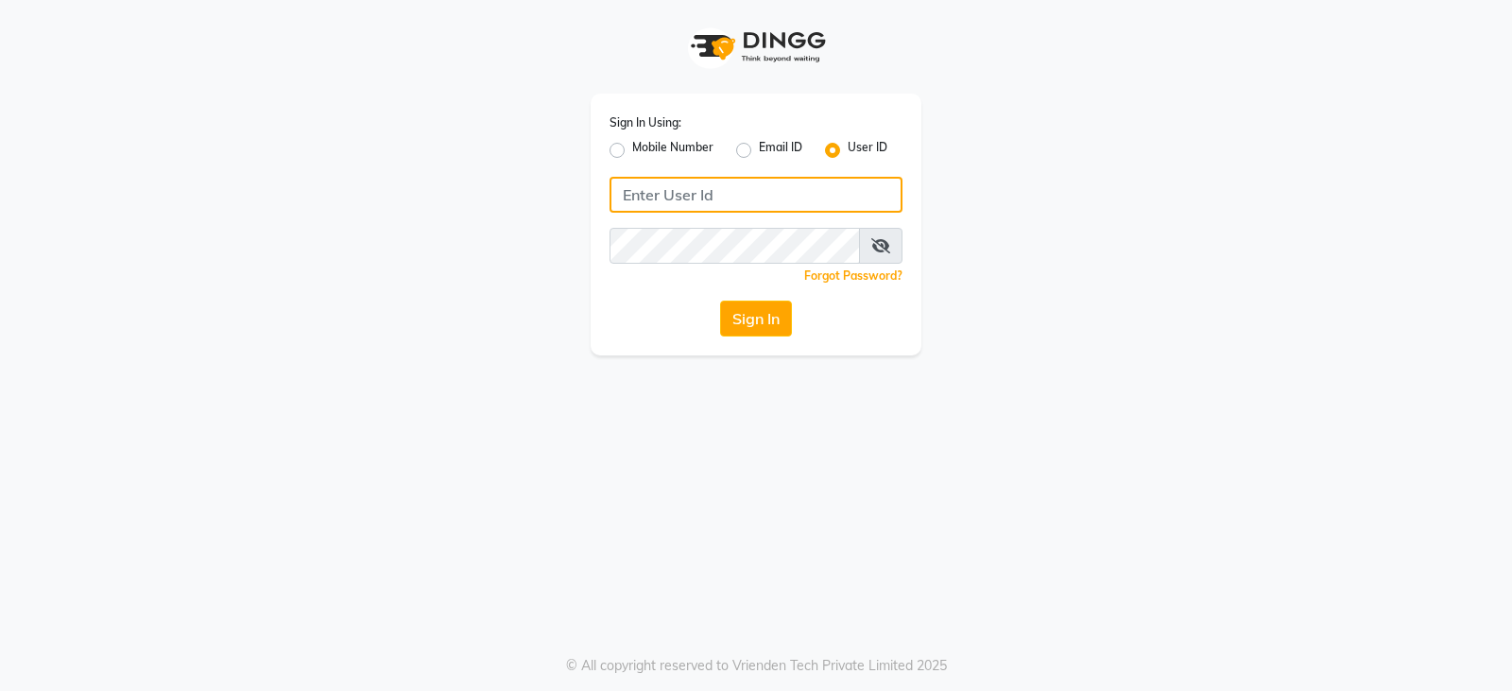
click at [727, 198] on input "Username" at bounding box center [756, 195] width 293 height 36
type input "E"
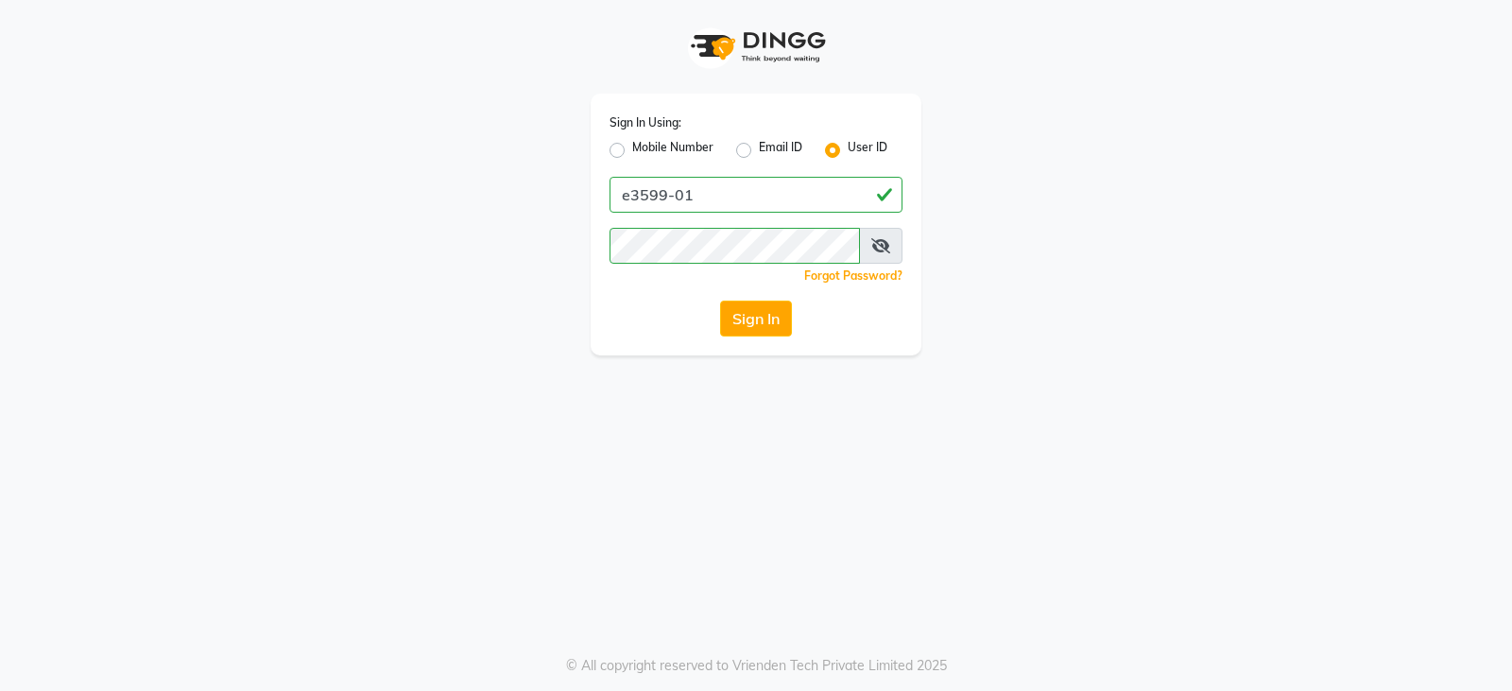
click at [883, 248] on icon at bounding box center [880, 245] width 19 height 15
click at [883, 248] on icon at bounding box center [881, 245] width 17 height 15
click at [883, 248] on icon at bounding box center [880, 245] width 19 height 15
click at [883, 248] on icon at bounding box center [881, 245] width 17 height 15
click at [720, 301] on button "Sign In" at bounding box center [756, 319] width 72 height 36
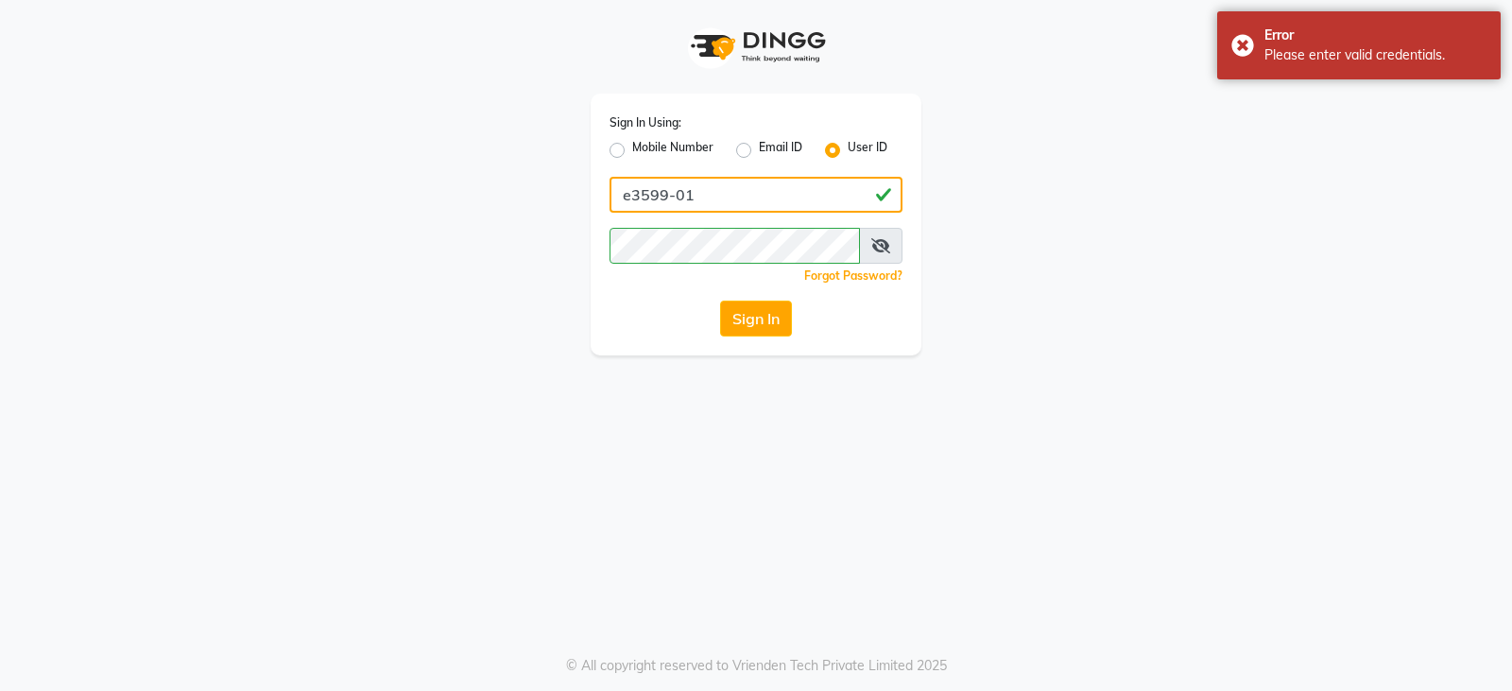
click at [645, 193] on input "e3599-01" at bounding box center [756, 195] width 293 height 36
type input "e3899-01"
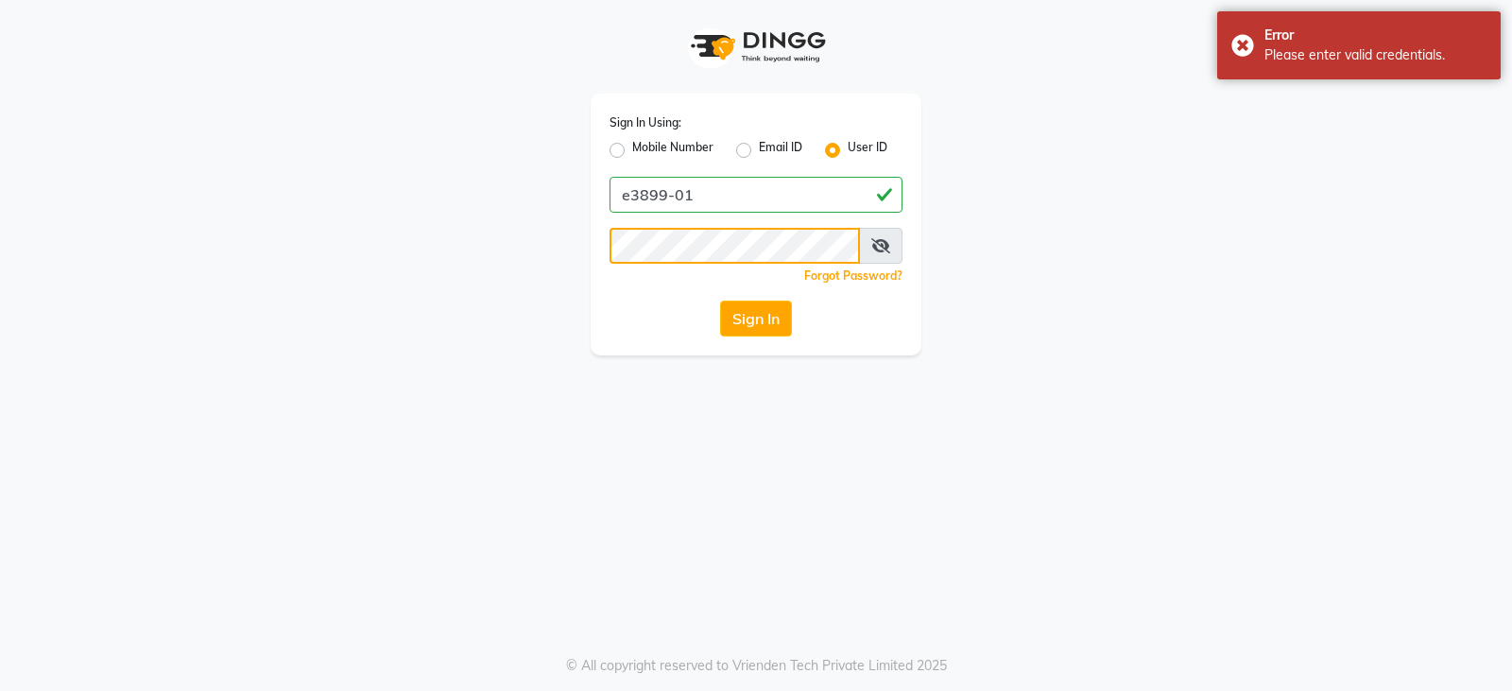
click at [720, 301] on button "Sign In" at bounding box center [756, 319] width 72 height 36
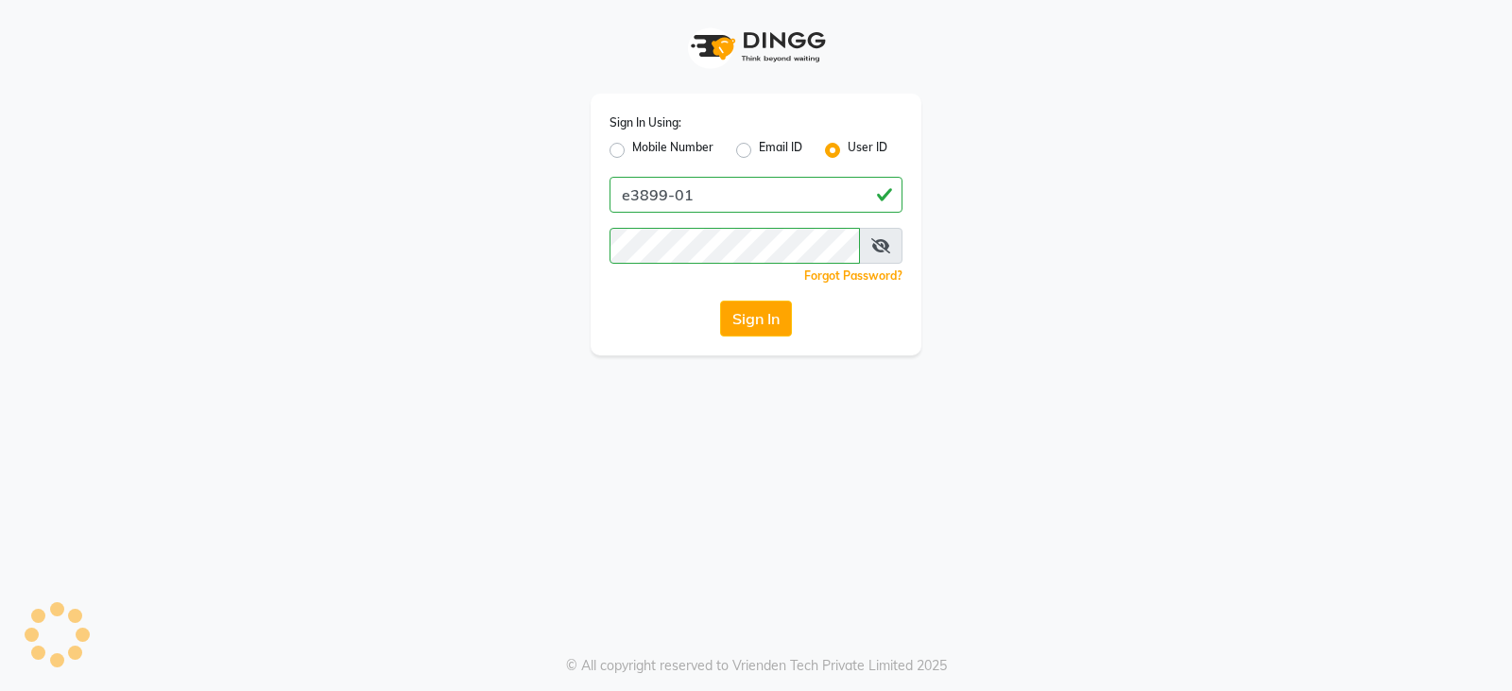
click at [756, 322] on button "Sign In" at bounding box center [756, 319] width 72 height 36
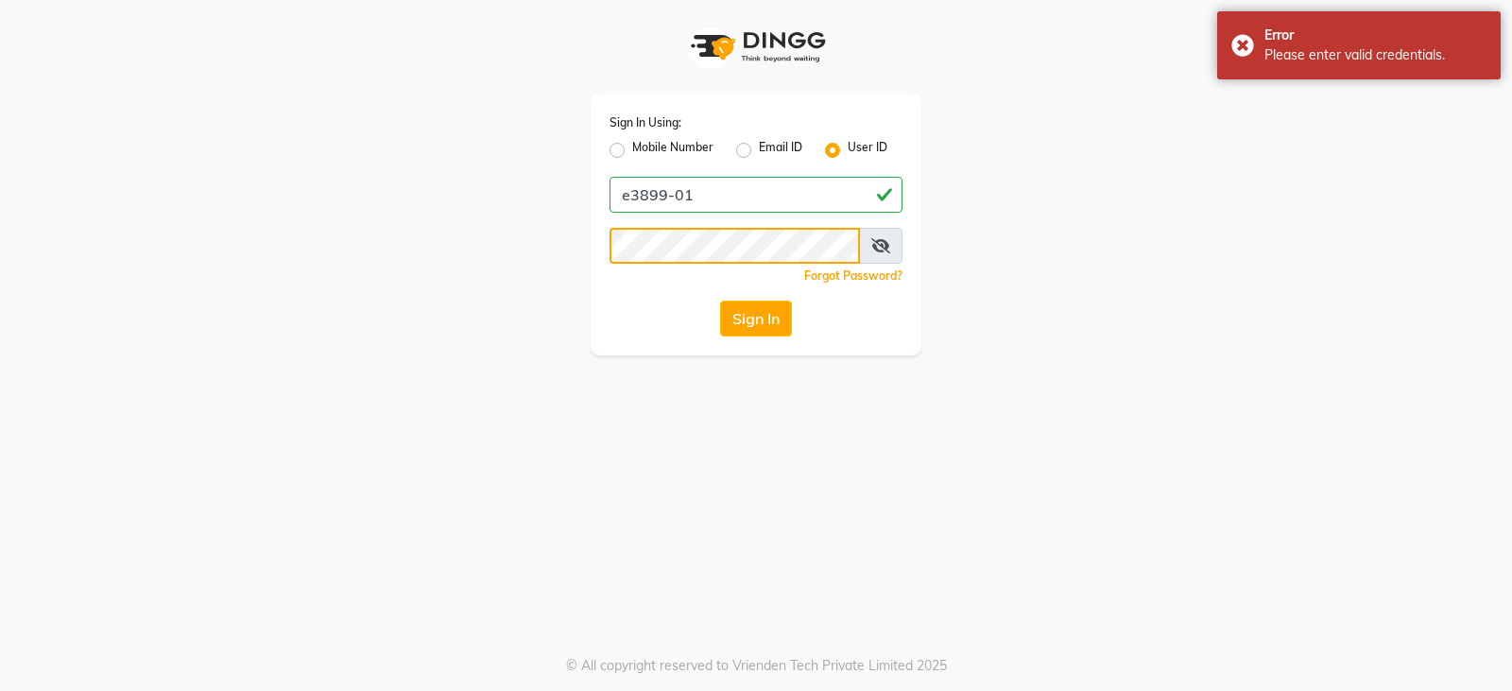
click at [502, 250] on div "Sign In Using: Mobile Number Email ID User ID e3899-01 Remember me Forgot Passw…" at bounding box center [755, 177] width 1077 height 355
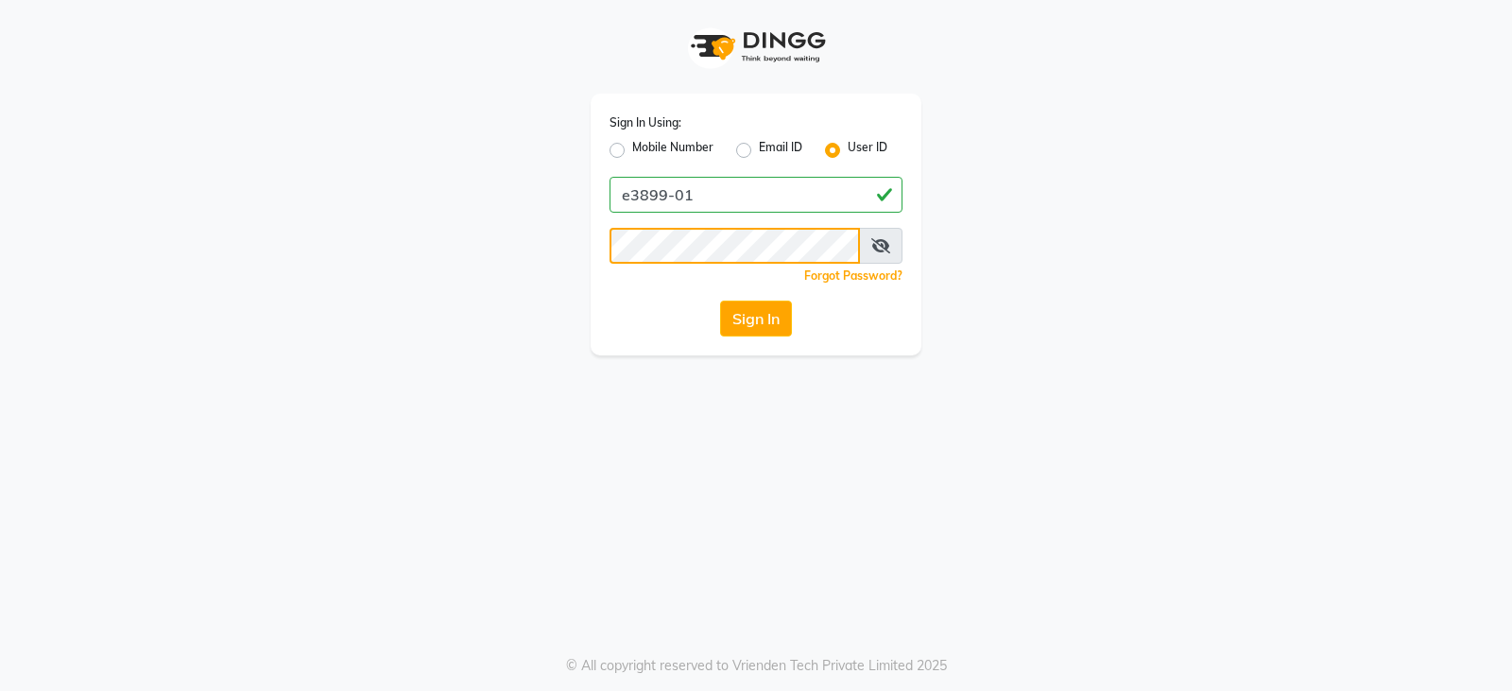
click at [720, 301] on button "Sign In" at bounding box center [756, 319] width 72 height 36
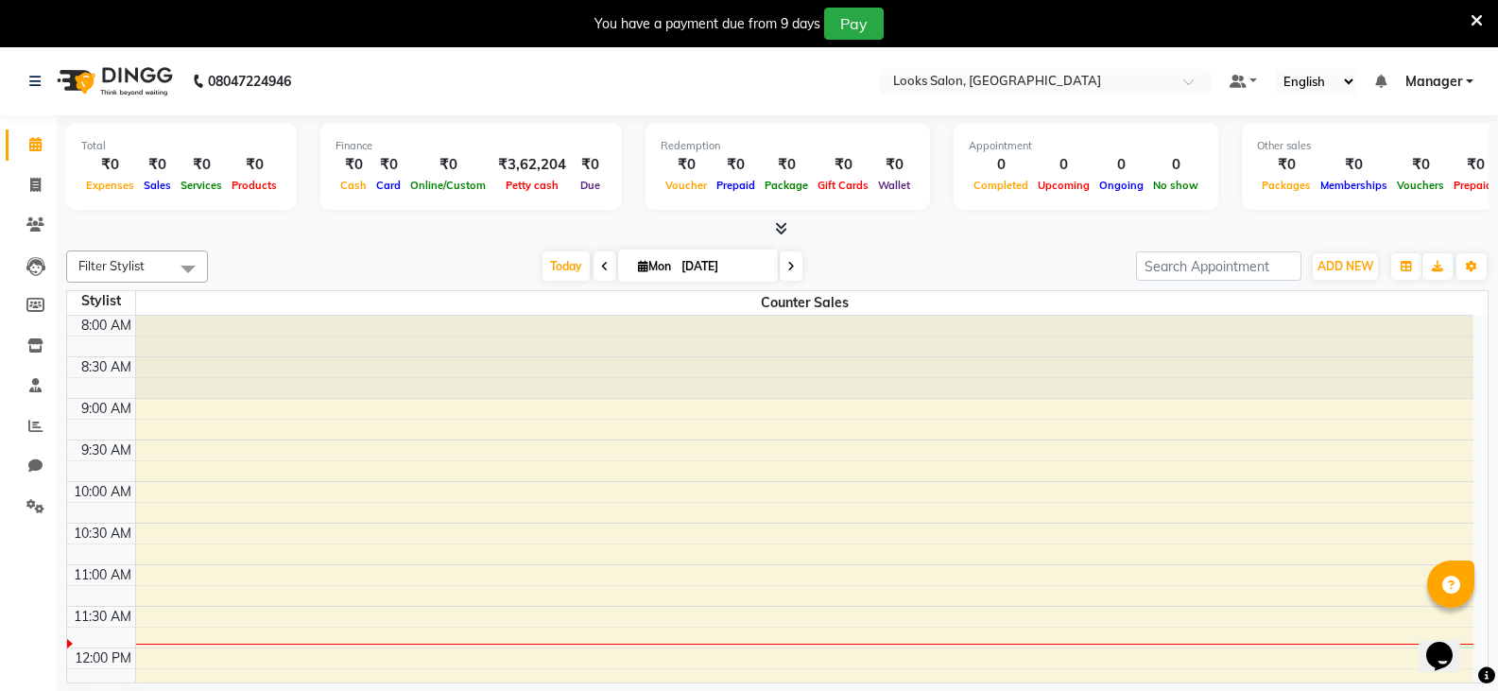
click at [1477, 16] on icon at bounding box center [1477, 20] width 12 height 17
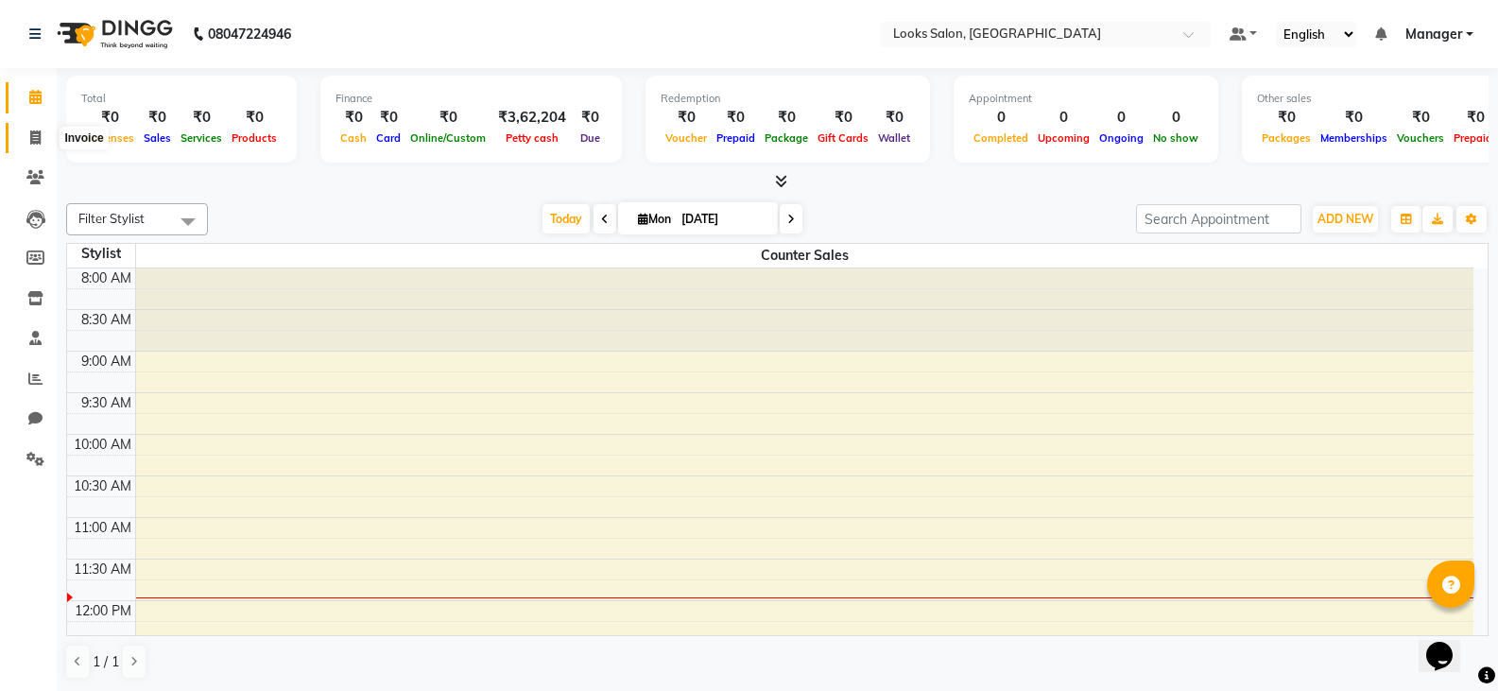
click at [19, 146] on span at bounding box center [35, 139] width 33 height 22
select select "service"
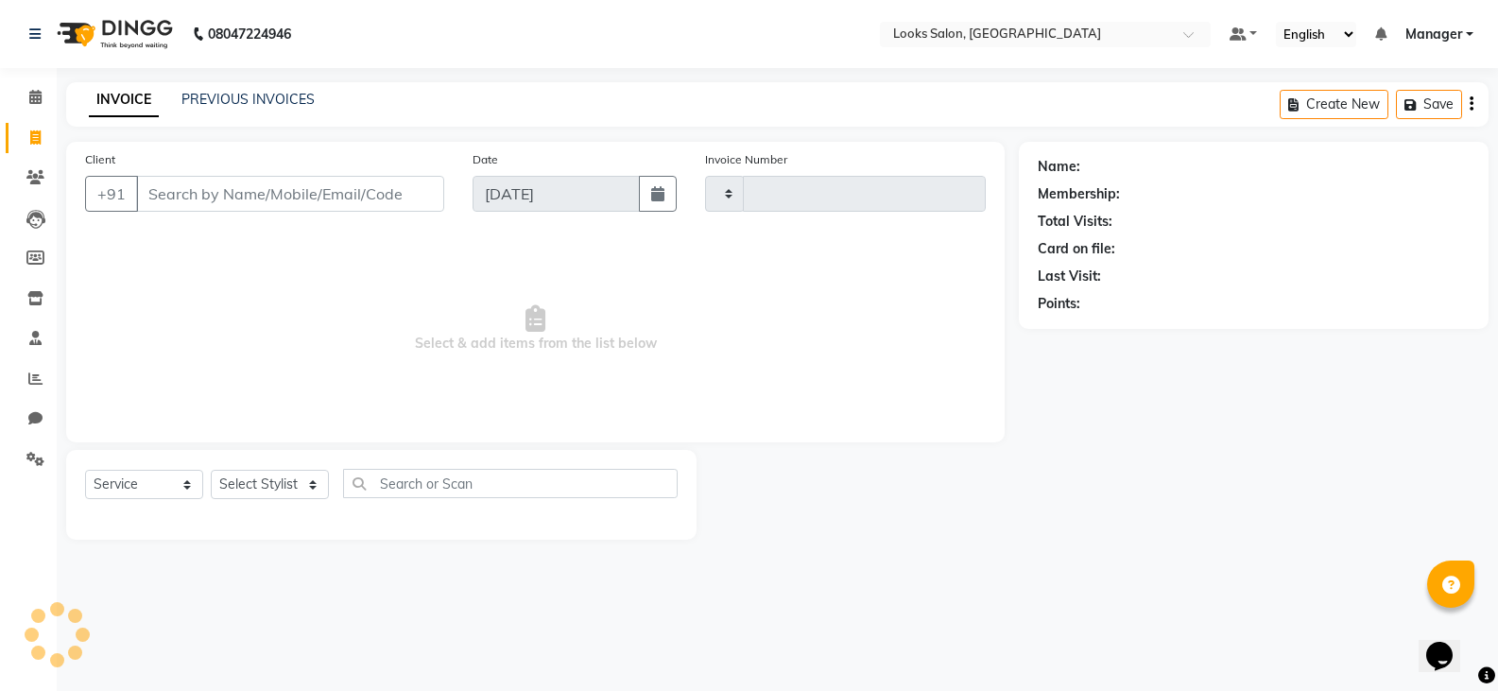
type input "0001"
select select "8891"
click at [346, 194] on input "Client" at bounding box center [292, 194] width 312 height 36
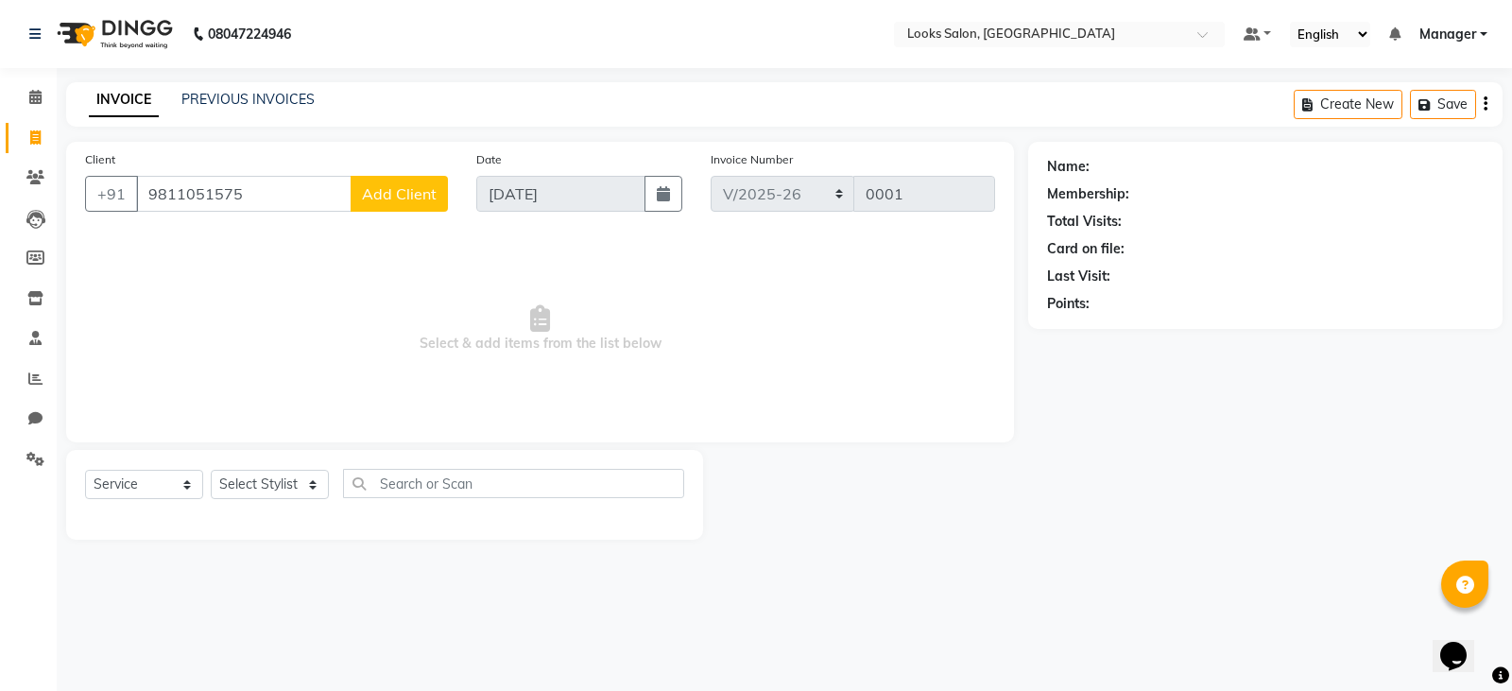
type input "9811051575"
click at [397, 199] on span "Add Client" at bounding box center [399, 193] width 75 height 19
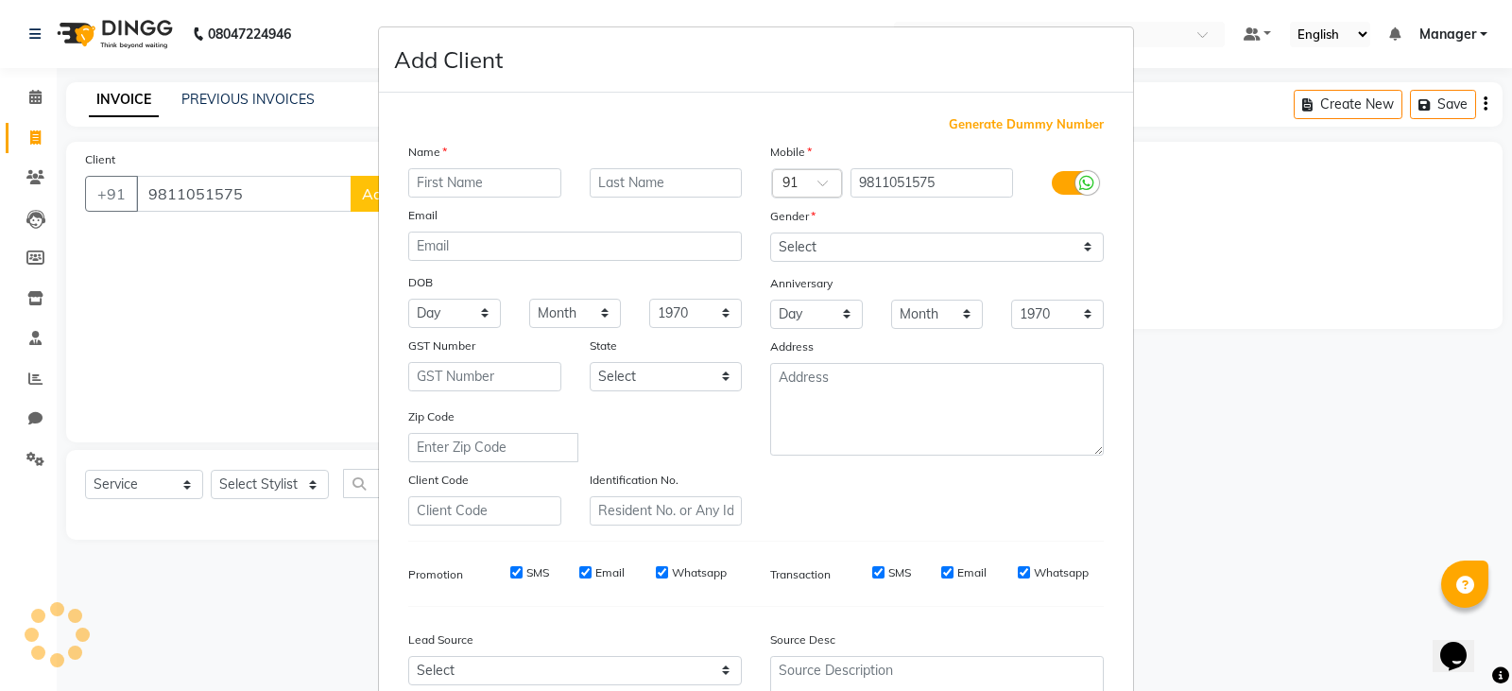
click at [509, 189] on input "text" at bounding box center [484, 182] width 153 height 29
type input "[PERSON_NAME]"
click at [652, 186] on input "text" at bounding box center [666, 182] width 153 height 29
type input "[PERSON_NAME]"
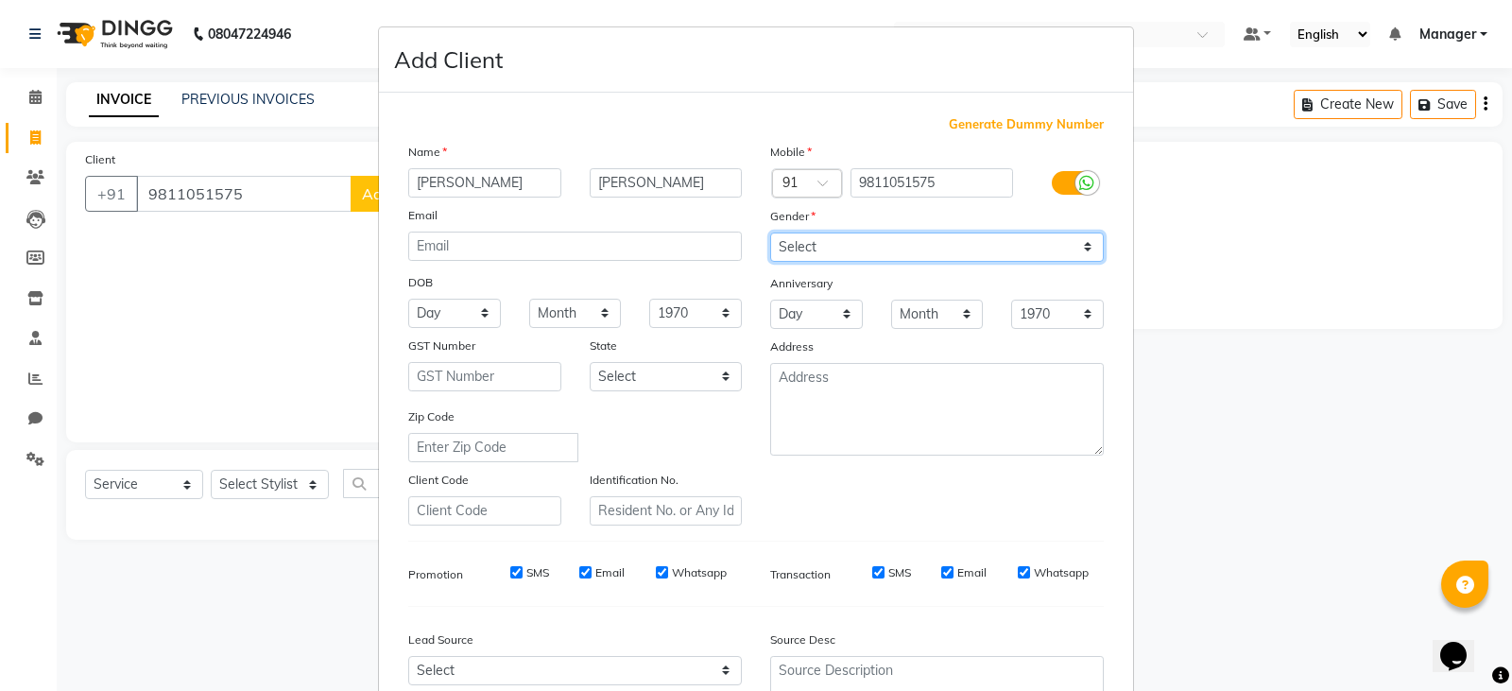
click at [804, 254] on select "Select [DEMOGRAPHIC_DATA] [DEMOGRAPHIC_DATA] Other Prefer Not To Say" at bounding box center [937, 246] width 334 height 29
select select "[DEMOGRAPHIC_DATA]"
click at [770, 232] on select "Select [DEMOGRAPHIC_DATA] [DEMOGRAPHIC_DATA] Other Prefer Not To Say" at bounding box center [937, 246] width 334 height 29
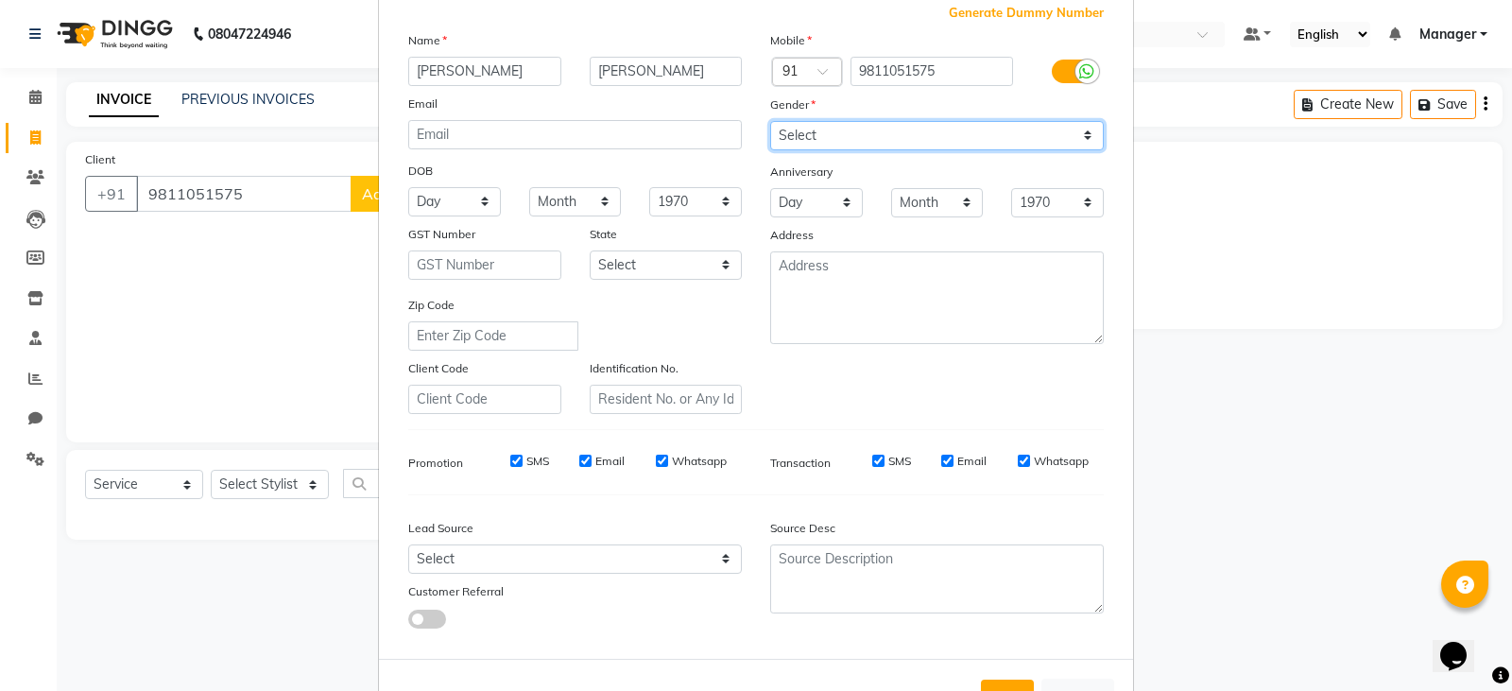
scroll to position [181, 0]
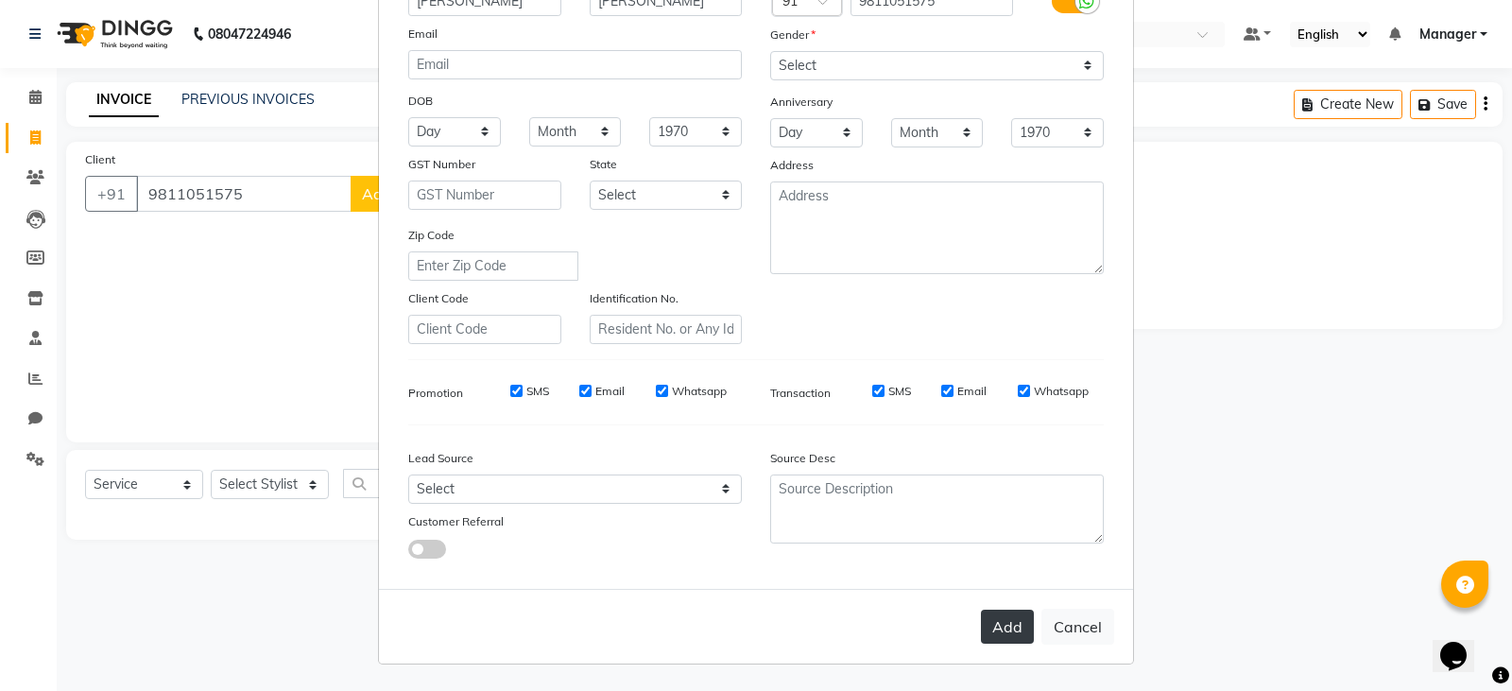
click at [985, 620] on button "Add" at bounding box center [1007, 627] width 53 height 34
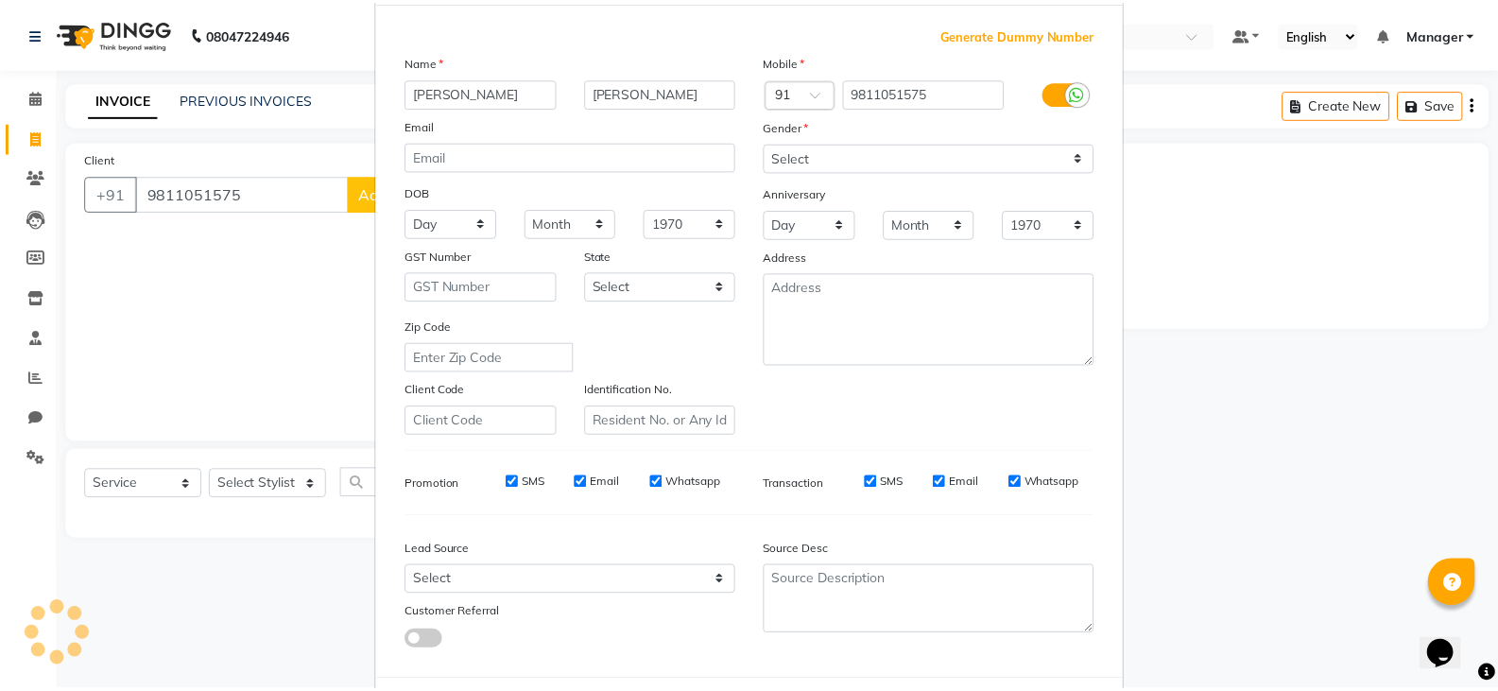
scroll to position [0, 0]
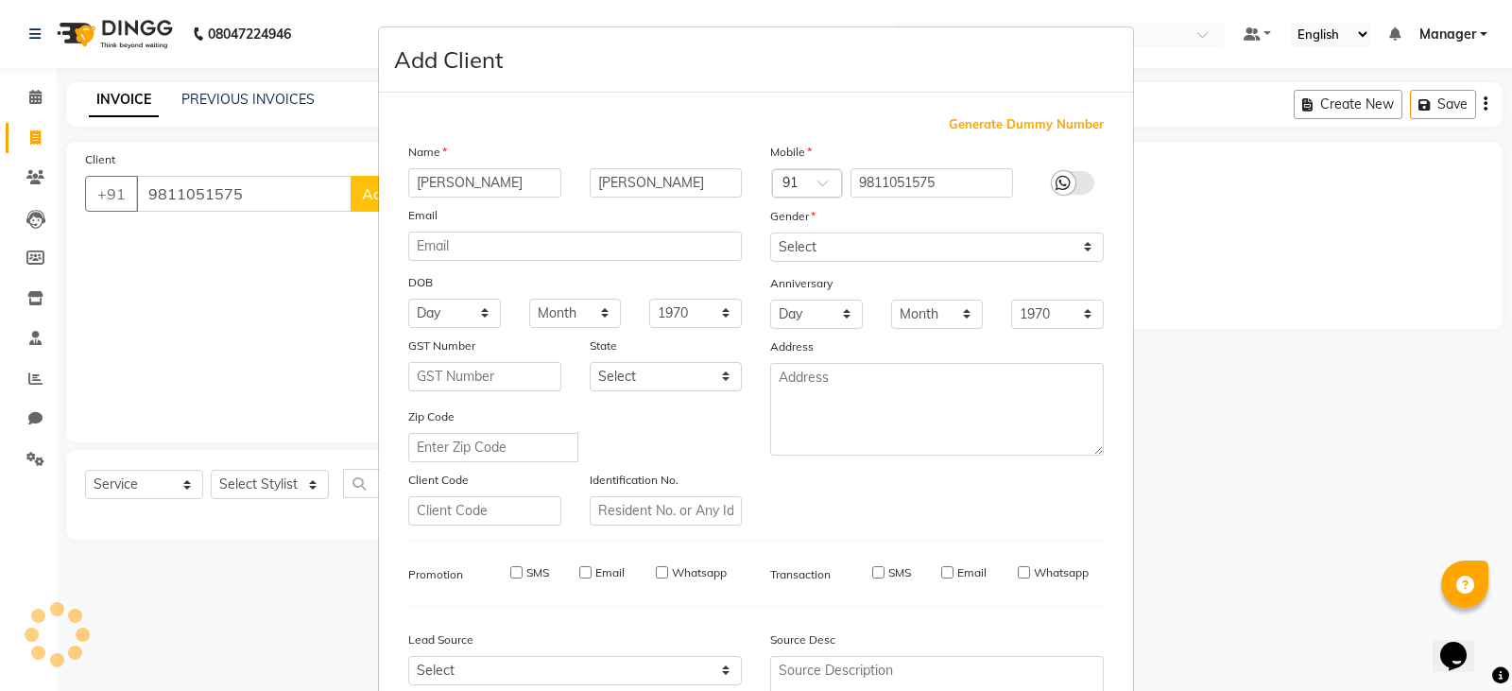
select select
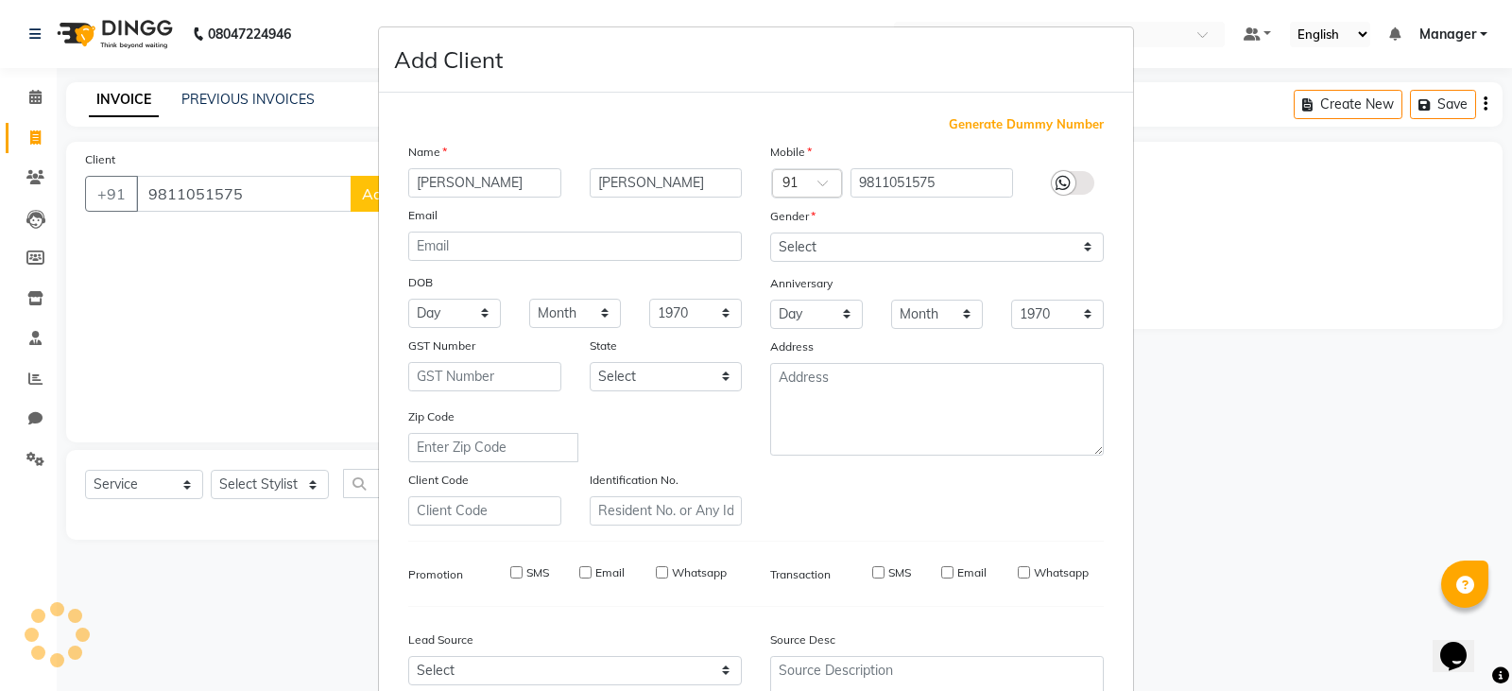
select select
checkbox input "false"
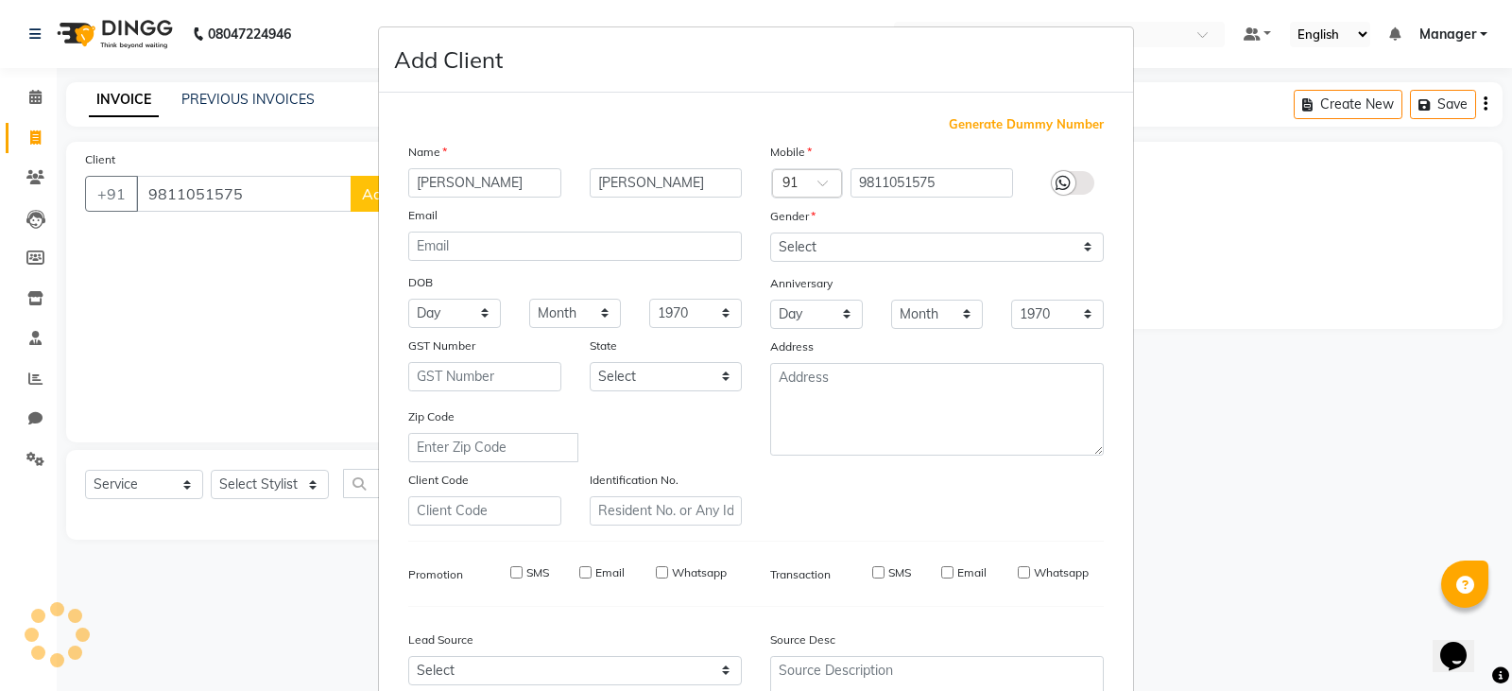
checkbox input "false"
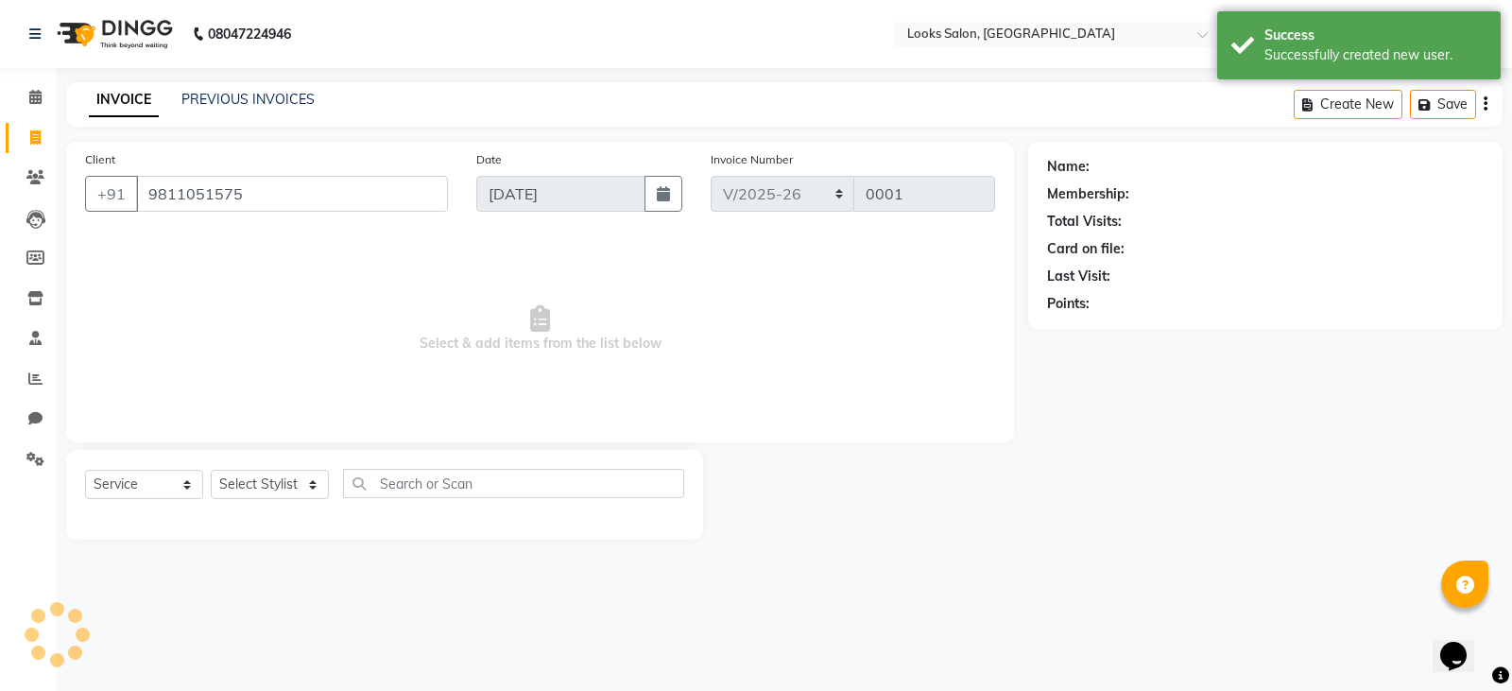
select select "1: Object"
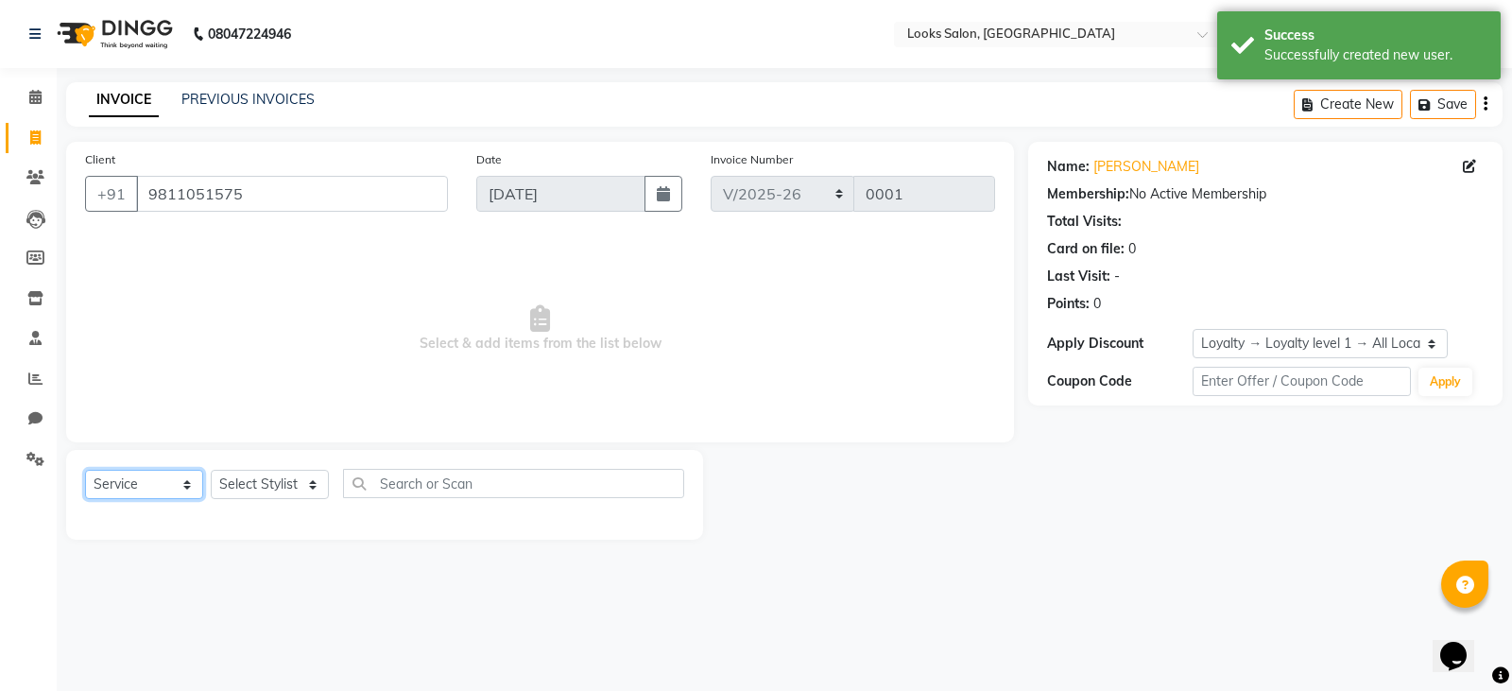
click at [177, 486] on select "Select Service Product Membership Package Voucher Prepaid Gift Card" at bounding box center [144, 484] width 118 height 29
click at [85, 470] on select "Select Service Product Membership Package Voucher Prepaid Gift Card" at bounding box center [144, 484] width 118 height 29
click at [254, 490] on select "Select Stylist Counter Sales Manager" at bounding box center [270, 484] width 118 height 29
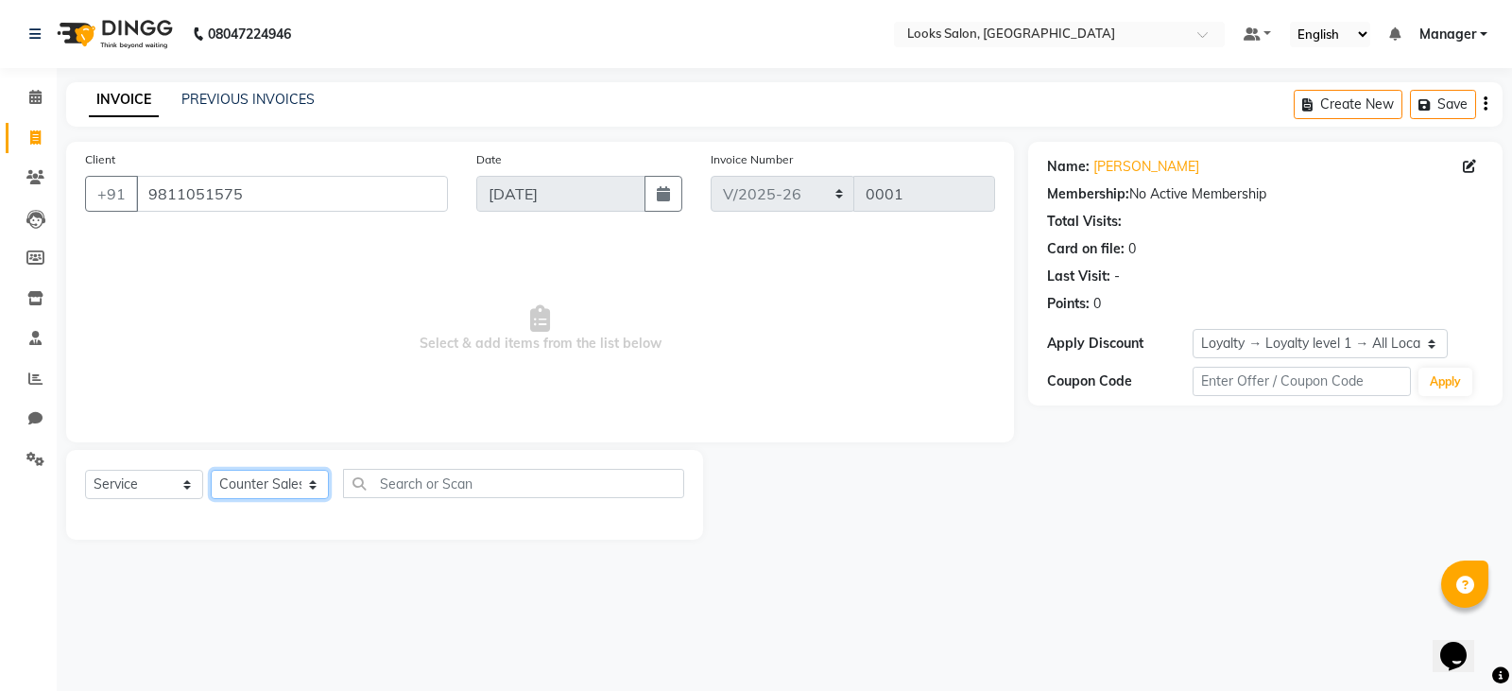
click at [211, 470] on select "Select Stylist Counter Sales Manager" at bounding box center [270, 484] width 118 height 29
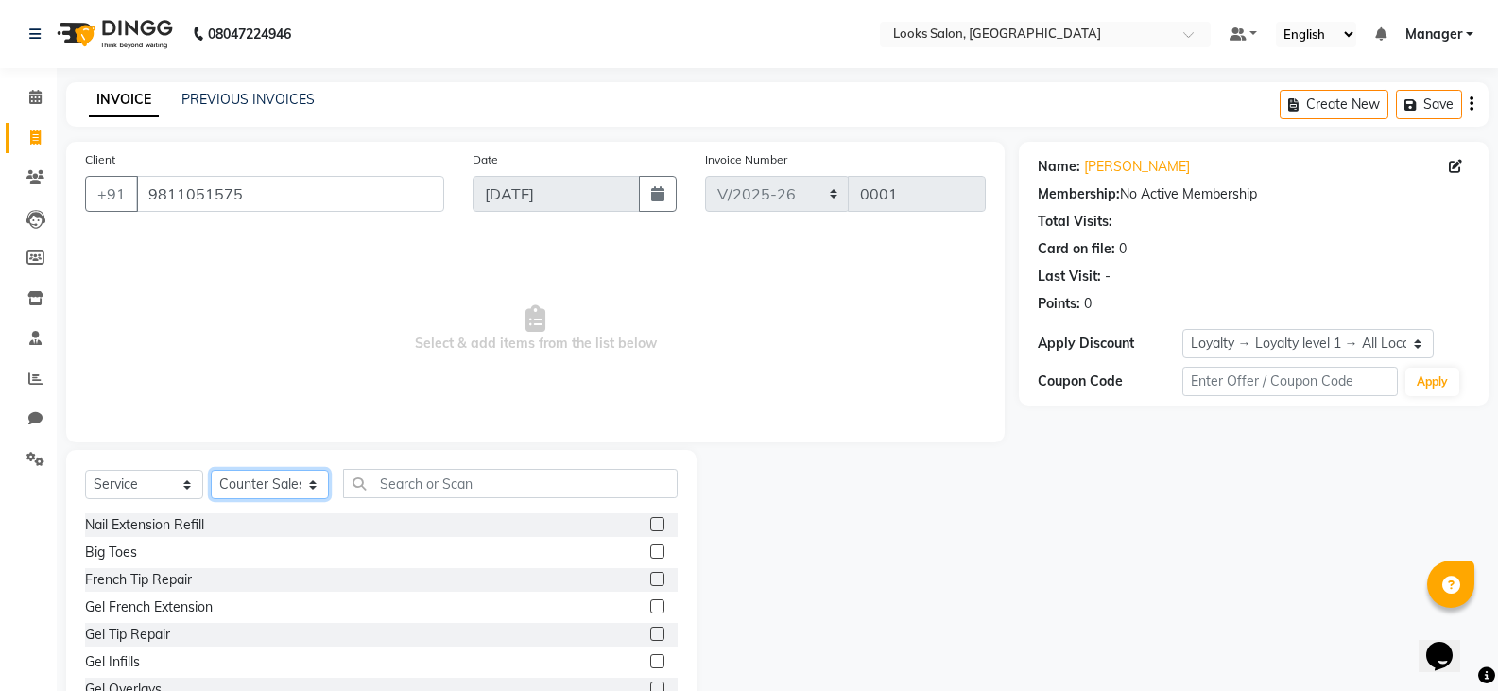
click at [267, 487] on select "Select Stylist Counter Sales Manager" at bounding box center [270, 484] width 118 height 29
select select "89946"
click at [211, 470] on select "Select Stylist Counter Sales Manager" at bounding box center [270, 484] width 118 height 29
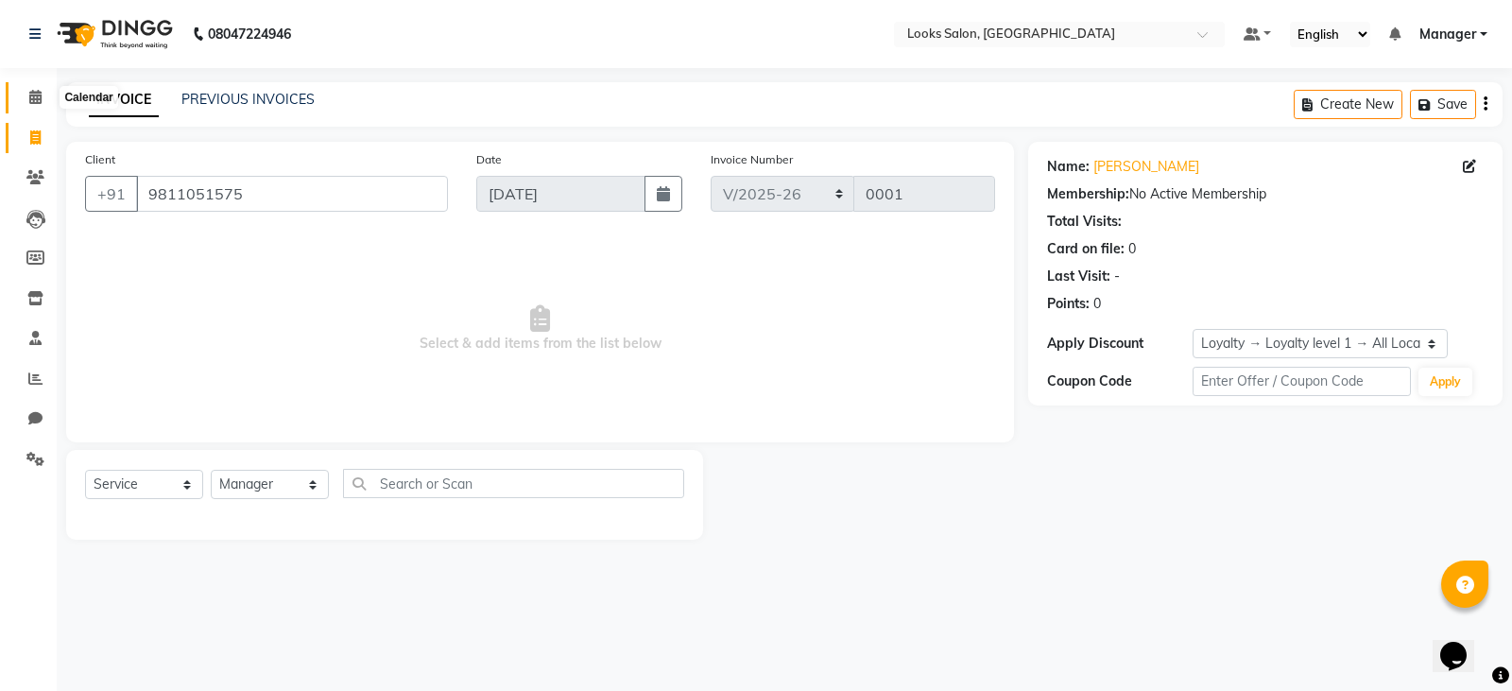
click at [37, 103] on icon at bounding box center [35, 97] width 12 height 14
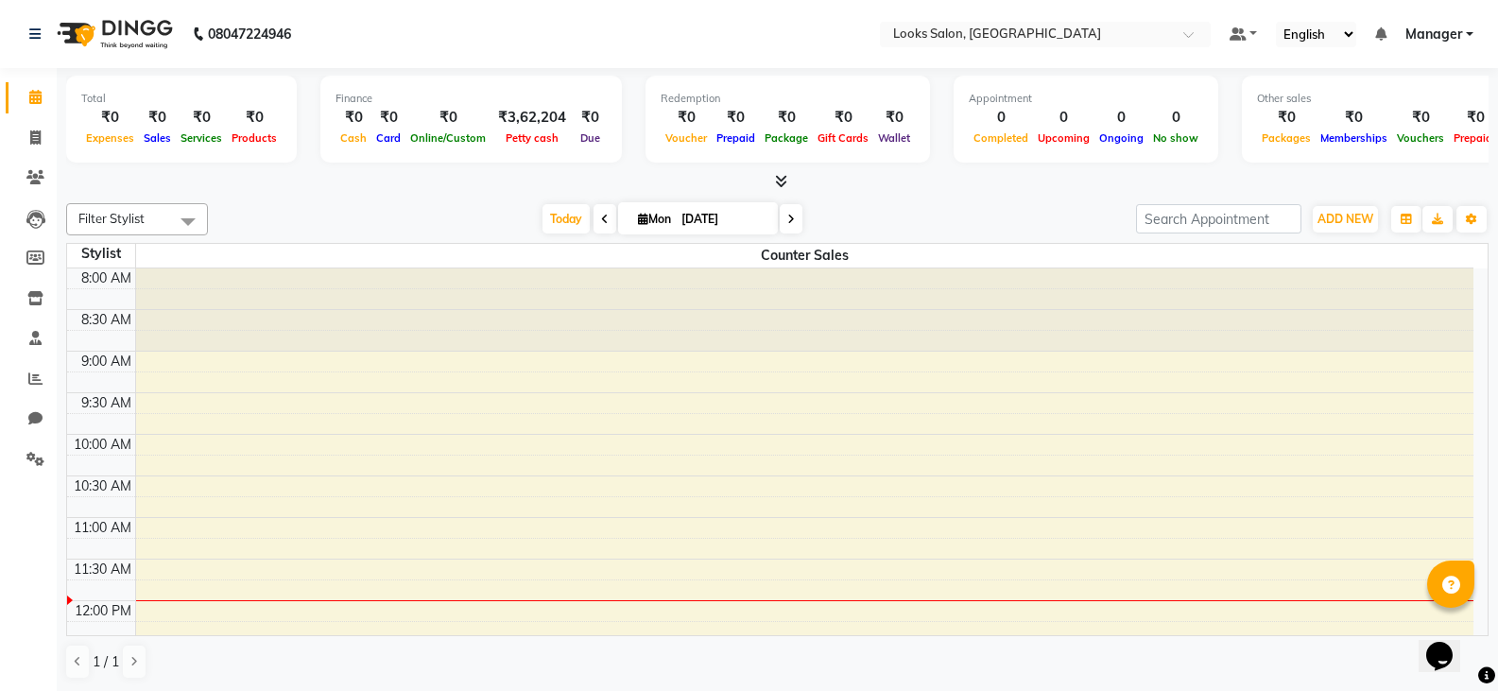
click at [1487, 670] on icon at bounding box center [1486, 675] width 17 height 17
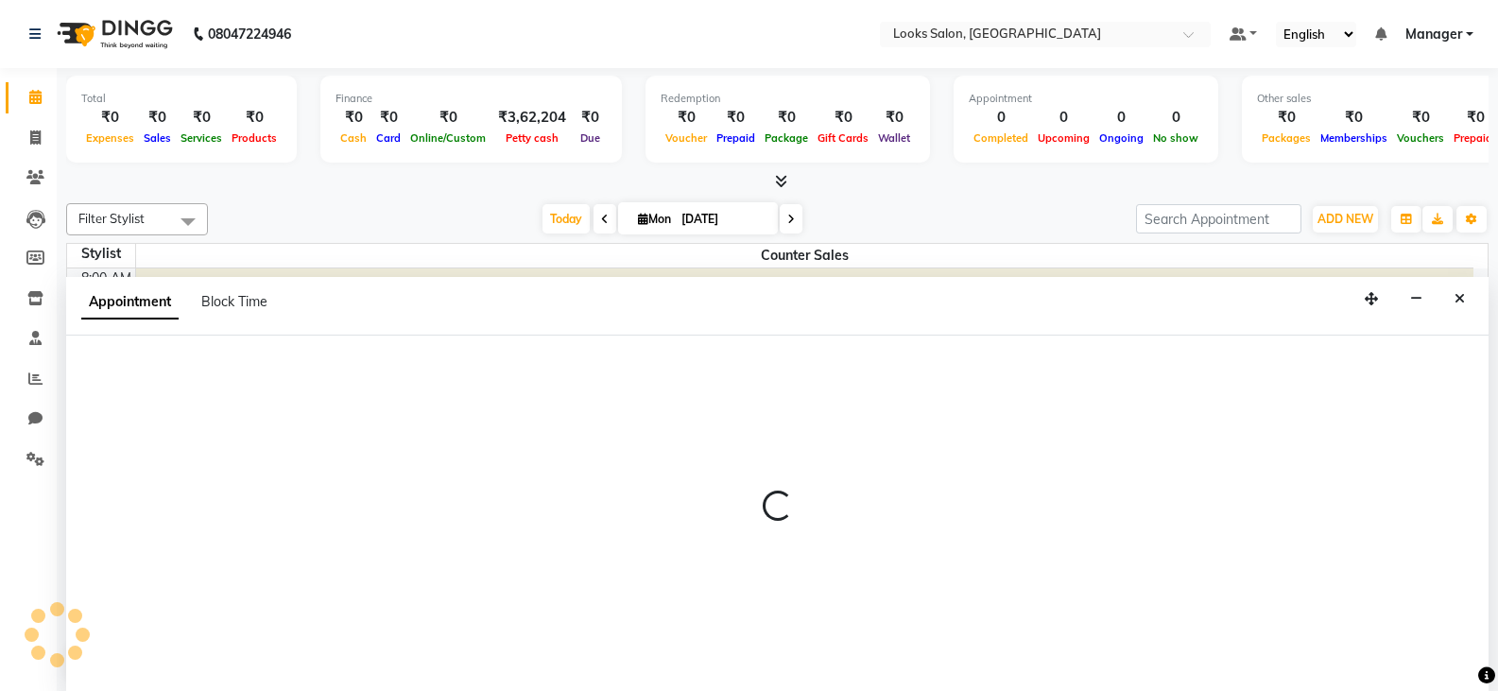
scroll to position [1, 0]
select select "90237"
select select "675"
select select "tentative"
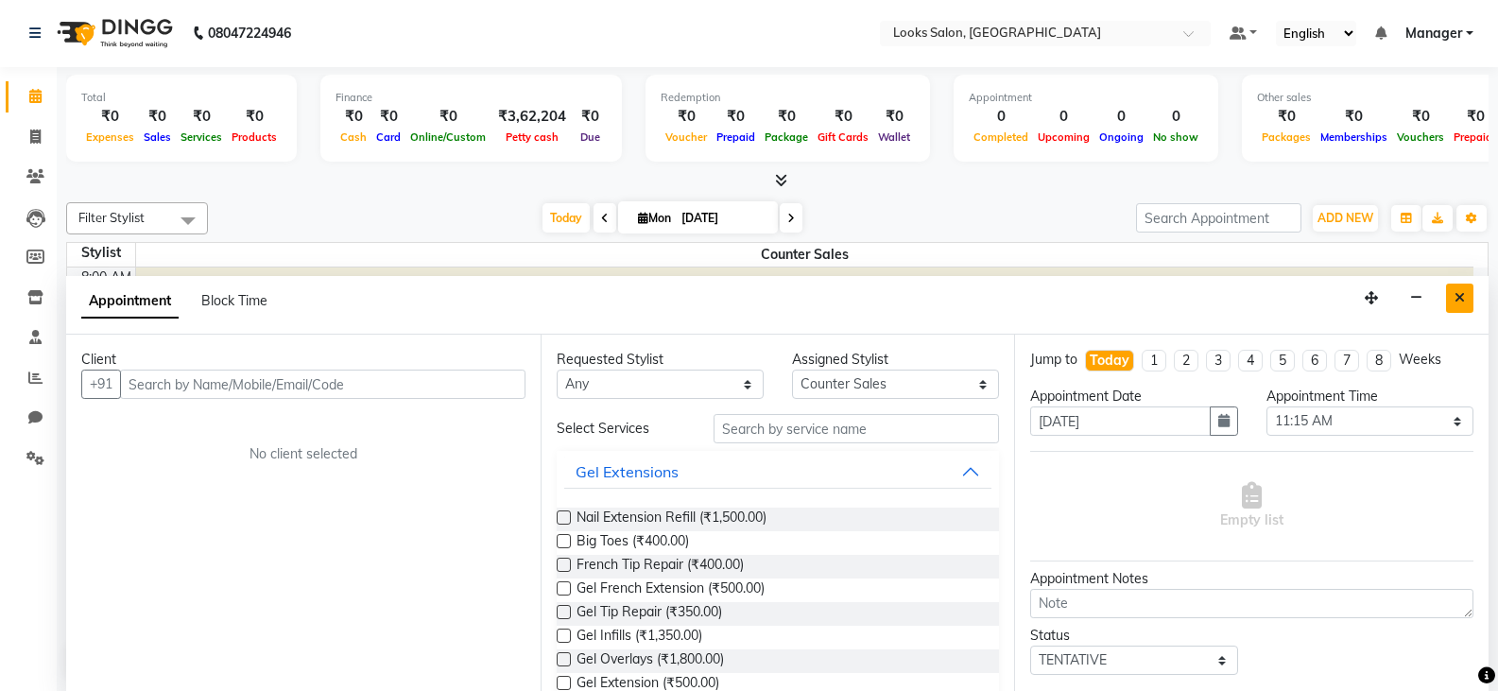
click at [1464, 294] on icon "Close" at bounding box center [1459, 297] width 10 height 13
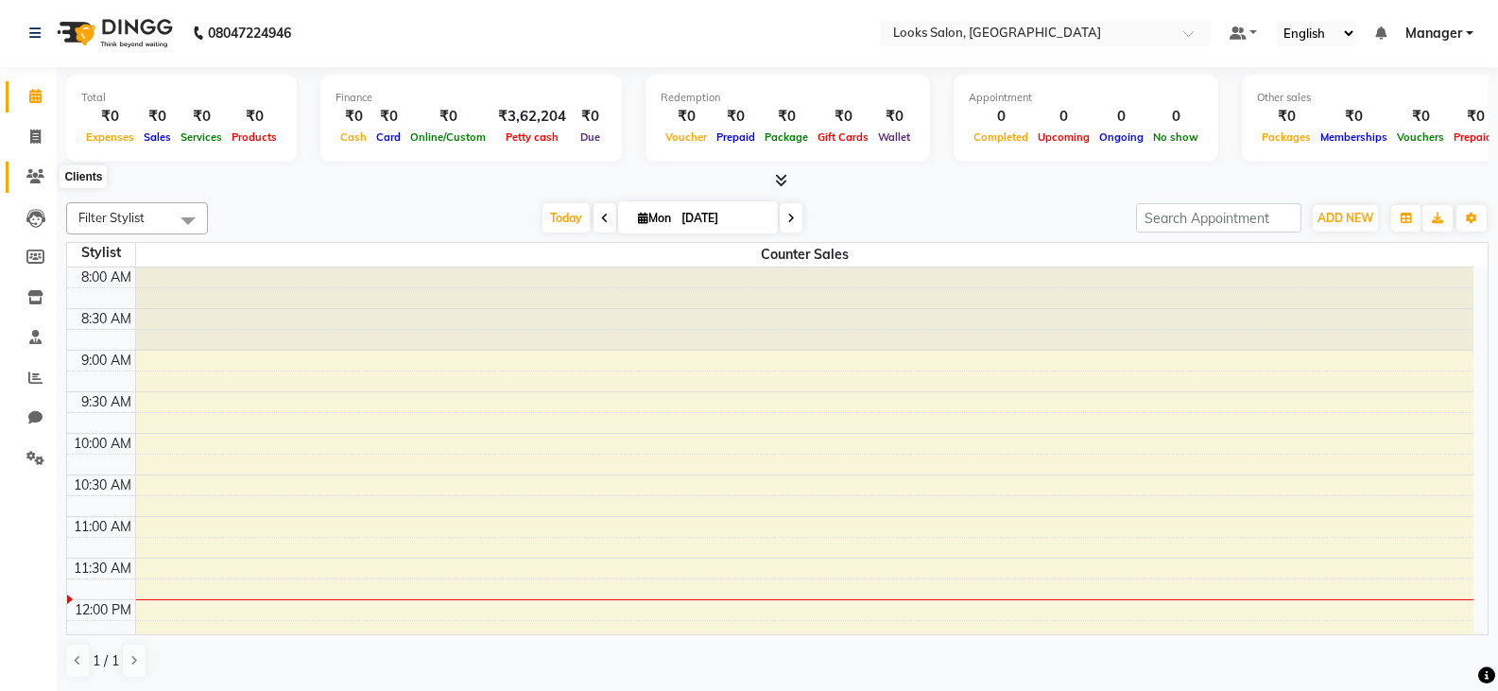
click at [42, 180] on icon at bounding box center [35, 176] width 18 height 14
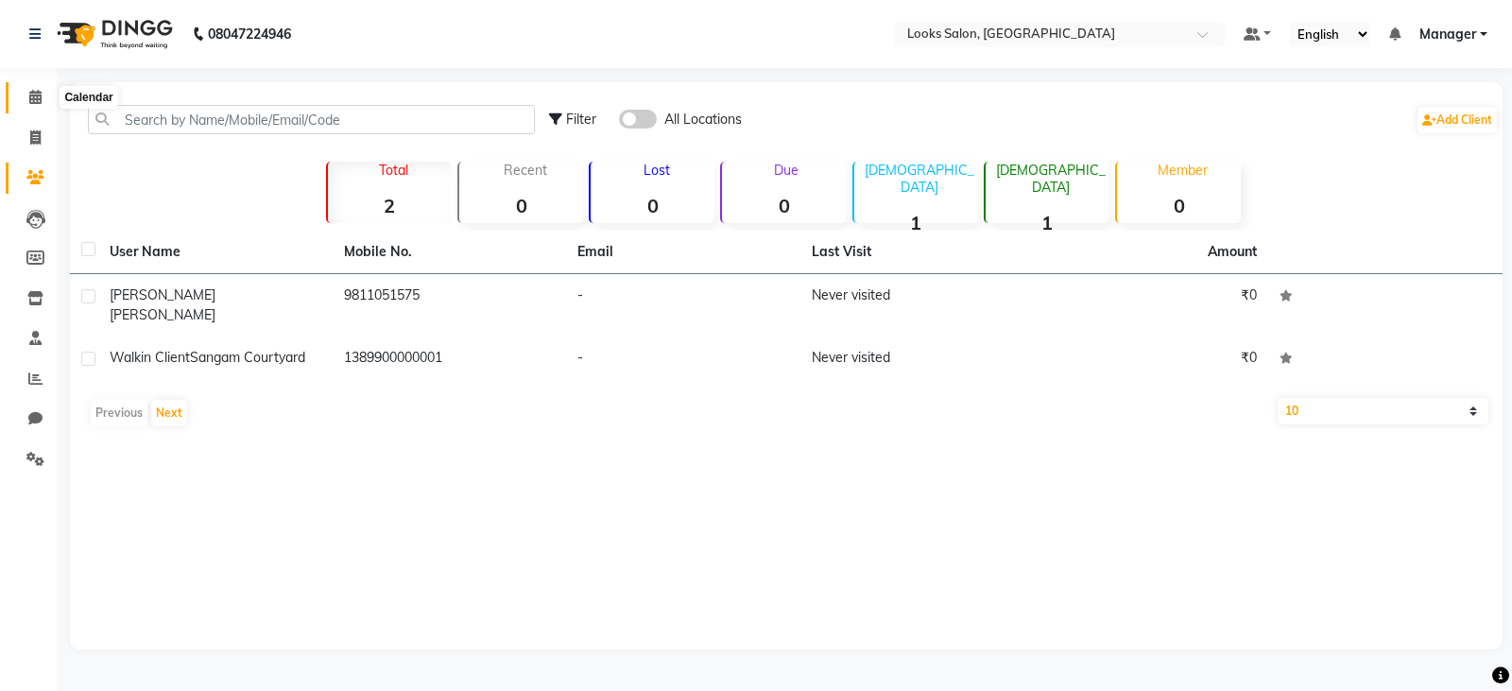
click at [34, 98] on icon at bounding box center [35, 97] width 12 height 14
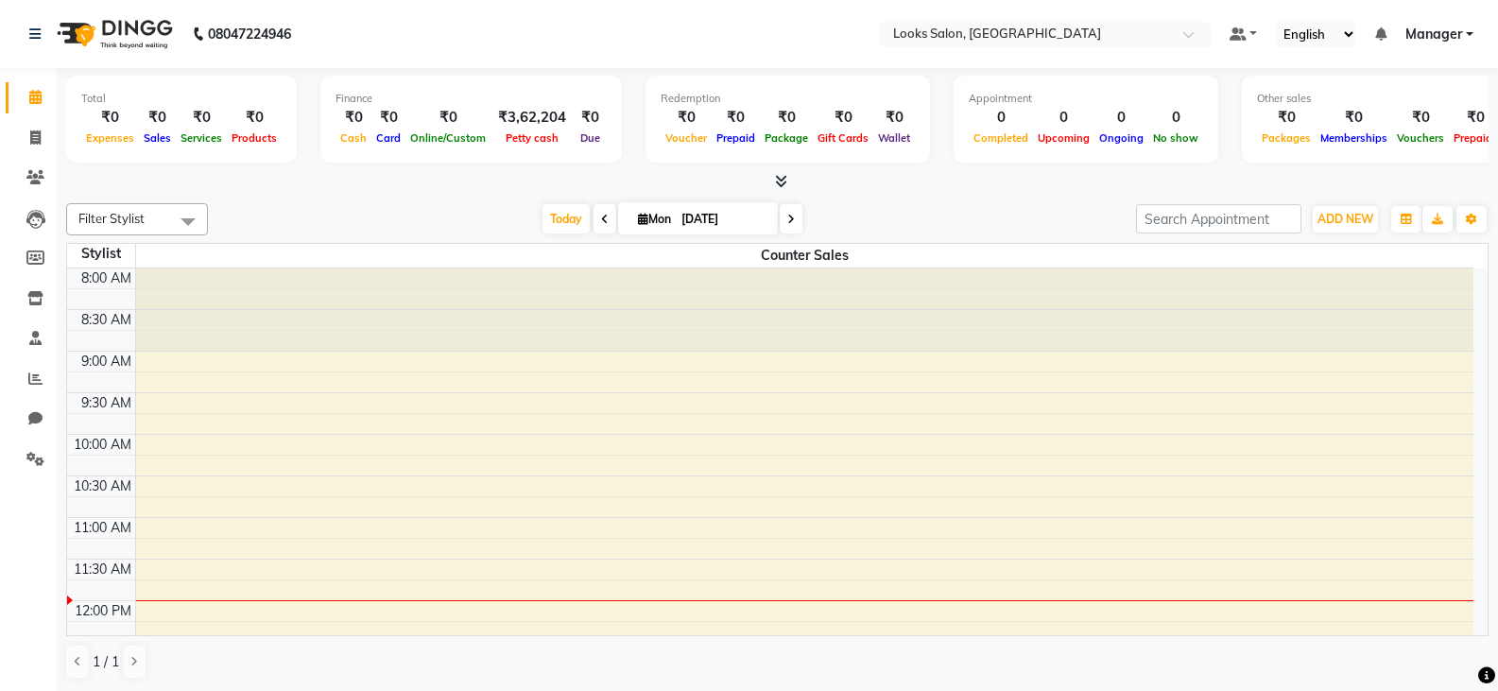
click at [157, 221] on span "Filter Stylist" at bounding box center [137, 219] width 142 height 32
click at [448, 184] on div at bounding box center [777, 182] width 1422 height 20
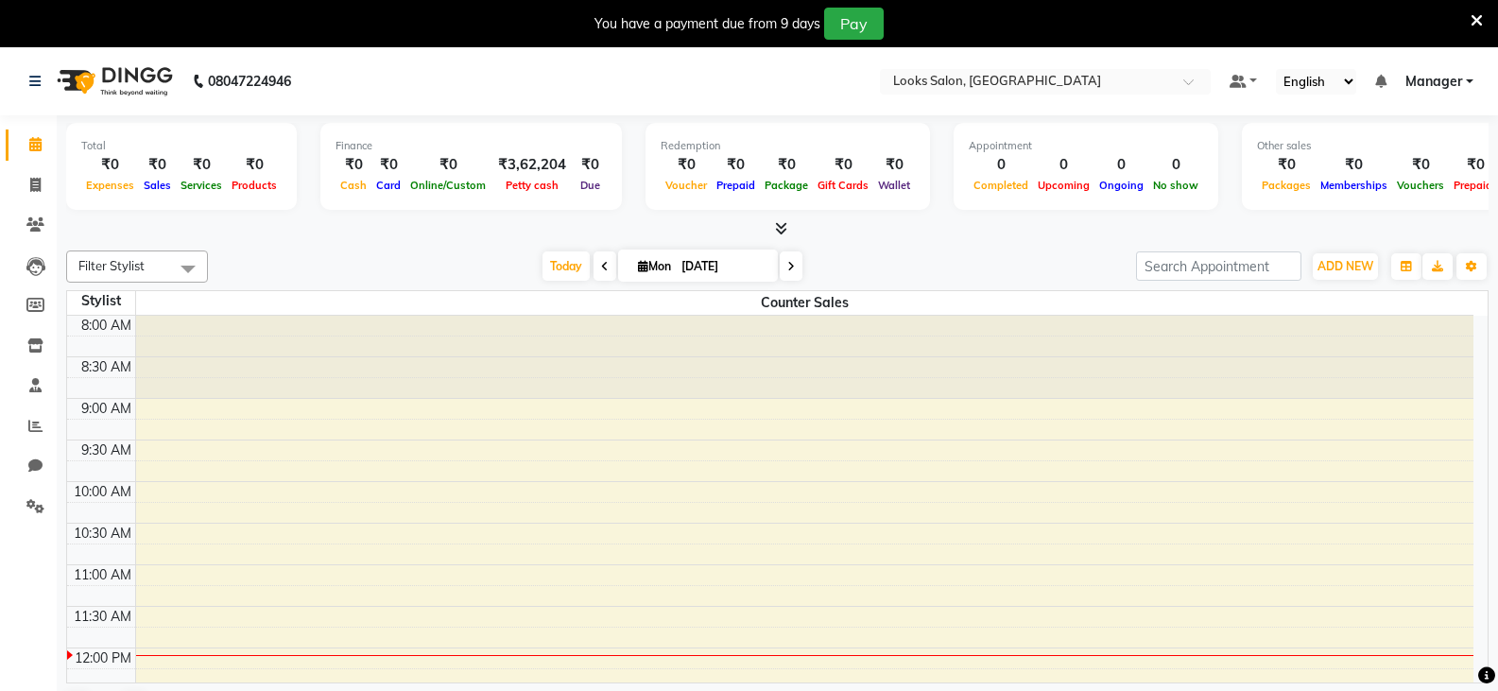
click at [1477, 19] on icon at bounding box center [1477, 20] width 12 height 17
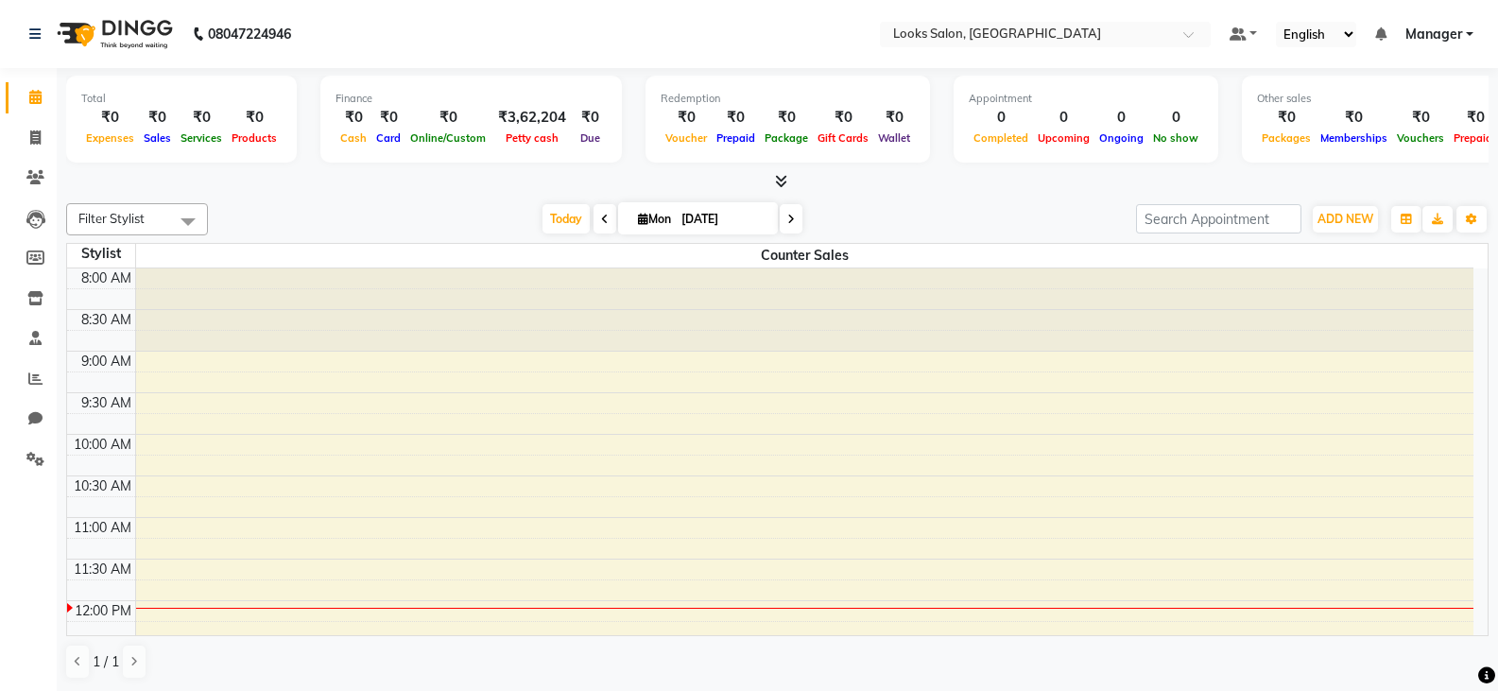
click at [776, 181] on icon at bounding box center [781, 181] width 12 height 14
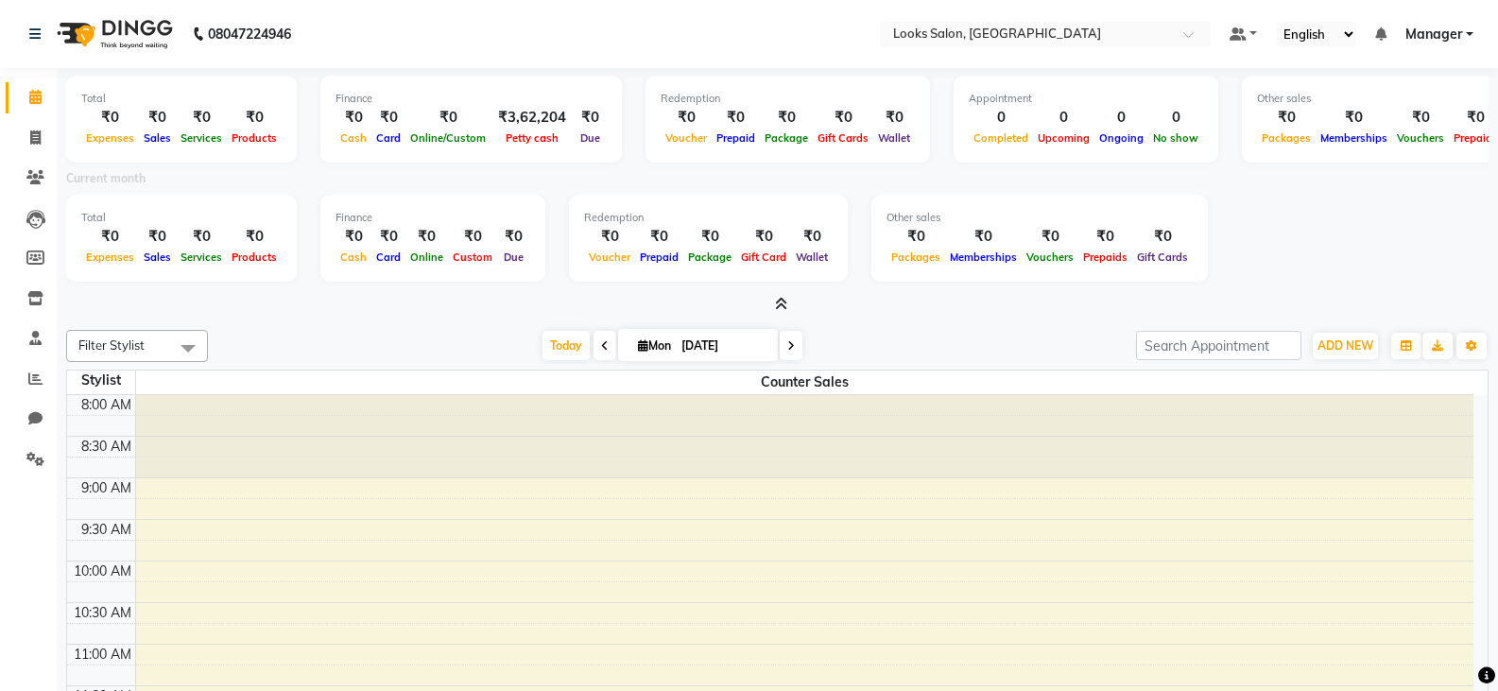
click at [779, 301] on icon at bounding box center [781, 304] width 12 height 14
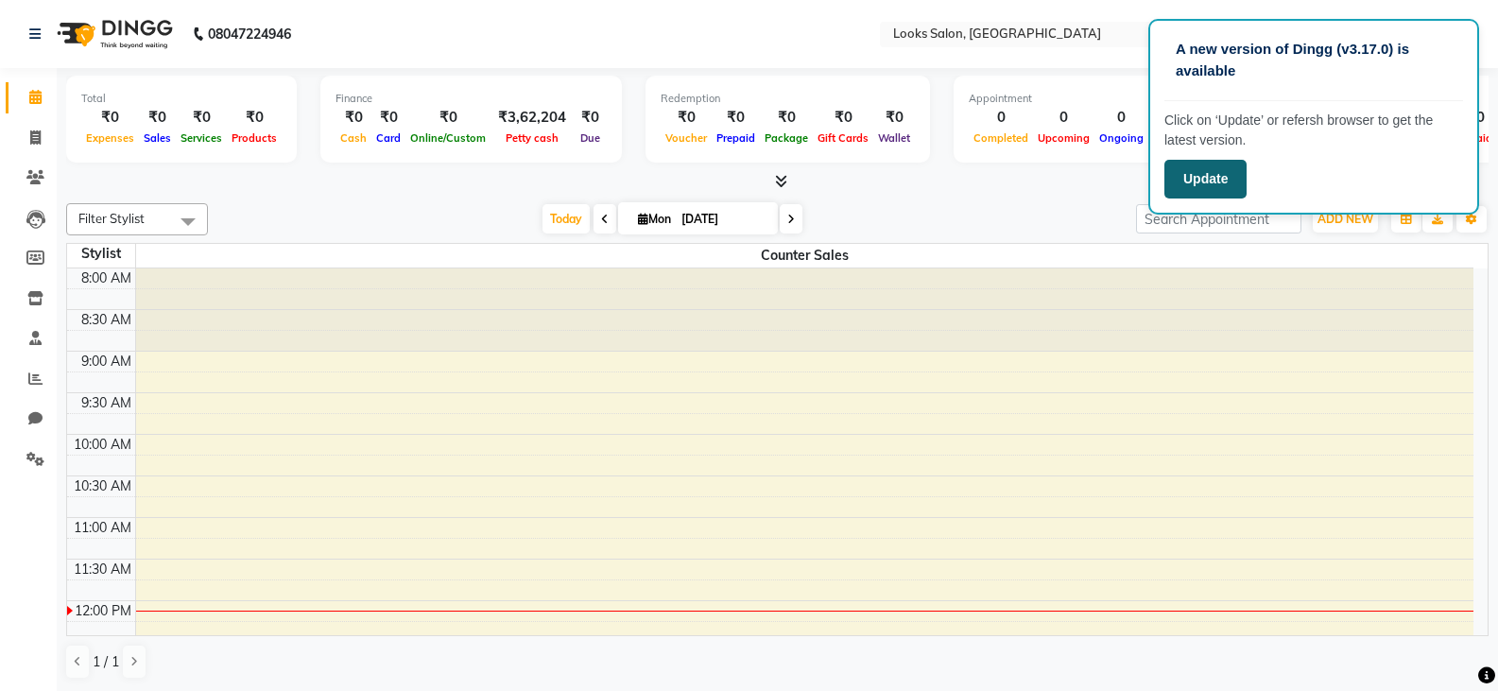
click at [1188, 178] on button "Update" at bounding box center [1205, 179] width 82 height 39
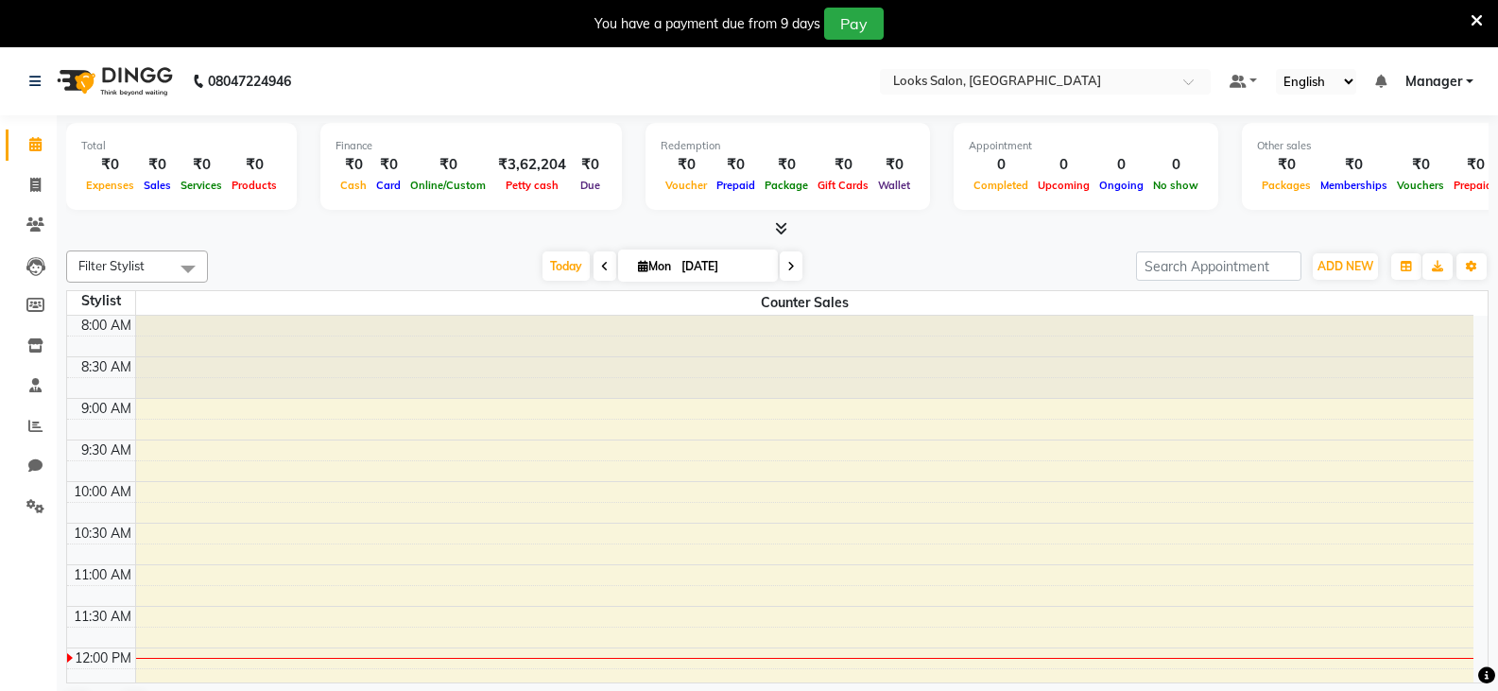
click at [1471, 13] on icon at bounding box center [1477, 20] width 12 height 17
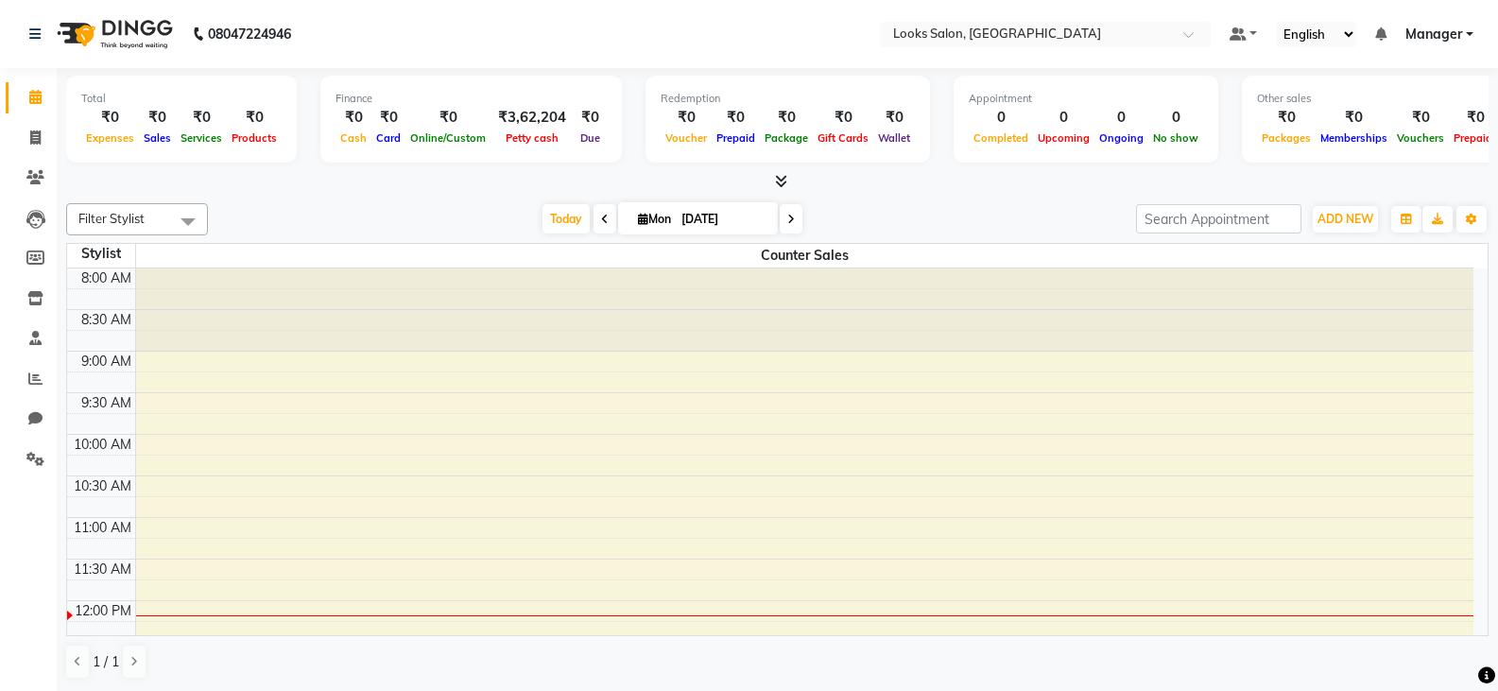
scroll to position [1, 0]
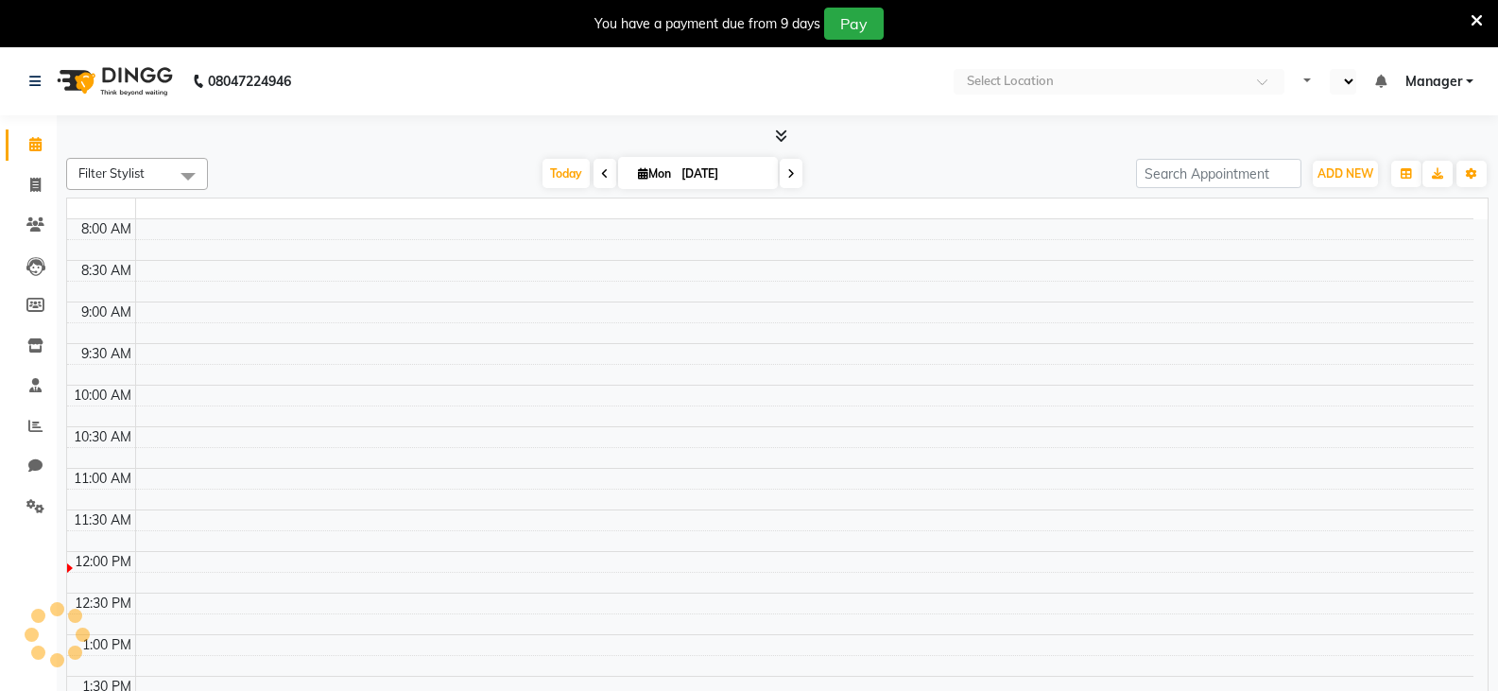
select select "en"
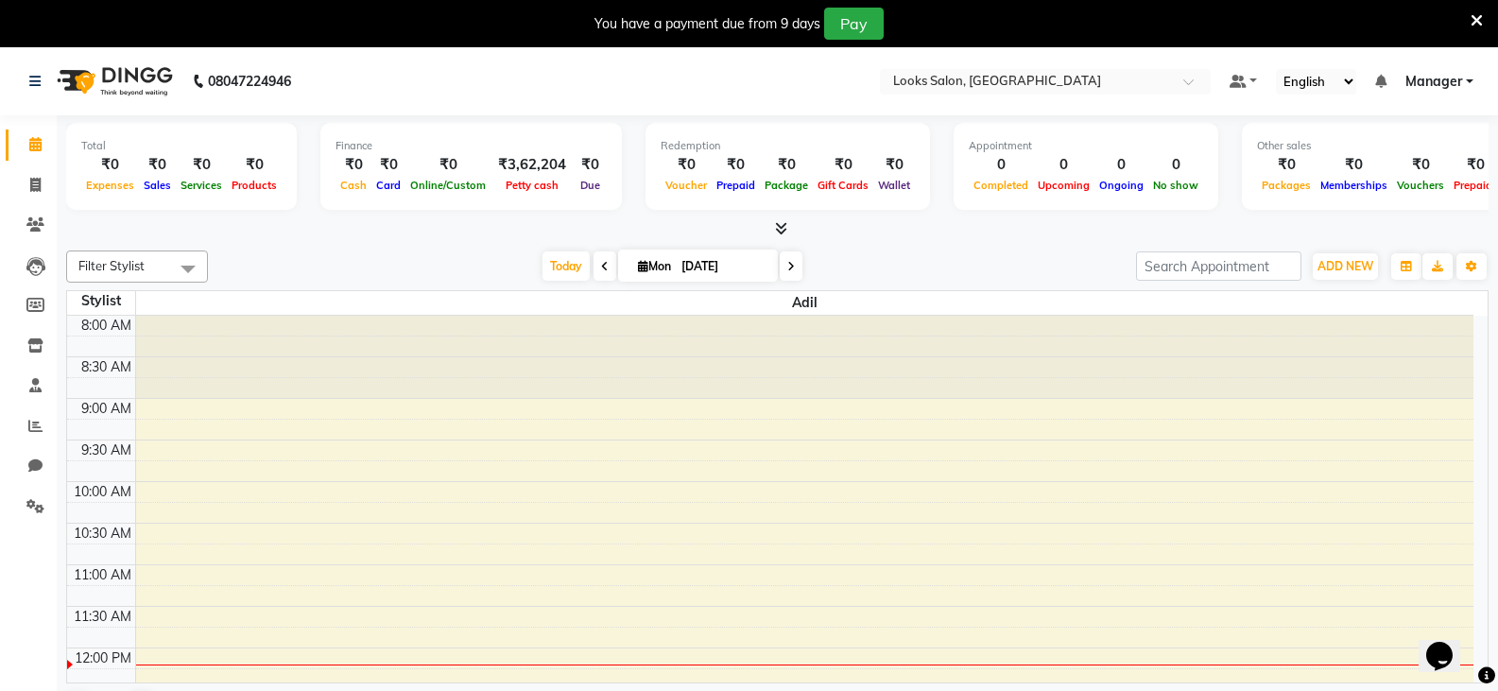
click at [1475, 15] on icon at bounding box center [1477, 20] width 12 height 17
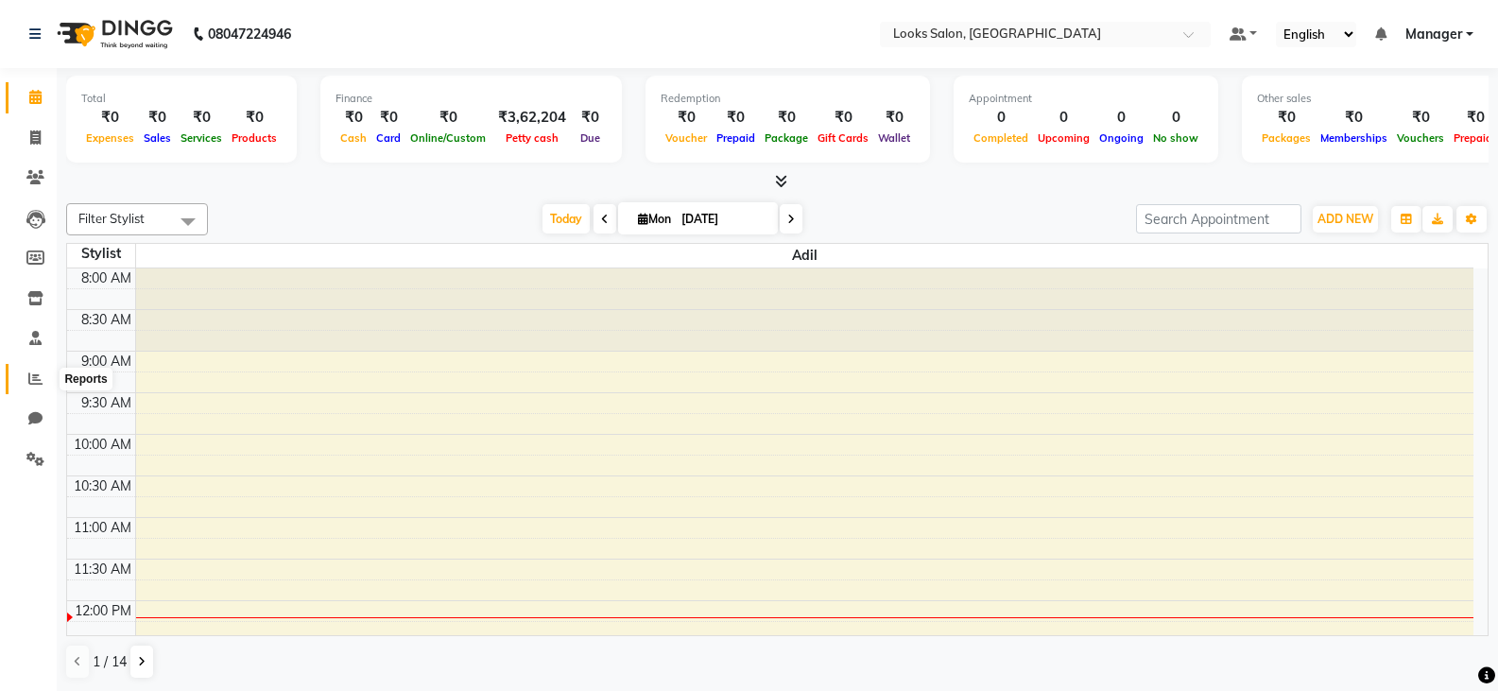
click at [31, 375] on icon at bounding box center [35, 378] width 14 height 14
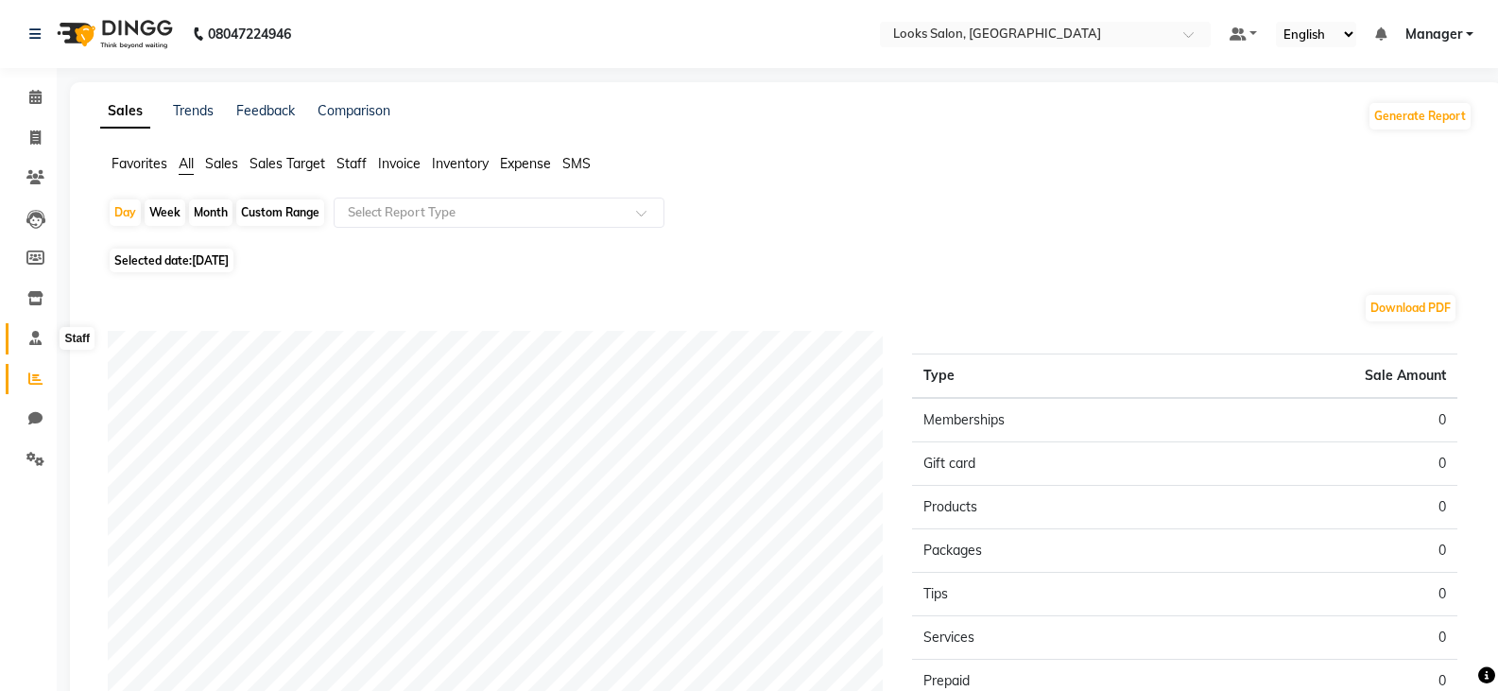
click at [26, 334] on span at bounding box center [35, 339] width 33 height 22
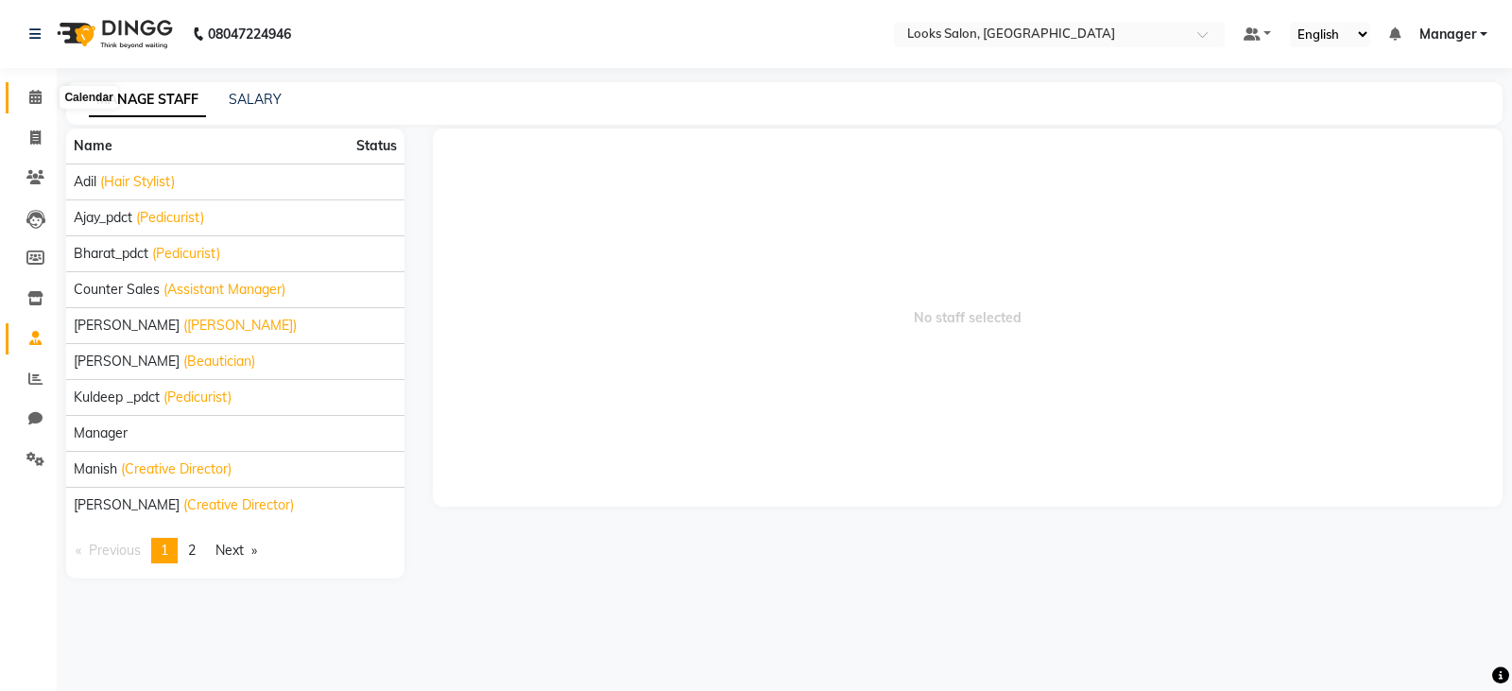
click at [35, 91] on icon at bounding box center [35, 97] width 12 height 14
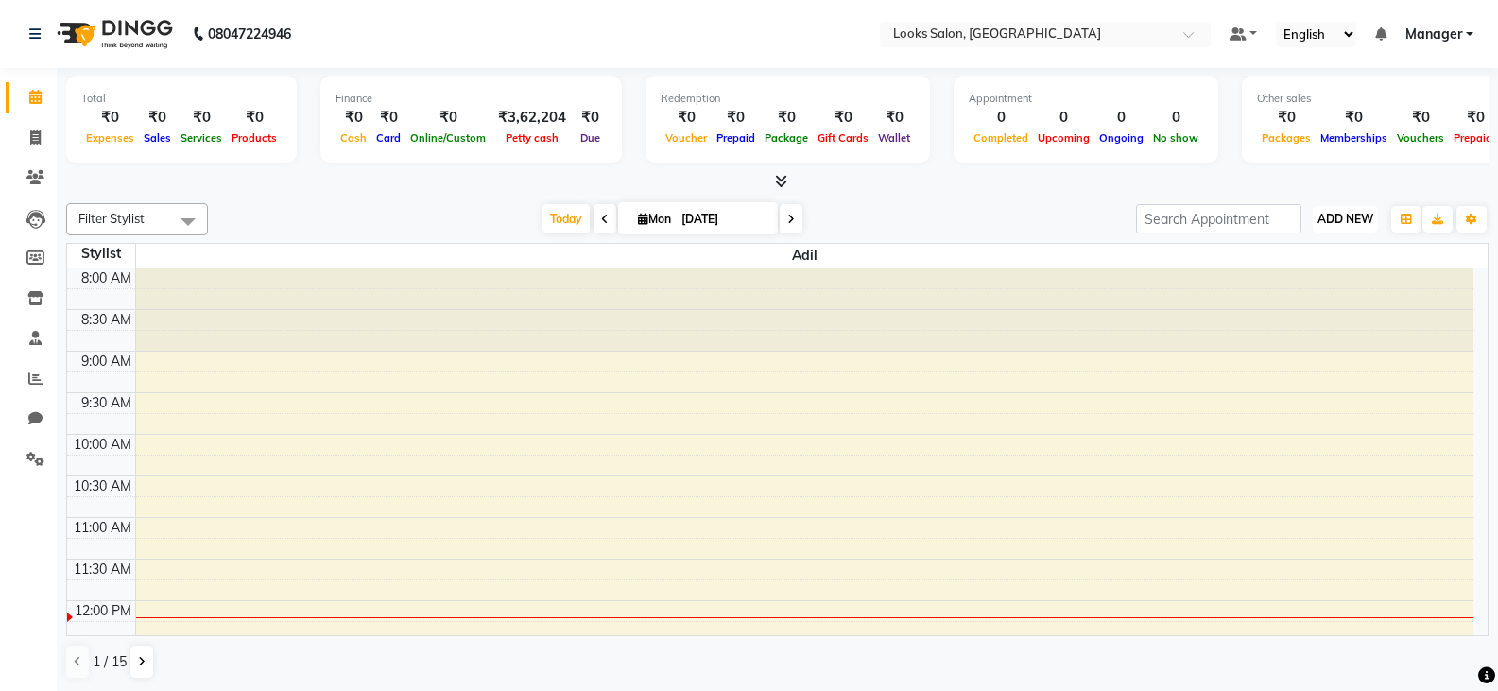
click at [1355, 223] on span "ADD NEW" at bounding box center [1345, 219] width 56 height 14
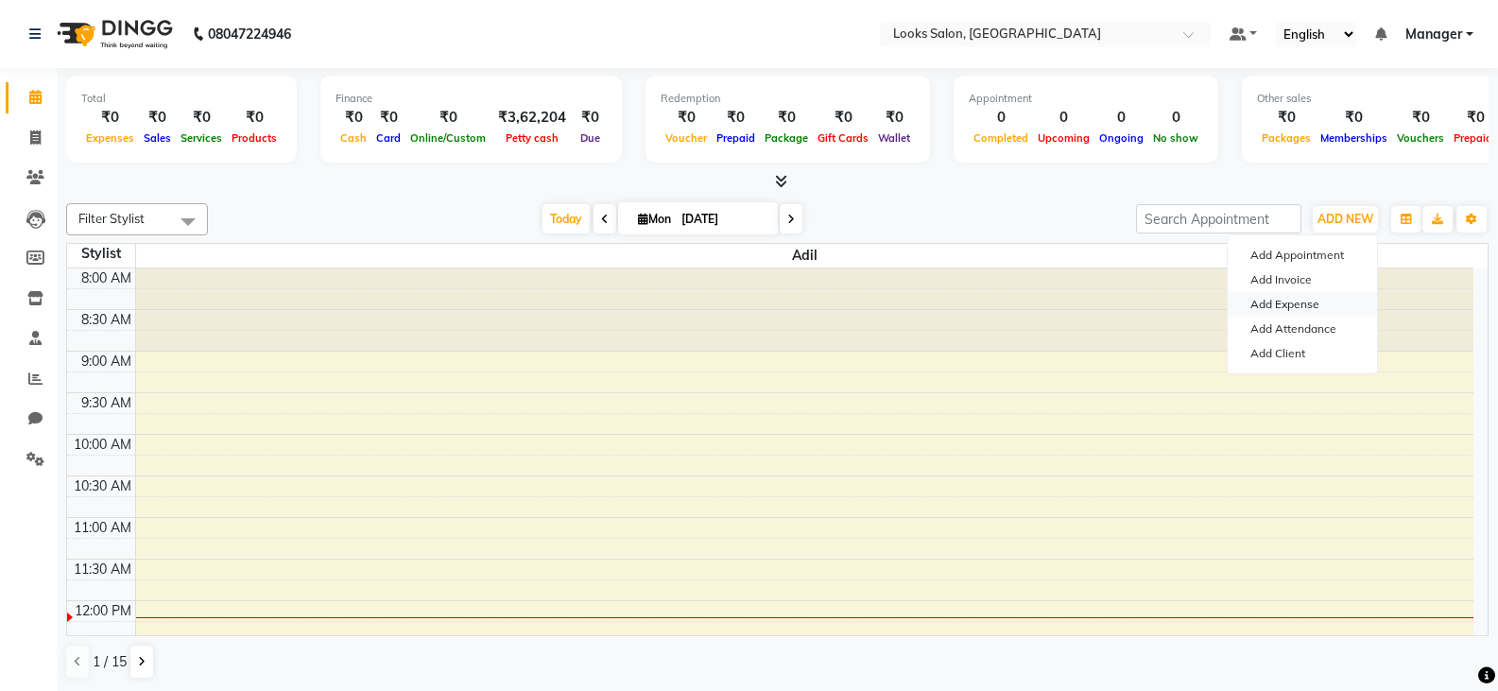
click at [1270, 297] on link "Add Expense" at bounding box center [1302, 304] width 149 height 25
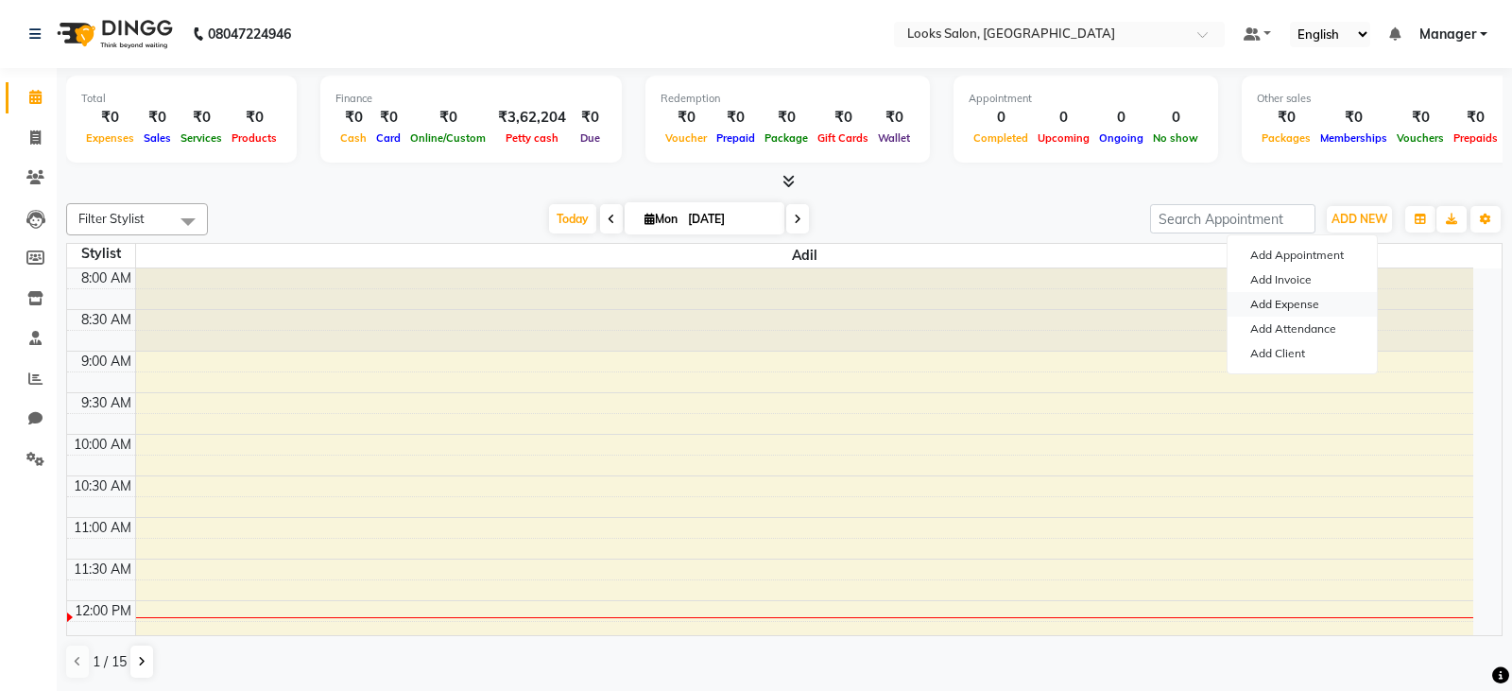
select select "1"
select select "8113"
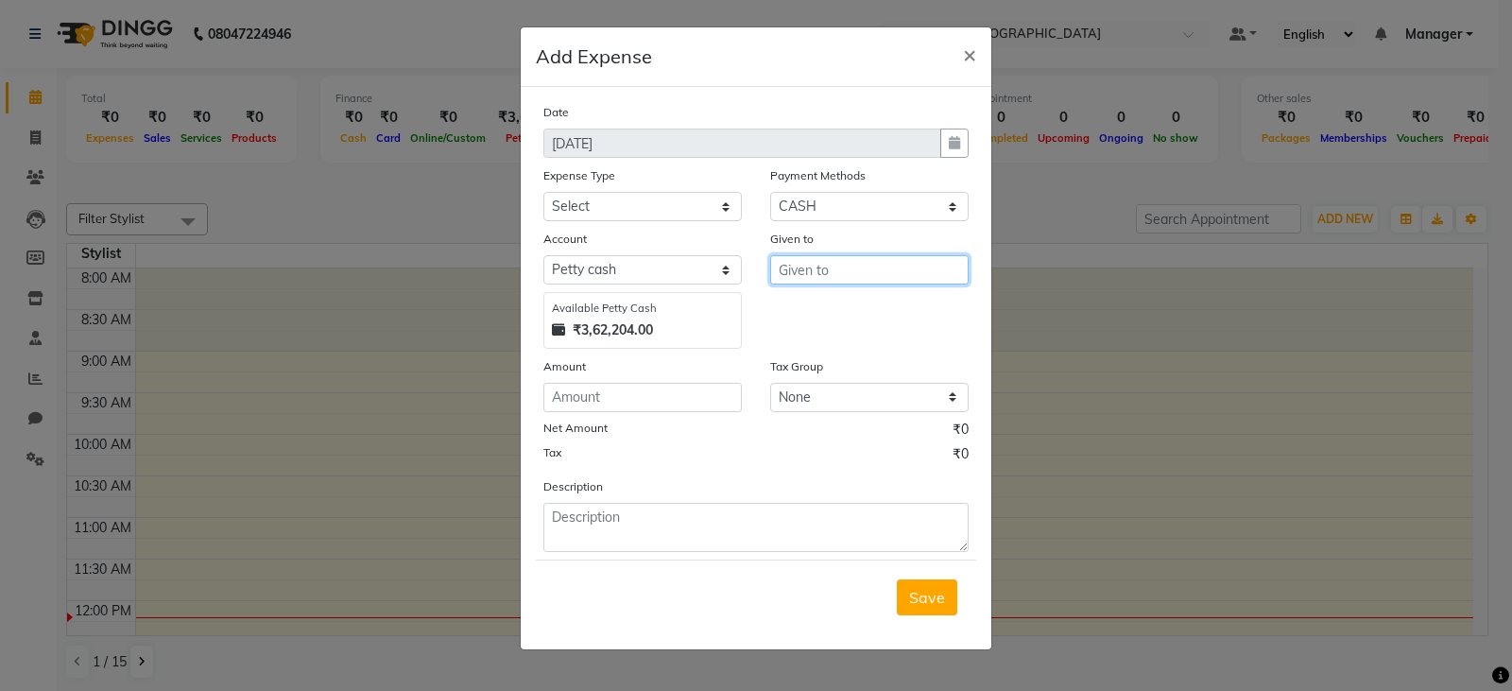
click at [826, 265] on input "text" at bounding box center [869, 269] width 198 height 29
click at [805, 200] on select "Select ONLINE Prepaid UPI Gift Card Voucher Points CASH Wallet Package CARD" at bounding box center [869, 206] width 198 height 29
click at [817, 267] on input "text" at bounding box center [869, 269] width 198 height 29
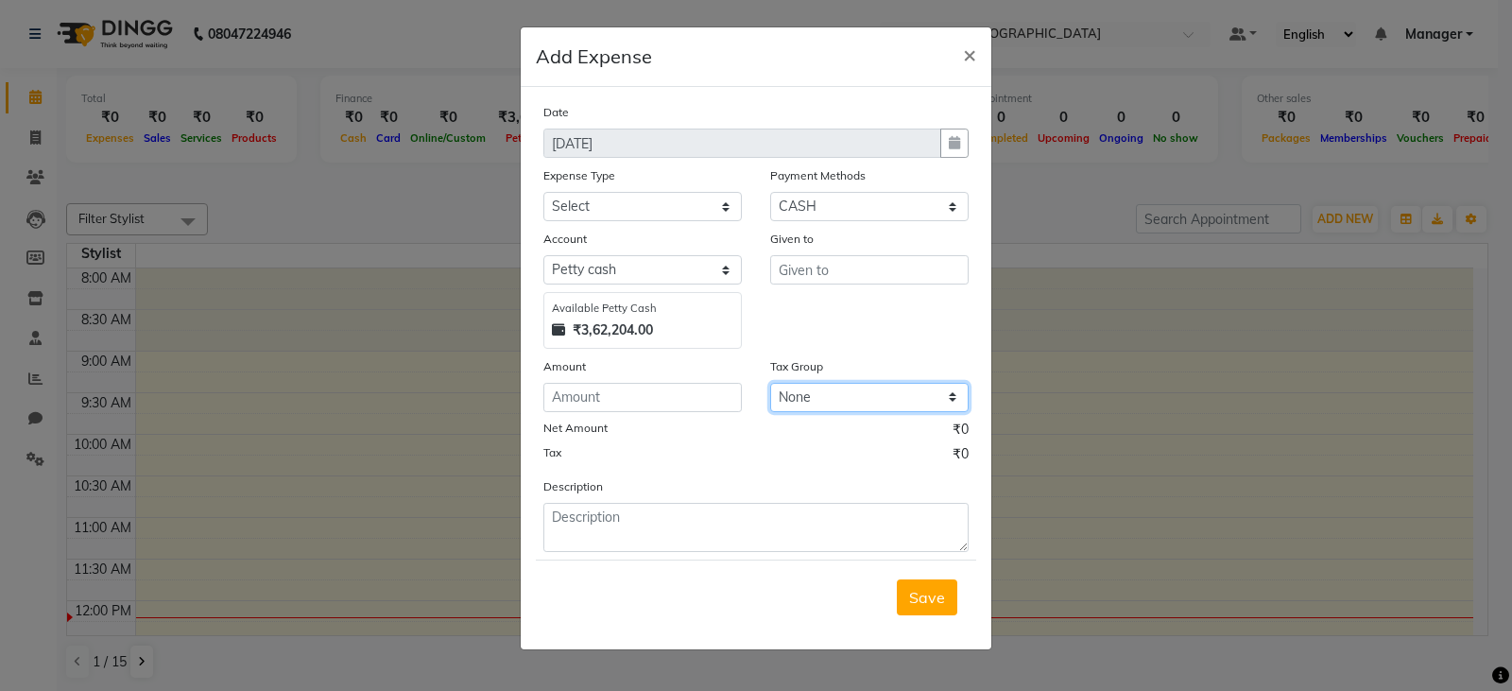
click at [824, 396] on select "None 12%GST 18%GST GST" at bounding box center [869, 397] width 198 height 29
click at [648, 399] on input "number" at bounding box center [642, 397] width 198 height 29
click at [965, 57] on span "×" at bounding box center [969, 54] width 13 height 28
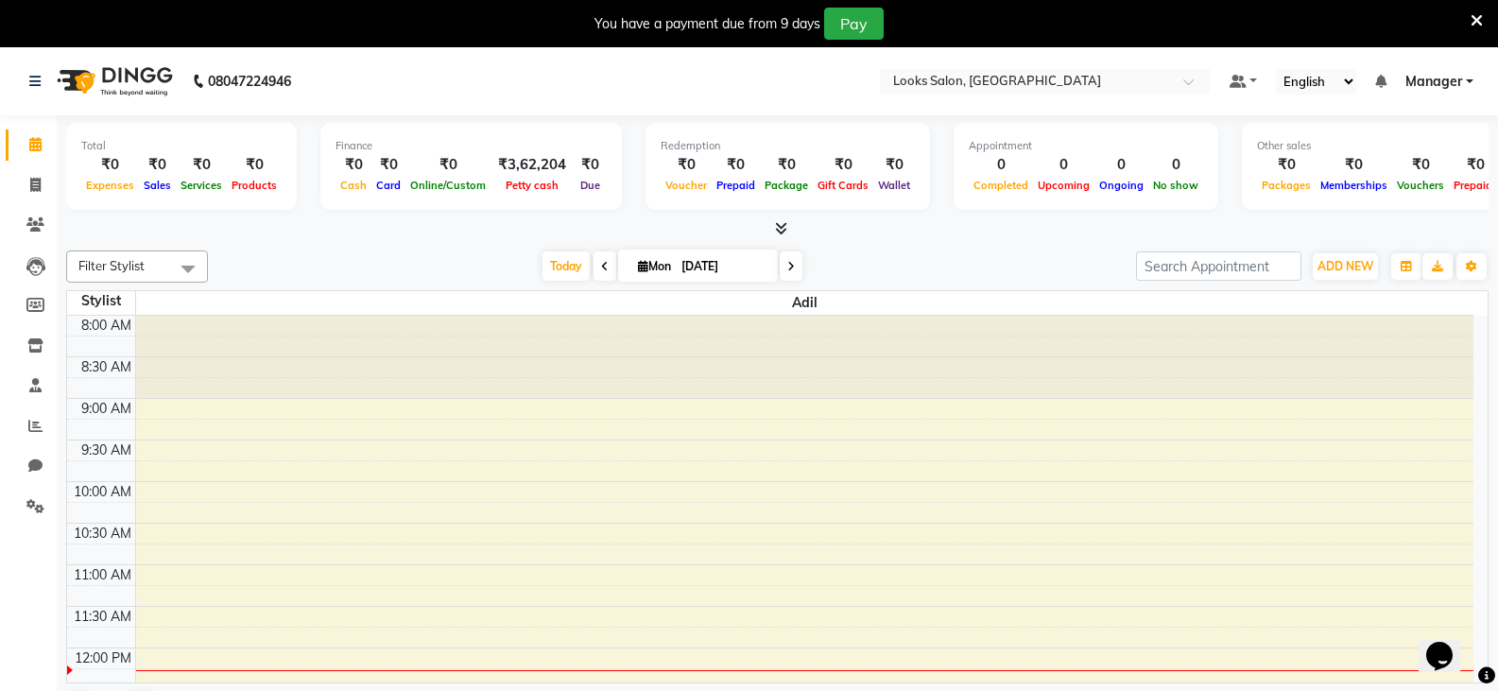
click at [1479, 15] on icon at bounding box center [1477, 20] width 12 height 17
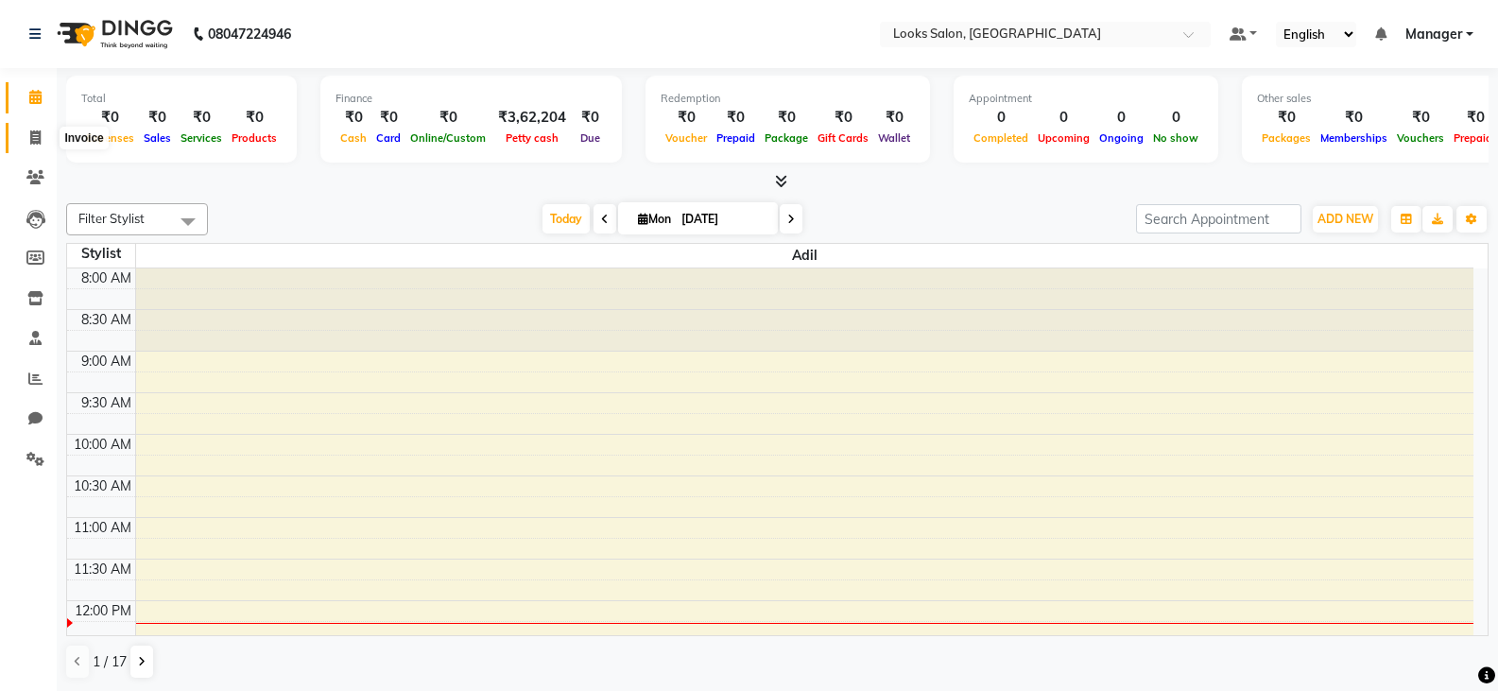
click at [41, 138] on icon at bounding box center [35, 137] width 10 height 14
select select "service"
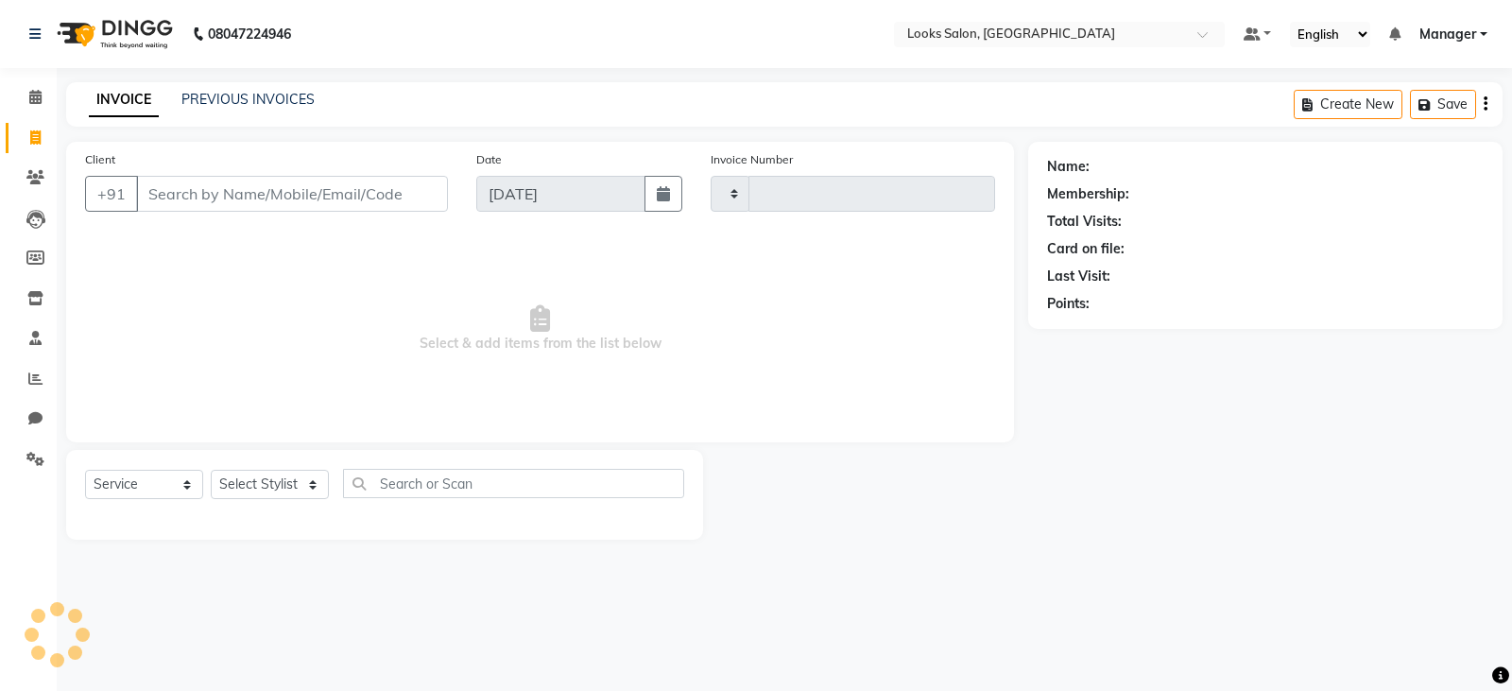
type input "0001"
select select "8891"
click at [238, 487] on select "Select Stylist" at bounding box center [270, 484] width 118 height 29
click at [597, 342] on span "Select & add items from the list below" at bounding box center [540, 328] width 910 height 189
click at [1325, 421] on div "Name: Membership: Total Visits: Card on file: Last Visit: Points:" at bounding box center [1272, 341] width 489 height 398
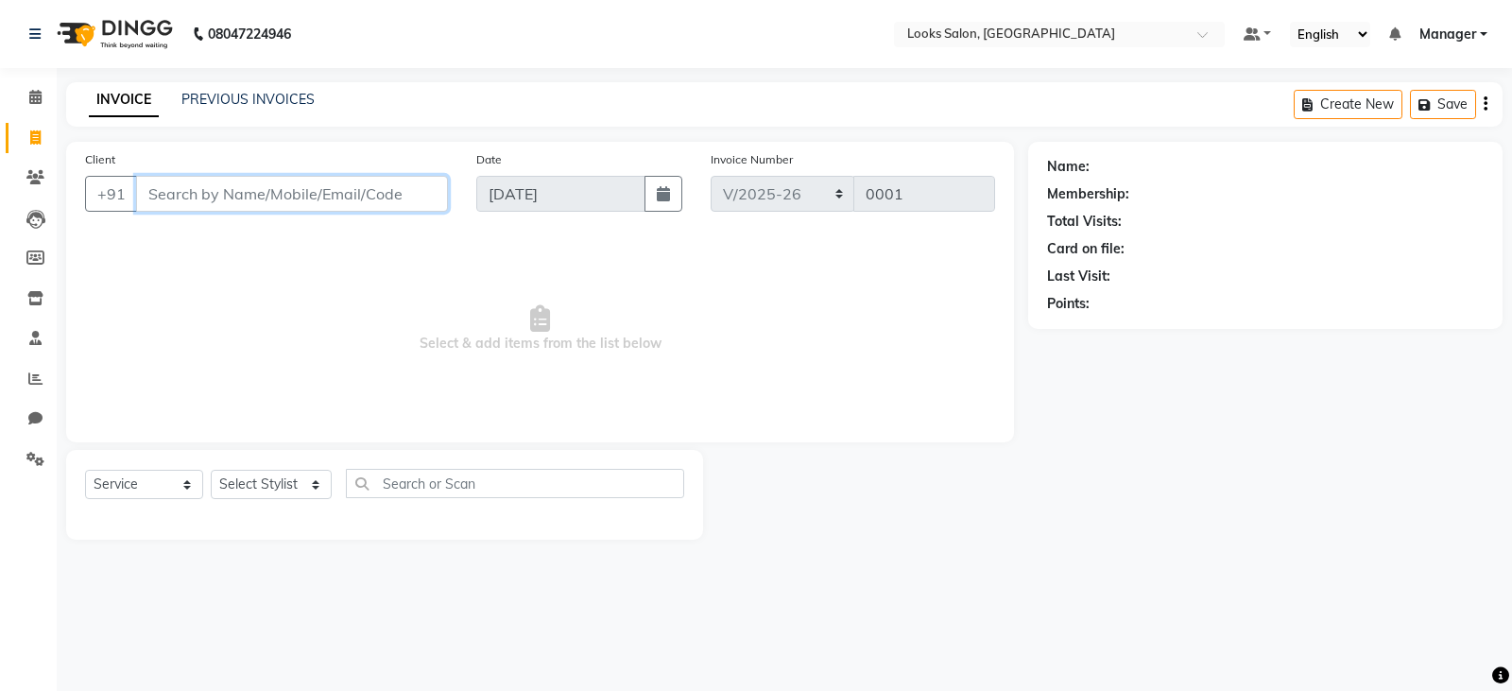
click at [261, 208] on input "Client" at bounding box center [292, 194] width 312 height 36
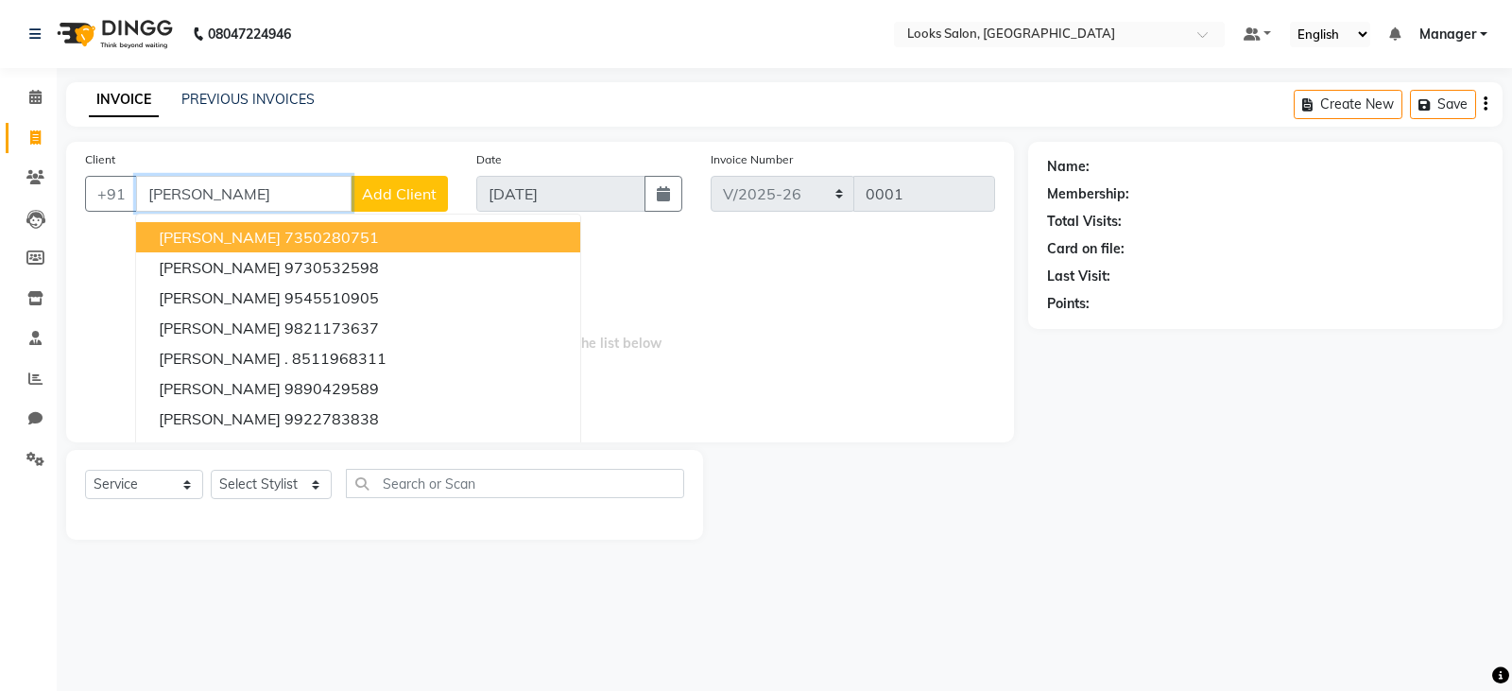
drag, startPoint x: 232, startPoint y: 198, endPoint x: 62, endPoint y: 214, distance: 170.9
click at [62, 214] on div "Client +91 ABHIJEET Abhijeet 7350280751 Abhijeet 9730532598 Abhijeet 9545510905…" at bounding box center [540, 341] width 976 height 398
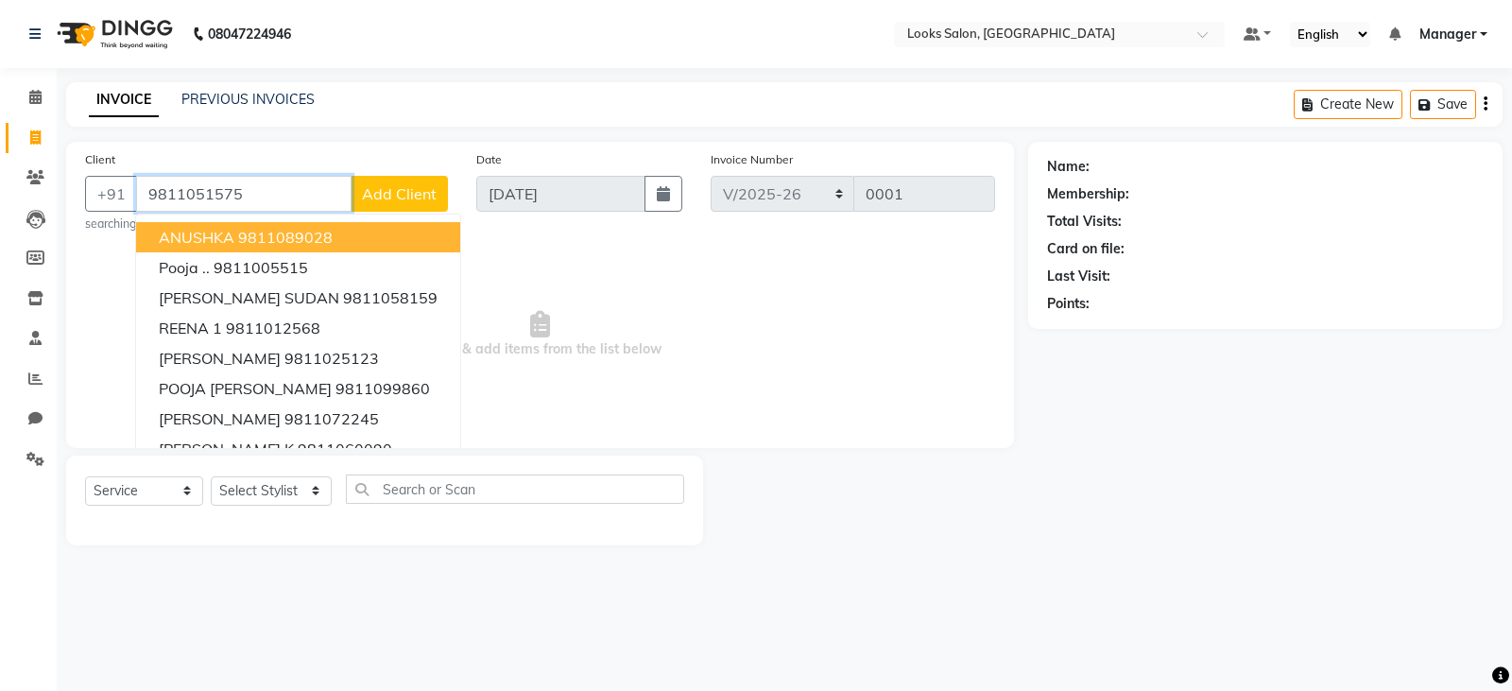
type input "9811051575"
select select "1: Object"
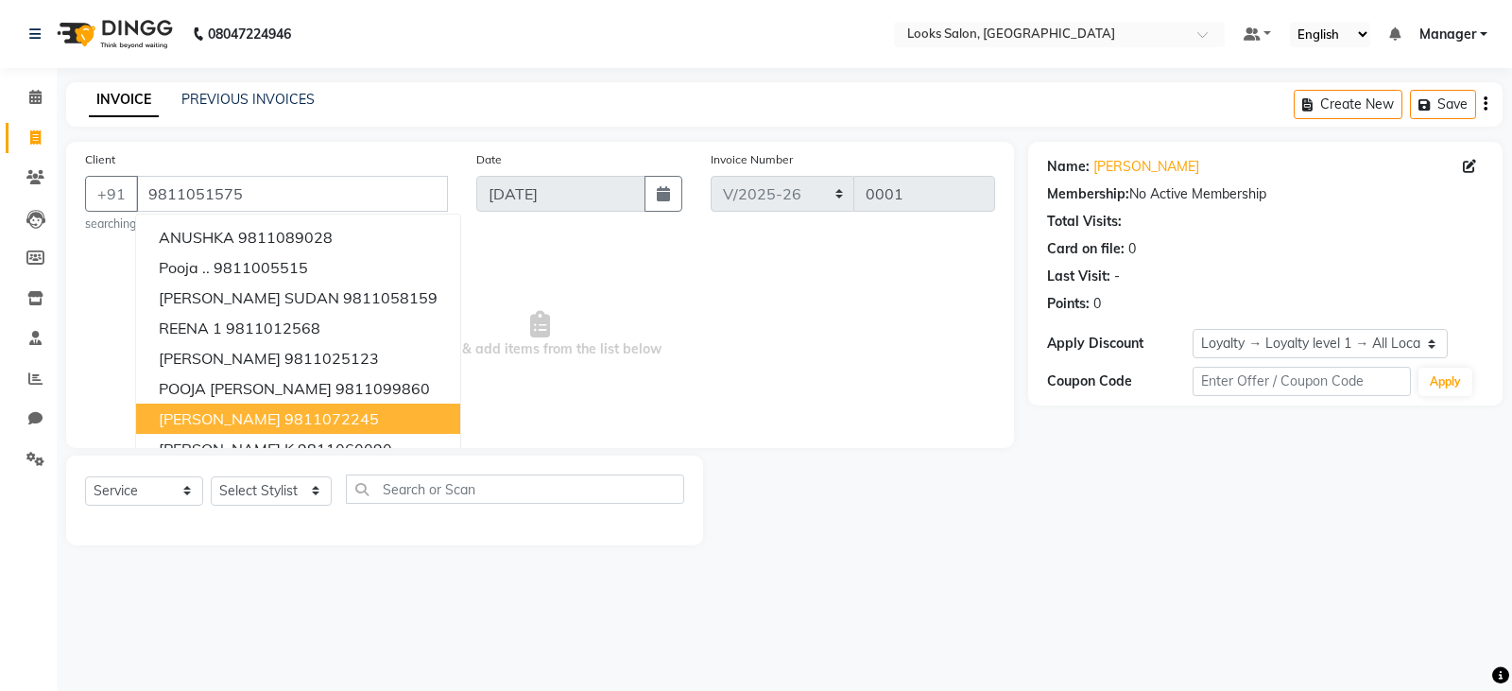
click at [845, 334] on span "Select & add items from the list below" at bounding box center [540, 334] width 910 height 189
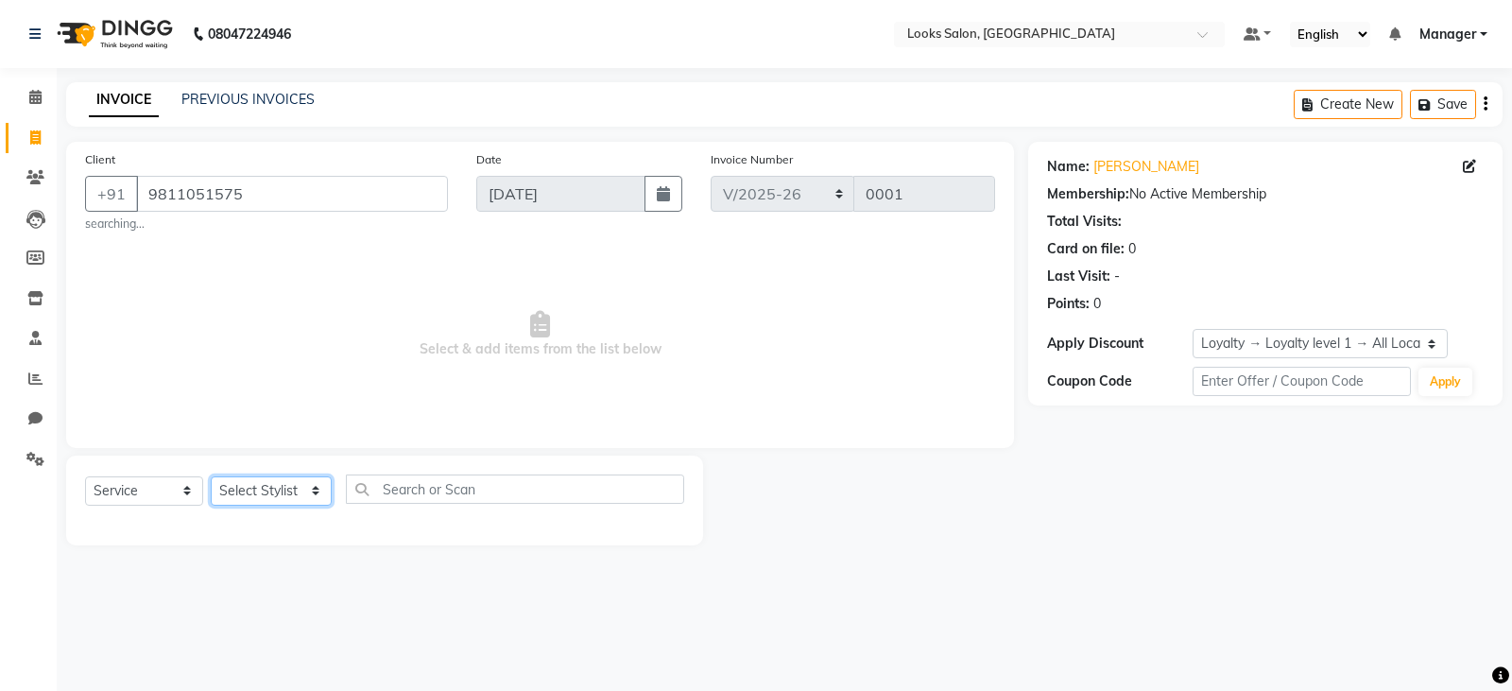
click at [285, 492] on select "Select Stylist Adil Ajay_pdct Bharat_pdct Counter Sales Ezaz Jisha Kuldeep _pdc…" at bounding box center [271, 490] width 121 height 29
click at [574, 347] on span "Select & add items from the list below" at bounding box center [540, 334] width 910 height 189
click at [248, 493] on select "Select Stylist Adil Ajay_pdct Bharat_pdct Counter Sales Ezaz Jisha Kuldeep _pdc…" at bounding box center [271, 490] width 121 height 29
select select "90414"
click at [211, 476] on select "Select Stylist Adil Ajay_pdct Bharat_pdct Counter Sales Ezaz Jisha Kuldeep _pdc…" at bounding box center [271, 490] width 121 height 29
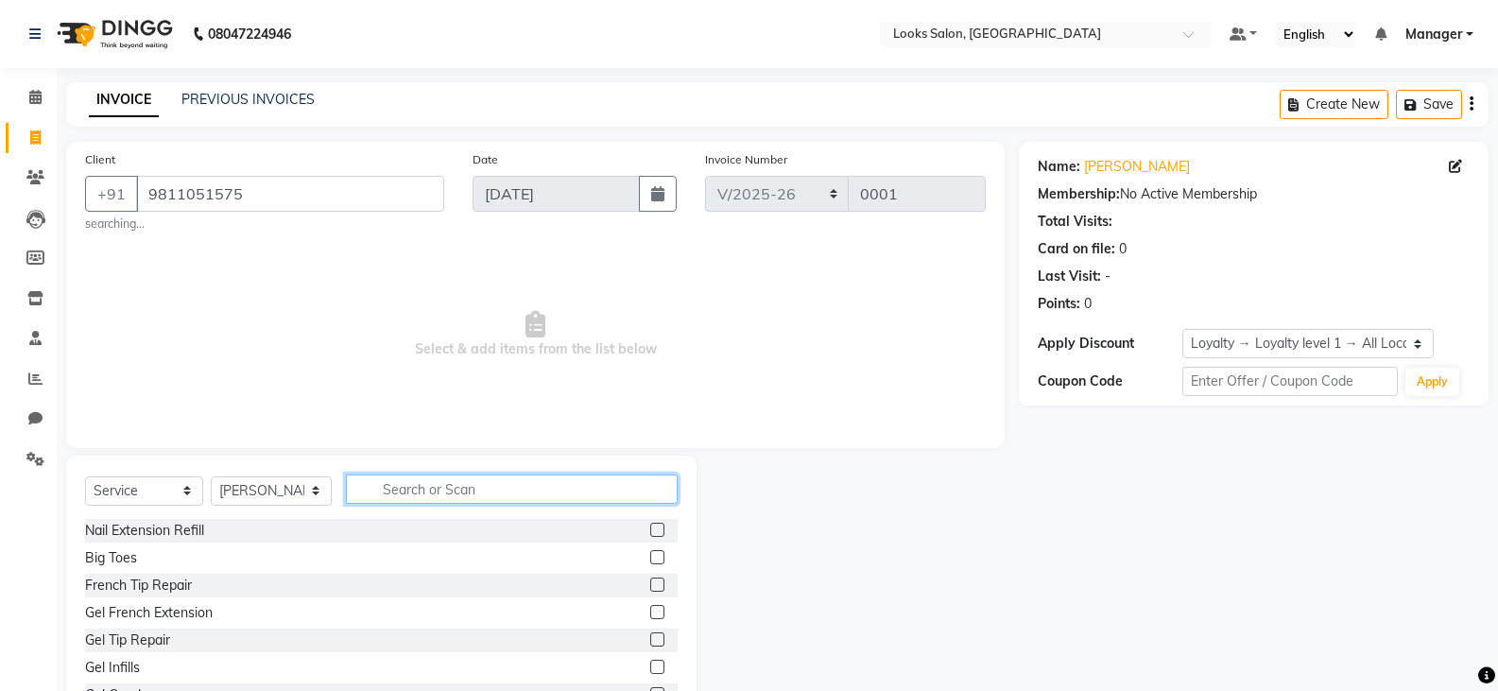
click at [435, 490] on input "text" at bounding box center [512, 488] width 333 height 29
type input "CUT"
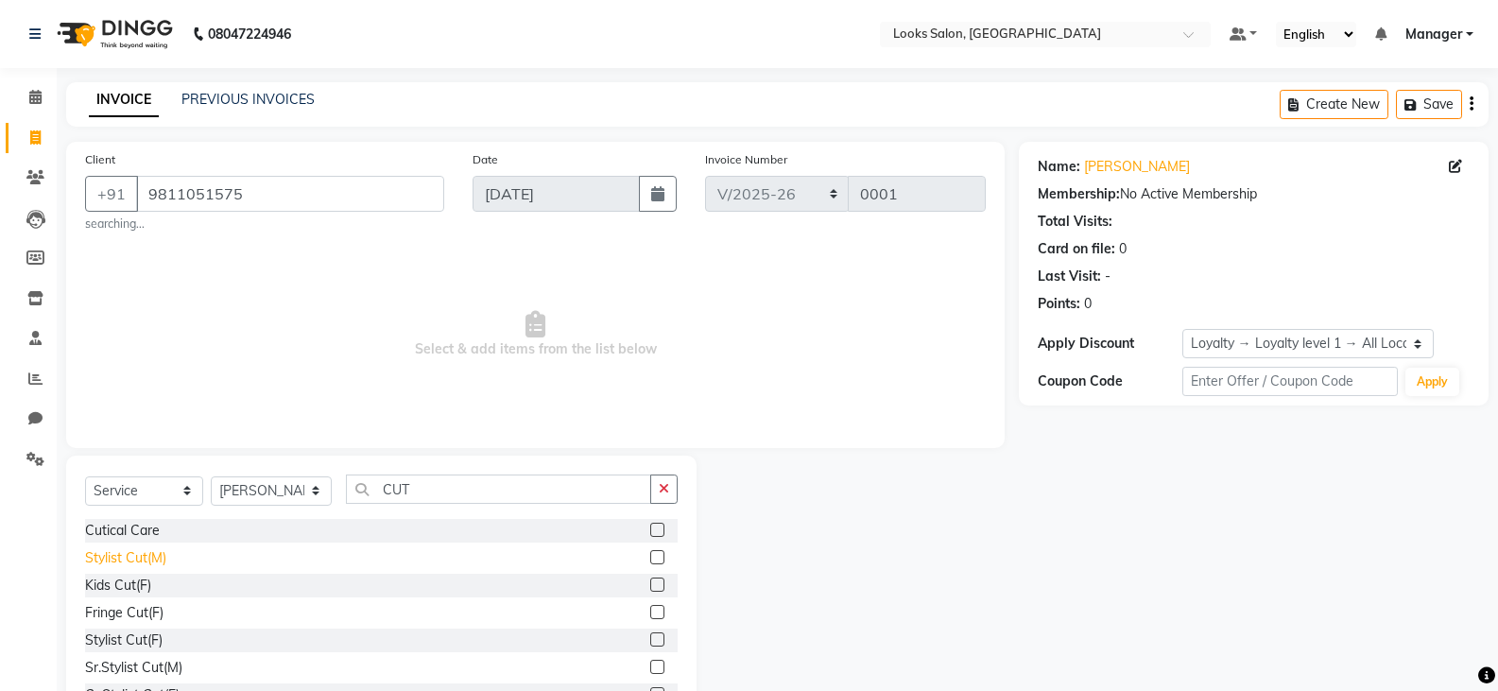
click at [161, 562] on div "Stylist Cut(M)" at bounding box center [125, 558] width 81 height 20
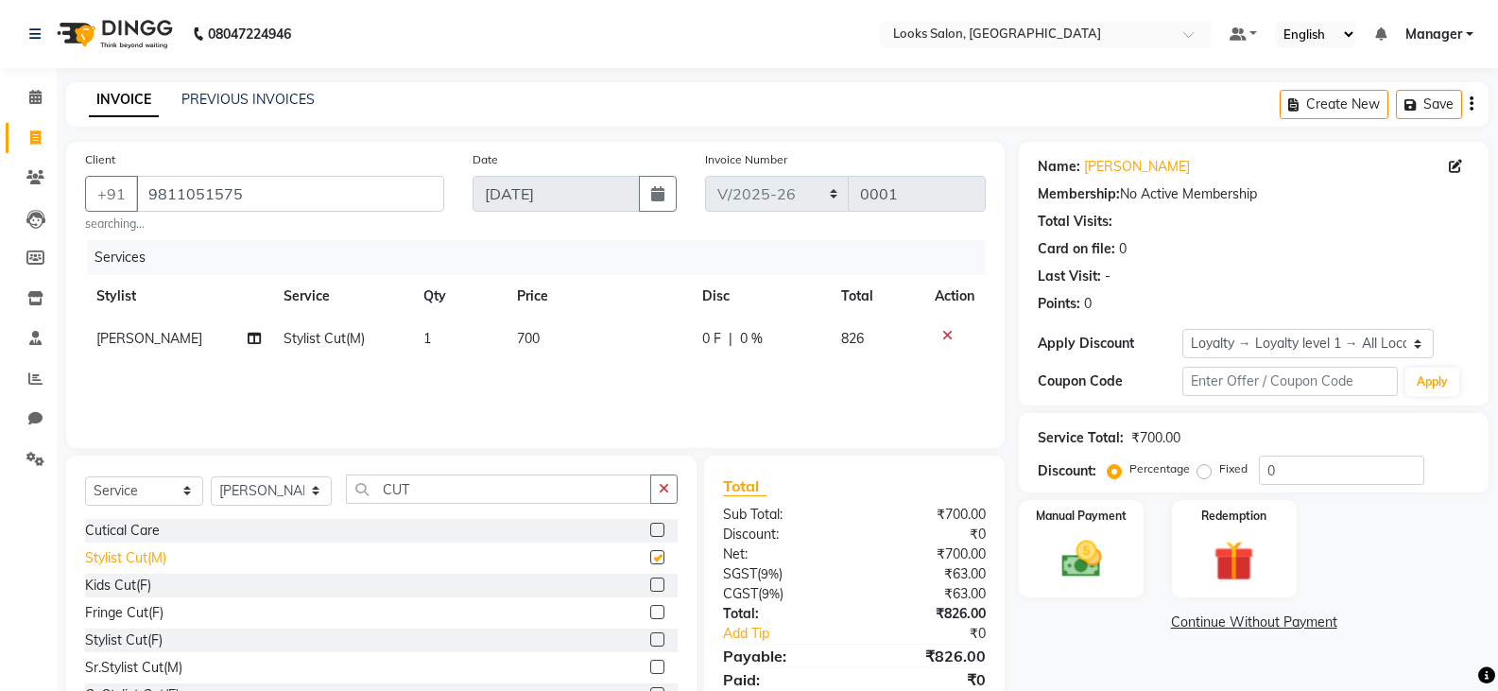
checkbox input "false"
click at [530, 340] on span "700" at bounding box center [528, 338] width 23 height 17
select select "90414"
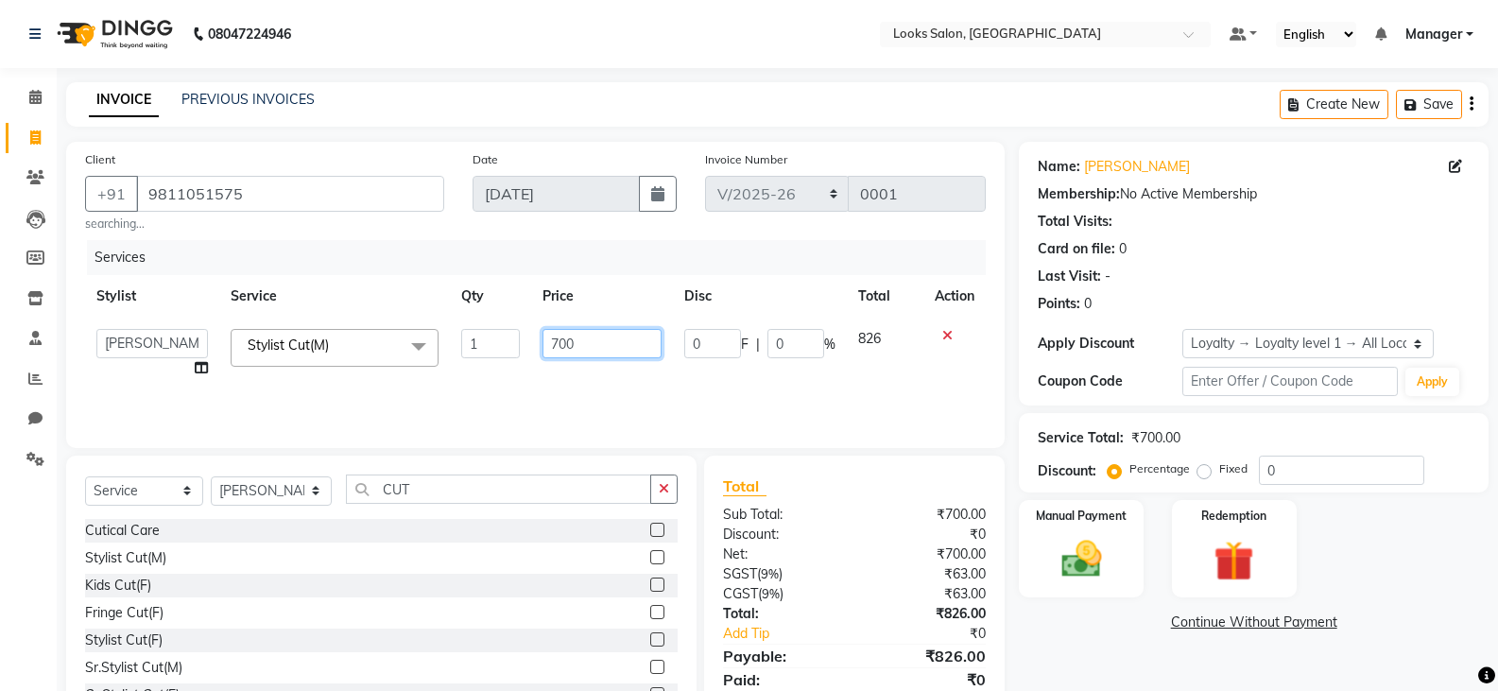
drag, startPoint x: 606, startPoint y: 341, endPoint x: 477, endPoint y: 377, distance: 133.5
click at [477, 377] on tr "Adil Ajay_pdct Bharat_pdct Counter Sales Ezaz Jisha Kuldeep _pdct Manager Manis…" at bounding box center [535, 354] width 901 height 72
type input "750"
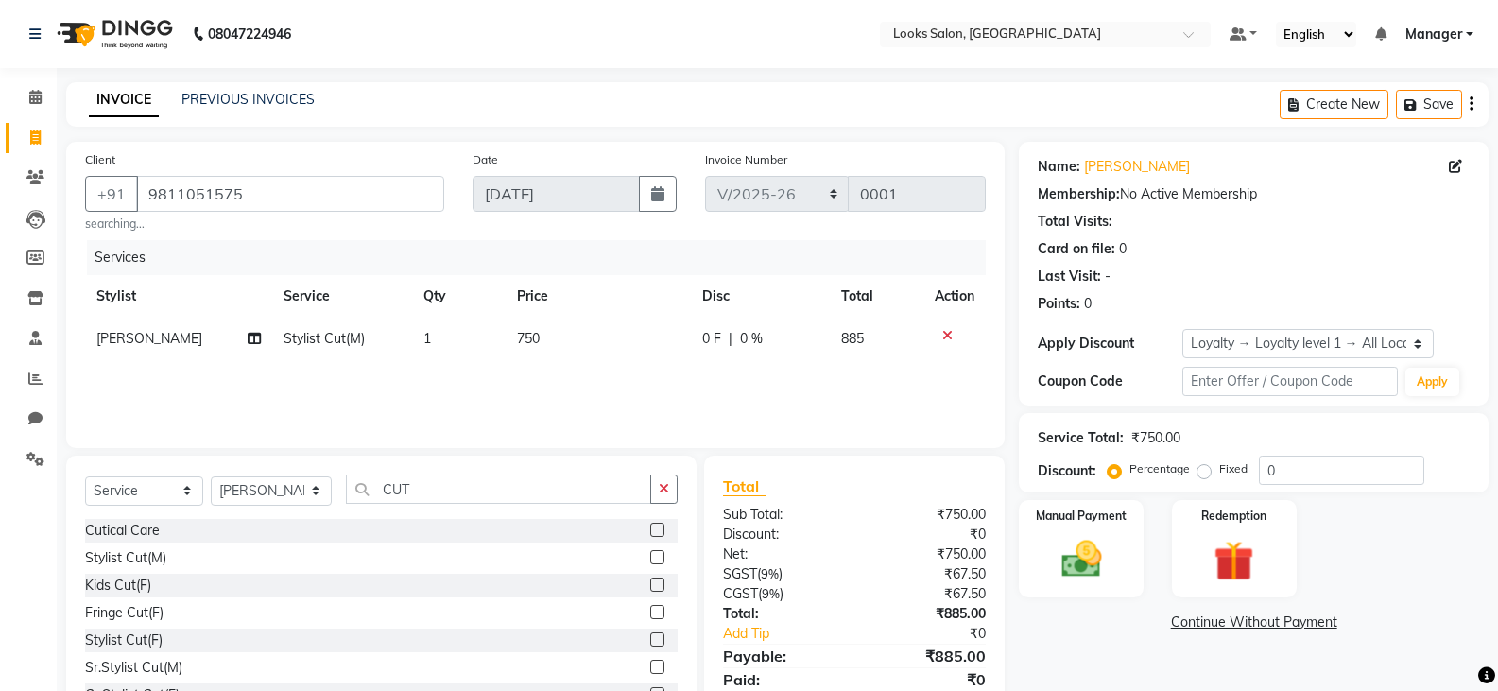
click at [1385, 538] on div "Manual Payment Redemption" at bounding box center [1254, 548] width 498 height 97
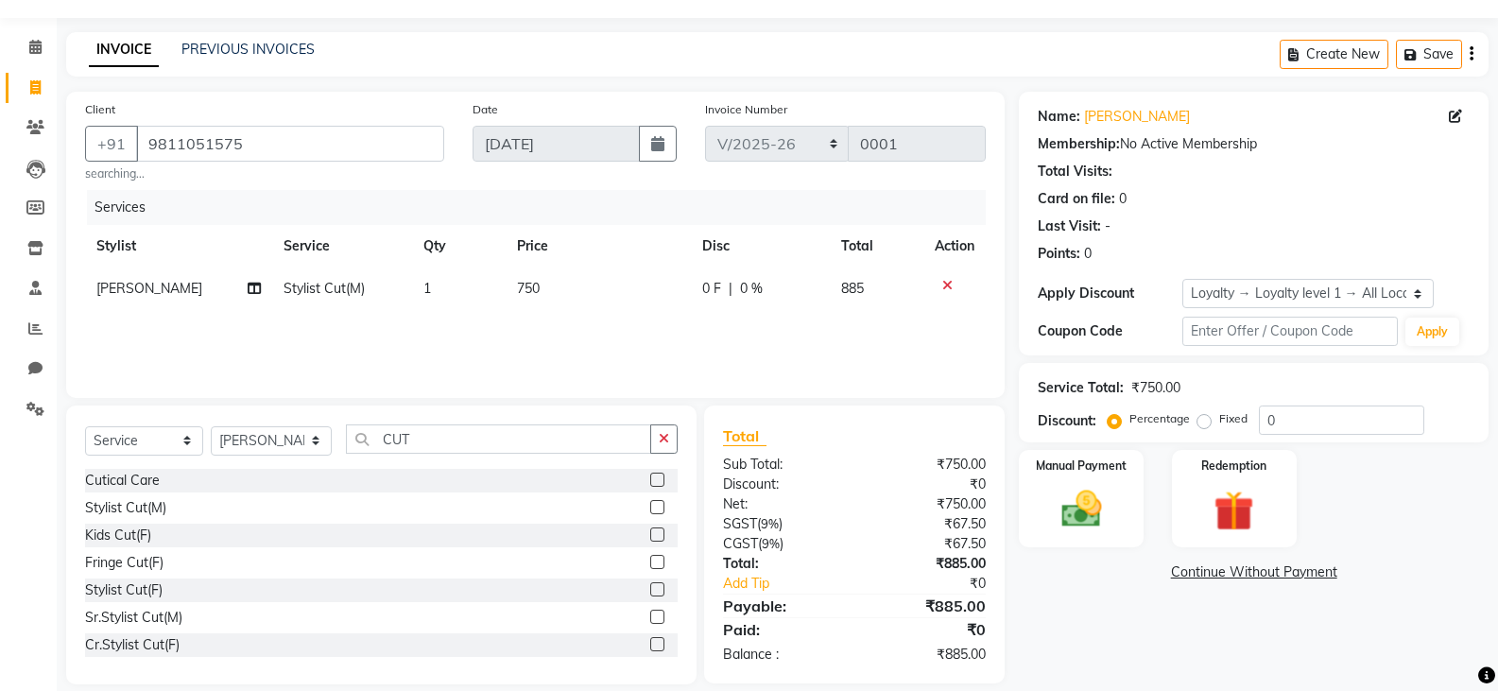
scroll to position [72, 0]
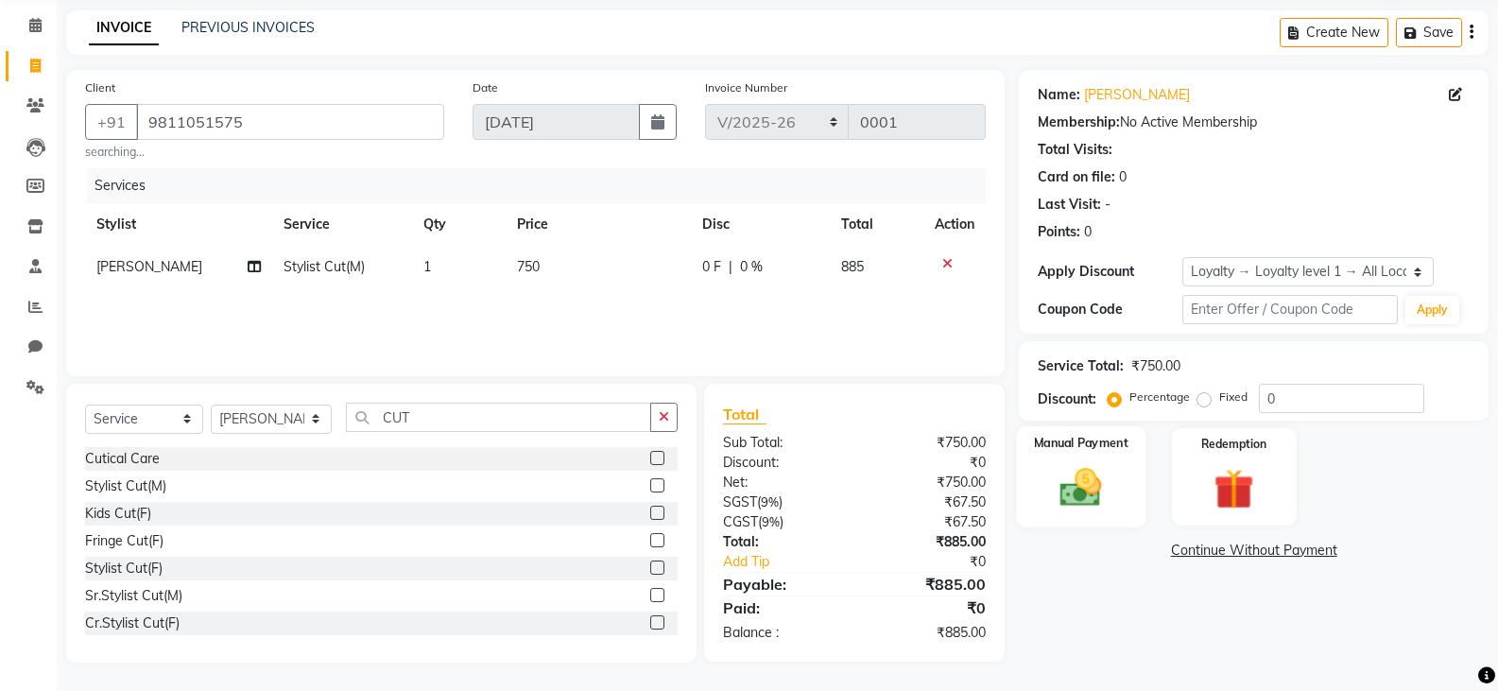
click at [1076, 495] on img at bounding box center [1080, 487] width 67 height 48
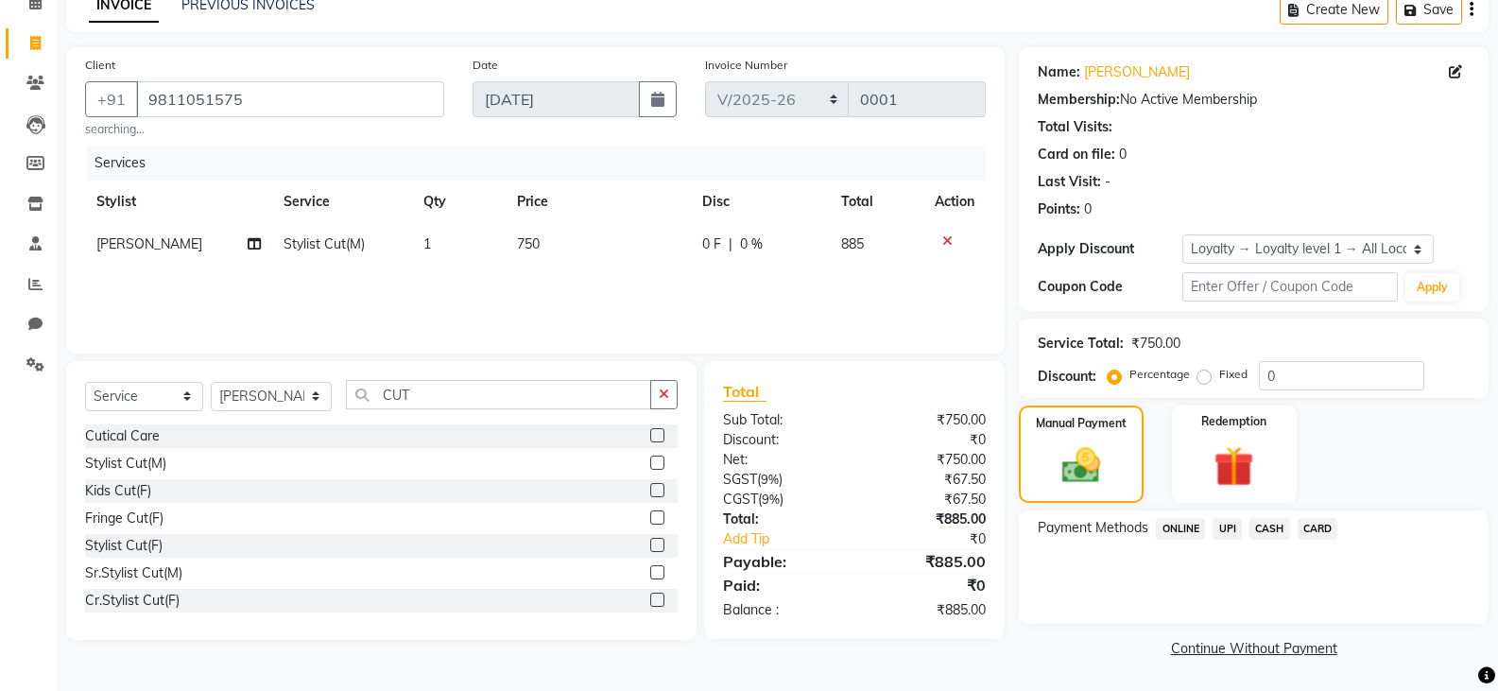
click at [1311, 526] on span "CARD" at bounding box center [1318, 529] width 41 height 22
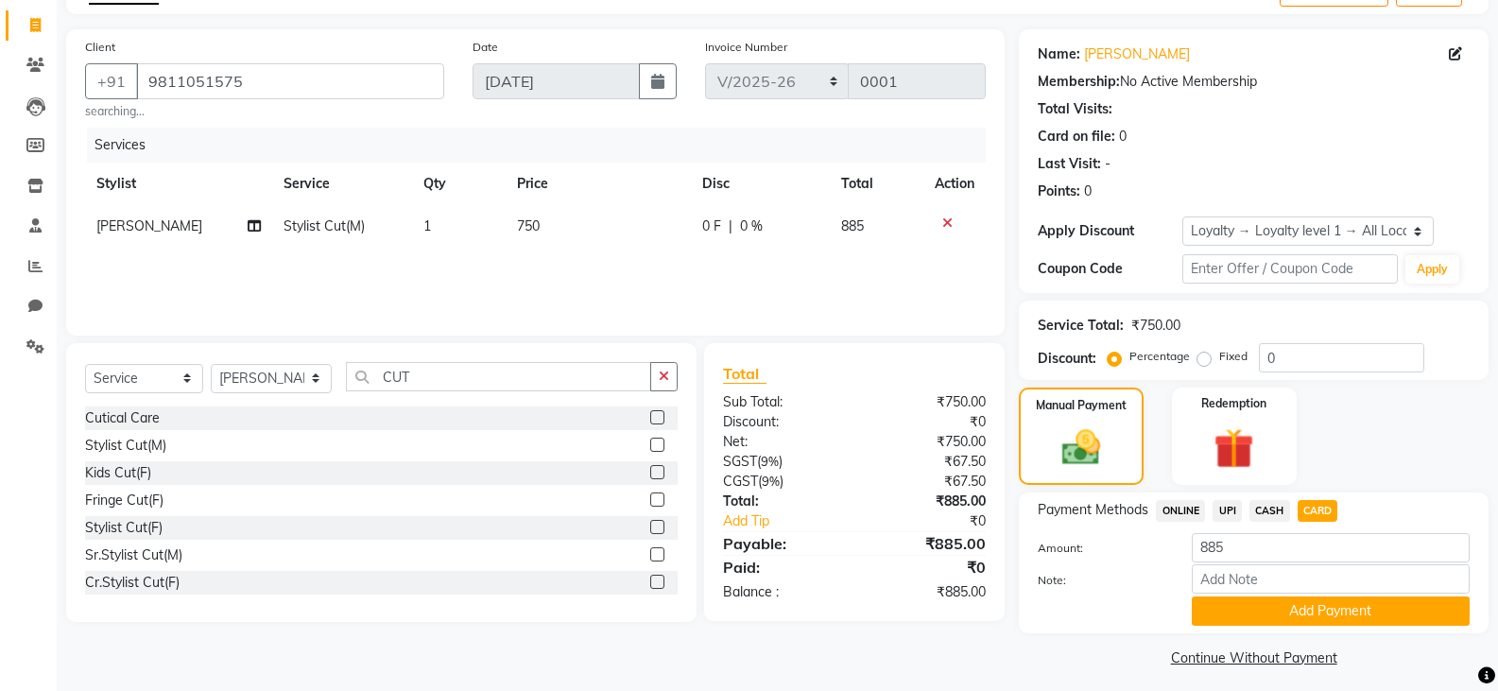
scroll to position [122, 0]
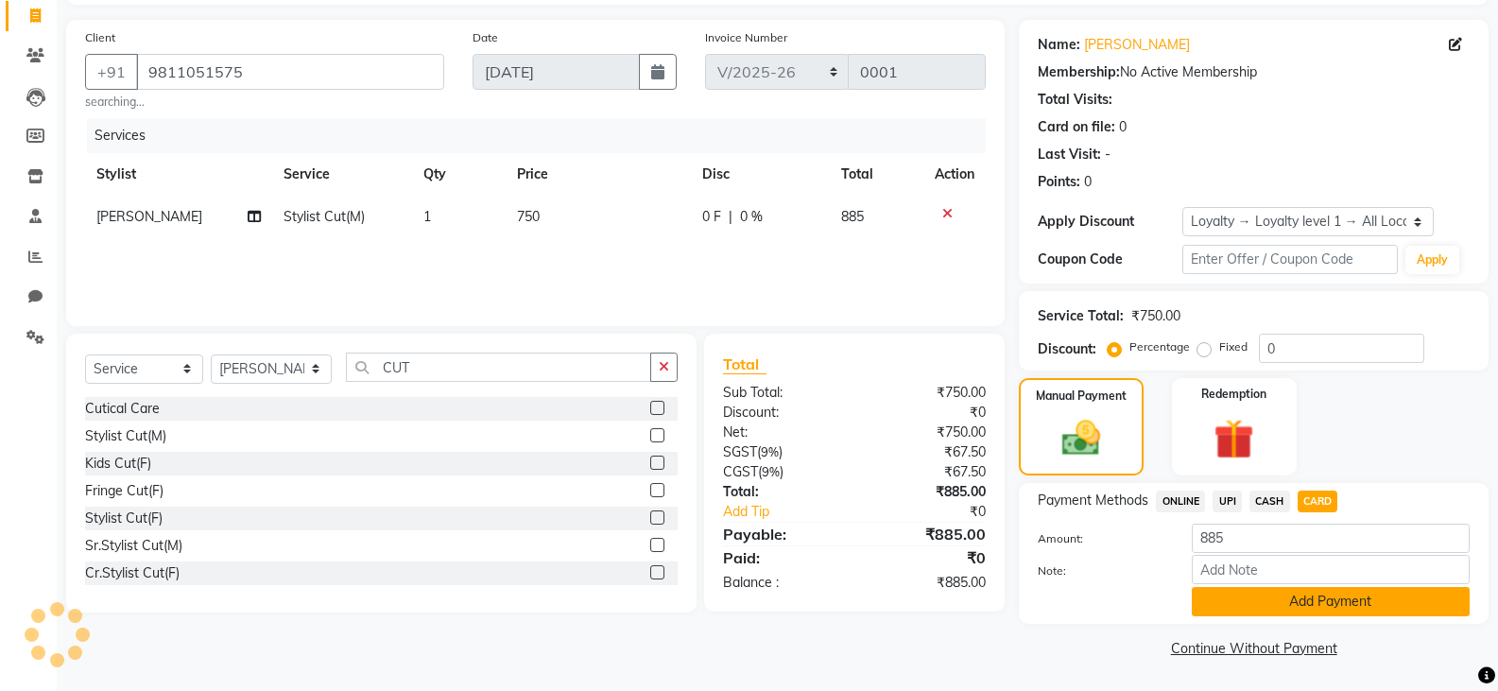
click at [1274, 602] on button "Add Payment" at bounding box center [1331, 601] width 278 height 29
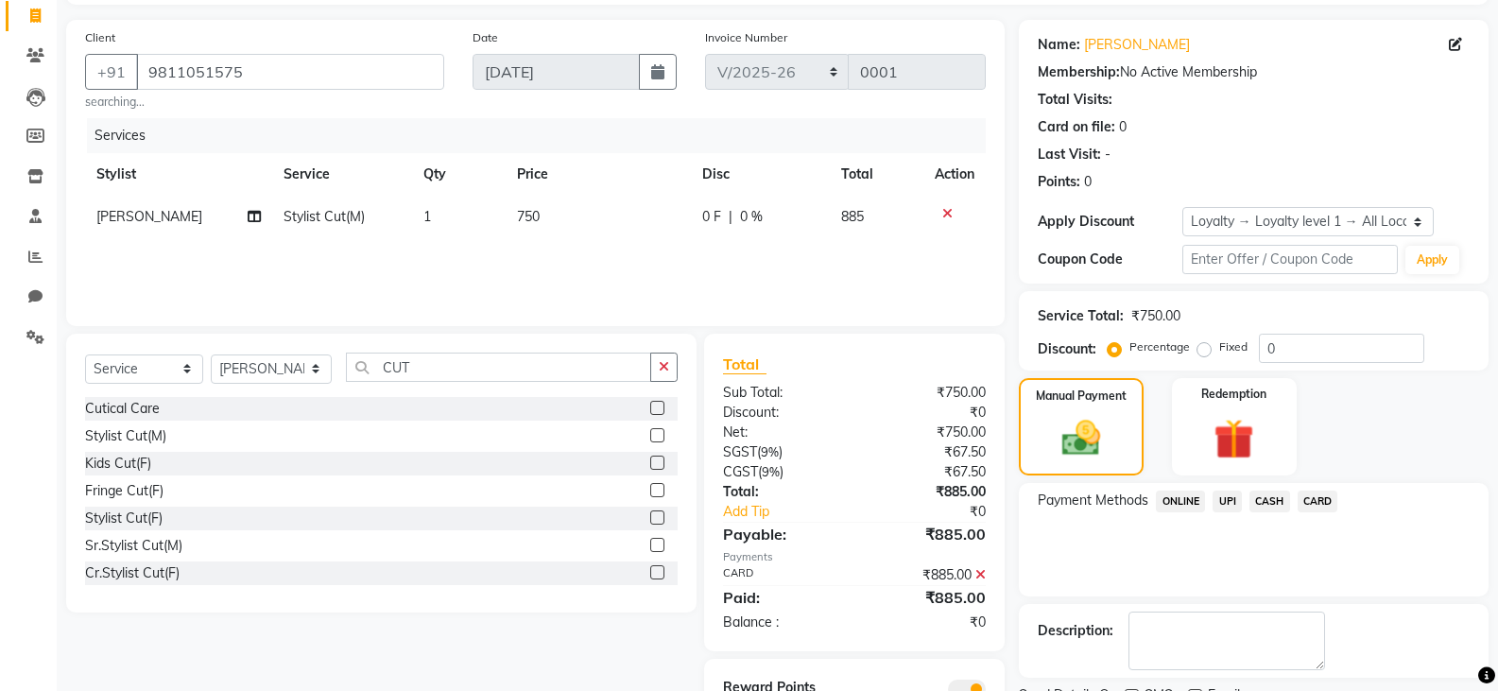
scroll to position [204, 0]
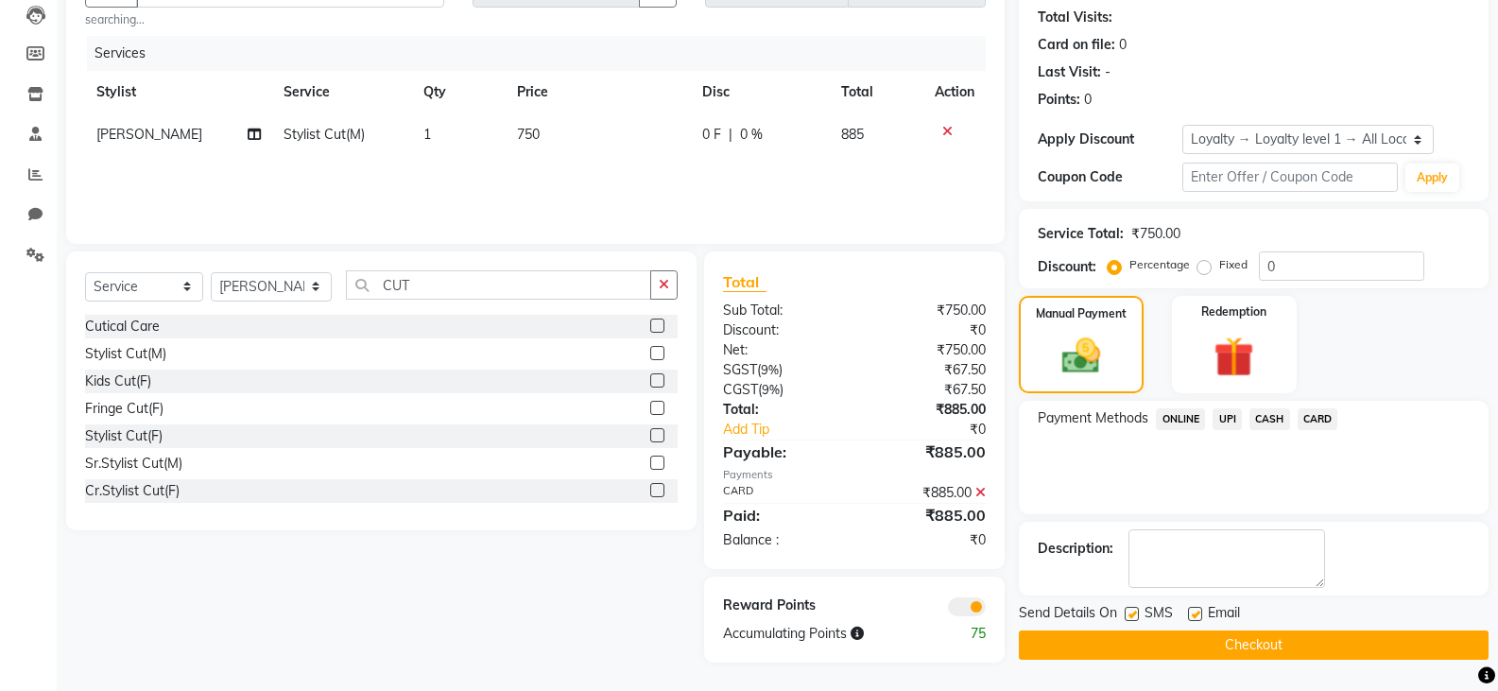
click at [1181, 640] on button "Checkout" at bounding box center [1254, 644] width 470 height 29
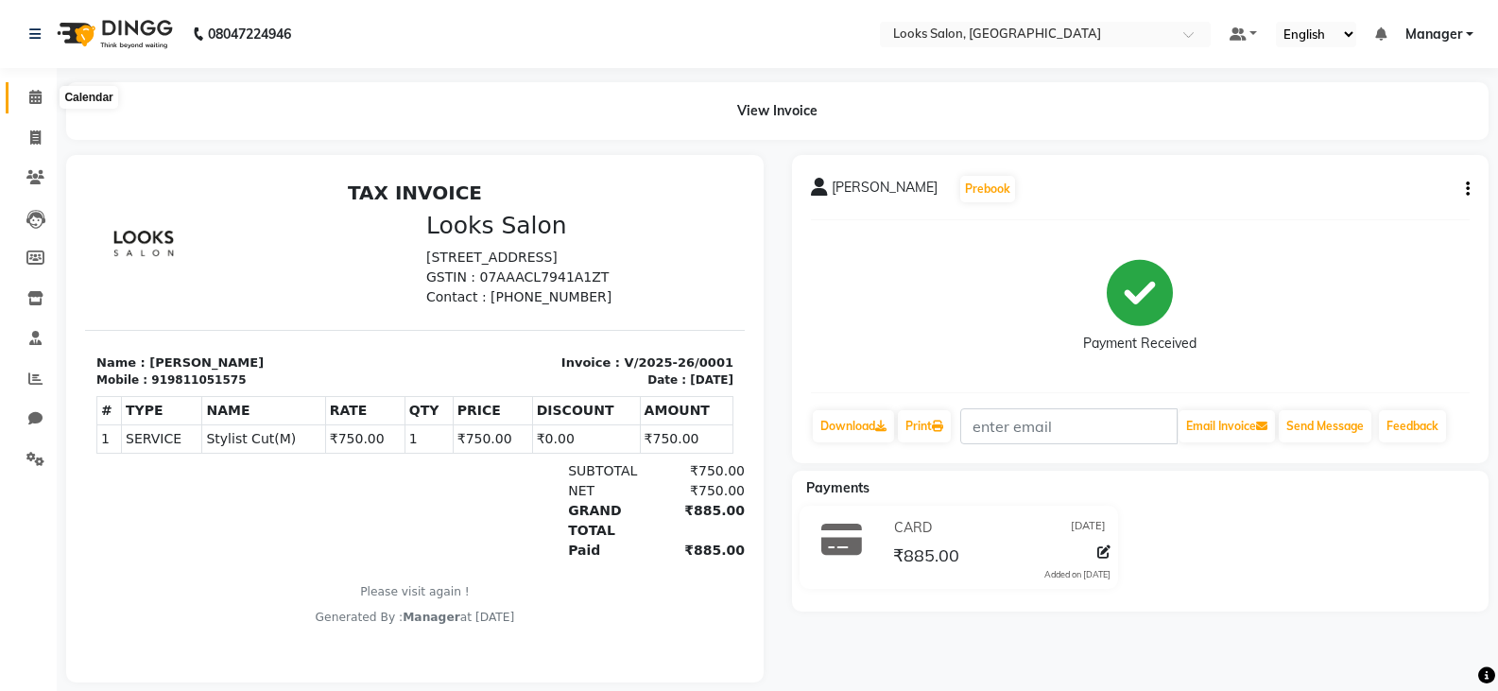
click at [38, 101] on icon at bounding box center [35, 97] width 12 height 14
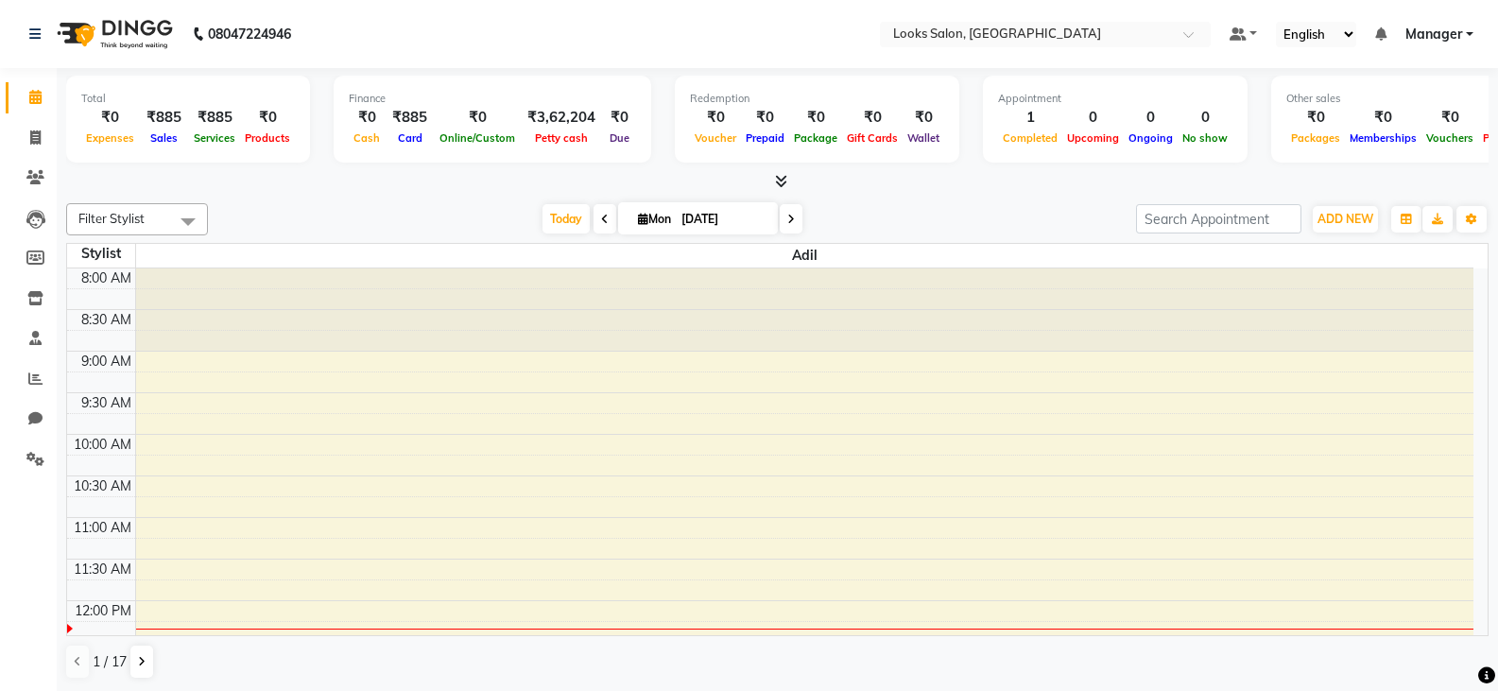
click at [778, 182] on icon at bounding box center [781, 181] width 12 height 14
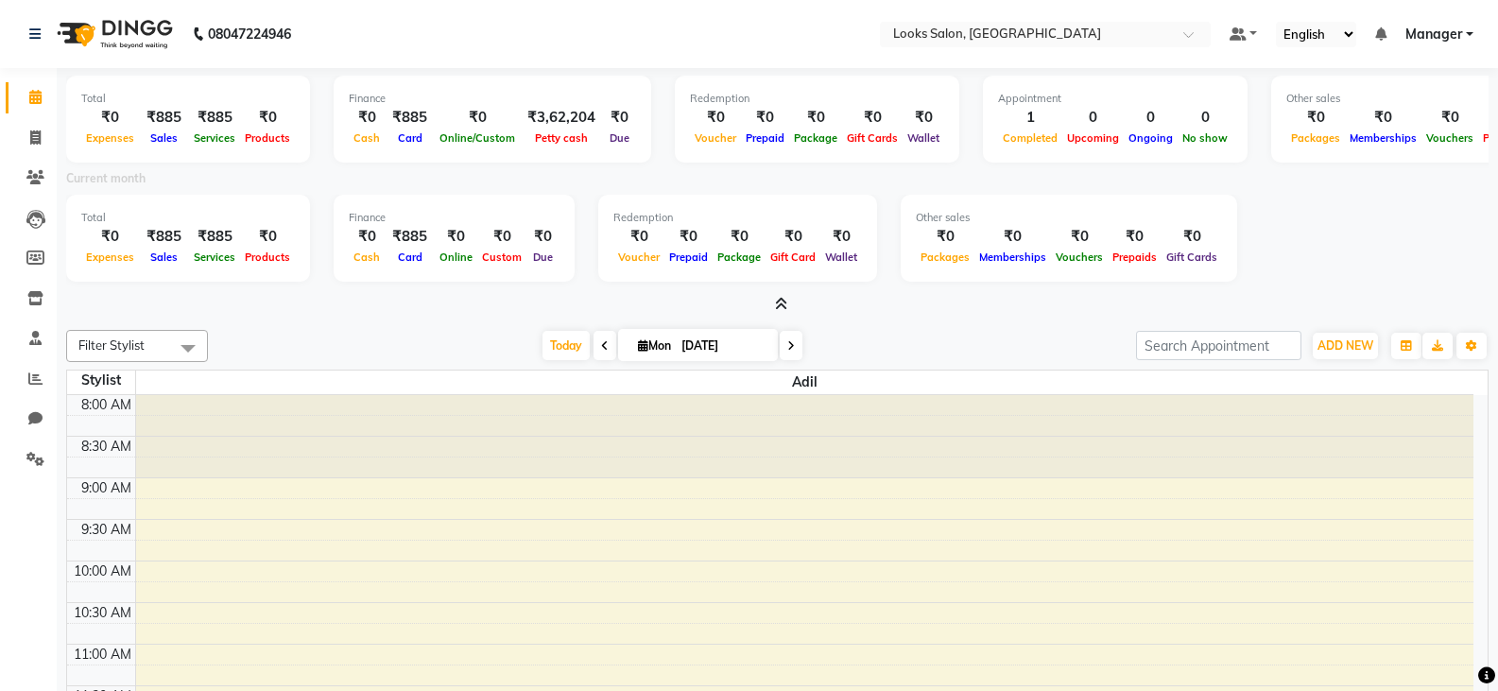
click at [782, 303] on icon at bounding box center [781, 304] width 12 height 14
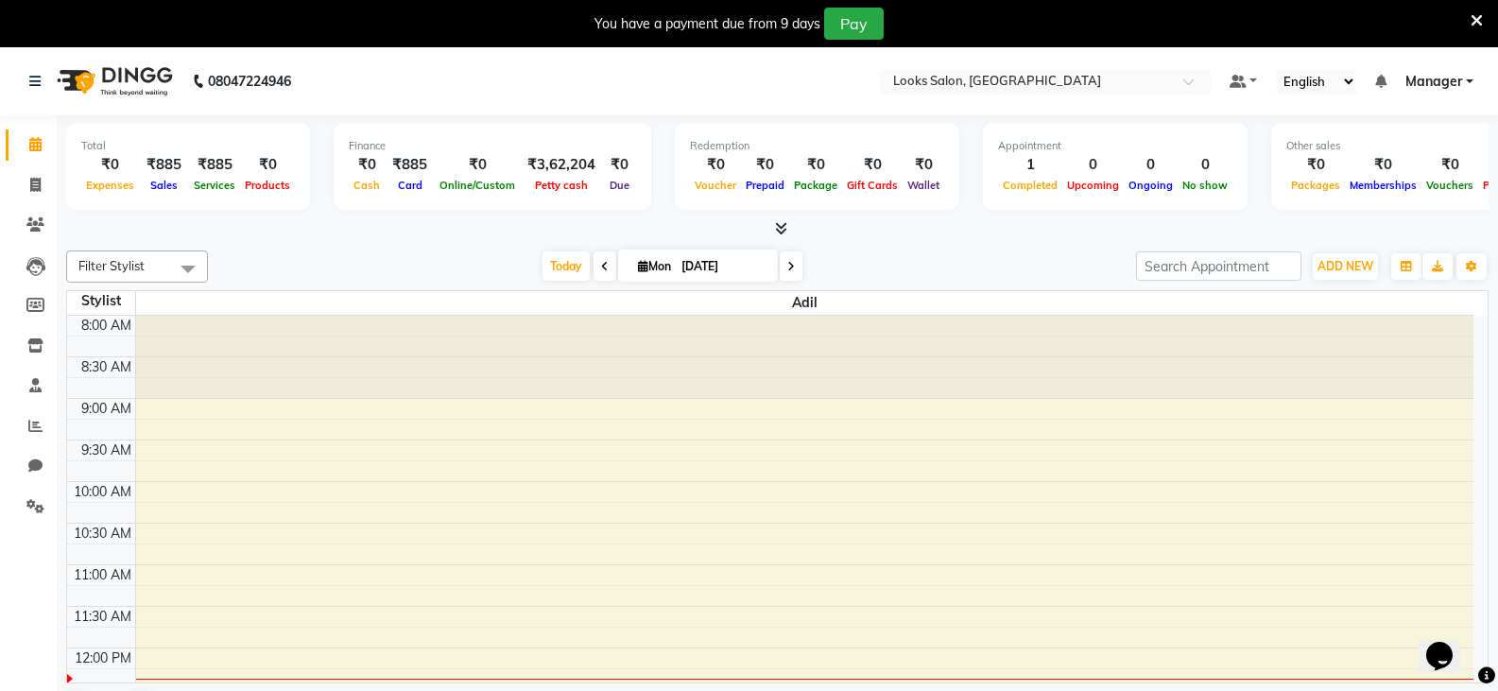
click at [1474, 18] on icon at bounding box center [1477, 20] width 12 height 17
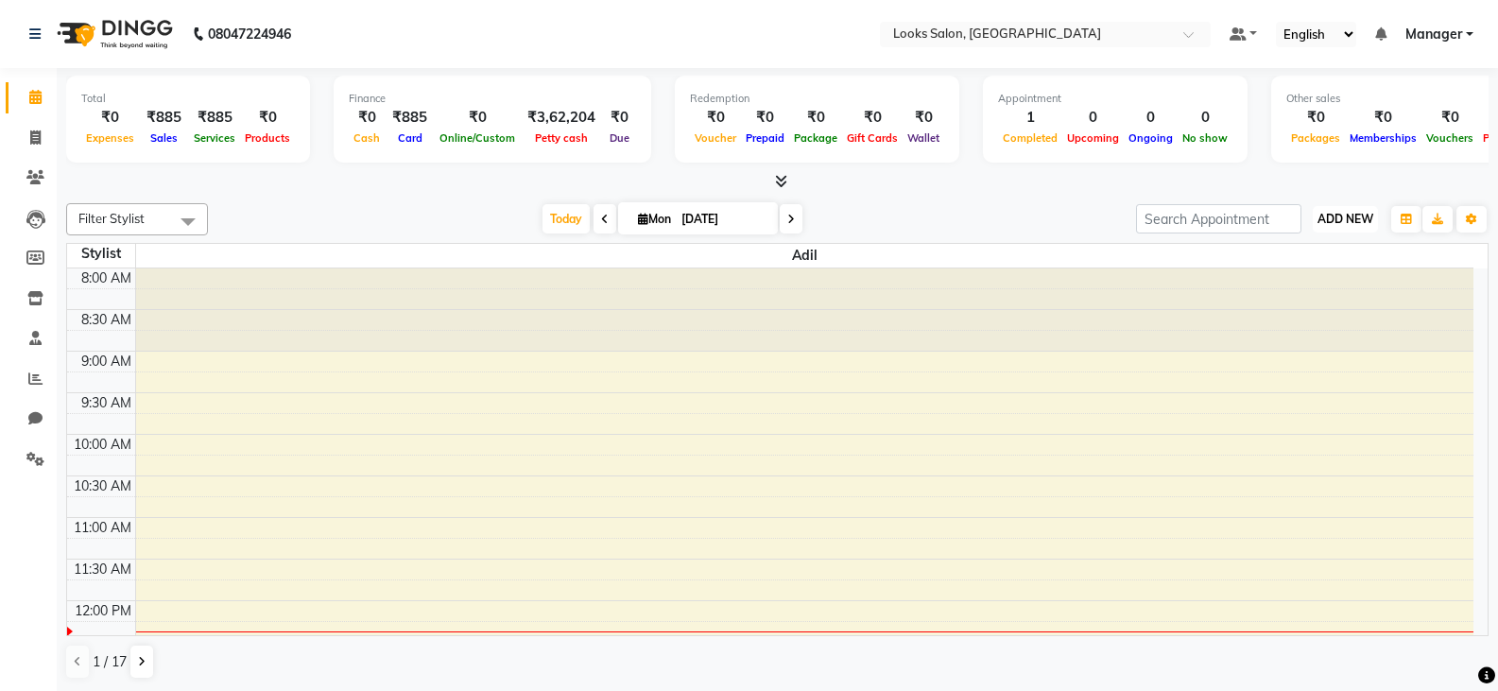
click at [1348, 224] on span "ADD NEW" at bounding box center [1345, 219] width 56 height 14
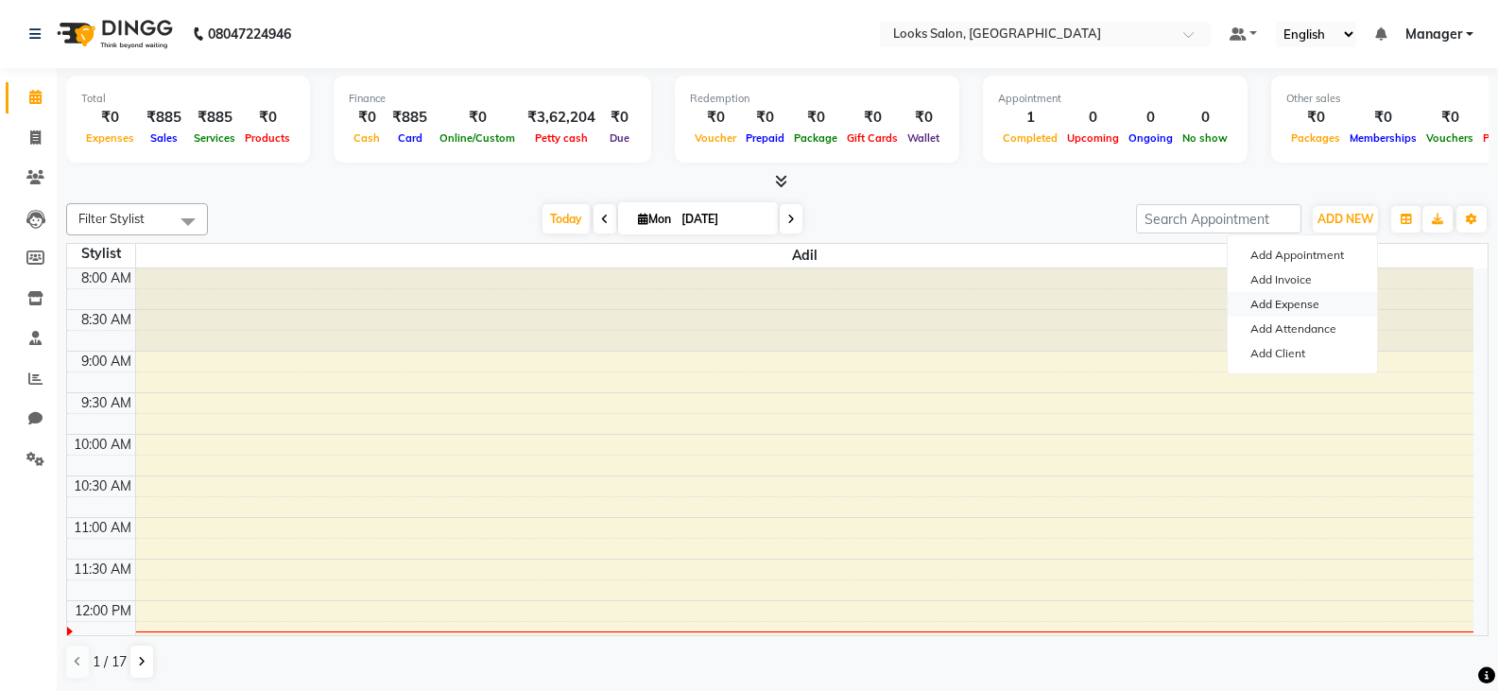
click at [1270, 308] on link "Add Expense" at bounding box center [1302, 304] width 149 height 25
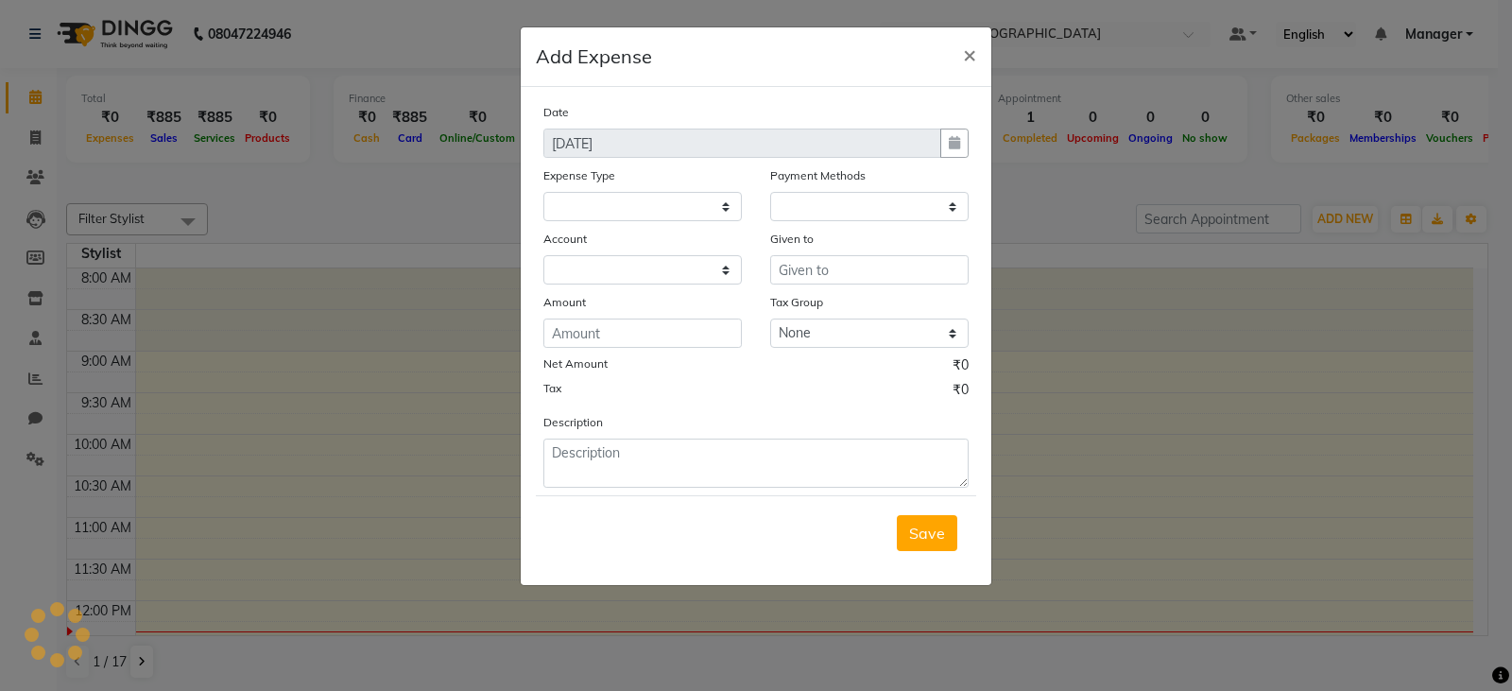
select select "1"
select select "8113"
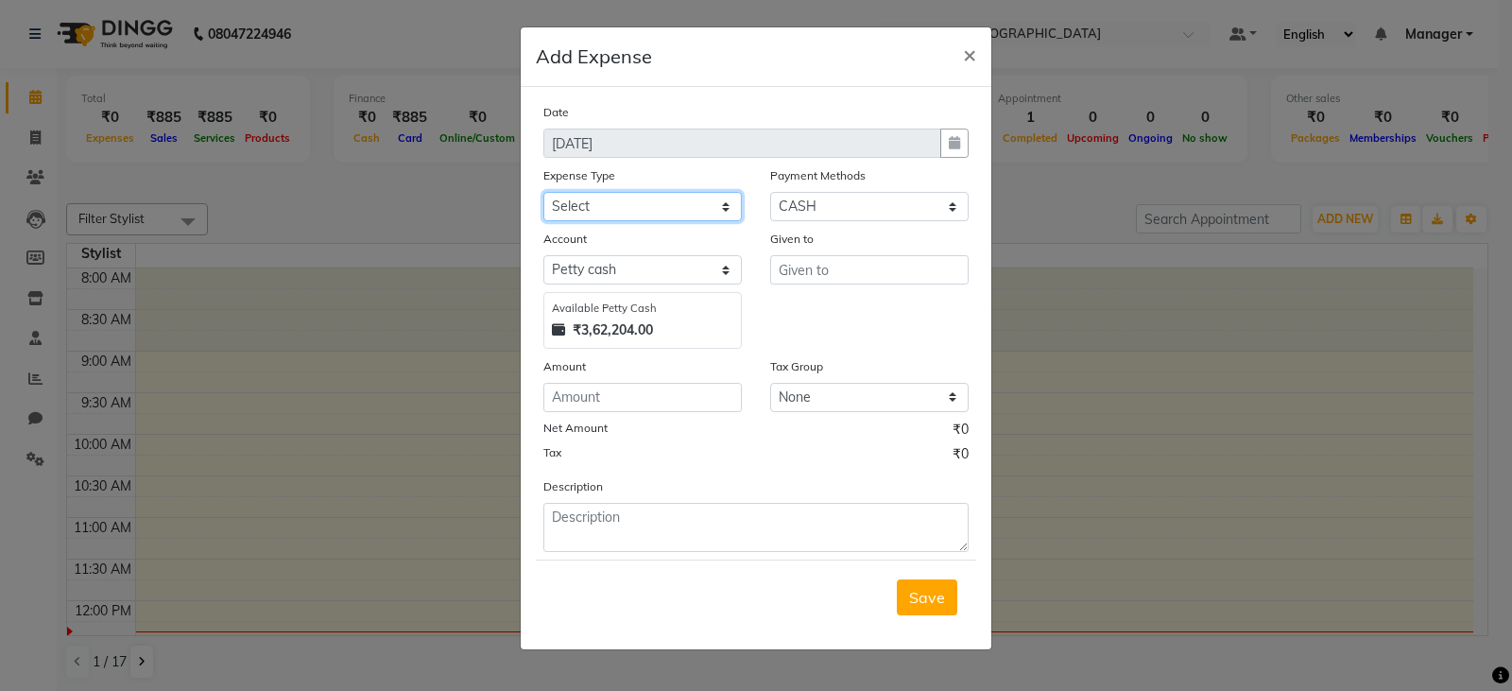
click at [602, 211] on select "Select Bank Deposit Blinkit Cash Handover Client ordered food Client Refund Agn…" at bounding box center [642, 206] width 198 height 29
select select "24434"
click at [543, 192] on select "Select Bank Deposit Blinkit Cash Handover Client ordered food Client Refund Agn…" at bounding box center [642, 206] width 198 height 29
click at [892, 277] on input "text" at bounding box center [869, 269] width 198 height 29
click at [851, 255] on input "text" at bounding box center [869, 269] width 198 height 29
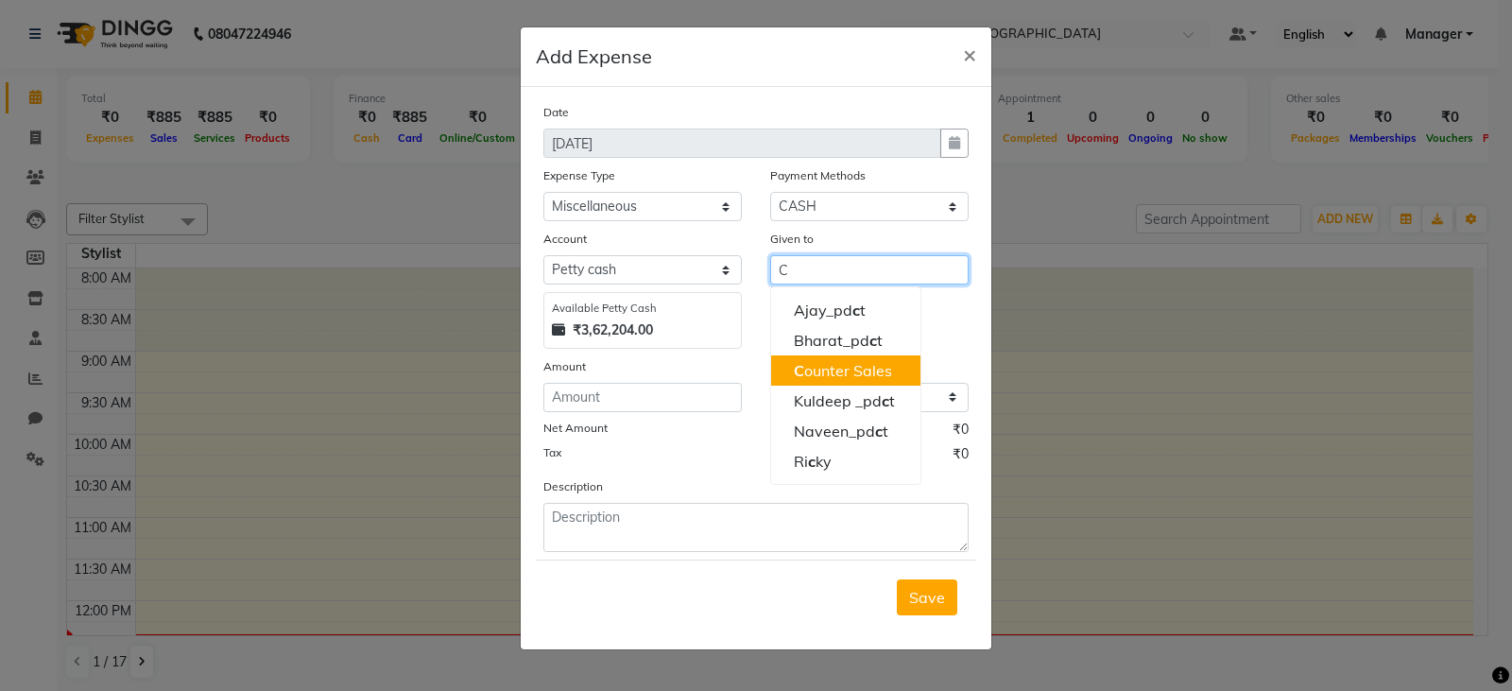
click at [849, 372] on ngb-highlight "C ounter Sales" at bounding box center [843, 370] width 98 height 19
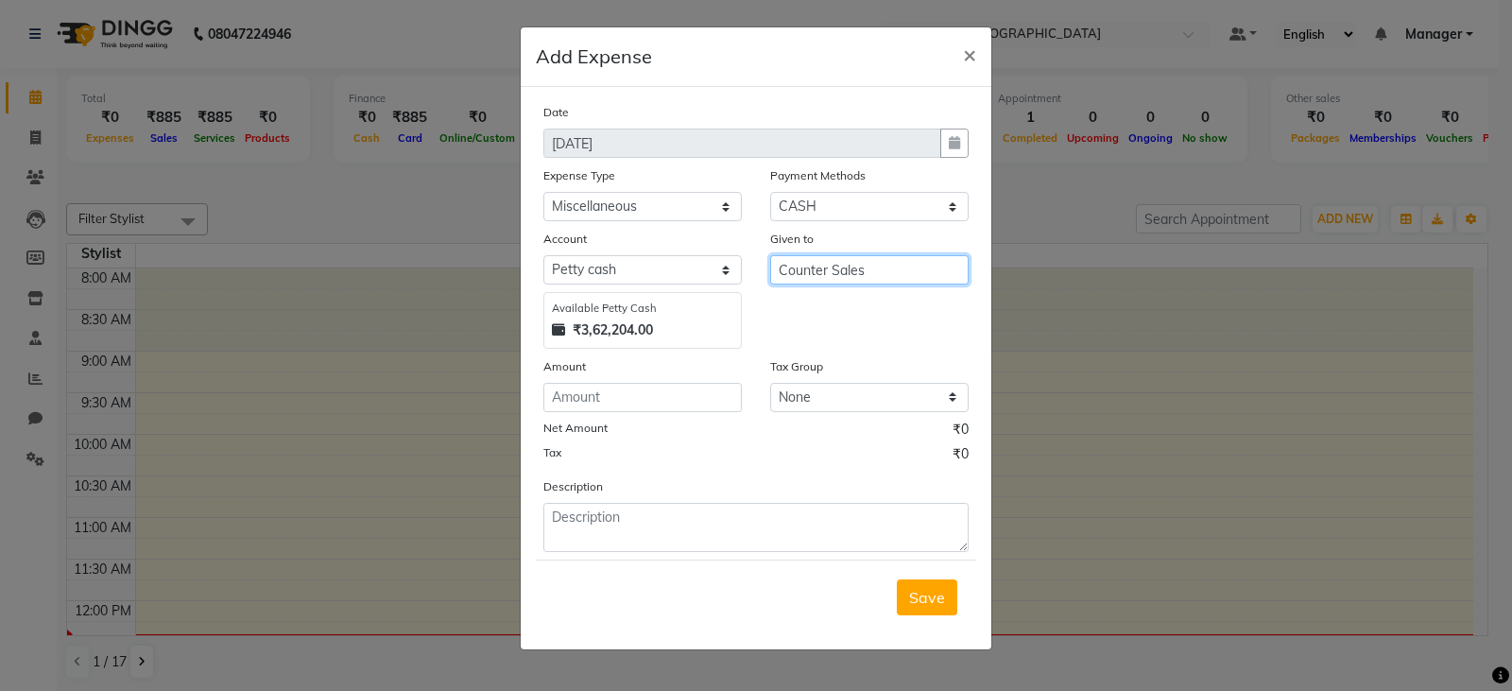
type input "Counter Sales"
click at [601, 405] on input "number" at bounding box center [642, 397] width 198 height 29
type input "200"
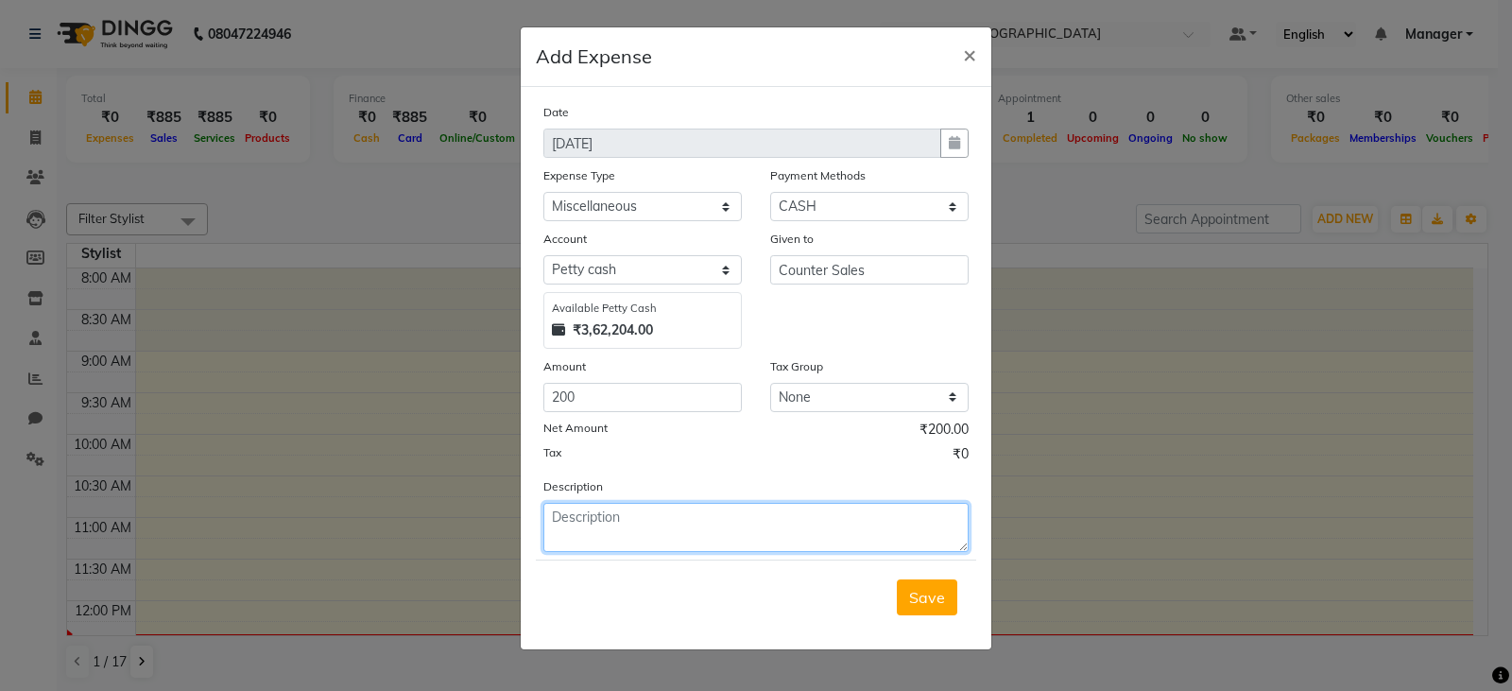
click at [662, 538] on textarea at bounding box center [755, 527] width 425 height 49
type textarea "STAFF TEA"
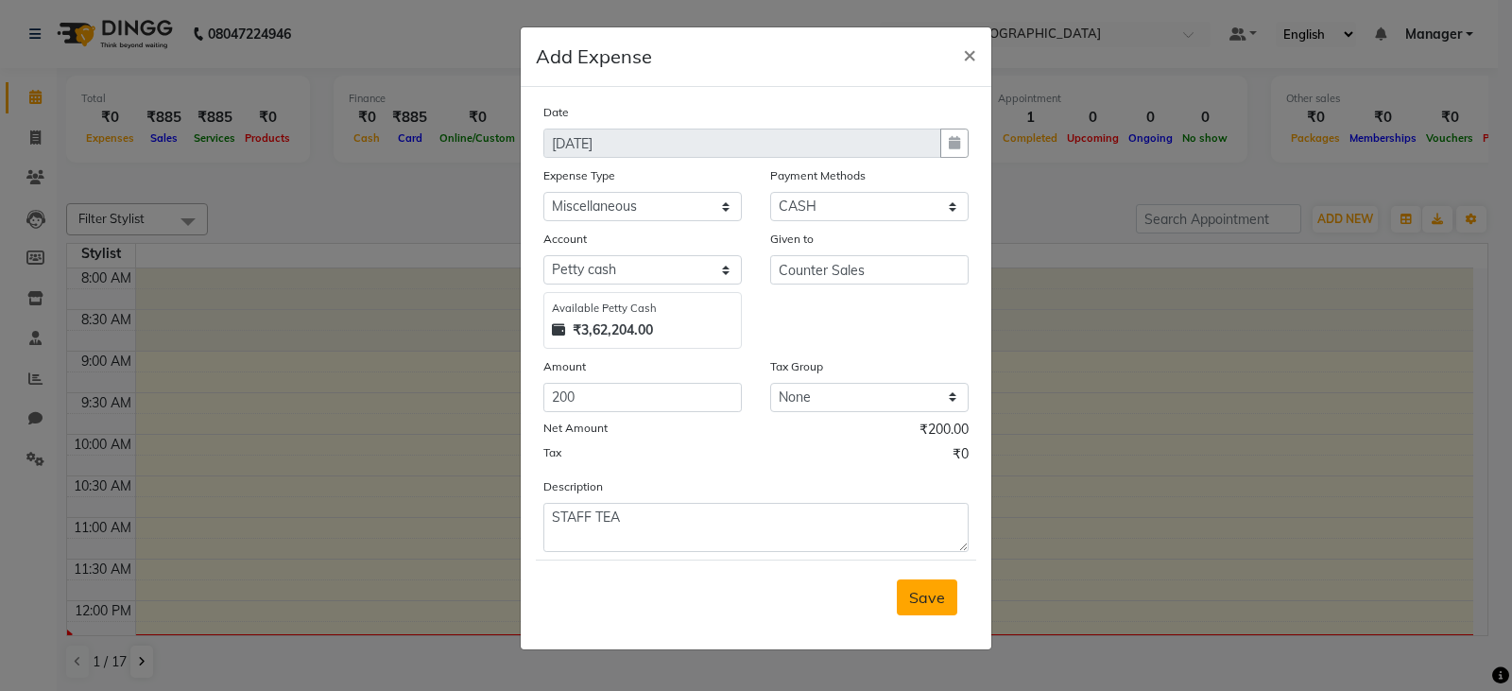
click at [938, 597] on span "Save" at bounding box center [927, 597] width 36 height 19
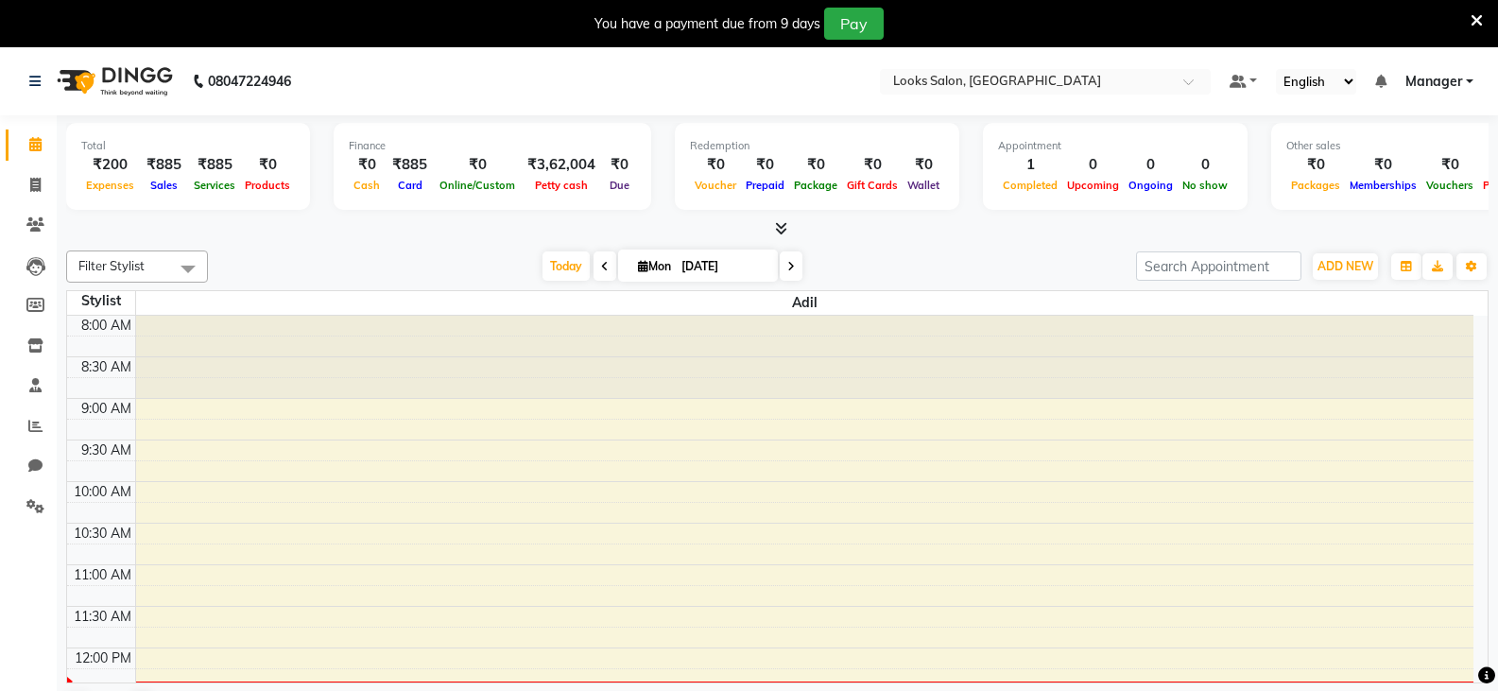
click at [1478, 14] on icon at bounding box center [1477, 20] width 12 height 17
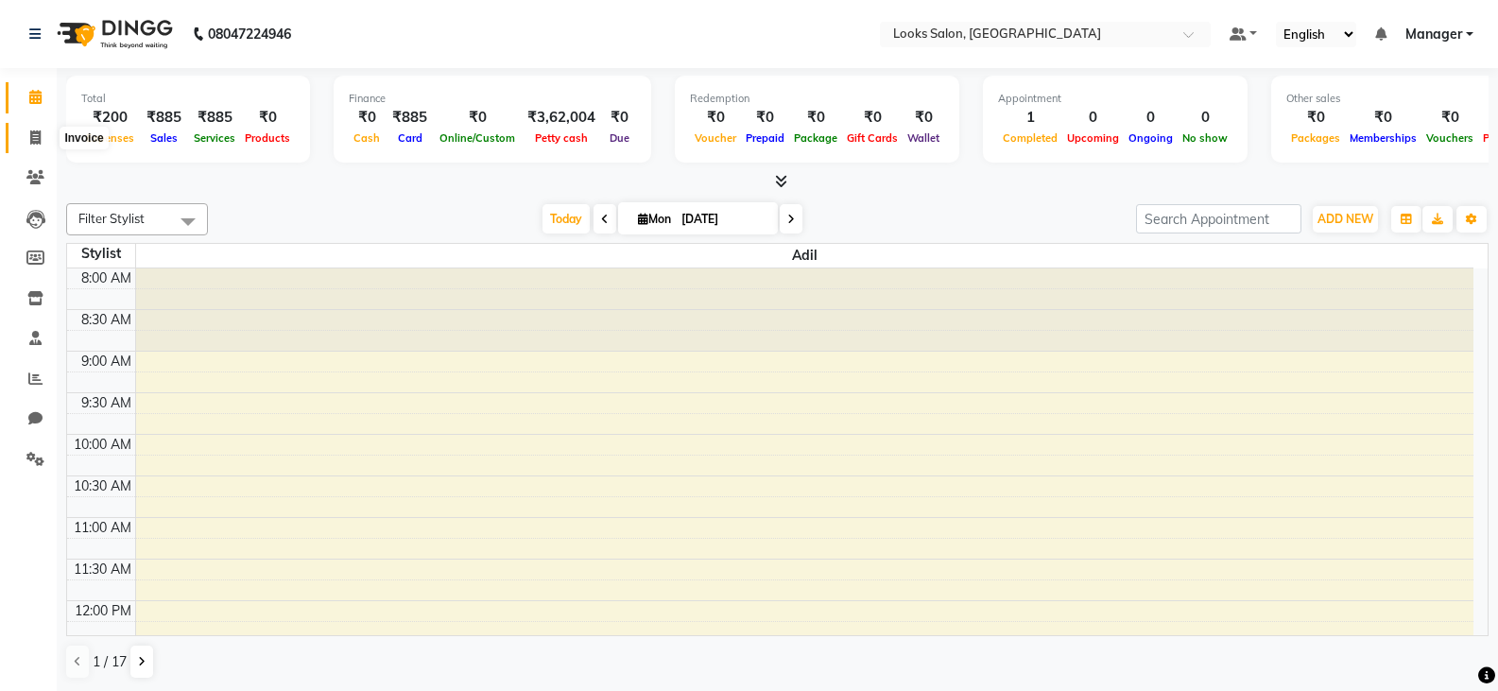
click at [35, 139] on icon at bounding box center [35, 137] width 10 height 14
select select "8891"
select select "service"
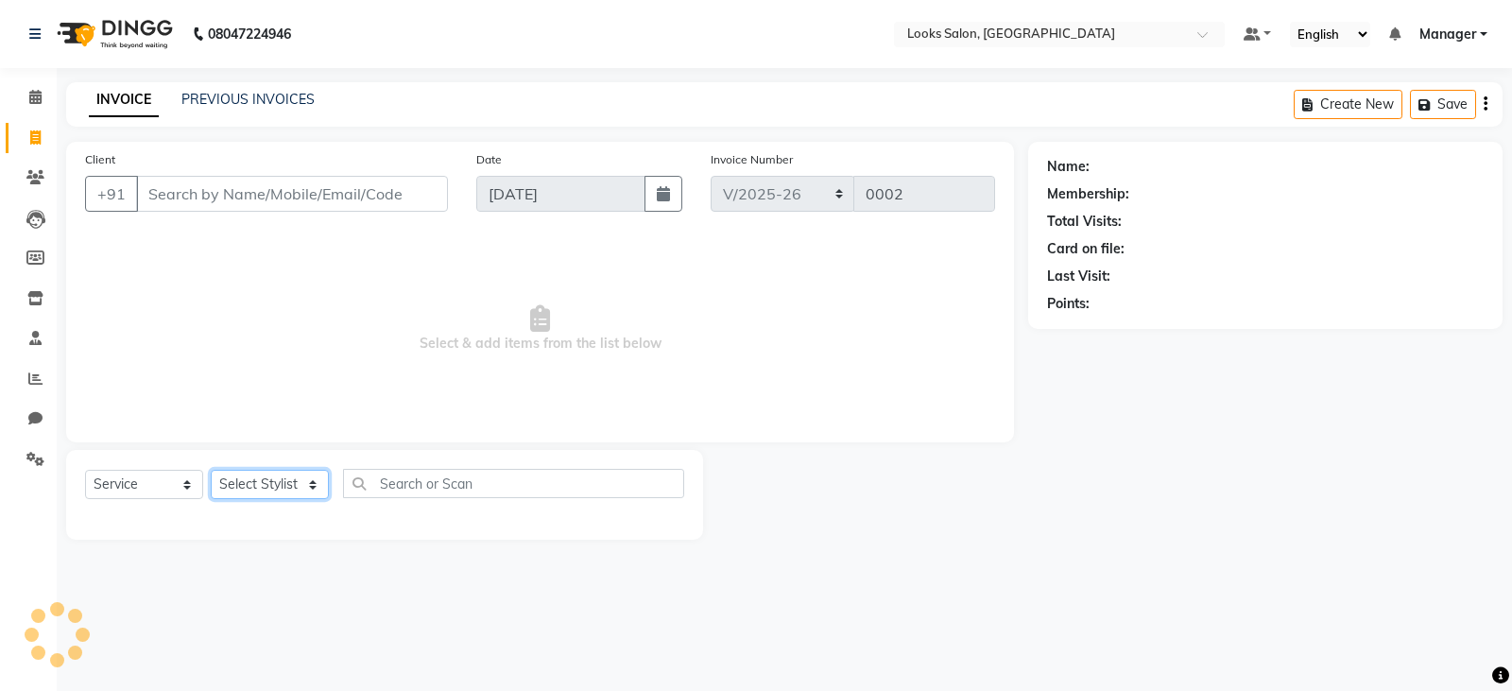
click at [293, 492] on select "Select Stylist" at bounding box center [270, 484] width 118 height 29
click at [222, 479] on select "Select Stylist" at bounding box center [270, 484] width 118 height 29
click at [224, 481] on select "Select Stylist Adil Ajay_pdct Bharat_pdct Counter Sales Ezaz guddu_asst Jisha K…" at bounding box center [270, 484] width 118 height 29
click at [1111, 491] on div "Name: Membership: Total Visits: Card on file: Last Visit: Points:" at bounding box center [1272, 341] width 489 height 398
drag, startPoint x: 45, startPoint y: 91, endPoint x: 56, endPoint y: 102, distance: 15.4
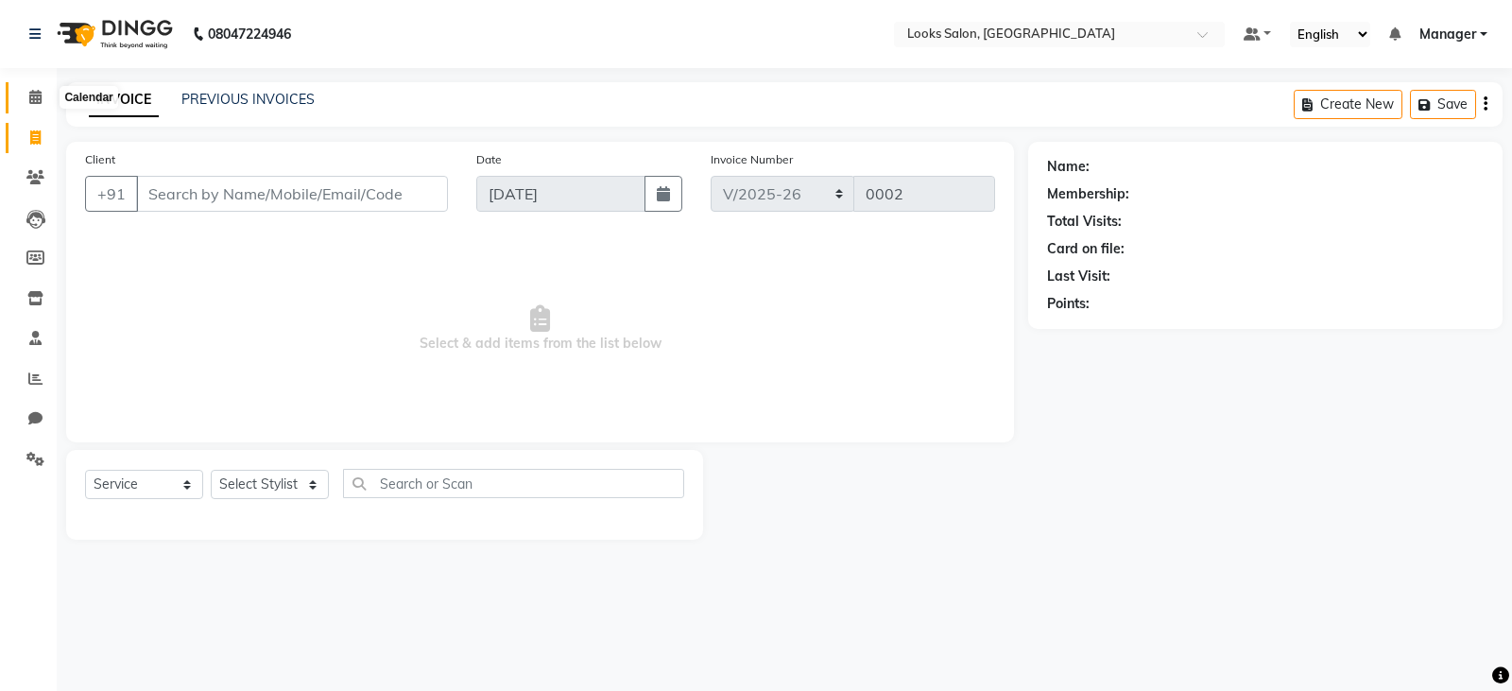
click at [45, 91] on span at bounding box center [35, 98] width 33 height 22
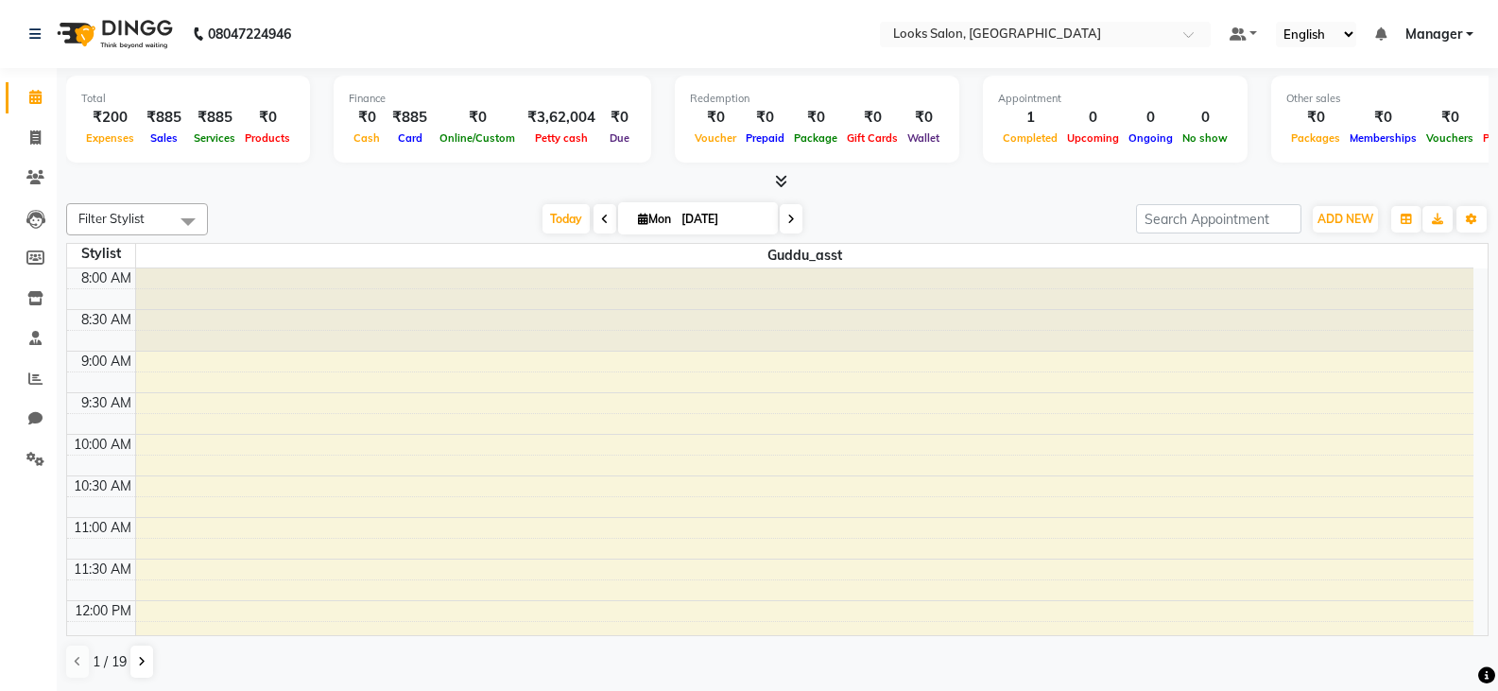
click at [781, 180] on icon at bounding box center [781, 181] width 12 height 14
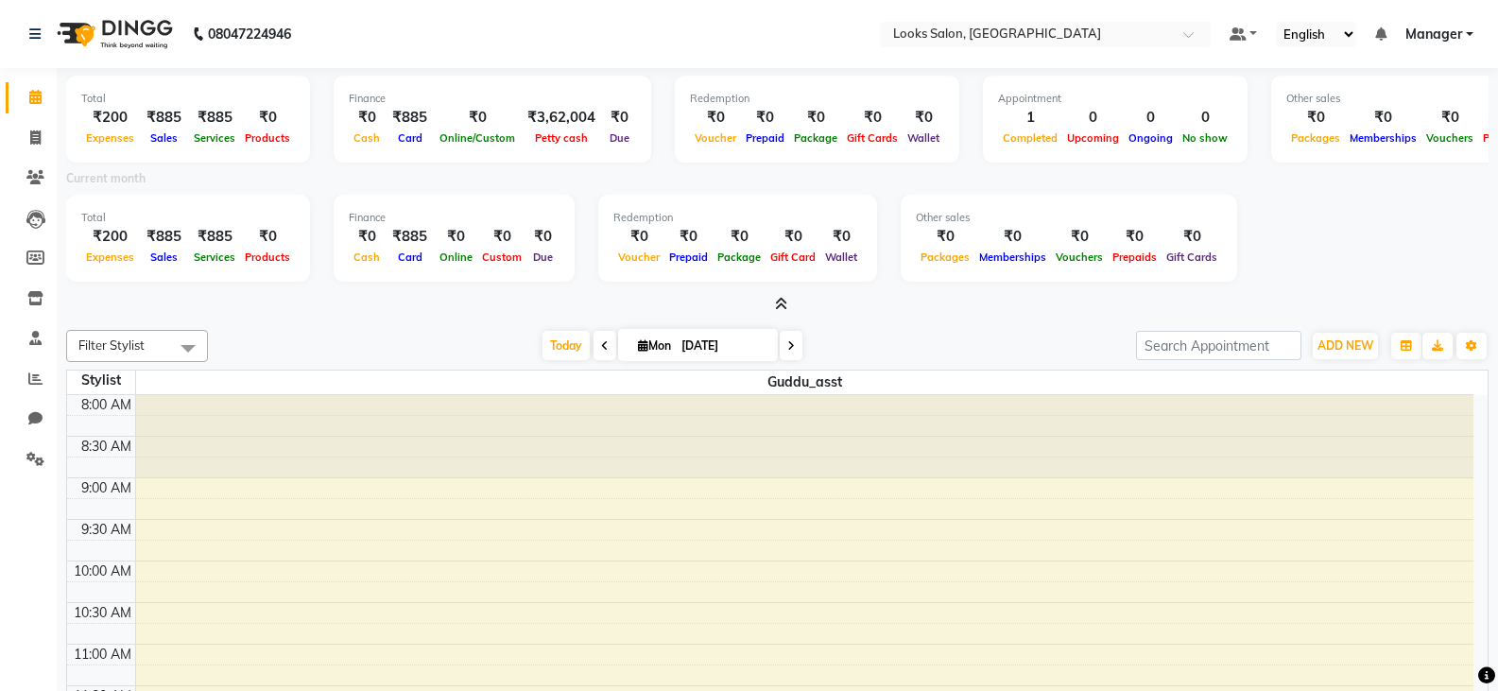
click at [778, 305] on icon at bounding box center [781, 304] width 12 height 14
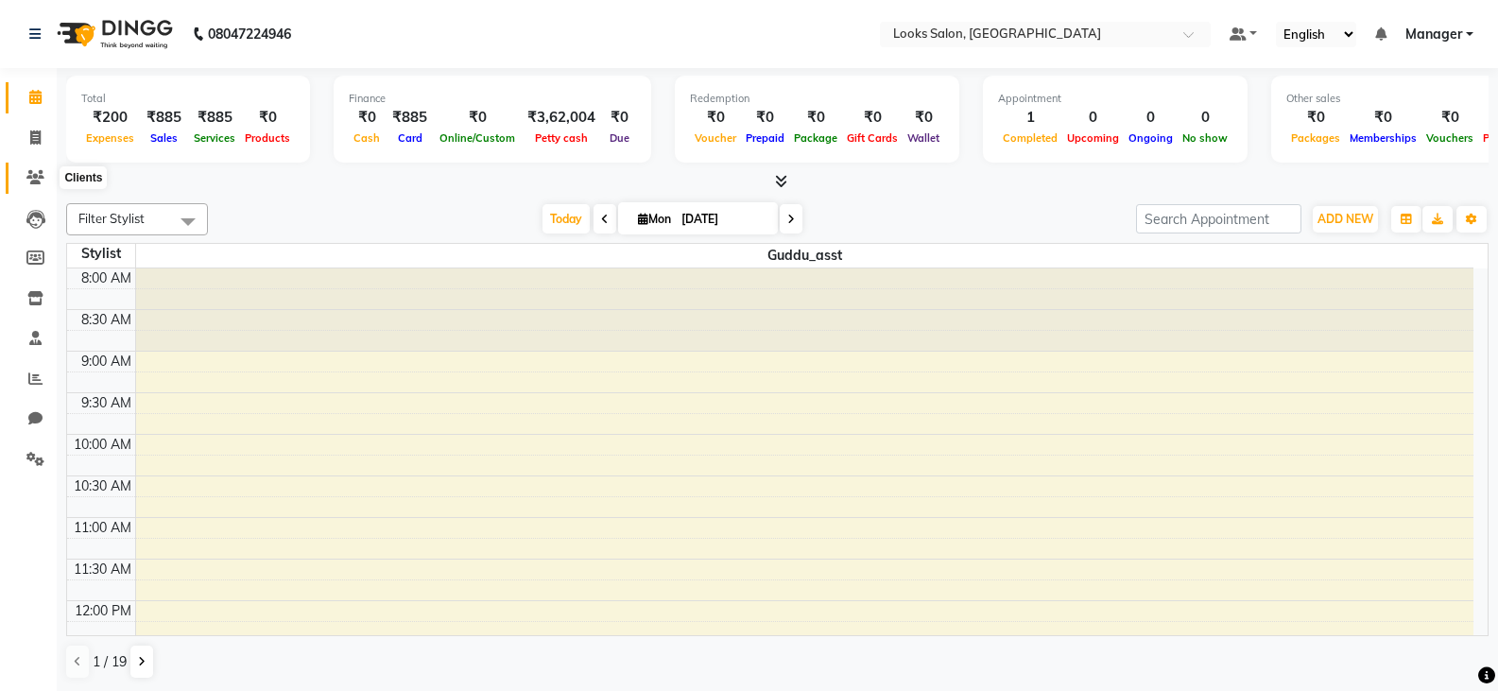
click at [33, 179] on icon at bounding box center [35, 177] width 18 height 14
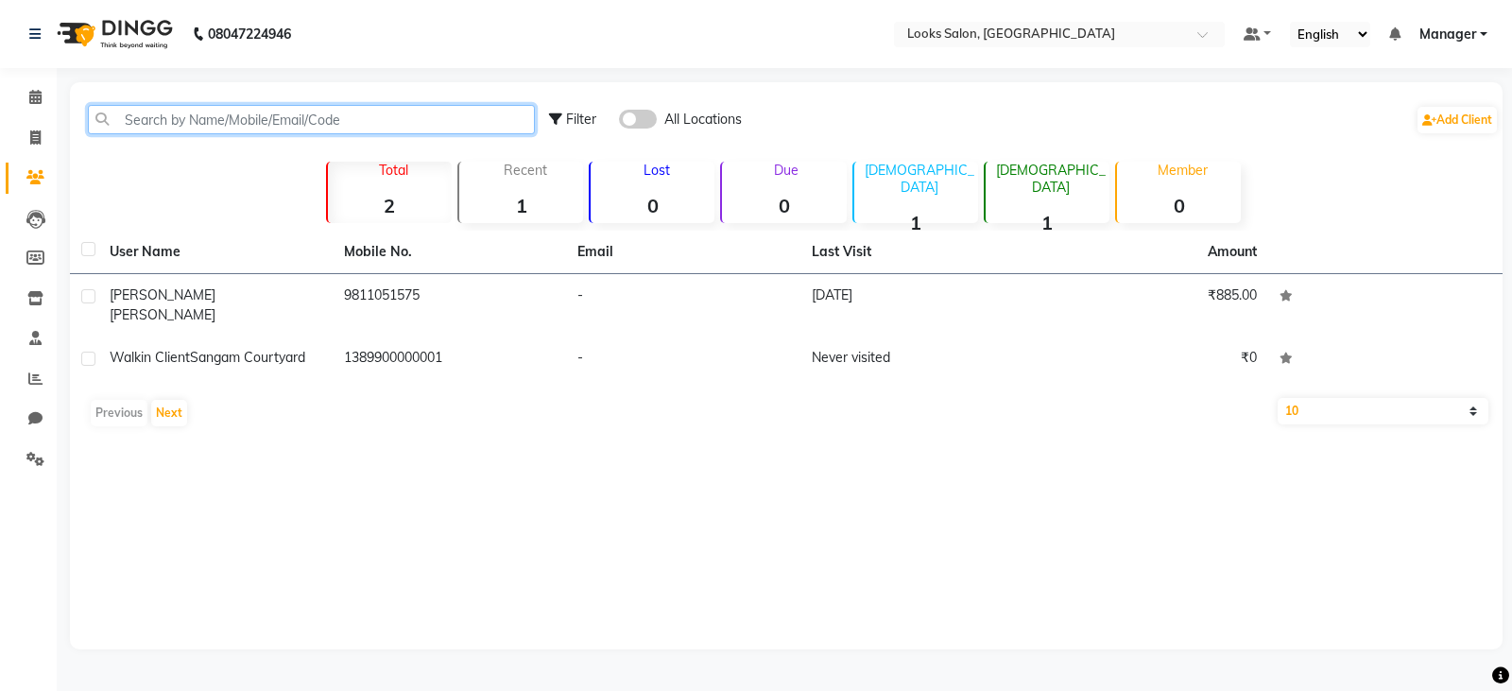
click at [184, 120] on input "text" at bounding box center [311, 119] width 447 height 29
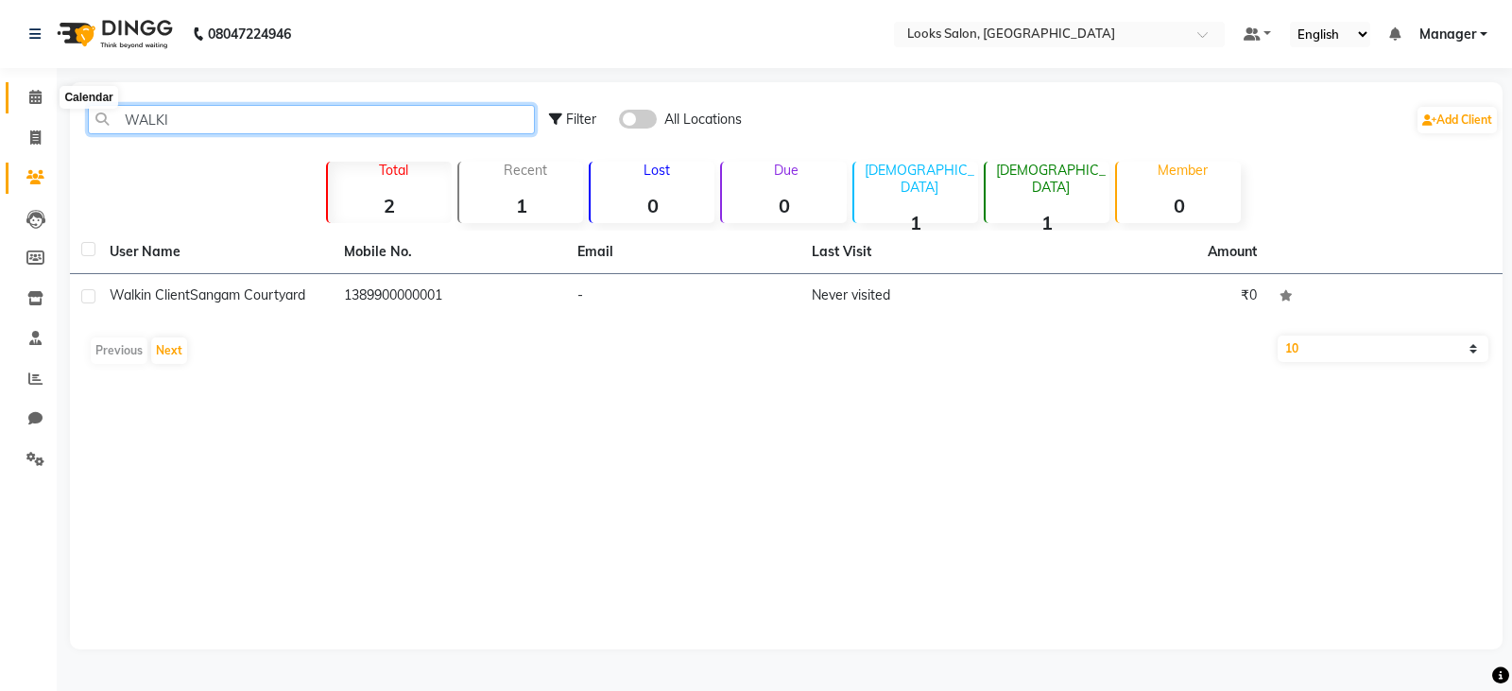
type input "WALKI"
click at [26, 99] on span at bounding box center [35, 98] width 33 height 22
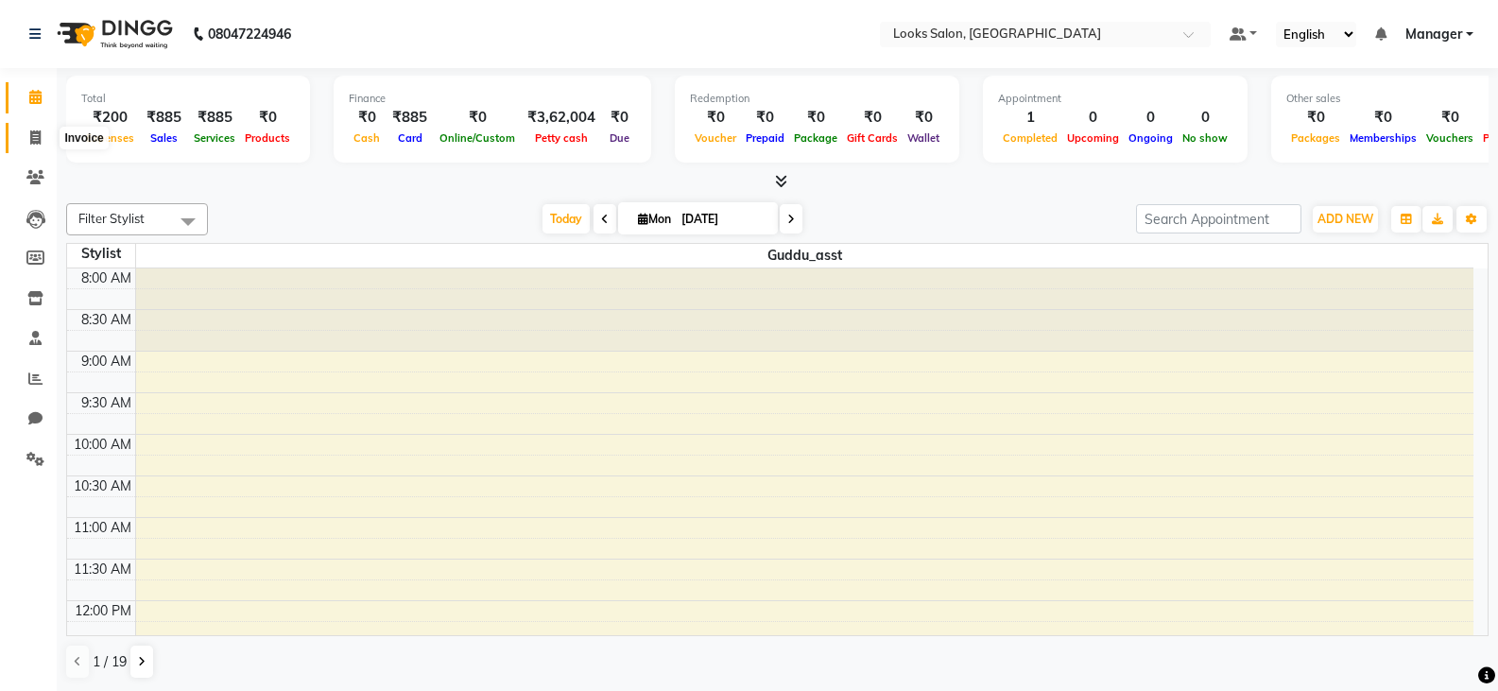
click at [36, 132] on icon at bounding box center [35, 137] width 10 height 14
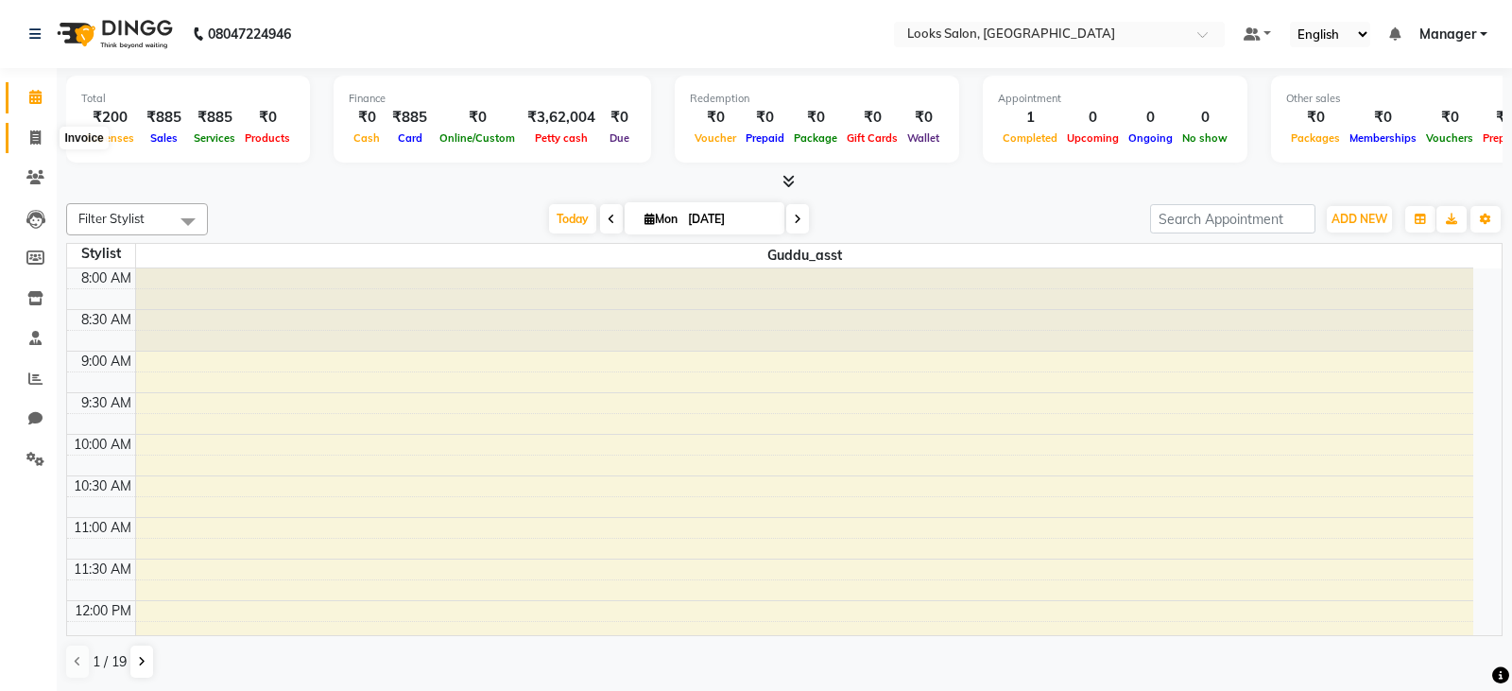
select select "service"
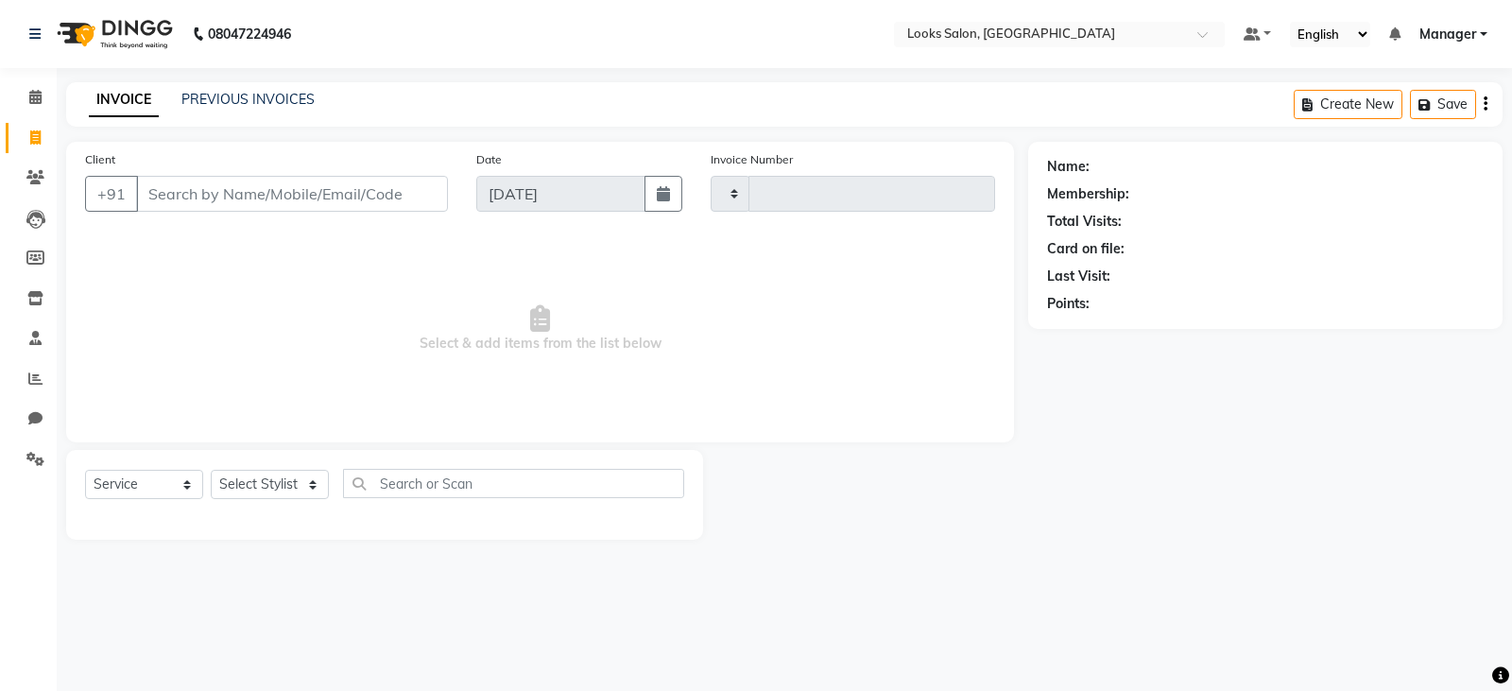
type input "0002"
select select "8891"
click at [215, 200] on input "Client" at bounding box center [292, 194] width 312 height 36
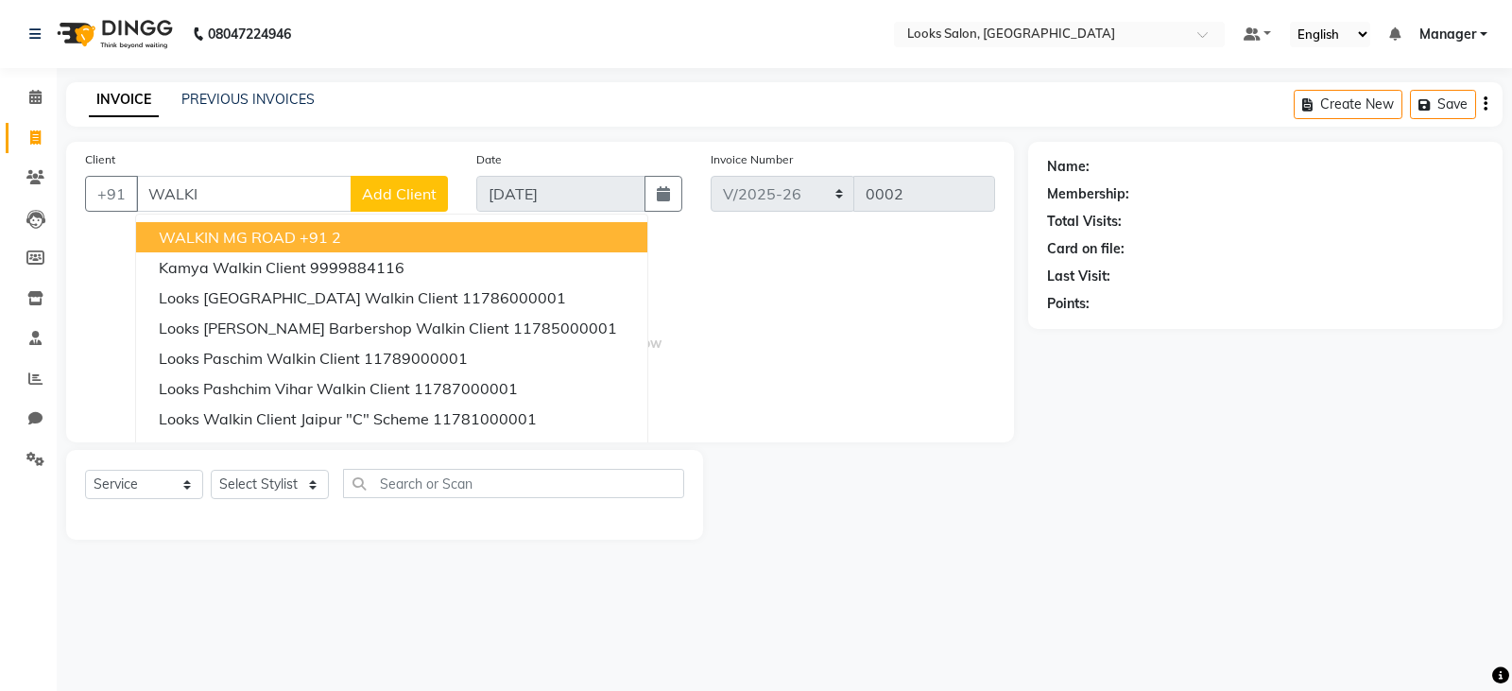
drag, startPoint x: 236, startPoint y: 205, endPoint x: 0, endPoint y: 199, distance: 236.3
click at [0, 199] on app-home "08047224946 Select Location × Looks Salon, Sangam Courtyard Default Panel My Pa…" at bounding box center [756, 284] width 1512 height 568
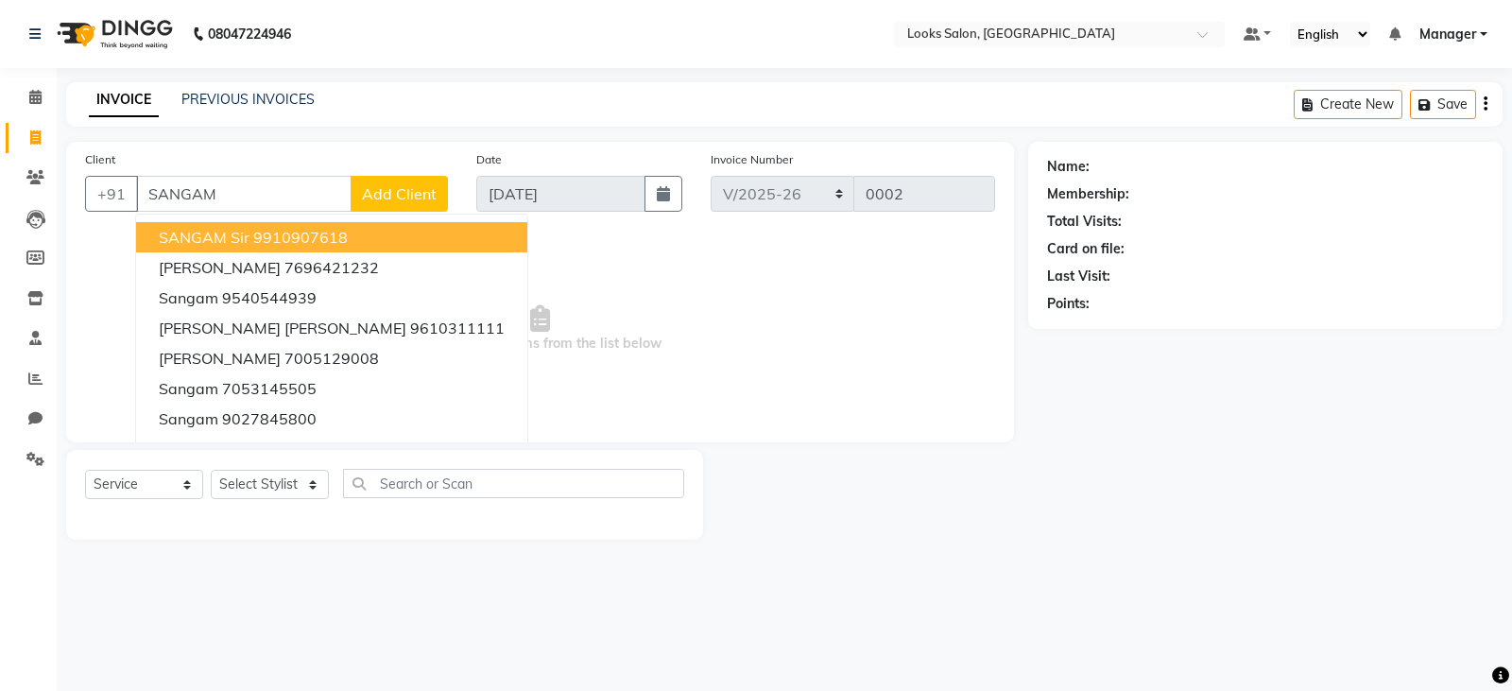
drag, startPoint x: 256, startPoint y: 196, endPoint x: 0, endPoint y: 185, distance: 256.3
click at [0, 185] on app-home "08047224946 Select Location × Looks Salon, Sangam Courtyard Default Panel My Pa…" at bounding box center [756, 284] width 1512 height 568
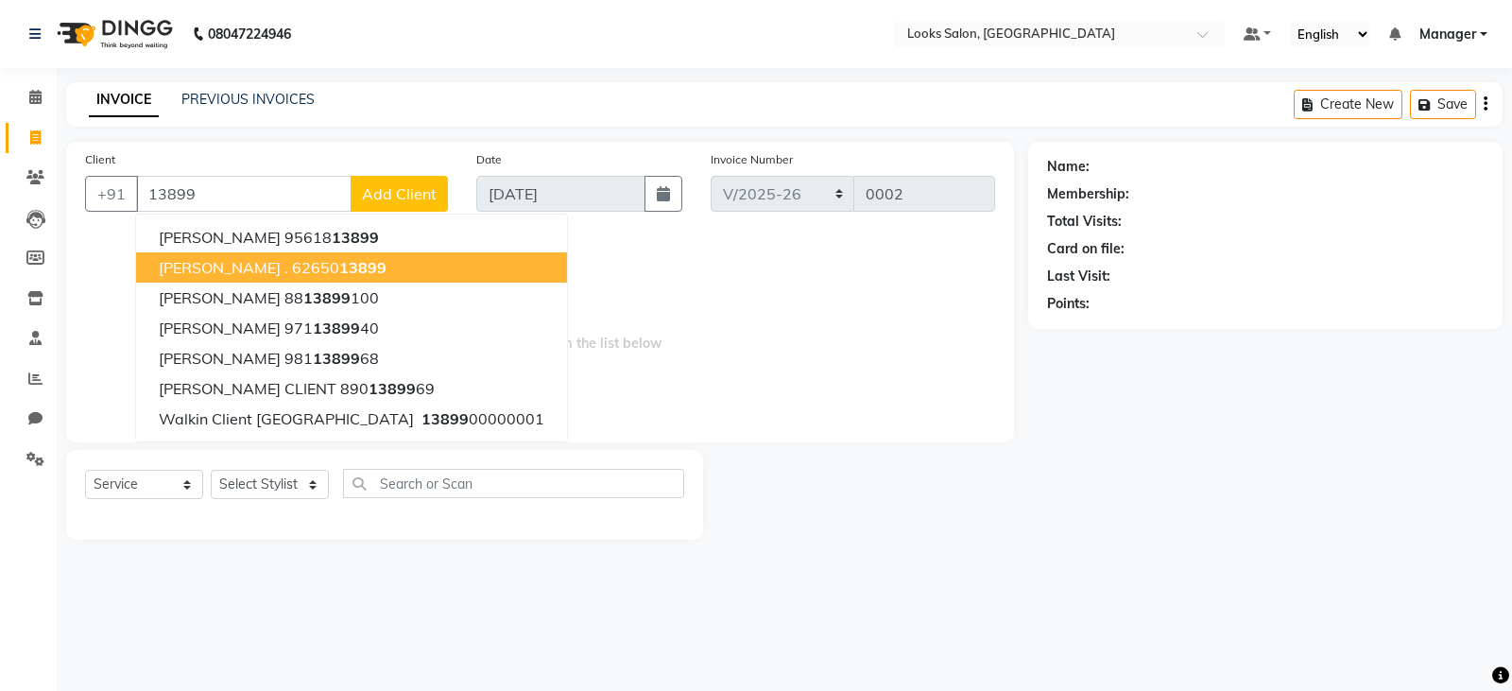
drag, startPoint x: 226, startPoint y: 196, endPoint x: 0, endPoint y: 205, distance: 226.1
click at [38, 196] on app-home "08047224946 Select Location × Looks Salon, Sangam Courtyard Default Panel My Pa…" at bounding box center [756, 284] width 1512 height 568
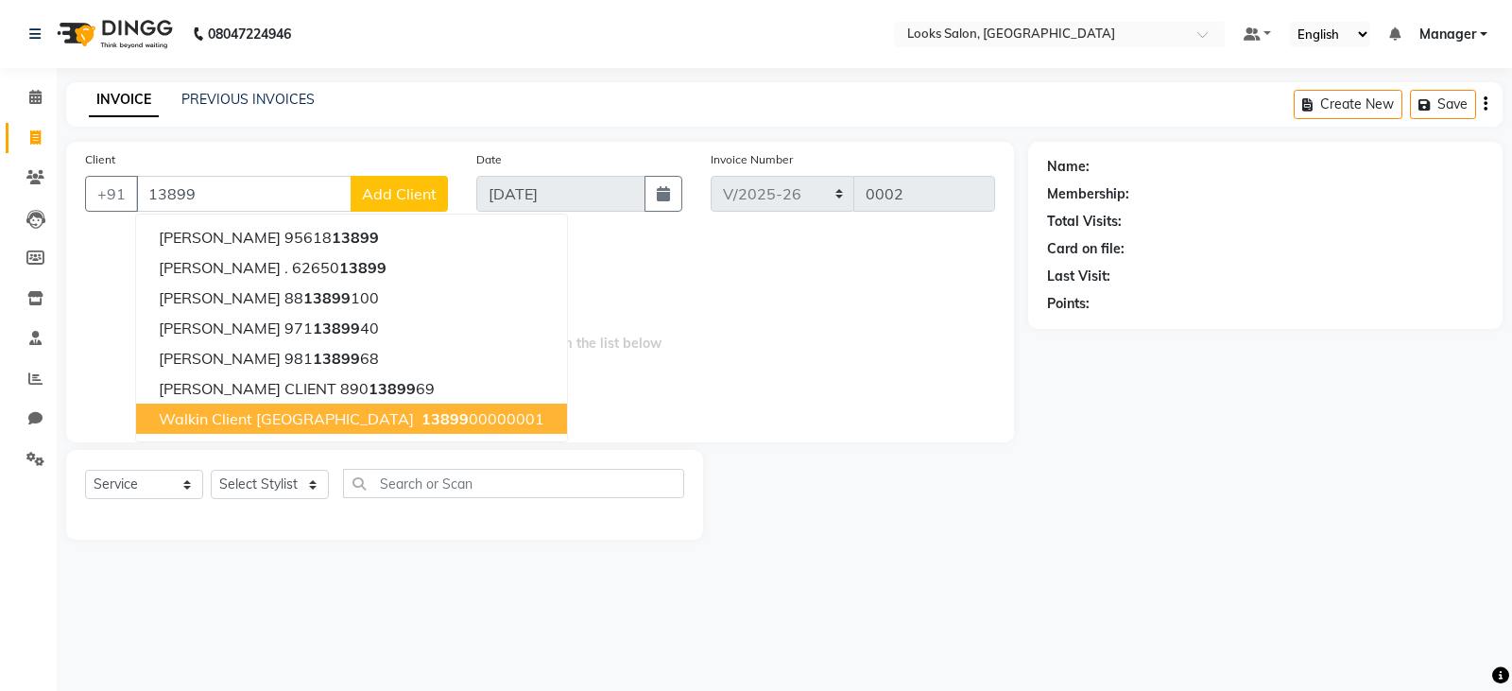
click at [335, 416] on span "Walkin Client [GEOGRAPHIC_DATA]" at bounding box center [286, 418] width 255 height 19
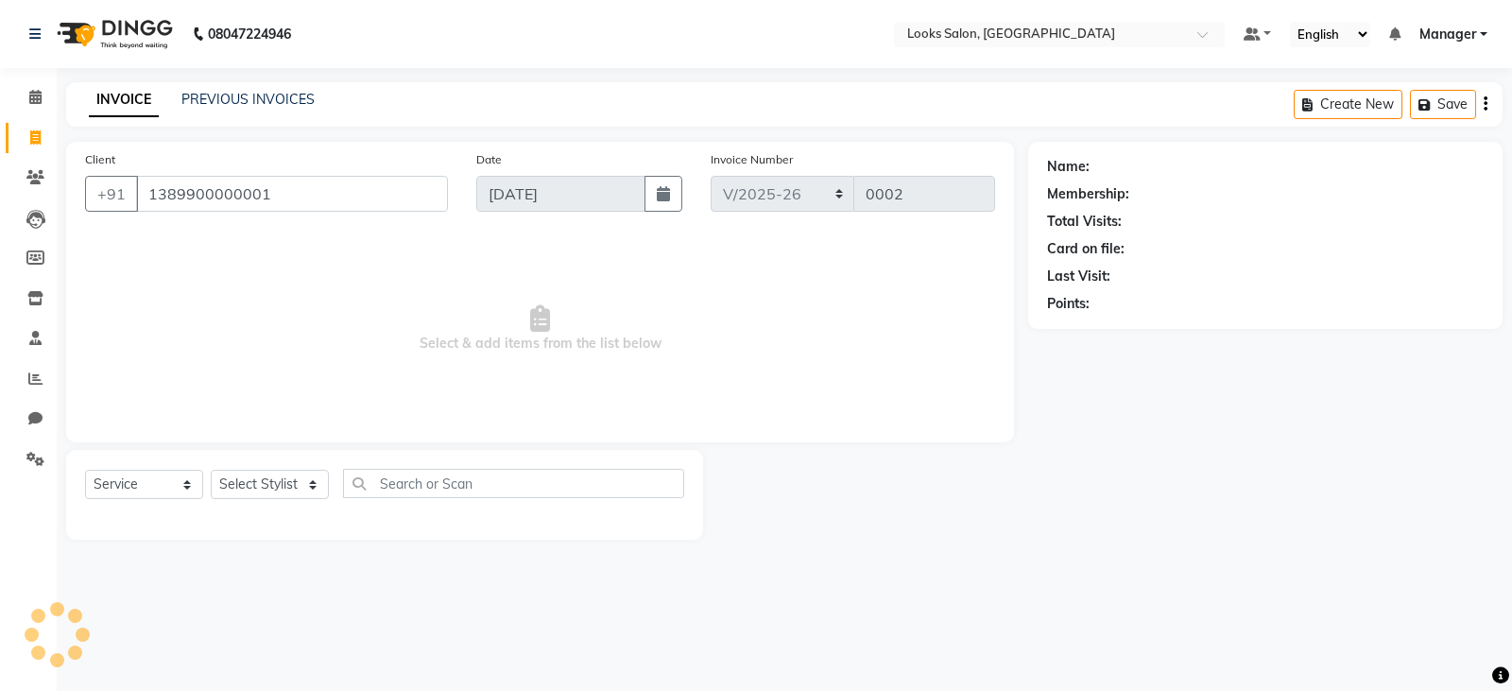
type input "1389900000001"
select select "1: Object"
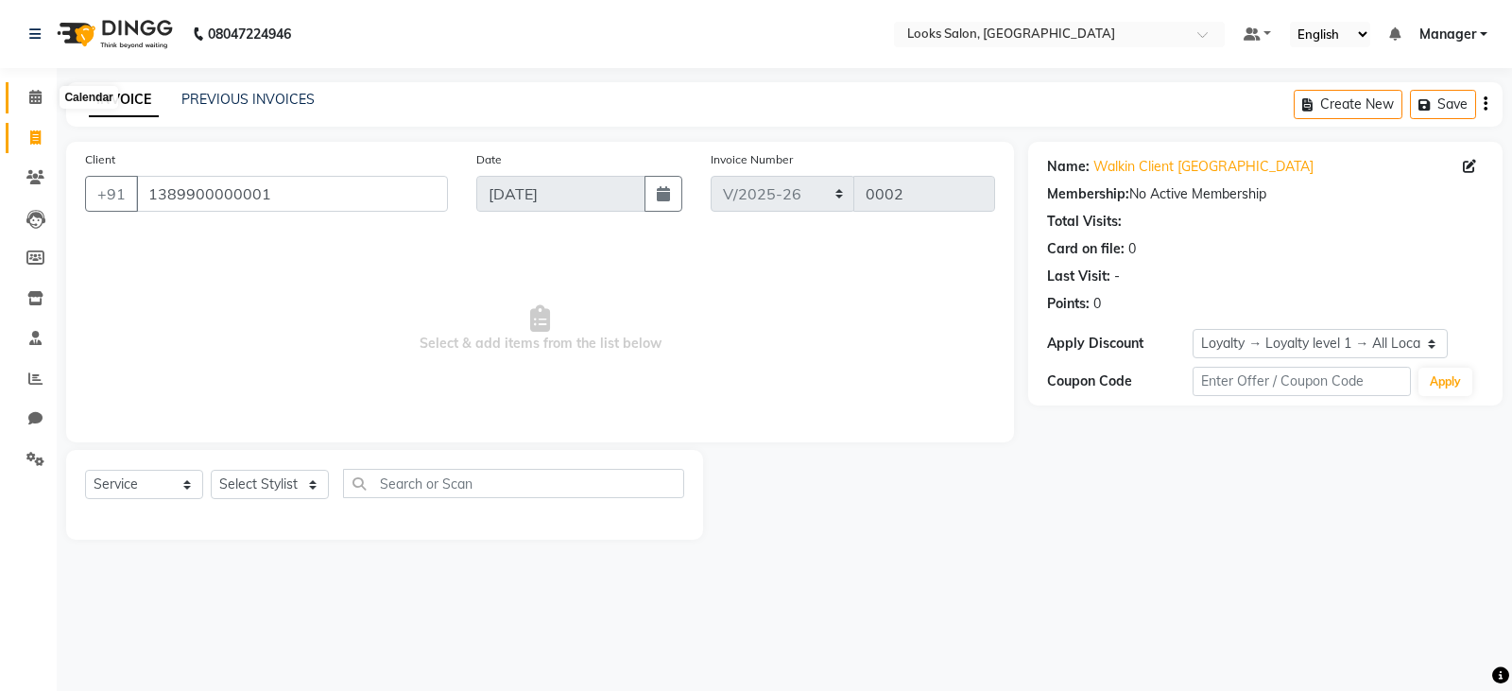
click at [26, 98] on span at bounding box center [35, 98] width 33 height 22
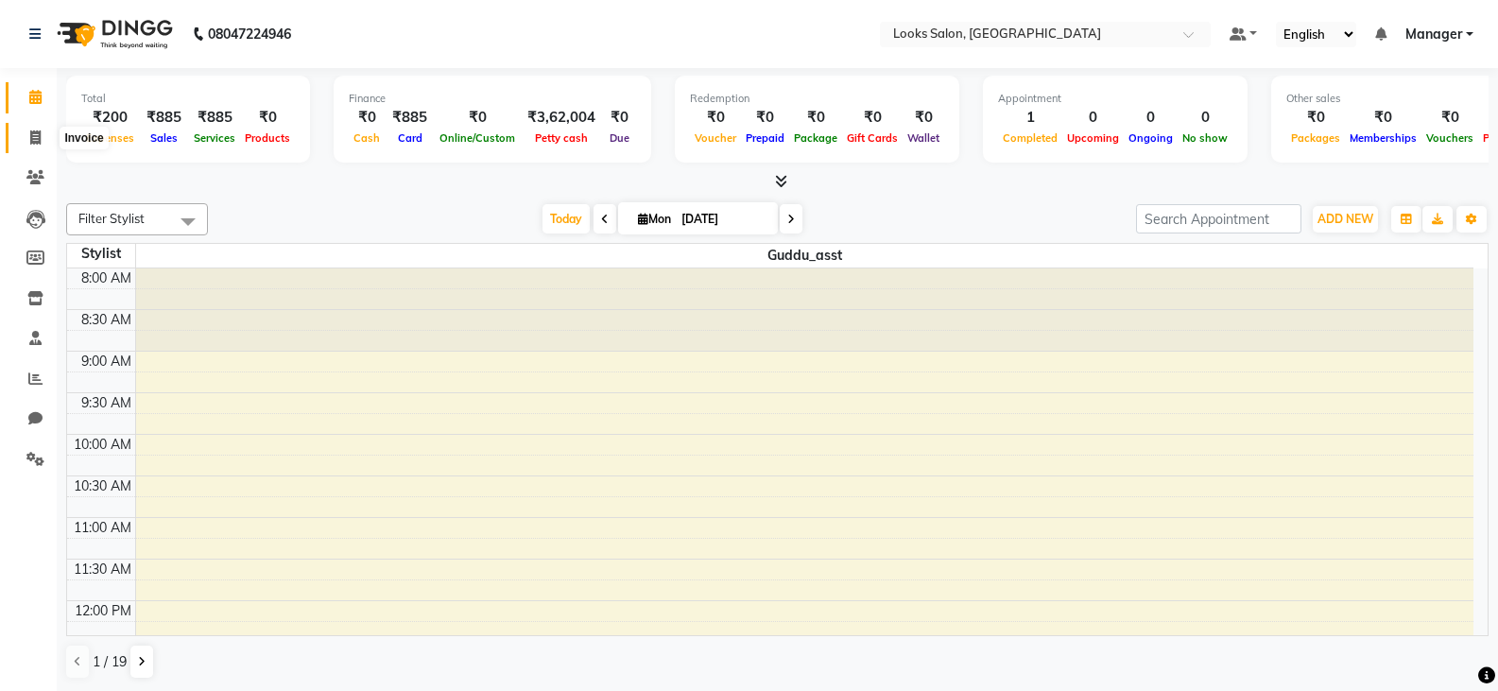
click at [33, 145] on span at bounding box center [35, 139] width 33 height 22
select select "service"
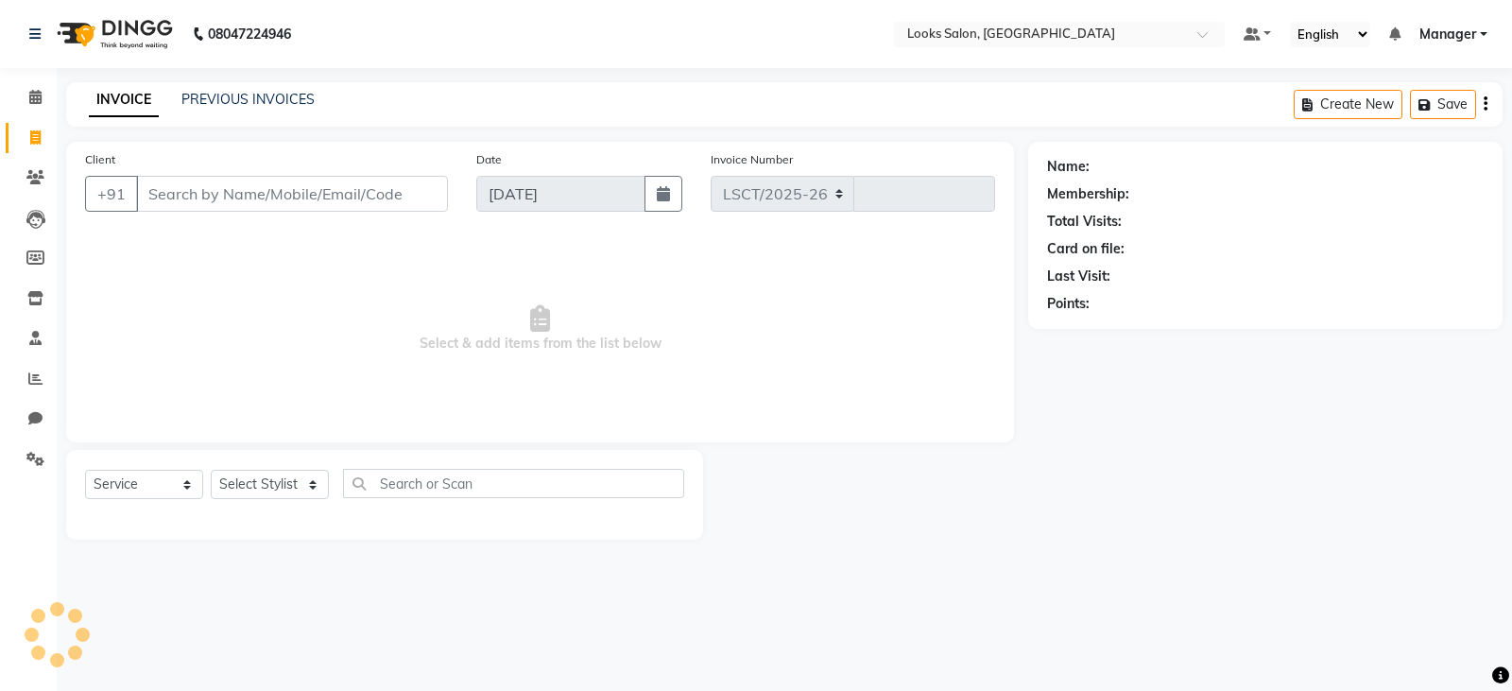
select select "8891"
type input "0002"
click at [249, 488] on select "Select Stylist" at bounding box center [270, 484] width 118 height 29
select select "90419"
click at [211, 470] on select "Select Stylist [PERSON_NAME] Bharat_pdct Counter Sales [PERSON_NAME] guddu_asst…" at bounding box center [270, 484] width 118 height 29
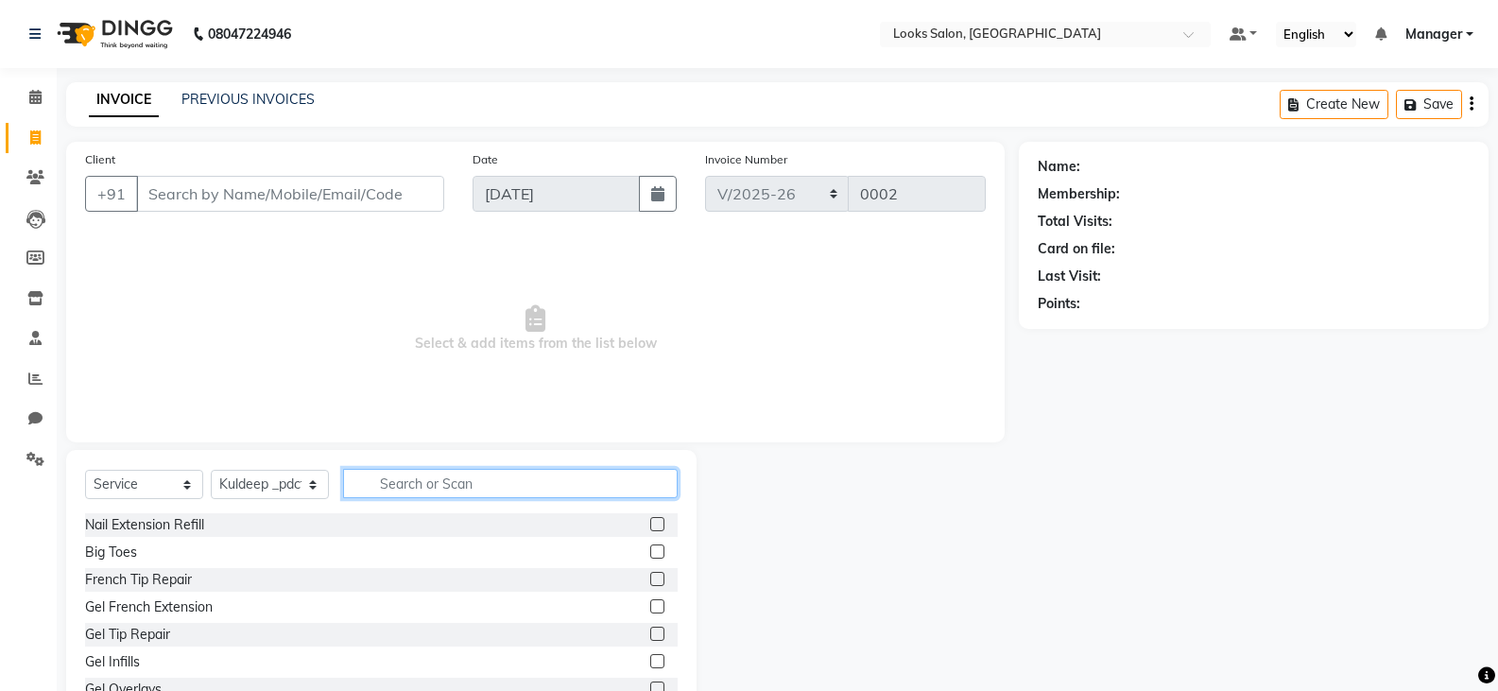
click at [472, 473] on input "text" at bounding box center [510, 483] width 335 height 29
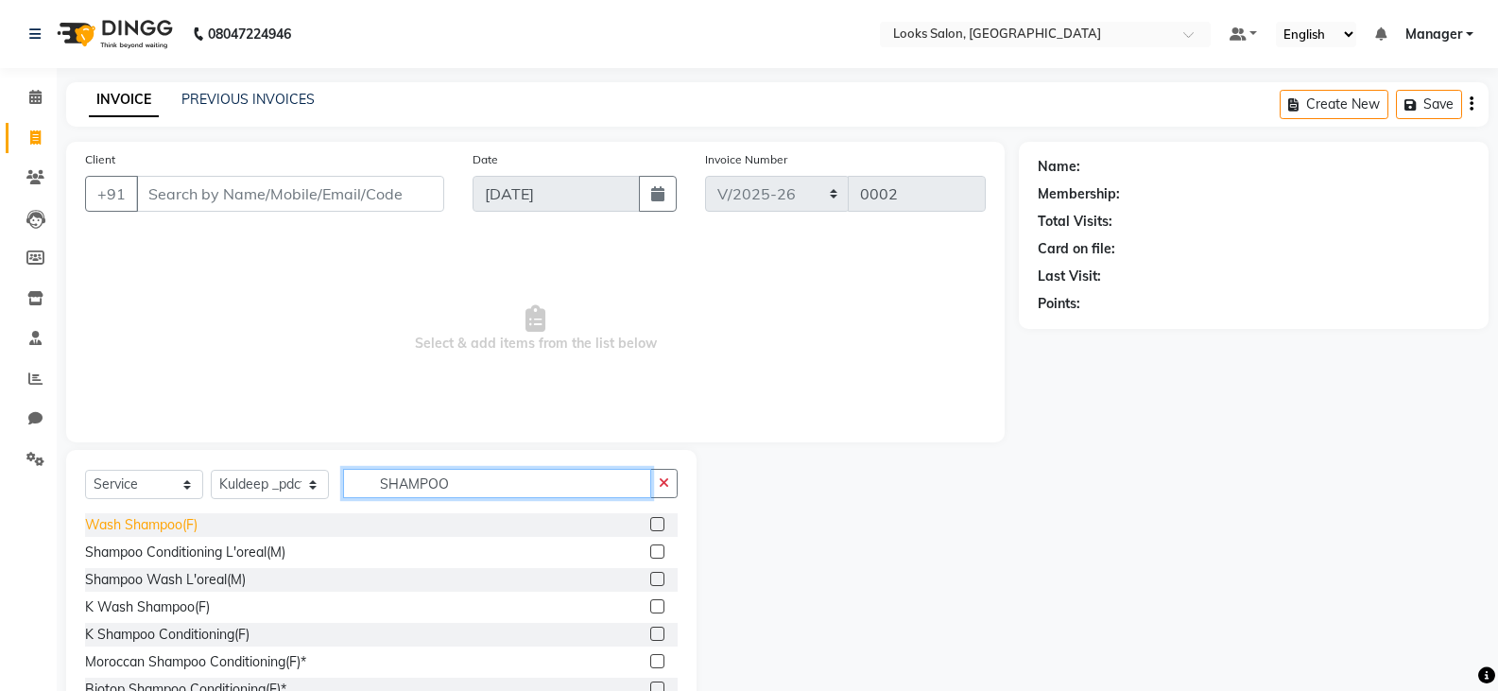
type input "SHAMPOO"
click at [195, 527] on div "Wash Shampoo(F)" at bounding box center [141, 525] width 112 height 20
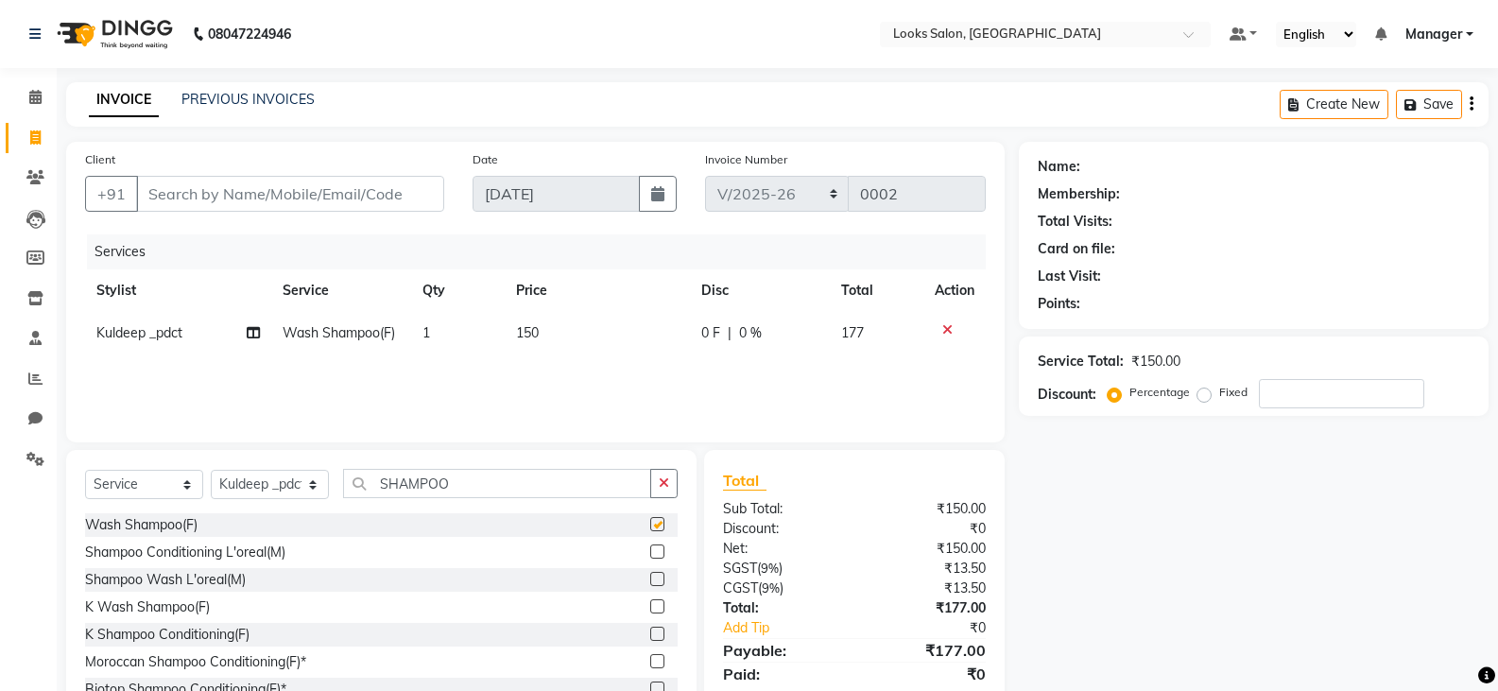
checkbox input "false"
click at [526, 332] on span "150" at bounding box center [527, 332] width 23 height 17
select select "90419"
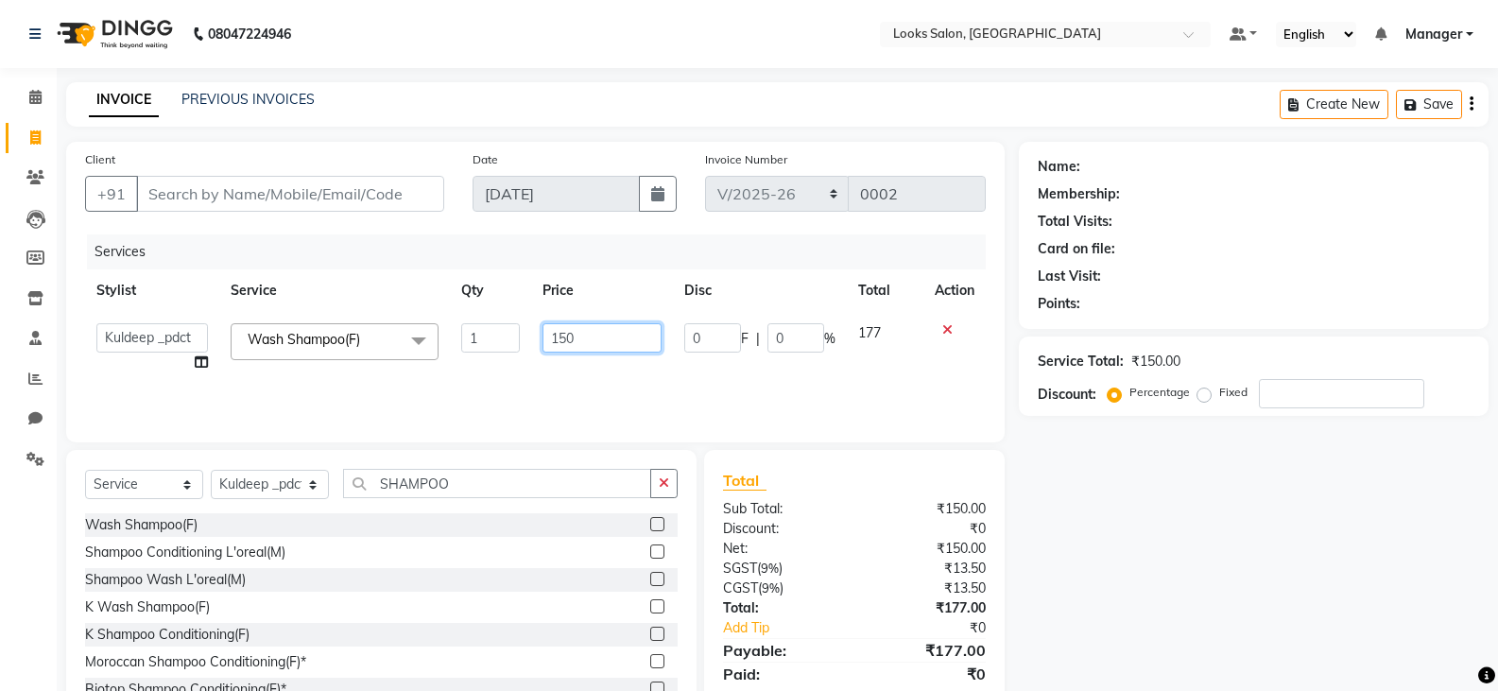
drag, startPoint x: 619, startPoint y: 336, endPoint x: 465, endPoint y: 341, distance: 154.1
click at [465, 341] on tr "[PERSON_NAME] Ajay_pdct Bharat_pdct Counter Sales [PERSON_NAME] guddu_asst [PER…" at bounding box center [535, 348] width 901 height 72
type input "400"
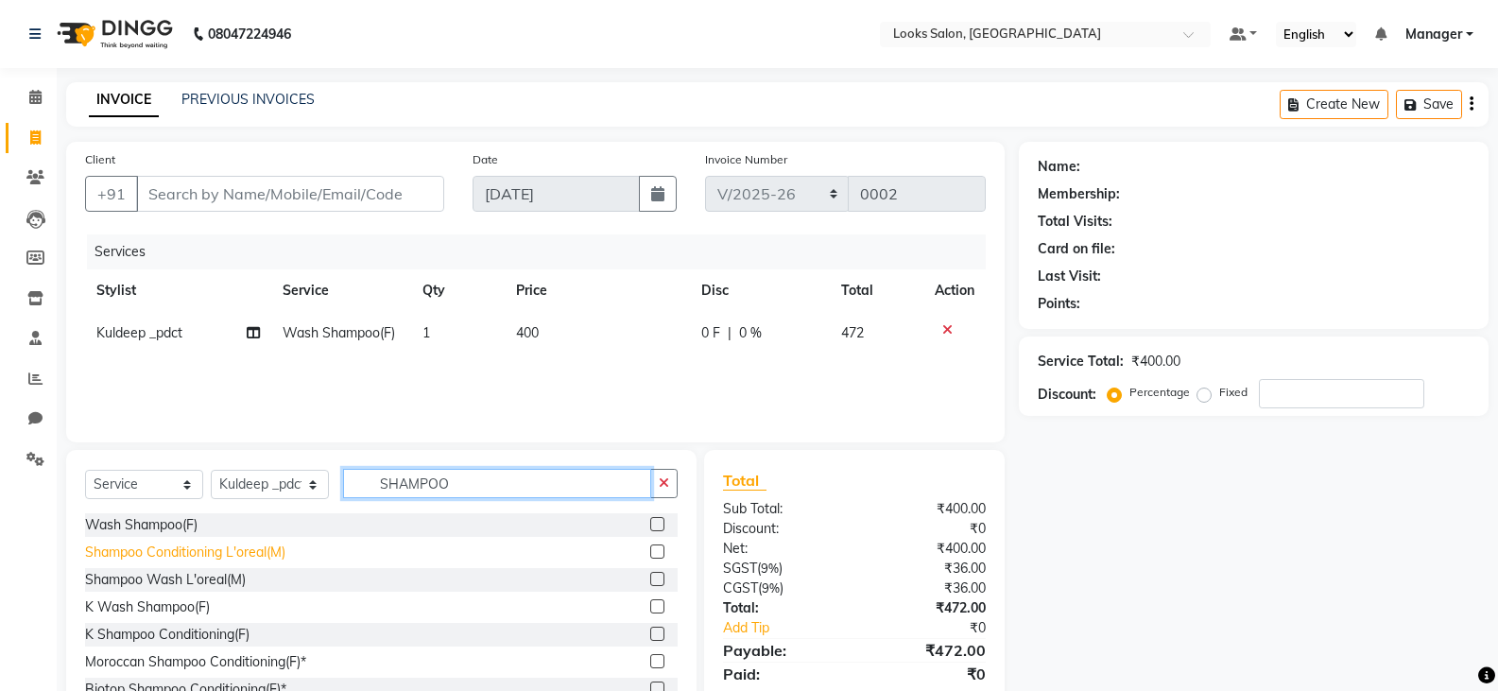
drag, startPoint x: 501, startPoint y: 490, endPoint x: 90, endPoint y: 548, distance: 415.1
click at [90, 548] on div "Select Service Product Membership Package Voucher Prepaid Gift Card Select Styl…" at bounding box center [381, 589] width 630 height 279
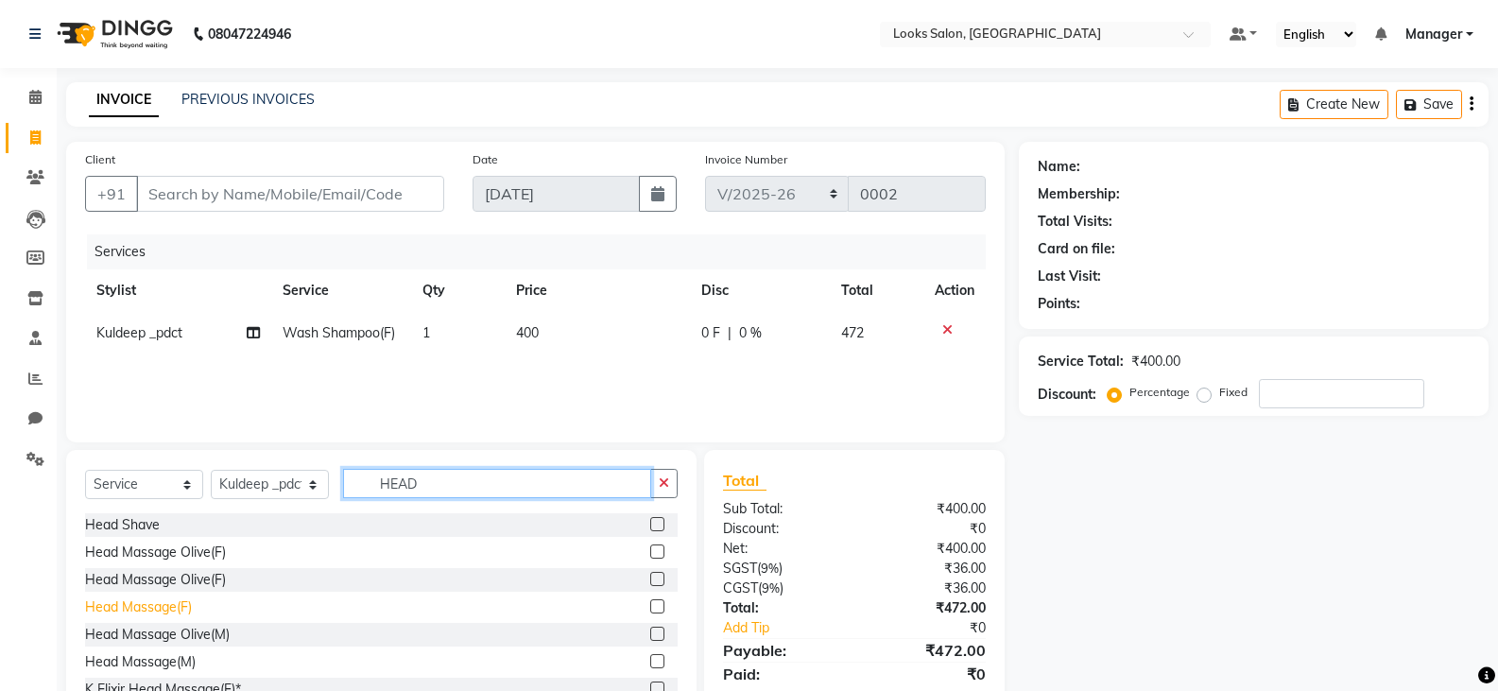
type input "HEAD"
click at [152, 606] on div "Head Massage(F)" at bounding box center [138, 607] width 107 height 20
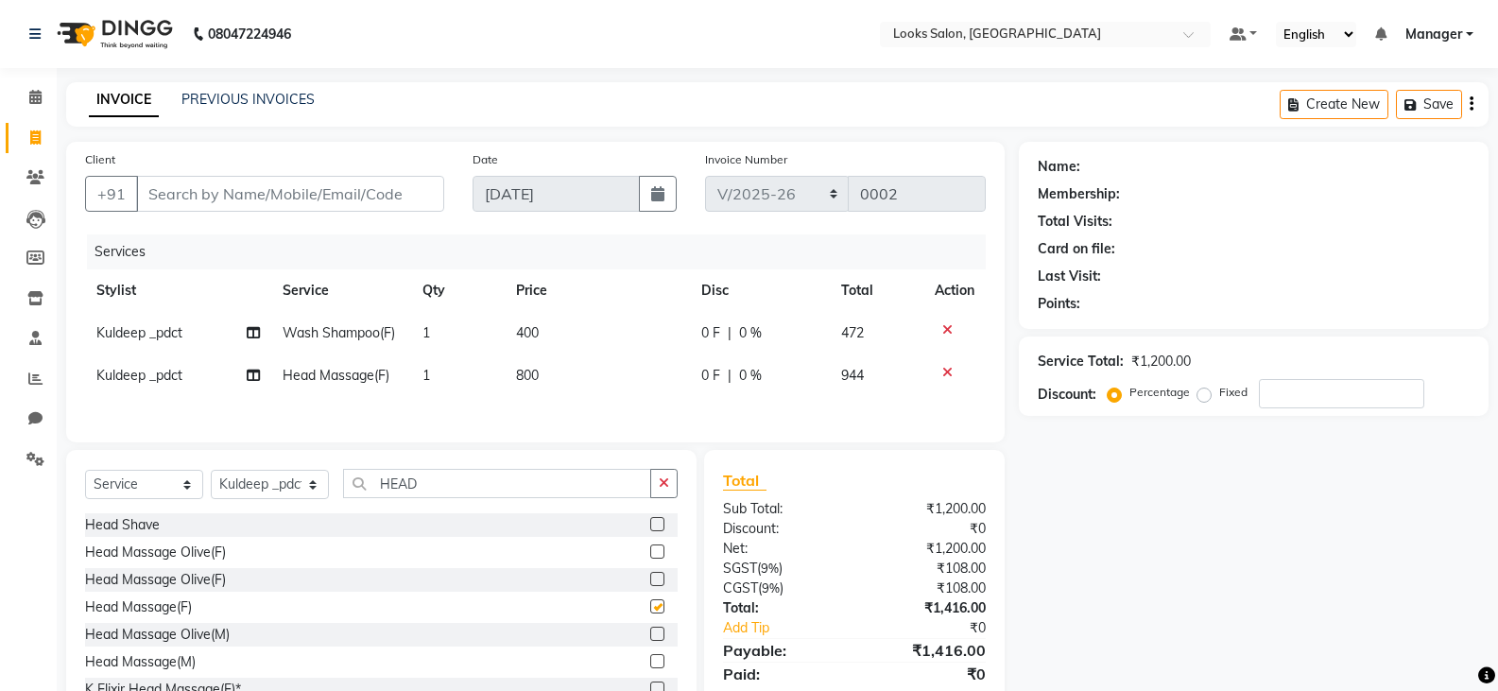
checkbox input "false"
click at [539, 375] on span "800" at bounding box center [527, 375] width 23 height 17
select select "90419"
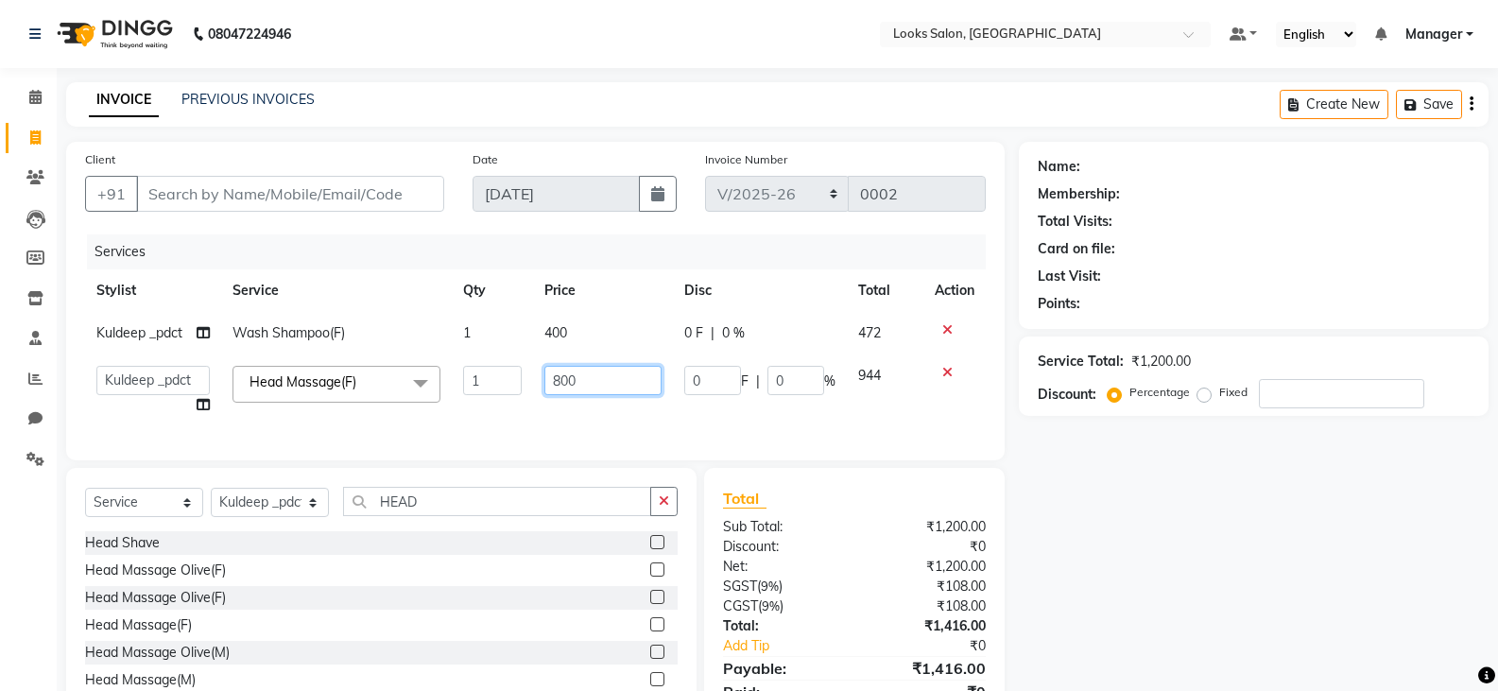
click at [149, 478] on div "Client +91 Date 01-09-2025 Invoice Number LSCT/2025-26 V/2025 V/2025-26 0002 Se…" at bounding box center [535, 444] width 967 height 605
type input "650"
click at [1233, 615] on div "Name: Membership: Total Visits: Card on file: Last Visit: Points: Service Total…" at bounding box center [1261, 444] width 484 height 605
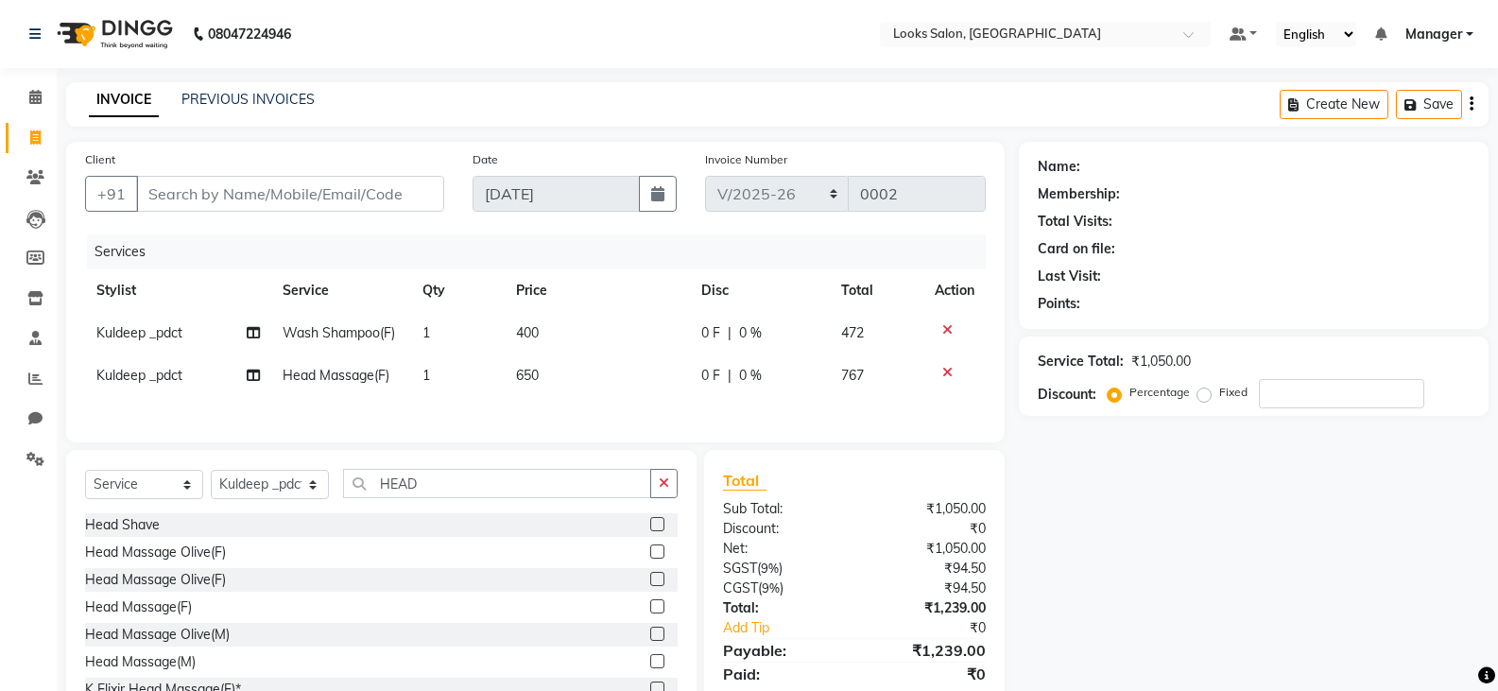
scroll to position [69, 0]
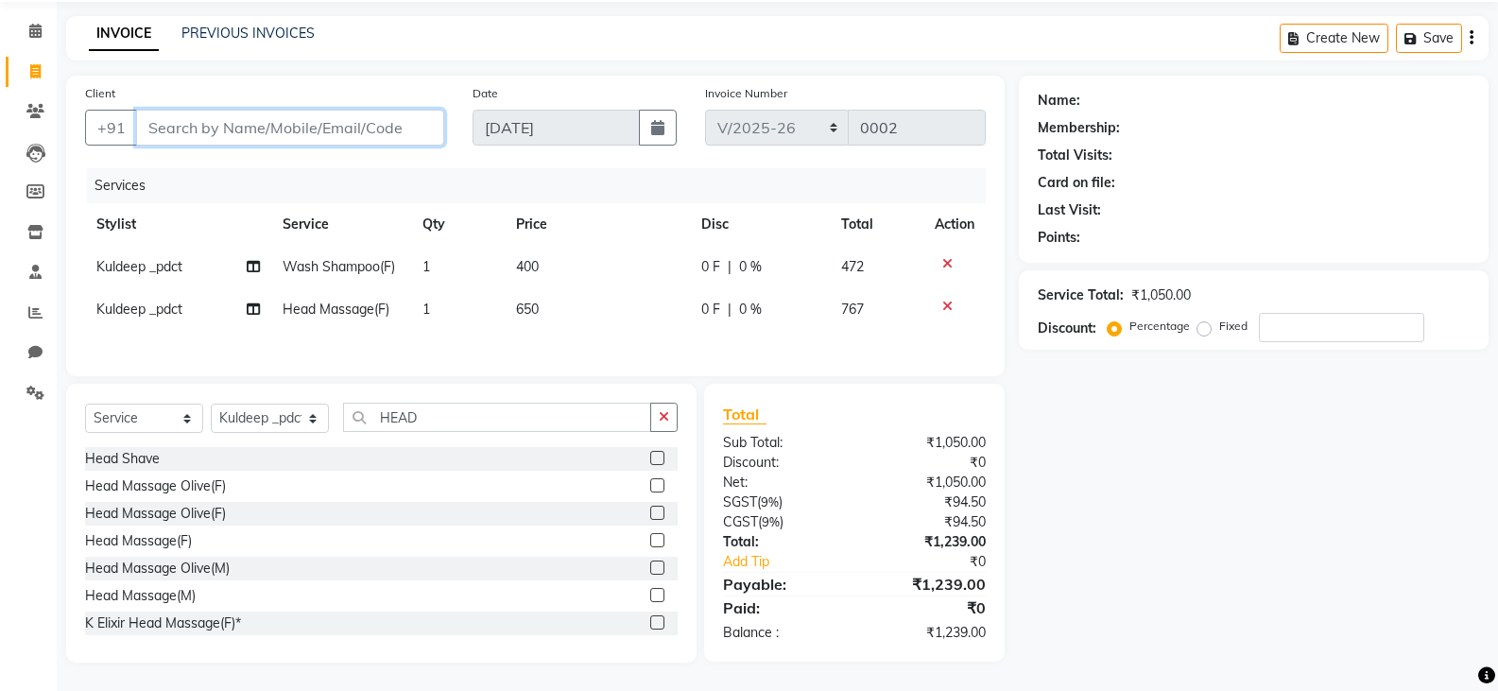
click at [305, 126] on input "Client" at bounding box center [290, 128] width 308 height 36
type input "9"
type input "0"
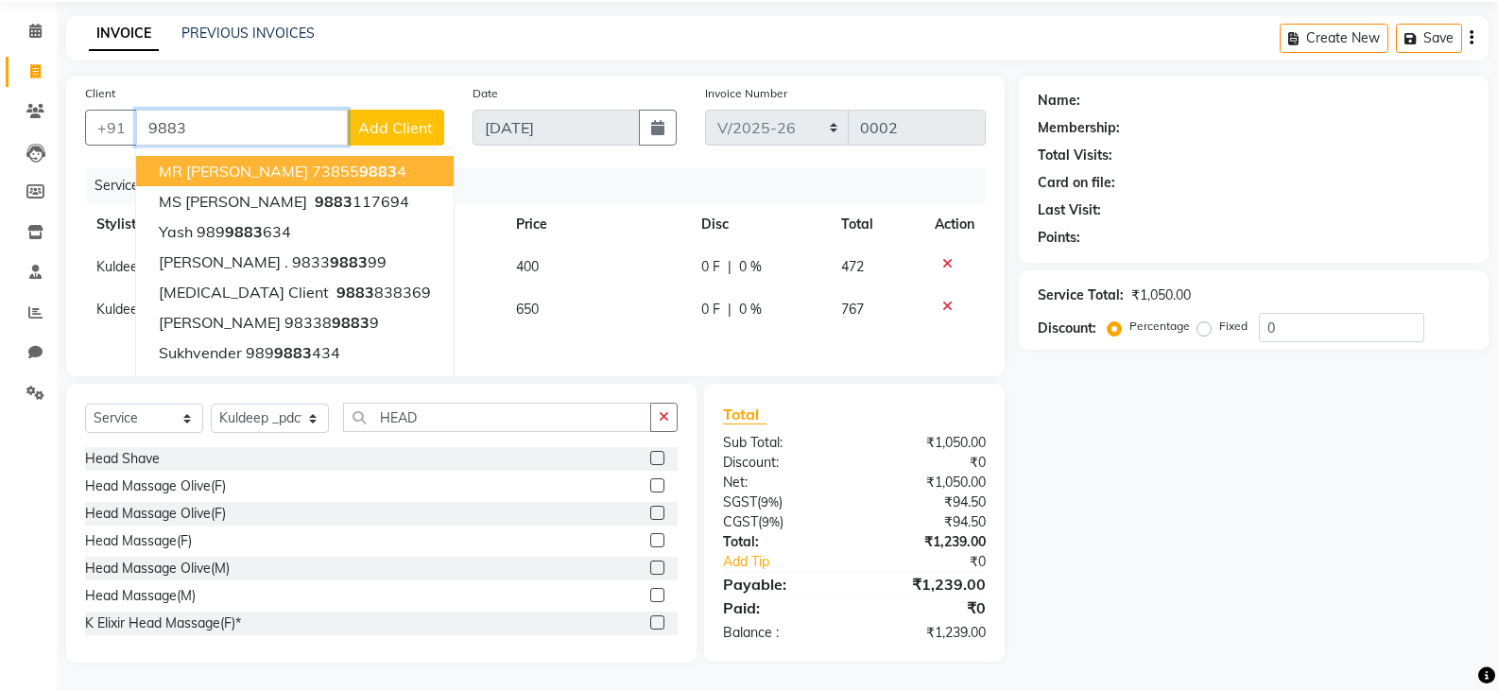
drag, startPoint x: 78, startPoint y: 157, endPoint x: 62, endPoint y: 163, distance: 17.0
click at [62, 163] on div "Client +91 9883 MR ALEX 73855 9883 4 MS SHRADHA 9883 117694 Yash 989 9883 634 A…" at bounding box center [535, 369] width 967 height 587
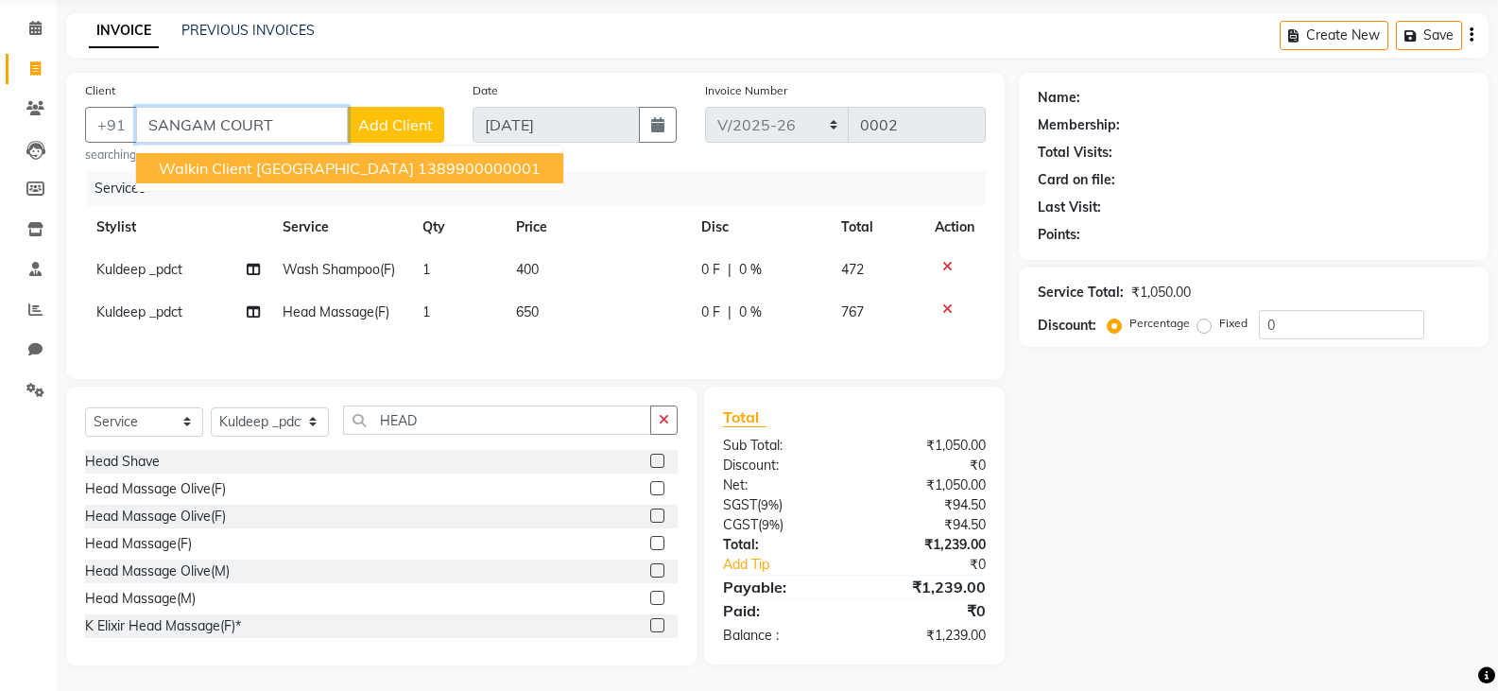
click at [246, 165] on span "Walkin Client [GEOGRAPHIC_DATA]" at bounding box center [286, 168] width 255 height 19
type input "1389900000001"
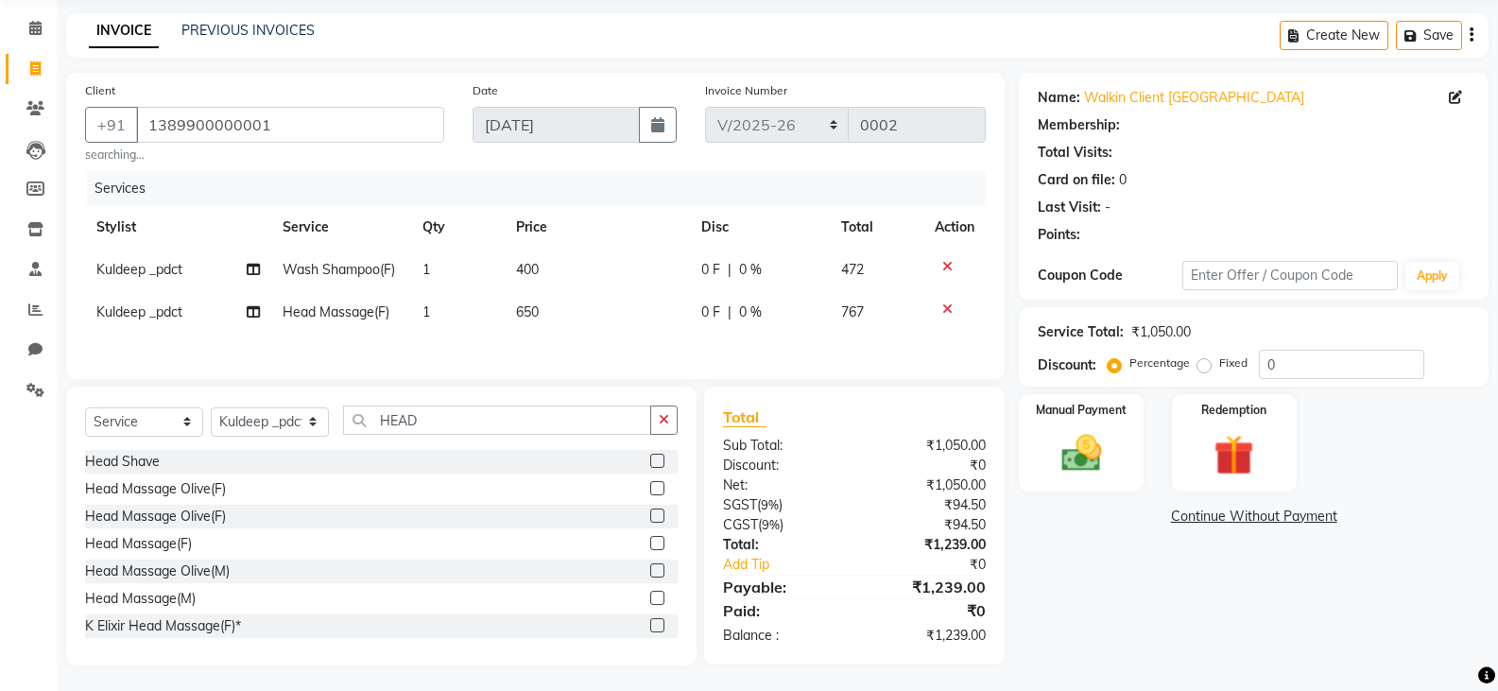
select select "1: Object"
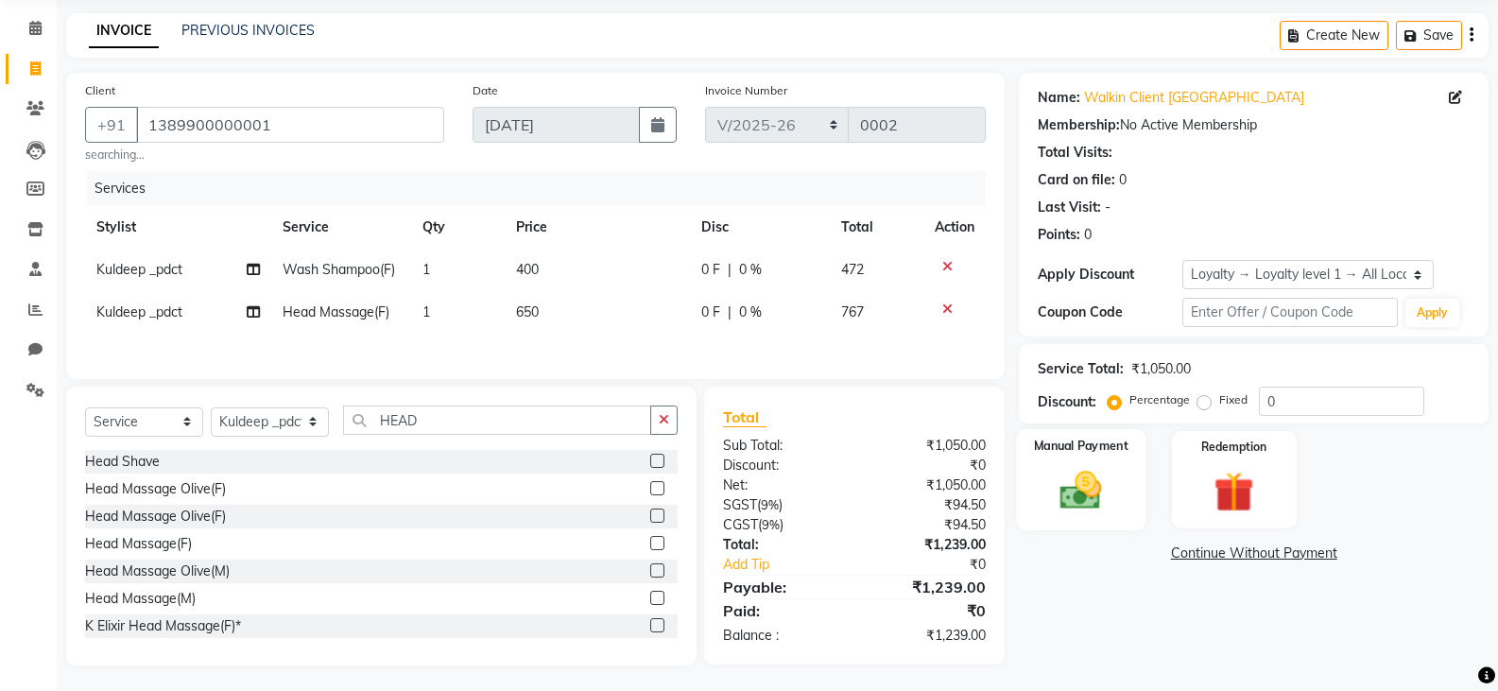
scroll to position [75, 0]
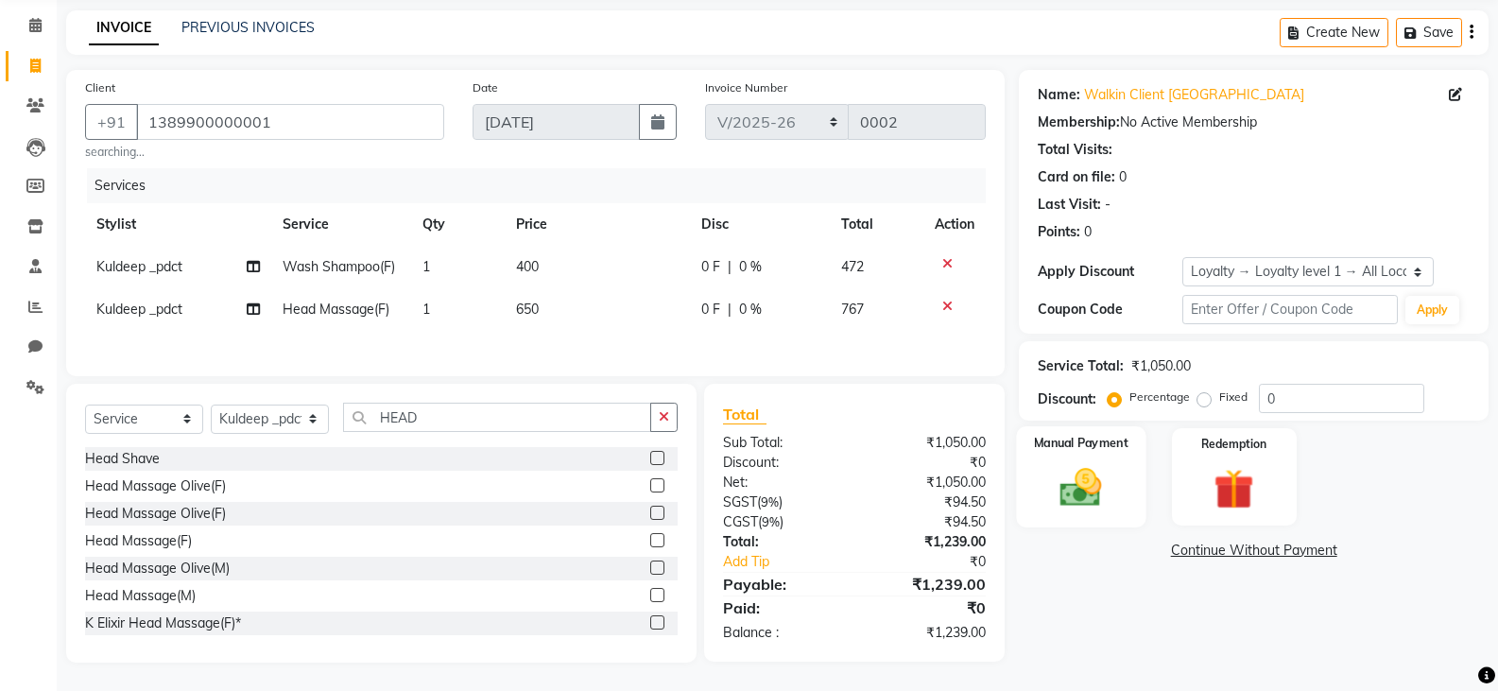
click at [1105, 473] on img at bounding box center [1080, 487] width 67 height 48
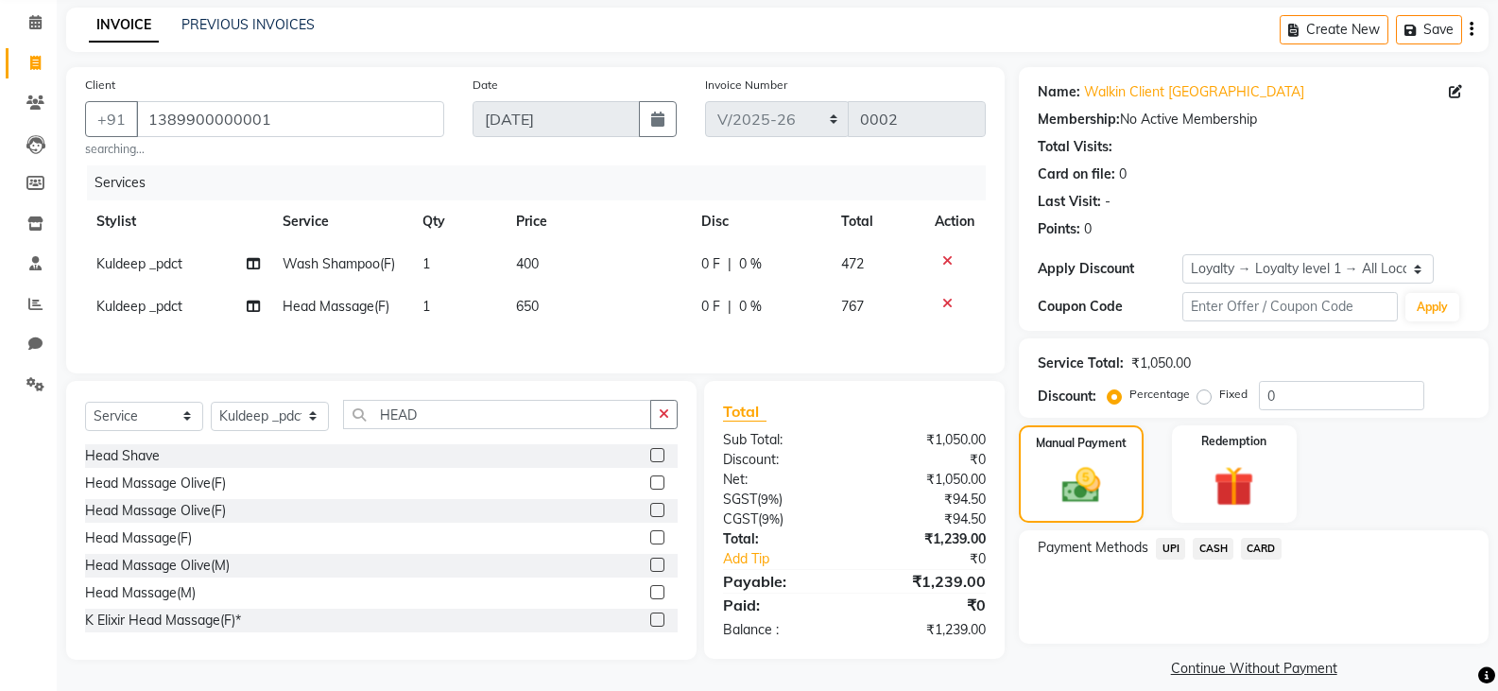
click at [1205, 546] on span "CASH" at bounding box center [1213, 549] width 41 height 22
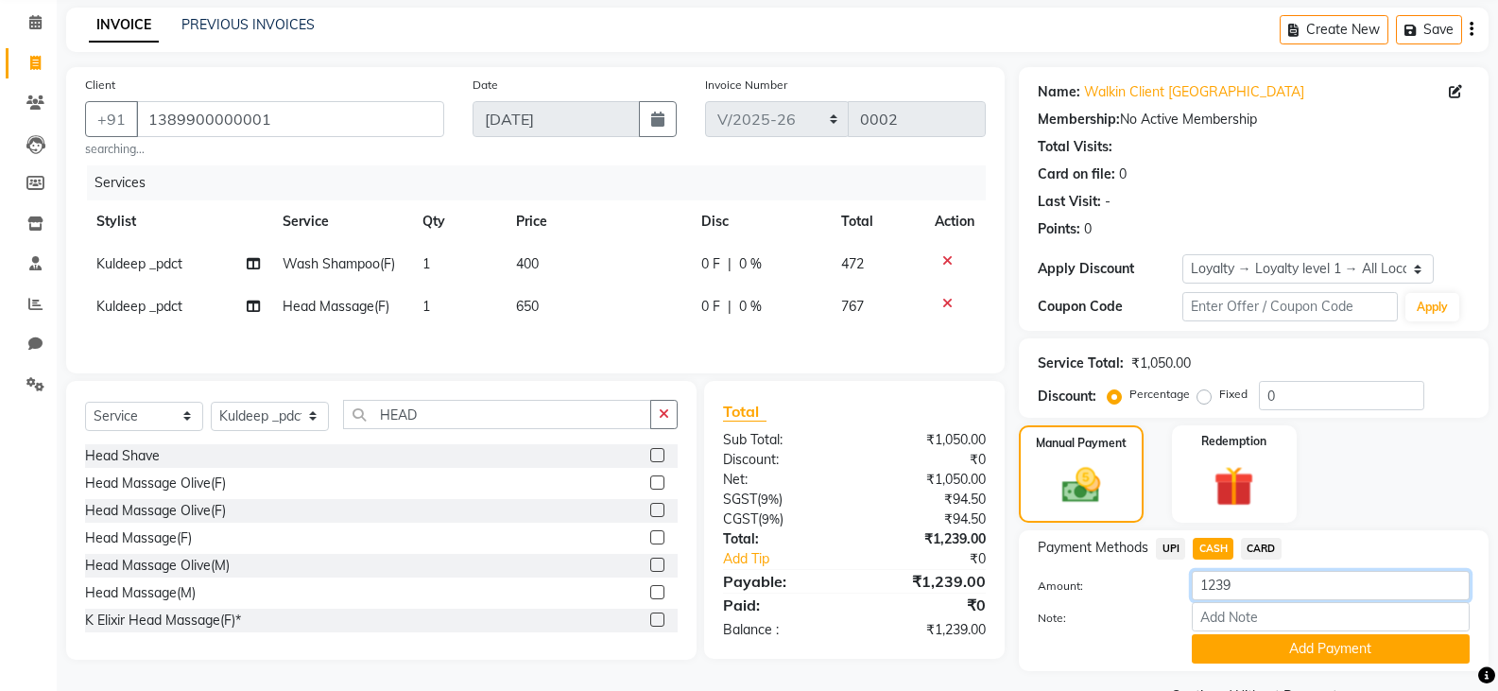
drag, startPoint x: 1288, startPoint y: 587, endPoint x: 976, endPoint y: 650, distance: 318.2
click at [976, 650] on div "Client +91 1389900000001 searching... Date 01-09-2025 Invoice Number LSCT/2025-…" at bounding box center [777, 388] width 1451 height 643
type input "1500"
click at [1381, 487] on div "Manual Payment Redemption" at bounding box center [1254, 473] width 498 height 97
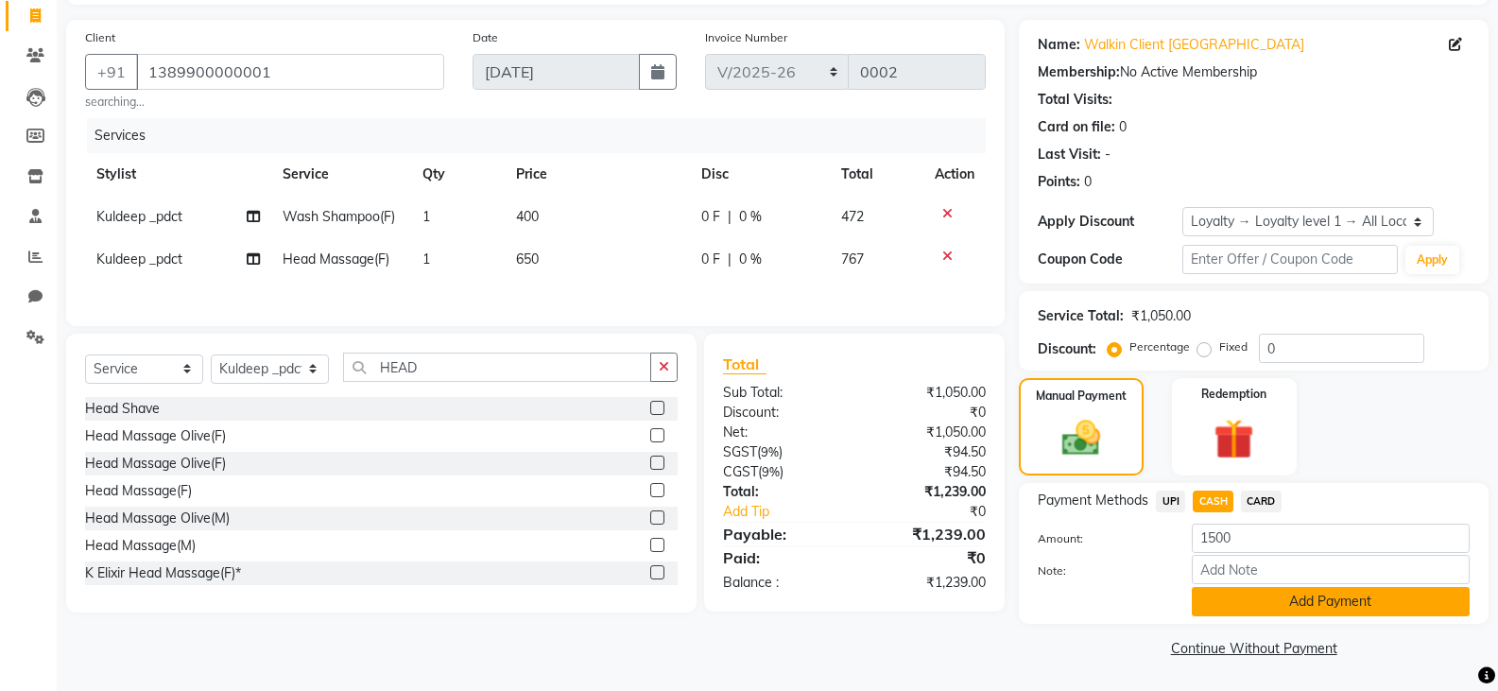
click at [1250, 587] on button "Add Payment" at bounding box center [1331, 601] width 278 height 29
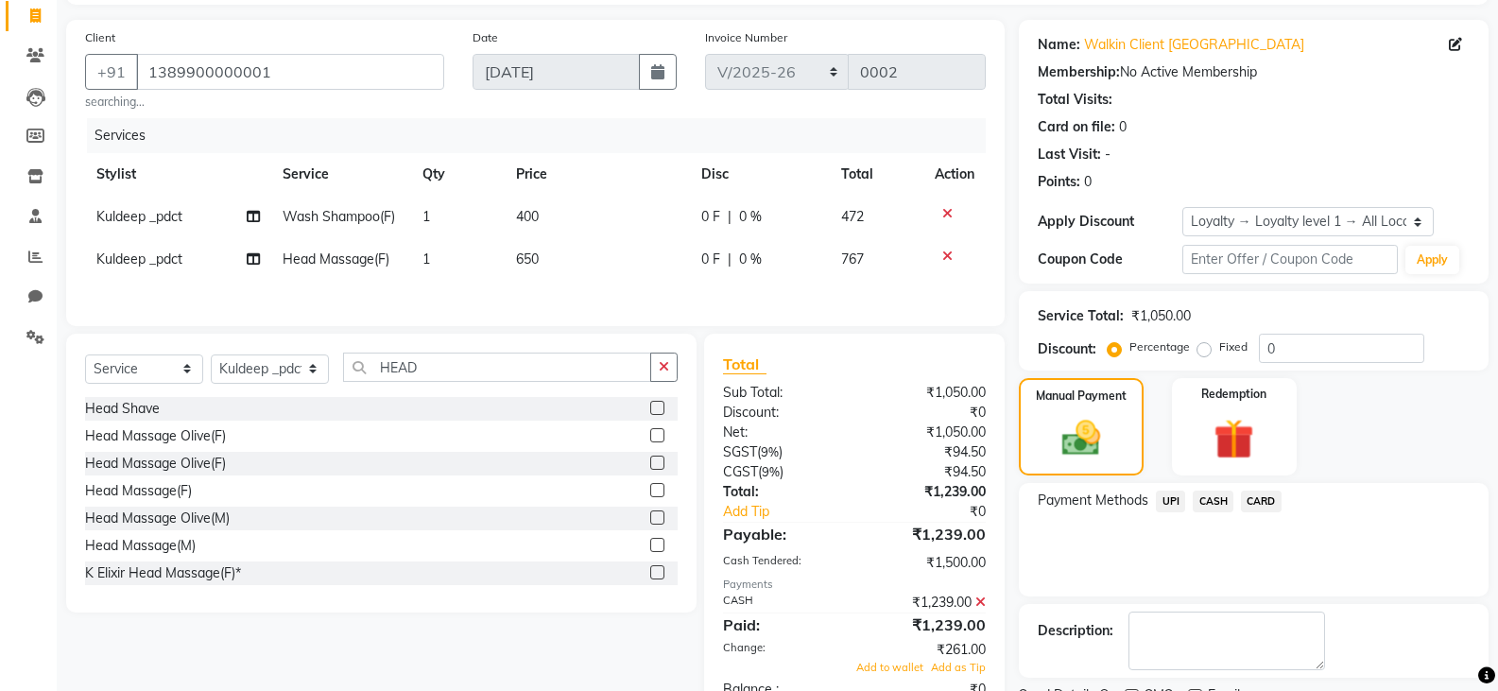
scroll to position [274, 0]
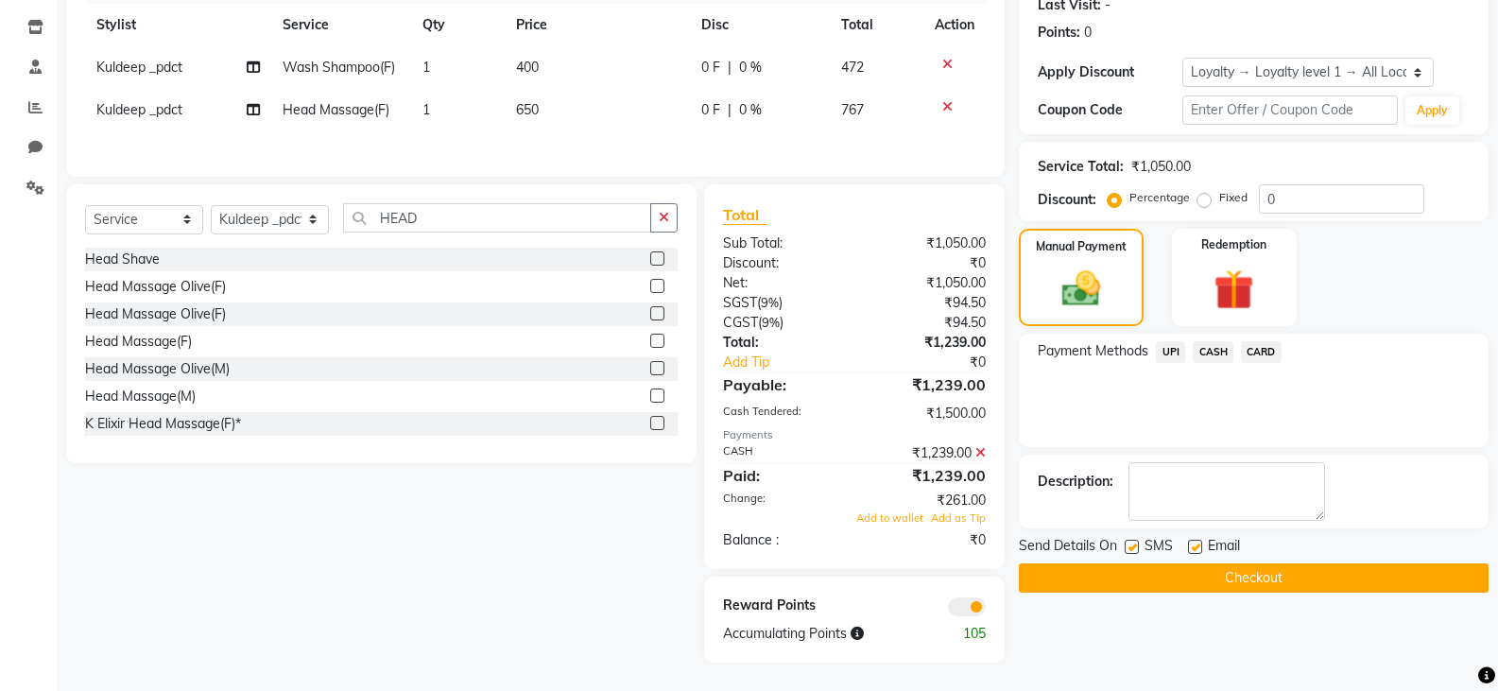
click at [1200, 564] on button "Checkout" at bounding box center [1254, 577] width 470 height 29
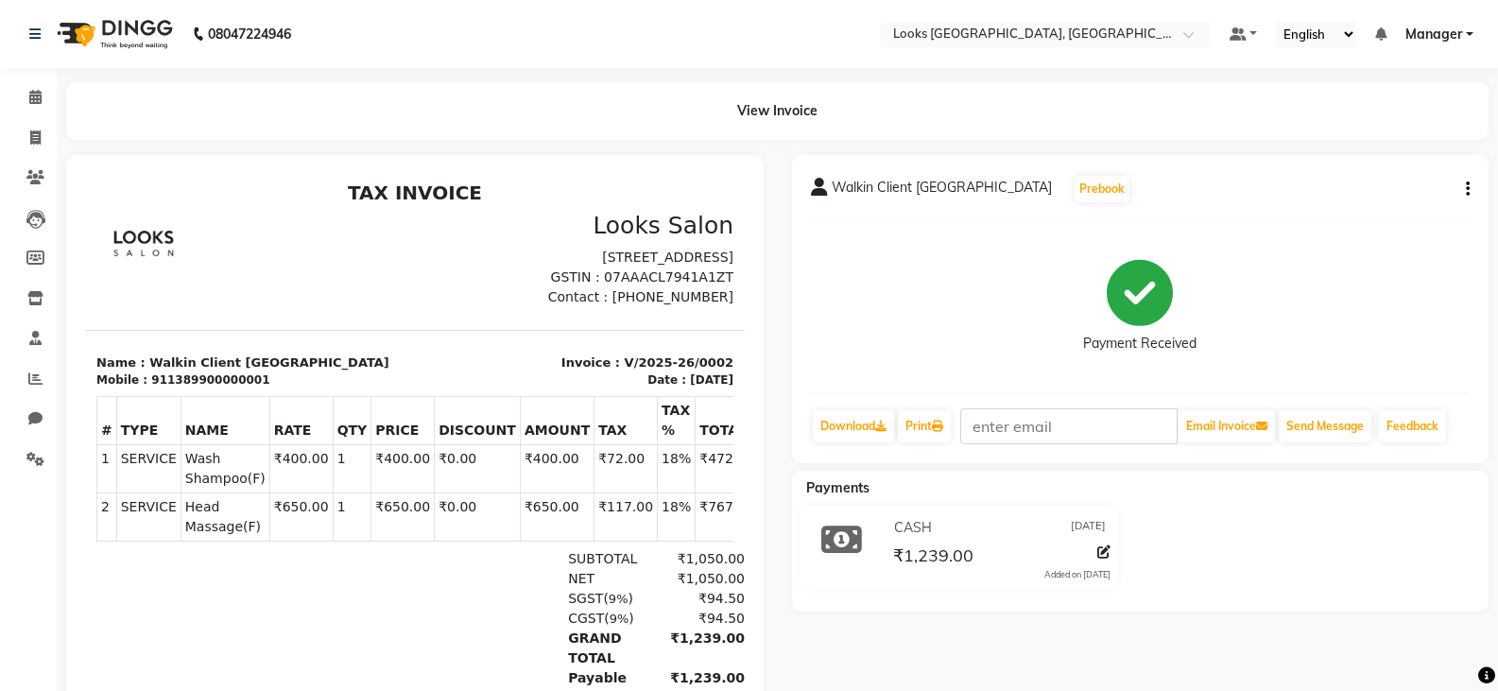
click at [1466, 189] on icon "button" at bounding box center [1468, 189] width 4 height 1
click at [1377, 206] on div "Edit Item Staff" at bounding box center [1373, 201] width 129 height 24
select select
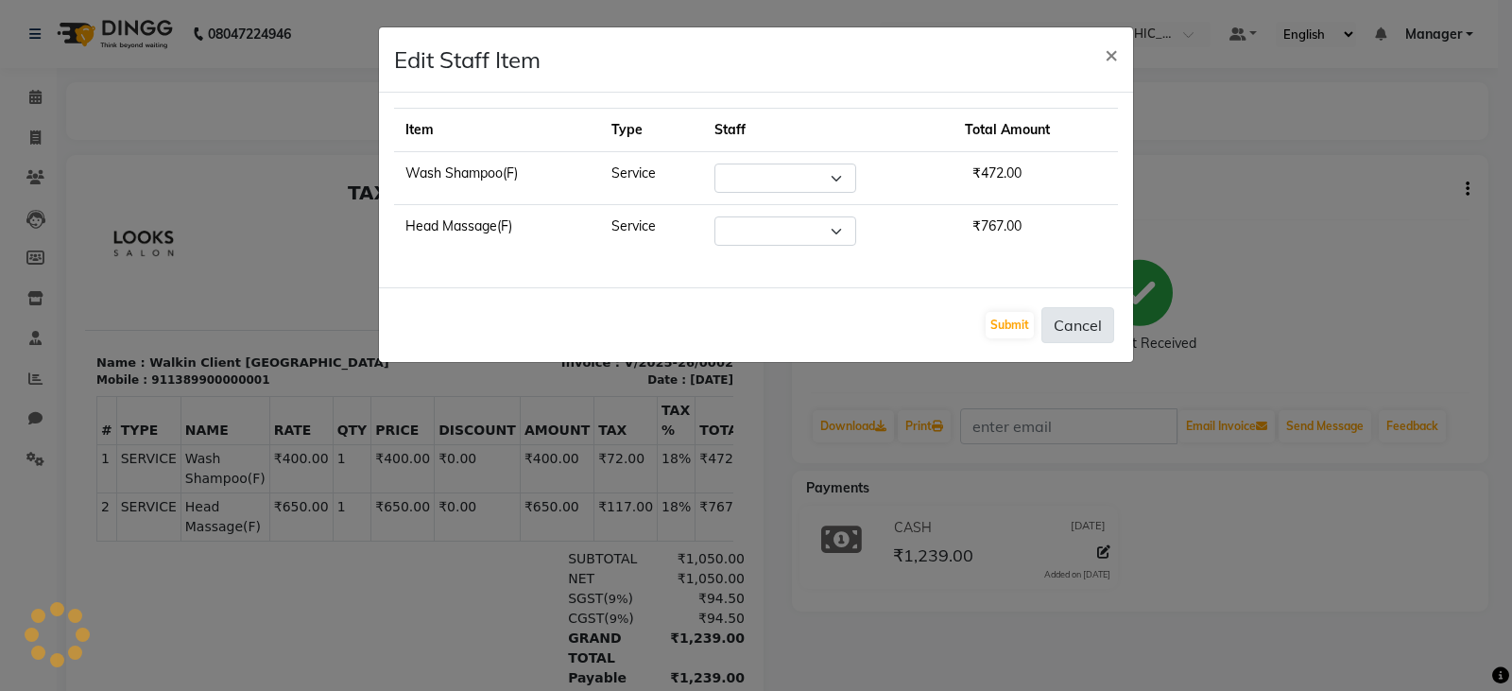
click at [1080, 329] on button "Cancel" at bounding box center [1077, 325] width 73 height 36
select select "90419"
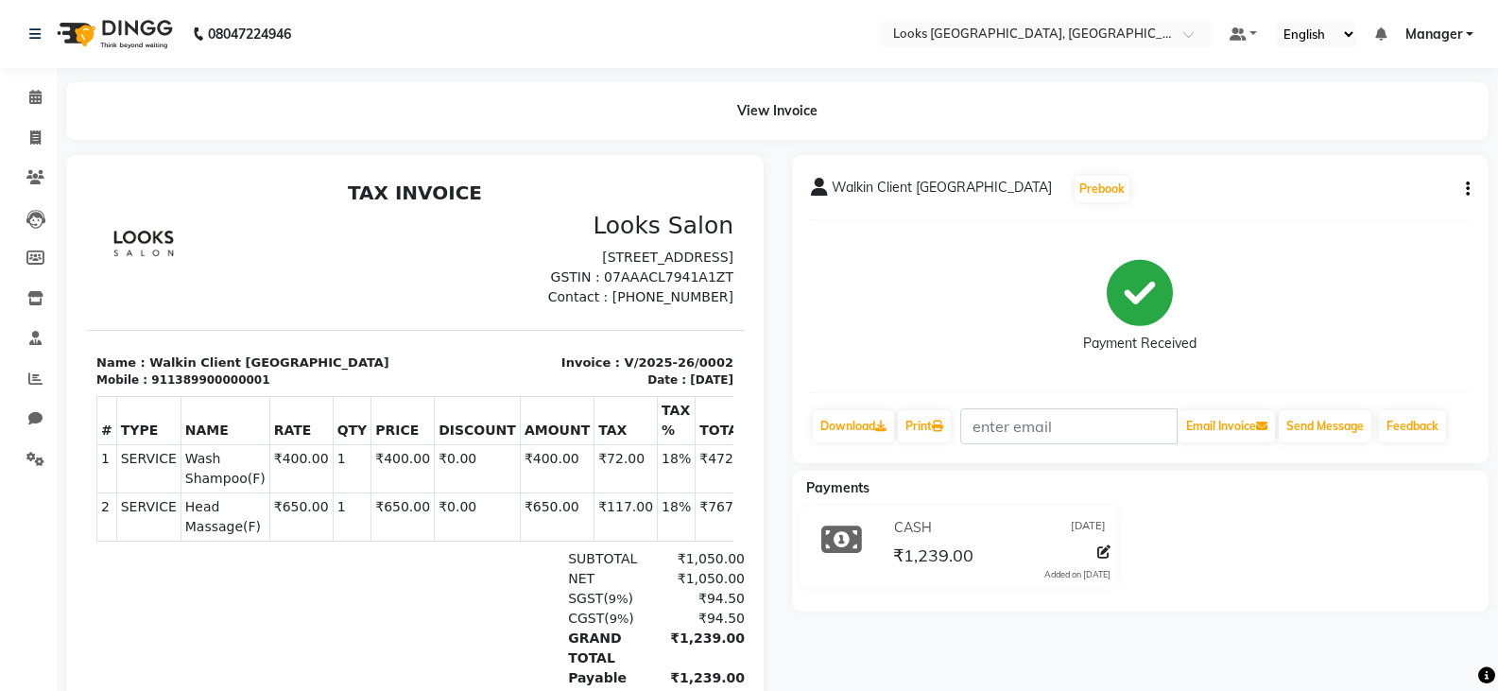
click at [1470, 187] on div "Walkin Client Sangam Courtyard Prebook Payment Received Download Print Email In…" at bounding box center [1140, 309] width 697 height 308
click at [1463, 187] on button "button" at bounding box center [1463, 190] width 11 height 20
click at [1361, 180] on div "Split Service Amount" at bounding box center [1373, 177] width 129 height 24
select select "90419"
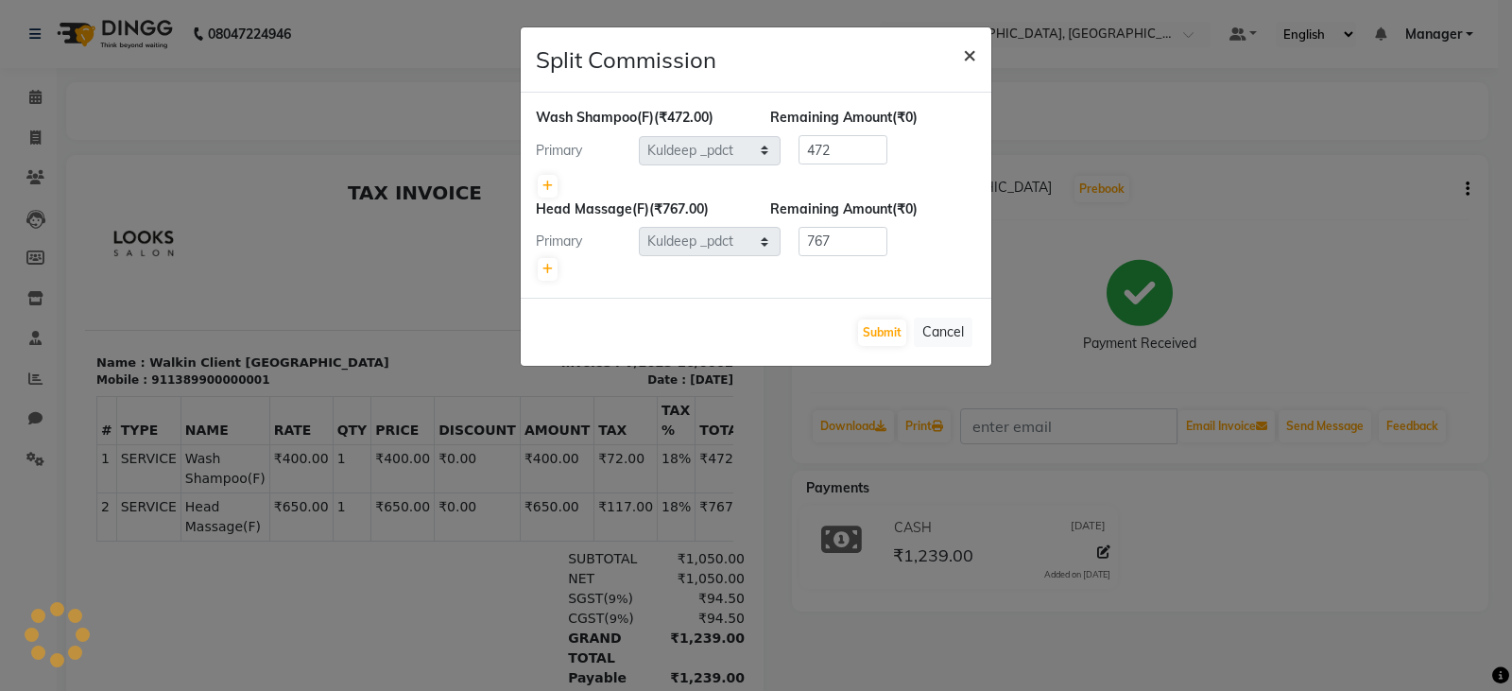
click at [972, 55] on span "×" at bounding box center [969, 54] width 13 height 28
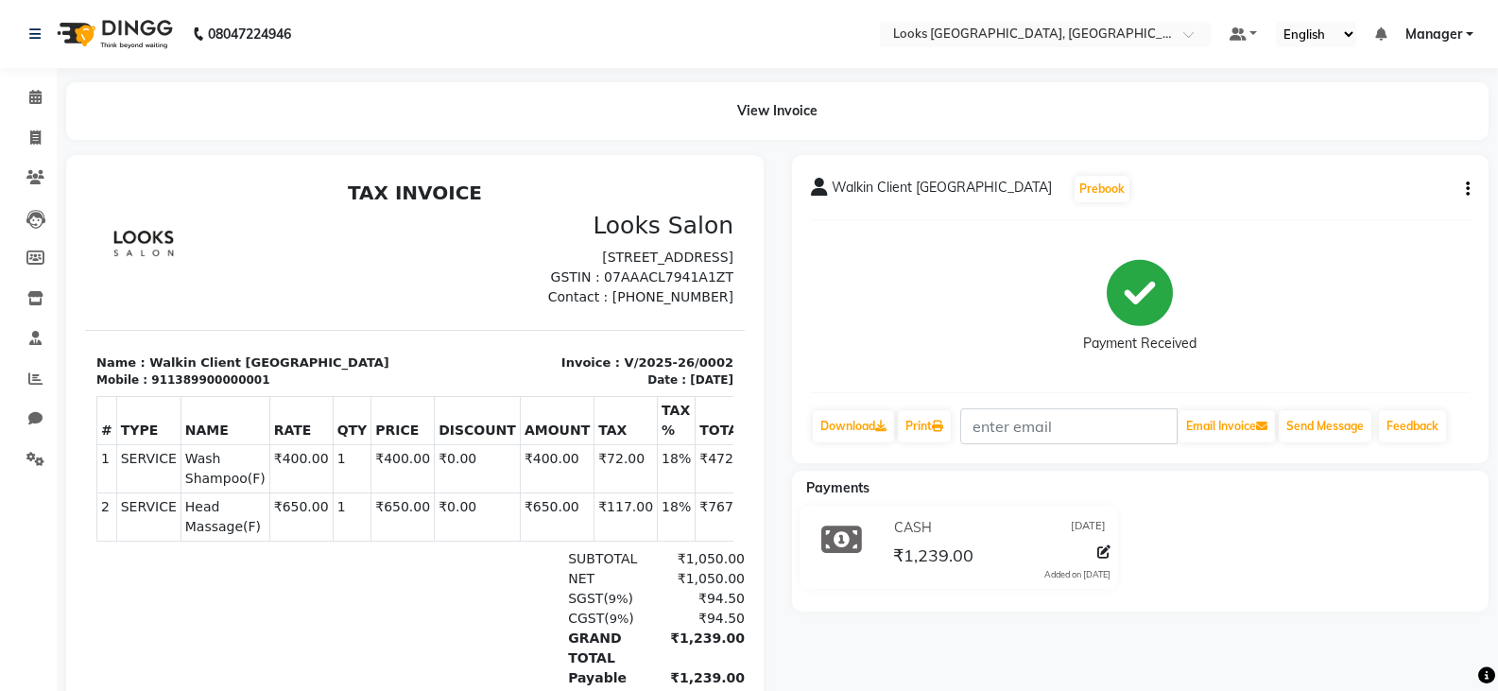
click at [1468, 189] on icon "button" at bounding box center [1468, 189] width 4 height 1
click at [1414, 292] on div "Payment Received" at bounding box center [1141, 306] width 660 height 142
click at [39, 98] on icon at bounding box center [35, 97] width 12 height 14
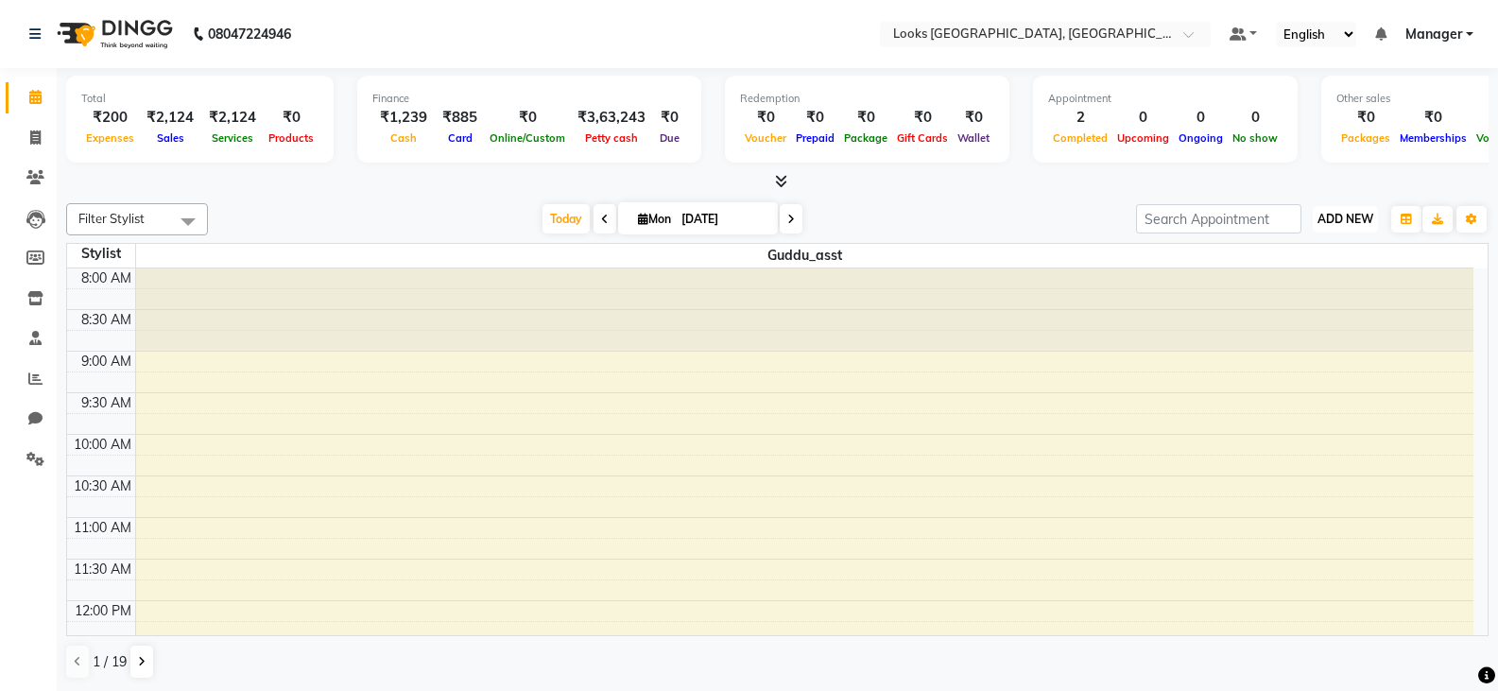
click at [1334, 213] on span "ADD NEW" at bounding box center [1345, 219] width 56 height 14
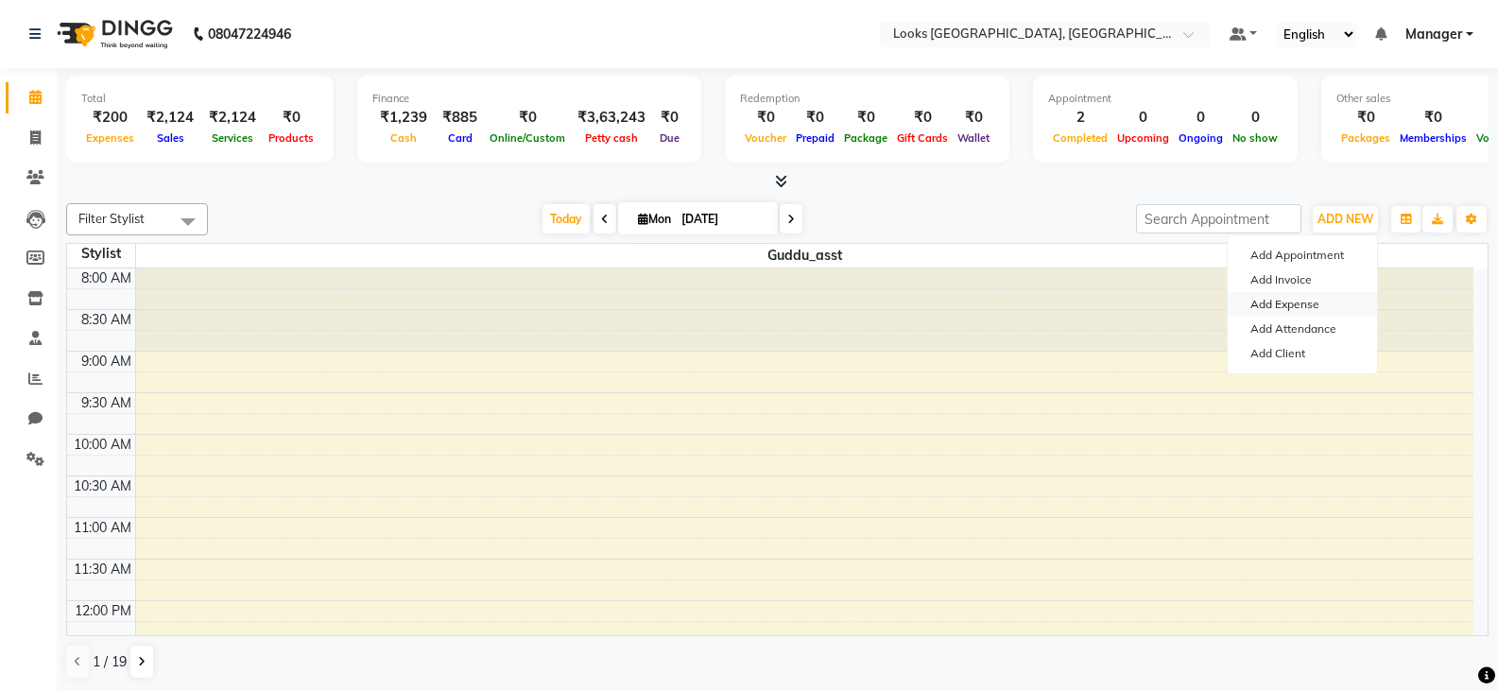
click at [1281, 305] on link "Add Expense" at bounding box center [1302, 304] width 149 height 25
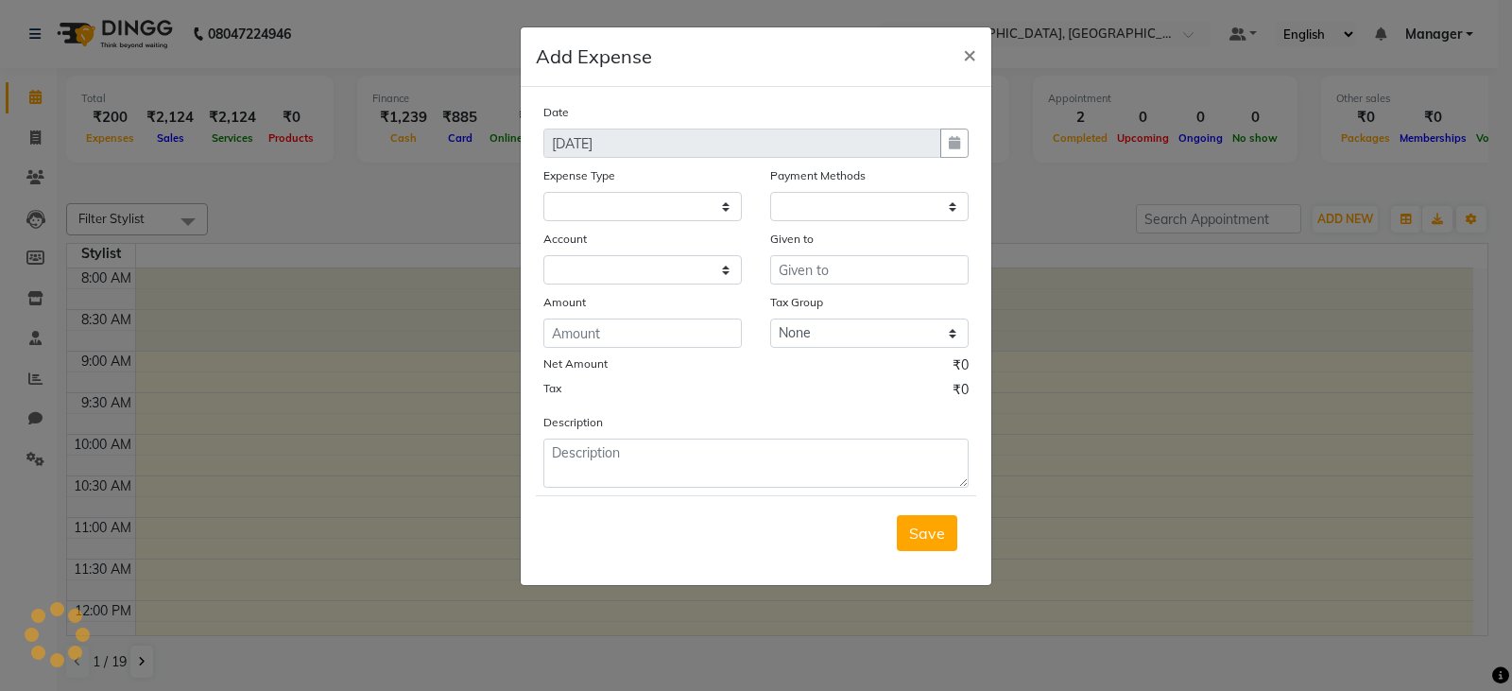
select select "1"
select select "8113"
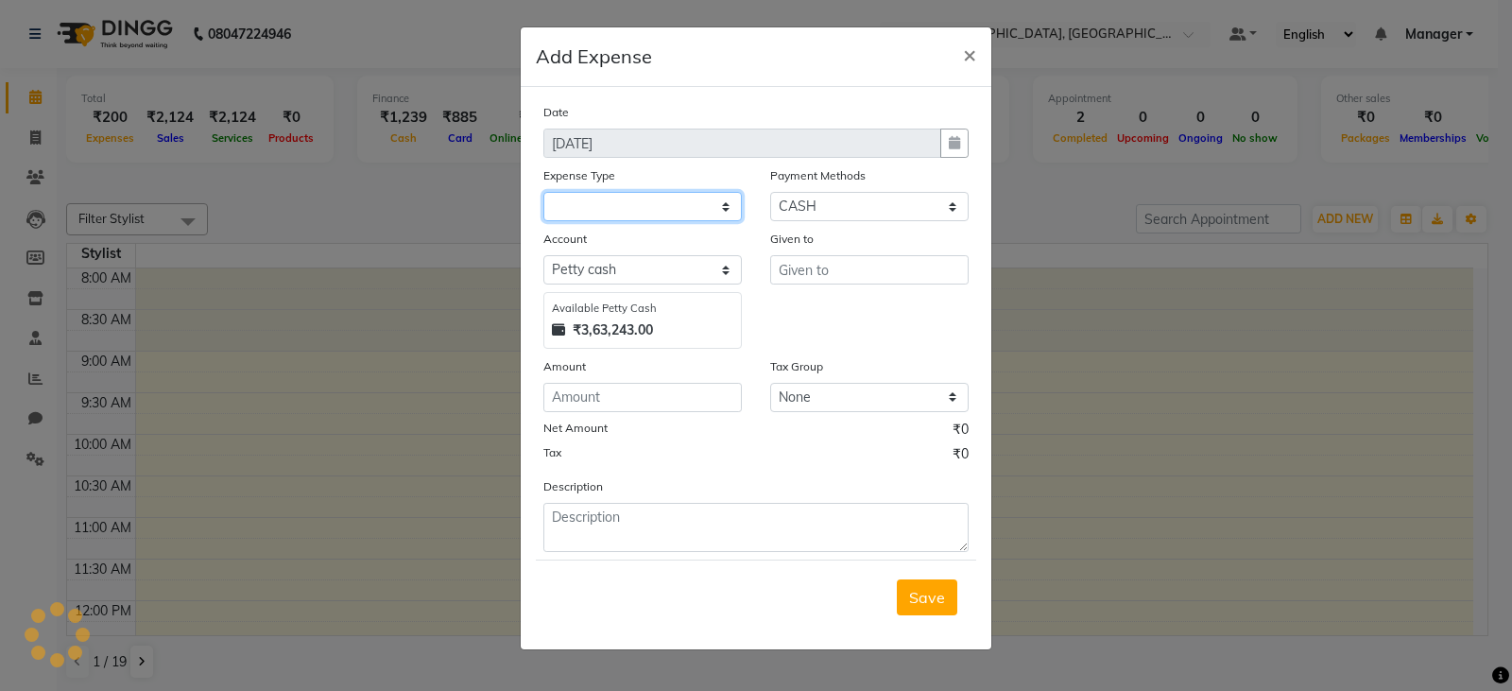
click at [661, 216] on select at bounding box center [642, 206] width 198 height 29
select select "19564"
click at [543, 192] on select "Select Bank Deposit Blinkit Cash Handover CLIENT Client ordered food Client Ref…" at bounding box center [642, 206] width 198 height 29
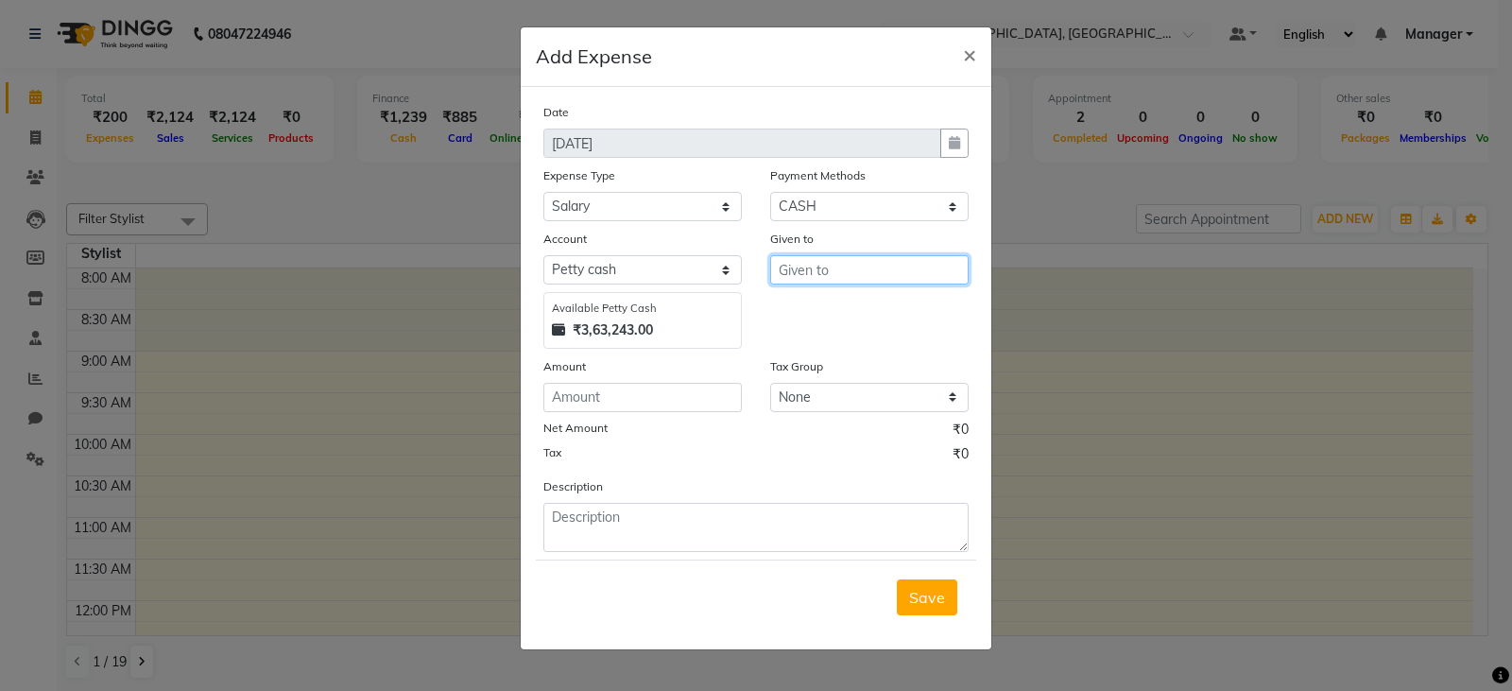
click at [837, 276] on input "text" at bounding box center [869, 269] width 198 height 29
click at [800, 262] on input "text" at bounding box center [869, 269] width 198 height 29
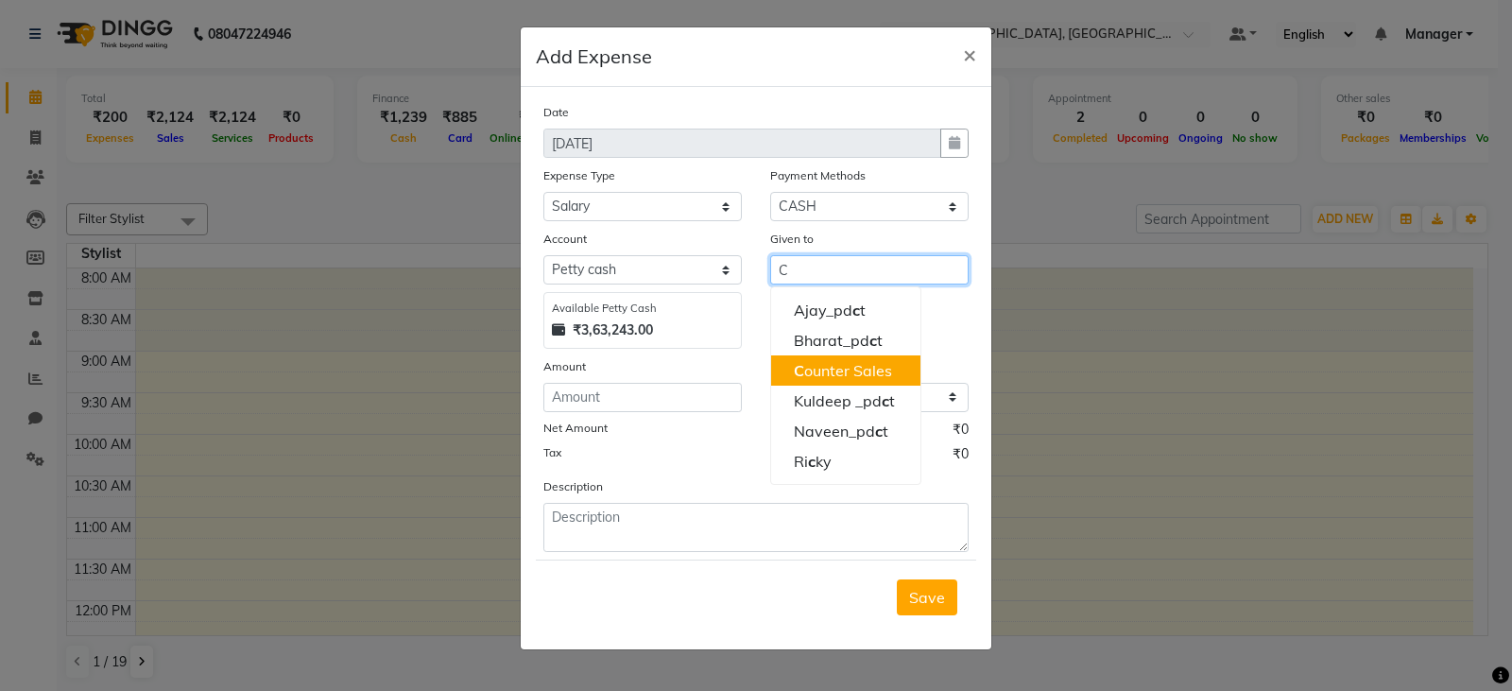
click at [823, 370] on ngb-highlight "C ounter Sales" at bounding box center [843, 370] width 98 height 19
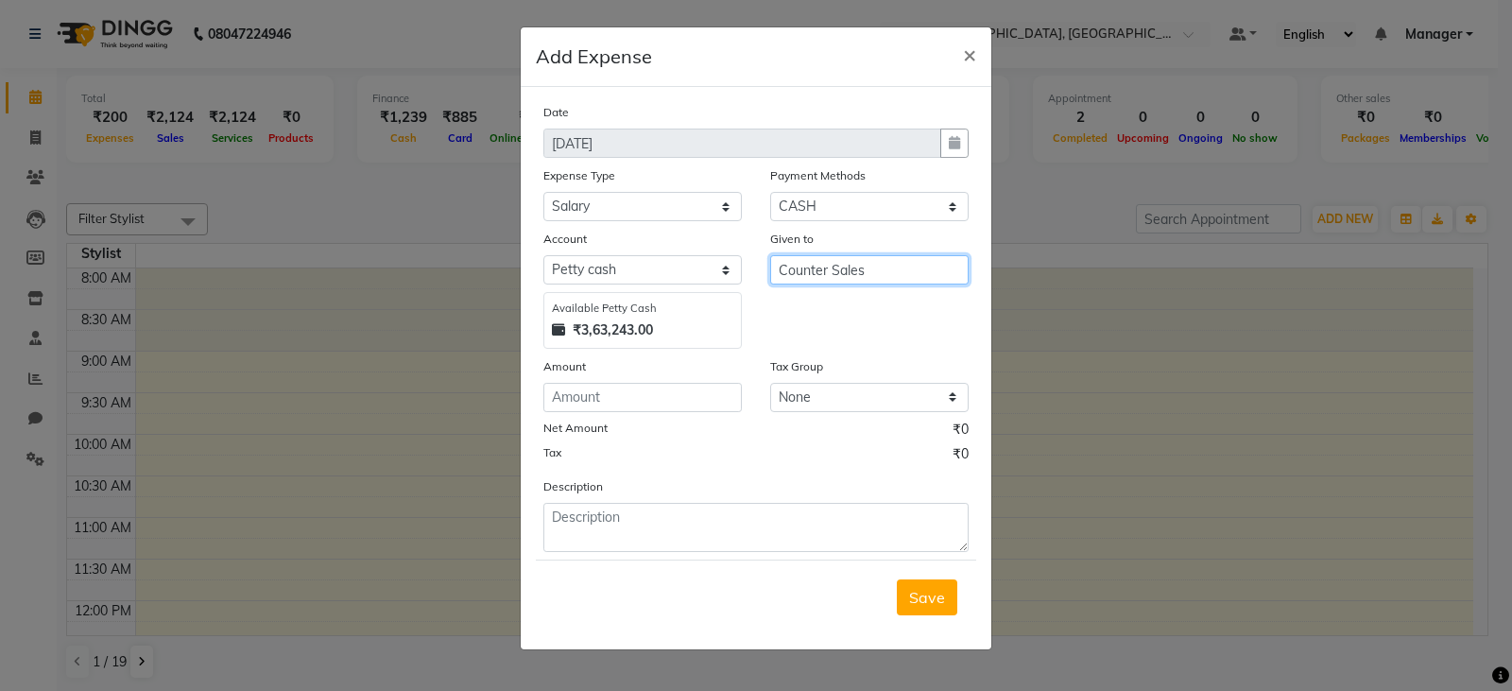
type input "Counter Sales"
click at [604, 396] on input "number" at bounding box center [642, 397] width 198 height 29
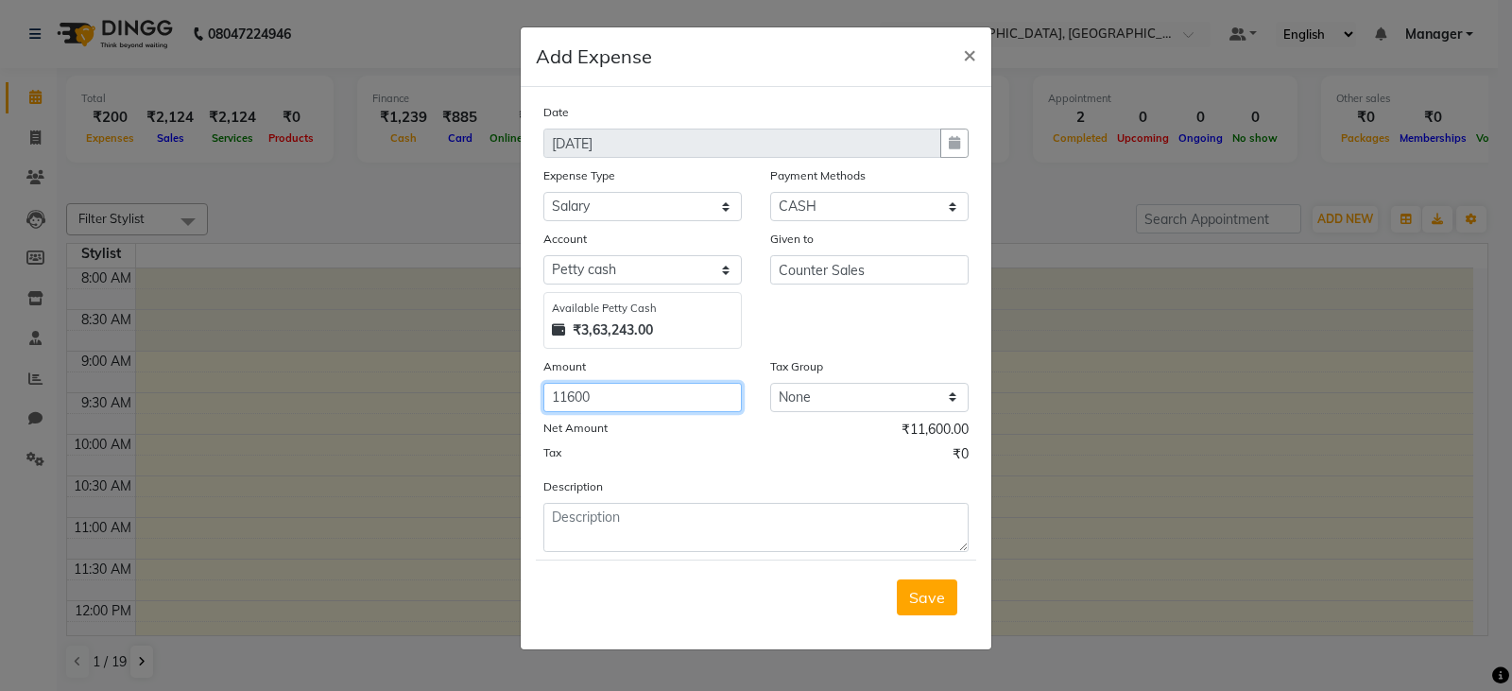
type input "11600"
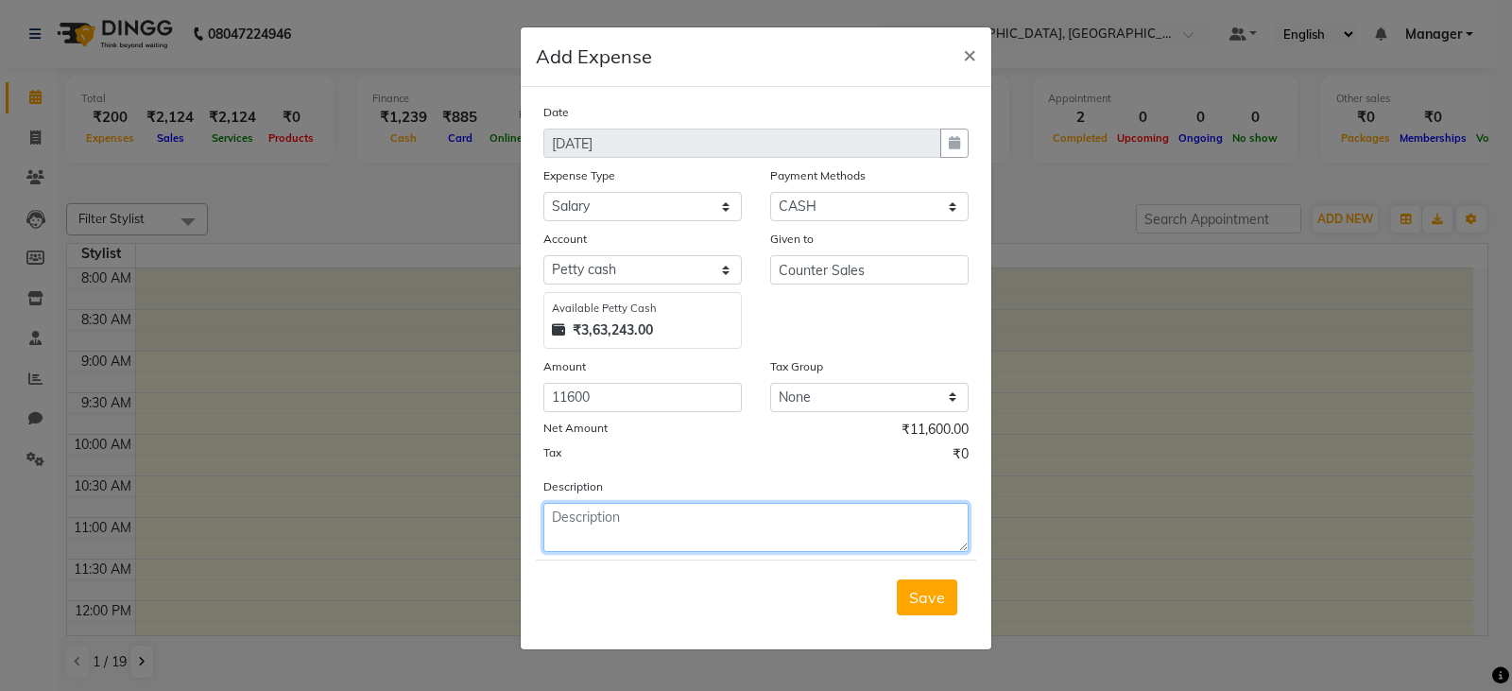
click at [583, 526] on textarea at bounding box center [755, 527] width 425 height 49
click at [785, 517] on textarea "NITIN HOUSEKEEPING FOR THE MOTN OF AUGUST" at bounding box center [755, 527] width 425 height 49
type textarea "NITIN HOUSEKEEPING FOR THE MONTH OF AUGUST"
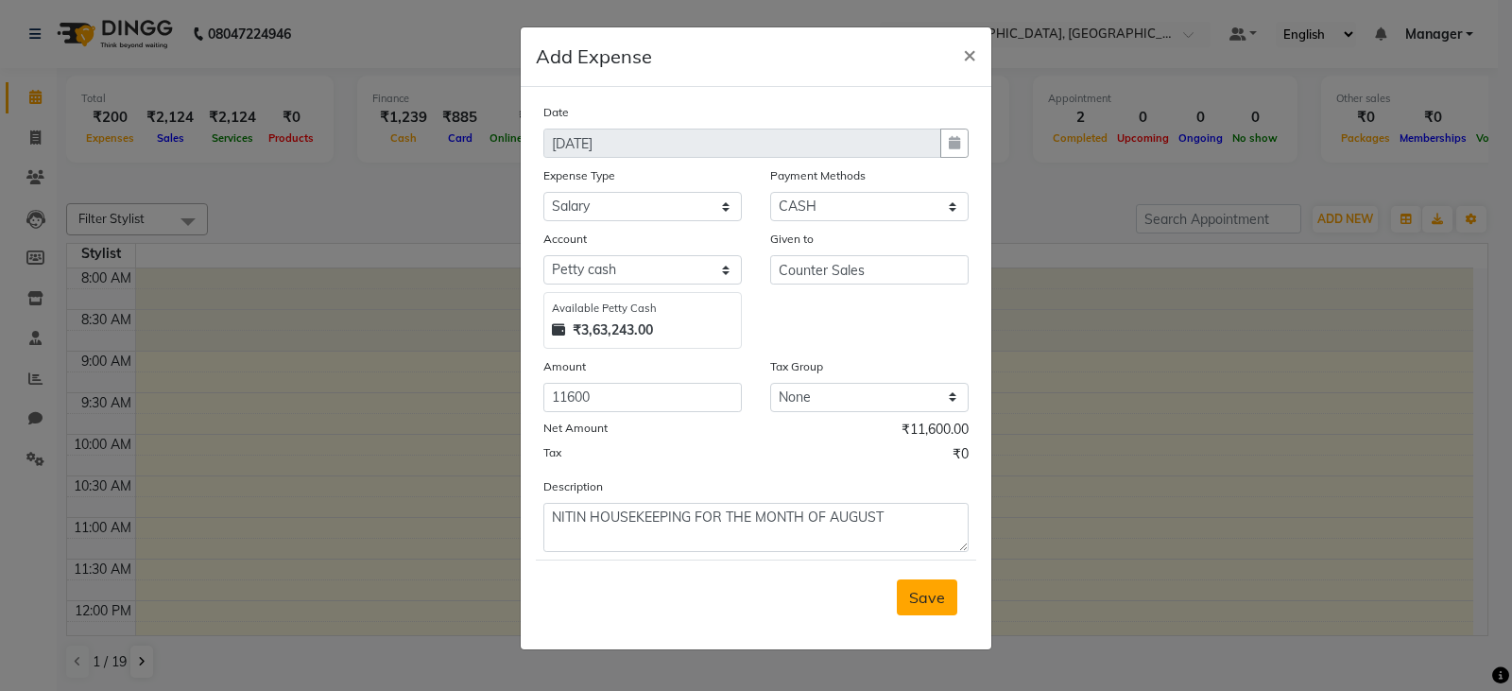
click at [920, 590] on span "Save" at bounding box center [927, 597] width 36 height 19
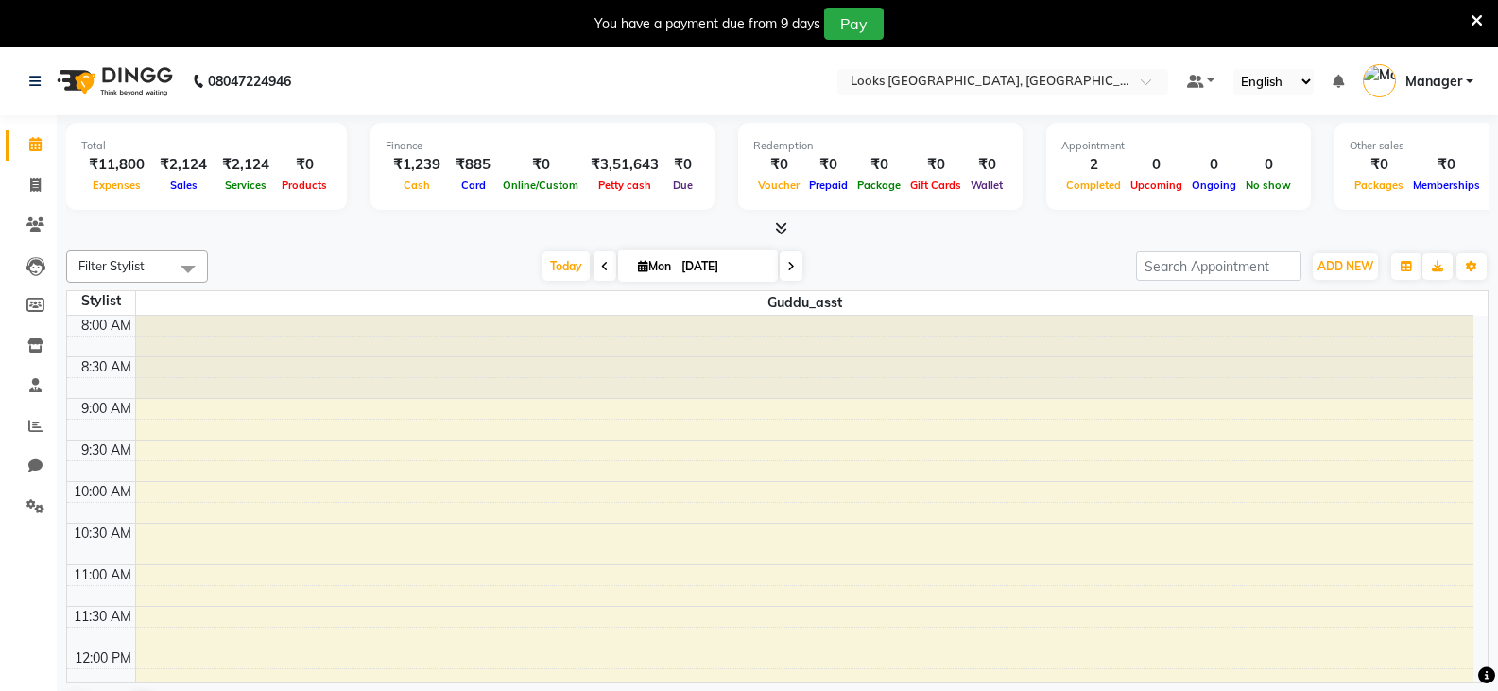
click at [1475, 18] on icon at bounding box center [1477, 20] width 12 height 17
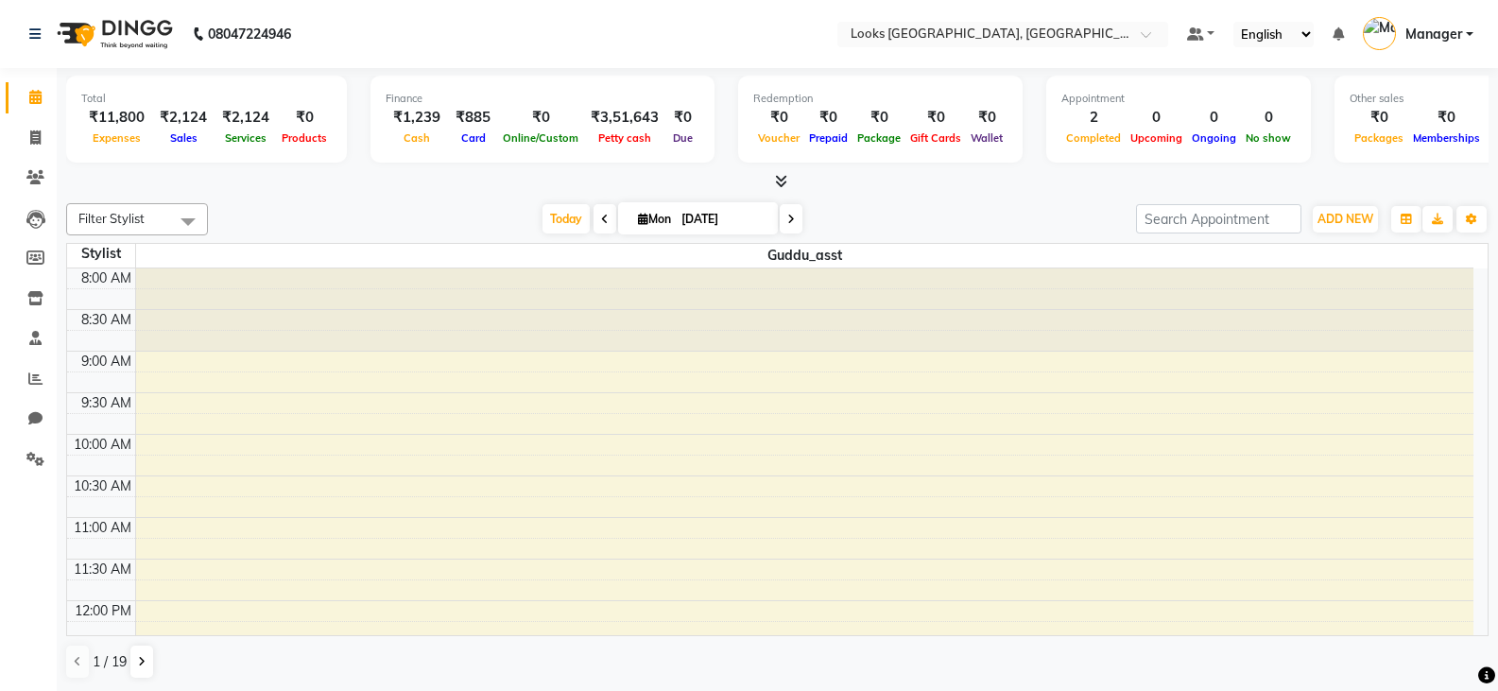
scroll to position [1, 0]
click at [1436, 221] on icon "button" at bounding box center [1437, 218] width 11 height 11
click at [40, 456] on icon at bounding box center [35, 458] width 18 height 14
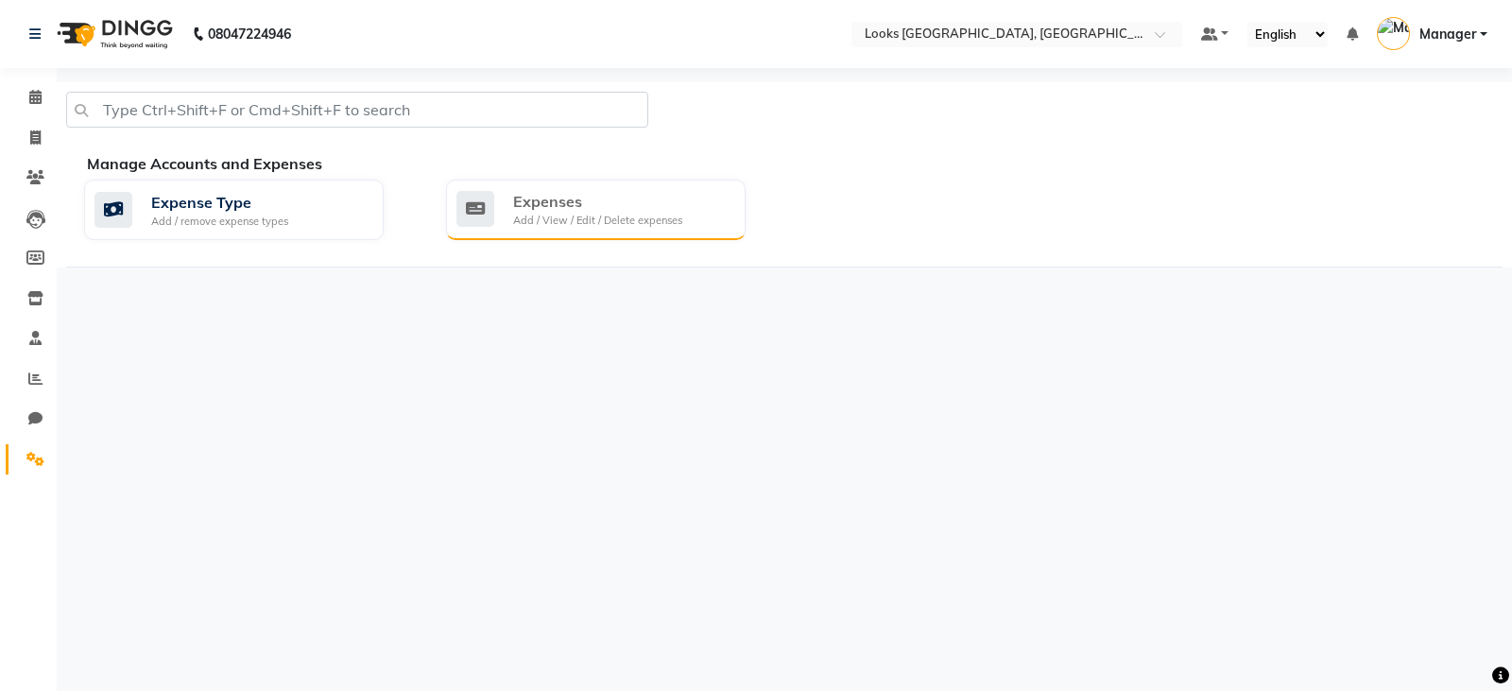
click at [616, 198] on div "Expenses" at bounding box center [597, 201] width 169 height 23
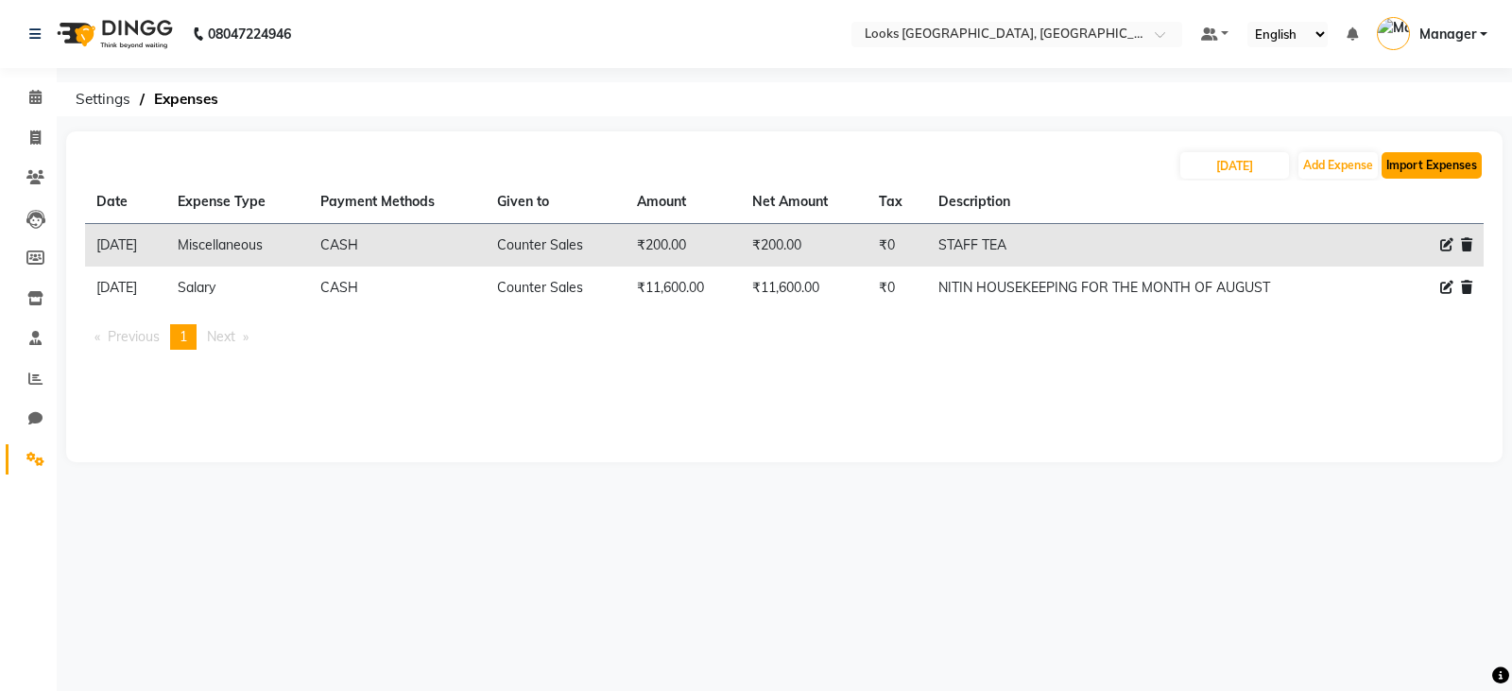
click at [1414, 165] on button "Import Expenses" at bounding box center [1432, 165] width 100 height 26
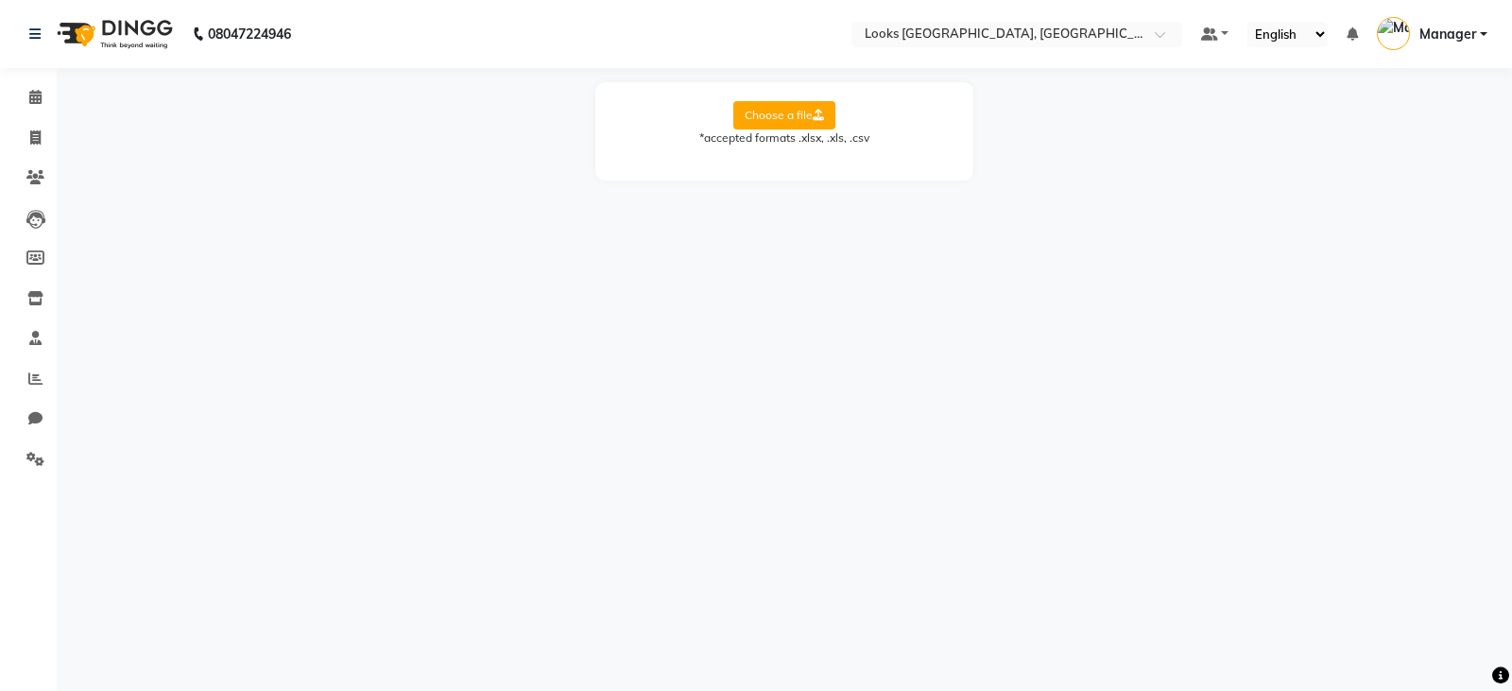
click at [790, 115] on label "Choose a file" at bounding box center [784, 115] width 102 height 28
click at [0, 0] on input "Choose a file" at bounding box center [0, 0] width 0 height 0
click at [35, 456] on icon at bounding box center [35, 459] width 18 height 14
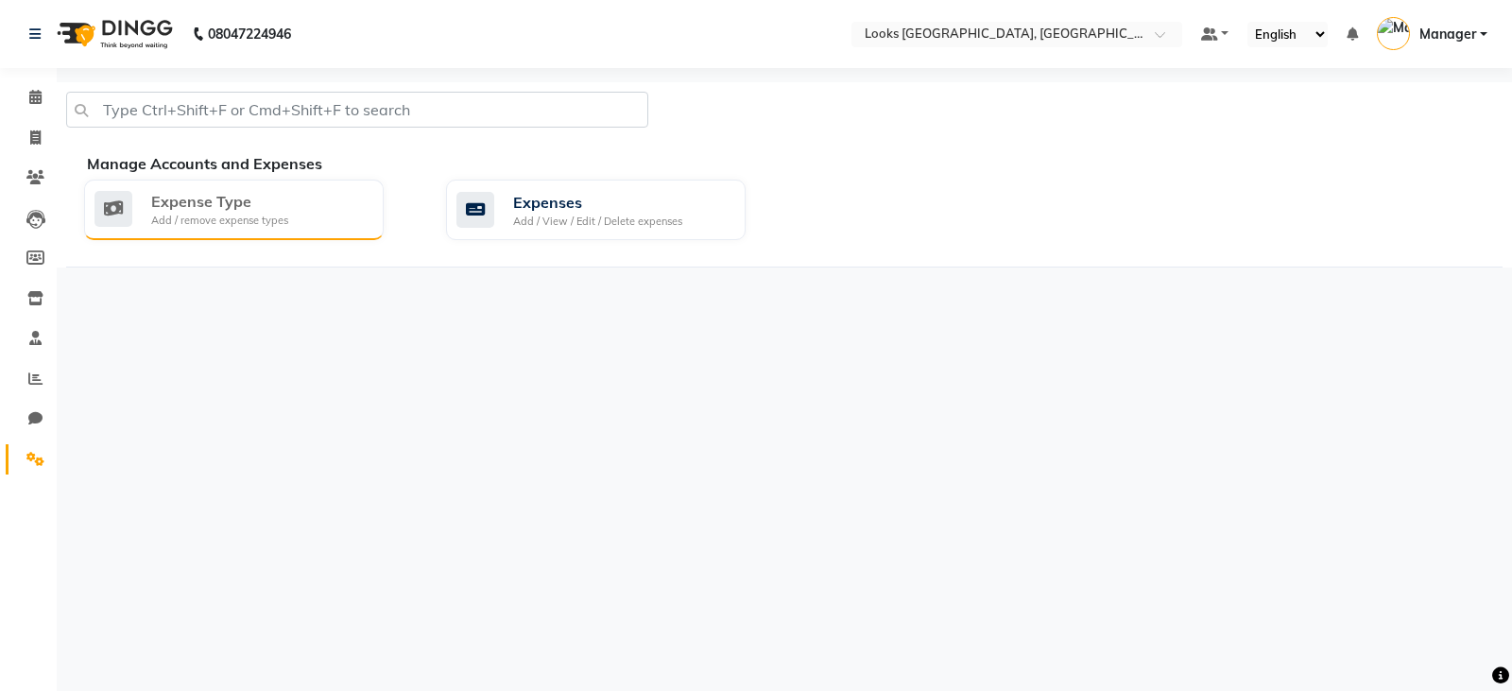
click at [241, 215] on div "Add / remove expense types" at bounding box center [219, 221] width 137 height 16
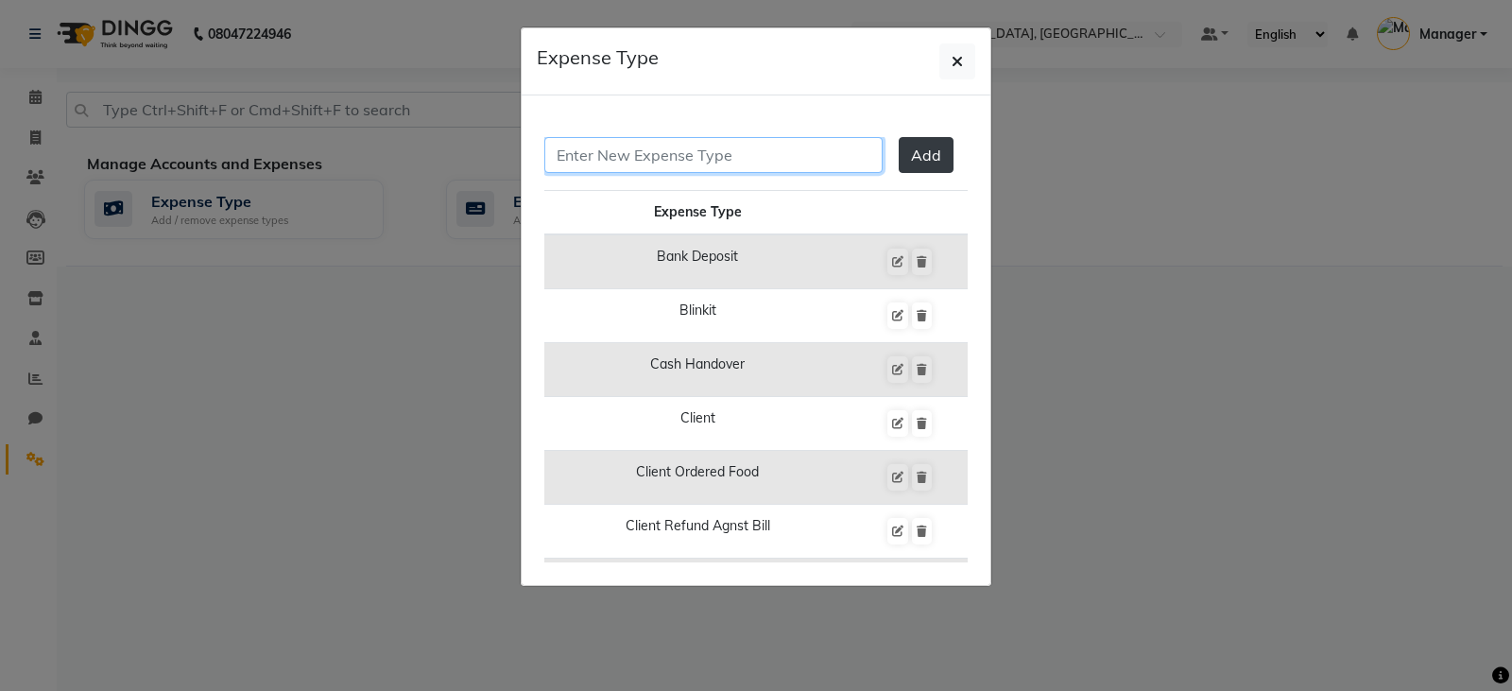
click at [609, 156] on input "text" at bounding box center [713, 155] width 338 height 36
type input "STAFF WELFARE"
click at [924, 144] on button "Add" at bounding box center [926, 155] width 55 height 36
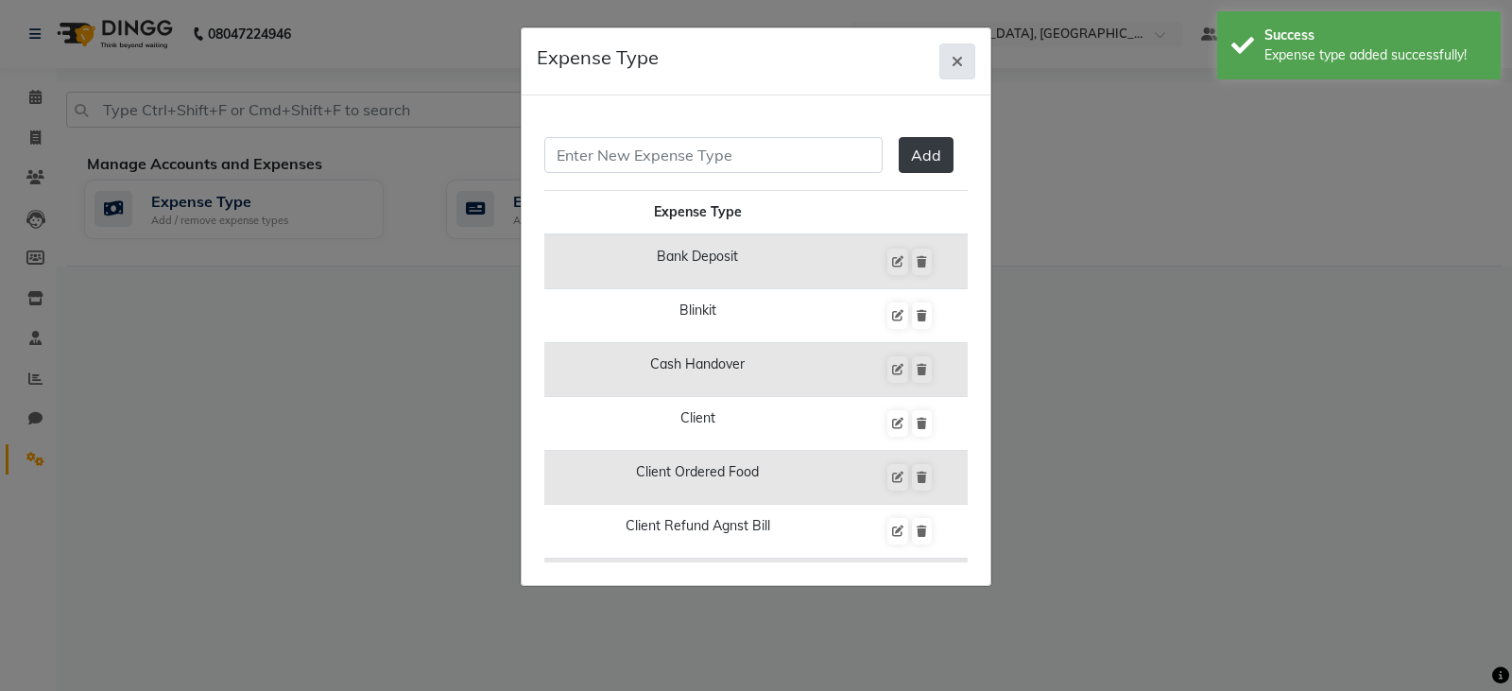
click at [953, 53] on span "button" at bounding box center [957, 61] width 11 height 19
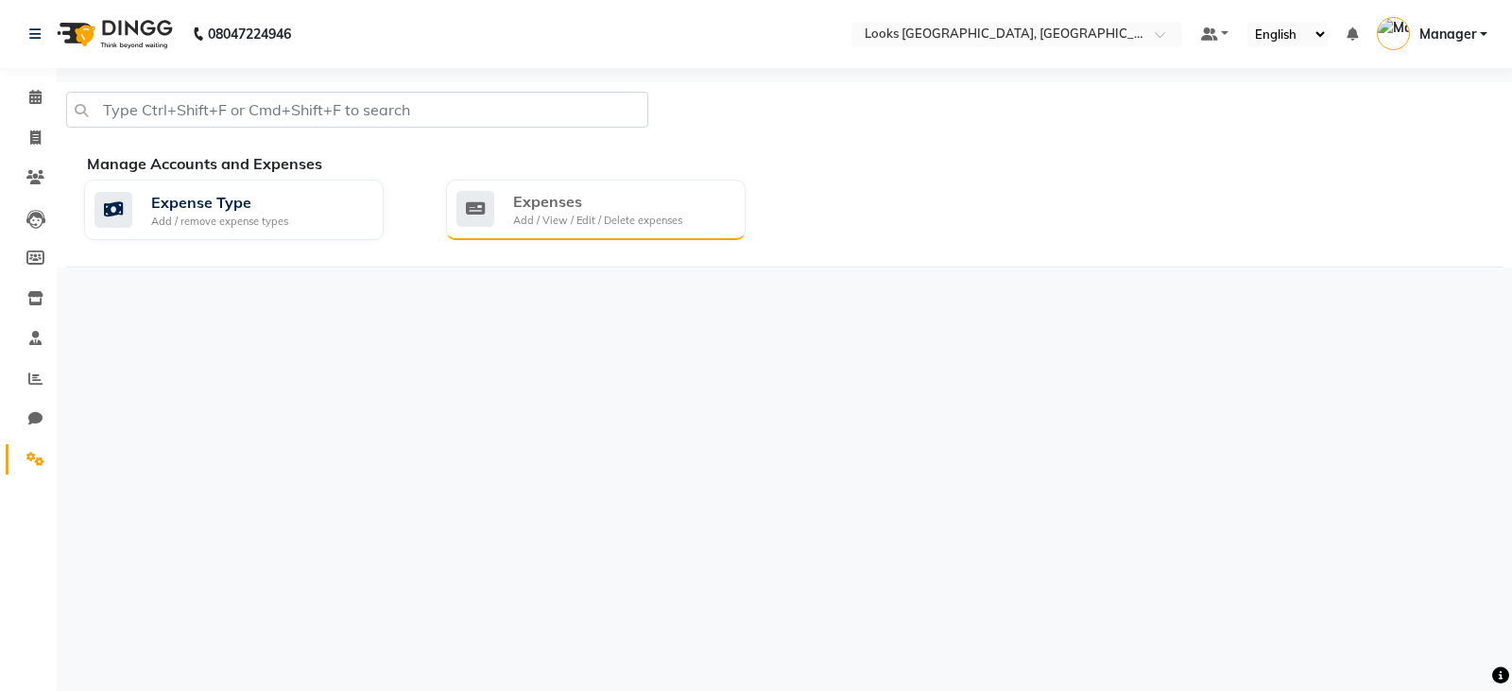
click at [628, 200] on div "Expenses" at bounding box center [597, 201] width 169 height 23
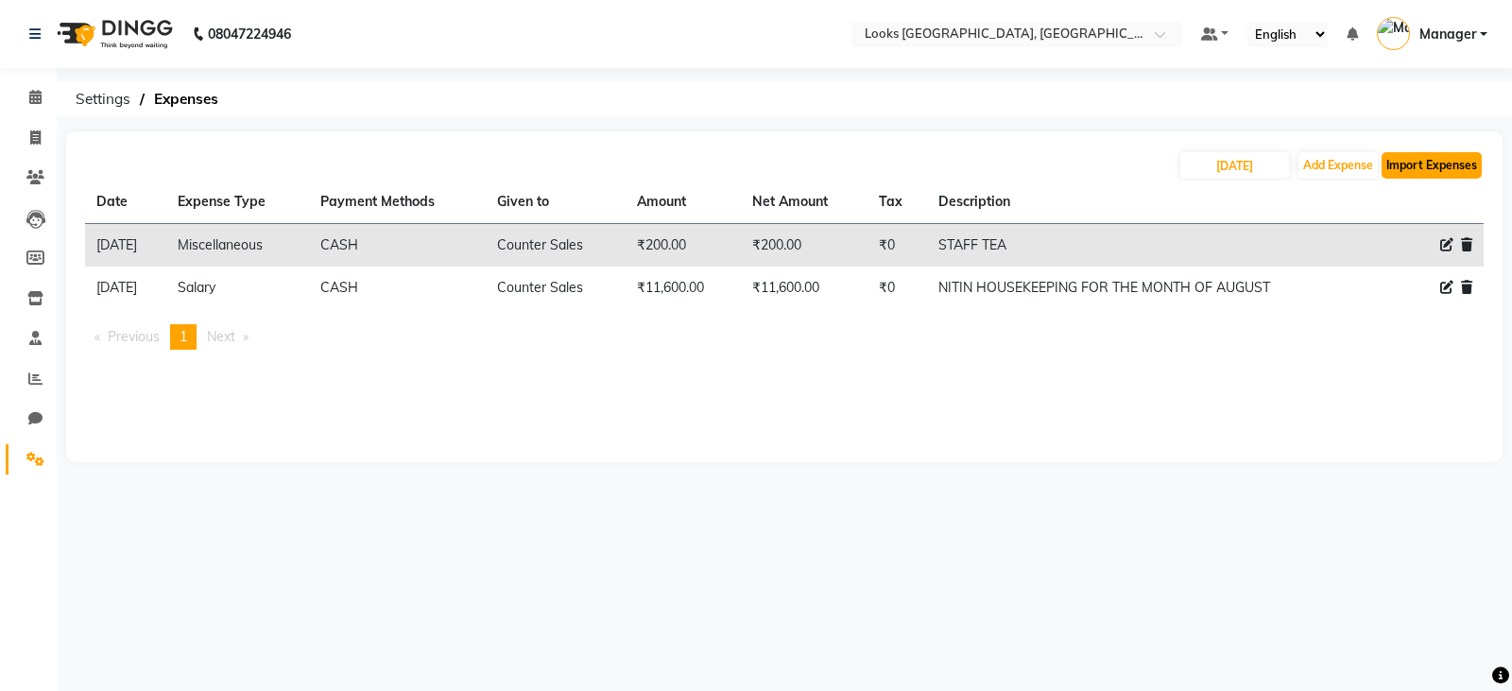
click at [1470, 159] on button "Import Expenses" at bounding box center [1432, 165] width 100 height 26
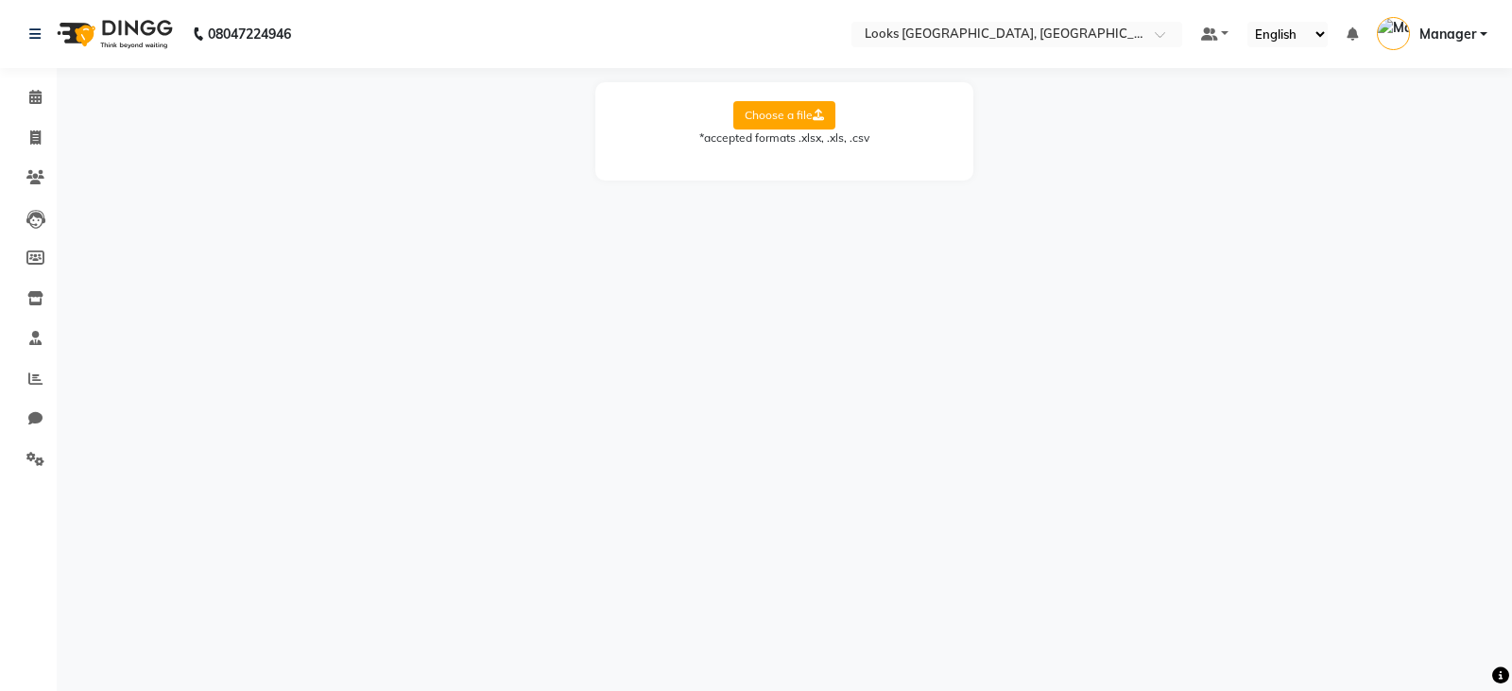
click at [783, 106] on label "Choose a file" at bounding box center [784, 115] width 102 height 28
click at [0, 0] on input "Choose a file" at bounding box center [0, 0] width 0 height 0
click at [35, 93] on icon at bounding box center [35, 97] width 12 height 14
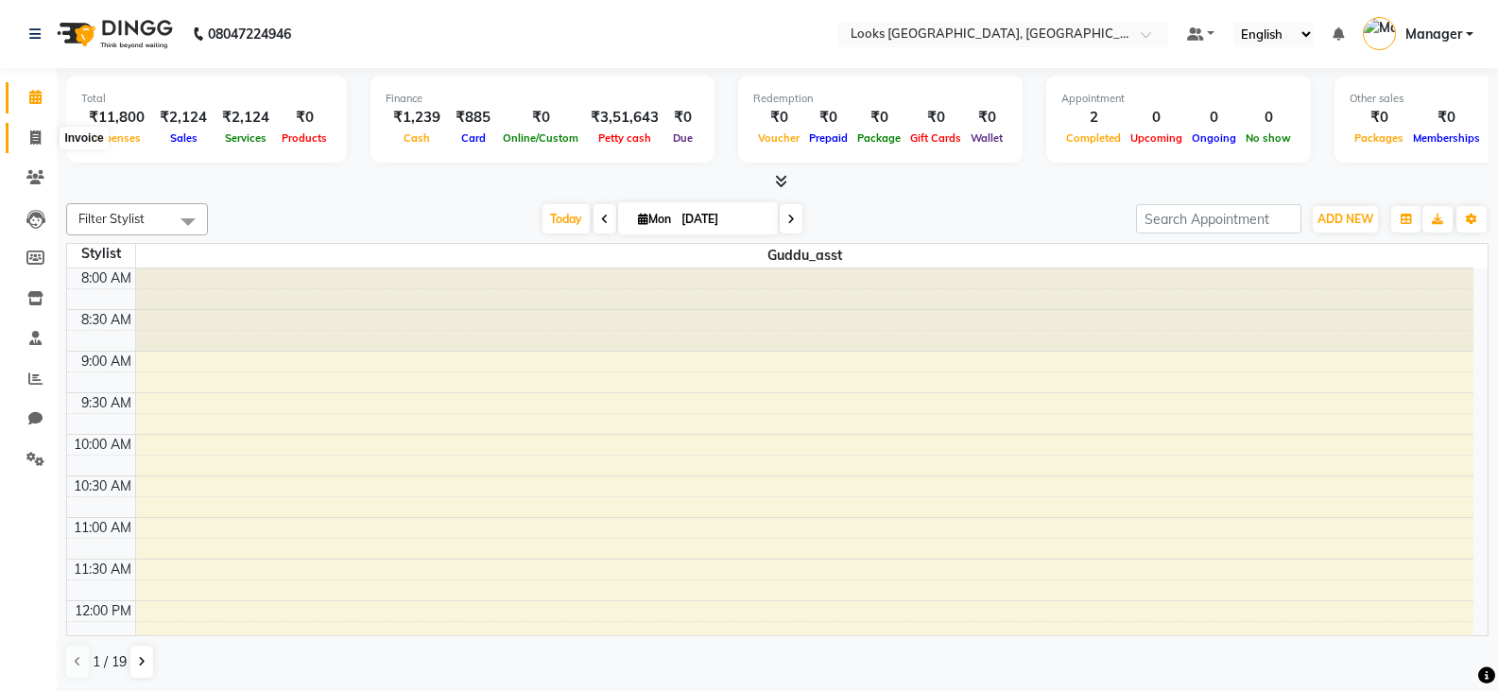
click at [44, 136] on span at bounding box center [35, 139] width 33 height 22
select select "service"
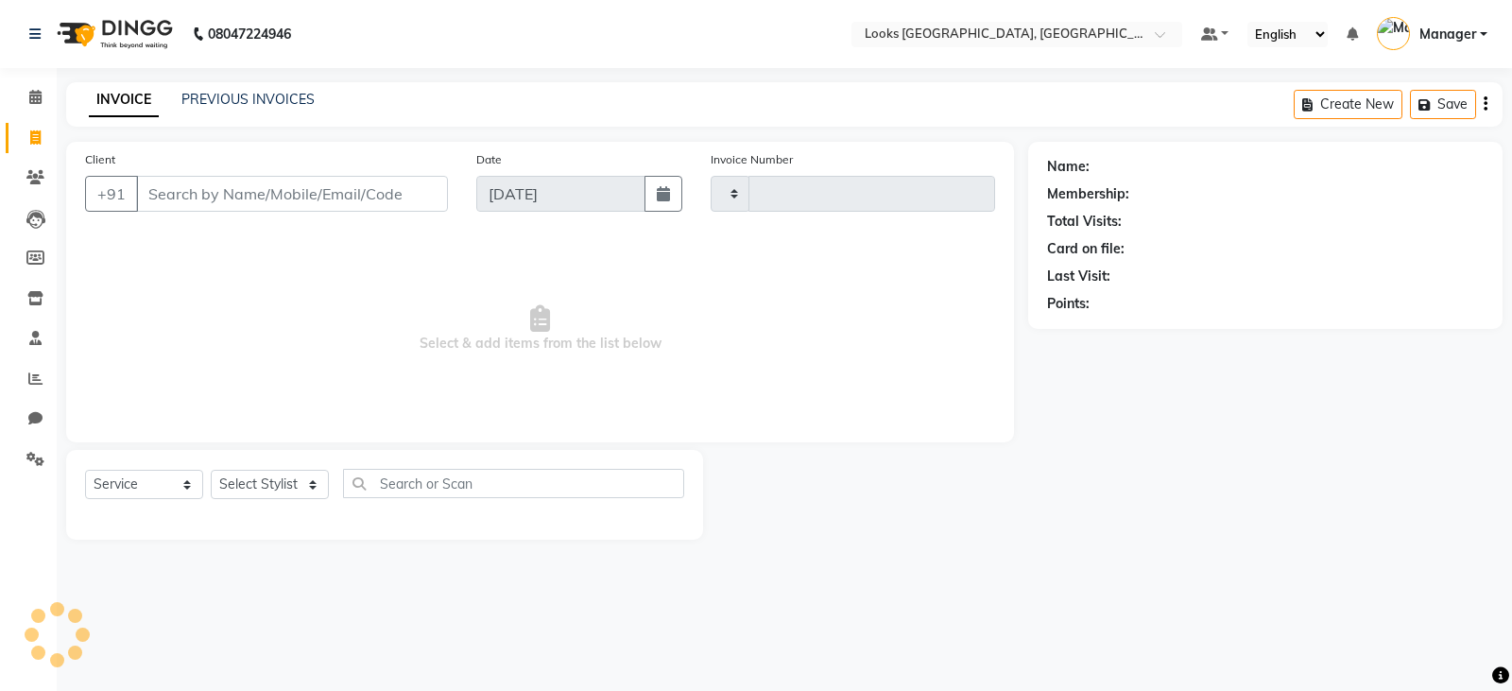
type input "0003"
select select "8891"
click at [233, 195] on input "Client" at bounding box center [292, 194] width 312 height 36
click at [251, 478] on select "Select Stylist [PERSON_NAME] Bharat_pdct Counter Sales [PERSON_NAME] guddu_asst…" at bounding box center [270, 484] width 118 height 29
select select "90436"
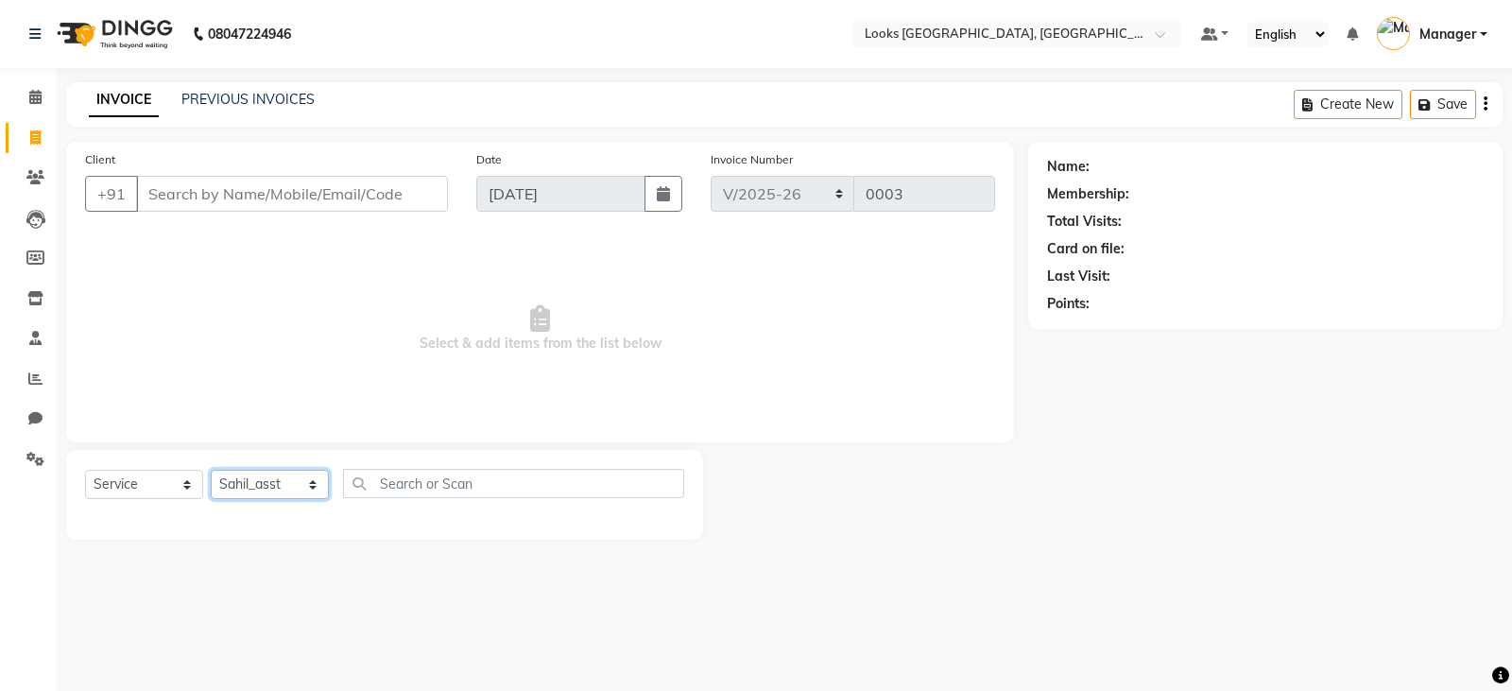
click at [211, 470] on select "Select Stylist [PERSON_NAME] Bharat_pdct Counter Sales [PERSON_NAME] guddu_asst…" at bounding box center [270, 484] width 118 height 29
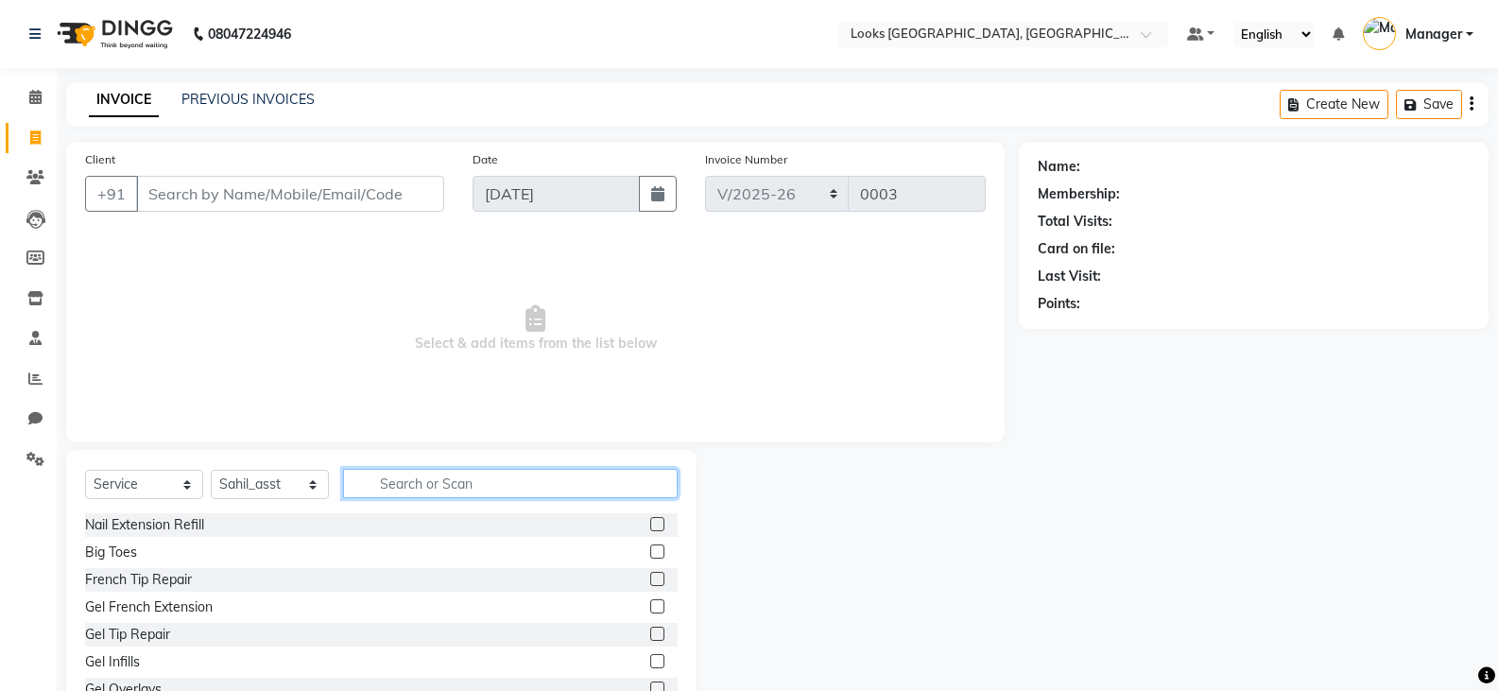
click at [490, 485] on input "text" at bounding box center [510, 483] width 335 height 29
type input "EYE"
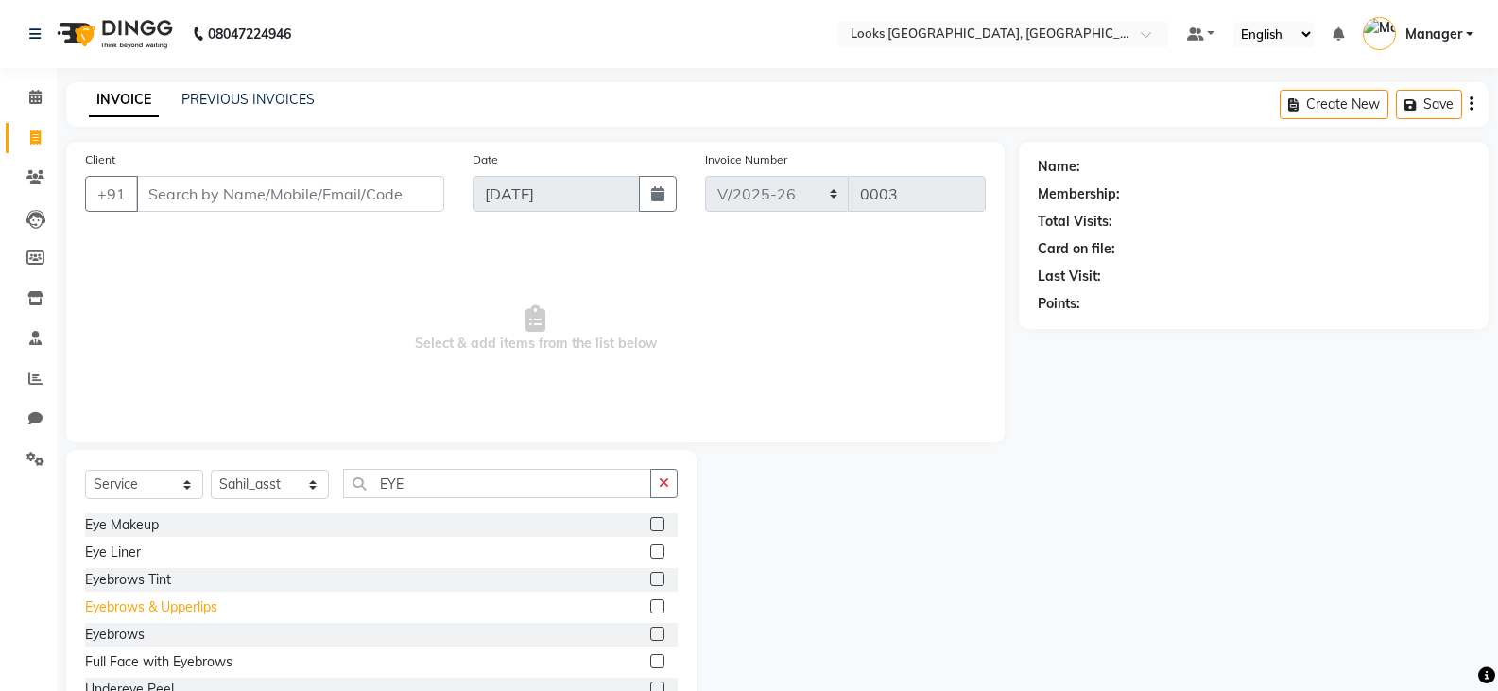
click at [201, 613] on div "Eyebrows & Upperlips" at bounding box center [151, 607] width 132 height 20
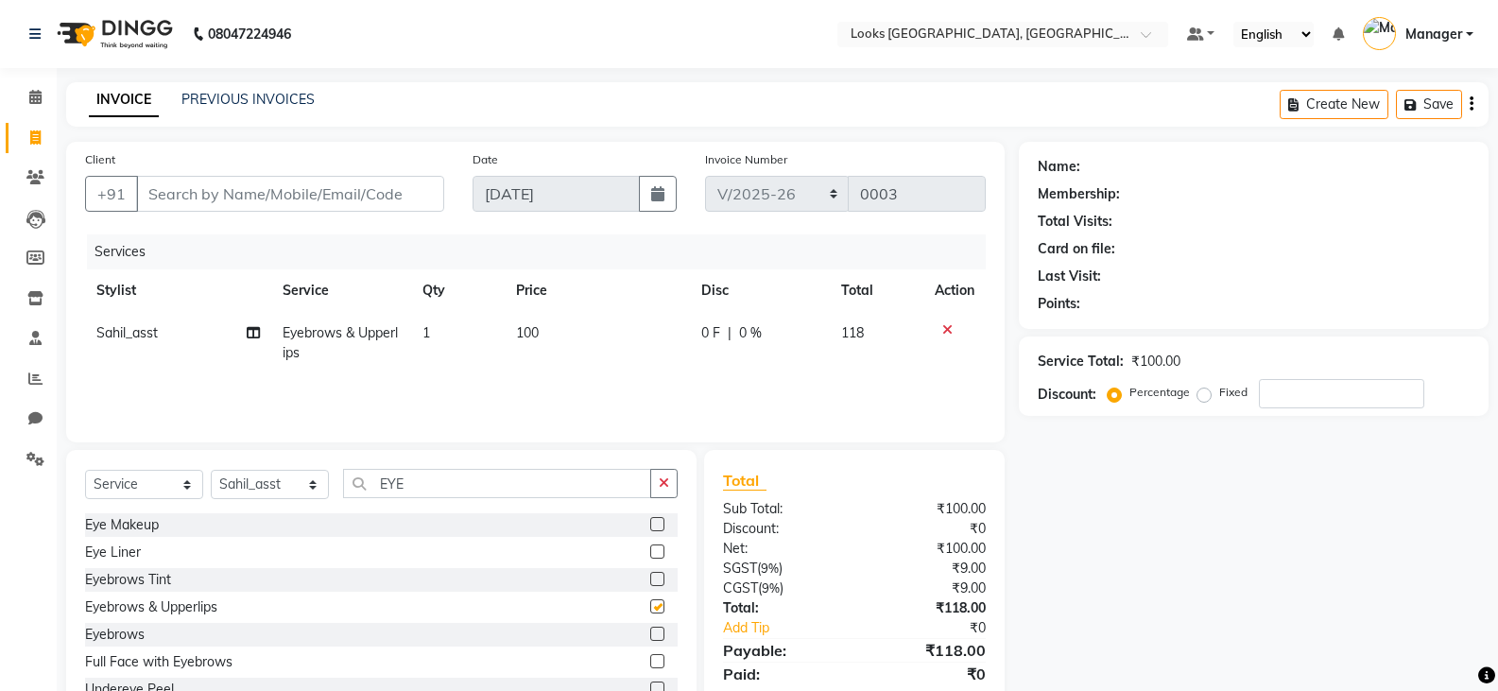
checkbox input "false"
drag, startPoint x: 423, startPoint y: 488, endPoint x: 181, endPoint y: 541, distance: 248.6
click at [181, 541] on div "Select Service Product Membership Package Voucher Prepaid Gift Card Select Styl…" at bounding box center [381, 589] width 630 height 279
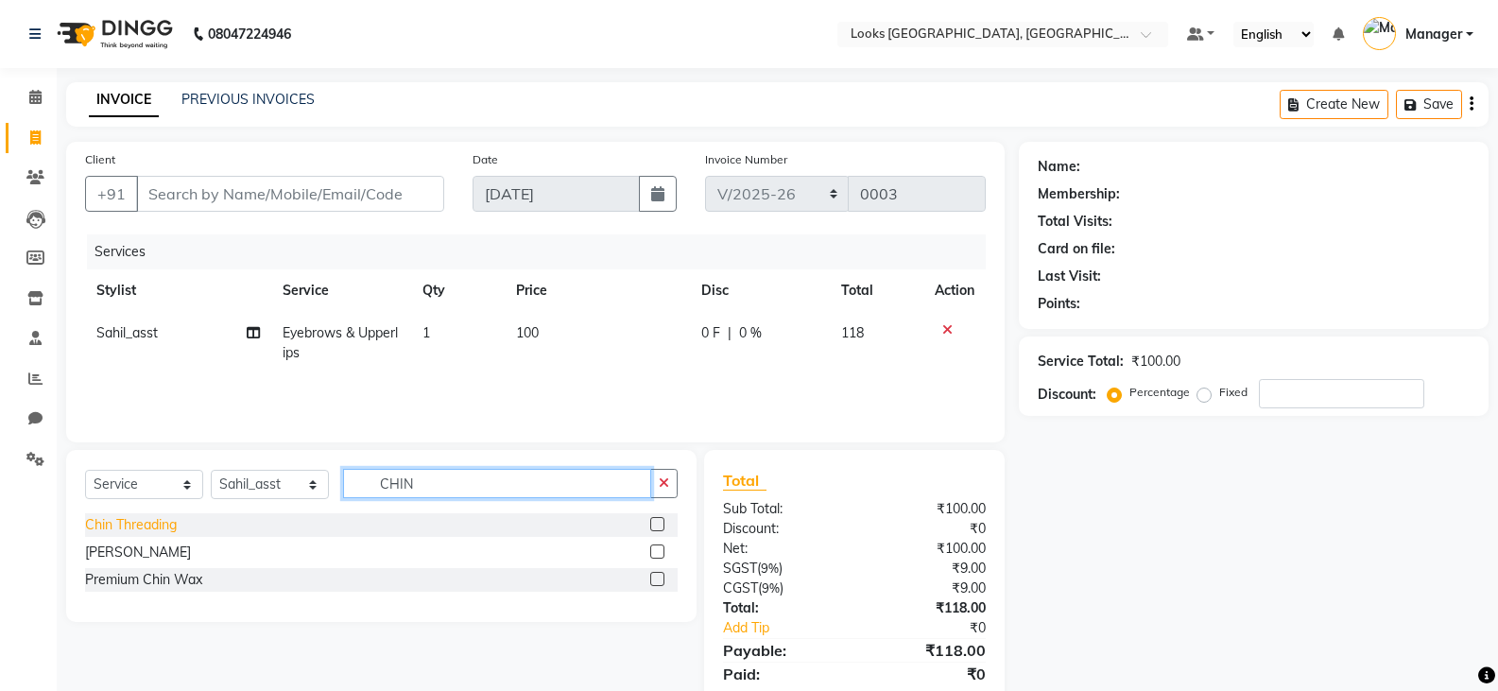
type input "CHIN"
click at [160, 531] on div "Chin Threading" at bounding box center [131, 525] width 92 height 20
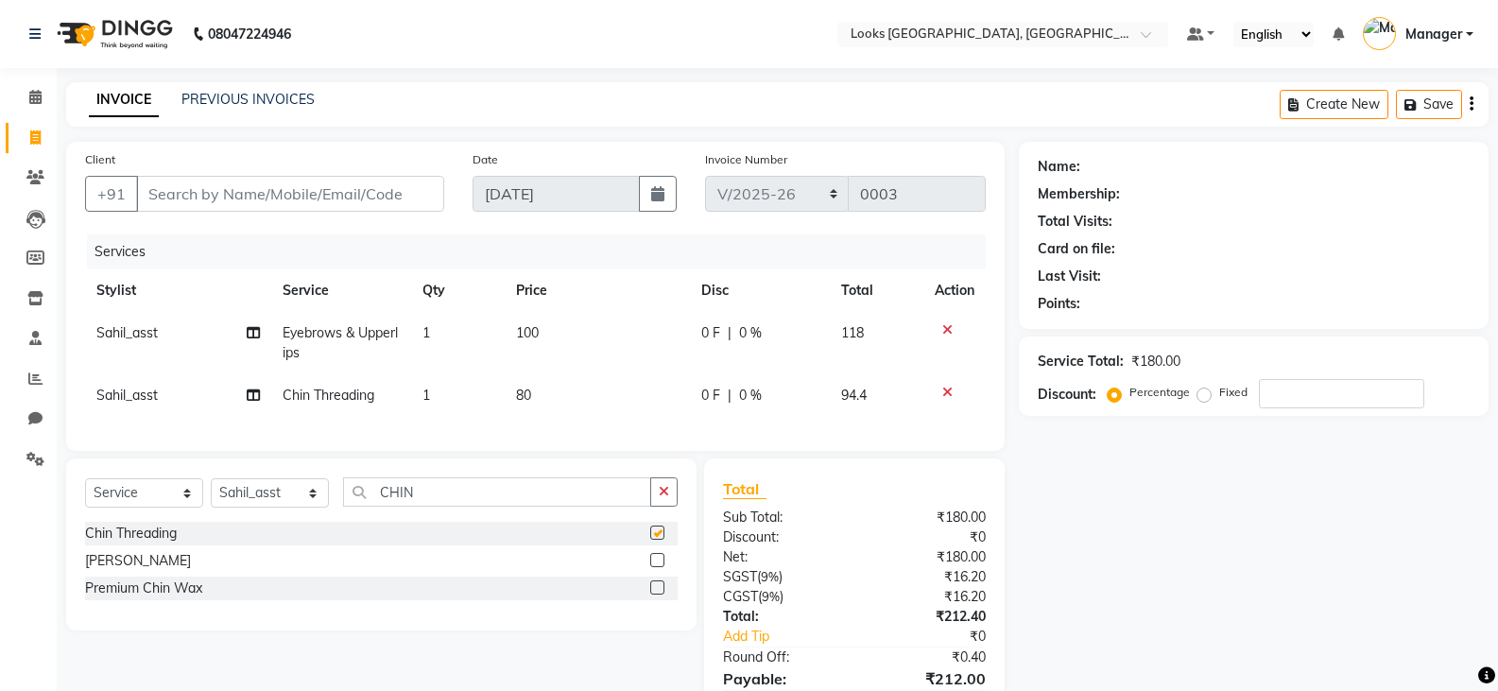
checkbox input "false"
click at [523, 387] on span "80" at bounding box center [523, 395] width 15 height 17
select select "90436"
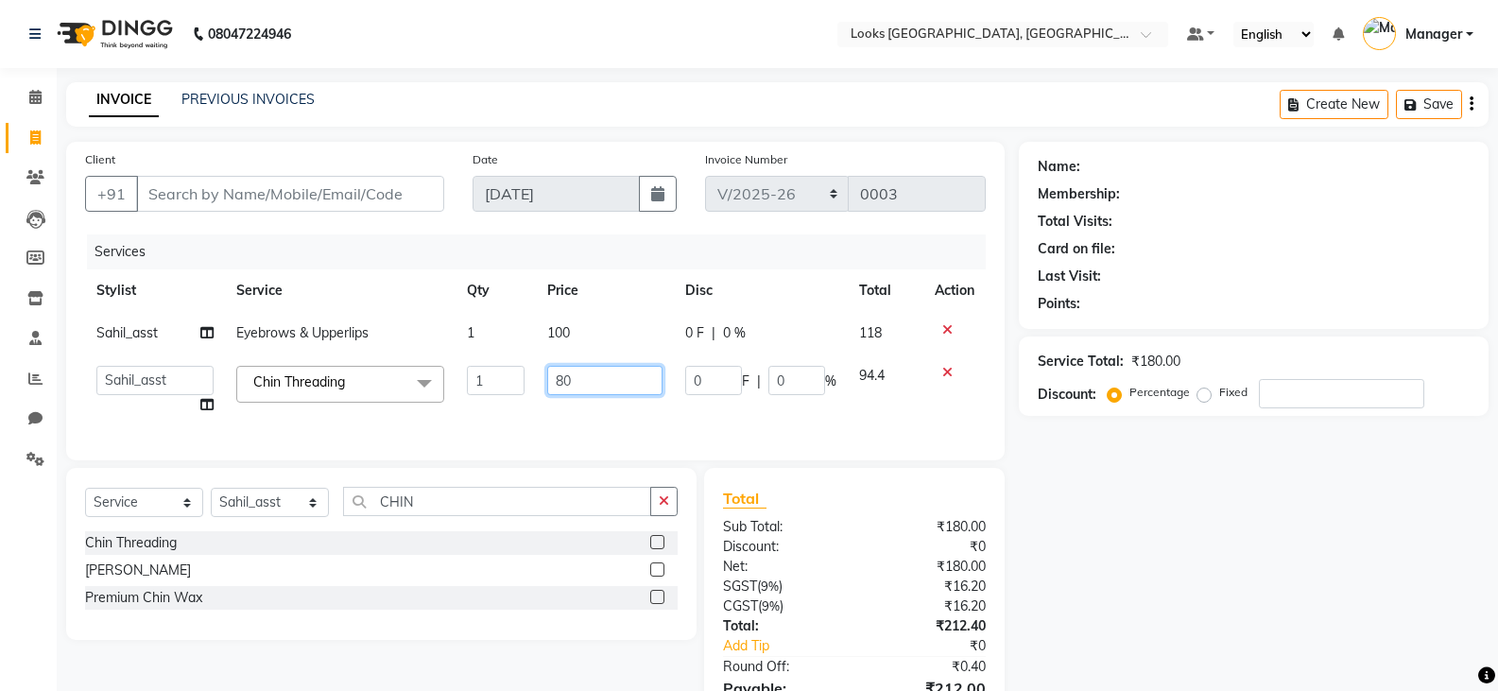
drag, startPoint x: 603, startPoint y: 387, endPoint x: 408, endPoint y: 422, distance: 198.0
click at [408, 422] on tr "[PERSON_NAME] Ajay_pdct Bharat_pdct Counter Sales [PERSON_NAME] guddu_asst [PER…" at bounding box center [535, 390] width 901 height 72
type input "100"
click at [572, 338] on td "100" at bounding box center [605, 333] width 138 height 43
select select "90436"
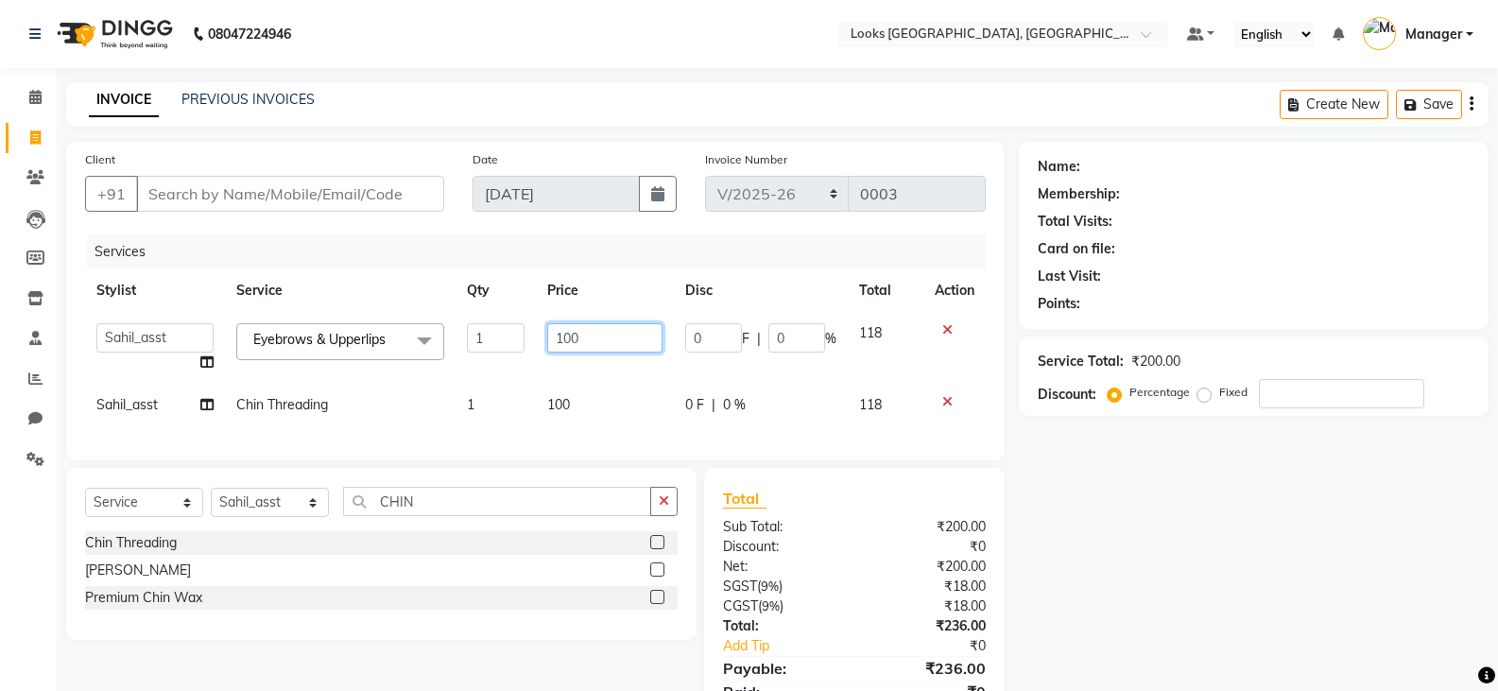
drag, startPoint x: 630, startPoint y: 337, endPoint x: 248, endPoint y: 445, distance: 397.6
click at [248, 441] on div "Services Stylist Service Qty Price Disc Total Action [PERSON_NAME] Ajay_pdct Bh…" at bounding box center [535, 337] width 901 height 207
type input "200"
click at [1385, 483] on div "Name: Membership: Total Visits: Card on file: Last Visit: Points: Service Total…" at bounding box center [1261, 444] width 484 height 604
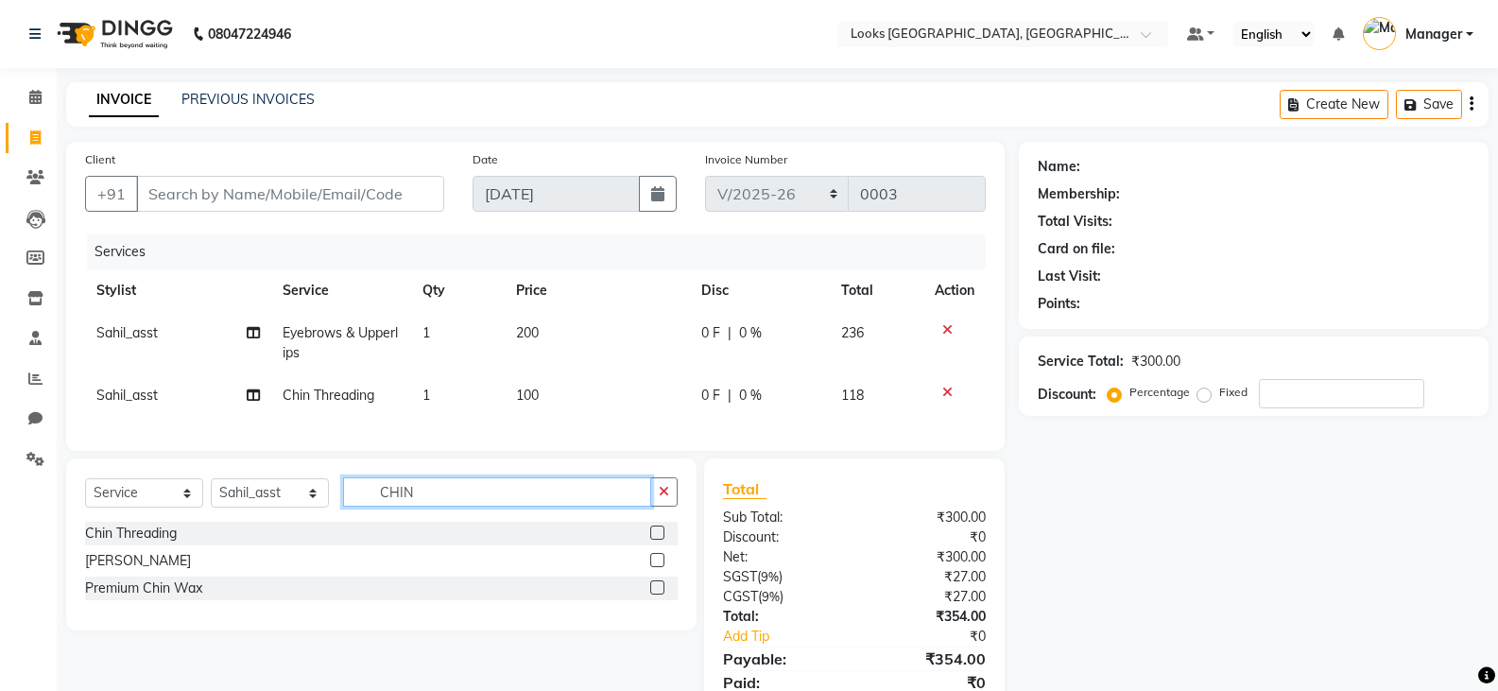
drag, startPoint x: 456, startPoint y: 506, endPoint x: 15, endPoint y: 503, distance: 441.4
click at [13, 501] on app-home "08047224946 Select Location × Looks [GEOGRAPHIC_DATA], [GEOGRAPHIC_DATA] Defaul…" at bounding box center [749, 382] width 1498 height 765
type input "H"
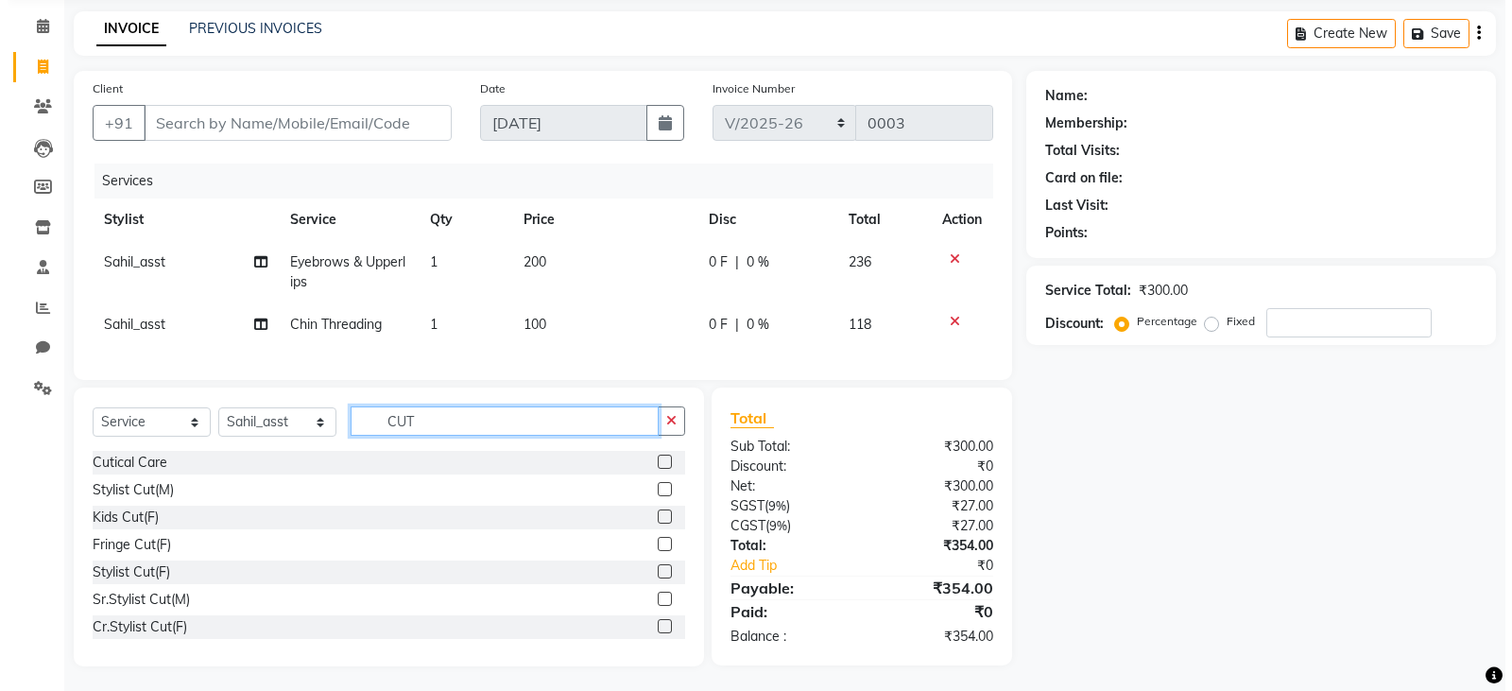
scroll to position [89, 0]
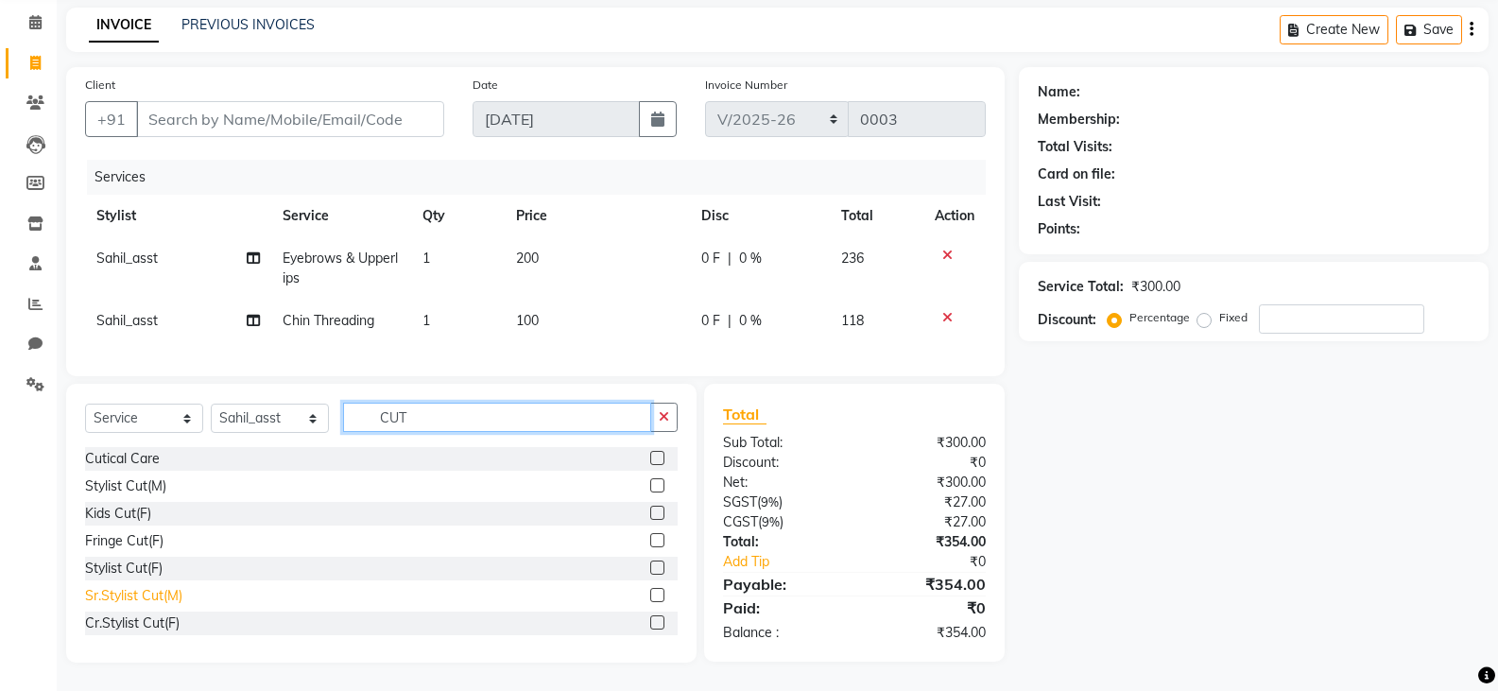
type input "CUT"
click at [152, 594] on div "Sr.Stylist Cut(M)" at bounding box center [133, 596] width 97 height 20
checkbox input "false"
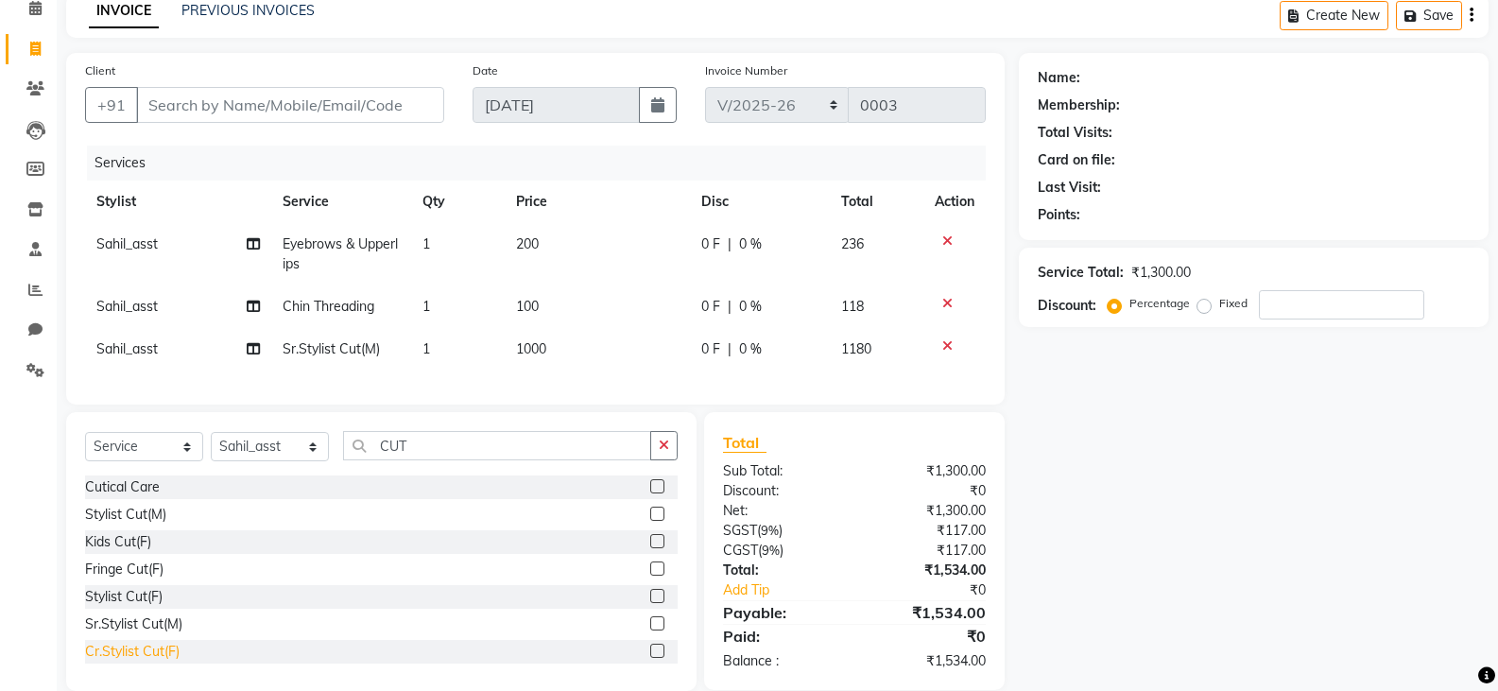
click at [168, 662] on div "Cr.Stylist Cut(F)" at bounding box center [132, 652] width 95 height 20
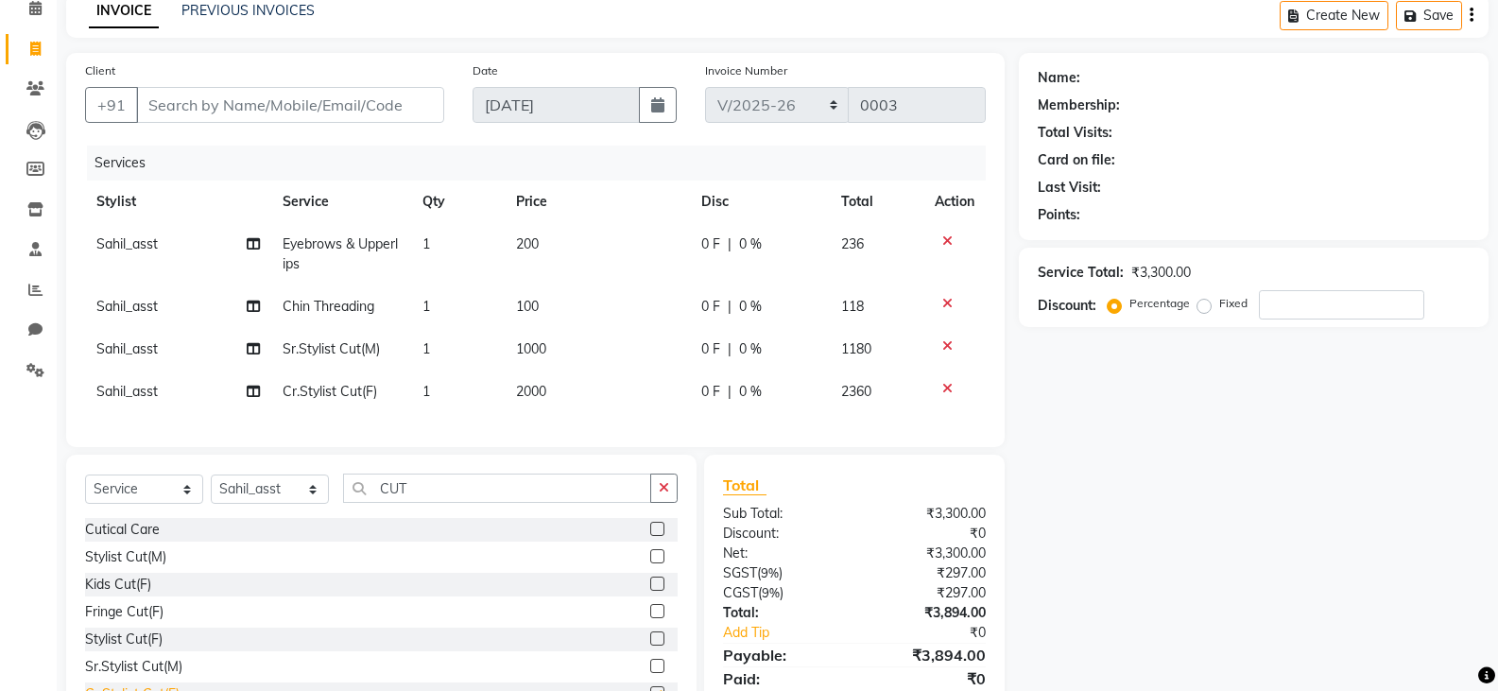
checkbox input "false"
click at [944, 341] on icon at bounding box center [947, 345] width 10 height 13
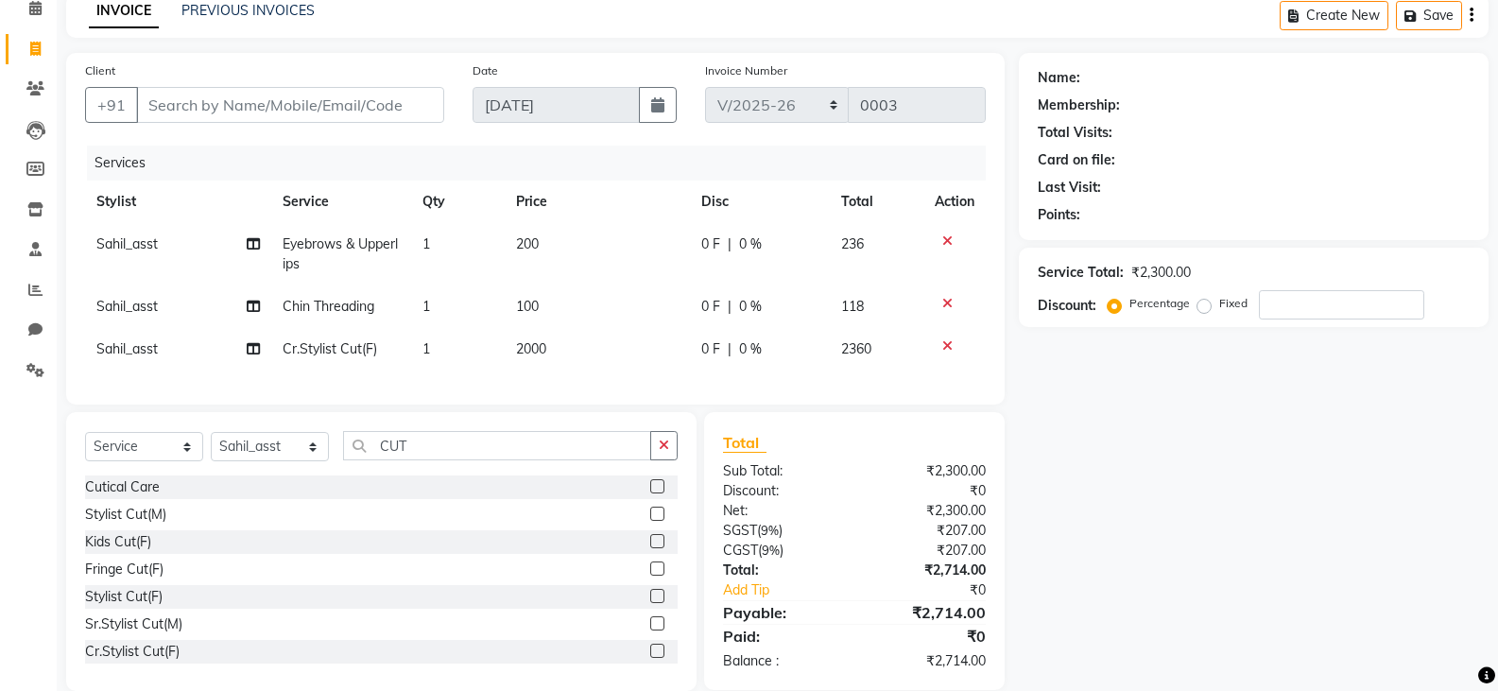
click at [544, 344] on span "2000" at bounding box center [531, 348] width 30 height 17
select select "90436"
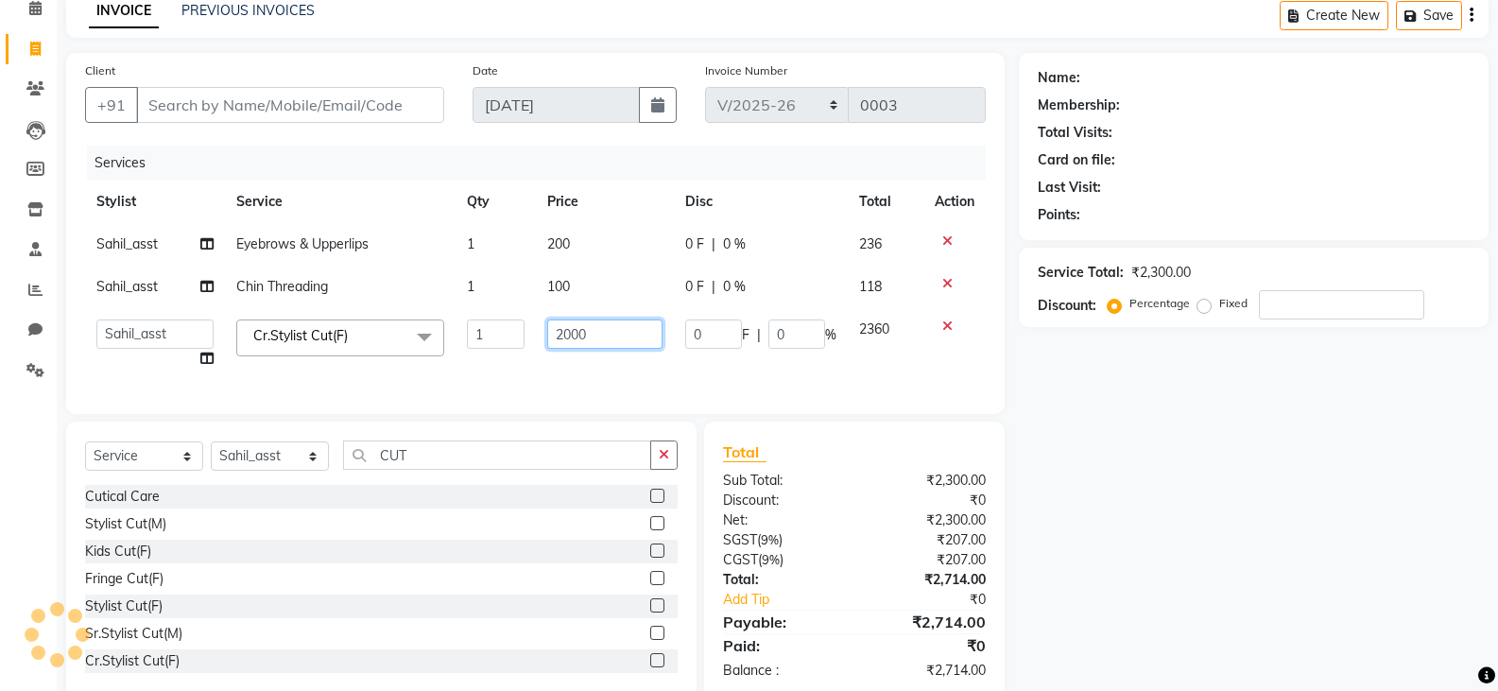
drag, startPoint x: 595, startPoint y: 336, endPoint x: 351, endPoint y: 370, distance: 247.0
click at [351, 370] on tr "[PERSON_NAME] Bharat_pdct Counter Sales [PERSON_NAME] guddu_asst [PERSON_NAME] …" at bounding box center [535, 344] width 901 height 72
type input "2500"
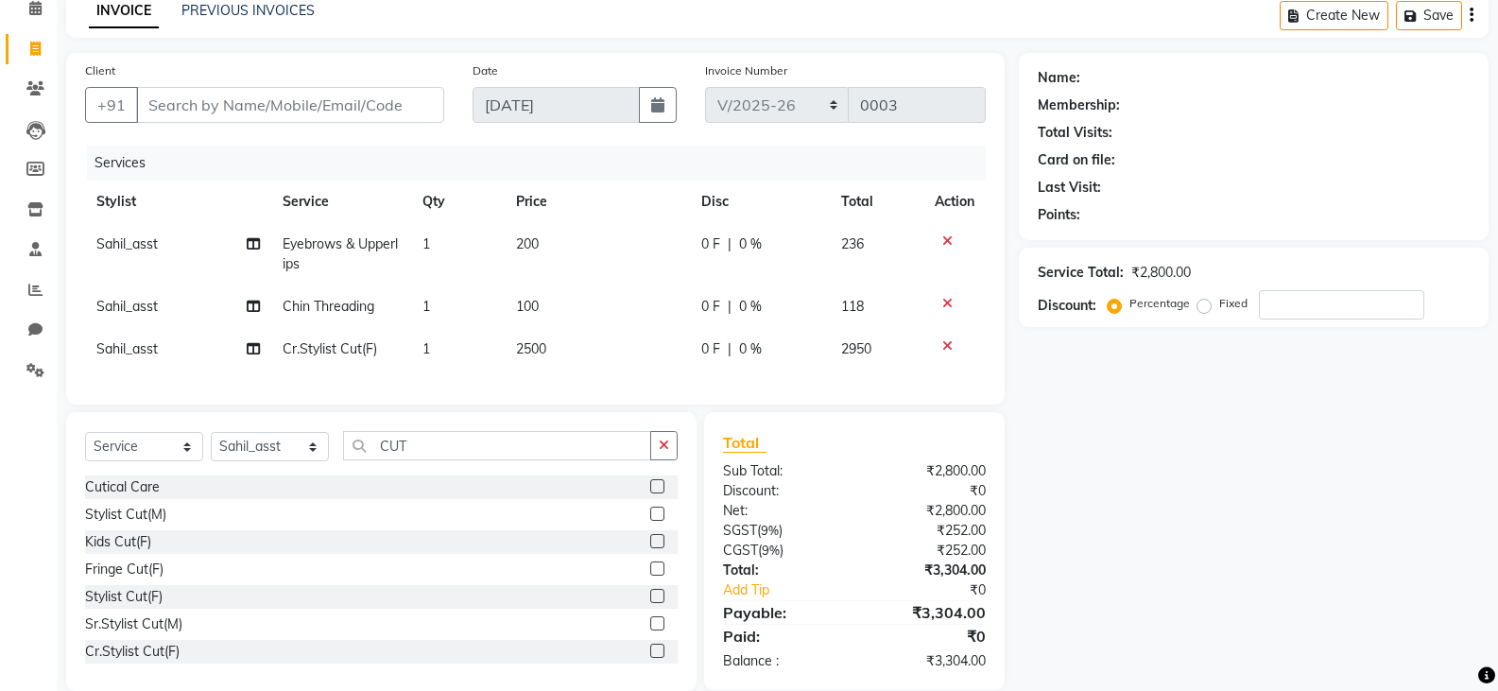
click at [1308, 453] on div "Name: Membership: Total Visits: Card on file: Last Visit: Points: Service Total…" at bounding box center [1261, 372] width 484 height 638
click at [319, 100] on input "Client" at bounding box center [290, 105] width 308 height 36
type input "9"
type input "0"
type input "9910384659"
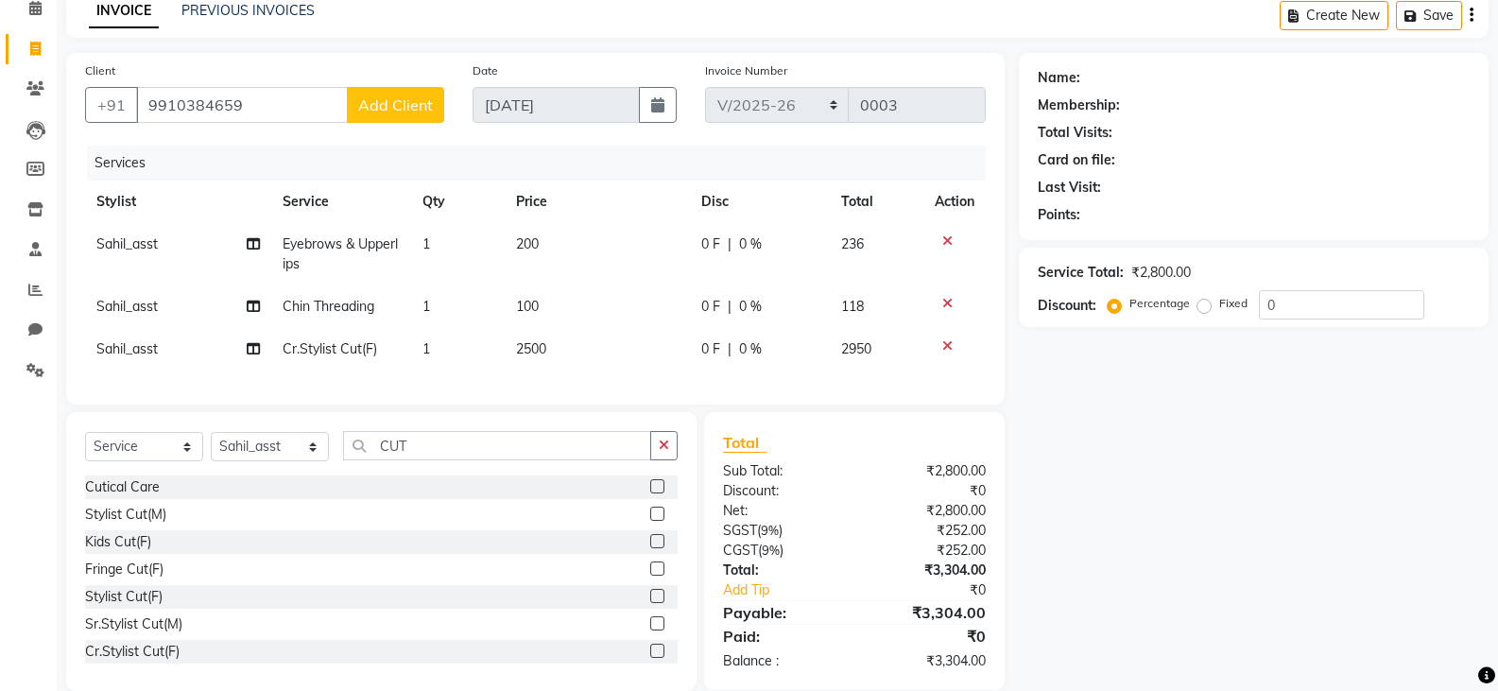
click at [398, 107] on span "Add Client" at bounding box center [395, 104] width 75 height 19
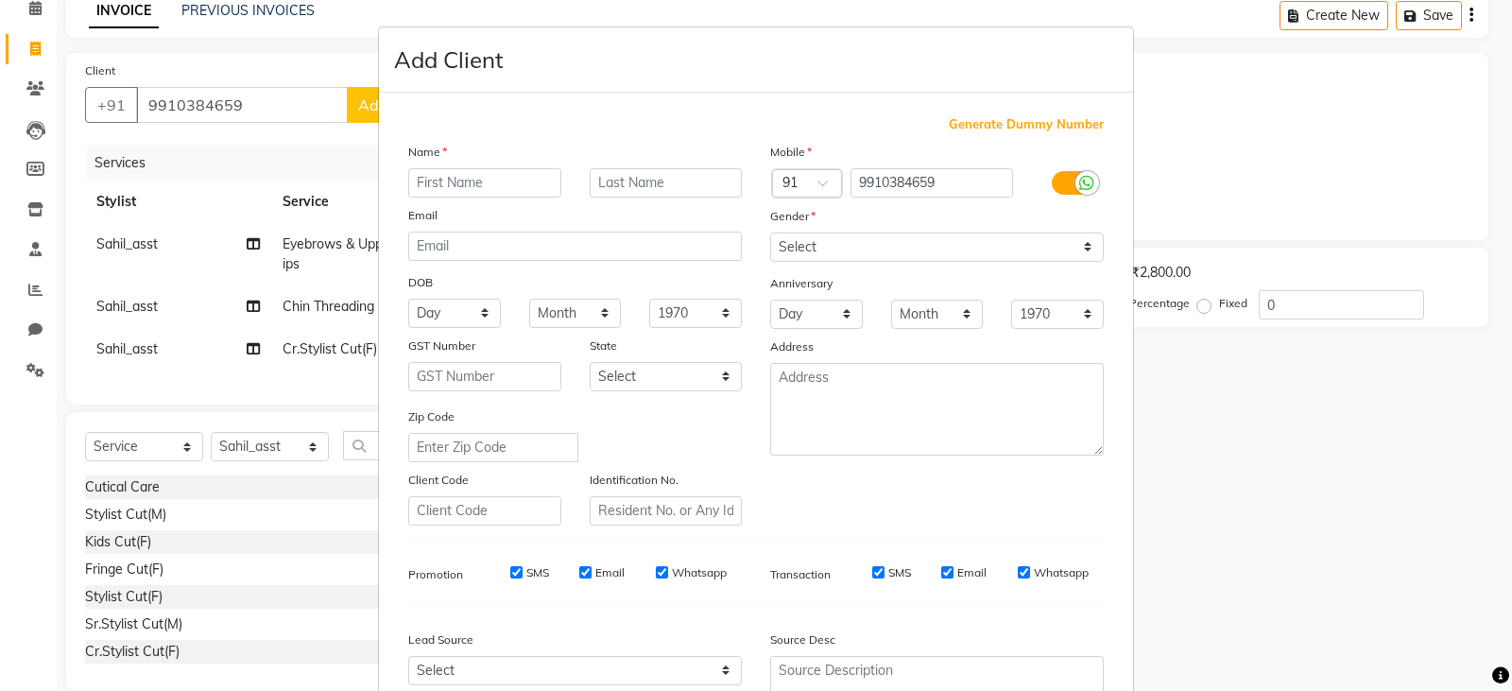
click at [477, 185] on input "text" at bounding box center [484, 182] width 153 height 29
type input "KIRAN"
click at [642, 188] on input "text" at bounding box center [666, 182] width 153 height 29
type input "NATH"
click at [854, 255] on select "Select [DEMOGRAPHIC_DATA] [DEMOGRAPHIC_DATA] Other Prefer Not To Say" at bounding box center [937, 246] width 334 height 29
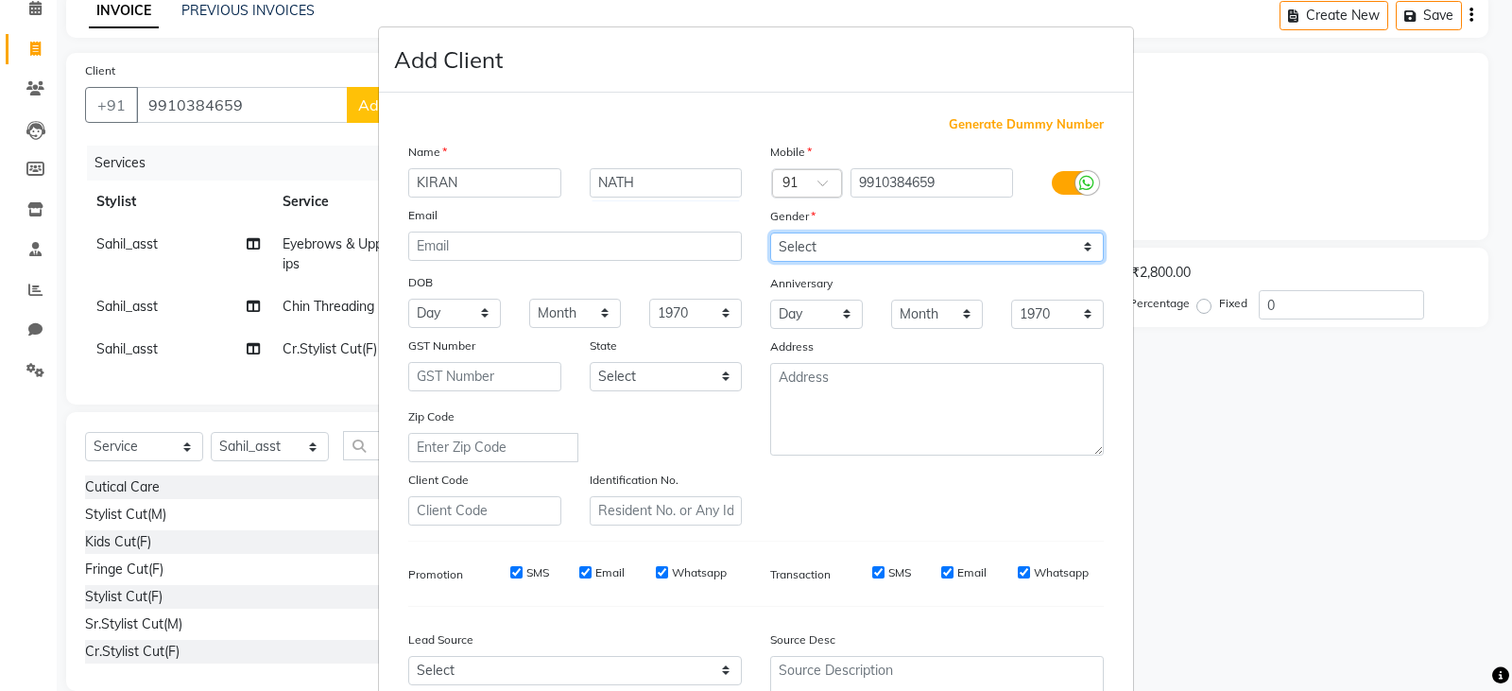
select select "[DEMOGRAPHIC_DATA]"
click at [770, 232] on select "Select [DEMOGRAPHIC_DATA] [DEMOGRAPHIC_DATA] Other Prefer Not To Say" at bounding box center [937, 246] width 334 height 29
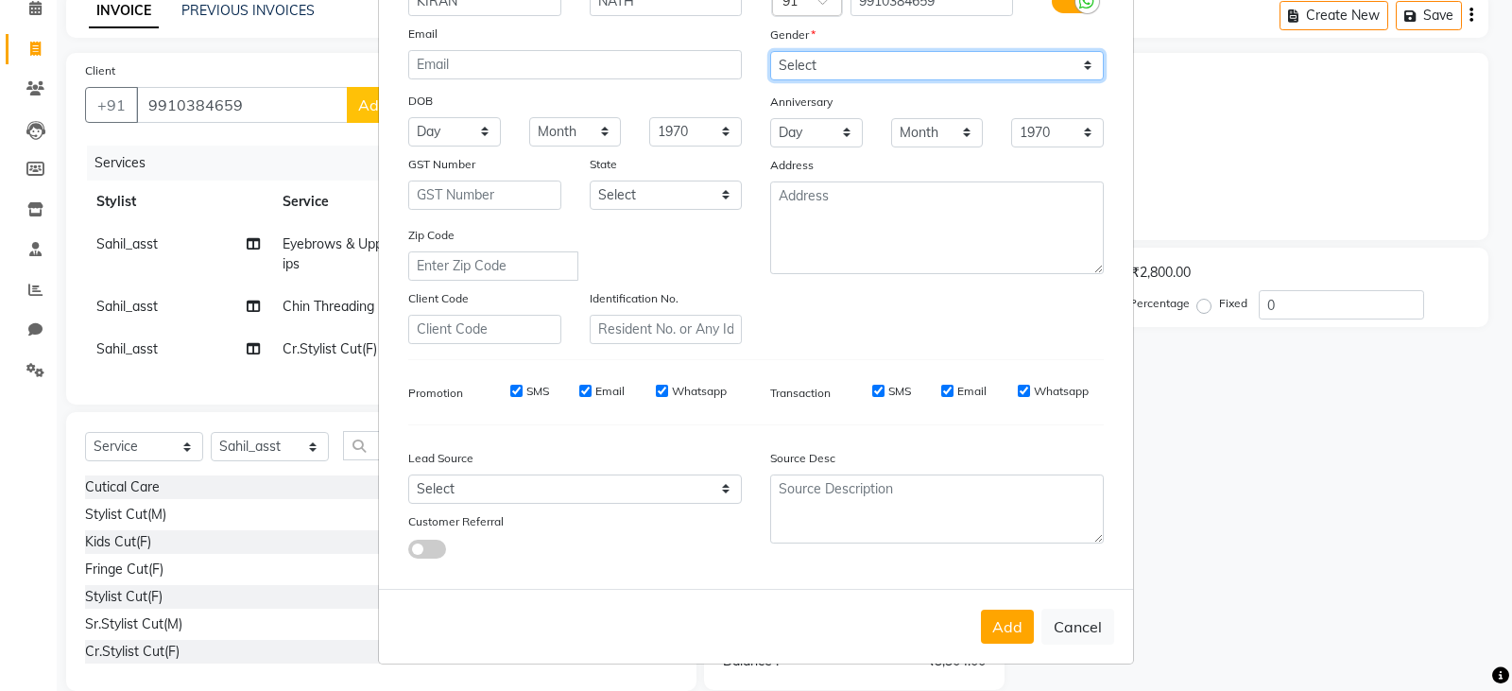
scroll to position [0, 0]
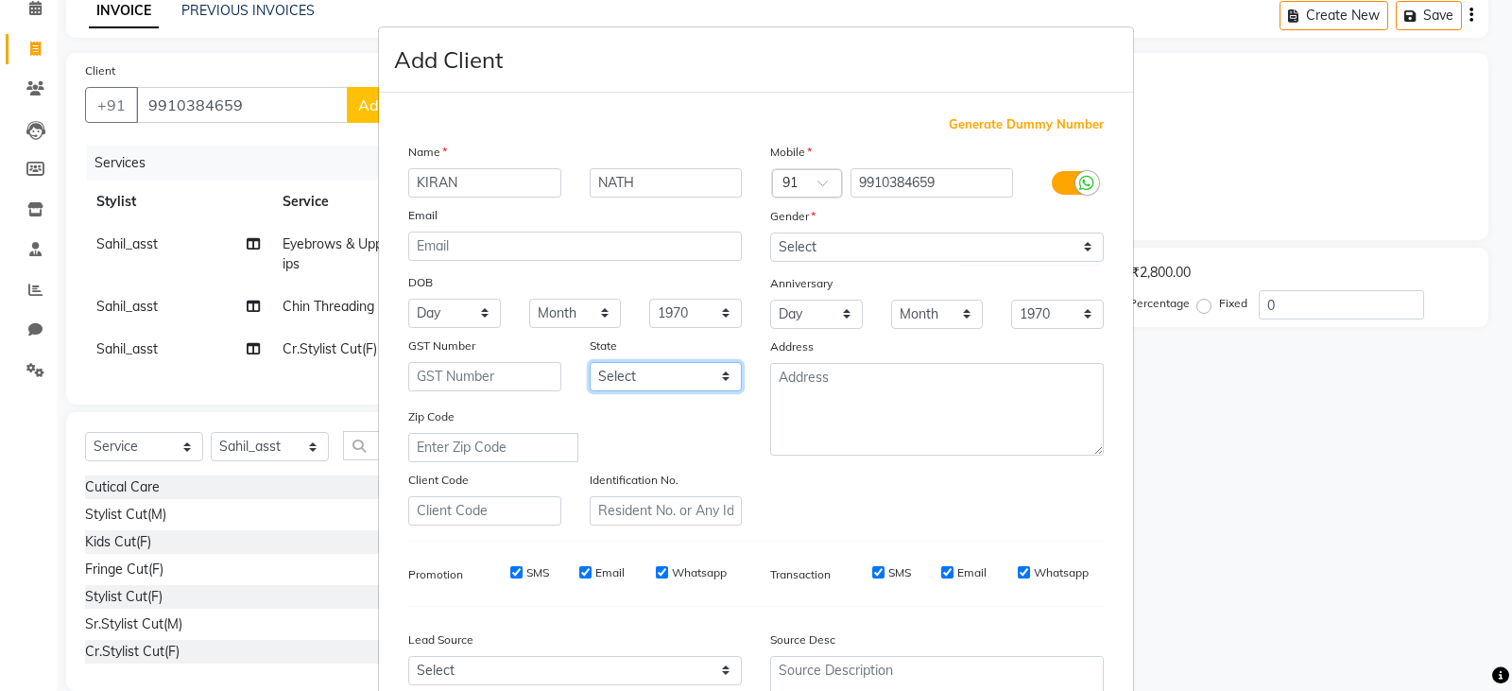
click at [644, 376] on select "Select [GEOGRAPHIC_DATA] [GEOGRAPHIC_DATA] [GEOGRAPHIC_DATA] [GEOGRAPHIC_DATA] …" at bounding box center [666, 376] width 153 height 29
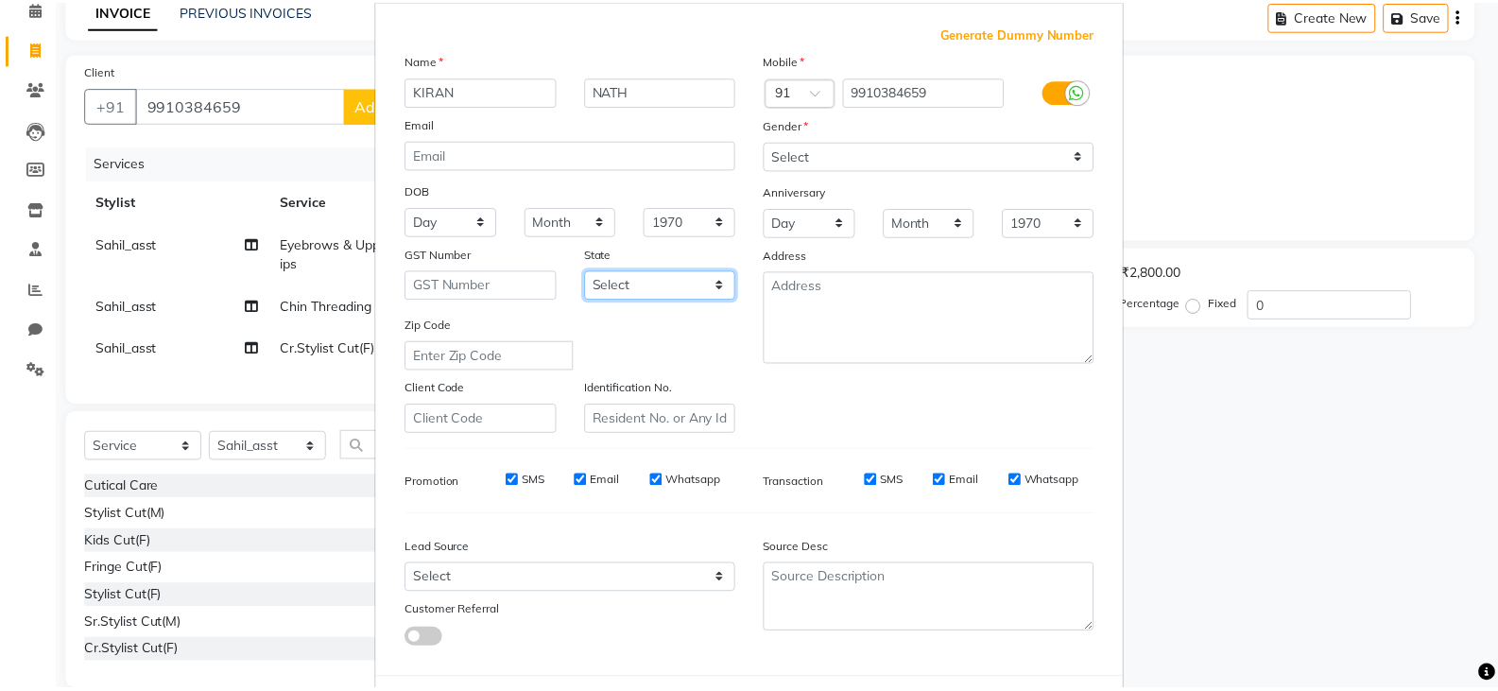
scroll to position [181, 0]
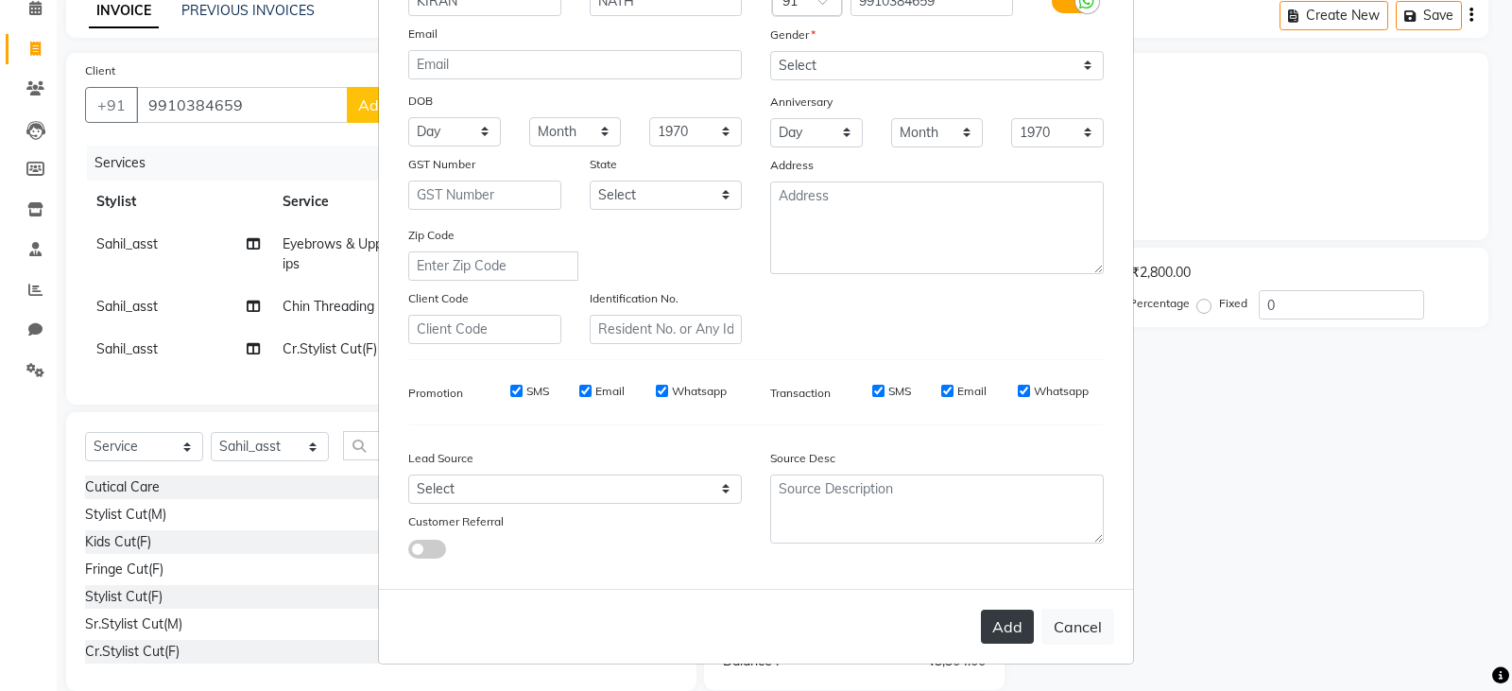
click at [987, 622] on button "Add" at bounding box center [1007, 627] width 53 height 34
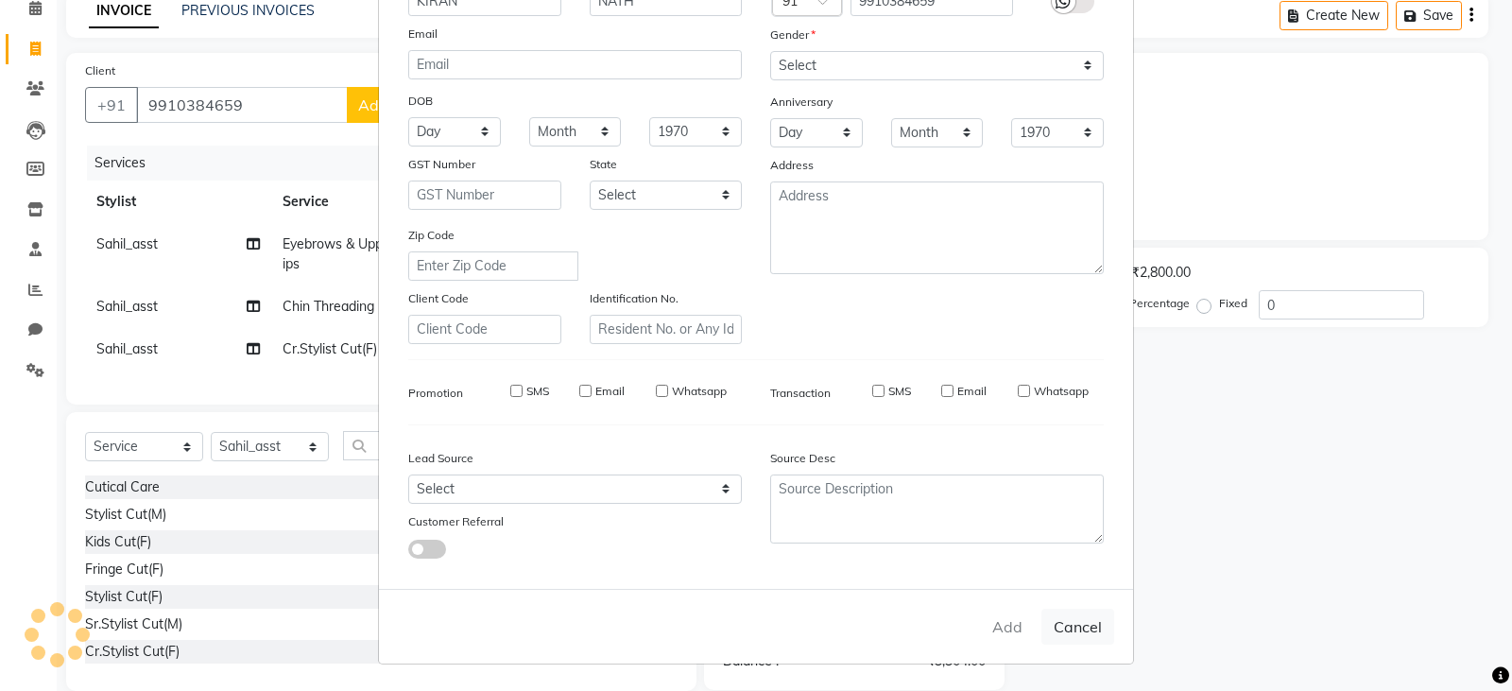
select select
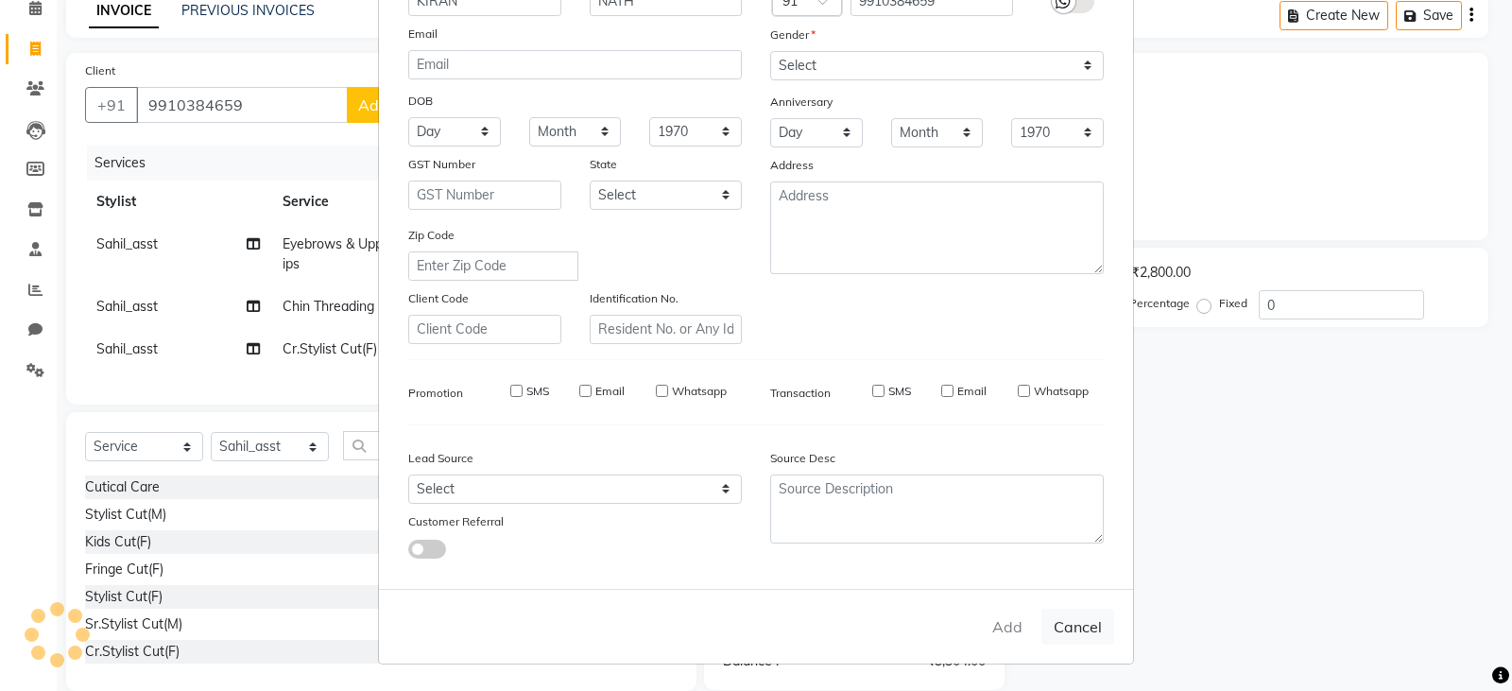
select select
checkbox input "false"
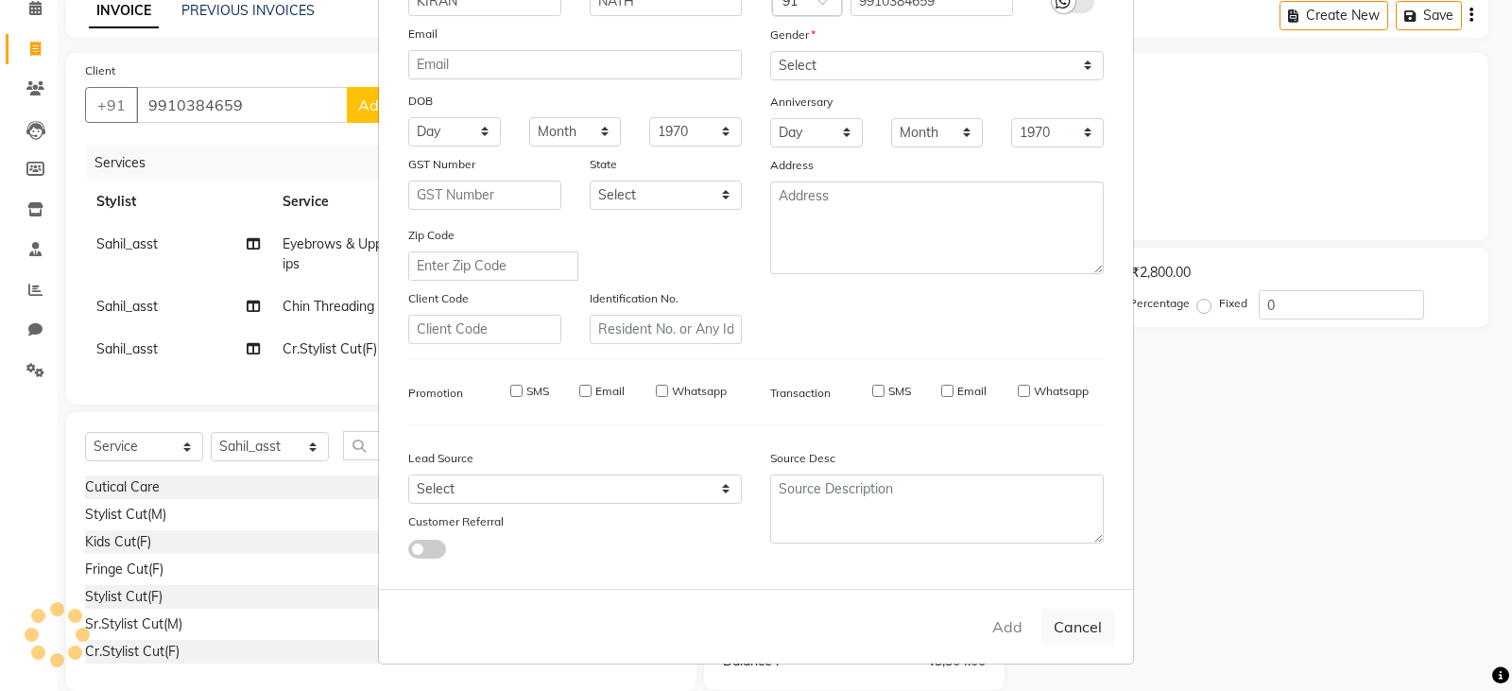
checkbox input "false"
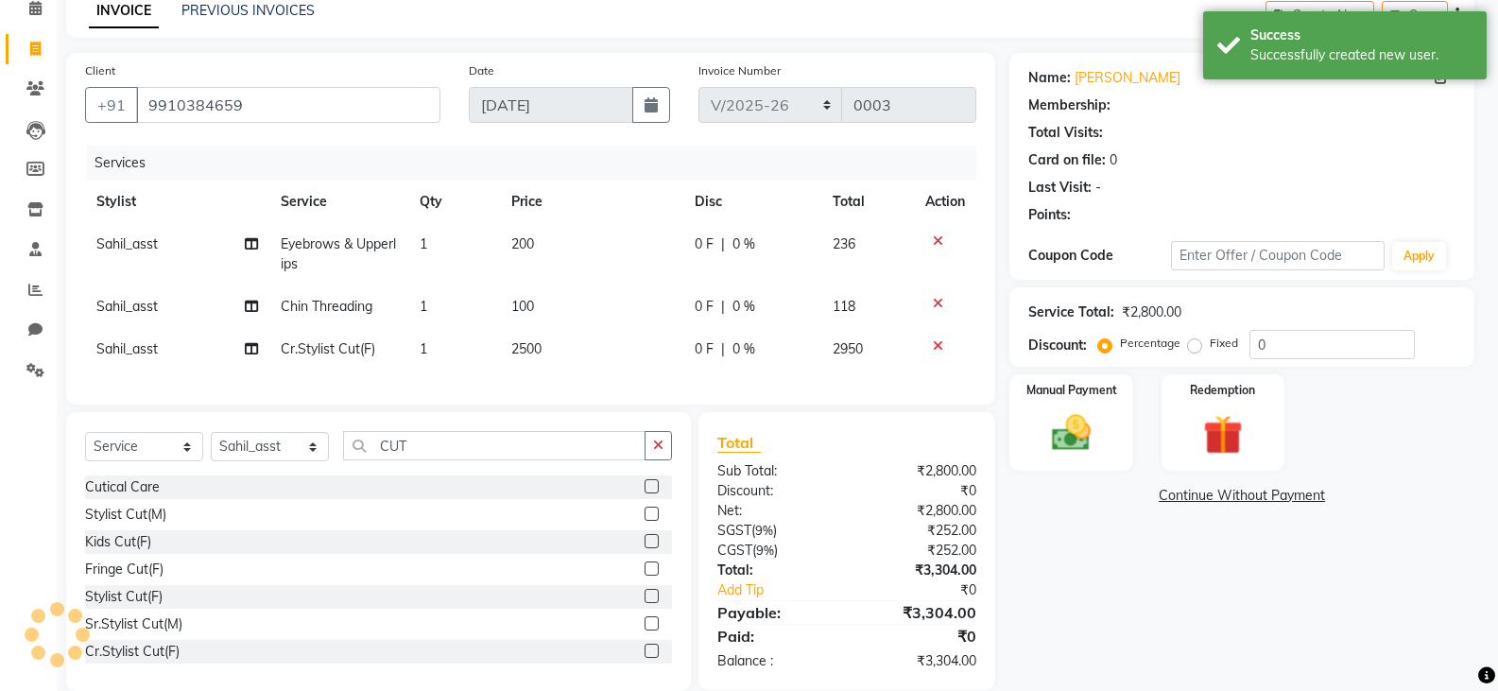
select select "1: Object"
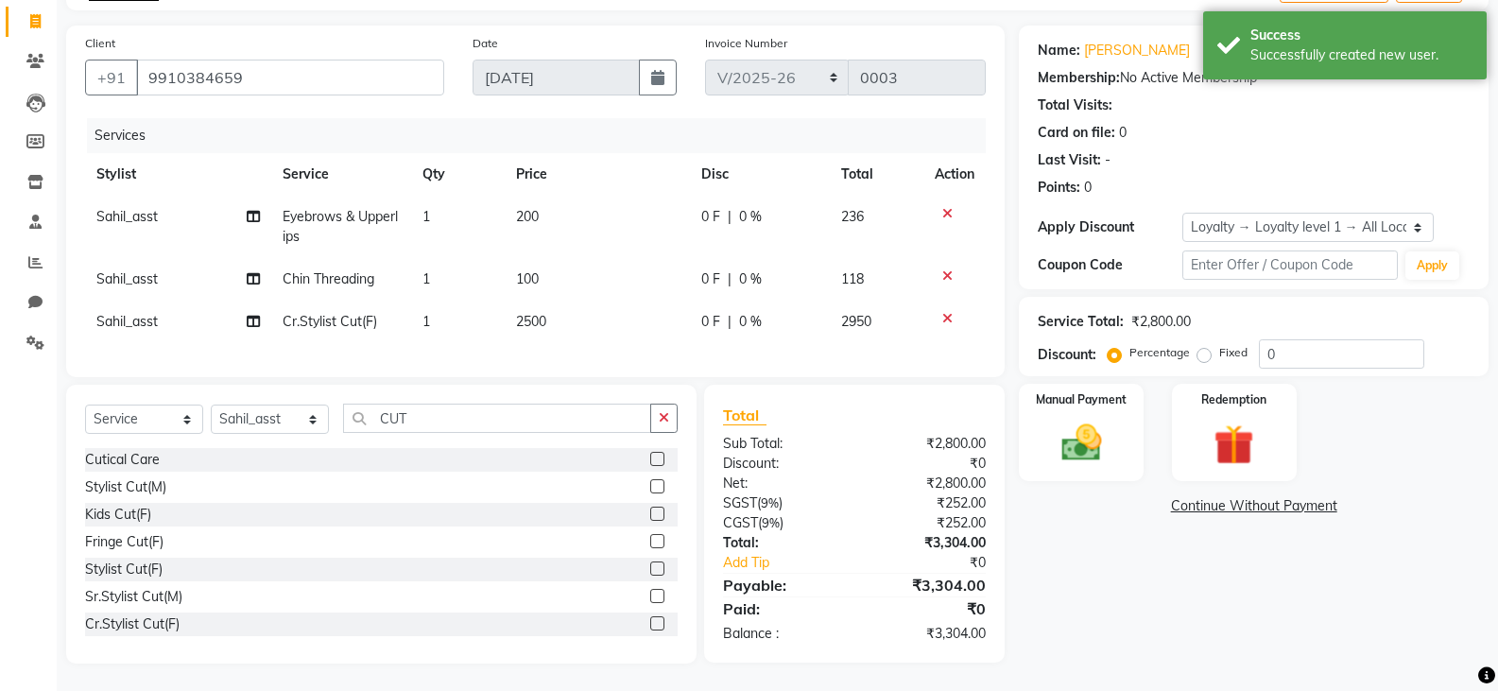
scroll to position [131, 0]
click at [1067, 425] on img at bounding box center [1080, 442] width 67 height 48
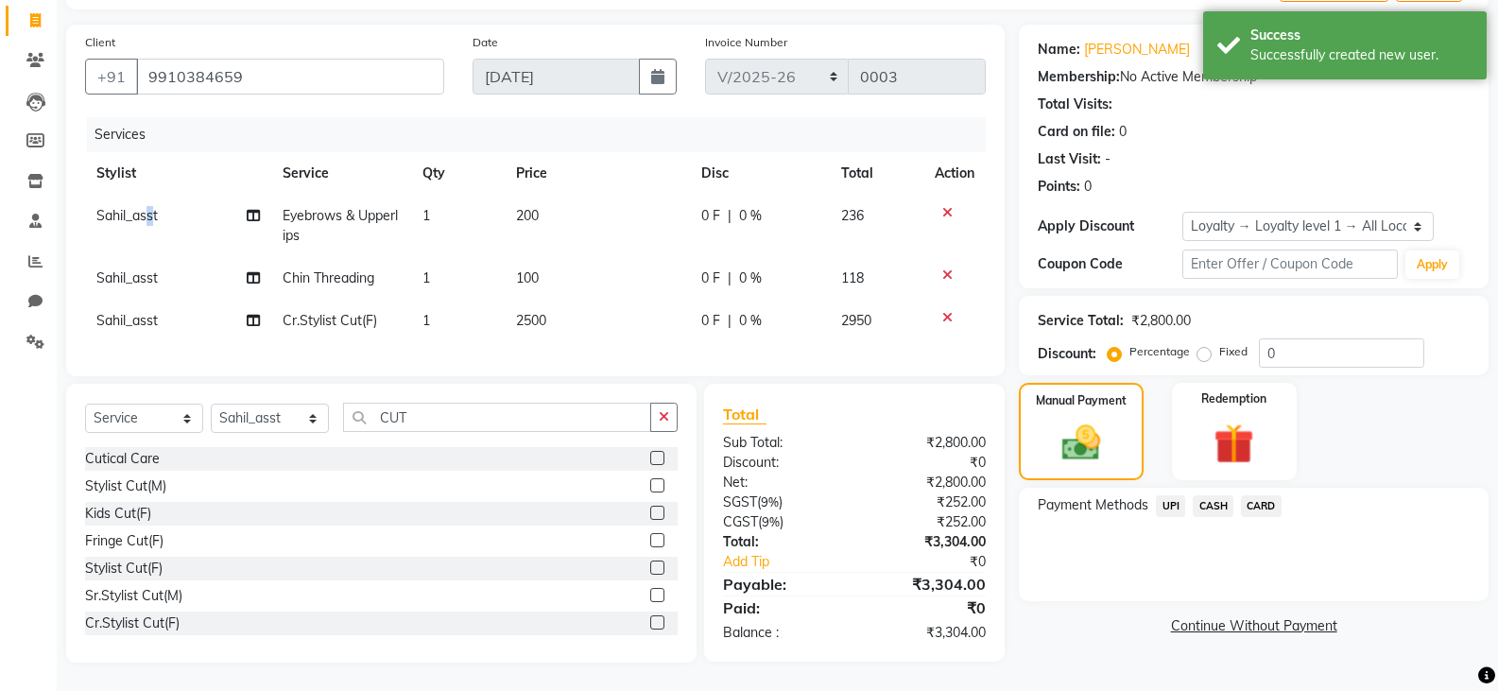
click at [152, 215] on td "Sahil_asst" at bounding box center [178, 226] width 186 height 62
select select "90436"
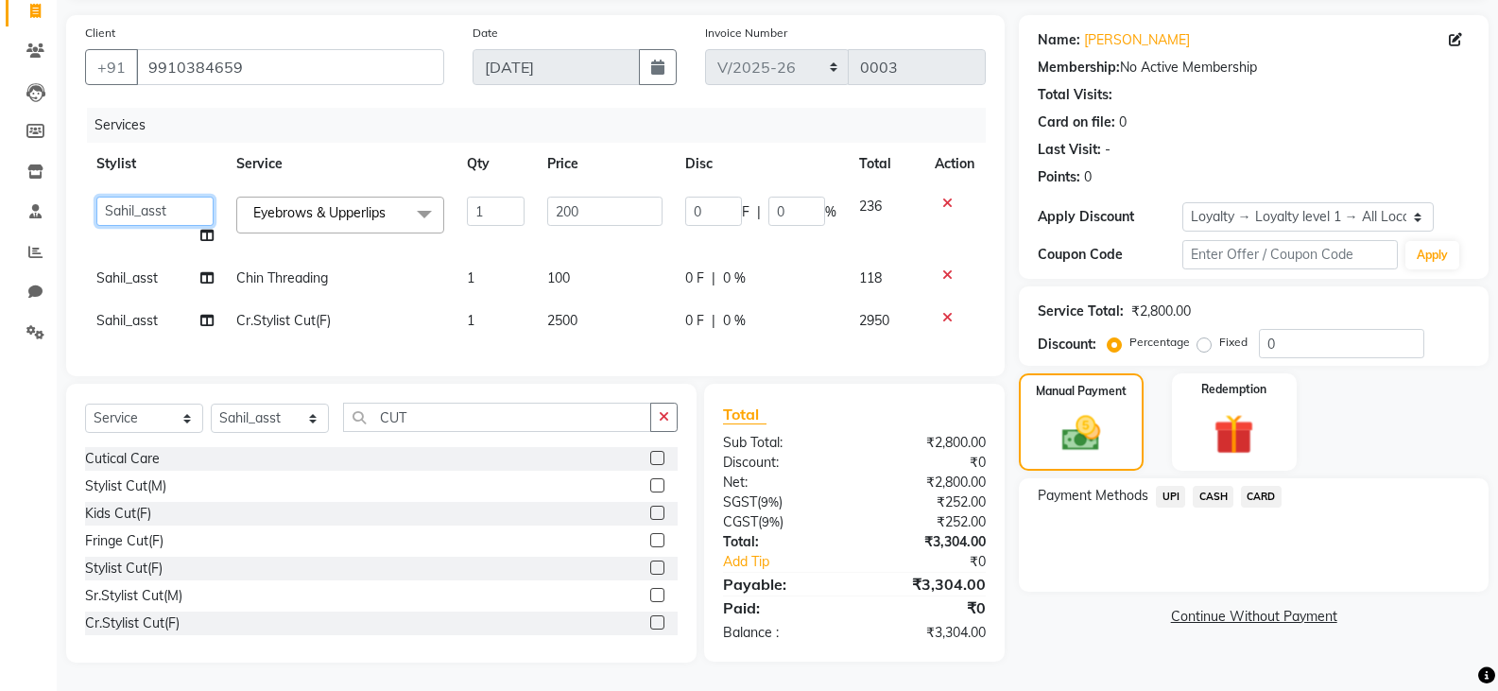
click at [154, 214] on select "[PERSON_NAME] Bharat_pdct Counter Sales [PERSON_NAME] guddu_asst [PERSON_NAME] …" at bounding box center [154, 211] width 117 height 29
select select "90415"
click at [152, 270] on span "Sahil_asst" at bounding box center [126, 277] width 61 height 17
select select "90436"
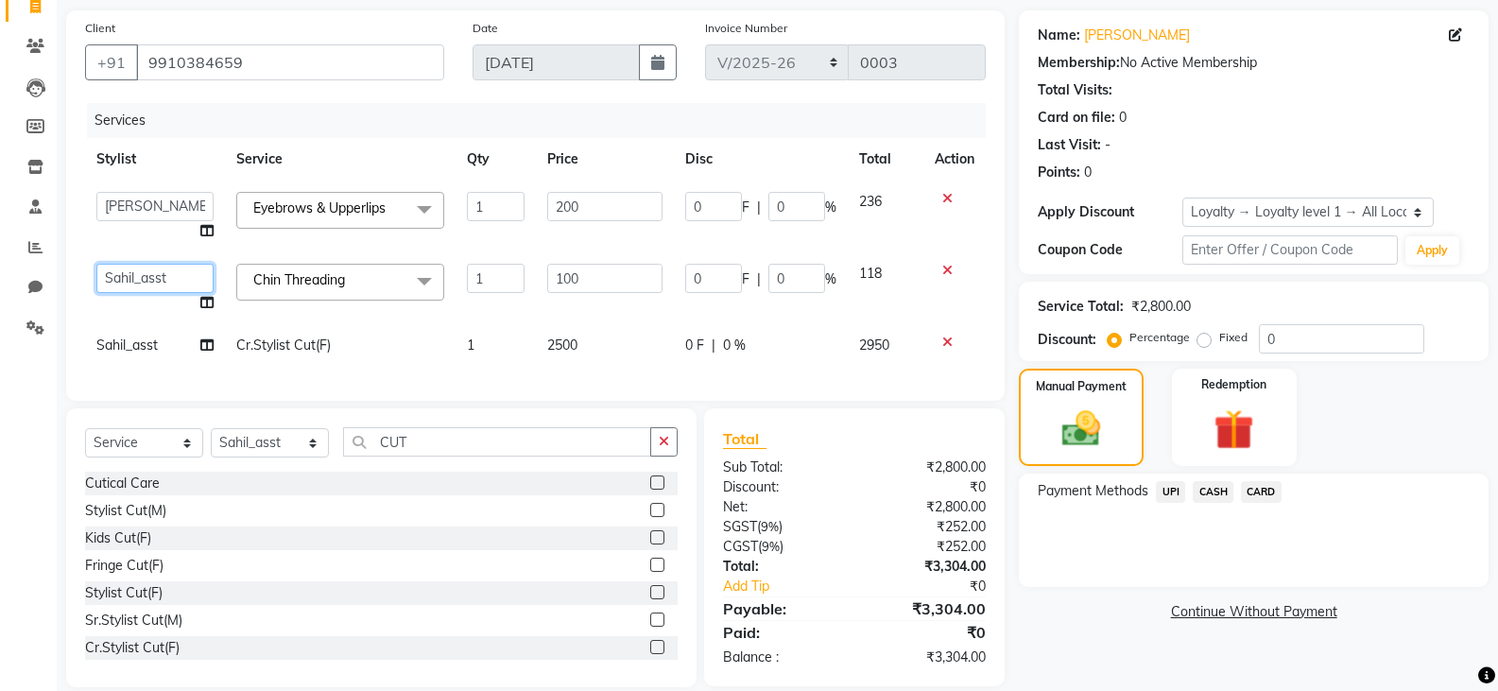
click at [152, 270] on select "[PERSON_NAME] Bharat_pdct Counter Sales [PERSON_NAME] guddu_asst [PERSON_NAME] …" at bounding box center [154, 278] width 117 height 29
select select "90415"
click at [144, 335] on td "Sahil_asst" at bounding box center [155, 345] width 140 height 43
select select "90436"
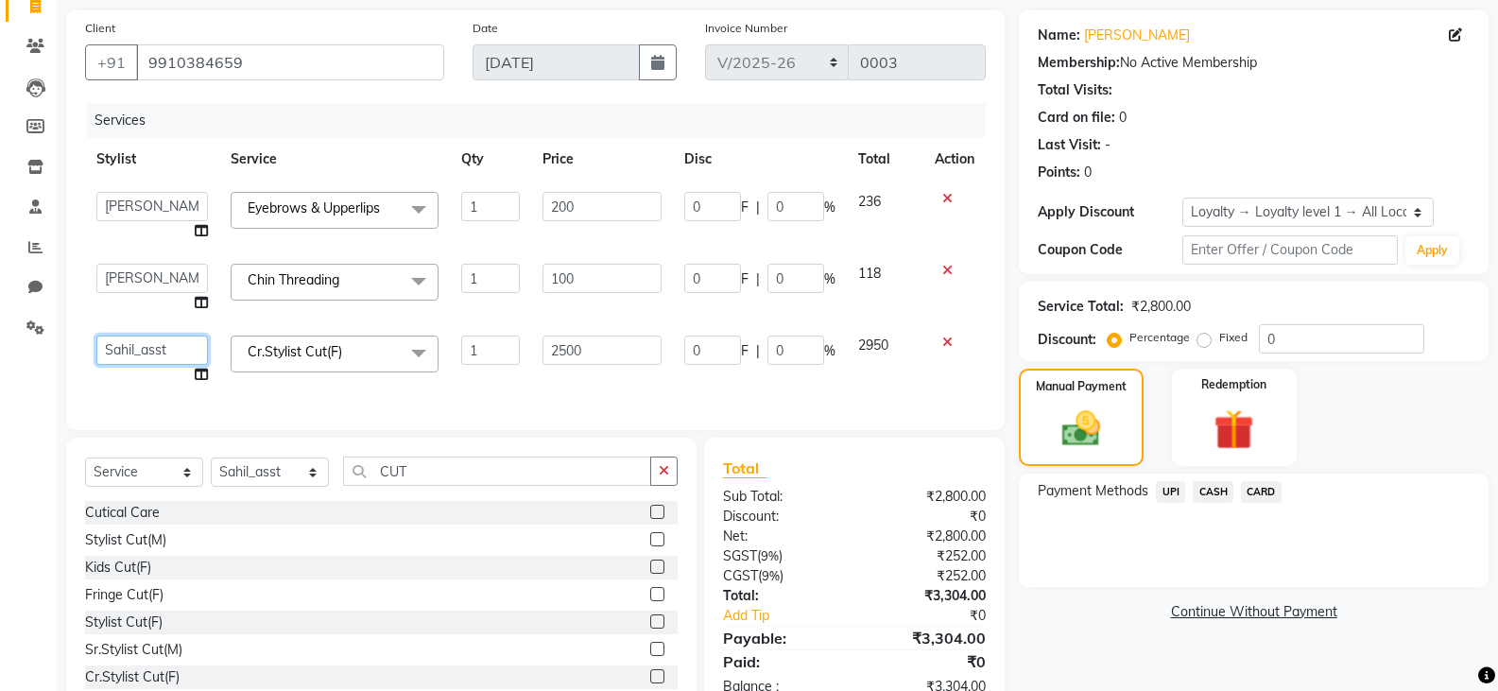
click at [138, 349] on select "[PERSON_NAME] Bharat_pdct Counter Sales [PERSON_NAME] guddu_asst [PERSON_NAME] …" at bounding box center [152, 349] width 112 height 29
select select "90407"
click at [1127, 575] on div "Payment Methods UPI CASH CARD" at bounding box center [1254, 529] width 470 height 113
drag, startPoint x: 600, startPoint y: 280, endPoint x: 396, endPoint y: 306, distance: 205.8
click at [396, 306] on tr "[PERSON_NAME] Ajay_pdct Bharat_pdct Counter Sales [PERSON_NAME] guddu_asst [PER…" at bounding box center [535, 288] width 901 height 72
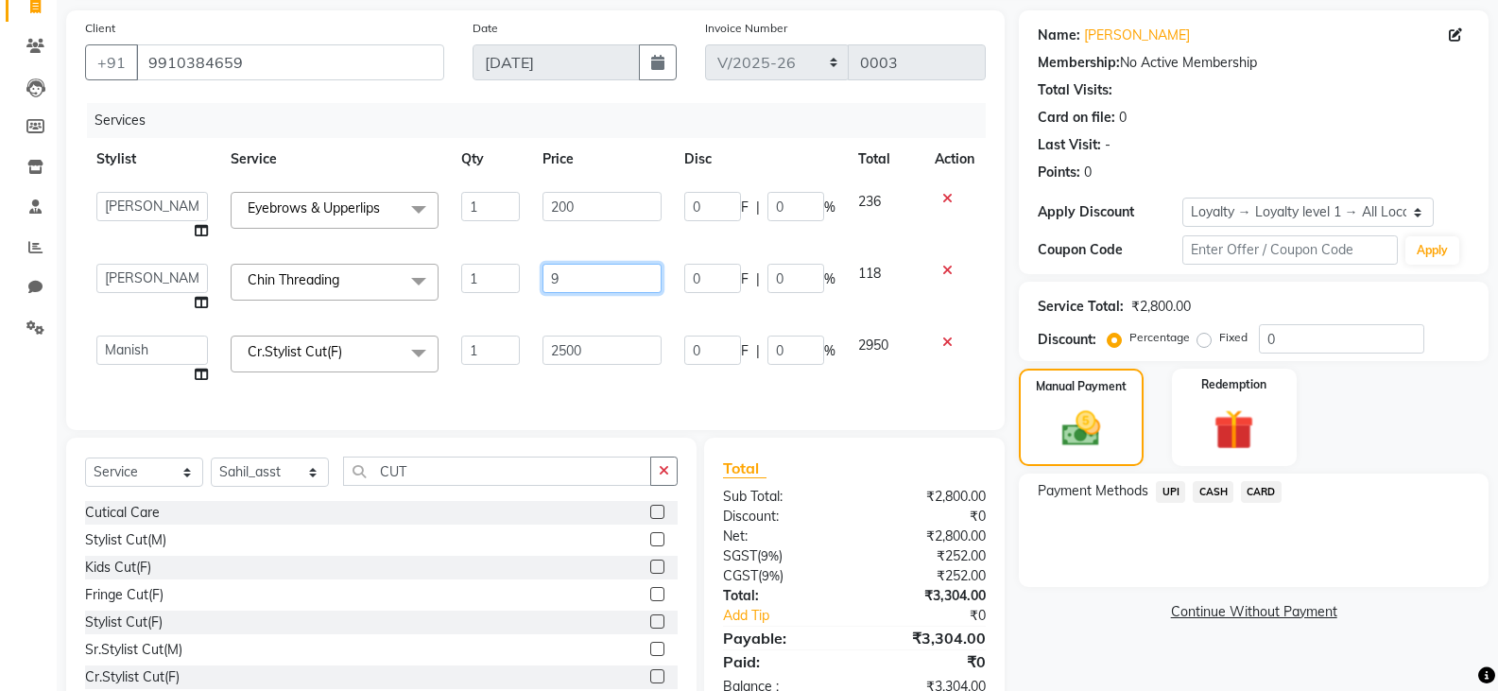
type input "97"
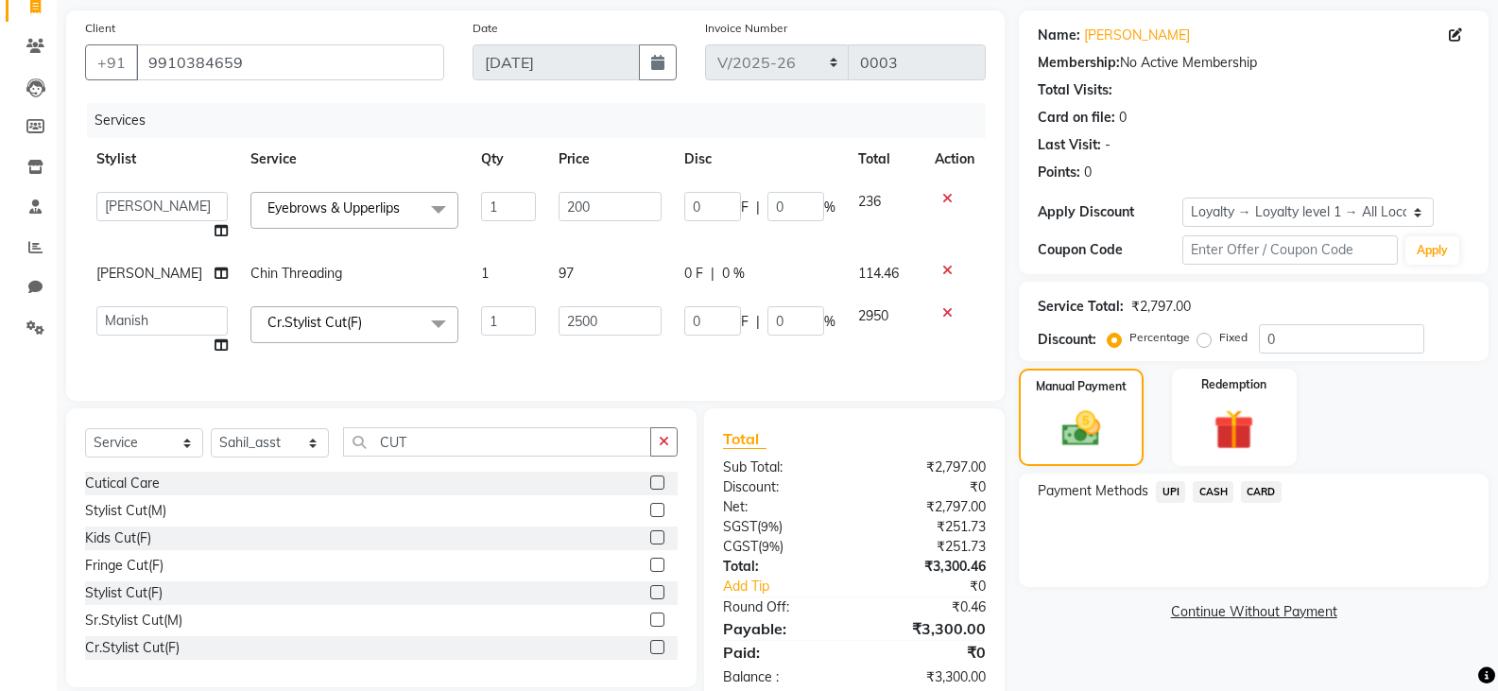
click at [1415, 499] on div "Payment Methods UPI CASH CARD" at bounding box center [1254, 494] width 432 height 26
click at [1260, 488] on span "CARD" at bounding box center [1261, 492] width 41 height 22
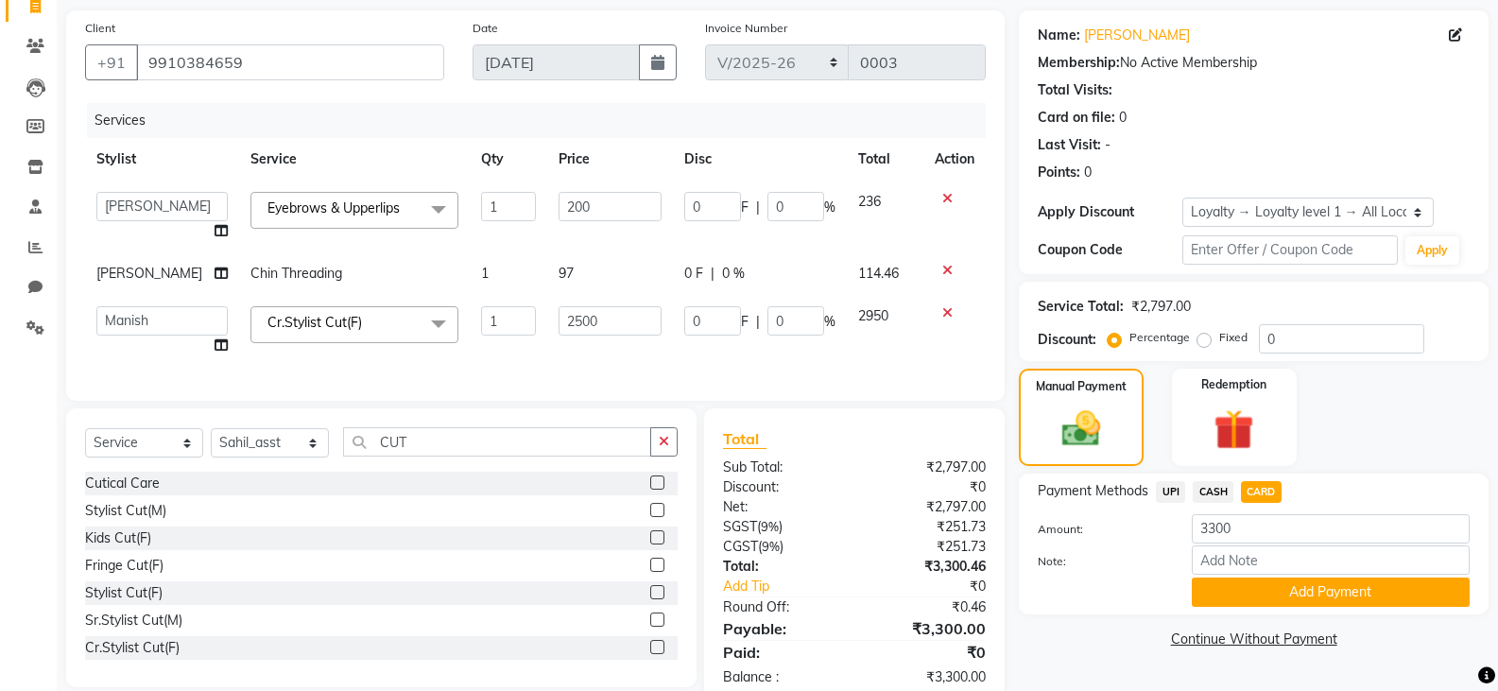
click at [1210, 493] on span "CASH" at bounding box center [1213, 492] width 41 height 22
click at [1252, 605] on button "Add Payment" at bounding box center [1331, 591] width 278 height 29
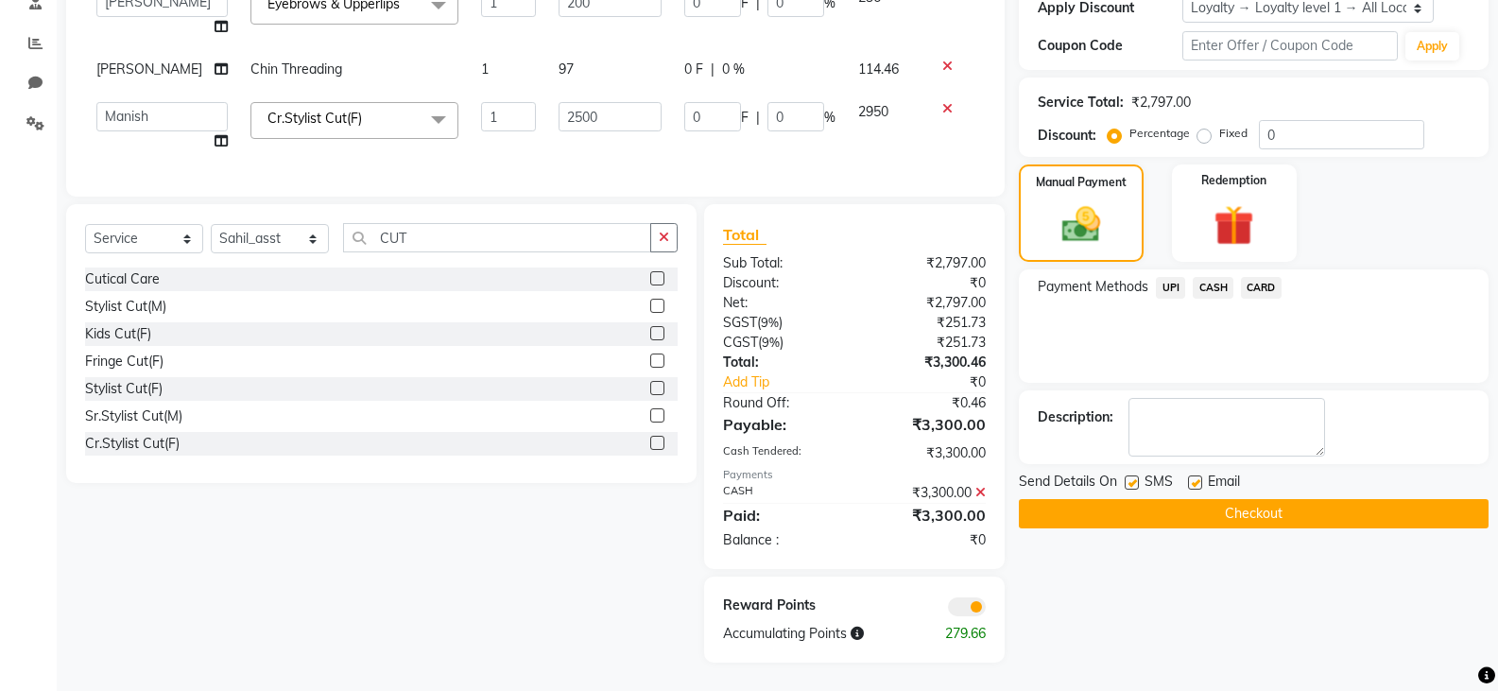
scroll to position [350, 0]
click at [1225, 499] on button "Checkout" at bounding box center [1254, 513] width 470 height 29
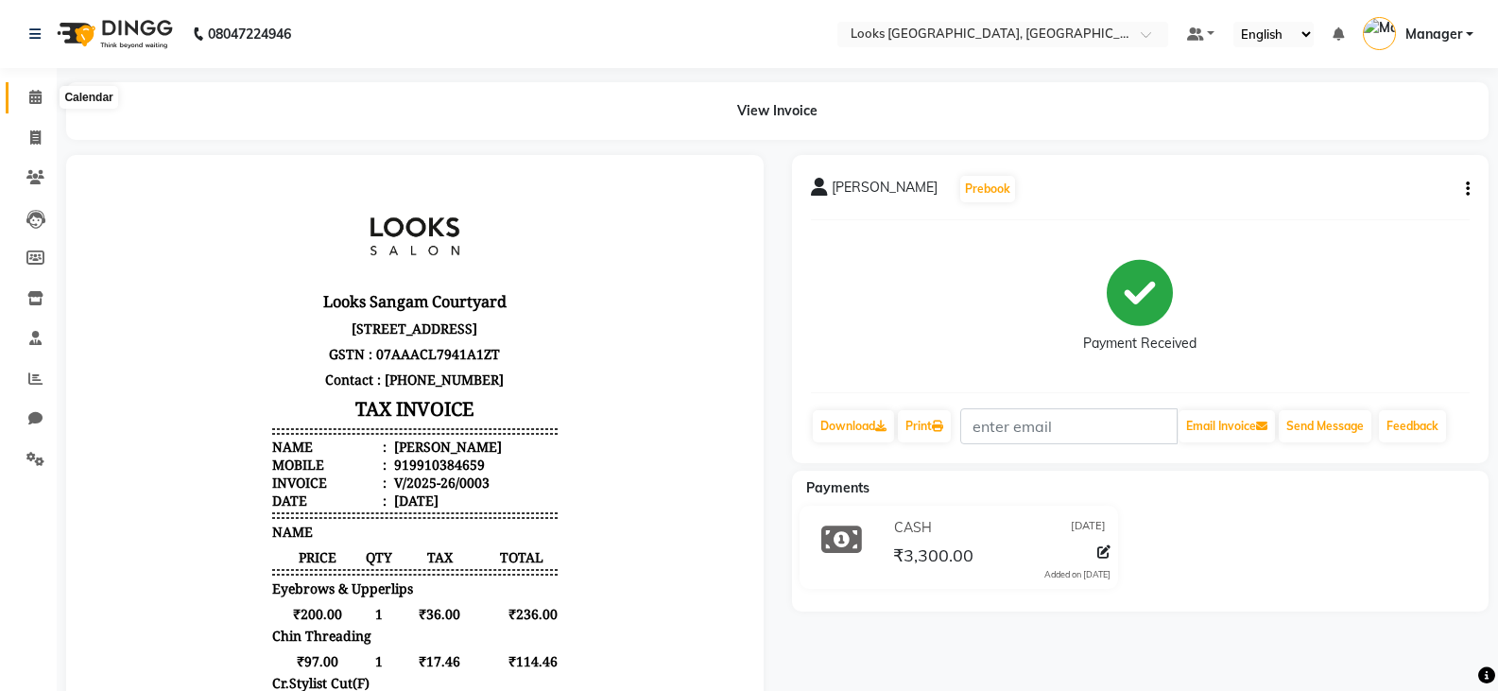
click at [31, 97] on icon at bounding box center [35, 97] width 12 height 14
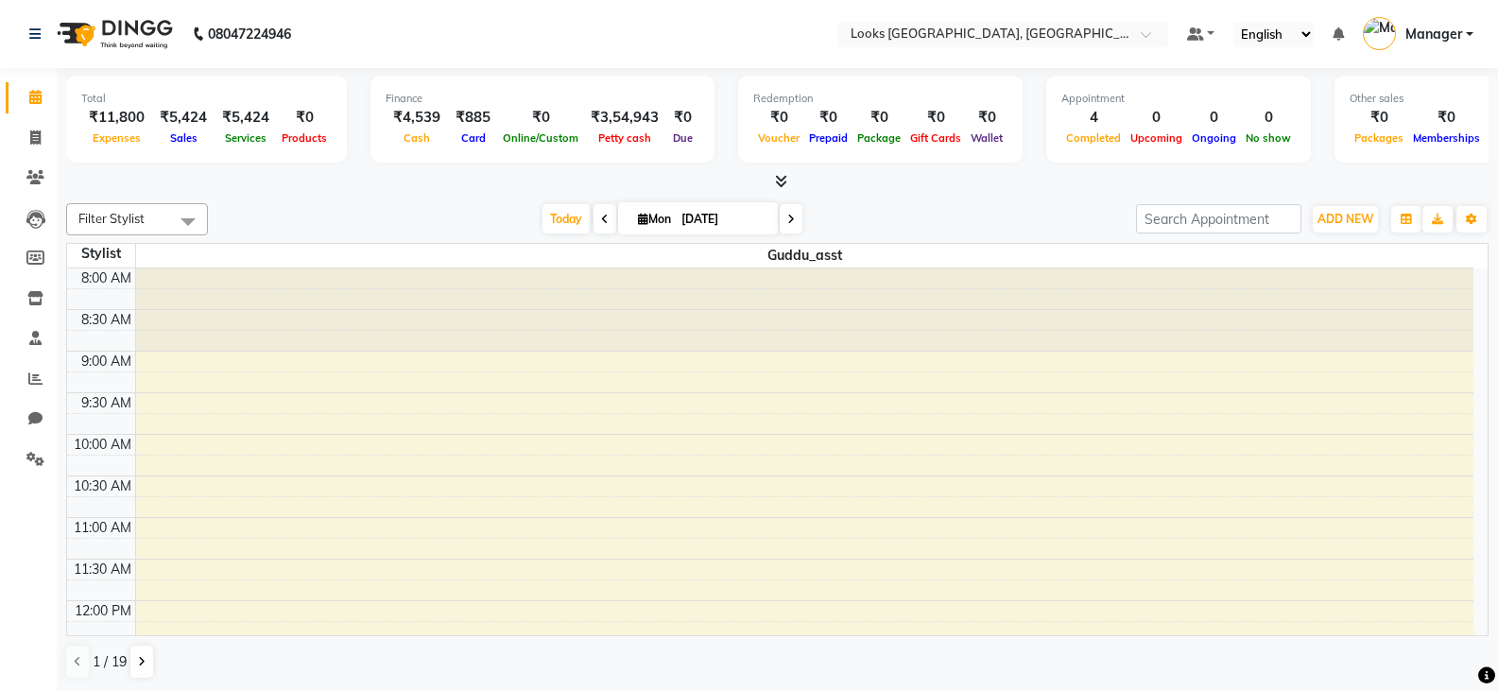
click at [775, 179] on icon at bounding box center [781, 181] width 12 height 14
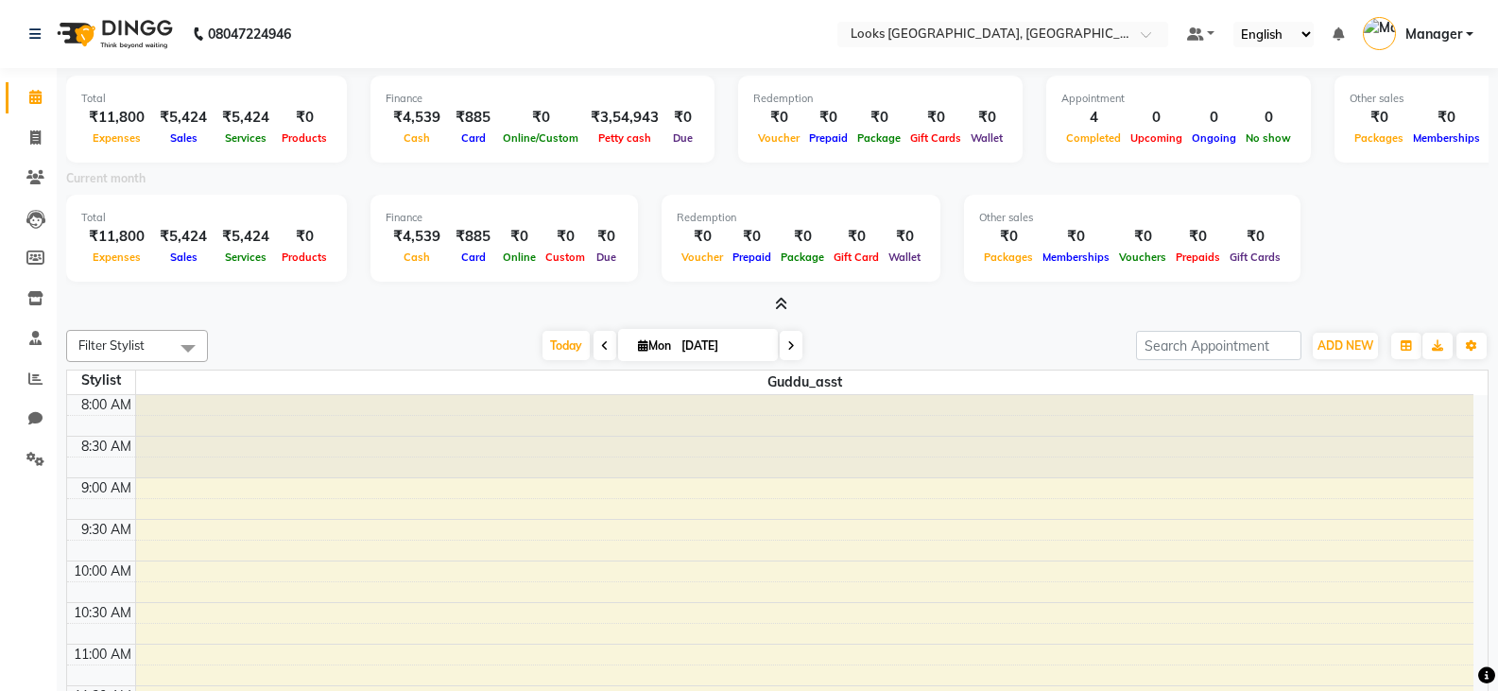
click at [772, 298] on span at bounding box center [777, 305] width 20 height 20
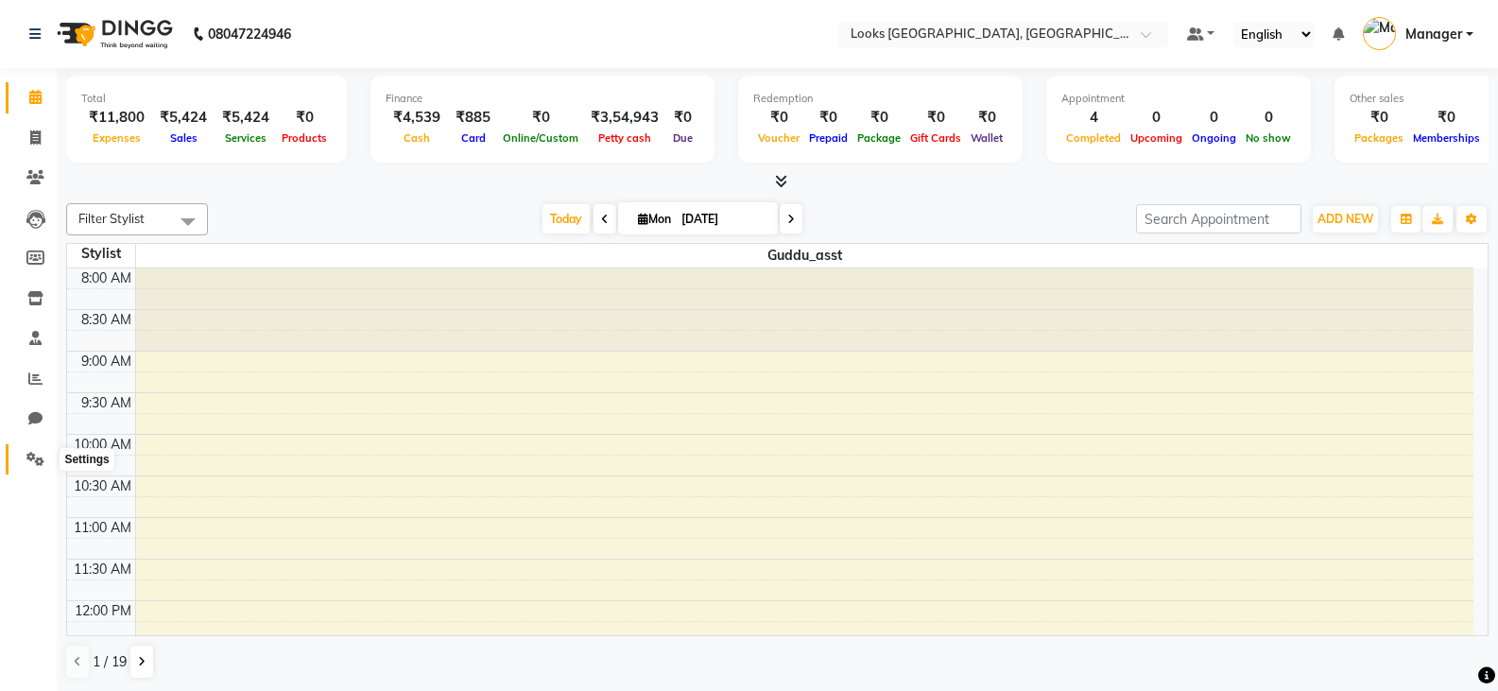
click at [34, 460] on icon at bounding box center [35, 459] width 18 height 14
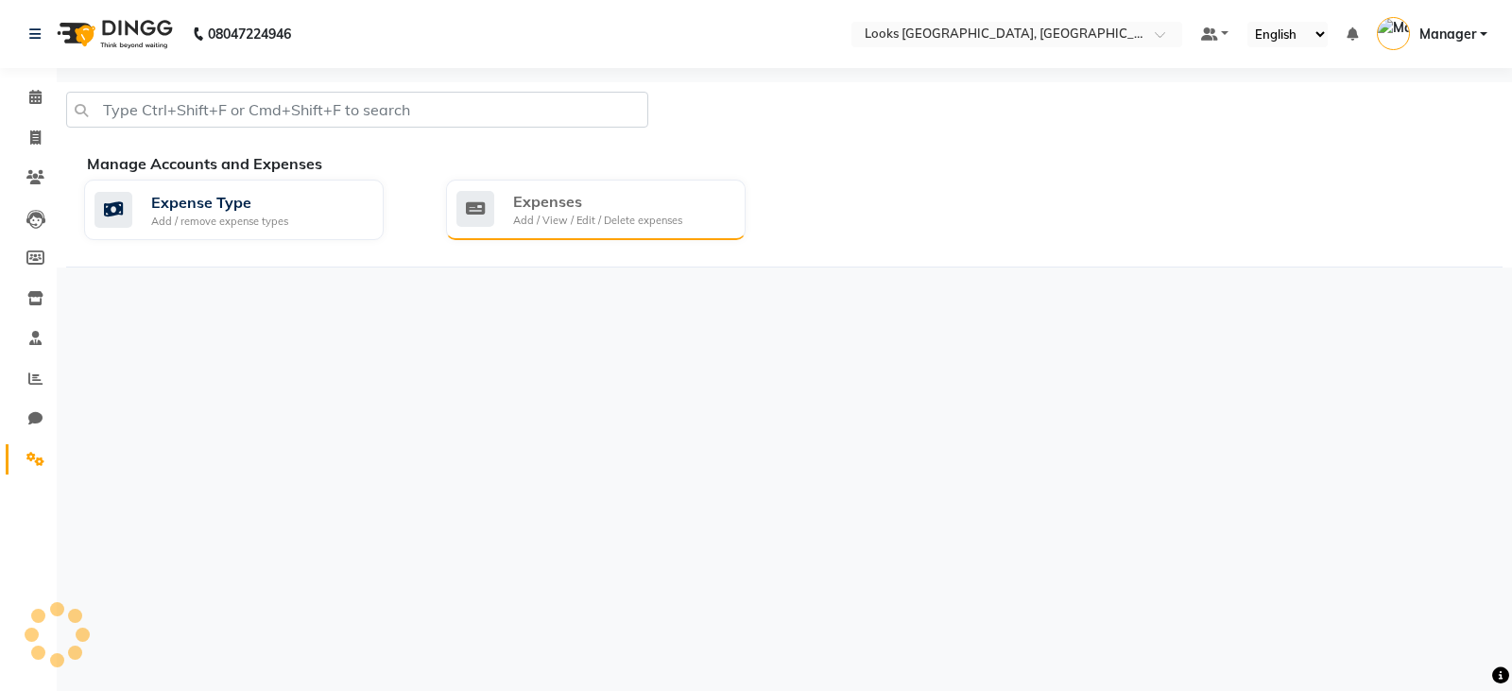
click at [526, 217] on div "Add / View / Edit / Delete expenses" at bounding box center [597, 221] width 169 height 16
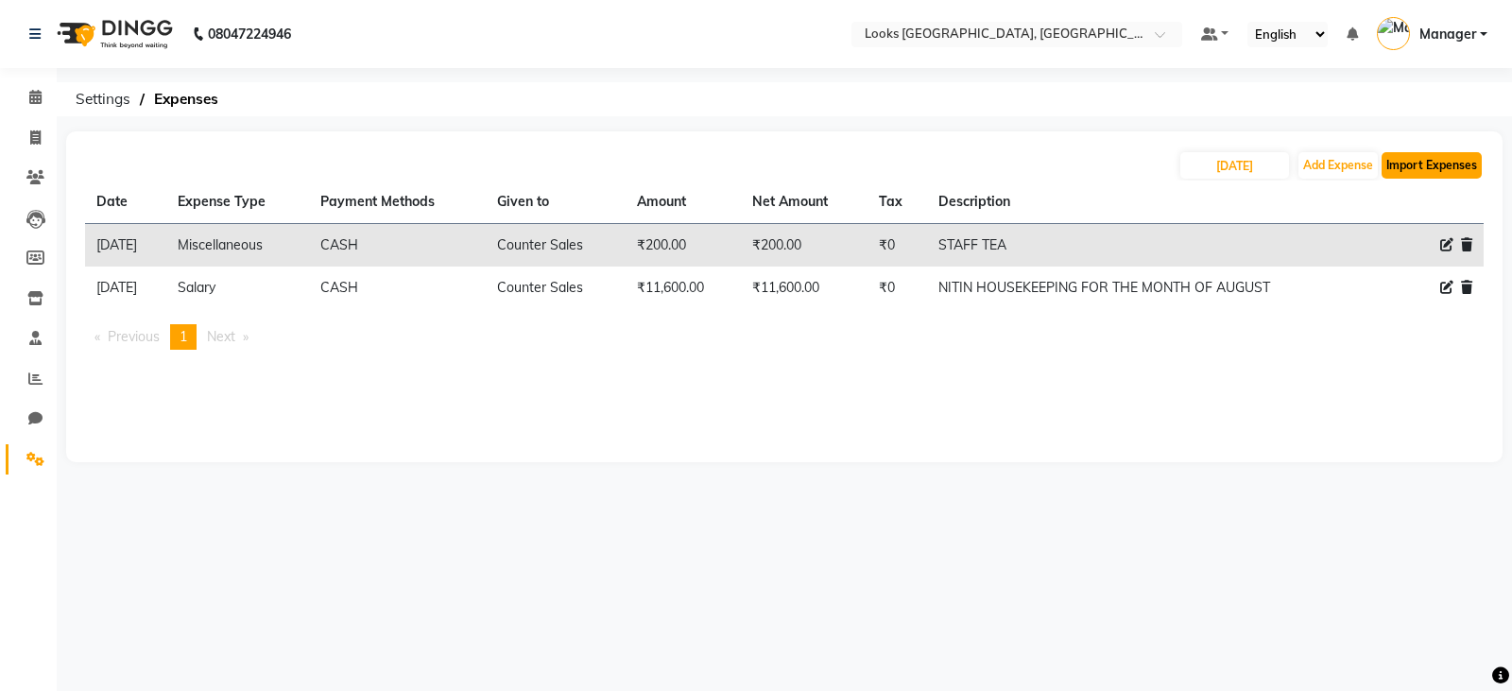
click at [1418, 164] on button "Import Expenses" at bounding box center [1432, 165] width 100 height 26
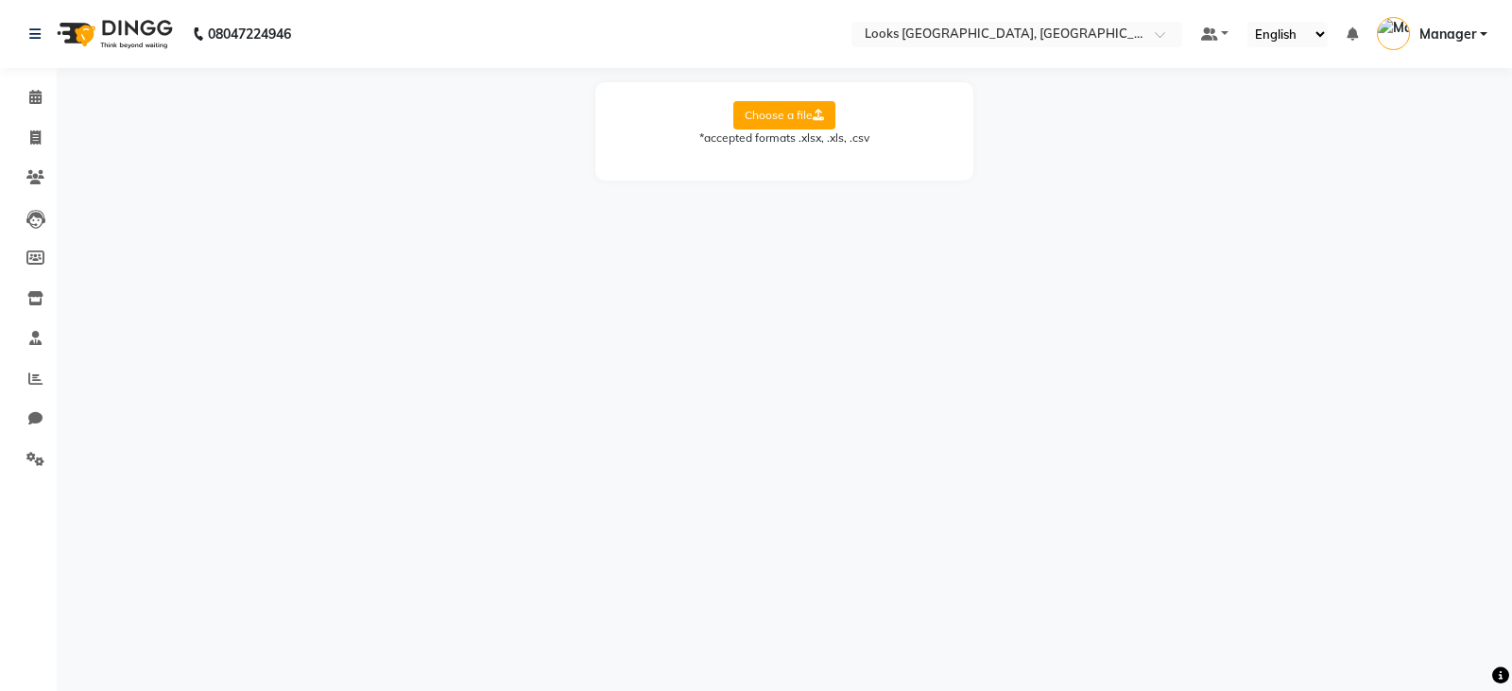
click at [792, 120] on label "Choose a file" at bounding box center [784, 115] width 102 height 28
click at [0, 0] on input "Choose a file" at bounding box center [0, 0] width 0 height 0
click at [1144, 35] on div at bounding box center [1017, 35] width 331 height 19
click at [1157, 35] on span at bounding box center [1167, 39] width 24 height 19
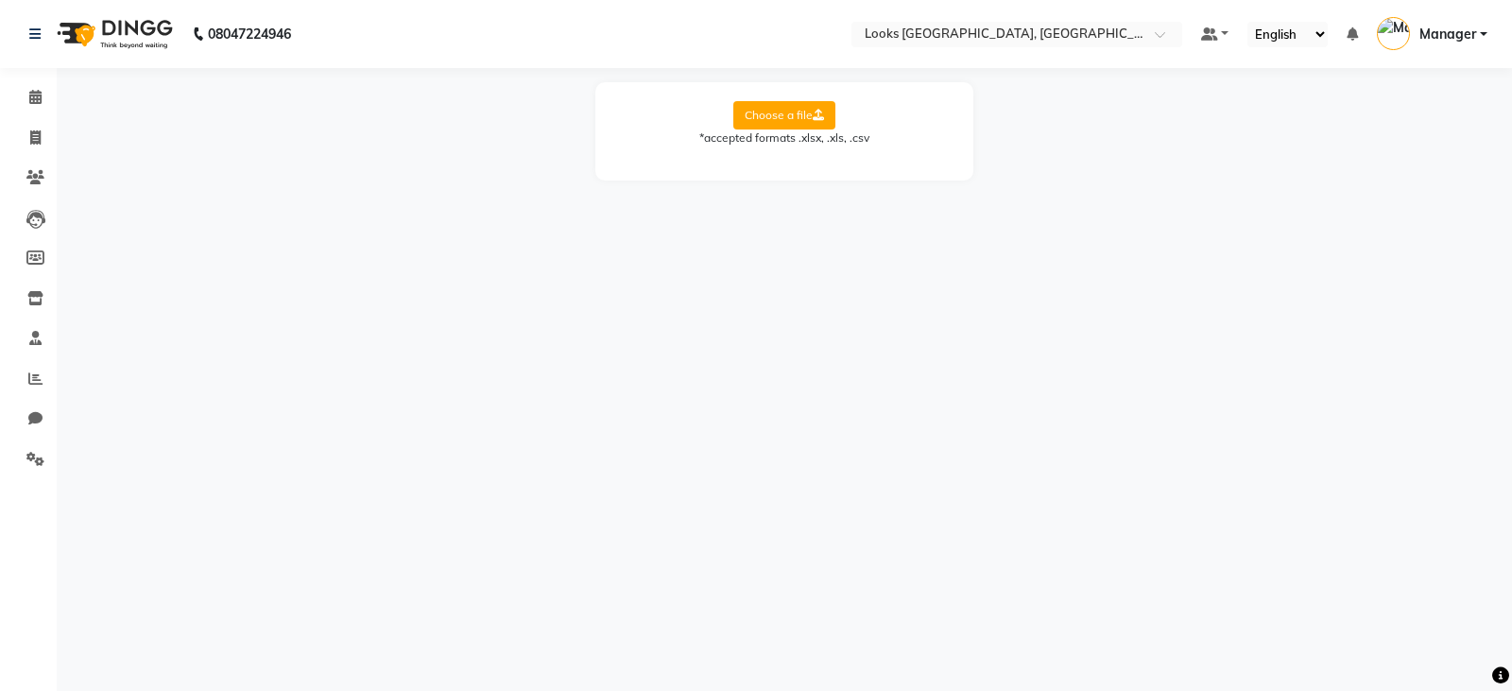
click at [1164, 203] on main "Choose a file *accepted formats .xlsx, .xls, .csv" at bounding box center [784, 145] width 1455 height 127
click at [32, 420] on icon at bounding box center [35, 418] width 14 height 14
select select "100"
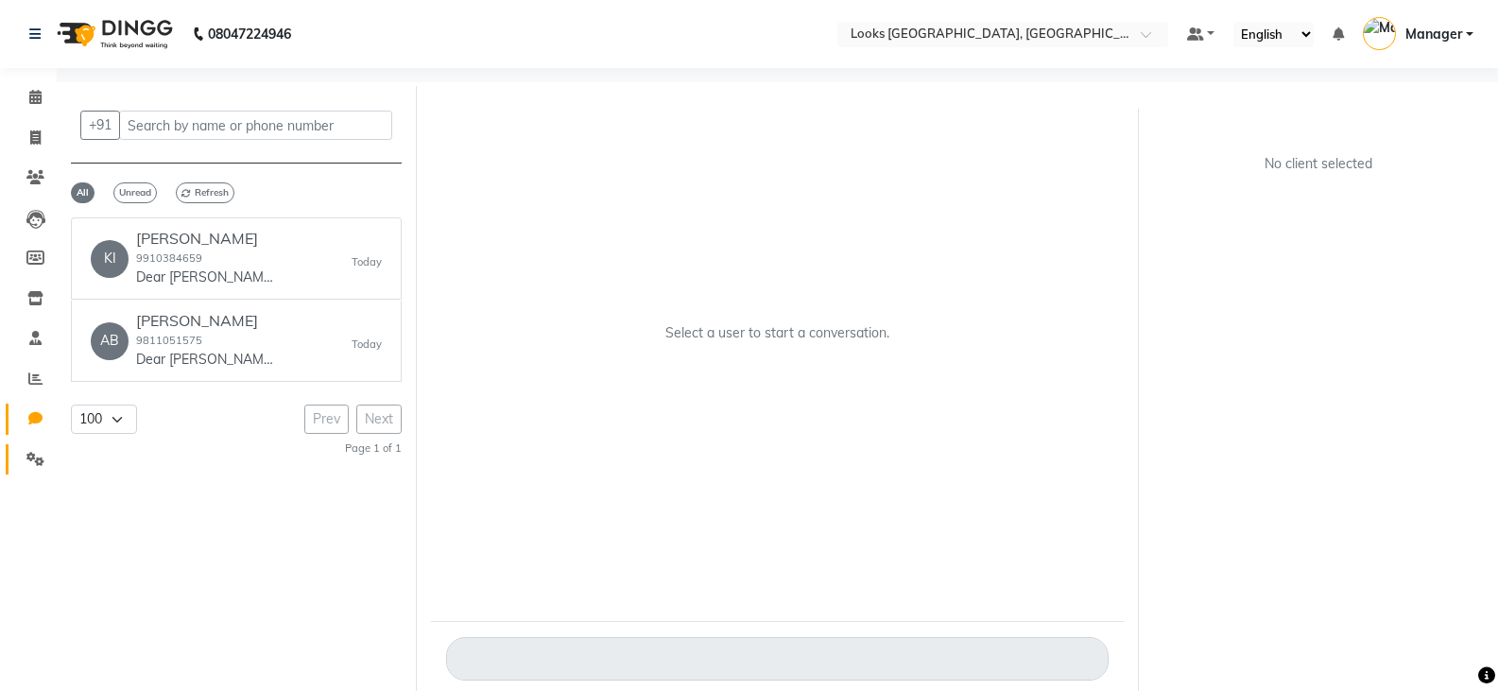
click at [36, 446] on link "Settings" at bounding box center [28, 459] width 45 height 31
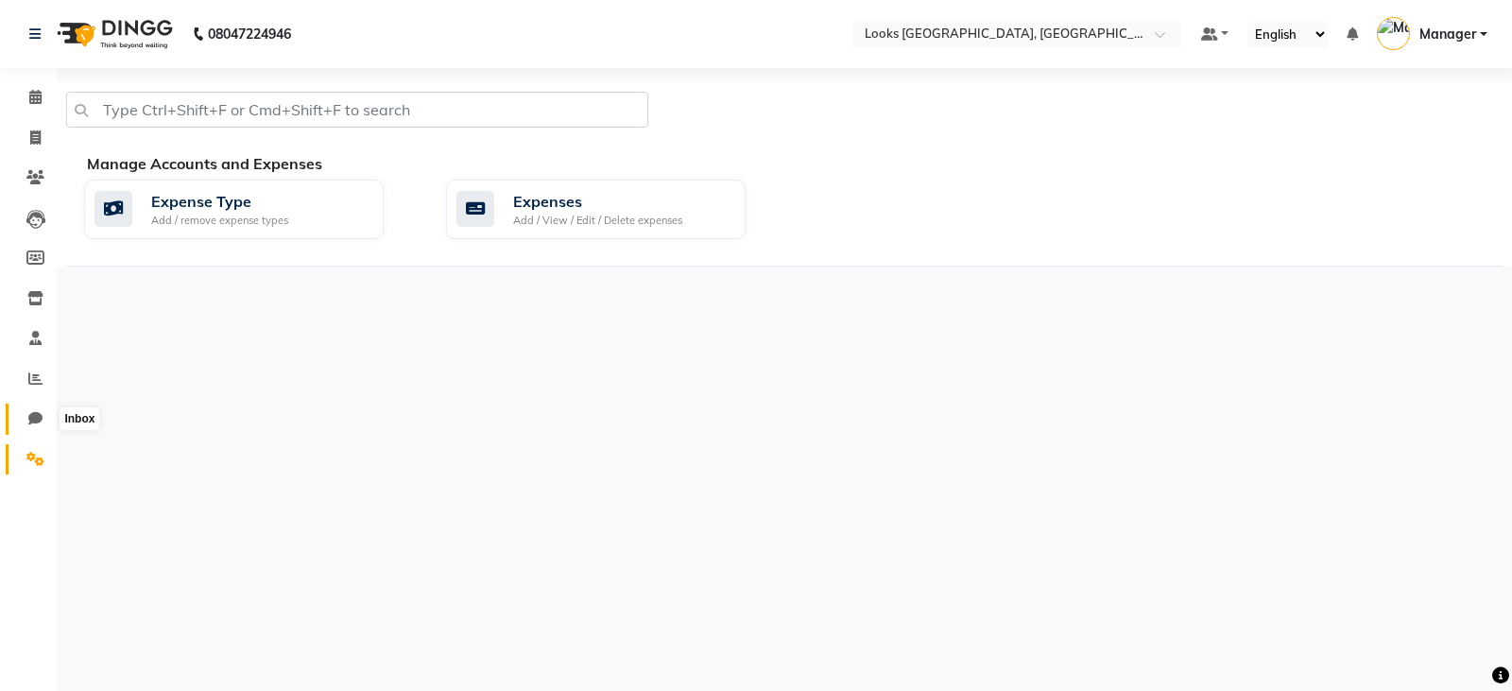
click at [31, 412] on icon at bounding box center [35, 418] width 14 height 14
select select "100"
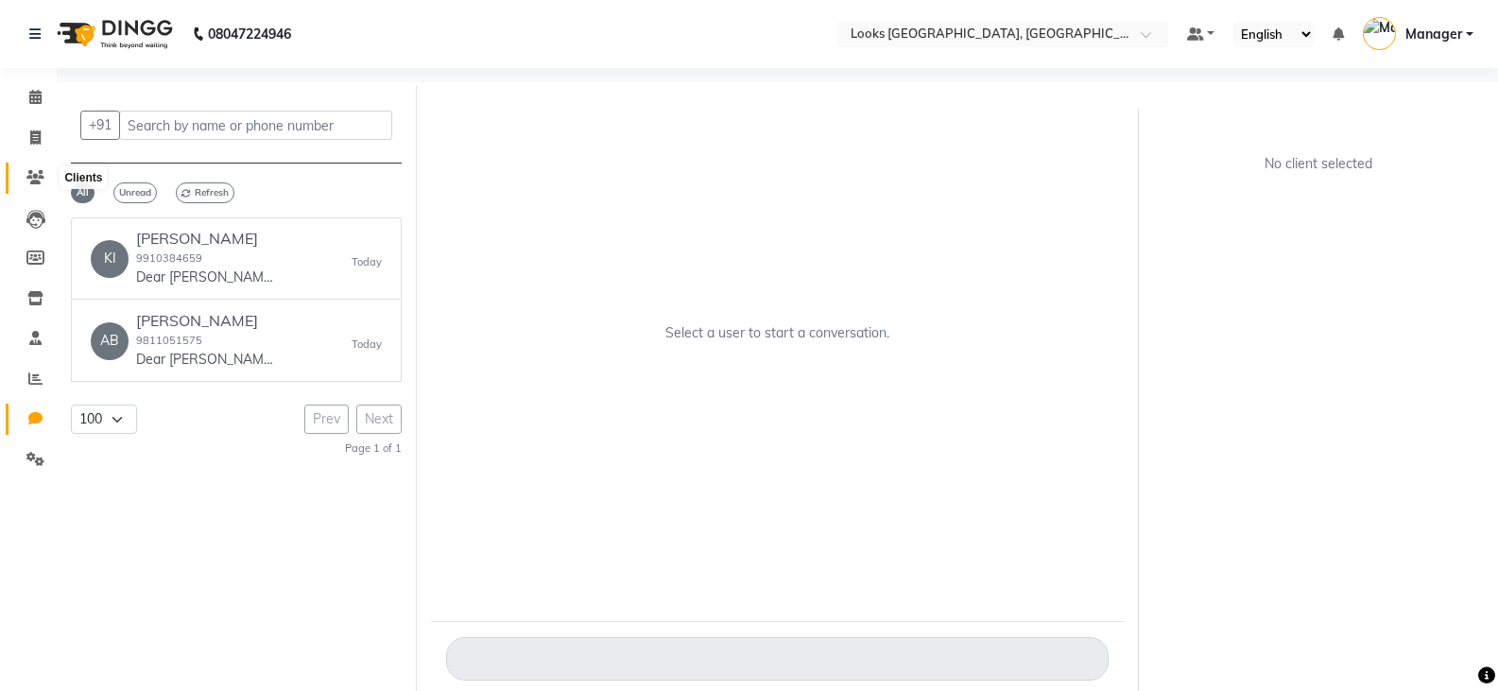
click at [37, 169] on span at bounding box center [35, 178] width 33 height 22
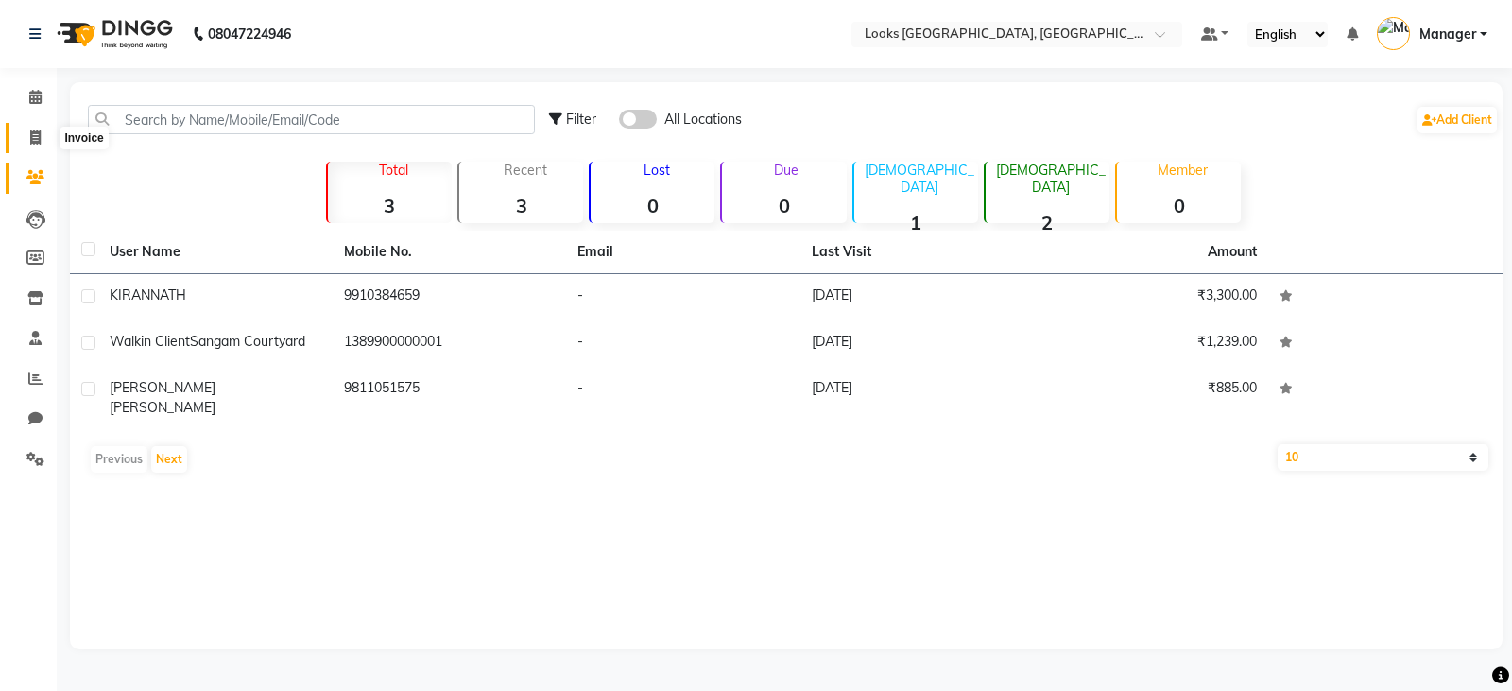
click at [31, 134] on icon at bounding box center [35, 137] width 10 height 14
select select "service"
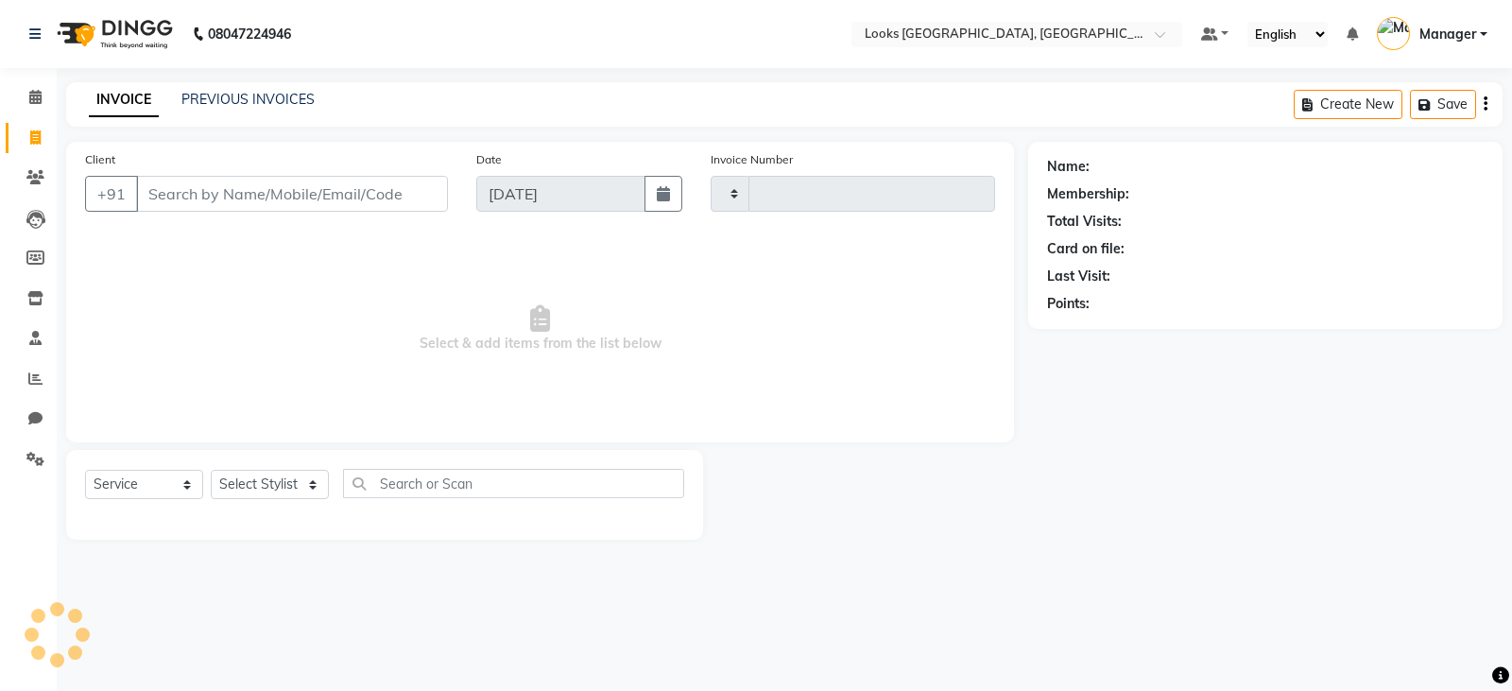
type input "0004"
select select "8891"
click at [1485, 104] on icon "button" at bounding box center [1486, 104] width 4 height 1
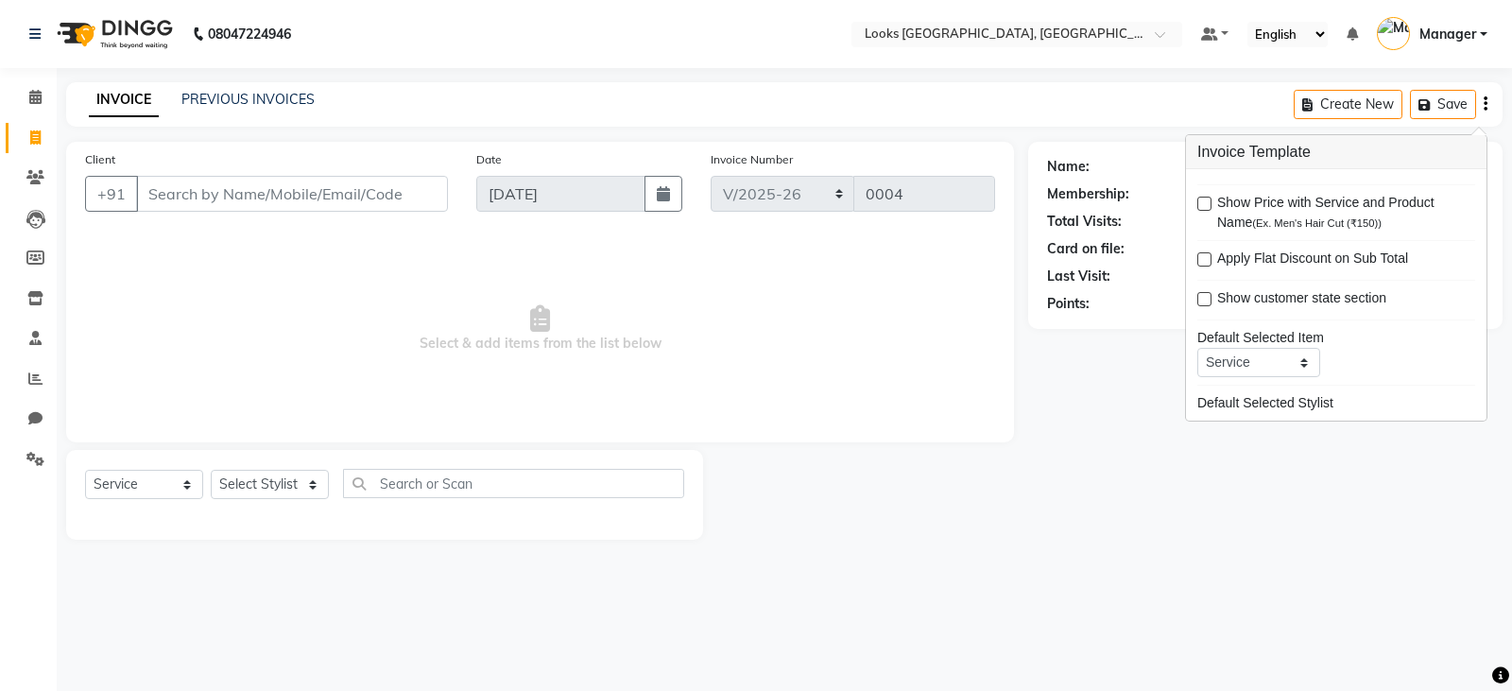
click at [1357, 210] on span "Show Price with Service and Product Name (Ex. Men's Hair Cut (₹150))" at bounding box center [1338, 213] width 243 height 40
click at [1204, 214] on div at bounding box center [1203, 215] width 12 height 36
click at [1203, 204] on label at bounding box center [1204, 204] width 14 height 14
click at [1203, 204] on input "checkbox" at bounding box center [1203, 204] width 12 height 12
click at [1203, 204] on label at bounding box center [1204, 204] width 14 height 14
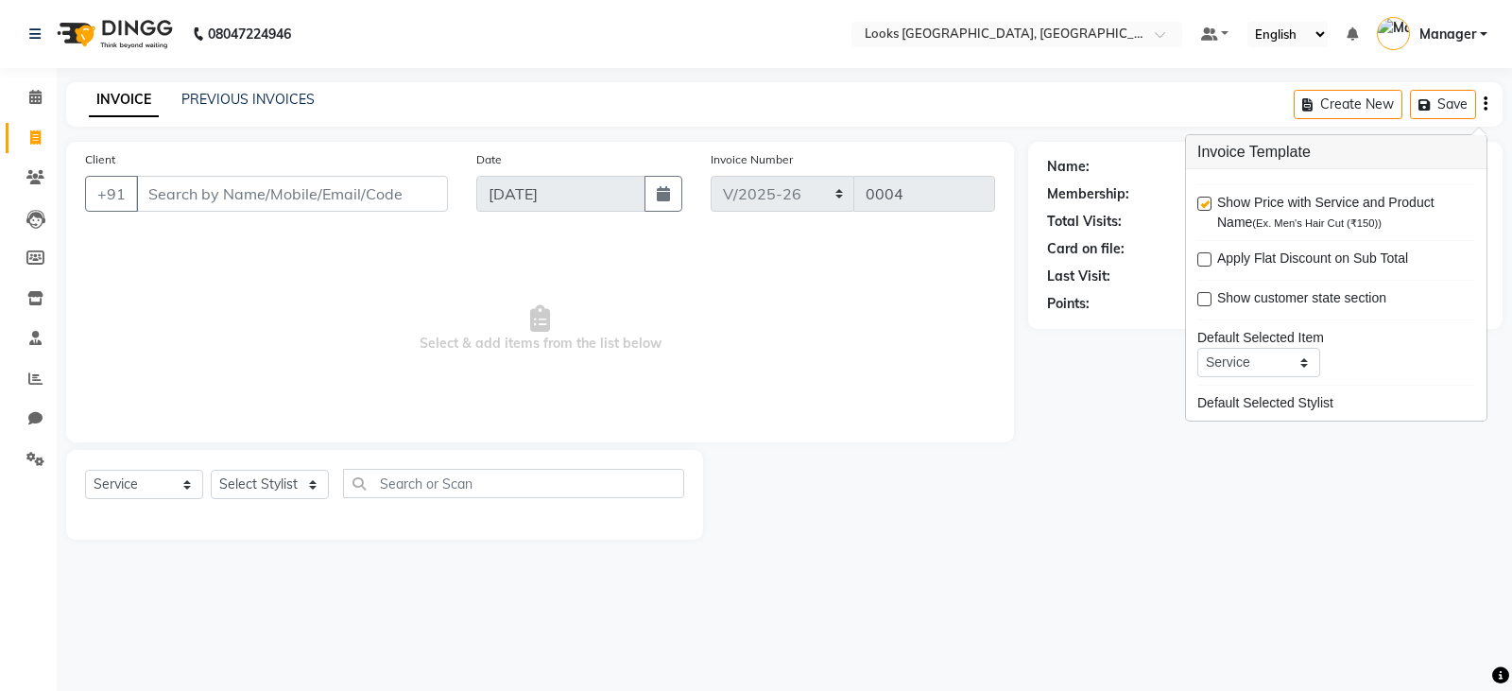
click at [1203, 204] on input "checkbox" at bounding box center [1203, 204] width 12 height 12
checkbox input "false"
click at [1090, 504] on div "Name: Membership: Total Visits: Card on file: Last Visit: Points:" at bounding box center [1272, 341] width 489 height 398
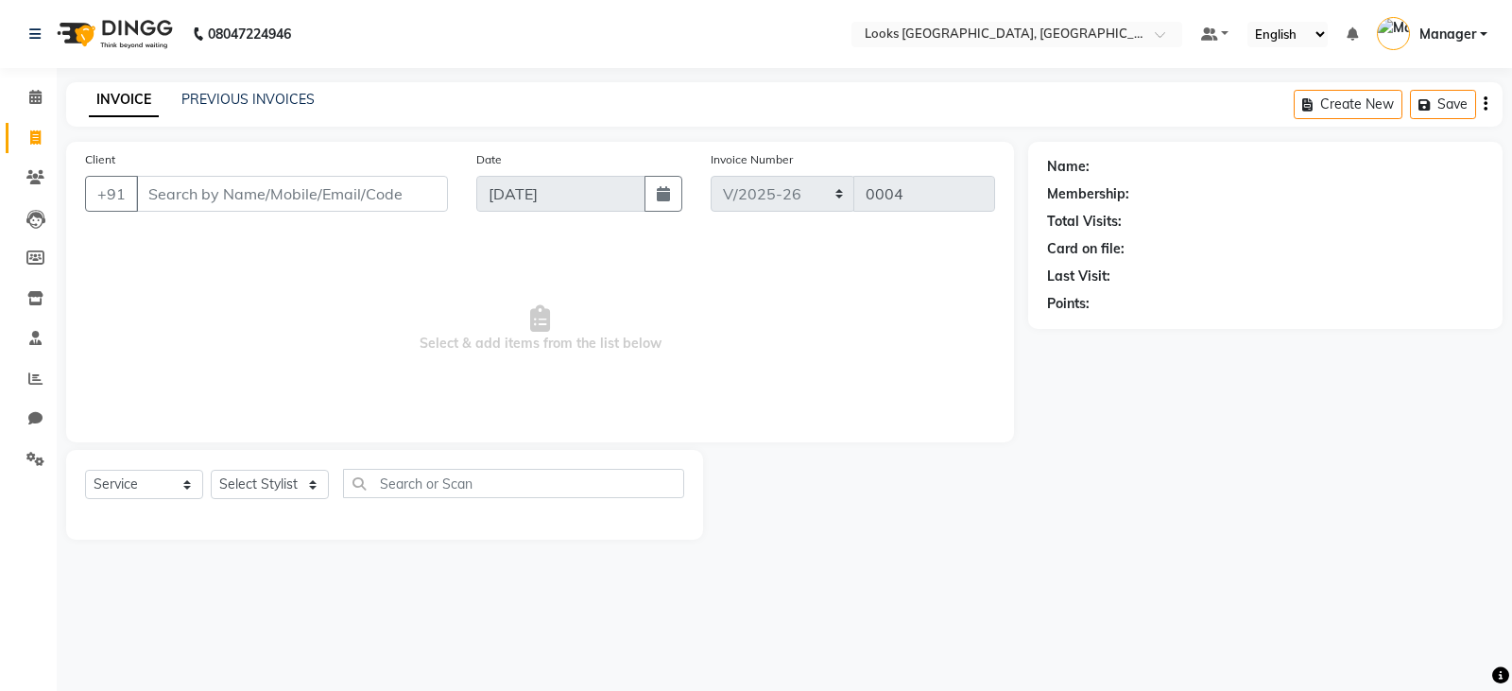
click at [1487, 104] on icon "button" at bounding box center [1486, 104] width 4 height 1
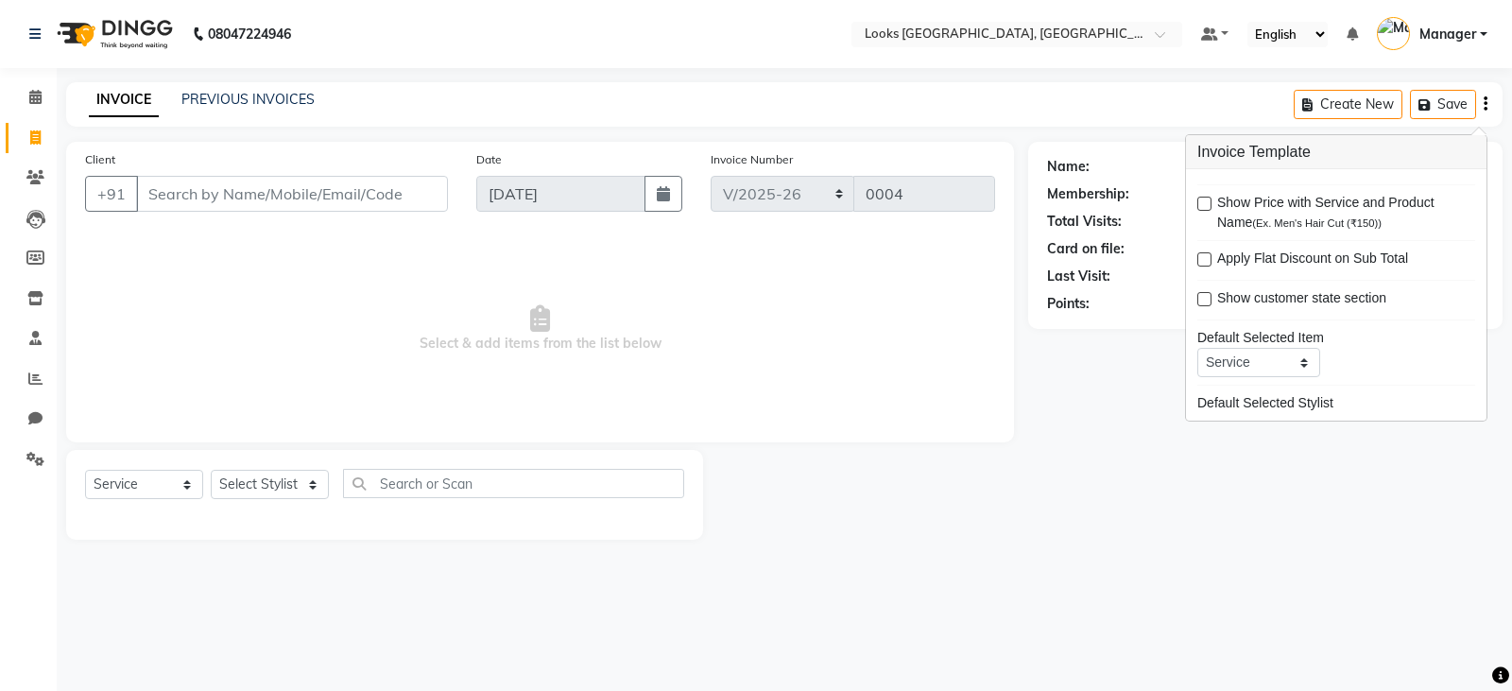
click at [1204, 266] on label at bounding box center [1204, 259] width 14 height 14
click at [1204, 266] on input "checkbox" at bounding box center [1203, 260] width 12 height 12
checkbox input "true"
click at [1319, 473] on div "Name: Membership: Total Visits: Card on file: Last Visit: Points:" at bounding box center [1272, 341] width 489 height 398
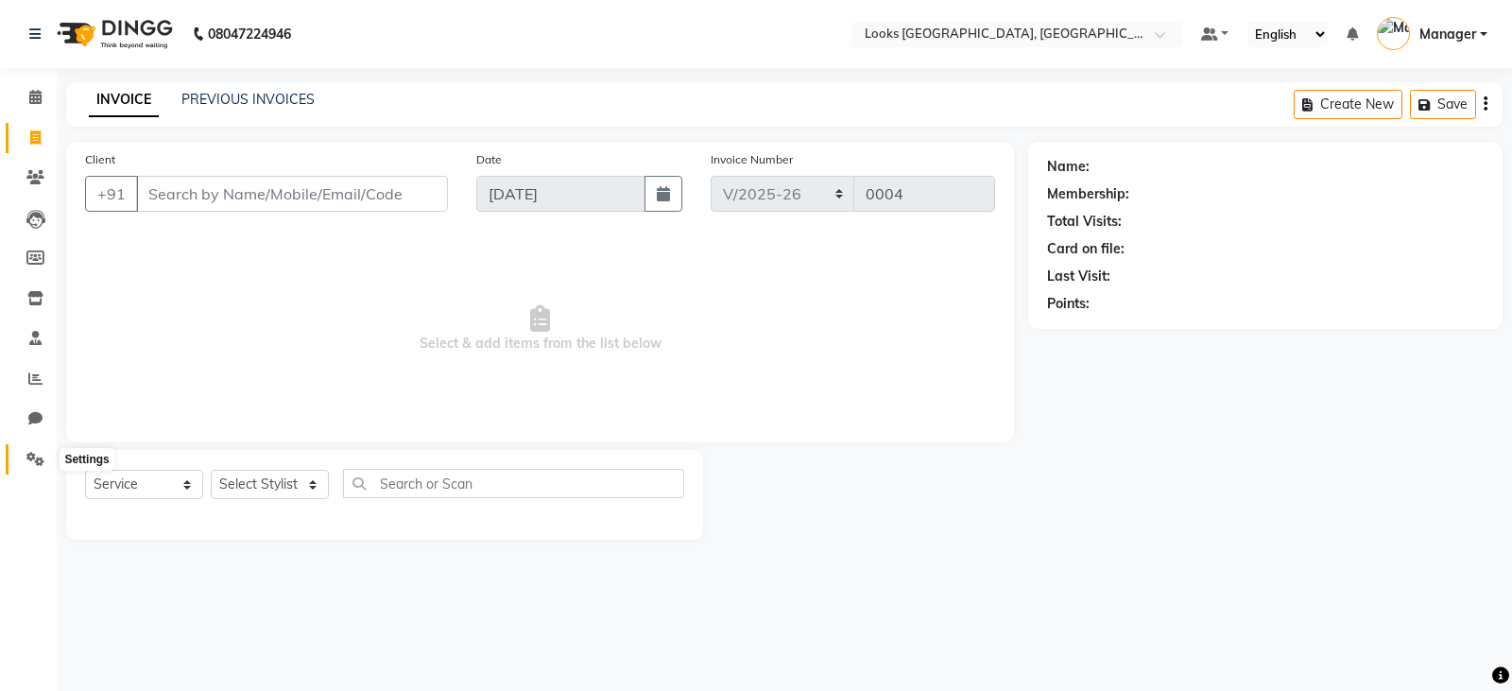
click at [27, 454] on icon at bounding box center [35, 459] width 18 height 14
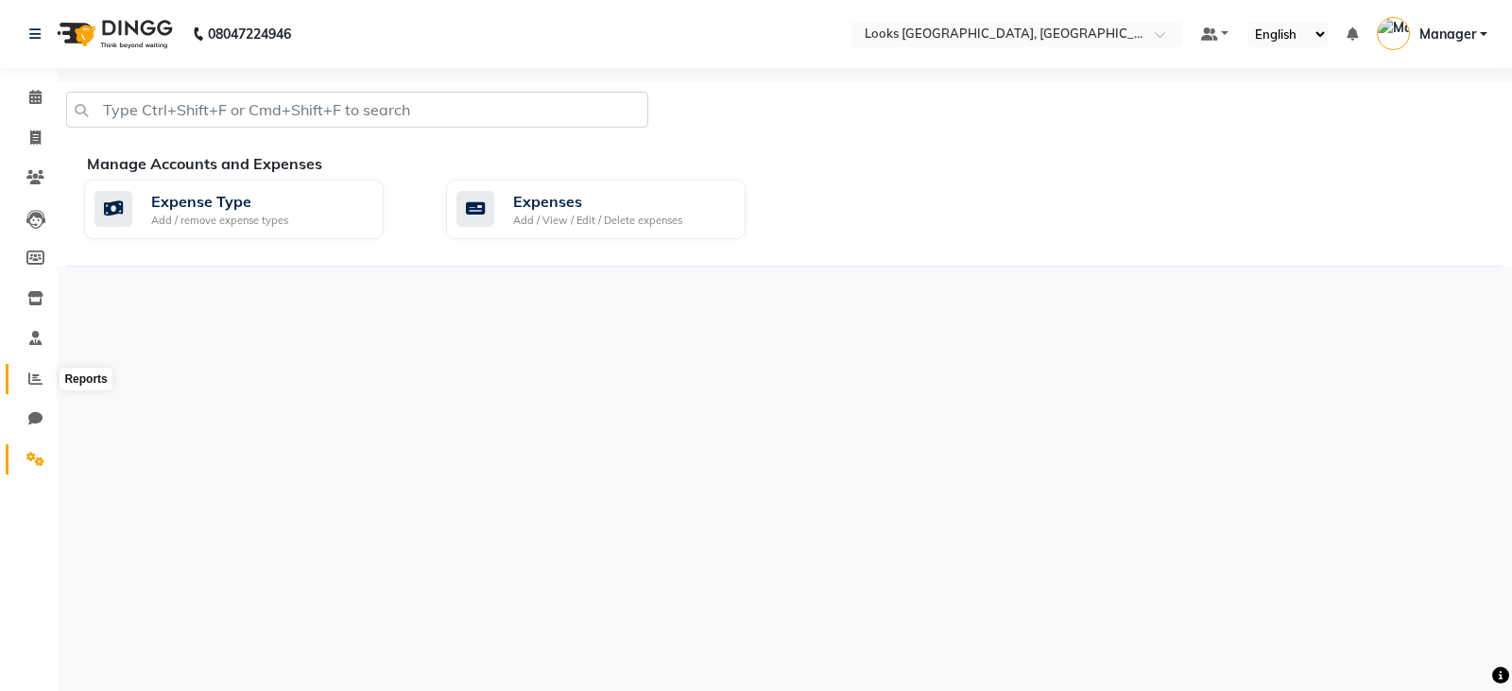
click at [27, 374] on span at bounding box center [35, 380] width 33 height 22
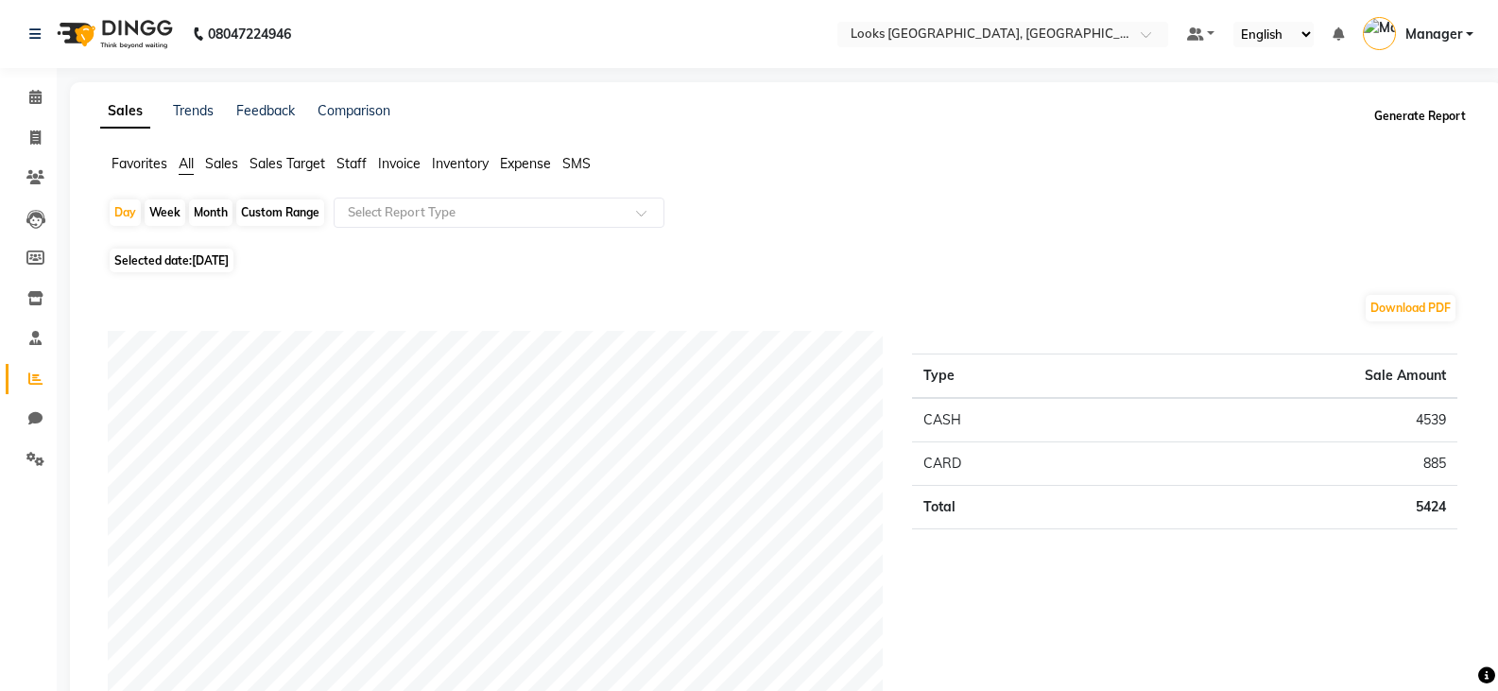
click at [1429, 116] on button "Generate Report" at bounding box center [1419, 116] width 101 height 26
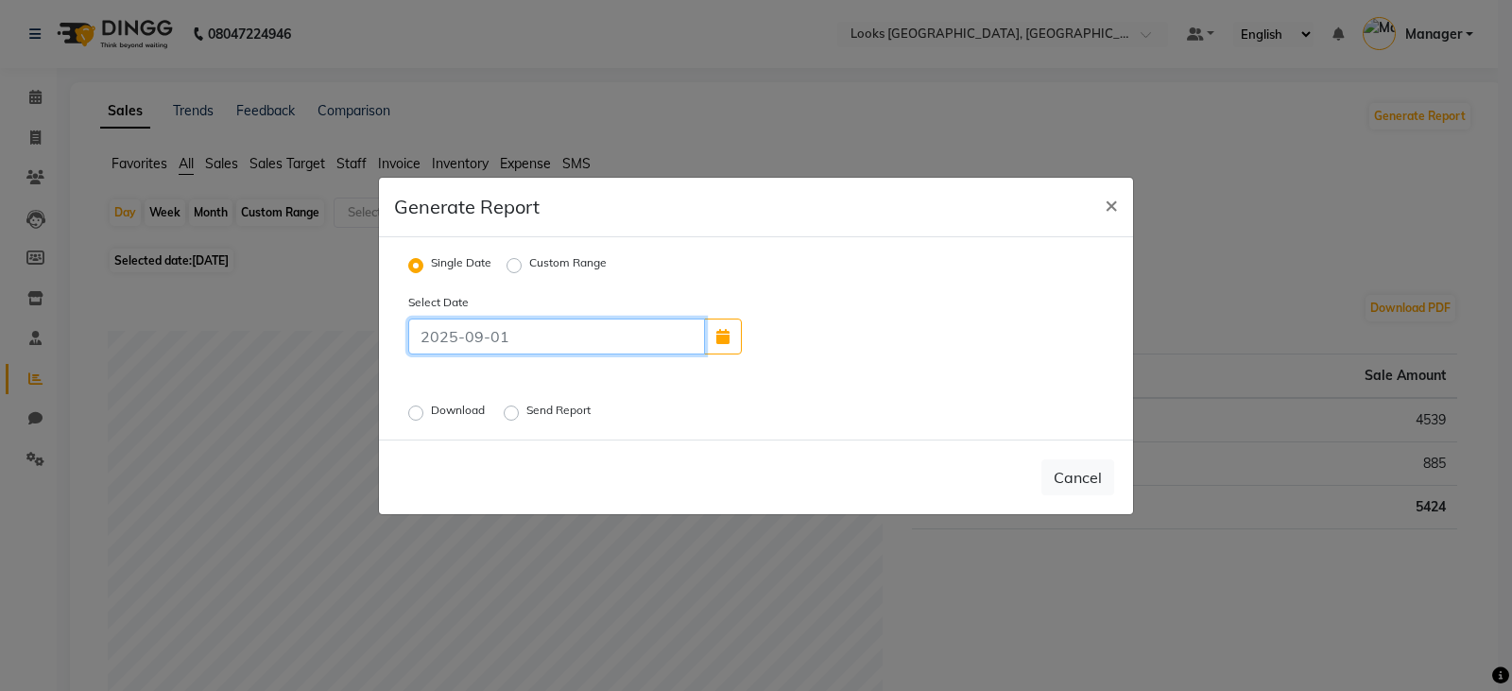
click at [454, 341] on input at bounding box center [556, 336] width 297 height 36
click at [748, 428] on div "Single Date Custom Range Select Date Download Send Report" at bounding box center [756, 338] width 754 height 202
click at [431, 411] on label "Download" at bounding box center [460, 413] width 58 height 23
click at [415, 411] on input "Download" at bounding box center [418, 411] width 13 height 13
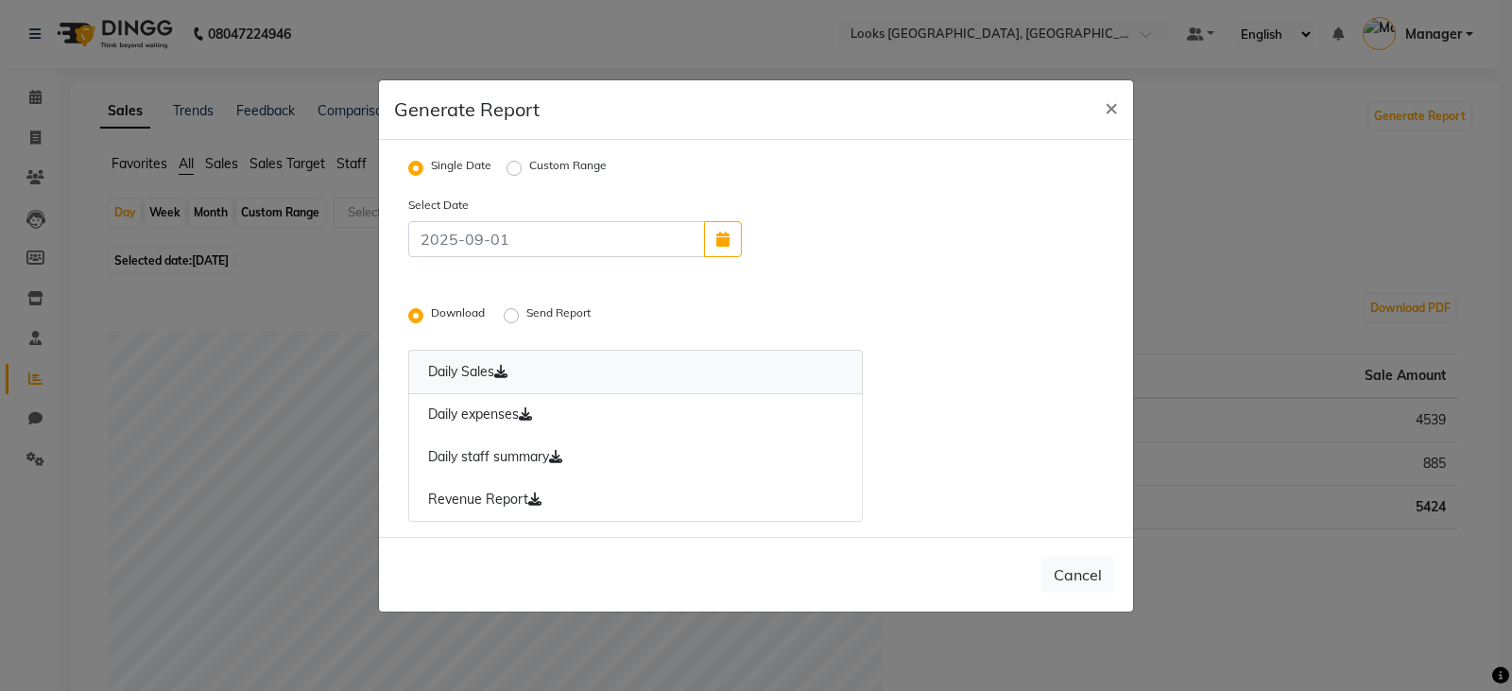
click at [504, 371] on icon at bounding box center [500, 371] width 13 height 13
click at [1107, 109] on span "×" at bounding box center [1111, 107] width 13 height 28
radio input "false"
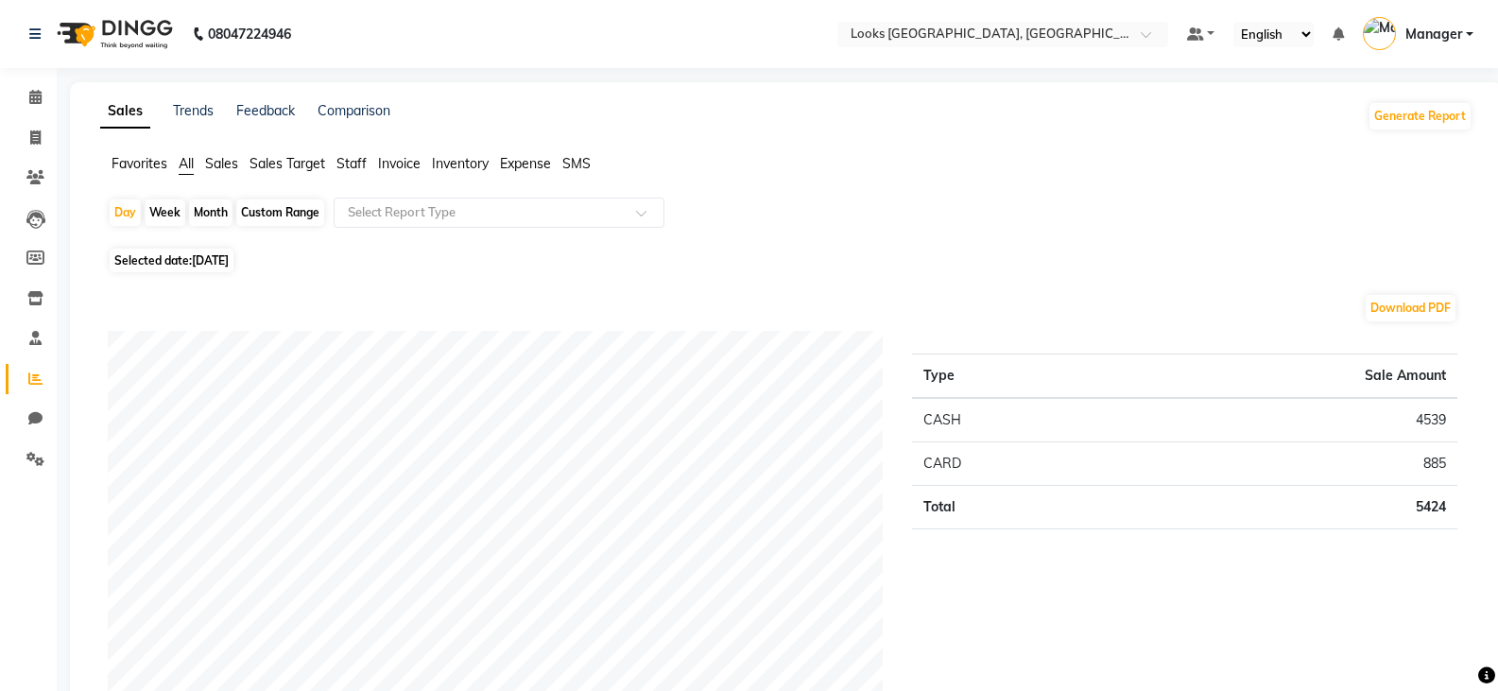
click at [1334, 267] on div "Selected date: 01-09-2025" at bounding box center [790, 260] width 1365 height 20
click at [1406, 306] on button "Download PDF" at bounding box center [1411, 308] width 90 height 26
click at [1487, 677] on icon at bounding box center [1486, 675] width 17 height 17
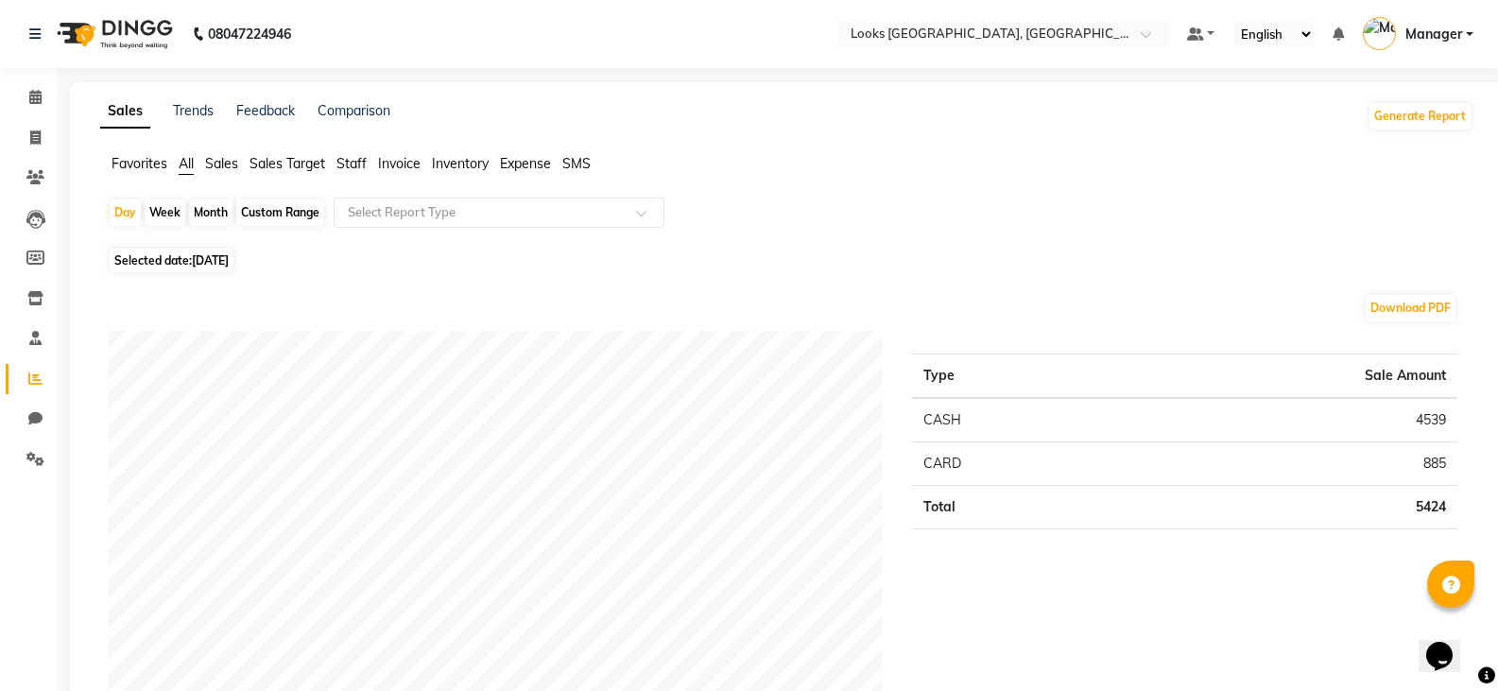
click at [1487, 677] on icon at bounding box center [1486, 675] width 17 height 17
click at [351, 163] on span "Staff" at bounding box center [351, 163] width 30 height 17
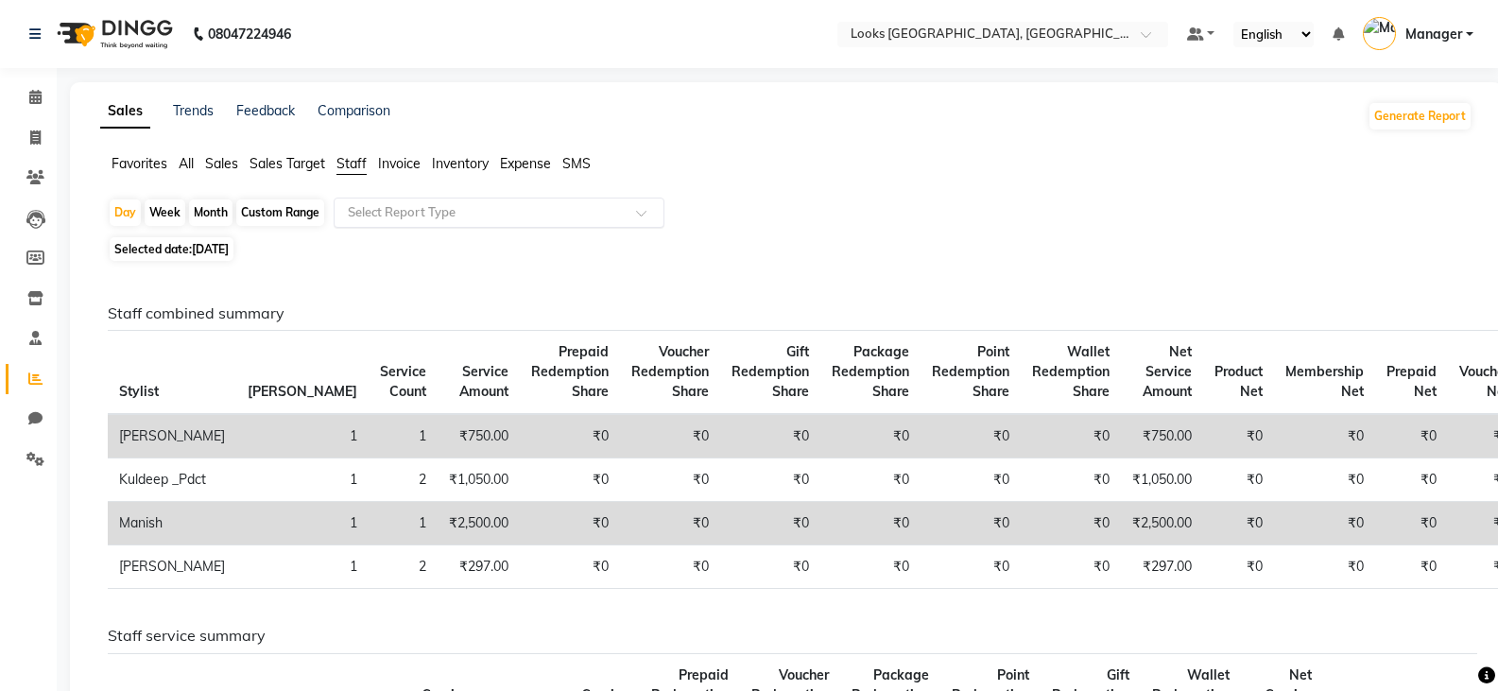
click at [382, 214] on input "text" at bounding box center [480, 212] width 272 height 19
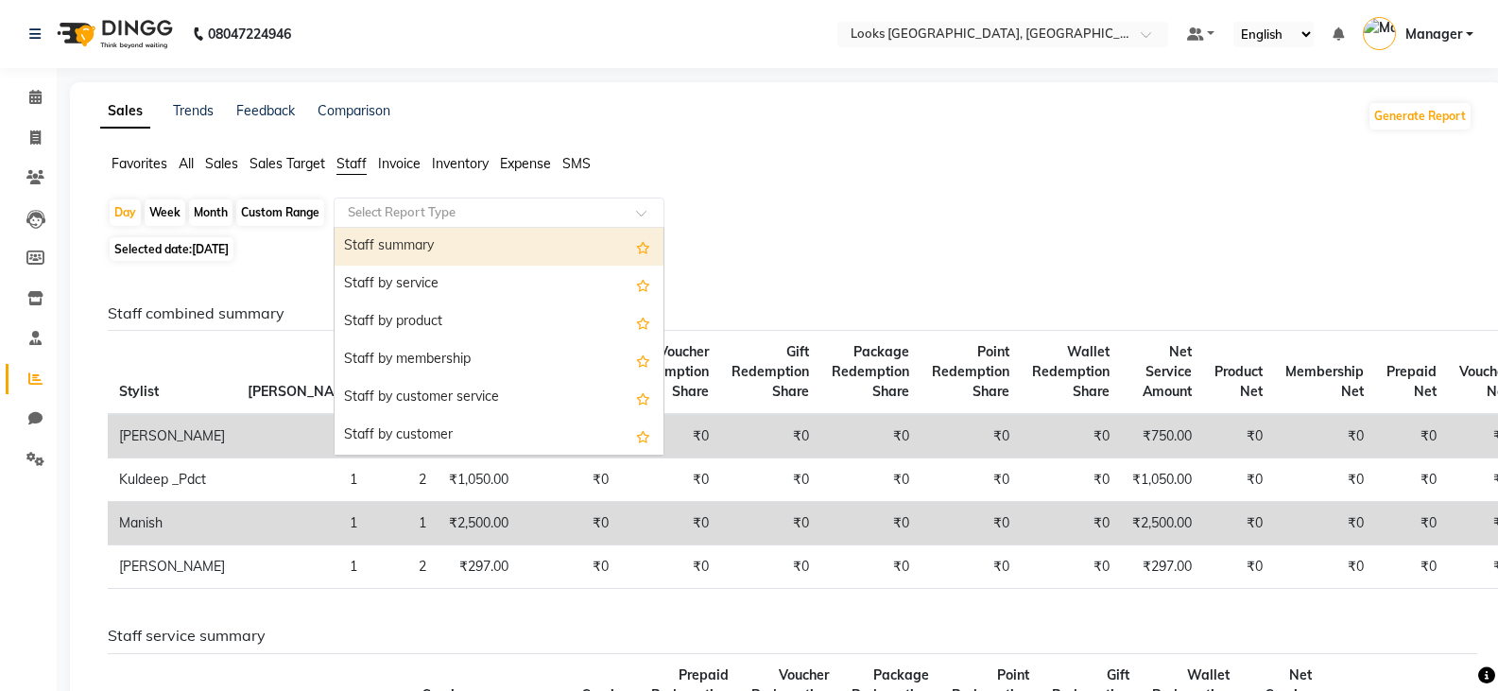
click at [386, 245] on div "Staff summary" at bounding box center [499, 247] width 329 height 38
select select "full_report"
select select "csv"
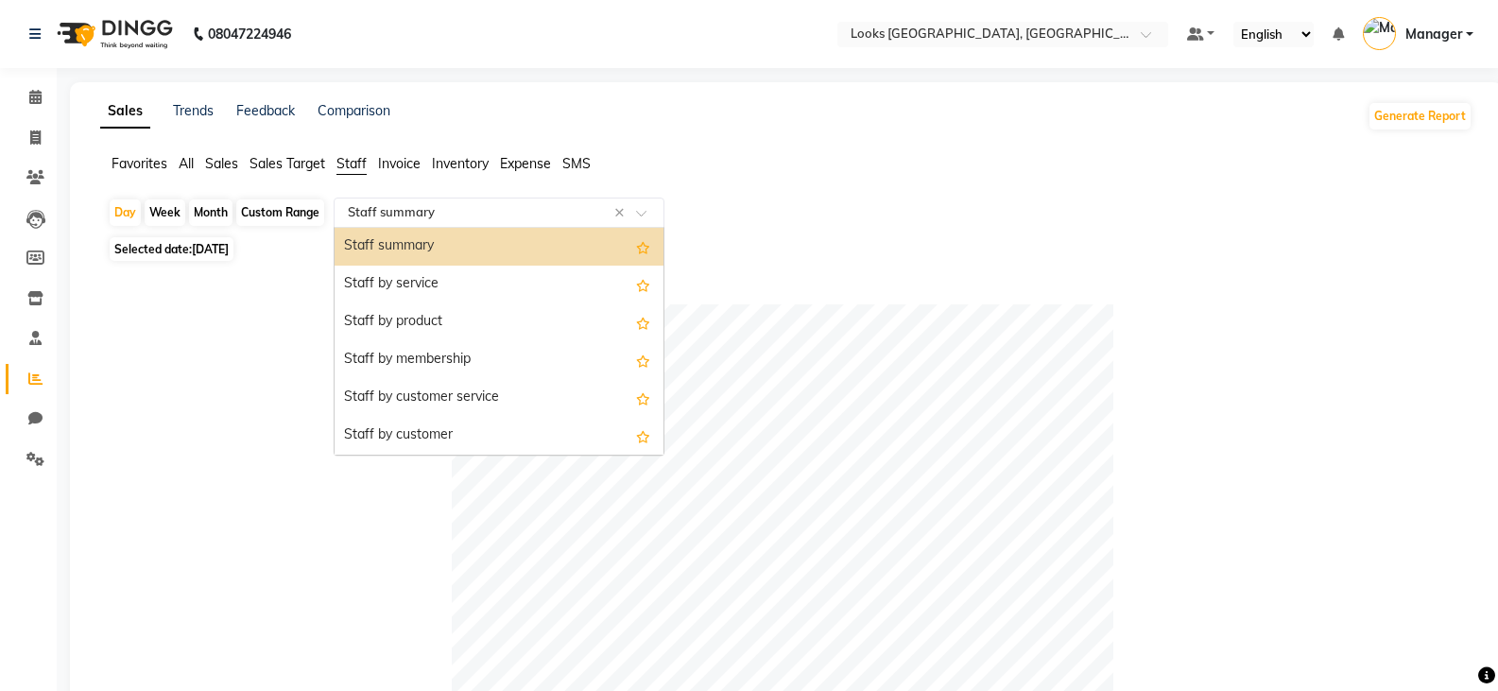
click at [416, 220] on input "text" at bounding box center [480, 212] width 272 height 19
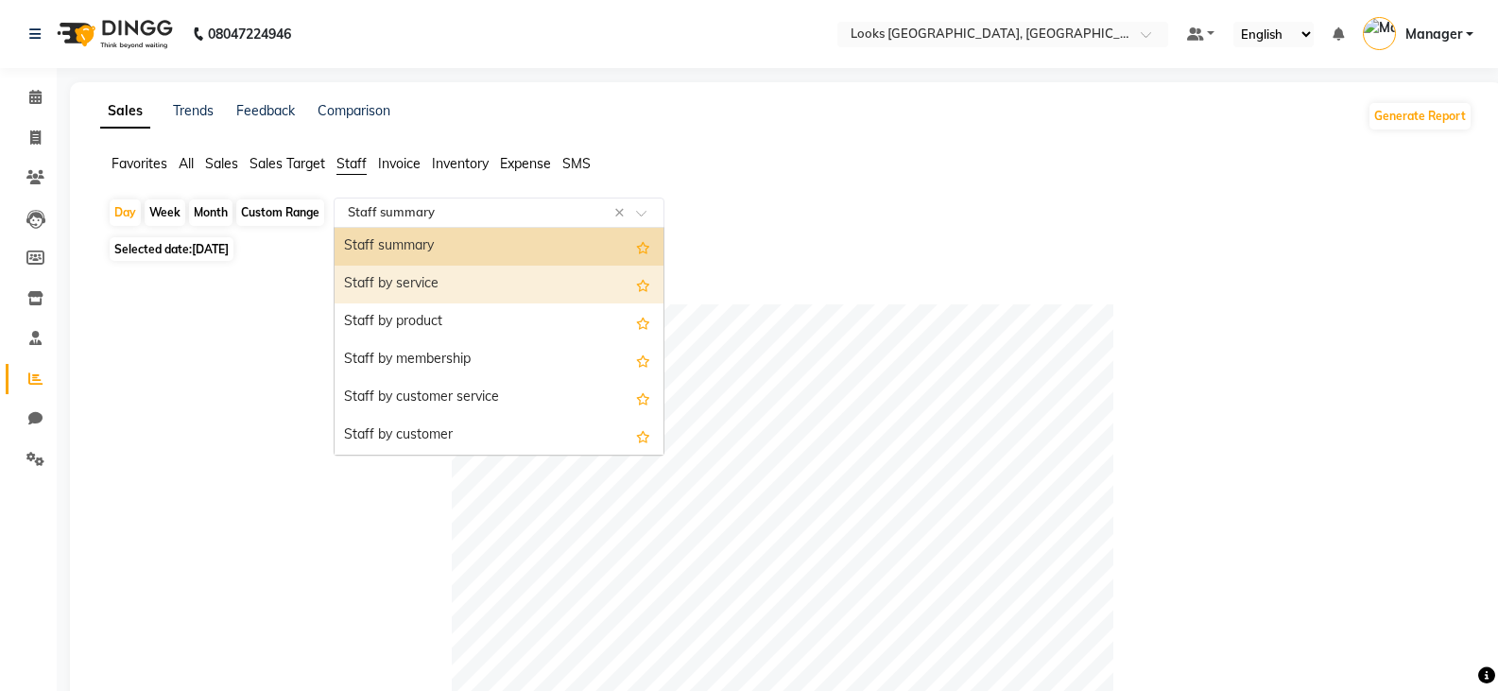
click at [424, 285] on div "Staff by service" at bounding box center [499, 285] width 329 height 38
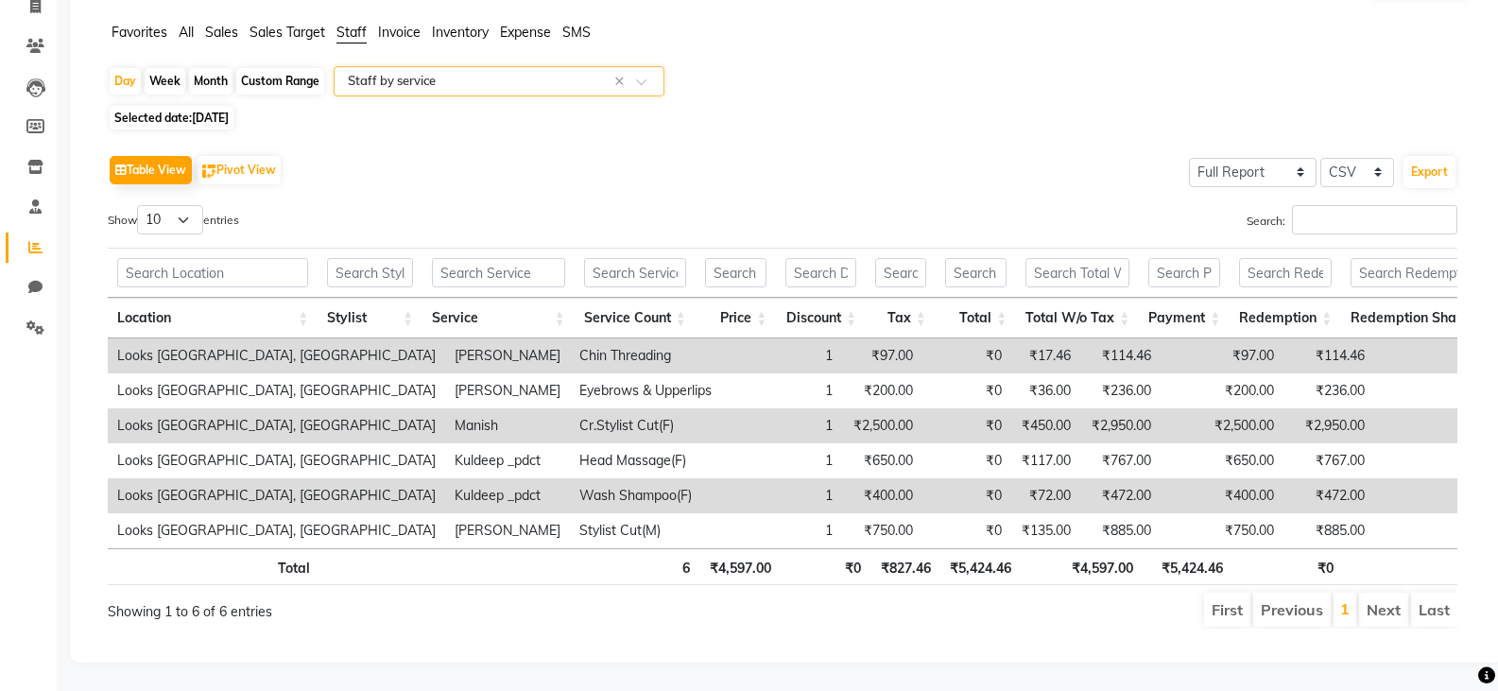
scroll to position [160, 0]
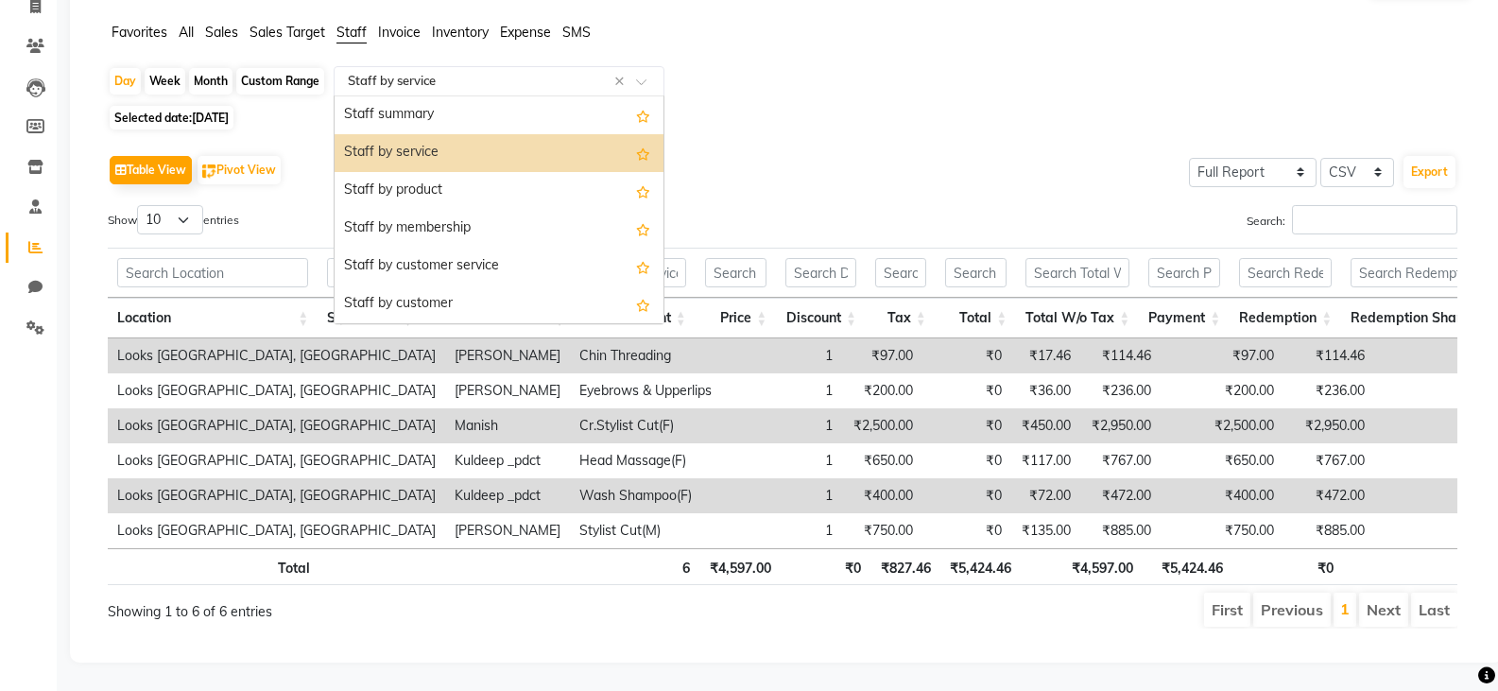
click at [551, 66] on div "Select Report Type × Staff by service ×" at bounding box center [499, 81] width 331 height 30
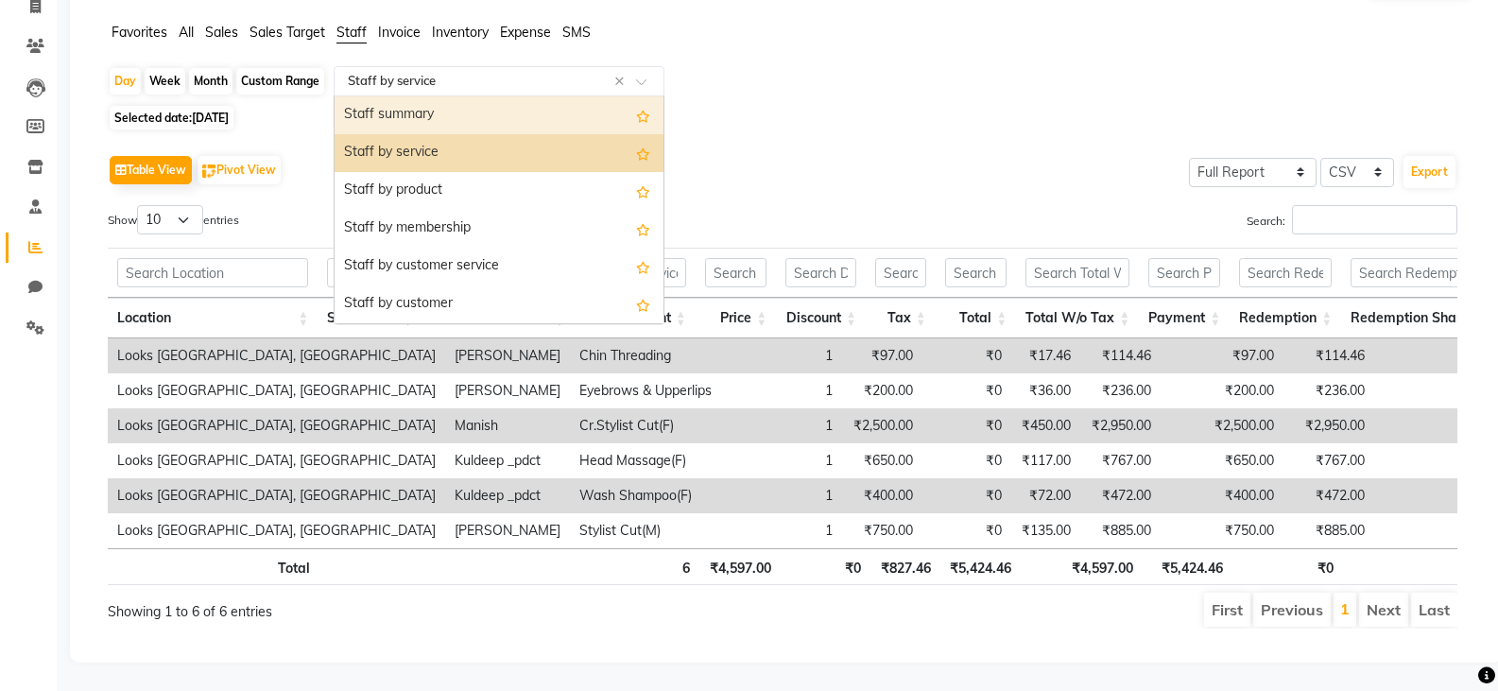
click at [792, 108] on div "Selected date: 01-09-2025" at bounding box center [790, 118] width 1365 height 20
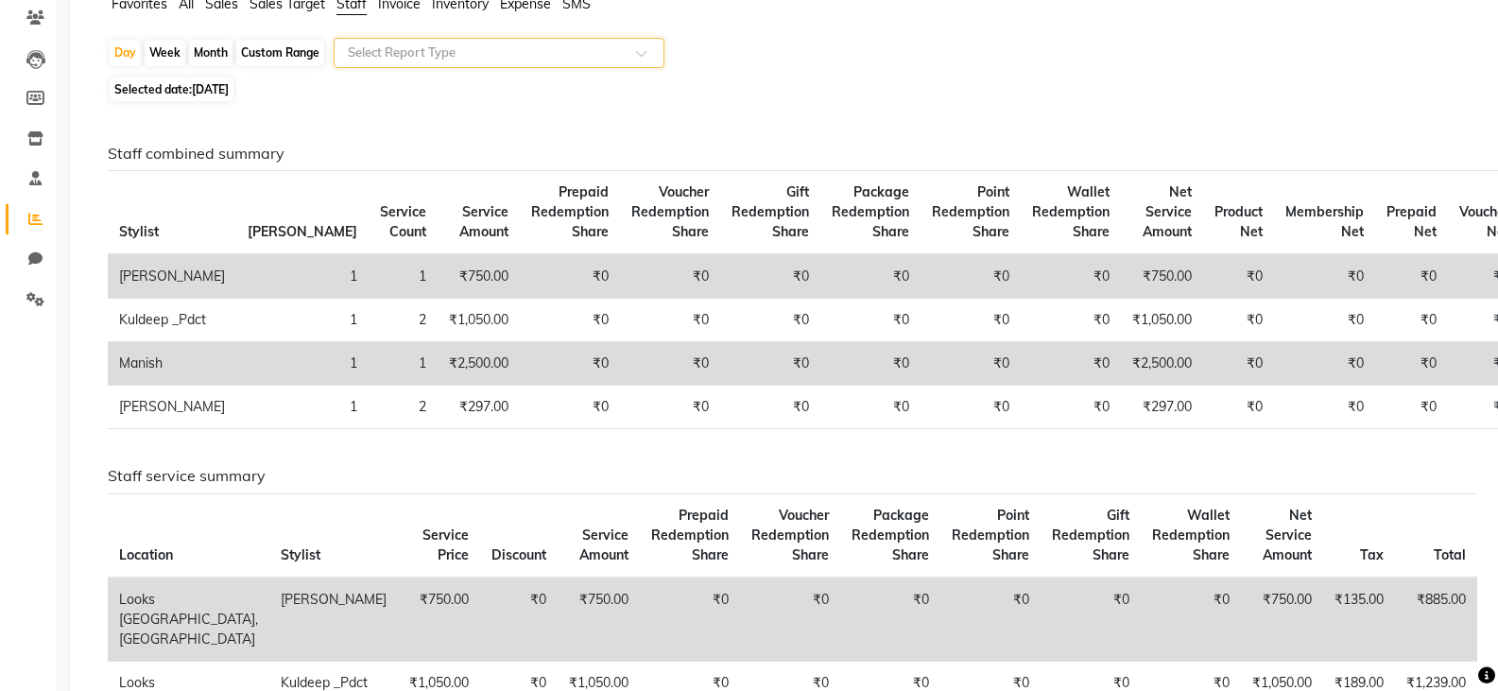
click at [848, 87] on div "Selected date: 01-09-2025" at bounding box center [790, 89] width 1365 height 20
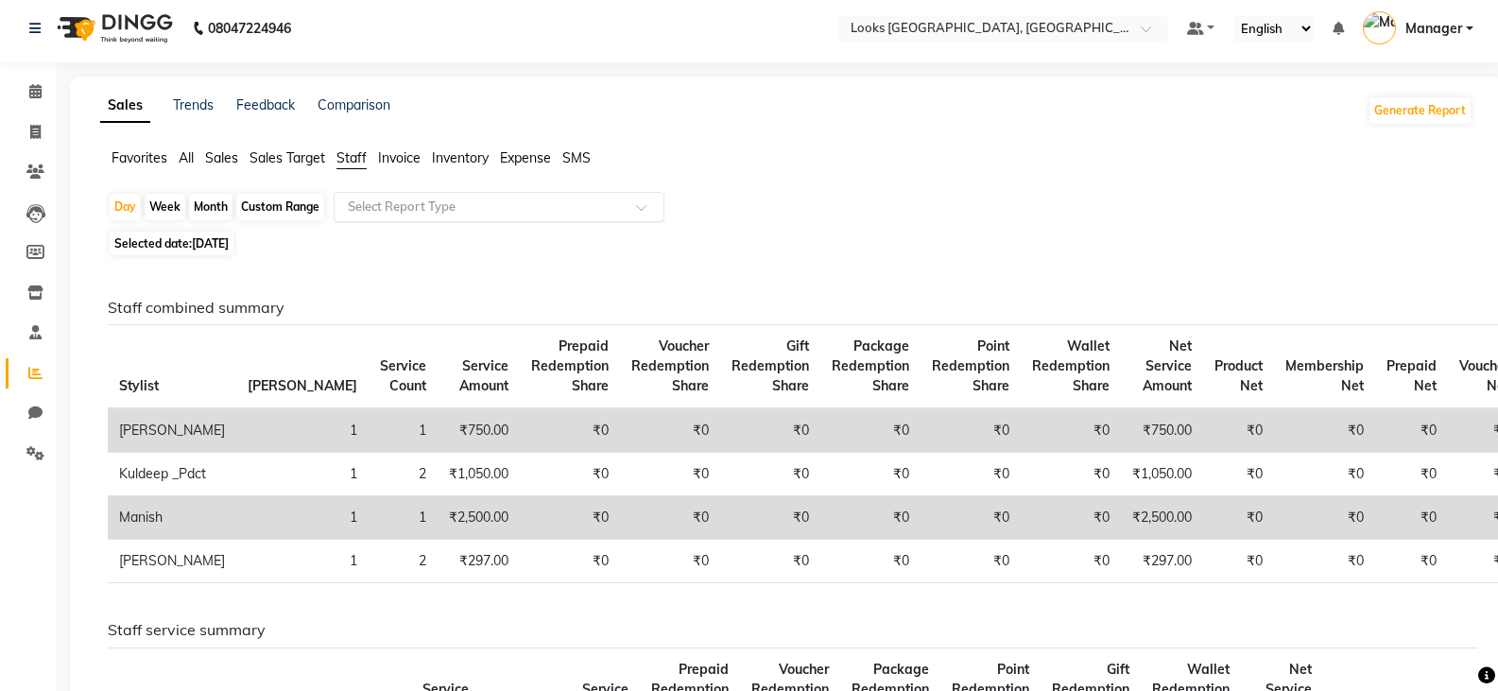
scroll to position [0, 0]
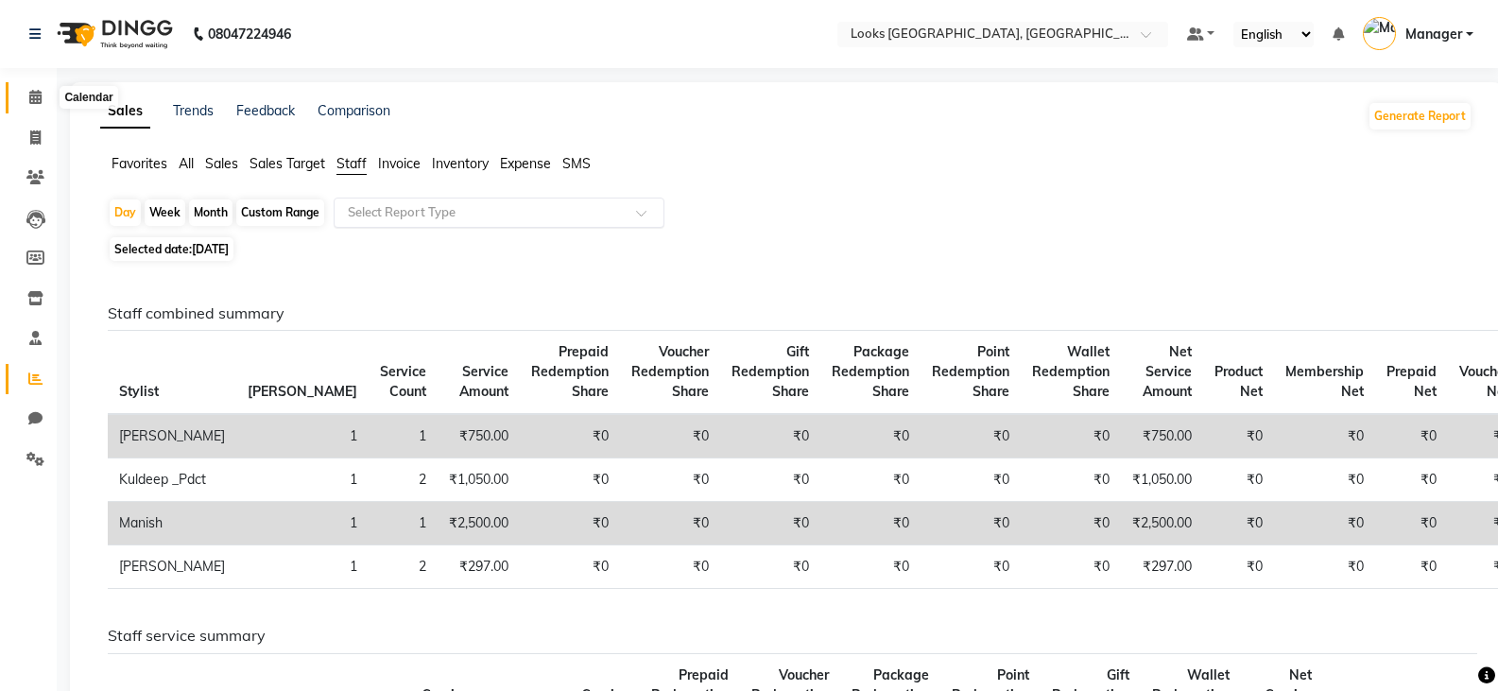
click at [26, 95] on span at bounding box center [35, 98] width 33 height 22
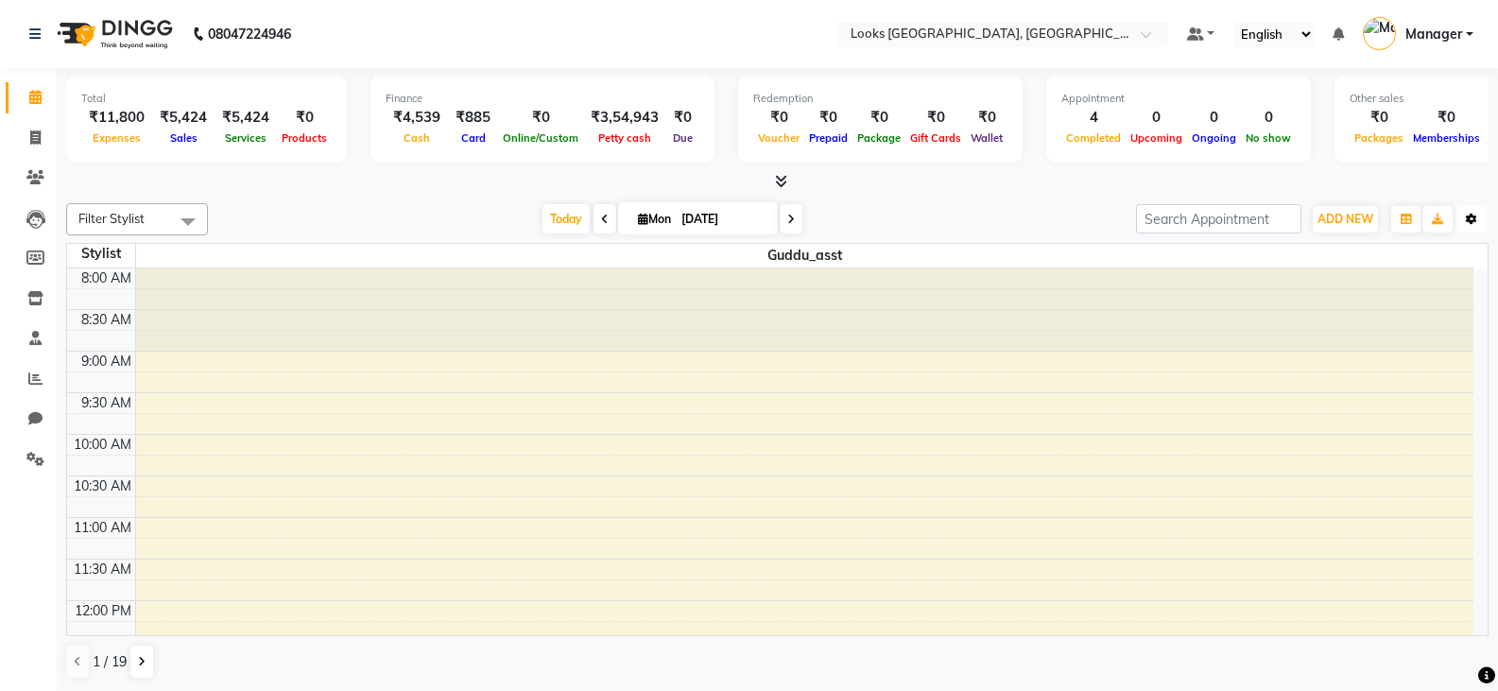
click at [1466, 220] on icon "button" at bounding box center [1471, 219] width 11 height 11
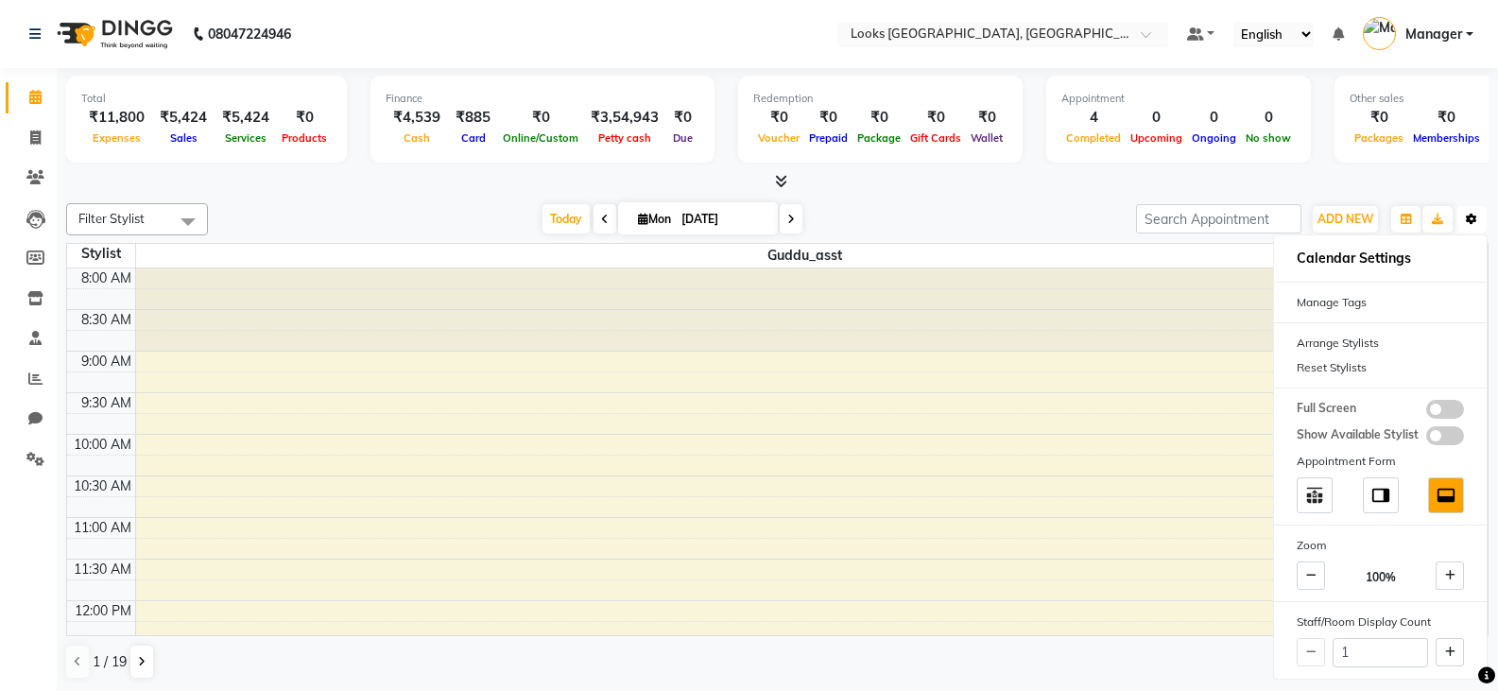
click at [1466, 220] on icon "button" at bounding box center [1471, 219] width 11 height 11
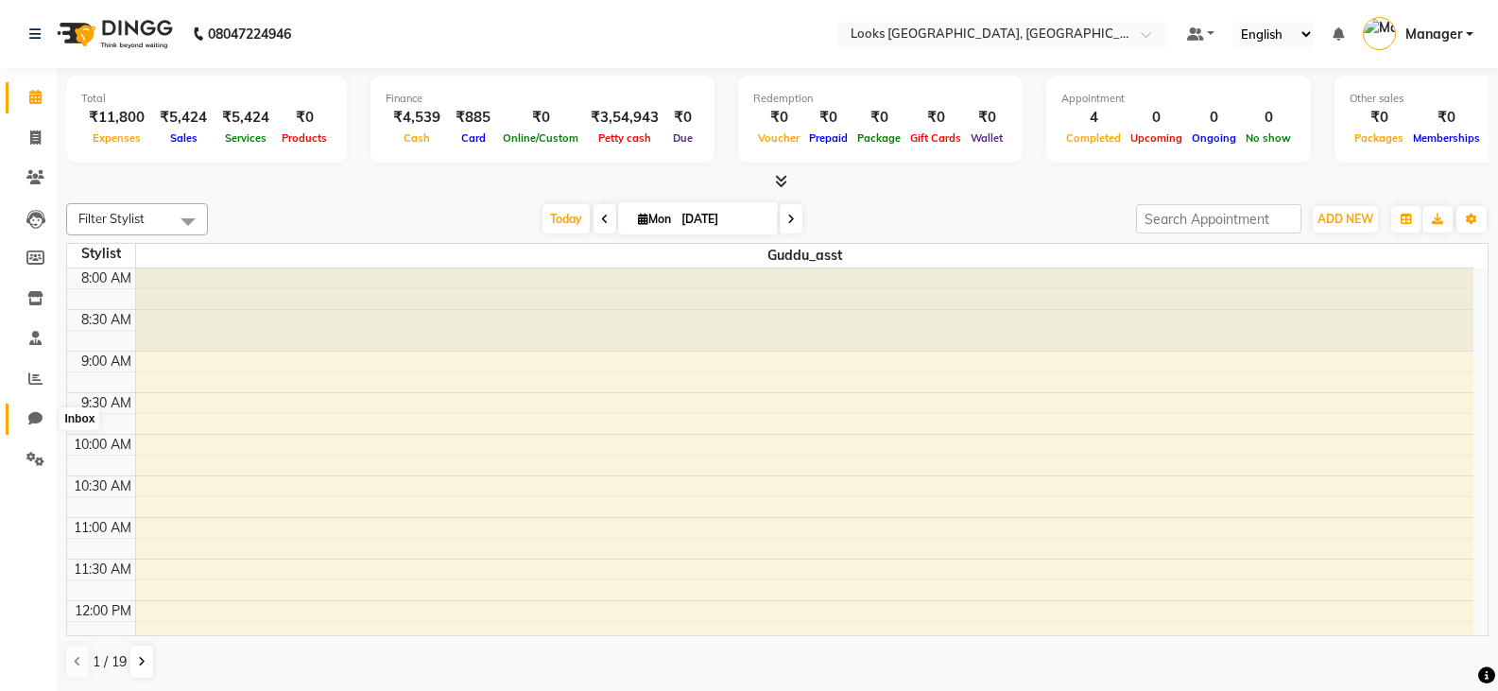
click at [45, 409] on span at bounding box center [35, 419] width 33 height 22
select select "100"
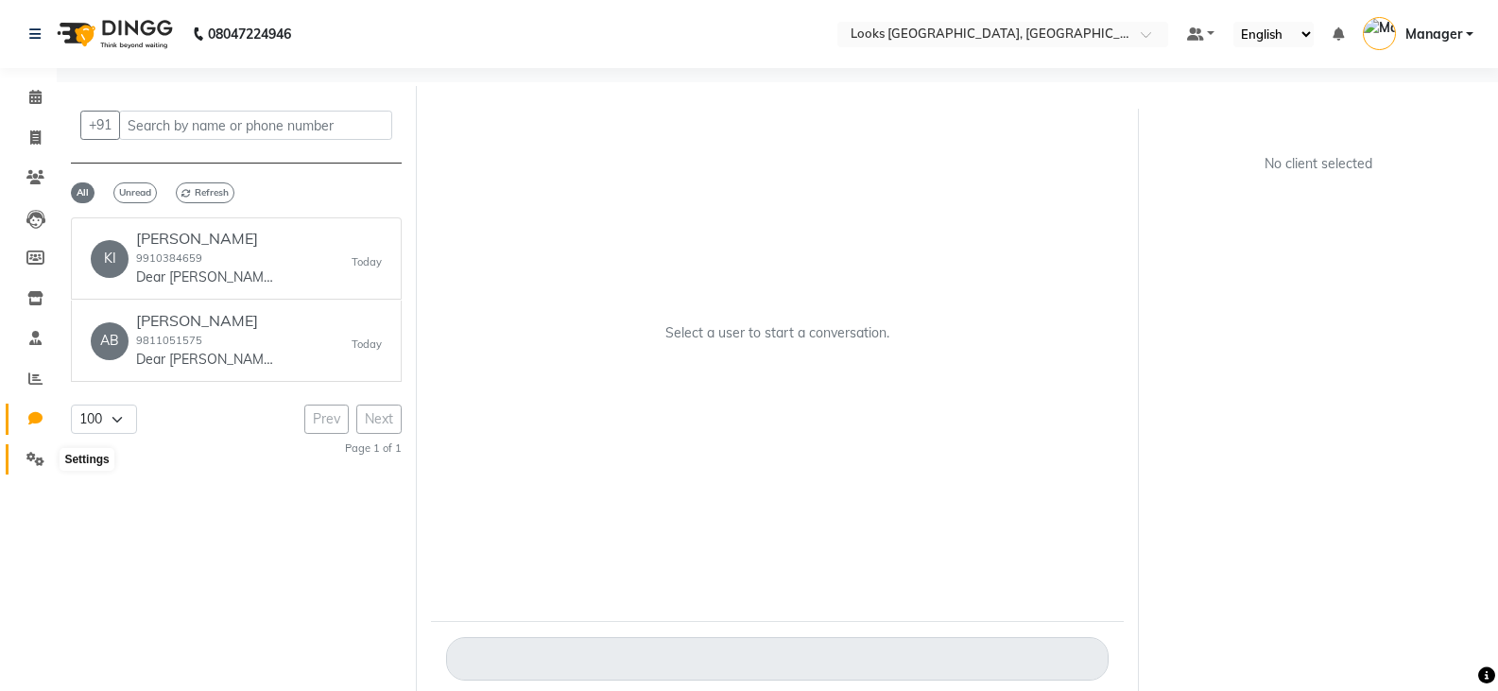
click at [36, 455] on icon at bounding box center [35, 459] width 18 height 14
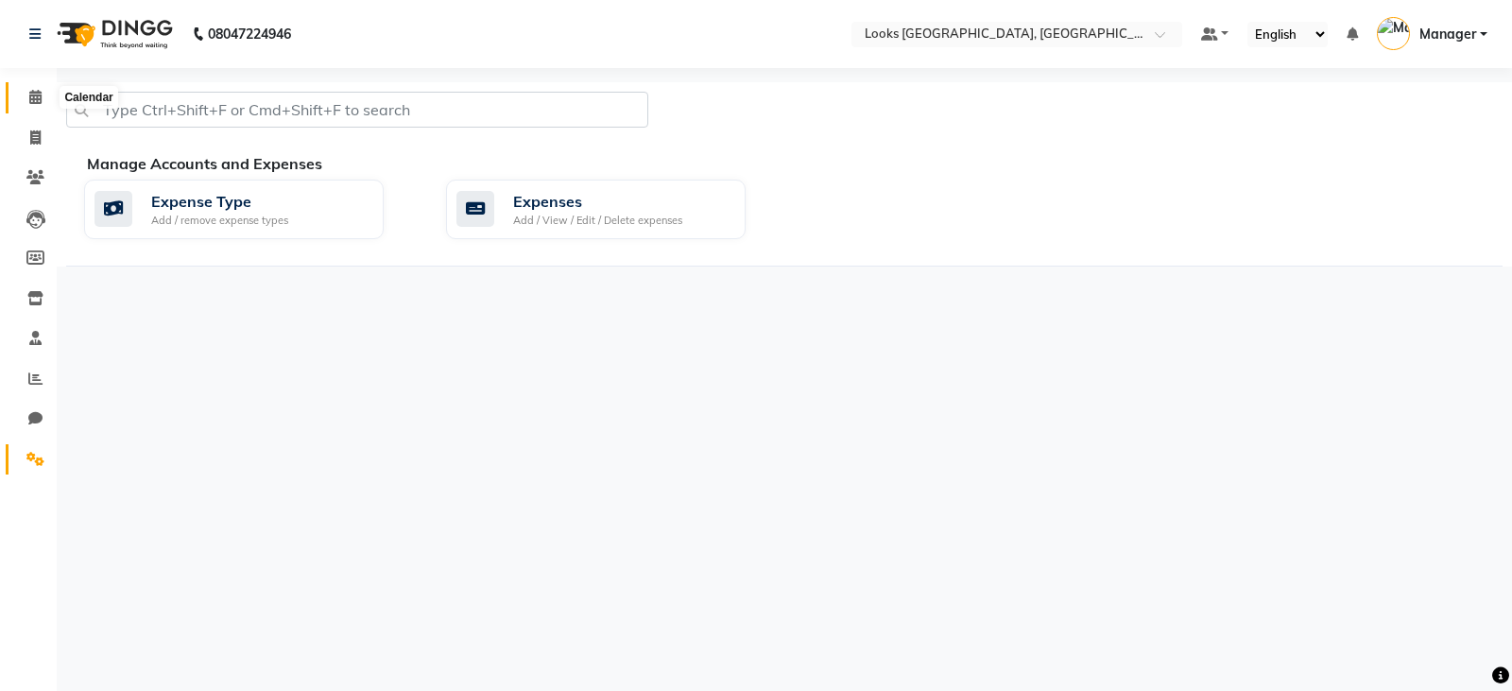
click at [26, 88] on span at bounding box center [35, 98] width 33 height 22
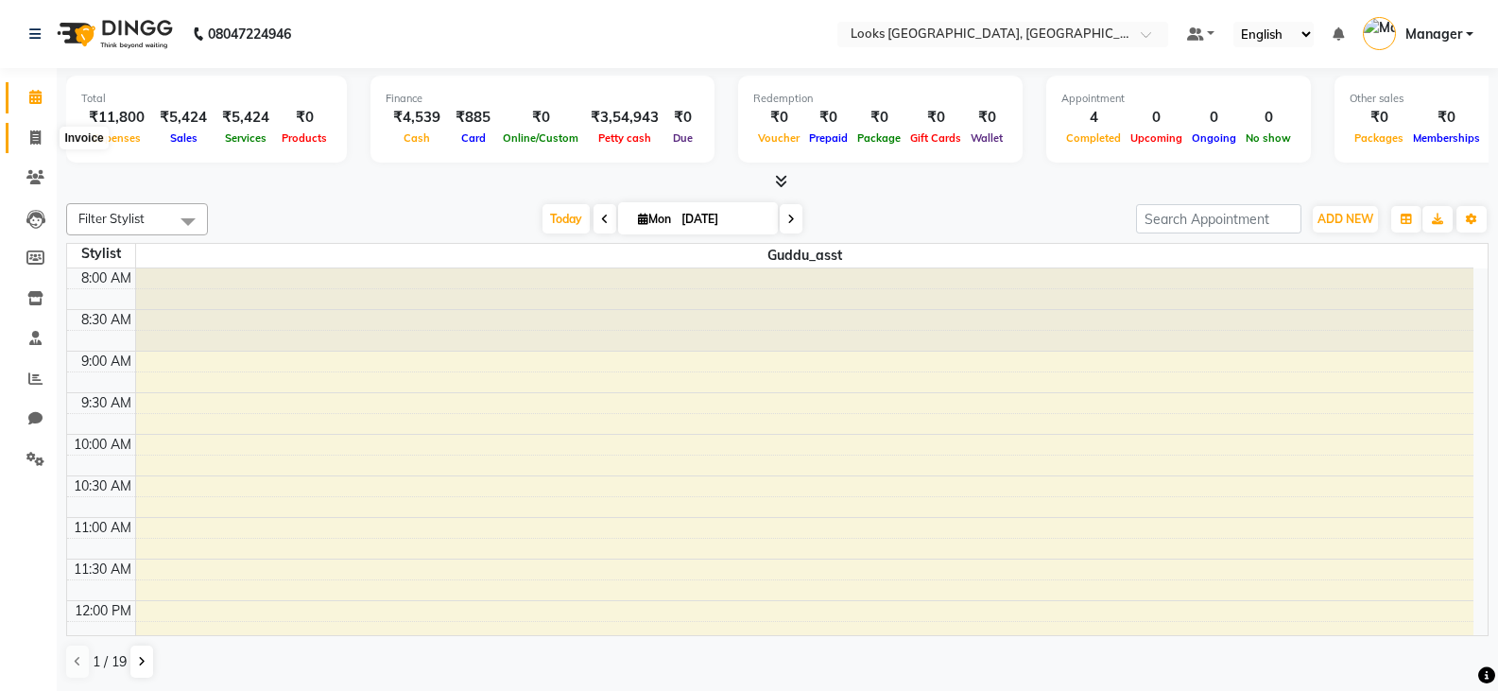
click at [30, 133] on icon at bounding box center [35, 137] width 10 height 14
select select "service"
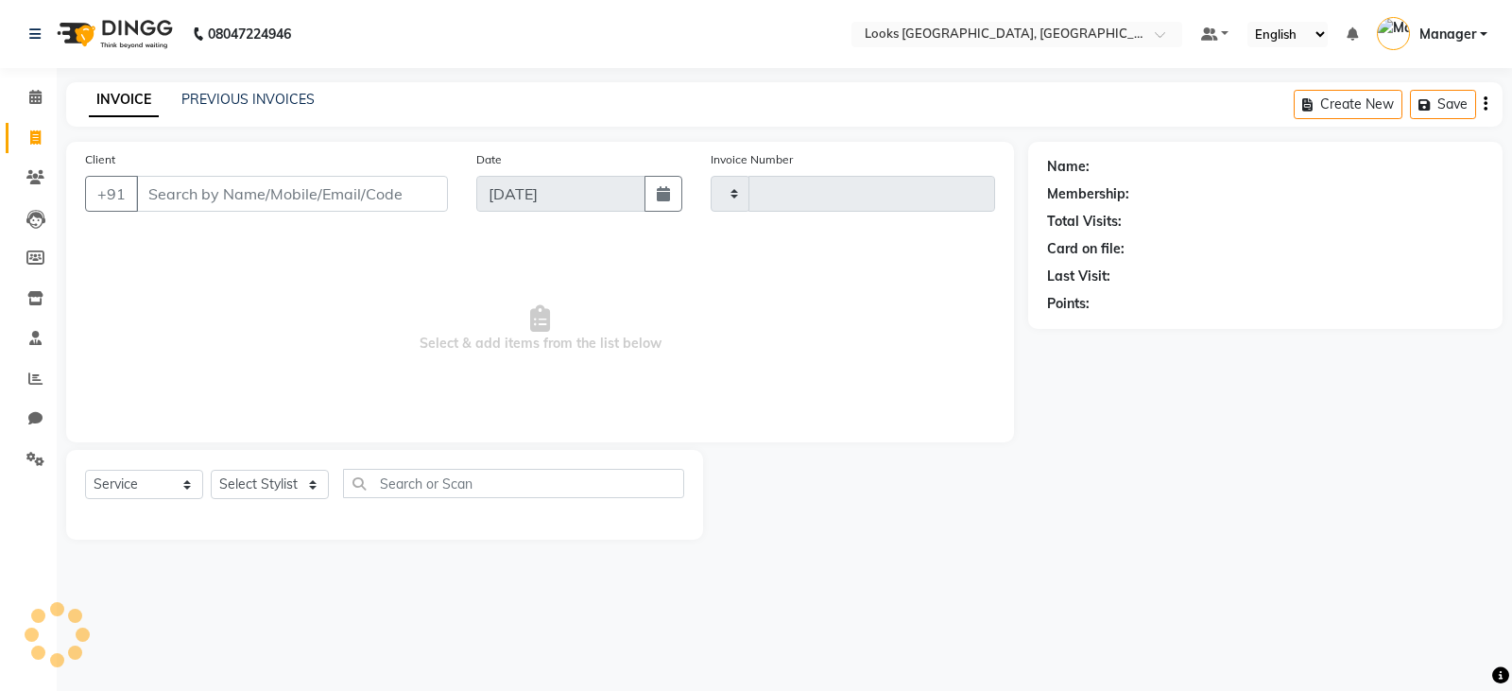
type input "0004"
click at [251, 191] on input "Client" at bounding box center [292, 194] width 312 height 36
select select "8891"
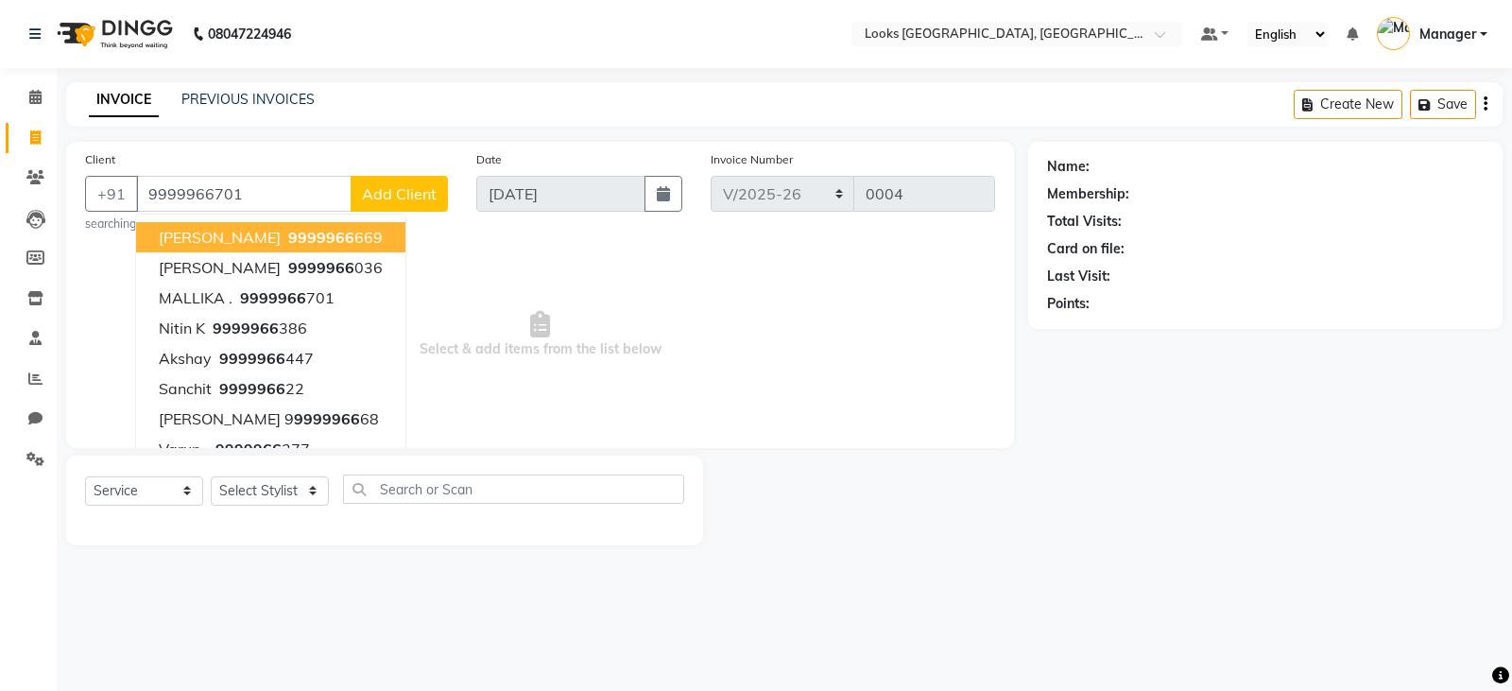
type input "9999966701"
select select "1: Object"
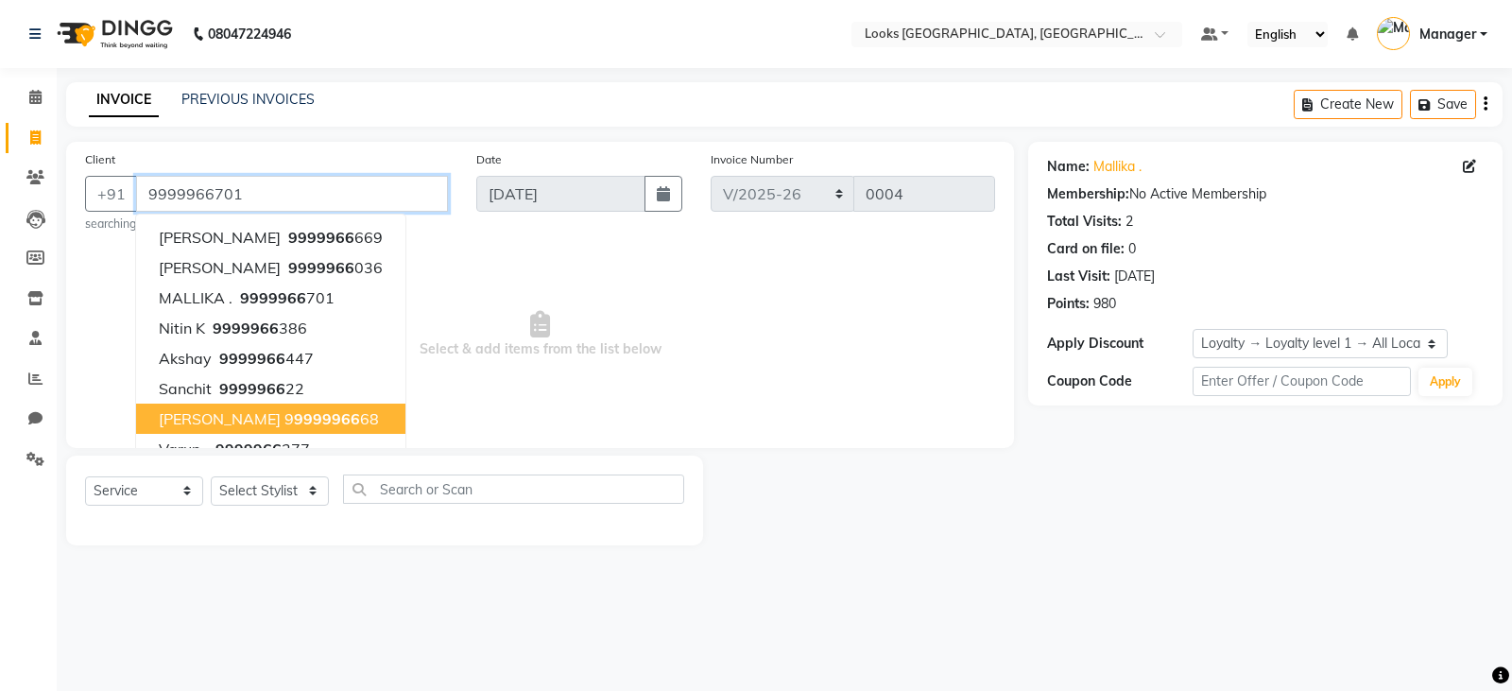
click at [329, 189] on input "9999966701" at bounding box center [292, 194] width 312 height 36
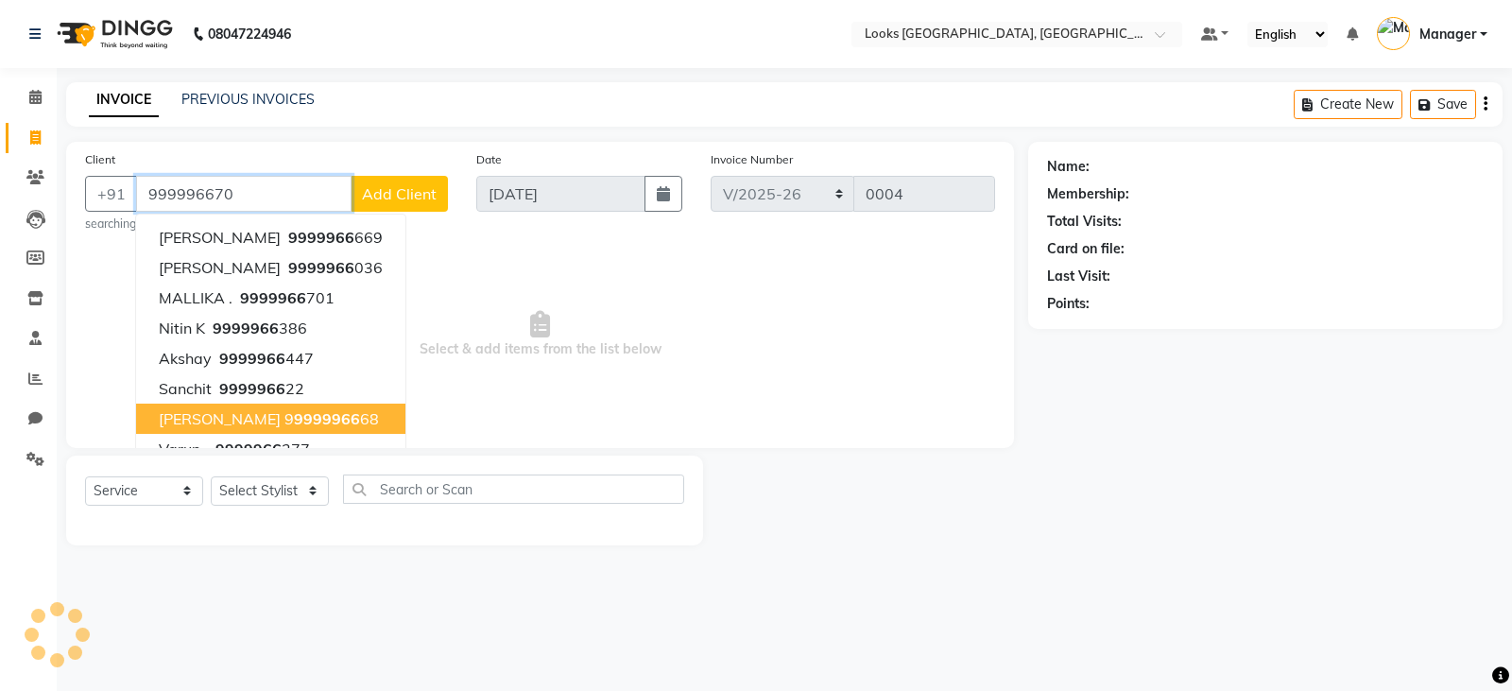
type input "9999966701"
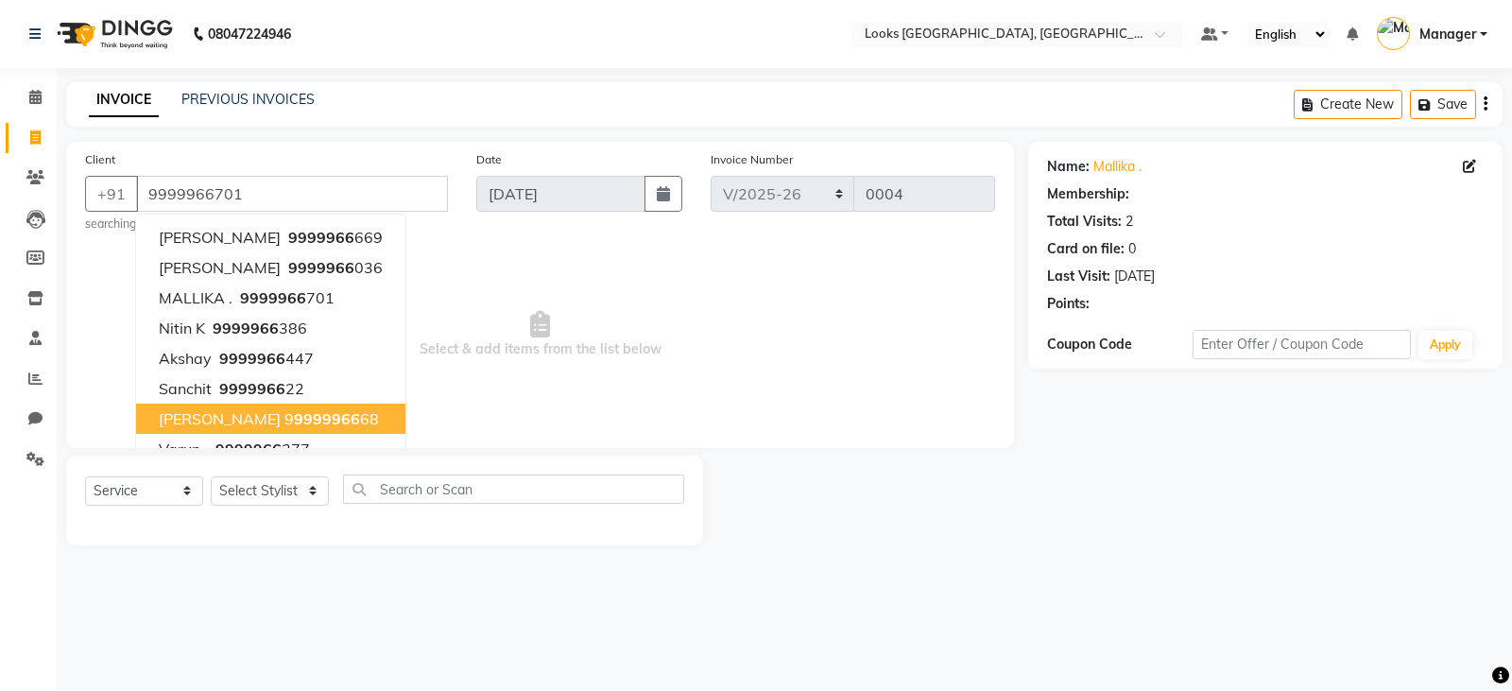
select select "1: Object"
click at [923, 404] on span "Select & add items from the list below" at bounding box center [540, 334] width 910 height 189
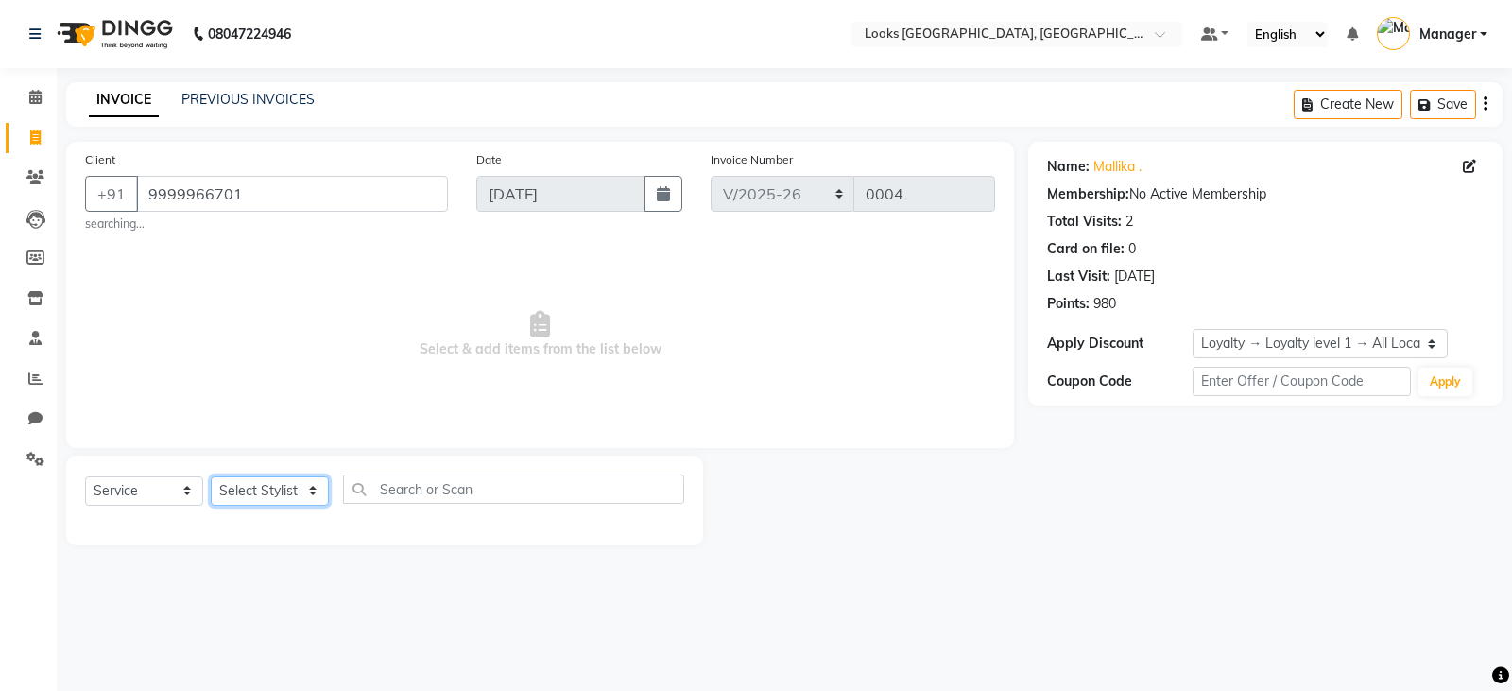
click at [231, 491] on select "Select Stylist [PERSON_NAME] Bharat_pdct Counter Sales [PERSON_NAME] guddu_asst…" at bounding box center [270, 490] width 118 height 29
select select "90408"
click at [211, 476] on select "Select Stylist [PERSON_NAME] Bharat_pdct Counter Sales [PERSON_NAME] guddu_asst…" at bounding box center [270, 490] width 118 height 29
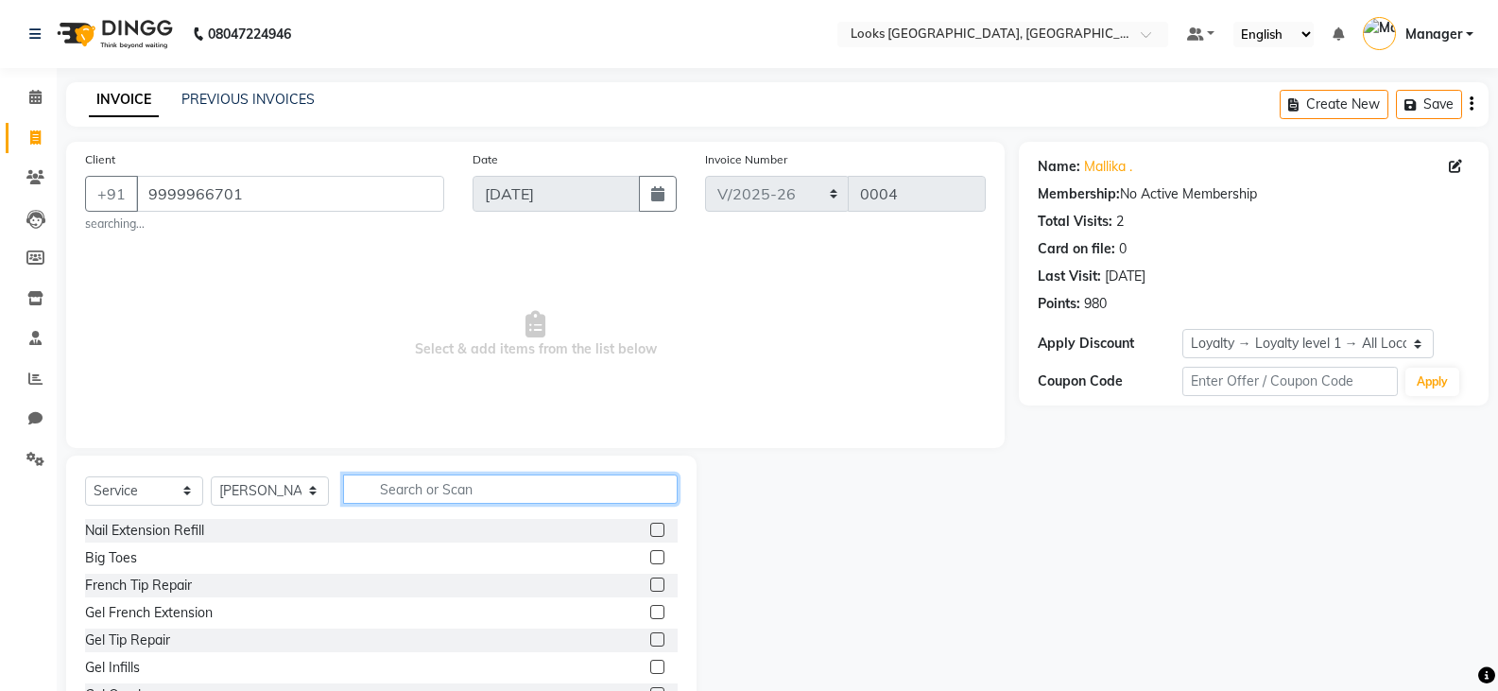
click at [408, 484] on input "text" at bounding box center [510, 488] width 335 height 29
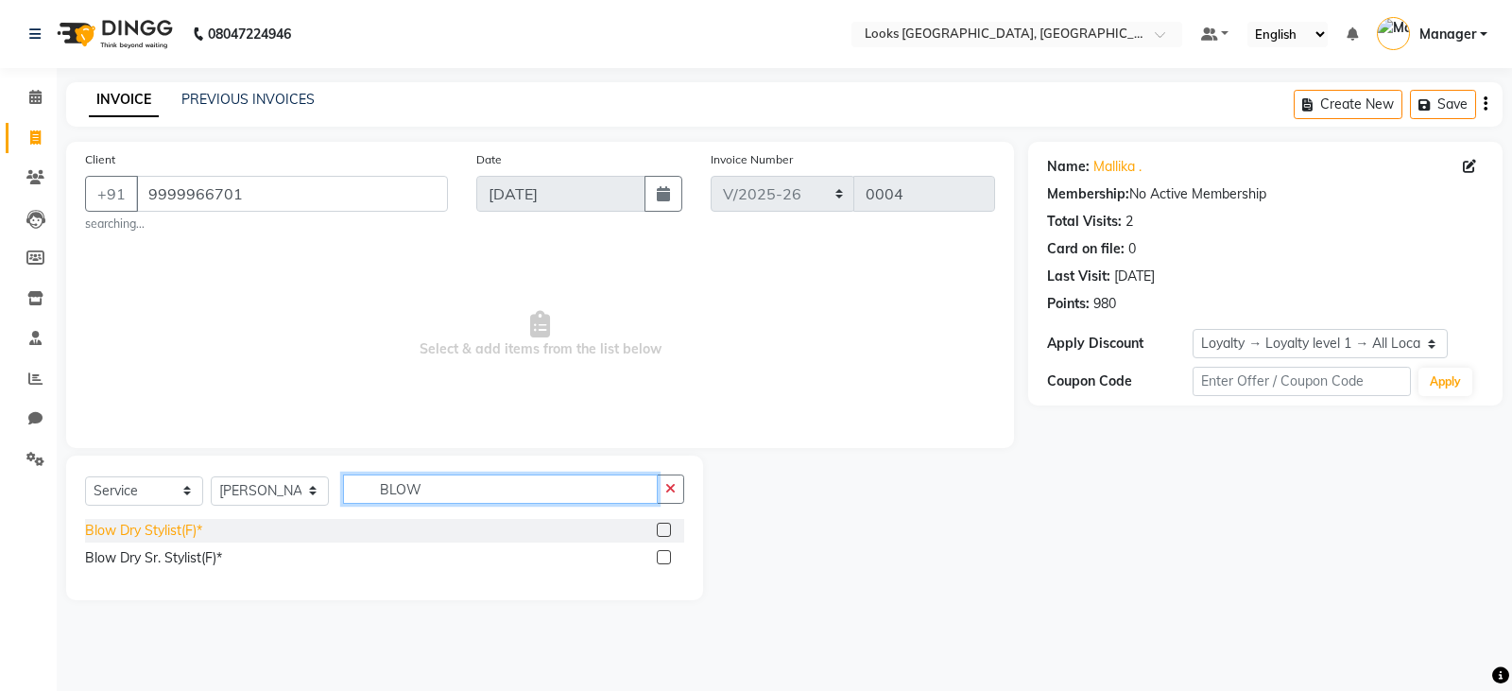
type input "BLOW"
click at [159, 536] on div "Blow Dry Stylist(F)*" at bounding box center [143, 531] width 117 height 20
checkbox input "false"
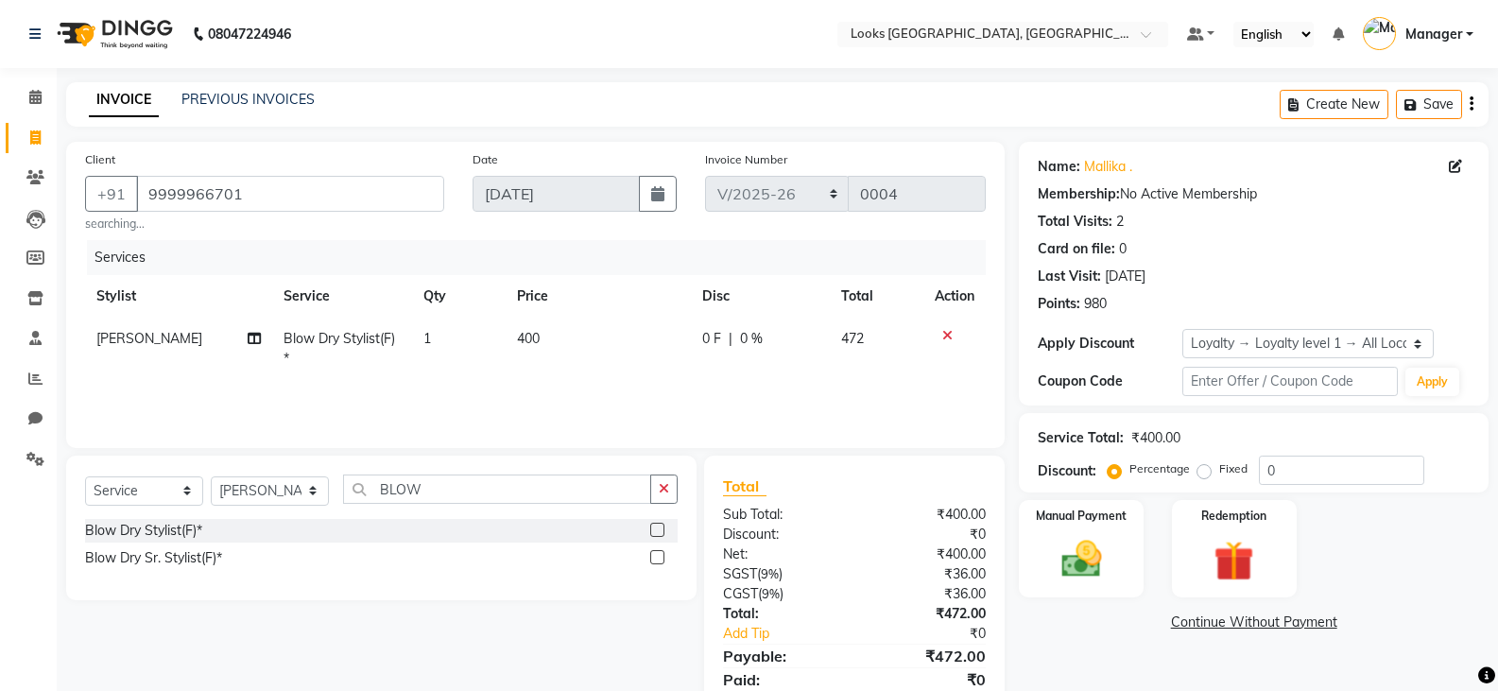
click at [552, 340] on td "400" at bounding box center [598, 349] width 185 height 62
select select "90408"
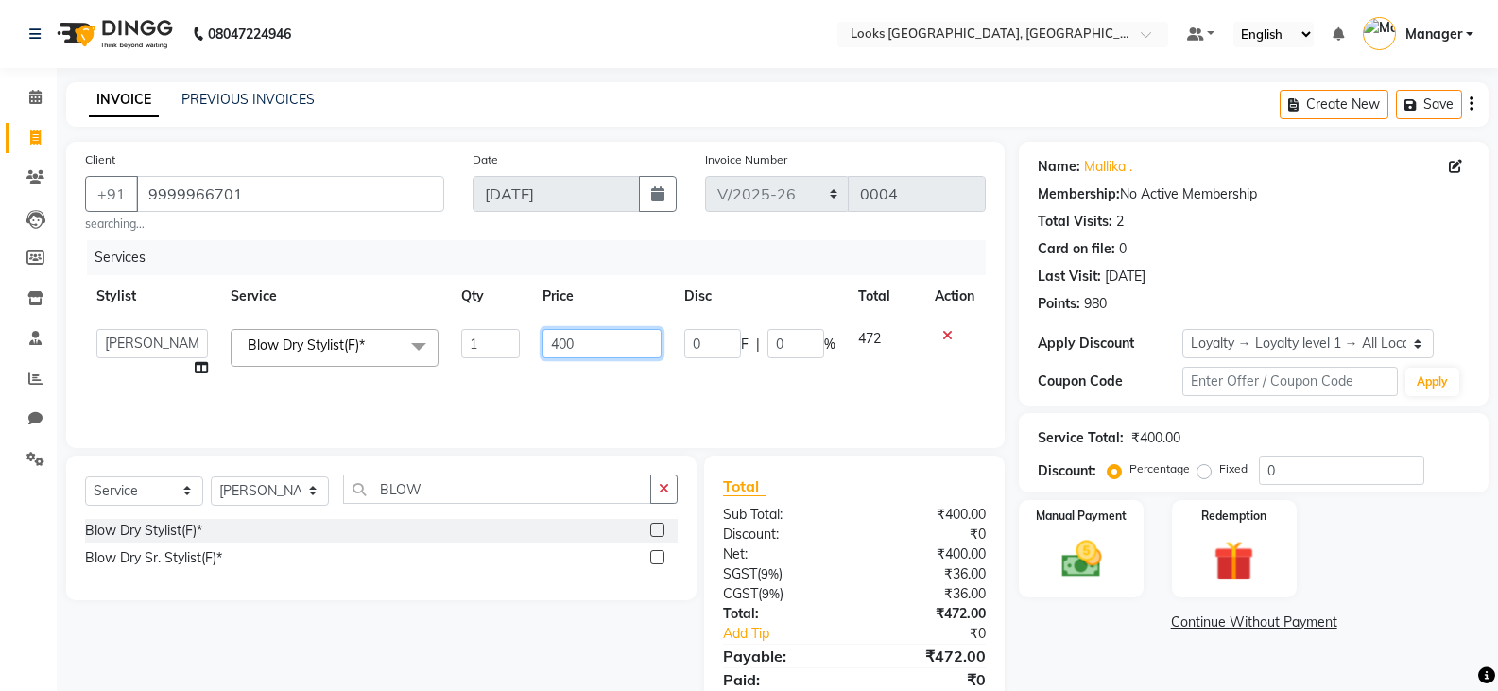
drag, startPoint x: 659, startPoint y: 341, endPoint x: 341, endPoint y: 407, distance: 324.4
click at [341, 407] on div "Services Stylist Service Qty Price Disc Total Action Adil Ajay_pdct Bharat_pdct…" at bounding box center [535, 334] width 901 height 189
type input "900"
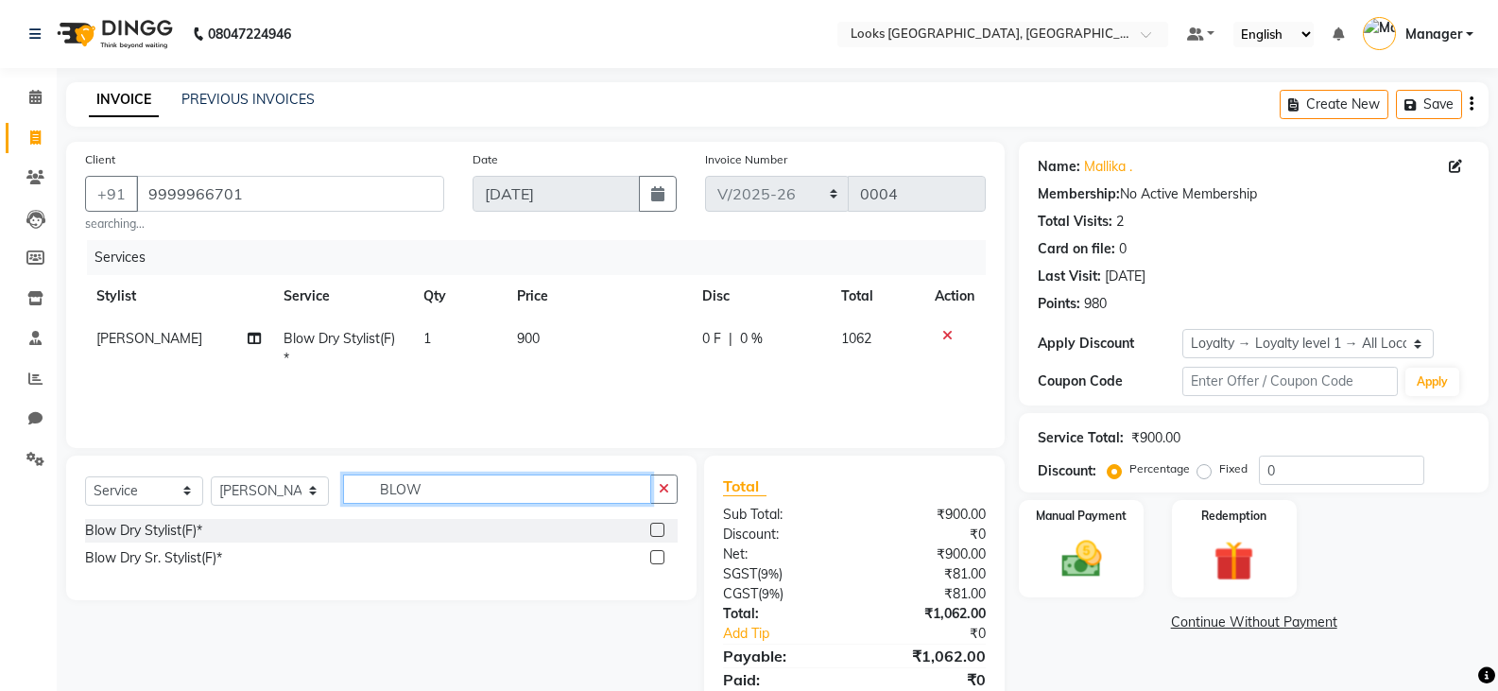
drag, startPoint x: 453, startPoint y: 487, endPoint x: 235, endPoint y: 517, distance: 219.5
click at [235, 517] on div "Select Service Product Membership Package Voucher Prepaid Gift Card Select Styl…" at bounding box center [381, 496] width 593 height 44
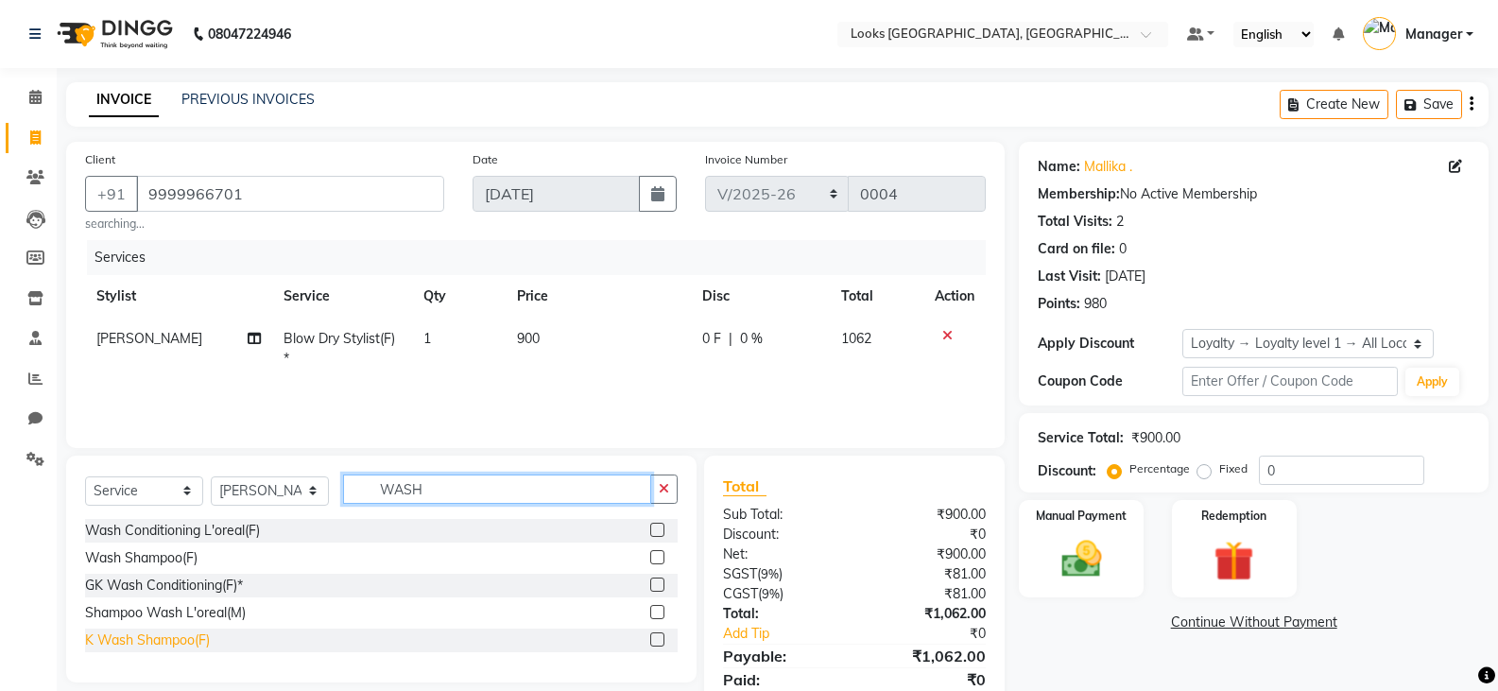
type input "WASH"
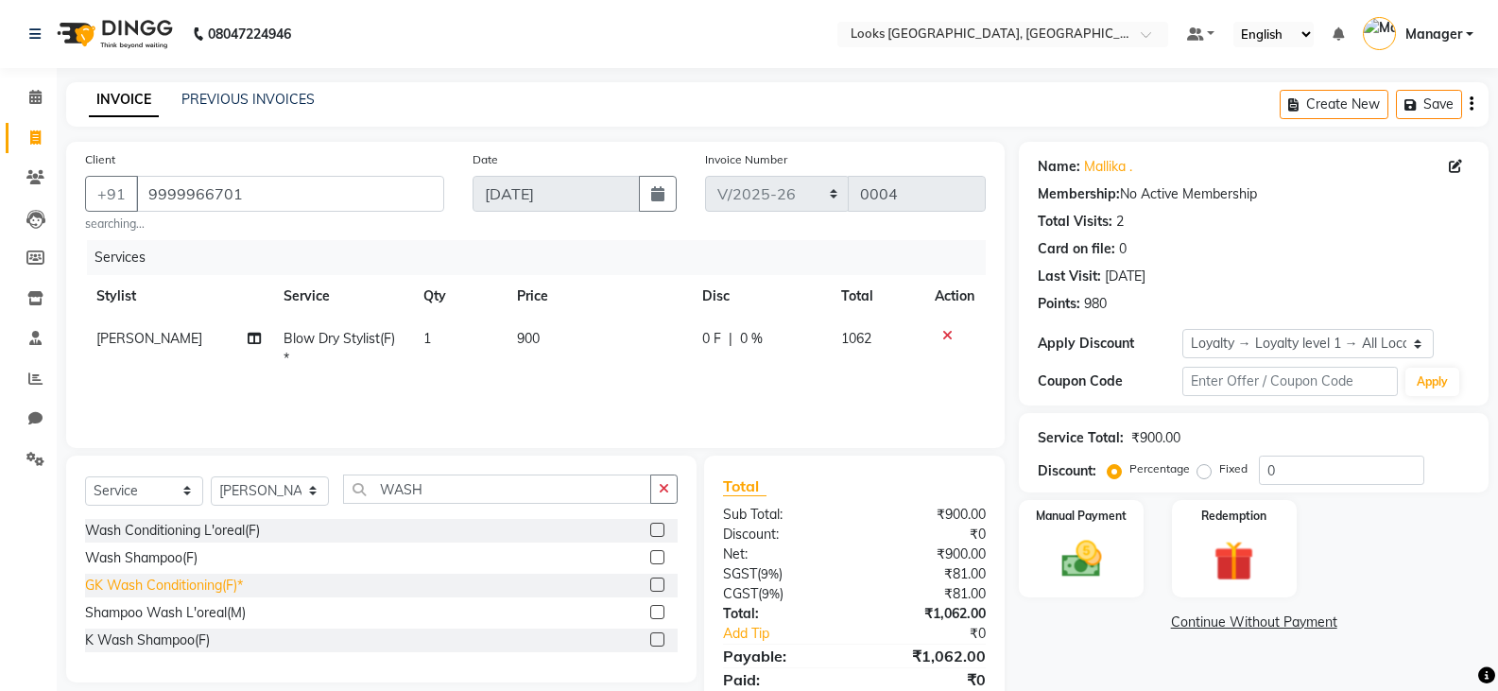
drag, startPoint x: 193, startPoint y: 642, endPoint x: 195, endPoint y: 621, distance: 20.9
click at [193, 641] on div "K Wash Shampoo(F)" at bounding box center [147, 640] width 125 height 20
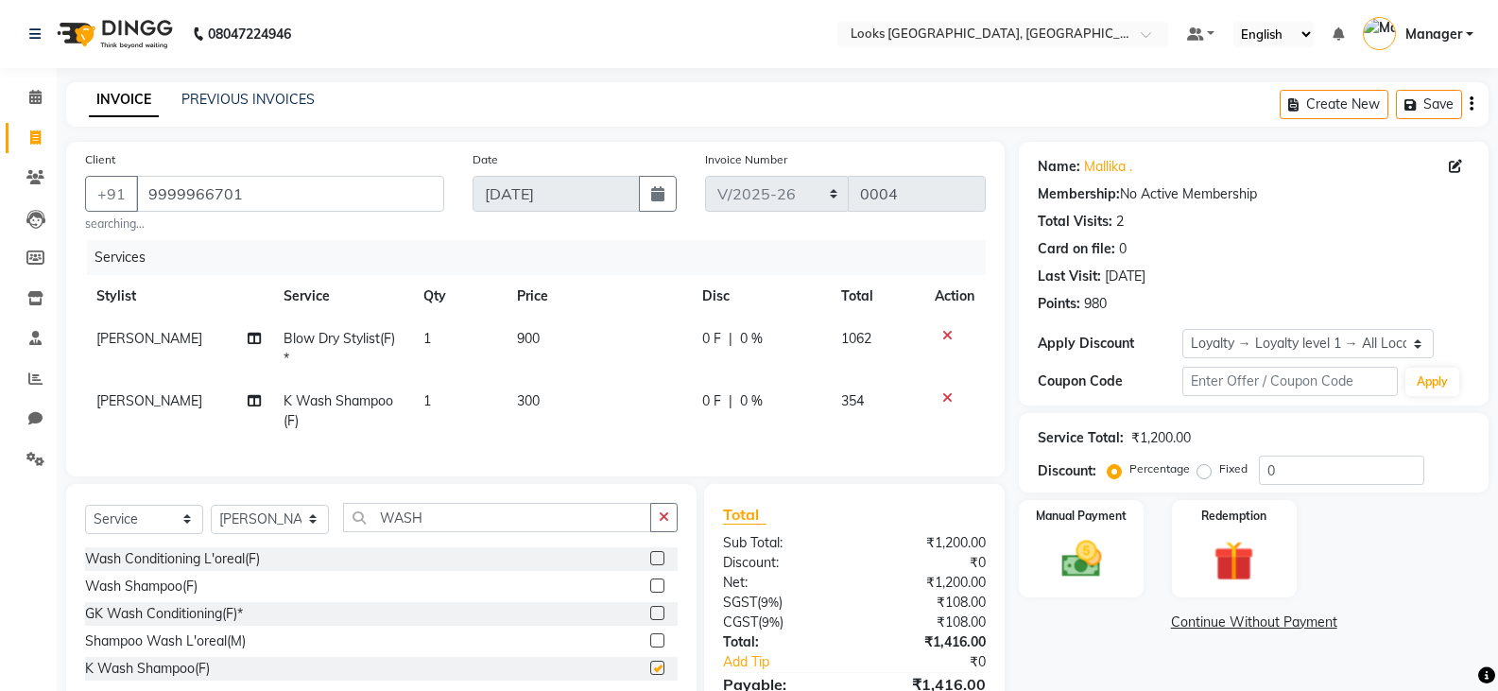
checkbox input "false"
click at [532, 400] on span "300" at bounding box center [528, 400] width 23 height 17
select select "90408"
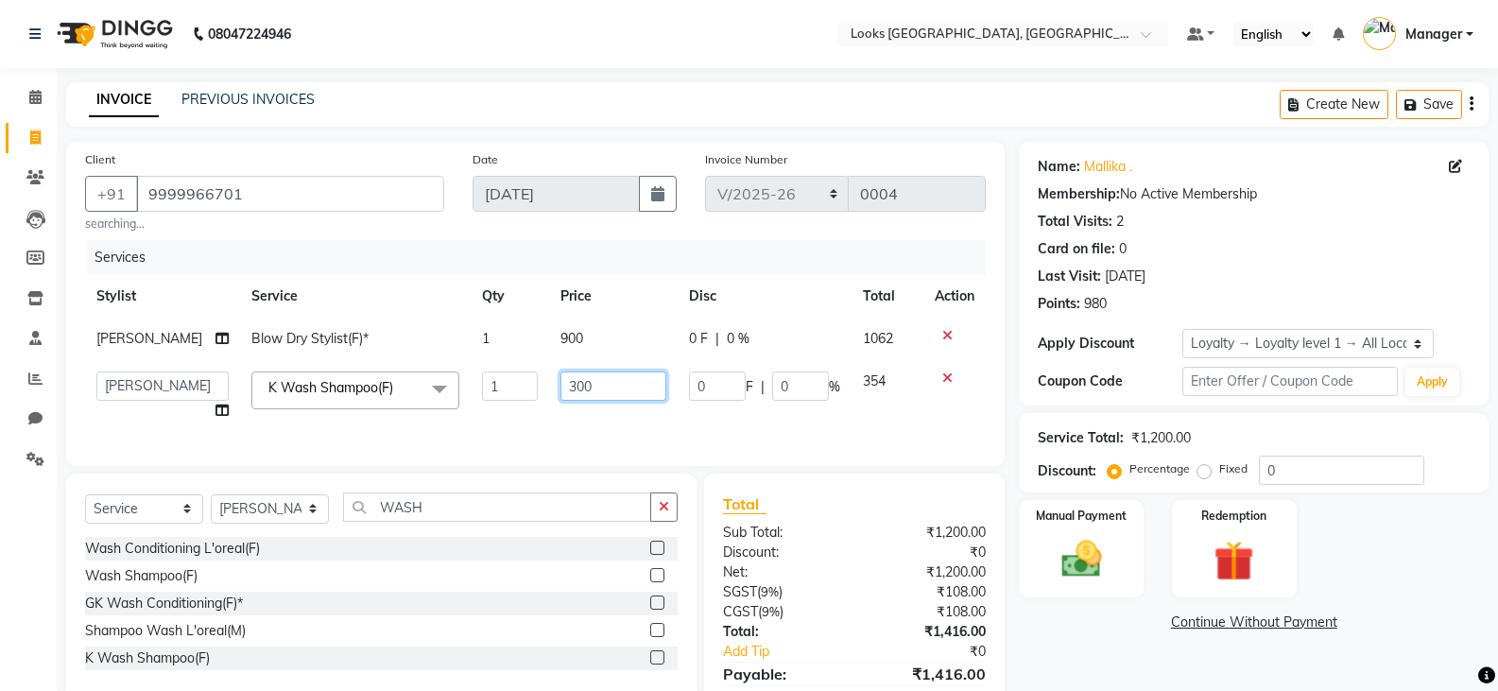
drag, startPoint x: 608, startPoint y: 391, endPoint x: 284, endPoint y: 447, distance: 328.9
click at [284, 447] on div "Services Stylist Service Qty Price Disc Total Action Monty Blow Dry Stylist(F)*…" at bounding box center [535, 343] width 901 height 207
type input "600"
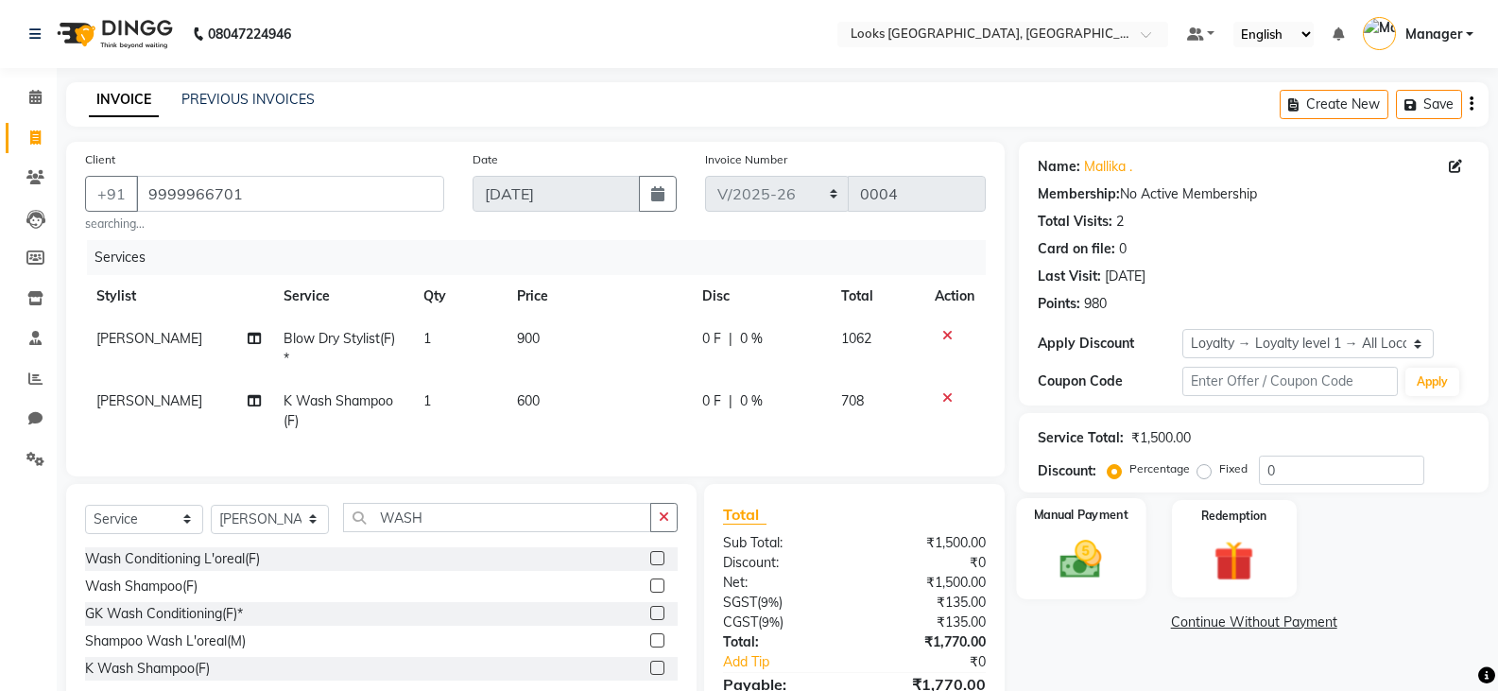
click at [1077, 563] on img at bounding box center [1080, 559] width 67 height 48
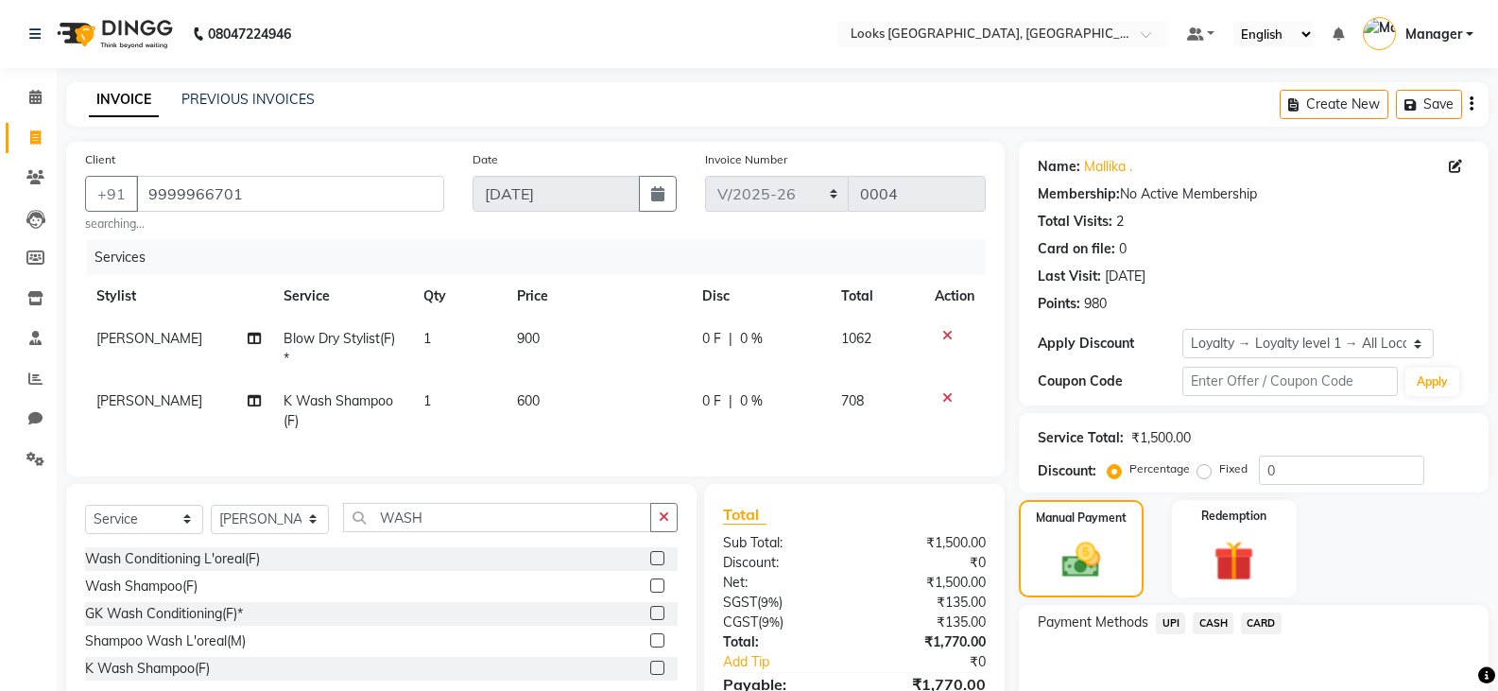
click at [1225, 626] on span "CASH" at bounding box center [1213, 623] width 41 height 22
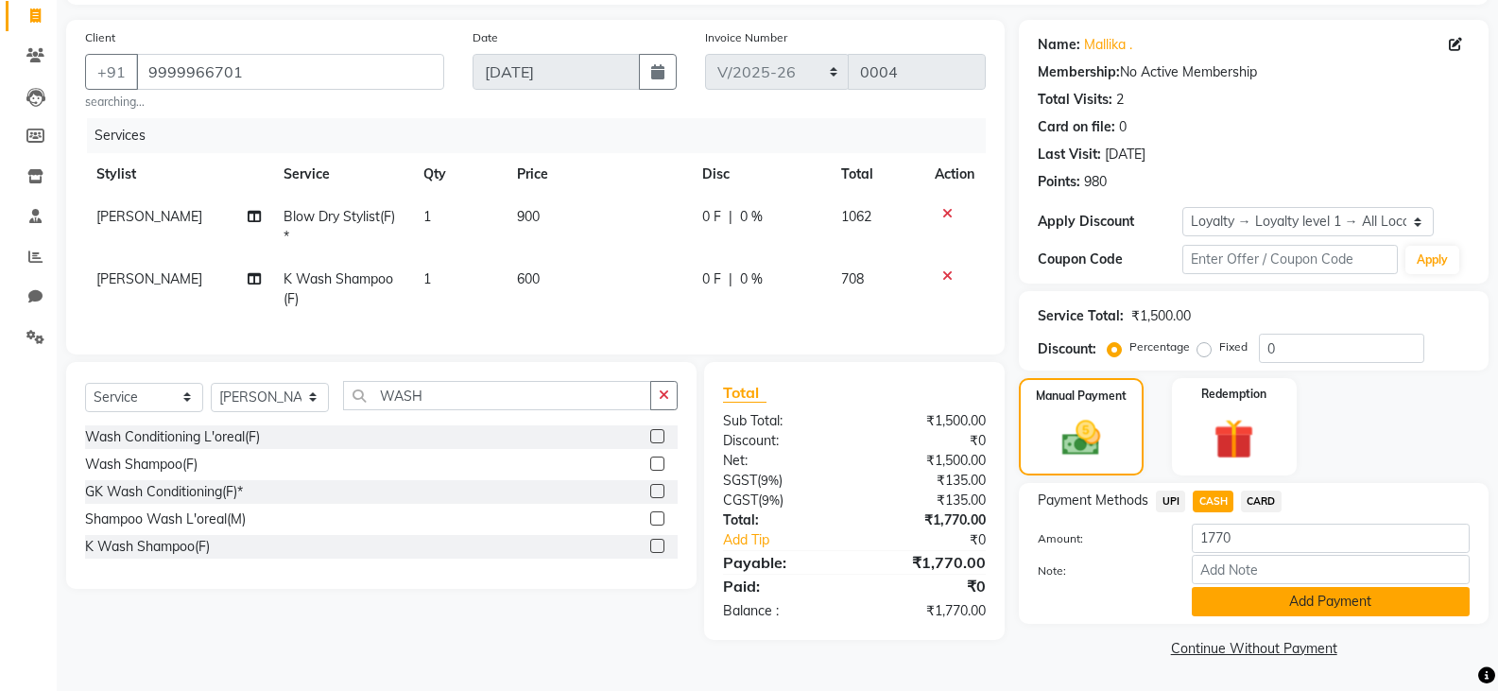
click at [1219, 595] on button "Add Payment" at bounding box center [1331, 601] width 278 height 29
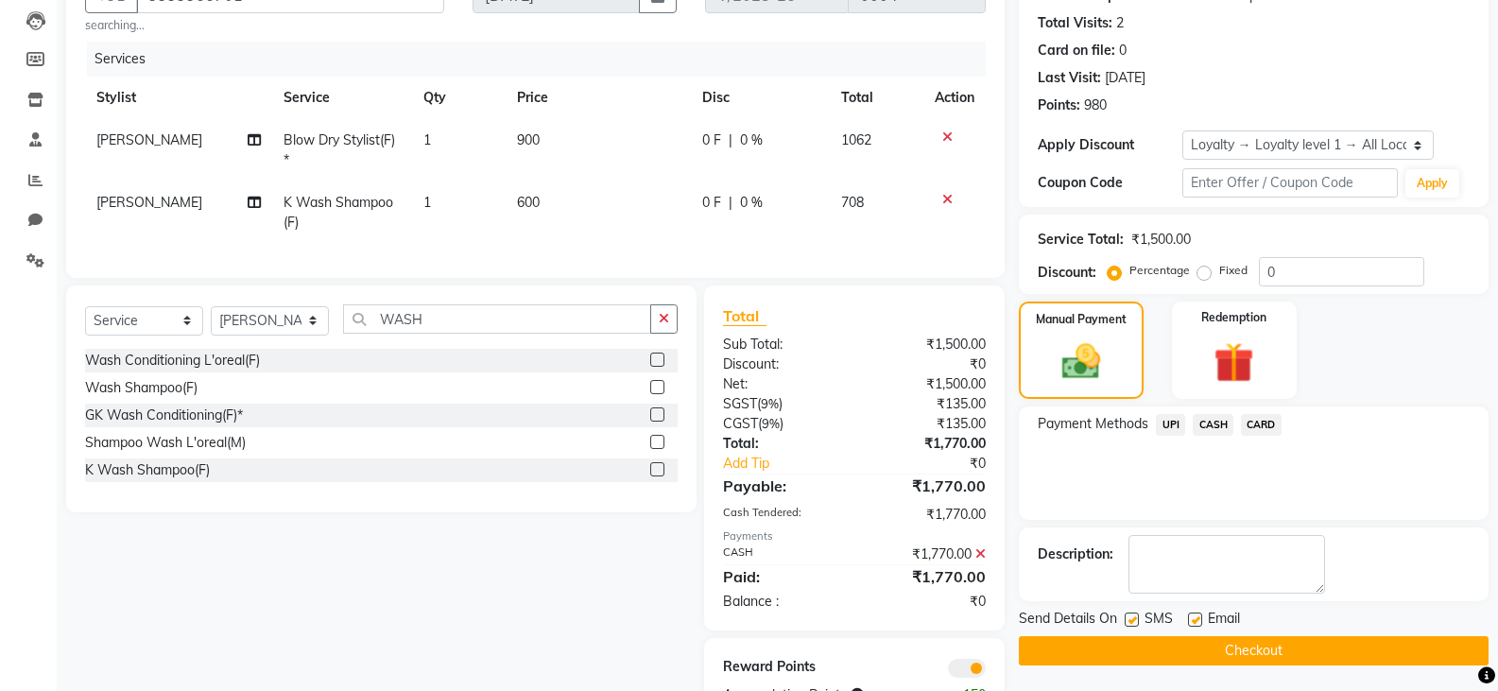
scroll to position [274, 0]
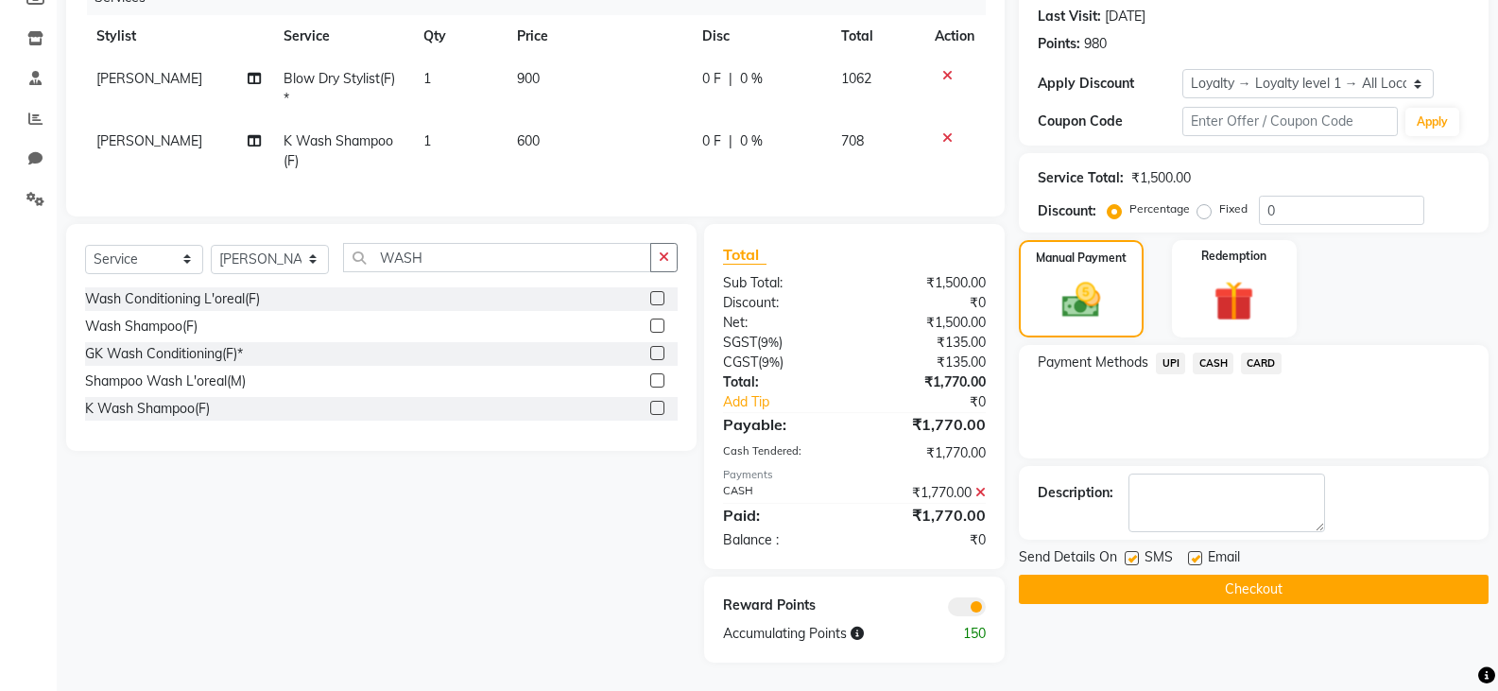
click at [1048, 575] on button "Checkout" at bounding box center [1254, 589] width 470 height 29
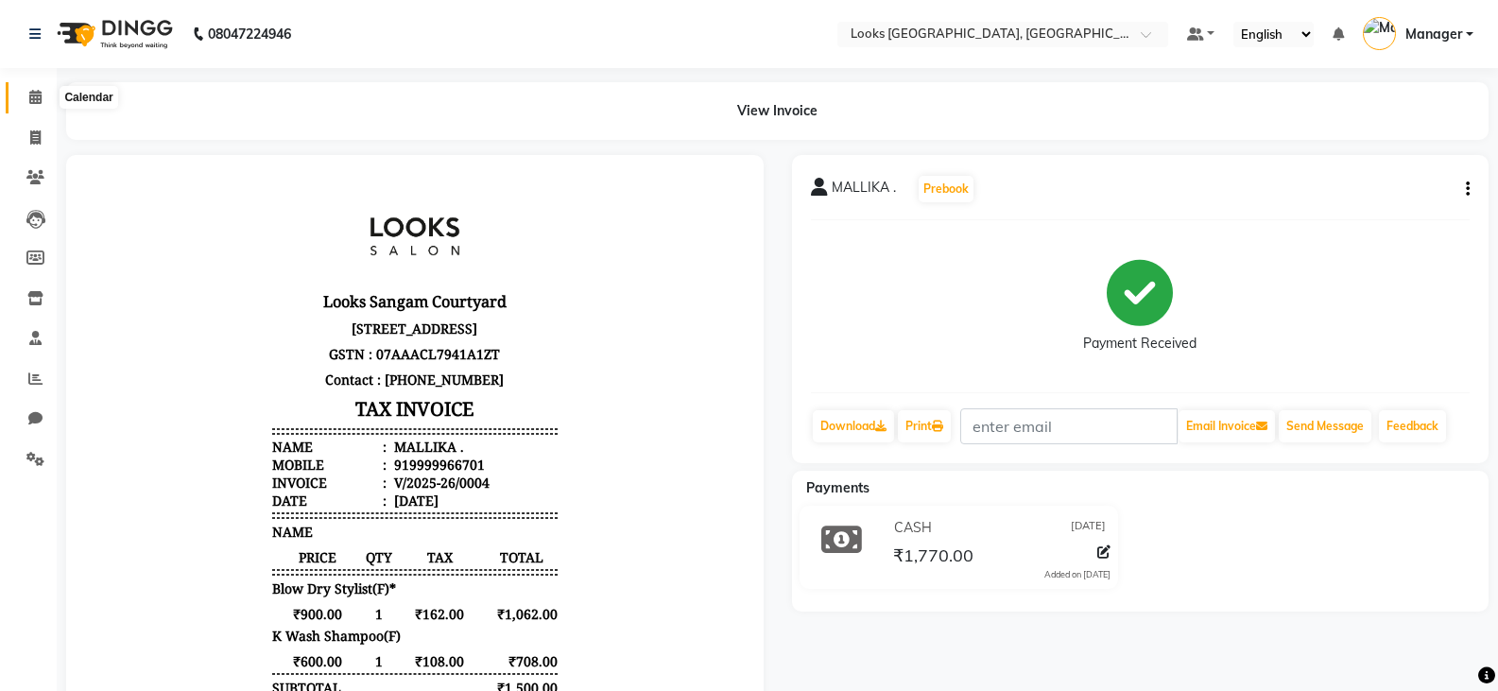
click at [41, 99] on icon at bounding box center [35, 97] width 12 height 14
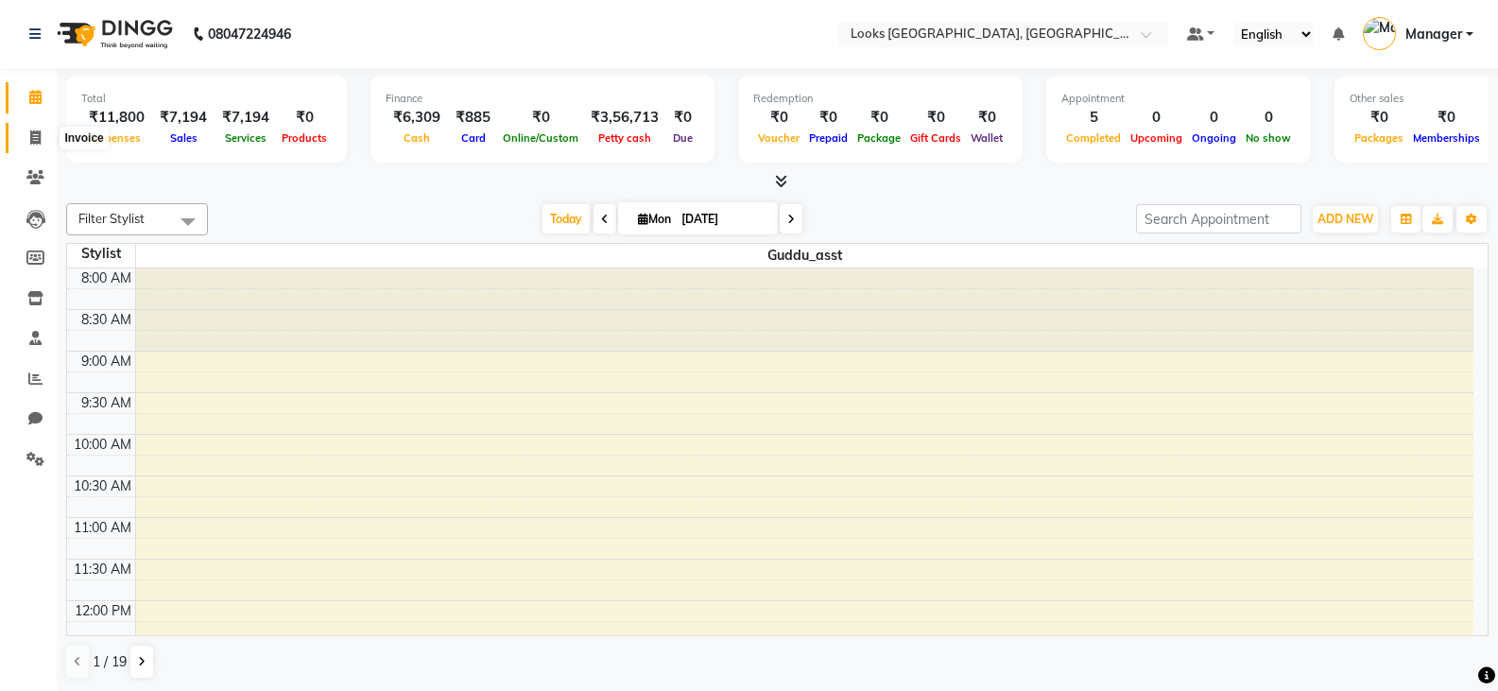
click at [38, 134] on icon at bounding box center [35, 137] width 10 height 14
select select "service"
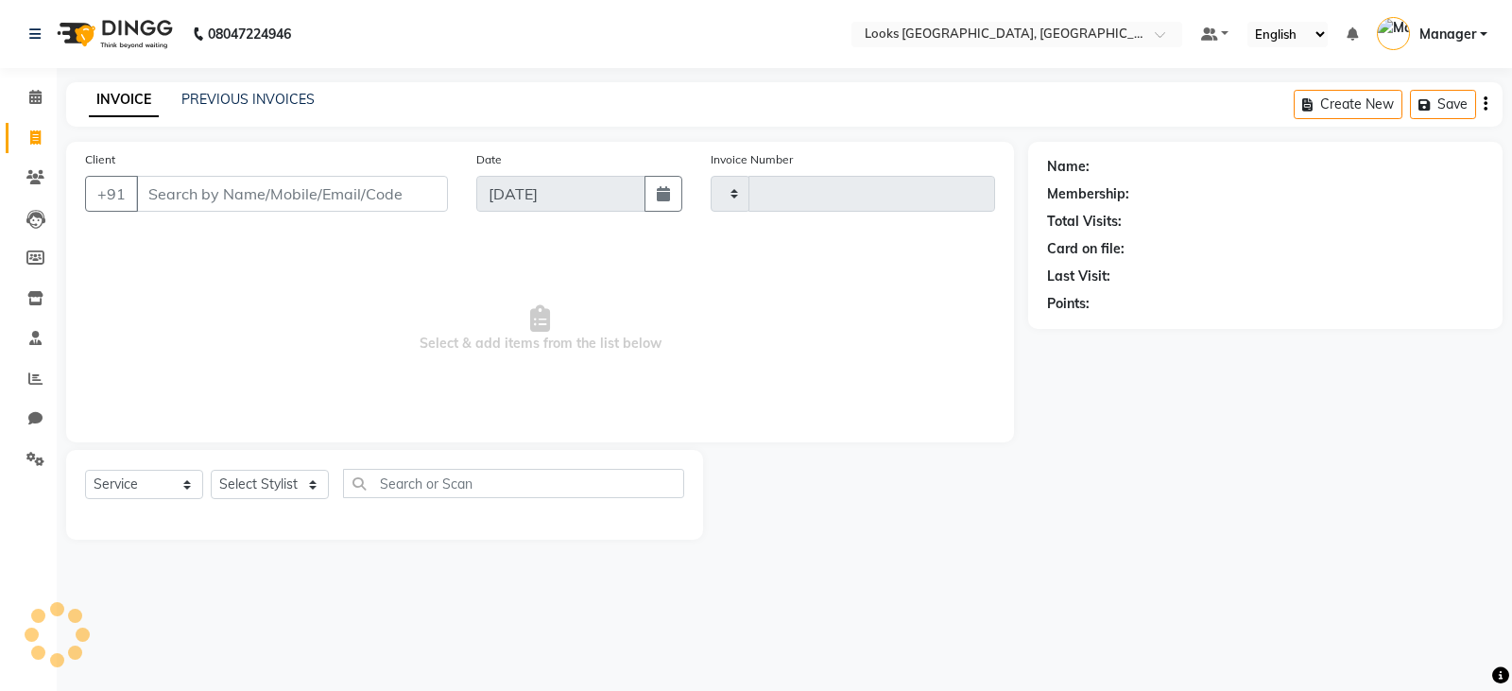
type input "4525"
select select "8942"
click at [335, 207] on input "Client" at bounding box center [292, 194] width 312 height 36
click at [237, 482] on select "Select Stylist [PERSON_NAME] Bharat_pdct Counter Sales [PERSON_NAME] guddu_asst…" at bounding box center [270, 484] width 118 height 29
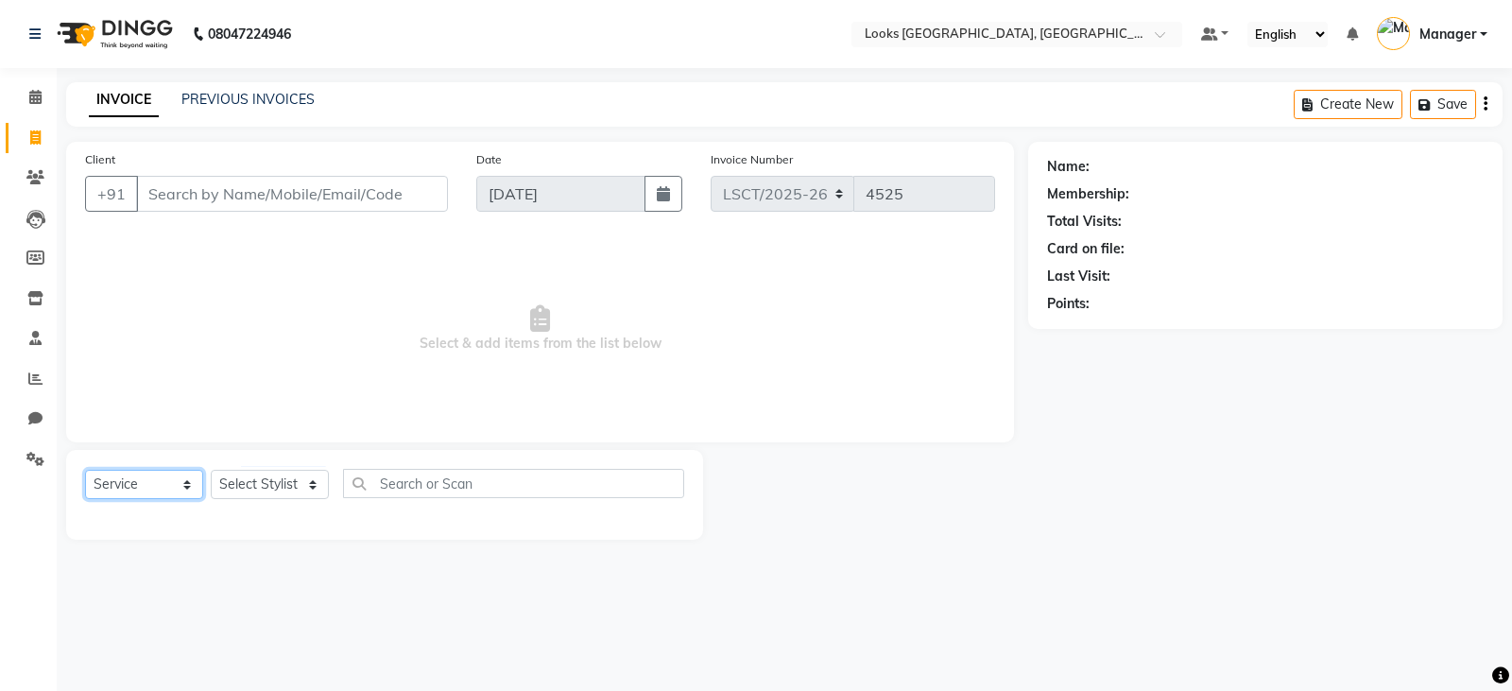
click at [133, 481] on select "Select Service Product Membership Package Voucher Prepaid Gift Card" at bounding box center [144, 484] width 118 height 29
click at [520, 405] on span "Select & add items from the list below" at bounding box center [540, 328] width 910 height 189
click at [234, 488] on select "Select Stylist [PERSON_NAME] Bharat_pdct Counter Sales [PERSON_NAME] guddu_asst…" at bounding box center [270, 484] width 118 height 29
select select "90411"
click at [211, 470] on select "Select Stylist [PERSON_NAME] Bharat_pdct Counter Sales [PERSON_NAME] guddu_asst…" at bounding box center [270, 484] width 118 height 29
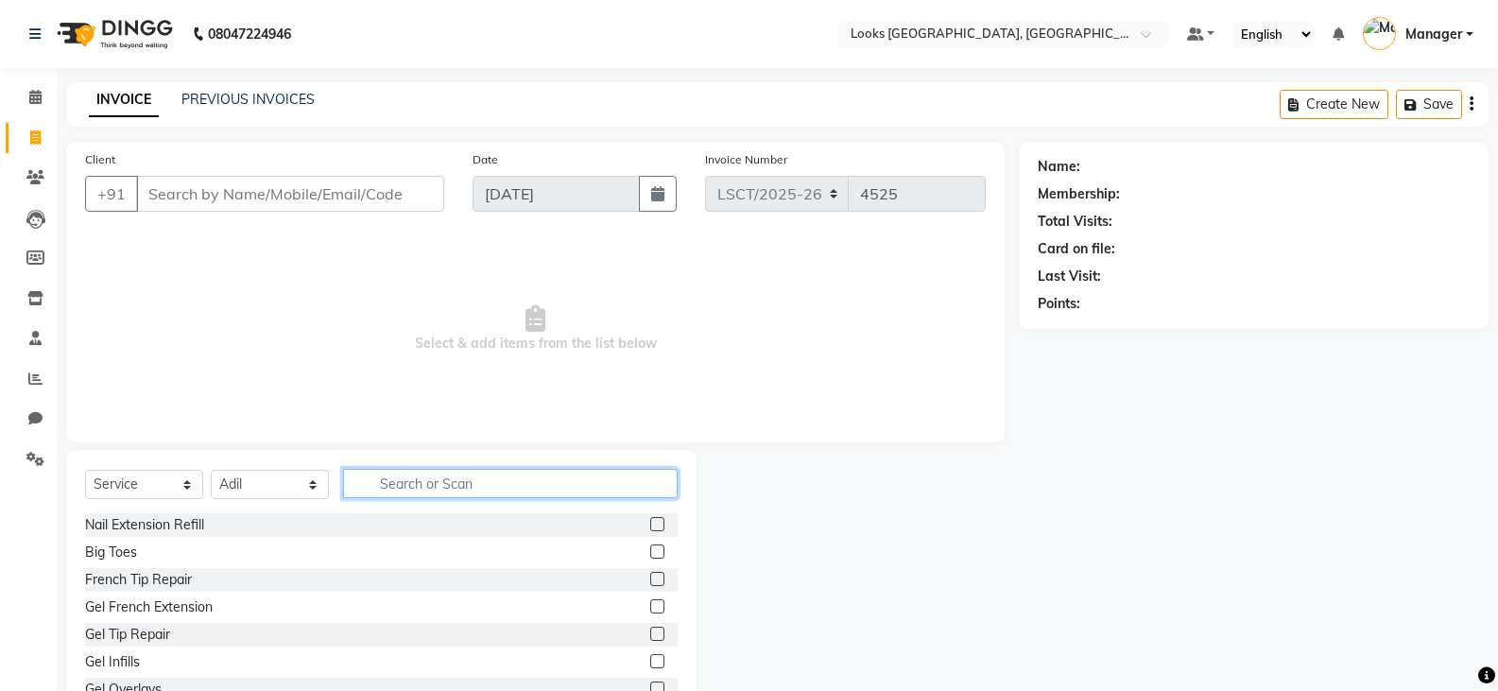
click at [467, 494] on input "text" at bounding box center [510, 483] width 335 height 29
type input "CUT"
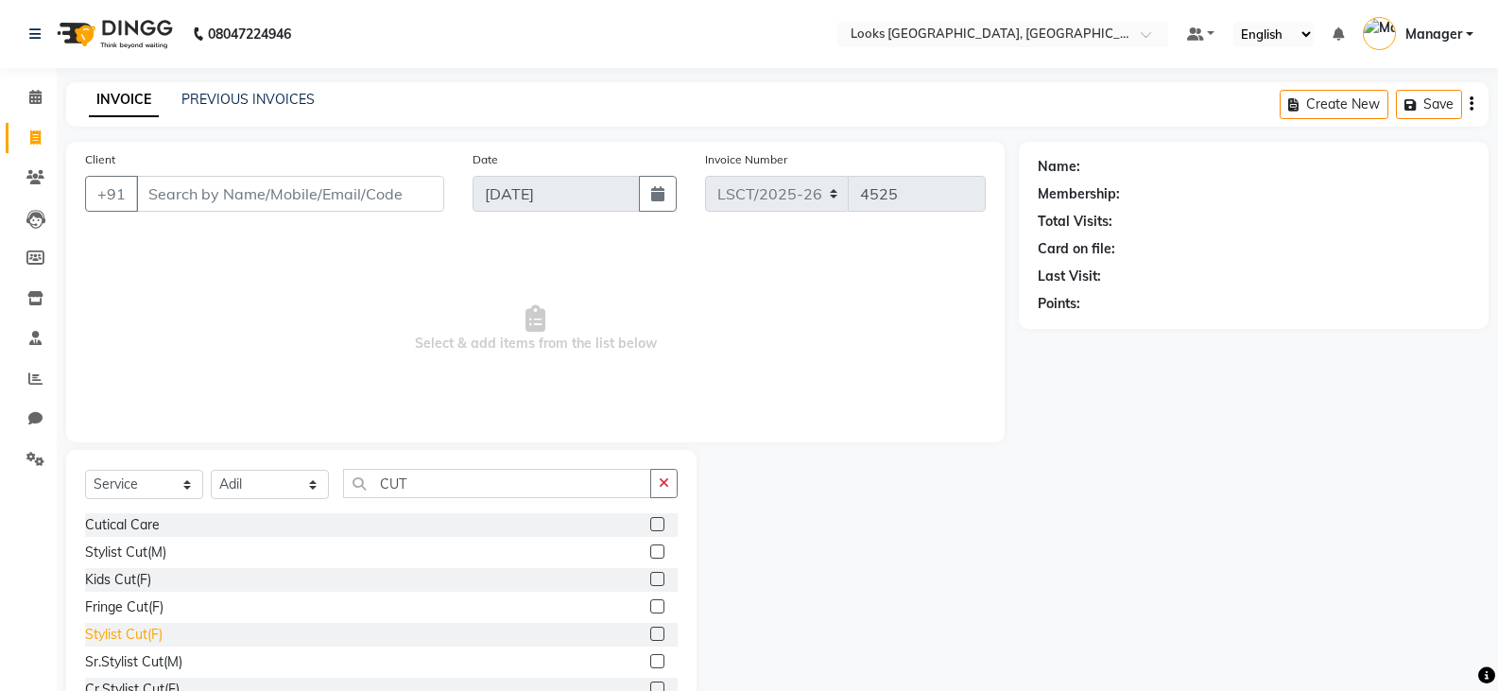
click at [144, 635] on div "Stylist Cut(F)" at bounding box center [123, 635] width 77 height 20
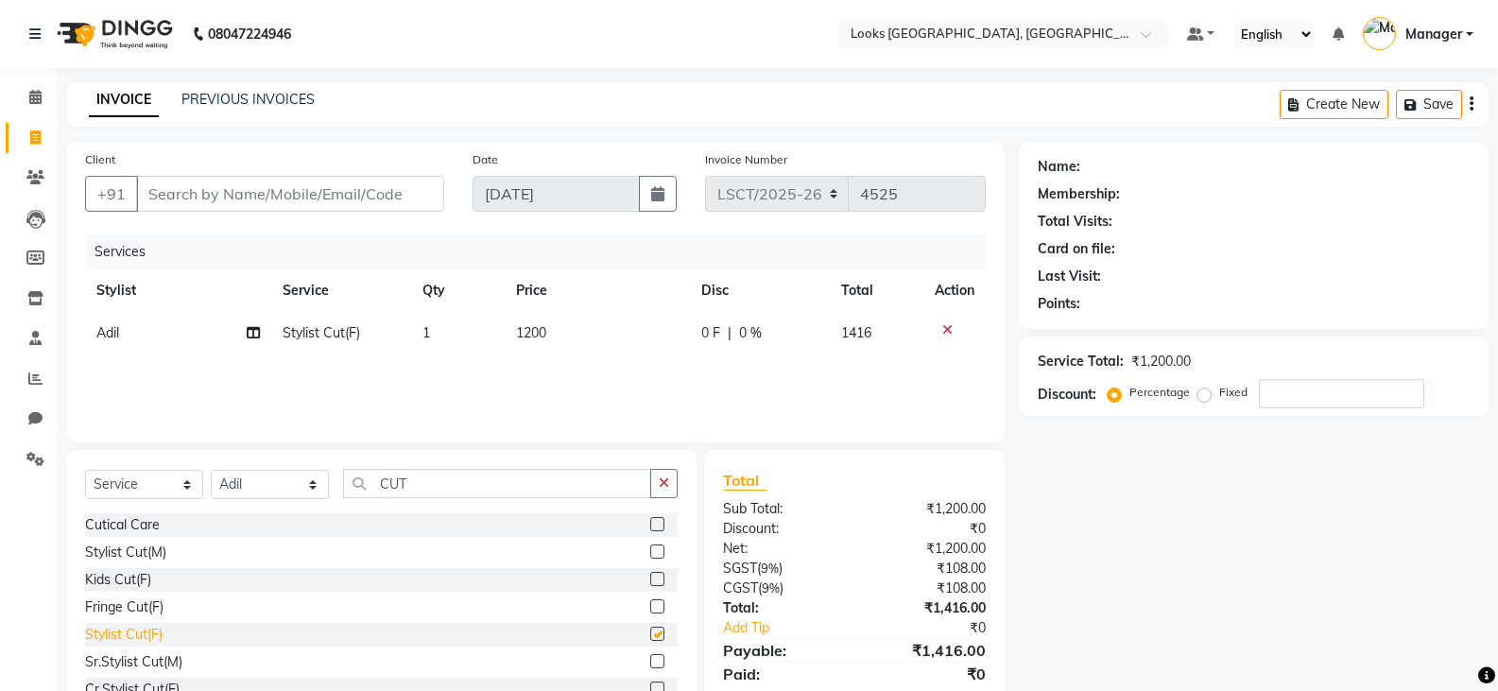
checkbox input "false"
click at [546, 342] on td "1200" at bounding box center [598, 333] width 186 height 43
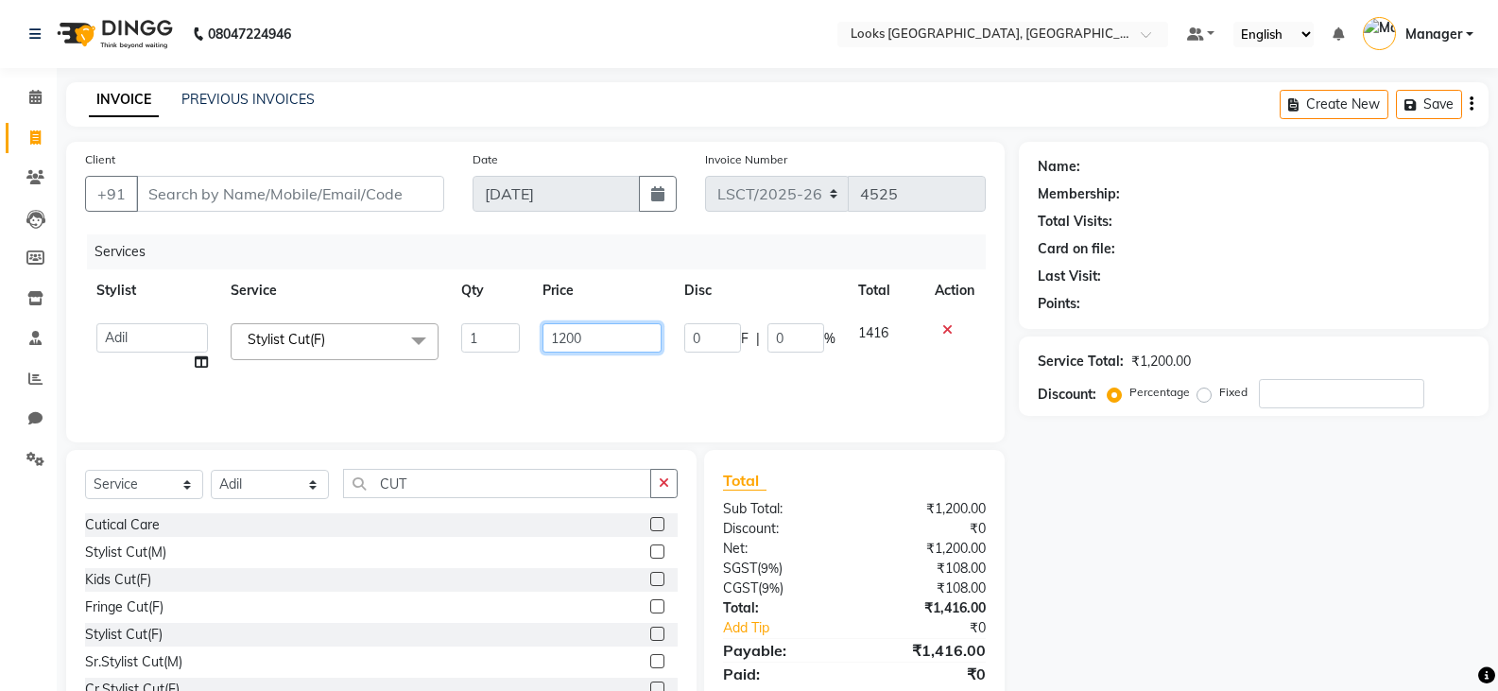
drag, startPoint x: 603, startPoint y: 347, endPoint x: 356, endPoint y: 382, distance: 249.1
click at [355, 379] on tr "[PERSON_NAME] Ajay_pdct Bharat_pdct Counter Sales [PERSON_NAME] guddu_asst [PER…" at bounding box center [535, 348] width 901 height 72
type input "1250"
click at [1183, 599] on div "Name: Membership: Total Visits: Card on file: Last Visit: Points: Service Total…" at bounding box center [1261, 435] width 484 height 587
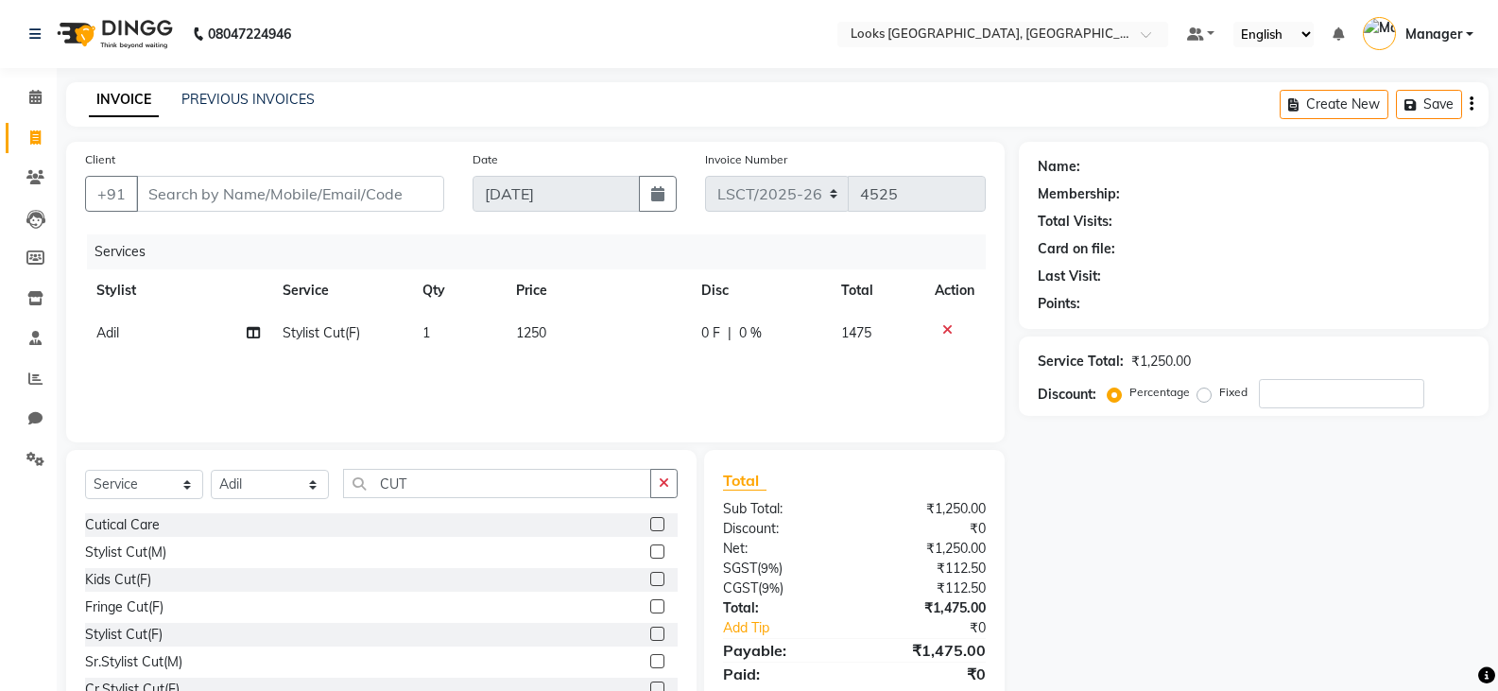
scroll to position [66, 0]
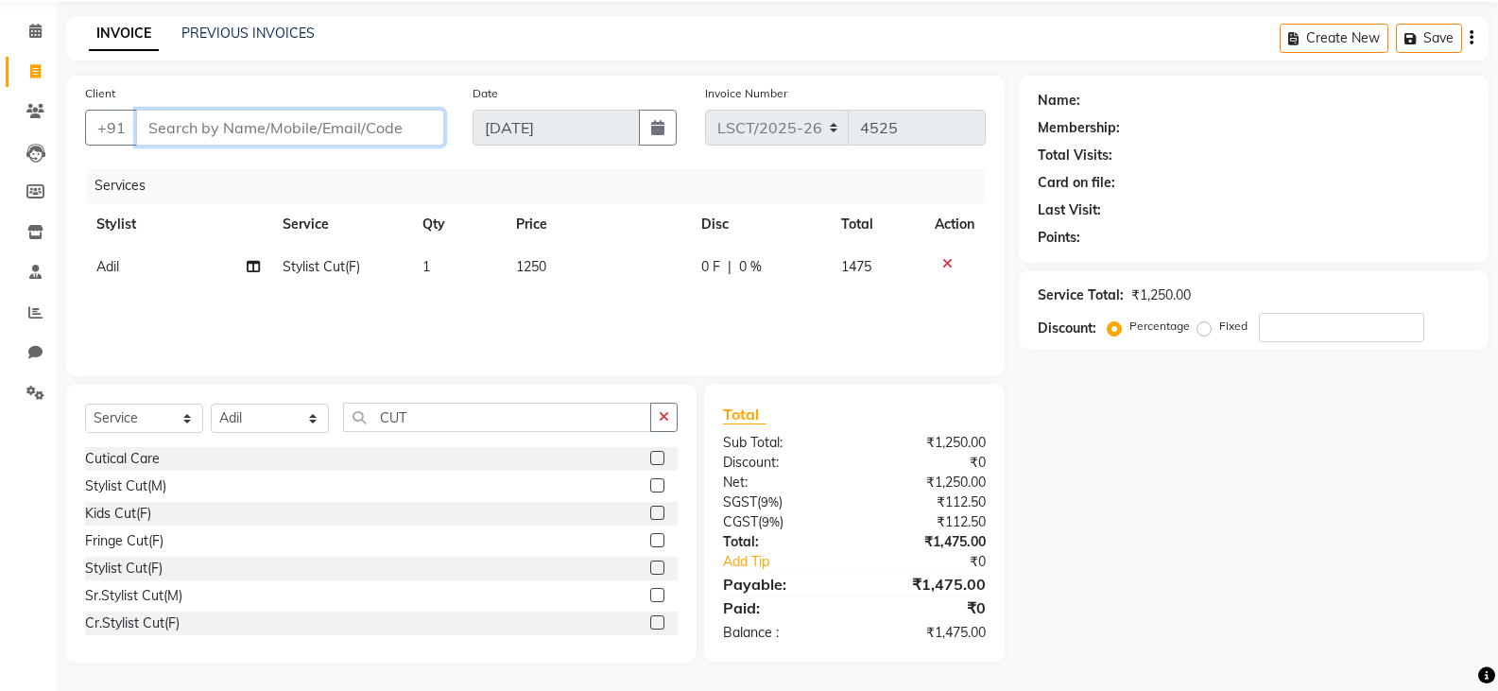
click at [349, 137] on input "Client" at bounding box center [290, 128] width 308 height 36
type input "9"
type input "0"
type input "9833"
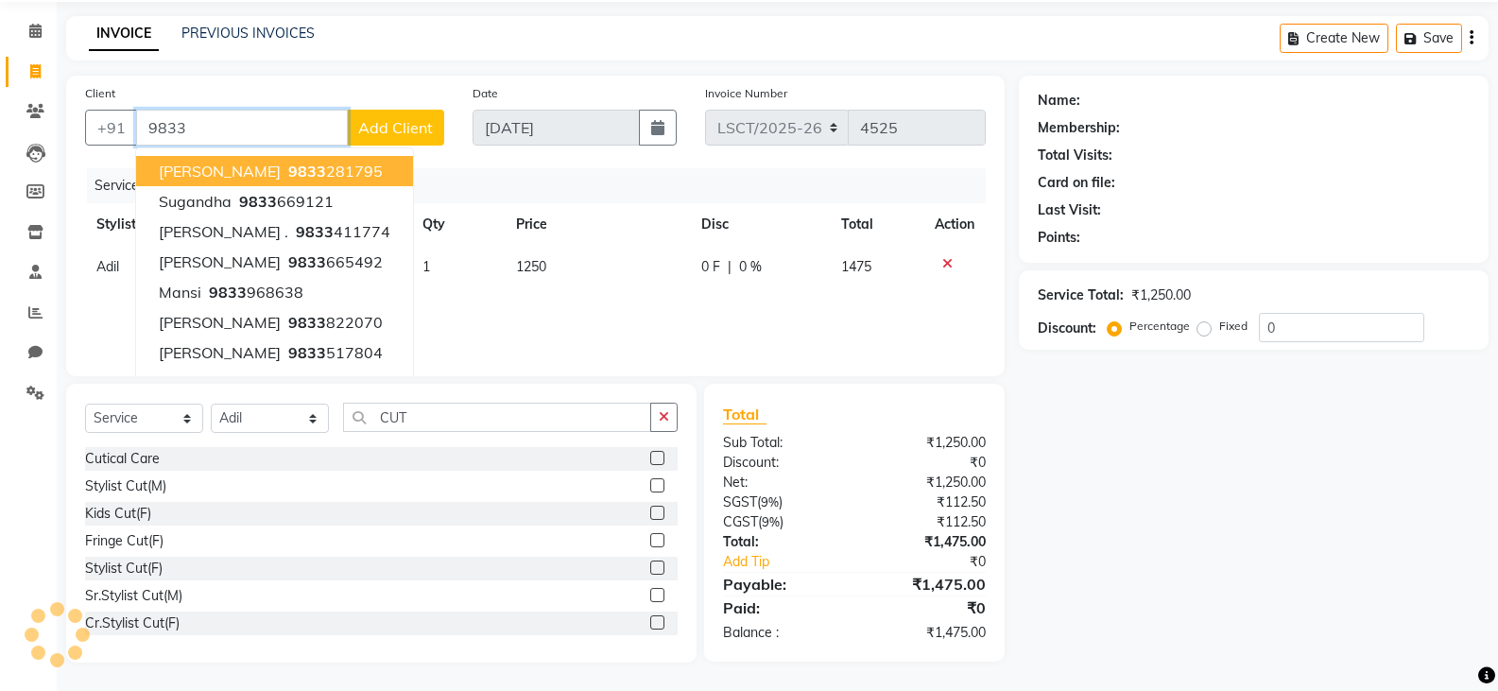
drag, startPoint x: 208, startPoint y: 128, endPoint x: 0, endPoint y: 206, distance: 222.2
click at [0, 200] on app-home "08047224946 Select Location × Looks Sangam Courtyard, Delhi Default Panel My Pa…" at bounding box center [749, 312] width 1498 height 757
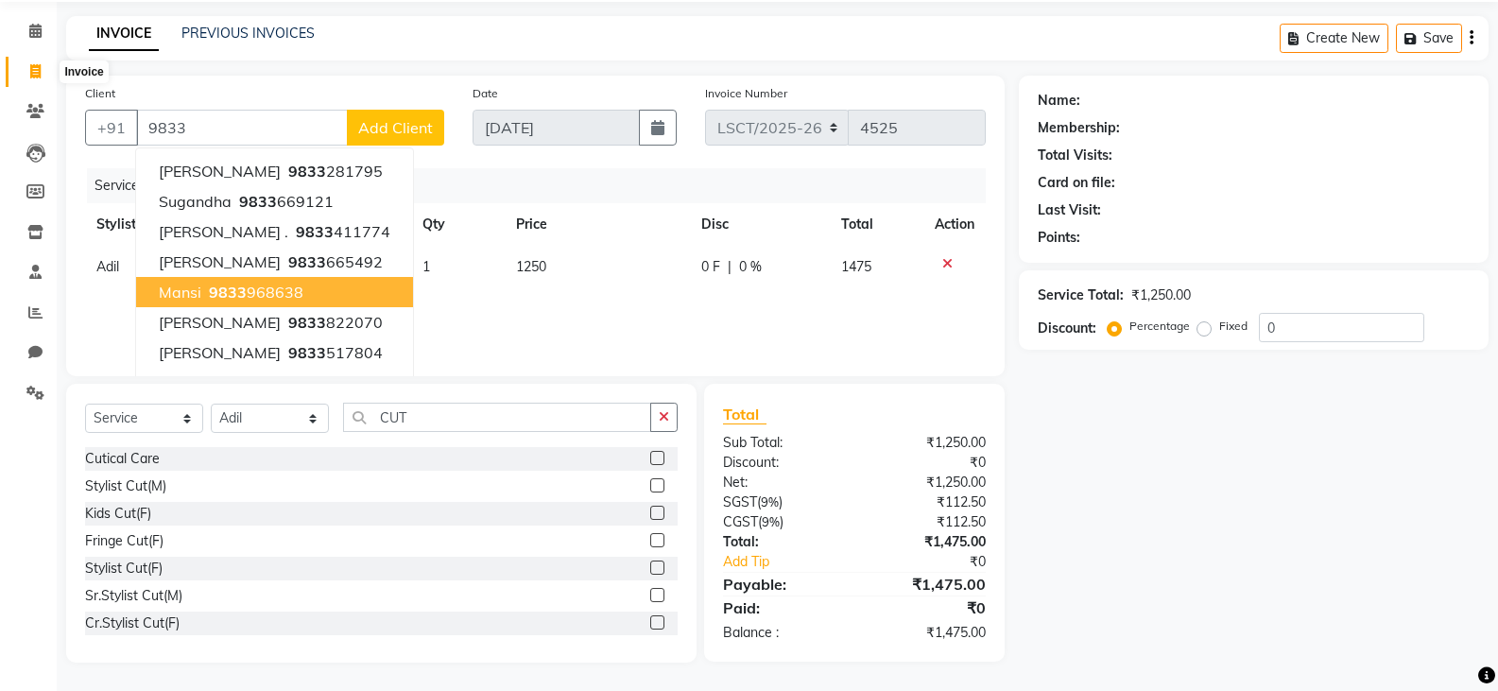
click at [28, 72] on span at bounding box center [35, 72] width 33 height 22
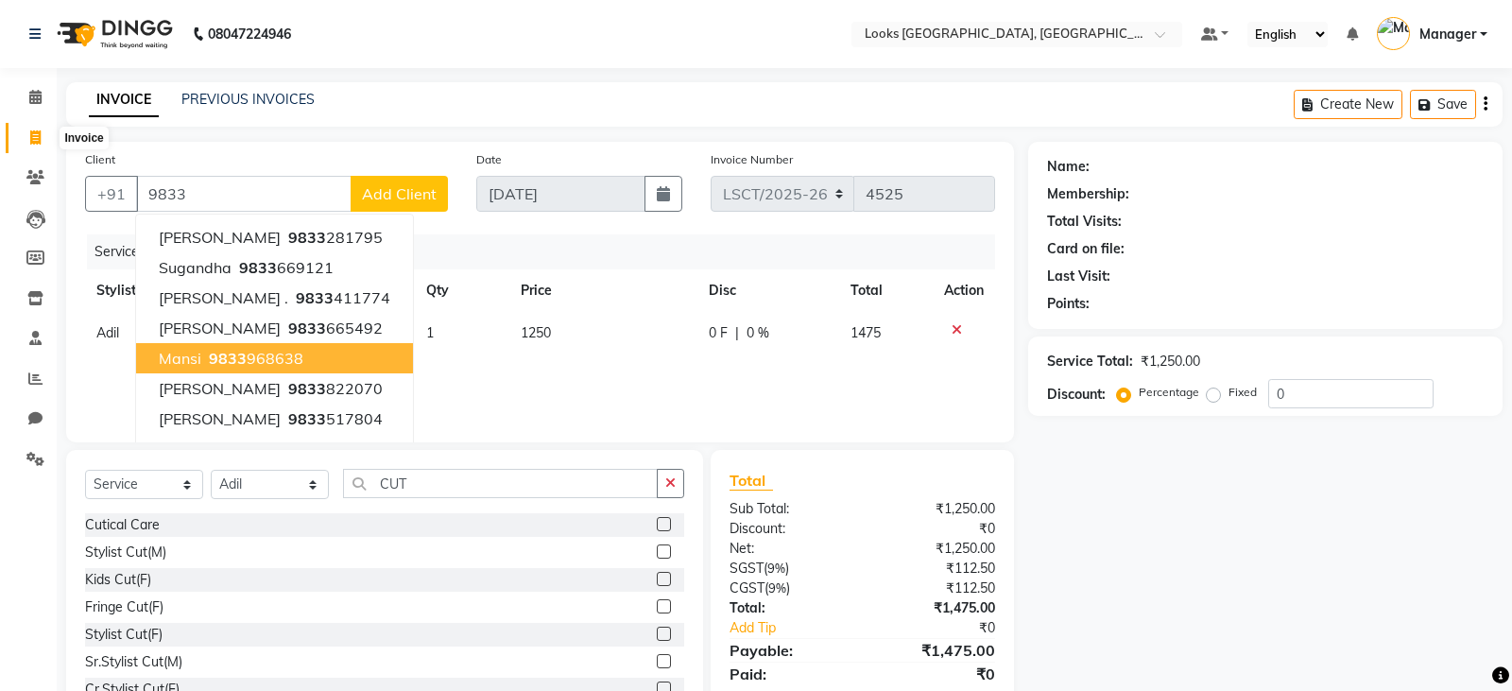
select select "service"
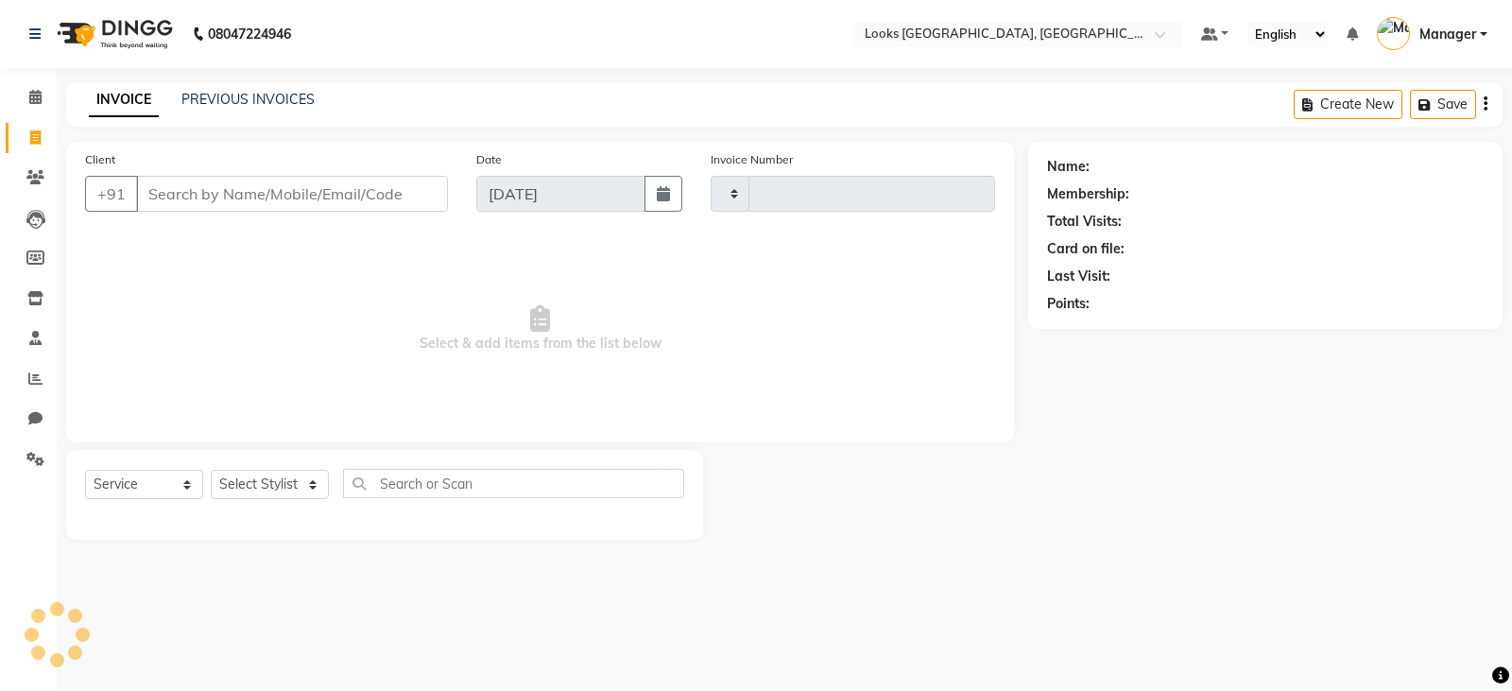
type input "4525"
select select "8942"
click at [210, 96] on link "PREVIOUS INVOICES" at bounding box center [247, 99] width 133 height 17
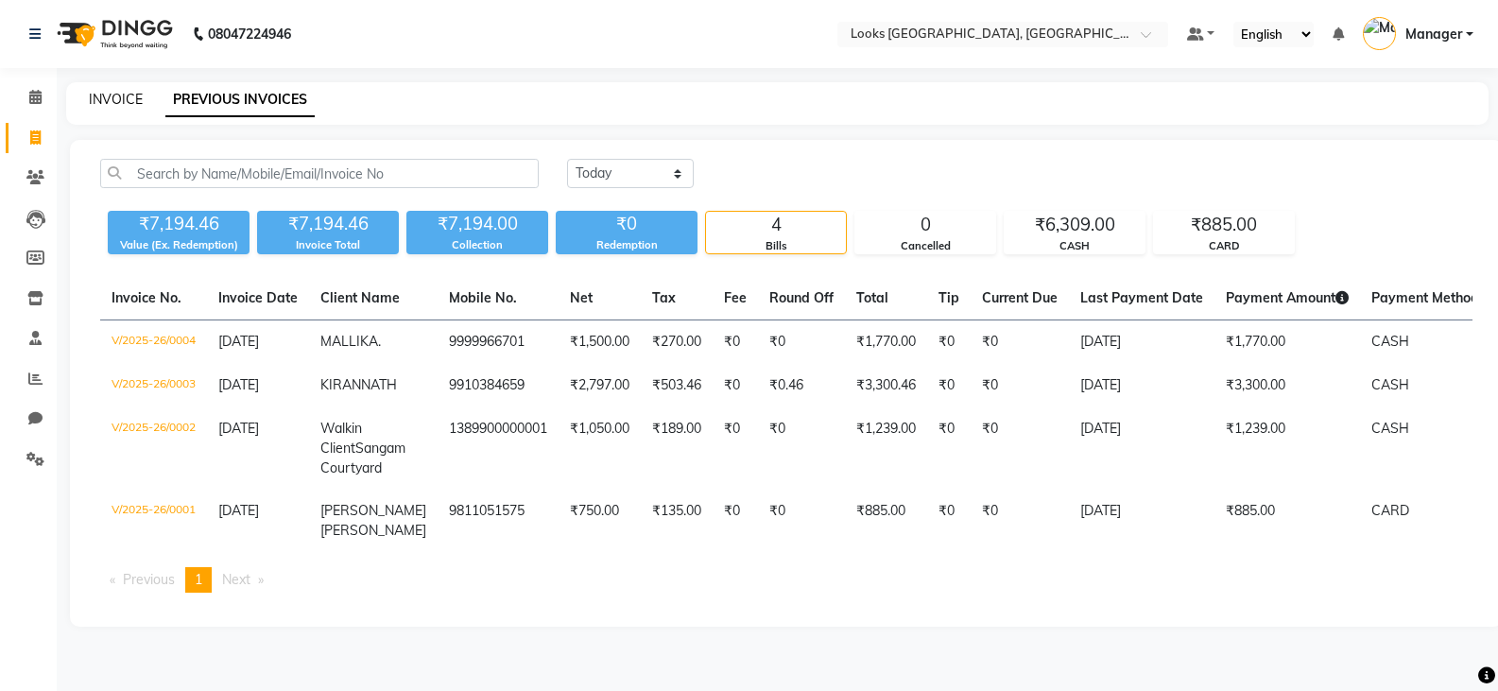
click at [121, 106] on link "INVOICE" at bounding box center [116, 99] width 54 height 17
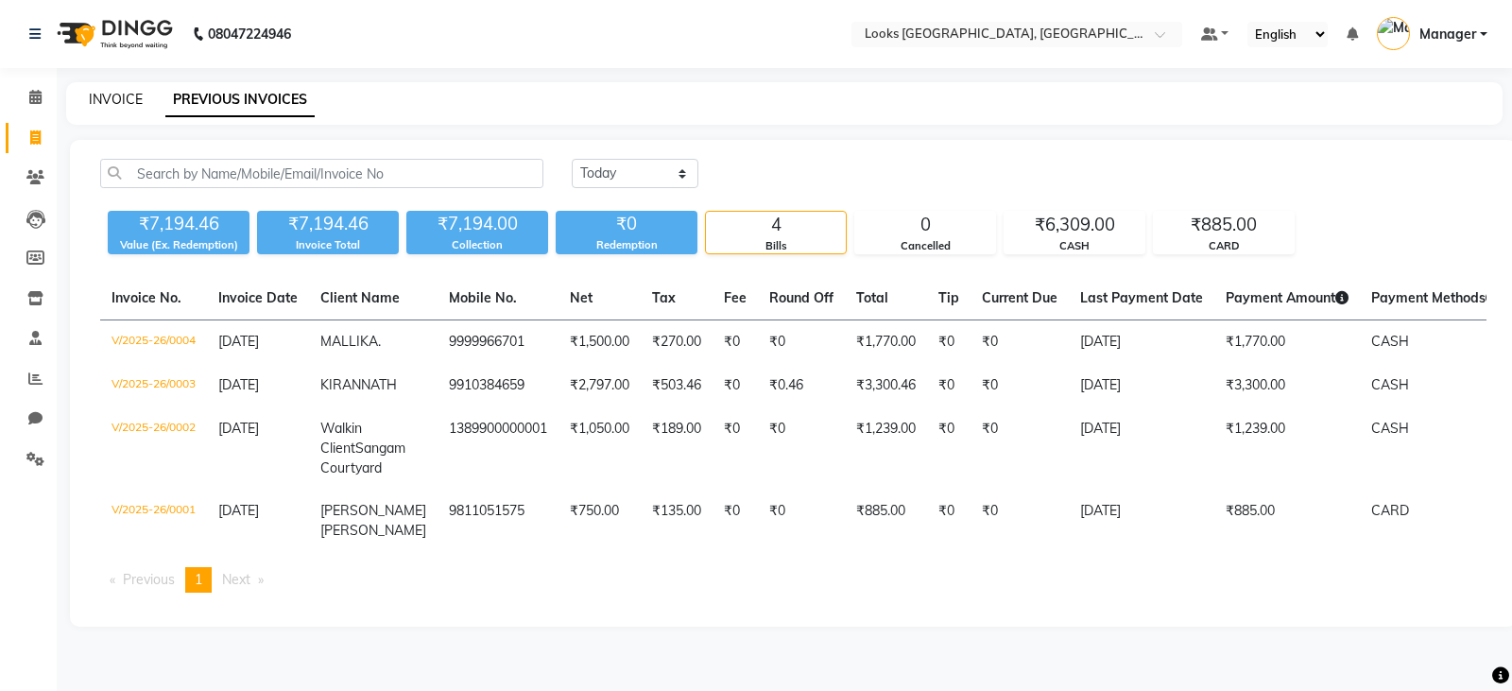
select select "service"
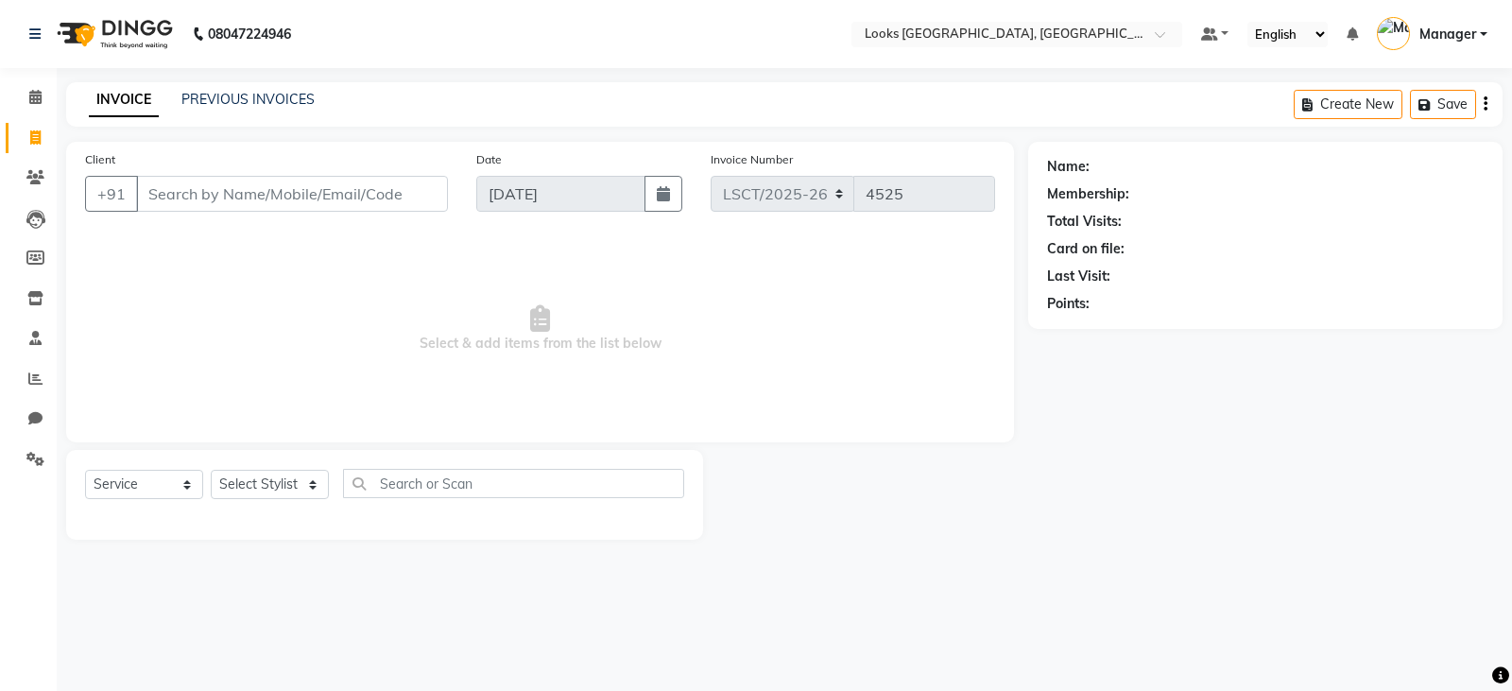
click at [232, 200] on input "Client" at bounding box center [292, 194] width 312 height 36
click at [662, 275] on span "Select & add items from the list below" at bounding box center [540, 328] width 910 height 189
click at [41, 102] on icon at bounding box center [35, 97] width 12 height 14
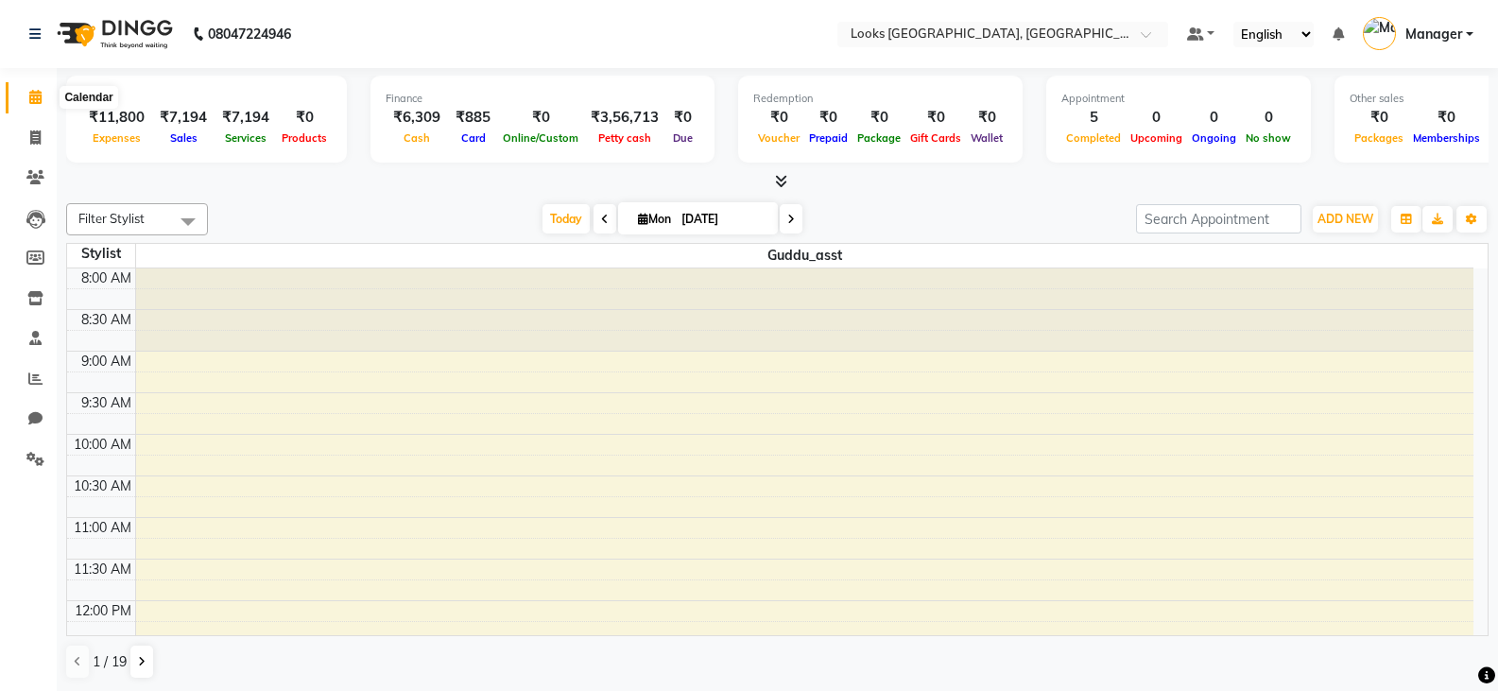
click at [31, 94] on icon at bounding box center [35, 97] width 12 height 14
click at [43, 135] on span at bounding box center [35, 139] width 33 height 22
select select "service"
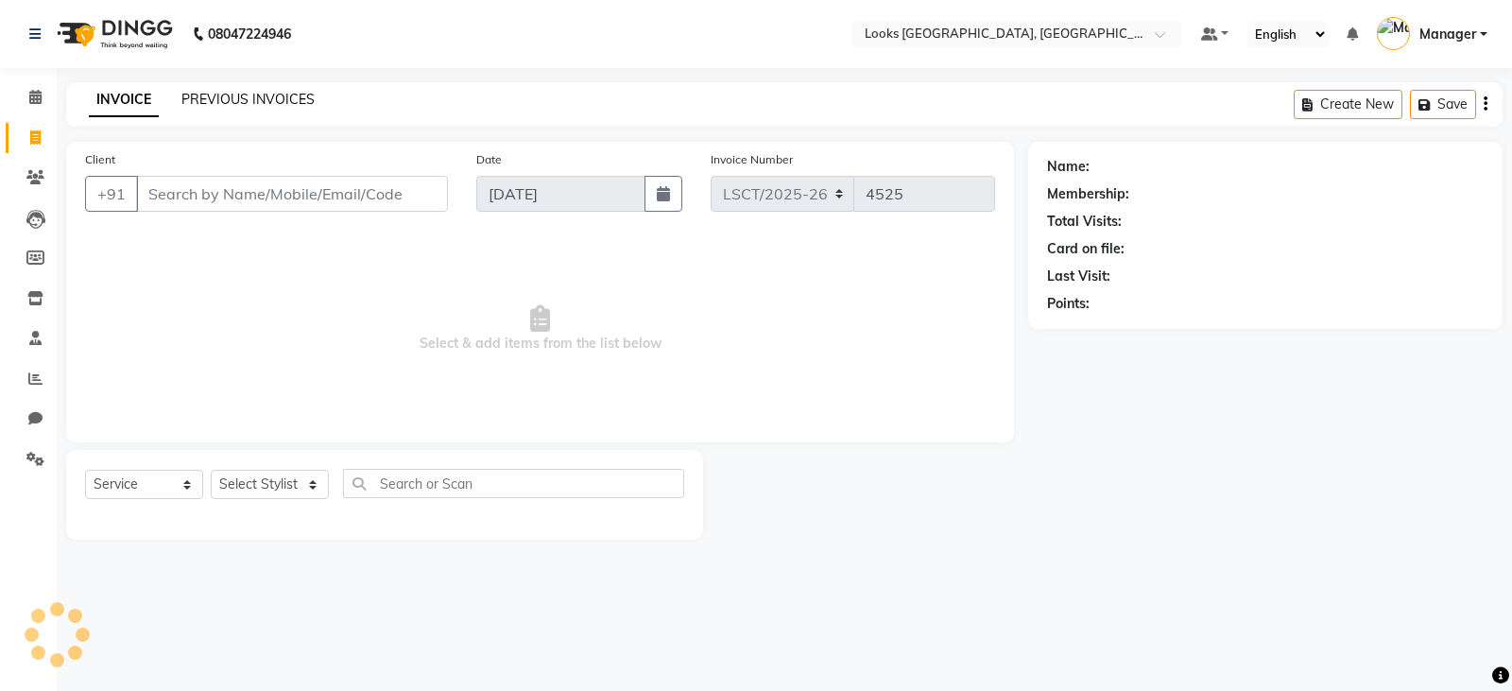
click at [191, 95] on link "PREVIOUS INVOICES" at bounding box center [247, 99] width 133 height 17
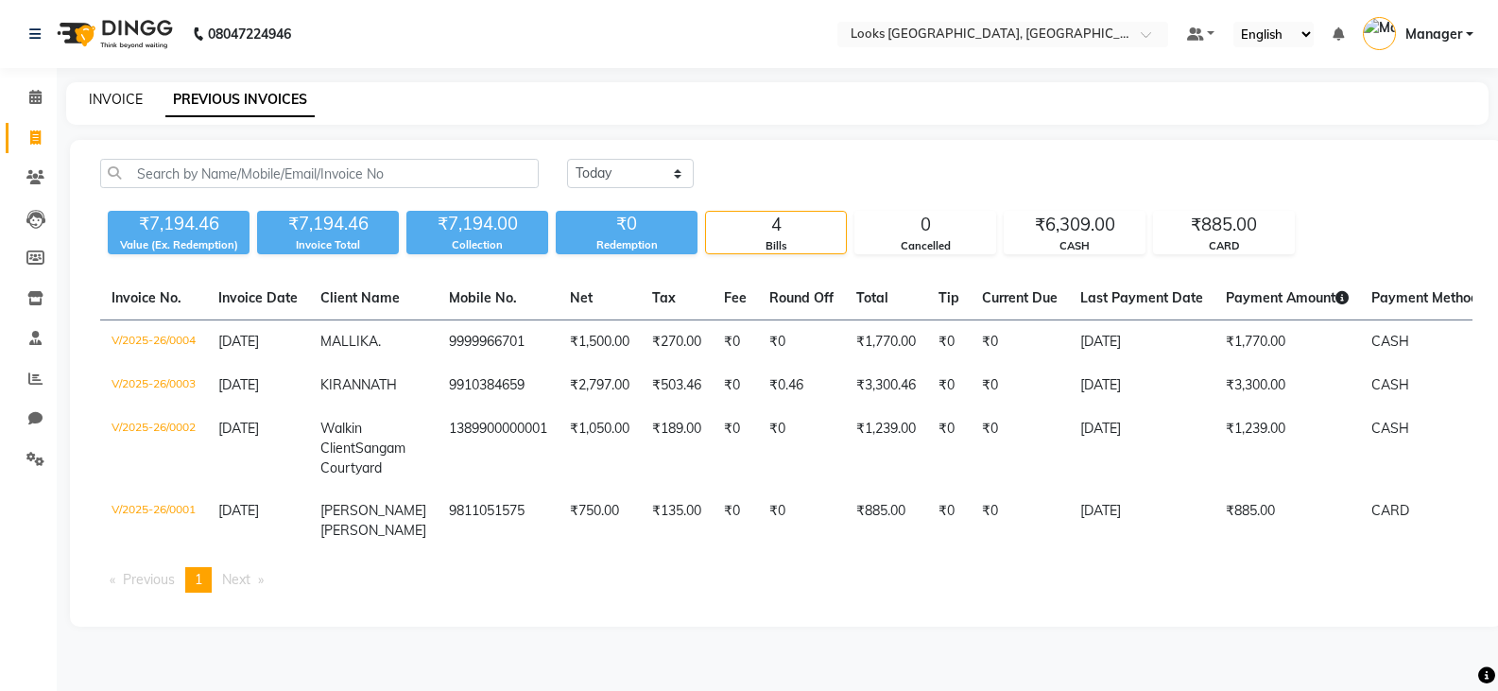
click at [126, 101] on link "INVOICE" at bounding box center [116, 99] width 54 height 17
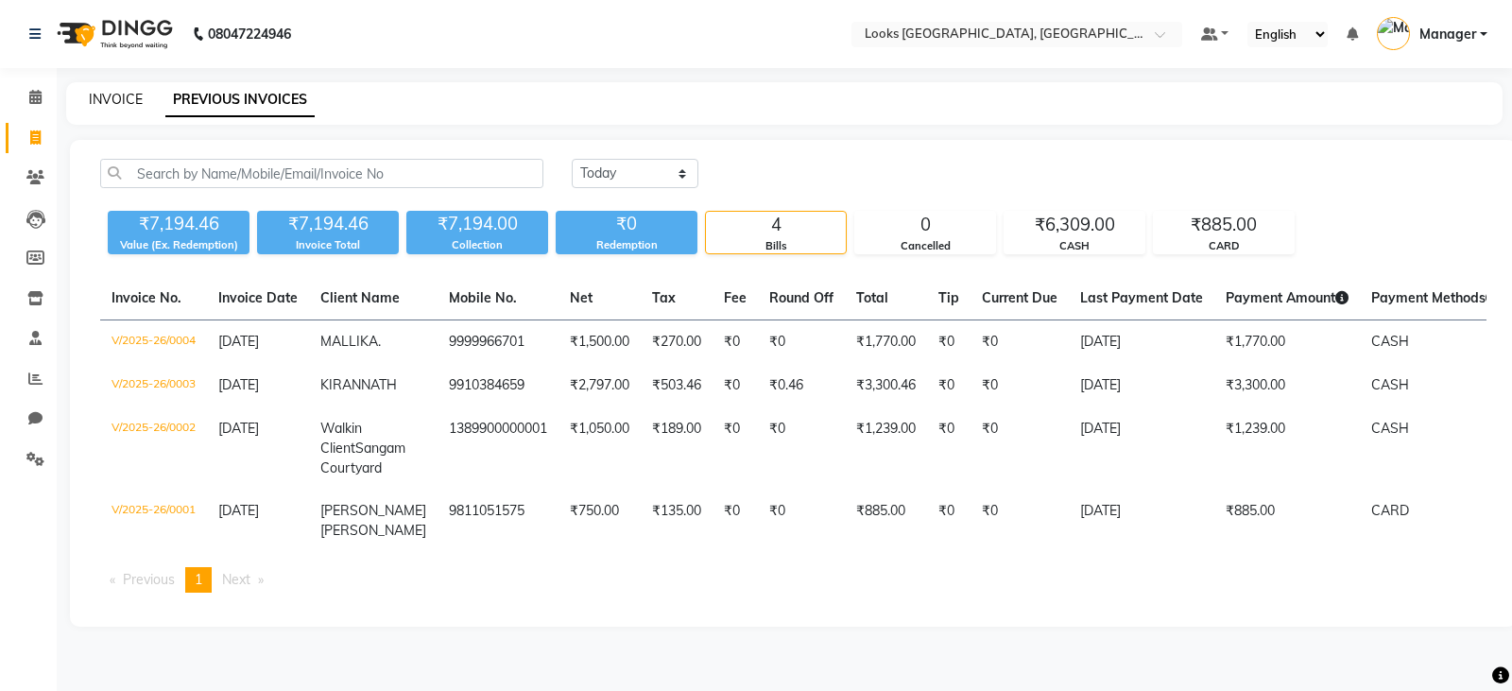
select select "service"
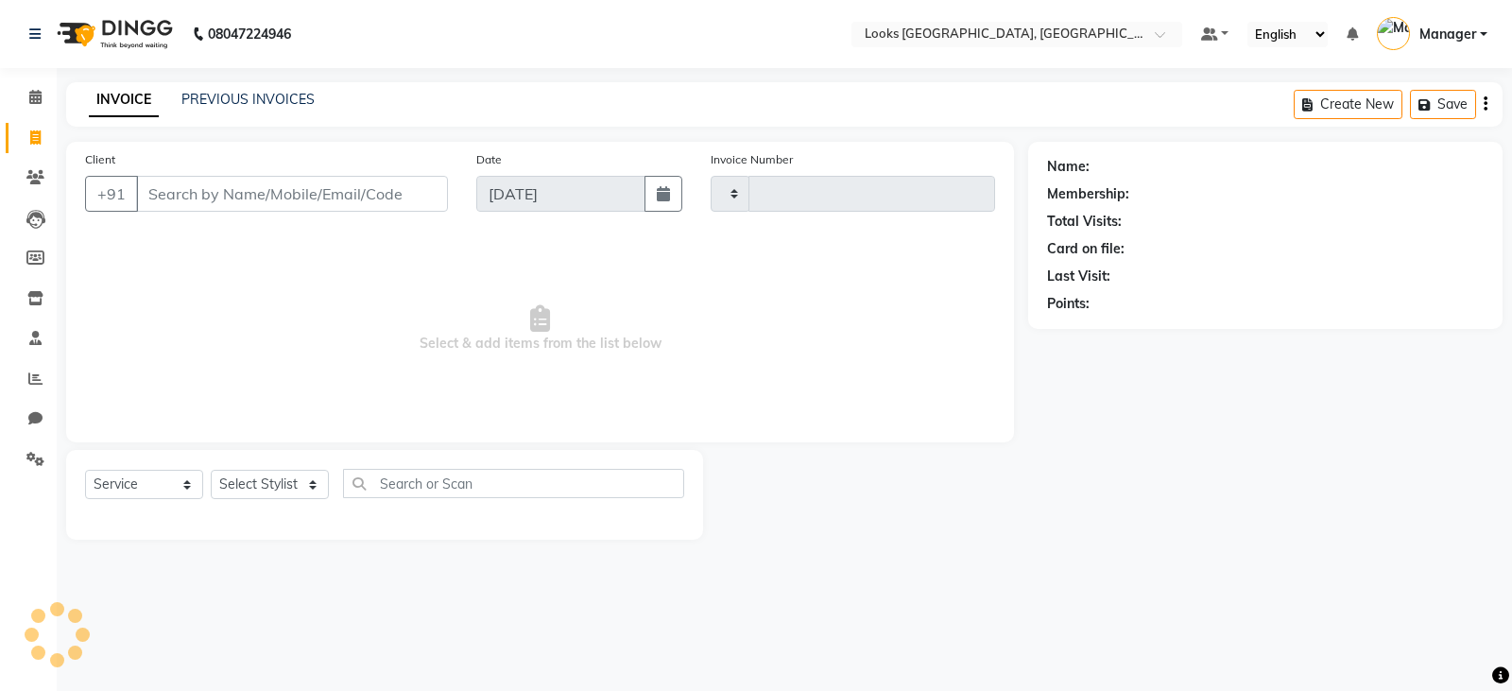
type input "4525"
select select "8942"
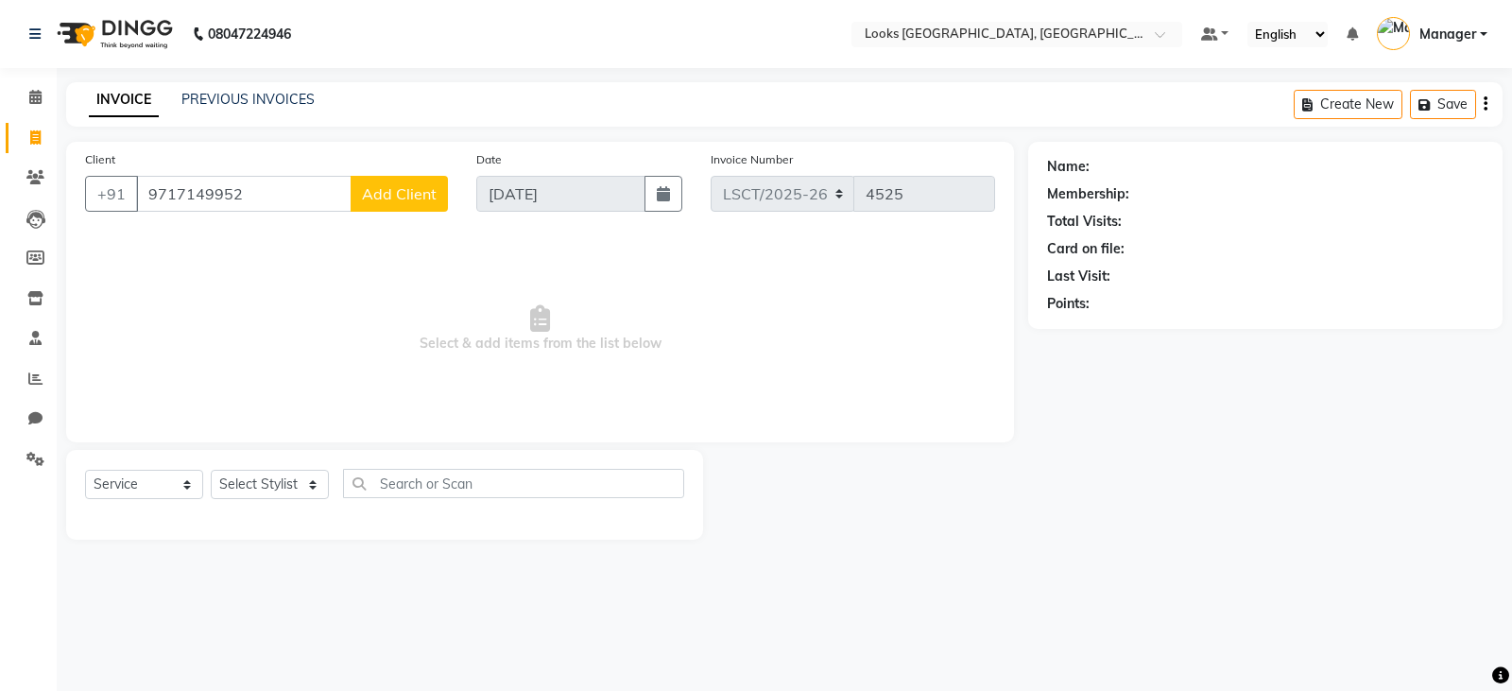
type input "9717149952"
click at [184, 487] on select "Select Service Product Membership Package Voucher Prepaid Gift Card" at bounding box center [144, 484] width 118 height 29
click at [85, 470] on select "Select Service Product Membership Package Voucher Prepaid Gift Card" at bounding box center [144, 484] width 118 height 29
click at [314, 483] on select "Select Stylist [PERSON_NAME] Bharat_pdct Counter Sales [PERSON_NAME] guddu_asst…" at bounding box center [270, 484] width 118 height 29
click at [211, 470] on select "Select Stylist [PERSON_NAME] Bharat_pdct Counter Sales [PERSON_NAME] guddu_asst…" at bounding box center [270, 484] width 118 height 29
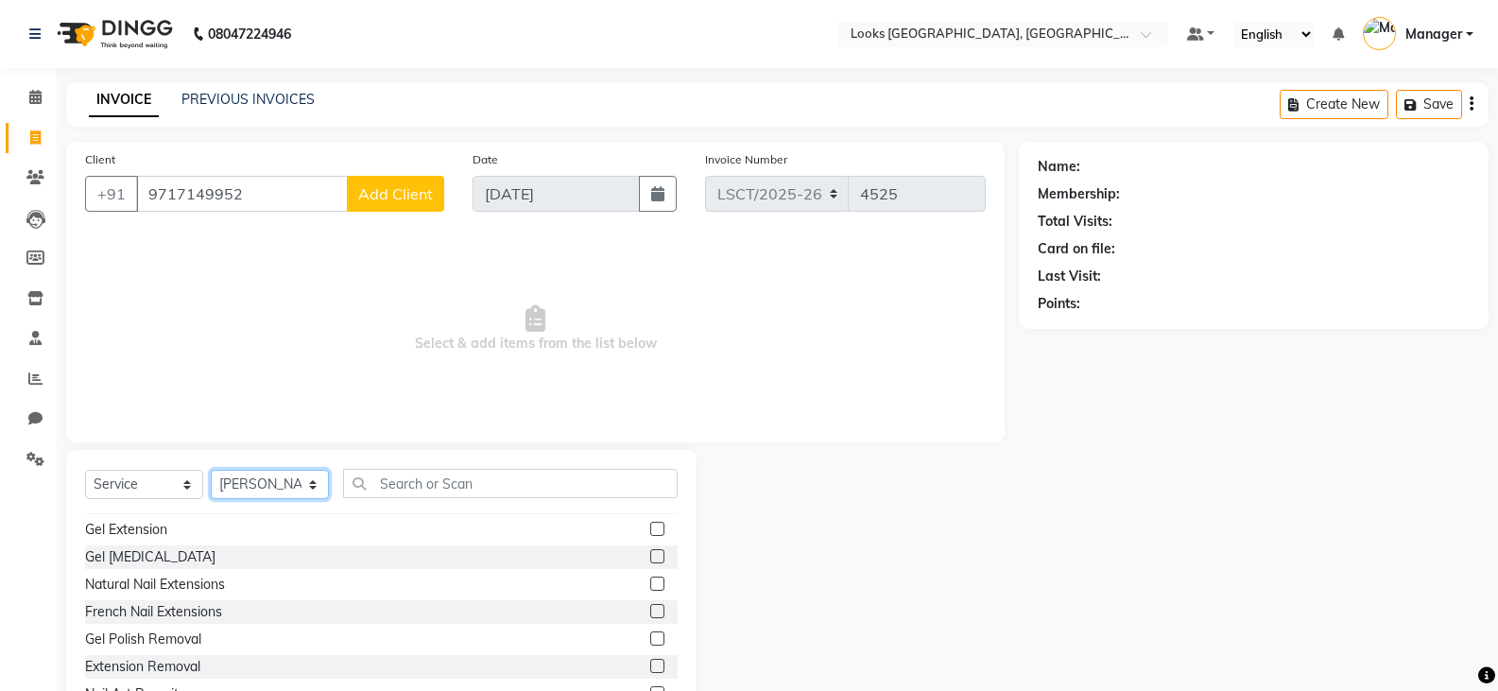
scroll to position [189, 0]
select select "90237"
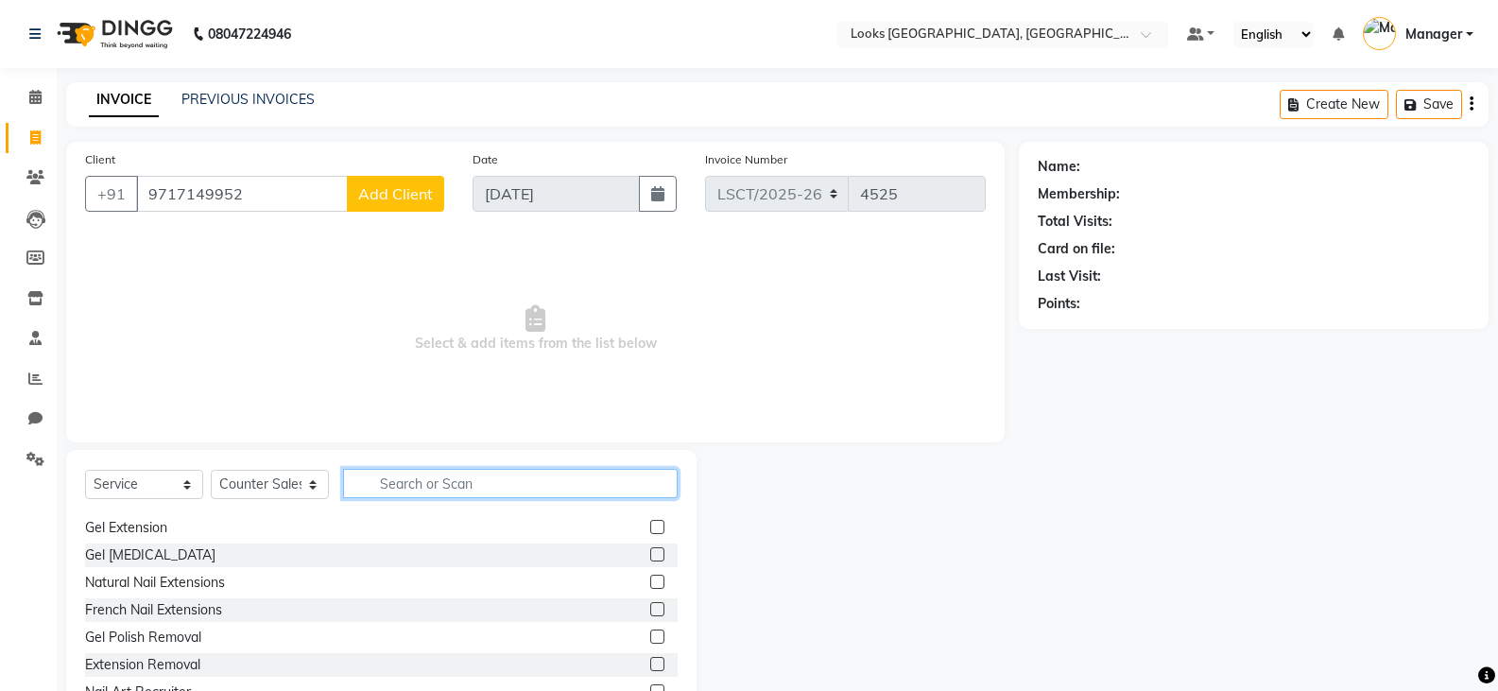
click at [415, 483] on input "text" at bounding box center [510, 483] width 335 height 29
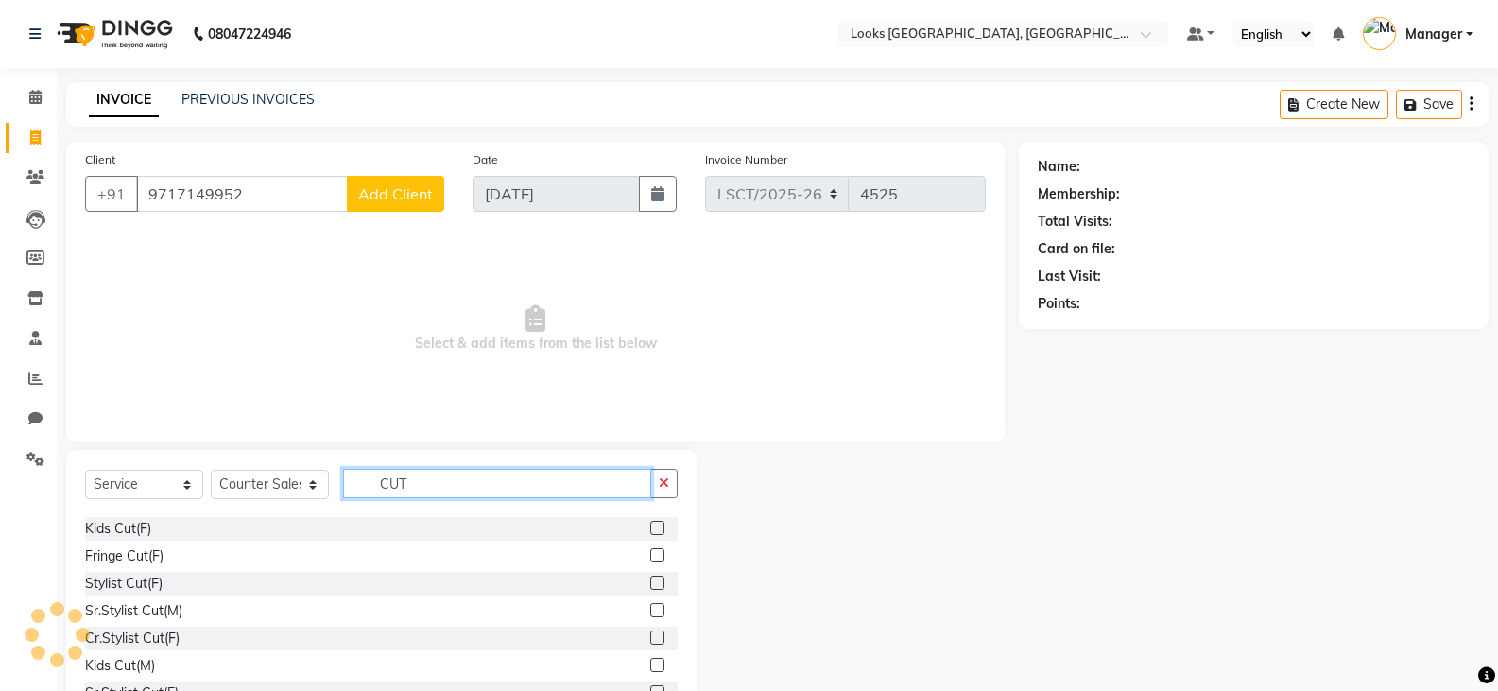
scroll to position [95, 0]
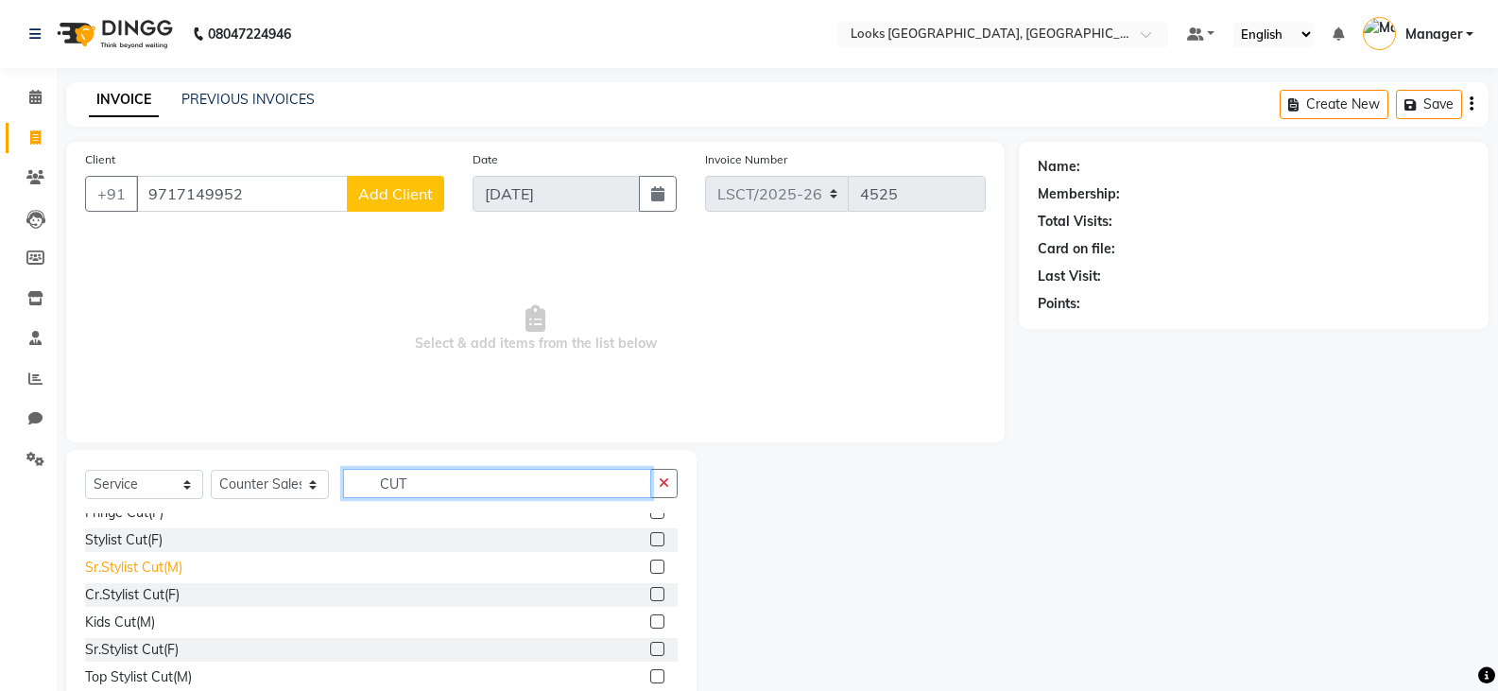
type input "CUT"
click at [153, 562] on div "Sr.Stylist Cut(M)" at bounding box center [133, 568] width 97 height 20
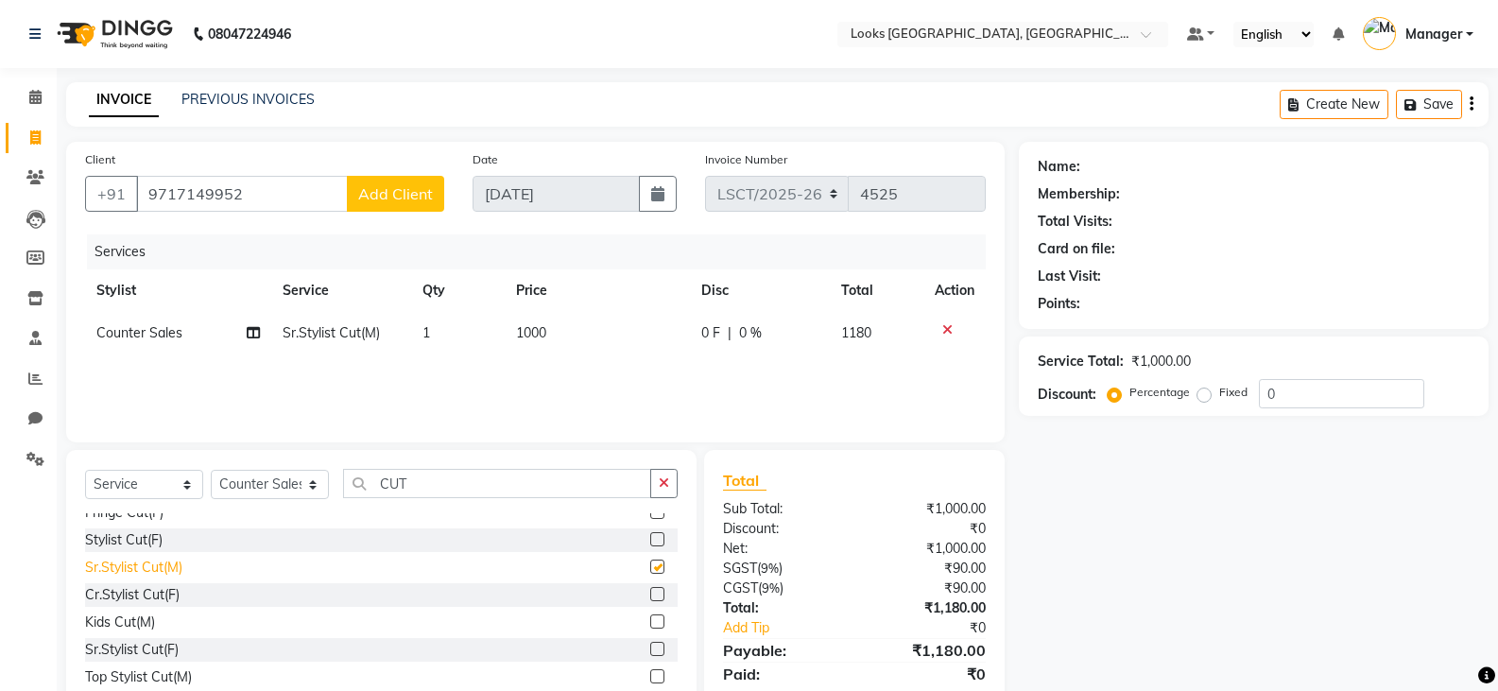
checkbox input "false"
click at [558, 334] on td "1000" at bounding box center [598, 333] width 186 height 43
select select "90237"
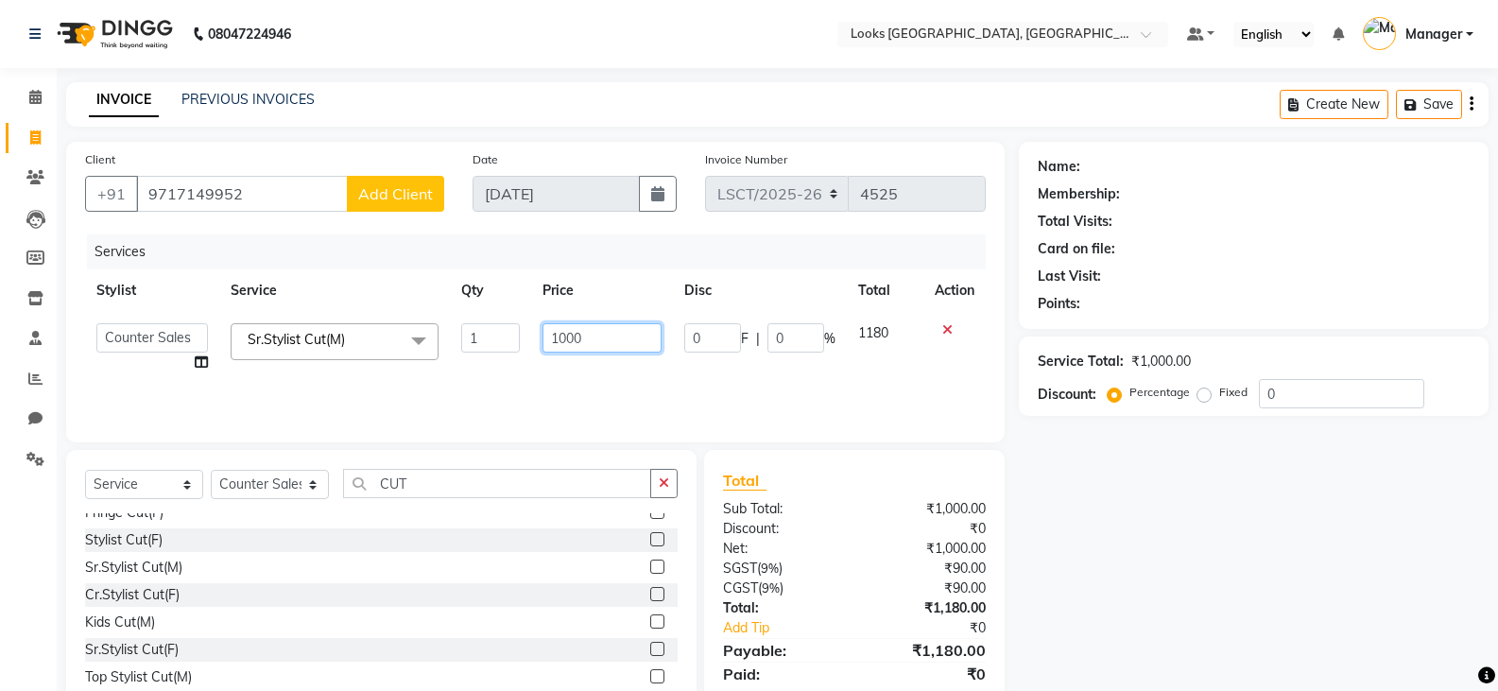
click at [594, 337] on input "1000" at bounding box center [601, 337] width 118 height 29
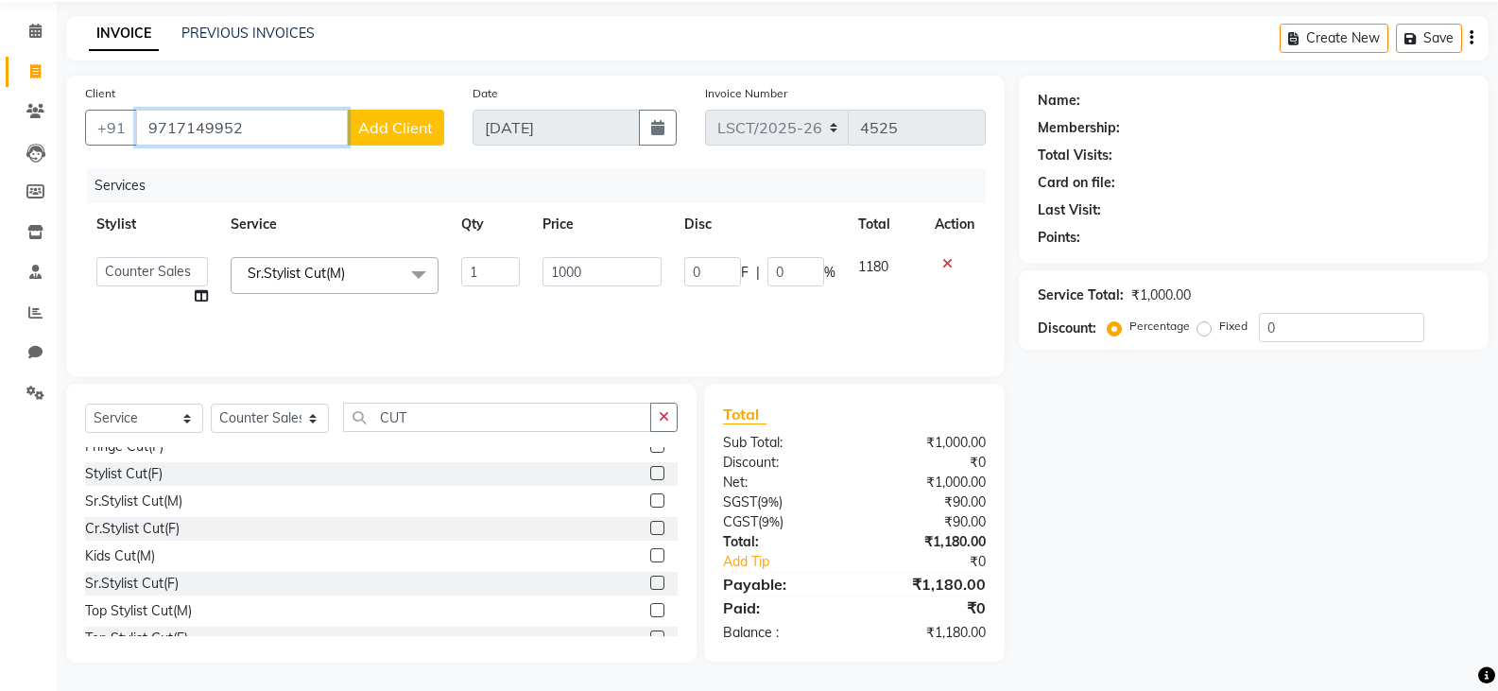
click at [251, 129] on input "9717149952" at bounding box center [242, 128] width 212 height 36
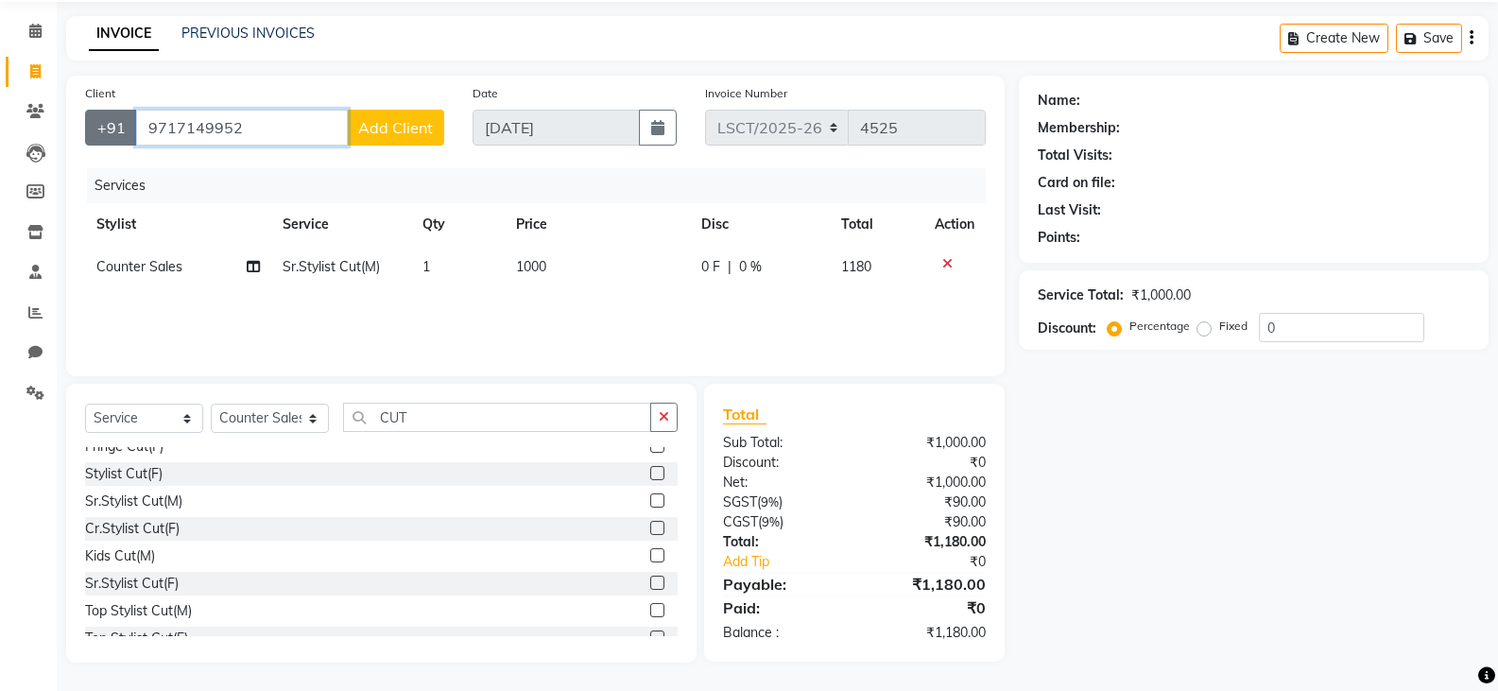
drag, startPoint x: 251, startPoint y: 129, endPoint x: 98, endPoint y: 129, distance: 153.1
click at [98, 129] on div "+91 9717149952 Add Client" at bounding box center [264, 128] width 359 height 36
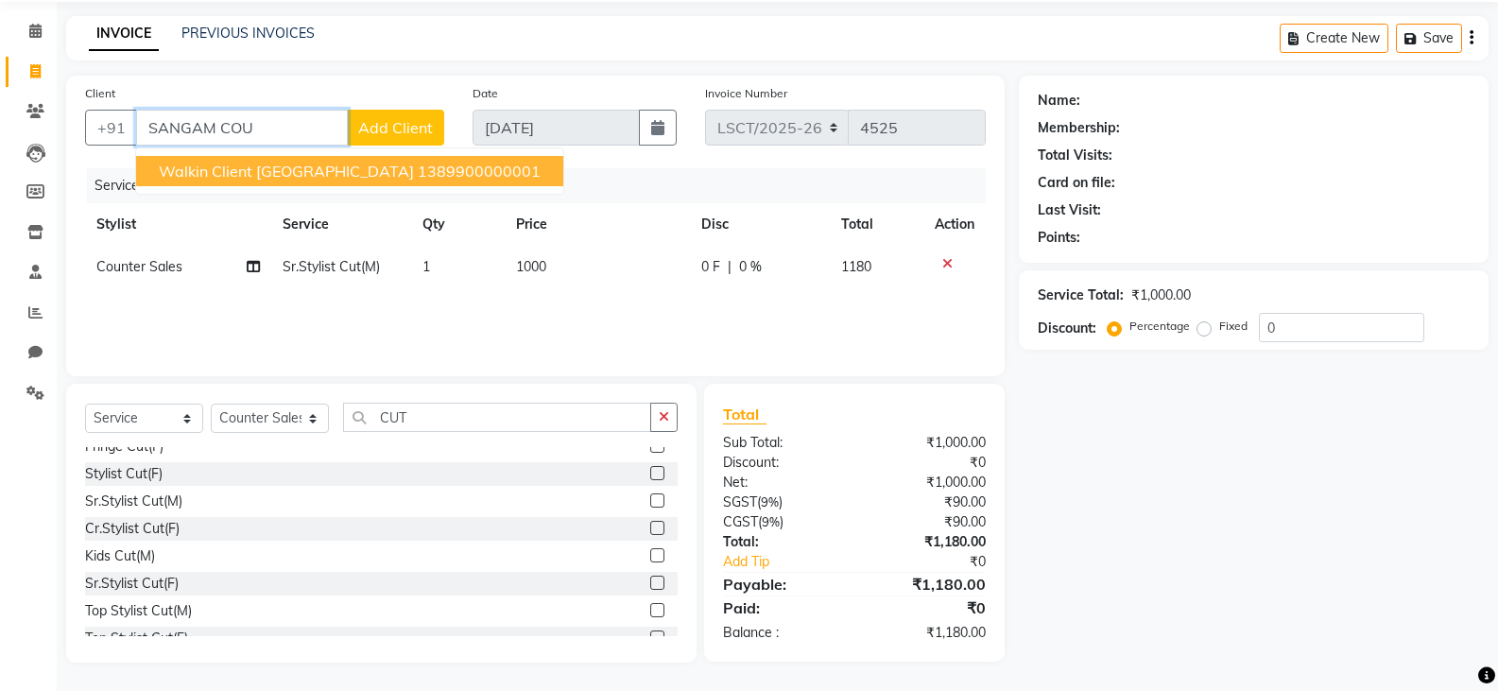
click at [377, 173] on span "Walkin Client Sangam Courtyard" at bounding box center [286, 171] width 255 height 19
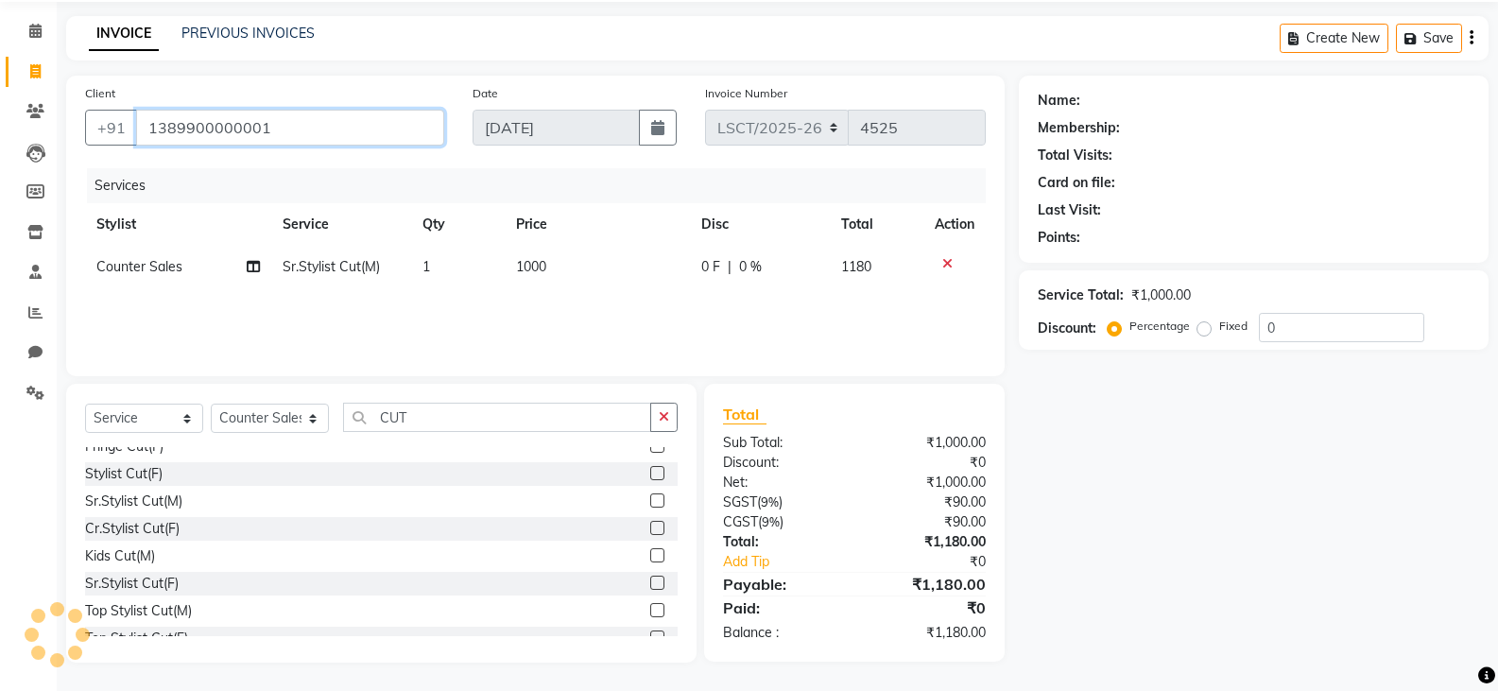
type input "1389900000001"
select select "1: Object"
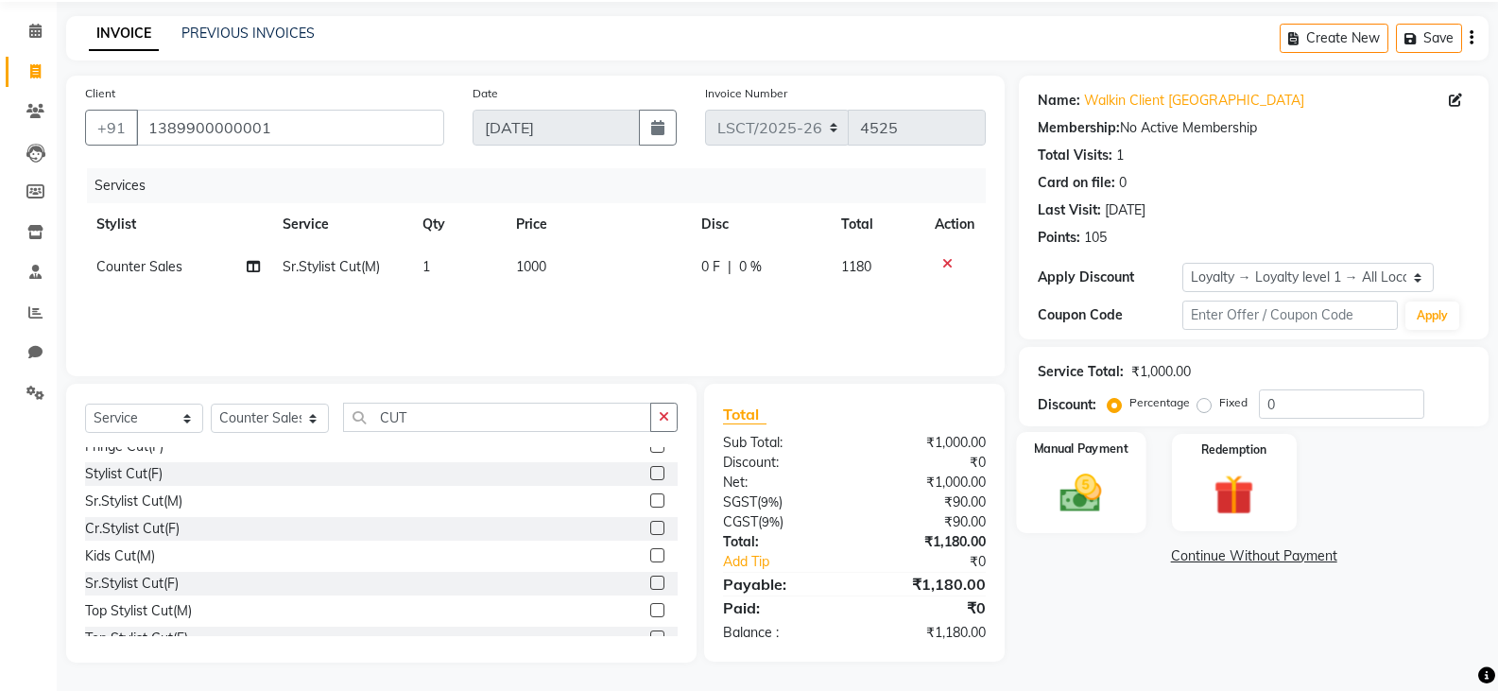
click at [1084, 494] on img at bounding box center [1080, 493] width 67 height 48
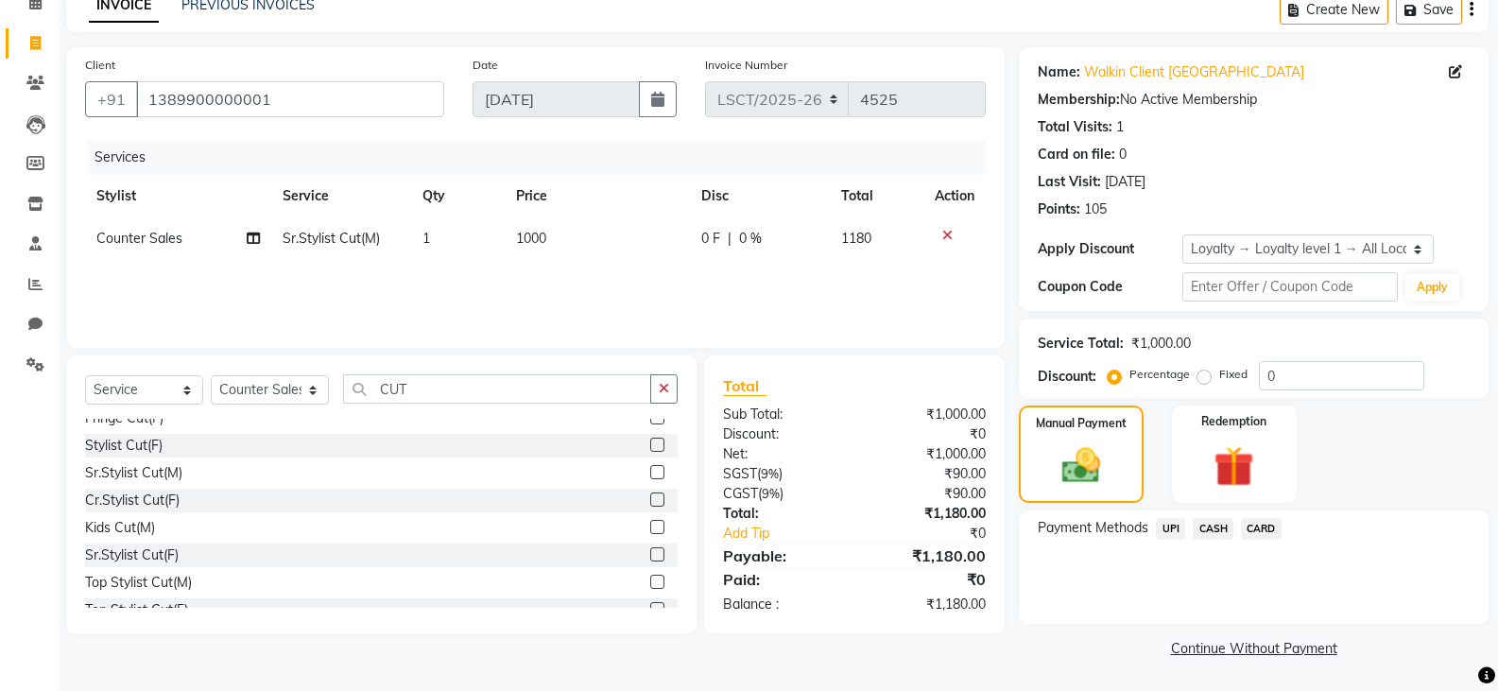
scroll to position [0, 0]
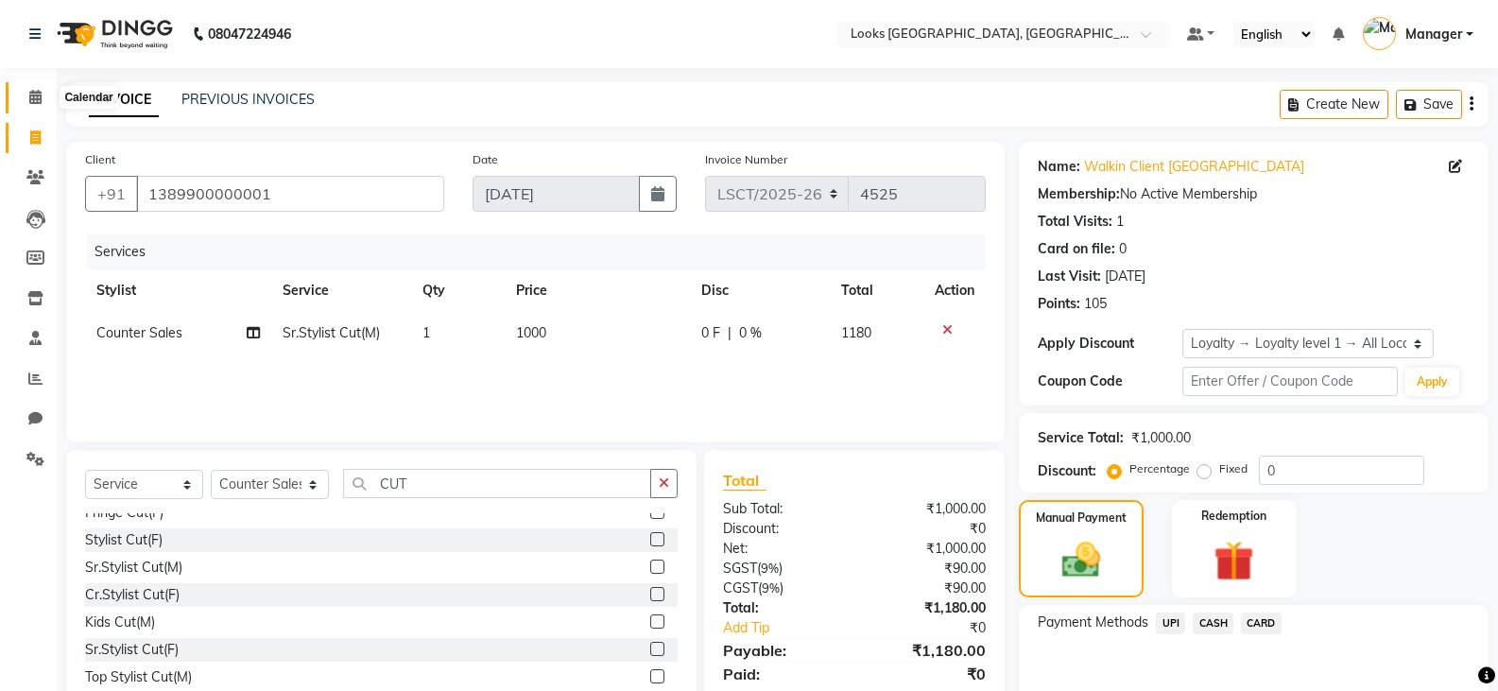
click at [39, 97] on icon at bounding box center [35, 97] width 12 height 14
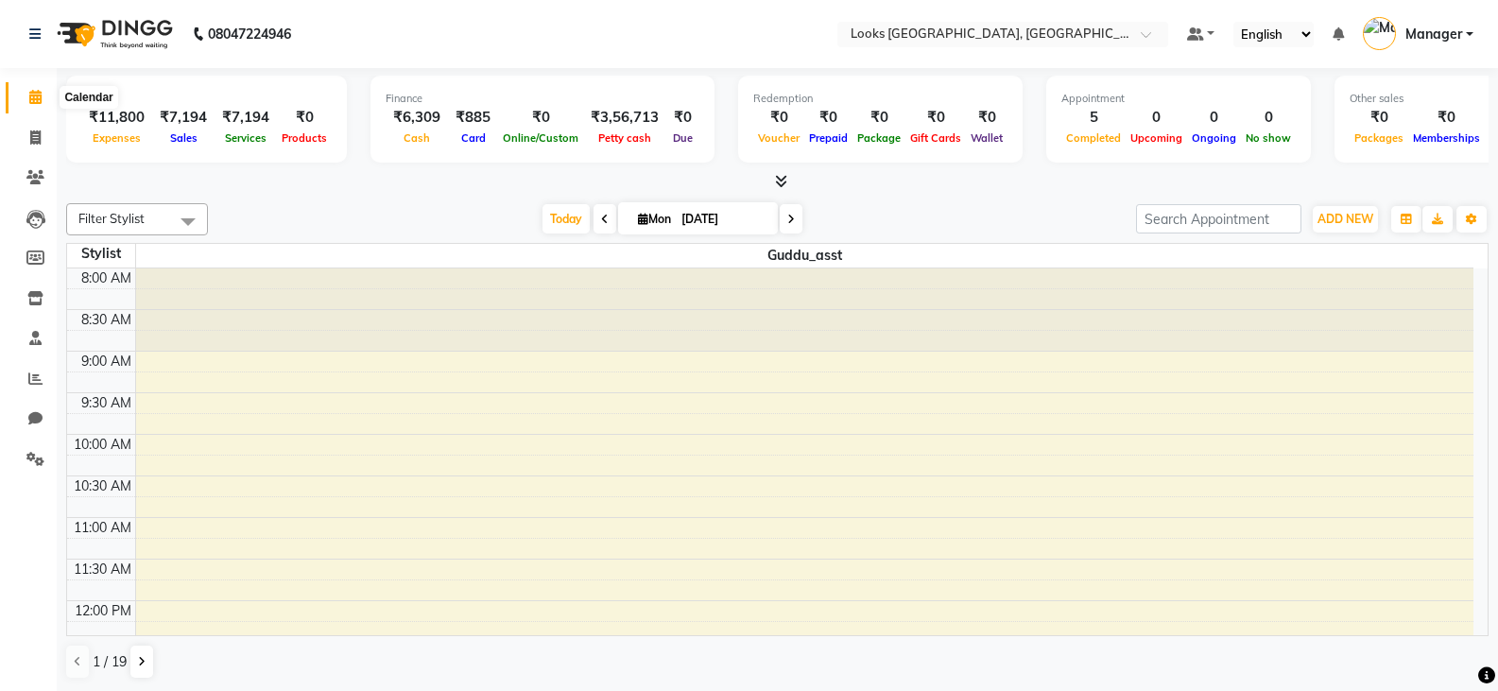
click at [34, 94] on icon at bounding box center [35, 97] width 12 height 14
click at [37, 137] on icon at bounding box center [35, 137] width 10 height 14
select select "service"
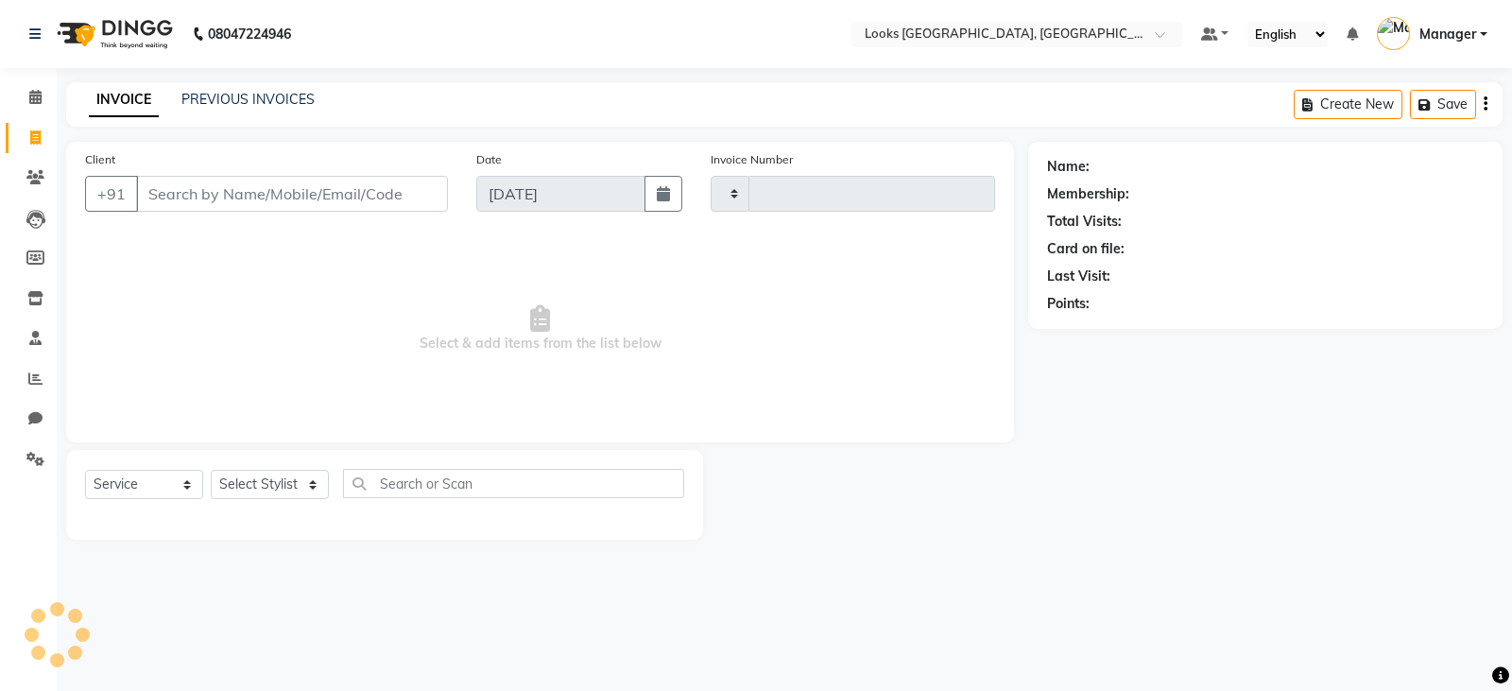
type input "4525"
select select "8942"
click at [43, 458] on icon at bounding box center [35, 459] width 18 height 14
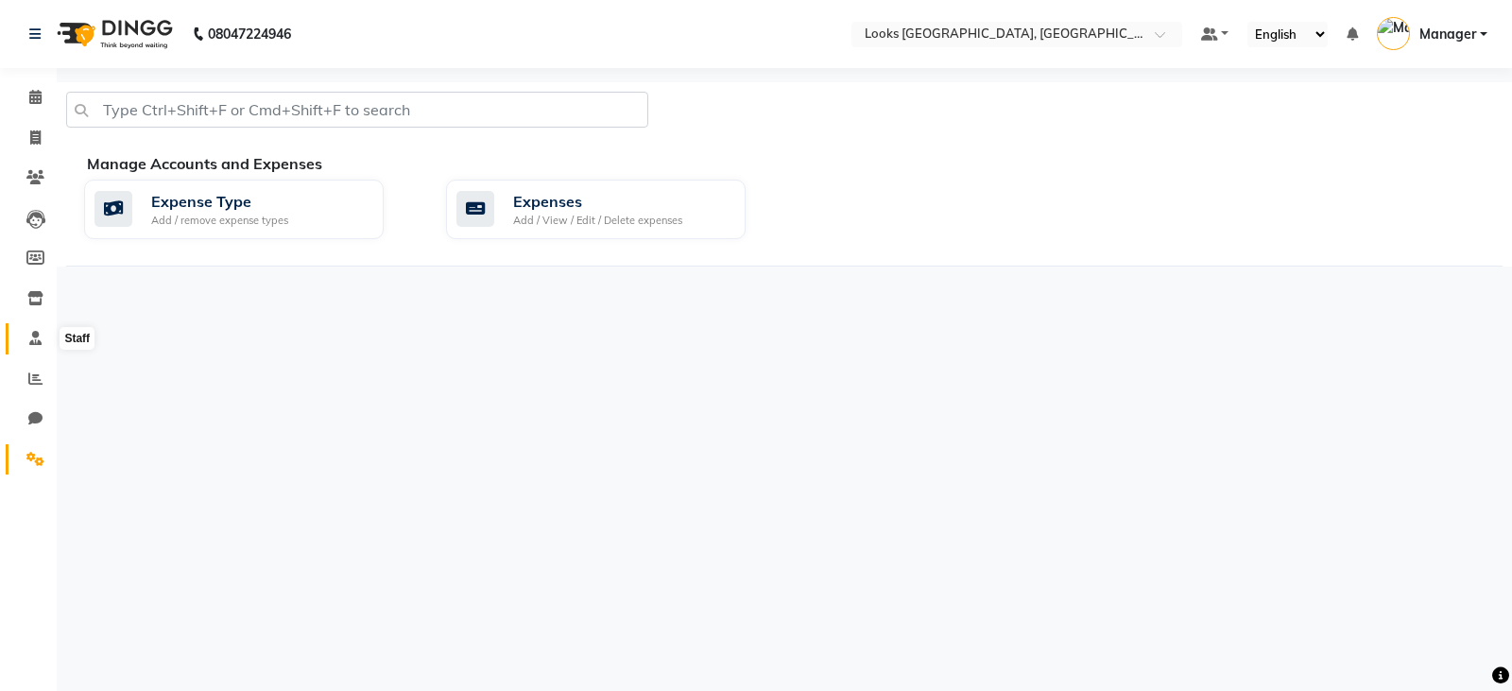
click at [31, 331] on icon at bounding box center [35, 338] width 12 height 14
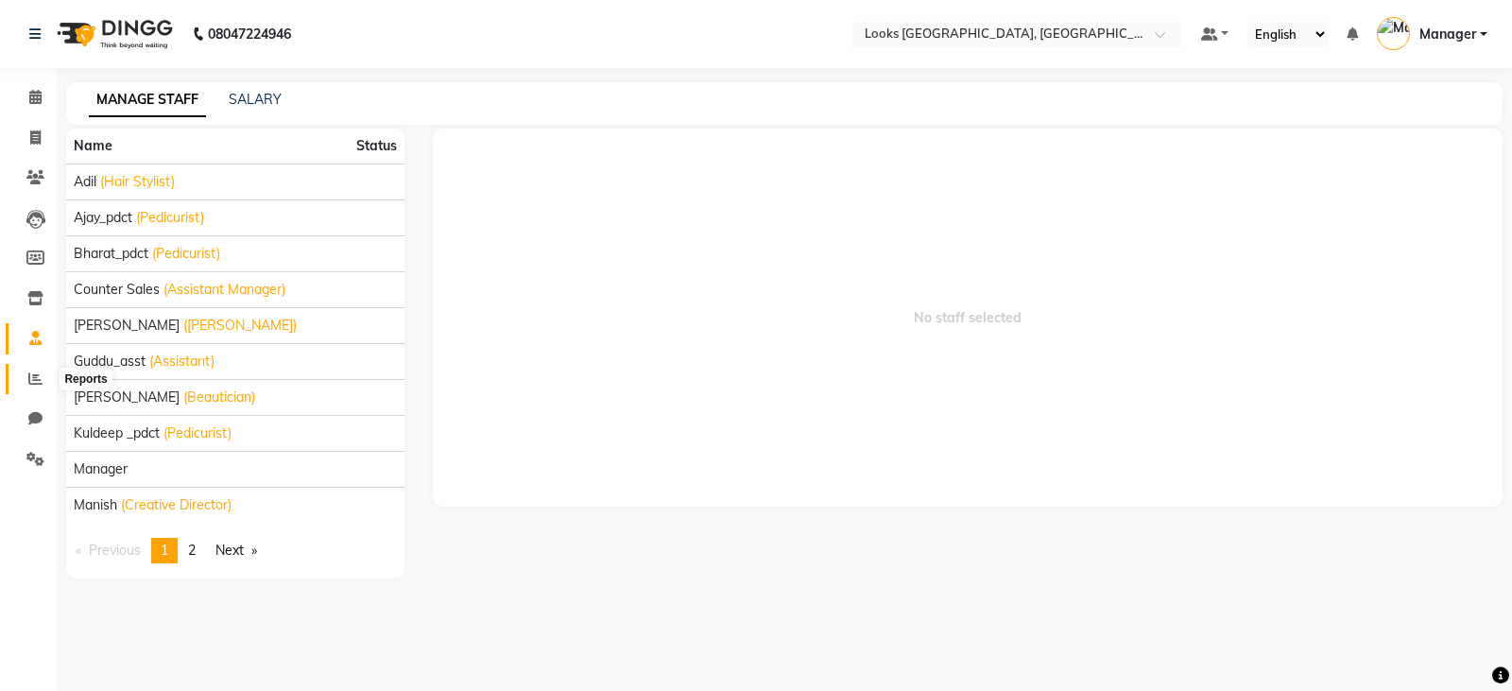
click at [40, 380] on icon at bounding box center [35, 378] width 14 height 14
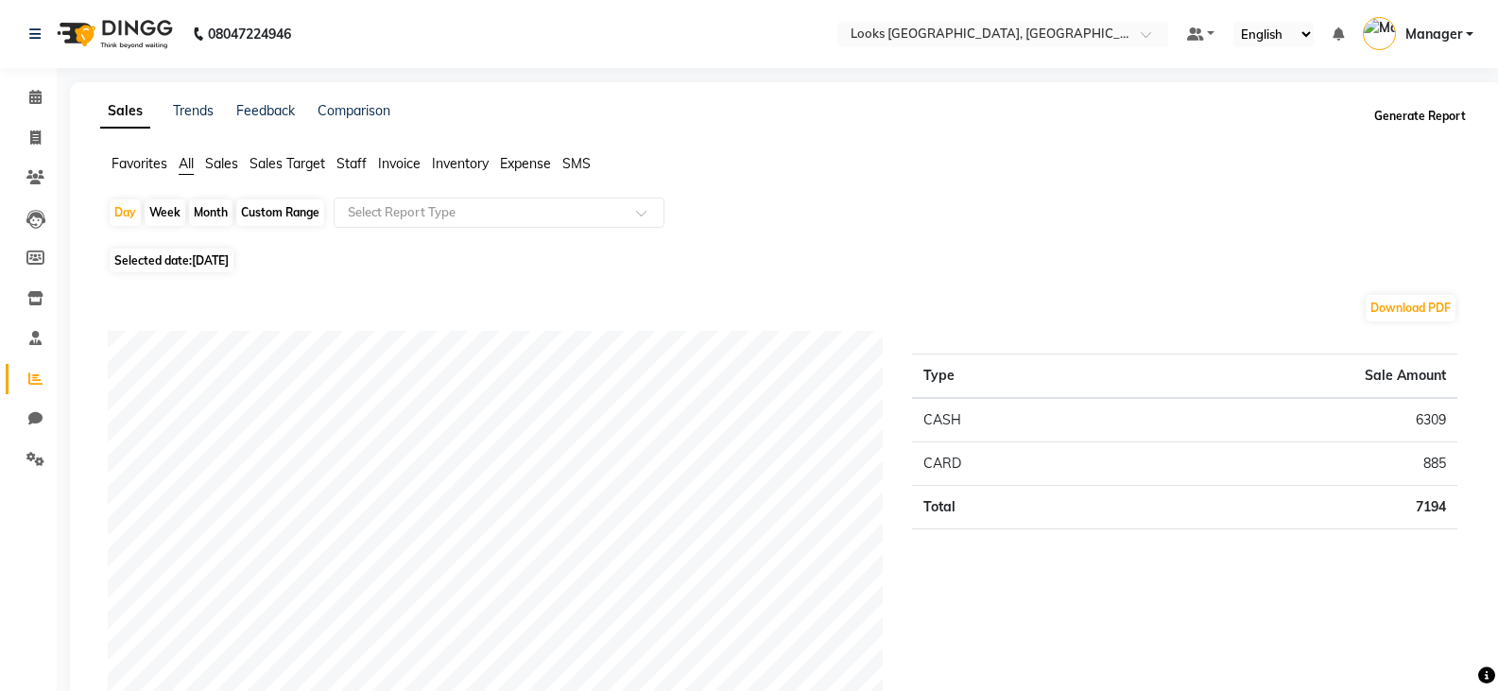
click at [1438, 113] on button "Generate Report" at bounding box center [1419, 116] width 101 height 26
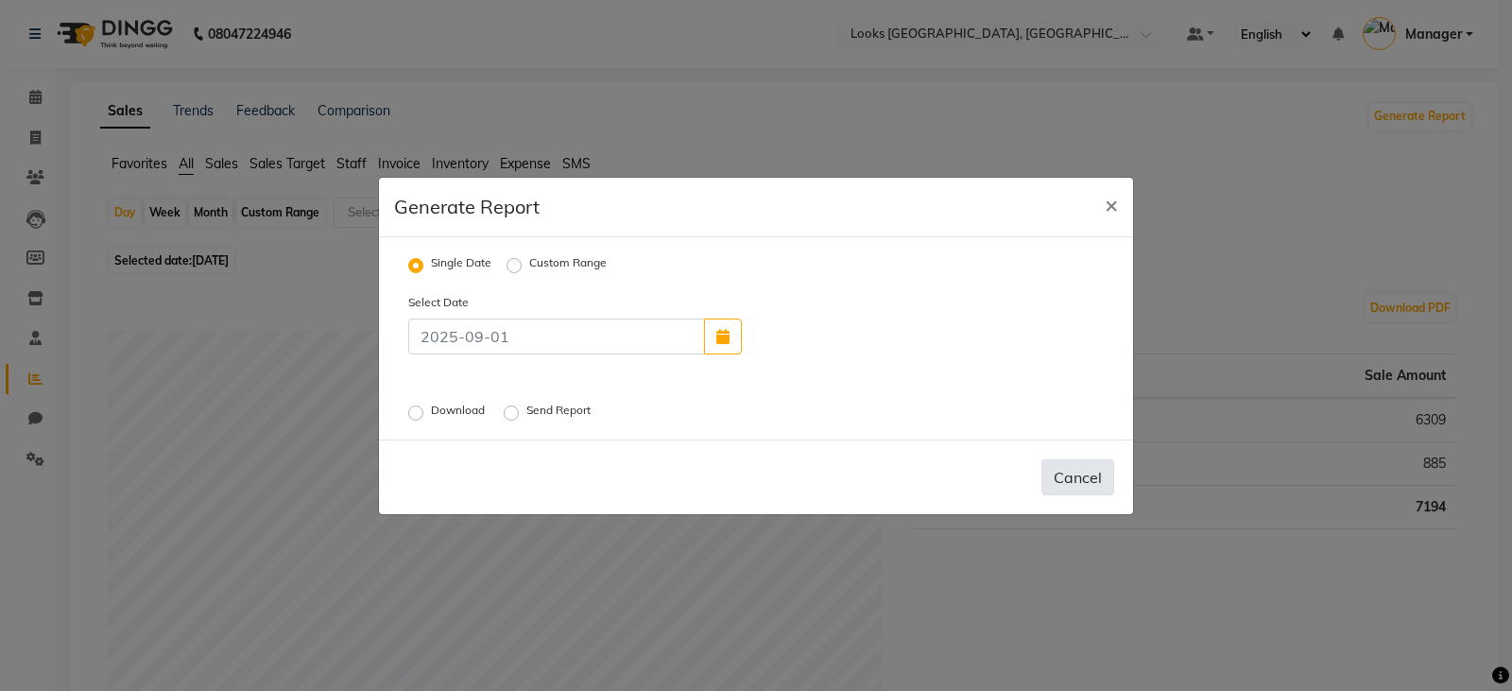
click at [1089, 480] on button "Cancel" at bounding box center [1077, 477] width 73 height 36
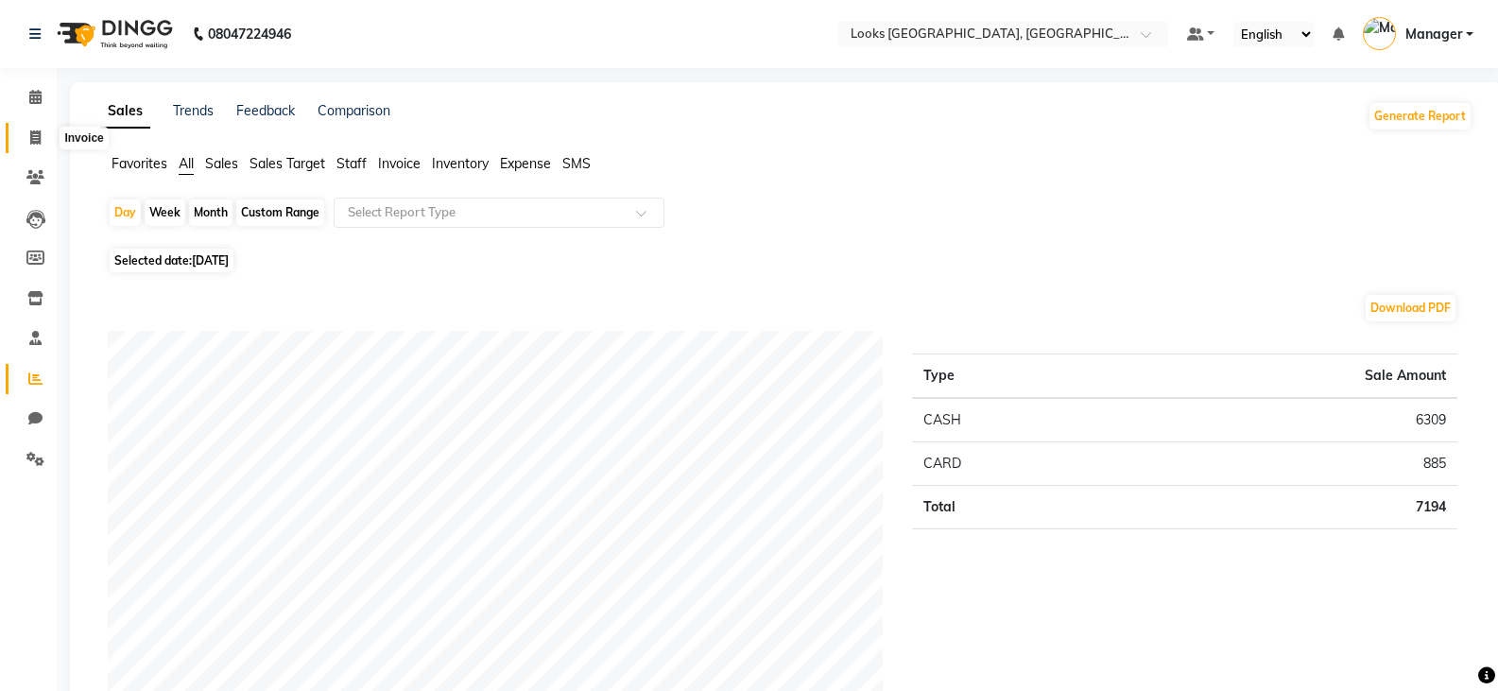
click at [34, 137] on icon at bounding box center [35, 137] width 10 height 14
select select "service"
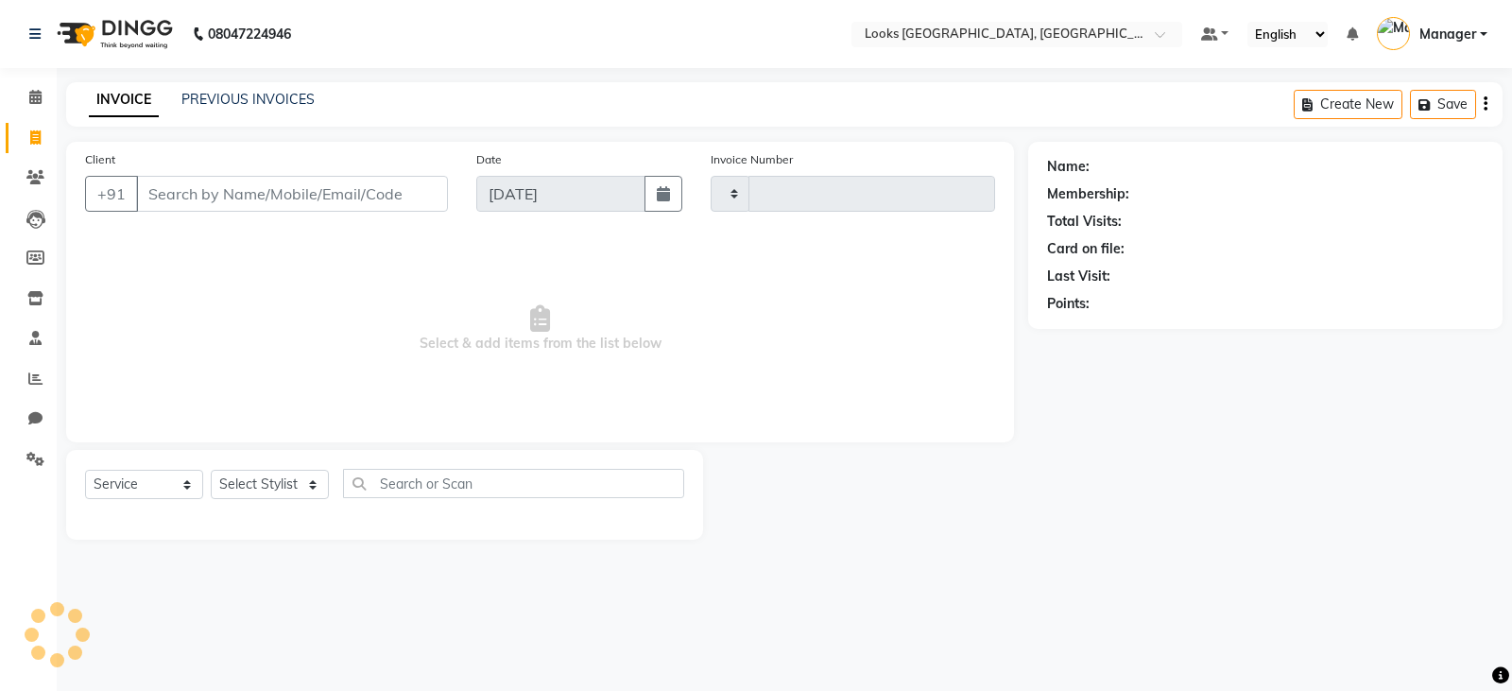
type input "4525"
select select "8942"
click at [31, 29] on icon at bounding box center [34, 33] width 11 height 13
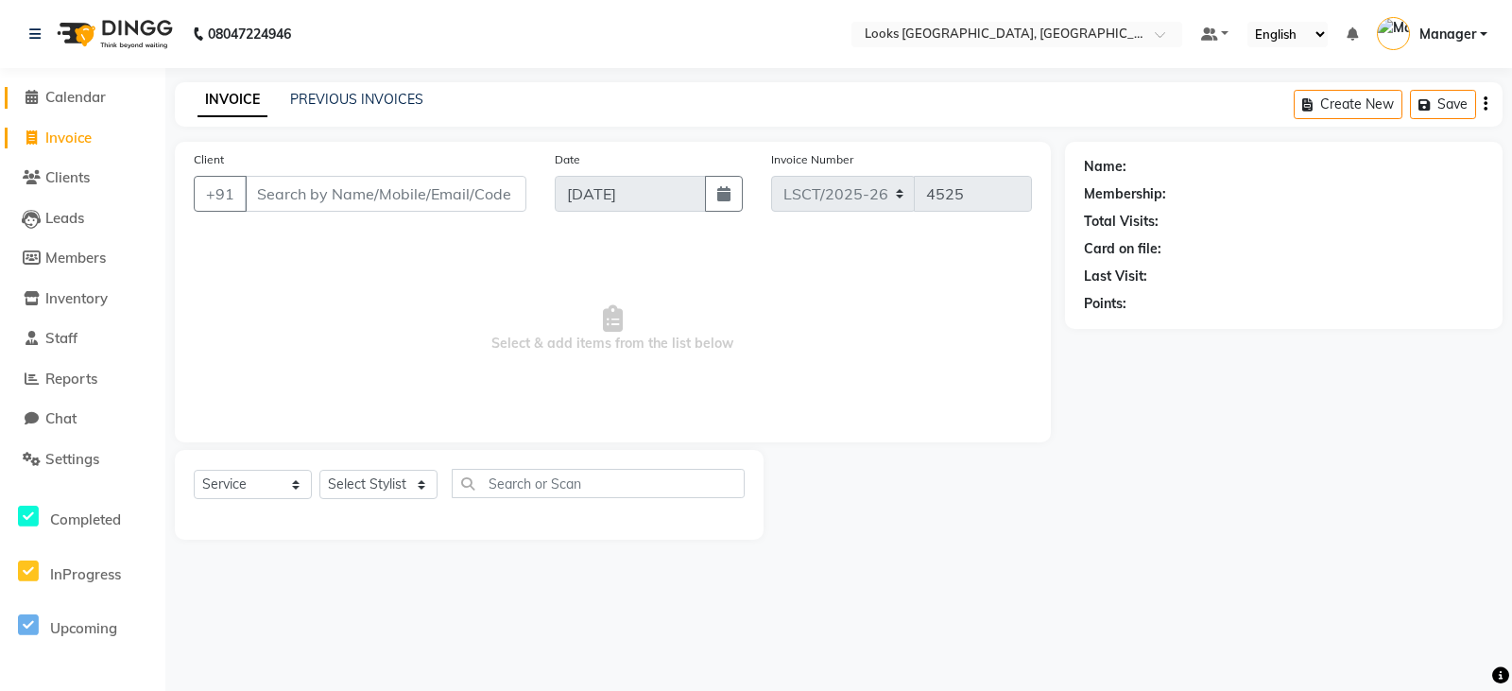
click at [87, 92] on span "Calendar" at bounding box center [75, 97] width 60 height 18
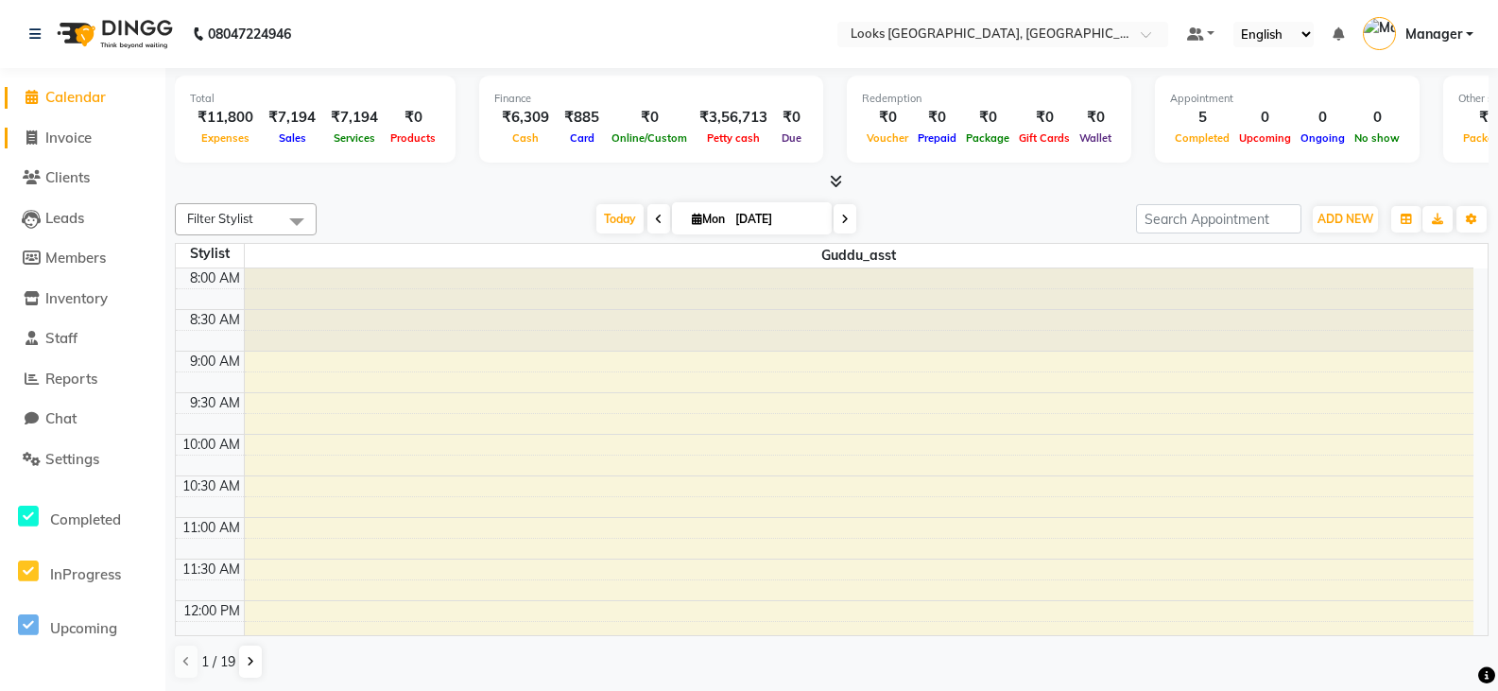
click at [80, 135] on span "Invoice" at bounding box center [68, 138] width 46 height 18
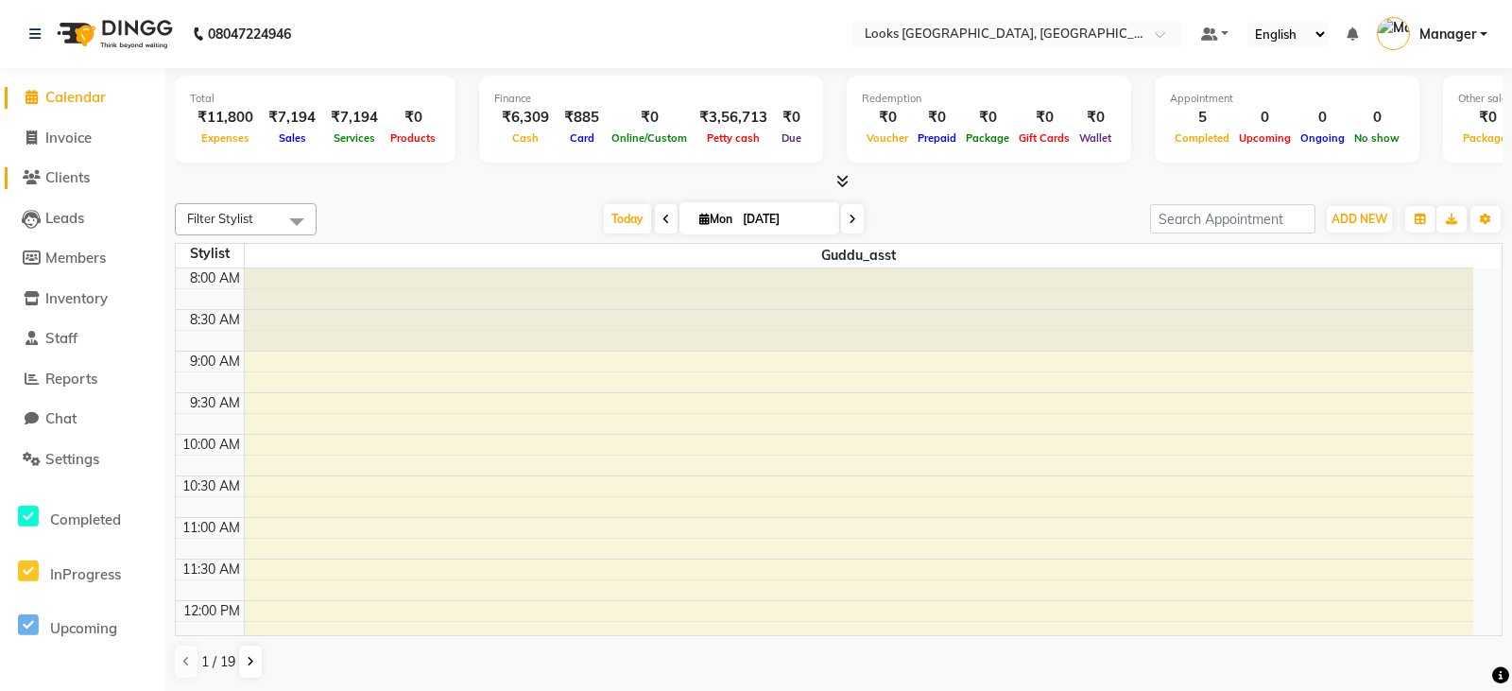
select select "service"
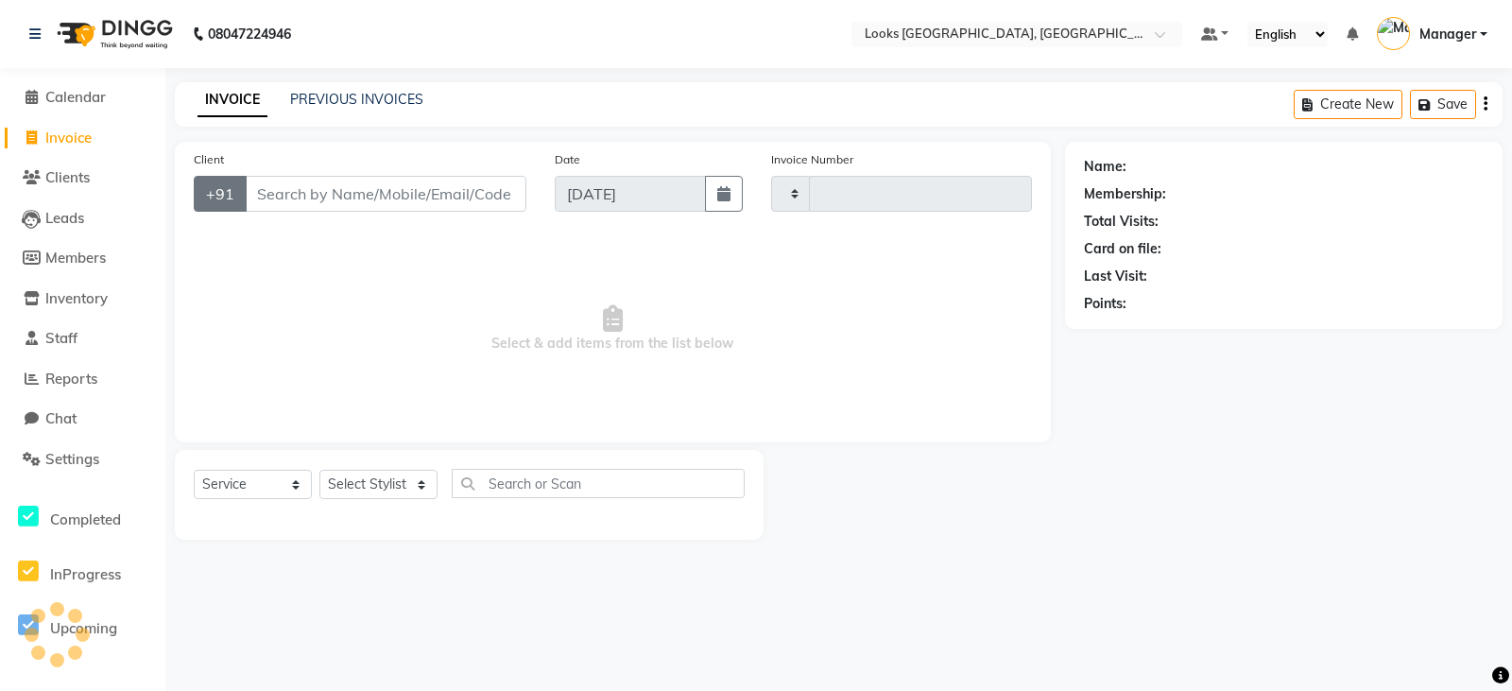
type input "4525"
select select "8942"
type input "S"
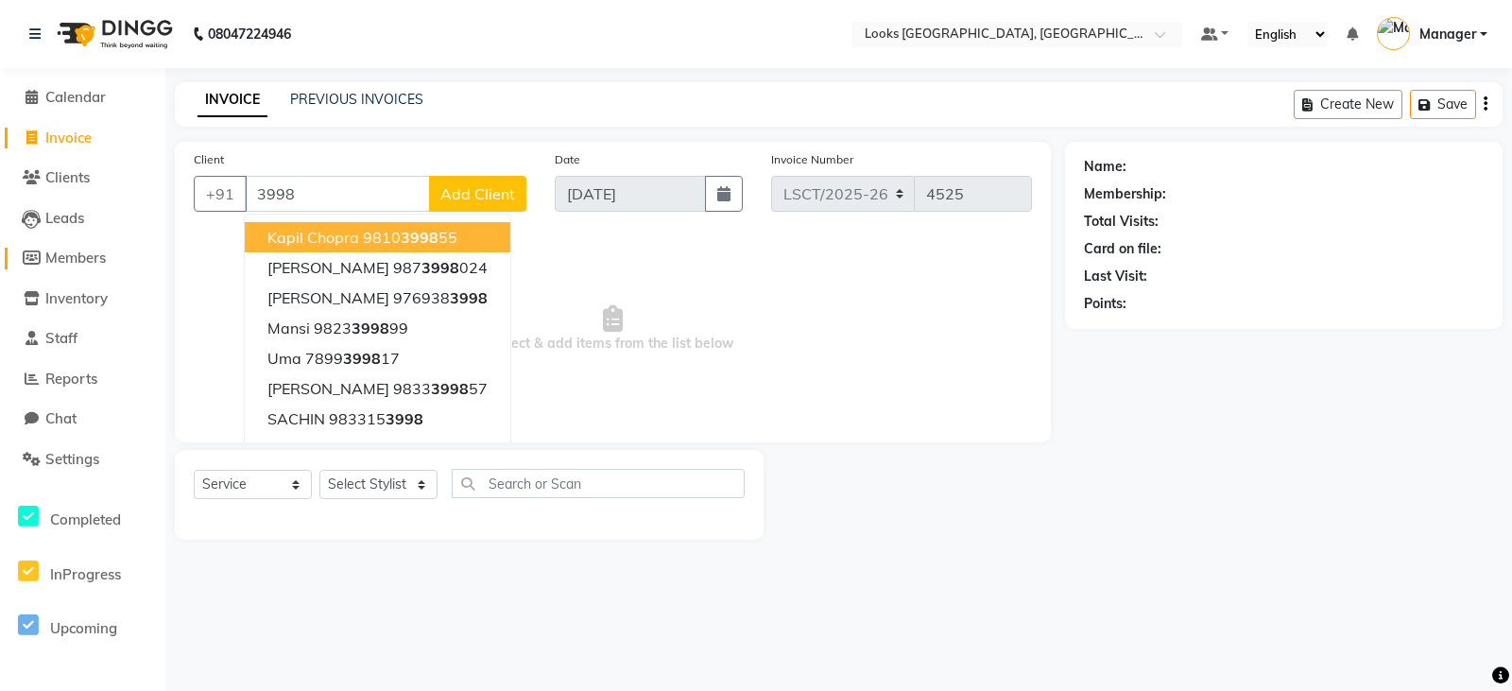
drag, startPoint x: 343, startPoint y: 196, endPoint x: 19, endPoint y: 249, distance: 328.6
click at [19, 249] on app-home "08047224946 Select Location × Looks Sangam Courtyard, Delhi Default Panel My Pa…" at bounding box center [756, 284] width 1512 height 568
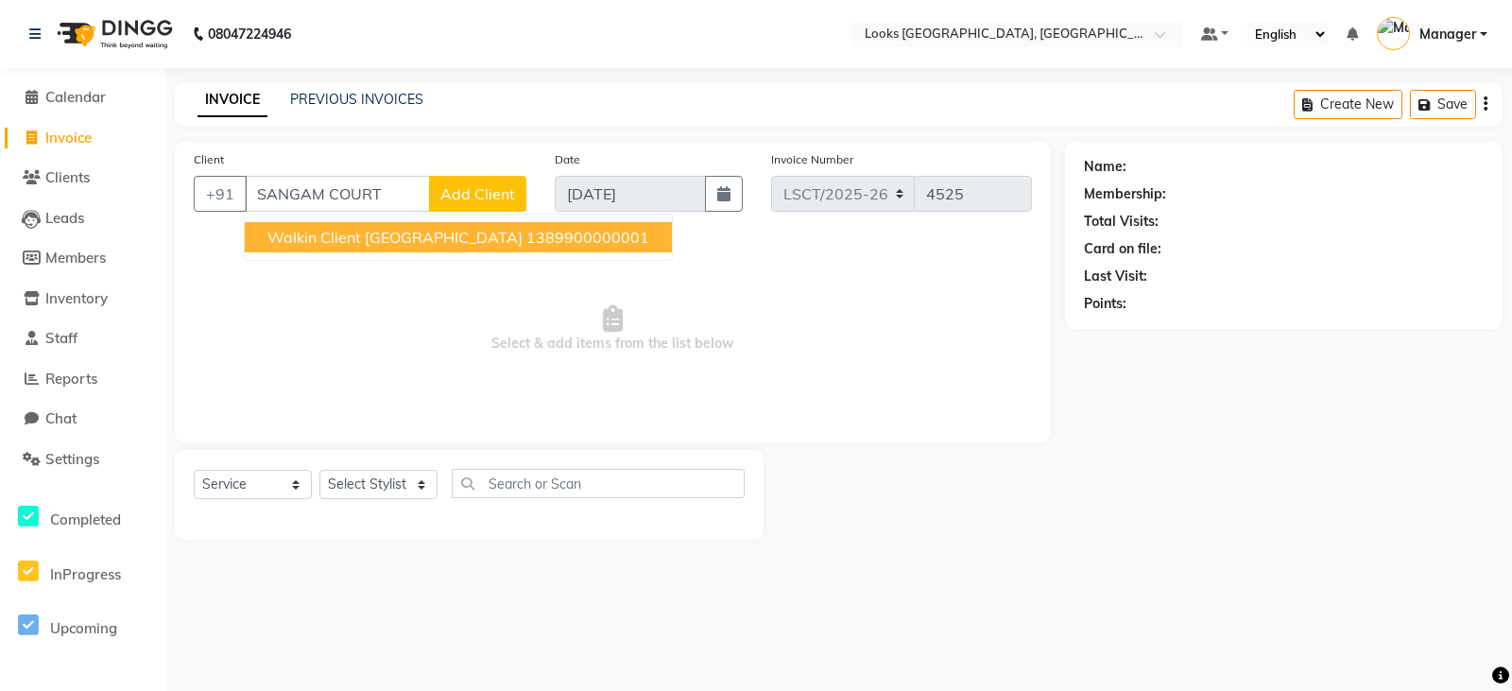
click at [526, 243] on ngb-highlight "1389900000001" at bounding box center [587, 237] width 123 height 19
type input "1389900000001"
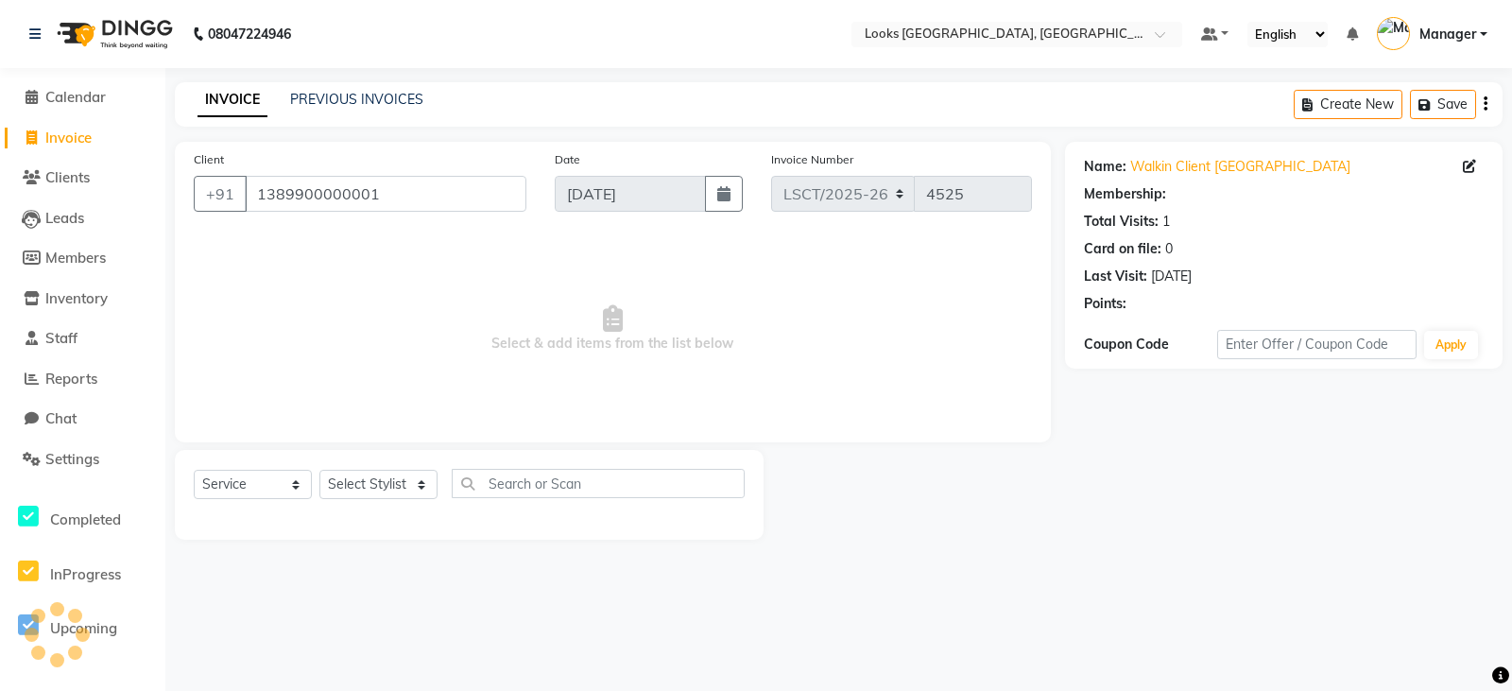
select select "1: Object"
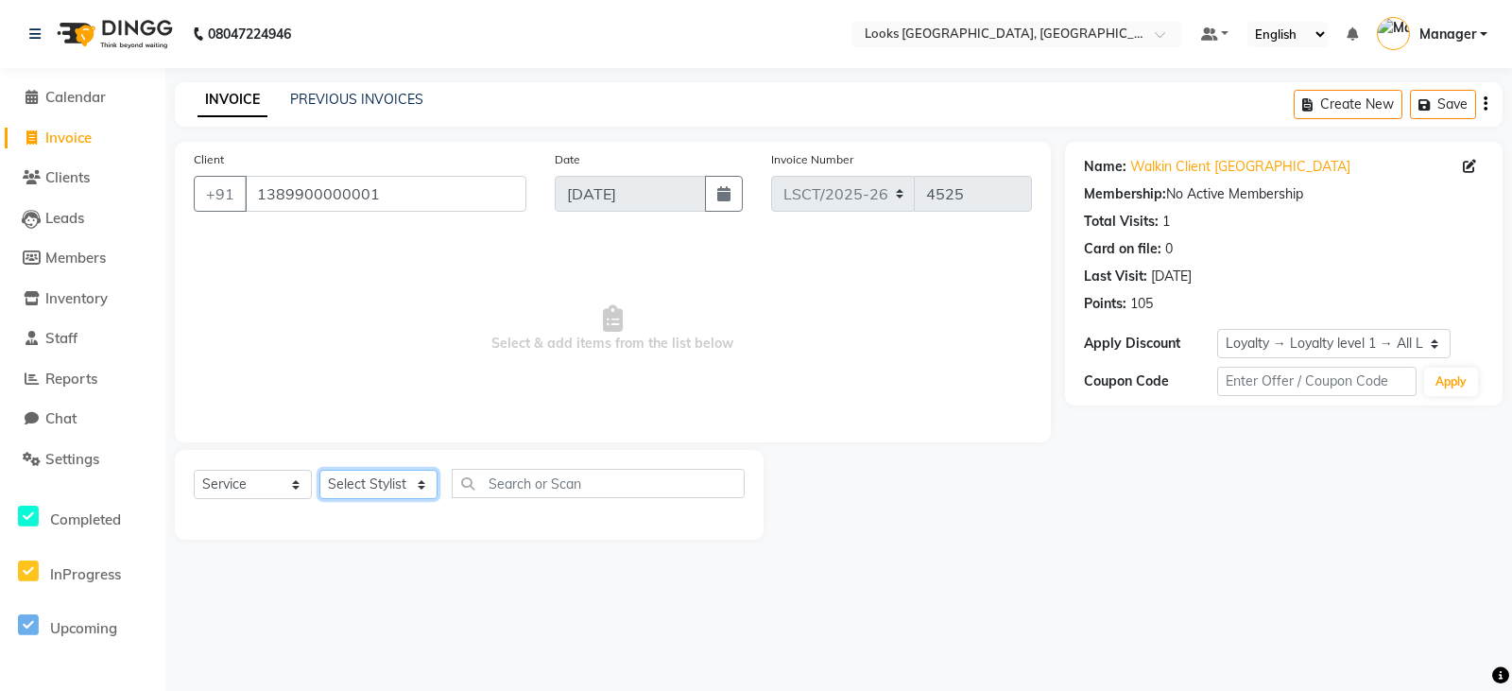
click at [377, 490] on select "Select Stylist [PERSON_NAME] Bharat_pdct Counter Sales [PERSON_NAME] guddu_asst…" at bounding box center [378, 484] width 118 height 29
select select "90411"
click at [319, 470] on select "Select Stylist [PERSON_NAME] Bharat_pdct Counter Sales [PERSON_NAME] guddu_asst…" at bounding box center [378, 484] width 118 height 29
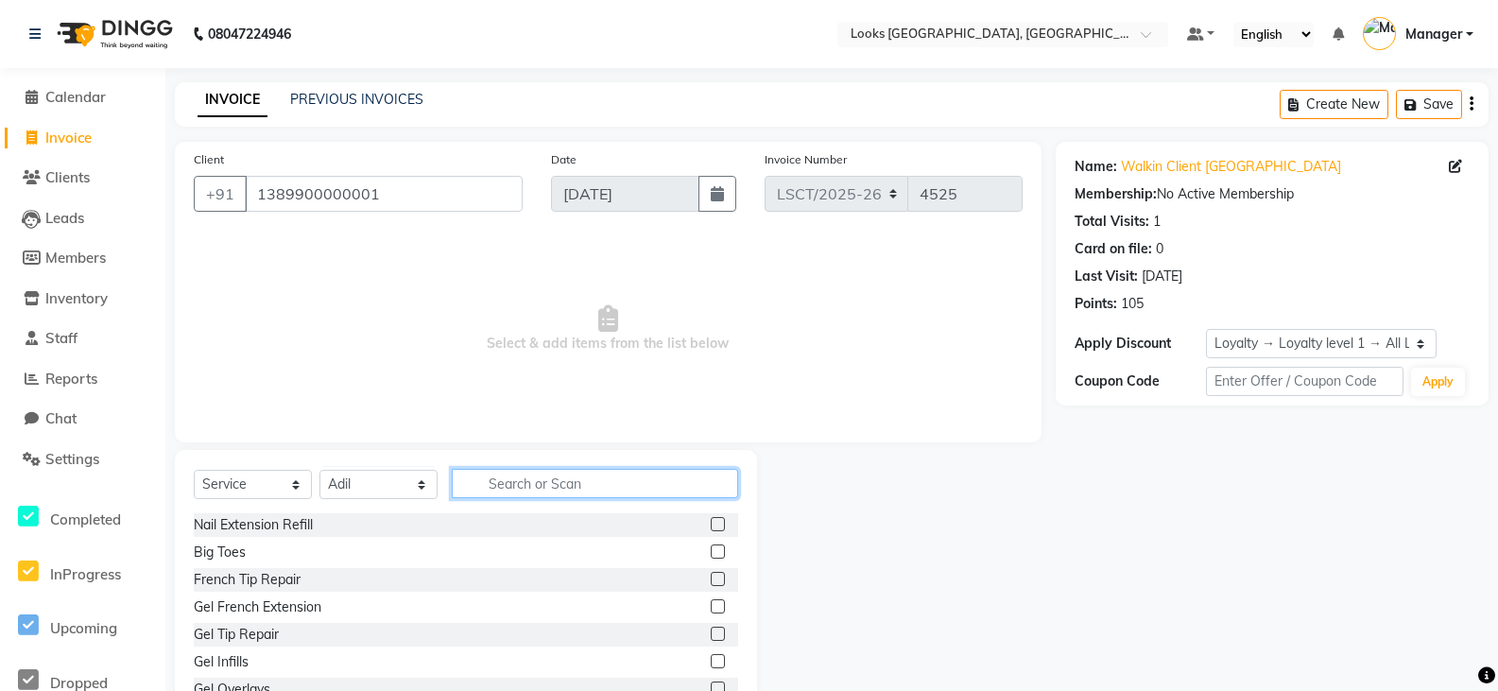
click at [589, 484] on input "text" at bounding box center [595, 483] width 286 height 29
type input "CUT"
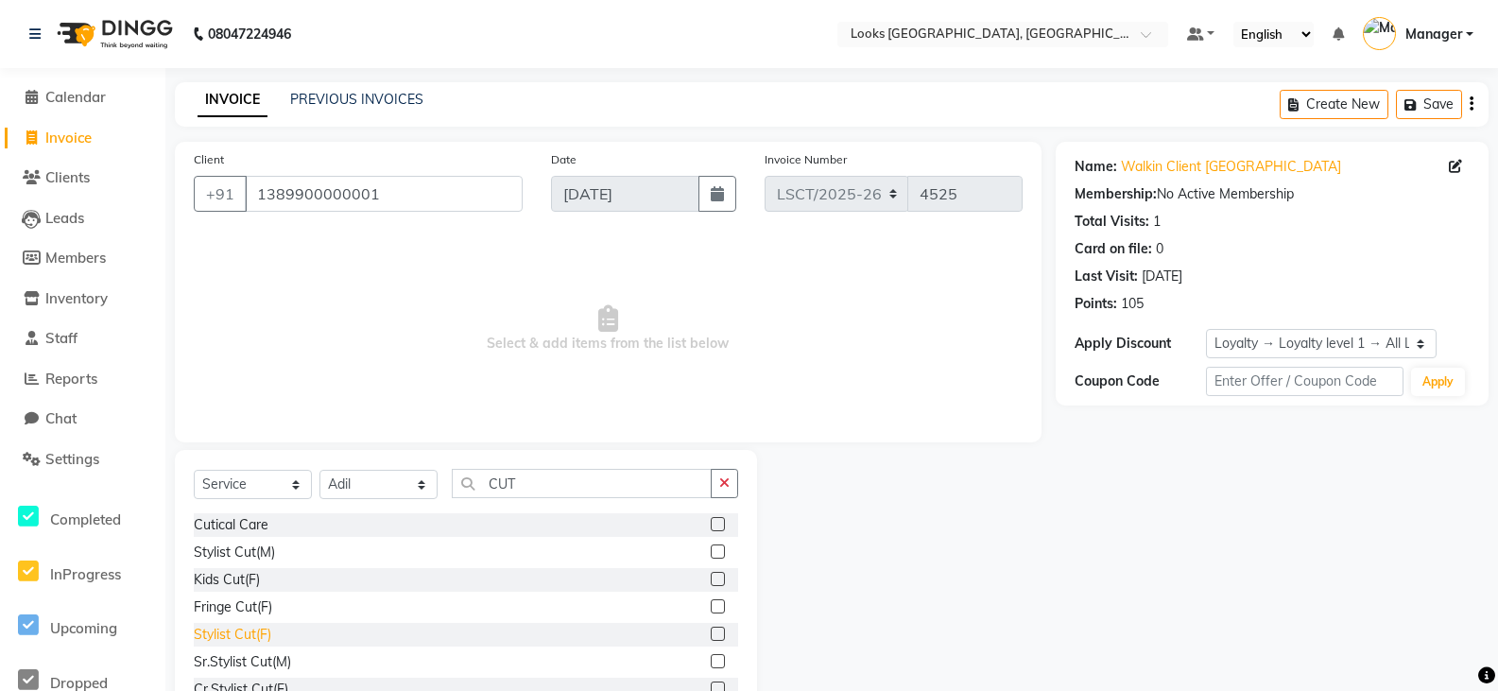
click at [260, 634] on div "Stylist Cut(F)" at bounding box center [232, 635] width 77 height 20
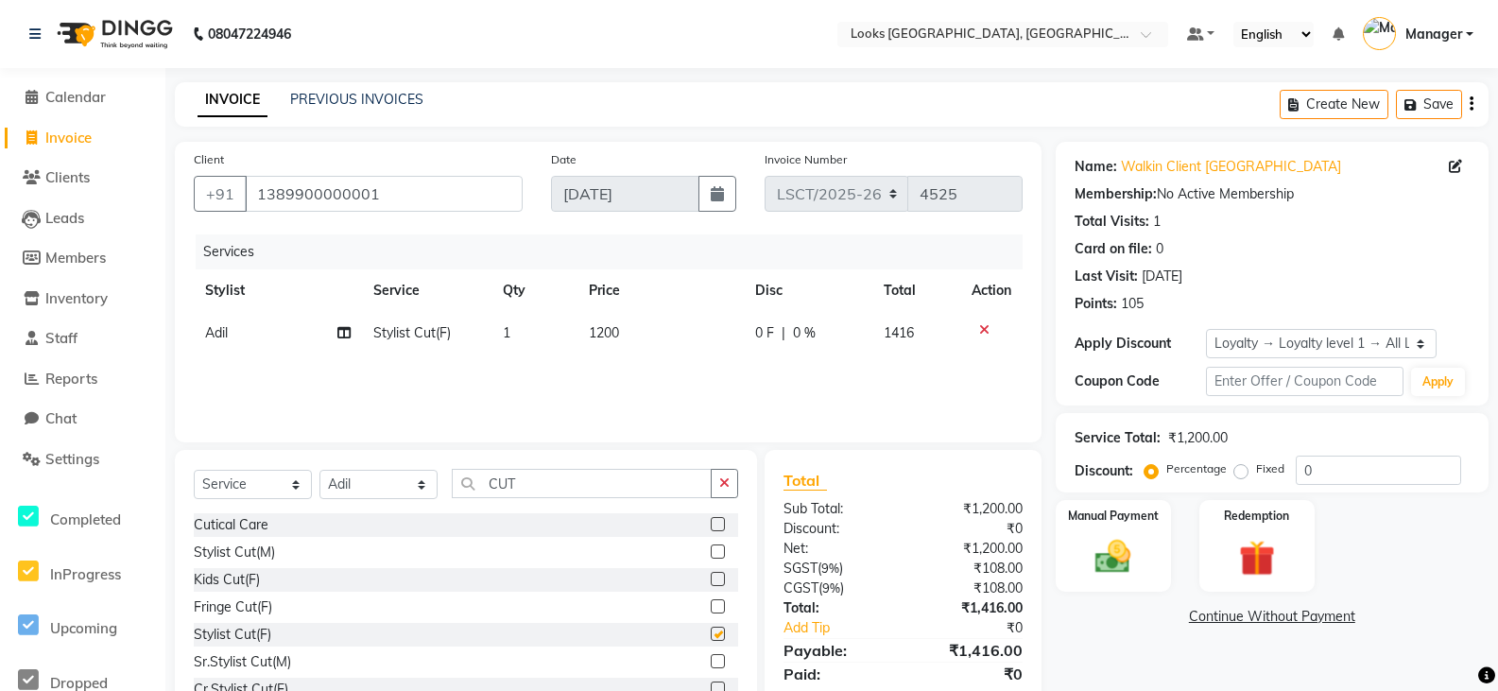
checkbox input "false"
click at [592, 337] on span "1200" at bounding box center [604, 332] width 30 height 17
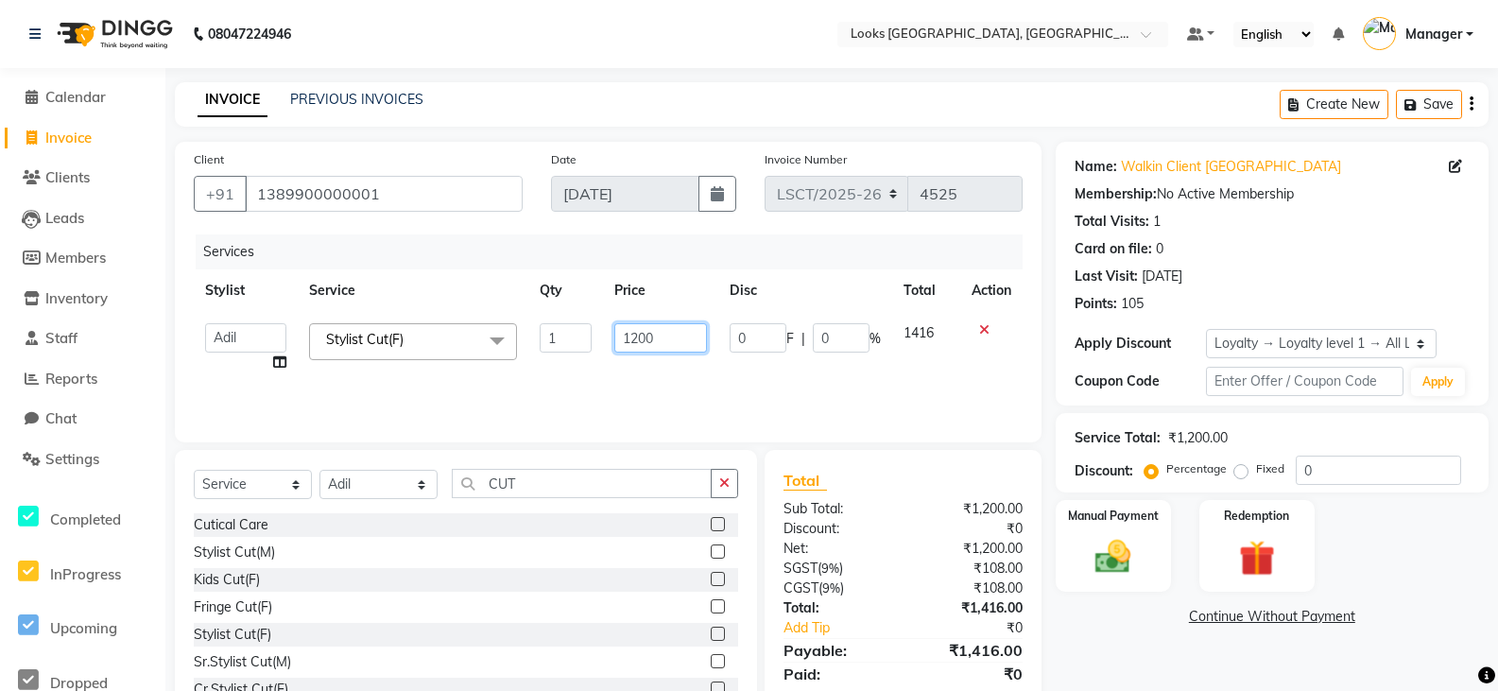
drag, startPoint x: 658, startPoint y: 341, endPoint x: 587, endPoint y: 359, distance: 73.1
click at [587, 359] on tr "[PERSON_NAME] Ajay_pdct Bharat_pdct Counter Sales [PERSON_NAME] guddu_asst [PER…" at bounding box center [608, 348] width 829 height 72
type input "1250"
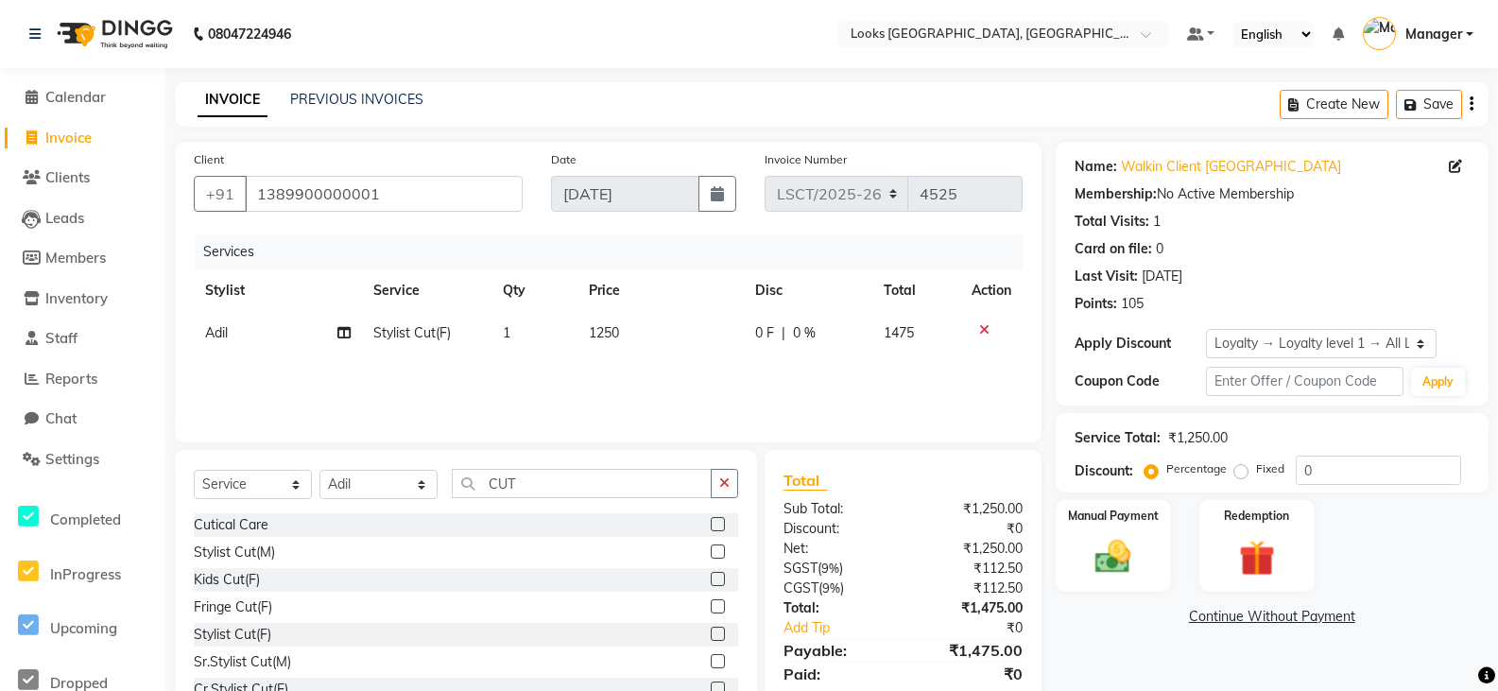
click at [1388, 528] on div "Manual Payment Redemption" at bounding box center [1271, 546] width 461 height 92
click at [1091, 561] on img at bounding box center [1113, 557] width 60 height 43
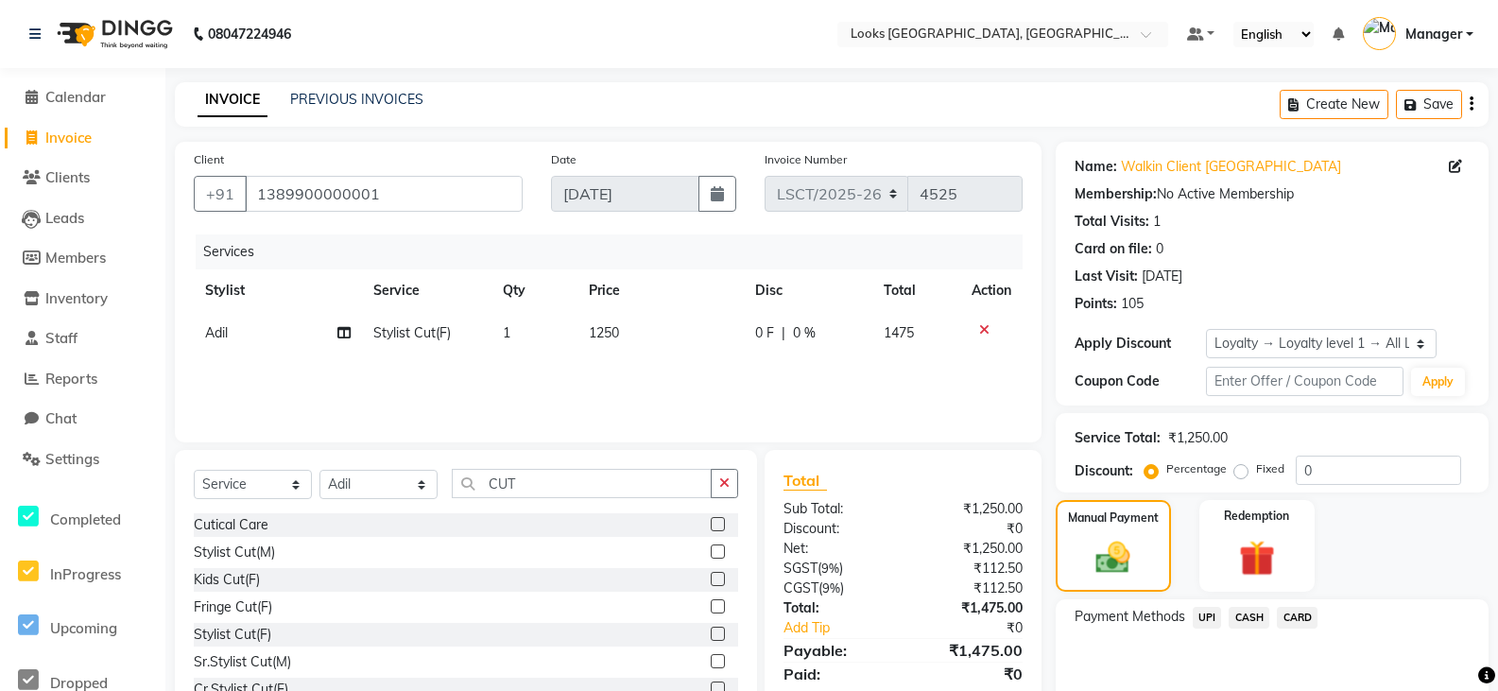
scroll to position [89, 0]
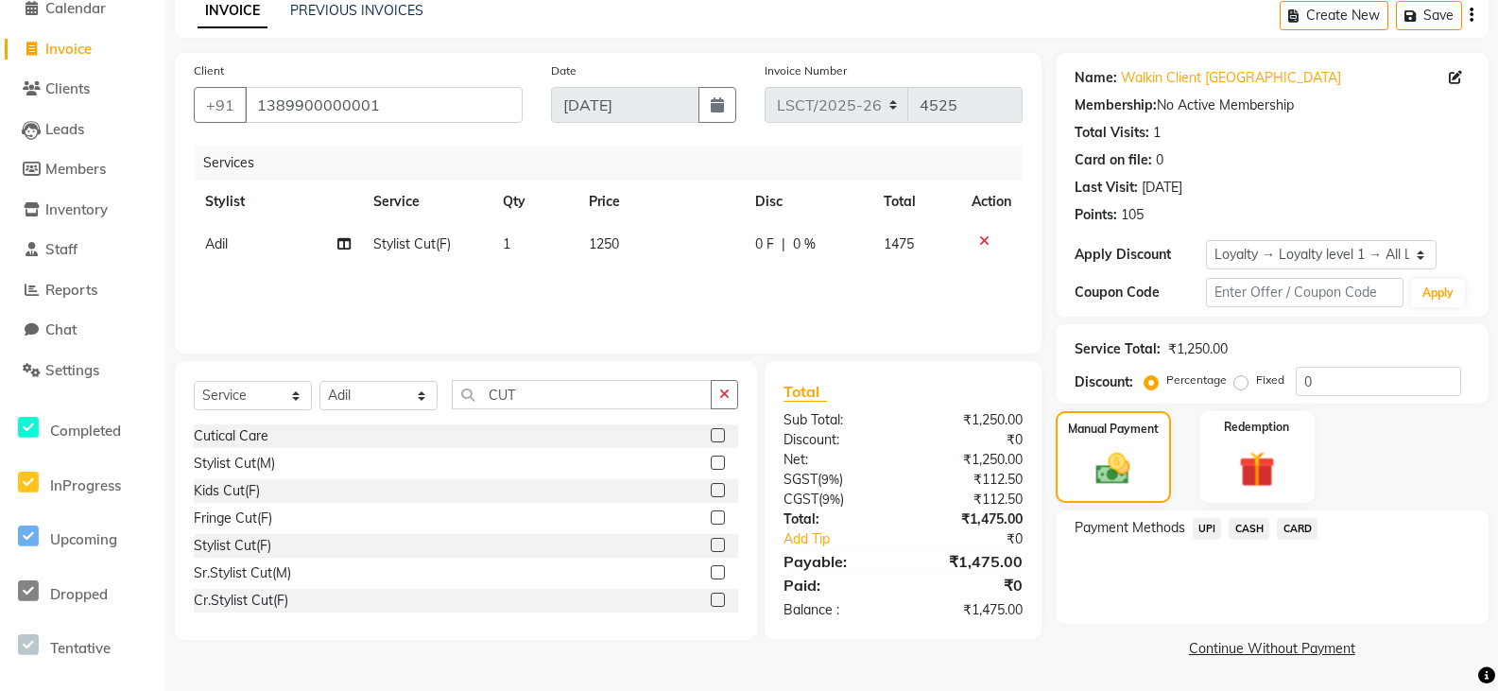
click at [1299, 530] on span "CARD" at bounding box center [1297, 529] width 41 height 22
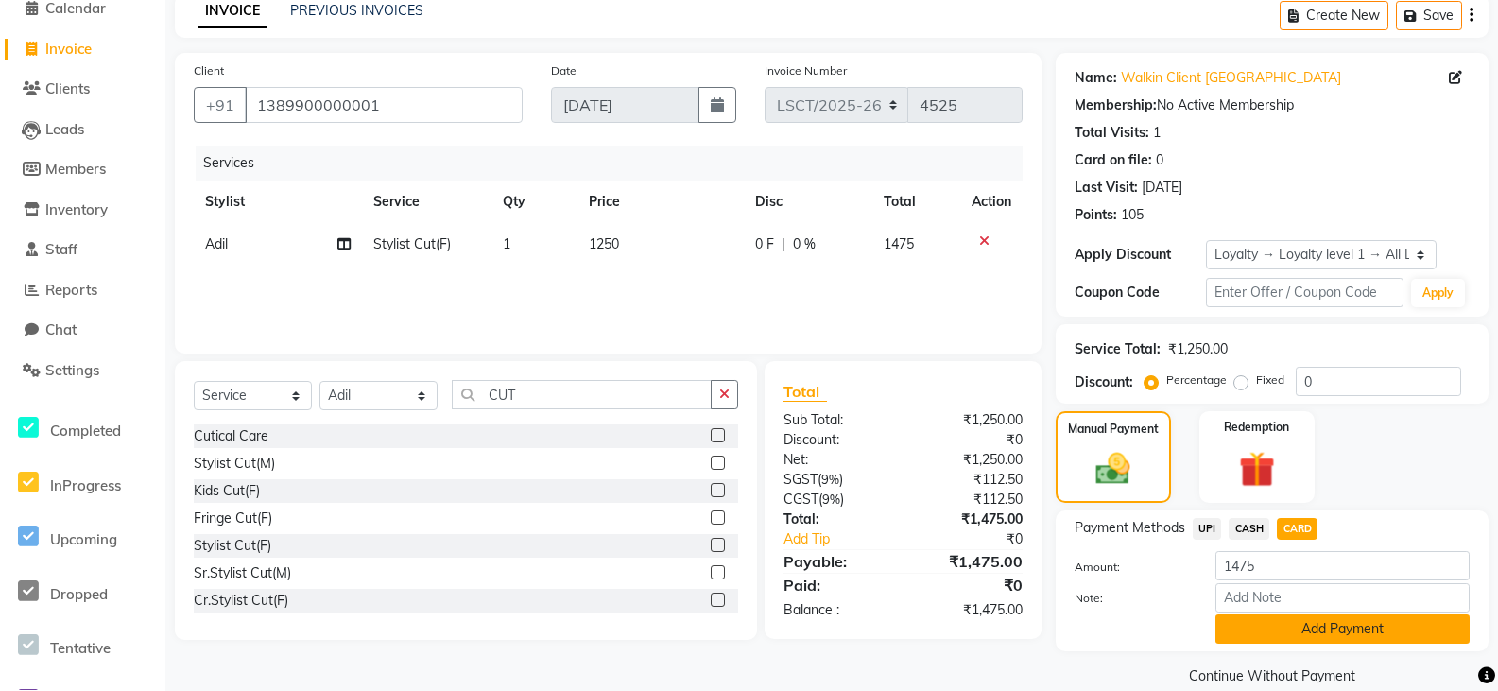
click at [1299, 631] on button "Add Payment" at bounding box center [1342, 628] width 254 height 29
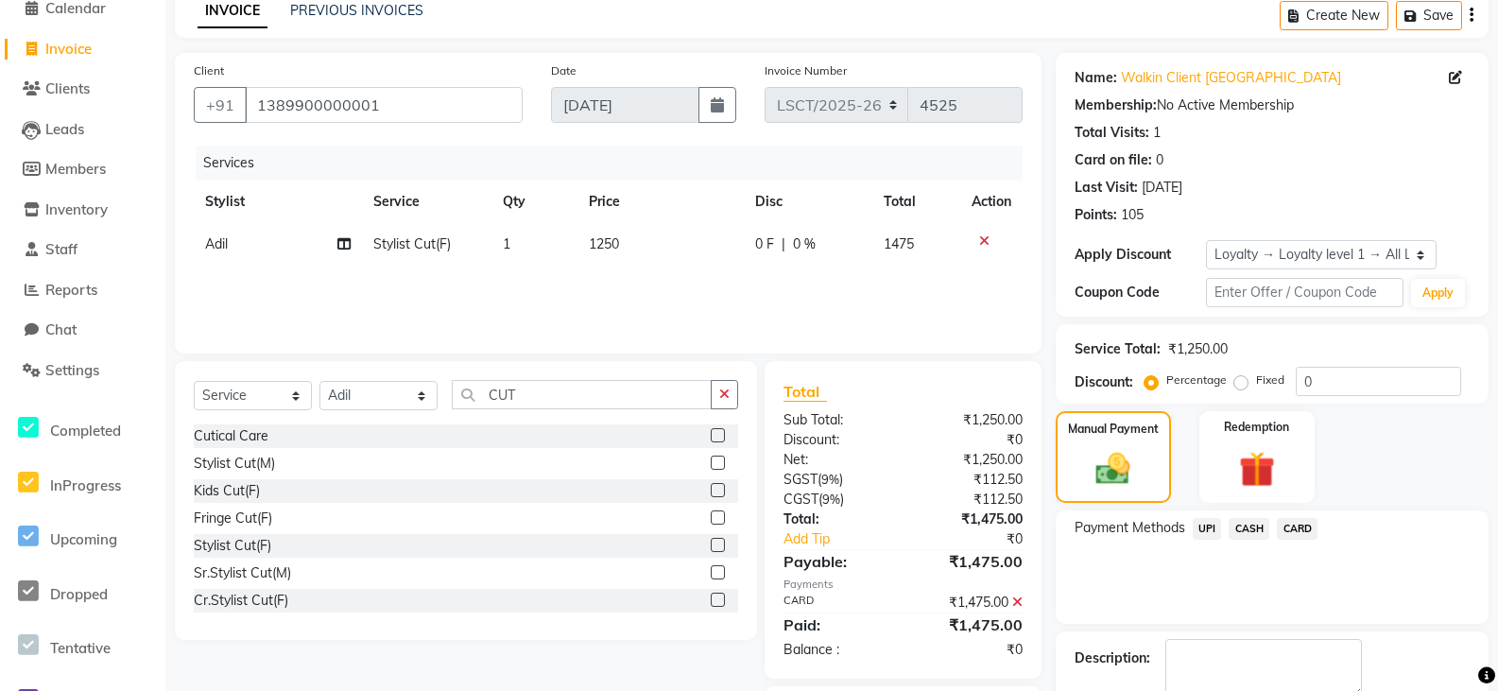
scroll to position [198, 0]
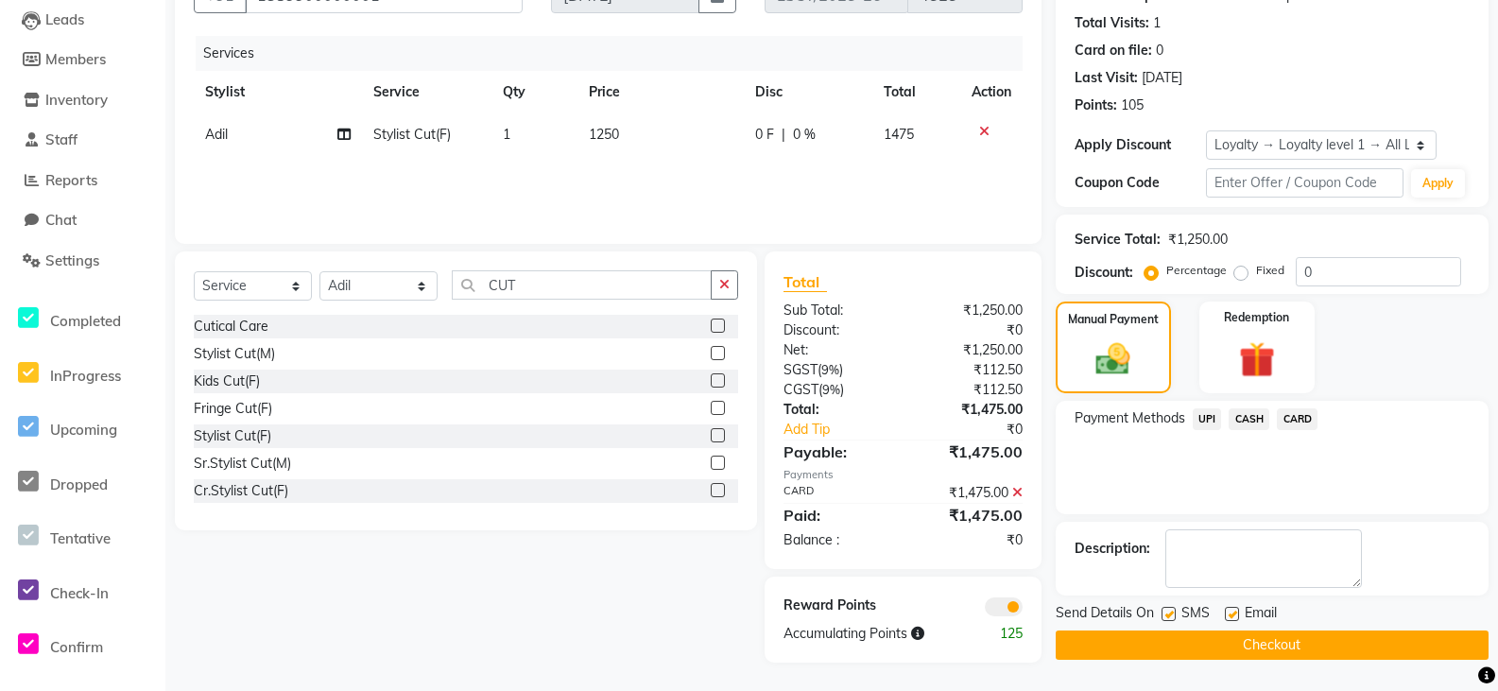
click at [1293, 642] on button "Checkout" at bounding box center [1272, 644] width 433 height 29
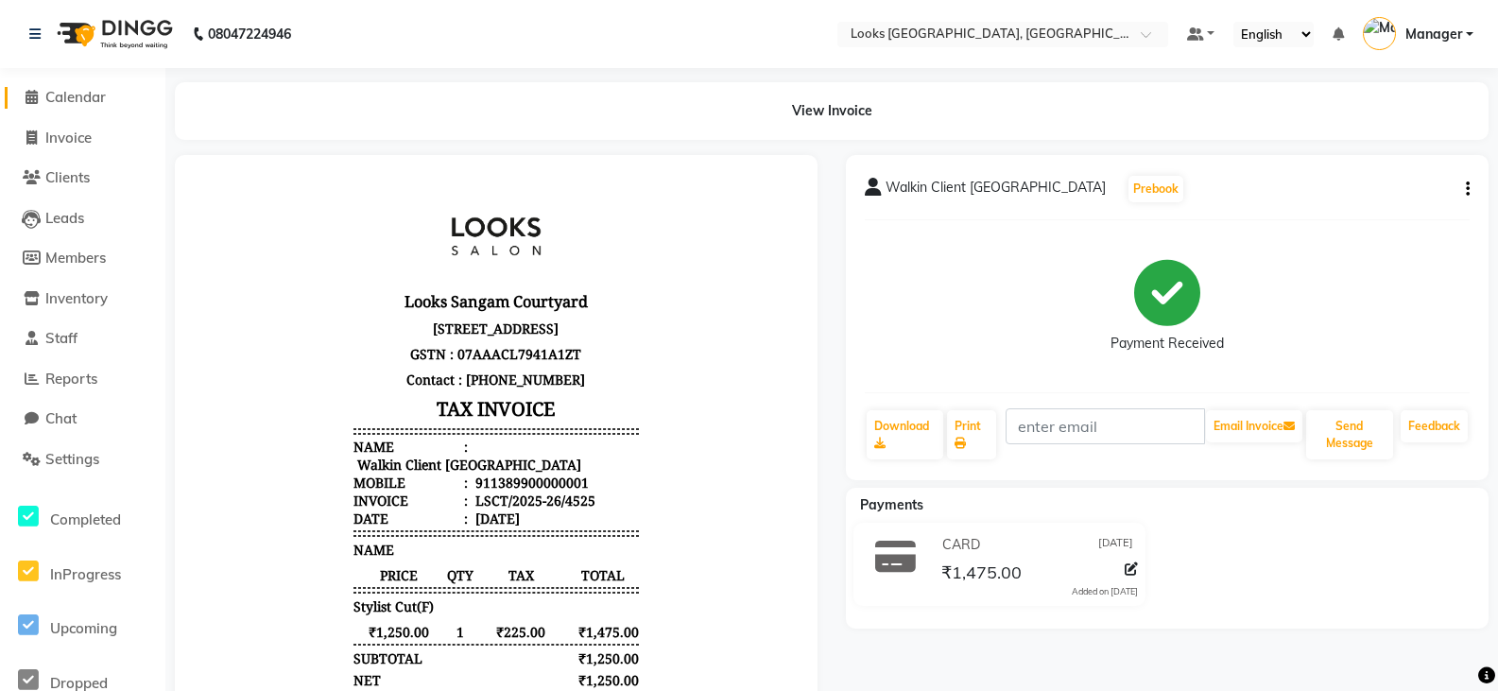
click at [64, 100] on span "Calendar" at bounding box center [75, 97] width 60 height 18
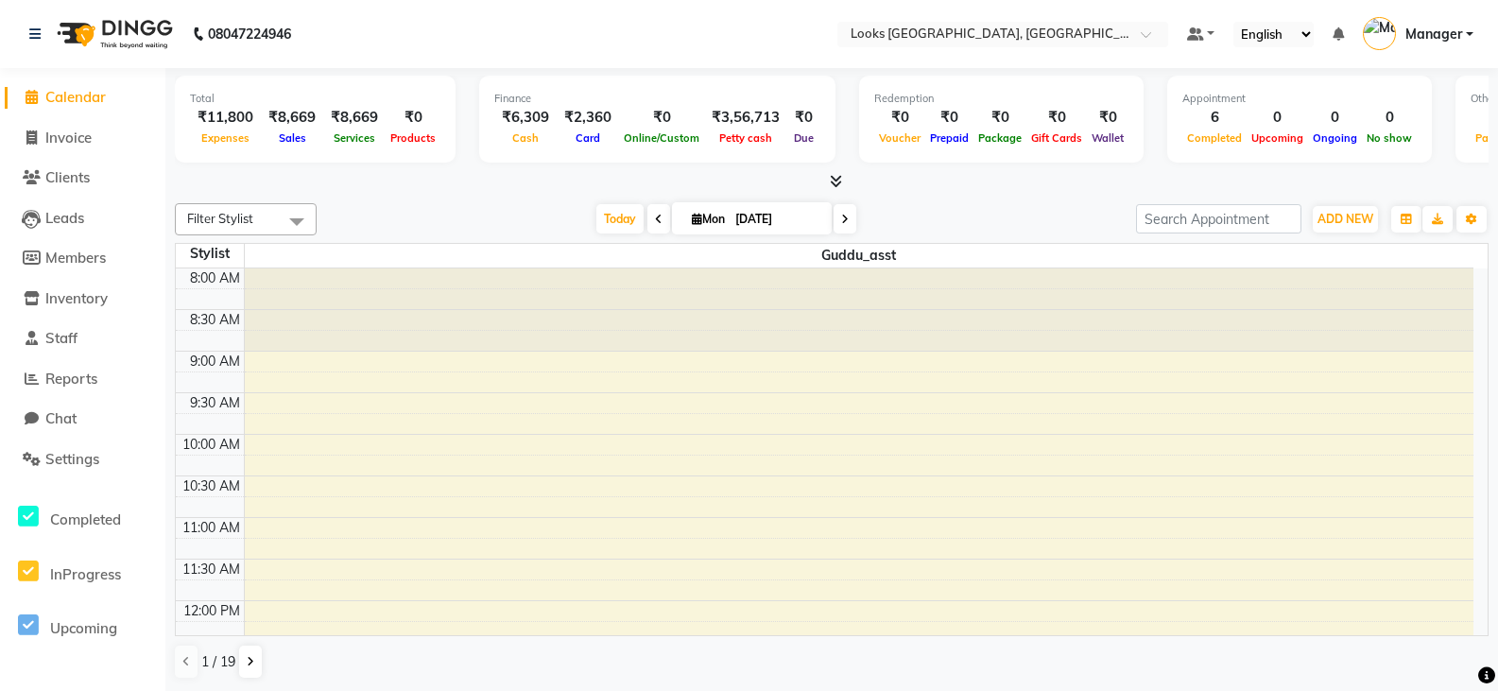
click at [837, 184] on icon at bounding box center [836, 181] width 12 height 14
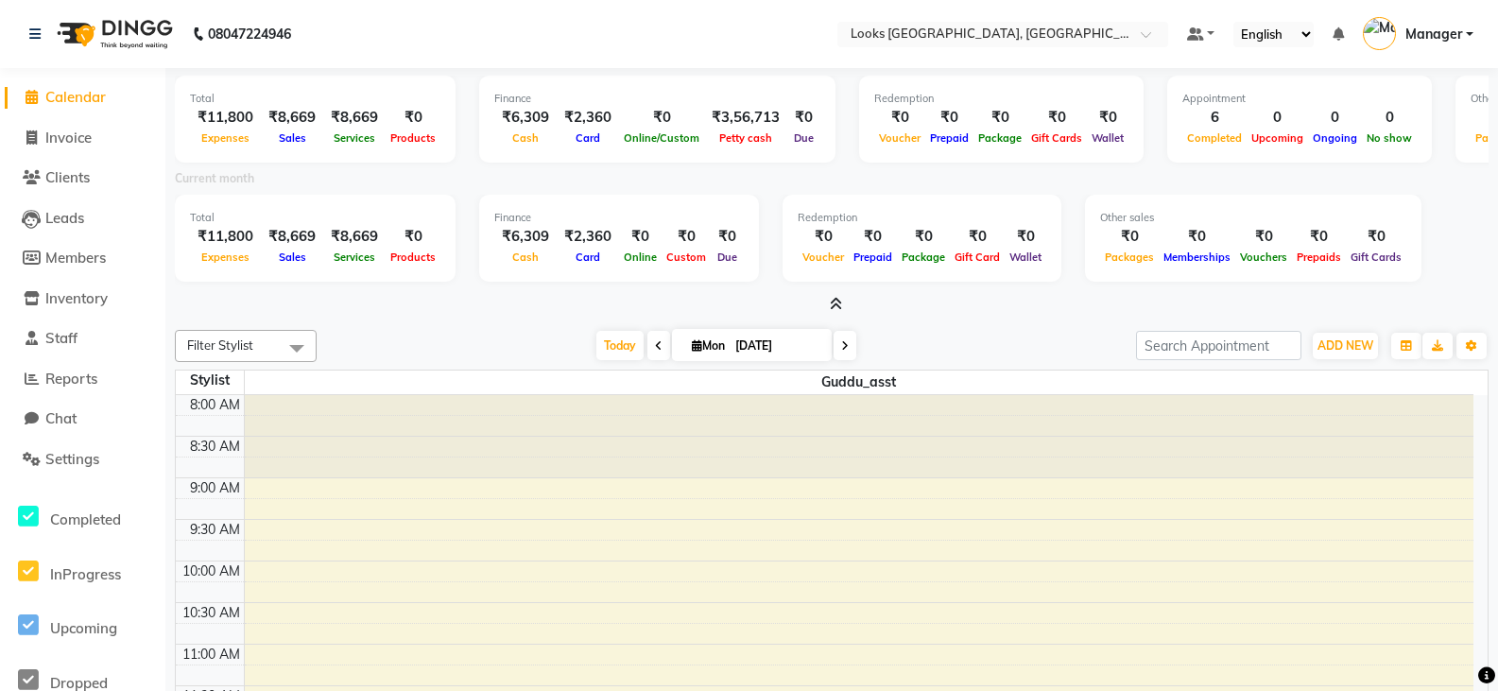
click at [839, 304] on icon at bounding box center [836, 304] width 12 height 14
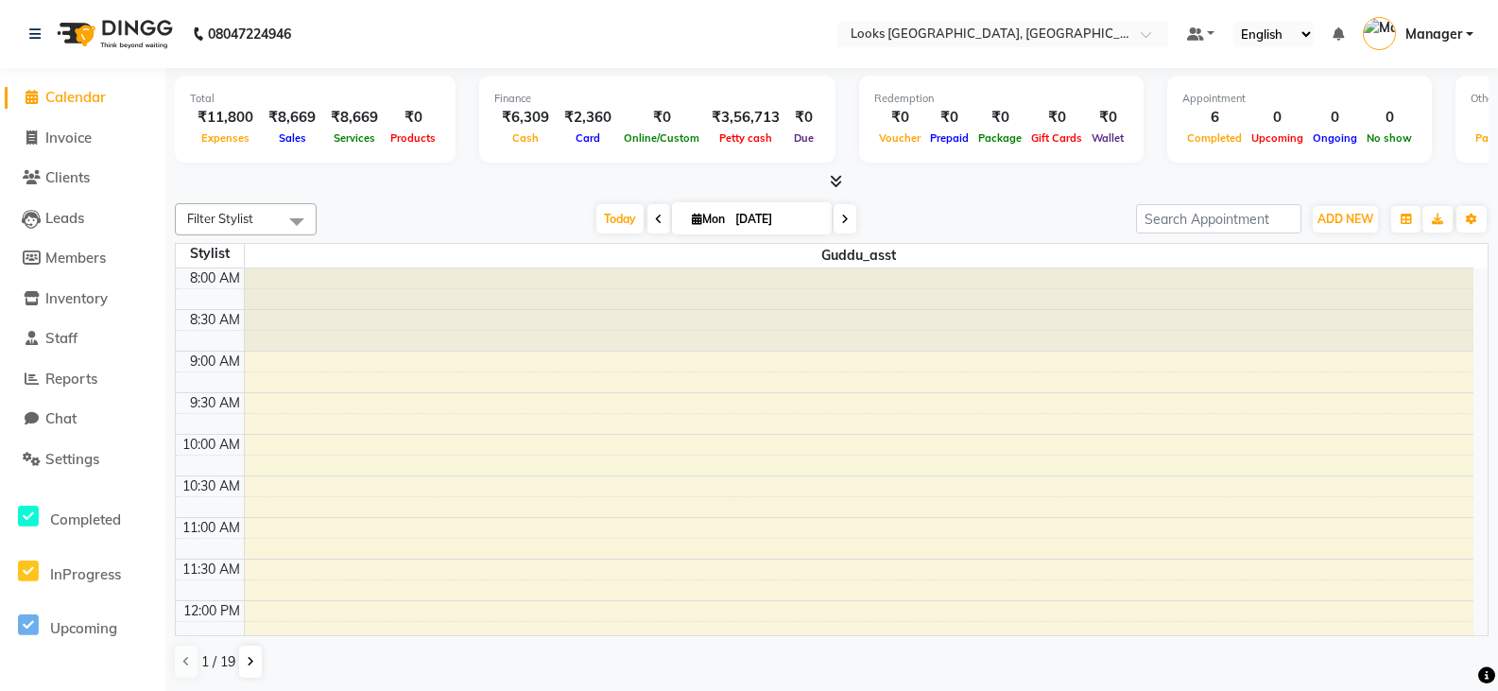
click at [94, 126] on li "Invoice" at bounding box center [82, 138] width 165 height 41
click at [88, 138] on span "Invoice" at bounding box center [68, 138] width 46 height 18
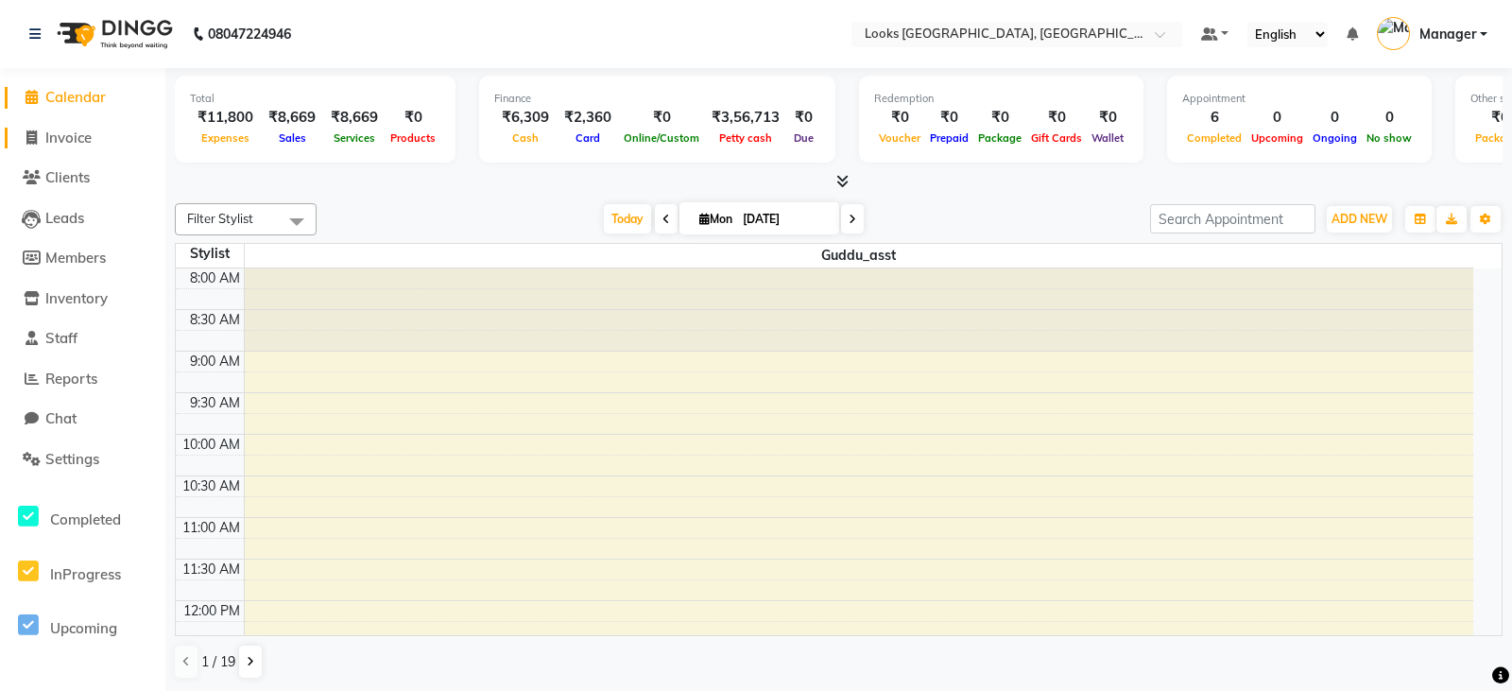
select select "service"
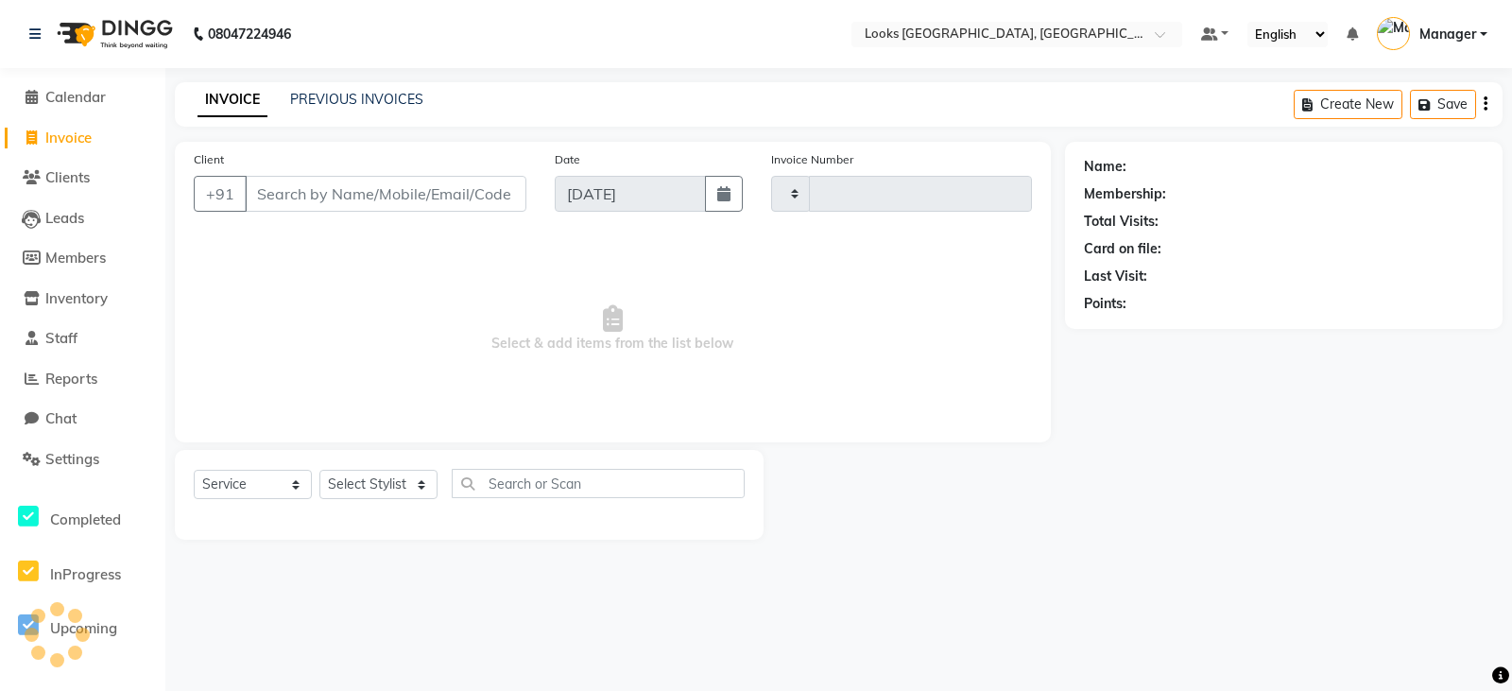
type input "4526"
select select "8942"
click at [299, 205] on input "Client" at bounding box center [386, 194] width 282 height 36
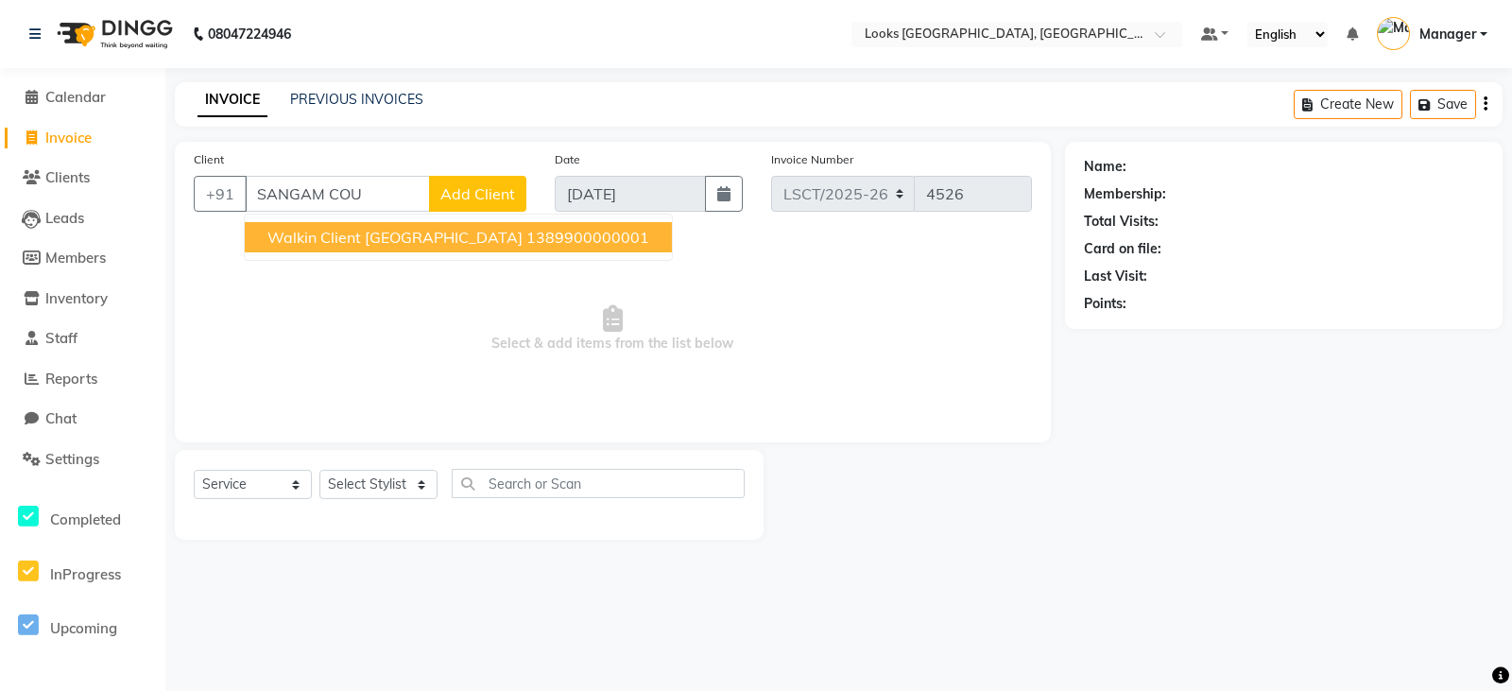
click at [391, 245] on span "Walkin Client Sangam Courtyard" at bounding box center [394, 237] width 255 height 19
type input "1389900000001"
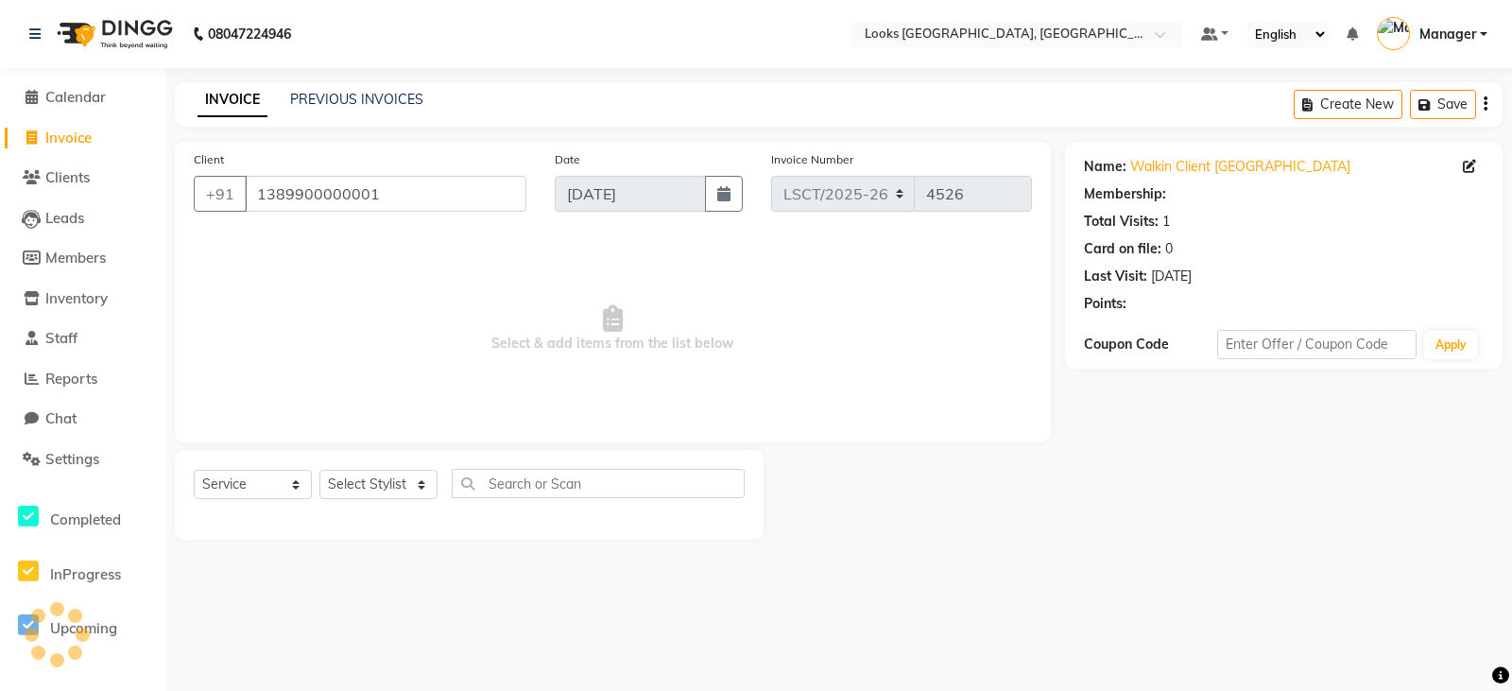
select select "1: Object"
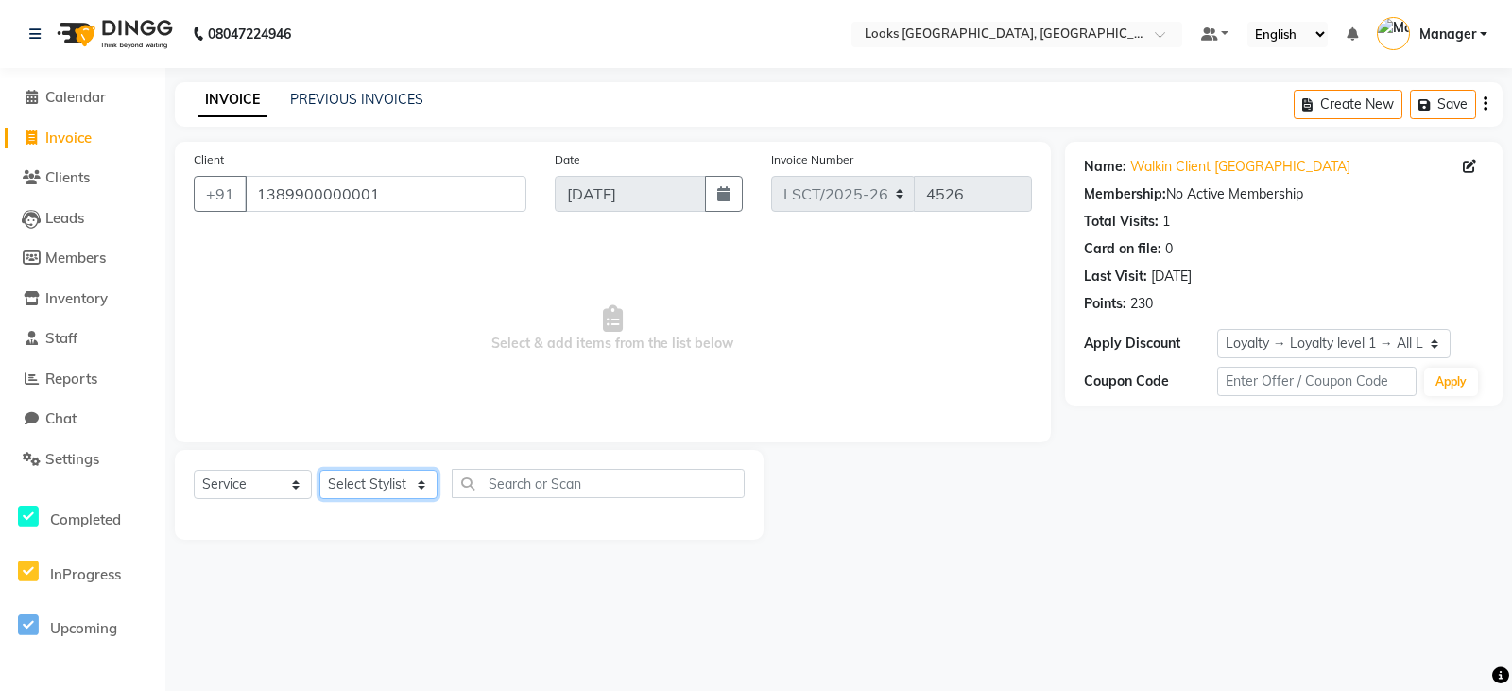
click at [346, 487] on select "Select Stylist [PERSON_NAME] Bharat_pdct Counter Sales [PERSON_NAME] guddu_asst…" at bounding box center [378, 484] width 118 height 29
select select "90407"
click at [319, 470] on select "Select Stylist [PERSON_NAME] Bharat_pdct Counter Sales [PERSON_NAME] guddu_asst…" at bounding box center [378, 484] width 118 height 29
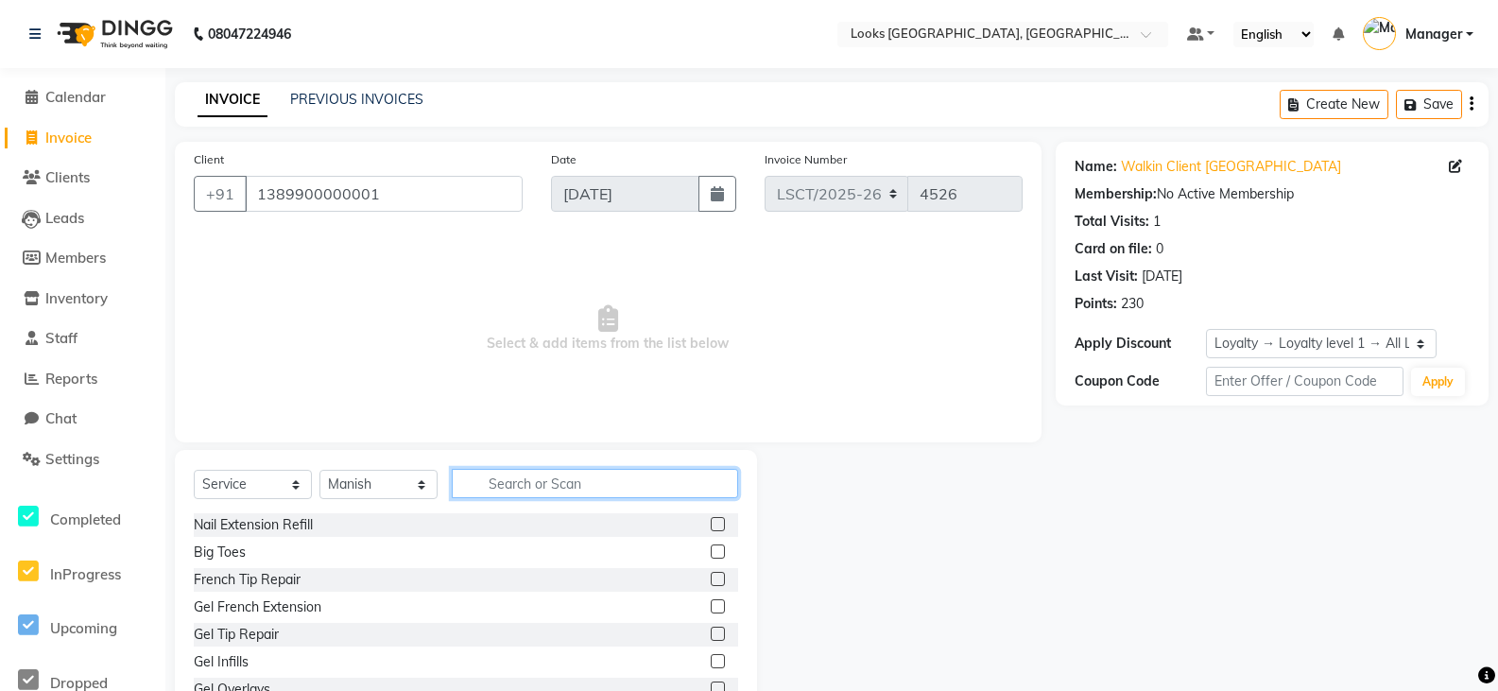
click at [539, 480] on input "text" at bounding box center [595, 483] width 286 height 29
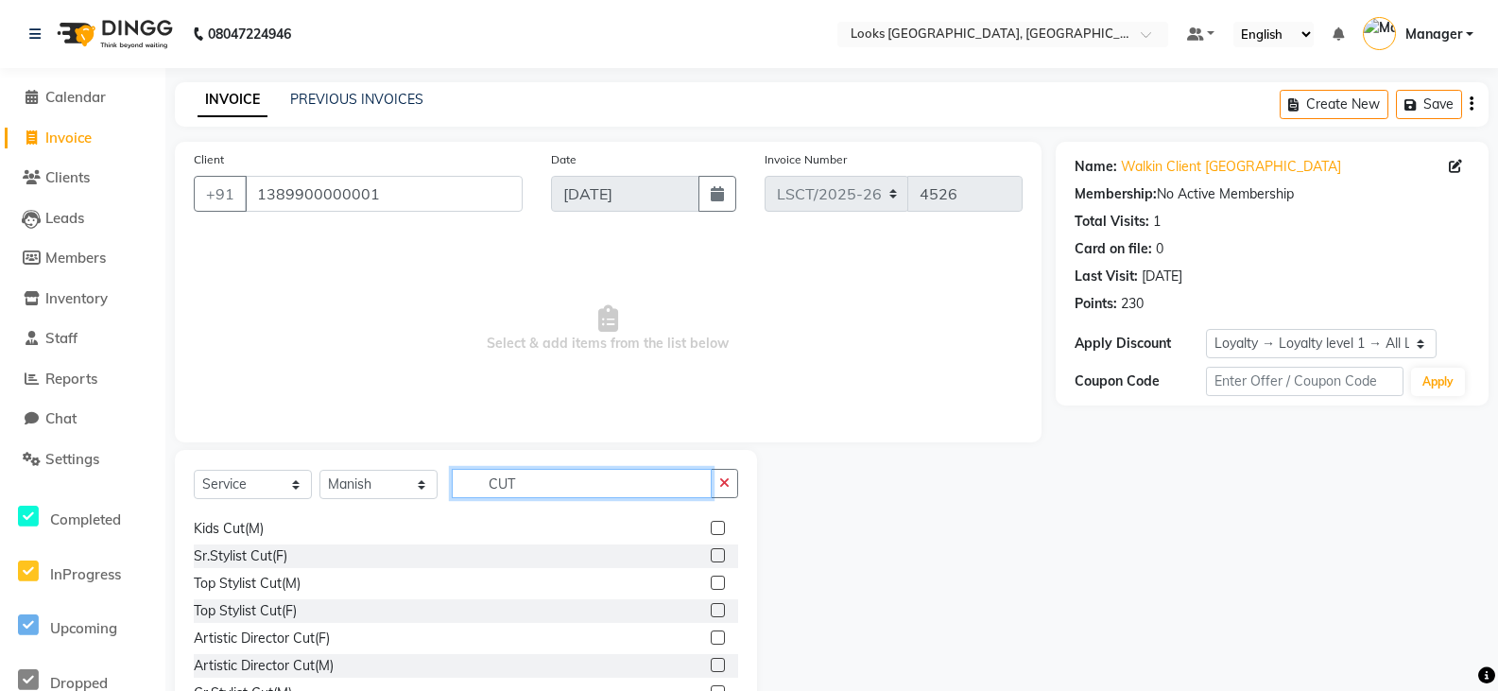
scroll to position [189, 0]
type input "CUT"
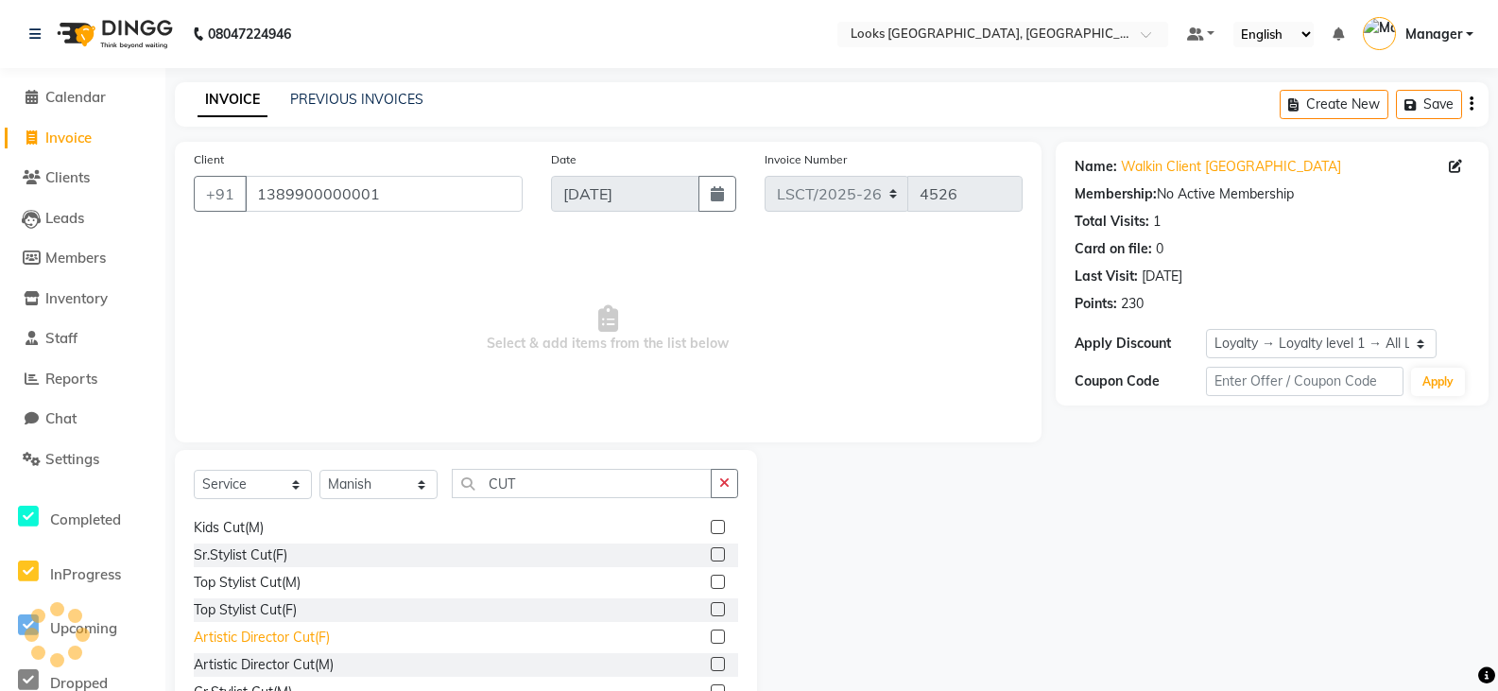
click at [301, 637] on div "Artistic Director Cut(F)" at bounding box center [262, 638] width 136 height 20
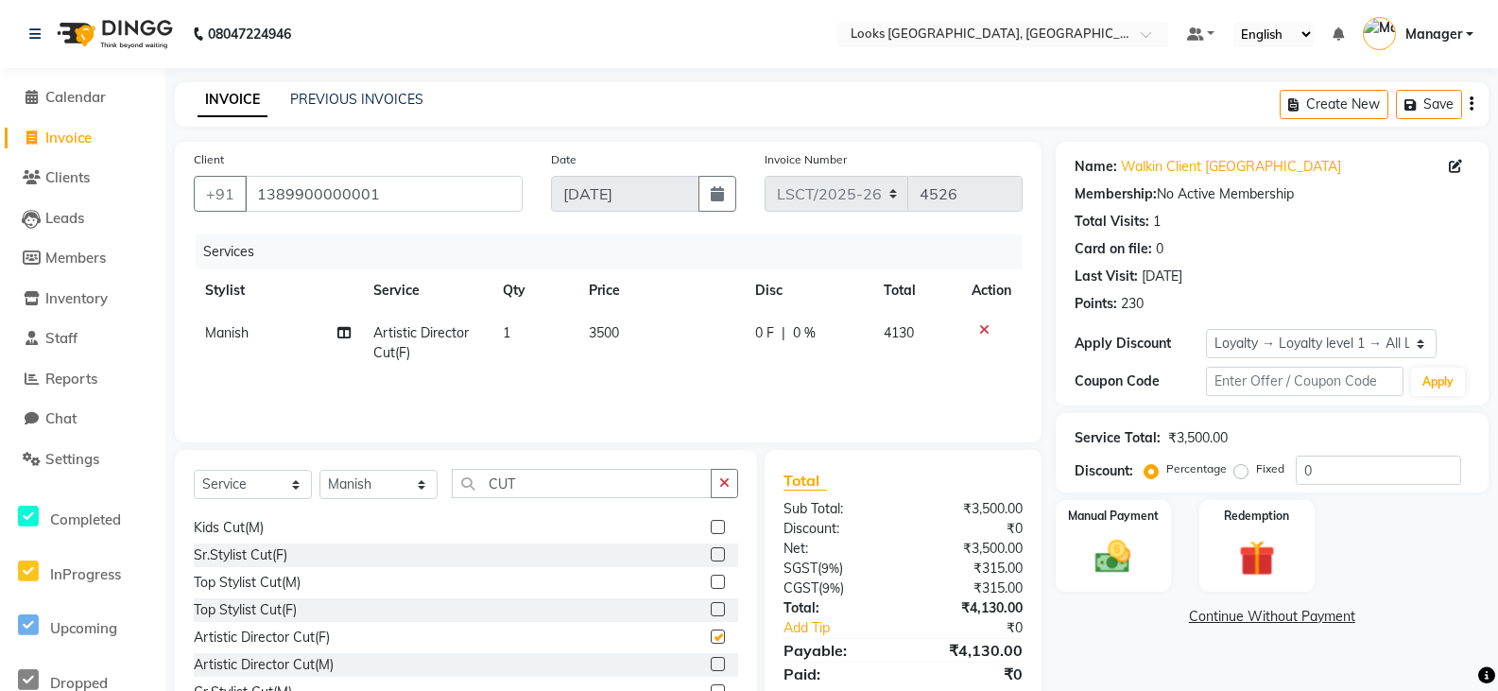
checkbox input "false"
click at [602, 335] on span "3500" at bounding box center [604, 332] width 30 height 17
select select "90407"
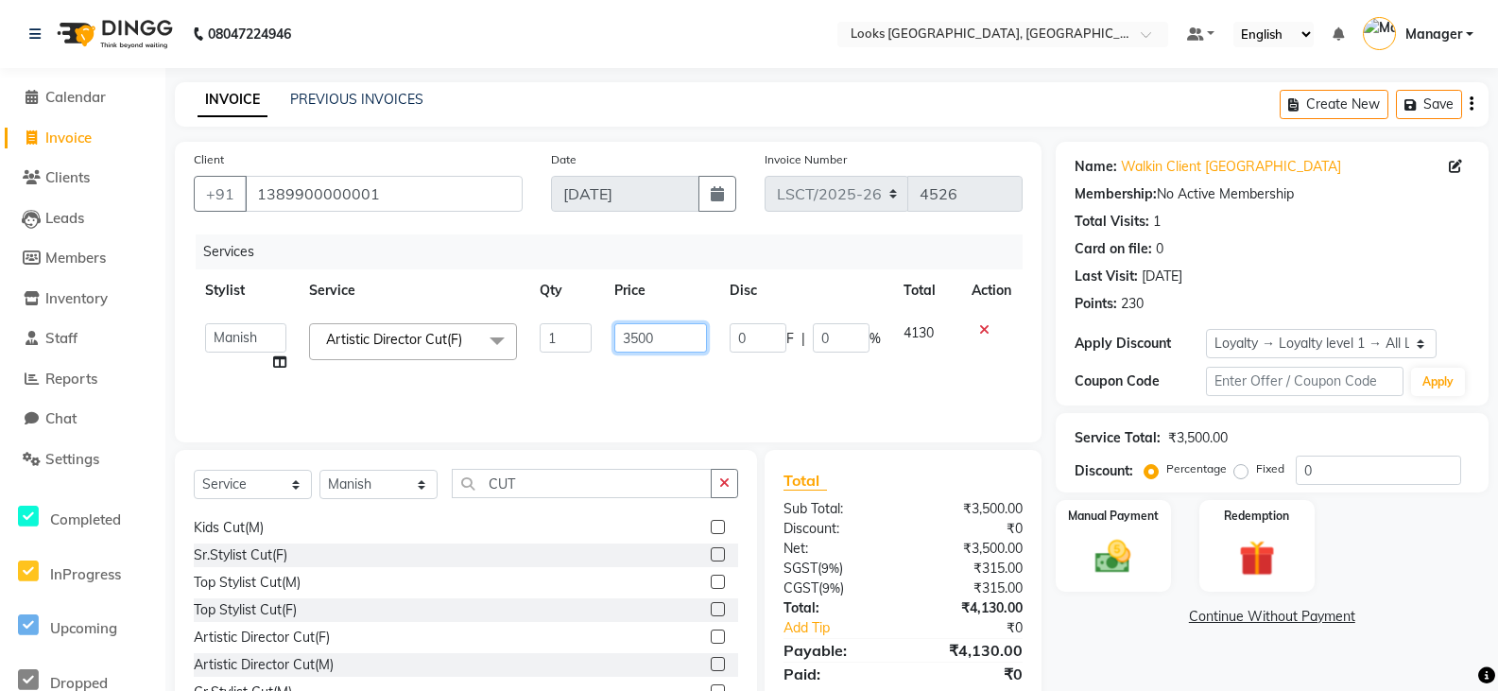
drag, startPoint x: 692, startPoint y: 335, endPoint x: 508, endPoint y: 357, distance: 184.7
click at [508, 357] on tr "Adil Ajay_pdct Bharat_pdct Counter Sales Ezaz guddu_asst Jisha Kuldeep _pdct Ma…" at bounding box center [608, 348] width 829 height 72
type input "2500"
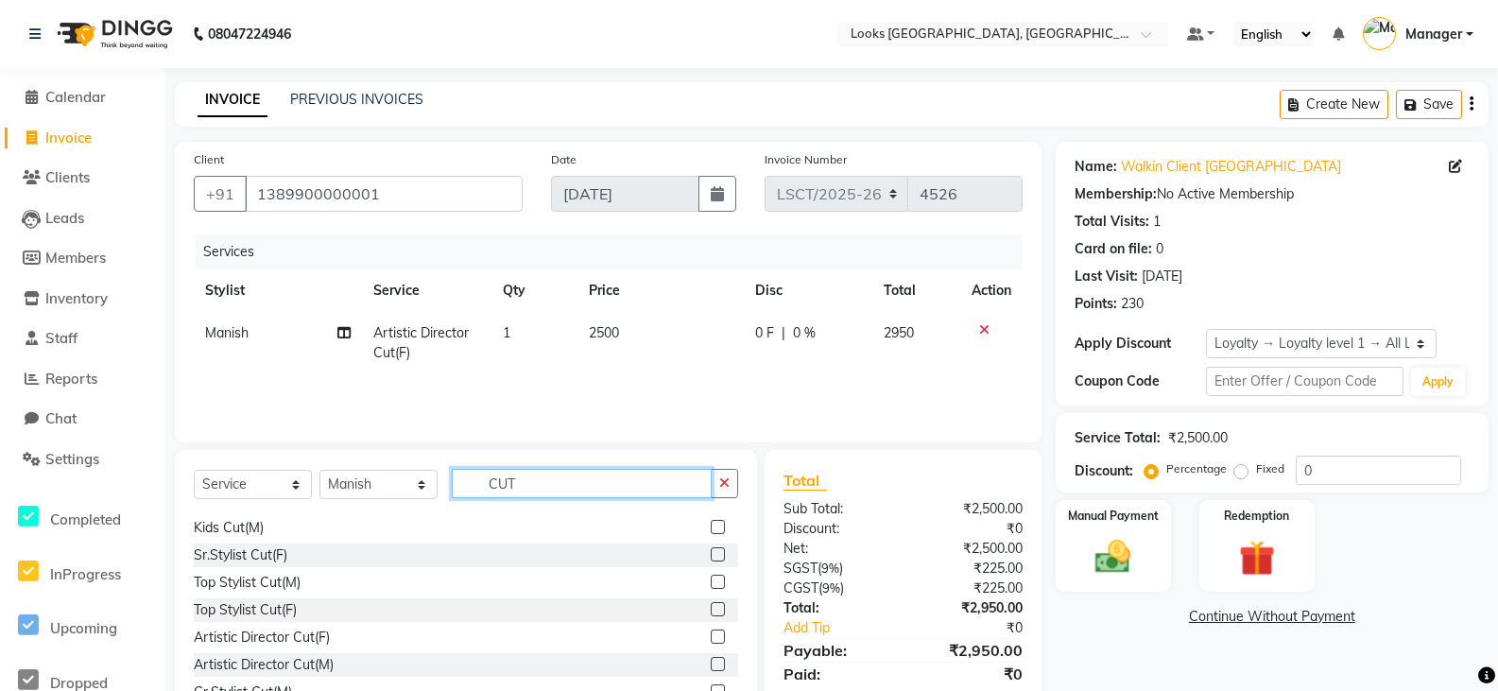
drag, startPoint x: 545, startPoint y: 488, endPoint x: 420, endPoint y: 487, distance: 125.7
click at [420, 487] on div "Select Service Product Membership Package Voucher Prepaid Gift Card Select Styl…" at bounding box center [466, 491] width 544 height 44
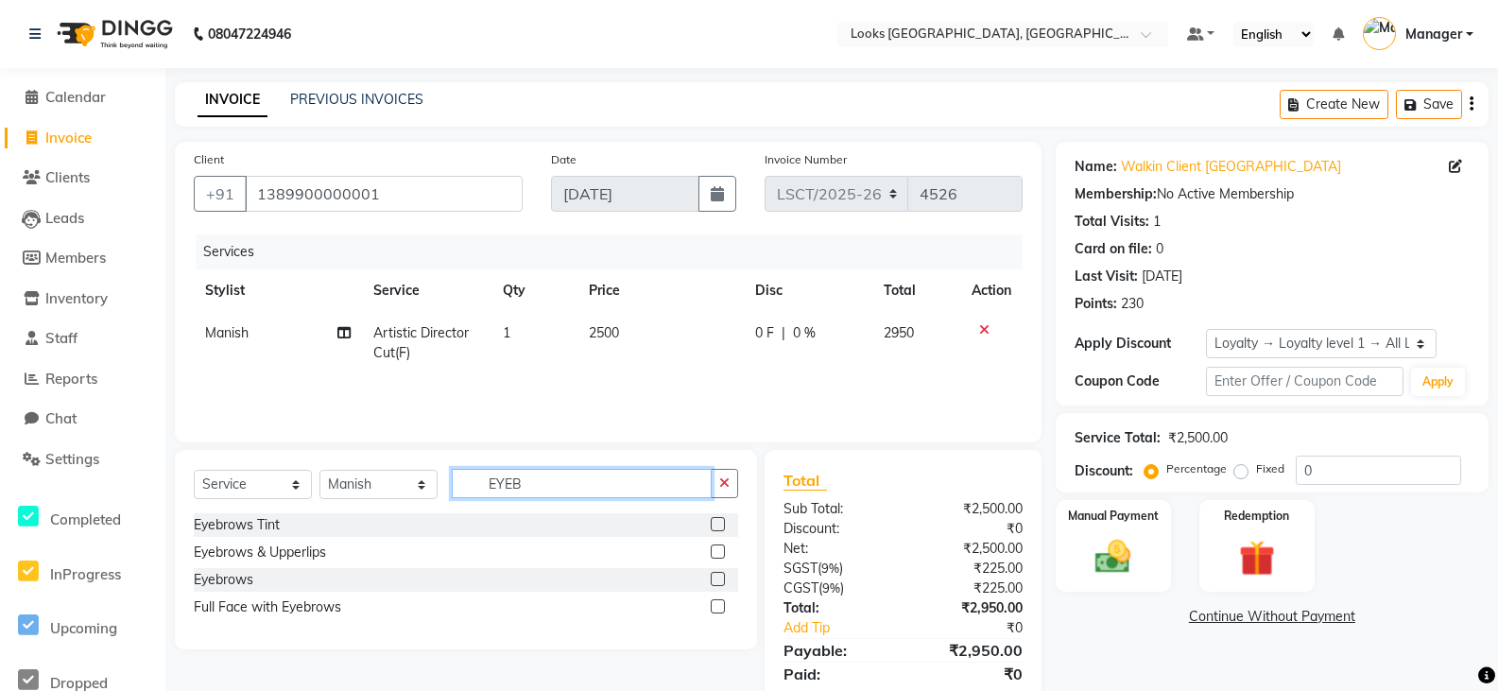
scroll to position [0, 0]
type input "EYEB"
click at [273, 552] on div "Eyebrows & Upperlips" at bounding box center [260, 552] width 132 height 20
checkbox input "false"
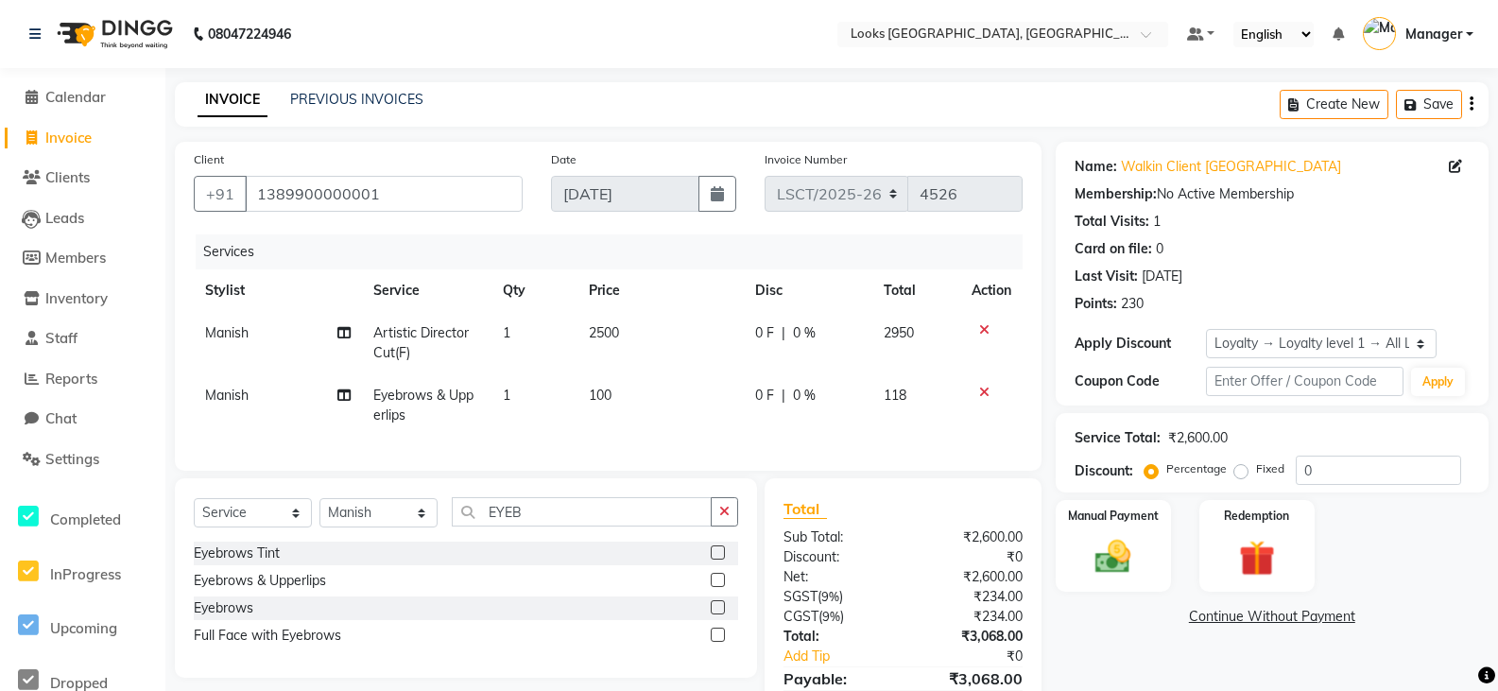
click at [242, 399] on span "Manish" at bounding box center [226, 395] width 43 height 17
select select "90407"
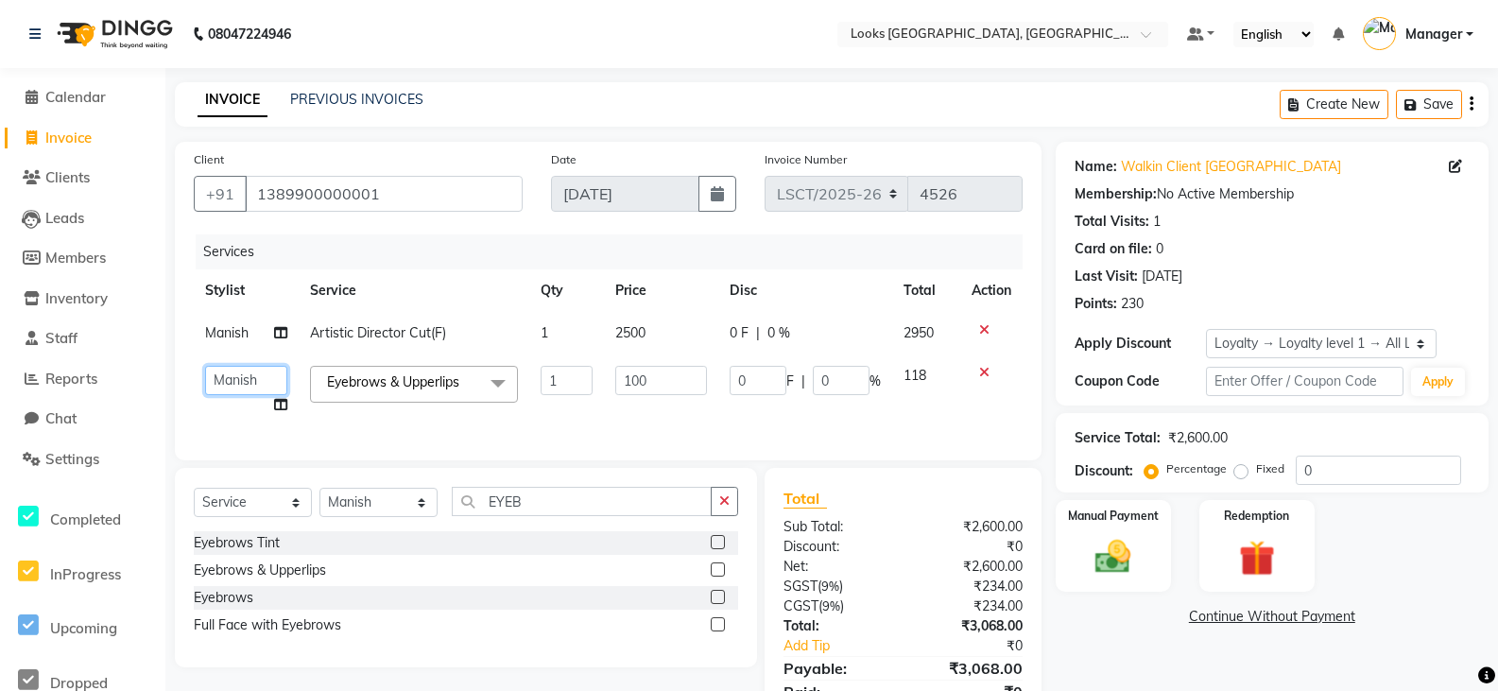
click at [237, 383] on select "Adil Ajay_pdct Bharat_pdct Counter Sales Ezaz guddu_asst Jisha Kuldeep _pdct Ma…" at bounding box center [246, 380] width 82 height 29
select select "90416"
drag, startPoint x: 664, startPoint y: 393, endPoint x: 617, endPoint y: 393, distance: 47.3
click at [617, 393] on input "100" at bounding box center [661, 380] width 92 height 29
type input "200"
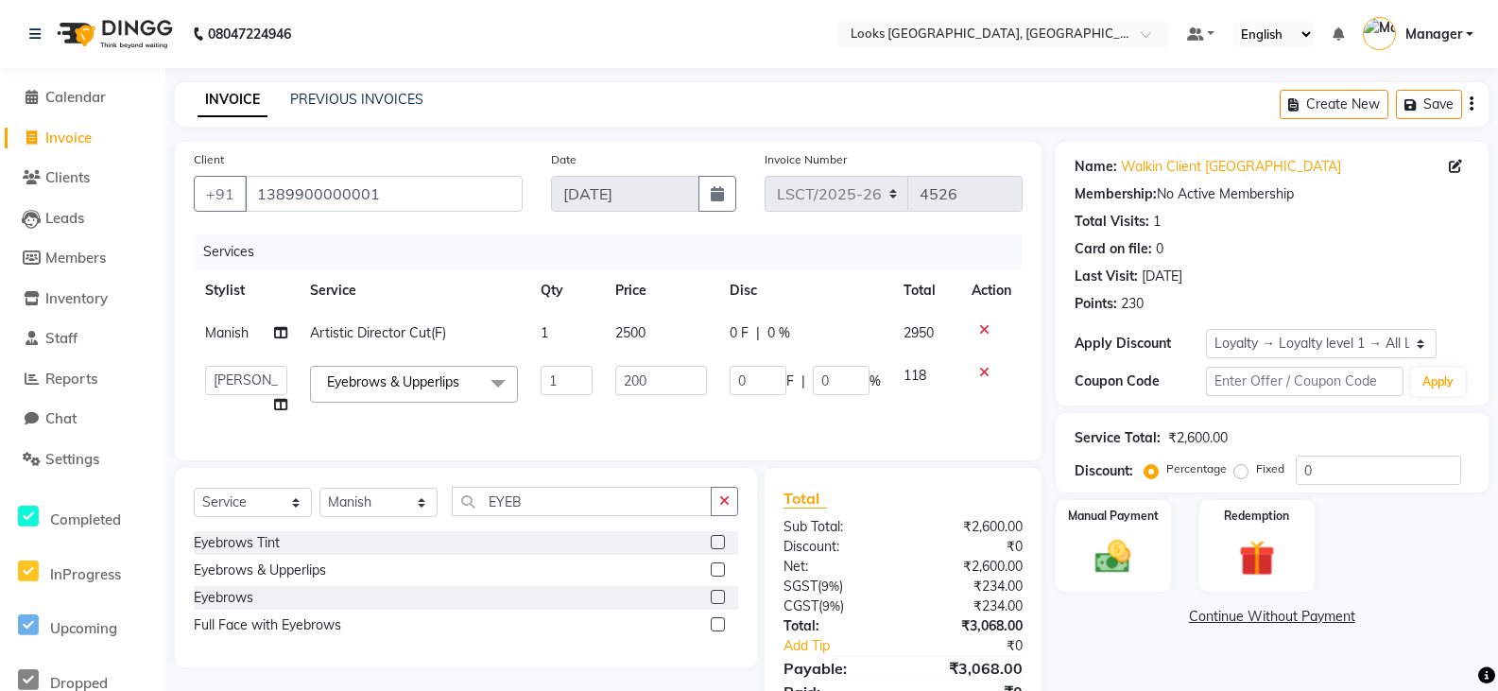
click at [1359, 535] on div "Manual Payment Redemption" at bounding box center [1271, 546] width 461 height 92
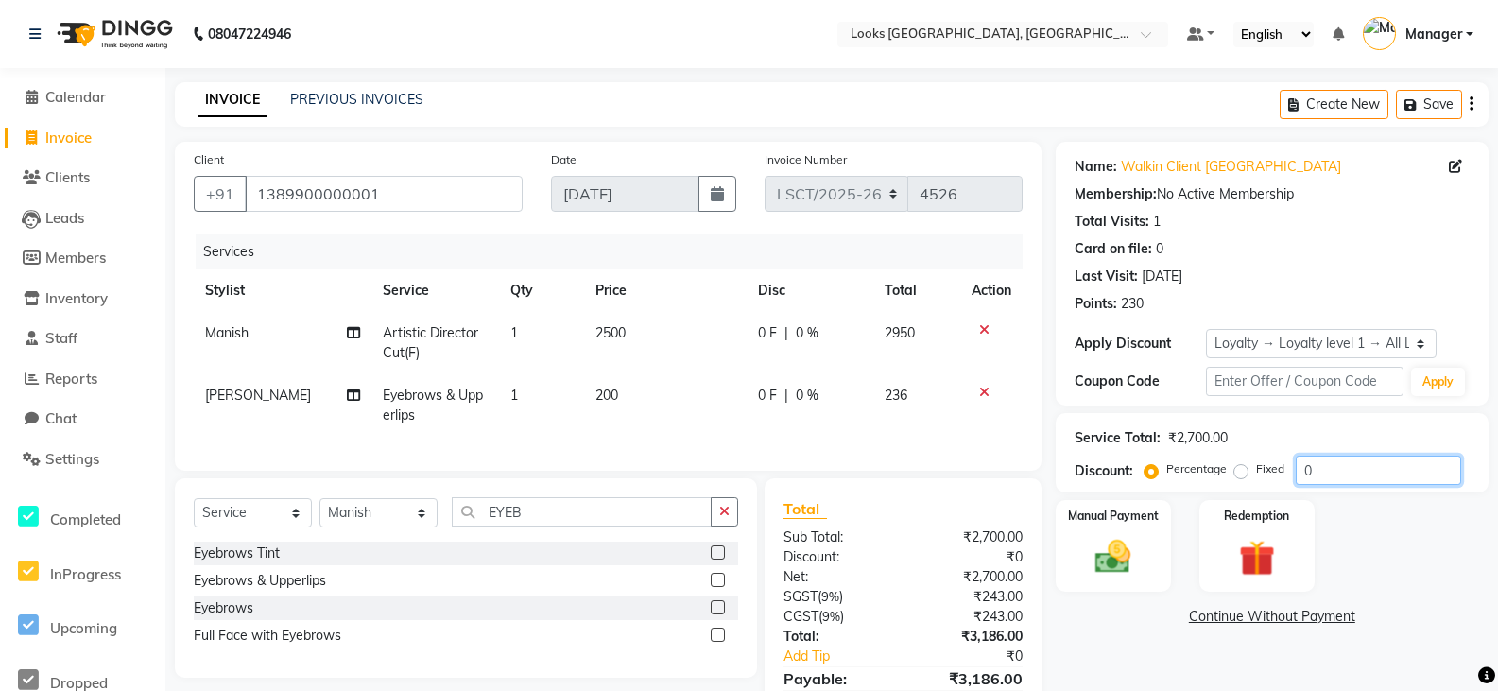
drag, startPoint x: 1326, startPoint y: 476, endPoint x: 1288, endPoint y: 472, distance: 38.1
click at [1288, 472] on div "Percentage Fixed 0" at bounding box center [1304, 470] width 313 height 29
type input "25"
click at [1386, 550] on div "Manual Payment Redemption" at bounding box center [1271, 546] width 461 height 92
click at [1112, 563] on img at bounding box center [1113, 557] width 60 height 43
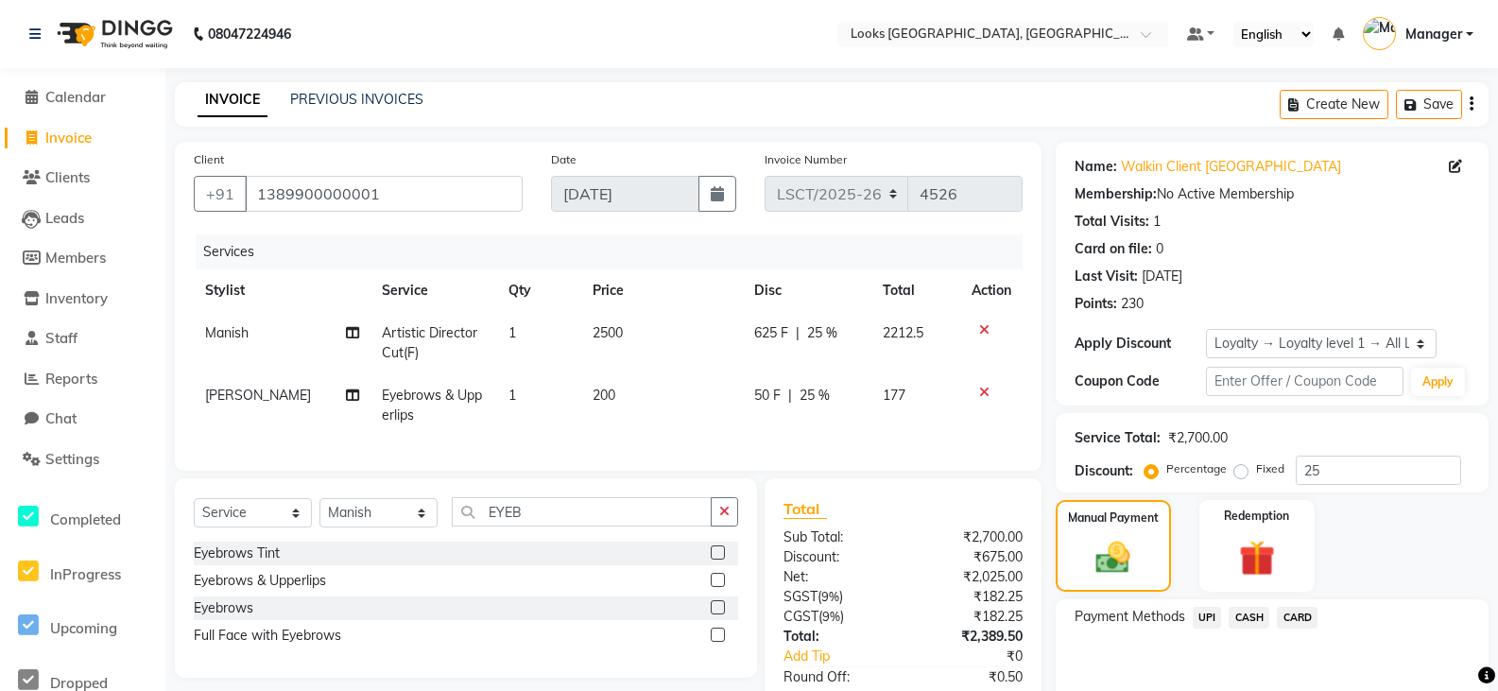
scroll to position [128, 0]
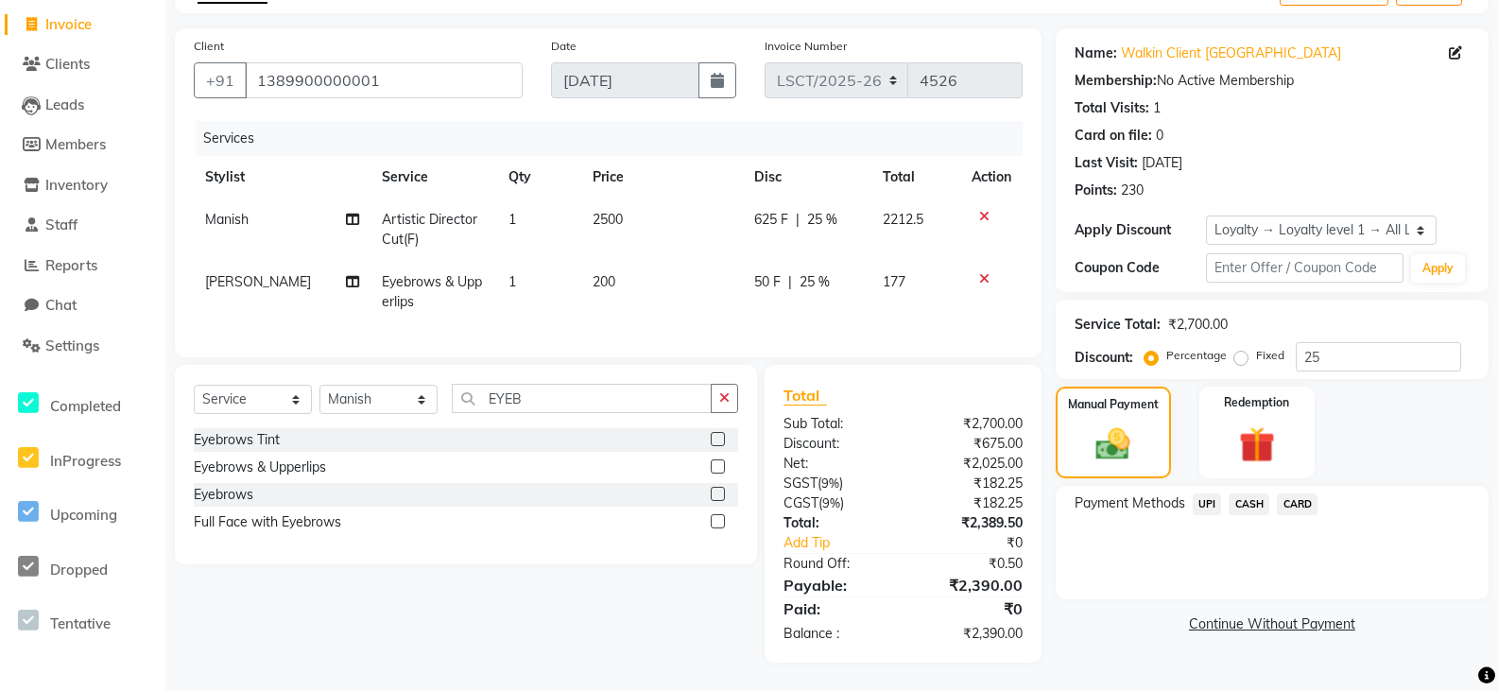
click at [1241, 493] on span "CASH" at bounding box center [1249, 504] width 41 height 22
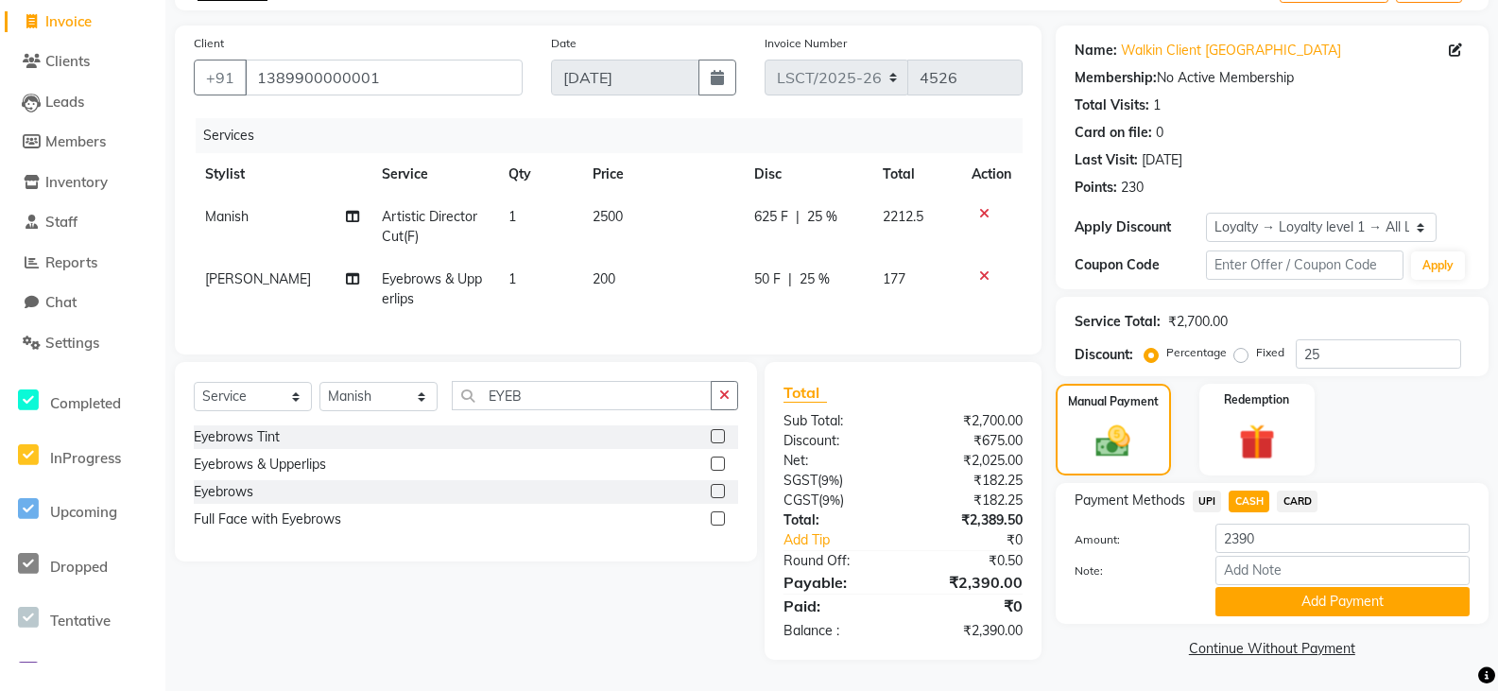
click at [1203, 524] on div "2390" at bounding box center [1342, 538] width 283 height 29
click at [1278, 524] on input "2390" at bounding box center [1342, 538] width 254 height 29
drag, startPoint x: 1278, startPoint y: 518, endPoint x: 1182, endPoint y: 521, distance: 95.5
click at [1186, 524] on div "Amount: 2390" at bounding box center [1271, 540] width 423 height 32
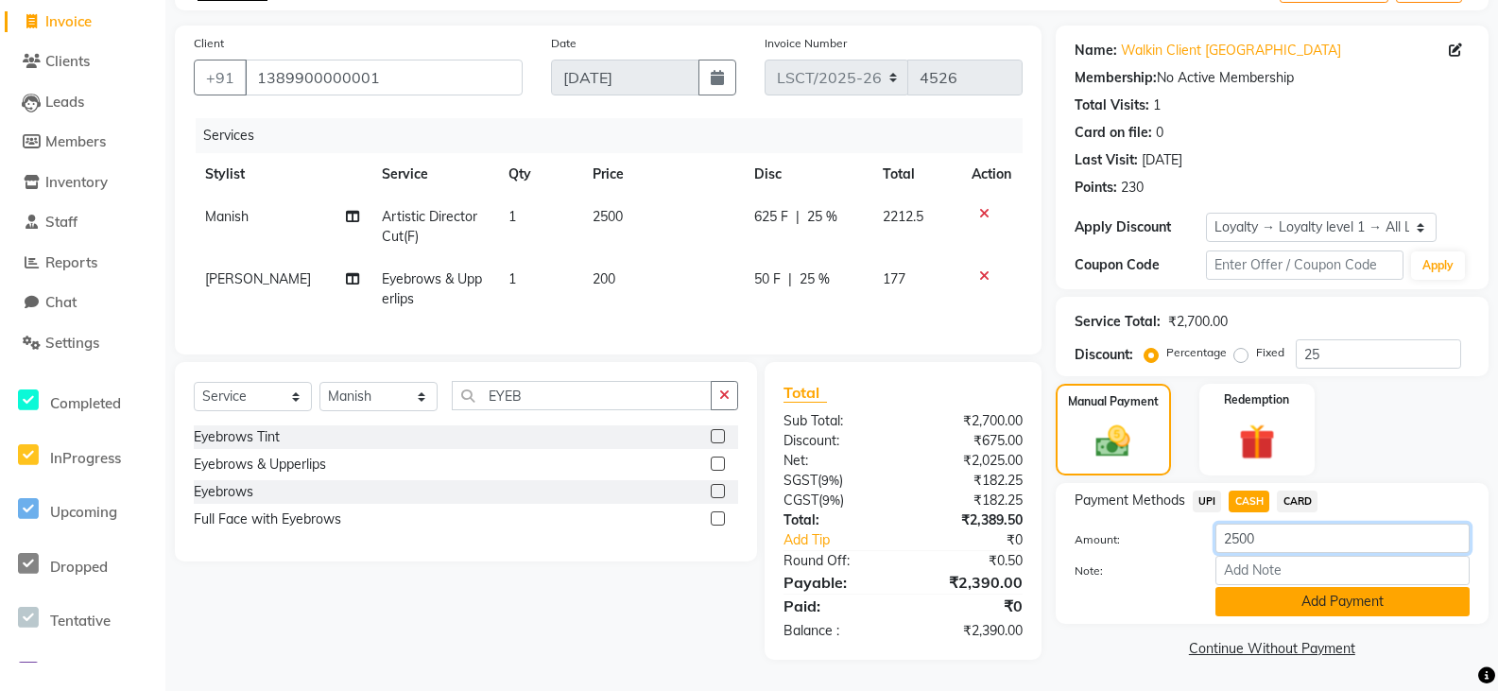
type input "2500"
click at [1247, 594] on button "Add Payment" at bounding box center [1342, 601] width 254 height 29
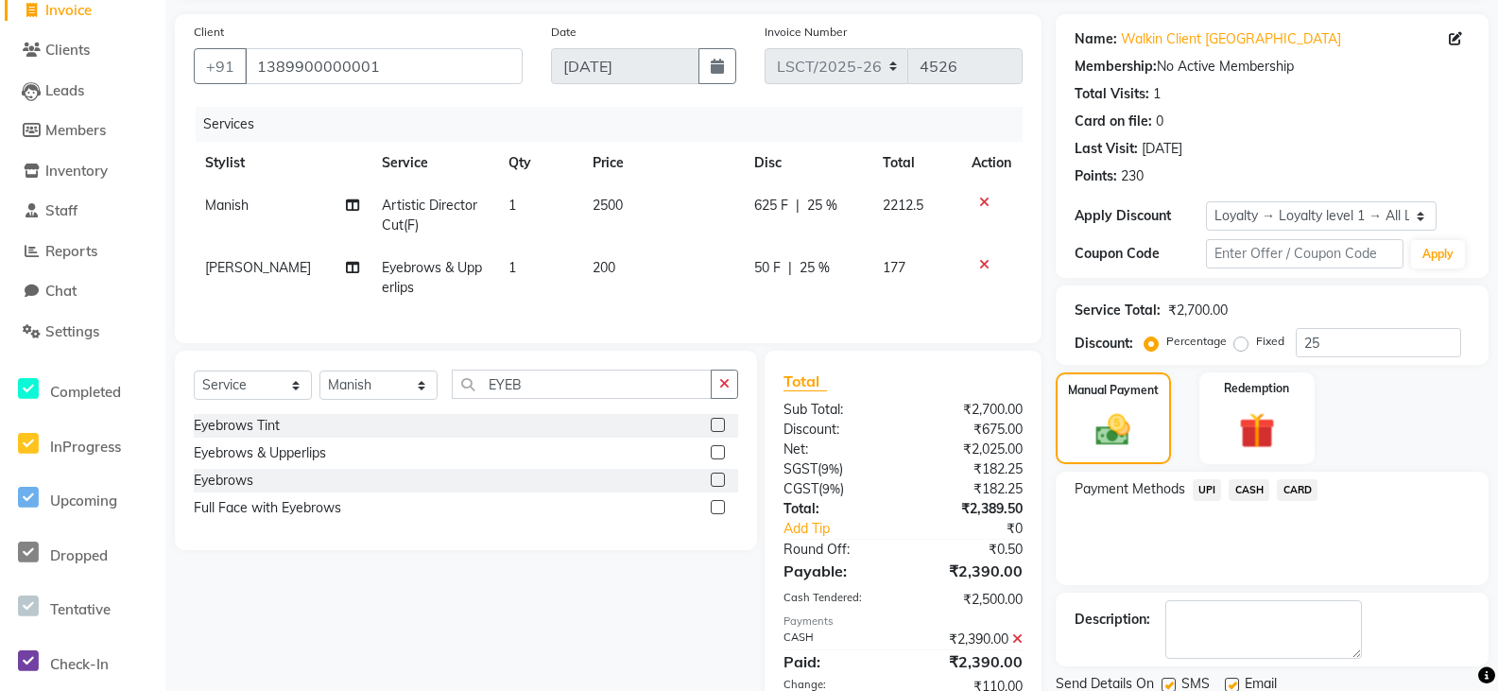
scroll to position [328, 0]
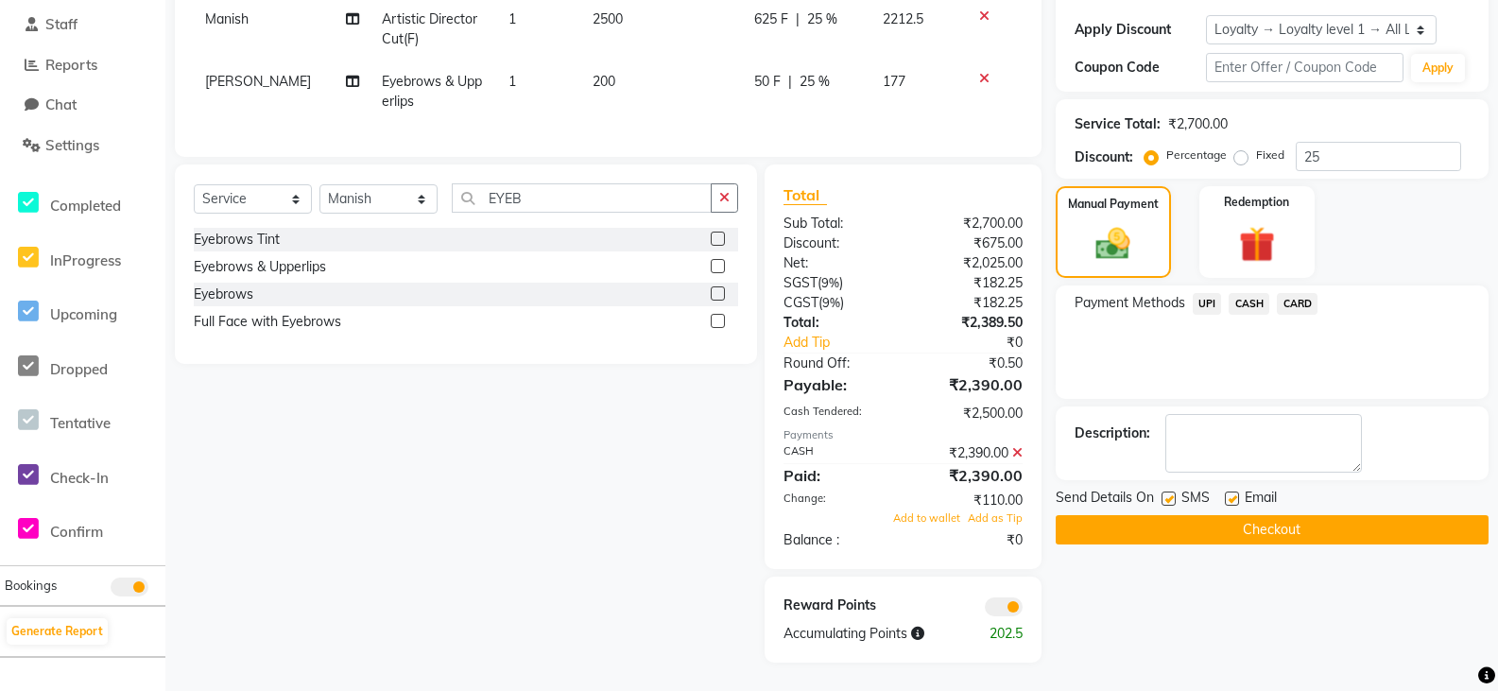
click at [1187, 515] on button "Checkout" at bounding box center [1272, 529] width 433 height 29
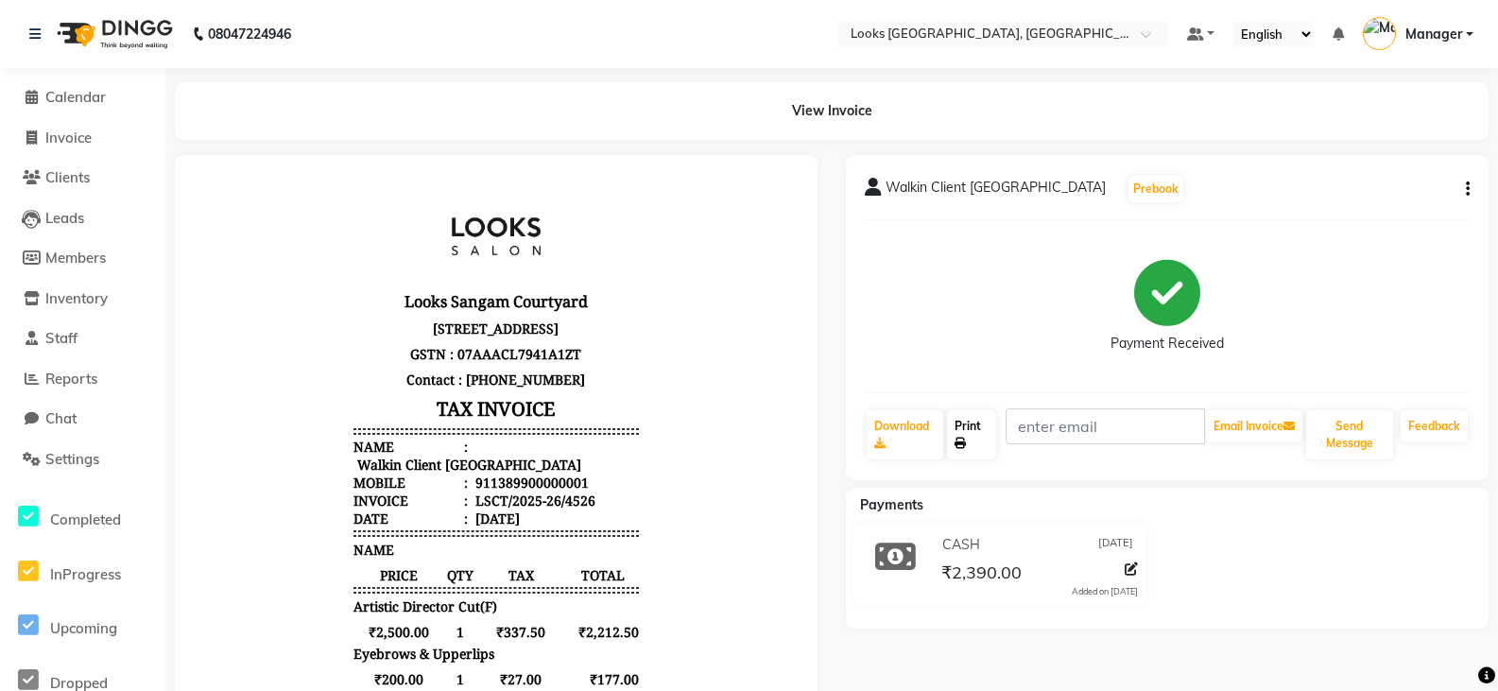
click at [967, 431] on link "Print" at bounding box center [972, 434] width 50 height 49
click at [79, 101] on span "Calendar" at bounding box center [75, 97] width 60 height 18
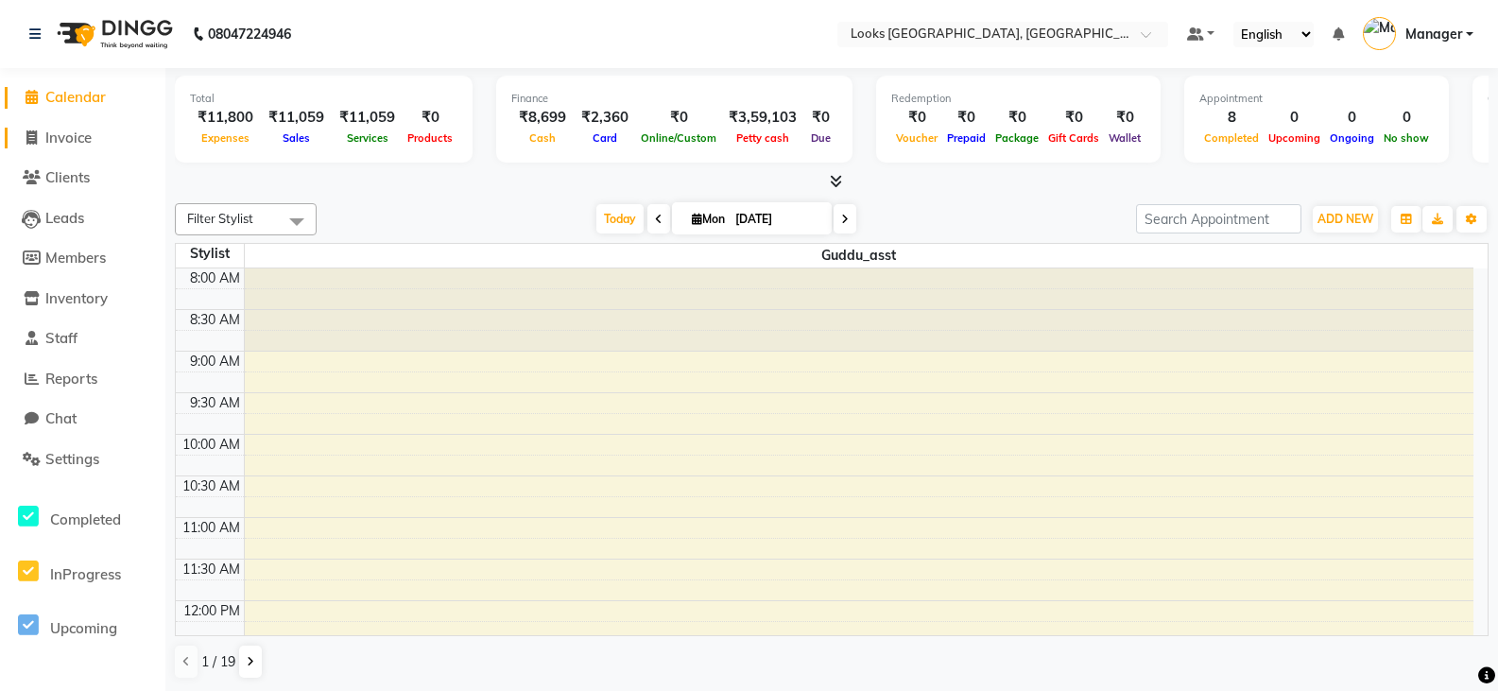
click at [84, 135] on span "Invoice" at bounding box center [68, 138] width 46 height 18
select select "service"
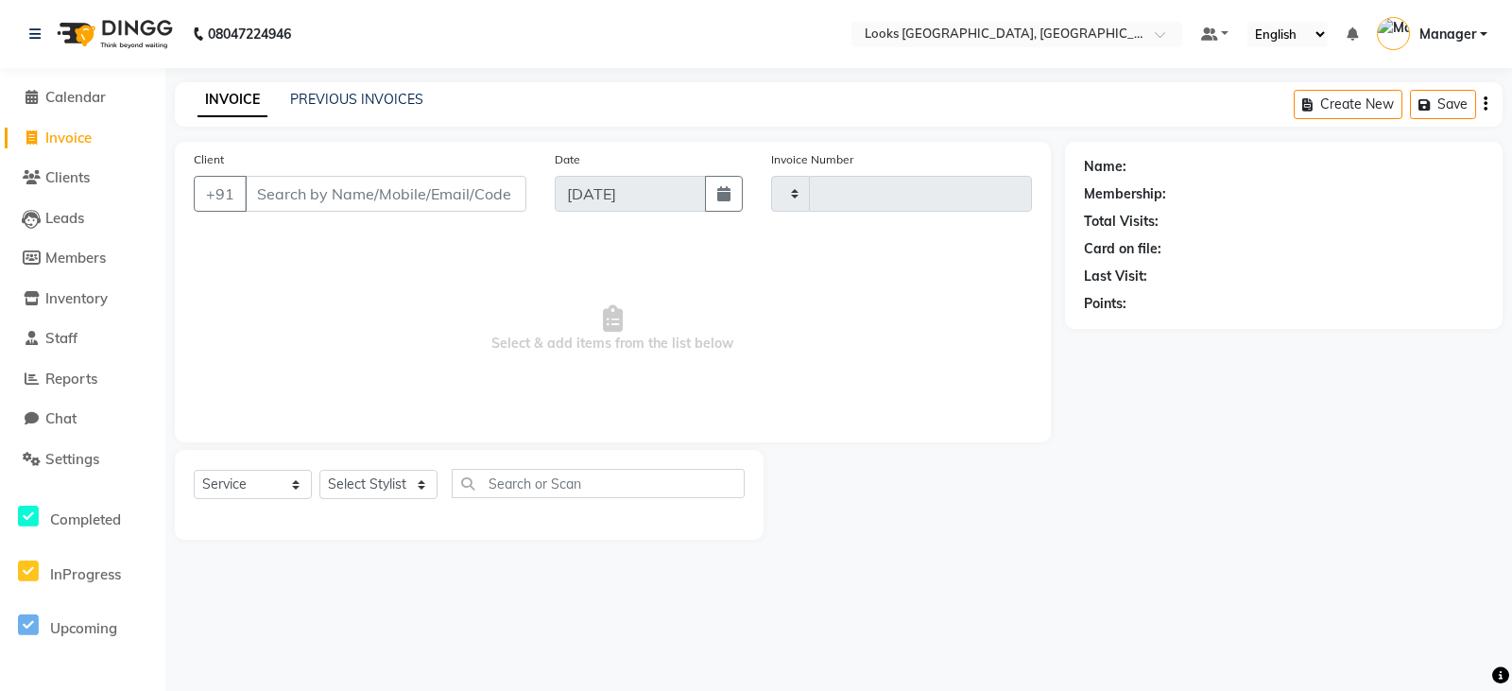
type input "4527"
select select "8942"
type input "7065604003"
click at [496, 195] on span "Add Client" at bounding box center [477, 193] width 75 height 19
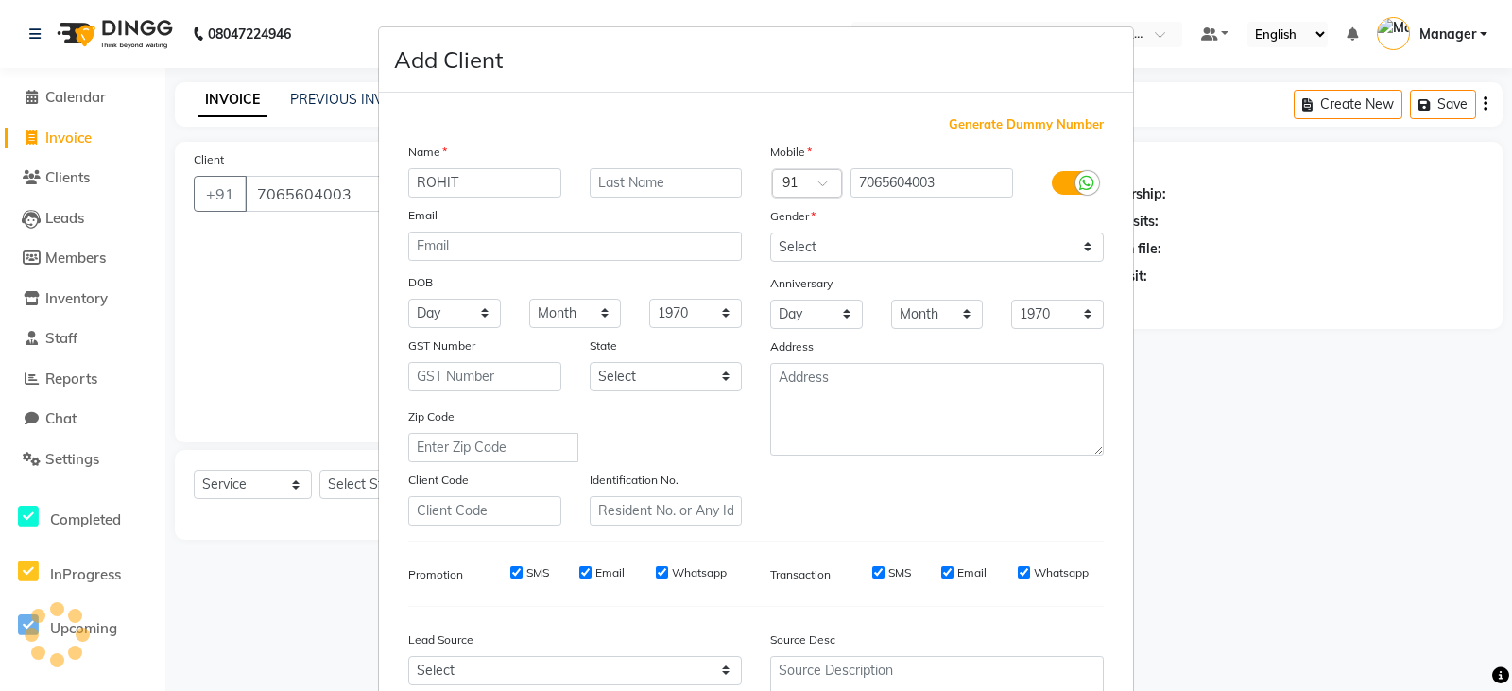
type input "ROHIT"
type input "SINGH"
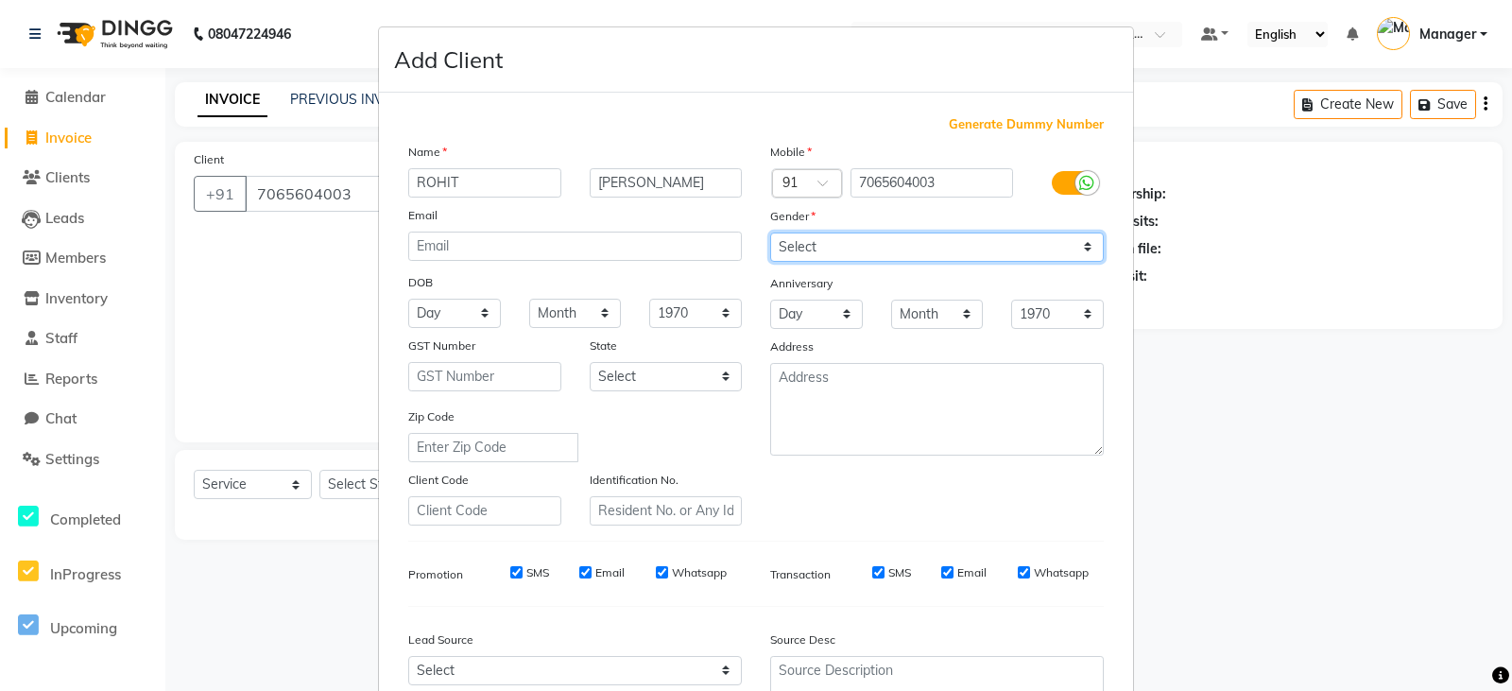
click at [1078, 246] on select "Select [DEMOGRAPHIC_DATA] [DEMOGRAPHIC_DATA] Other Prefer Not To Say" at bounding box center [937, 246] width 334 height 29
select select "[DEMOGRAPHIC_DATA]"
click at [770, 232] on select "Select [DEMOGRAPHIC_DATA] [DEMOGRAPHIC_DATA] Other Prefer Not To Say" at bounding box center [937, 246] width 334 height 29
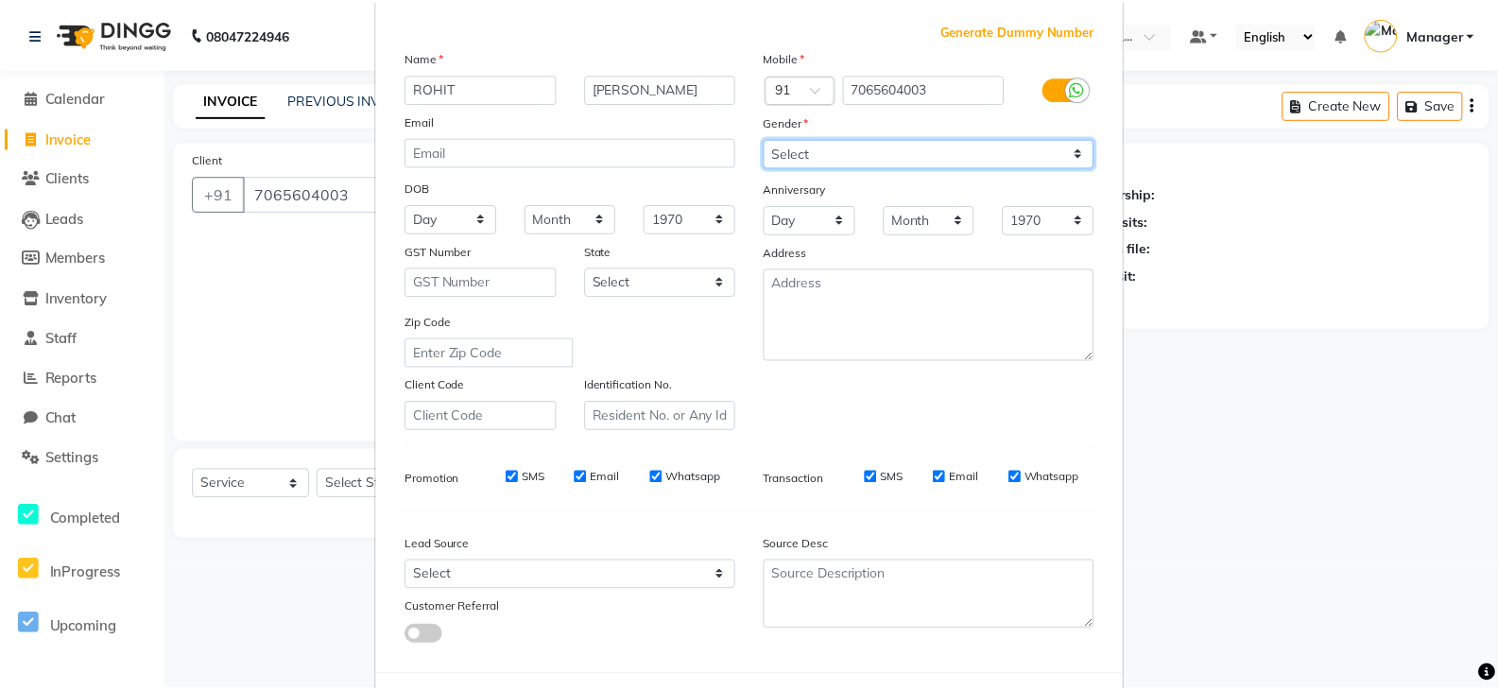
scroll to position [181, 0]
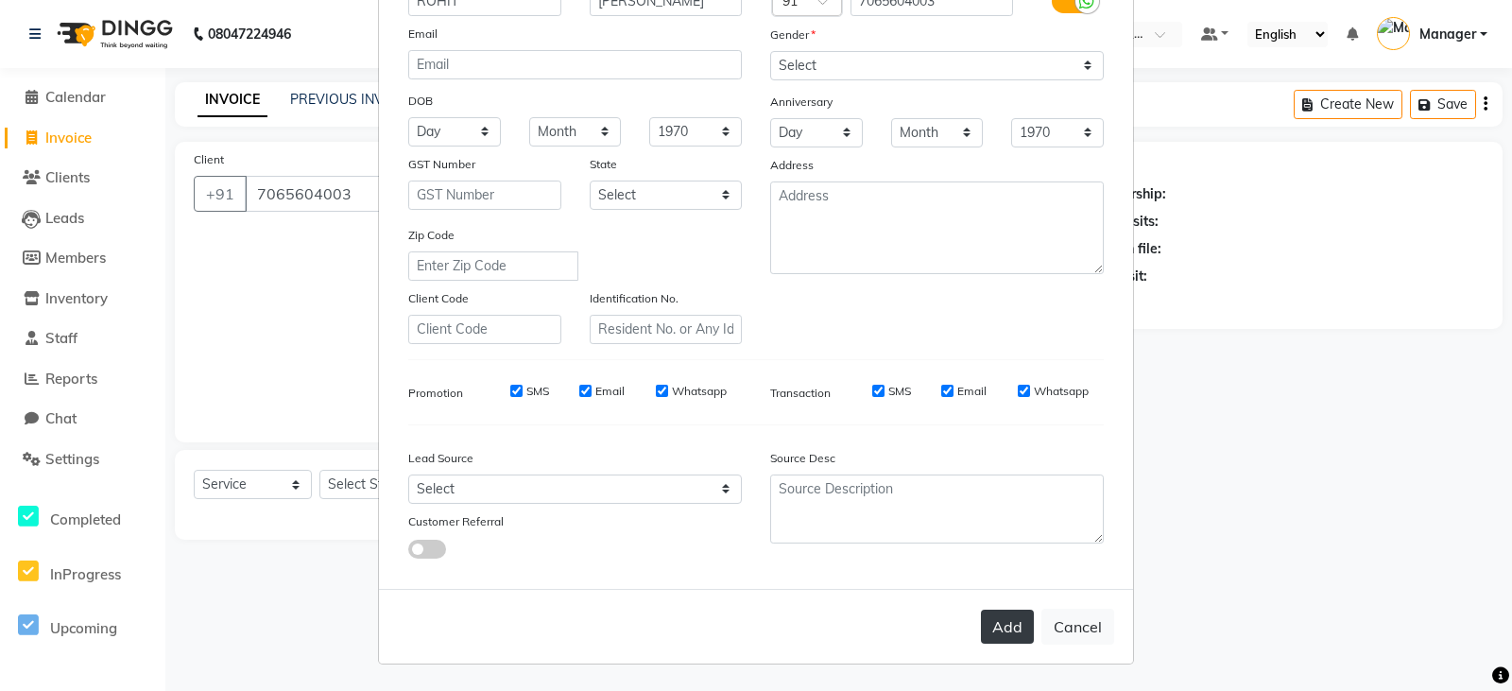
click at [1006, 628] on button "Add" at bounding box center [1007, 627] width 53 height 34
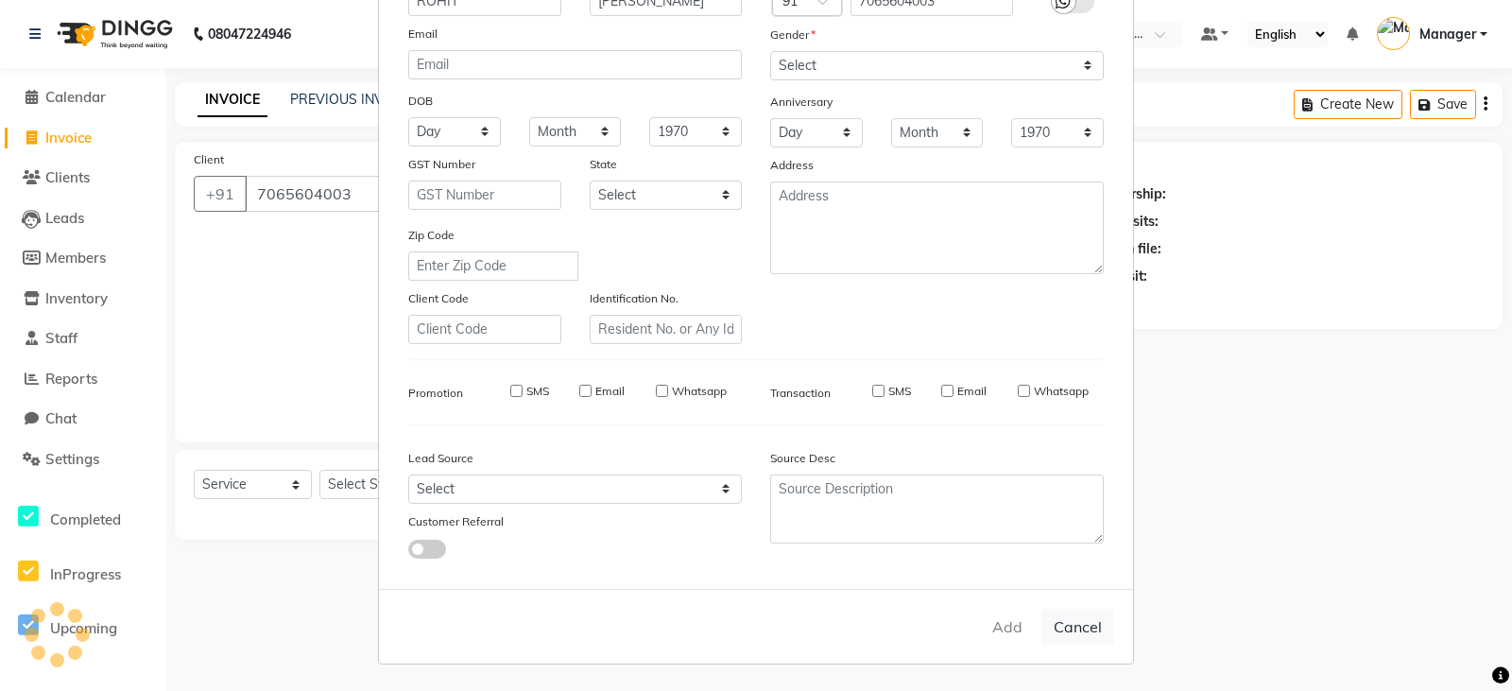
select select
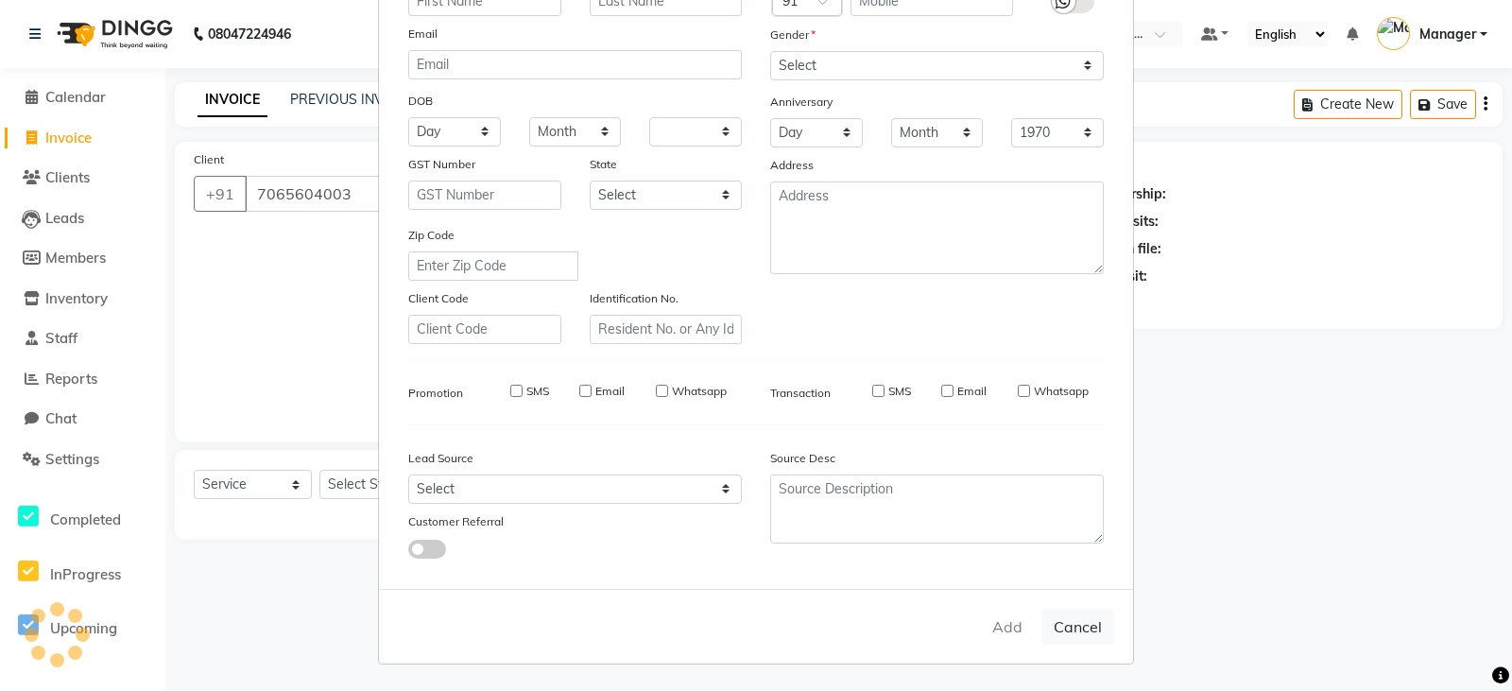
select select
checkbox input "false"
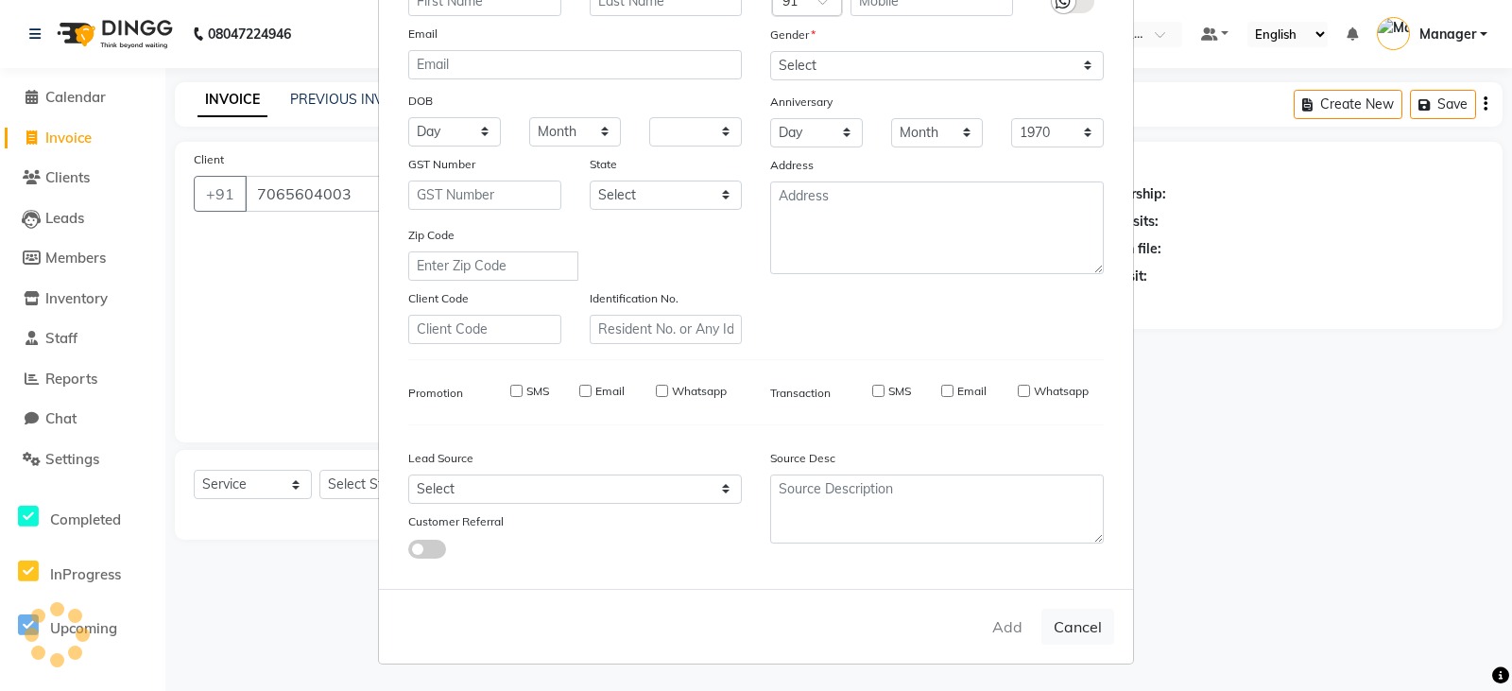
checkbox input "false"
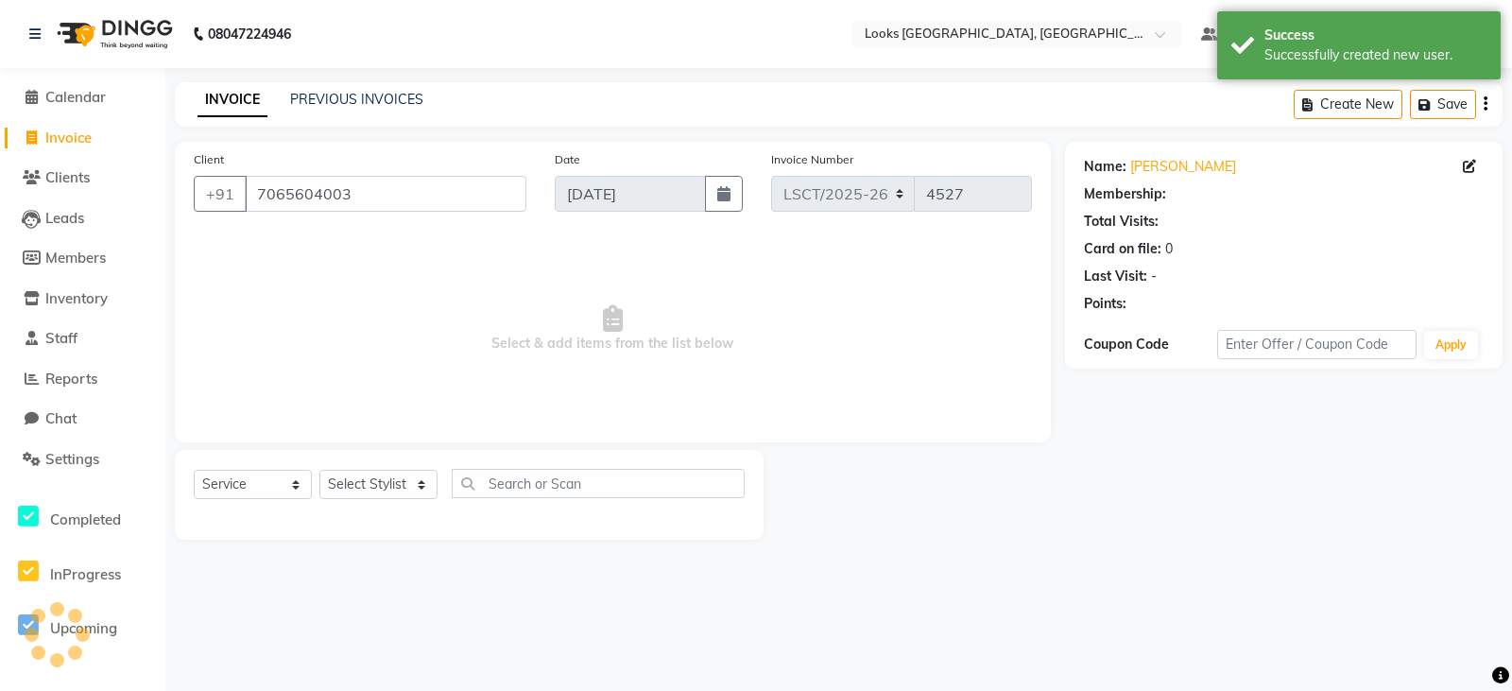
select select "1: Object"
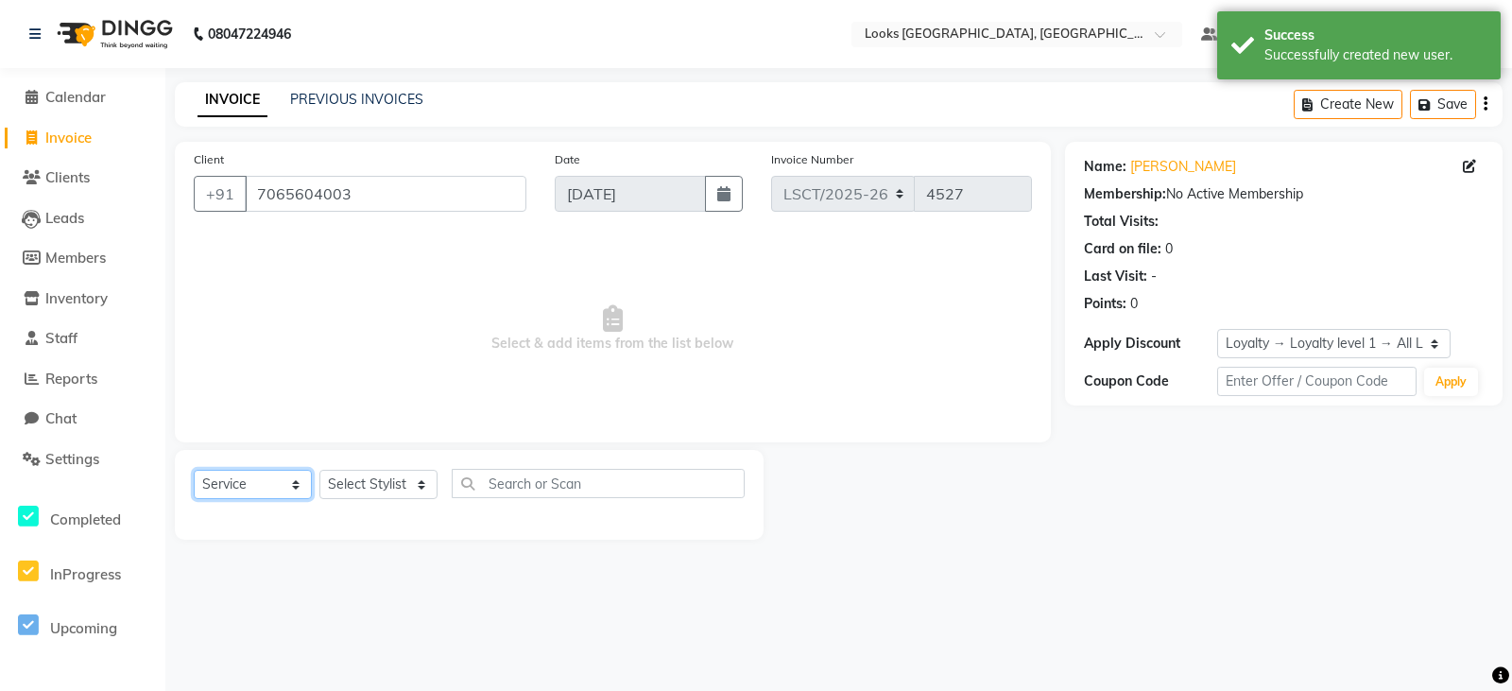
click at [292, 477] on select "Select Service Product Membership Package Voucher Prepaid Gift Card" at bounding box center [253, 484] width 118 height 29
click at [194, 470] on select "Select Service Product Membership Package Voucher Prepaid Gift Card" at bounding box center [253, 484] width 118 height 29
click at [419, 486] on select "Select Stylist [PERSON_NAME] Bharat_pdct Counter Sales [PERSON_NAME] guddu_asst…" at bounding box center [378, 484] width 118 height 29
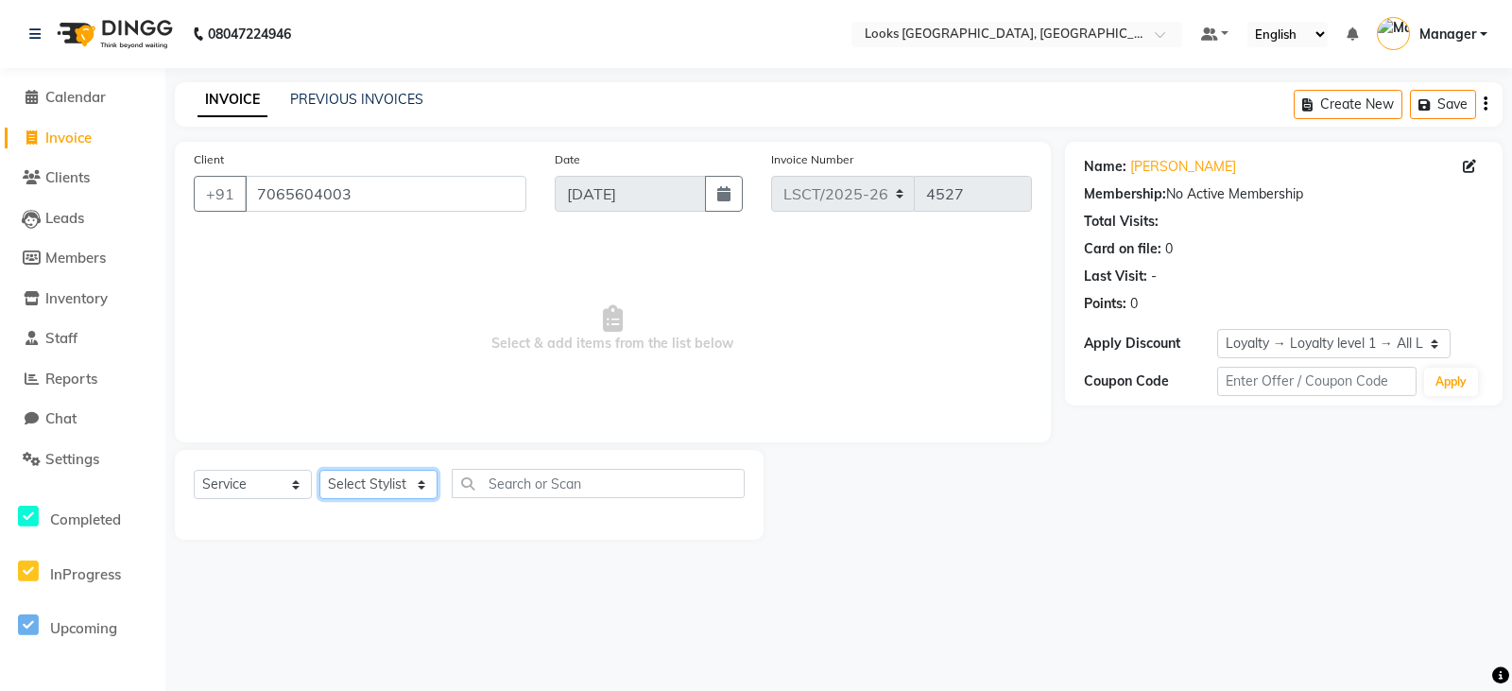
select select "90413"
click at [319, 470] on select "Select Stylist [PERSON_NAME] Bharat_pdct Counter Sales [PERSON_NAME] guddu_asst…" at bounding box center [378, 484] width 118 height 29
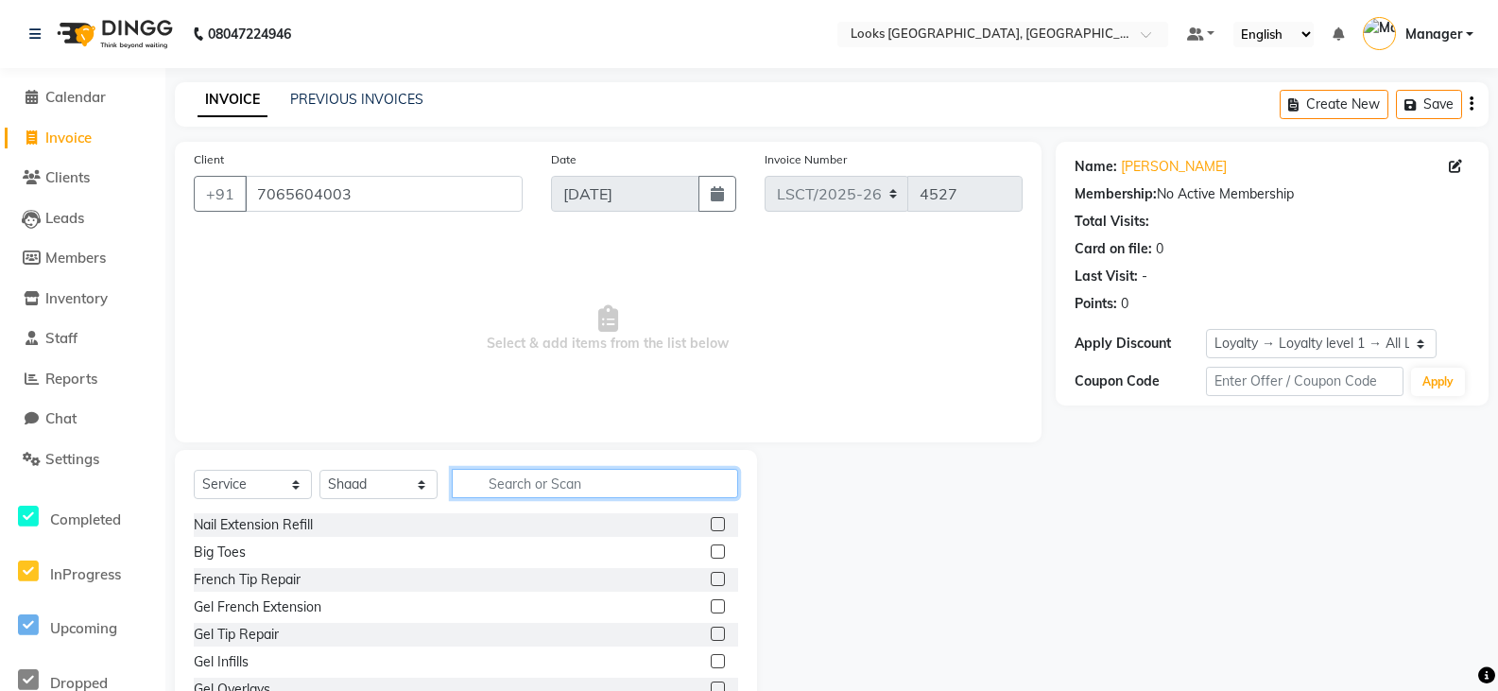
click at [571, 486] on input "text" at bounding box center [595, 483] width 286 height 29
type input "H"
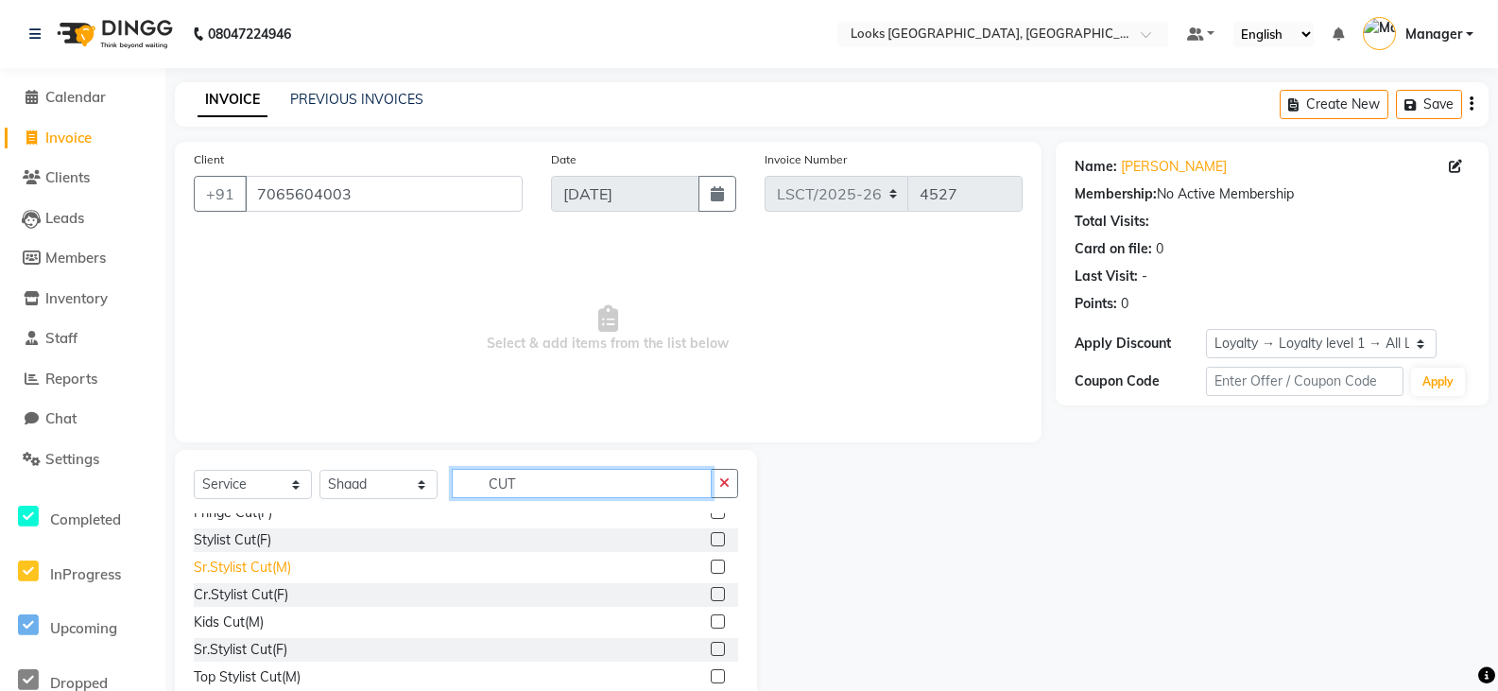
type input "CUT"
click at [209, 570] on div "Sr.Stylist Cut(M)" at bounding box center [242, 568] width 97 height 20
checkbox input "false"
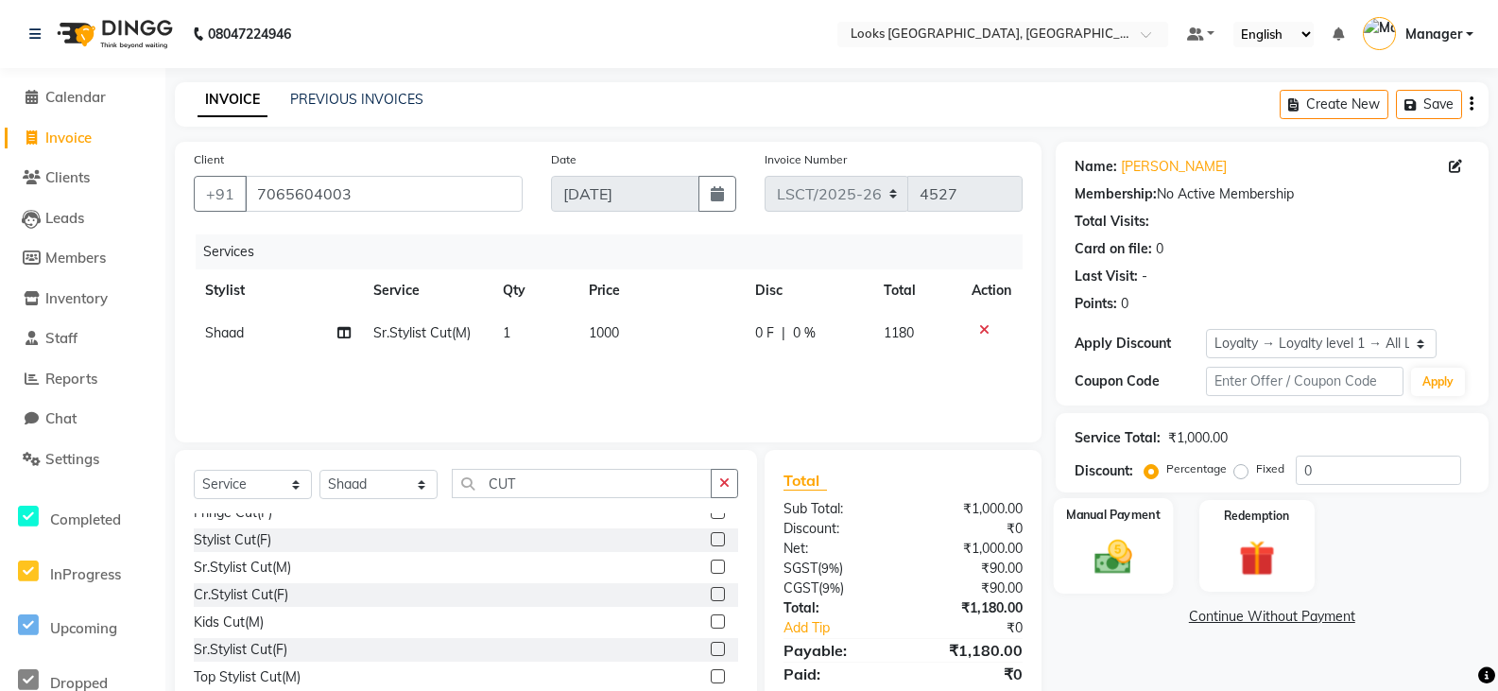
click at [1122, 542] on img at bounding box center [1113, 557] width 60 height 43
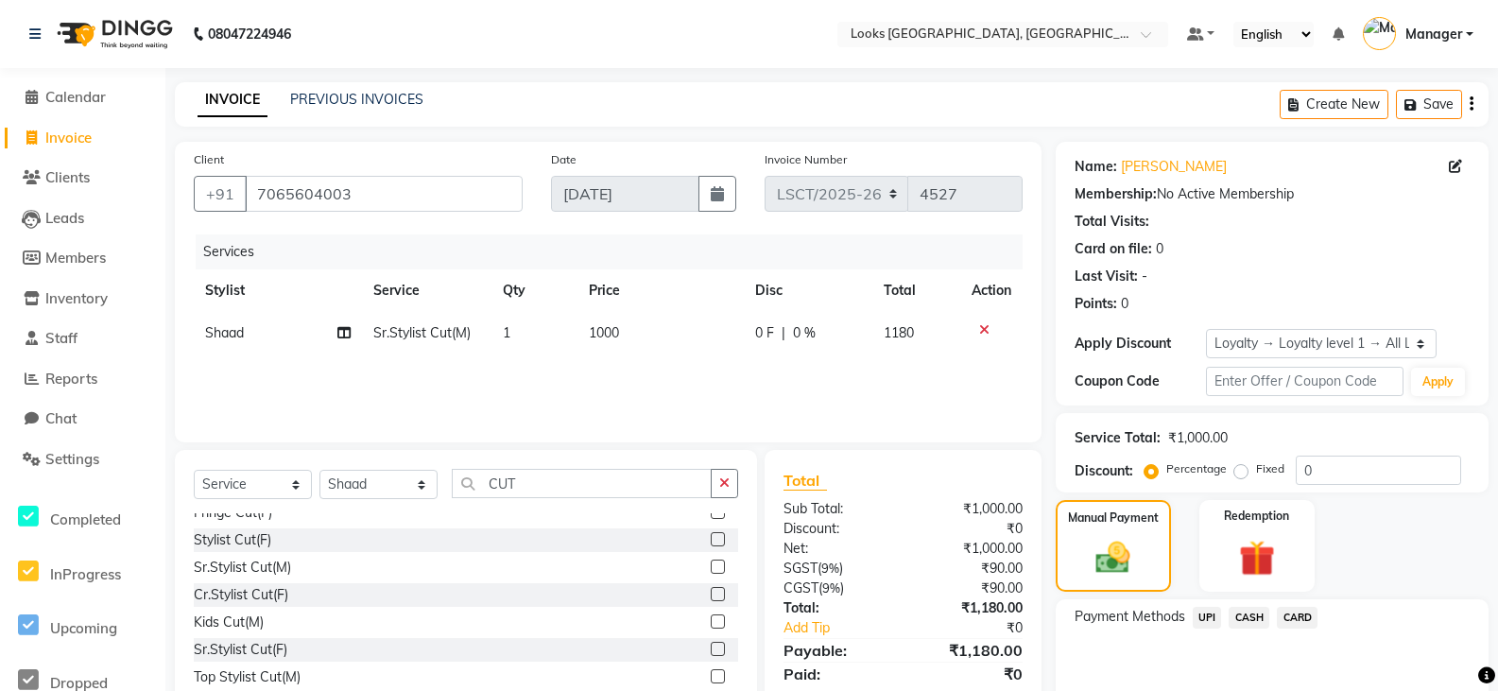
click at [1241, 611] on span "CASH" at bounding box center [1249, 618] width 41 height 22
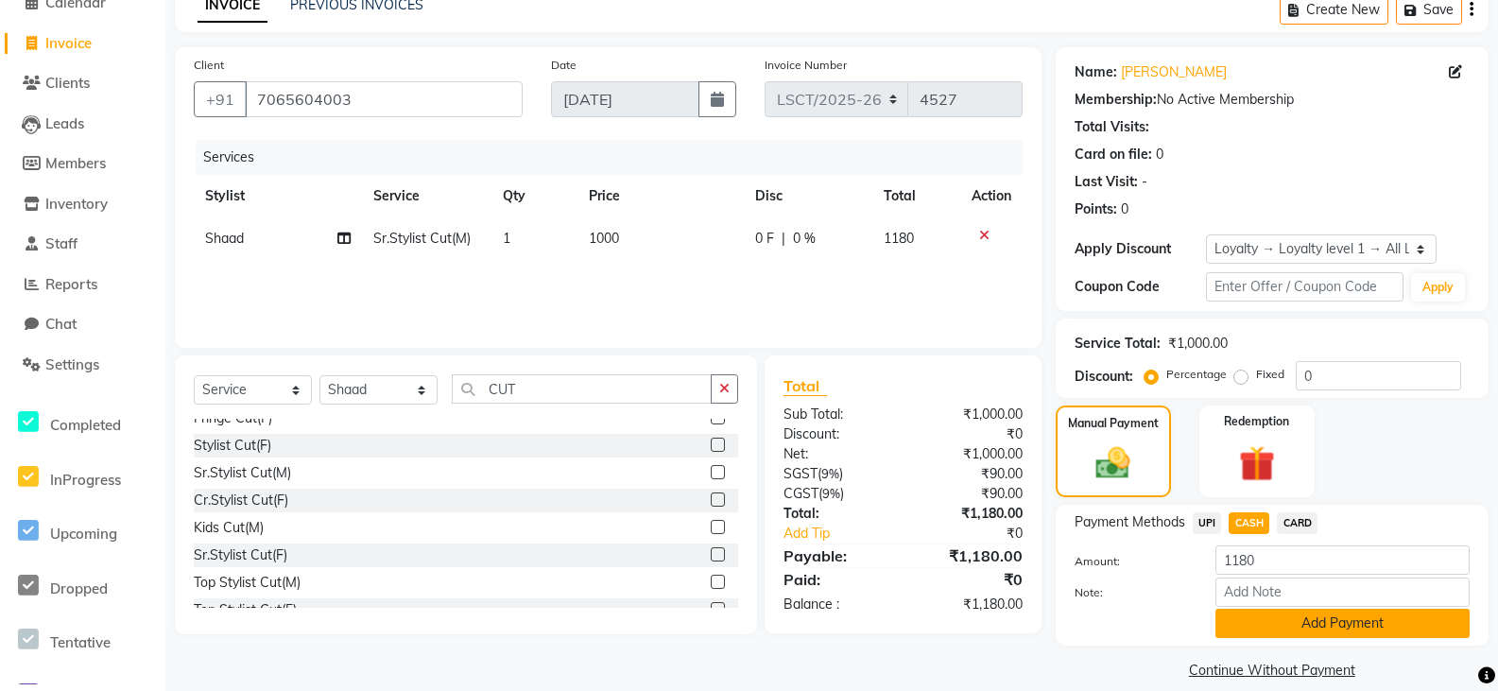
click at [1345, 615] on button "Add Payment" at bounding box center [1342, 623] width 254 height 29
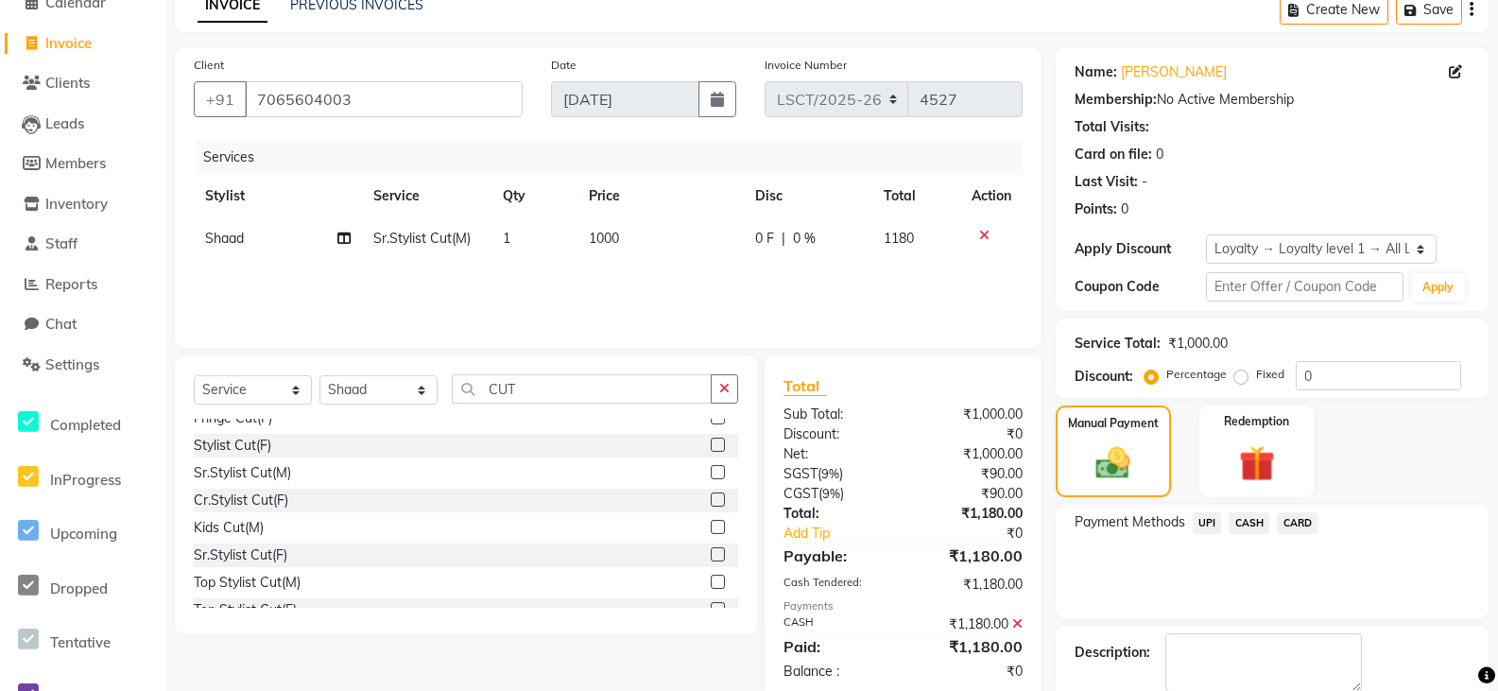
scroll to position [226, 0]
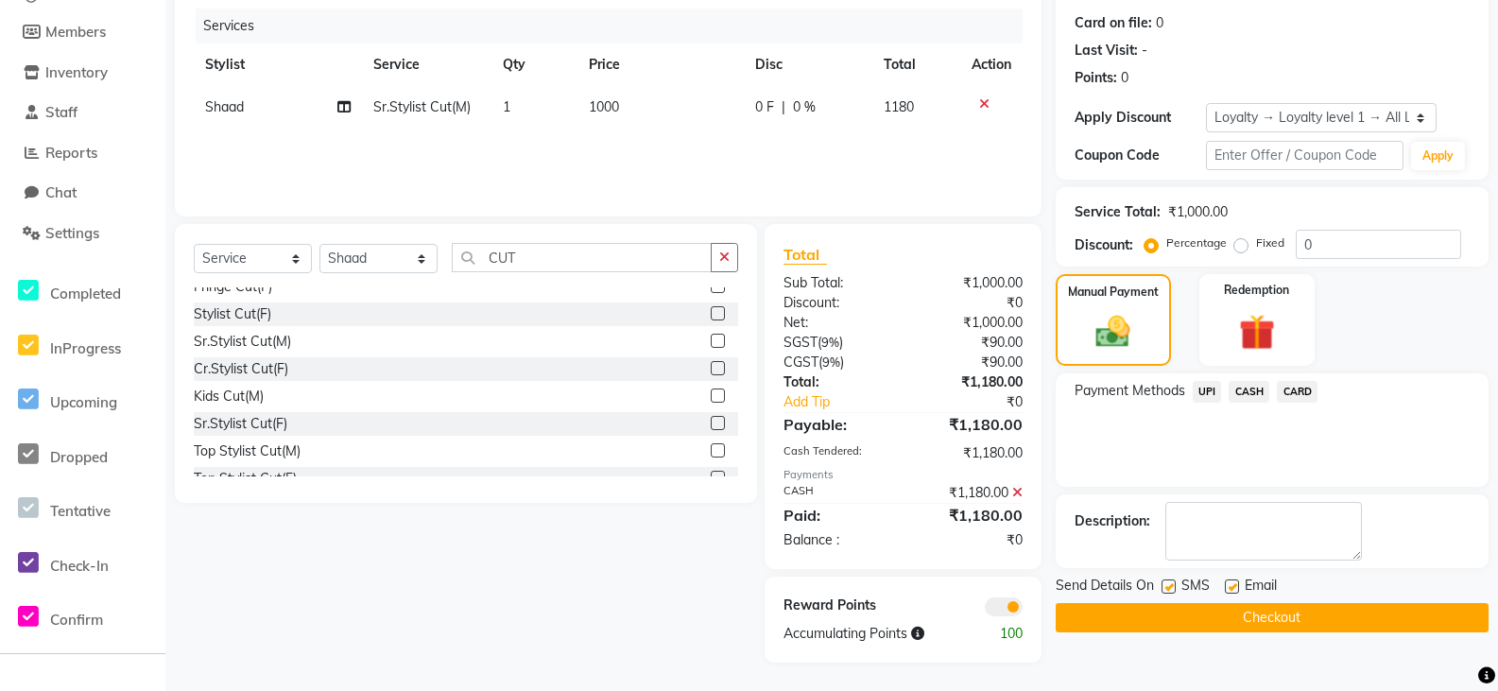
click at [1300, 615] on button "Checkout" at bounding box center [1272, 617] width 433 height 29
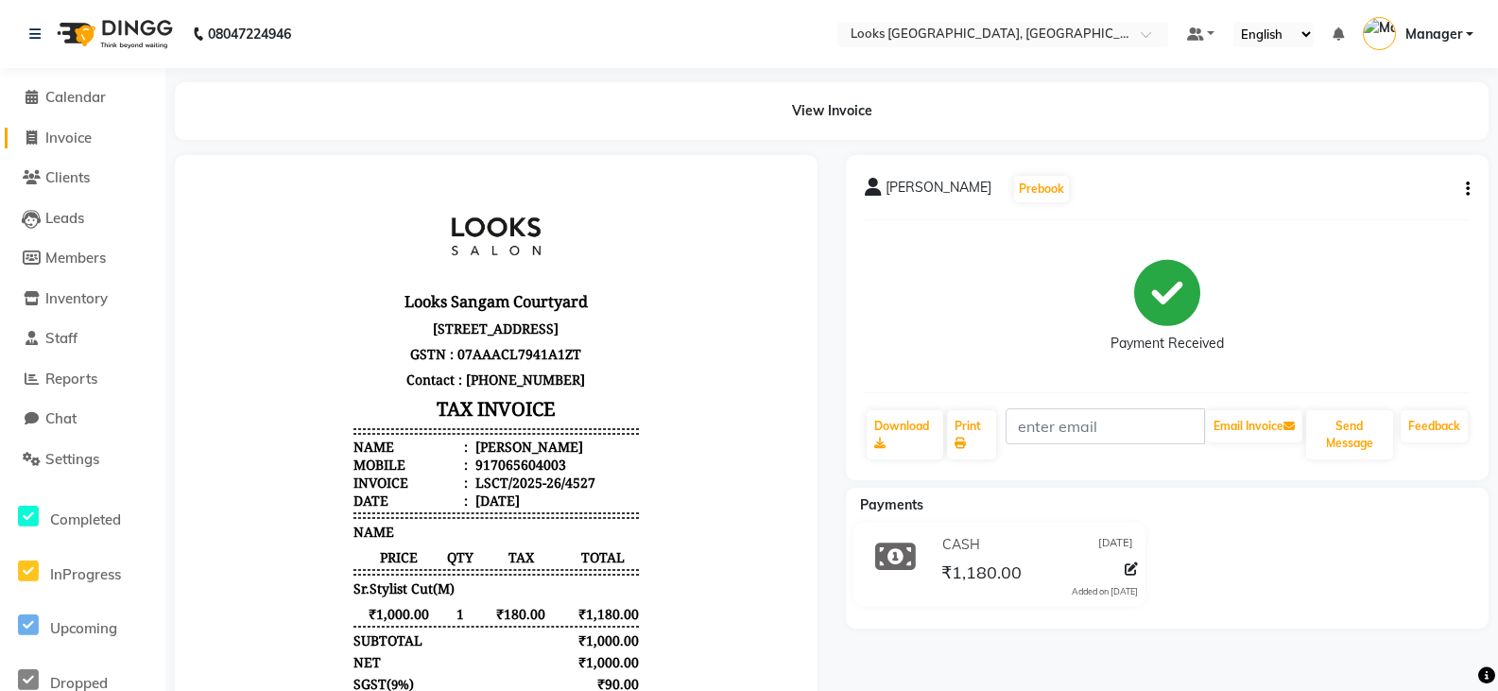
click at [92, 137] on span "Invoice" at bounding box center [68, 138] width 46 height 18
select select "service"
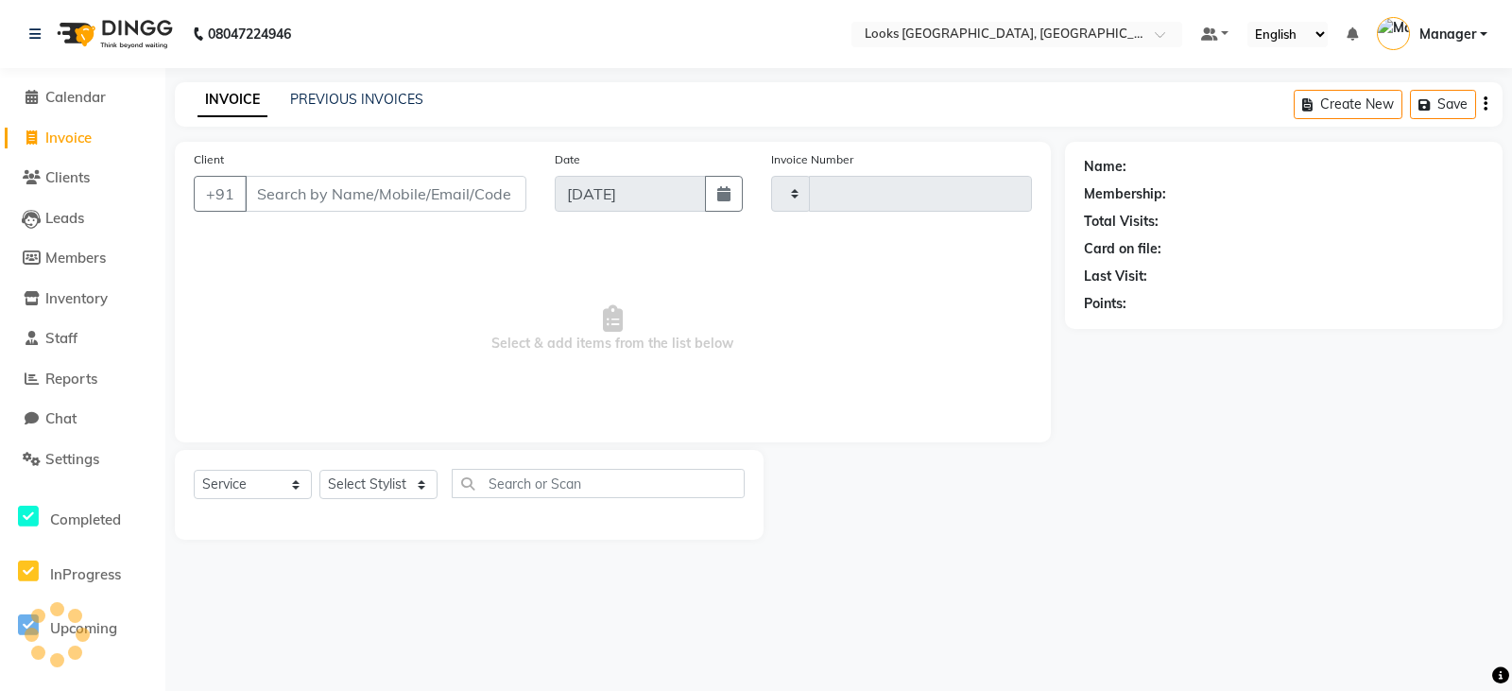
type input "4528"
select select "8942"
click at [234, 490] on select "Select Service Product Membership Package Voucher Prepaid Gift Card" at bounding box center [253, 484] width 118 height 29
select select "P"
click at [194, 470] on select "Select Service Product Membership Package Voucher Prepaid Gift Card" at bounding box center [253, 484] width 118 height 29
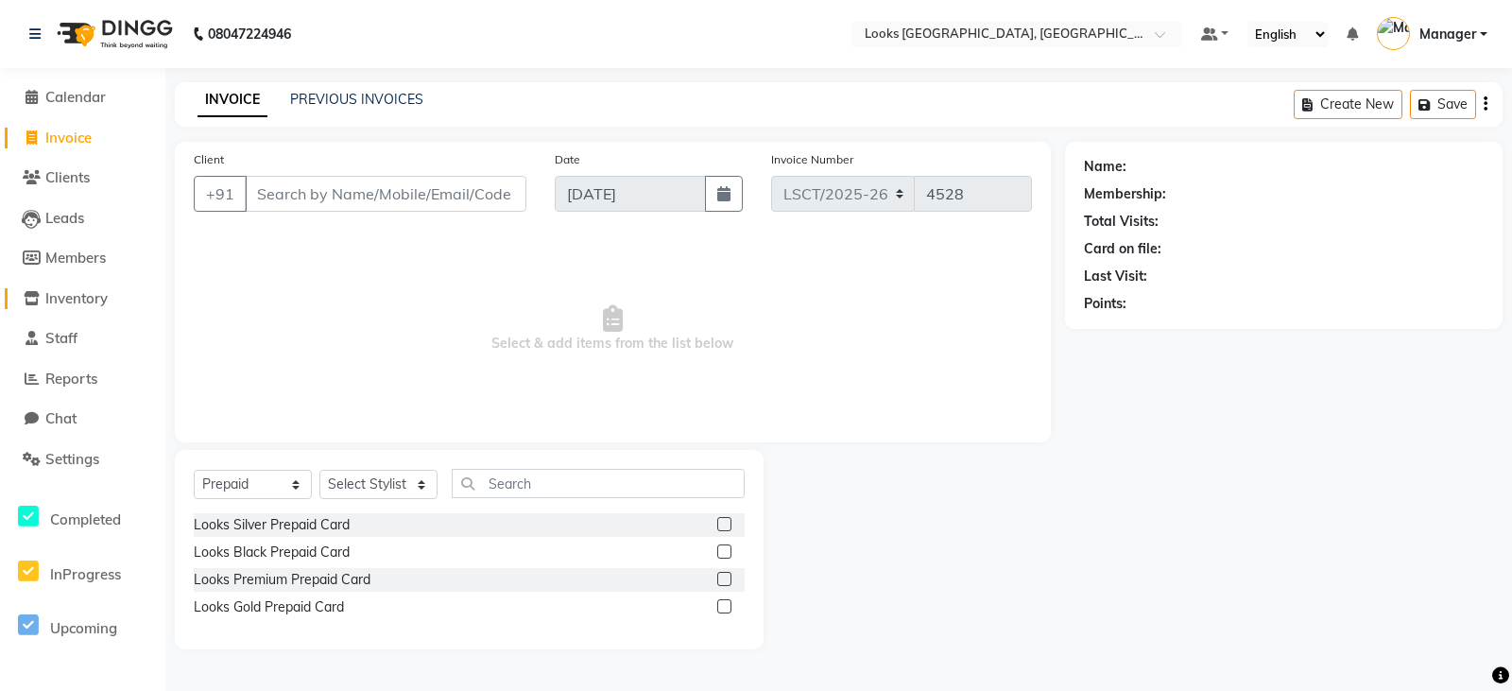
click at [80, 302] on span "Inventory" at bounding box center [76, 298] width 62 height 18
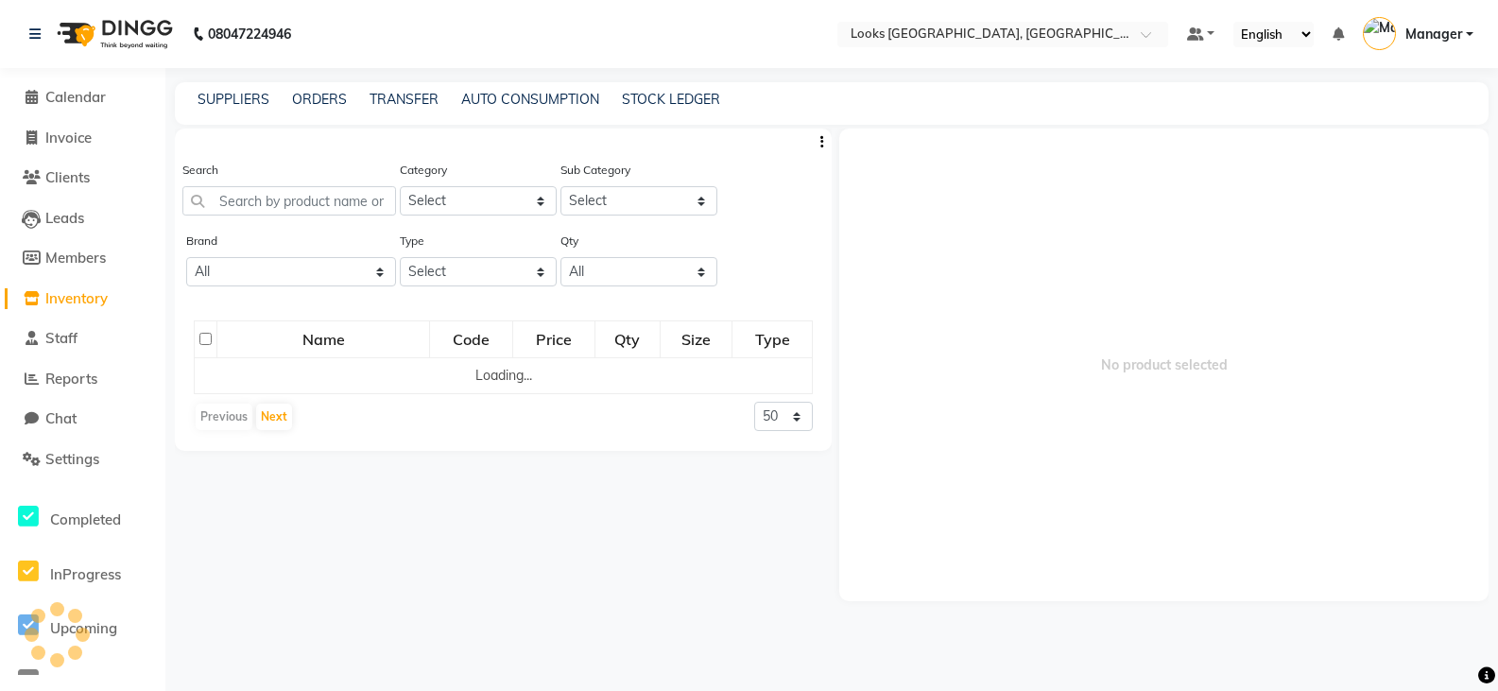
click at [81, 295] on span "Inventory" at bounding box center [76, 298] width 62 height 18
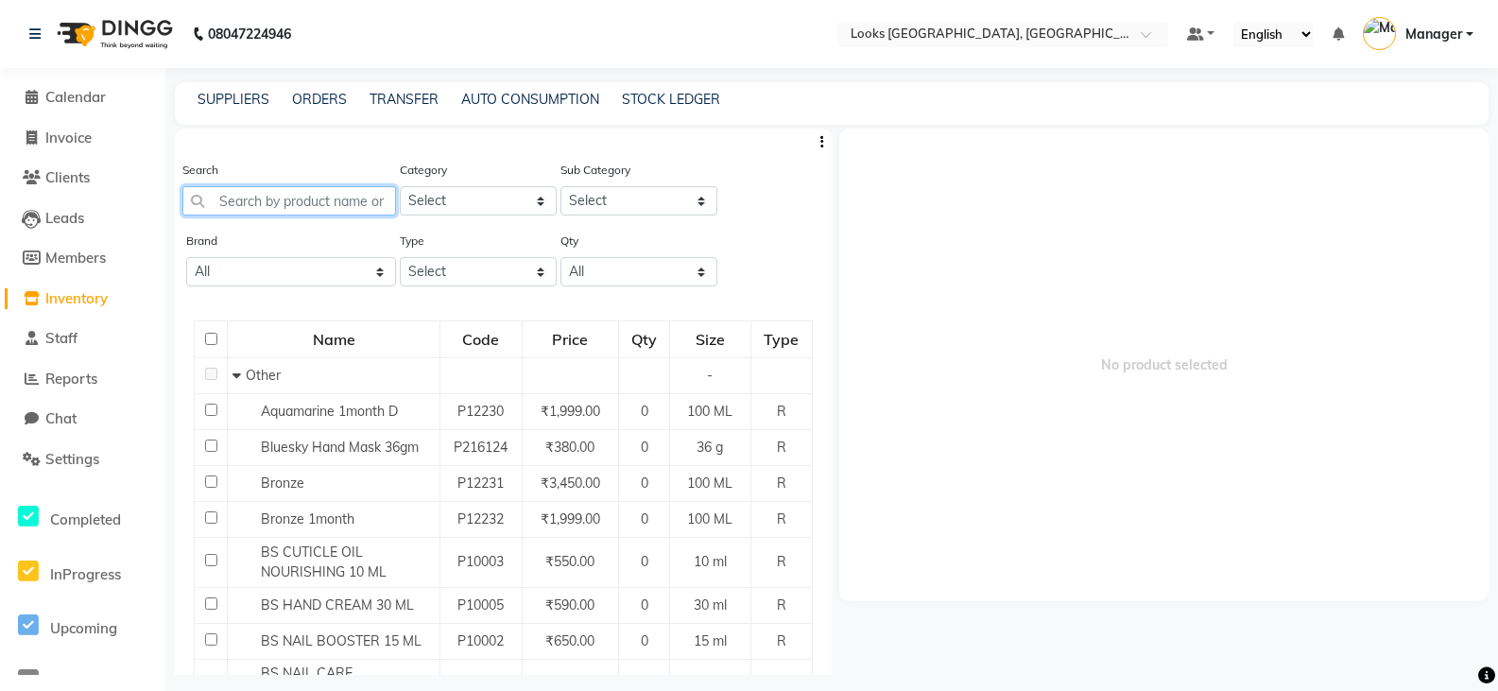
click at [288, 209] on input "text" at bounding box center [289, 200] width 214 height 29
click at [221, 205] on input "text" at bounding box center [289, 200] width 214 height 29
click at [56, 138] on span "Invoice" at bounding box center [68, 138] width 46 height 18
select select "service"
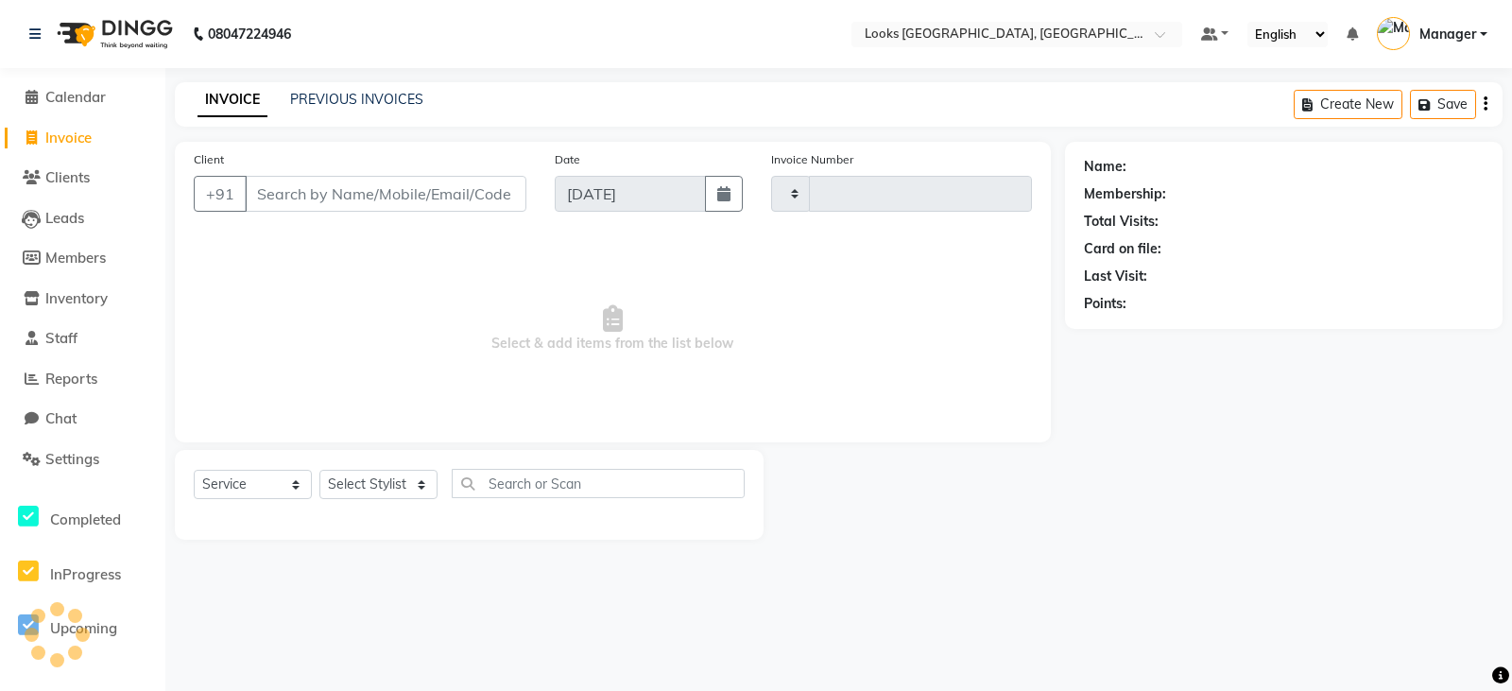
type input "4528"
select select "8942"
click at [366, 203] on input "Client" at bounding box center [386, 194] width 282 height 36
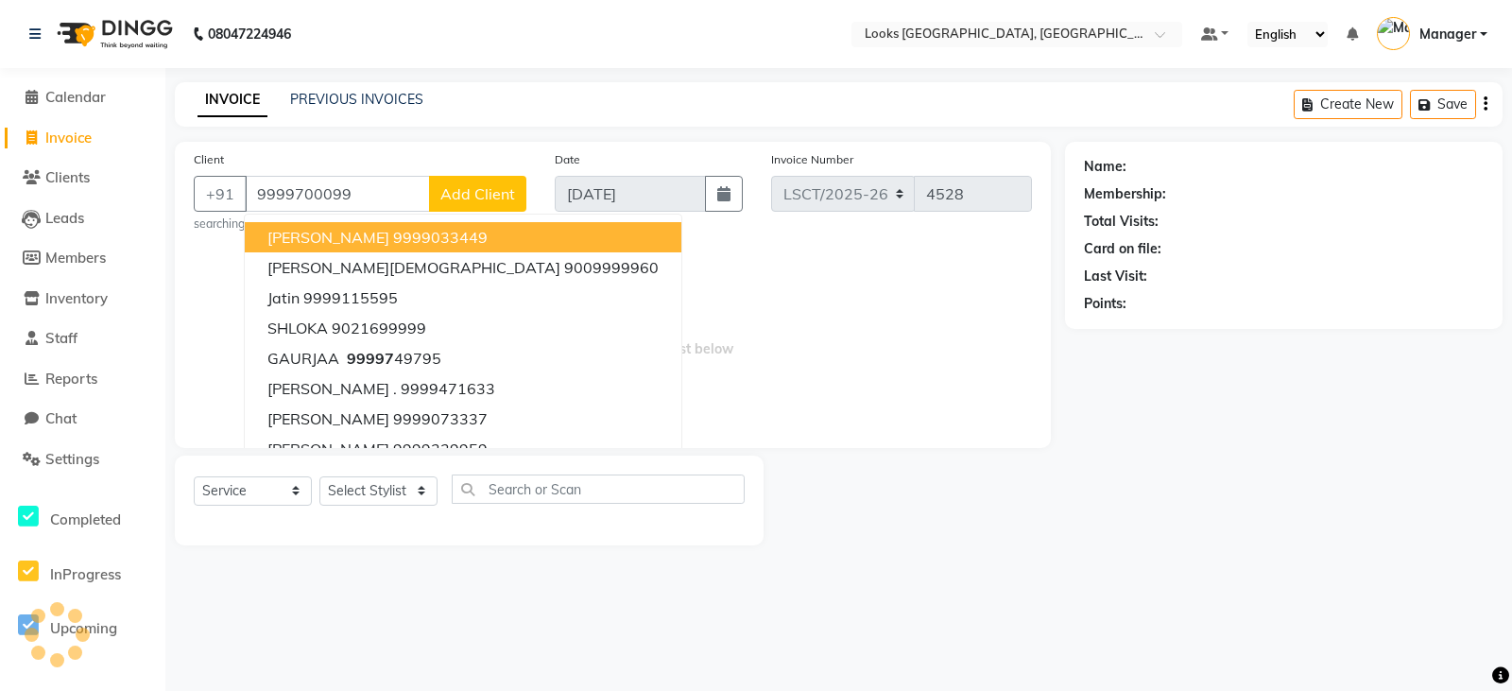
type input "9999700099"
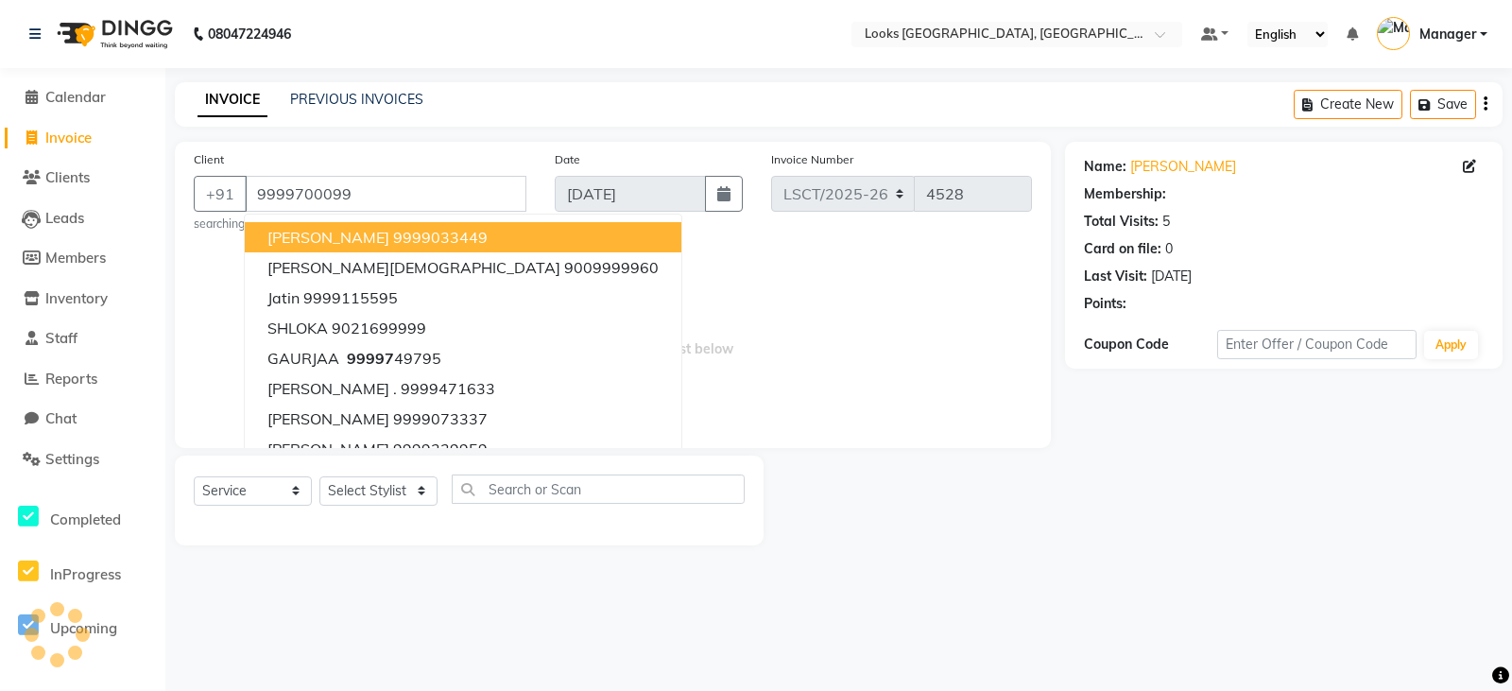
select select "1: Object"
click at [867, 451] on div "Client +91 9999700099 naman jain 9999033449 Deepal Jain 9009999960 Jatin 999911…" at bounding box center [613, 344] width 904 height 404
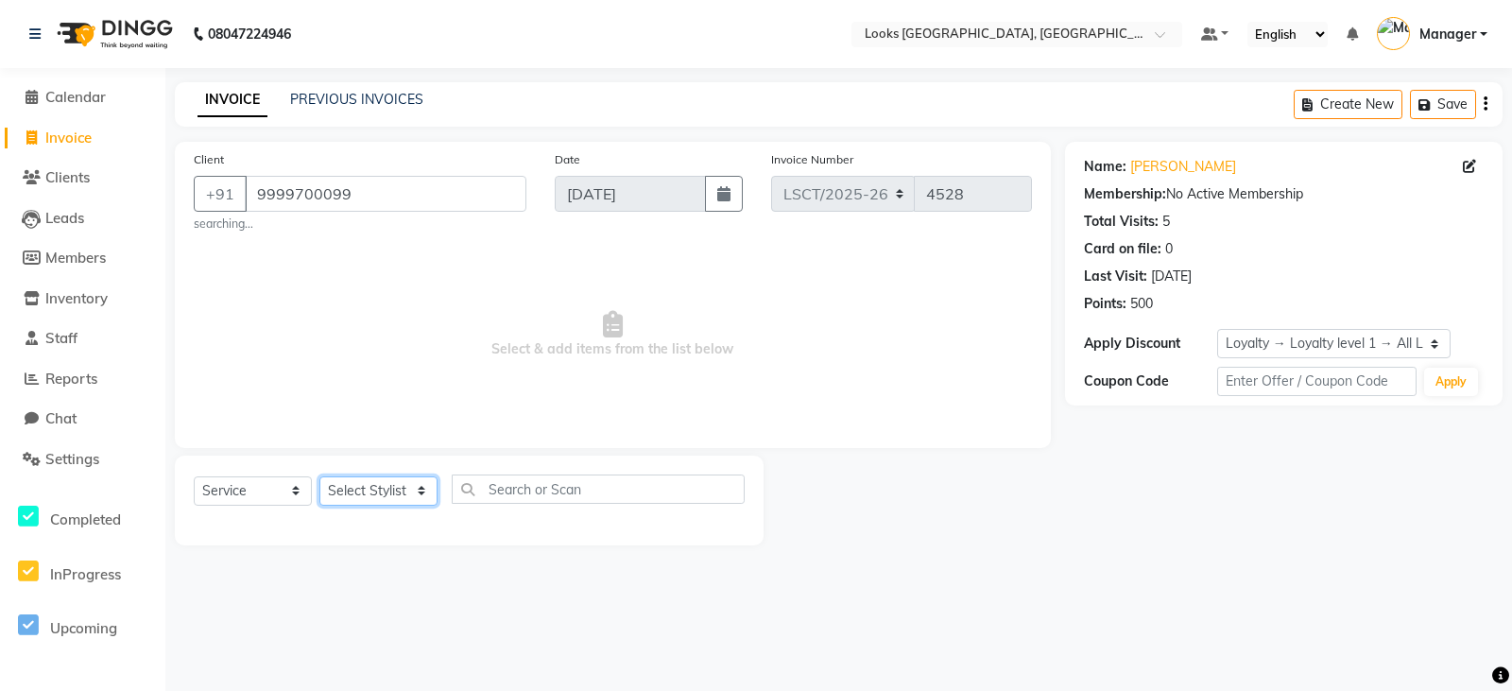
click at [371, 481] on select "Select Stylist [PERSON_NAME] Bharat_pdct Counter Sales [PERSON_NAME] guddu_asst…" at bounding box center [378, 490] width 118 height 29
select select "90412"
click at [319, 476] on select "Select Stylist [PERSON_NAME] Bharat_pdct Counter Sales [PERSON_NAME] guddu_asst…" at bounding box center [378, 490] width 118 height 29
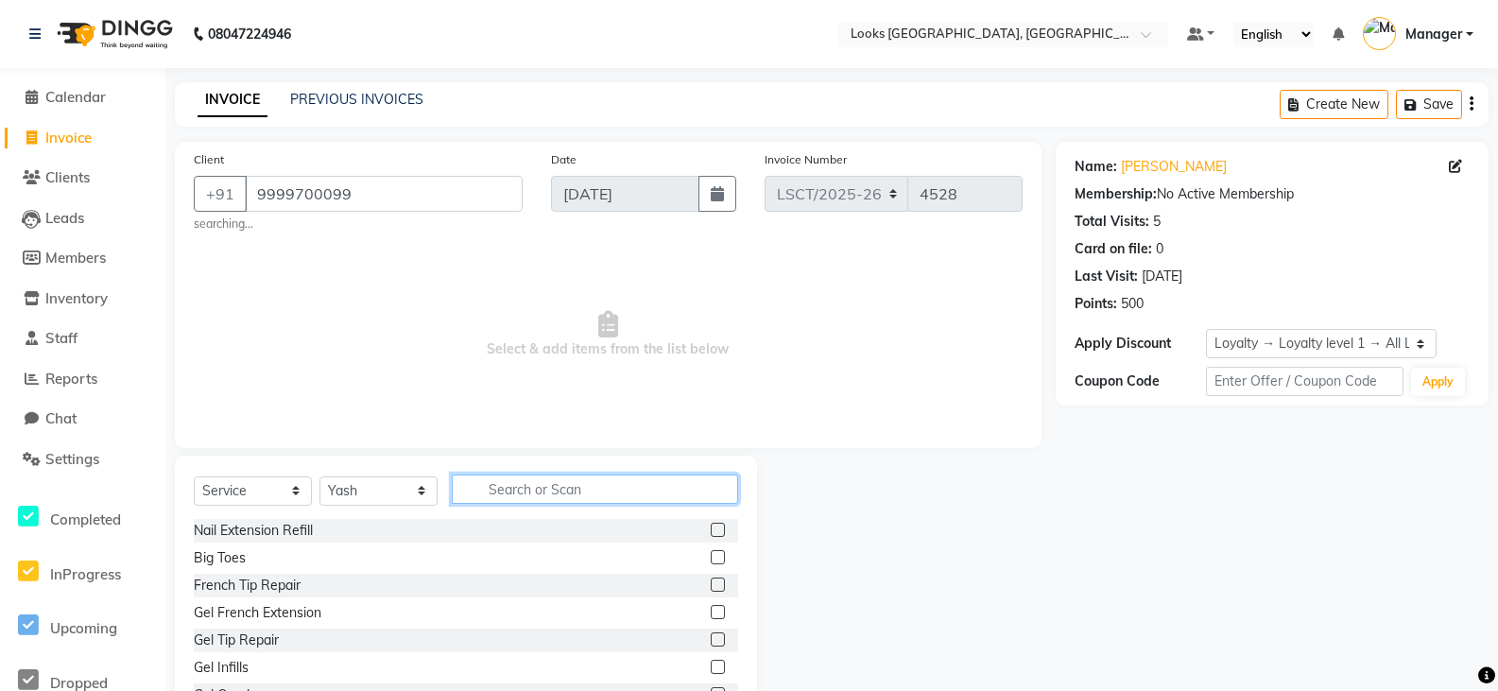
click at [499, 493] on input "text" at bounding box center [595, 488] width 286 height 29
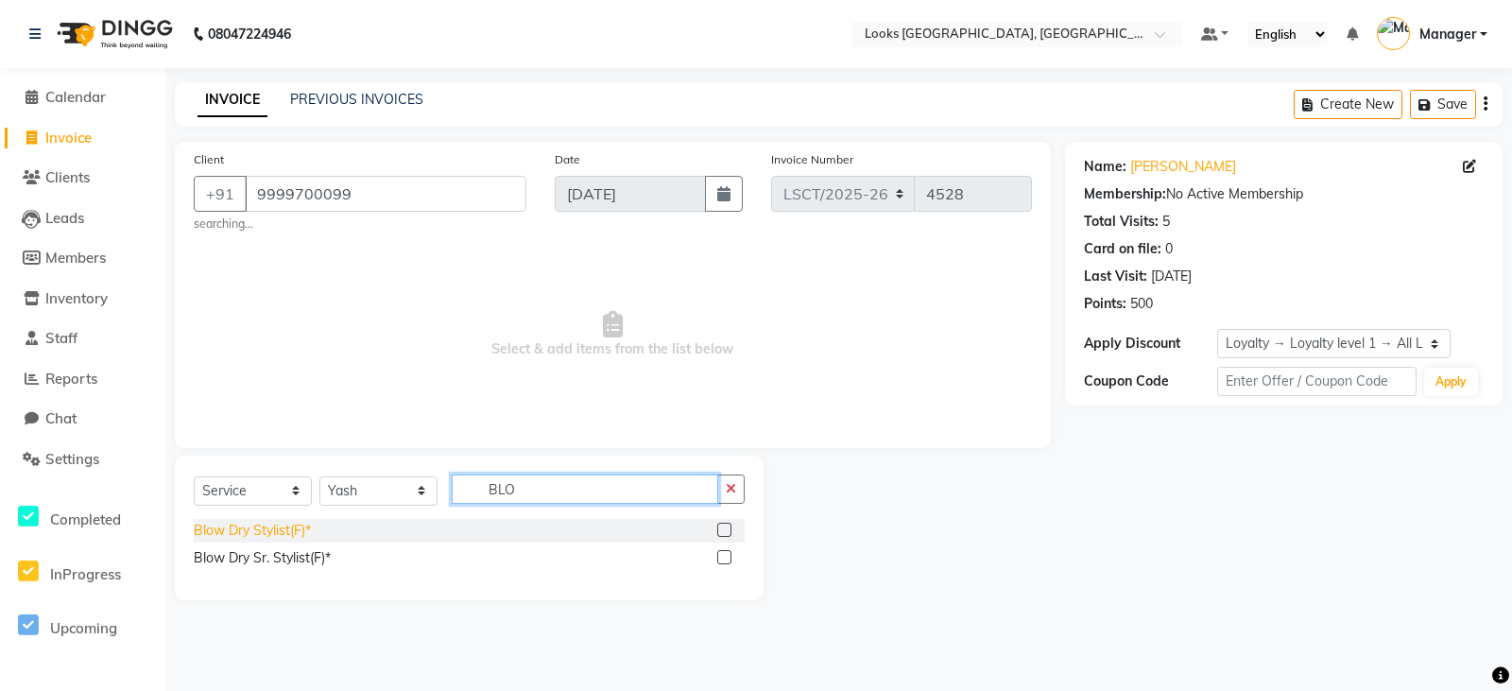
type input "BLO"
click at [267, 526] on div "Blow Dry Stylist(F)*" at bounding box center [252, 531] width 117 height 20
checkbox input "false"
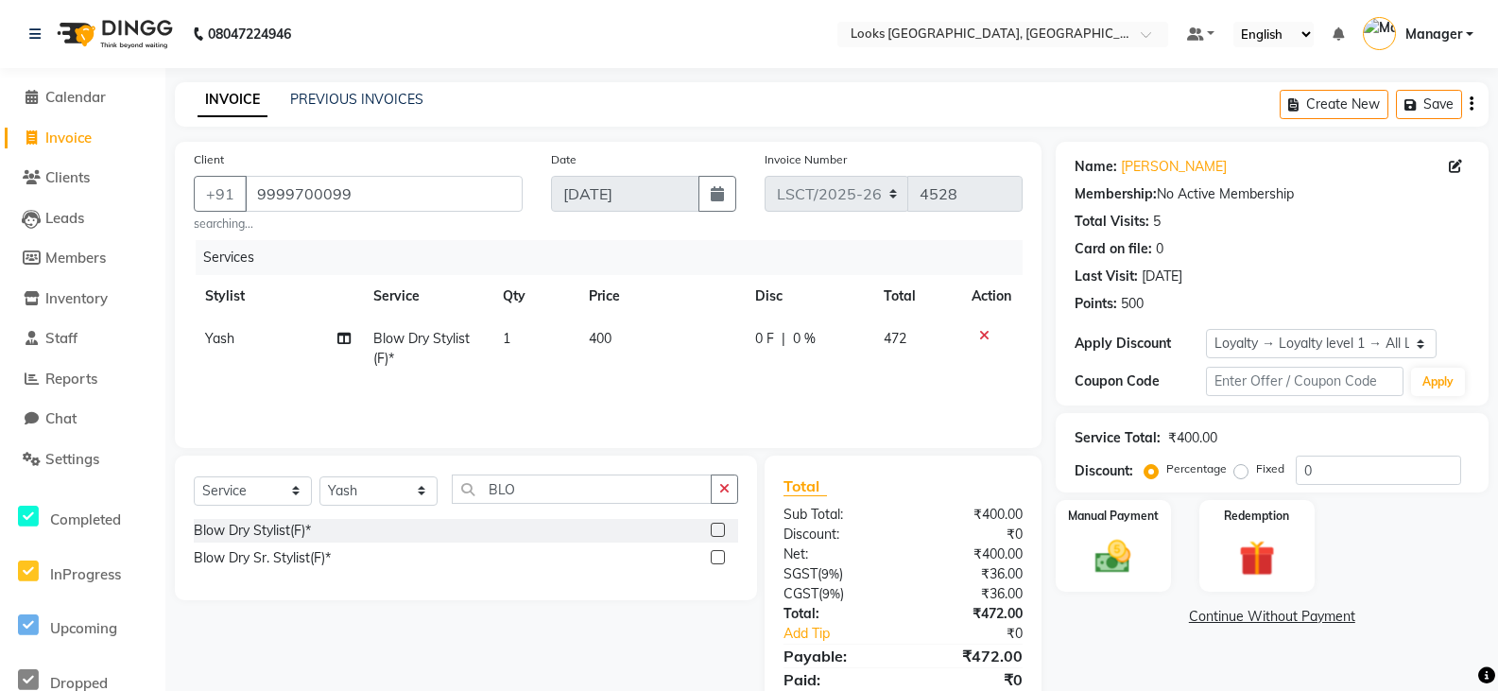
click at [628, 337] on td "400" at bounding box center [660, 349] width 166 height 62
select select "90412"
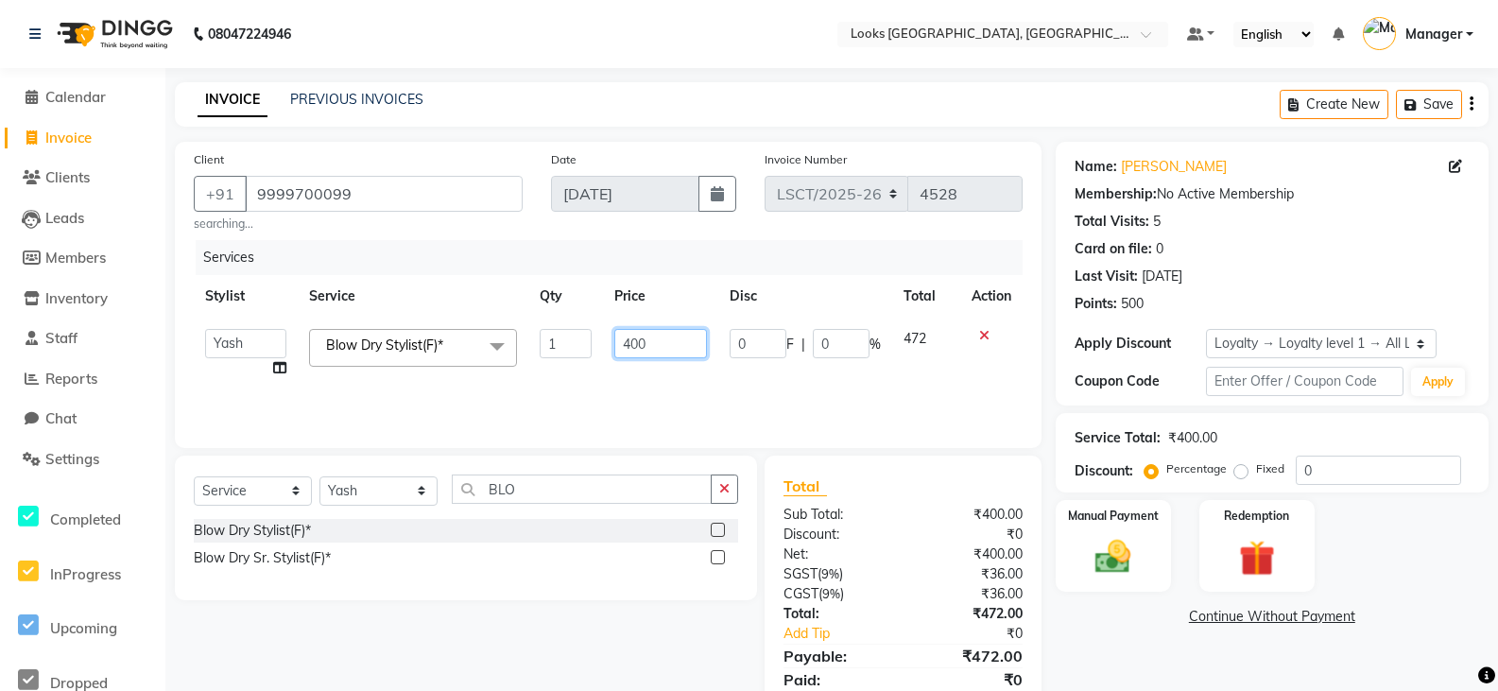
drag, startPoint x: 679, startPoint y: 347, endPoint x: 562, endPoint y: 353, distance: 116.4
click at [562, 353] on tr "Adil Ajay_pdct Bharat_pdct Counter Sales Ezaz guddu_asst Jisha Kuldeep _pdct Ma…" at bounding box center [608, 354] width 829 height 72
type input "700"
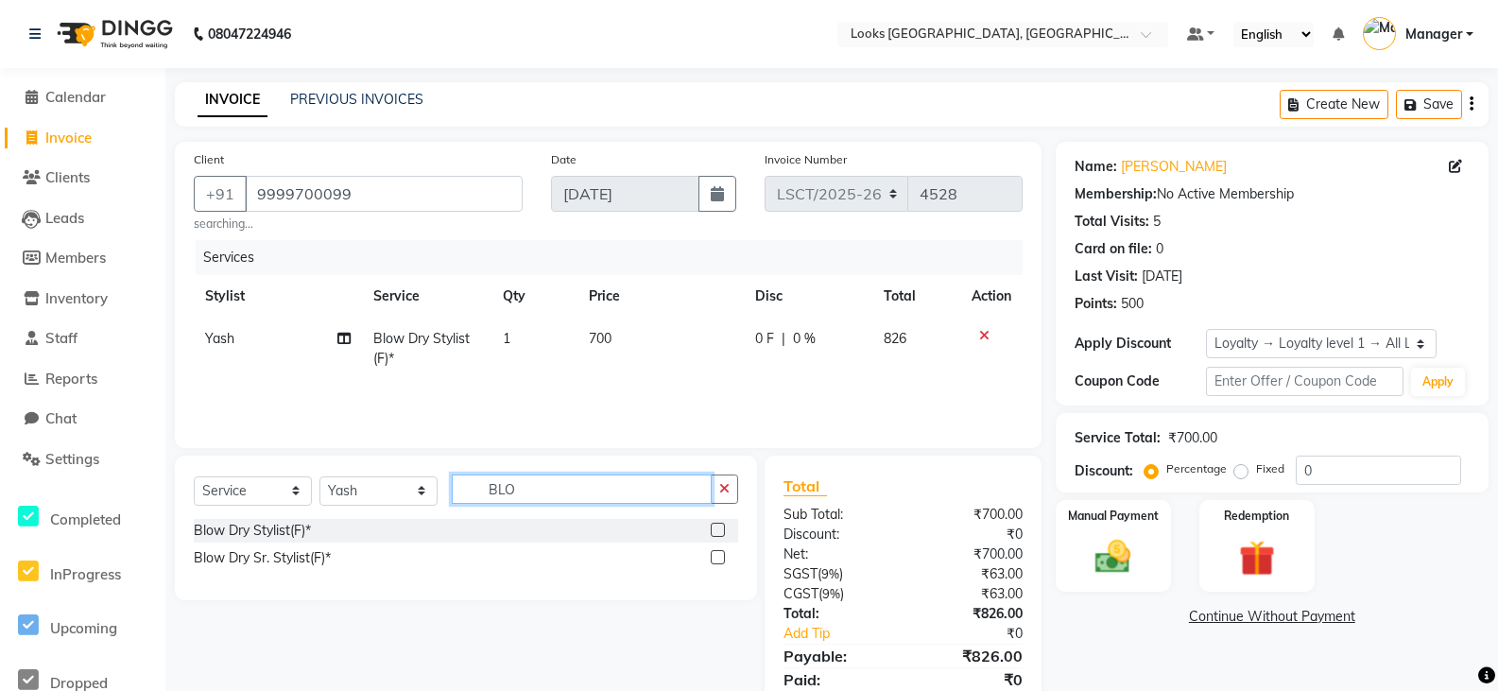
drag, startPoint x: 576, startPoint y: 490, endPoint x: 283, endPoint y: 488, distance: 293.0
click at [283, 488] on div "Select Service Product Membership Package Voucher Prepaid Gift Card Select Styl…" at bounding box center [466, 496] width 544 height 44
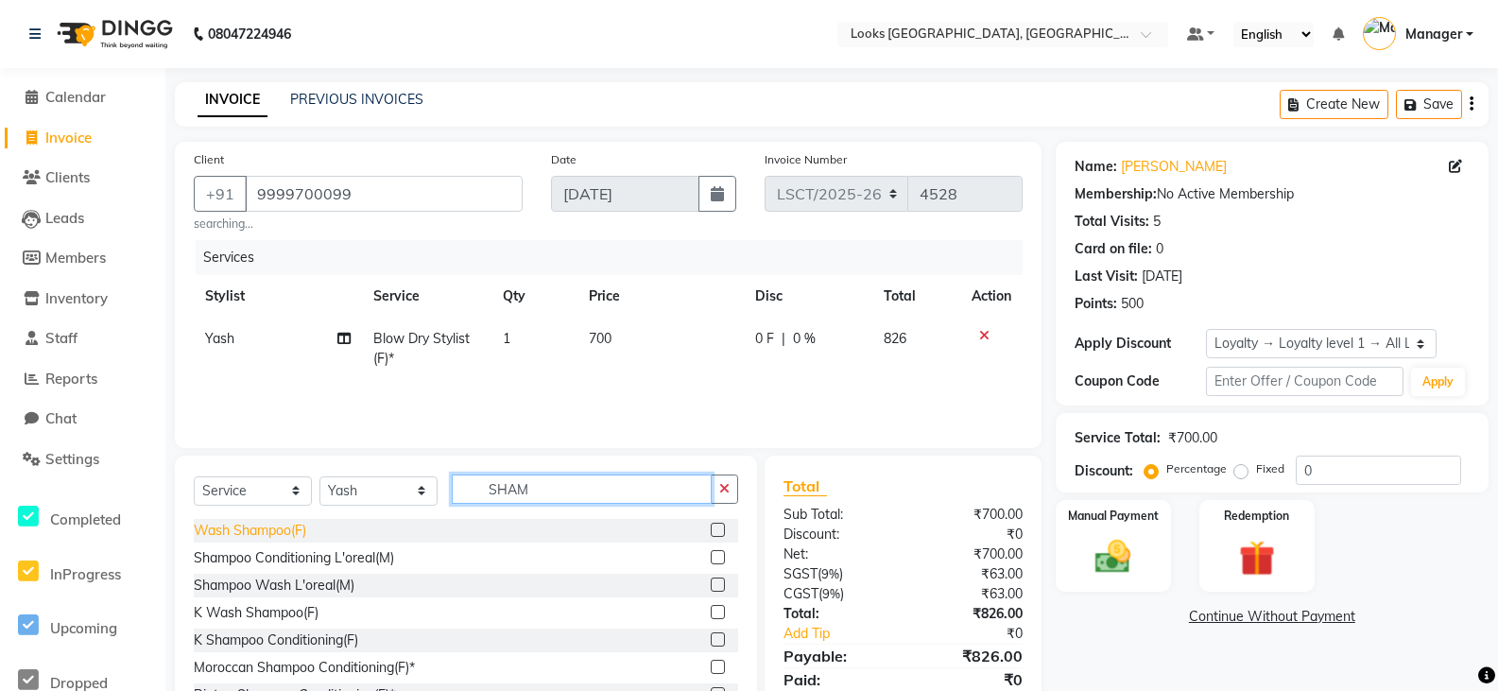
type input "SHAM"
click at [254, 533] on div "Wash Shampoo(F)" at bounding box center [250, 531] width 112 height 20
checkbox input "false"
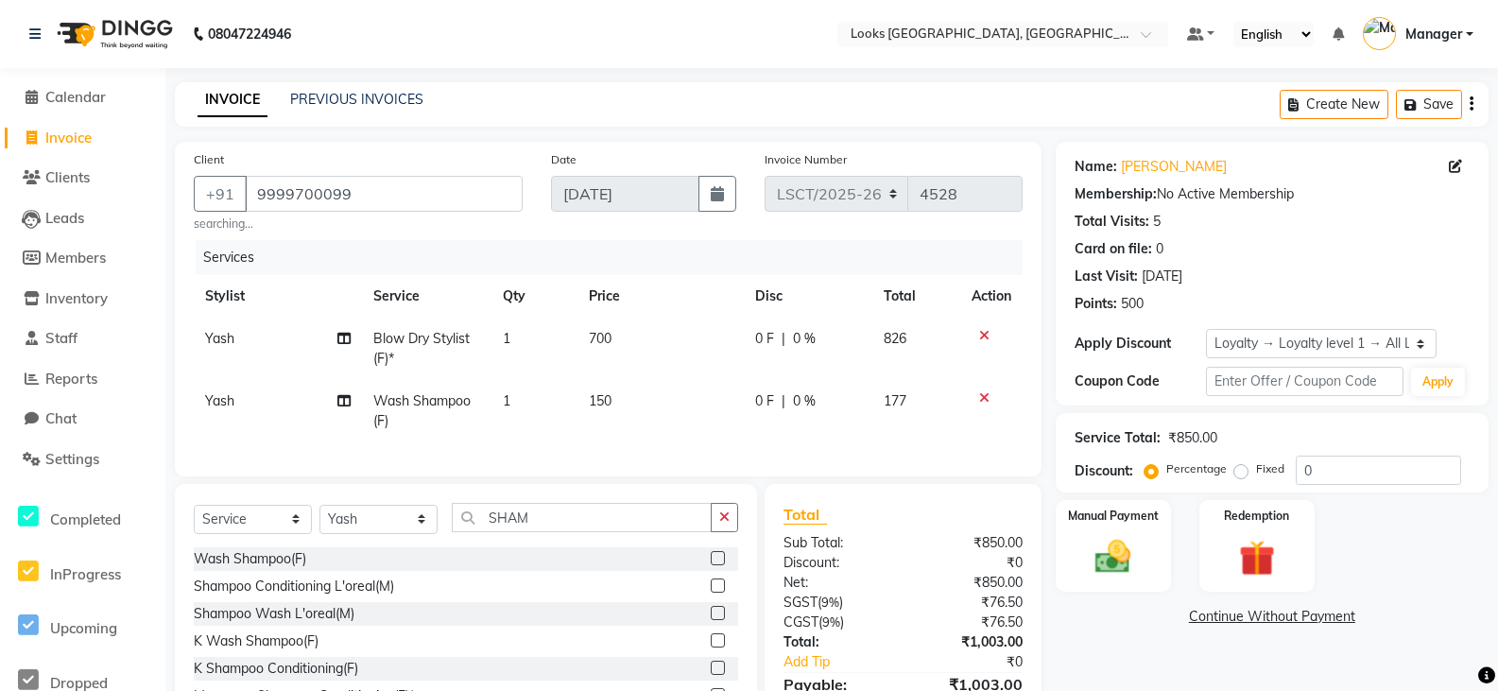
click at [214, 399] on span "Yash" at bounding box center [219, 400] width 29 height 17
select select "90412"
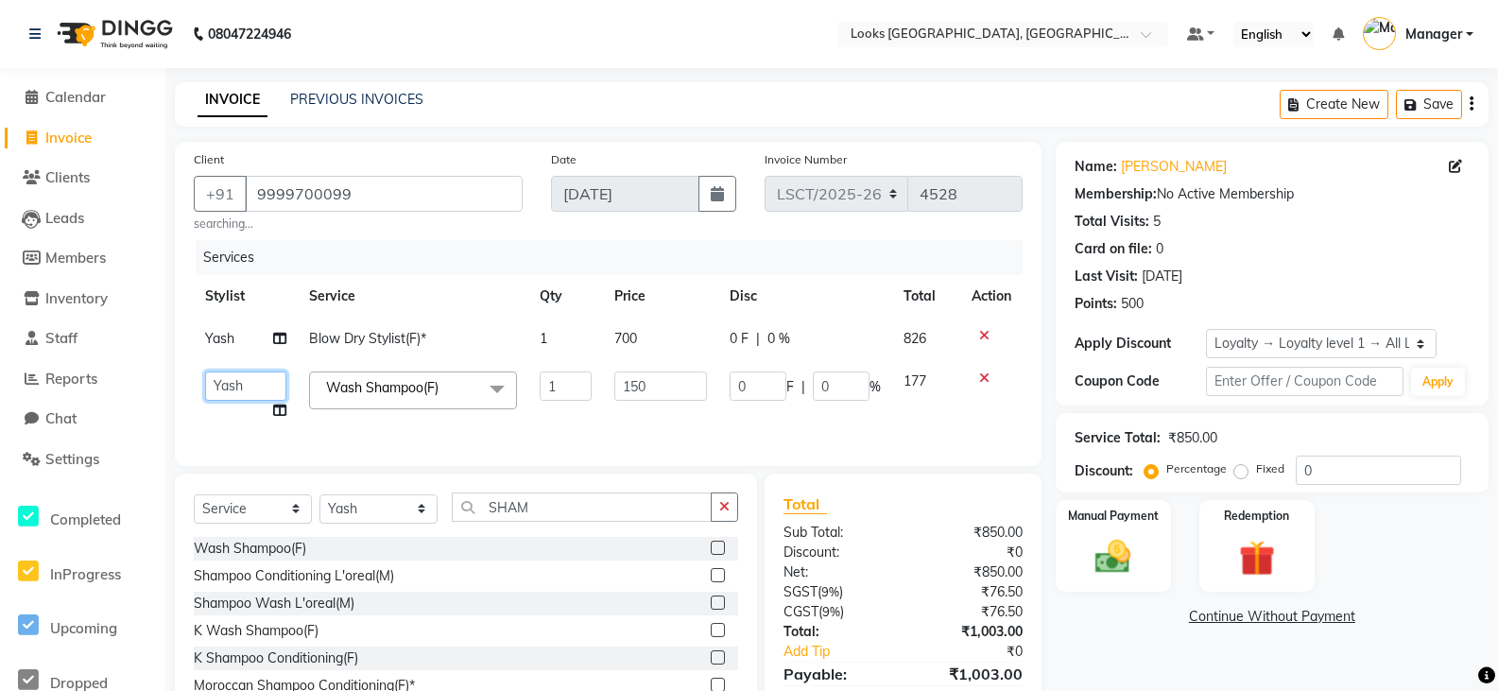
click at [253, 382] on select "Adil Ajay_pdct Bharat_pdct Counter Sales Ezaz guddu_asst Jisha Kuldeep _pdct Ma…" at bounding box center [245, 385] width 81 height 29
select select "90436"
drag, startPoint x: 632, startPoint y: 391, endPoint x: 748, endPoint y: 367, distance: 118.8
click at [642, 384] on input "150" at bounding box center [660, 385] width 93 height 29
drag, startPoint x: 662, startPoint y: 384, endPoint x: 590, endPoint y: 387, distance: 71.9
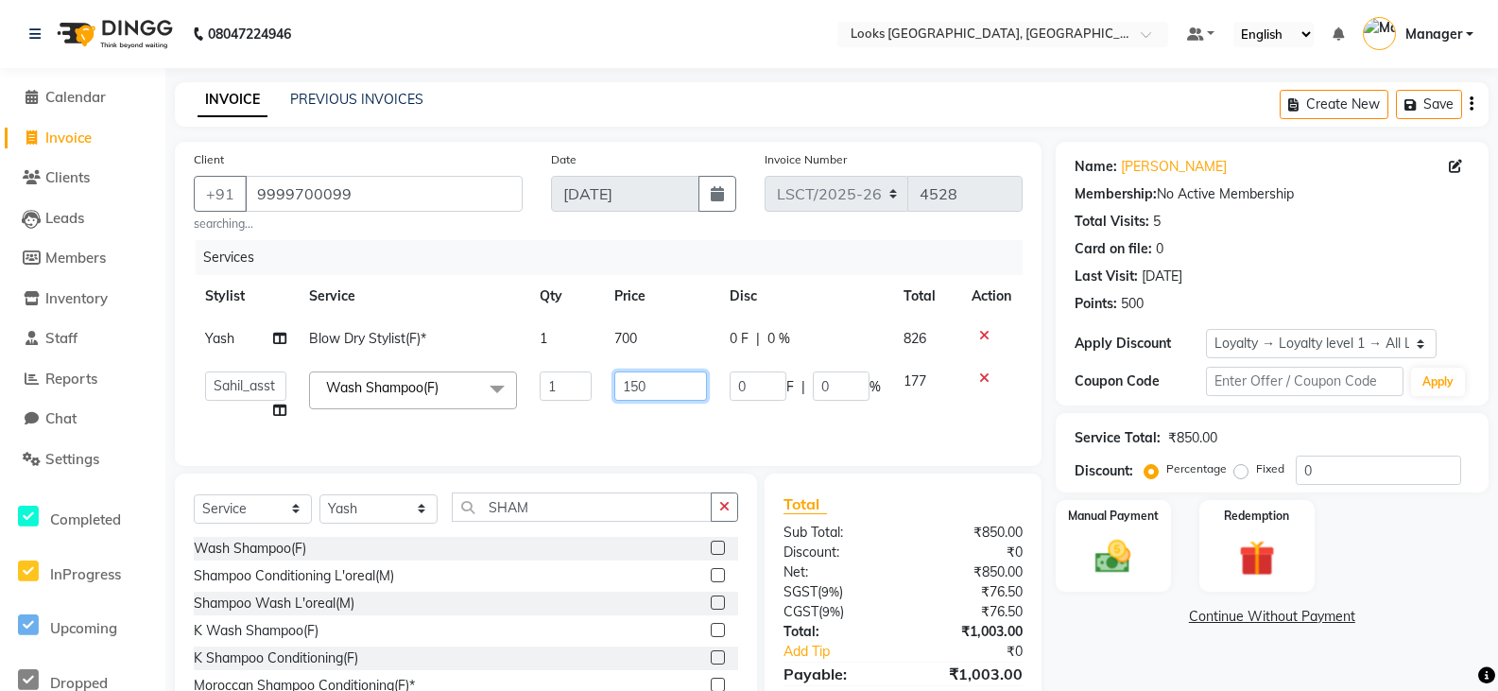
click at [590, 387] on tr "Adil Ajay_pdct Bharat_pdct Counter Sales Ezaz guddu_asst Jisha Kuldeep _pdct Ma…" at bounding box center [608, 396] width 829 height 72
type input "400"
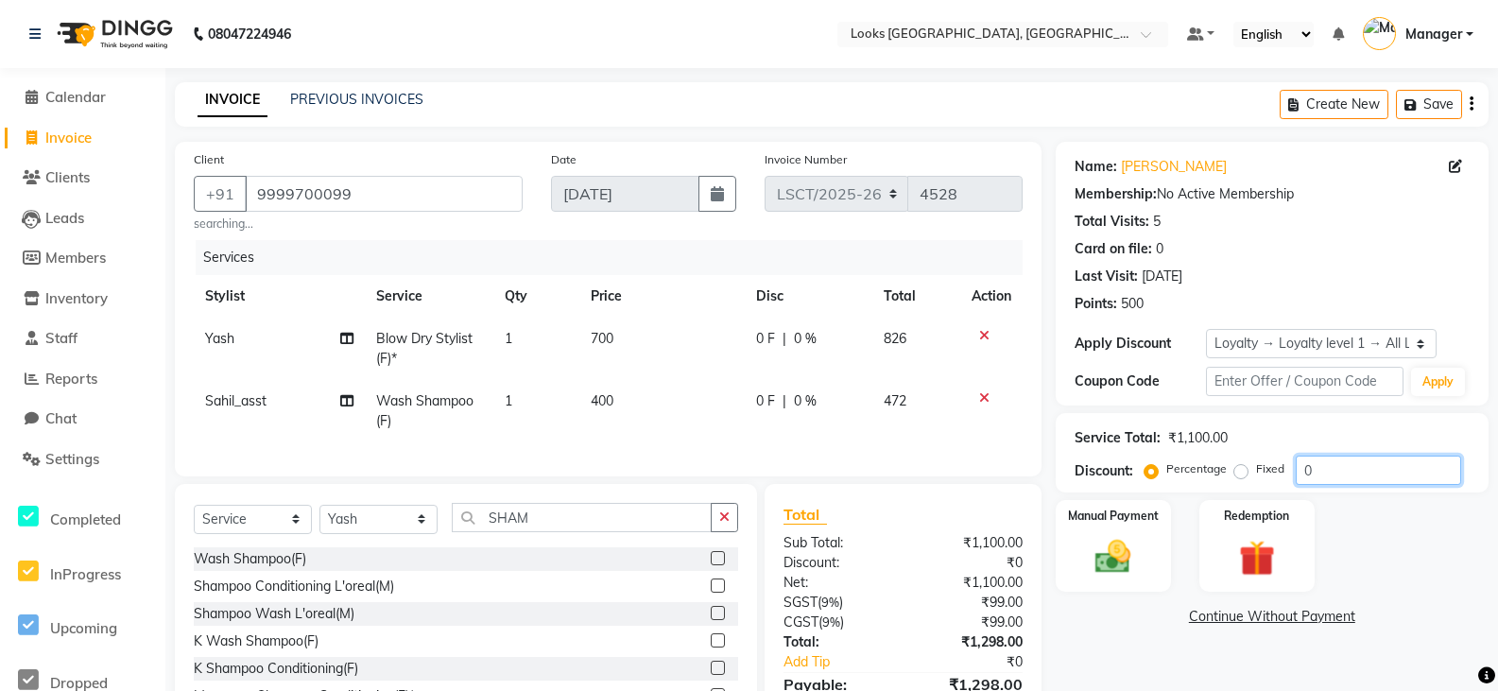
click at [1414, 476] on input "0" at bounding box center [1378, 470] width 165 height 29
click at [1087, 525] on div "Manual Payment" at bounding box center [1113, 545] width 120 height 95
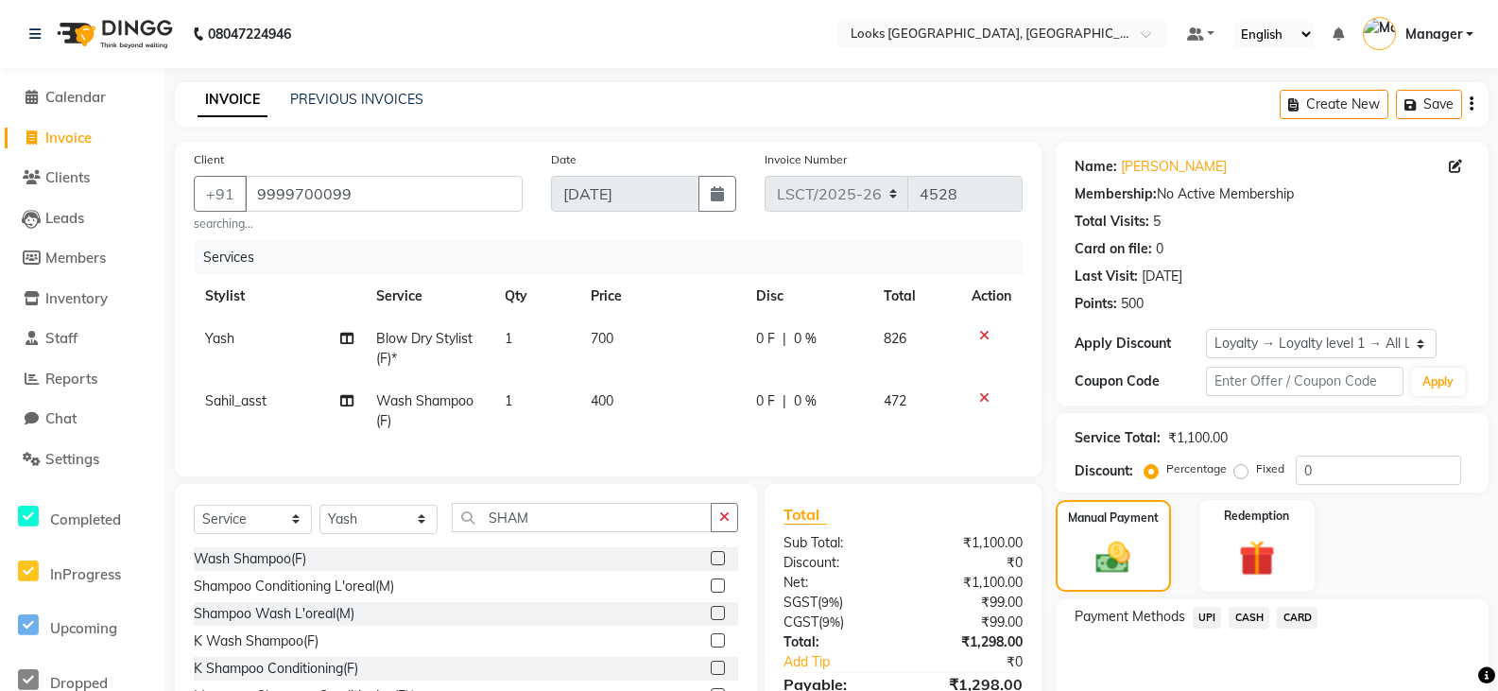
scroll to position [114, 0]
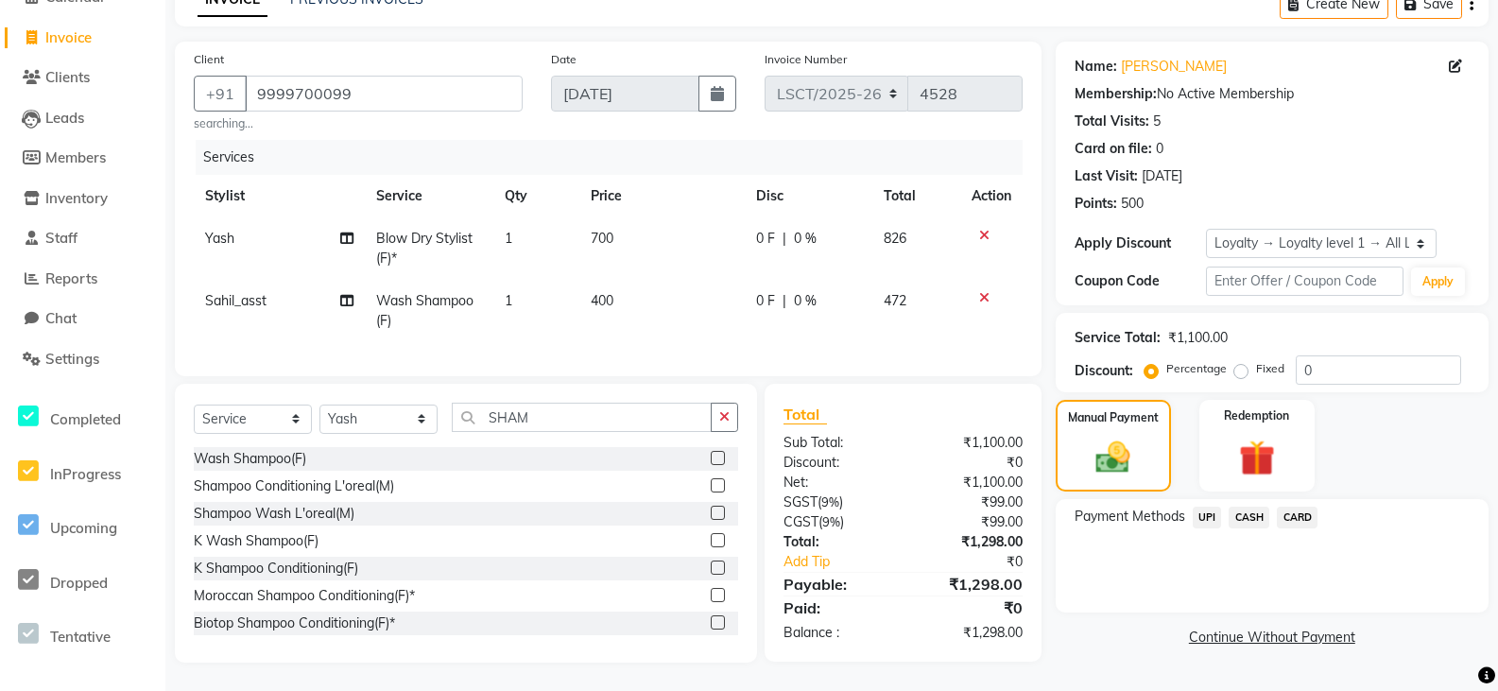
click at [1248, 507] on span "CASH" at bounding box center [1249, 518] width 41 height 22
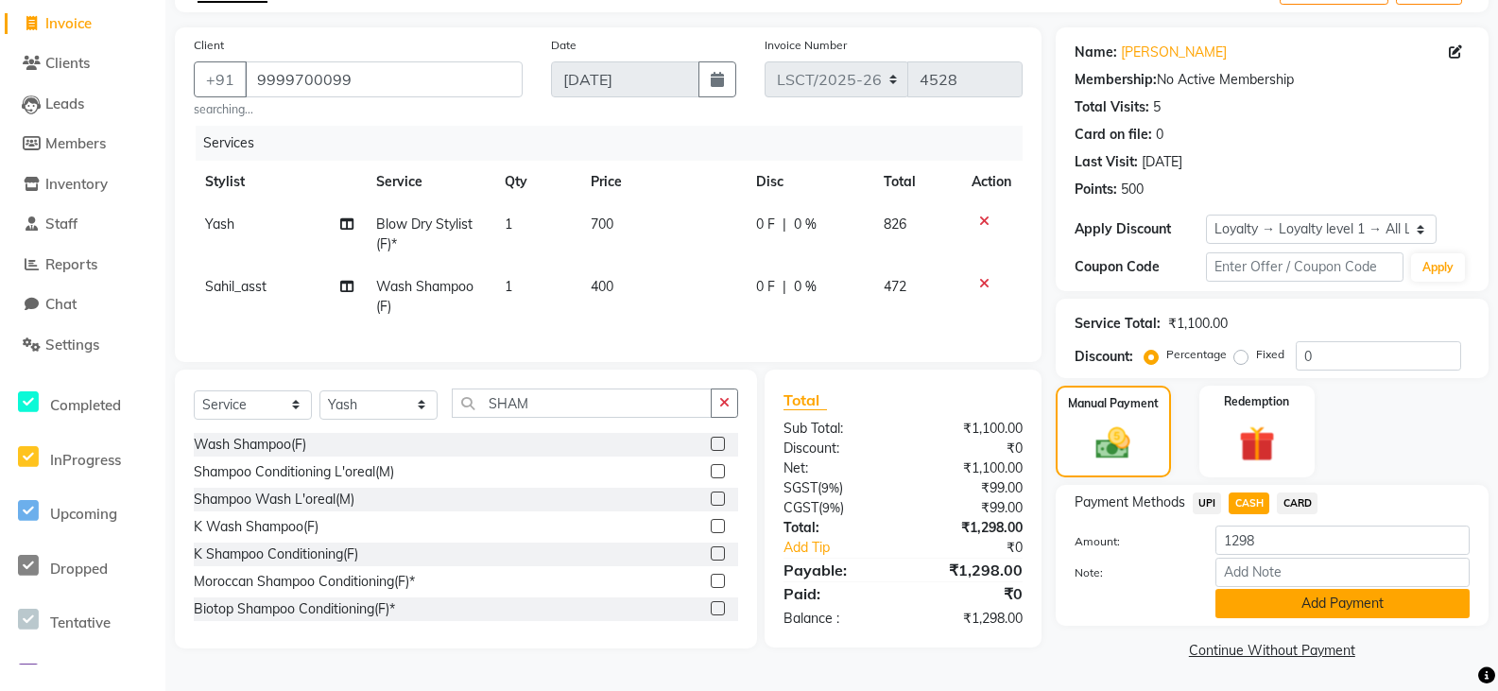
click at [1296, 613] on button "Add Payment" at bounding box center [1342, 603] width 254 height 29
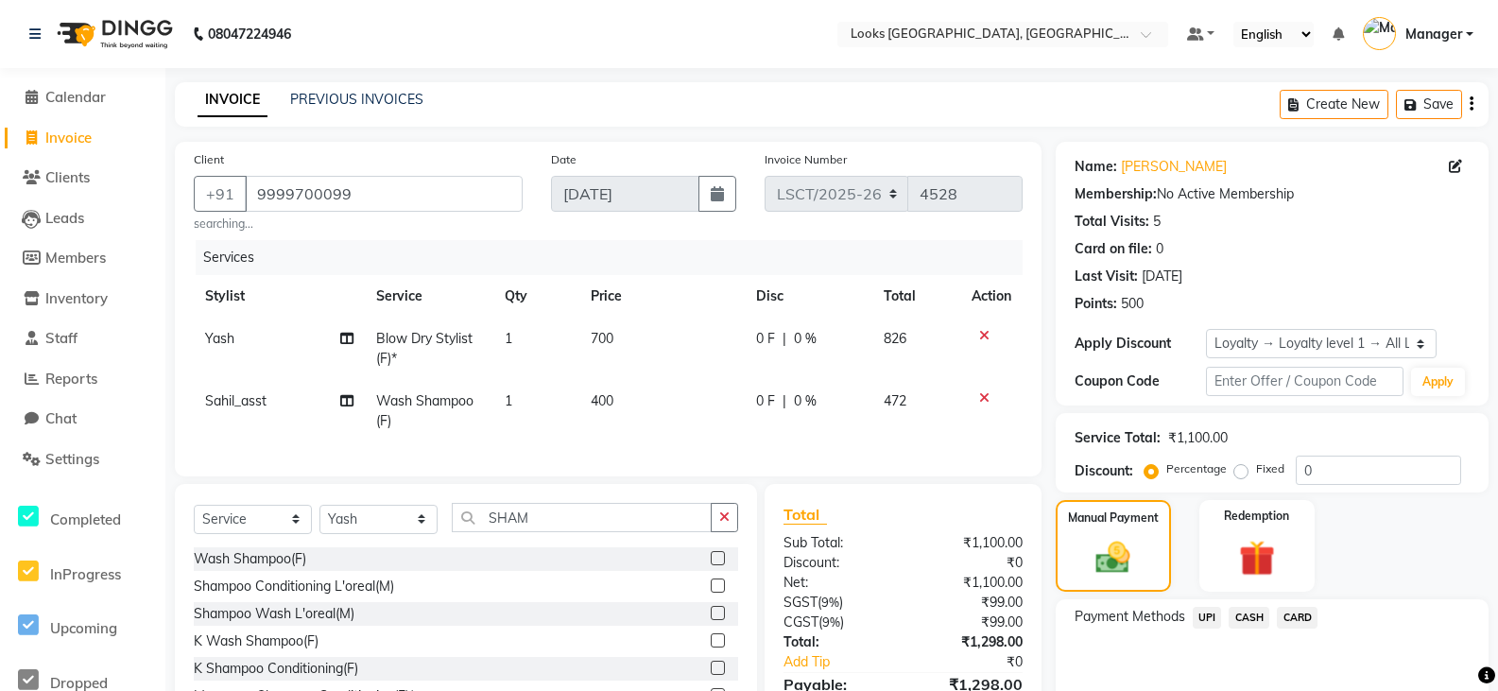
scroll to position [274, 0]
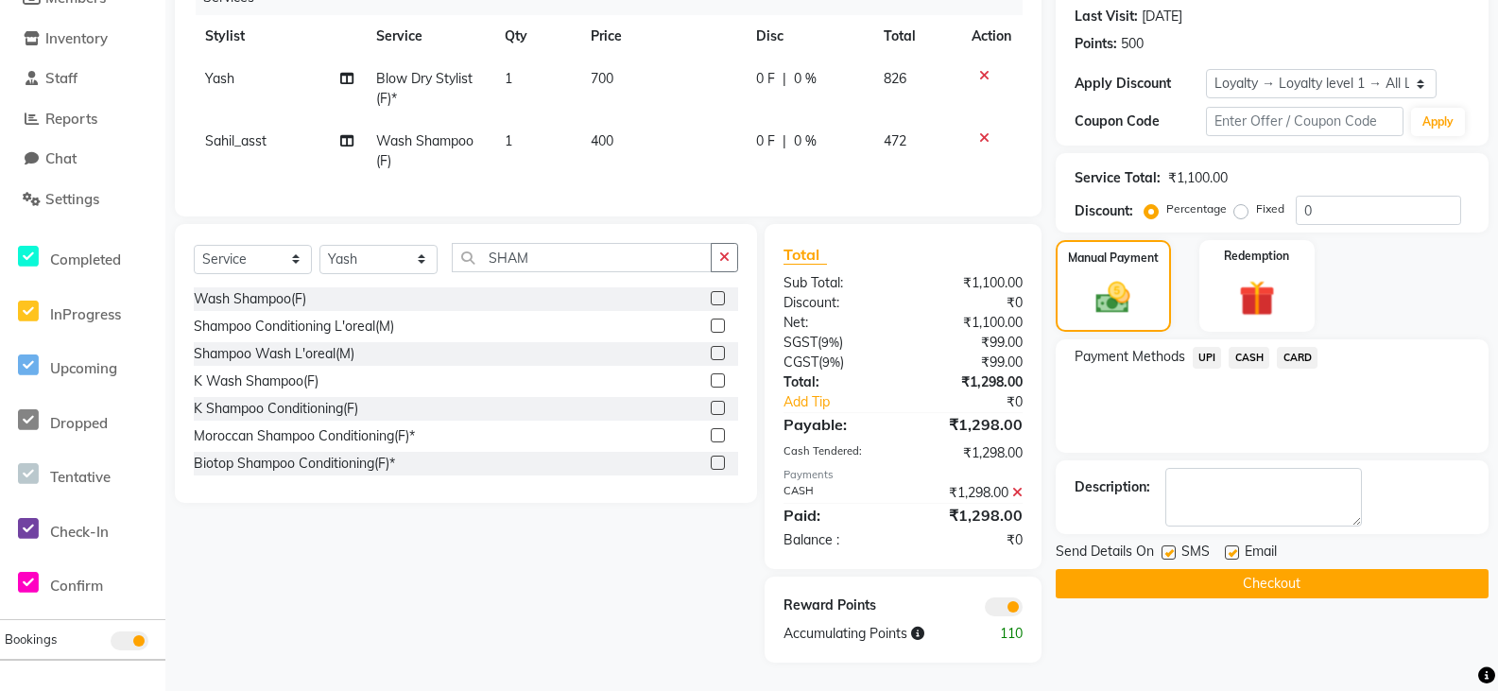
click at [1154, 569] on button "Checkout" at bounding box center [1272, 583] width 433 height 29
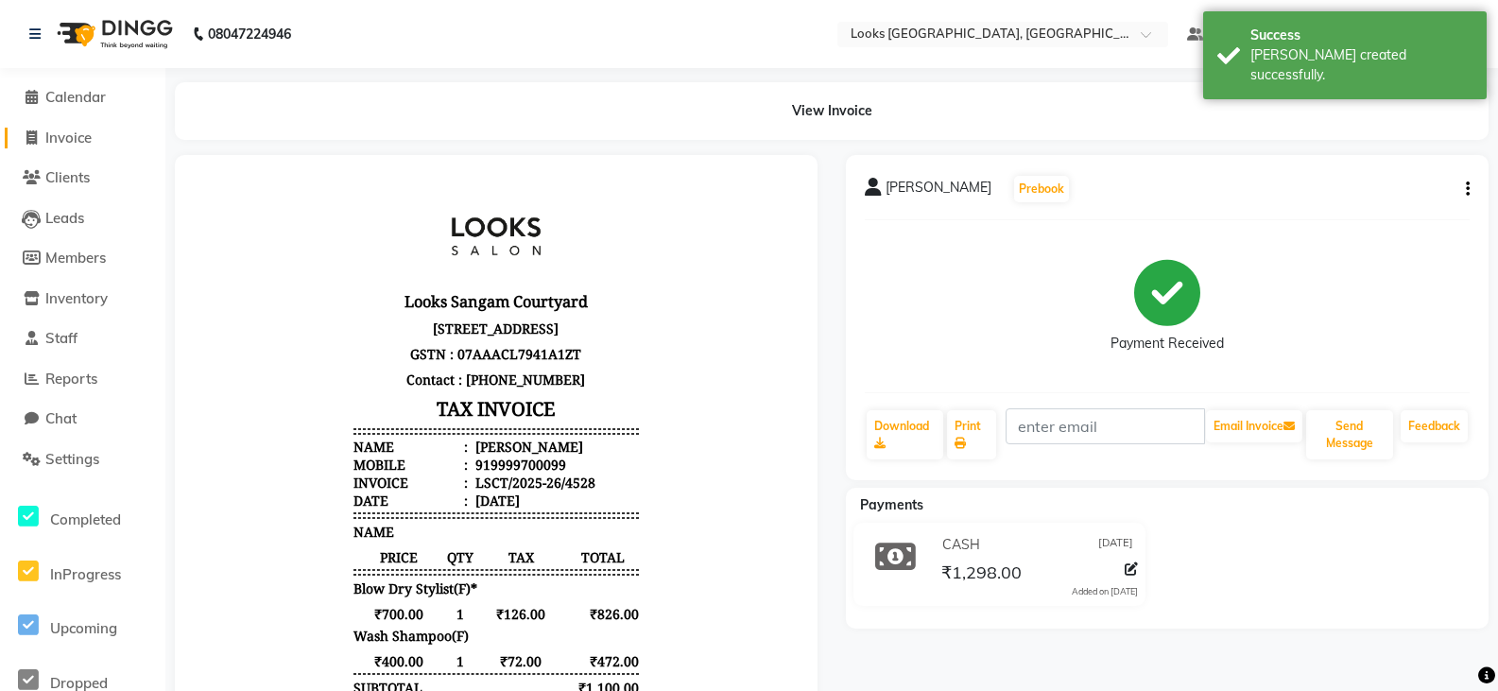
click at [27, 145] on span at bounding box center [31, 139] width 28 height 22
select select "service"
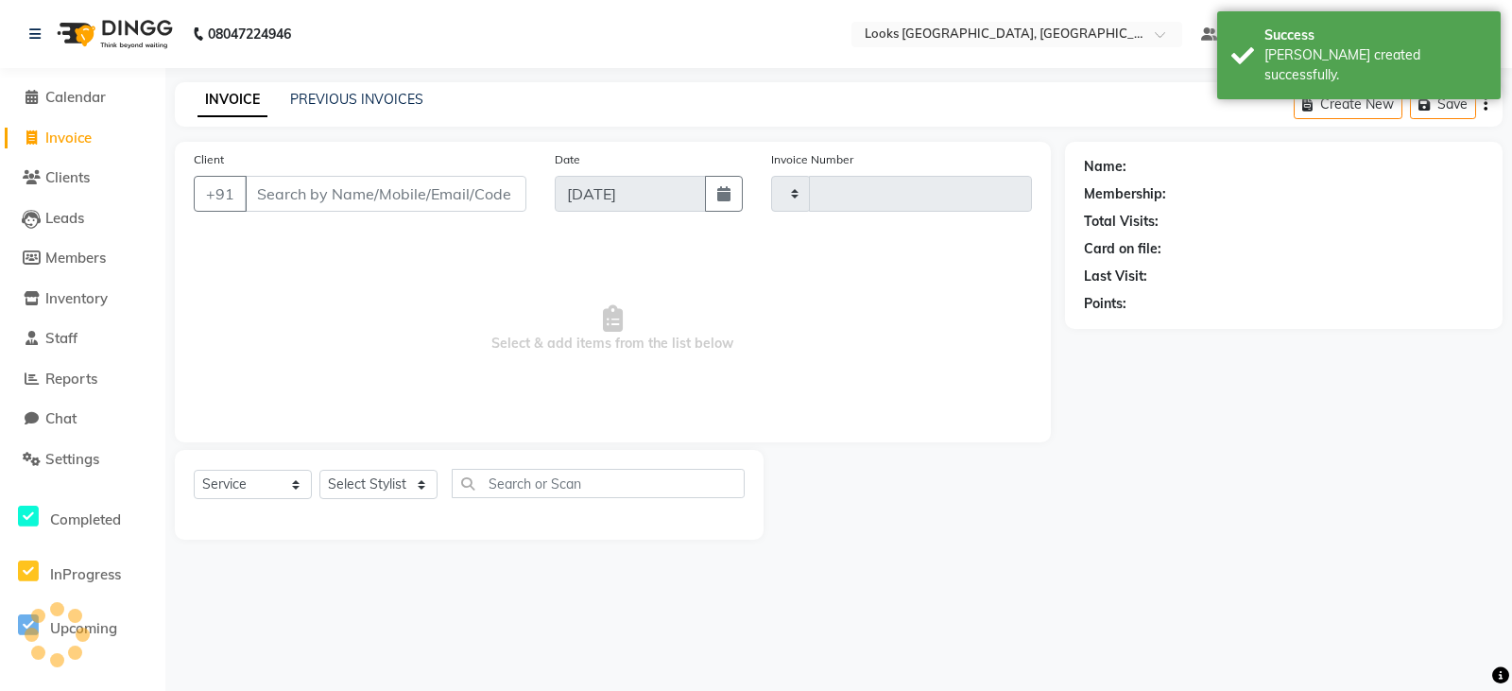
type input "4529"
select select "8942"
click at [59, 107] on link "Calendar" at bounding box center [83, 98] width 156 height 22
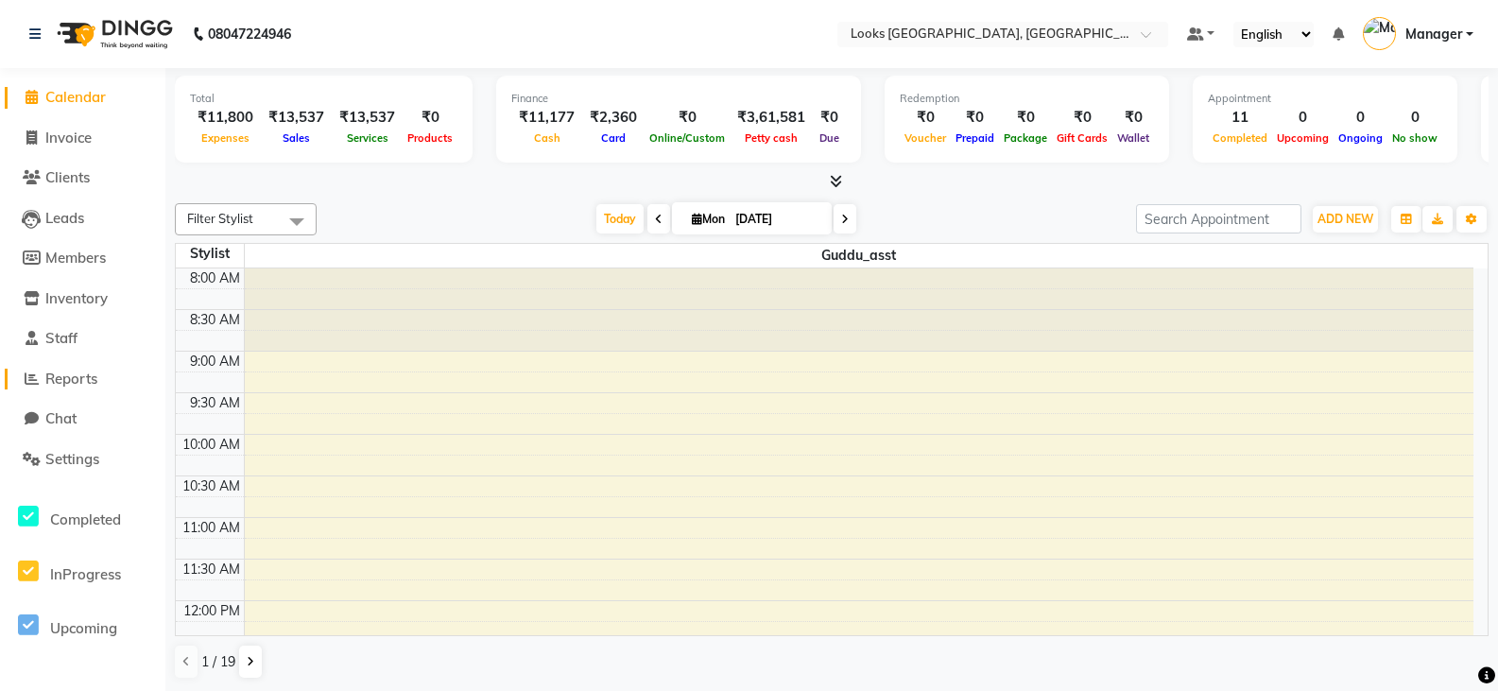
click at [63, 382] on span "Reports" at bounding box center [71, 379] width 52 height 18
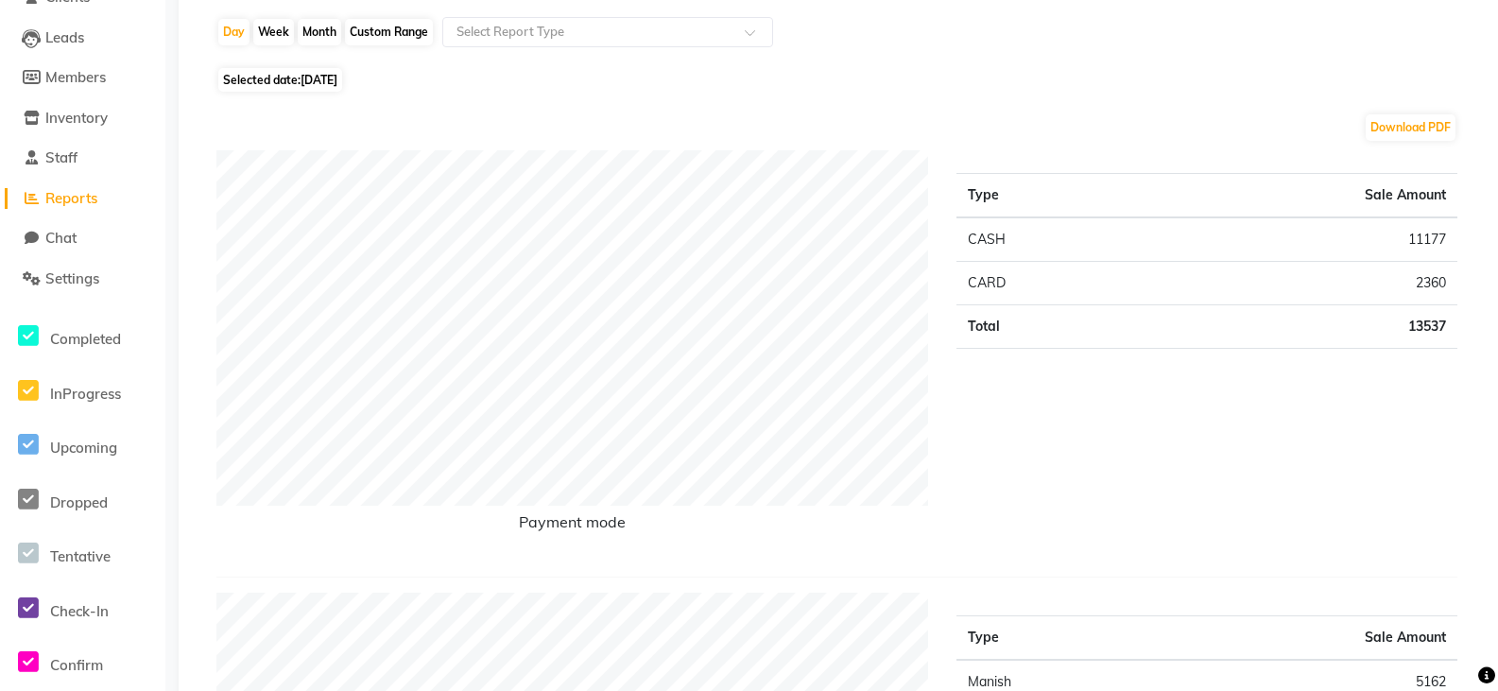
scroll to position [95, 0]
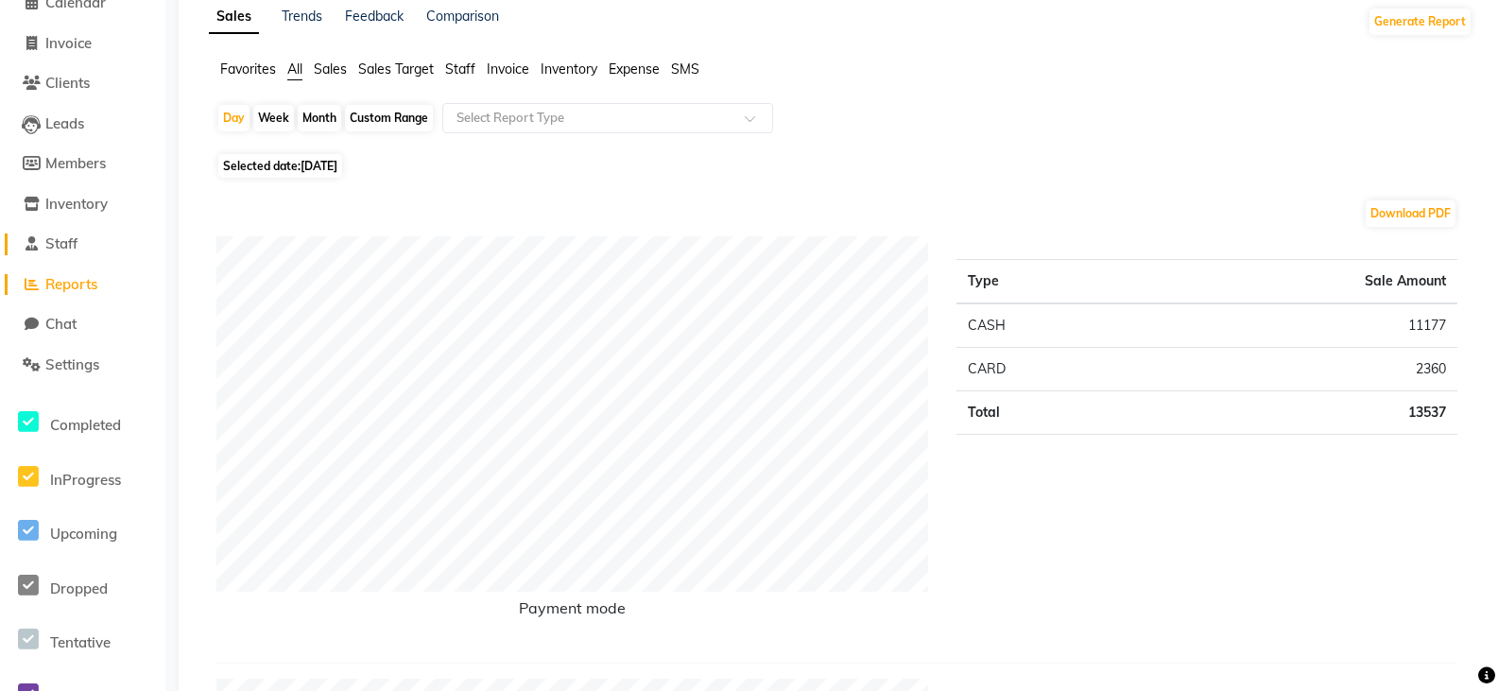
click at [77, 243] on span "Staff" at bounding box center [61, 243] width 32 height 18
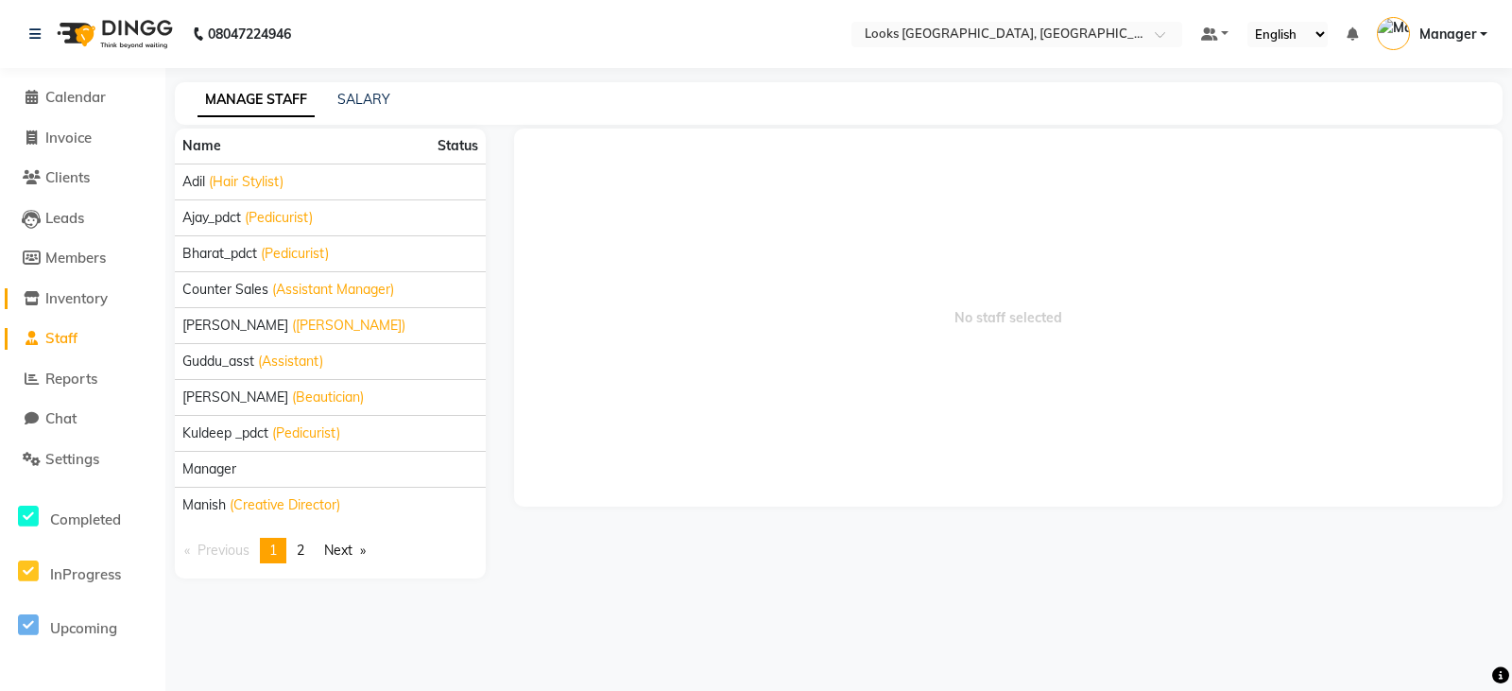
click at [90, 295] on span "Inventory" at bounding box center [76, 298] width 62 height 18
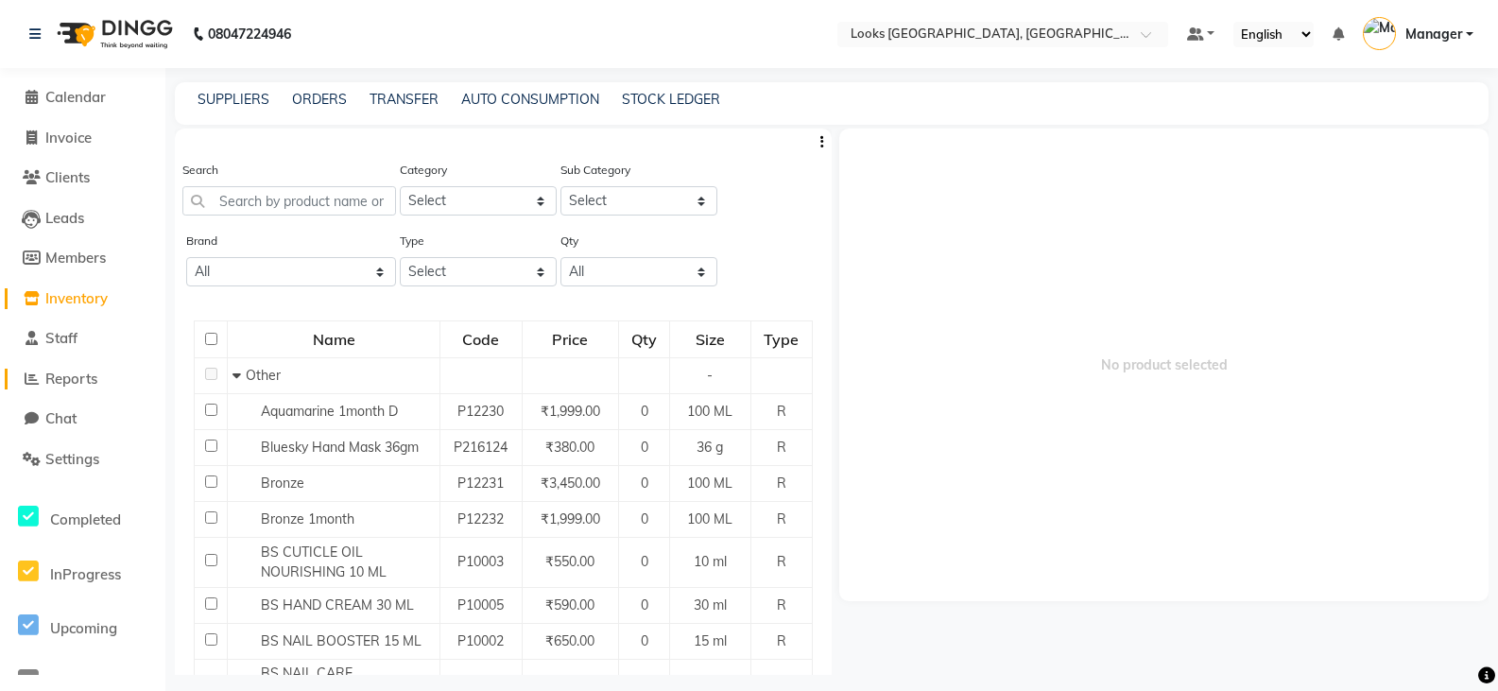
click at [72, 372] on span "Reports" at bounding box center [71, 379] width 52 height 18
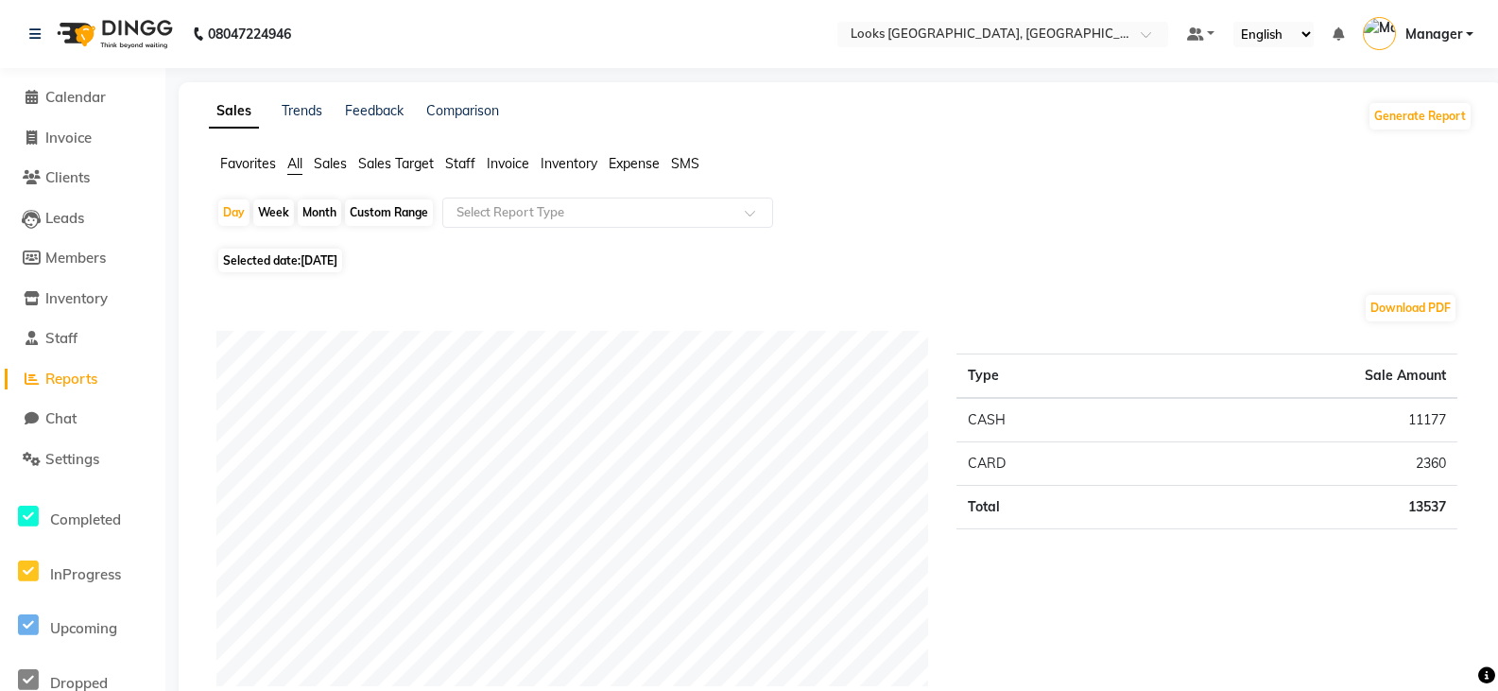
click at [448, 163] on span "Staff" at bounding box center [460, 163] width 30 height 17
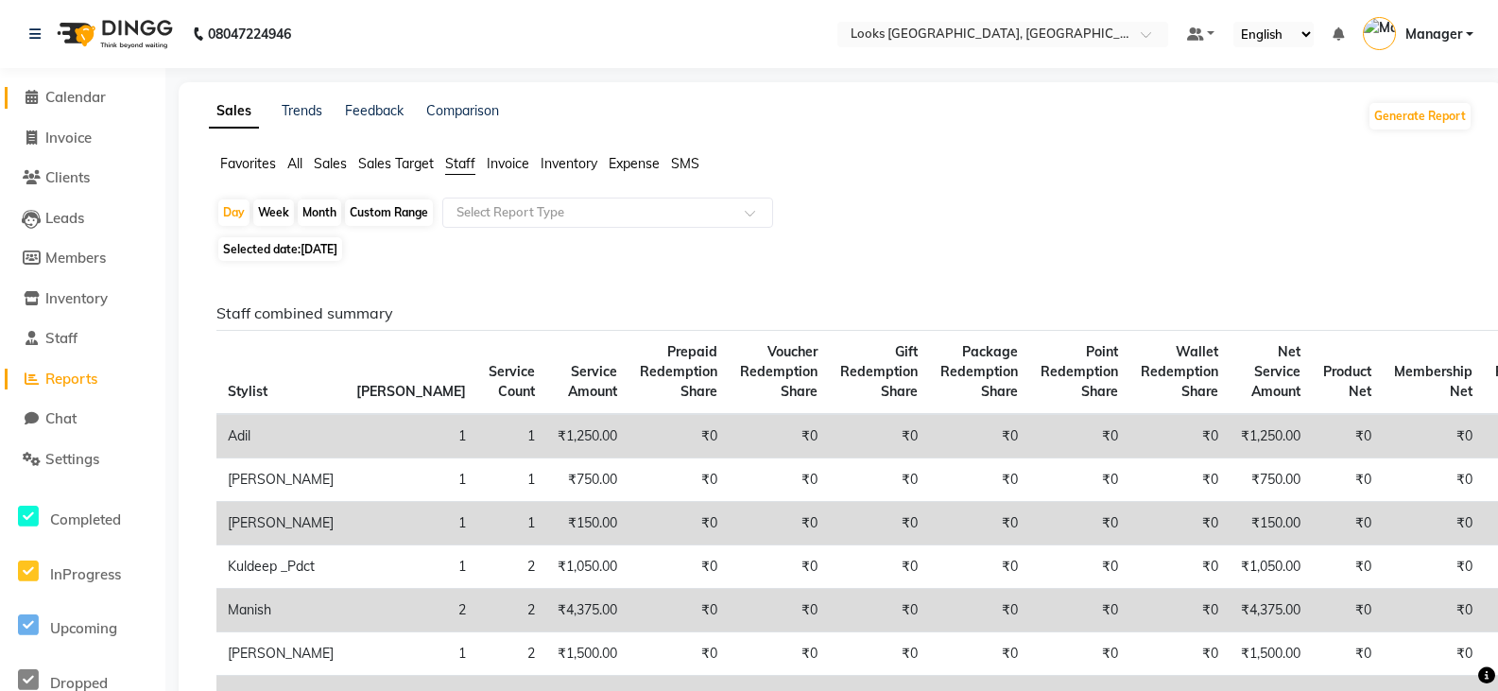
click at [78, 102] on span "Calendar" at bounding box center [75, 97] width 60 height 18
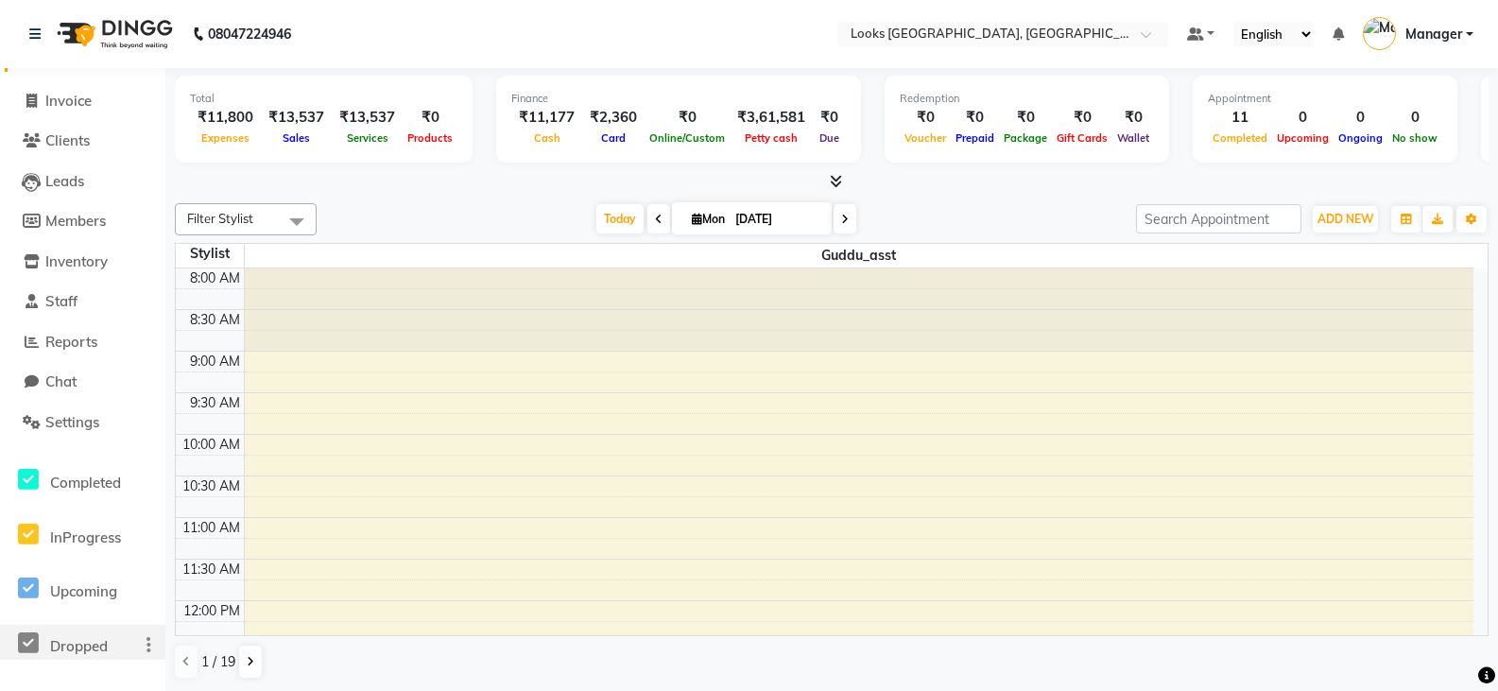
scroll to position [95, 0]
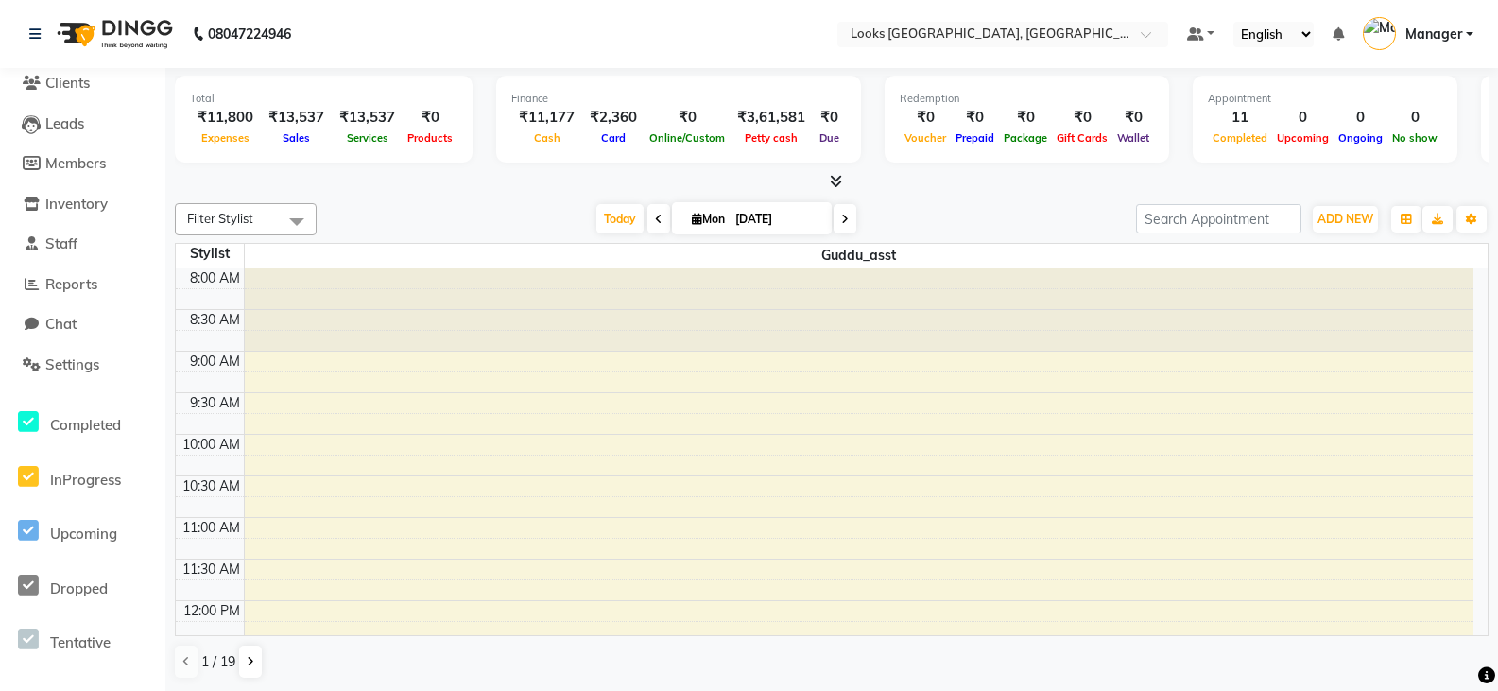
click at [81, 72] on li "Clients" at bounding box center [82, 83] width 165 height 41
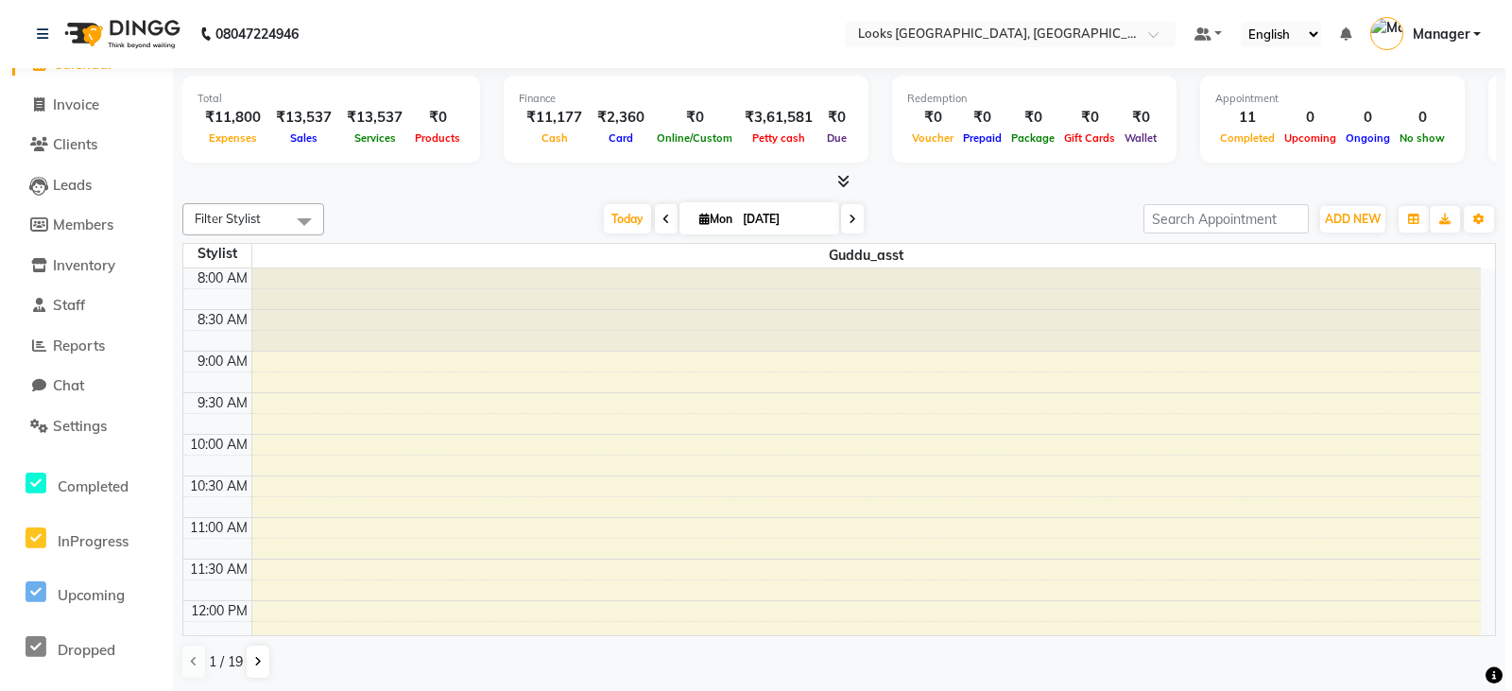
scroll to position [0, 0]
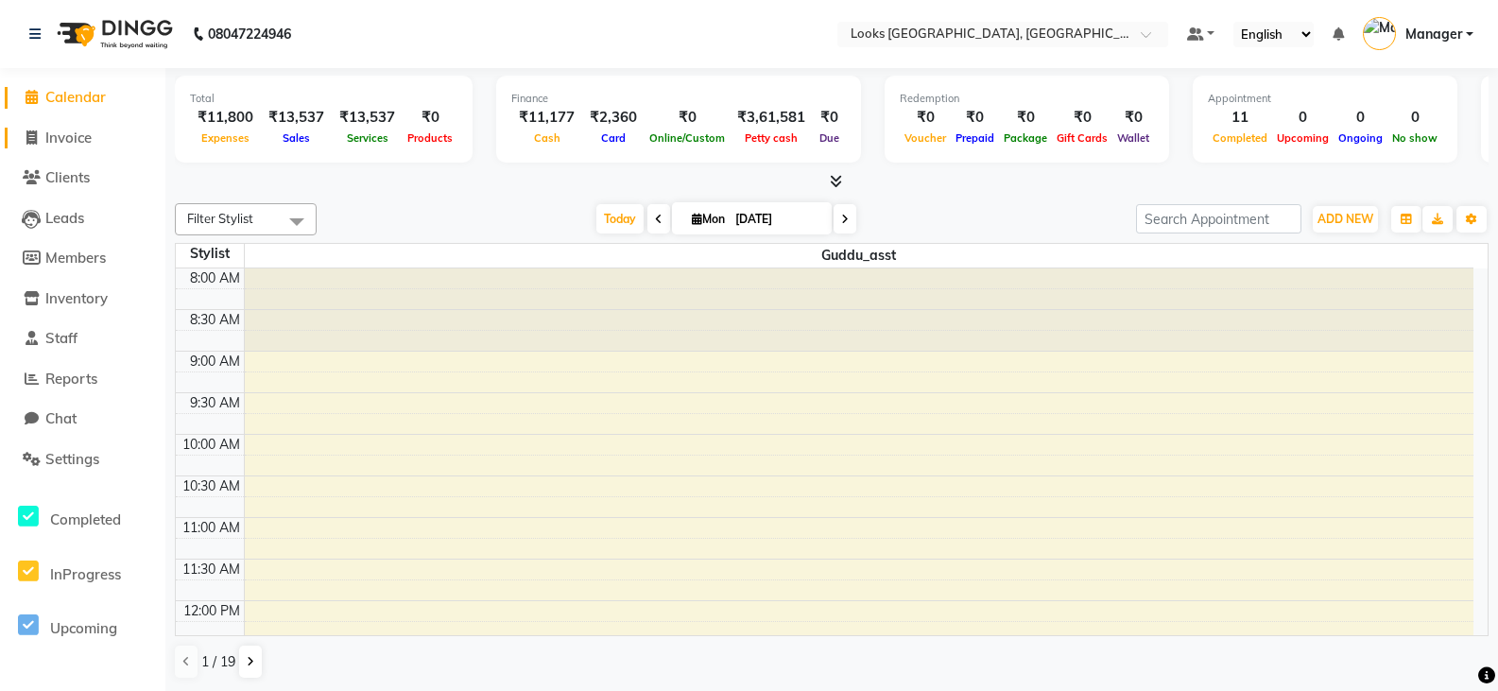
click at [83, 138] on span "Invoice" at bounding box center [68, 138] width 46 height 18
select select "service"
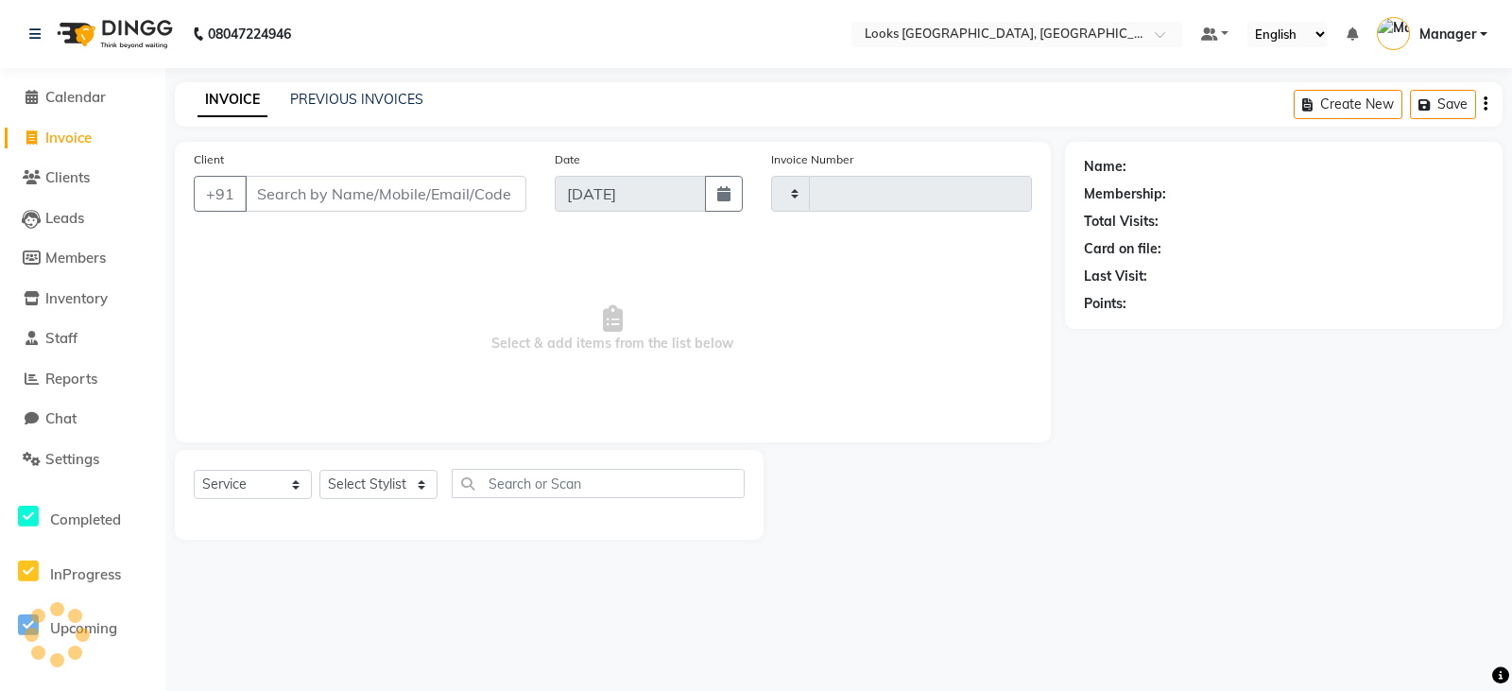
type input "4529"
select select "8942"
click at [387, 199] on input "Client" at bounding box center [386, 194] width 282 height 36
type input "9810525500"
click at [477, 199] on span "Add Client" at bounding box center [477, 193] width 75 height 19
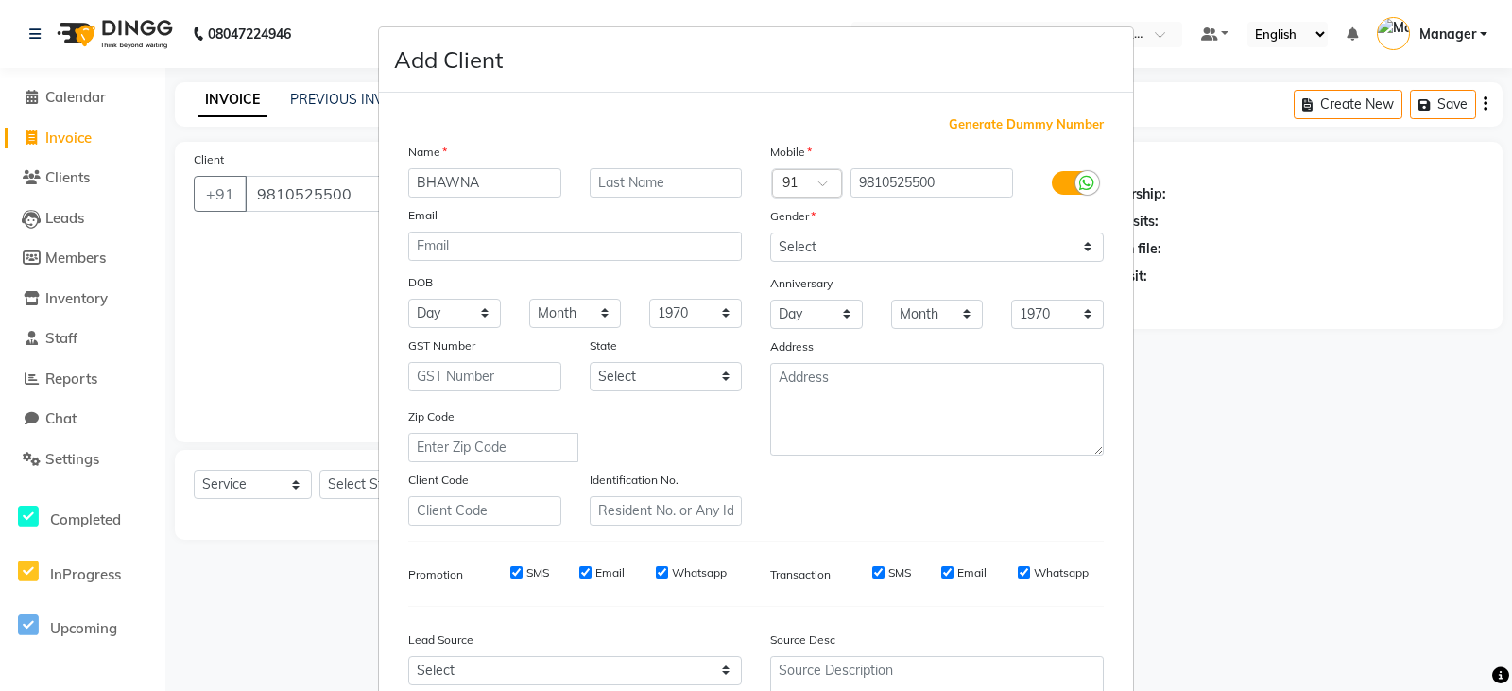
type input "BHAWNA"
click at [642, 186] on input "text" at bounding box center [666, 182] width 153 height 29
type input "BALAJI"
click at [836, 249] on select "Select Male Female Other Prefer Not To Say" at bounding box center [937, 246] width 334 height 29
select select "female"
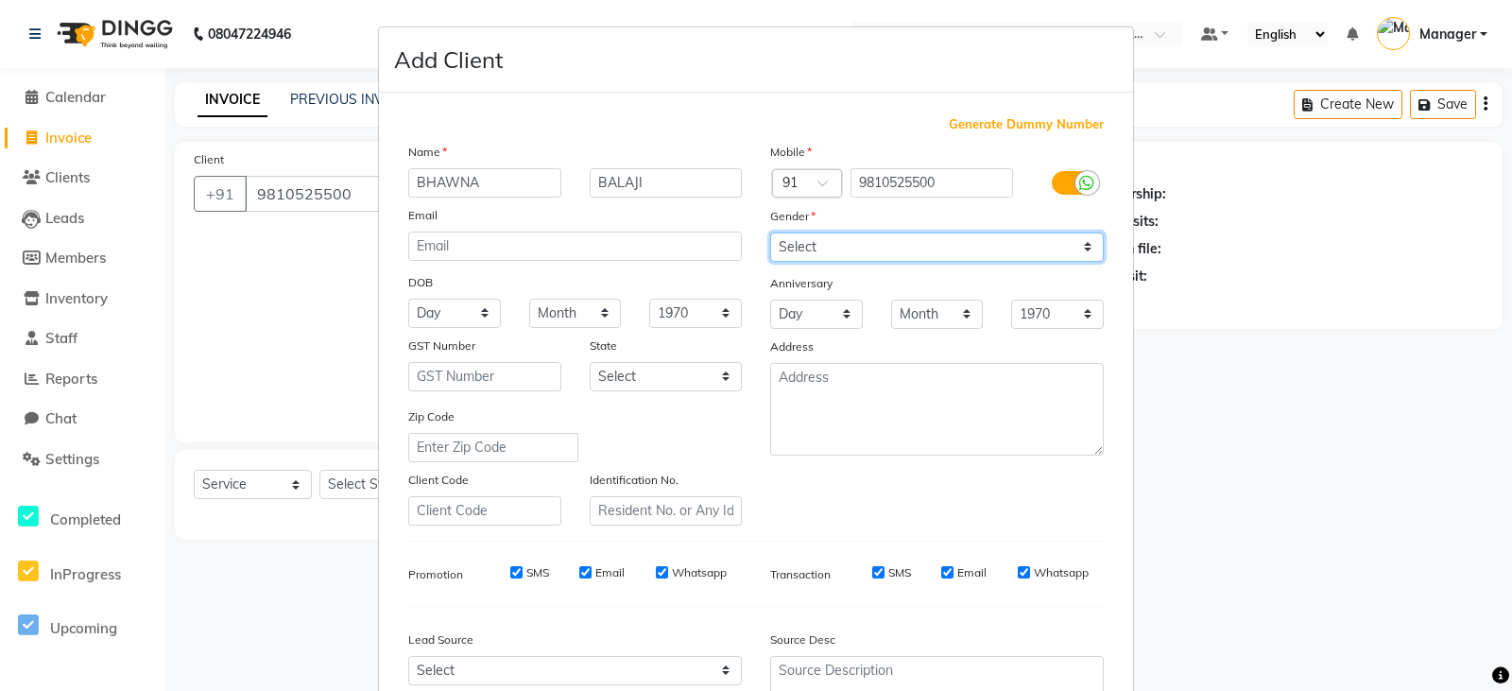
click at [770, 232] on select "Select Male Female Other Prefer Not To Say" at bounding box center [937, 246] width 334 height 29
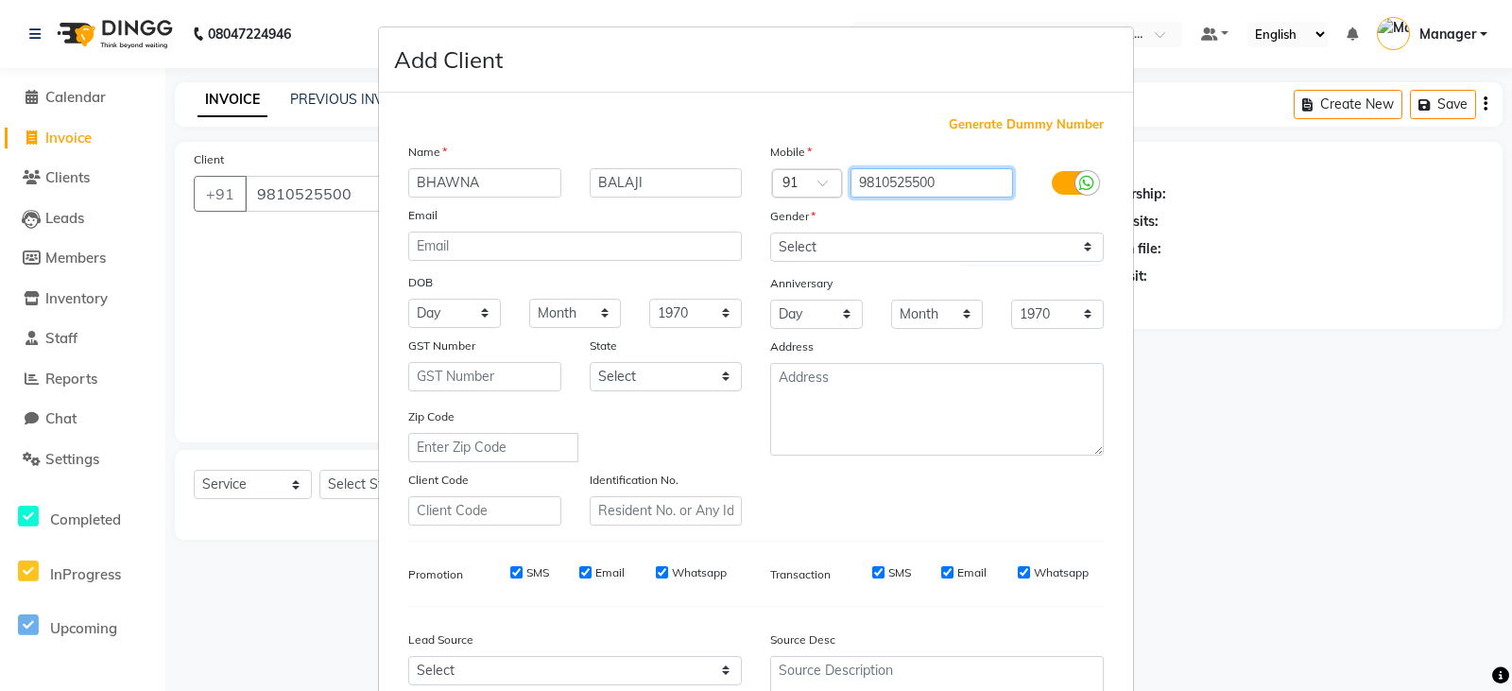
click at [898, 187] on input "9810525500" at bounding box center [932, 182] width 163 height 29
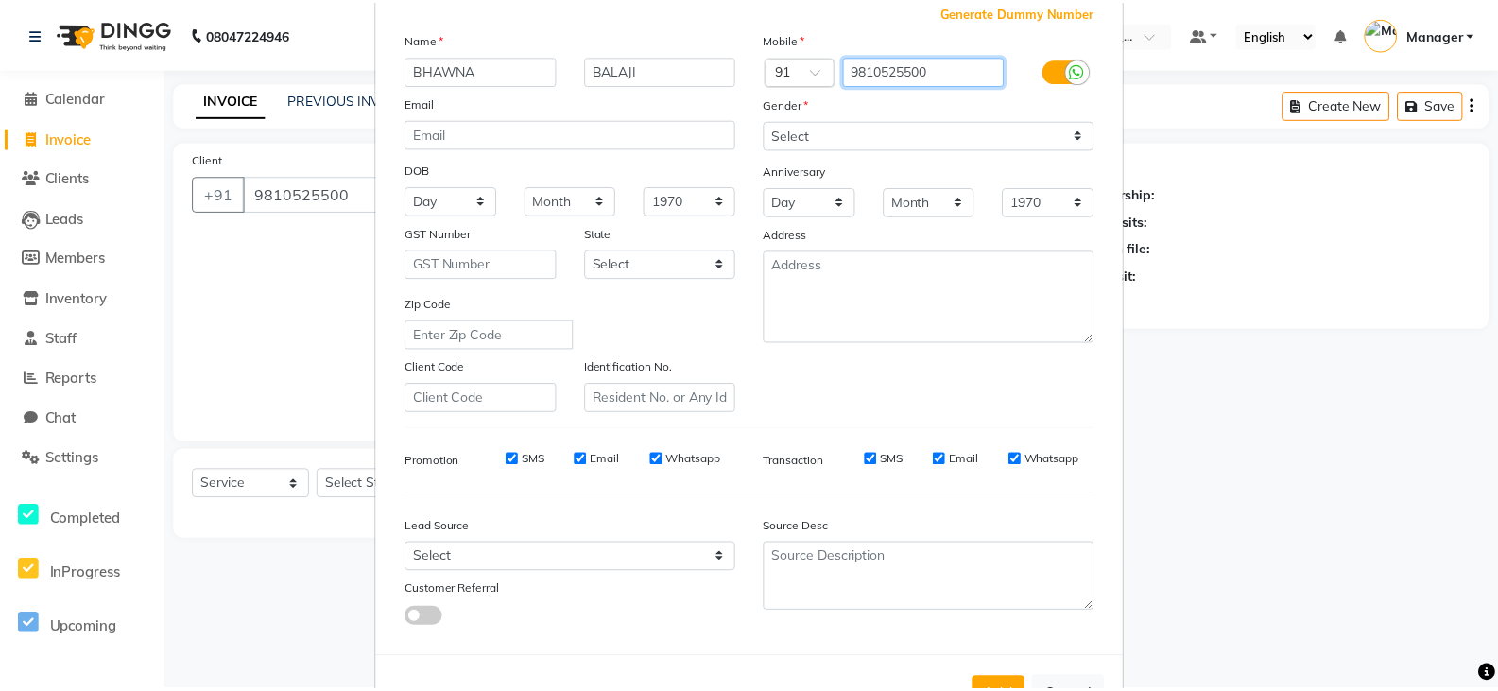
scroll to position [181, 0]
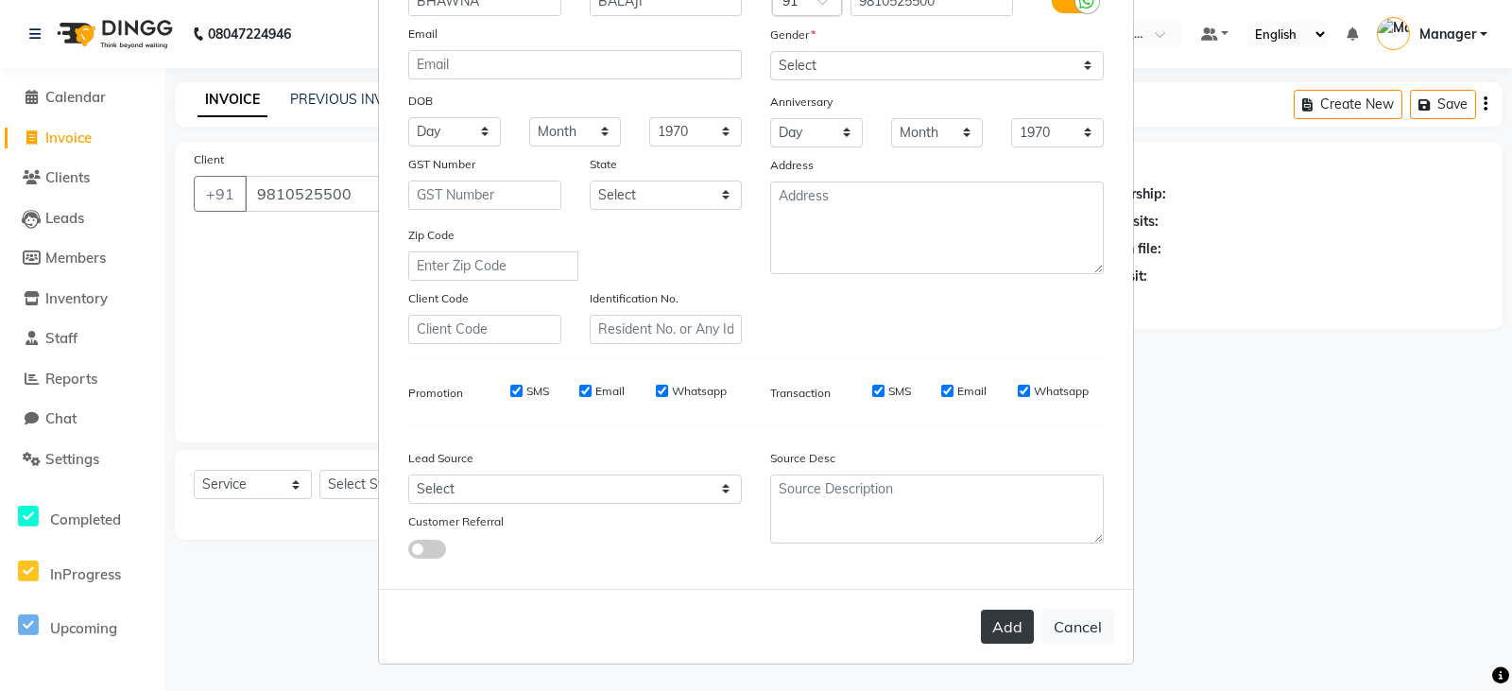
click at [1012, 628] on button "Add" at bounding box center [1007, 627] width 53 height 34
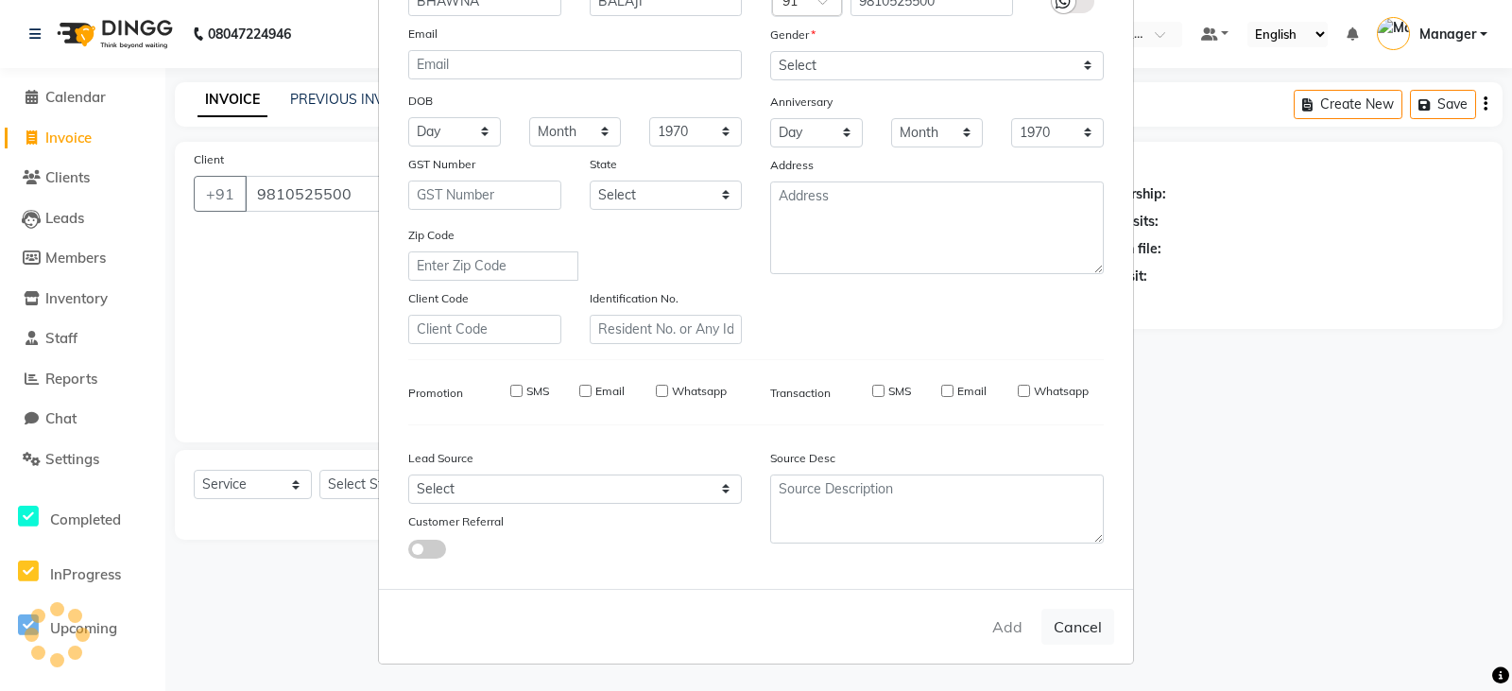
select select
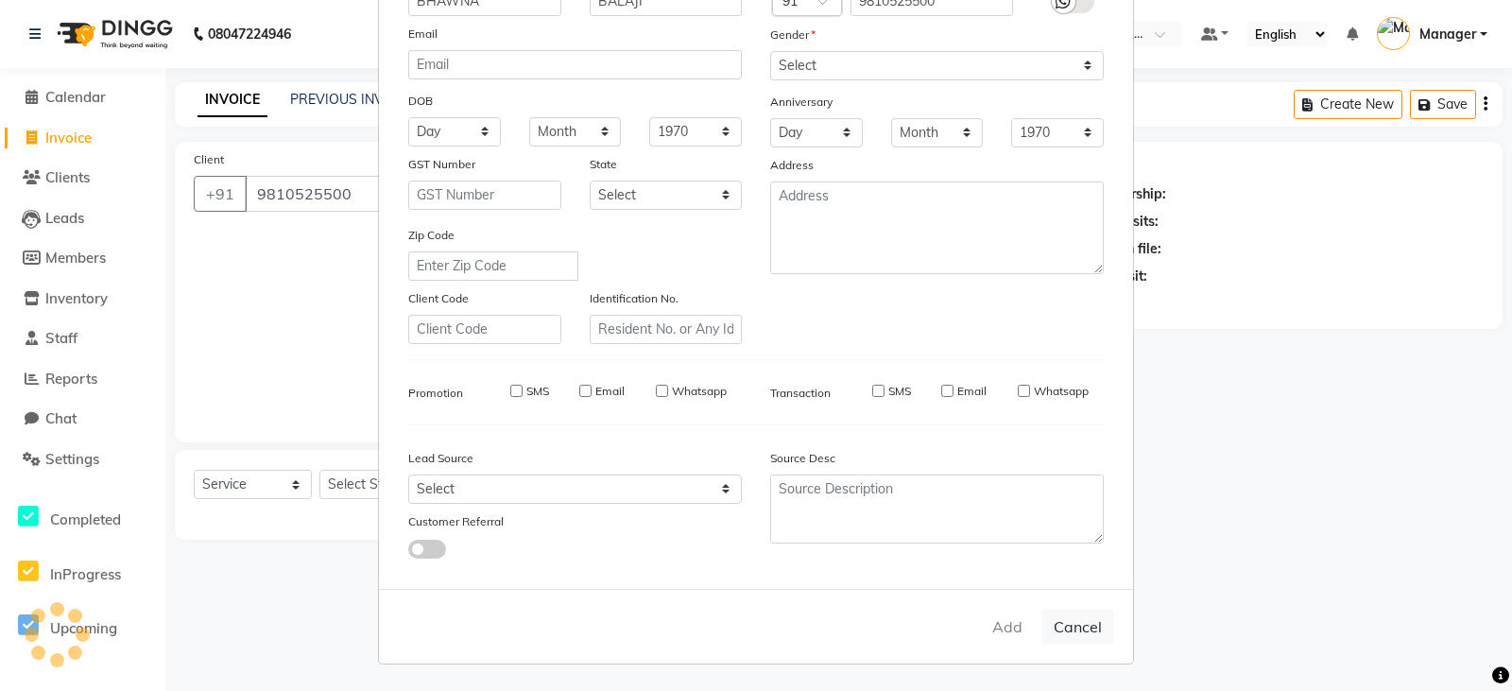
select select
checkbox input "false"
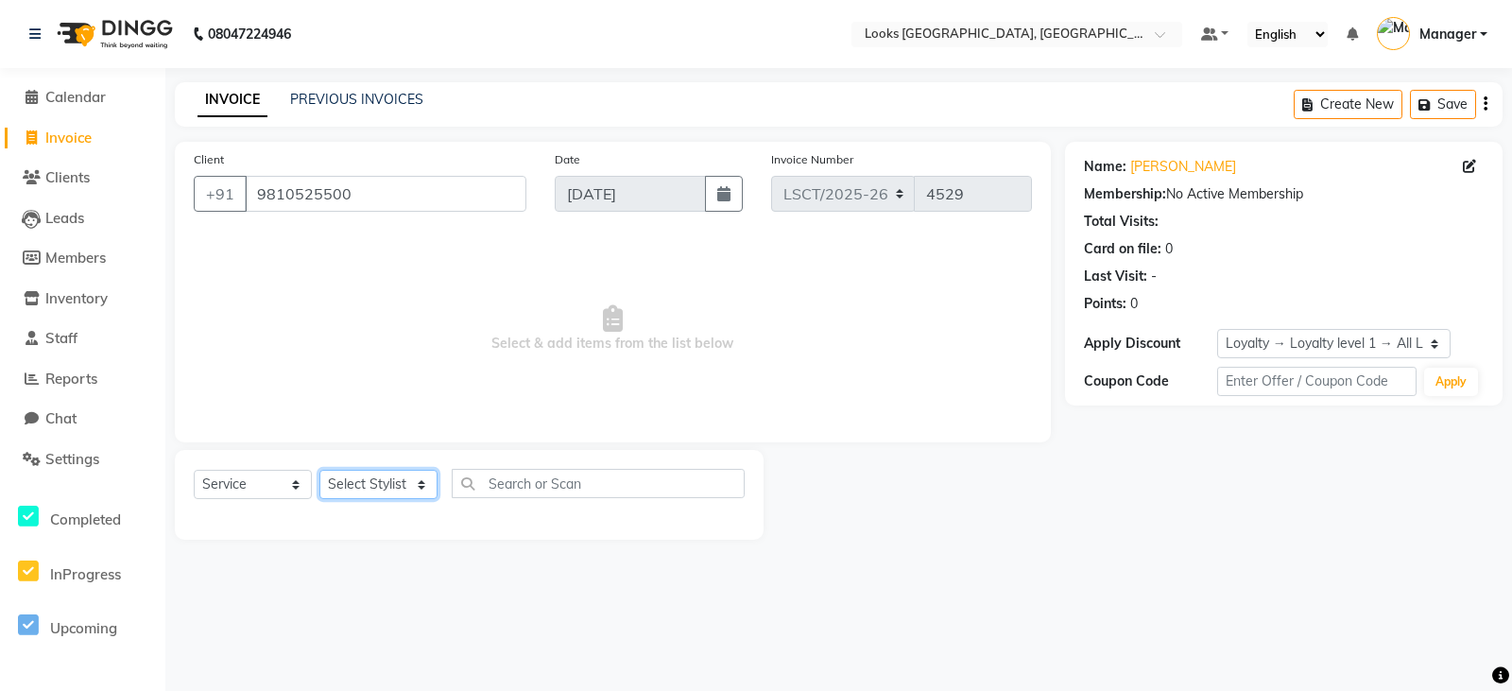
click at [360, 493] on select "Select Stylist Adil Ajay_pdct Bharat_pdct Counter Sales Ezaz guddu_asst Jisha K…" at bounding box center [378, 484] width 118 height 29
click at [319, 470] on select "Select Stylist Adil Ajay_pdct Bharat_pdct Counter Sales Ezaz guddu_asst Jisha K…" at bounding box center [378, 484] width 118 height 29
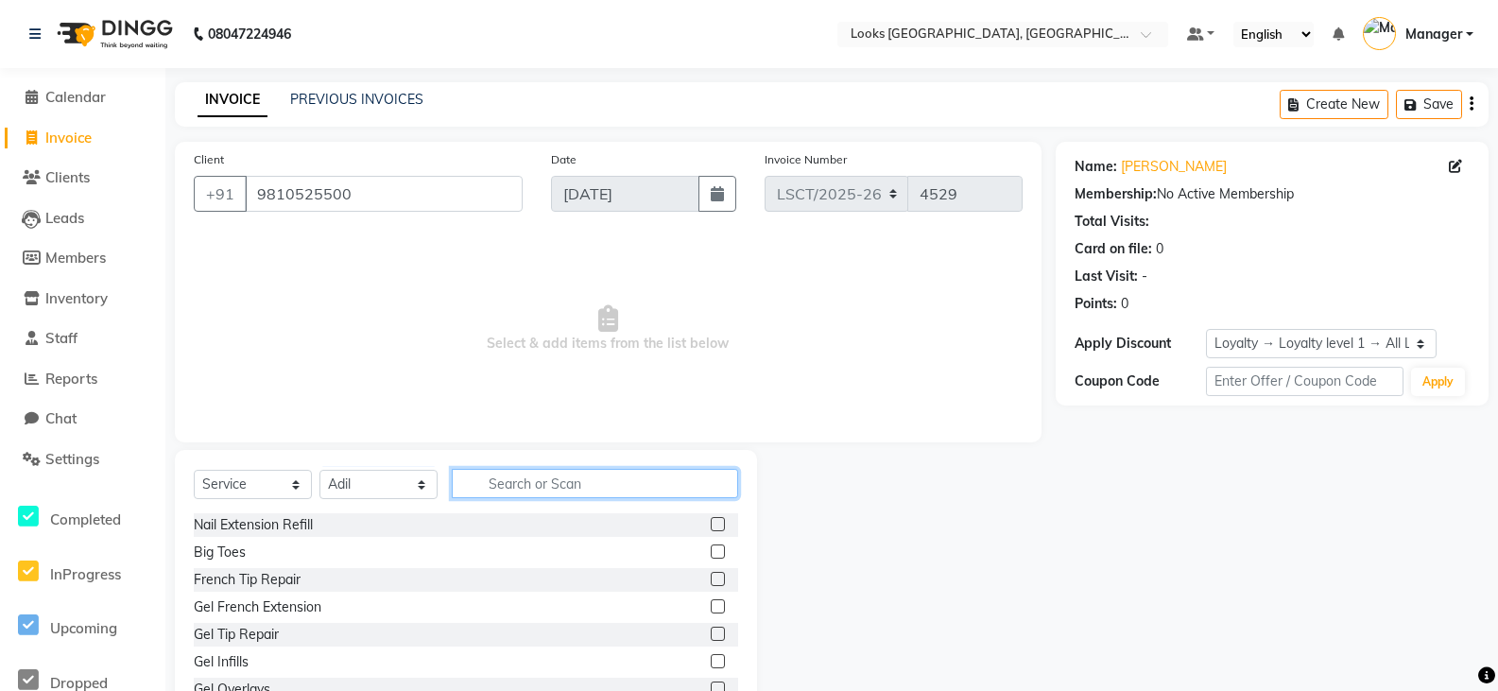
click at [517, 490] on input "text" at bounding box center [595, 483] width 286 height 29
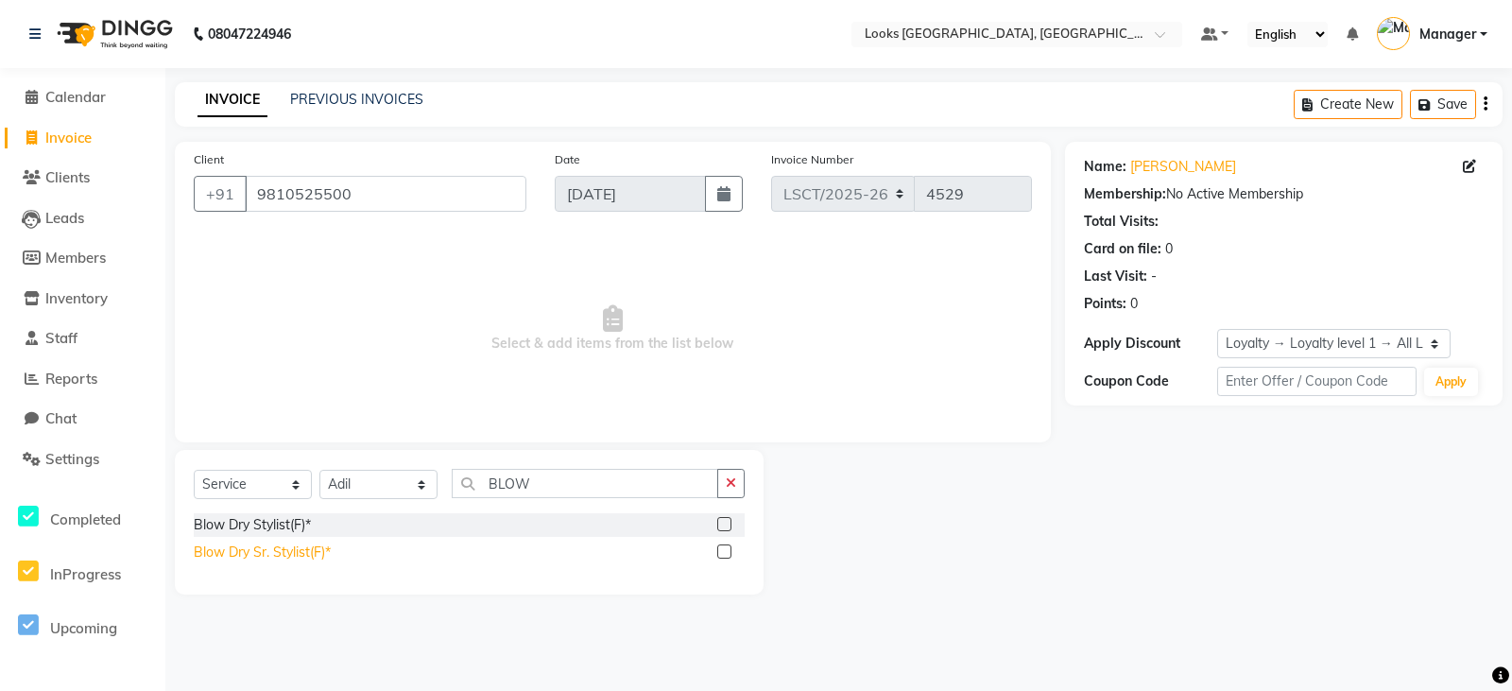
click at [312, 559] on div "Blow Dry Sr. Stylist(F)*" at bounding box center [262, 552] width 137 height 20
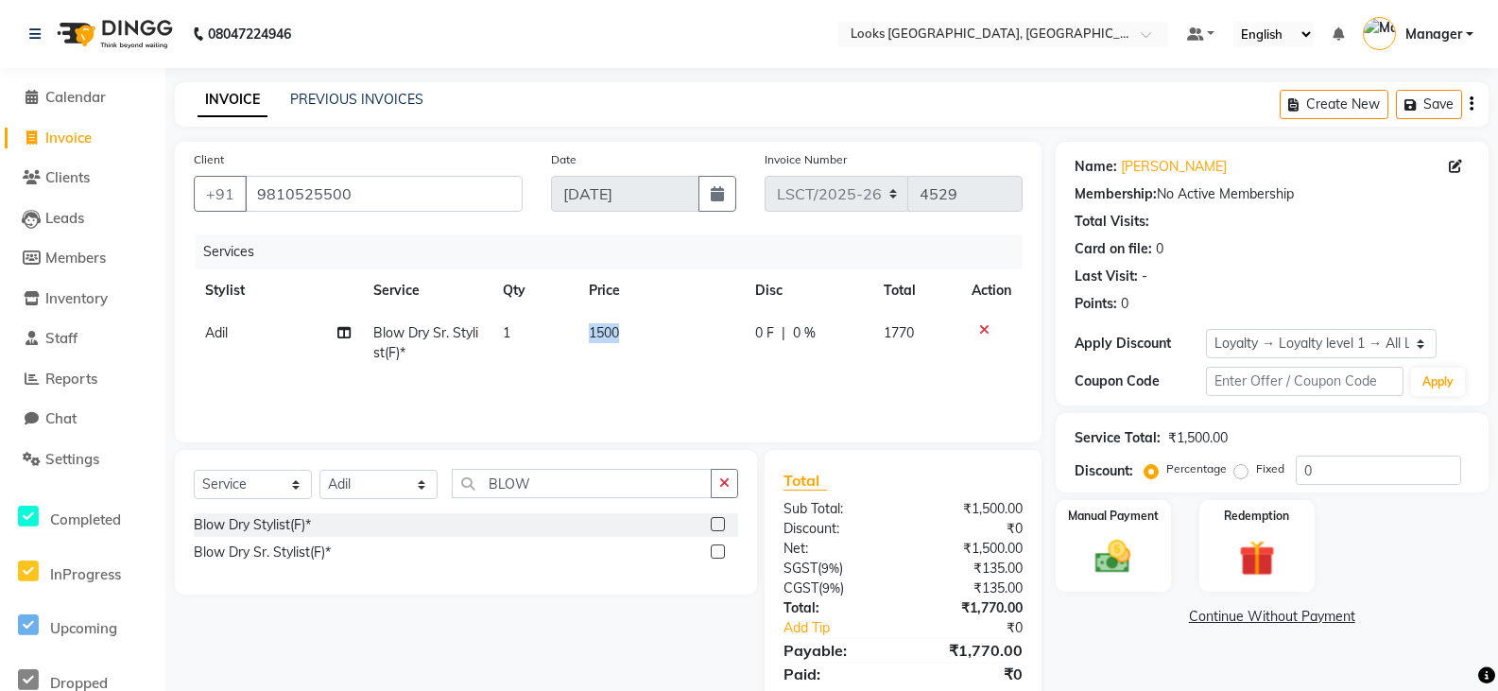
drag, startPoint x: 633, startPoint y: 332, endPoint x: 562, endPoint y: 345, distance: 72.1
click at [562, 345] on tr "Adil Blow Dry Sr. Stylist(F)* 1 1500 0 F | 0 % 1770" at bounding box center [608, 343] width 829 height 62
click at [705, 395] on div "Services Stylist Service Qty Price Disc Total Action Adil Blow Dry Sr. Stylist(…" at bounding box center [608, 328] width 829 height 189
click at [632, 335] on td "1500" at bounding box center [660, 343] width 166 height 62
click at [632, 335] on input "1500" at bounding box center [660, 337] width 93 height 29
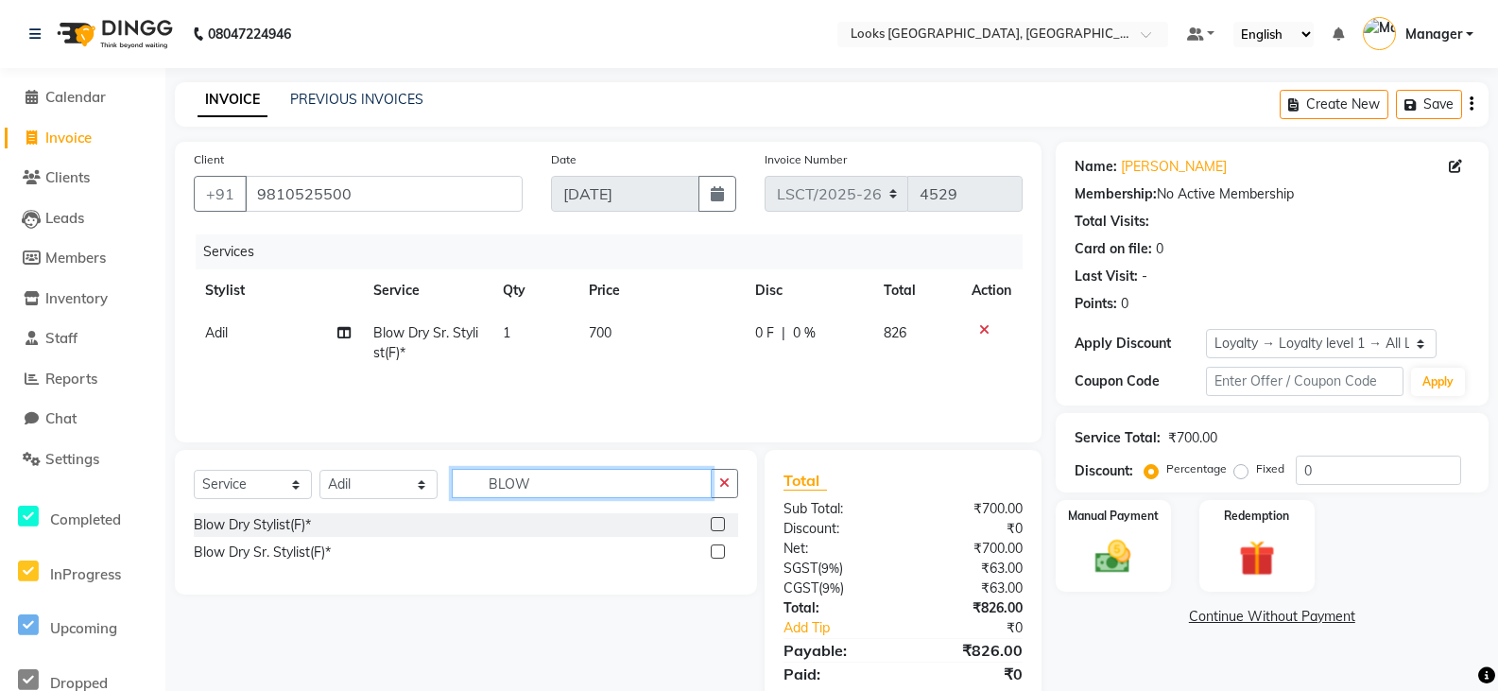
drag, startPoint x: 596, startPoint y: 493, endPoint x: 244, endPoint y: 542, distance: 355.8
click at [244, 542] on div "Select Service Product Membership Package Voucher Prepaid Gift Card Select Styl…" at bounding box center [466, 522] width 582 height 145
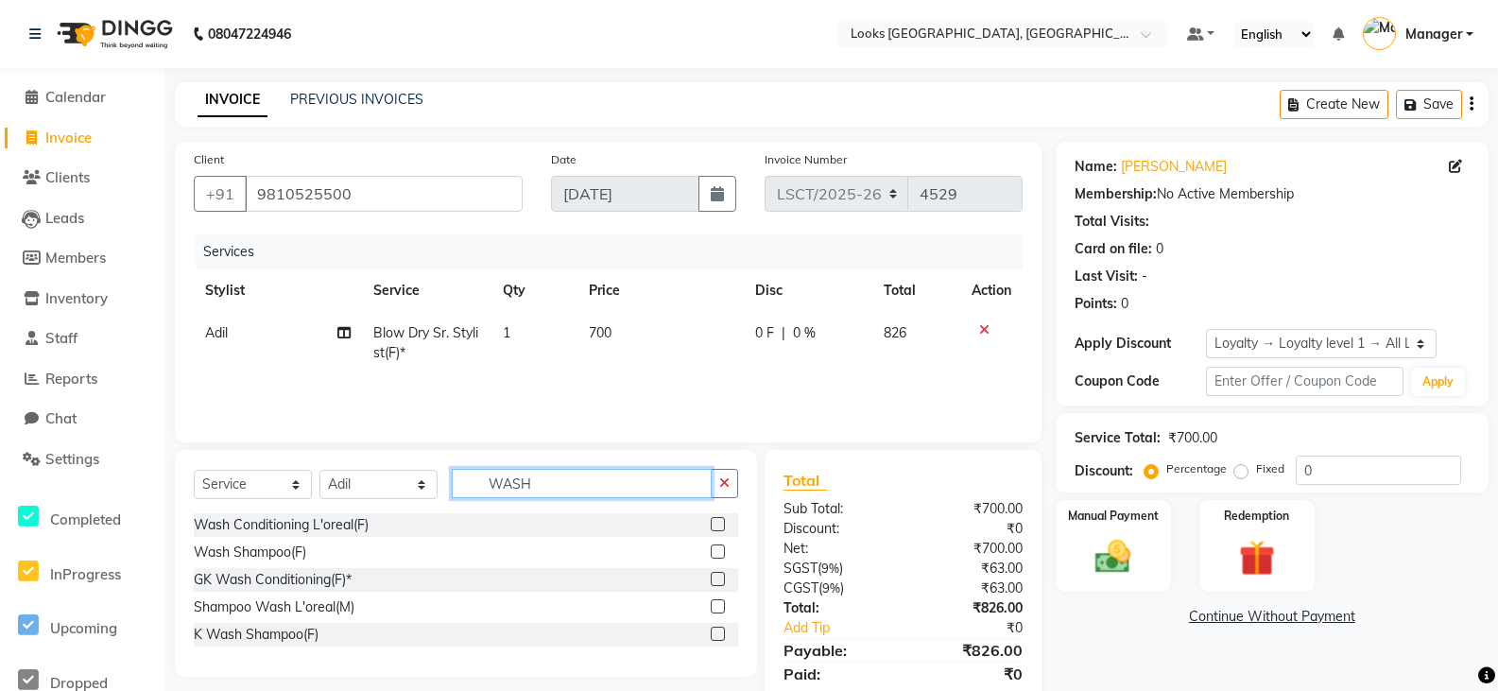
scroll to position [65, 0]
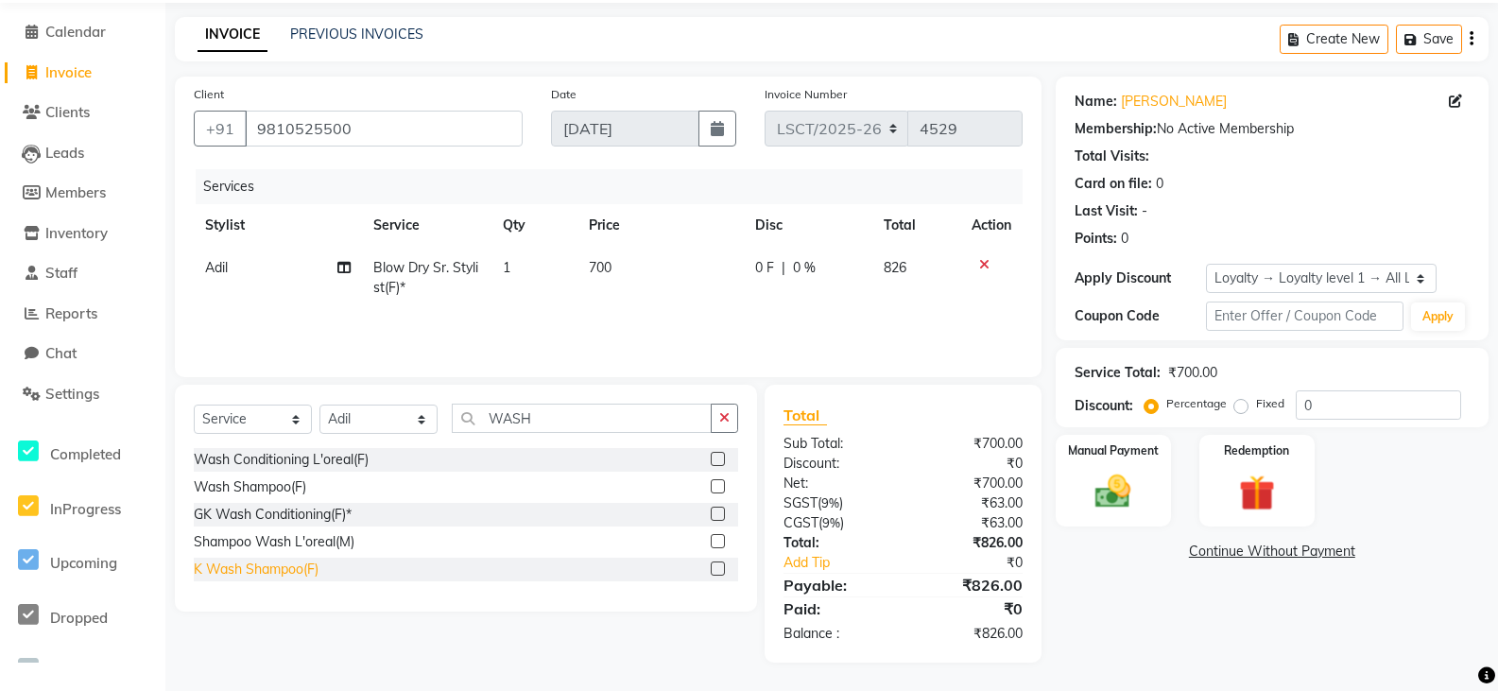
click at [267, 575] on div "K Wash Shampoo(F)" at bounding box center [256, 569] width 125 height 20
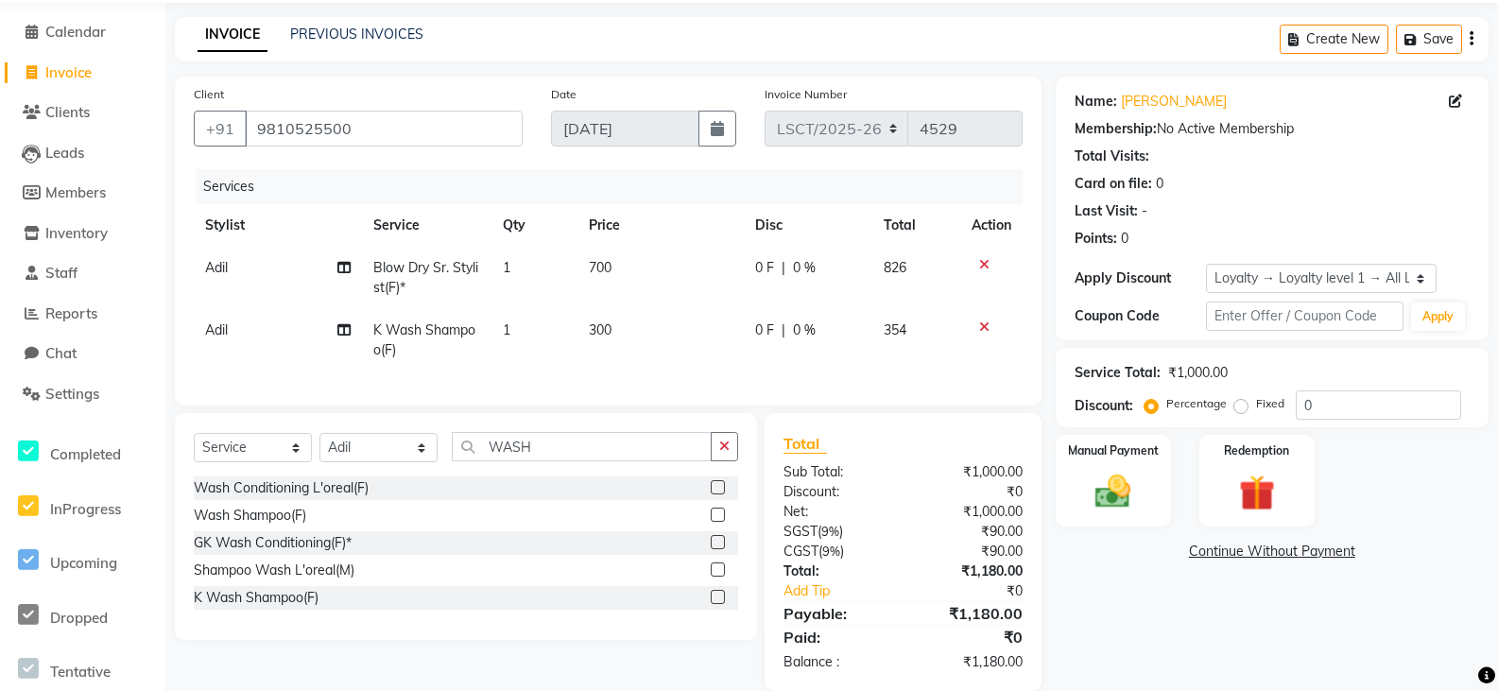
click at [598, 333] on span "300" at bounding box center [600, 329] width 23 height 17
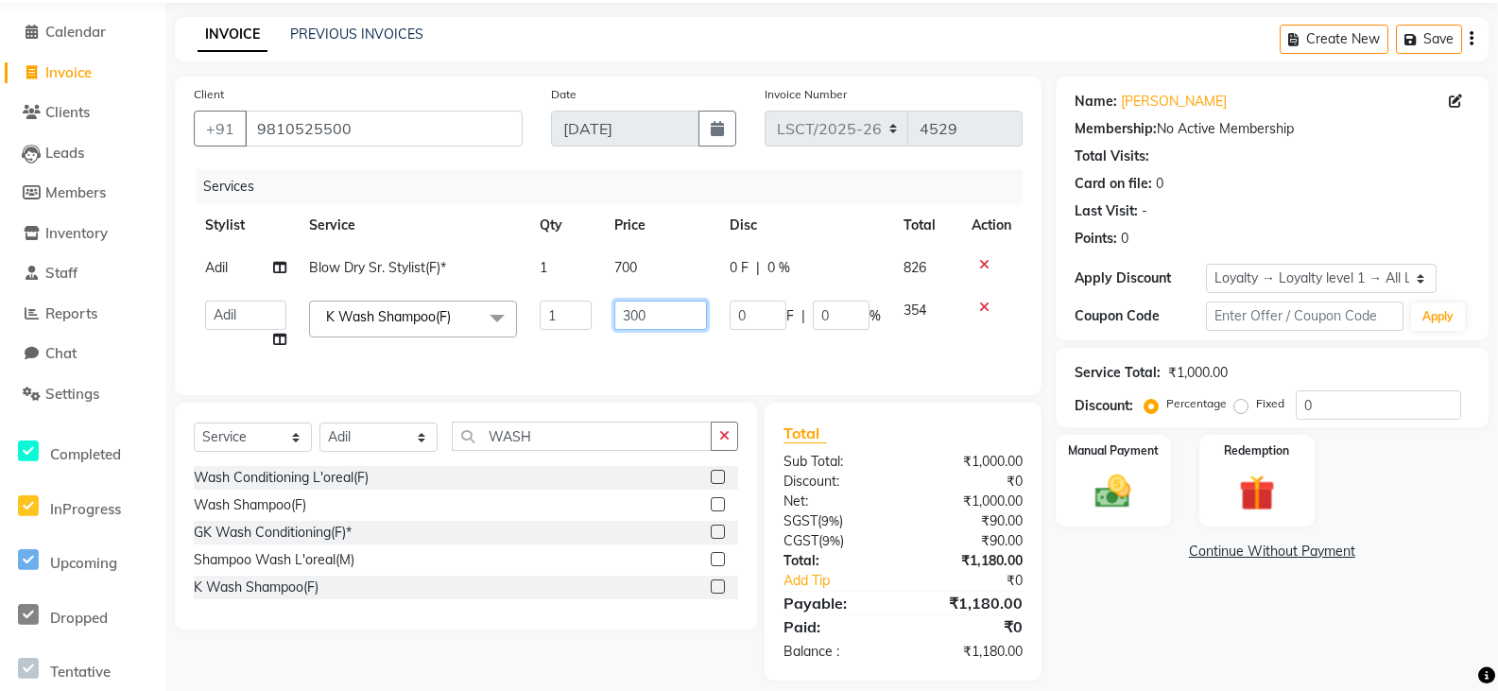
drag, startPoint x: 665, startPoint y: 319, endPoint x: 451, endPoint y: 357, distance: 217.8
click at [451, 357] on tr "Adil Ajay_pdct Bharat_pdct Counter Sales Ezaz guddu_asst Jisha Kuldeep _pdct Ma…" at bounding box center [608, 325] width 829 height 72
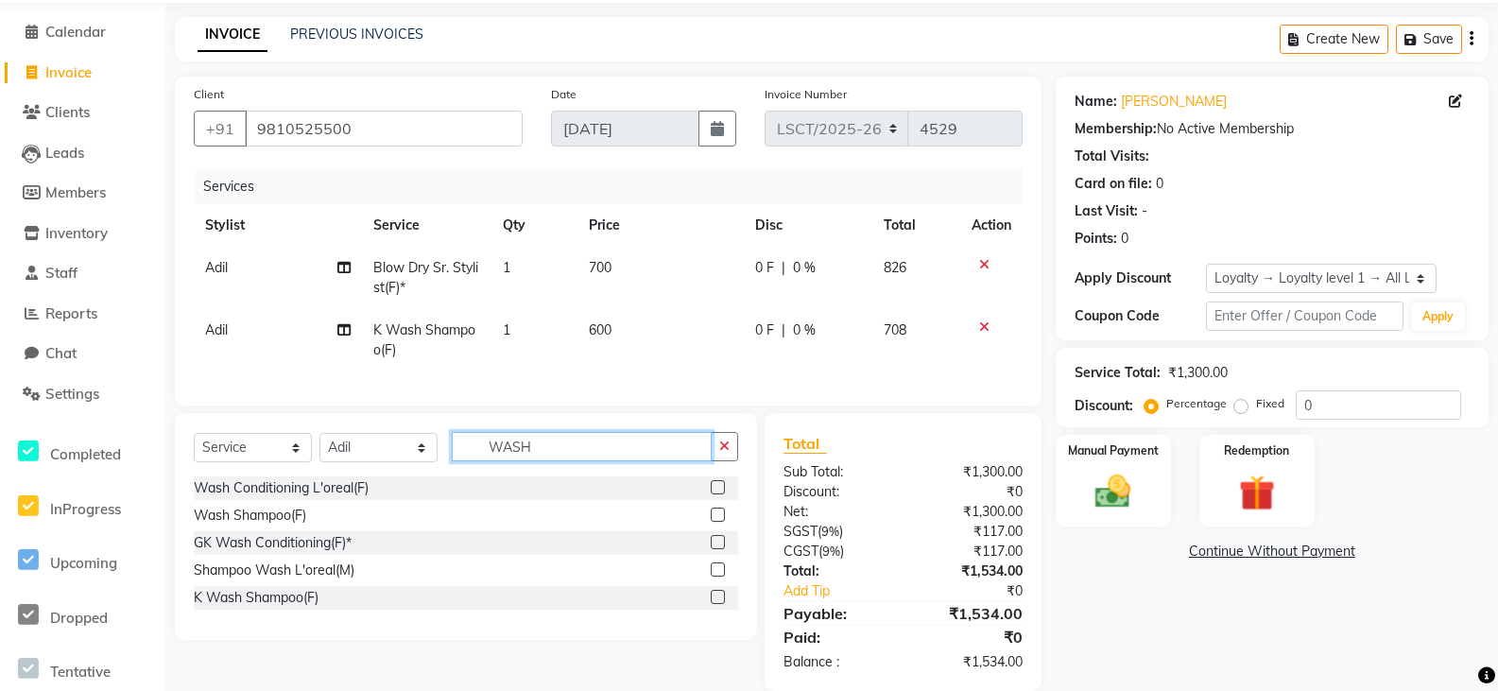
drag, startPoint x: 587, startPoint y: 455, endPoint x: 249, endPoint y: 462, distance: 337.5
click at [249, 462] on div "Select Service Product Membership Package Voucher Prepaid Gift Card Select Styl…" at bounding box center [466, 454] width 544 height 44
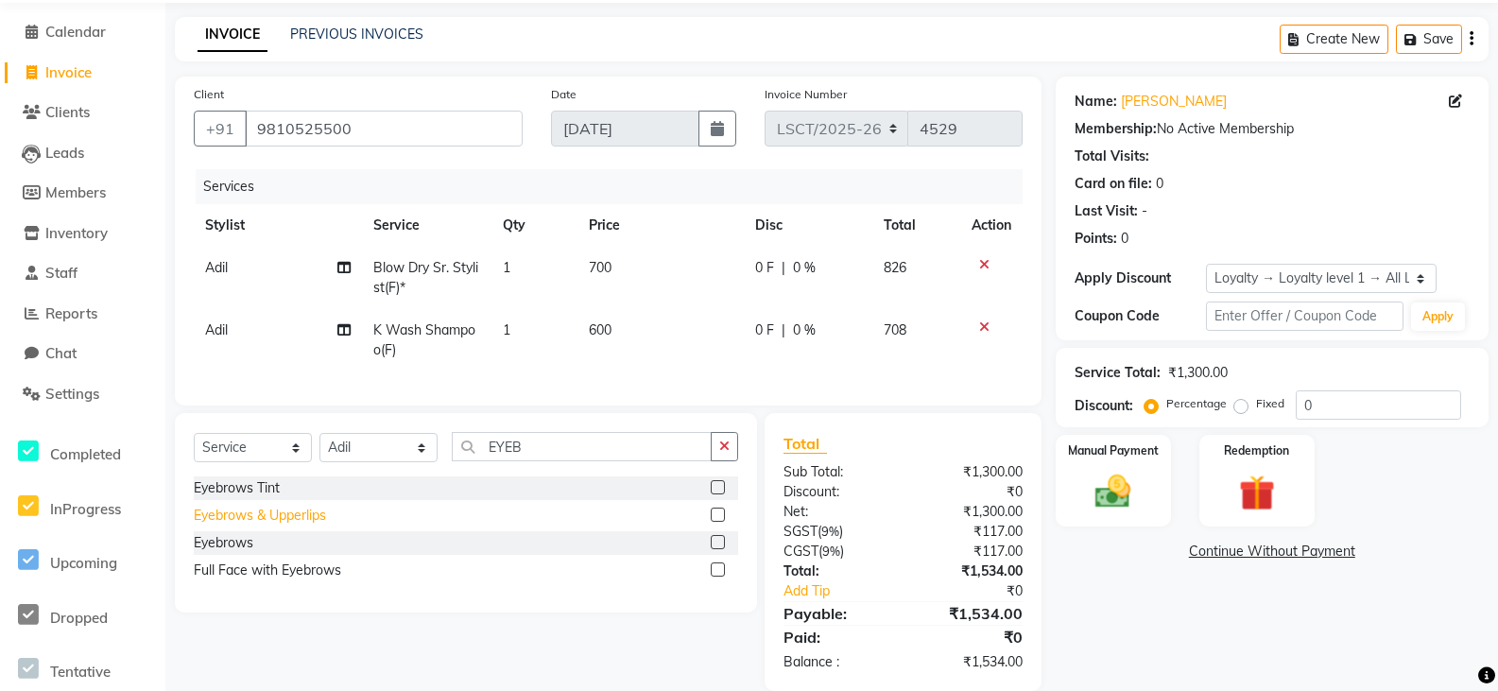
click at [264, 523] on div "Eyebrows & Upperlips" at bounding box center [260, 516] width 132 height 20
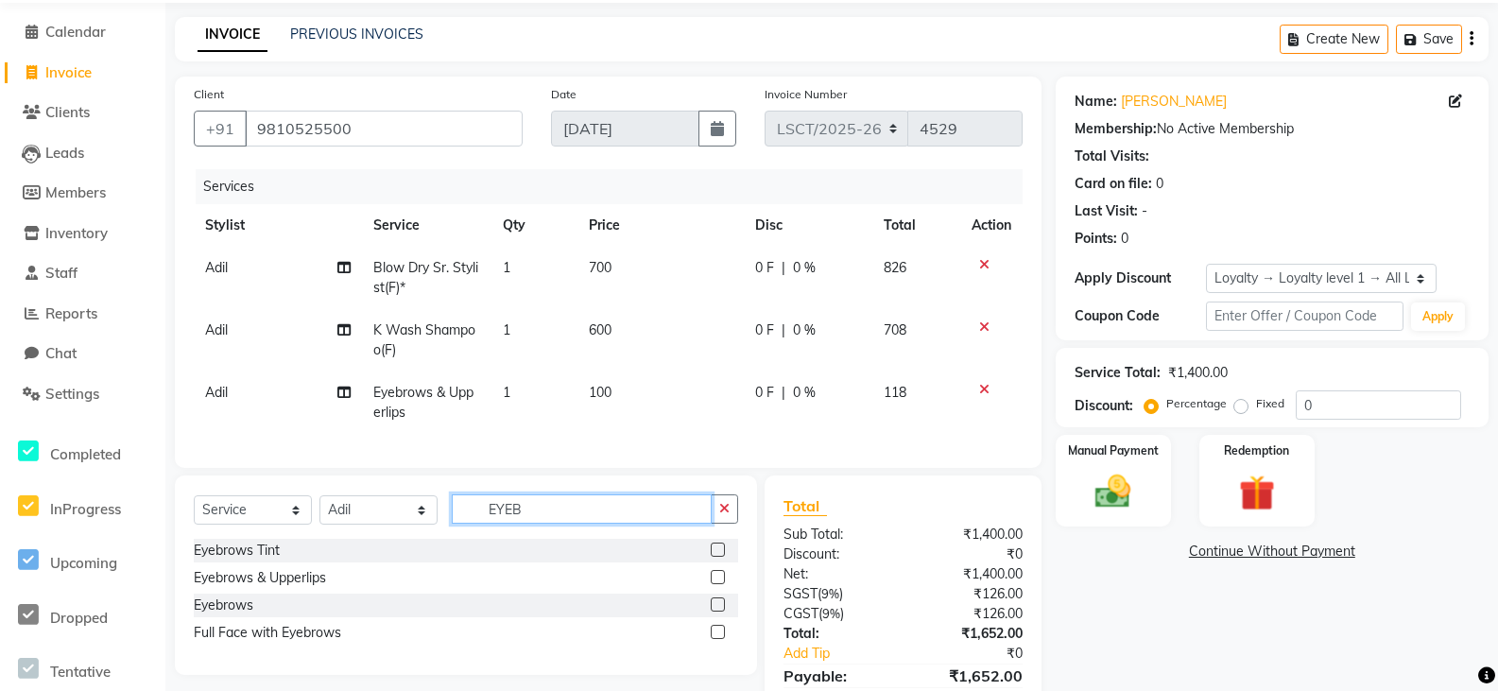
drag, startPoint x: 557, startPoint y: 517, endPoint x: 315, endPoint y: 560, distance: 245.8
click at [315, 560] on div "Select Service Product Membership Package Voucher Prepaid Gift Card Select Styl…" at bounding box center [466, 574] width 582 height 199
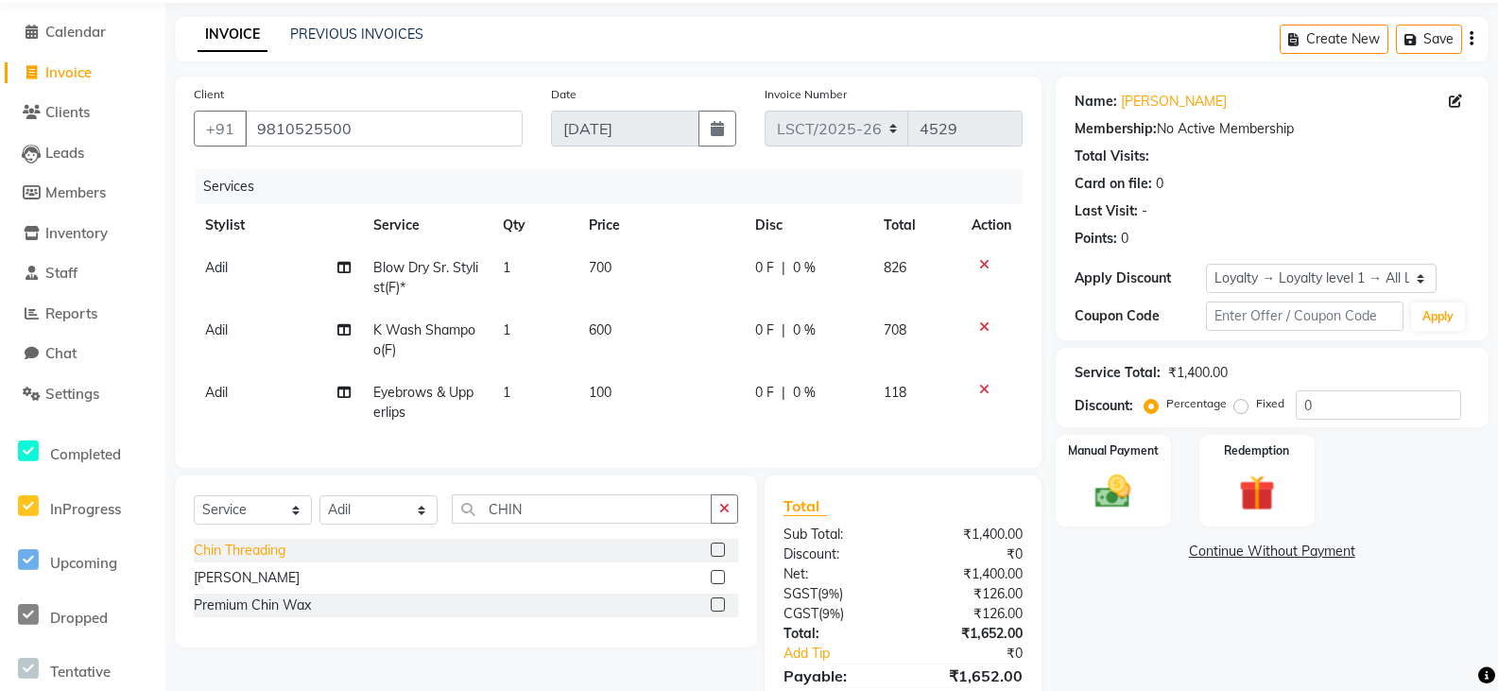
click at [248, 560] on div "Chin Threading" at bounding box center [240, 551] width 92 height 20
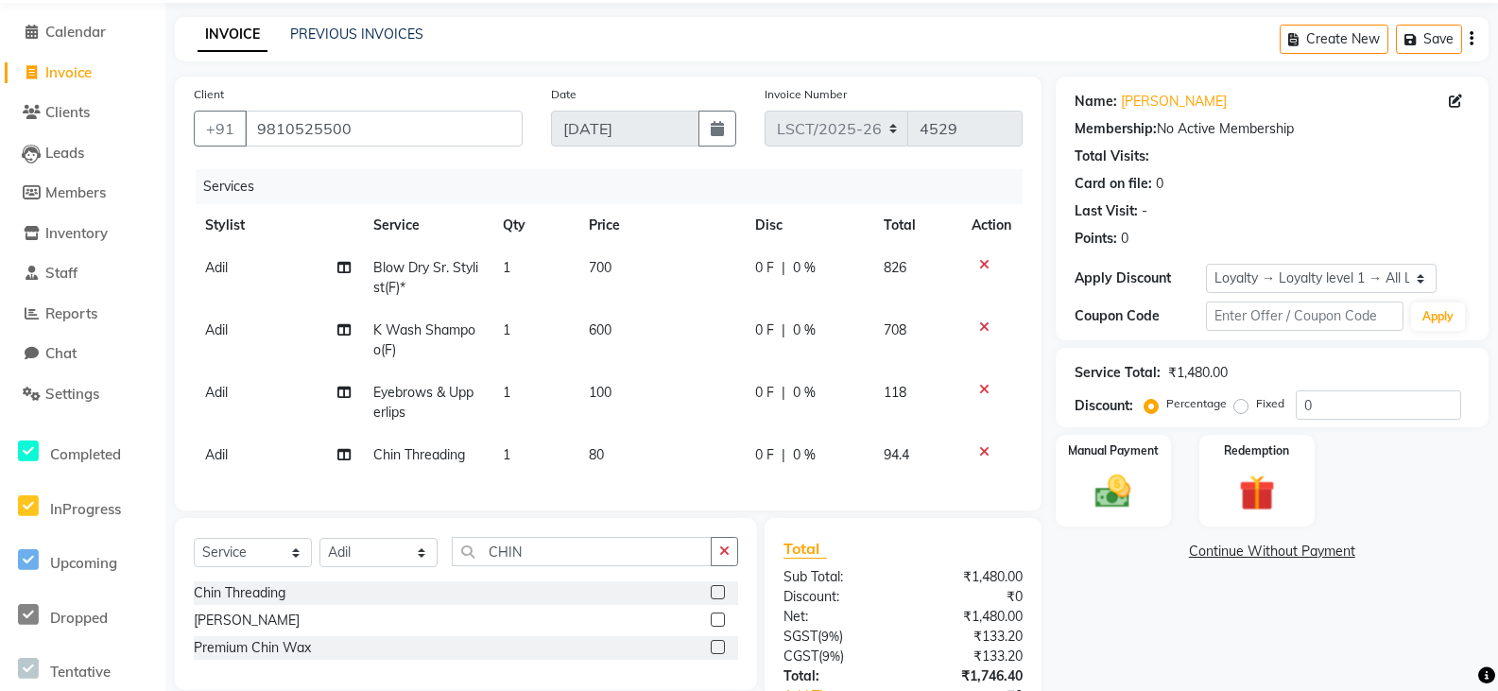
click at [605, 391] on span "100" at bounding box center [600, 392] width 23 height 17
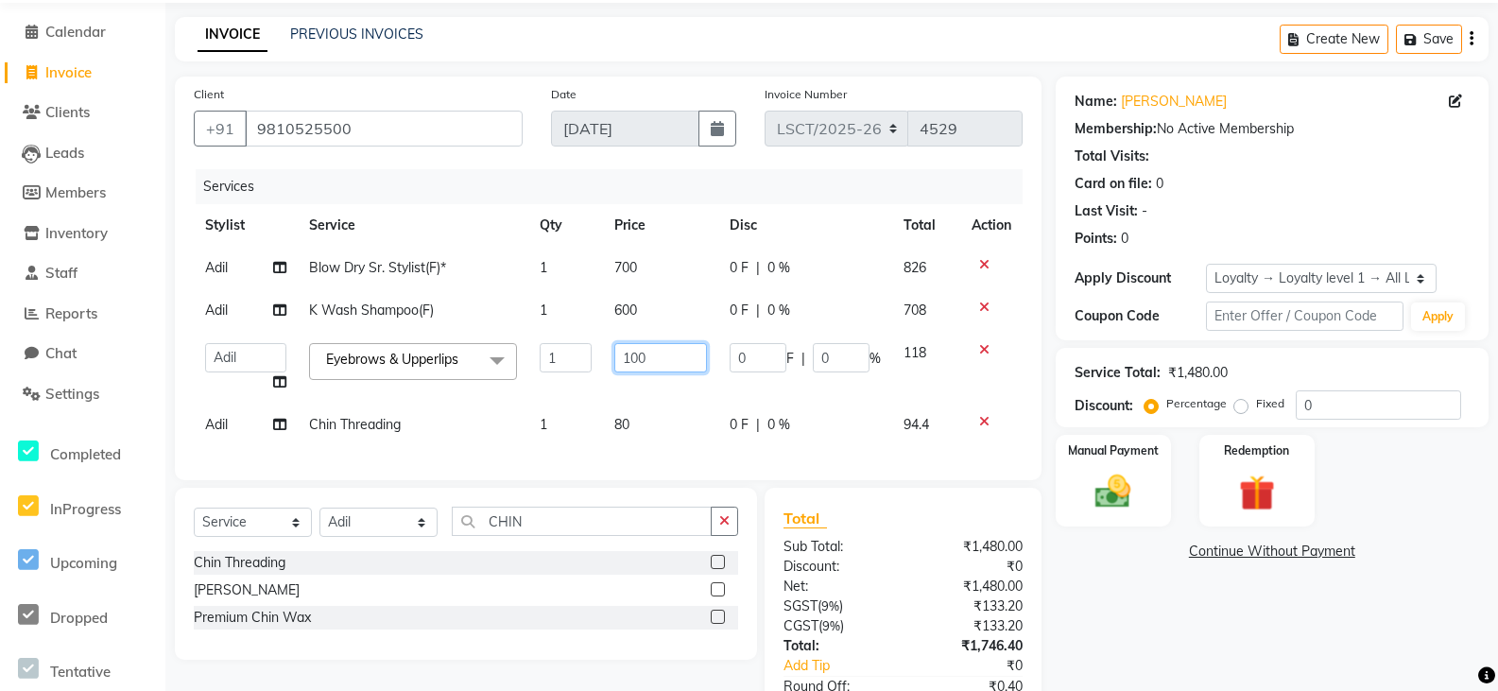
drag, startPoint x: 689, startPoint y: 359, endPoint x: 361, endPoint y: 410, distance: 331.9
click at [361, 410] on tbody "Adil Blow Dry Sr. Stylist(F)* 1 700 0 F | 0 % 826 Adil K Wash Shampoo(F) 1 600 …" at bounding box center [608, 346] width 829 height 199
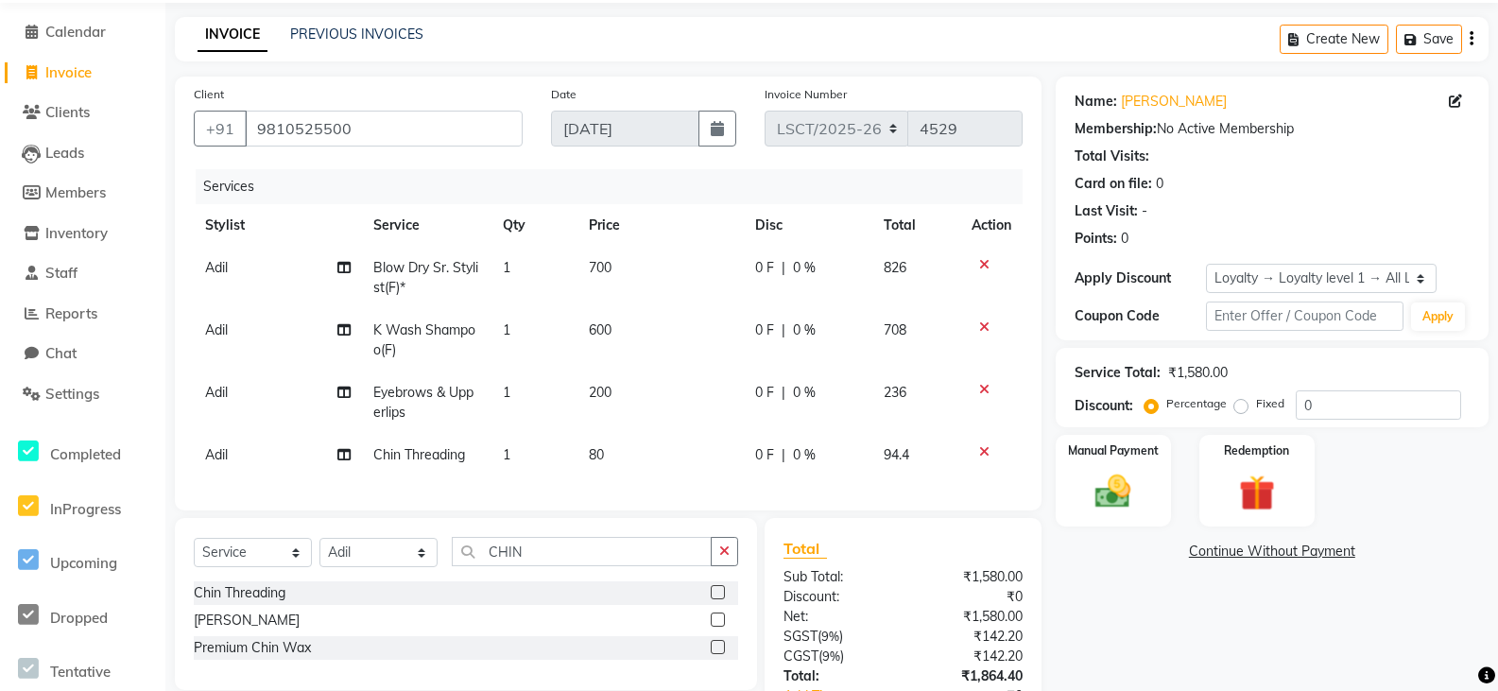
click at [611, 429] on tbody "Adil Blow Dry Sr. Stylist(F)* 1 700 0 F | 0 % 826 Adil K Wash Shampoo(F) 1 600 …" at bounding box center [608, 362] width 829 height 230
drag, startPoint x: 648, startPoint y: 443, endPoint x: 586, endPoint y: 456, distance: 63.8
click at [592, 457] on td "80" at bounding box center [660, 455] width 166 height 43
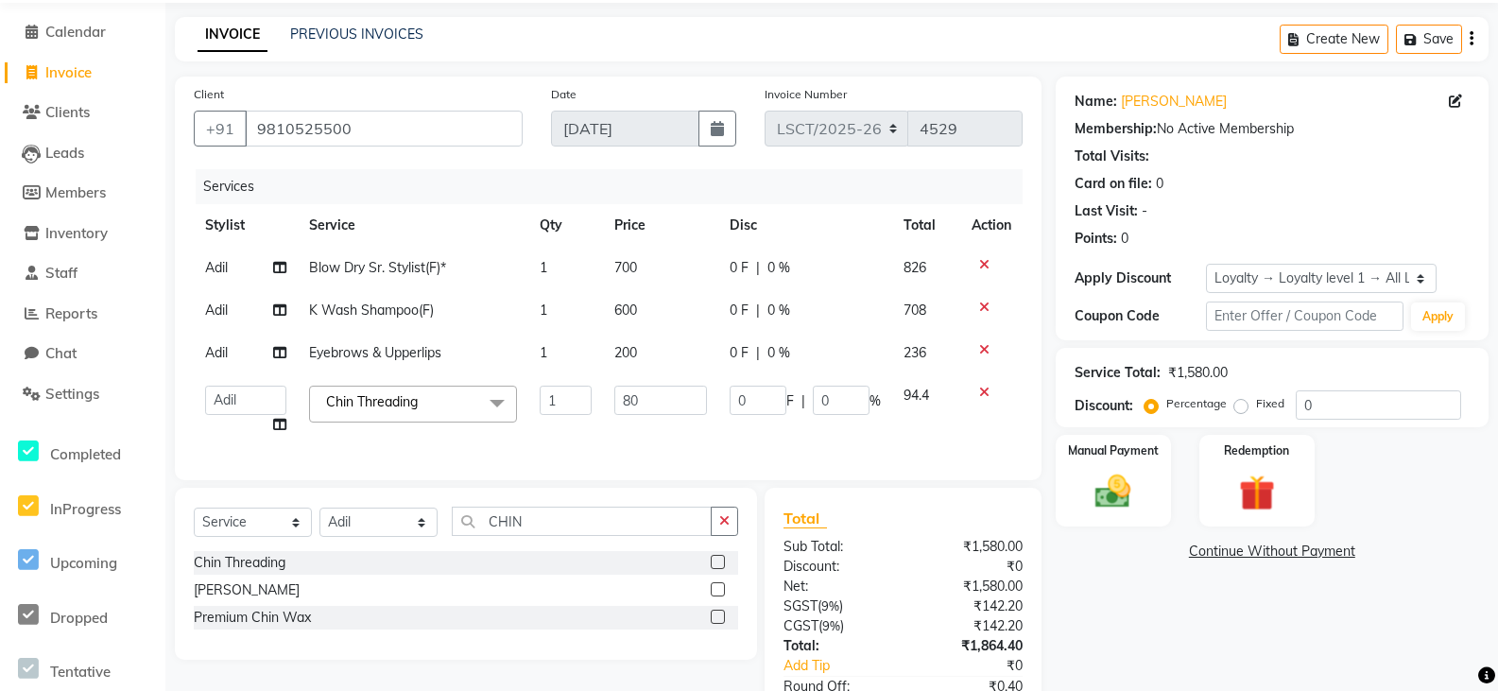
click at [586, 456] on div "Services Stylist Service Qty Price Disc Total Action Adil Blow Dry Sr. Stylist(…" at bounding box center [608, 315] width 829 height 292
drag, startPoint x: 664, startPoint y: 404, endPoint x: 404, endPoint y: 443, distance: 262.8
click at [404, 443] on tr "Adil Ajay_pdct Bharat_pdct Counter Sales Ezaz guddu_asst Jisha Kuldeep _pdct Ma…" at bounding box center [608, 410] width 829 height 72
click at [209, 357] on tbody "Adil Blow Dry Sr. Stylist(F)* 1 700 0 F | 0 % 826 Adil K Wash Shampoo(F) 1 600 …" at bounding box center [608, 346] width 829 height 199
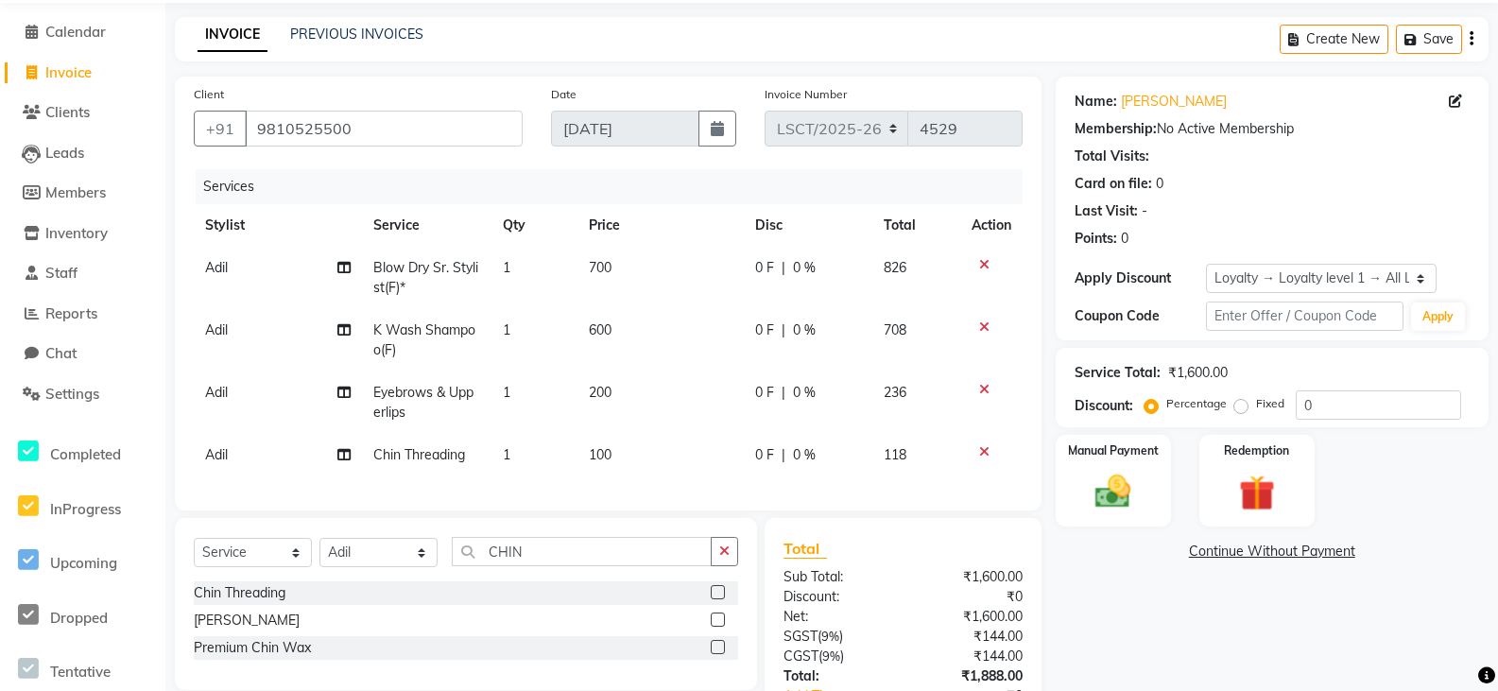
click at [220, 399] on span "Adil" at bounding box center [216, 392] width 23 height 17
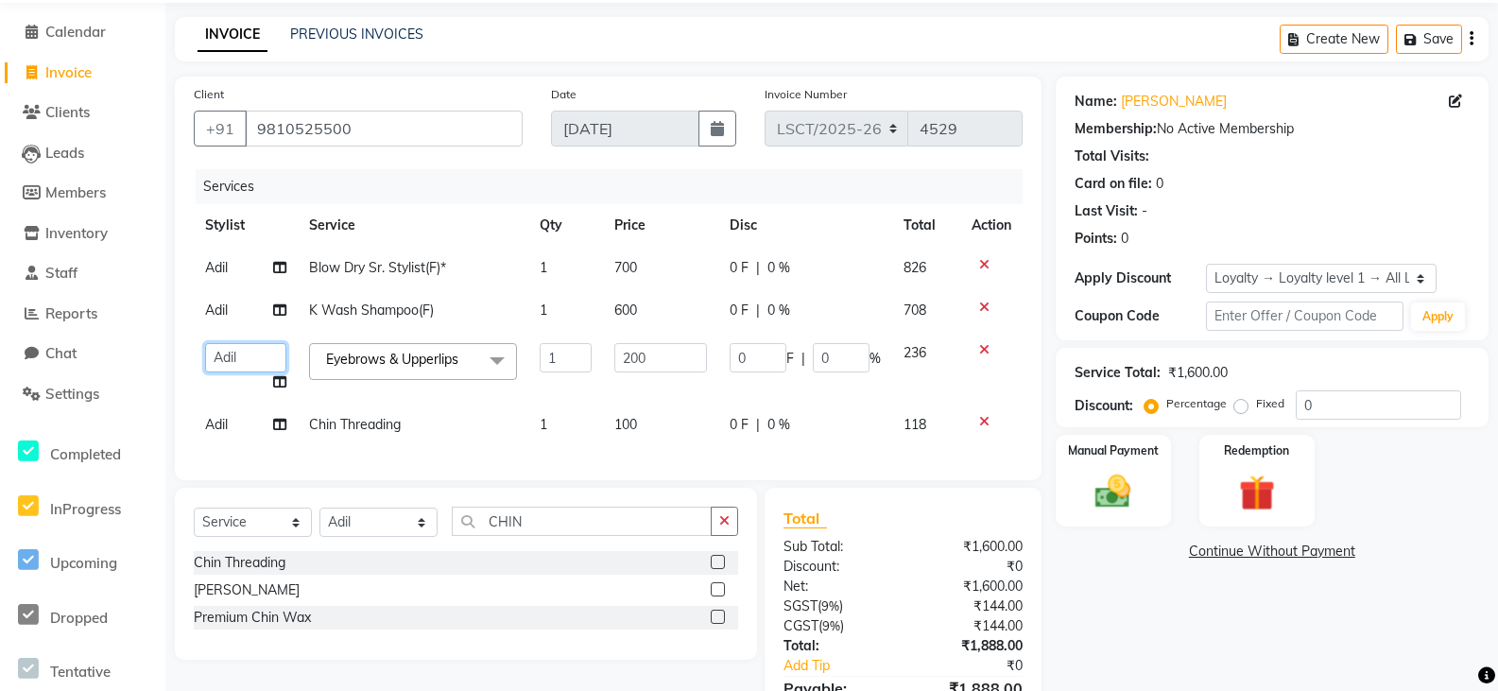
click at [228, 360] on select "Adil Ajay_pdct Bharat_pdct Counter Sales Ezaz guddu_asst Jisha Kuldeep _pdct Ma…" at bounding box center [245, 357] width 81 height 29
click at [215, 428] on span "Adil" at bounding box center [216, 424] width 23 height 17
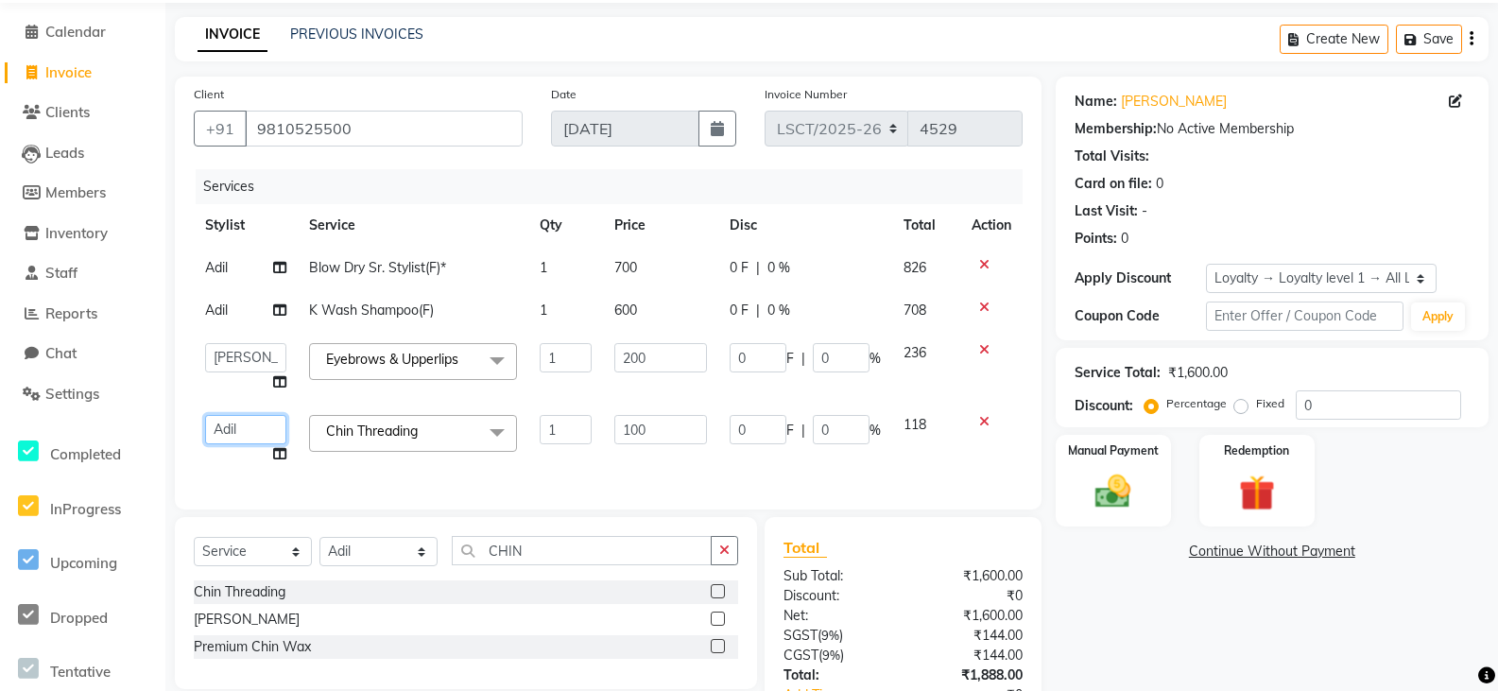
click at [215, 428] on select "Adil Ajay_pdct Bharat_pdct Counter Sales Ezaz guddu_asst Jisha Kuldeep _pdct Ma…" at bounding box center [245, 429] width 81 height 29
click at [246, 306] on td "Adil" at bounding box center [246, 310] width 104 height 43
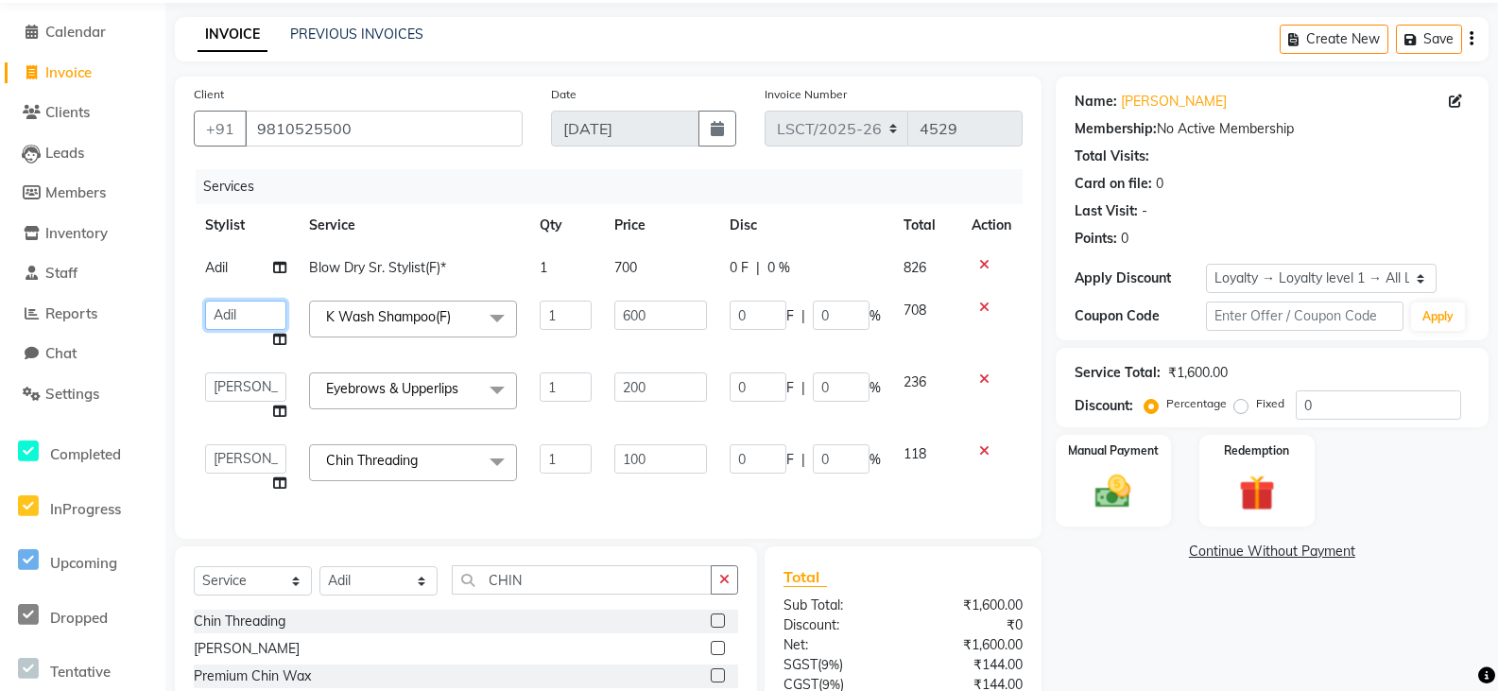
click at [246, 306] on select "Adil Ajay_pdct Bharat_pdct Counter Sales Ezaz guddu_asst Jisha Kuldeep _pdct Ma…" at bounding box center [245, 315] width 81 height 29
click at [1099, 485] on img at bounding box center [1113, 492] width 60 height 43
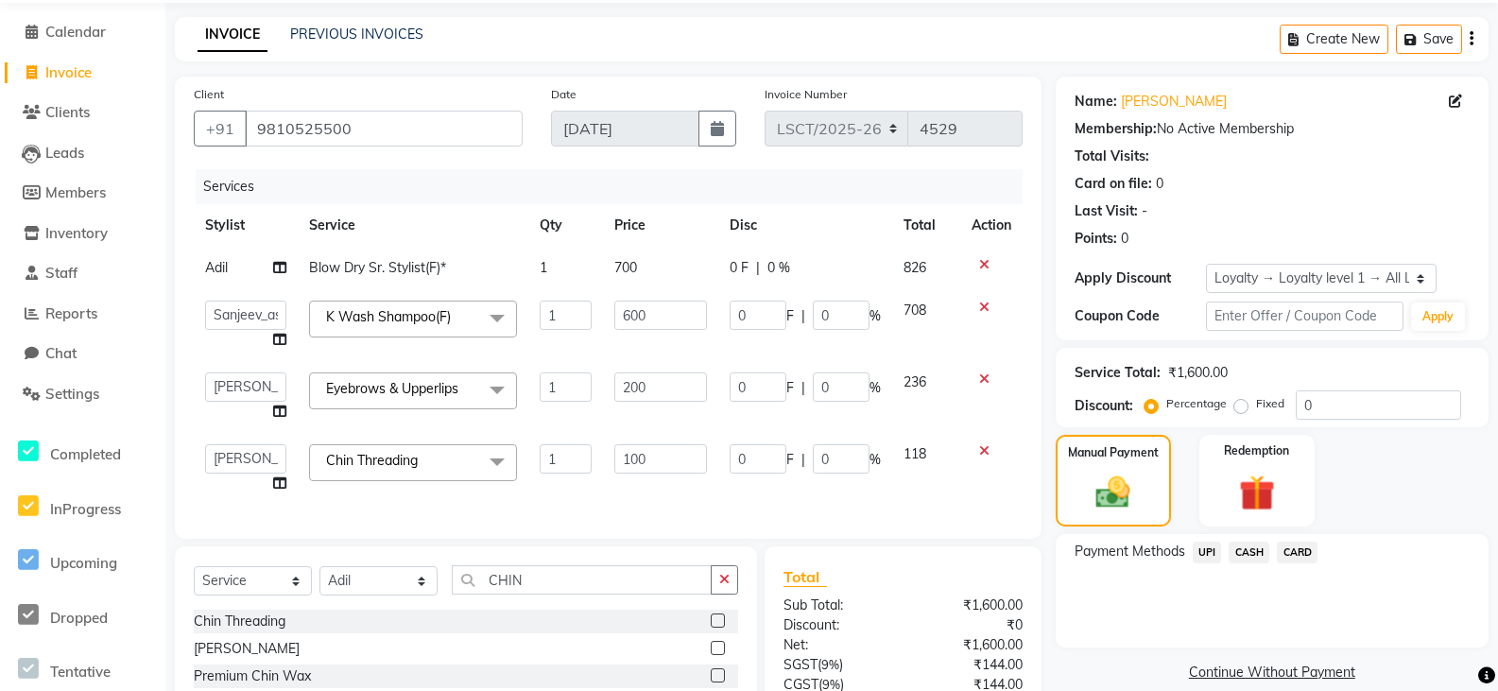
click at [1204, 547] on span "UPI" at bounding box center [1207, 553] width 29 height 22
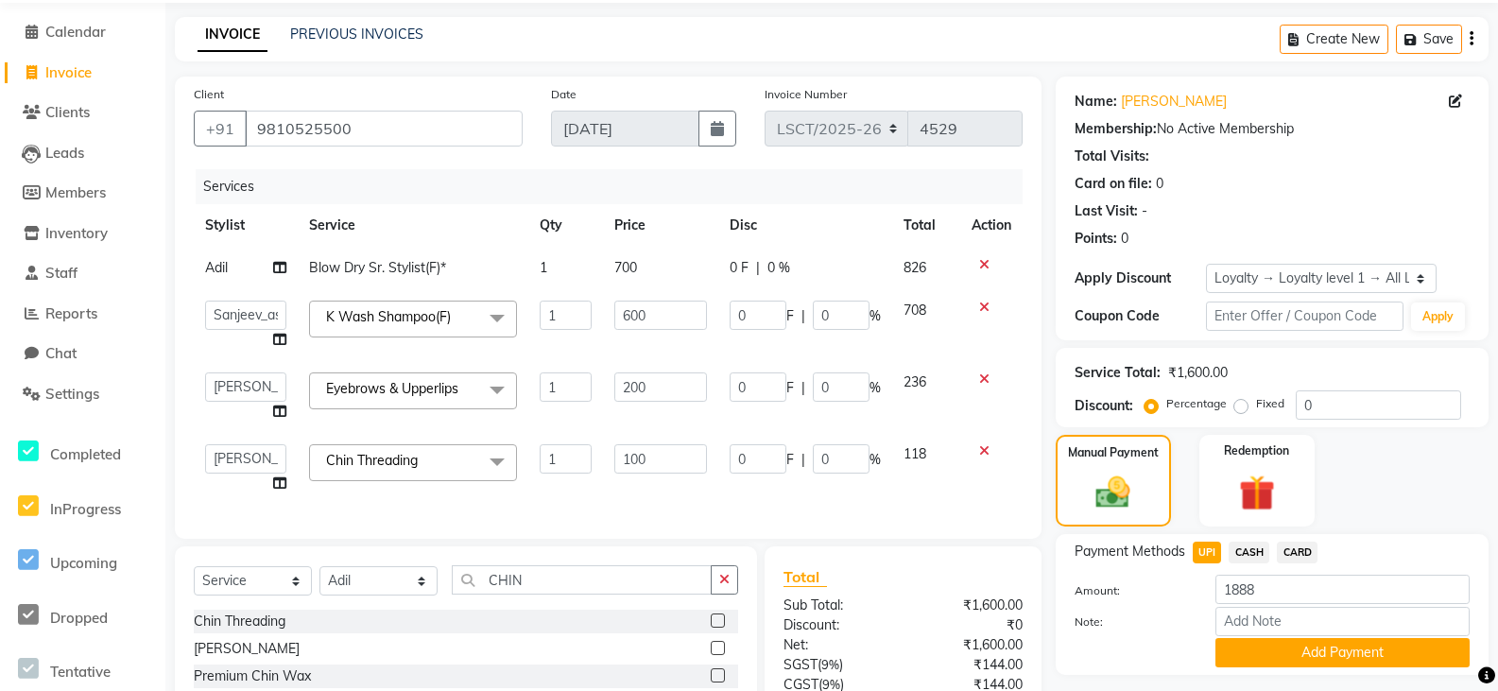
scroll to position [241, 0]
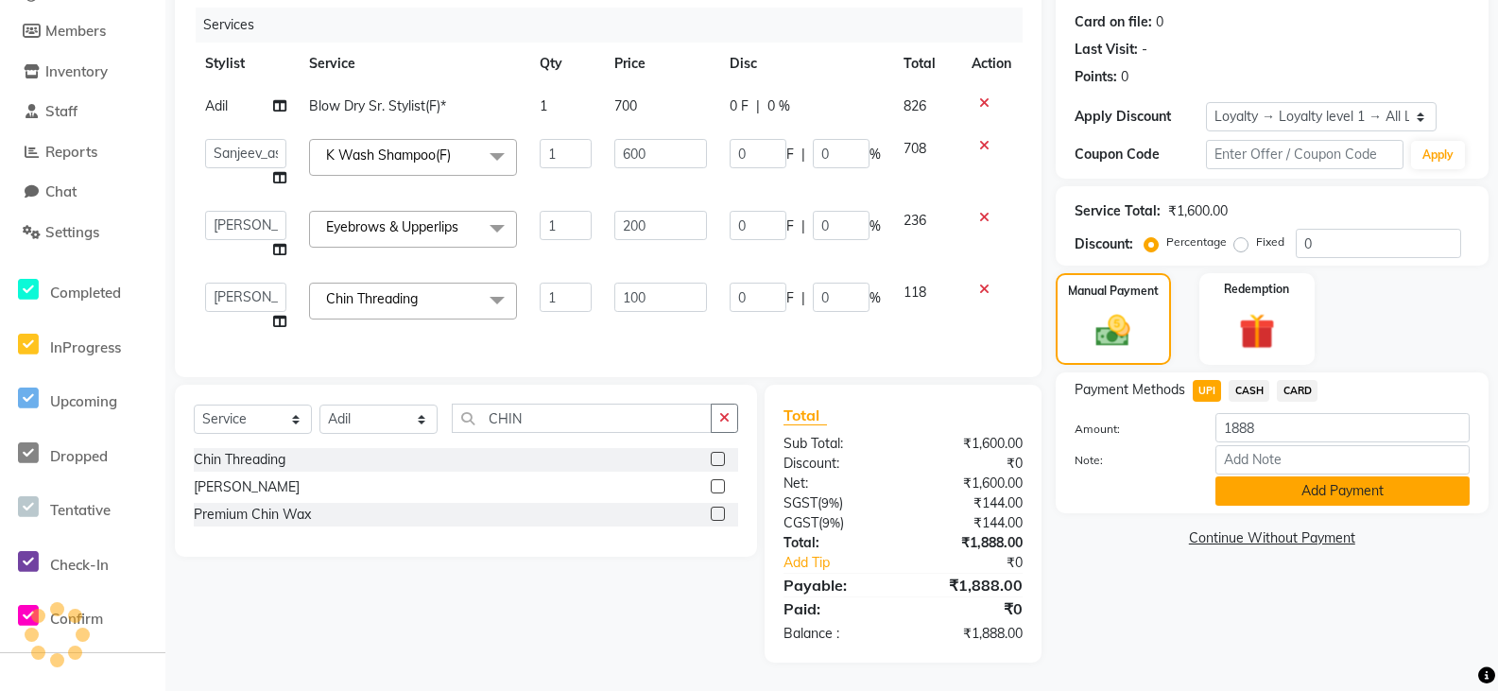
click at [1230, 476] on button "Add Payment" at bounding box center [1342, 490] width 254 height 29
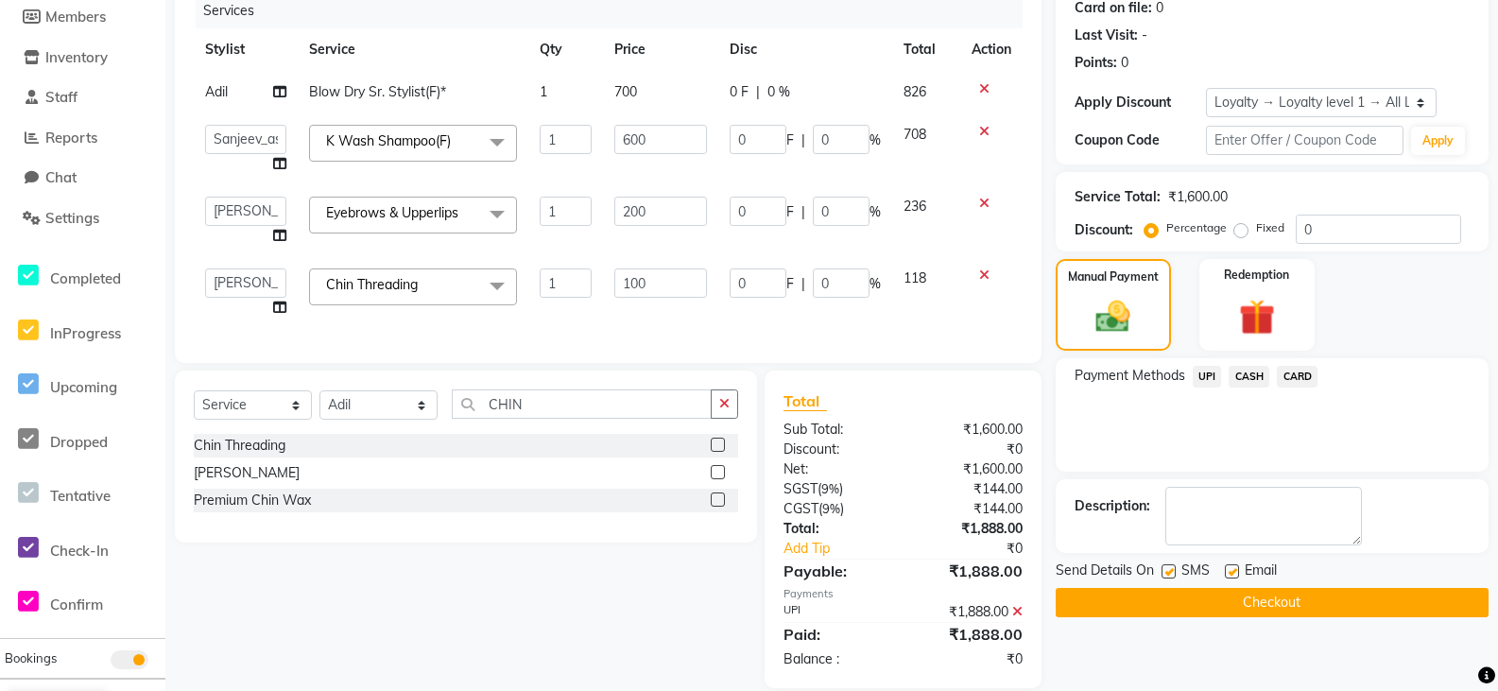
scroll to position [374, 0]
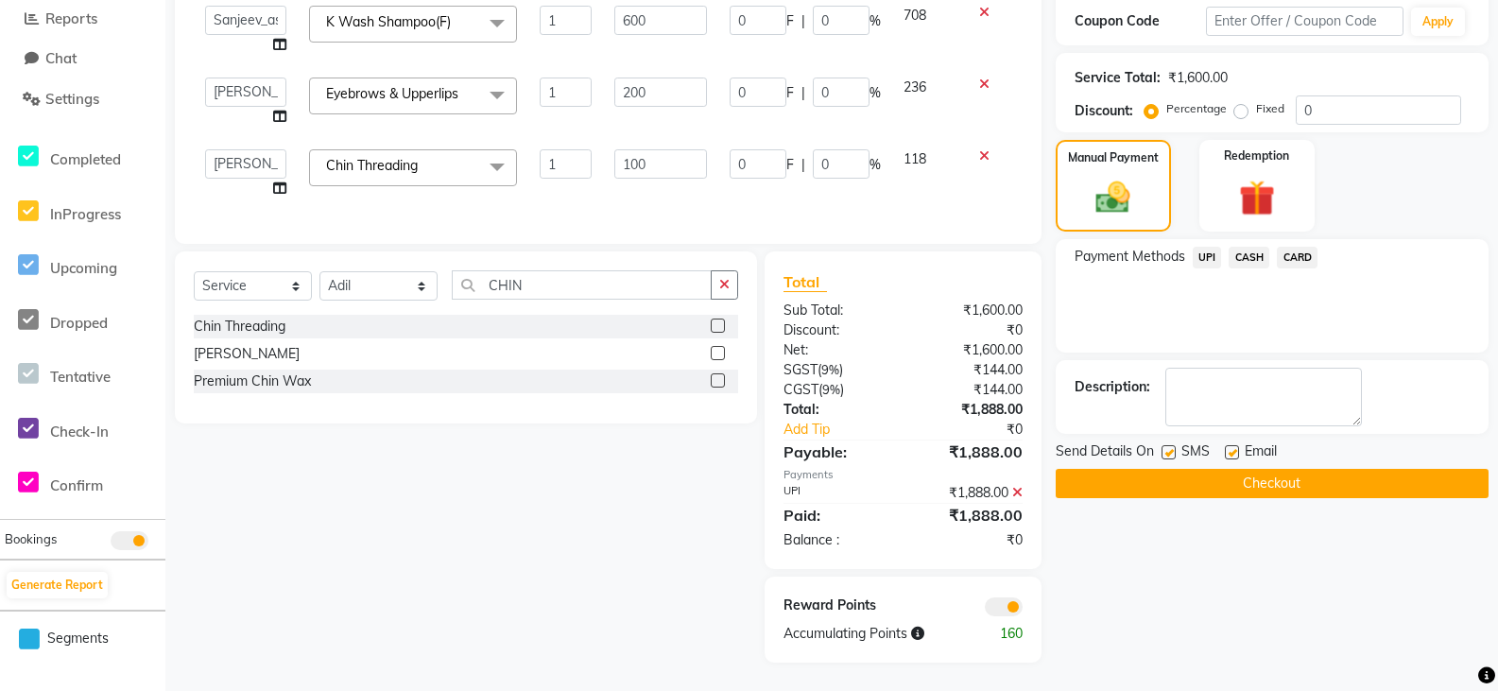
click at [1169, 472] on button "Checkout" at bounding box center [1272, 483] width 433 height 29
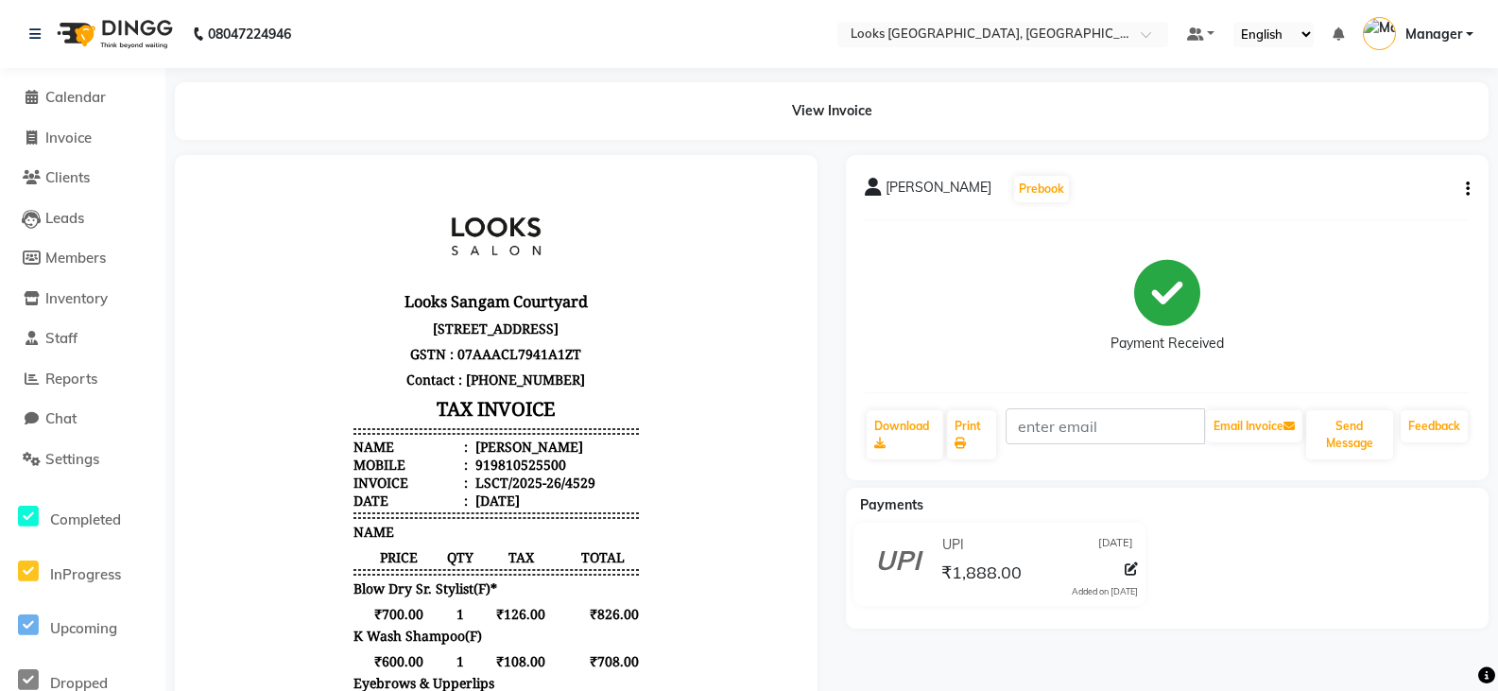
click at [63, 150] on li "Invoice" at bounding box center [82, 138] width 165 height 41
click at [69, 143] on span "Invoice" at bounding box center [68, 138] width 46 height 18
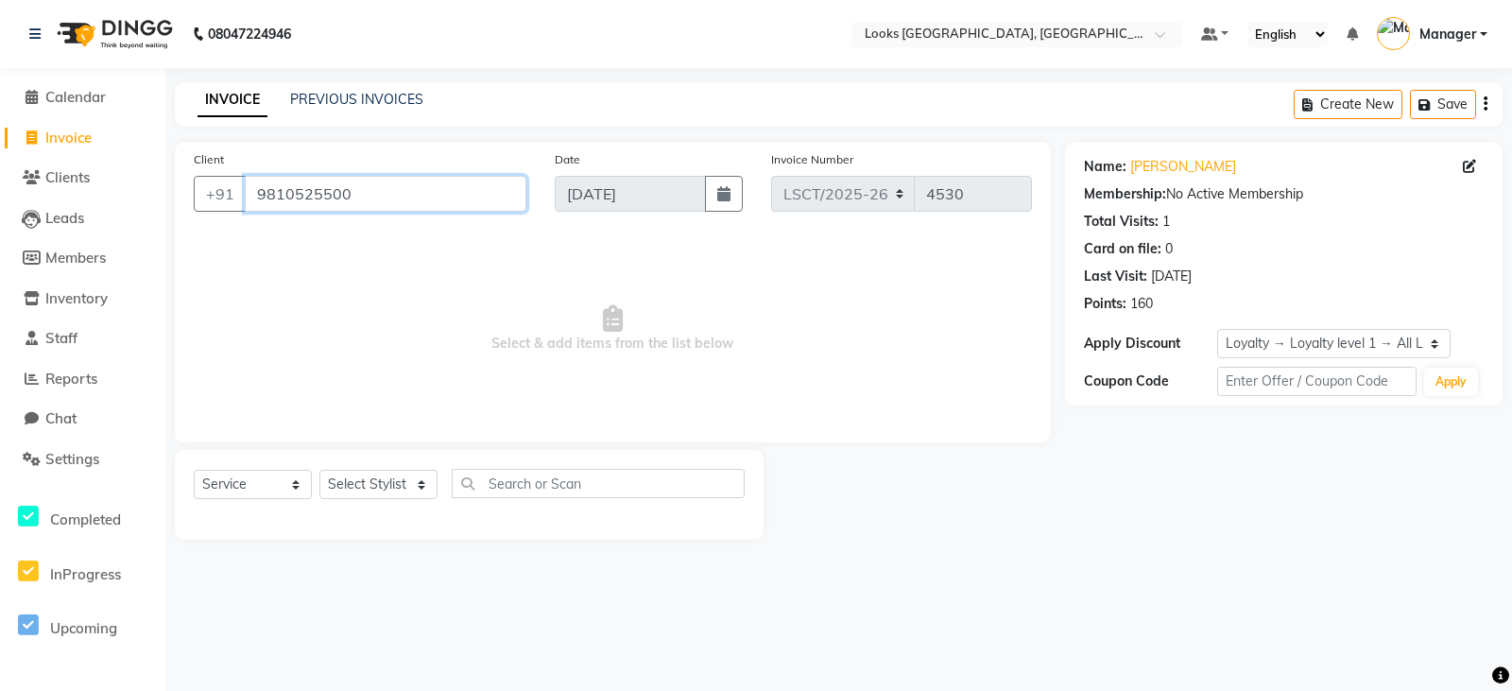
drag, startPoint x: 370, startPoint y: 190, endPoint x: 219, endPoint y: 213, distance: 152.9
click at [219, 213] on div "Client +91 9810525500" at bounding box center [360, 187] width 361 height 77
paste input "1934424"
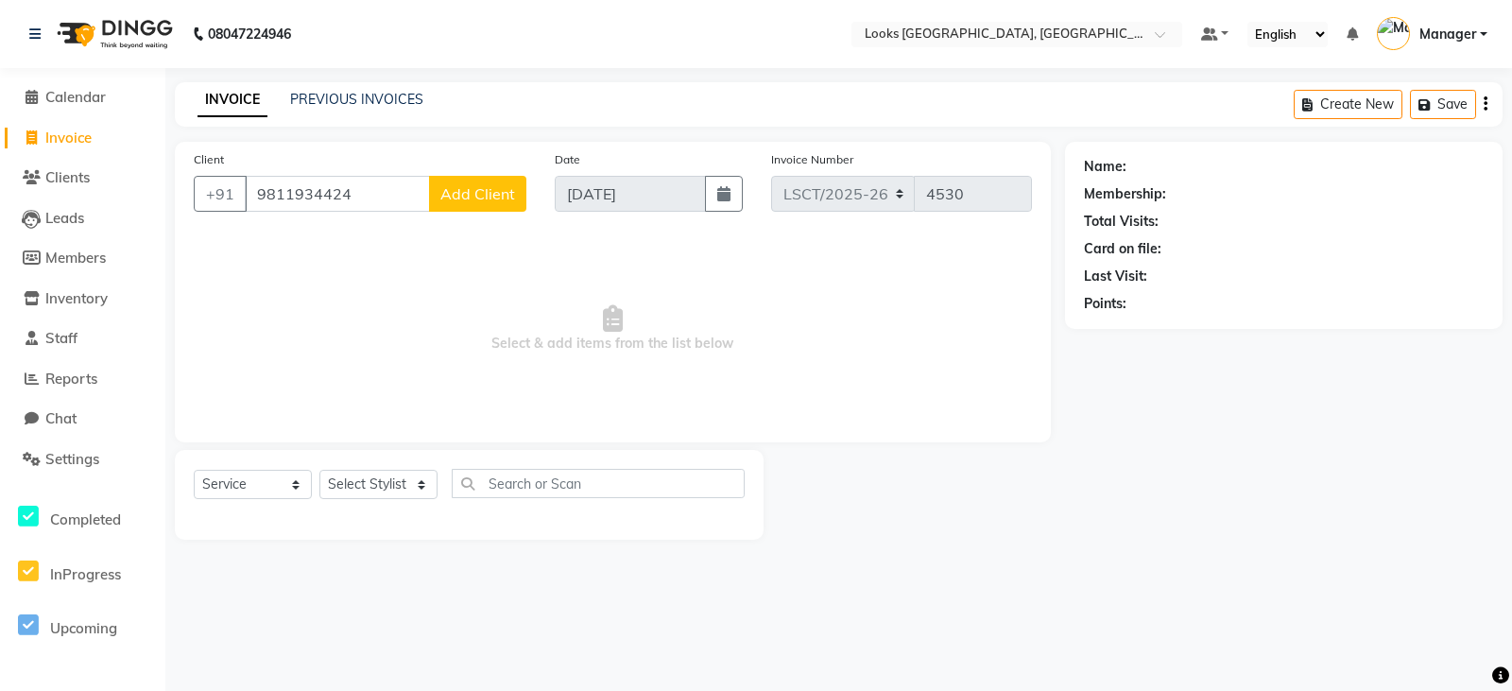
click at [483, 199] on span "Add Client" at bounding box center [477, 193] width 75 height 19
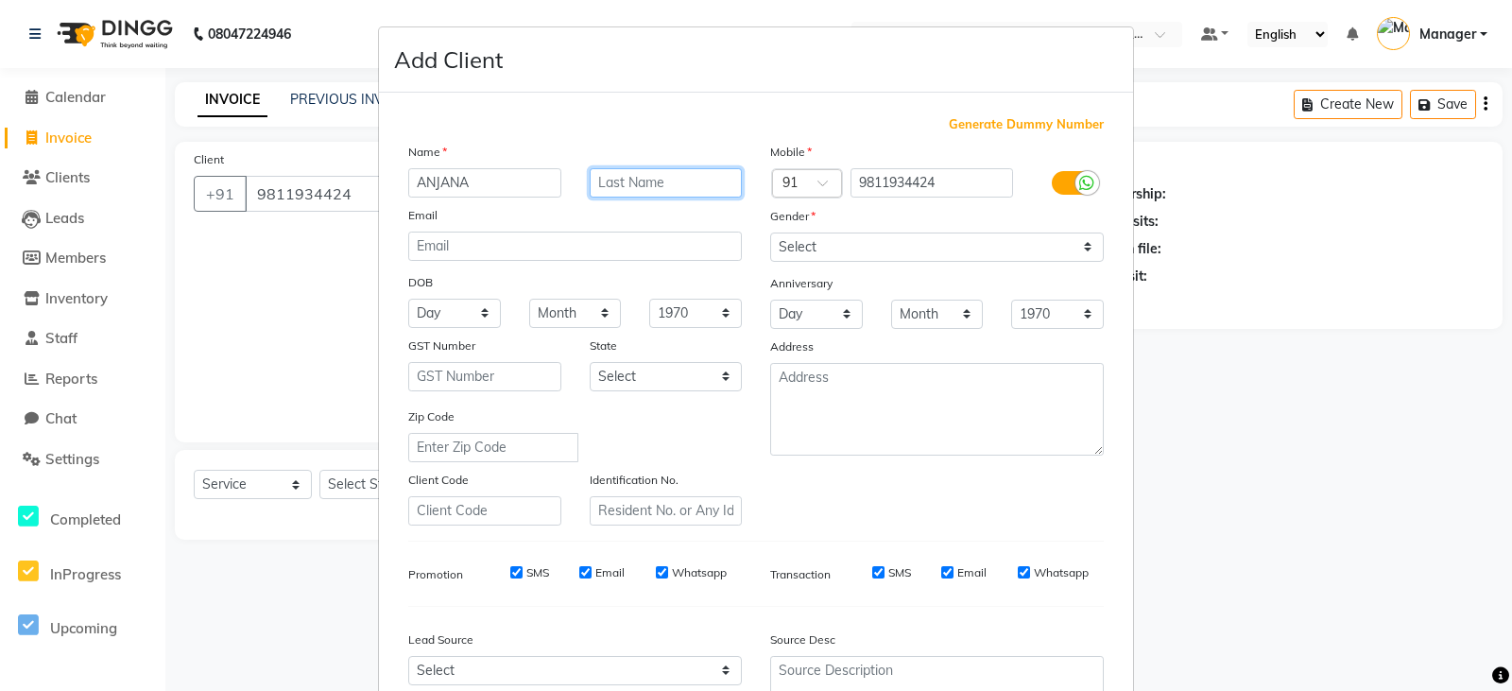
click at [637, 181] on input "text" at bounding box center [666, 182] width 153 height 29
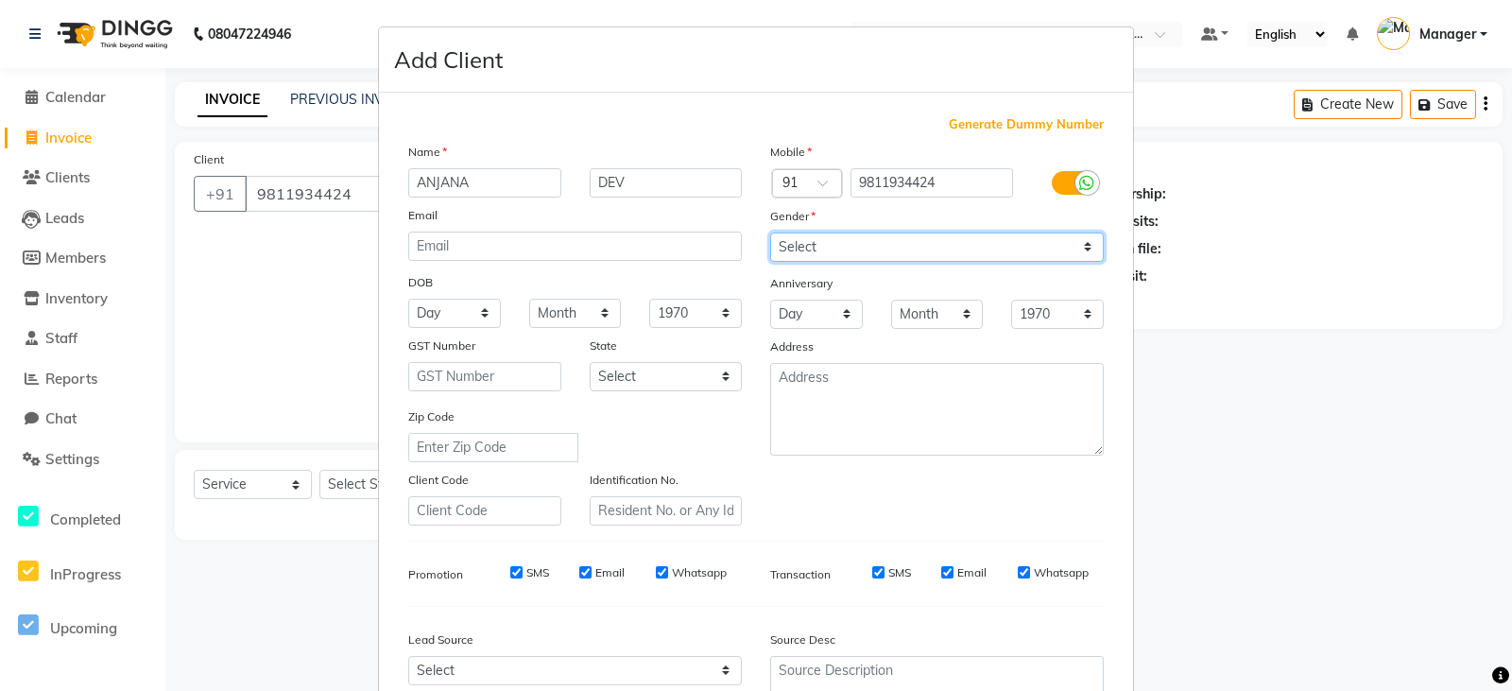
drag, startPoint x: 889, startPoint y: 243, endPoint x: 884, endPoint y: 253, distance: 11.8
click at [889, 243] on select "Select Male Female Other Prefer Not To Say" at bounding box center [937, 246] width 334 height 29
click at [770, 232] on select "Select Male Female Other Prefer Not To Say" at bounding box center [937, 246] width 334 height 29
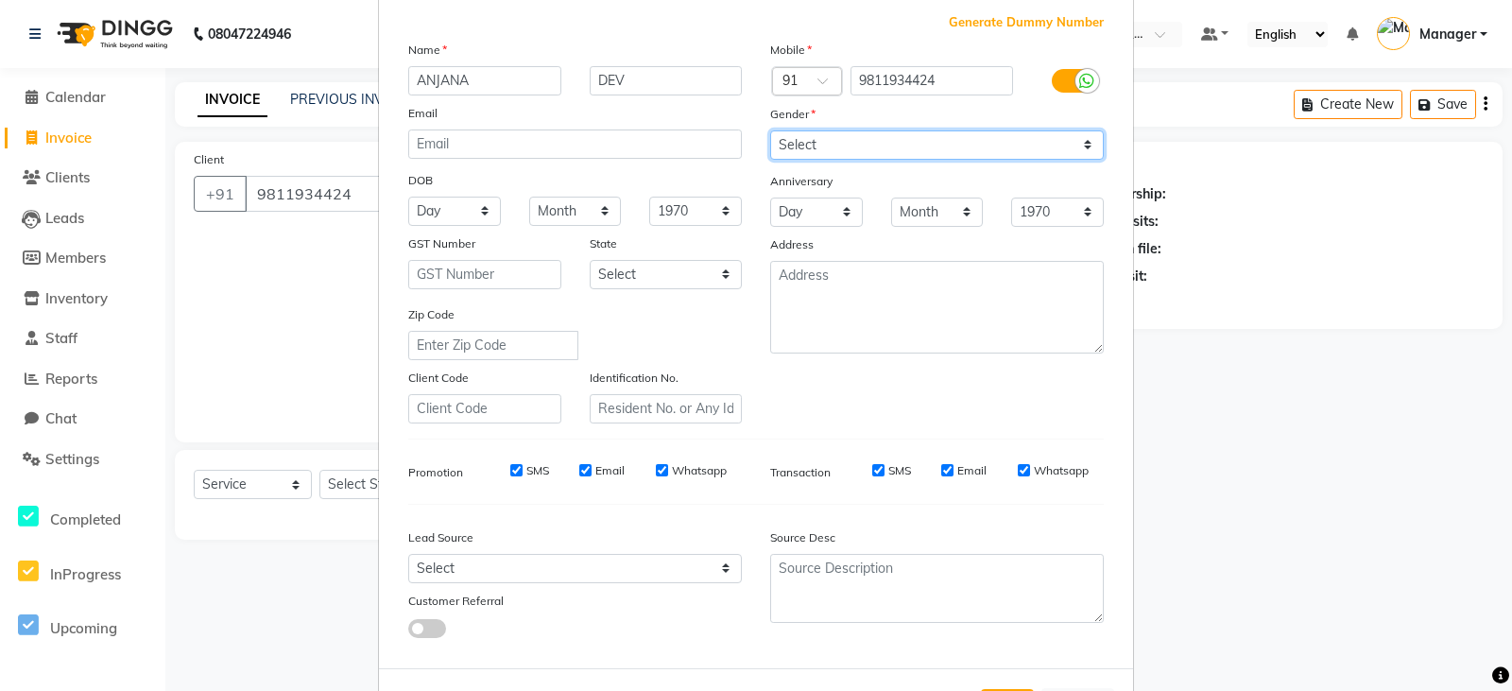
scroll to position [181, 0]
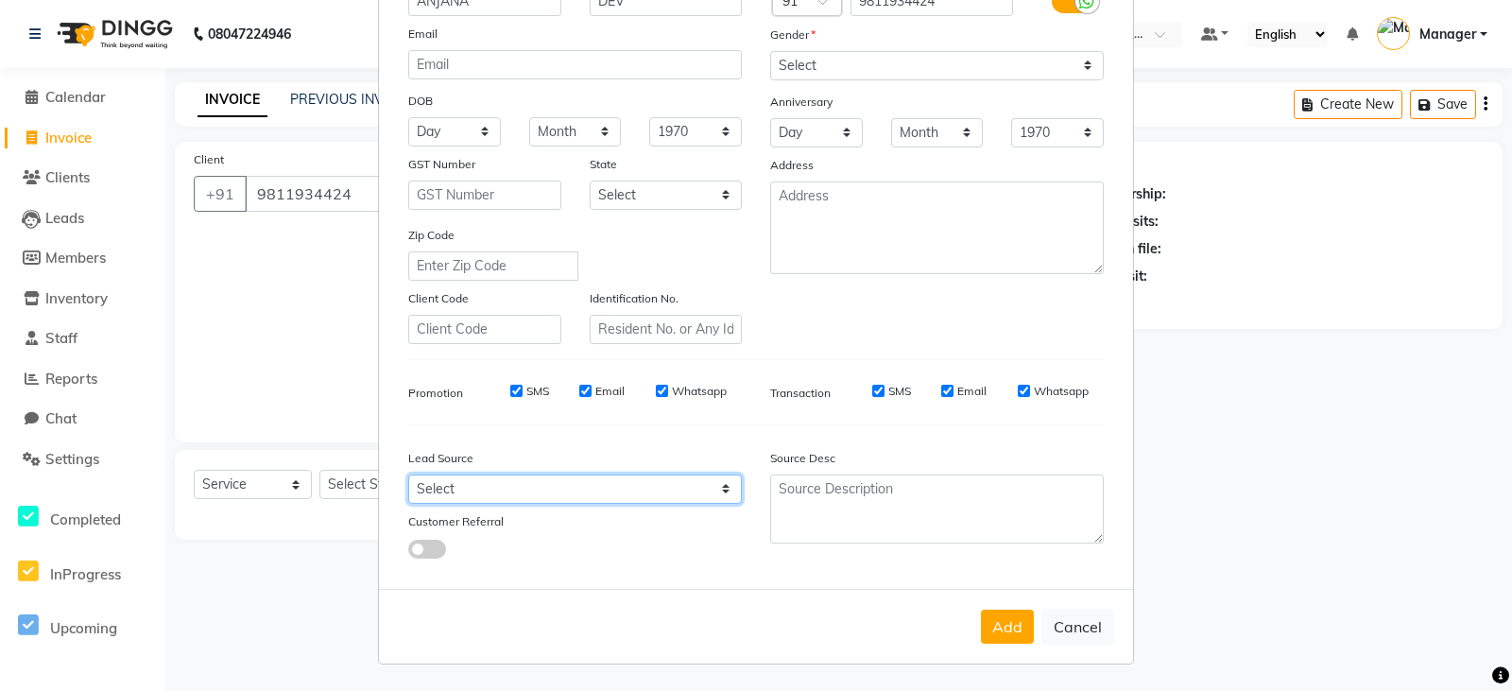
click at [468, 492] on select "Select Walk-in Referral Internet Friend Word of Mouth Advertisement Facebook Ju…" at bounding box center [575, 488] width 334 height 29
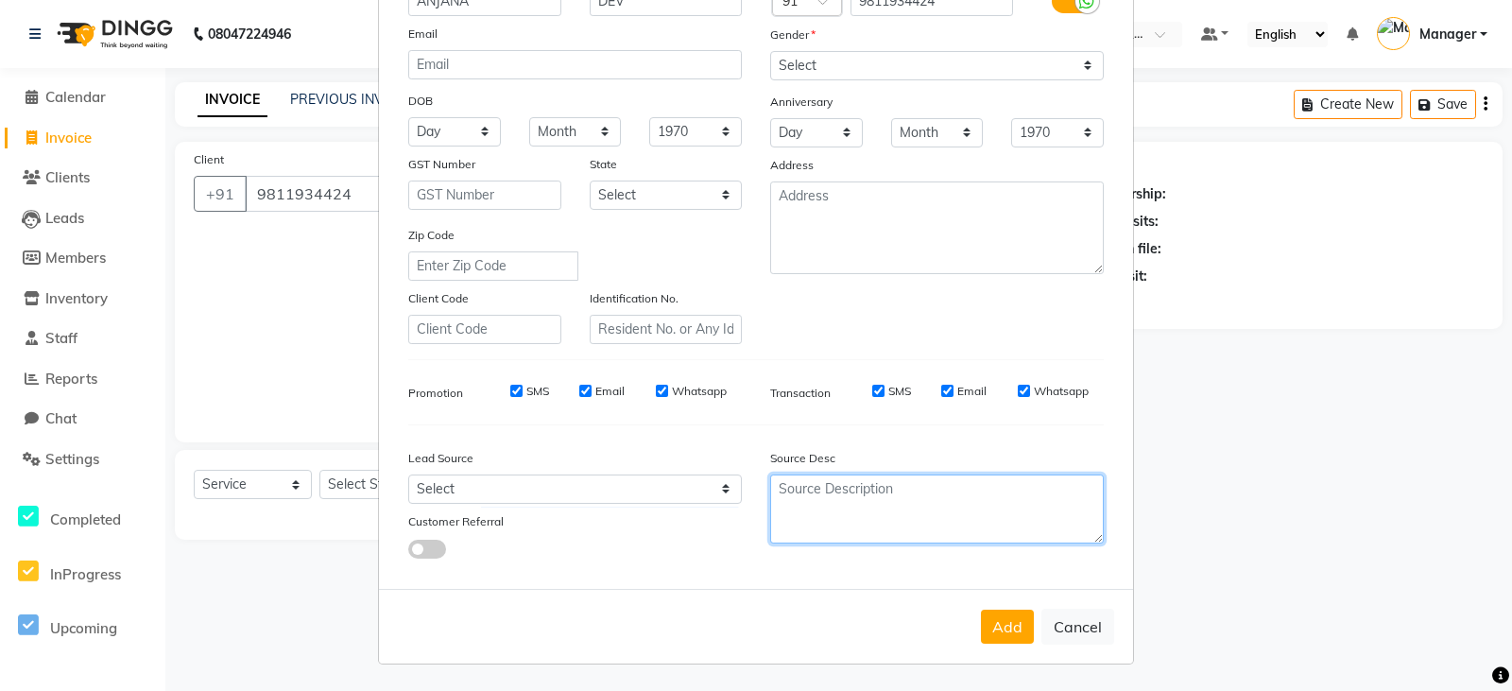
click at [829, 491] on textarea at bounding box center [937, 508] width 334 height 69
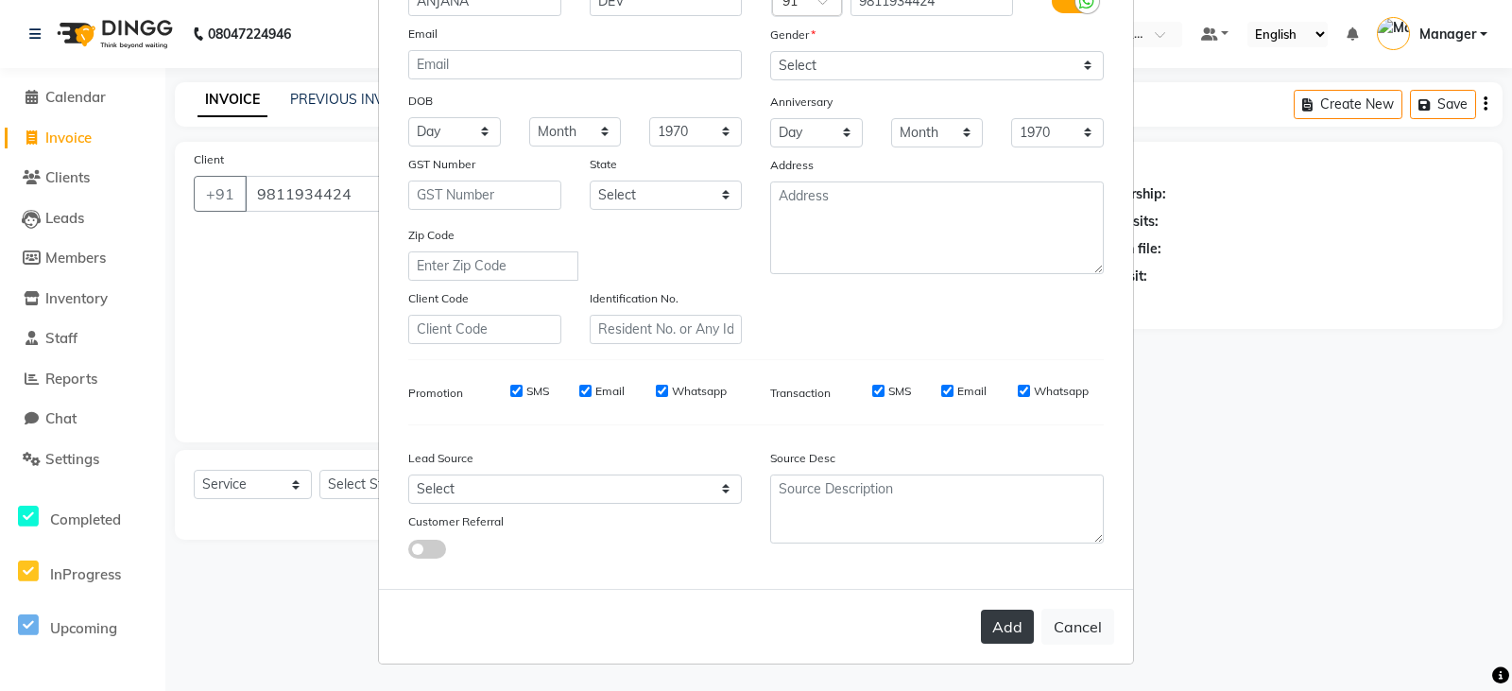
click at [1003, 627] on button "Add" at bounding box center [1007, 627] width 53 height 34
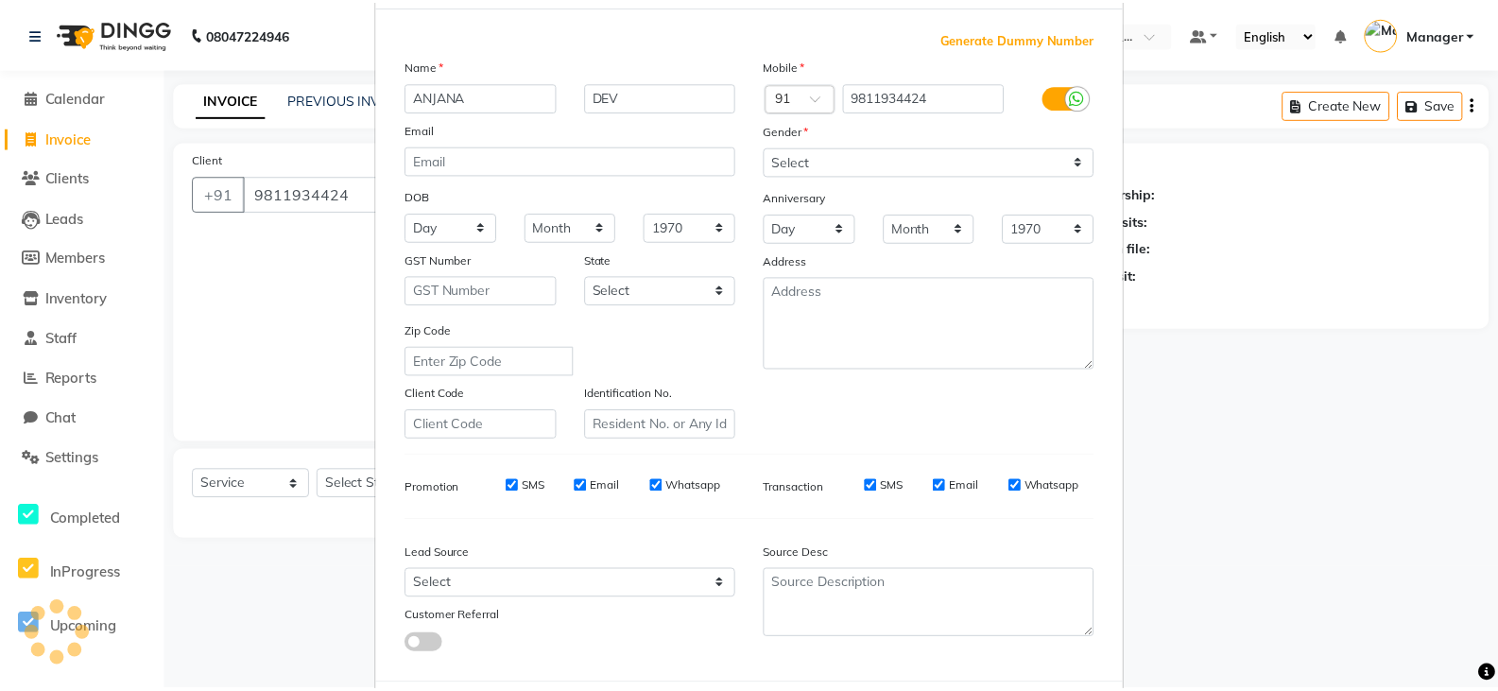
scroll to position [0, 0]
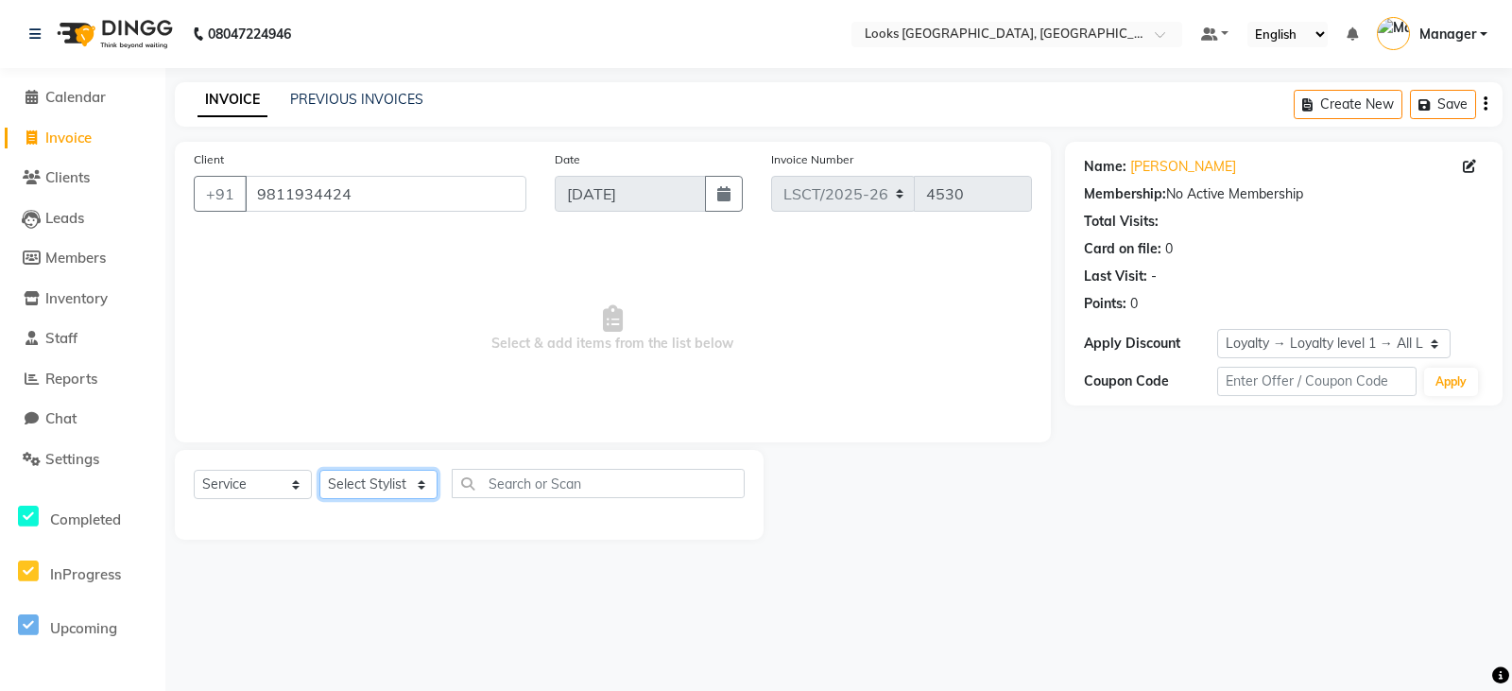
click at [380, 491] on select "Select Stylist Adil Ajay_pdct Bharat_pdct Counter Sales Ezaz guddu_asst Jisha K…" at bounding box center [378, 484] width 118 height 29
click at [319, 470] on select "Select Stylist Adil Ajay_pdct Bharat_pdct Counter Sales Ezaz guddu_asst Jisha K…" at bounding box center [378, 484] width 118 height 29
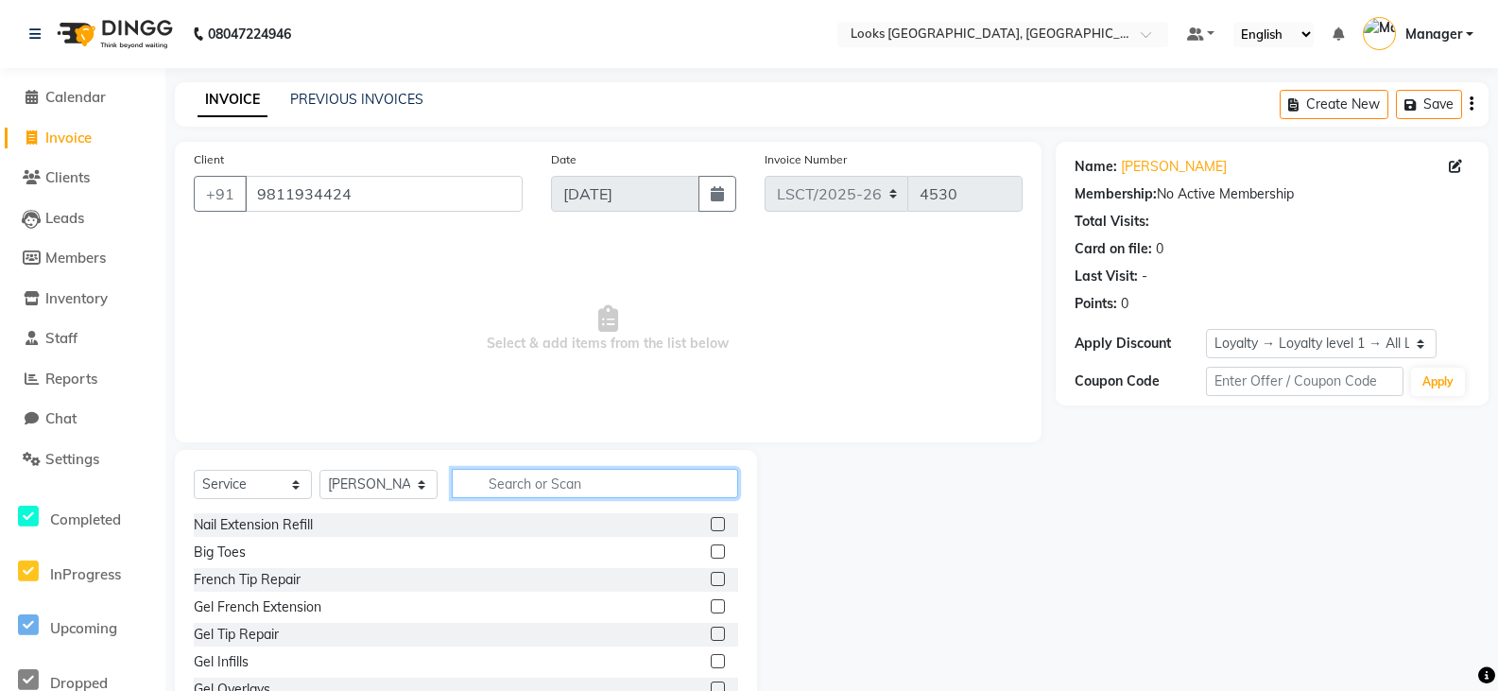
click at [517, 479] on input "text" at bounding box center [595, 483] width 286 height 29
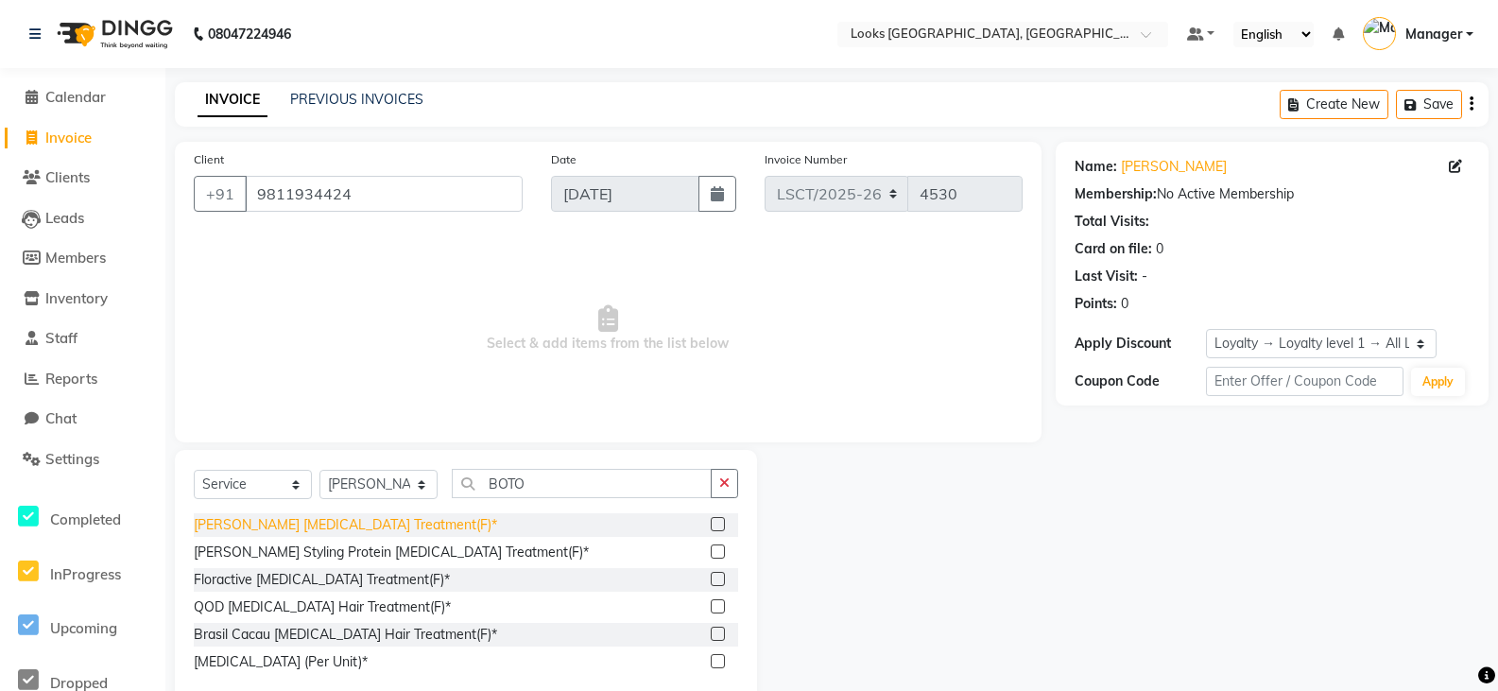
click at [297, 524] on div "[PERSON_NAME] [MEDICAL_DATA] Treatment(F)*" at bounding box center [345, 525] width 303 height 20
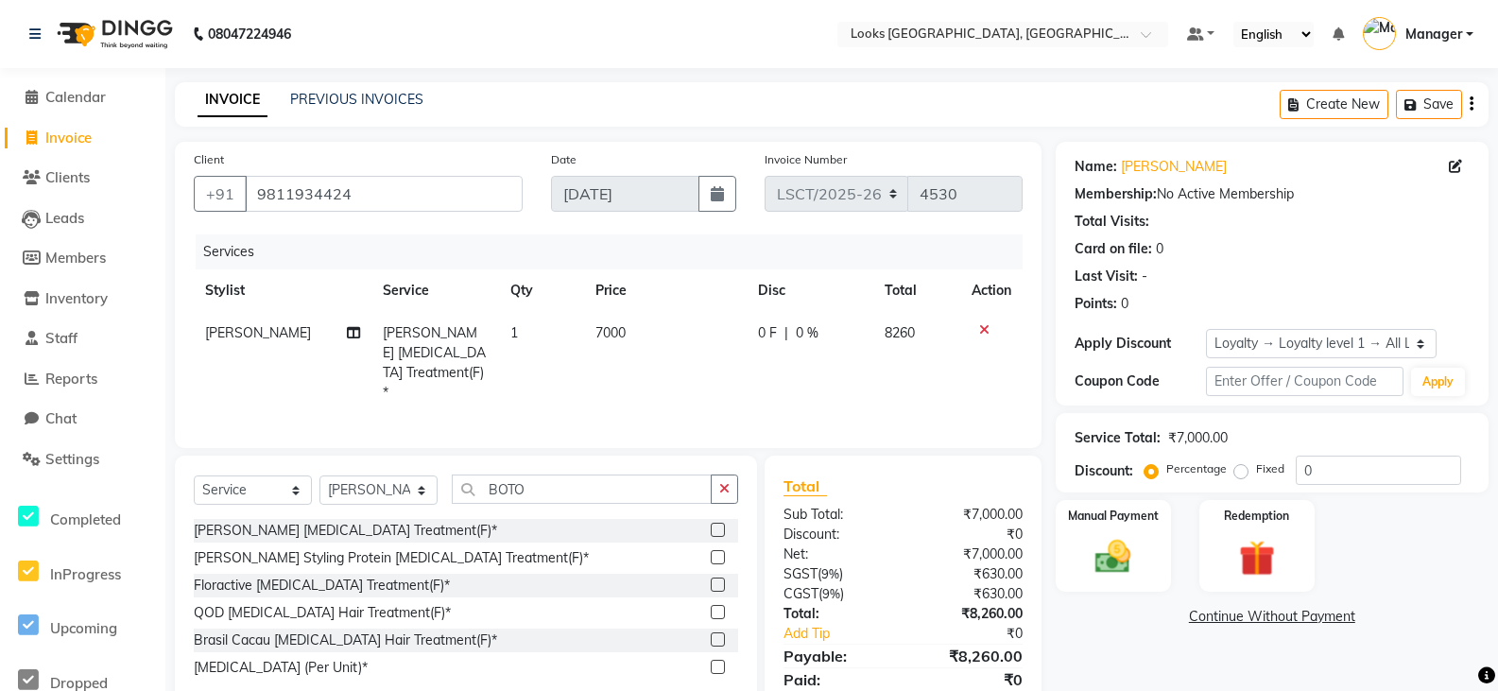
click at [601, 335] on span "7000" at bounding box center [610, 332] width 30 height 17
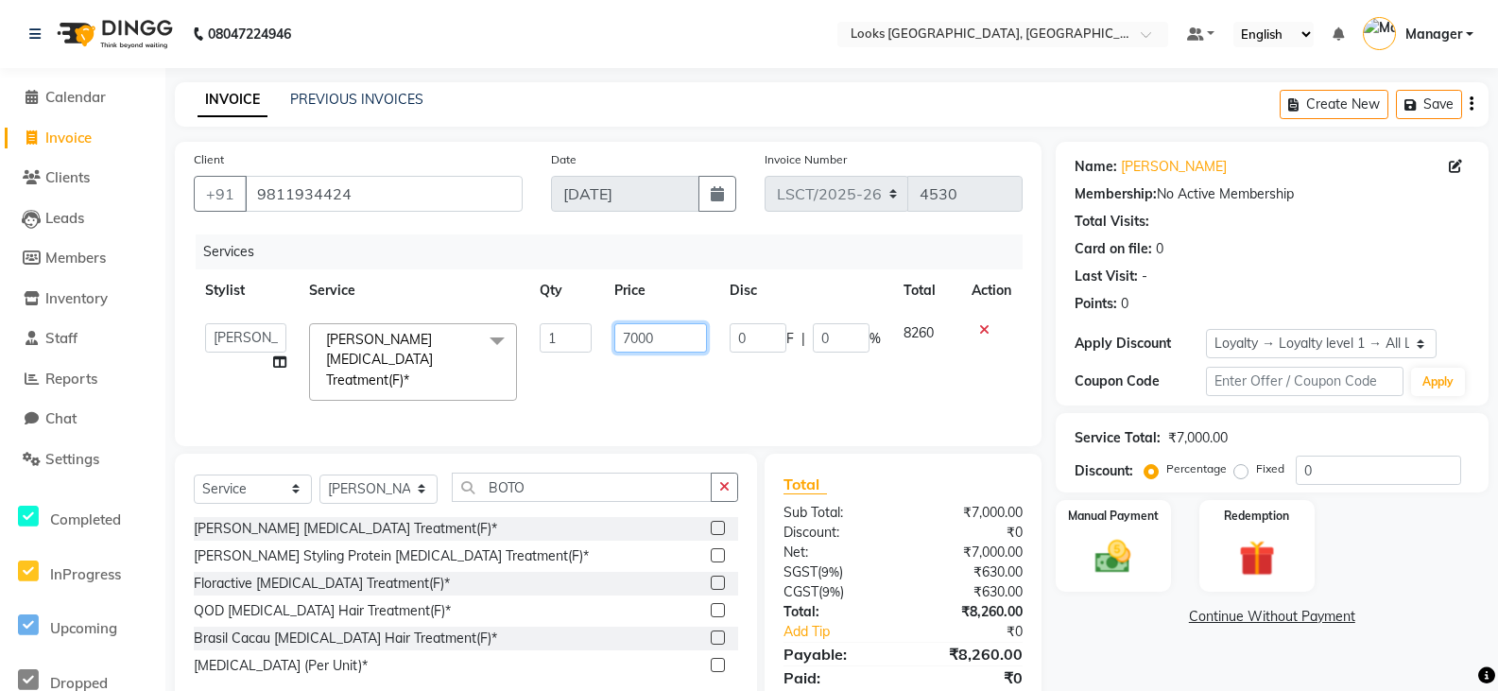
drag, startPoint x: 680, startPoint y: 333, endPoint x: 569, endPoint y: 347, distance: 112.4
click at [569, 347] on tr "Adil Ajay_pdct Bharat_pdct Counter Sales Ezaz guddu_asst Jisha Kuldeep _pdct Ma…" at bounding box center [608, 362] width 829 height 100
select select "90408"
select select "service"
select select "90408"
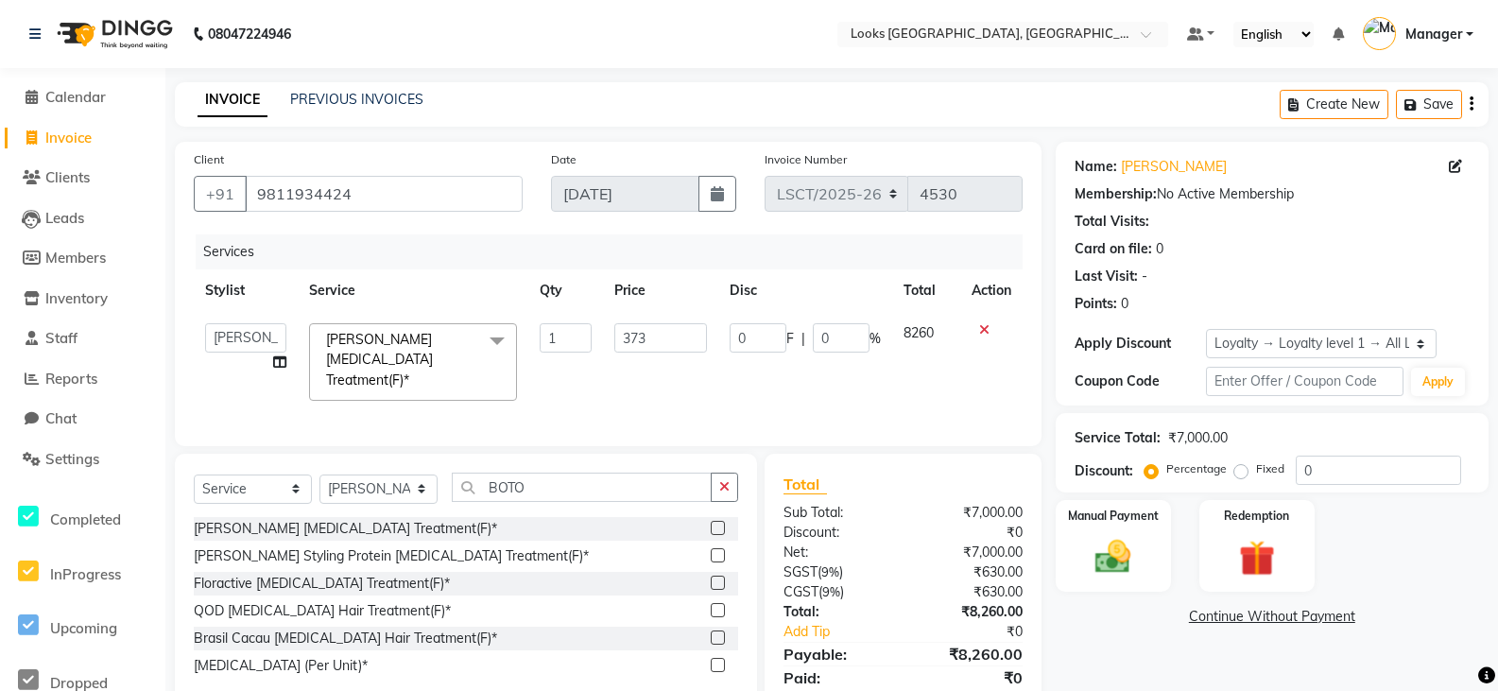
select select "1: Object"
click at [628, 334] on input "3739" at bounding box center [660, 337] width 93 height 29
type input "2739"
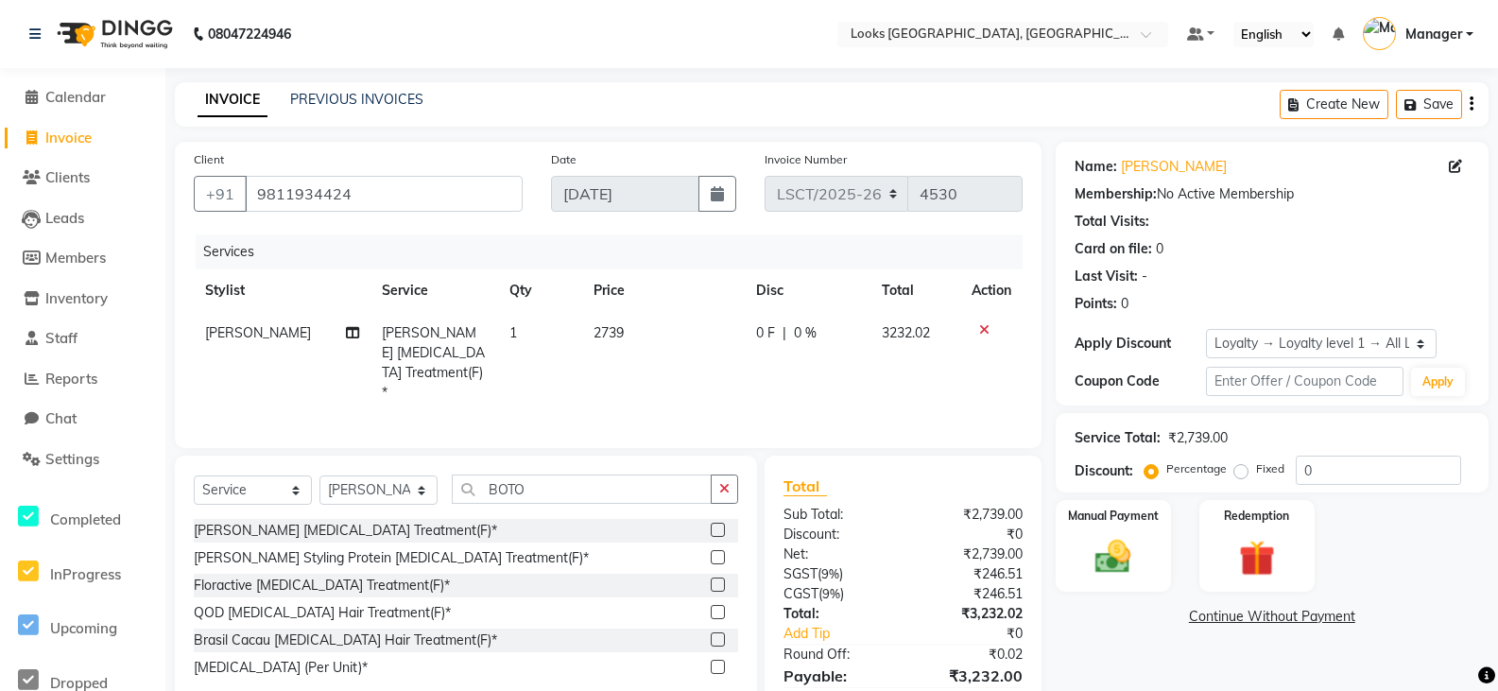
click at [1389, 563] on div "Manual Payment Redemption" at bounding box center [1271, 546] width 461 height 92
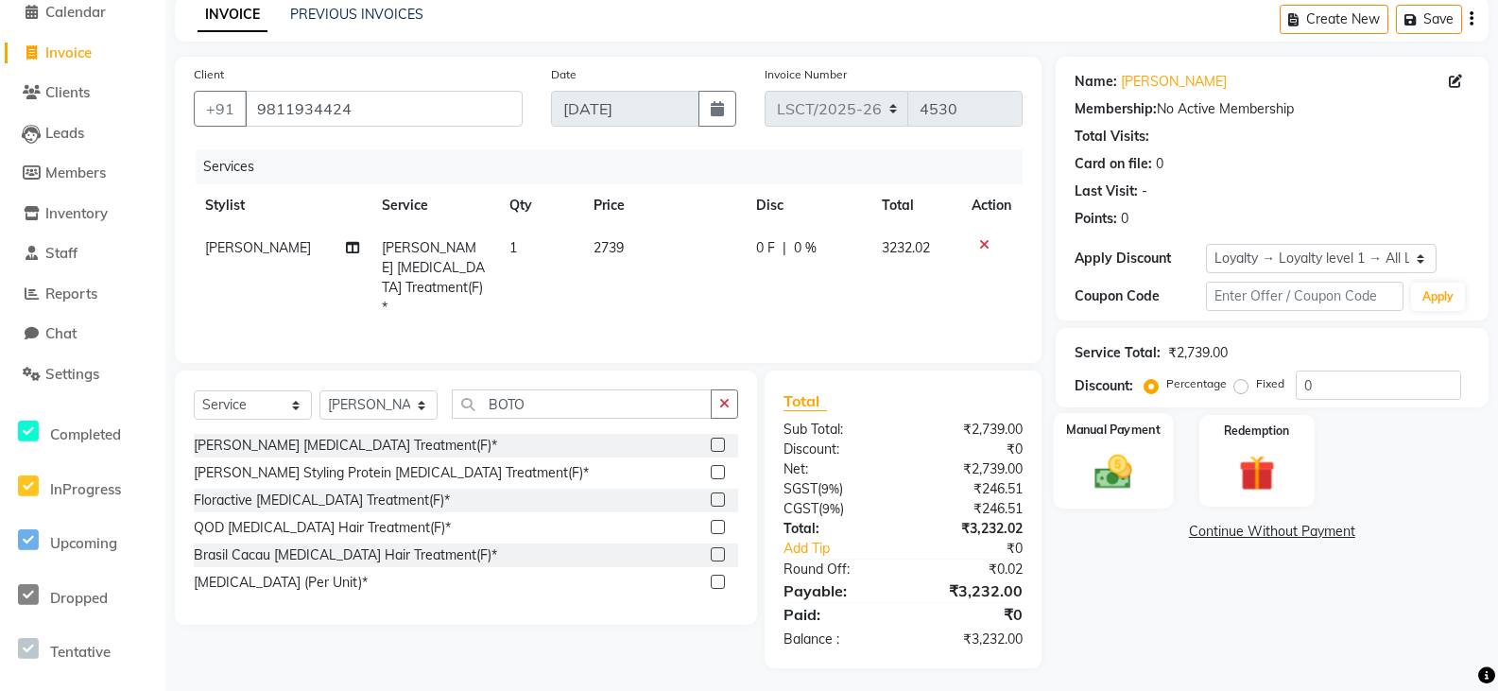
click at [1118, 481] on img at bounding box center [1113, 472] width 60 height 43
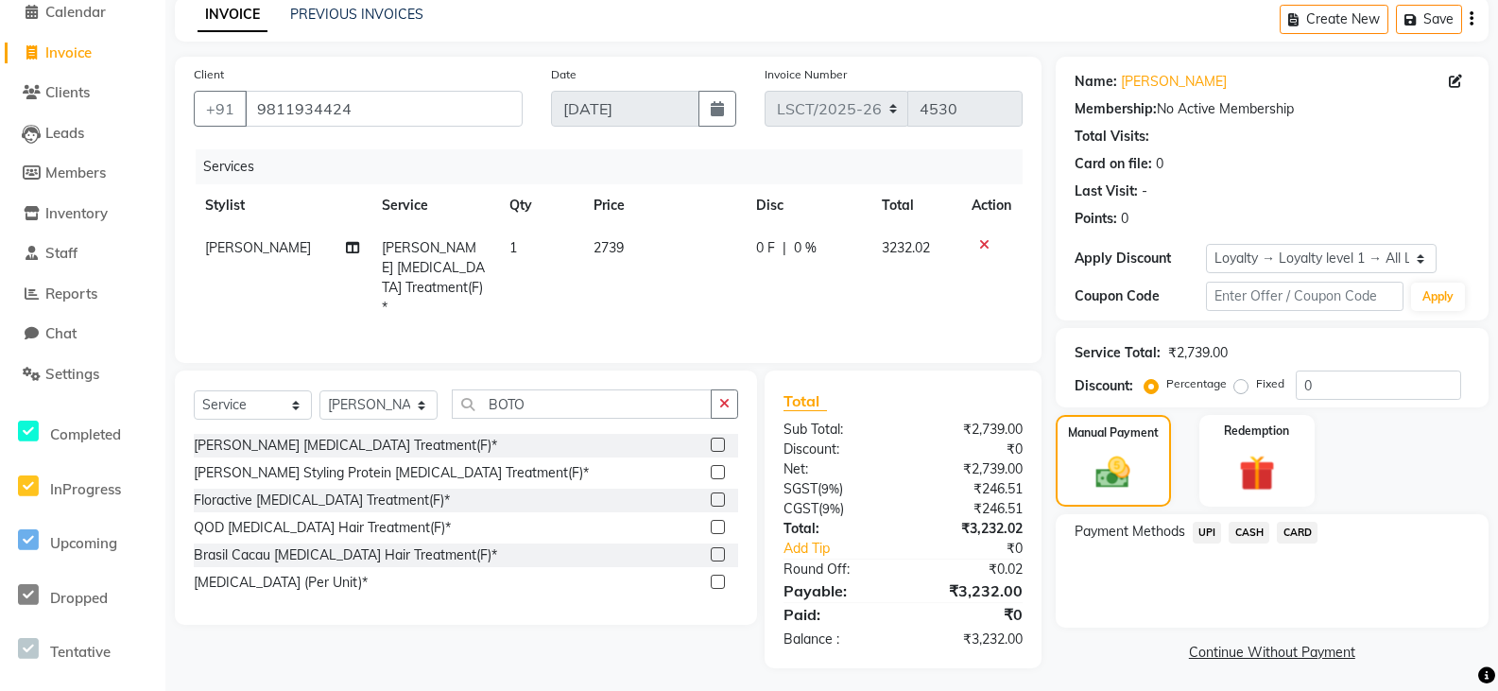
click at [1283, 533] on span "CARD" at bounding box center [1297, 533] width 41 height 22
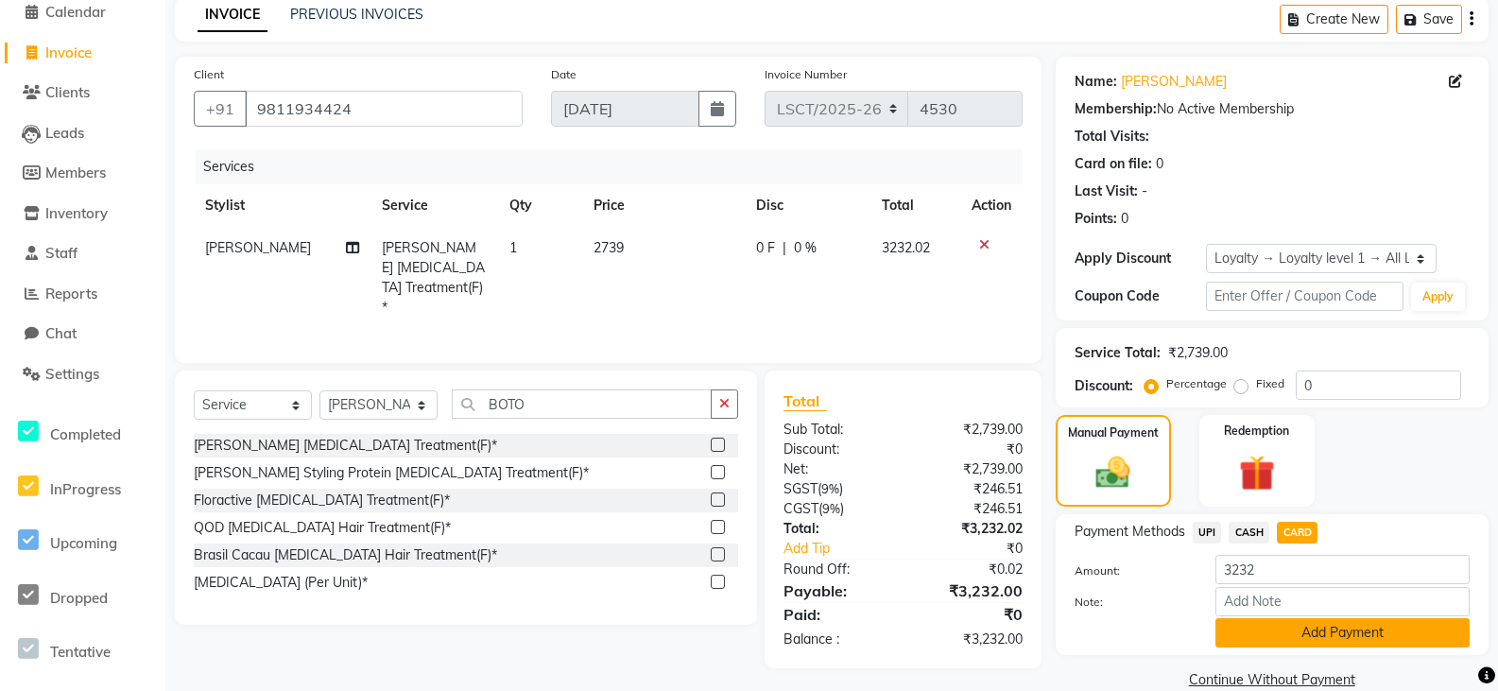
scroll to position [116, 0]
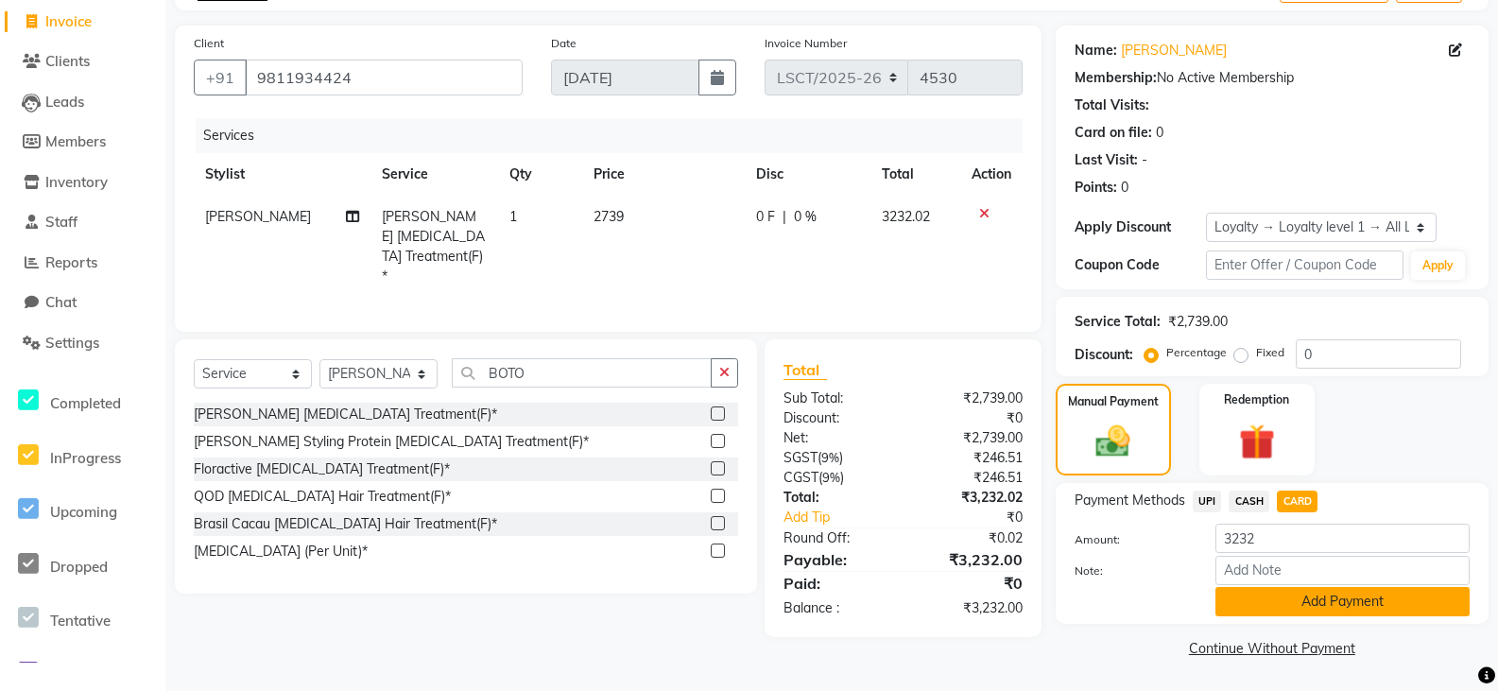
click at [1322, 594] on button "Add Payment" at bounding box center [1342, 601] width 254 height 29
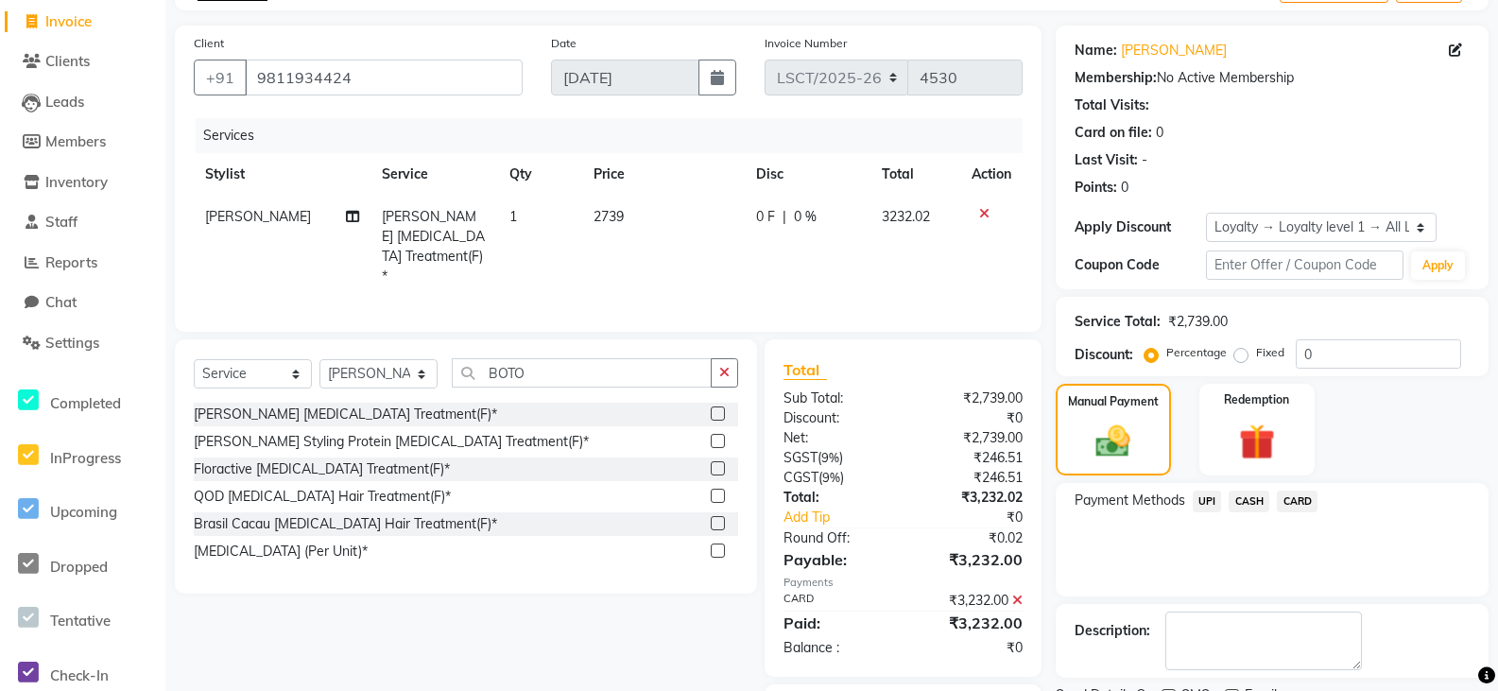
scroll to position [218, 0]
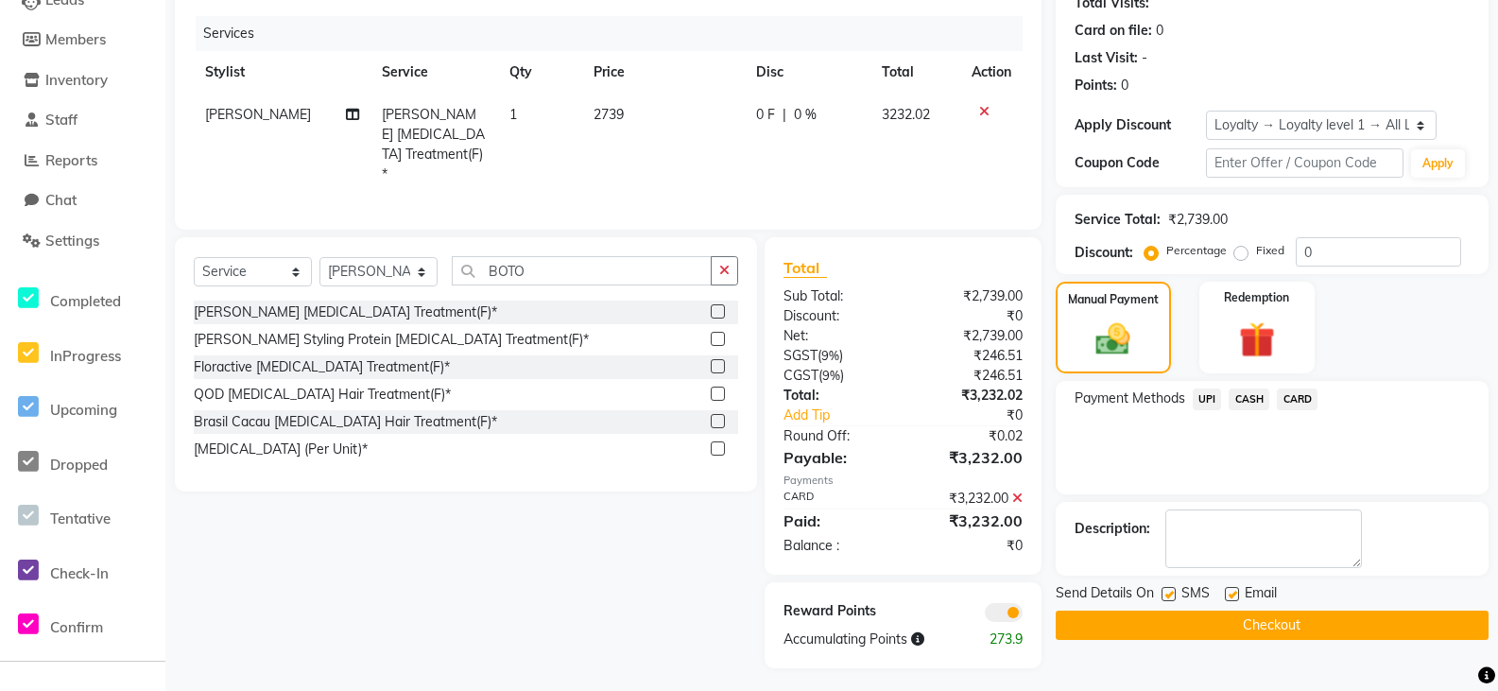
click at [1114, 628] on button "Checkout" at bounding box center [1272, 625] width 433 height 29
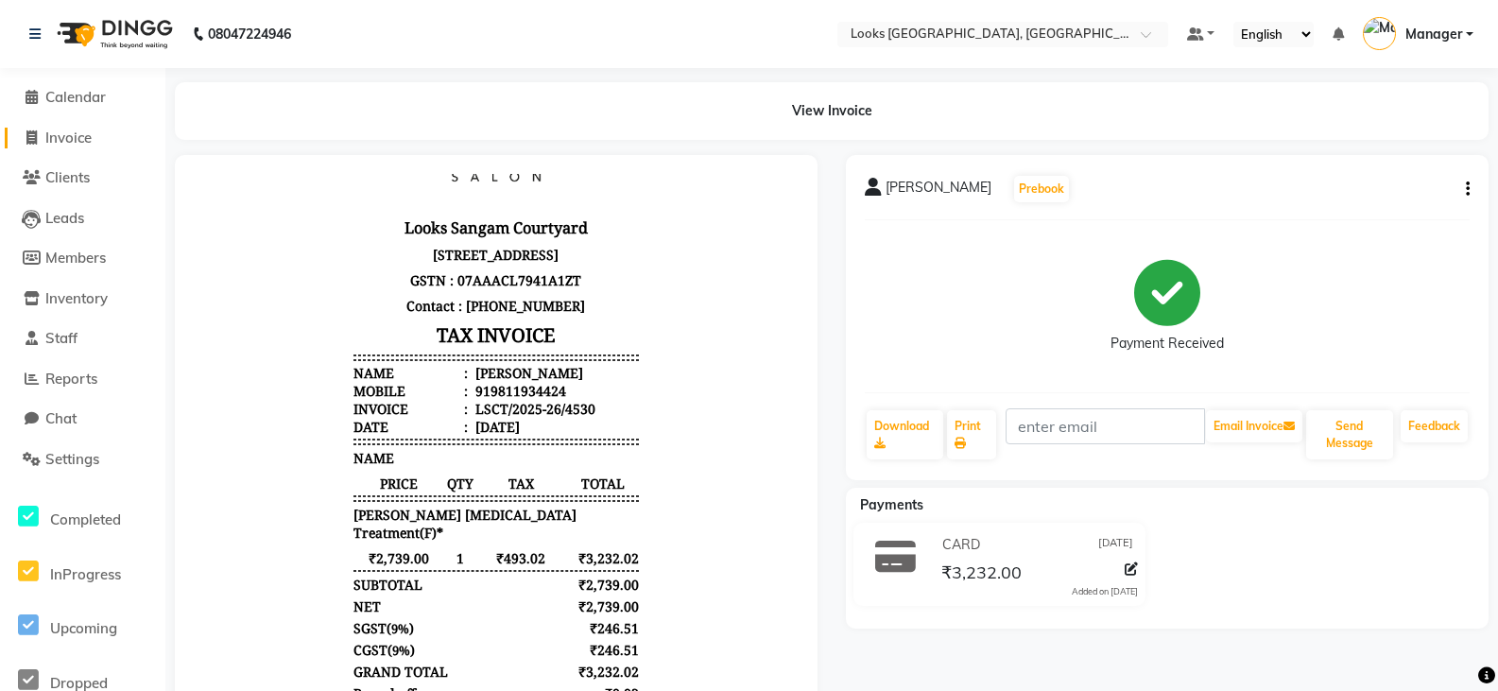
click at [103, 128] on link "Invoice" at bounding box center [83, 139] width 156 height 22
select select "service"
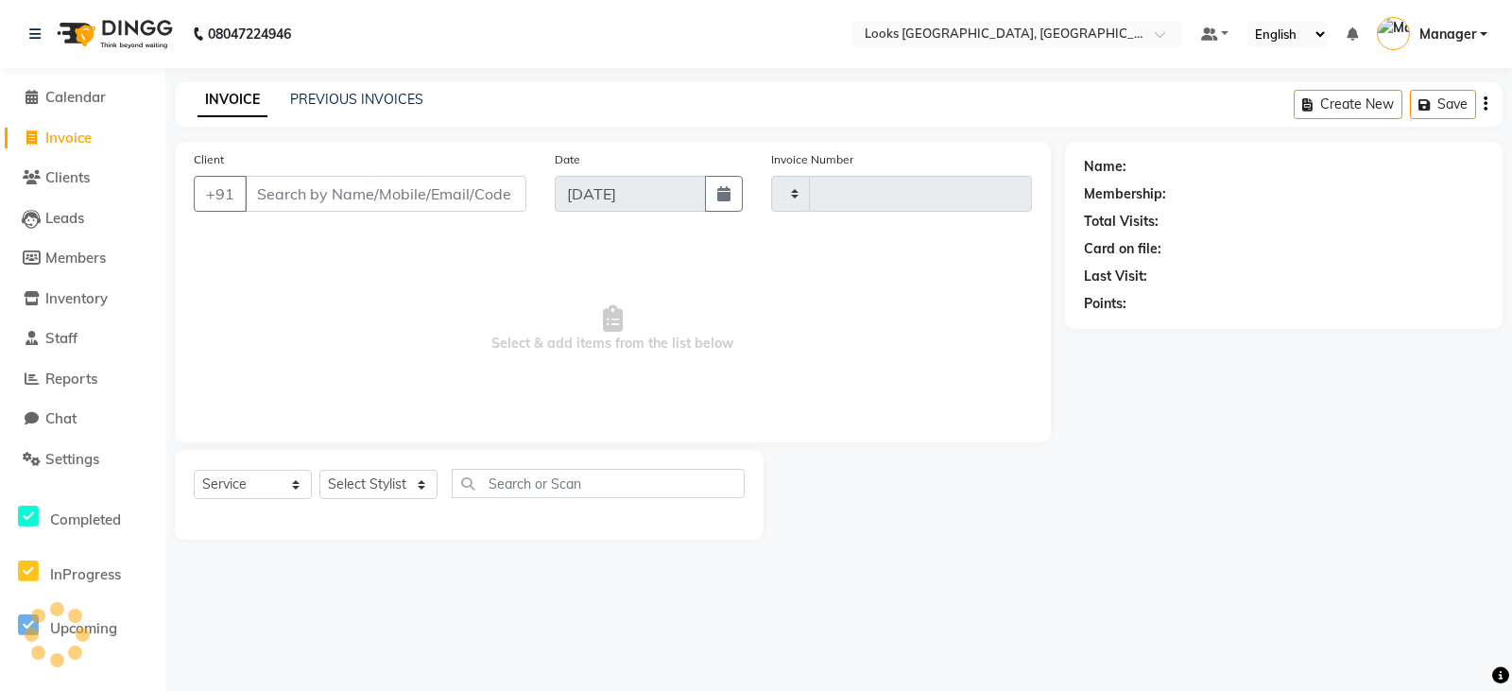
type input "4531"
select select "8942"
click at [353, 102] on link "PREVIOUS INVOICES" at bounding box center [356, 99] width 133 height 17
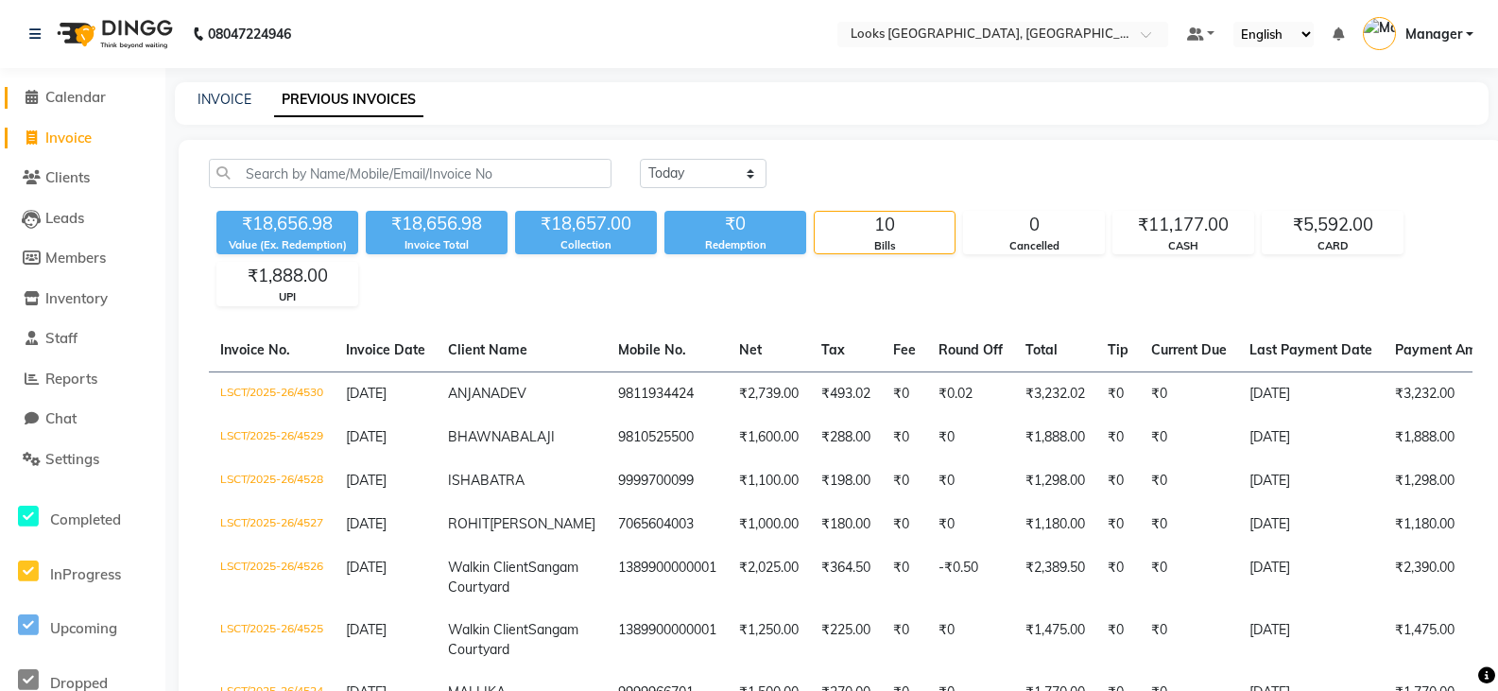
click at [89, 99] on span "Calendar" at bounding box center [75, 97] width 60 height 18
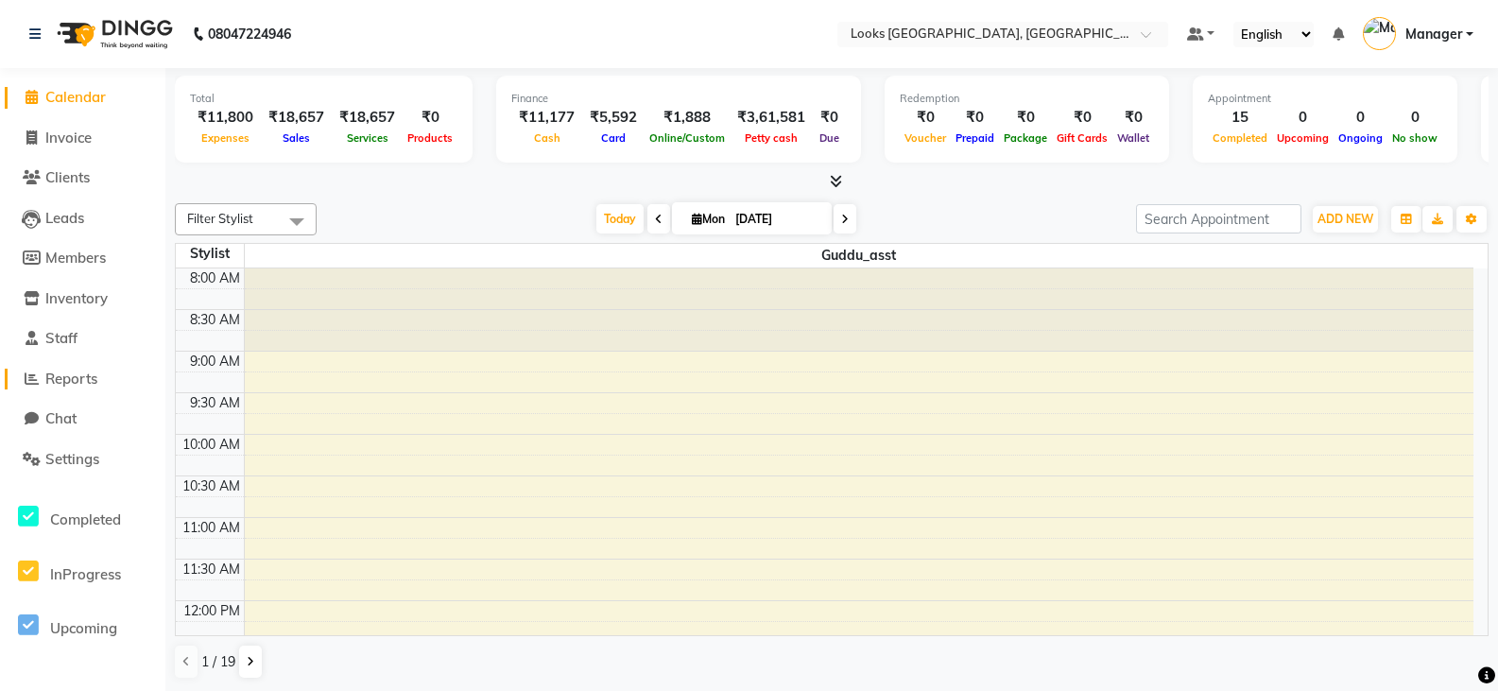
click at [76, 377] on span "Reports" at bounding box center [71, 379] width 52 height 18
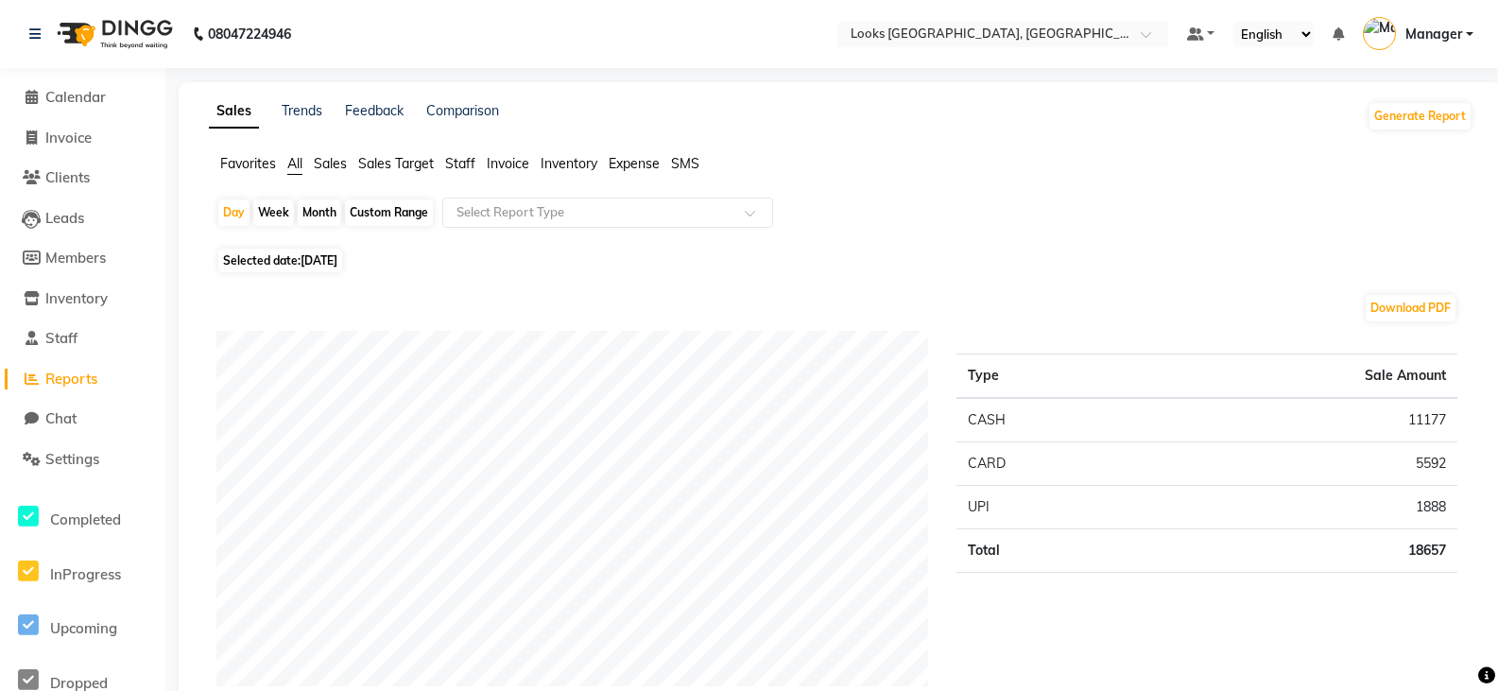
click at [341, 167] on span "Sales" at bounding box center [330, 163] width 33 height 17
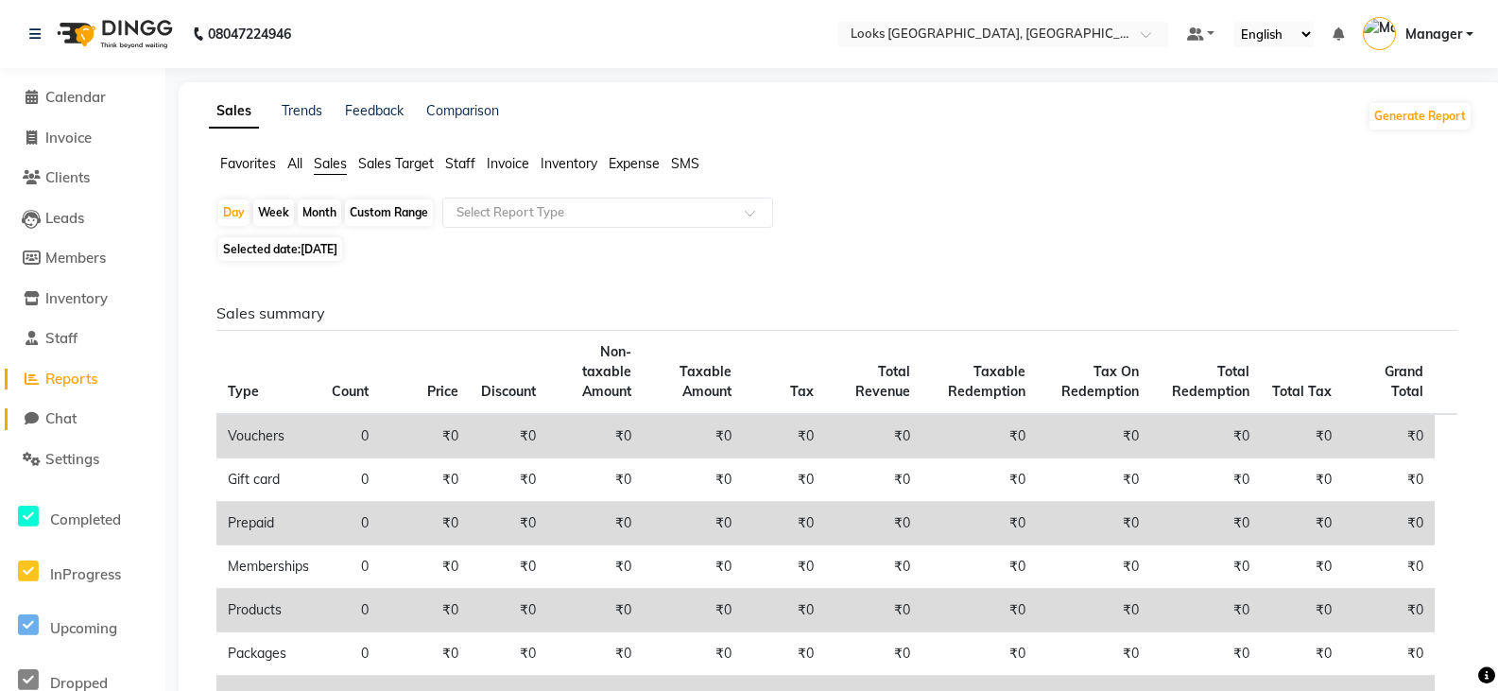
click at [68, 418] on span "Chat" at bounding box center [60, 418] width 31 height 18
select select "100"
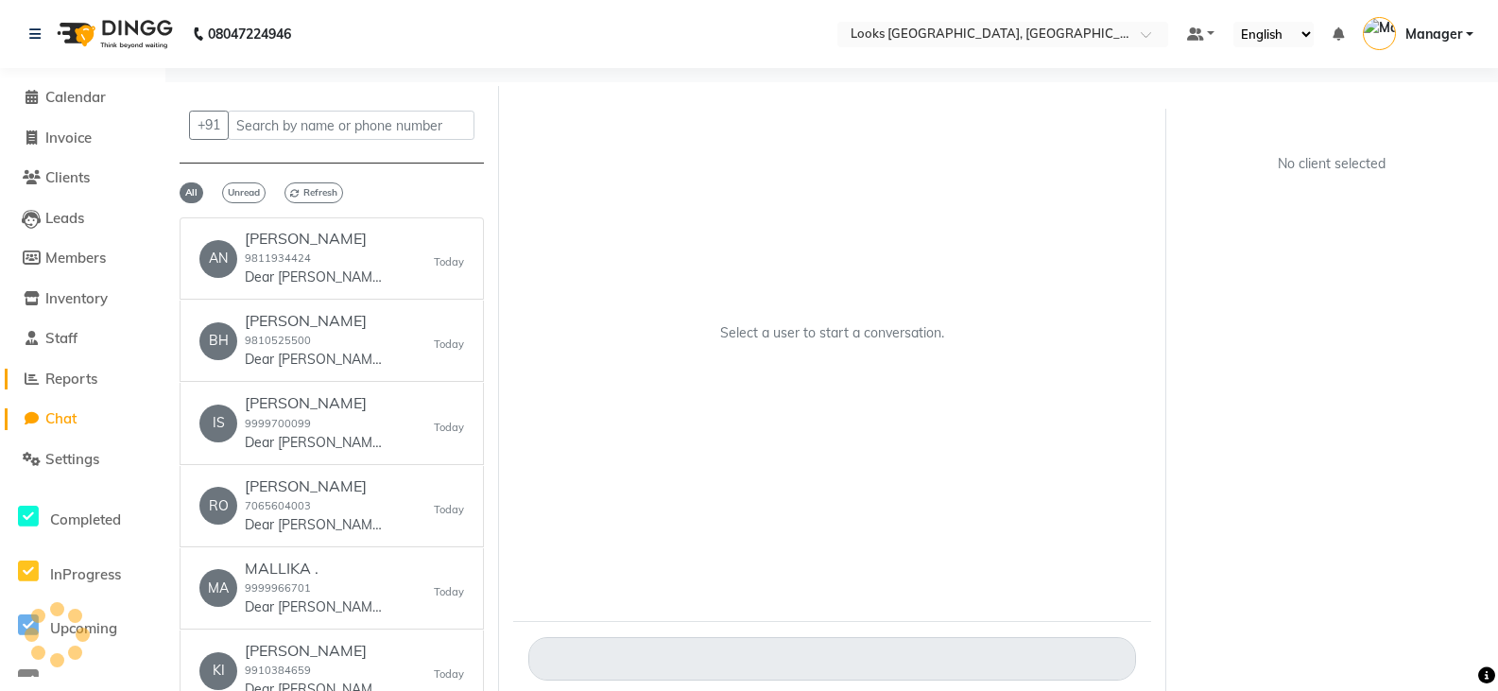
click at [68, 381] on span "Reports" at bounding box center [71, 379] width 52 height 18
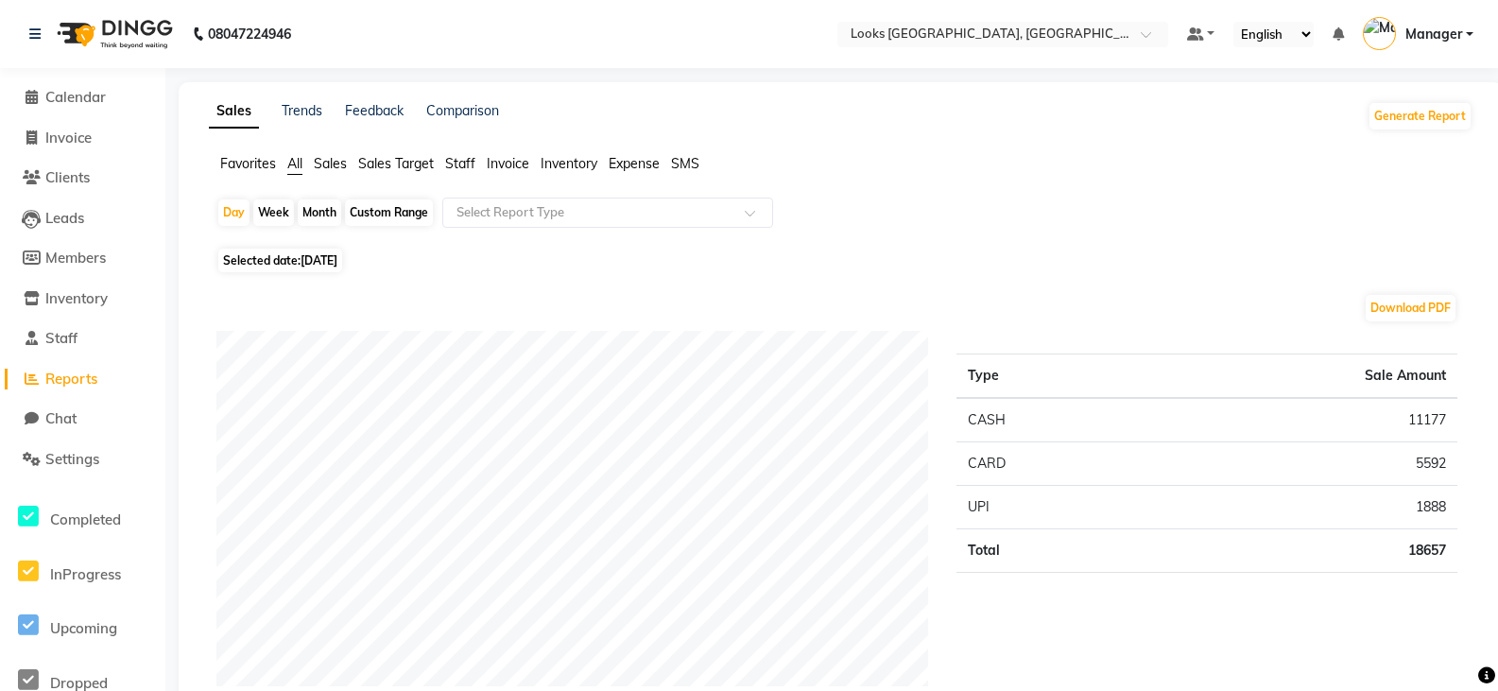
click at [461, 163] on span "Staff" at bounding box center [460, 163] width 30 height 17
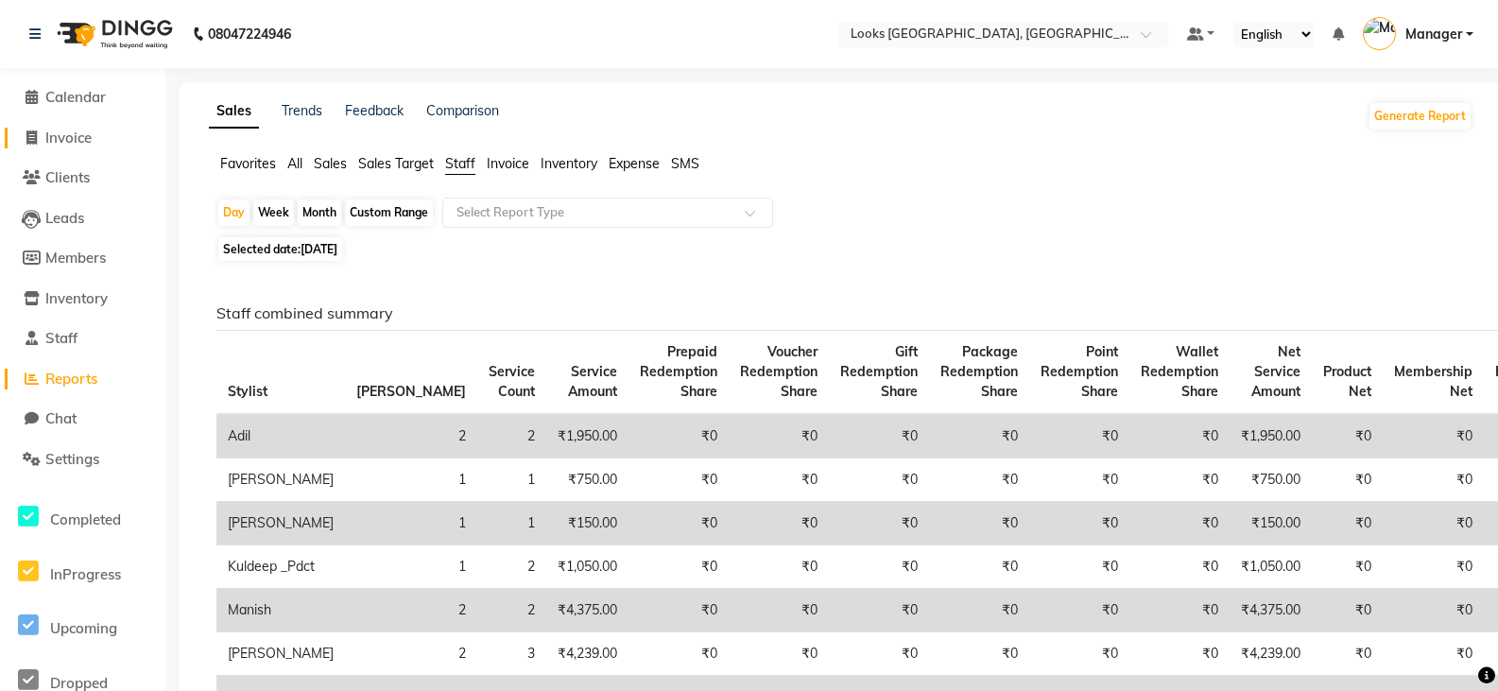
click at [73, 137] on span "Invoice" at bounding box center [68, 138] width 46 height 18
select select "service"
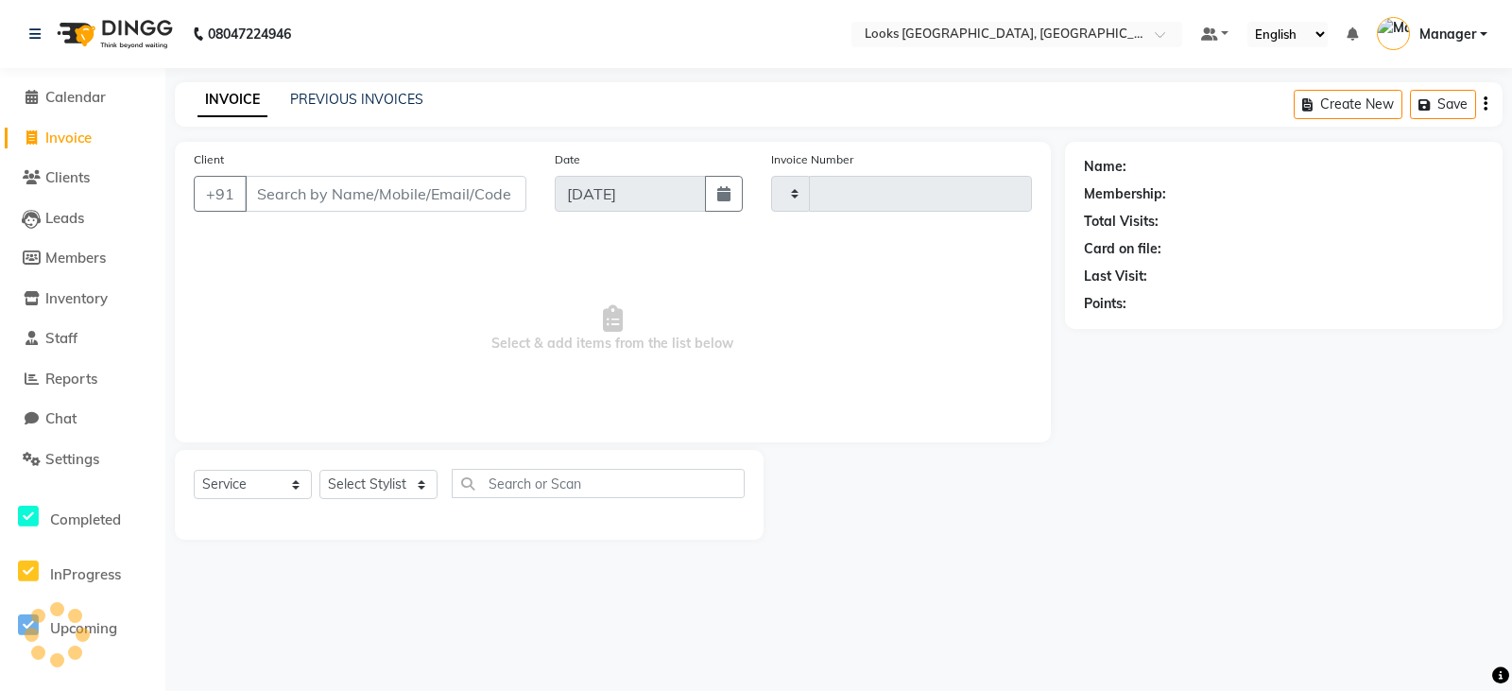
type input "4531"
select select "8942"
click at [366, 203] on input "Client" at bounding box center [386, 194] width 282 height 36
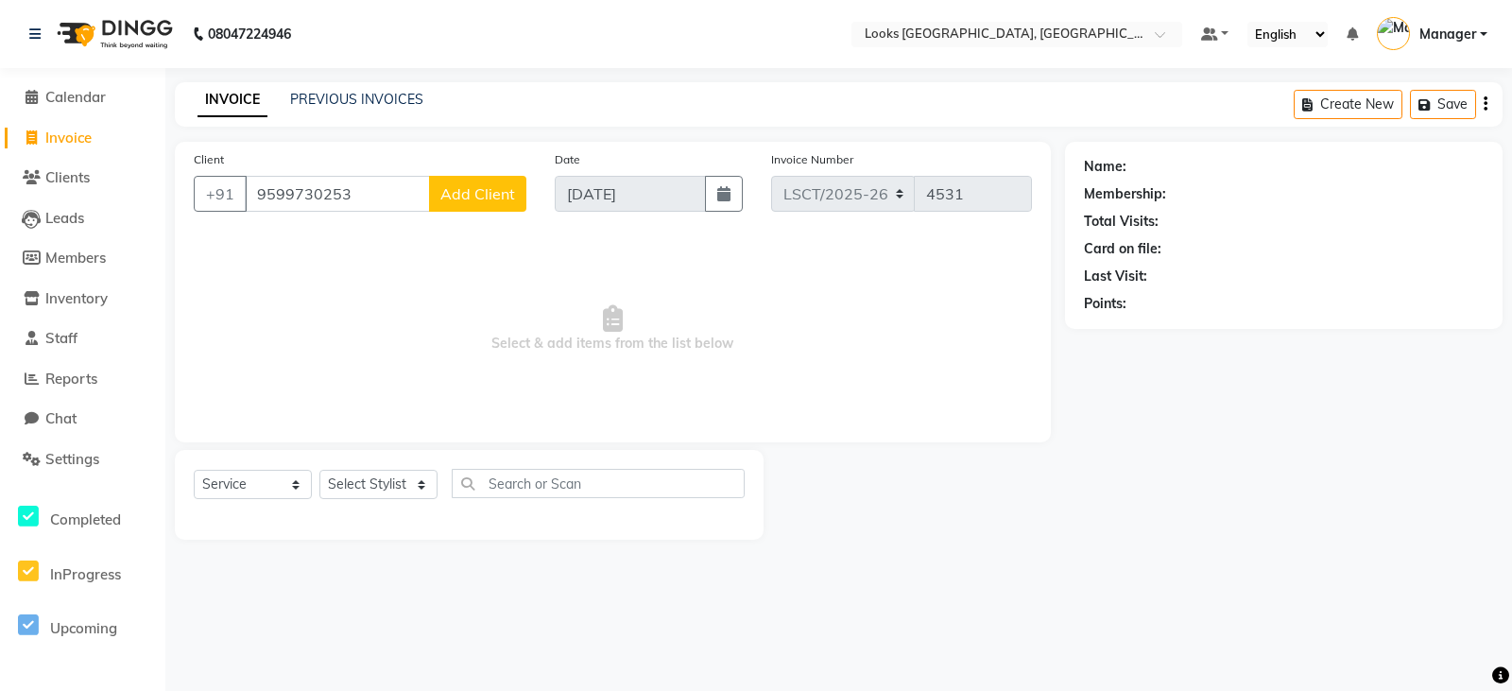
type input "9599730253"
click at [481, 193] on span "Add Client" at bounding box center [477, 193] width 75 height 19
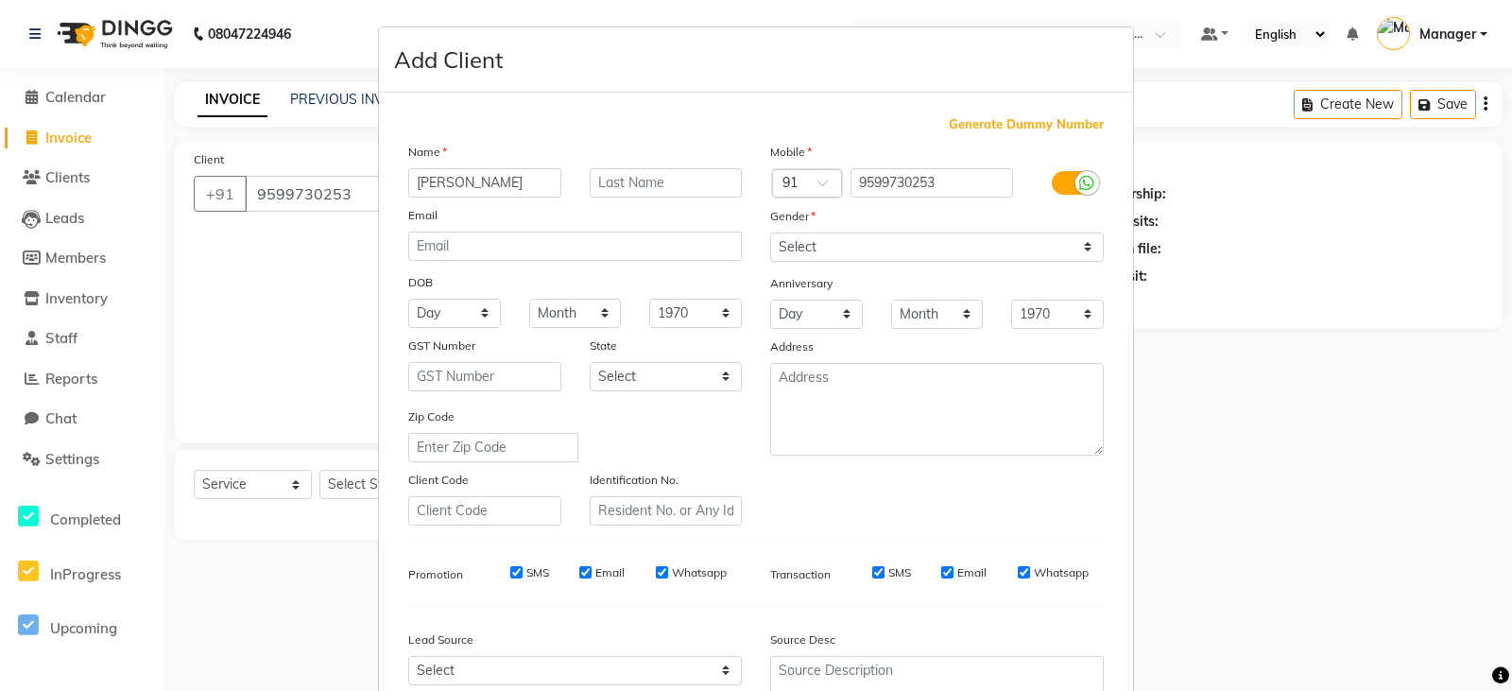
type input "YUSUF"
click at [641, 175] on input "text" at bounding box center [666, 182] width 153 height 29
type input "JANEEL"
click at [792, 249] on select "Select Male Female Other Prefer Not To Say" at bounding box center [937, 246] width 334 height 29
select select "male"
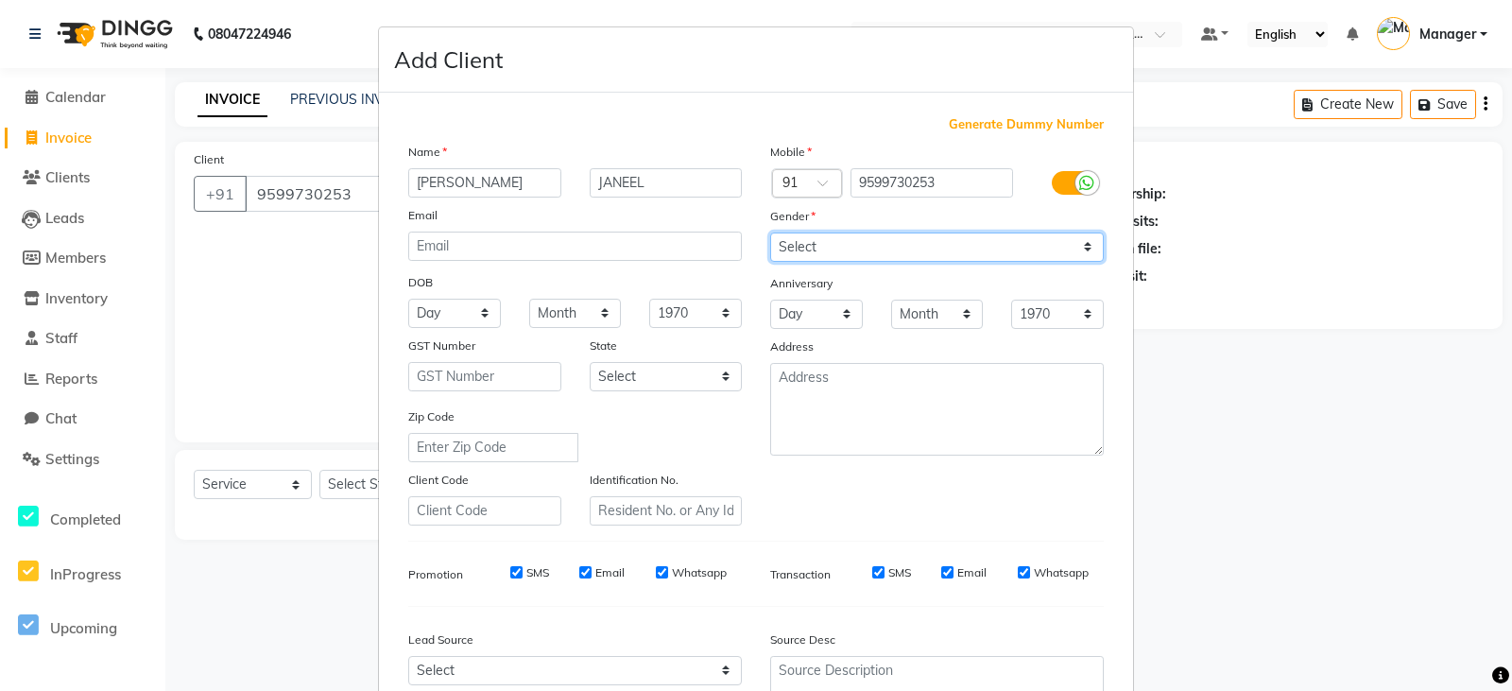
click at [770, 232] on select "Select Male Female Other Prefer Not To Say" at bounding box center [937, 246] width 334 height 29
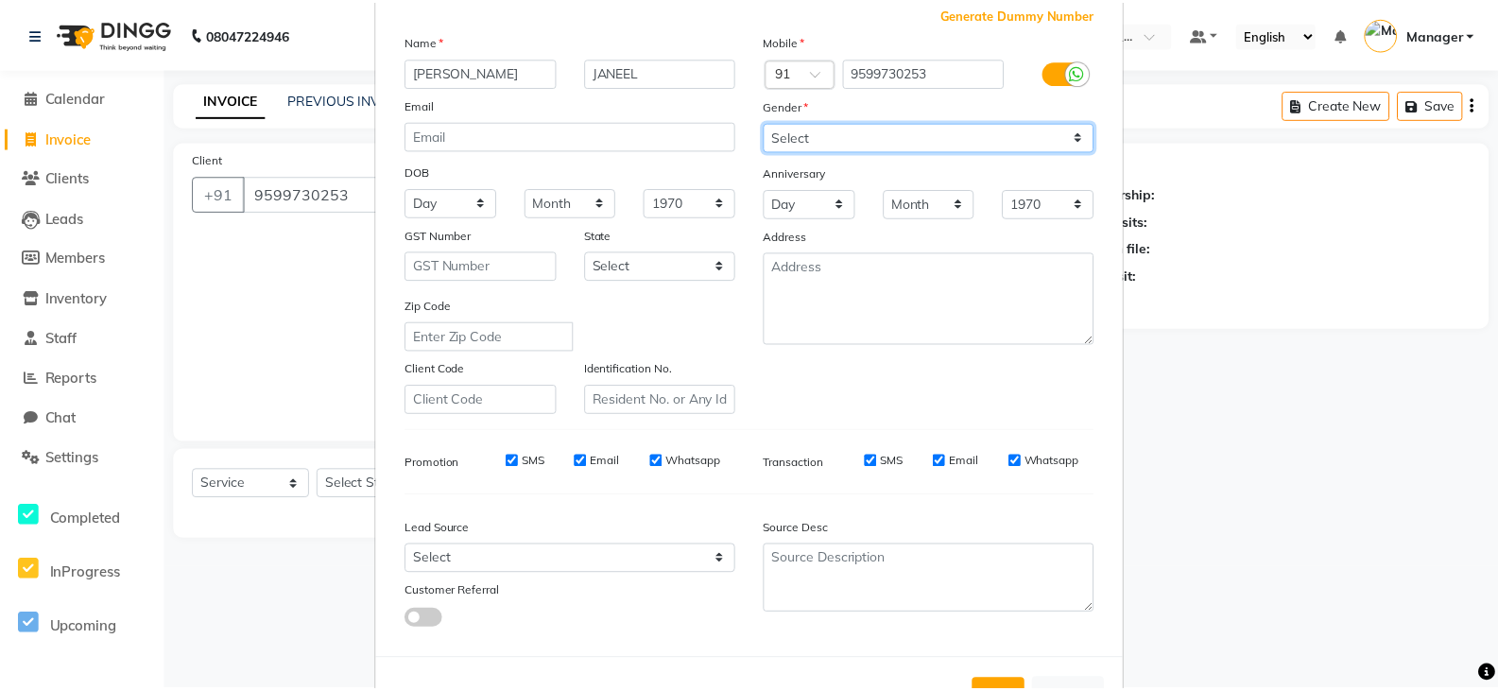
scroll to position [181, 0]
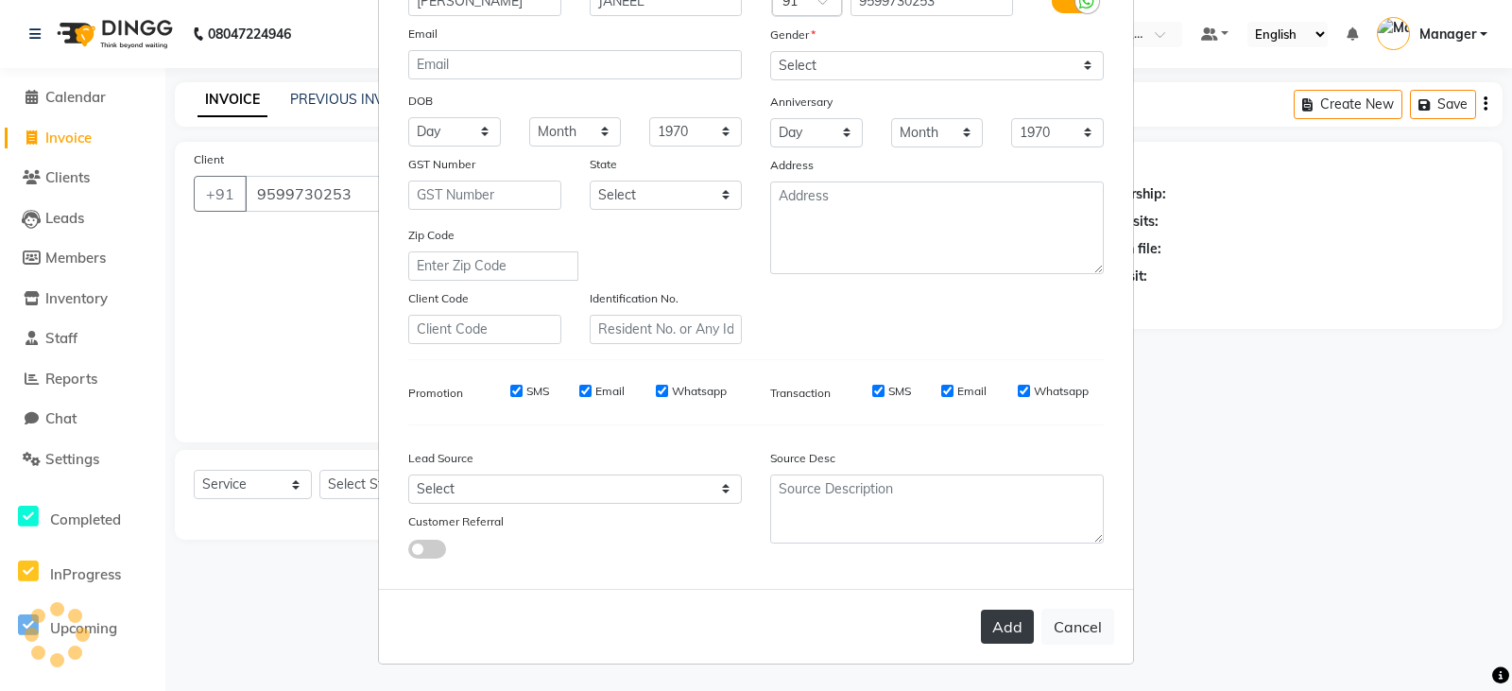
click at [999, 625] on button "Add" at bounding box center [1007, 627] width 53 height 34
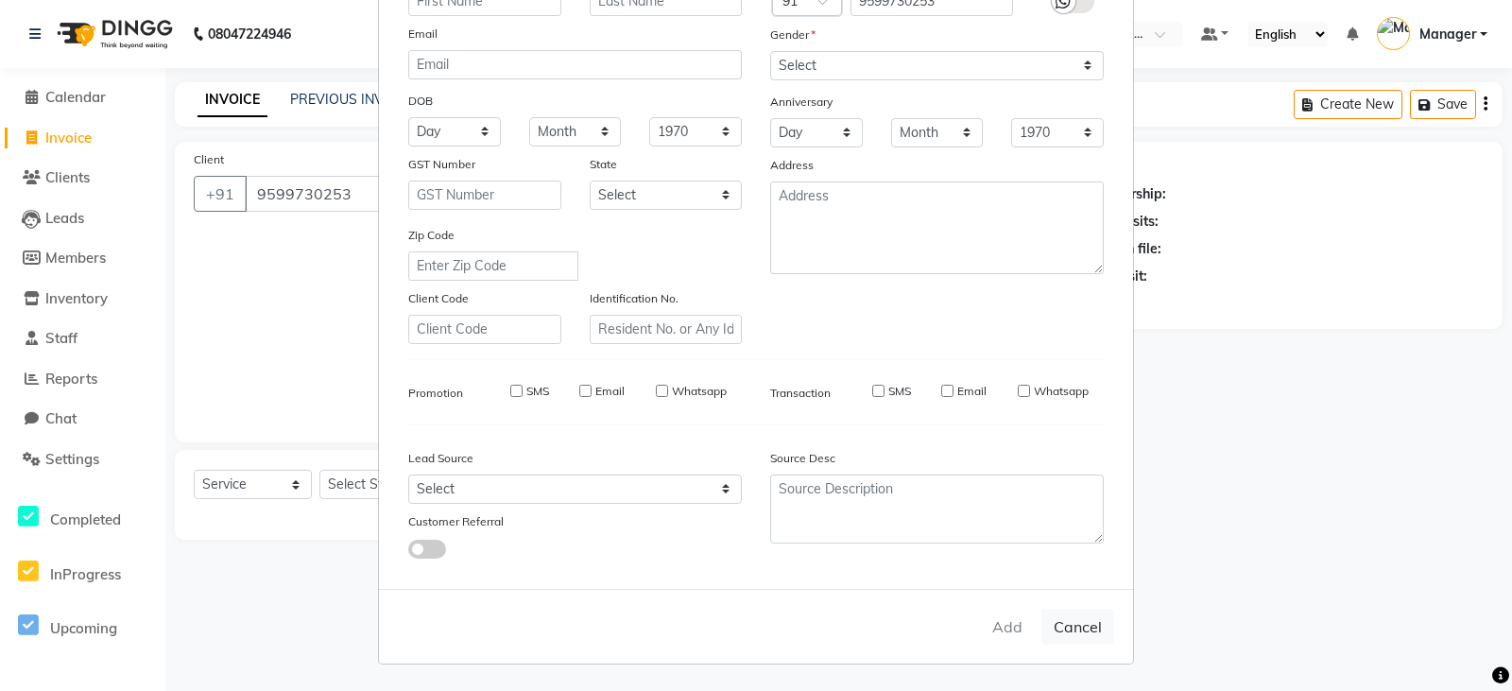
select select
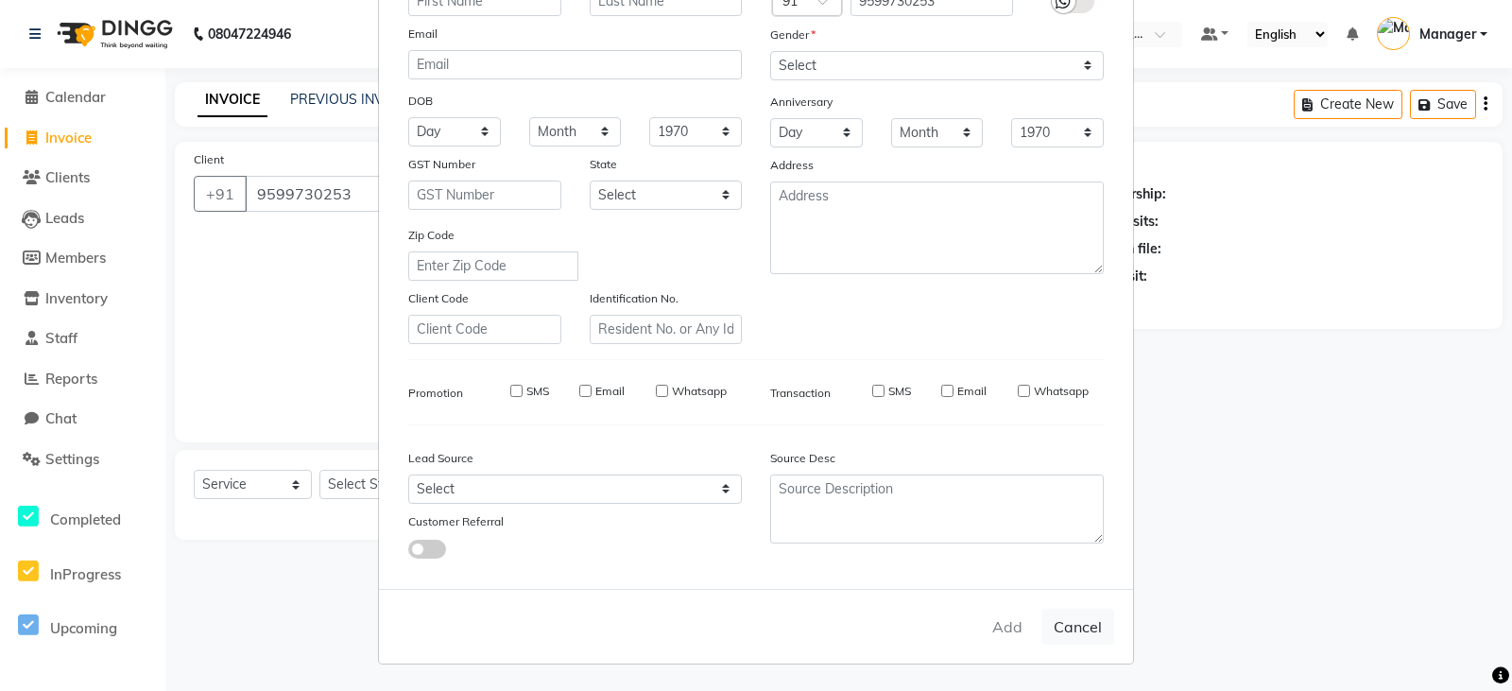
select select
checkbox input "false"
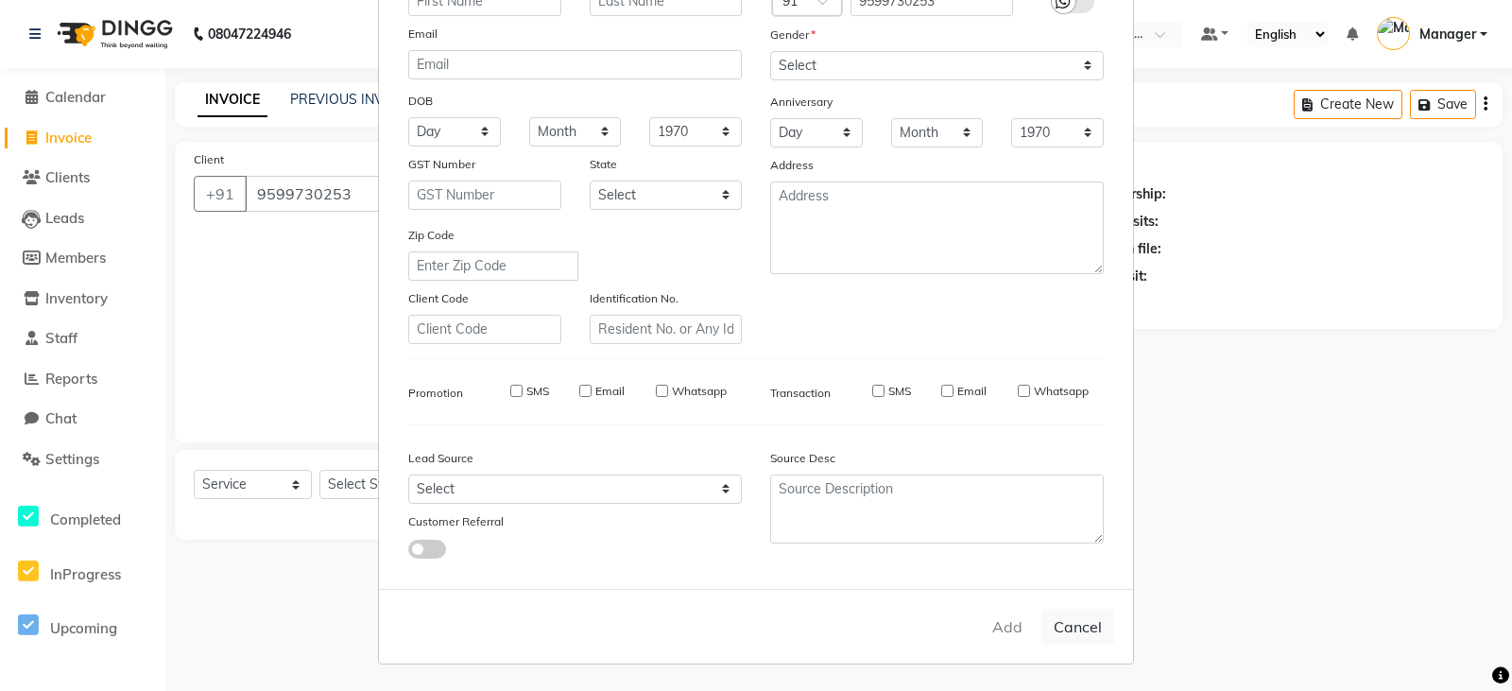
checkbox input "false"
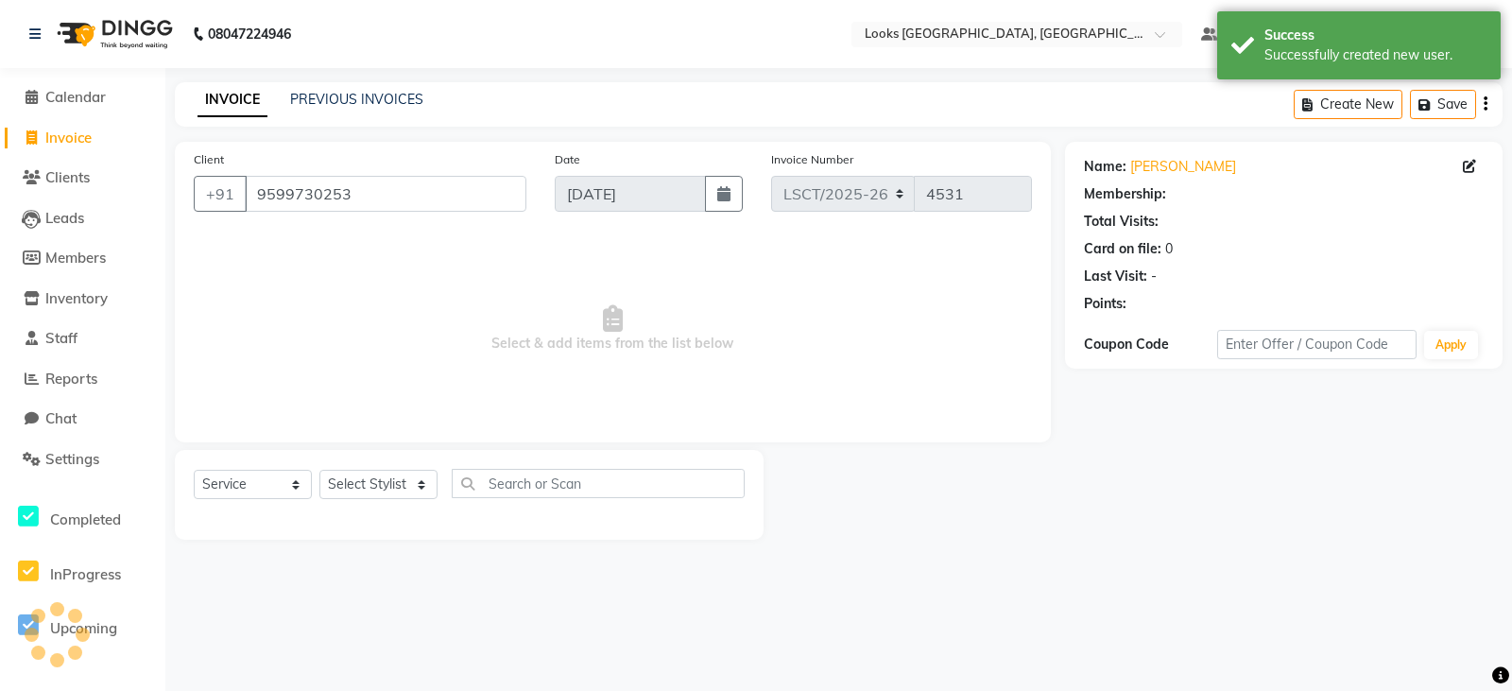
select select "1: Object"
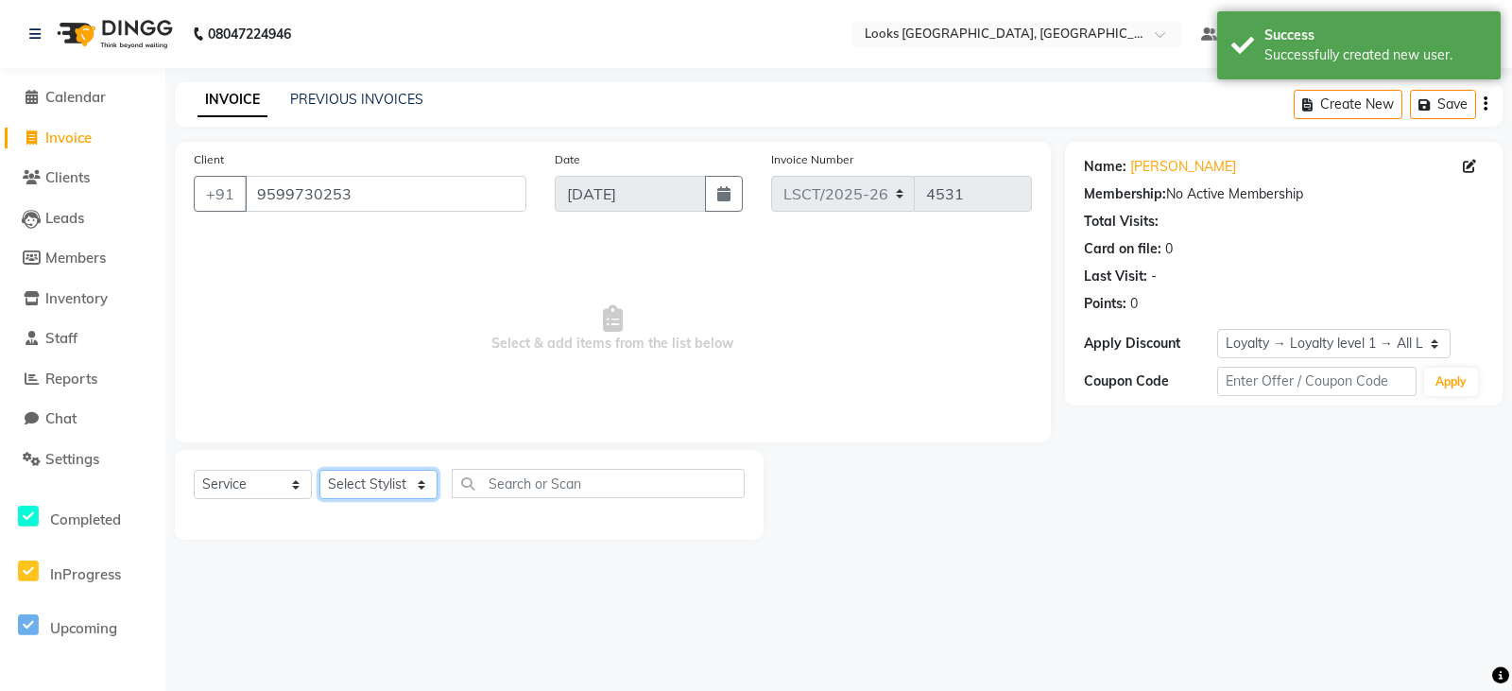
click at [357, 474] on select "Select Stylist [PERSON_NAME] Bharat_pdct Counter Sales [PERSON_NAME] guddu_asst…" at bounding box center [378, 484] width 118 height 29
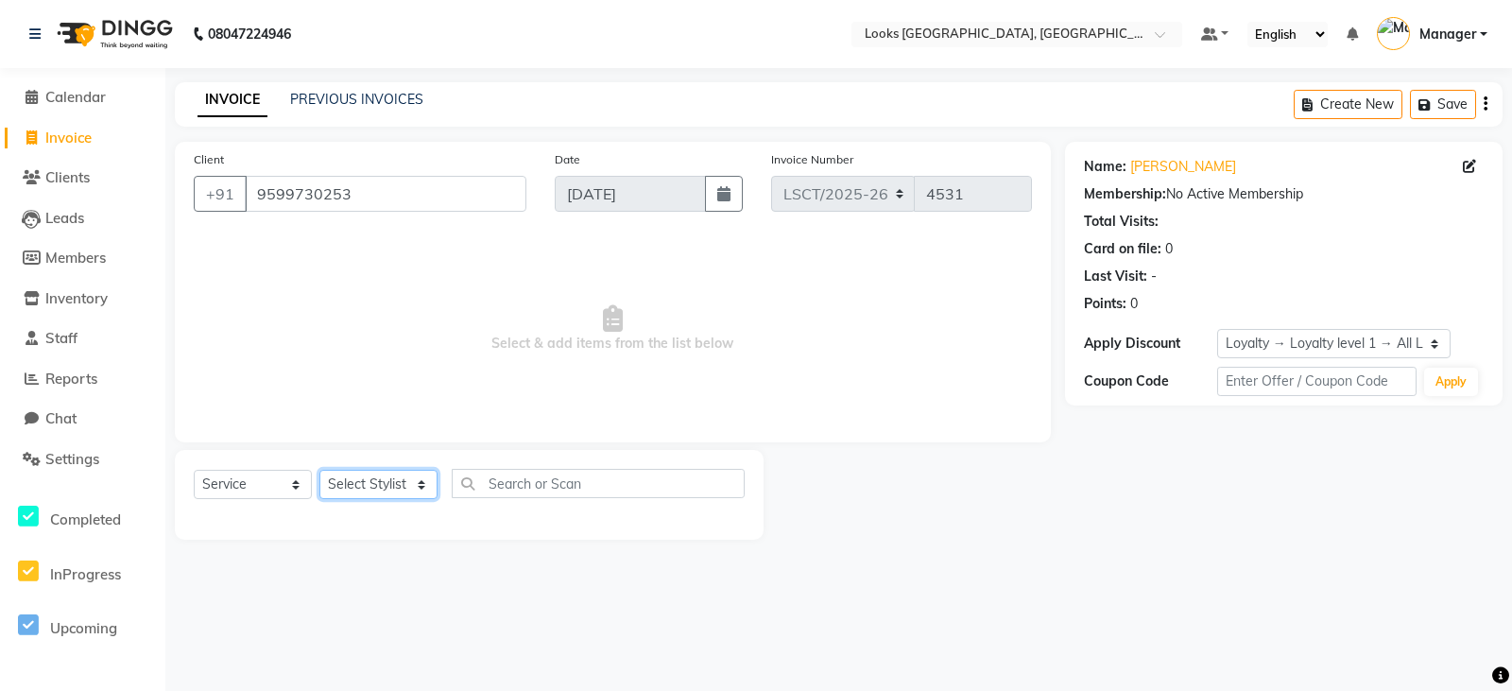
select select "90414"
click at [319, 470] on select "Select Stylist [PERSON_NAME] Bharat_pdct Counter Sales [PERSON_NAME] guddu_asst…" at bounding box center [378, 484] width 118 height 29
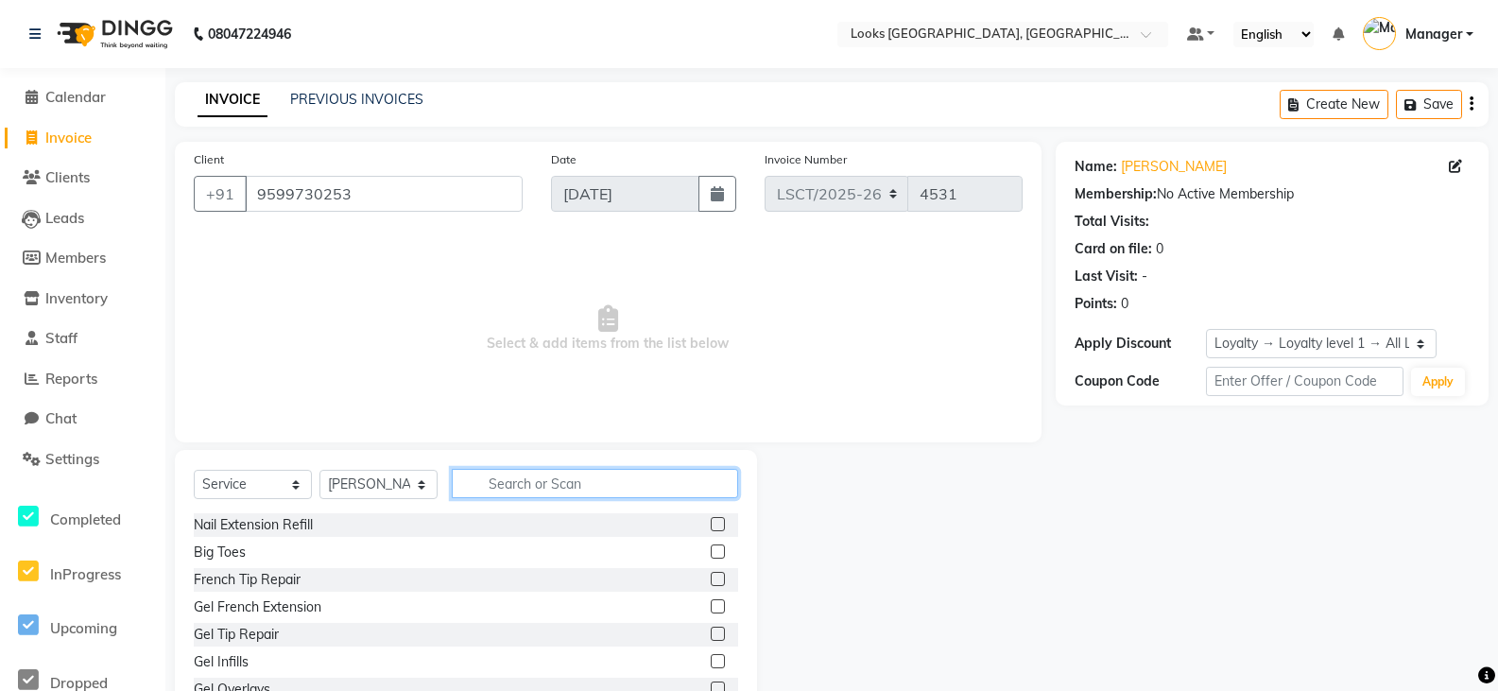
click at [549, 482] on input "text" at bounding box center [595, 483] width 286 height 29
type input "CUT"
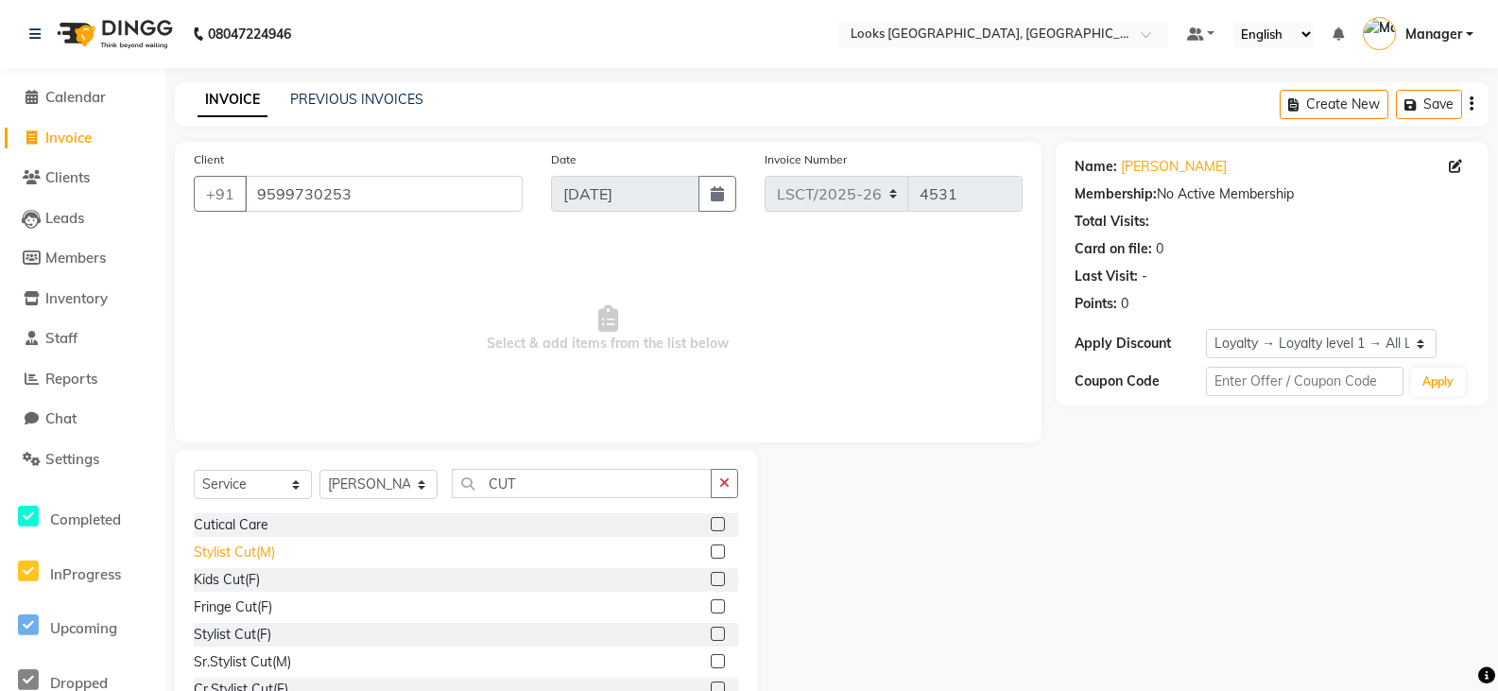
click at [202, 556] on div "Stylist Cut(M)" at bounding box center [234, 552] width 81 height 20
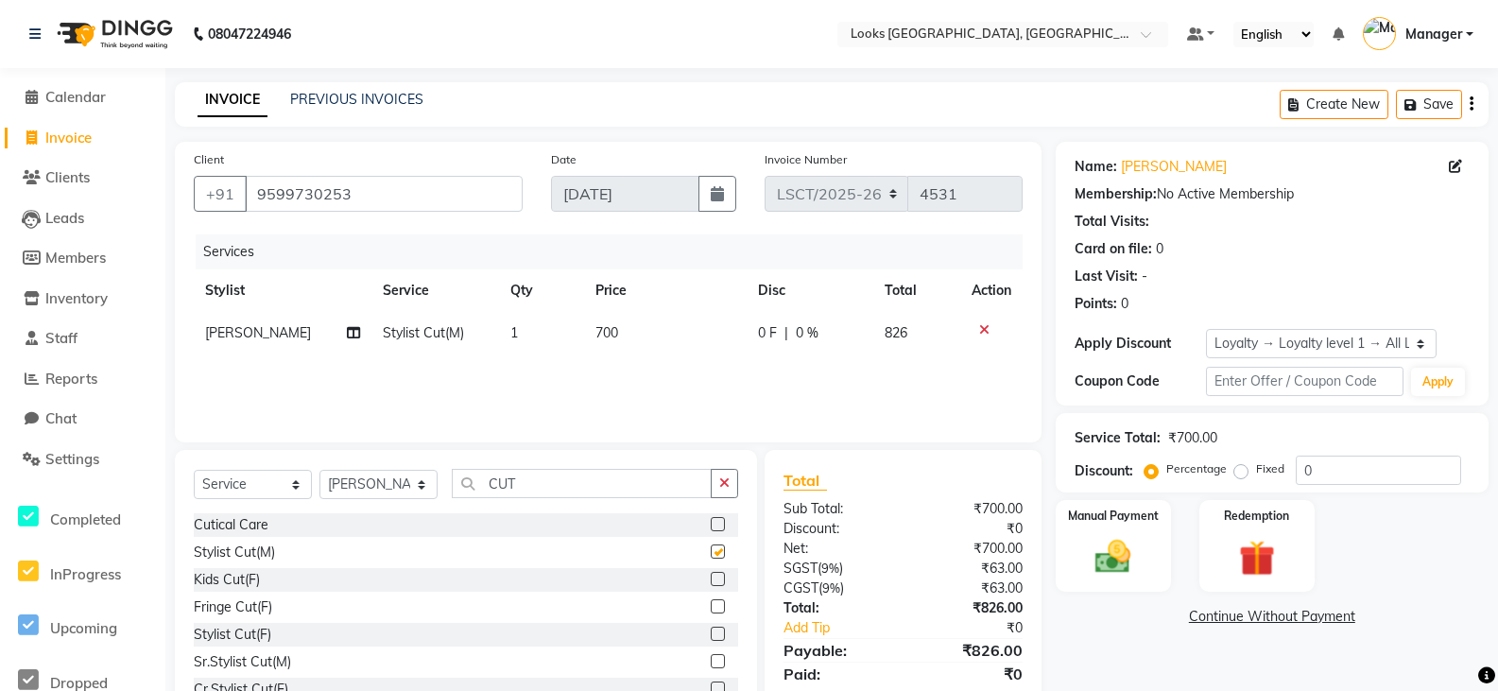
checkbox input "false"
click at [615, 338] on td "700" at bounding box center [665, 333] width 163 height 43
select select "90414"
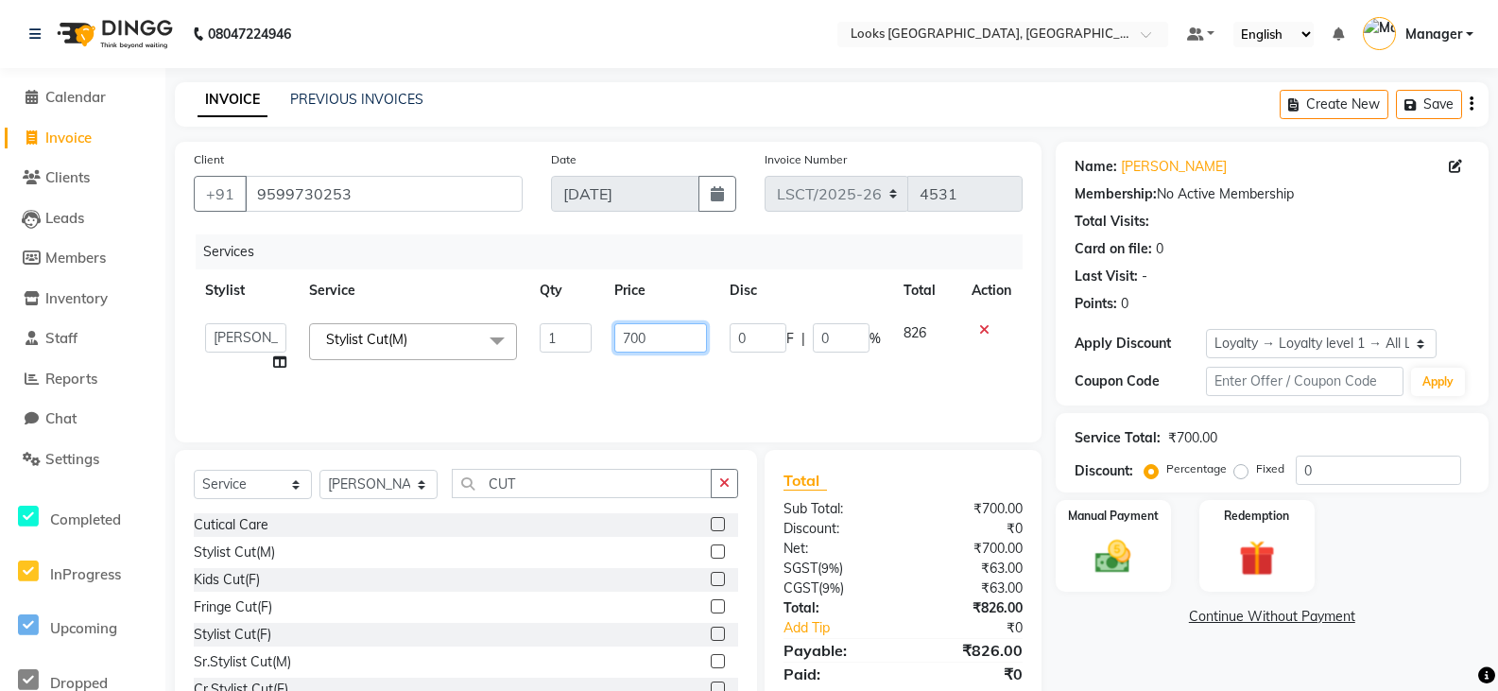
drag, startPoint x: 630, startPoint y: 344, endPoint x: 513, endPoint y: 362, distance: 118.6
click at [513, 362] on tr "Adil Ajay_pdct Bharat_pdct Counter Sales Ezaz guddu_asst Jisha Kuldeep _pdct Ma…" at bounding box center [608, 348] width 829 height 72
type input "750"
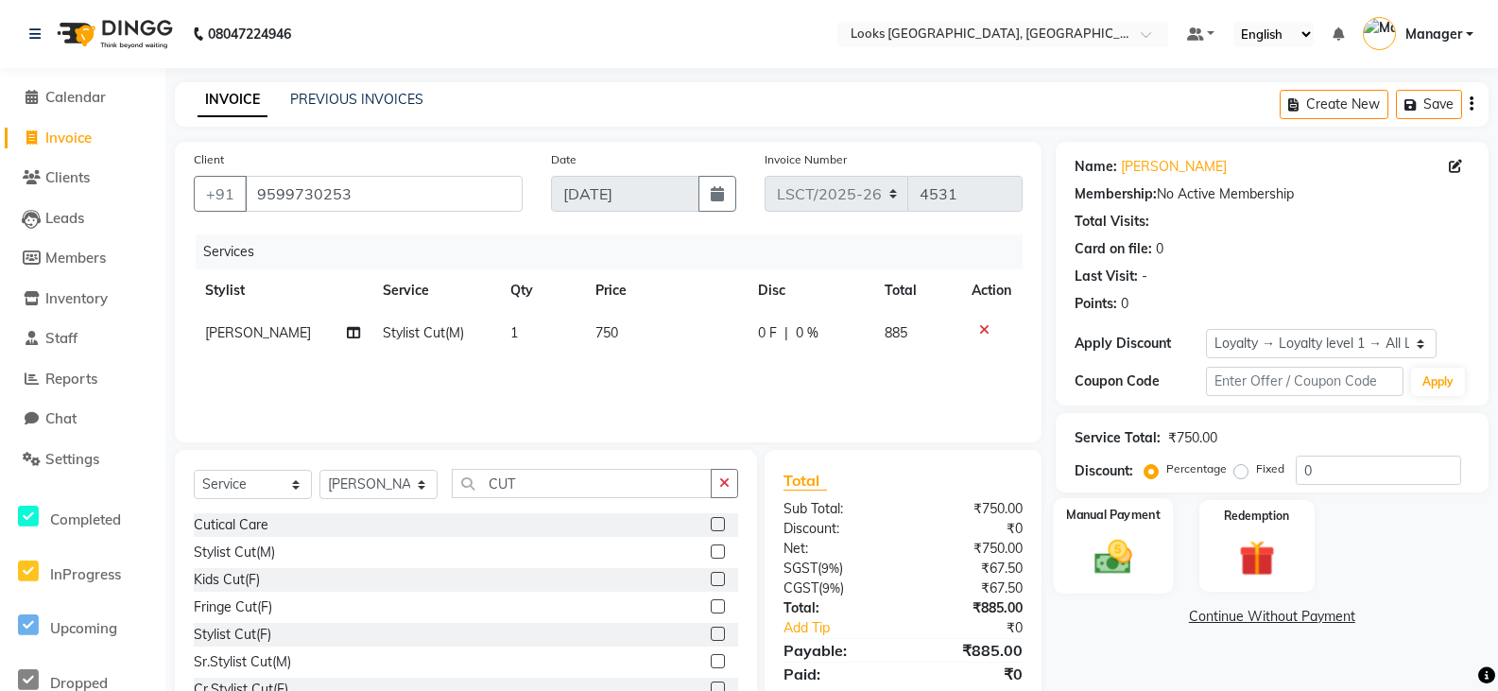
click at [1148, 555] on div "Manual Payment" at bounding box center [1113, 545] width 120 height 95
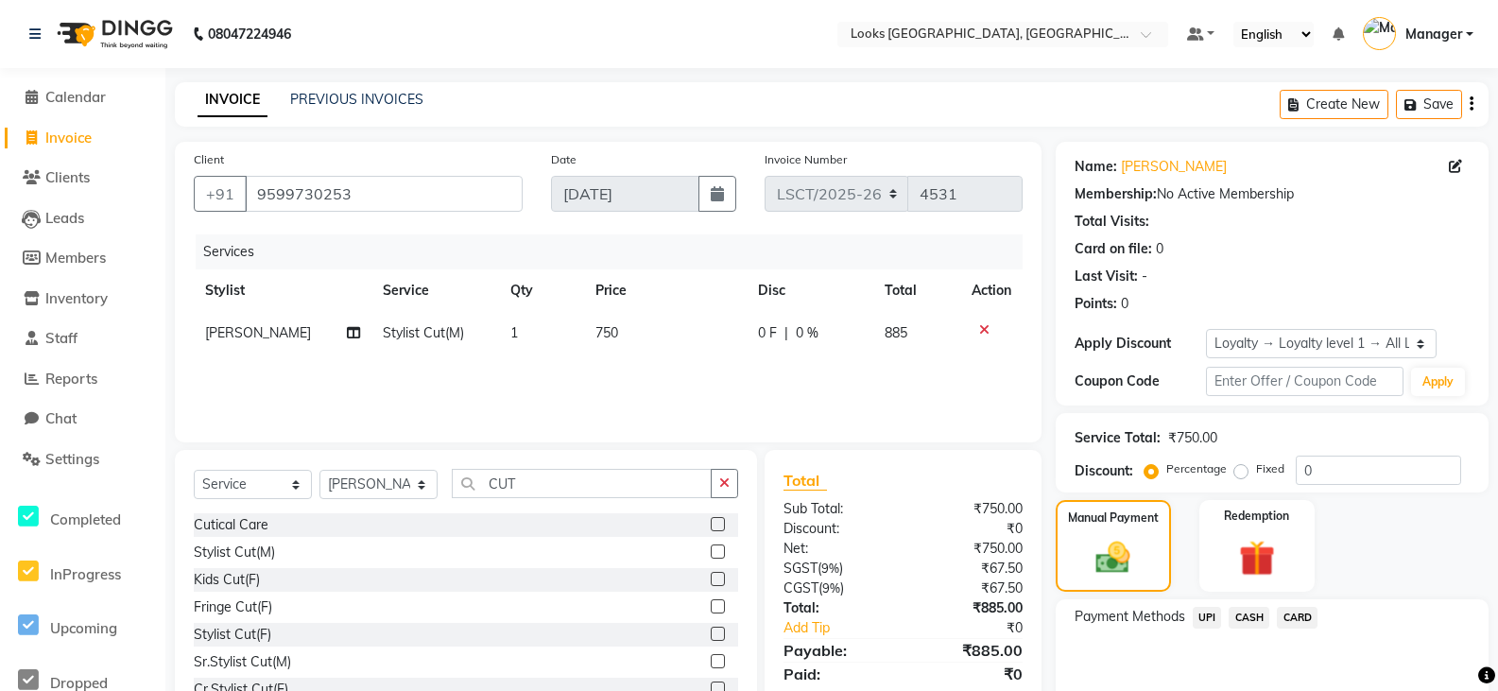
click at [1295, 623] on span "CARD" at bounding box center [1297, 618] width 41 height 22
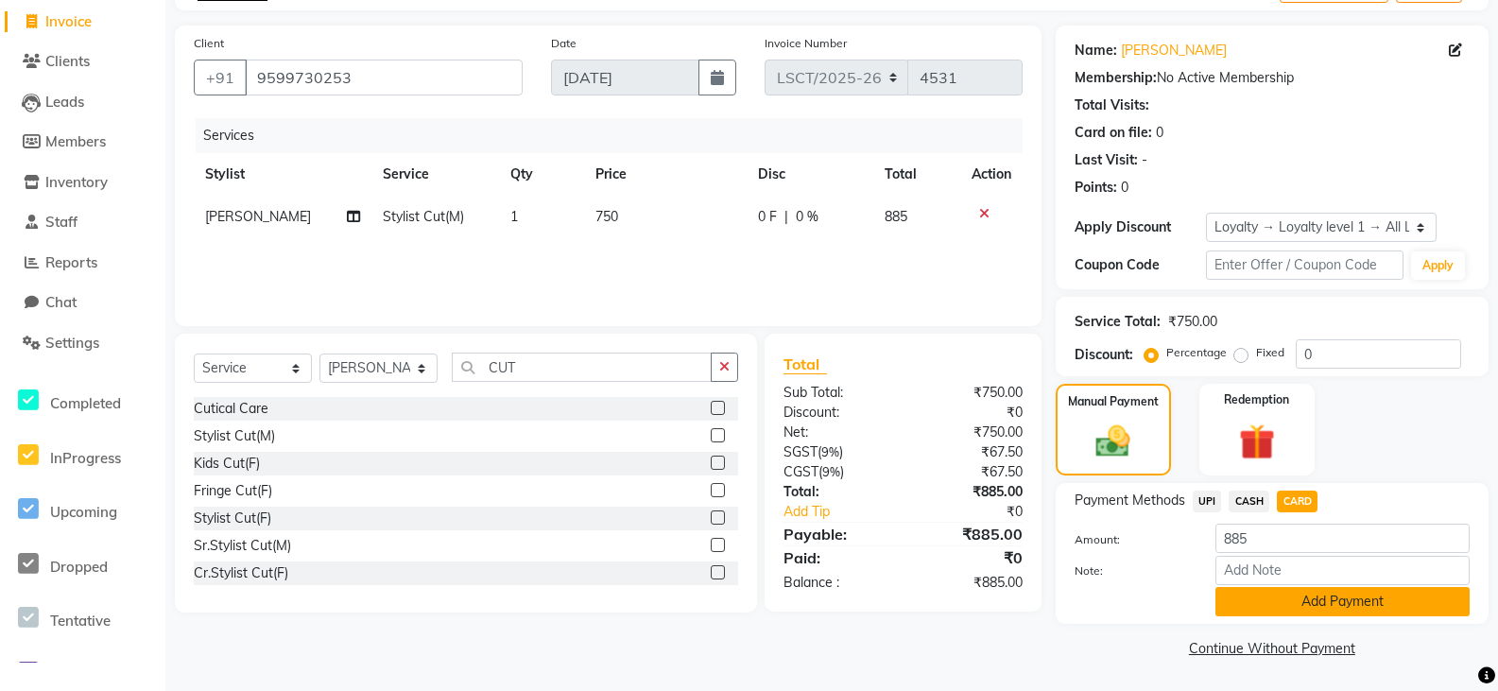
click at [1273, 593] on button "Add Payment" at bounding box center [1342, 601] width 254 height 29
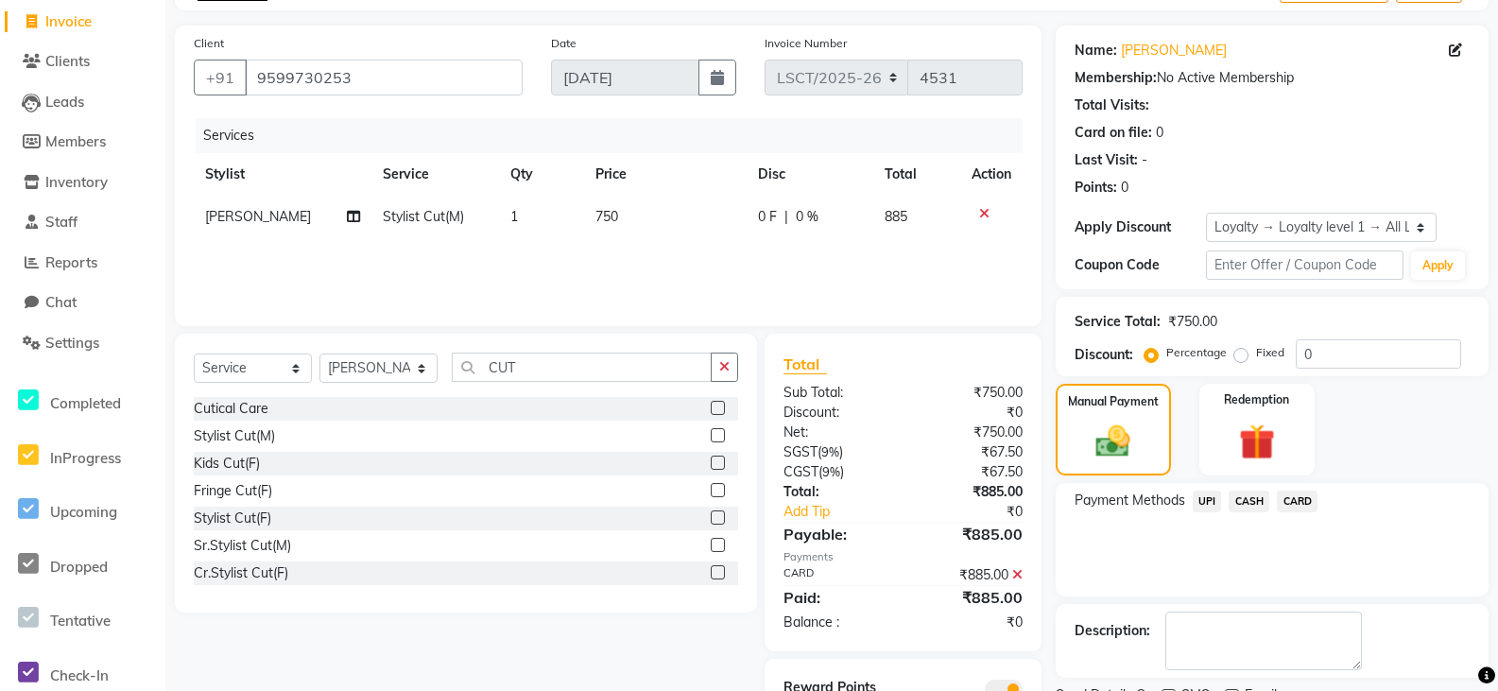
scroll to position [198, 0]
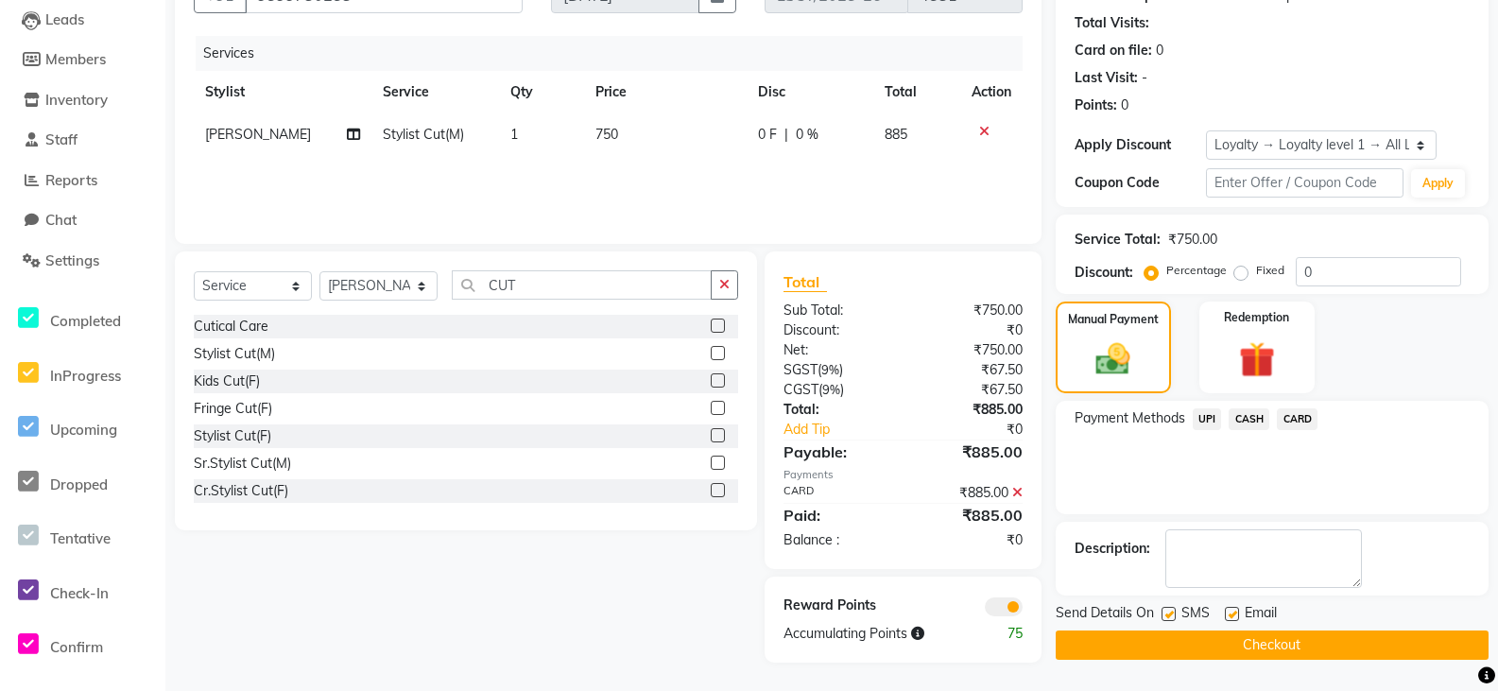
click at [1116, 651] on button "Checkout" at bounding box center [1272, 644] width 433 height 29
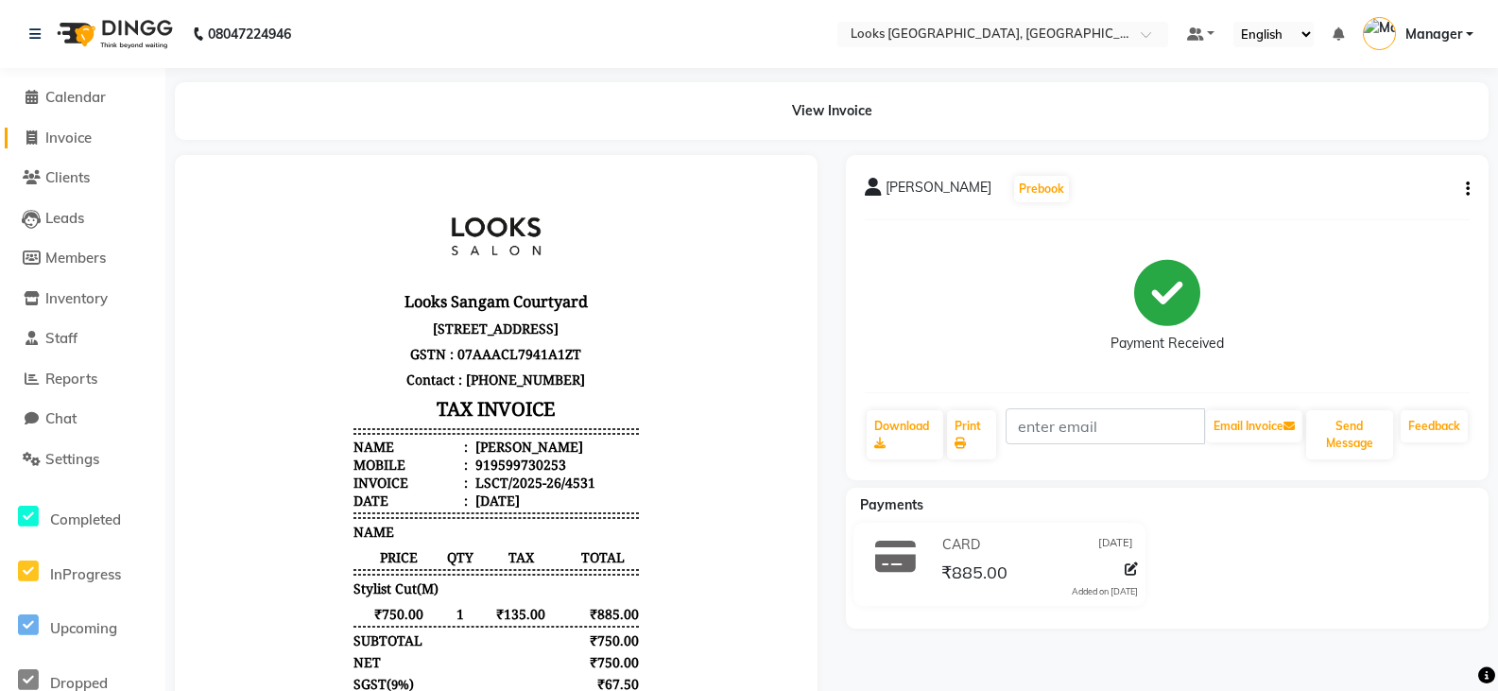
click at [91, 144] on span "Invoice" at bounding box center [68, 138] width 46 height 18
select select "service"
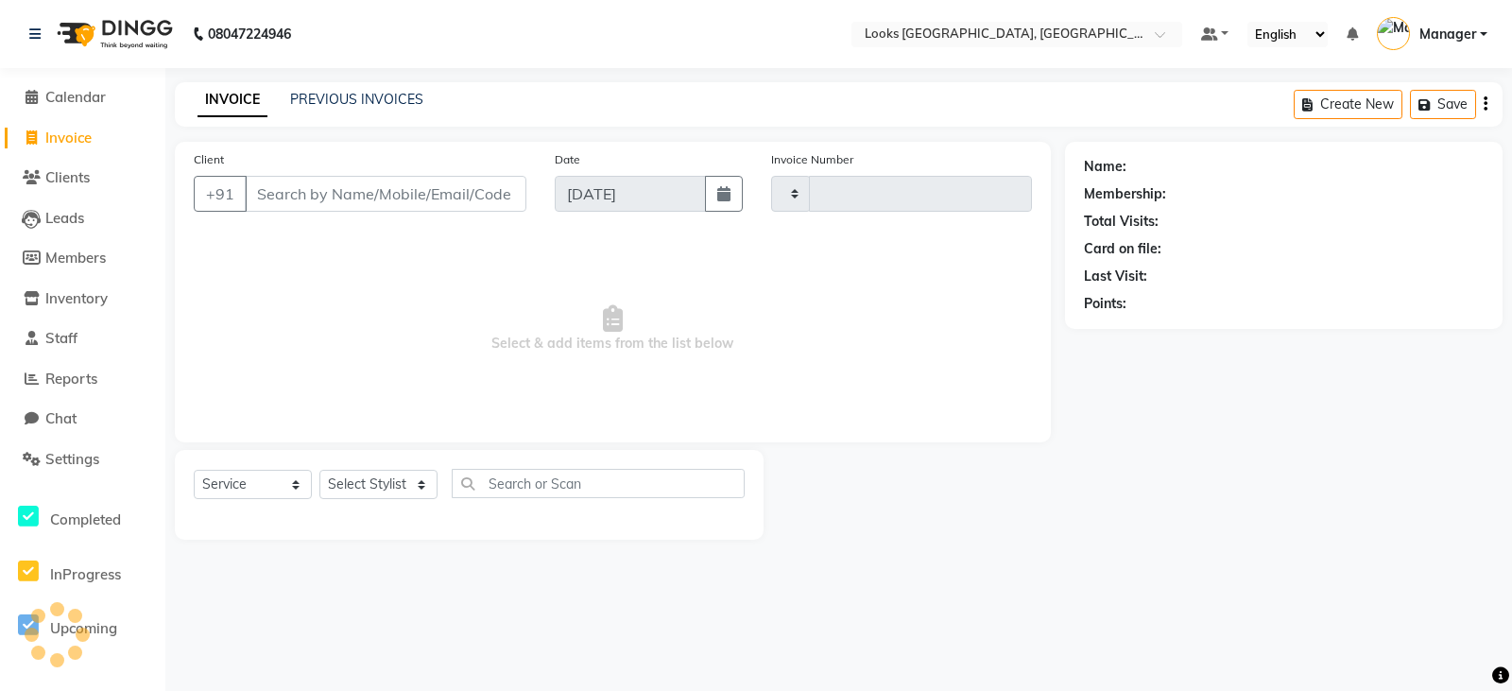
type input "4532"
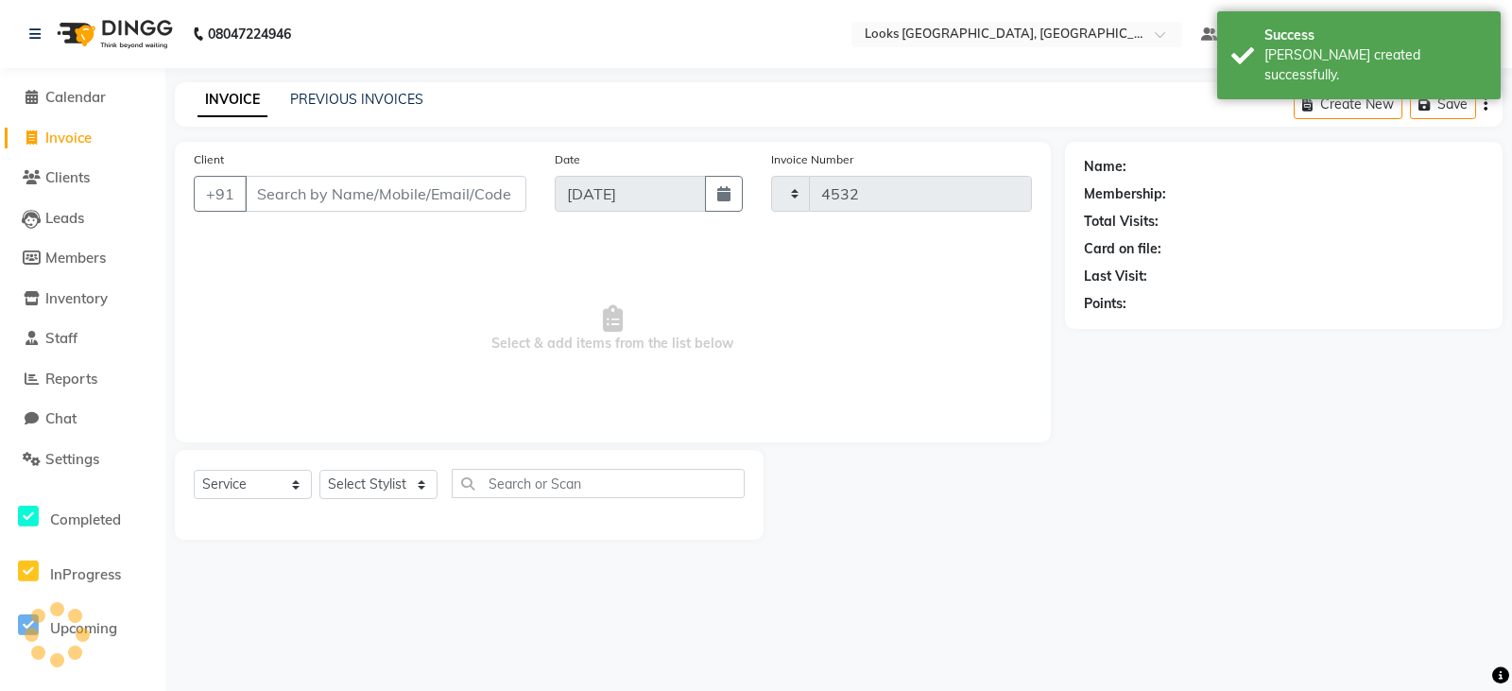
select select "8942"
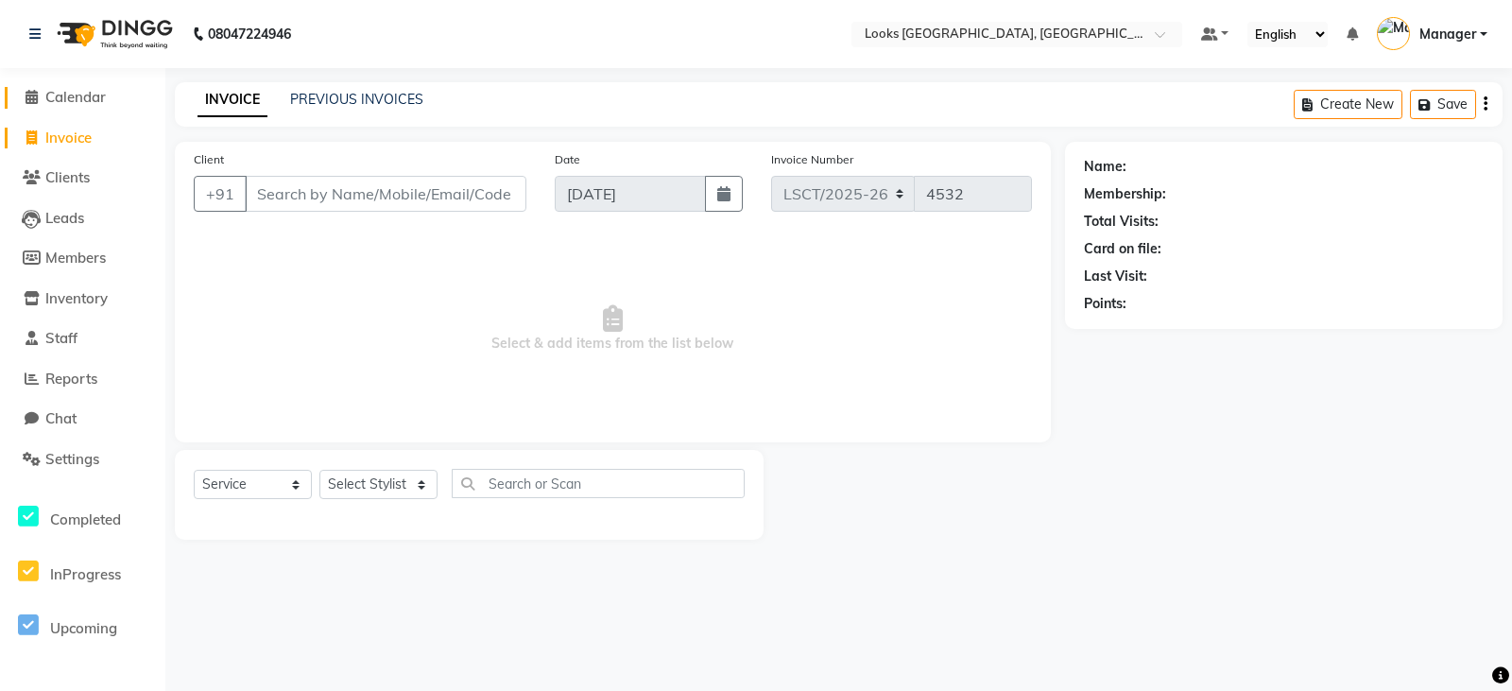
click at [77, 105] on span "Calendar" at bounding box center [75, 97] width 60 height 18
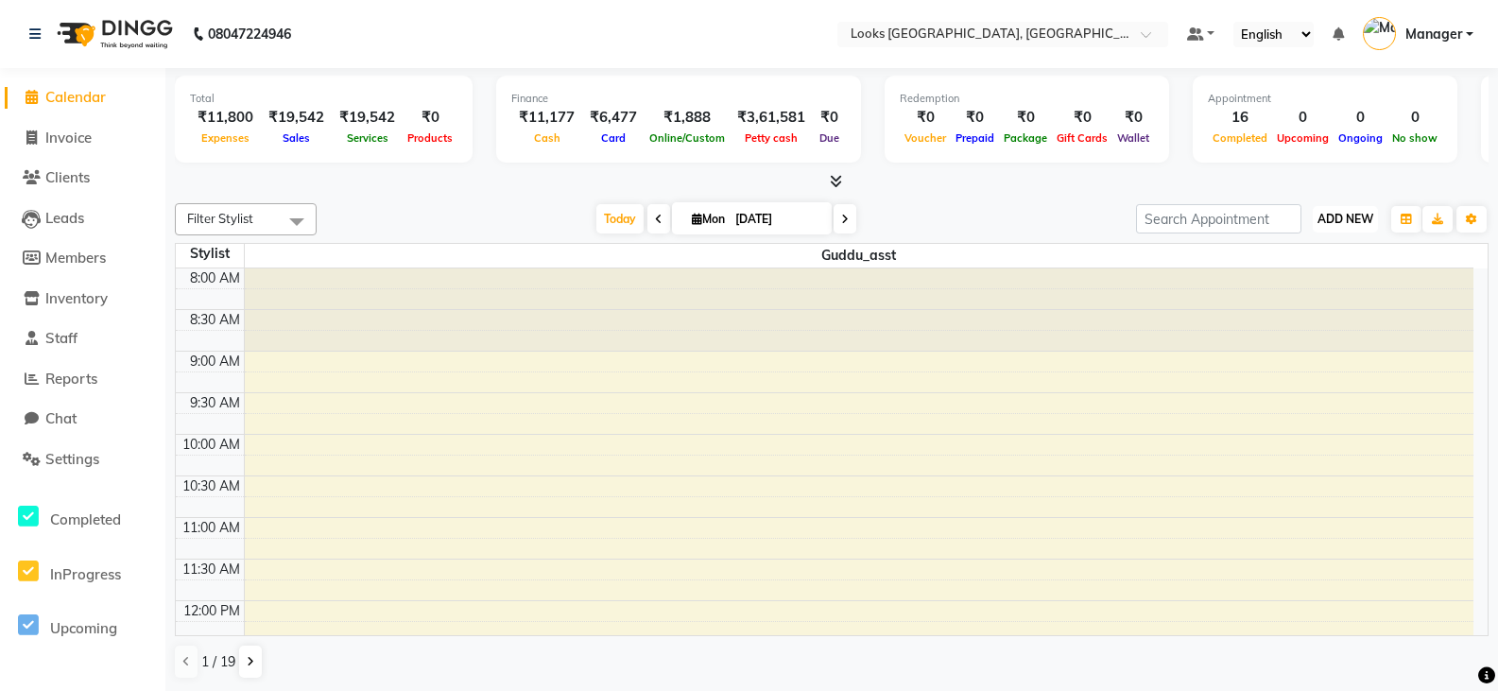
click at [1339, 218] on span "ADD NEW" at bounding box center [1345, 219] width 56 height 14
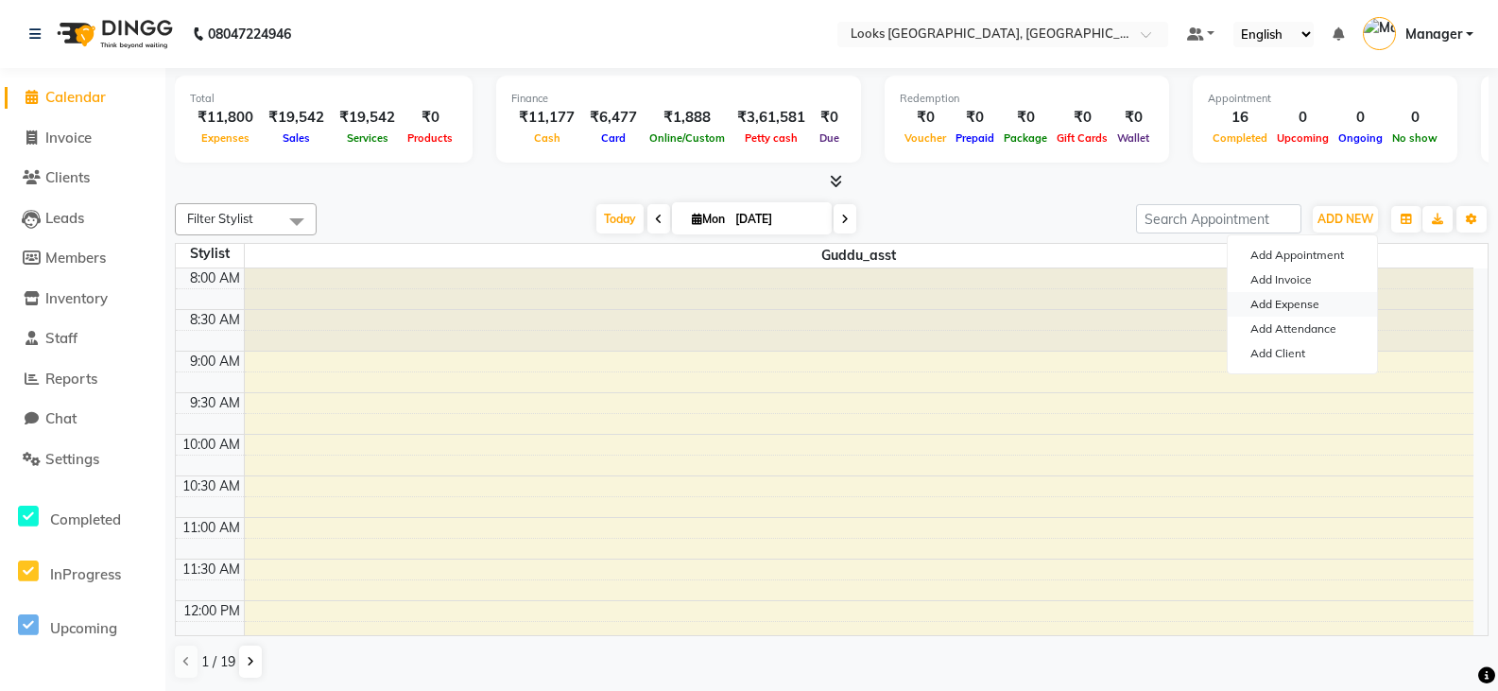
click at [1275, 309] on link "Add Expense" at bounding box center [1302, 304] width 149 height 25
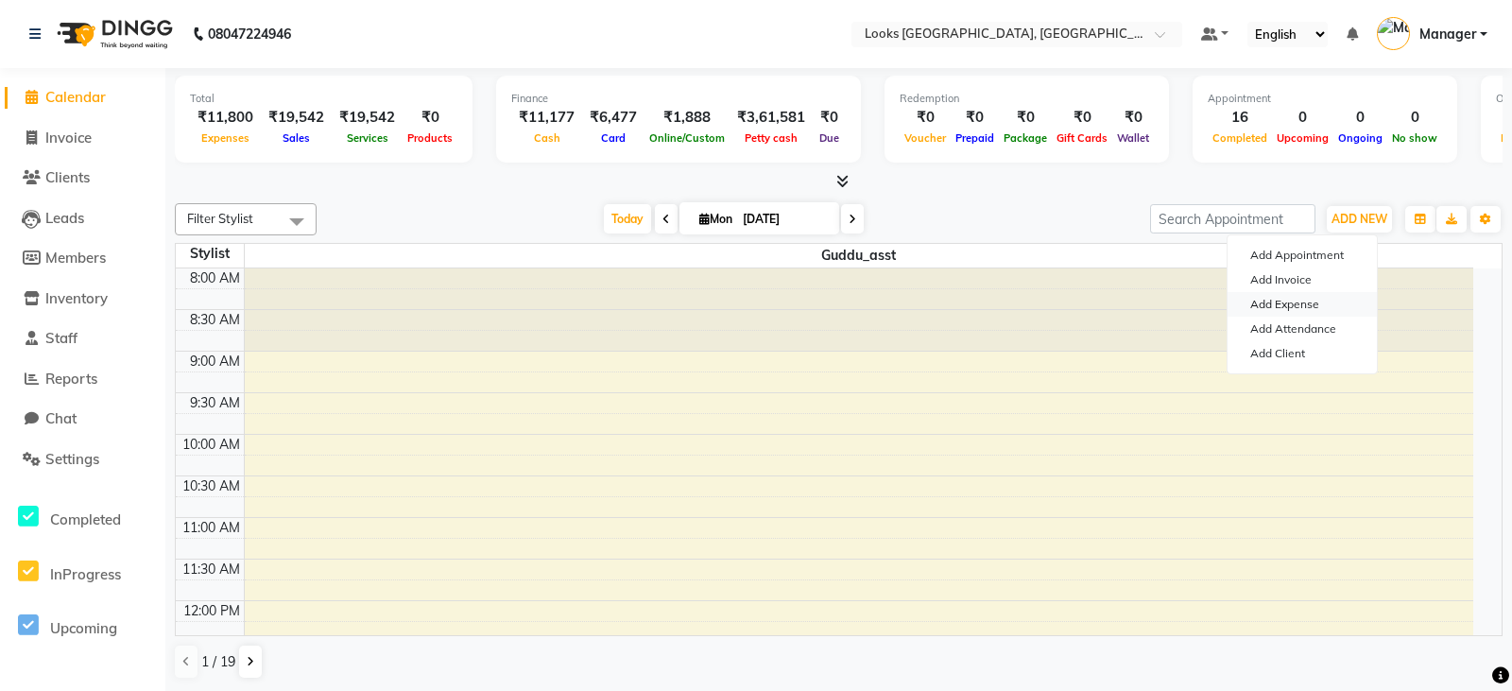
select select "1"
select select "8113"
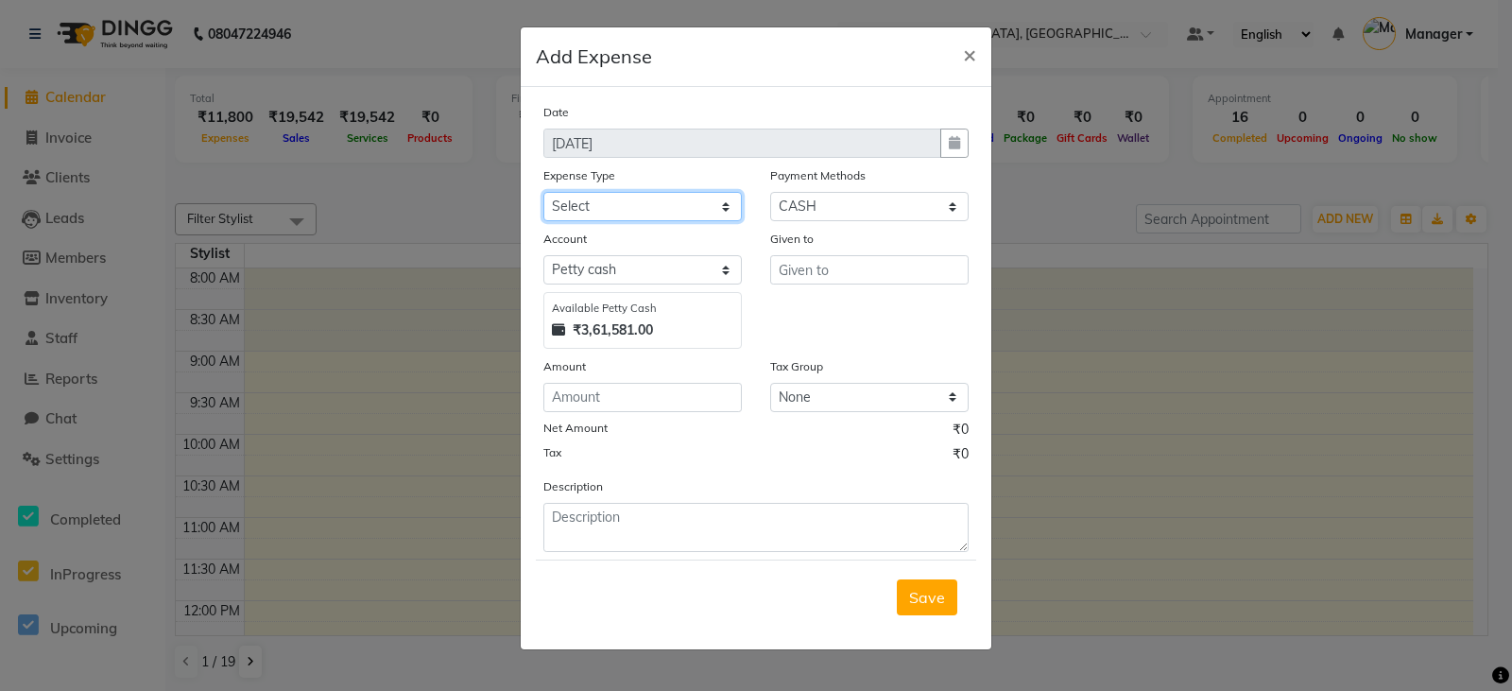
click at [653, 204] on select "Select Bank Deposit Blinkit Cash Handover CLIENT Client ordered food Client Ref…" at bounding box center [642, 206] width 198 height 29
select select "22746"
click at [543, 192] on select "Select Bank Deposit Blinkit Cash Handover CLIENT Client ordered food Client Ref…" at bounding box center [642, 206] width 198 height 29
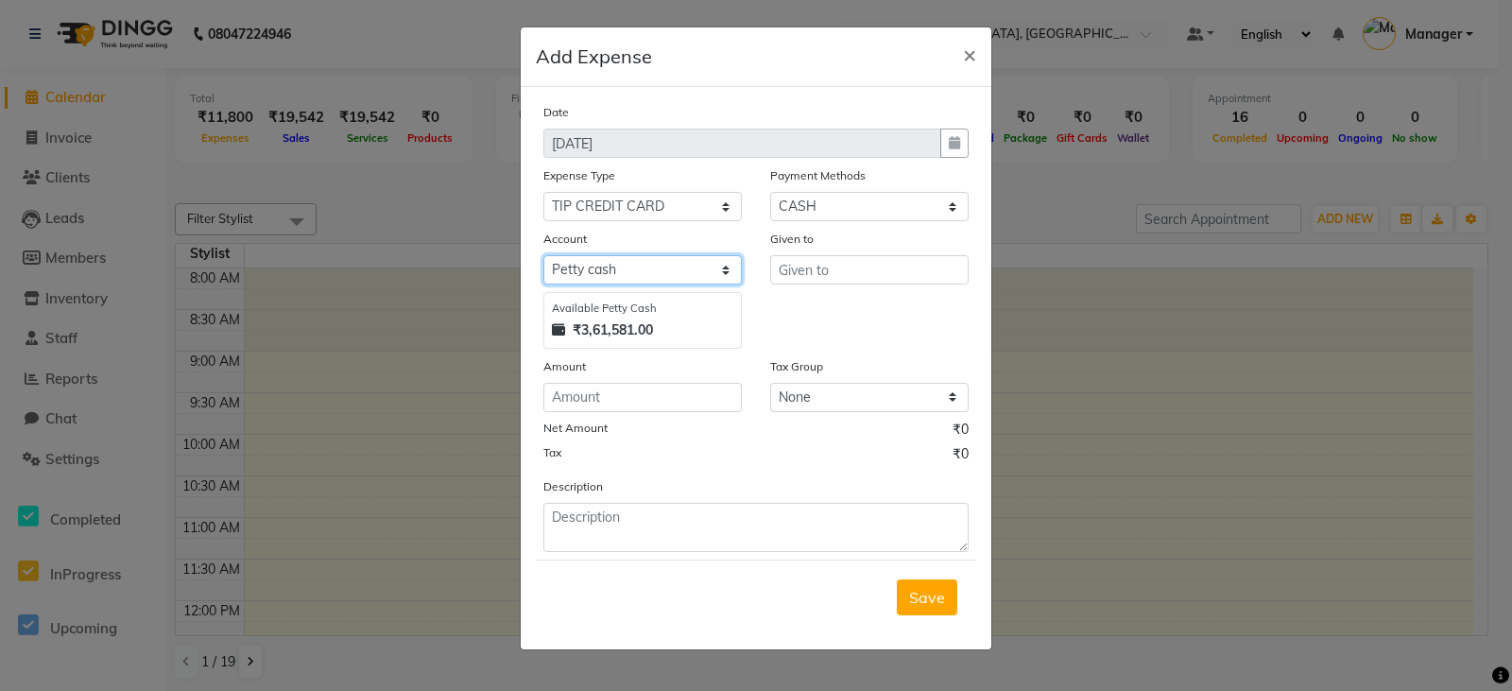
click at [686, 274] on select "Select Petty cash Default account" at bounding box center [642, 269] width 198 height 29
click at [792, 284] on input "text" at bounding box center [869, 269] width 198 height 29
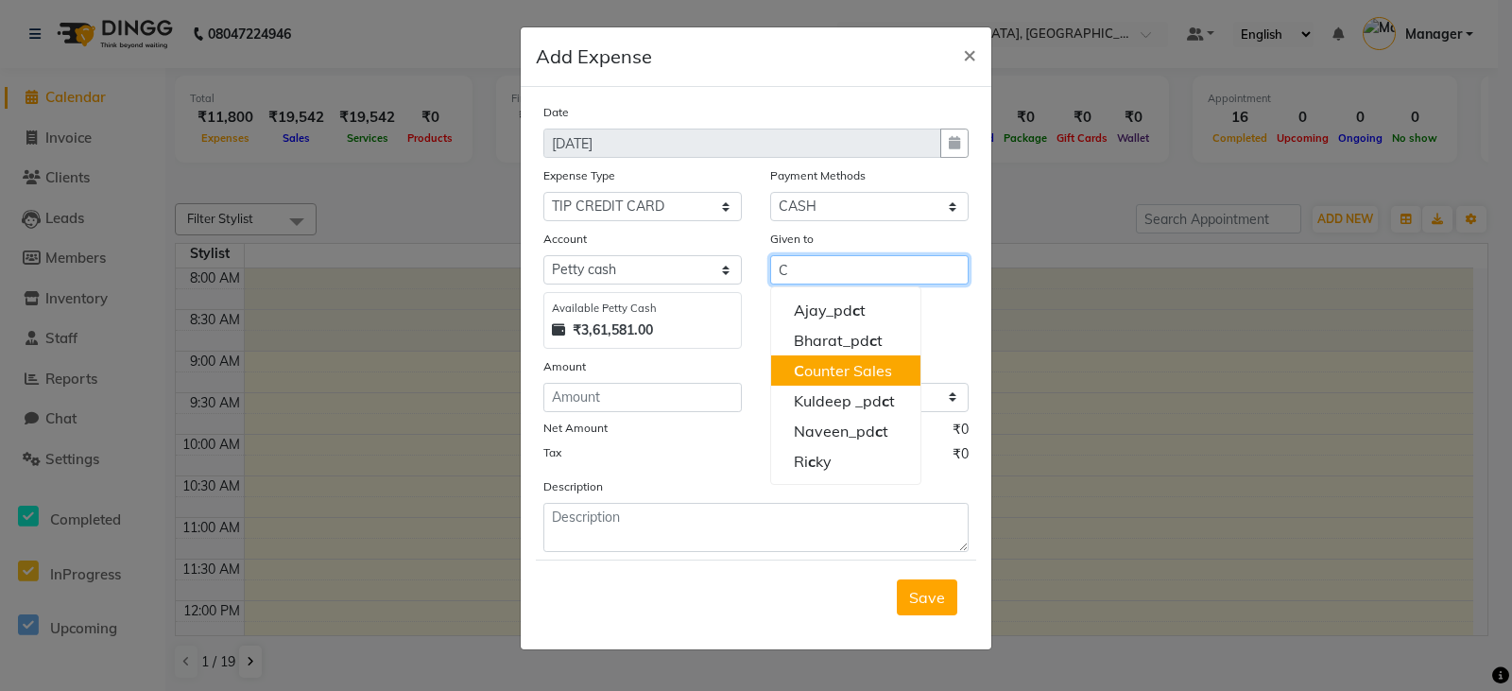
click at [840, 371] on ngb-highlight "C ounter Sales" at bounding box center [843, 370] width 98 height 19
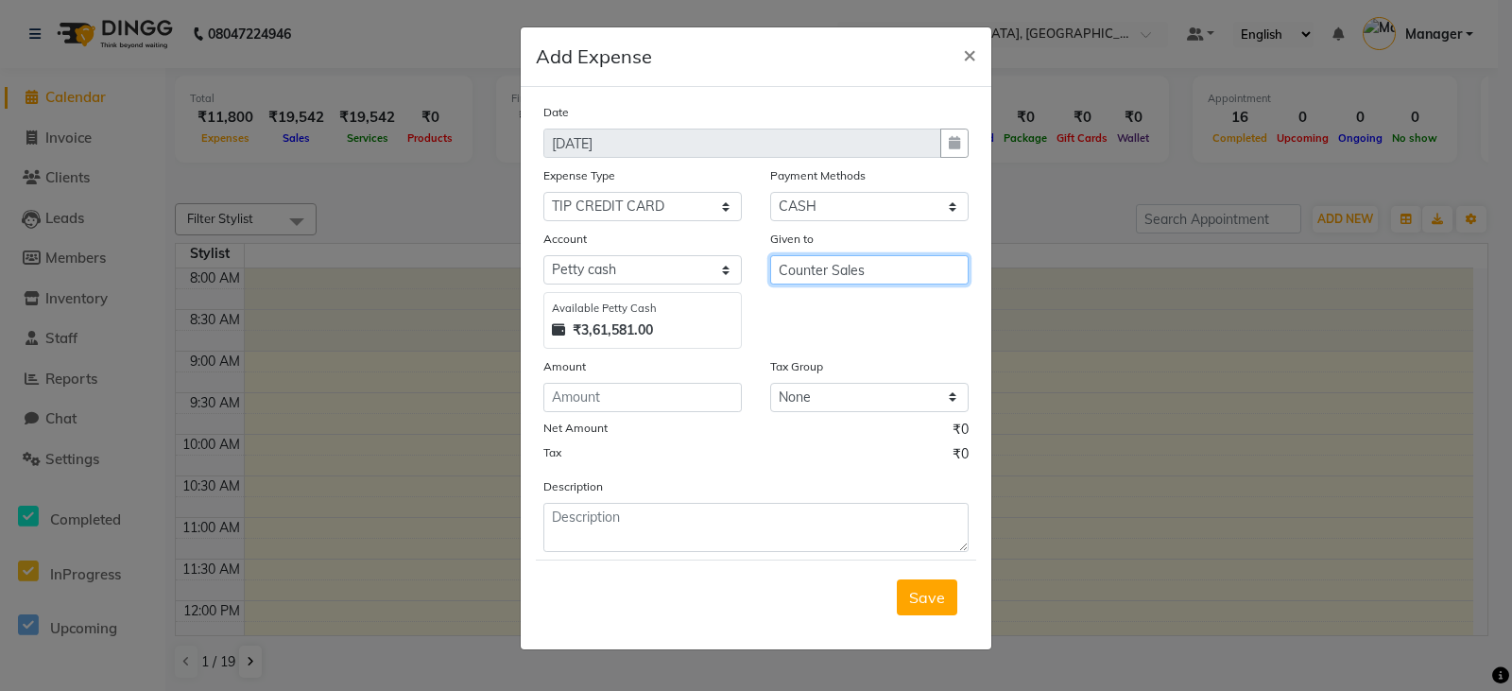
type input "Counter Sales"
click at [654, 405] on input "number" at bounding box center [642, 397] width 198 height 29
type input "100"
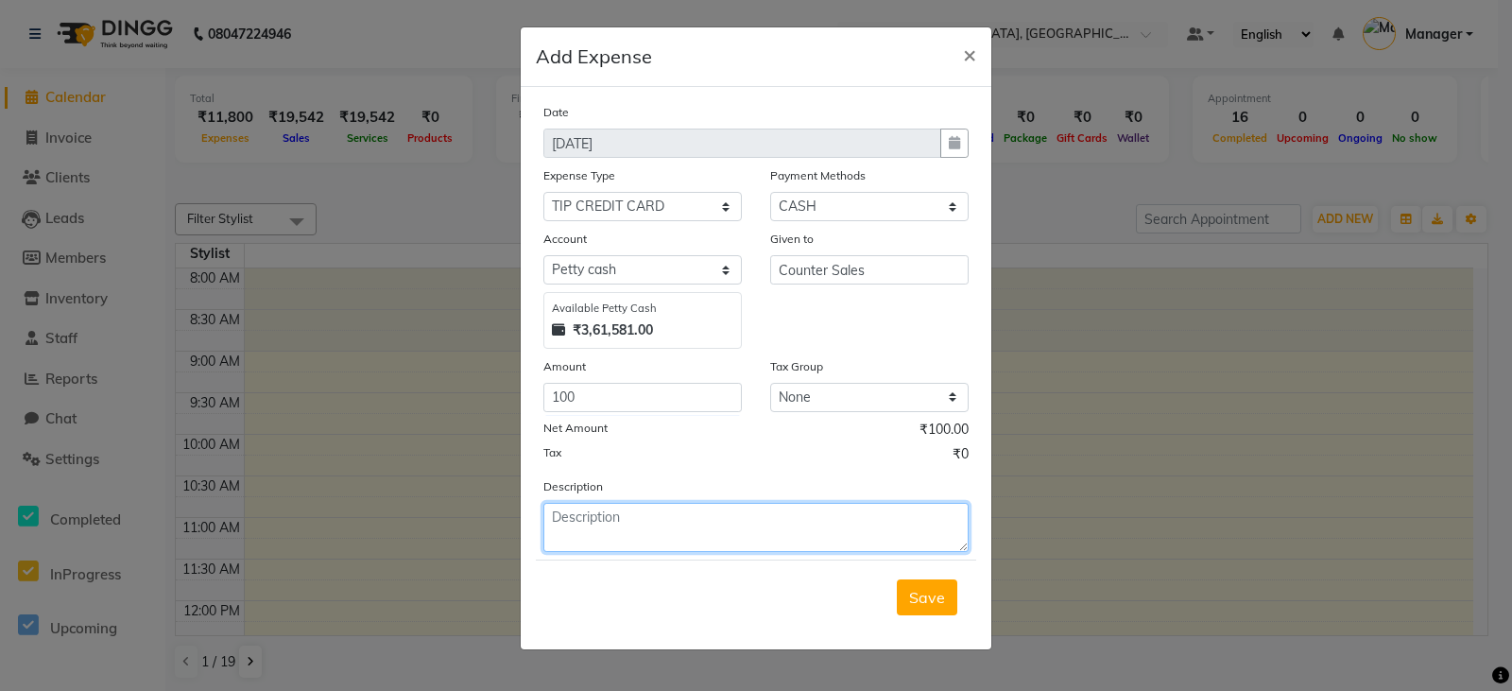
click at [640, 527] on textarea at bounding box center [755, 527] width 425 height 49
type textarea "TIP THROUGH CARD"
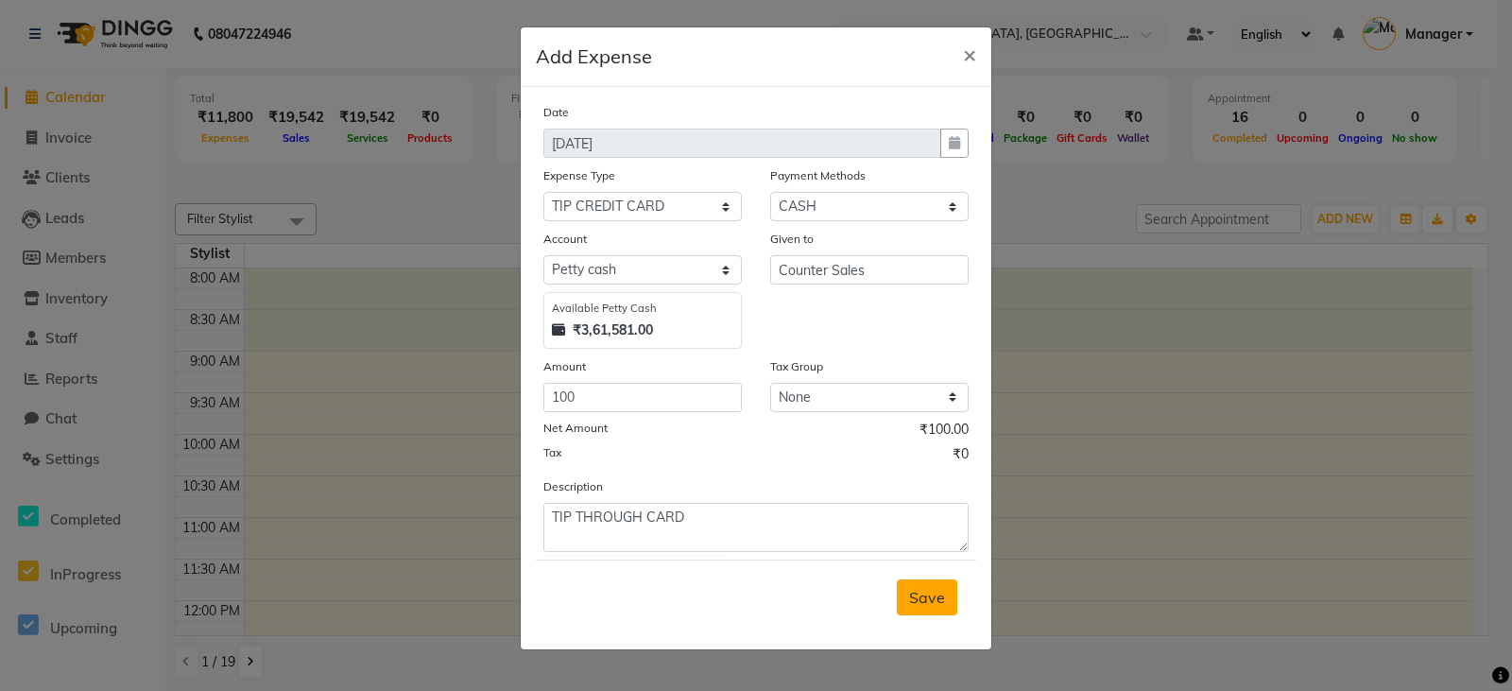
click at [934, 595] on span "Save" at bounding box center [927, 597] width 36 height 19
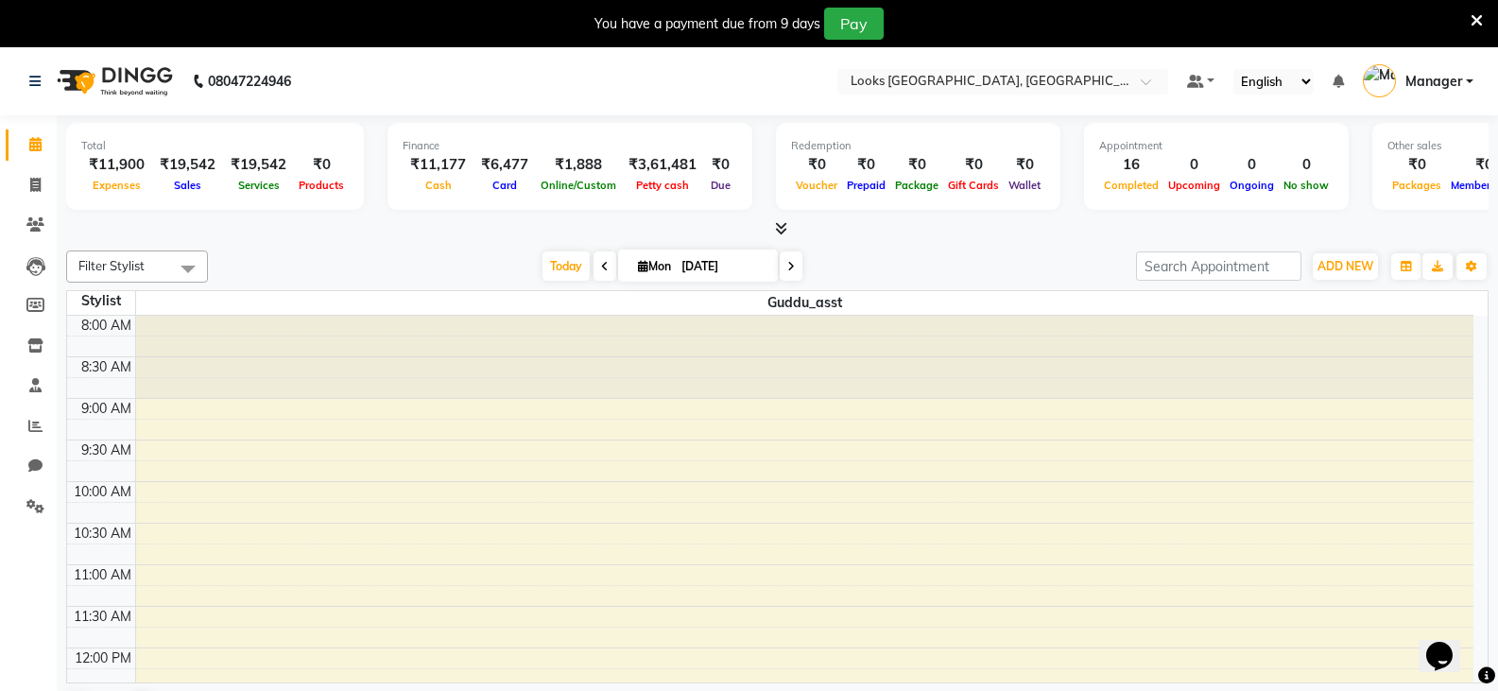
click at [1474, 18] on icon at bounding box center [1477, 20] width 12 height 17
click at [48, 182] on span at bounding box center [35, 186] width 33 height 22
select select "service"
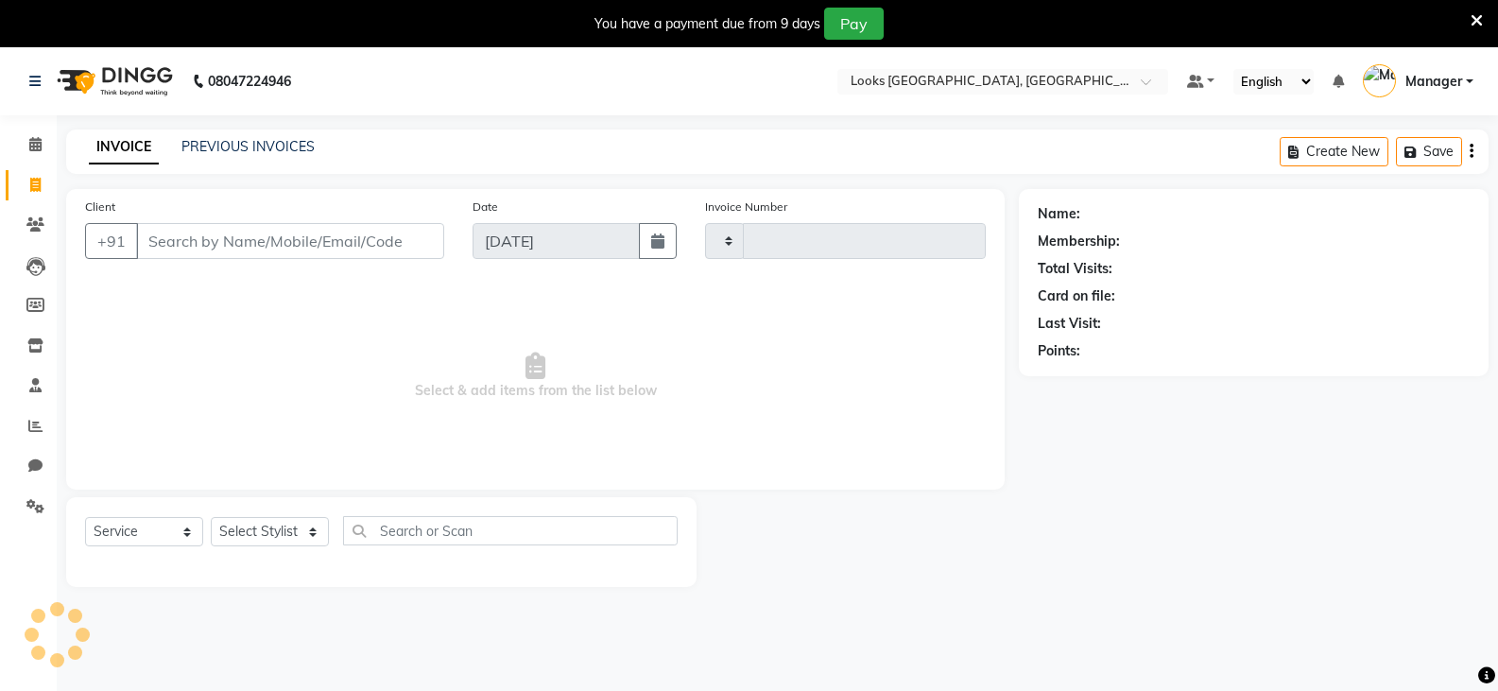
type input "4532"
select select "8942"
click at [311, 239] on input "Client" at bounding box center [290, 241] width 308 height 36
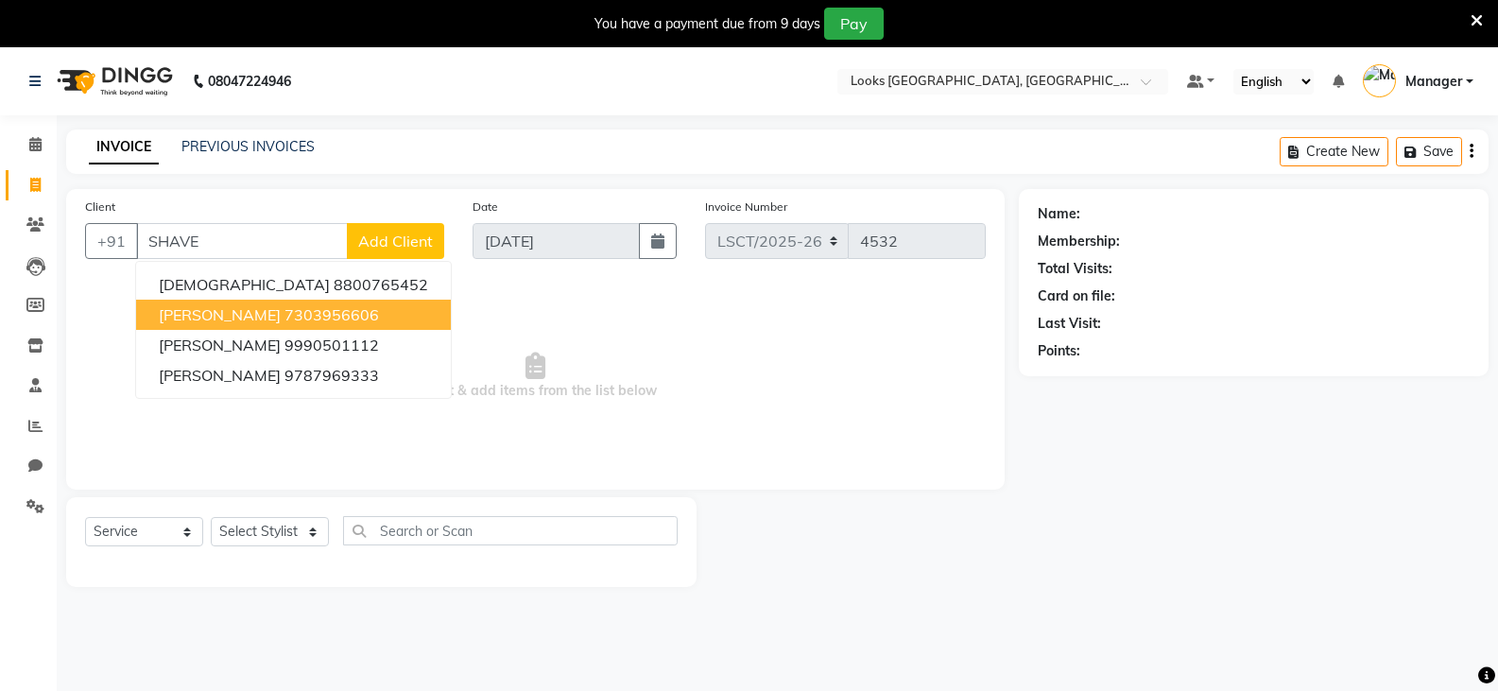
type input "SHAVE"
click at [753, 455] on span "Select & add items from the list below" at bounding box center [535, 376] width 901 height 189
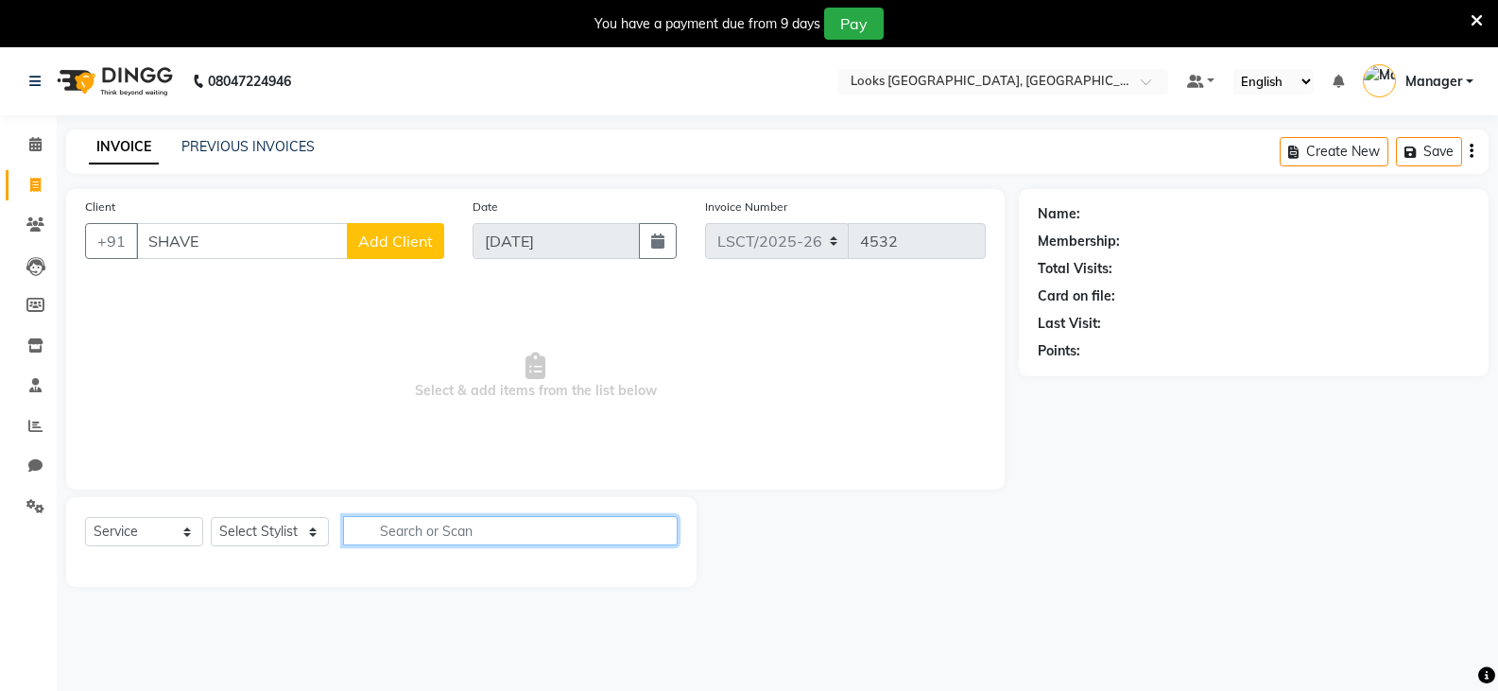
click at [404, 531] on input "text" at bounding box center [510, 530] width 335 height 29
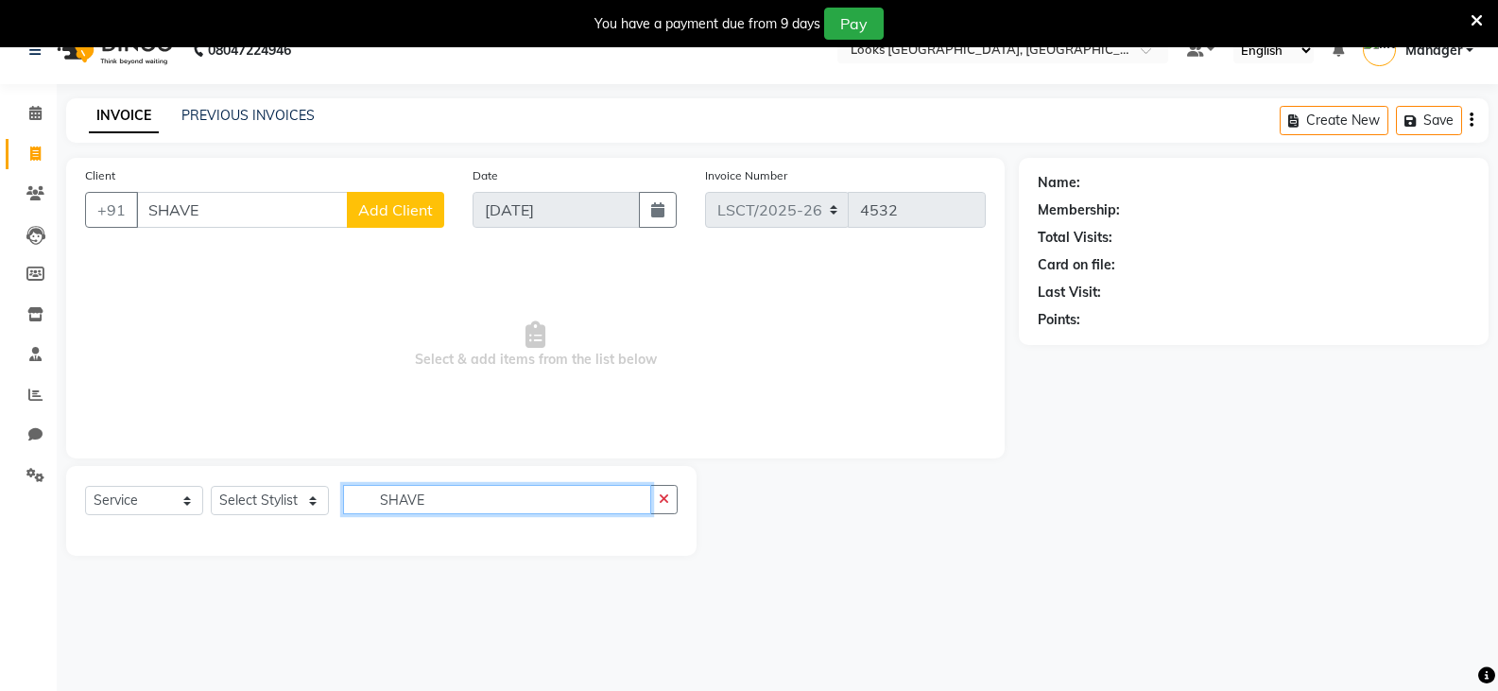
scroll to position [47, 0]
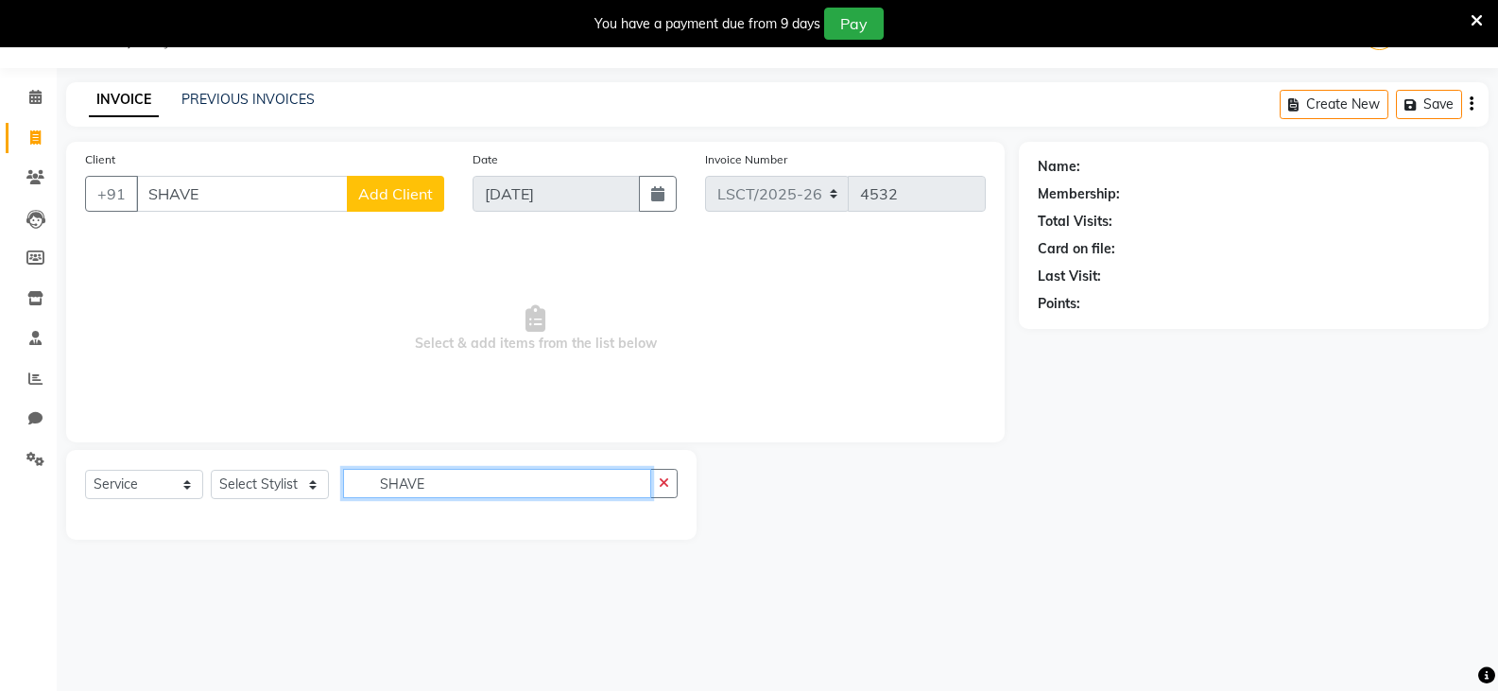
type input "SHAVE"
click at [272, 476] on select "Select Stylist [PERSON_NAME] Bharat_pdct Counter Sales [PERSON_NAME] guddu_asst…" at bounding box center [270, 484] width 118 height 29
select select "90436"
click at [211, 470] on select "Select Stylist [PERSON_NAME] Bharat_pdct Counter Sales [PERSON_NAME] guddu_asst…" at bounding box center [270, 484] width 118 height 29
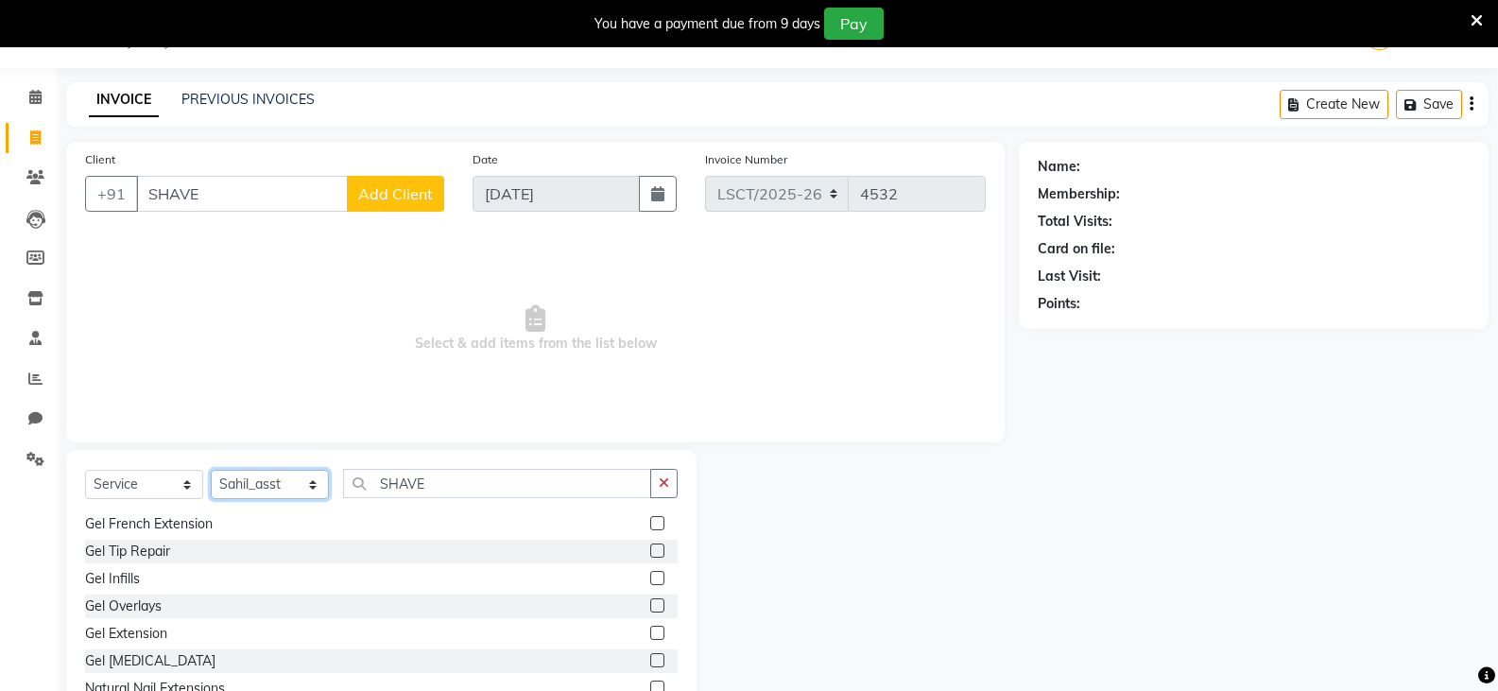
scroll to position [0, 0]
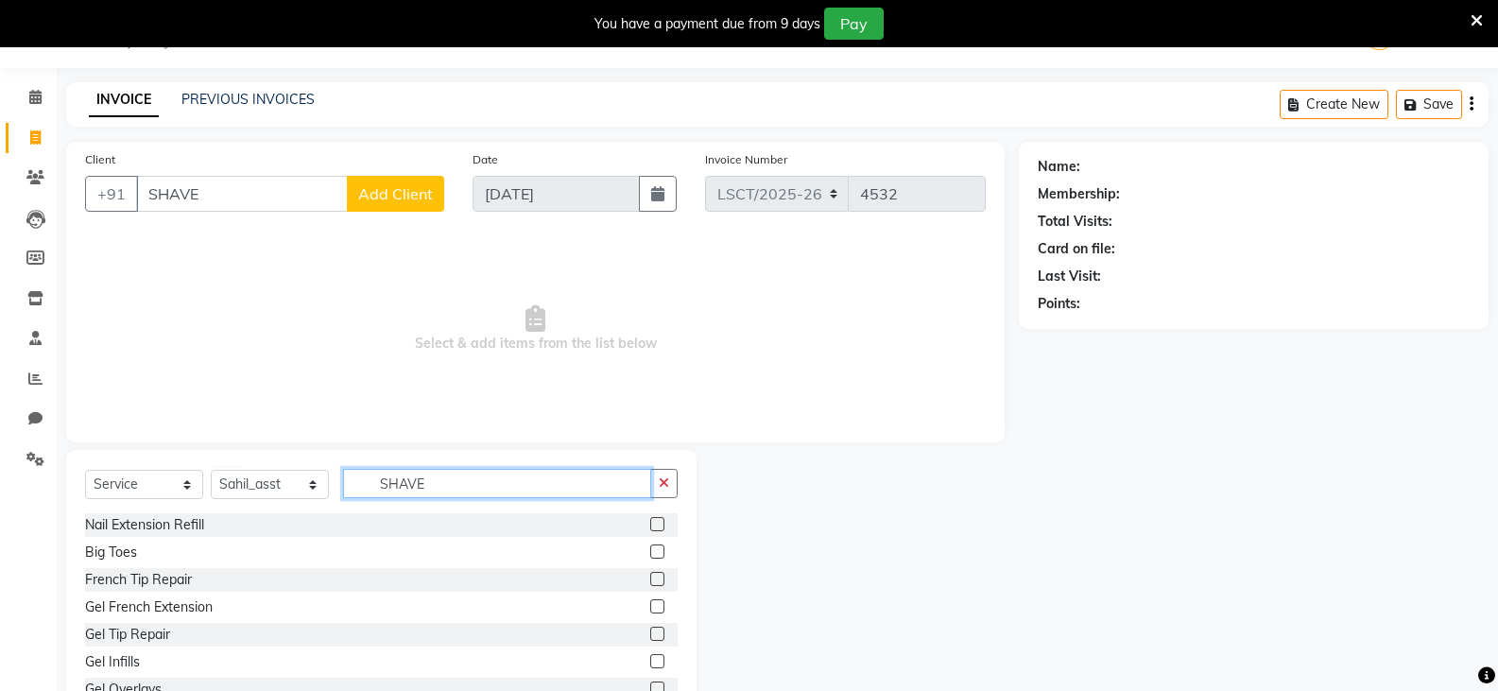
drag, startPoint x: 493, startPoint y: 477, endPoint x: 355, endPoint y: 487, distance: 138.3
click at [355, 487] on input "SHAVE" at bounding box center [497, 483] width 308 height 29
type input "SHAVE"
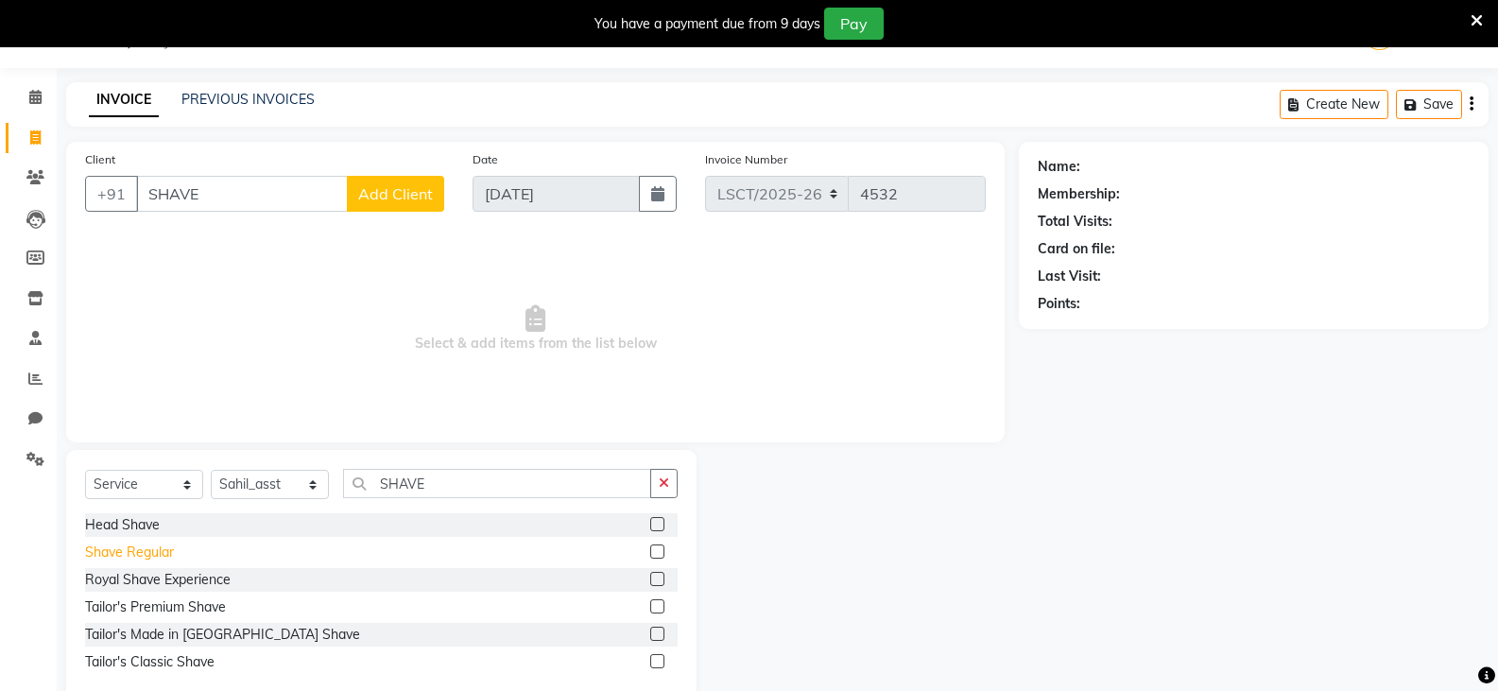
click at [127, 555] on div "Shave Regular" at bounding box center [129, 552] width 89 height 20
checkbox input "false"
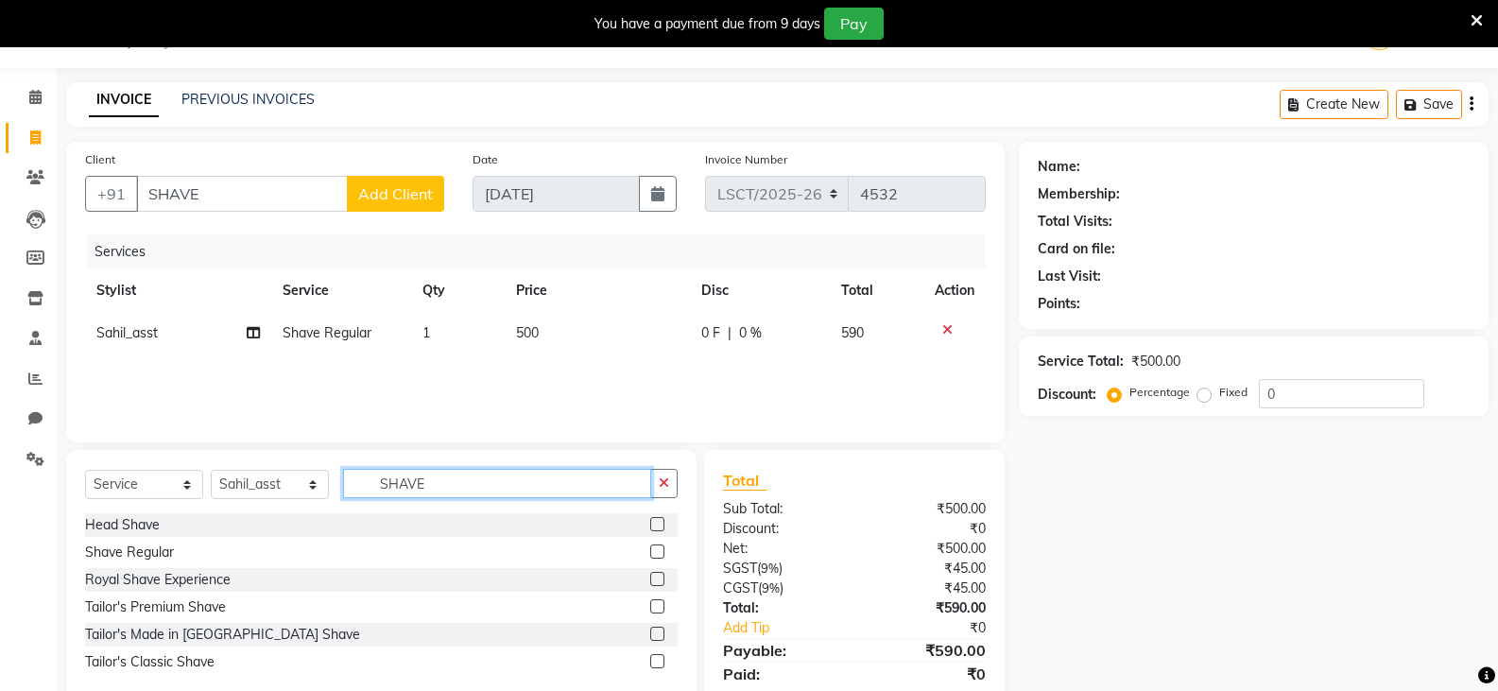
drag, startPoint x: 542, startPoint y: 488, endPoint x: 181, endPoint y: 494, distance: 362.0
click at [181, 494] on div "Select Service Product Membership Package Voucher Prepaid Gift Card Select Styl…" at bounding box center [381, 491] width 593 height 44
type input "BEARD"
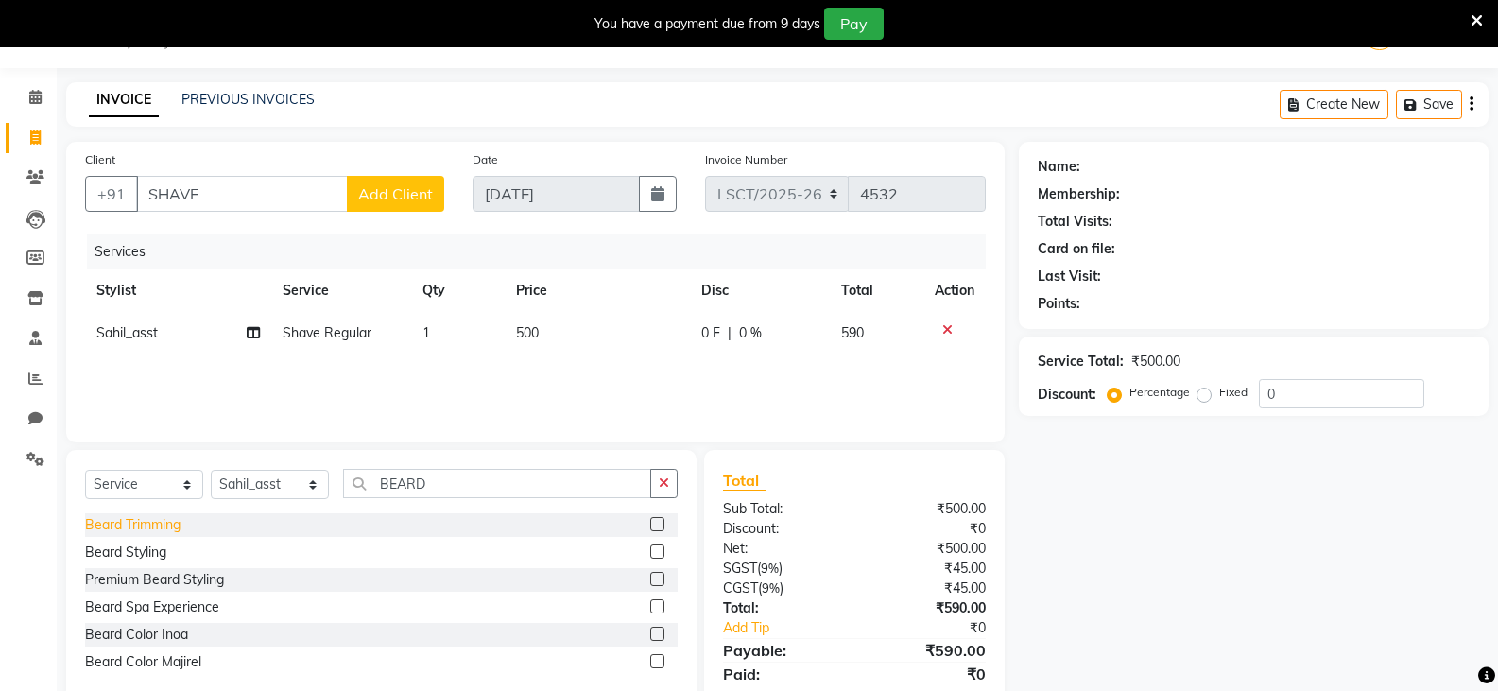
click at [168, 530] on div "Beard Trimming" at bounding box center [132, 525] width 95 height 20
checkbox input "false"
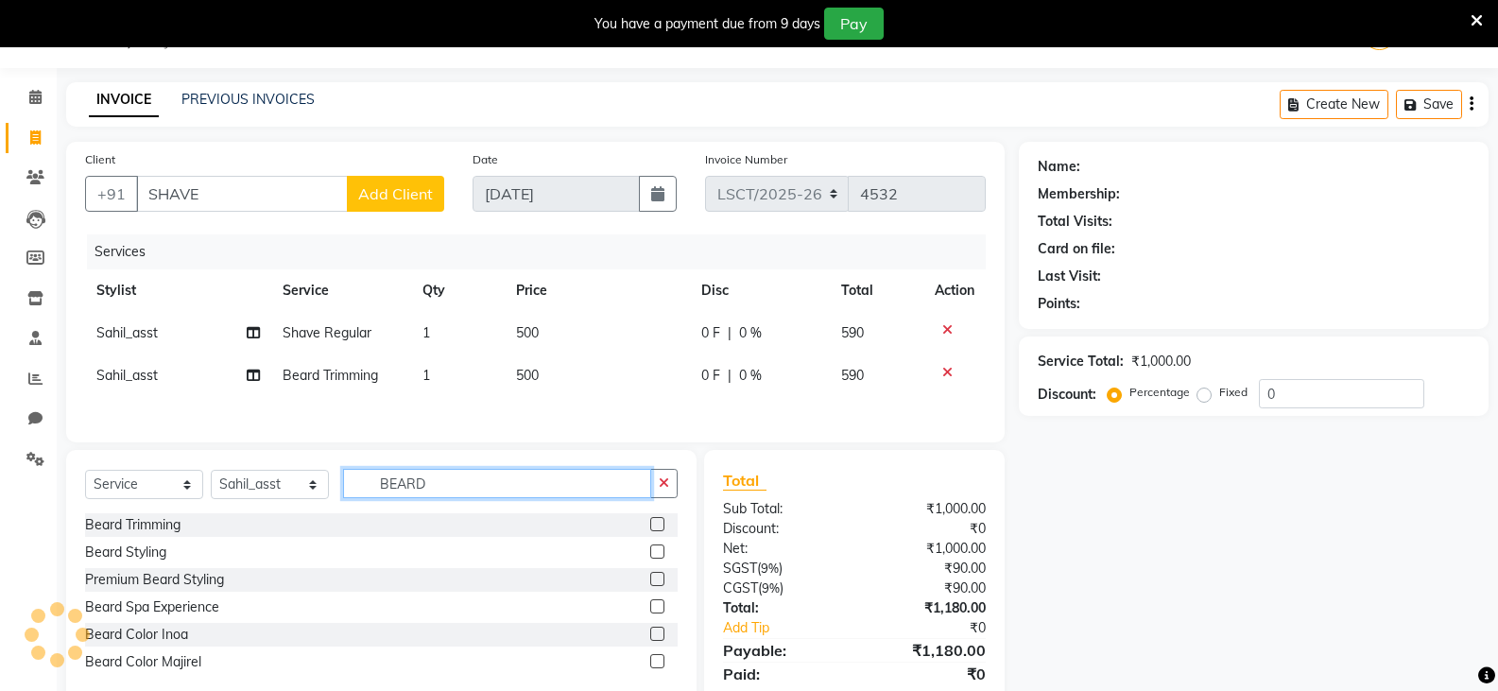
drag, startPoint x: 522, startPoint y: 492, endPoint x: 302, endPoint y: 492, distance: 219.3
click at [302, 492] on div "Select Service Product Membership Package Voucher Prepaid Gift Card Select Styl…" at bounding box center [381, 491] width 593 height 44
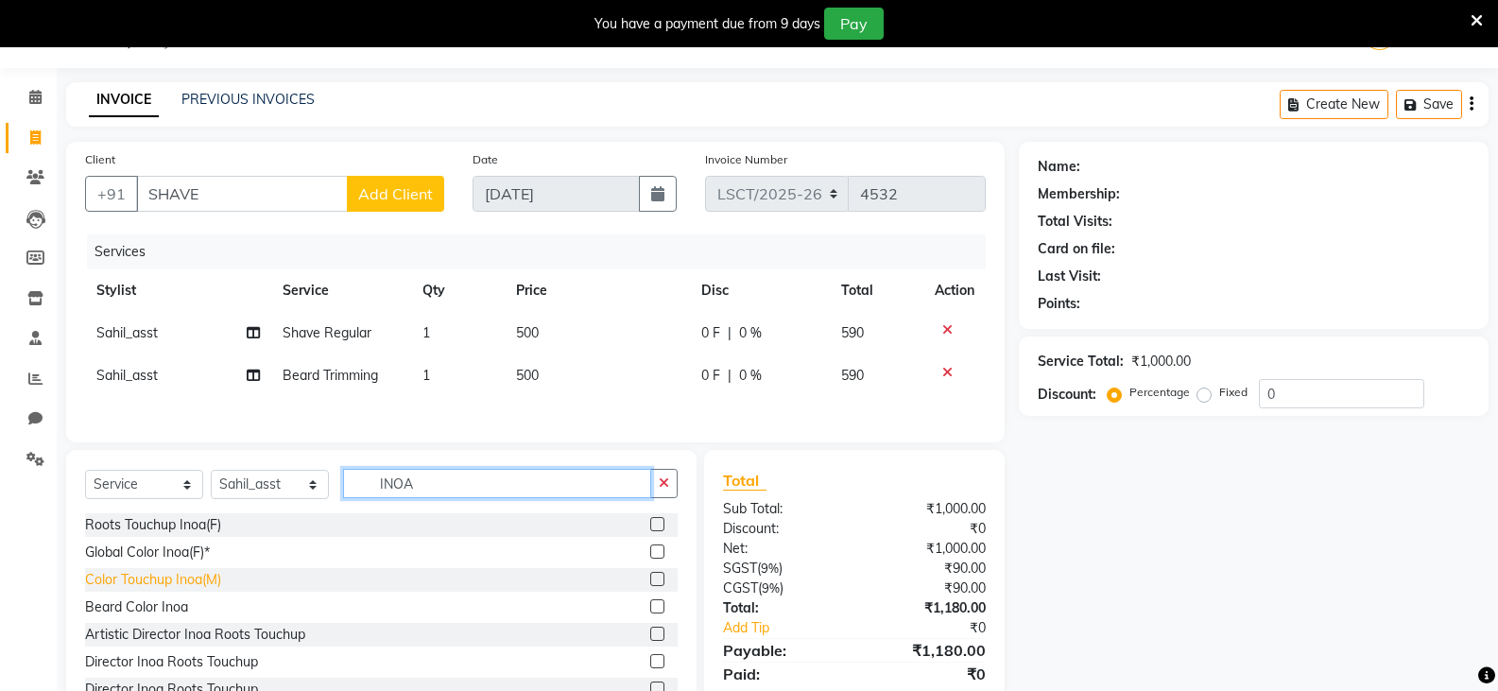
type input "INOA"
click at [192, 584] on div "Color Touchup Inoa(M)" at bounding box center [153, 580] width 136 height 20
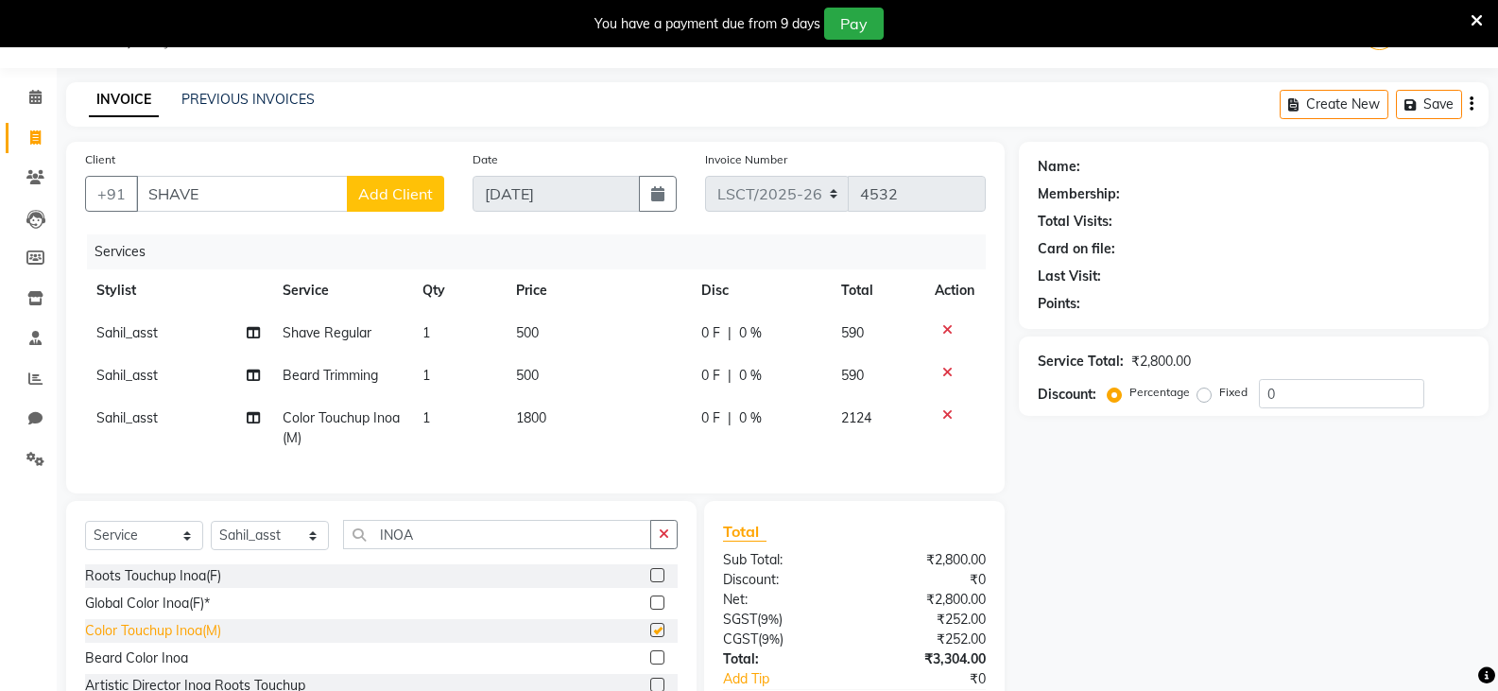
checkbox input "false"
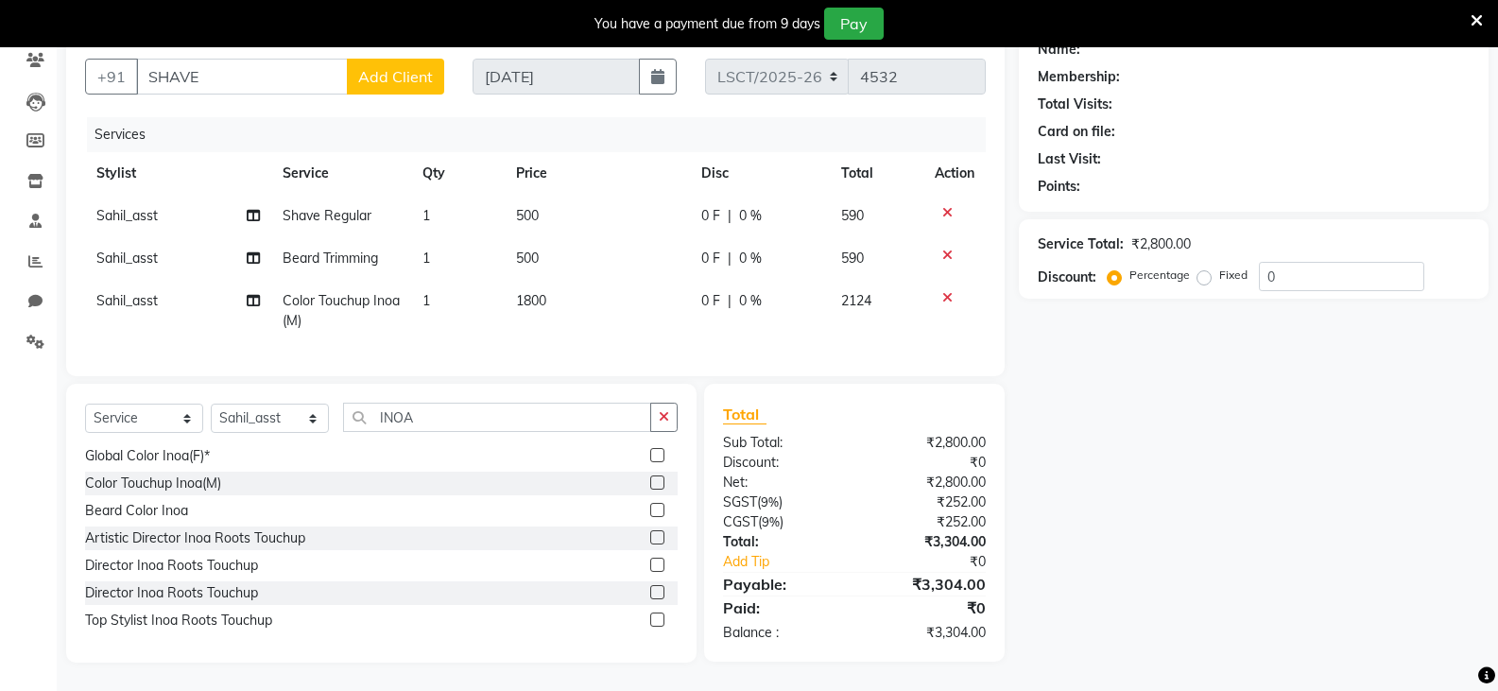
scroll to position [179, 0]
drag, startPoint x: 541, startPoint y: 416, endPoint x: 330, endPoint y: 410, distance: 210.8
click at [334, 414] on div "Select Service Product Membership Package Voucher Prepaid Gift Card Select Styl…" at bounding box center [381, 425] width 593 height 44
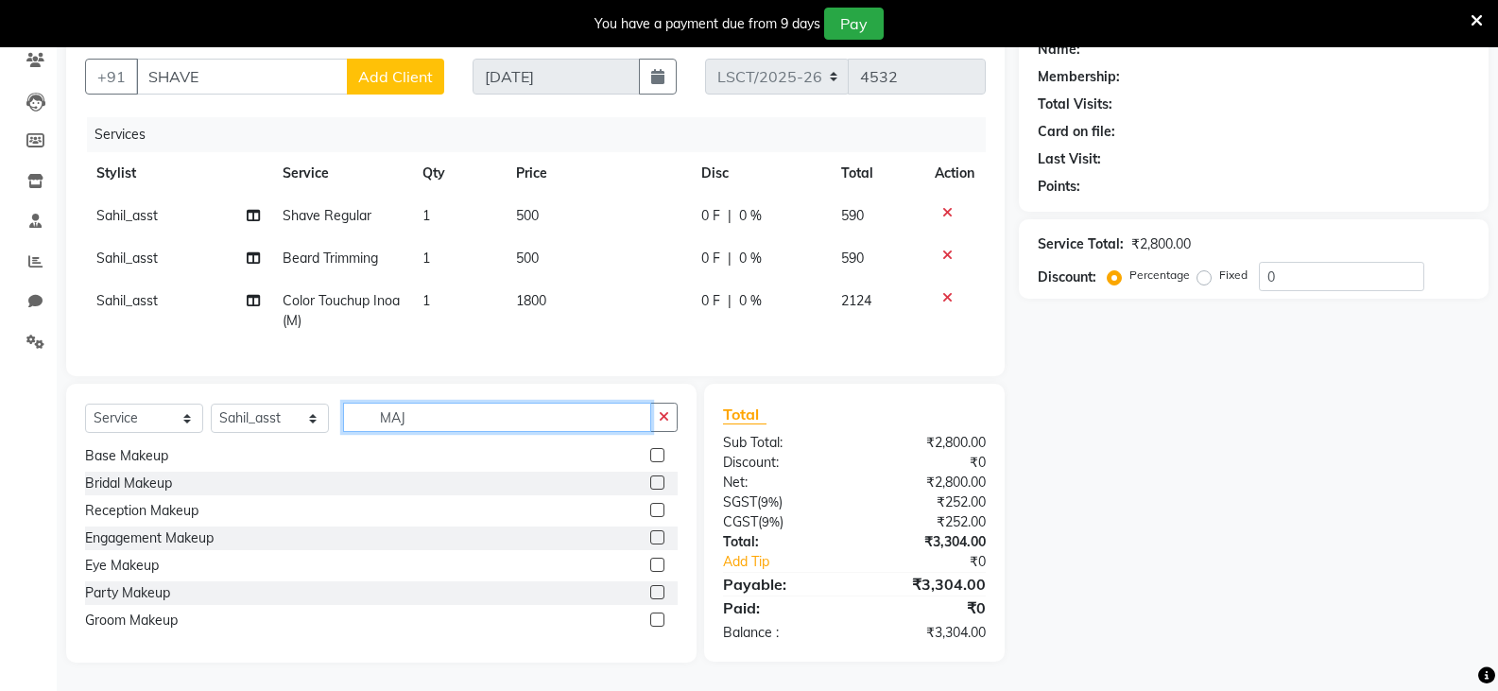
scroll to position [178, 0]
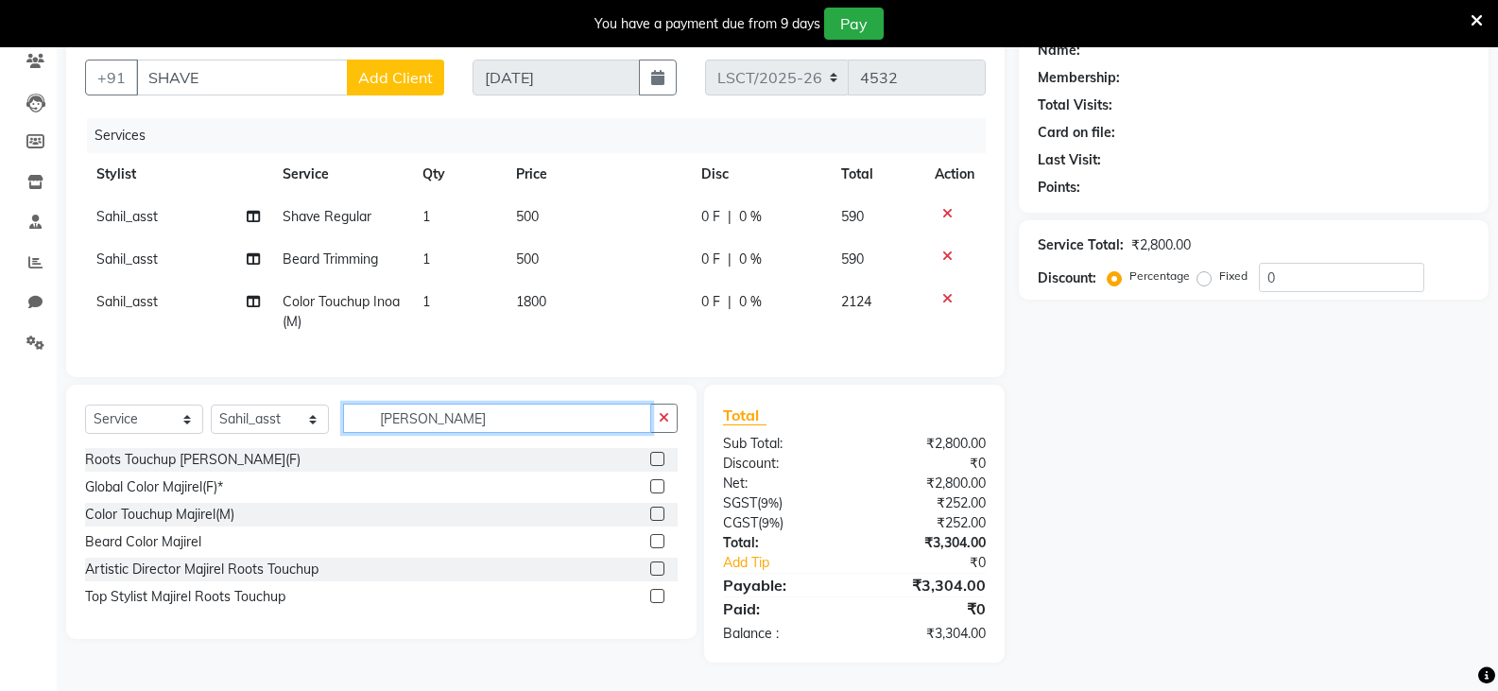
drag, startPoint x: 467, startPoint y: 414, endPoint x: 361, endPoint y: 429, distance: 106.9
click at [361, 429] on input "[PERSON_NAME]" at bounding box center [497, 418] width 308 height 29
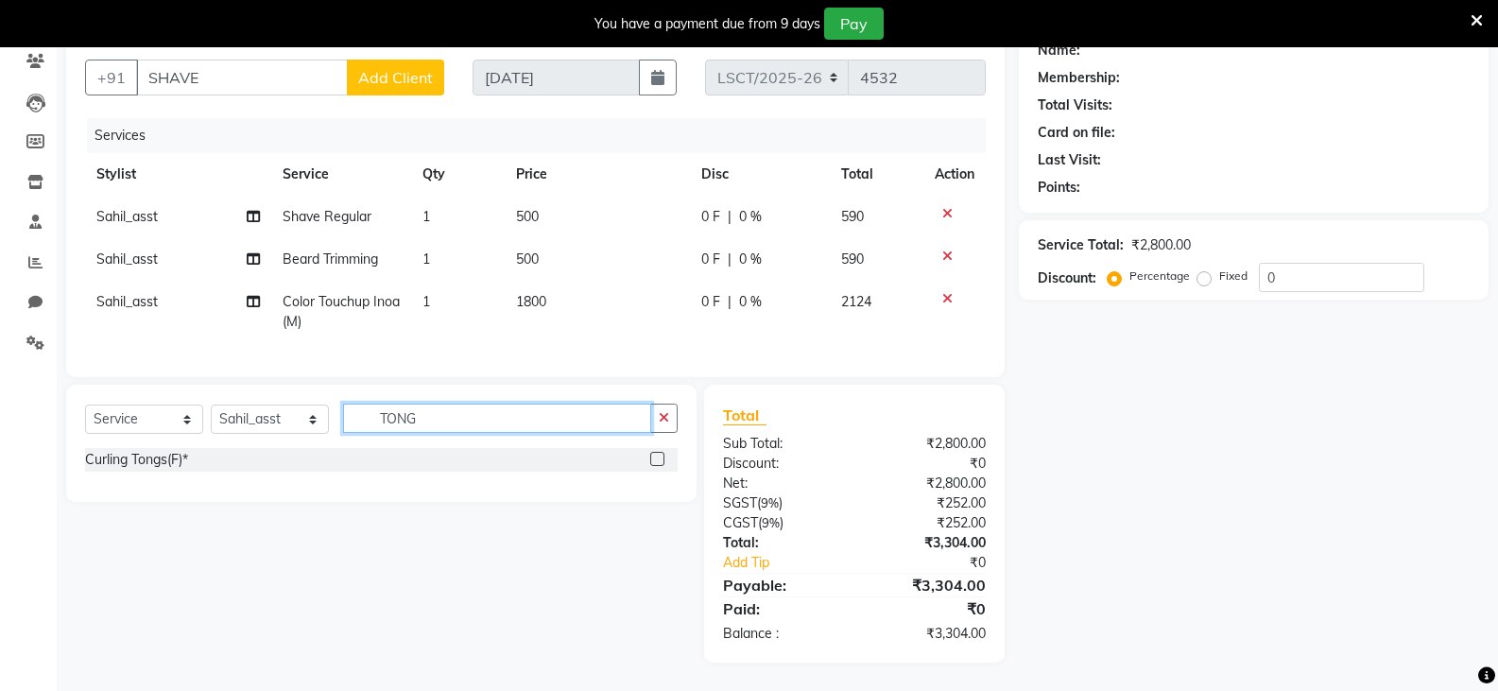
type input "TONG"
click at [456, 450] on div "Curling Tongs(F)*" at bounding box center [381, 460] width 593 height 24
click at [450, 456] on div "Curling Tongs(F)*" at bounding box center [381, 460] width 593 height 24
click at [114, 456] on div "Curling Tongs(F)*" at bounding box center [136, 460] width 103 height 20
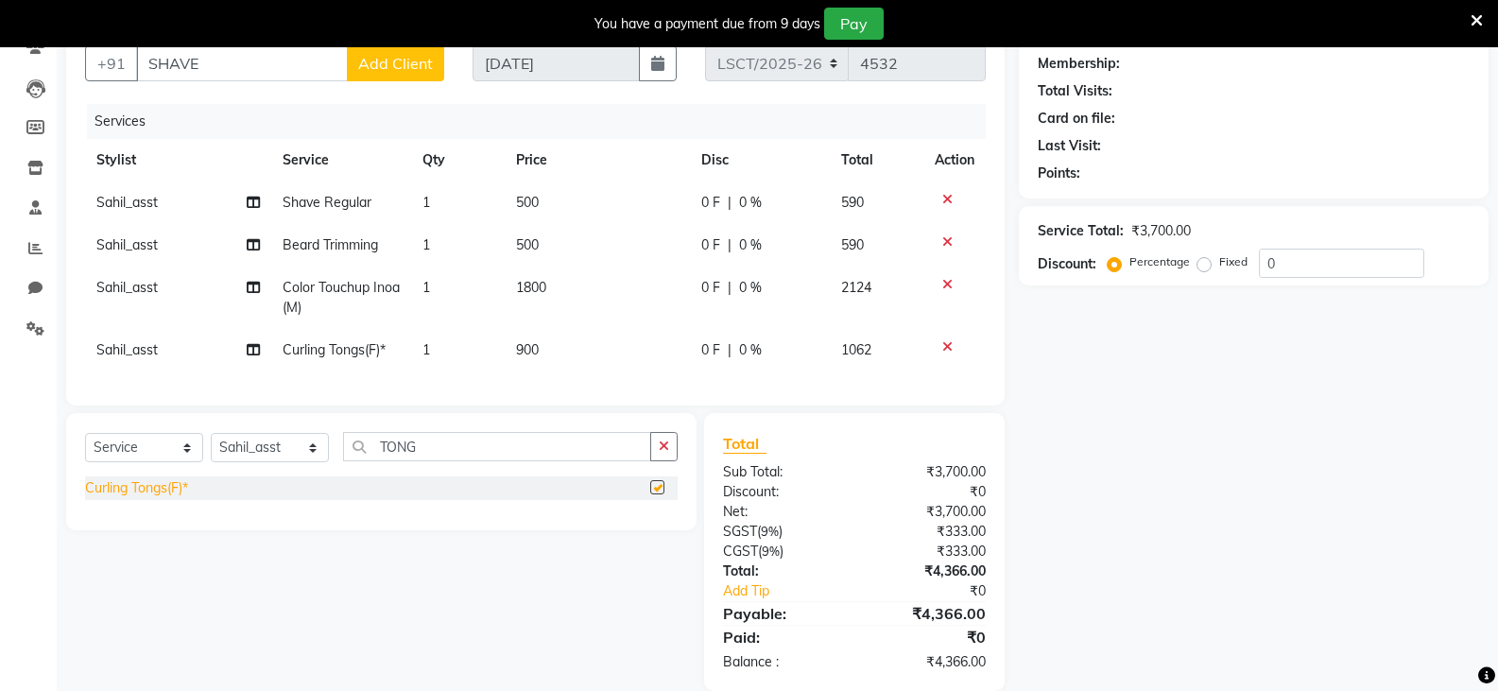
checkbox input "false"
drag, startPoint x: 472, startPoint y: 445, endPoint x: 263, endPoint y: 503, distance: 216.7
click at [263, 503] on div "Select Service Product Membership Package Voucher Prepaid Gift Card Select Styl…" at bounding box center [381, 471] width 630 height 117
click at [493, 573] on div "Select Service Product Membership Package Voucher Prepaid Gift Card Select Styl…" at bounding box center [374, 552] width 645 height 278
drag, startPoint x: 495, startPoint y: 454, endPoint x: 246, endPoint y: 492, distance: 252.5
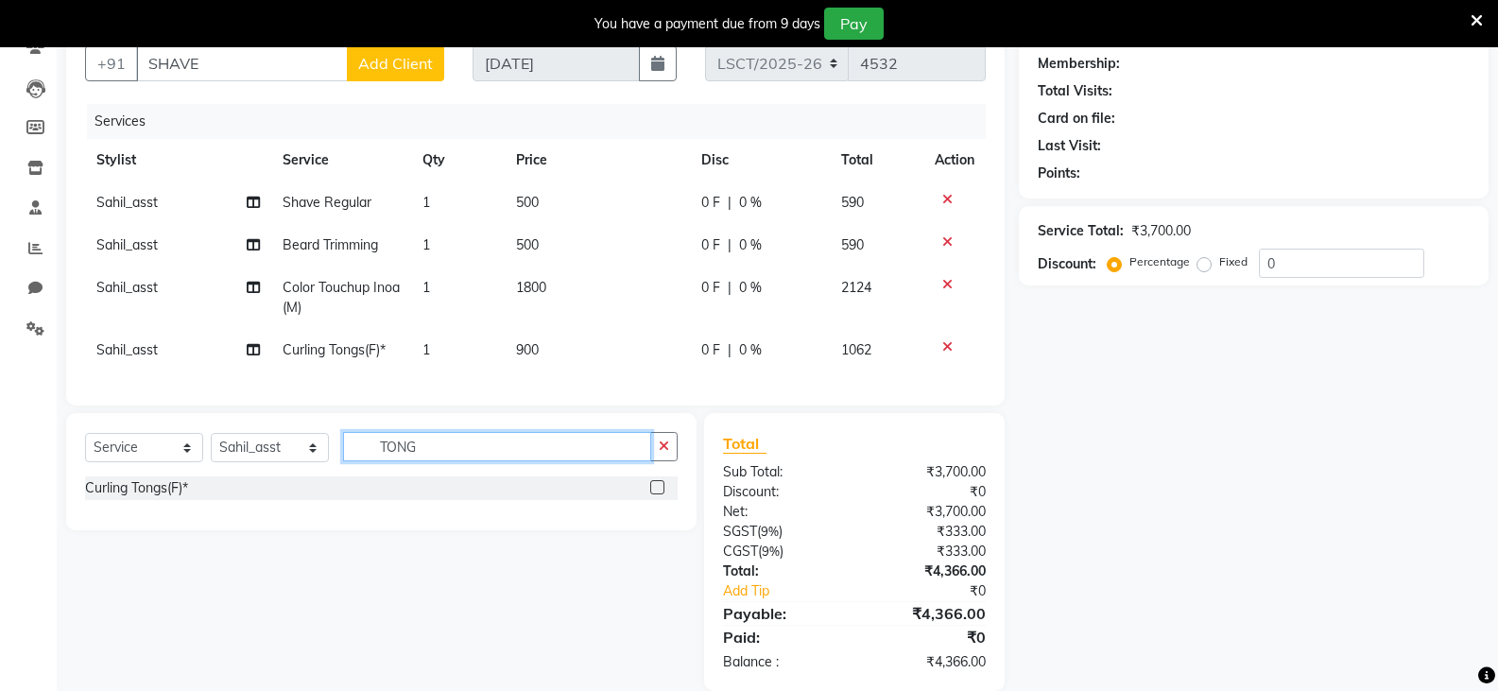
click at [246, 490] on div "Select Service Product Membership Package Voucher Prepaid Gift Card Select Styl…" at bounding box center [381, 471] width 630 height 117
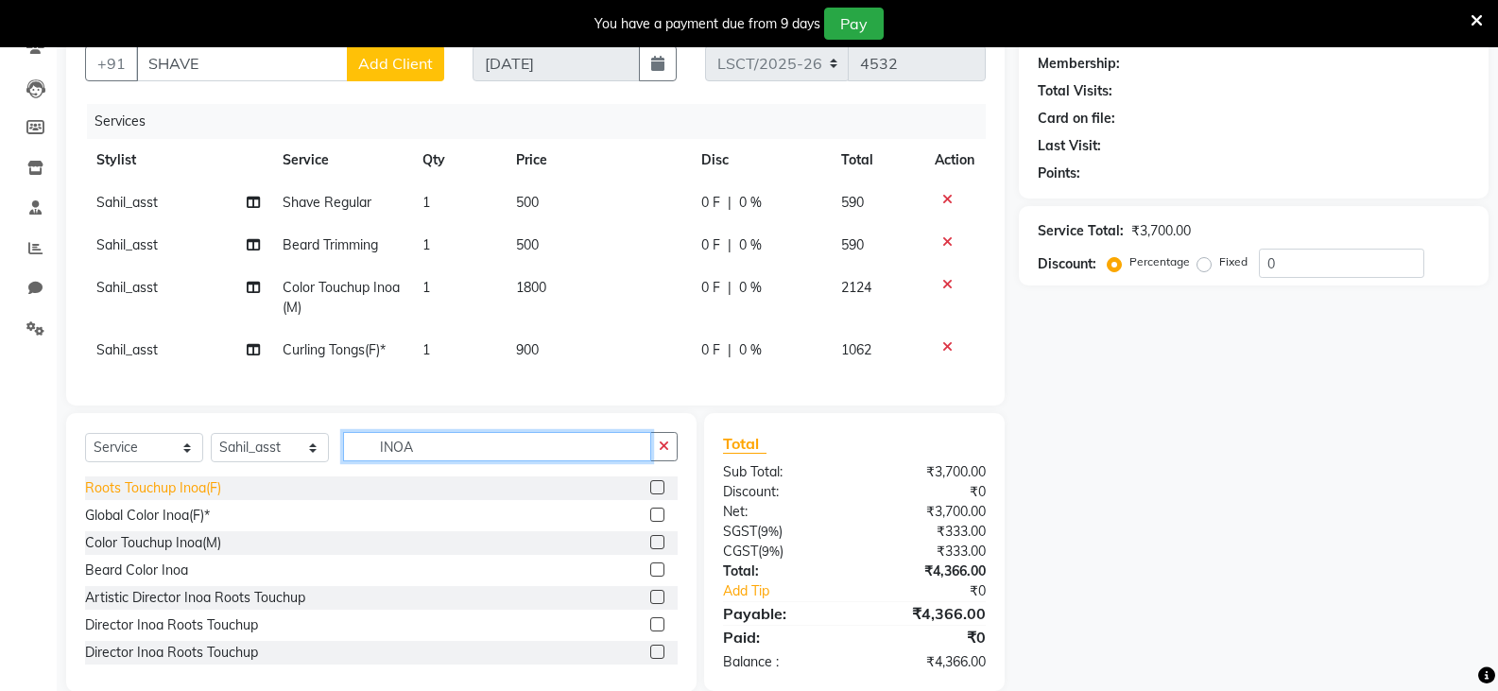
type input "INOA"
click at [216, 498] on div "Roots Touchup Inoa(F)" at bounding box center [153, 488] width 136 height 20
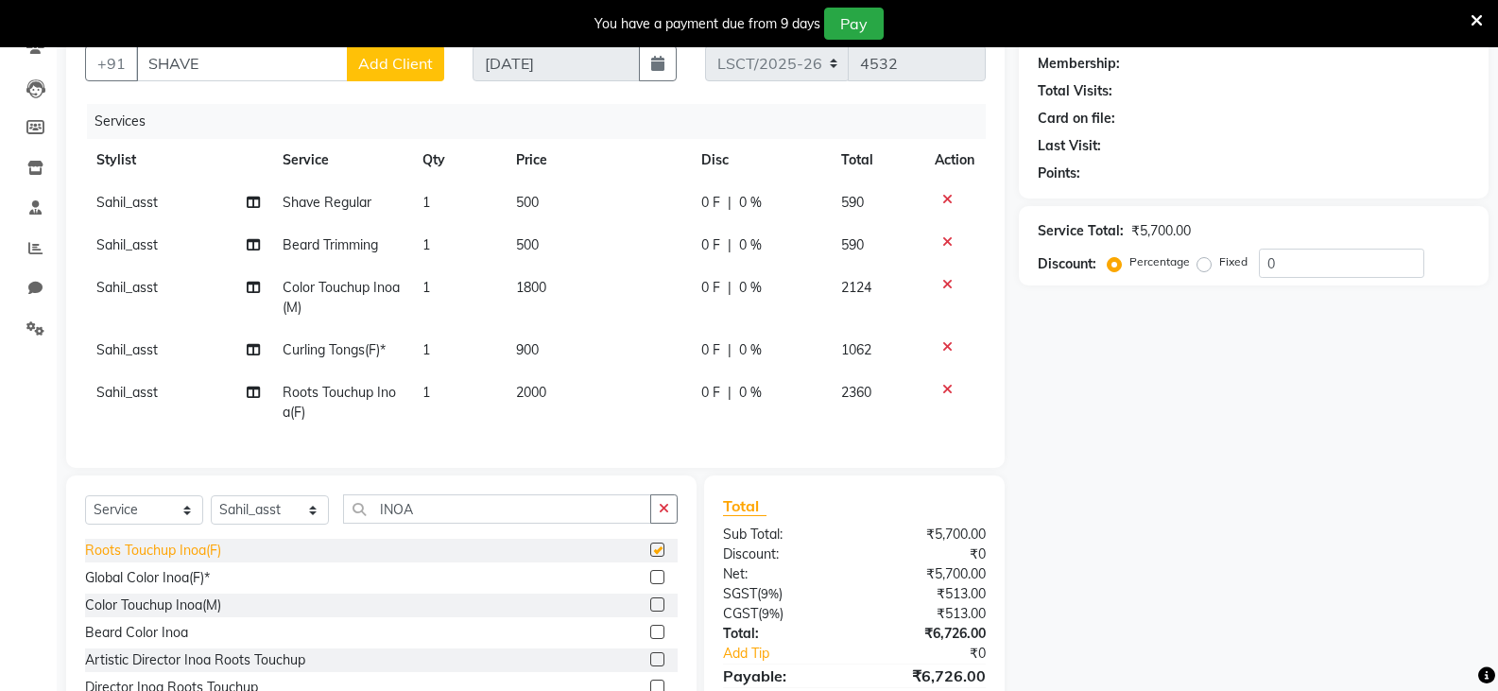
checkbox input "false"
drag, startPoint x: 456, startPoint y: 534, endPoint x: 339, endPoint y: 511, distance: 119.4
click at [339, 511] on div "Select Service Product Membership Package Voucher Prepaid Gift Card Select Styl…" at bounding box center [381, 516] width 593 height 44
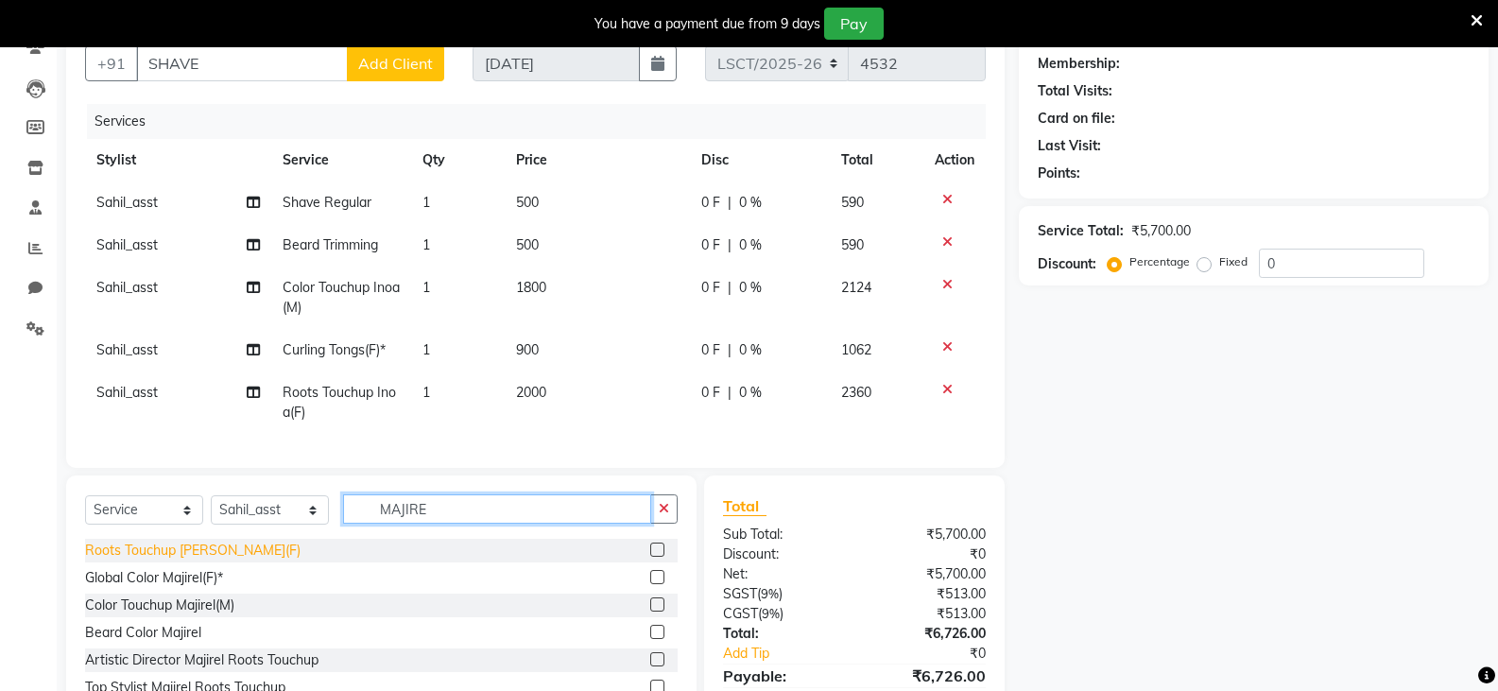
type input "MAJIRE"
click at [231, 560] on div "Roots Touchup [PERSON_NAME](F)" at bounding box center [192, 551] width 215 height 20
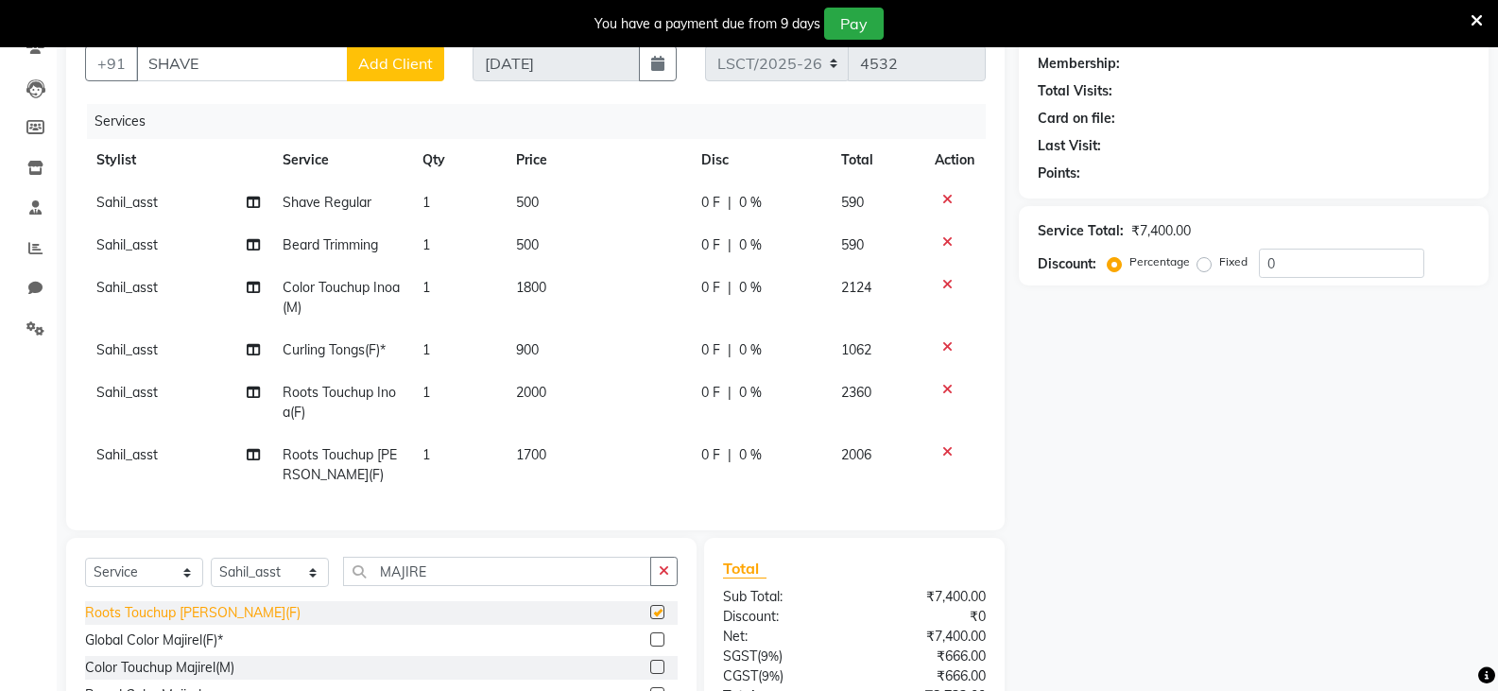
checkbox input "false"
click at [951, 199] on icon at bounding box center [947, 199] width 10 height 13
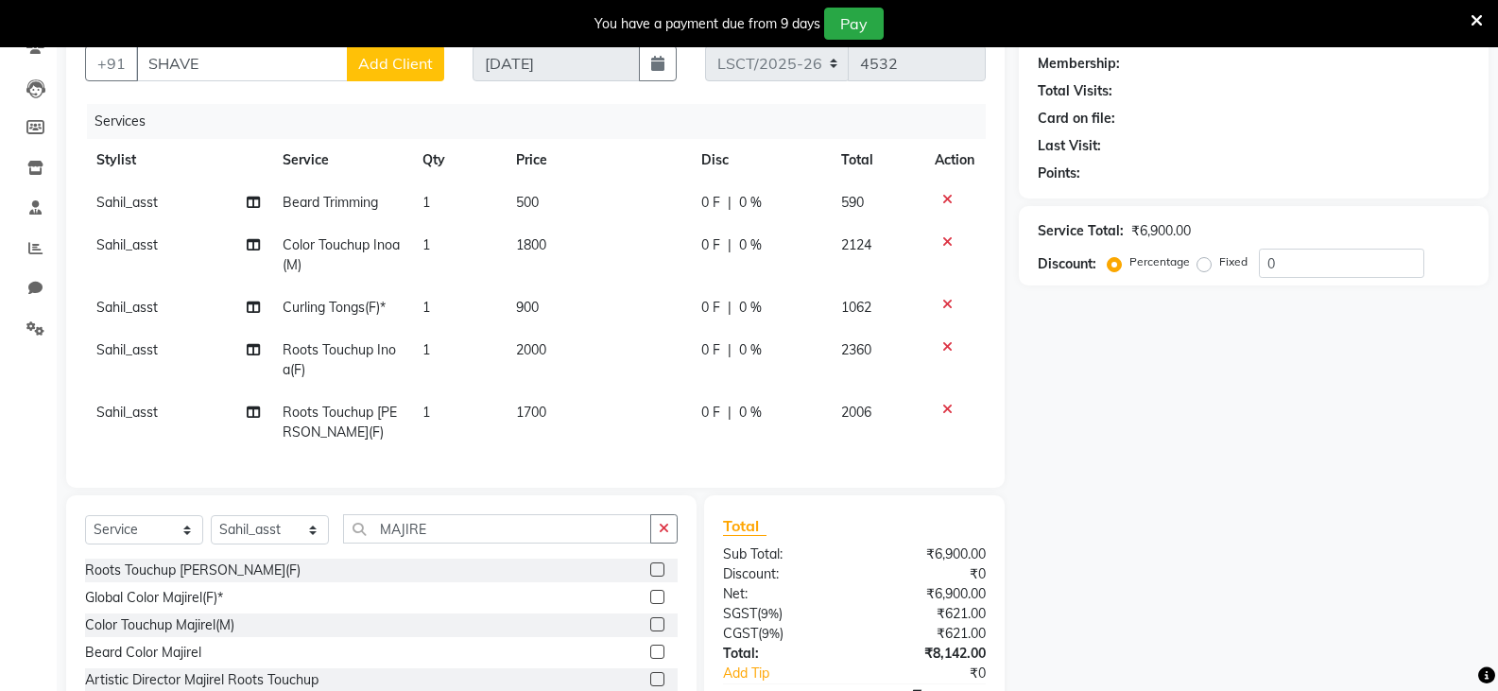
click at [951, 199] on icon at bounding box center [947, 199] width 10 height 13
click at [951, 235] on icon at bounding box center [947, 241] width 10 height 13
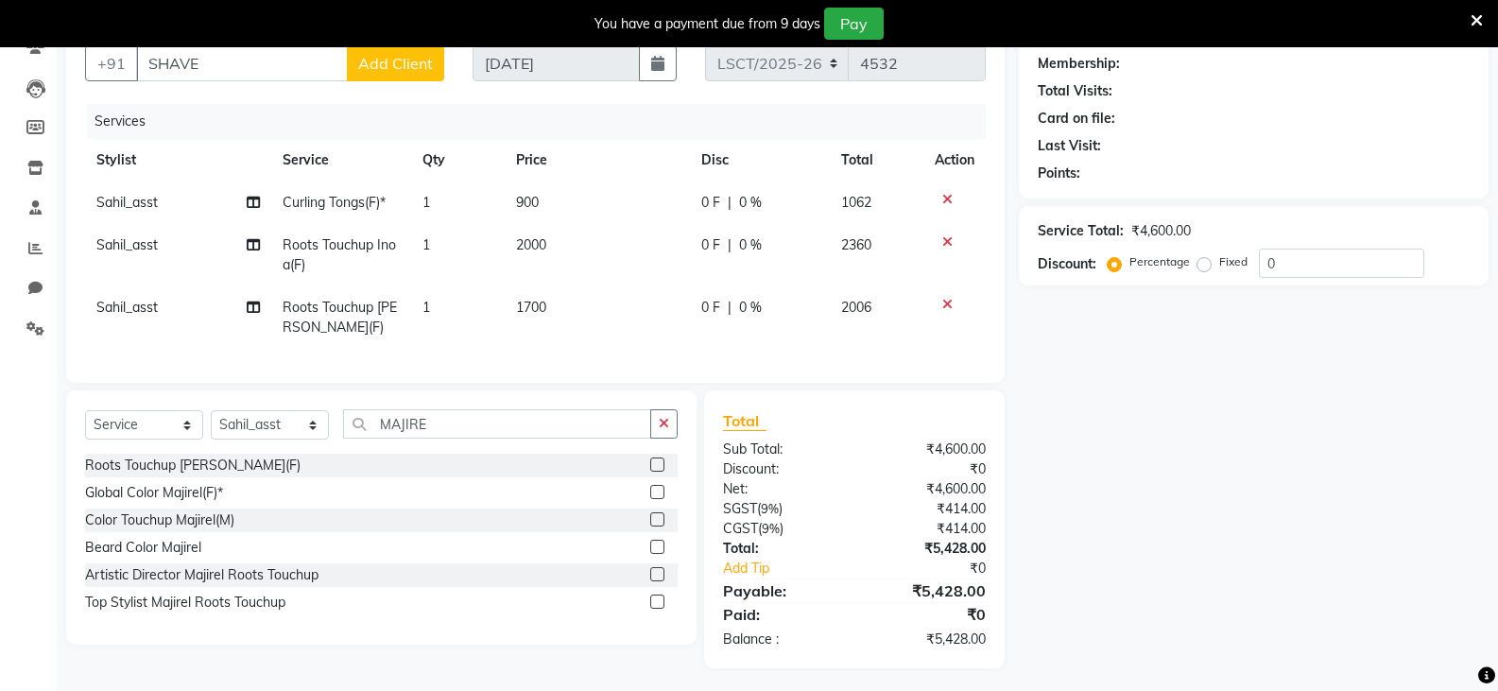
click at [951, 199] on icon at bounding box center [947, 199] width 10 height 13
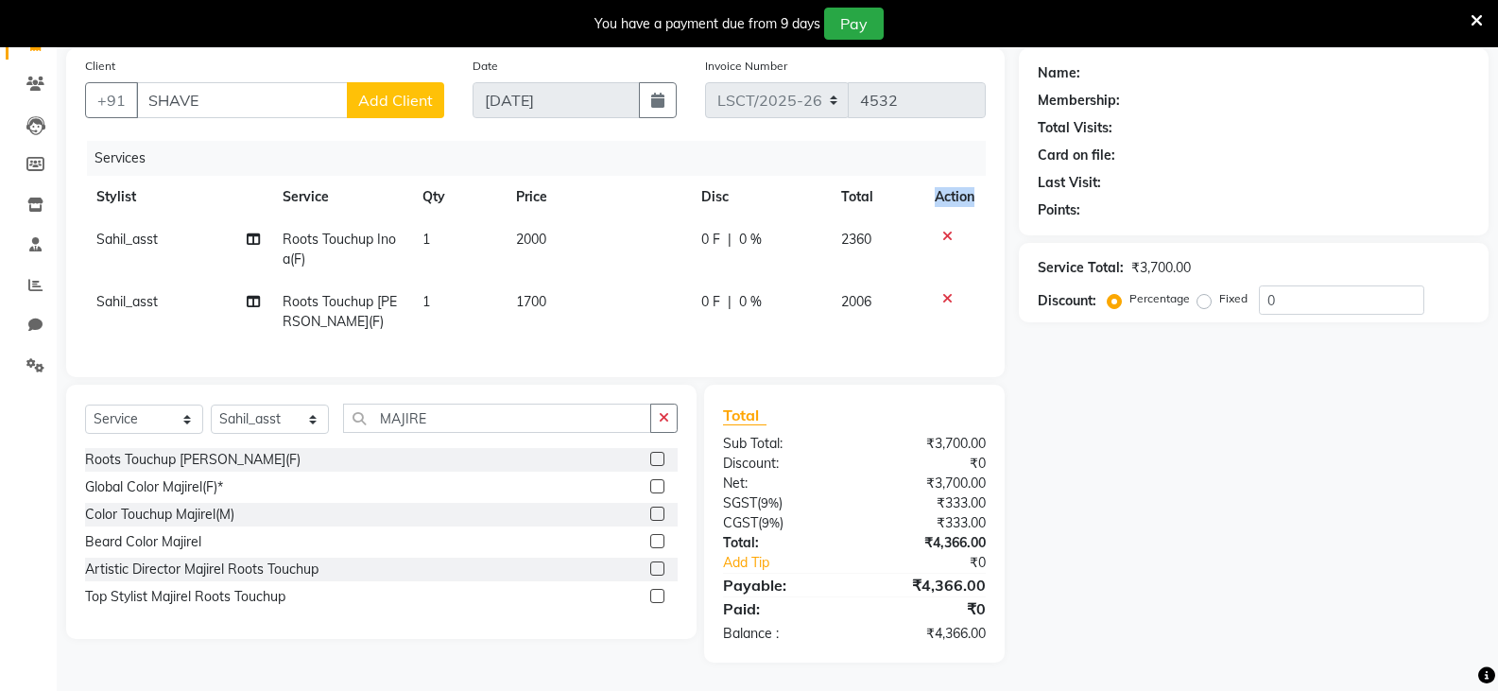
click at [951, 199] on th "Action" at bounding box center [954, 197] width 62 height 43
click at [948, 230] on icon at bounding box center [947, 236] width 10 height 13
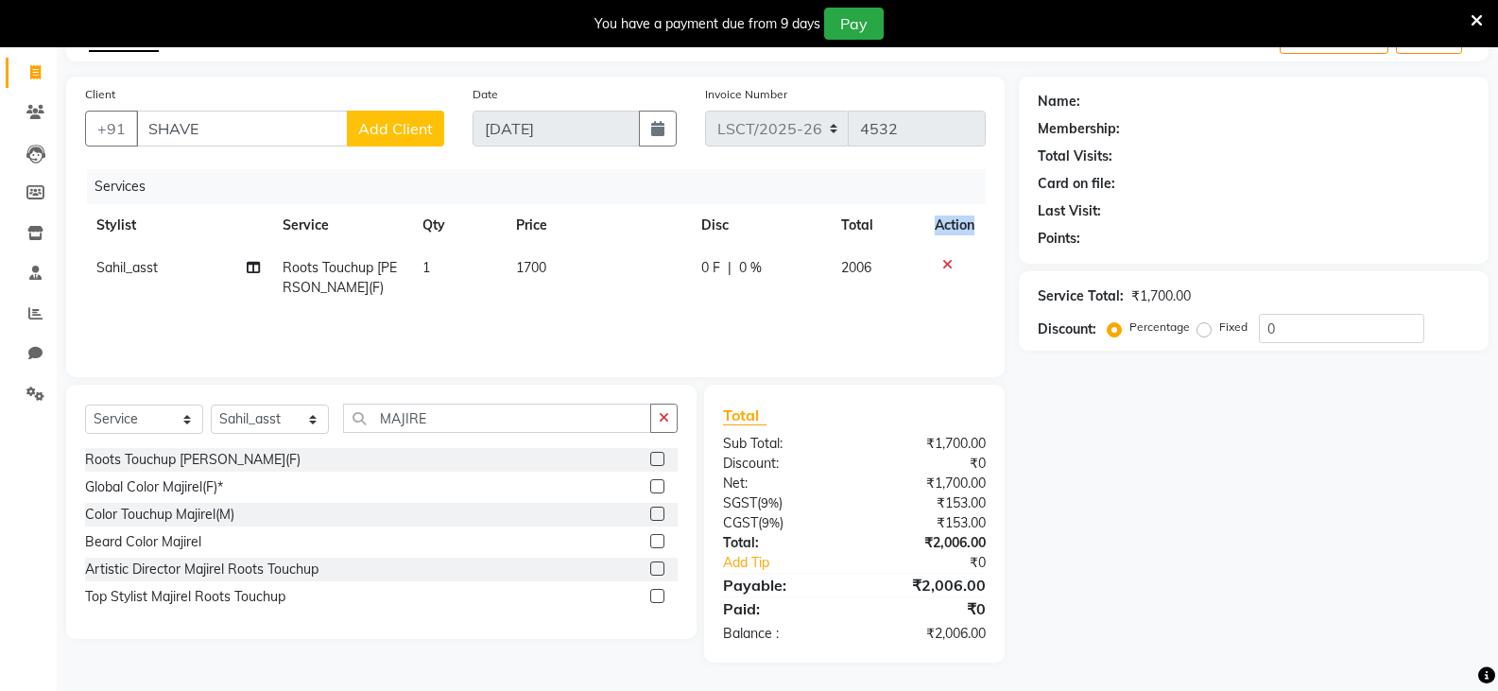
click at [948, 218] on th "Action" at bounding box center [954, 225] width 62 height 43
click at [938, 265] on div at bounding box center [955, 264] width 40 height 13
click at [942, 264] on icon at bounding box center [947, 264] width 10 height 13
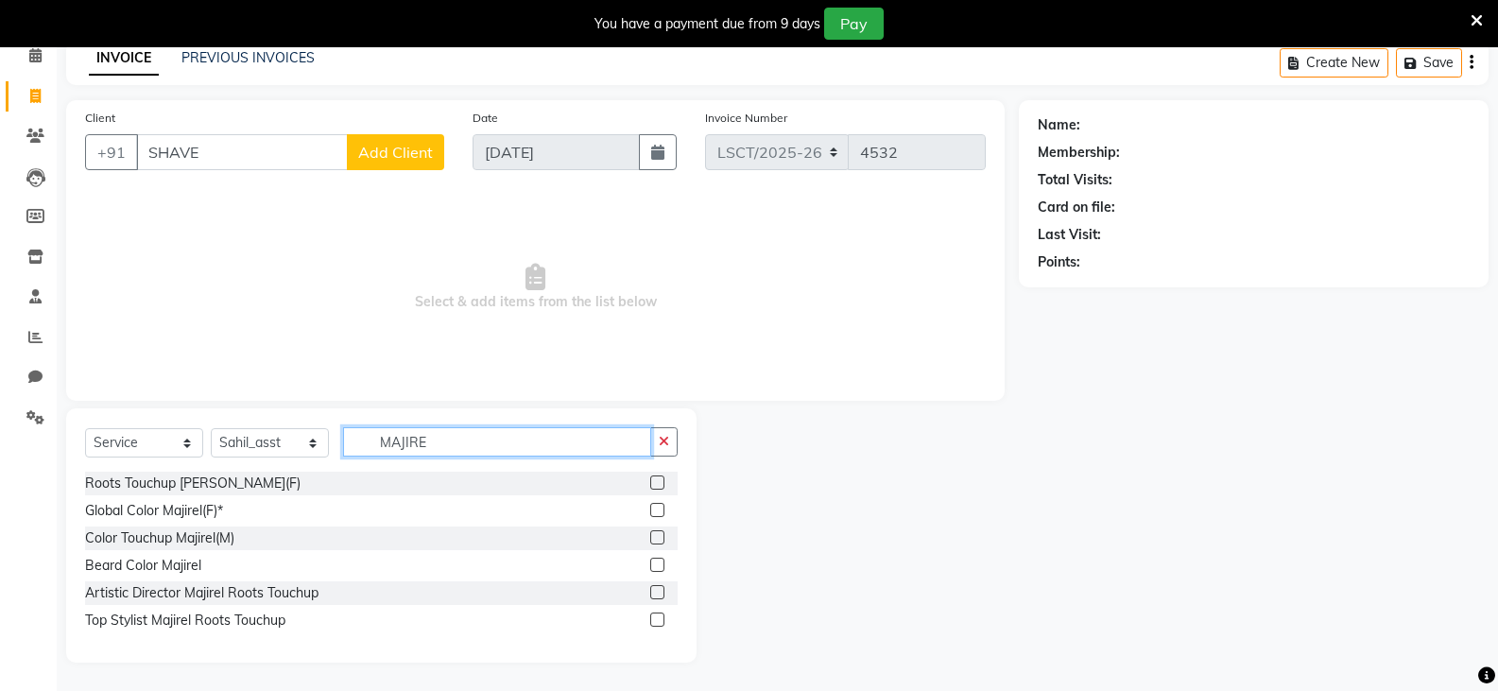
drag, startPoint x: 476, startPoint y: 439, endPoint x: 341, endPoint y: 449, distance: 135.5
click at [343, 448] on input "MAJIRE" at bounding box center [497, 441] width 308 height 29
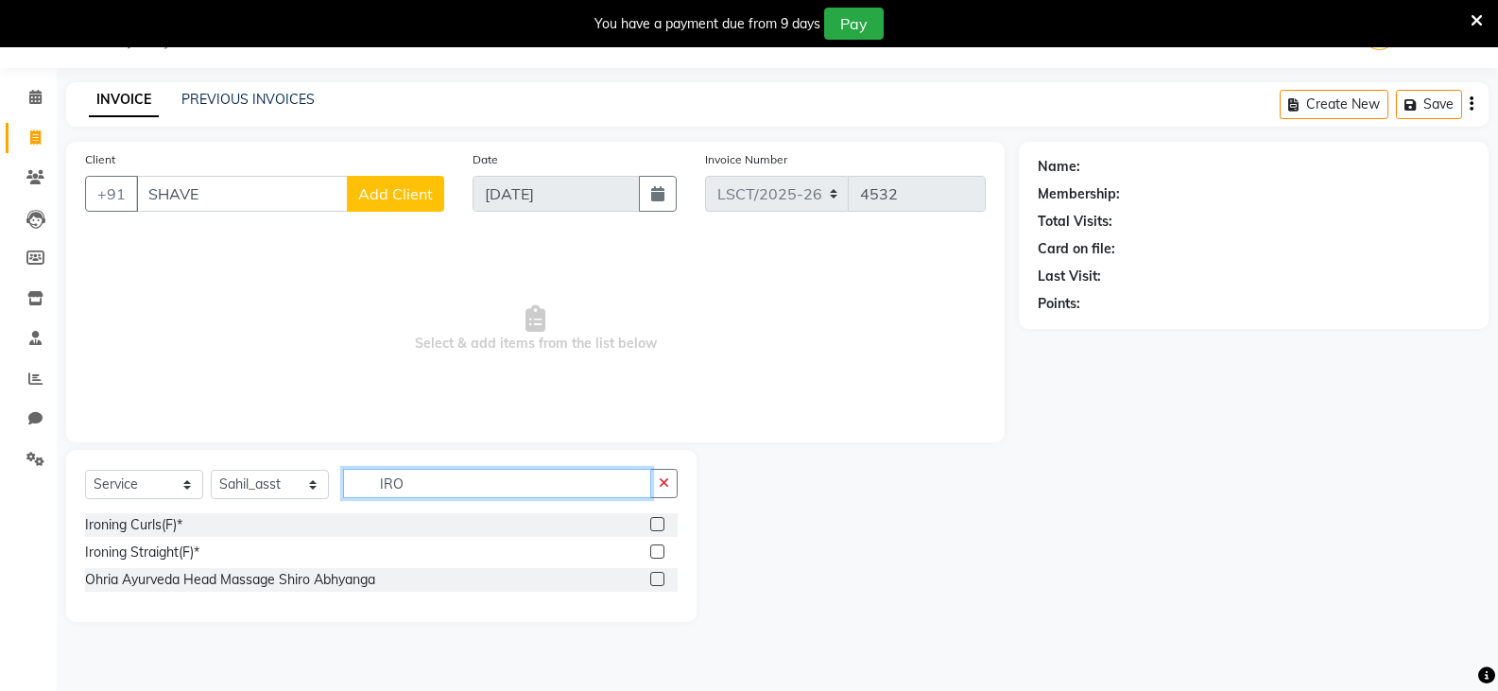
scroll to position [47, 0]
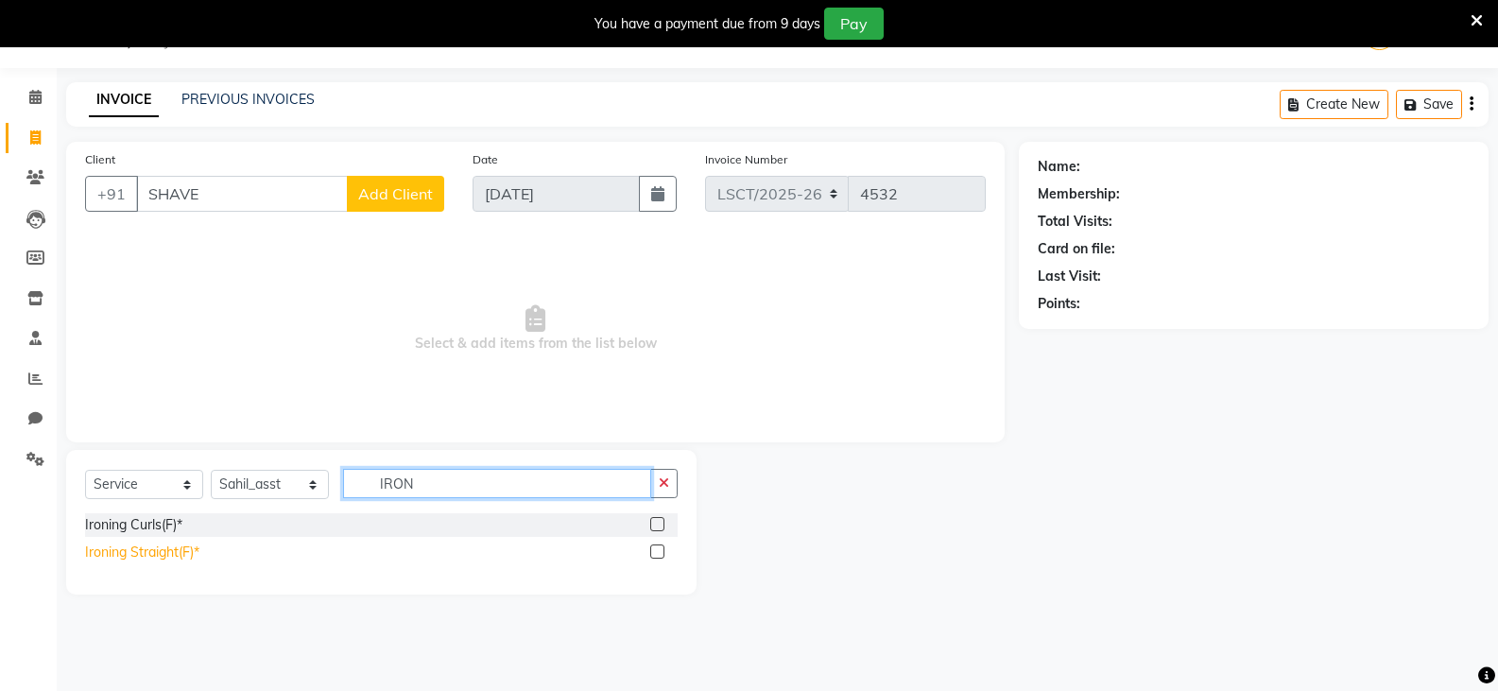
type input "IRON"
click at [175, 550] on div "Ironing Straight(F)*" at bounding box center [142, 552] width 114 height 20
checkbox input "false"
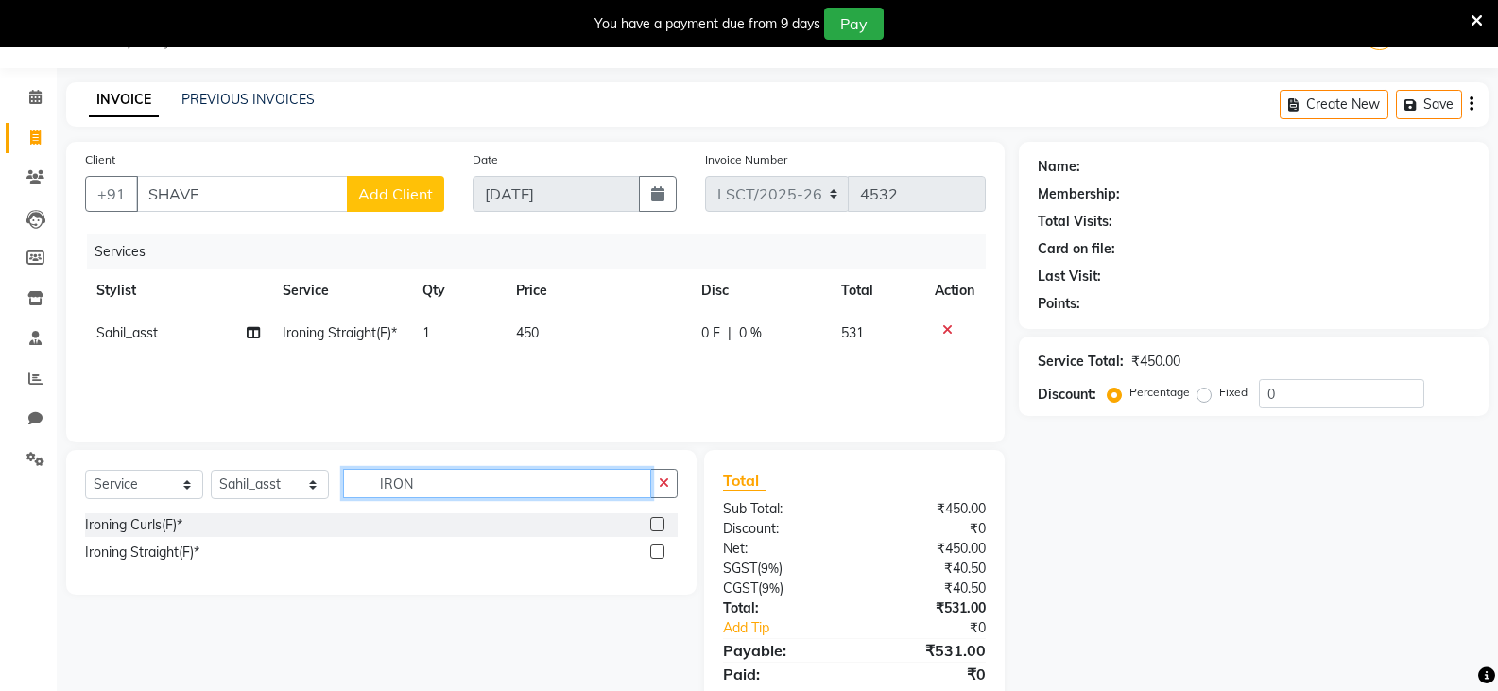
drag, startPoint x: 447, startPoint y: 485, endPoint x: 295, endPoint y: 493, distance: 152.4
click at [295, 493] on div "Select Service Product Membership Package Voucher Prepaid Gift Card Select Styl…" at bounding box center [381, 491] width 593 height 44
type input "FACE B"
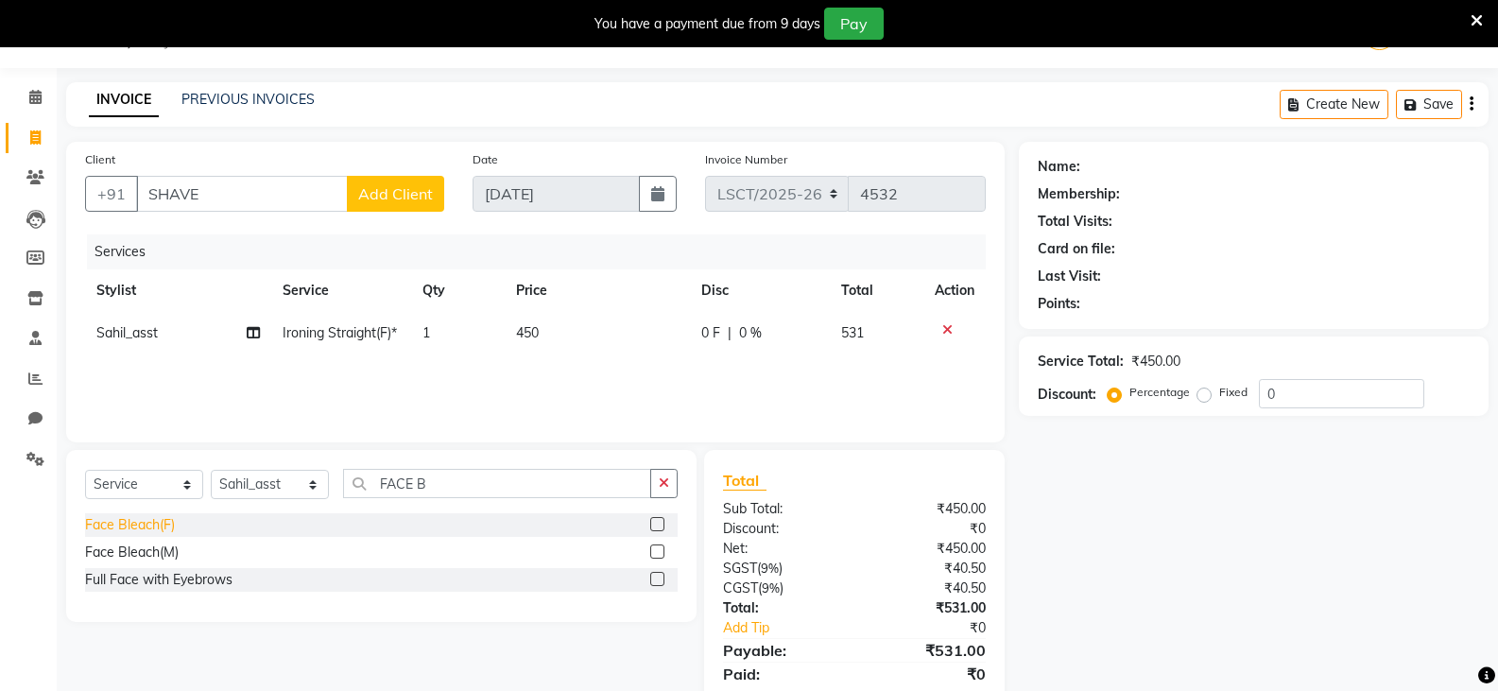
click at [151, 529] on div "Face Bleach(F)" at bounding box center [130, 525] width 90 height 20
checkbox input "false"
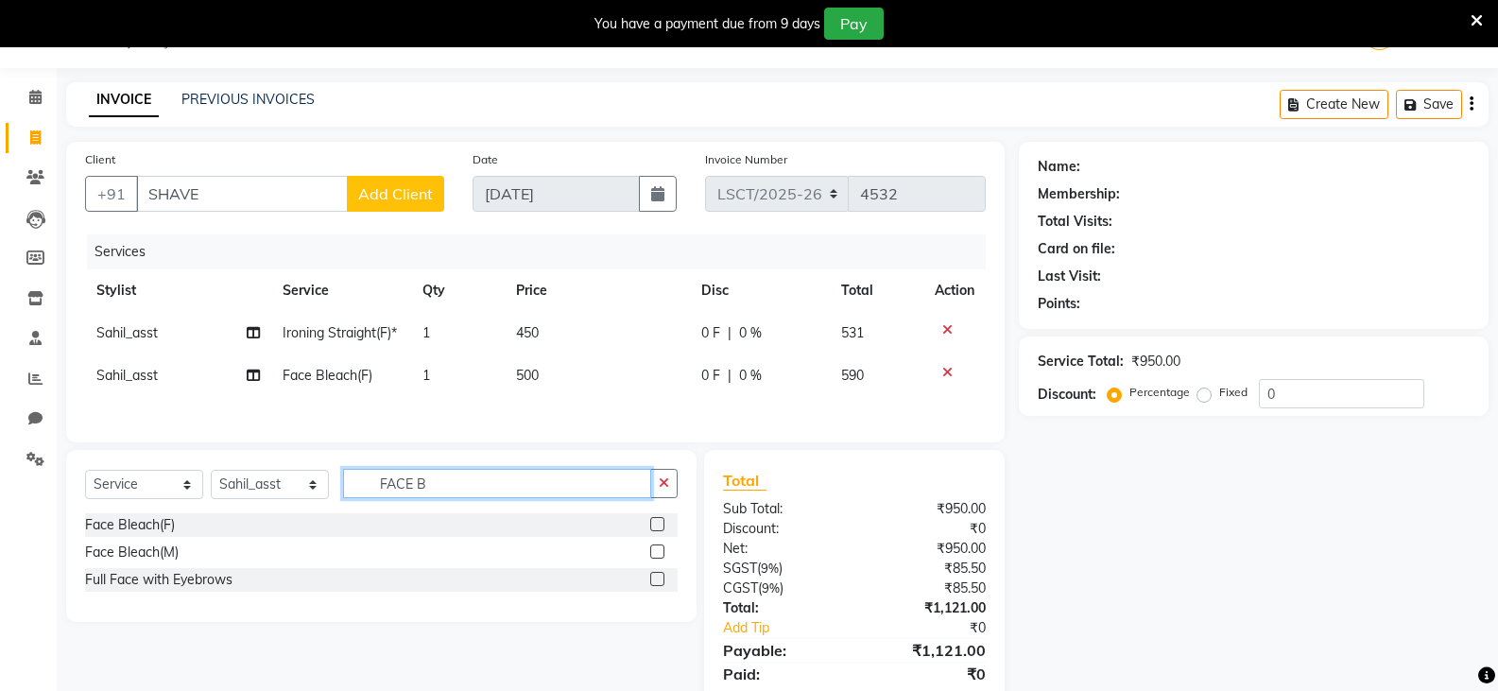
drag, startPoint x: 506, startPoint y: 479, endPoint x: 386, endPoint y: 481, distance: 120.0
click at [386, 481] on input "FACE B" at bounding box center [497, 483] width 308 height 29
click at [440, 490] on input "FACE B" at bounding box center [497, 483] width 308 height 29
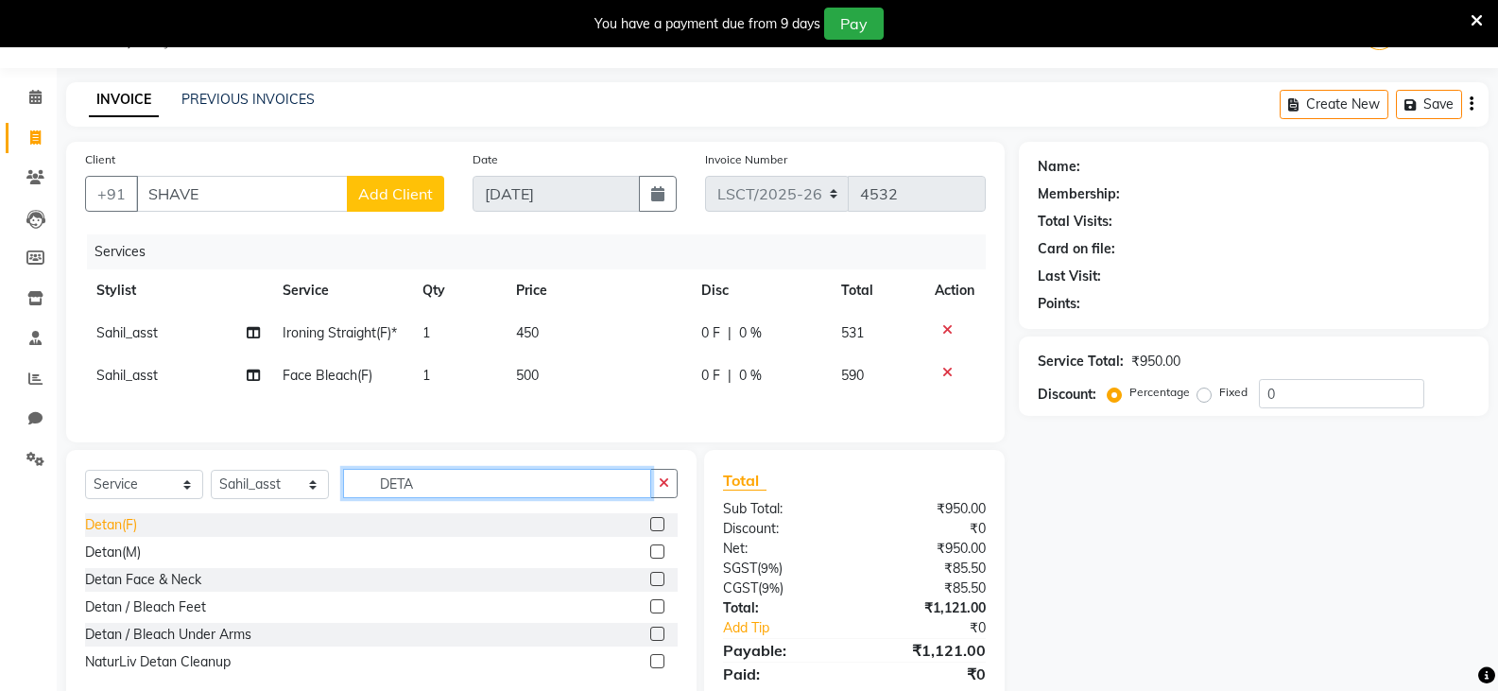
type input "DETA"
click at [111, 530] on div "Detan(F)" at bounding box center [111, 525] width 52 height 20
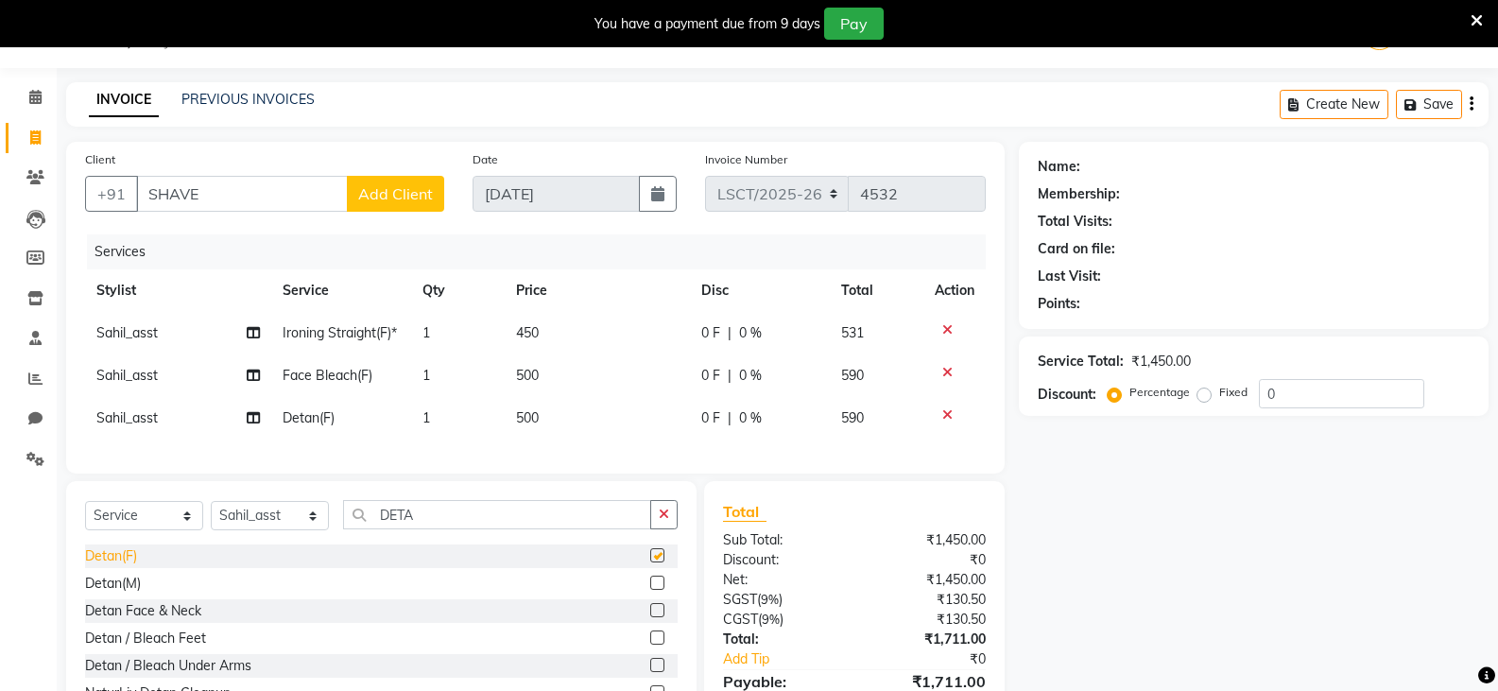
checkbox input "false"
click at [949, 328] on icon at bounding box center [947, 329] width 10 height 13
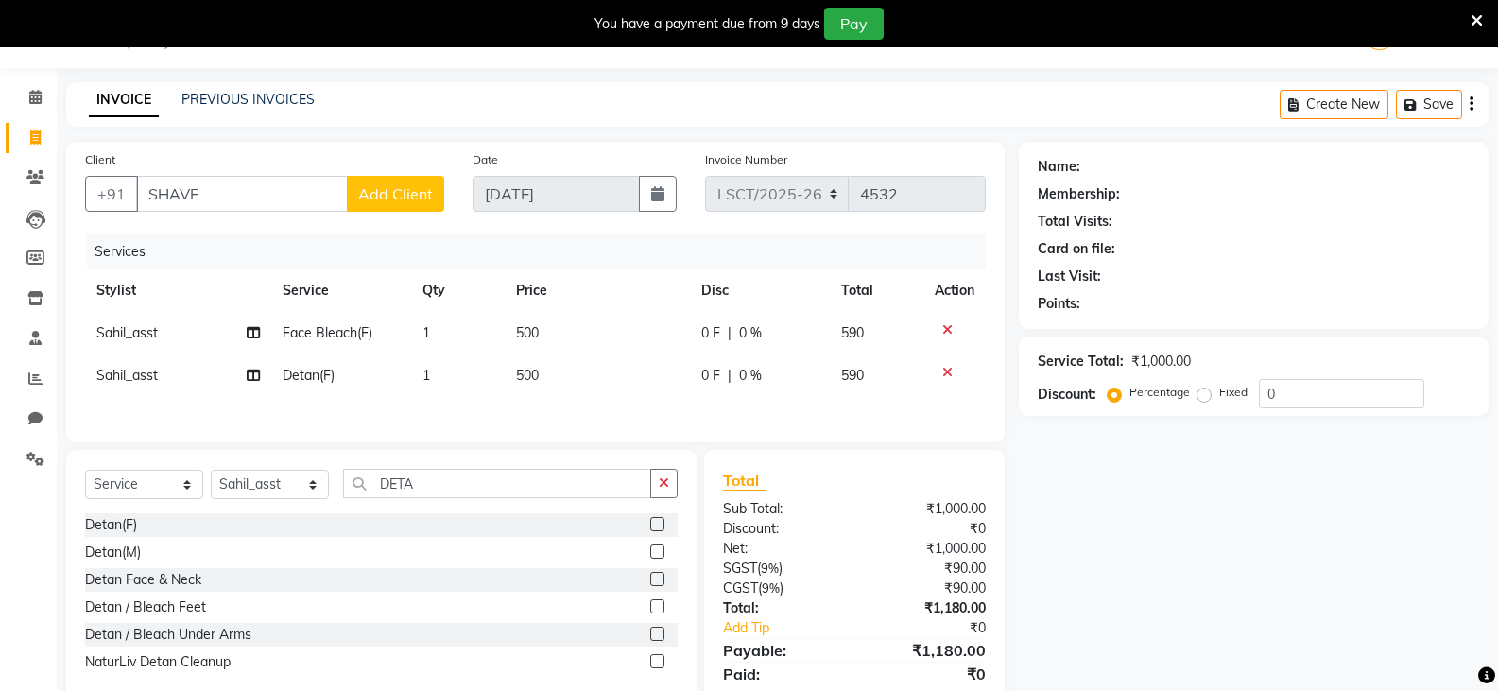
click at [949, 328] on icon at bounding box center [947, 329] width 10 height 13
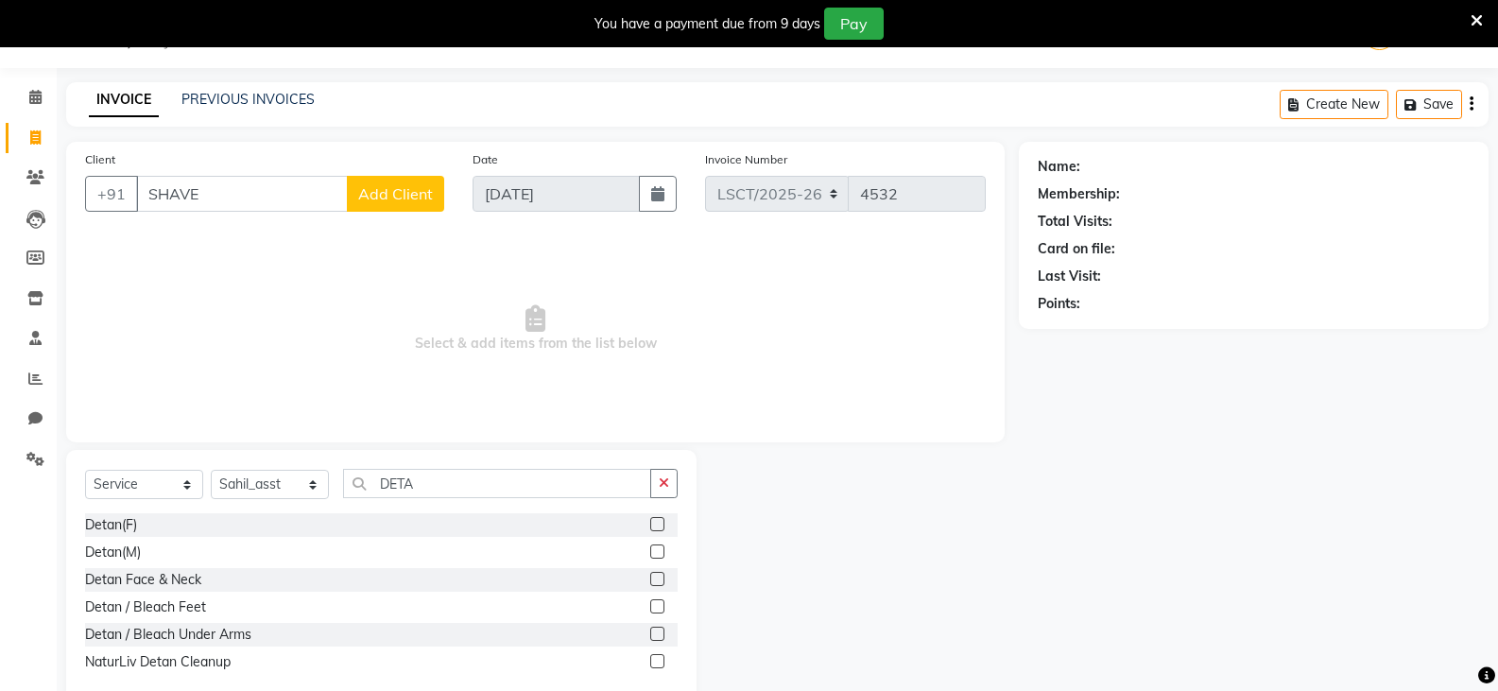
click at [949, 328] on span "Select & add items from the list below" at bounding box center [535, 328] width 901 height 189
drag, startPoint x: 428, startPoint y: 478, endPoint x: 259, endPoint y: 487, distance: 169.4
click at [259, 487] on div "Select Service Product Membership Package Voucher Prepaid Gift Card Select Styl…" at bounding box center [381, 491] width 593 height 44
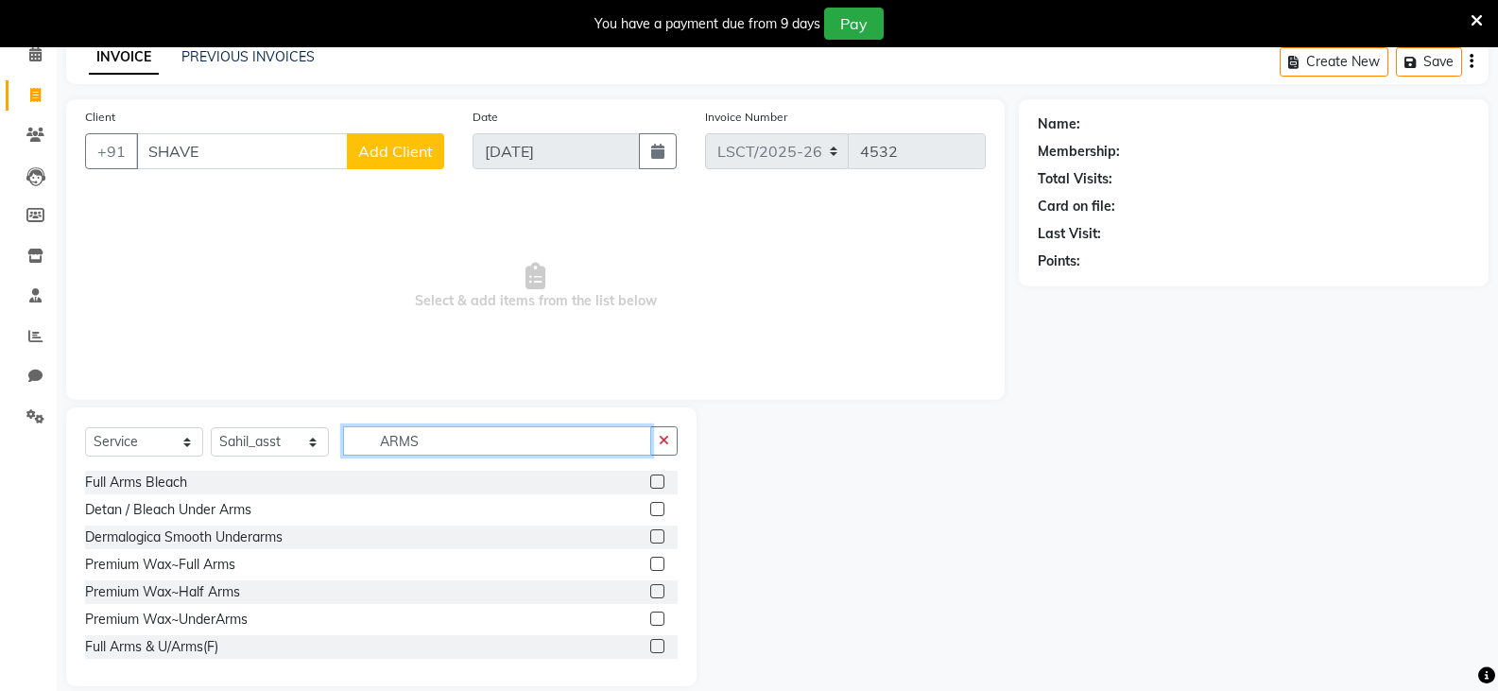
scroll to position [113, 0]
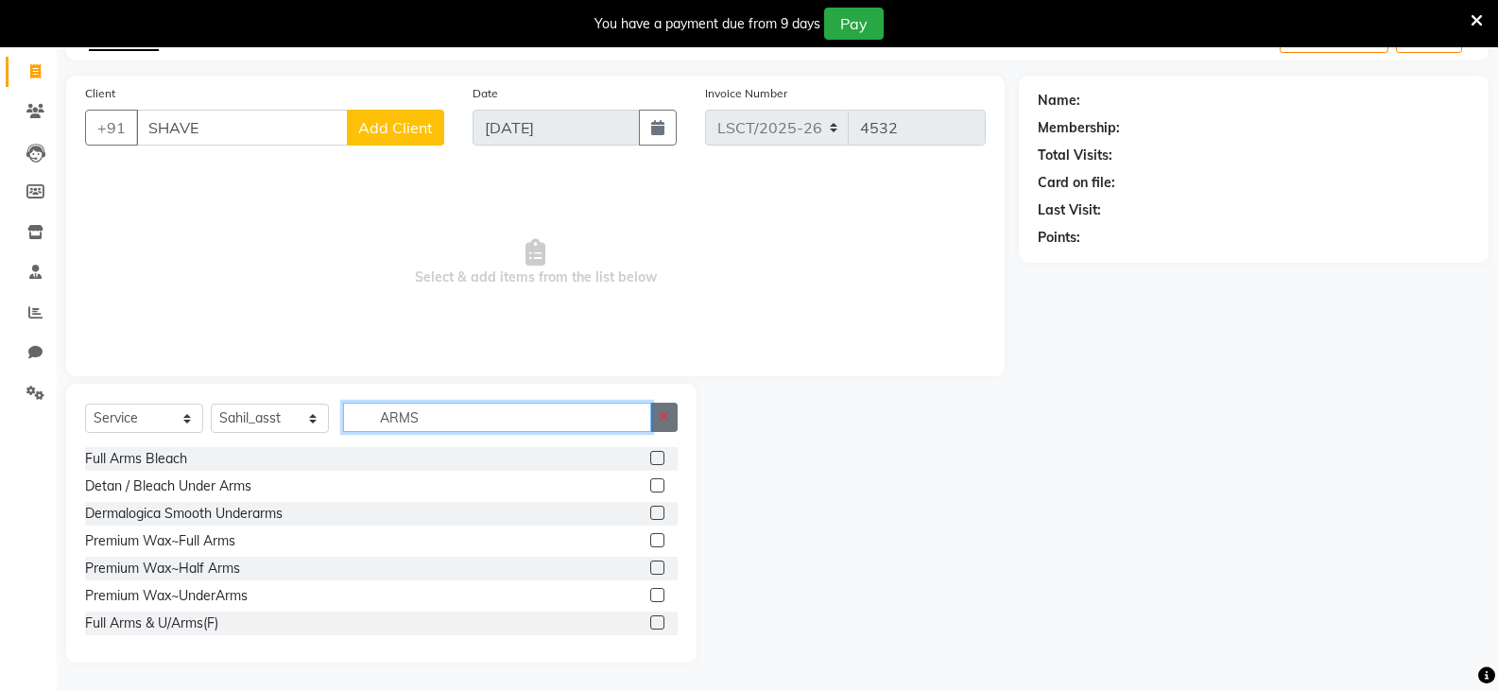
type input "ARMS"
click at [661, 421] on icon "button" at bounding box center [664, 416] width 10 height 13
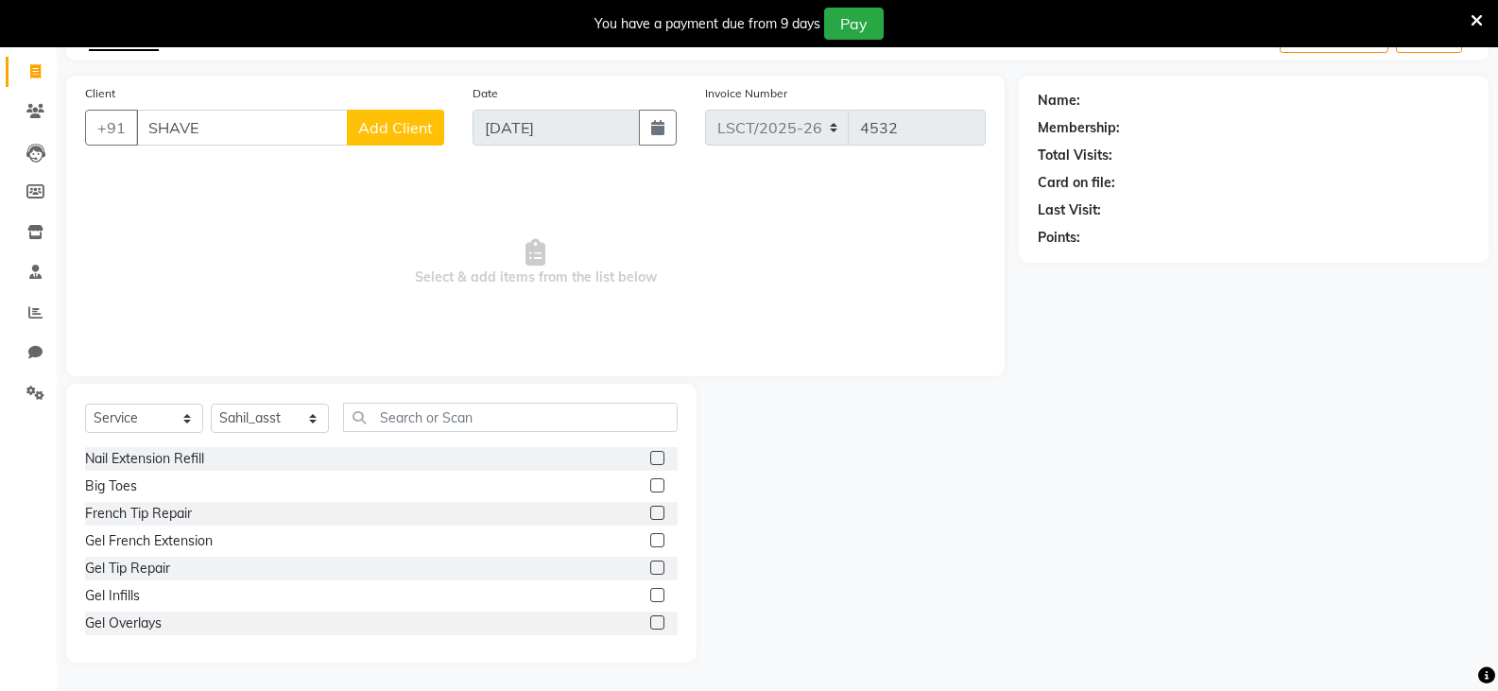
click at [235, 164] on div "Client +91 SHAVE Add Client Date 01-09-2025 Invoice Number LSCT/2025-26 V/2025-…" at bounding box center [535, 226] width 938 height 301
click at [203, 115] on input "SHAVE" at bounding box center [242, 128] width 212 height 36
click at [214, 130] on input "SHAVE" at bounding box center [242, 128] width 212 height 36
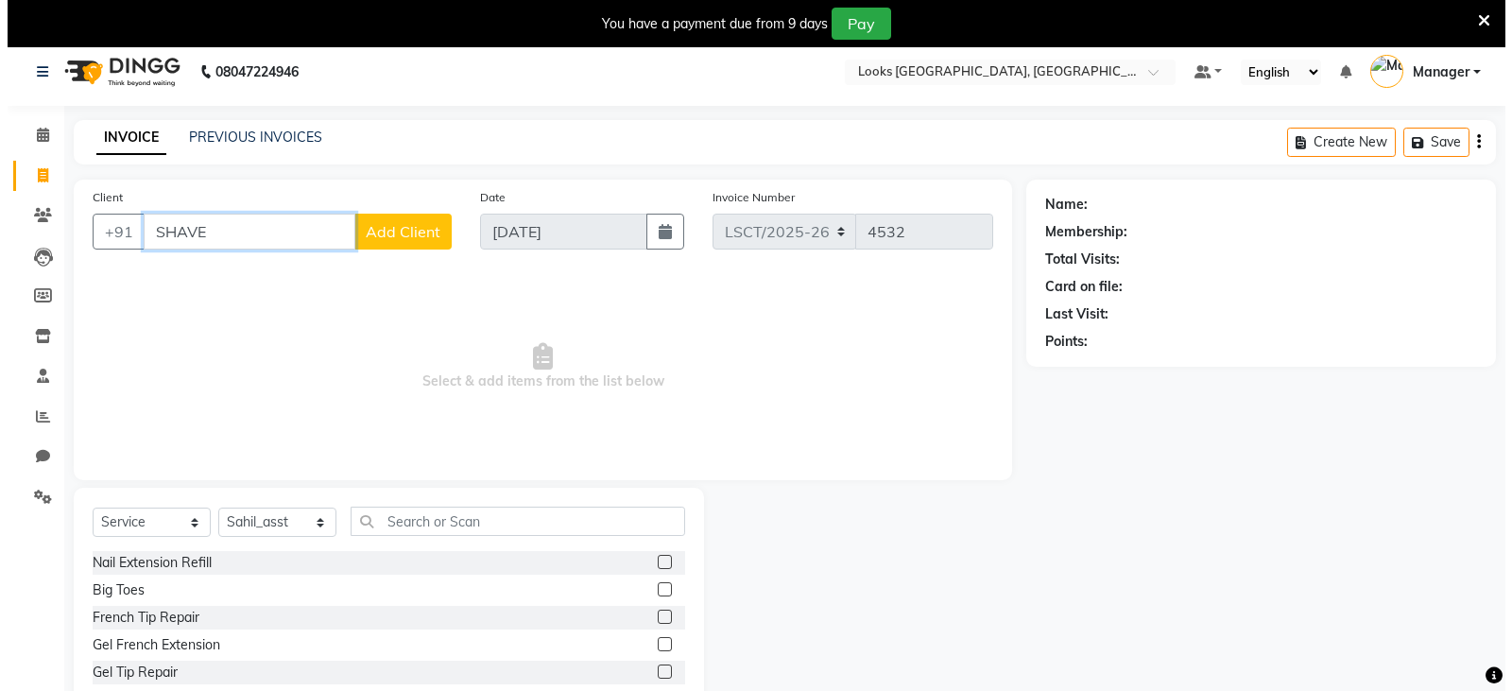
scroll to position [0, 0]
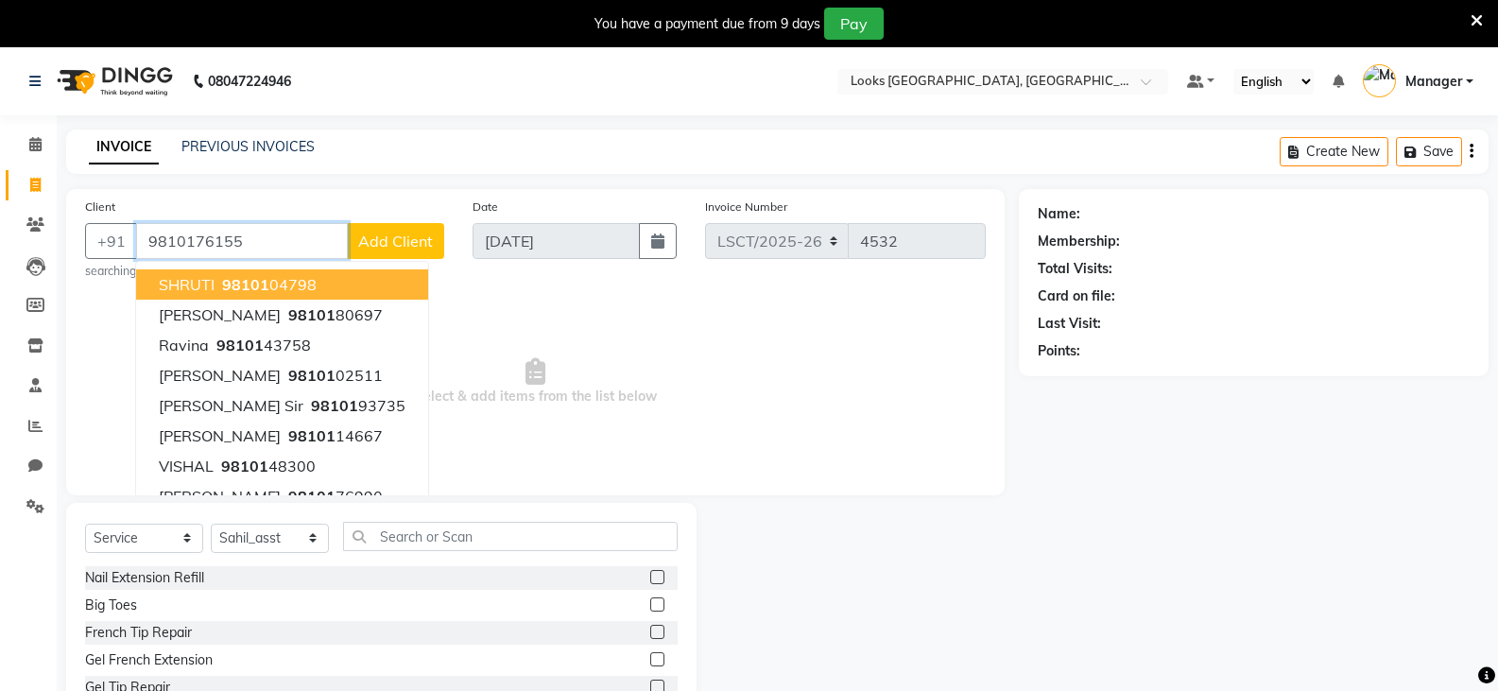
type input "9810176155"
click at [687, 345] on span "Select & add items from the list below" at bounding box center [535, 381] width 901 height 189
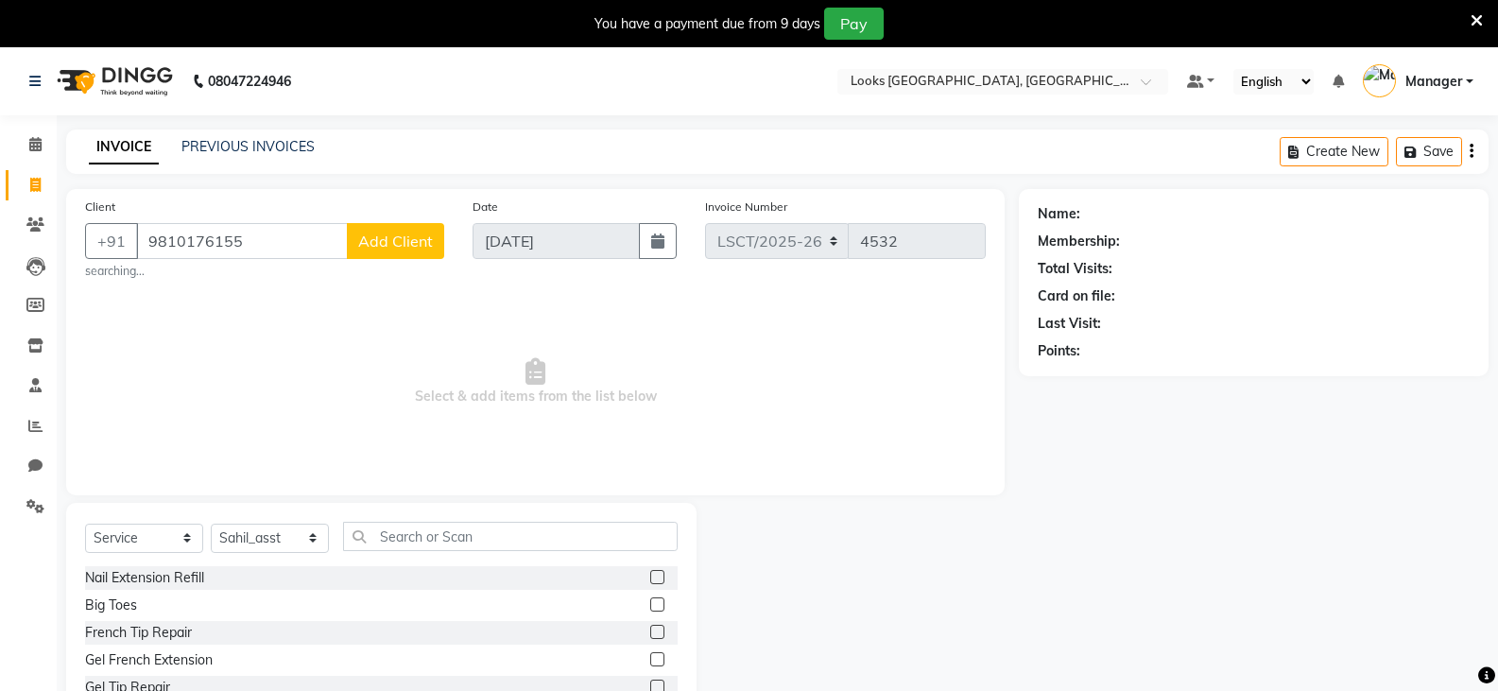
click at [387, 237] on span "Add Client" at bounding box center [395, 241] width 75 height 19
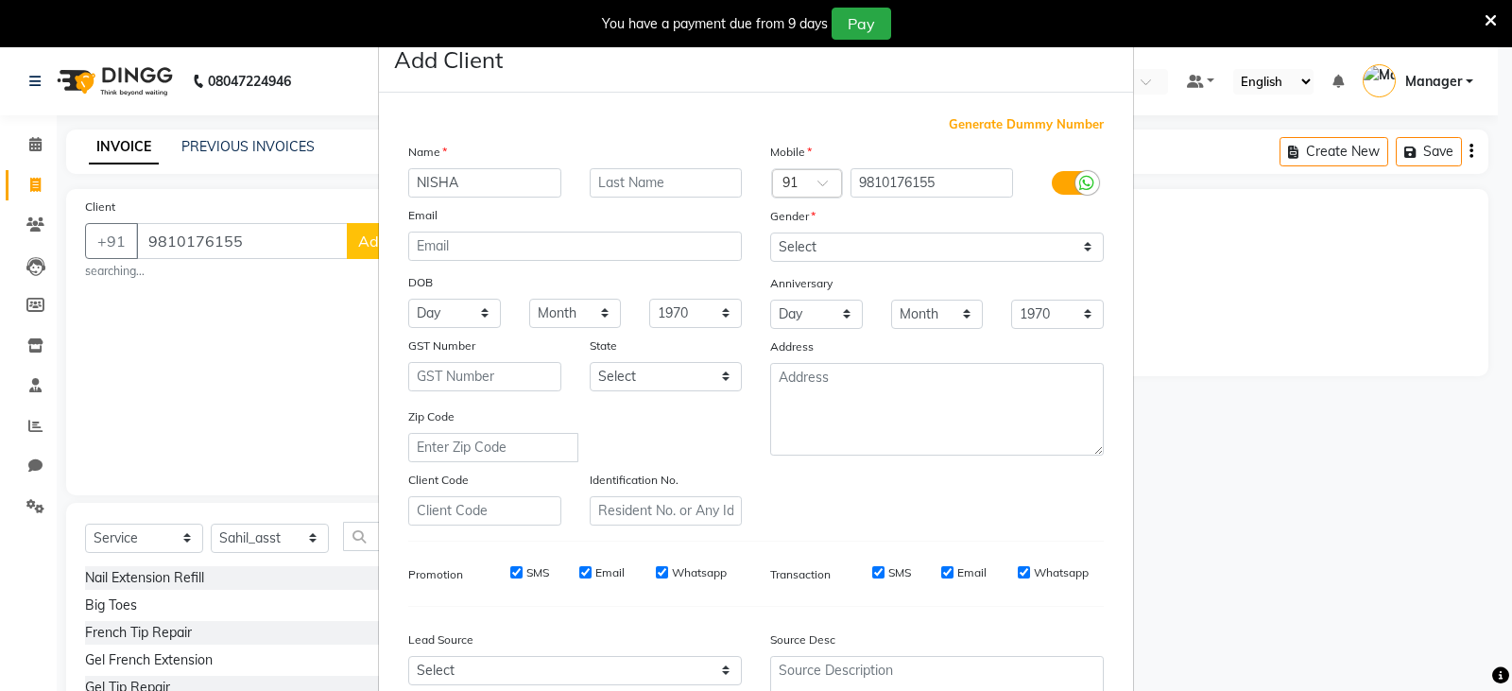
type input "NISHA"
click at [709, 186] on input "text" at bounding box center [666, 182] width 153 height 29
type input "S"
type input "DAS"
click at [862, 250] on select "Select [DEMOGRAPHIC_DATA] [DEMOGRAPHIC_DATA] Other Prefer Not To Say" at bounding box center [937, 246] width 334 height 29
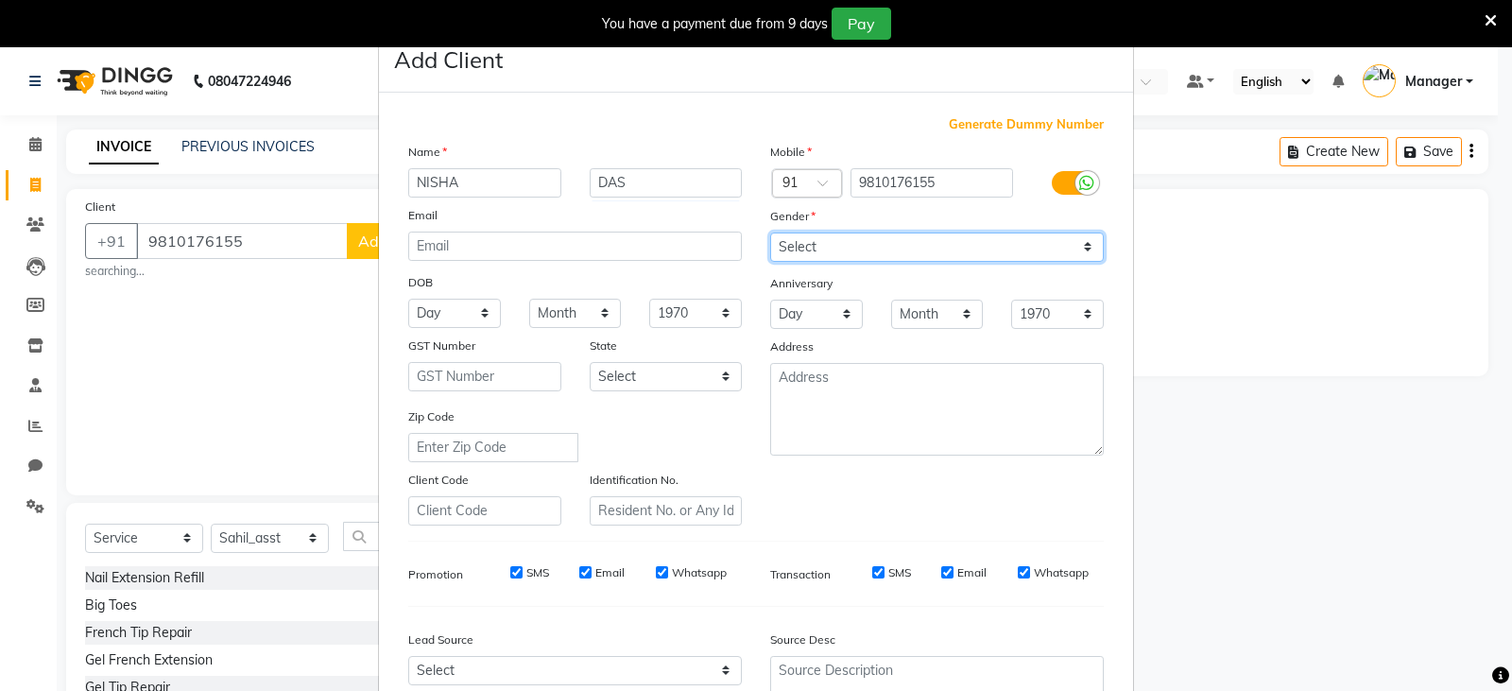
select select "[DEMOGRAPHIC_DATA]"
click at [770, 232] on select "Select [DEMOGRAPHIC_DATA] [DEMOGRAPHIC_DATA] Other Prefer Not To Say" at bounding box center [937, 246] width 334 height 29
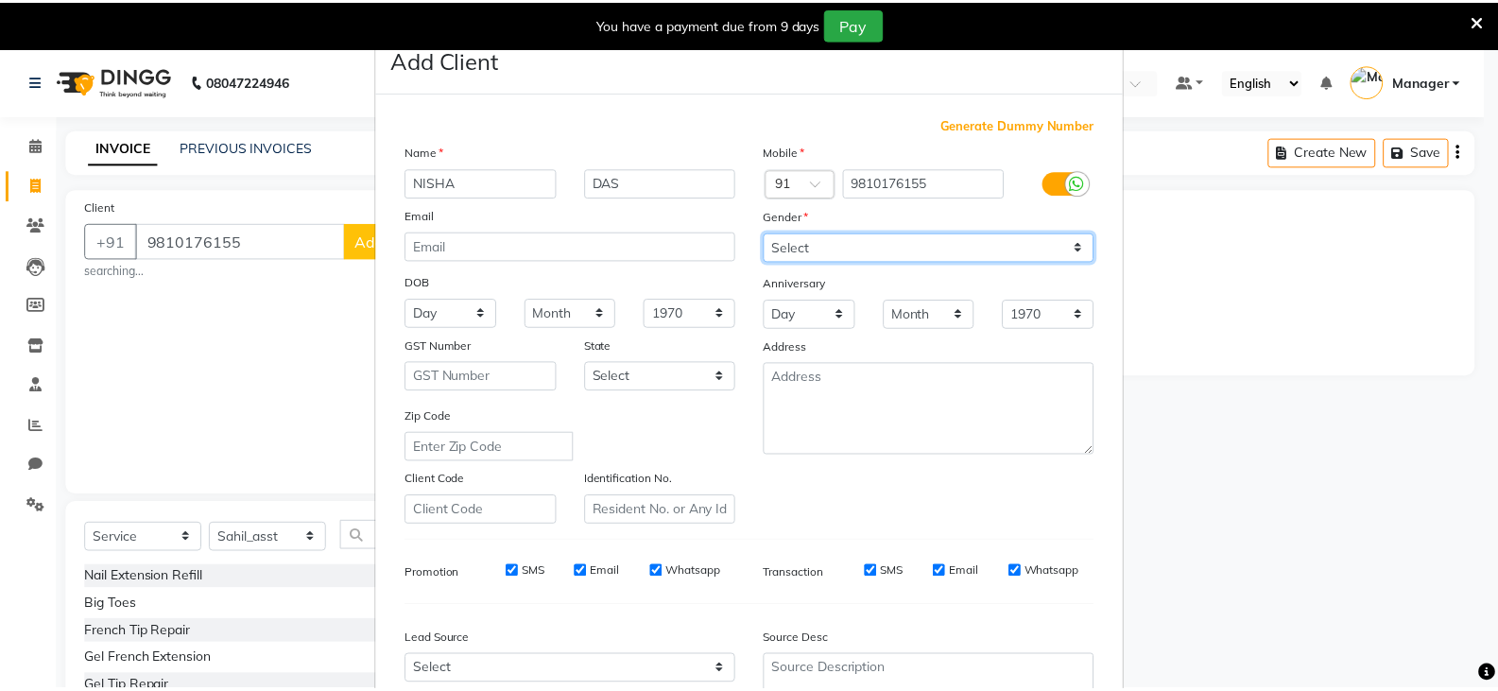
scroll to position [181, 0]
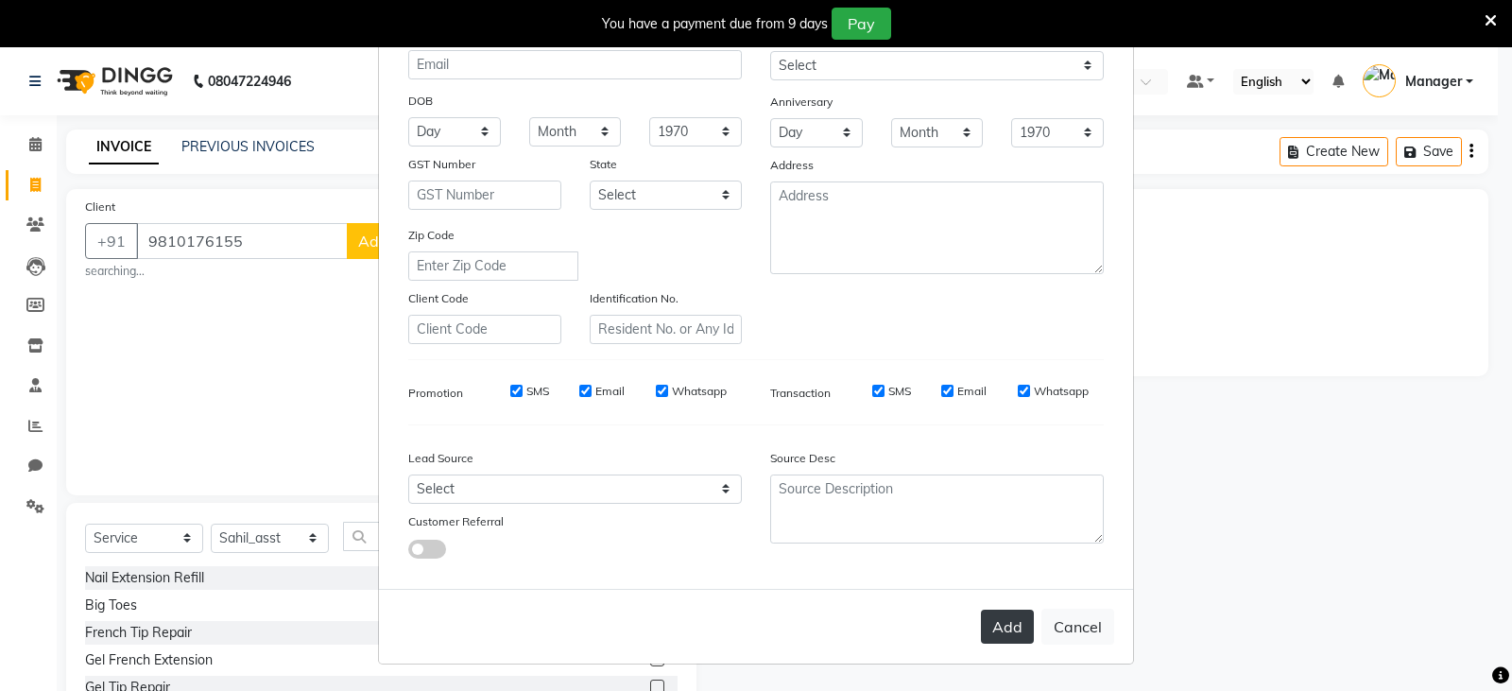
click at [990, 628] on button "Add" at bounding box center [1007, 627] width 53 height 34
select select
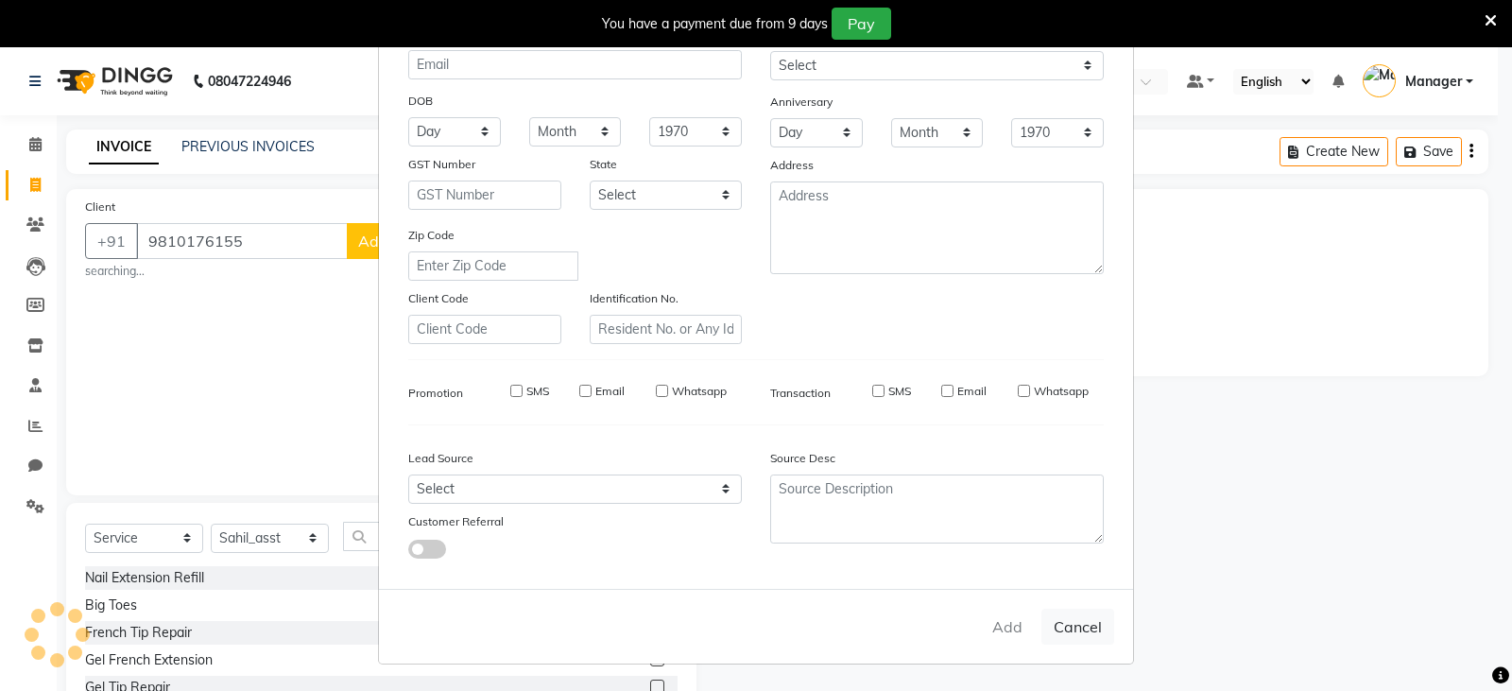
select select
checkbox input "false"
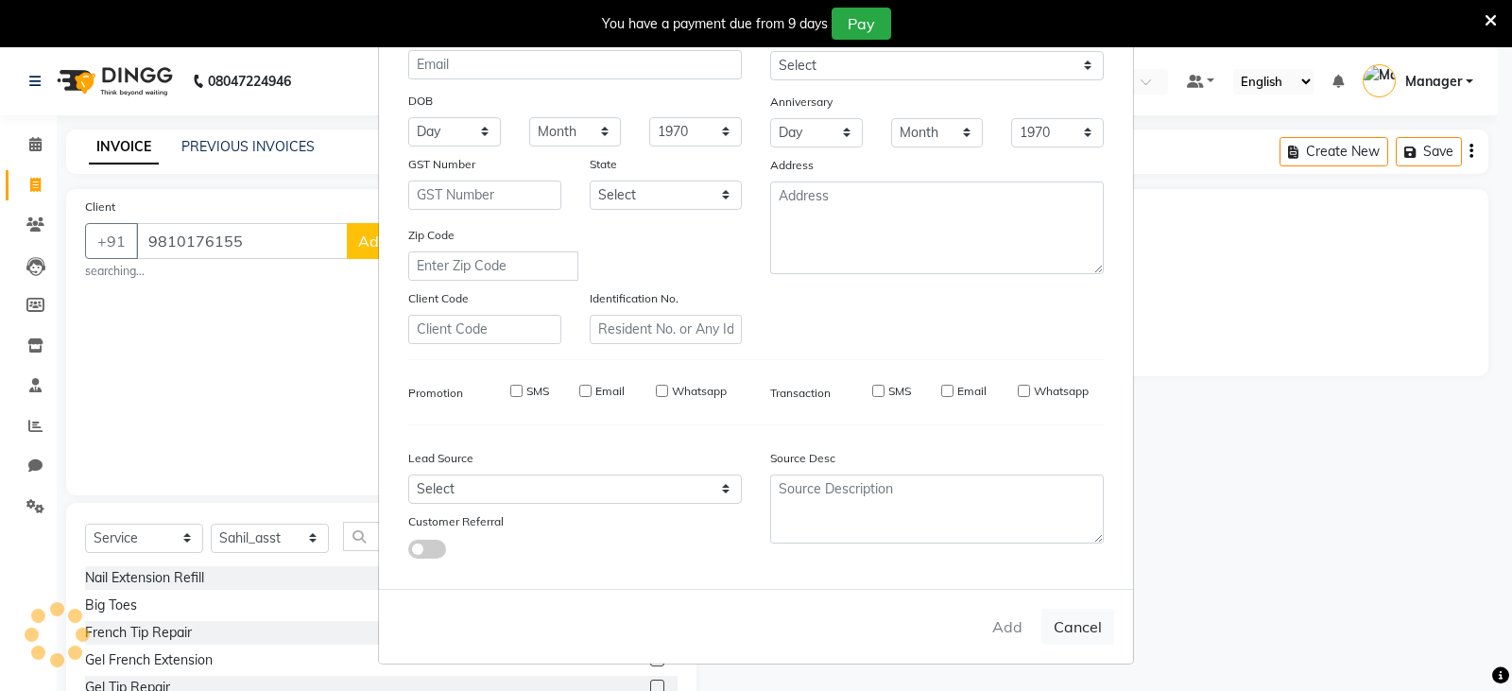
checkbox input "false"
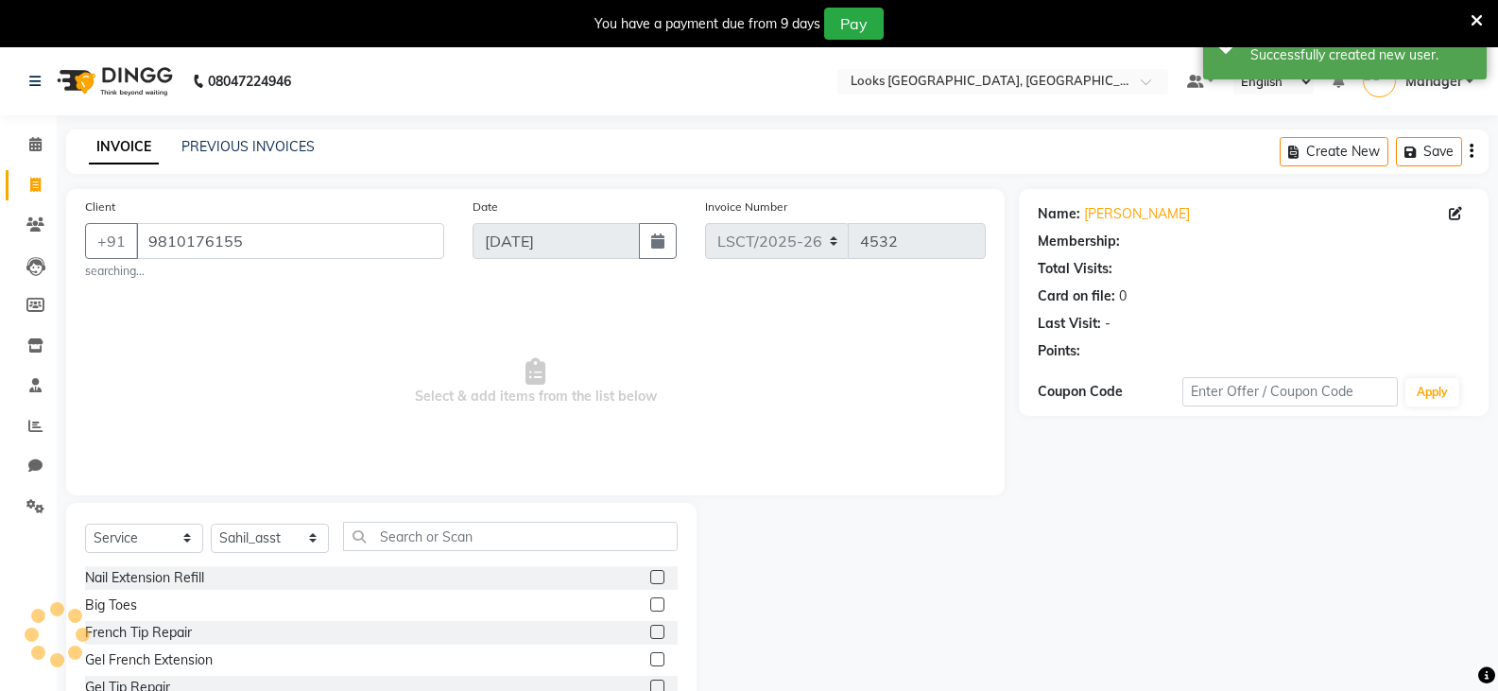
select select "1: Object"
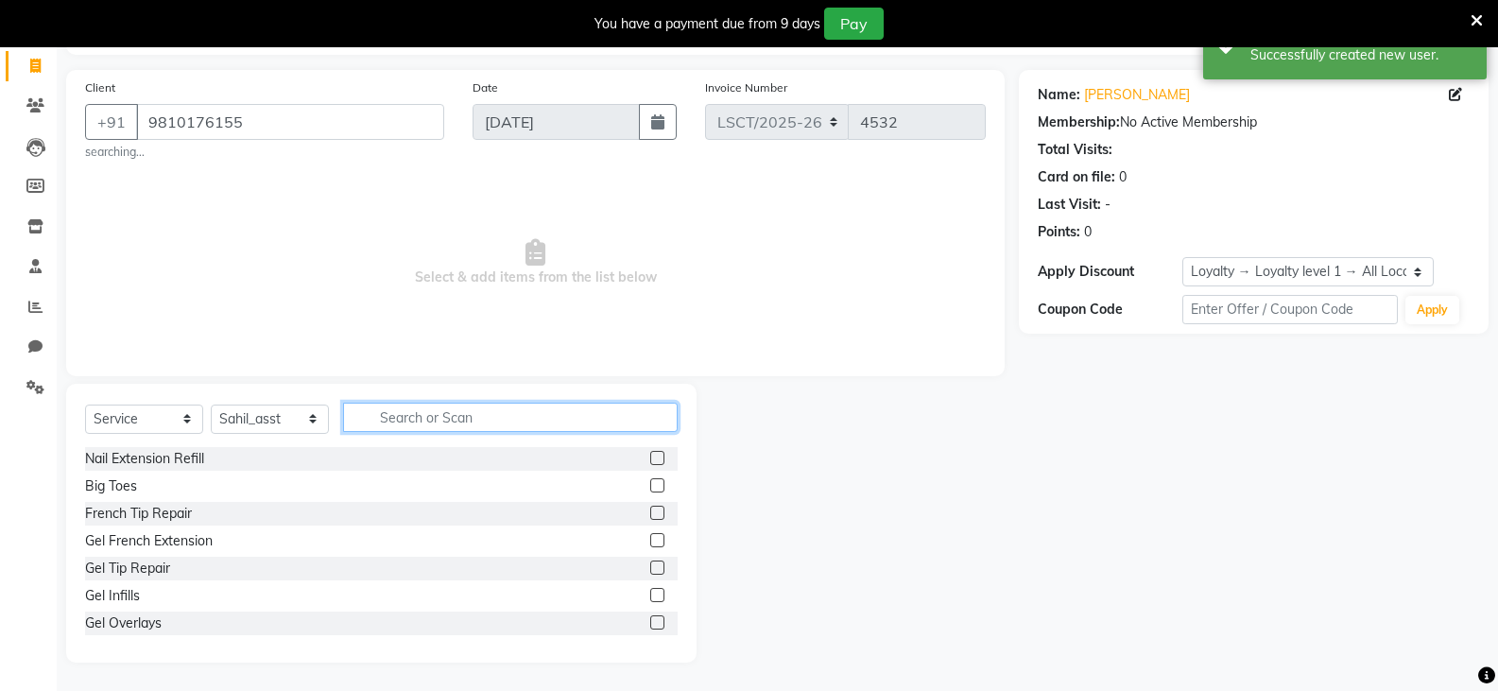
click at [408, 414] on input "text" at bounding box center [510, 417] width 335 height 29
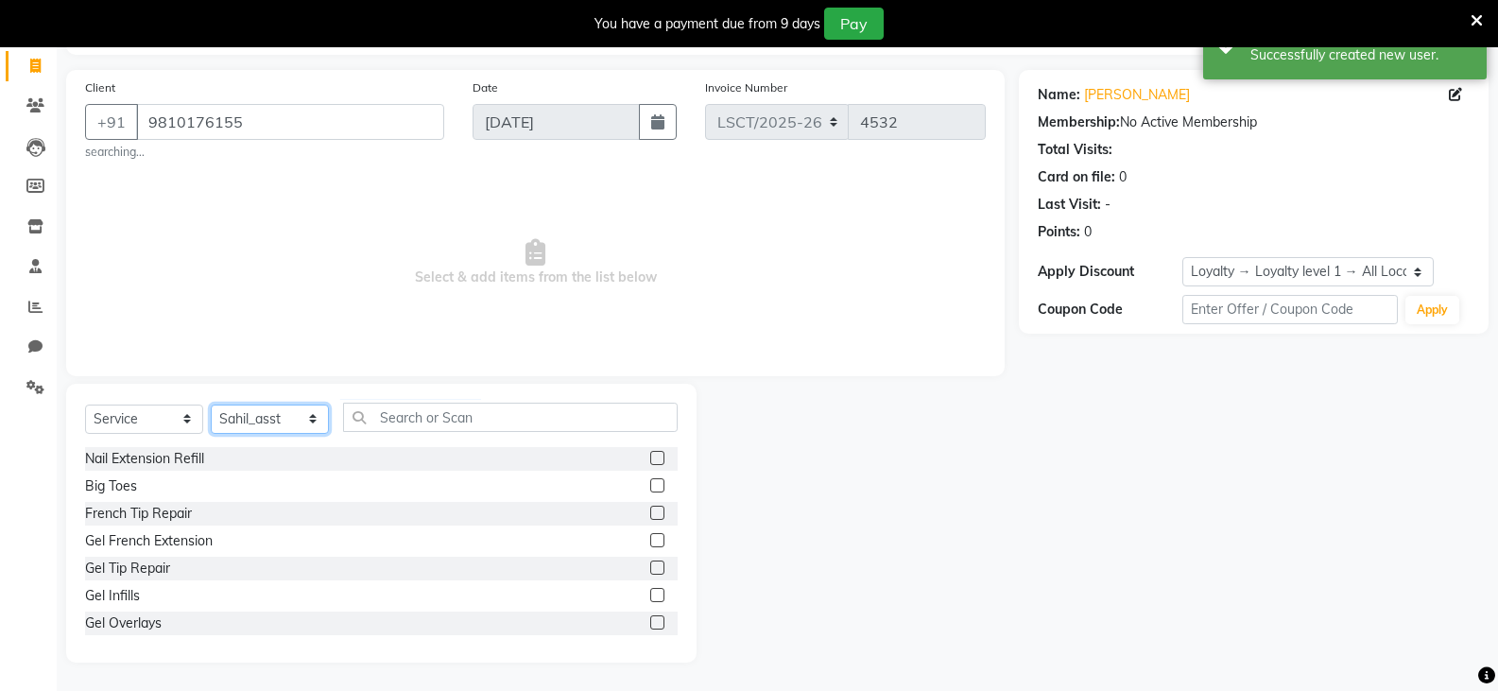
click at [230, 424] on select "Select Stylist [PERSON_NAME] Bharat_pdct Counter Sales [PERSON_NAME] guddu_asst…" at bounding box center [270, 418] width 118 height 29
select select "90411"
click at [211, 404] on select "Select Stylist [PERSON_NAME] Bharat_pdct Counter Sales [PERSON_NAME] guddu_asst…" at bounding box center [270, 418] width 118 height 29
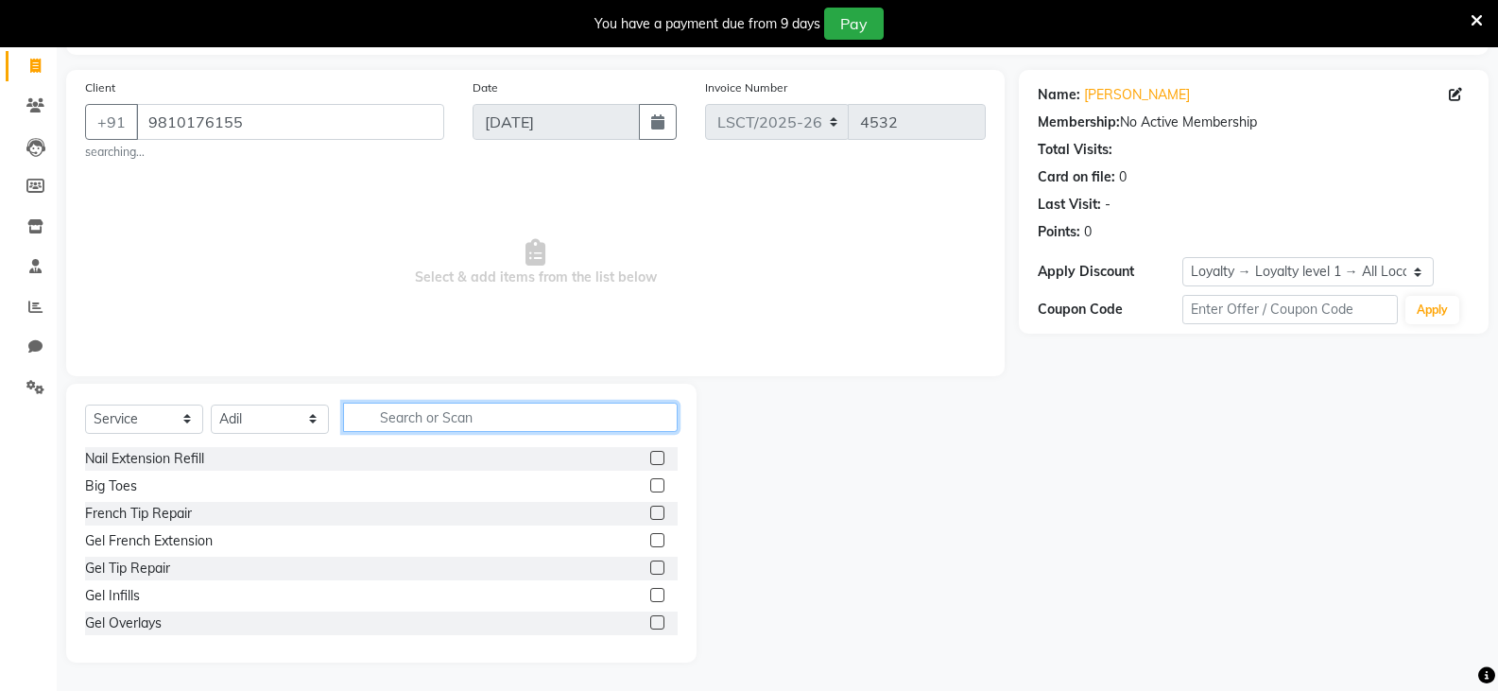
click at [443, 421] on input "text" at bounding box center [510, 417] width 335 height 29
type input "CUT"
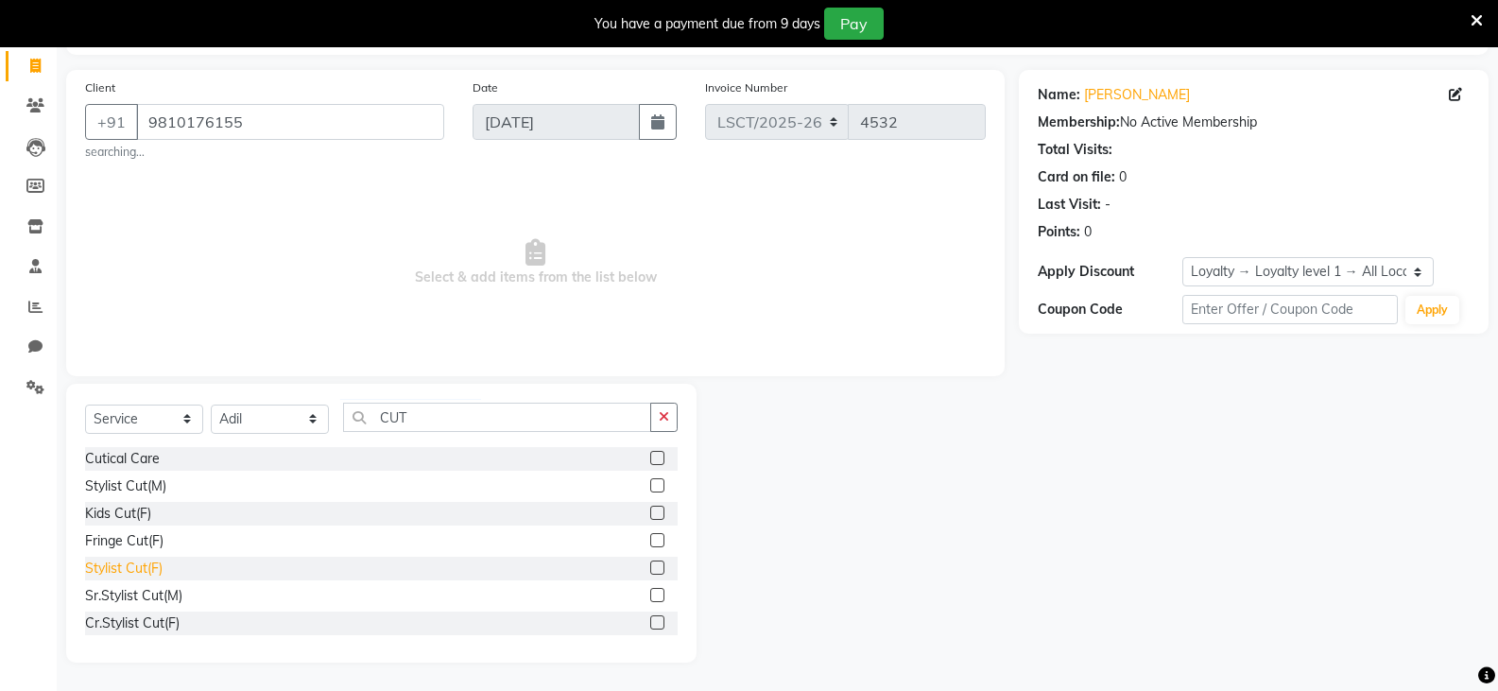
click at [145, 567] on div "Stylist Cut(F)" at bounding box center [123, 569] width 77 height 20
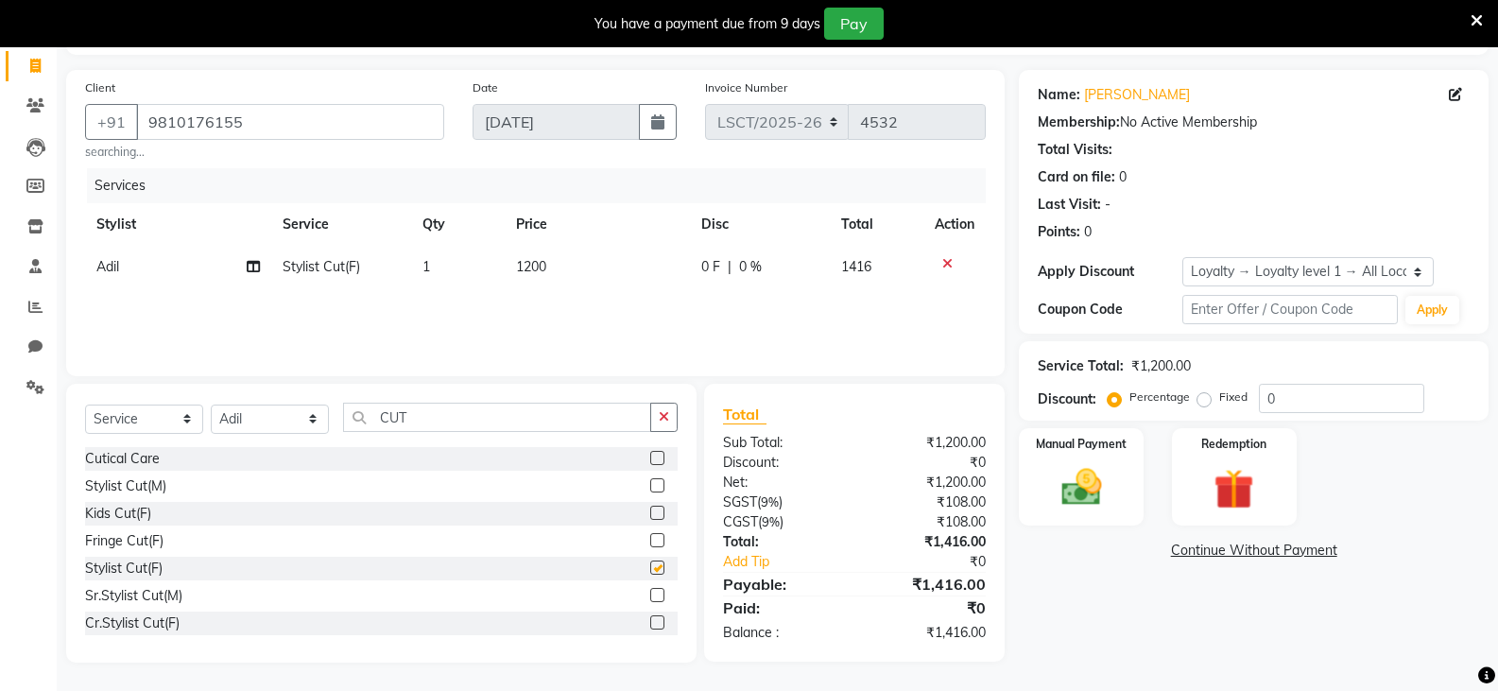
checkbox input "false"
click at [511, 266] on td "1200" at bounding box center [598, 267] width 186 height 43
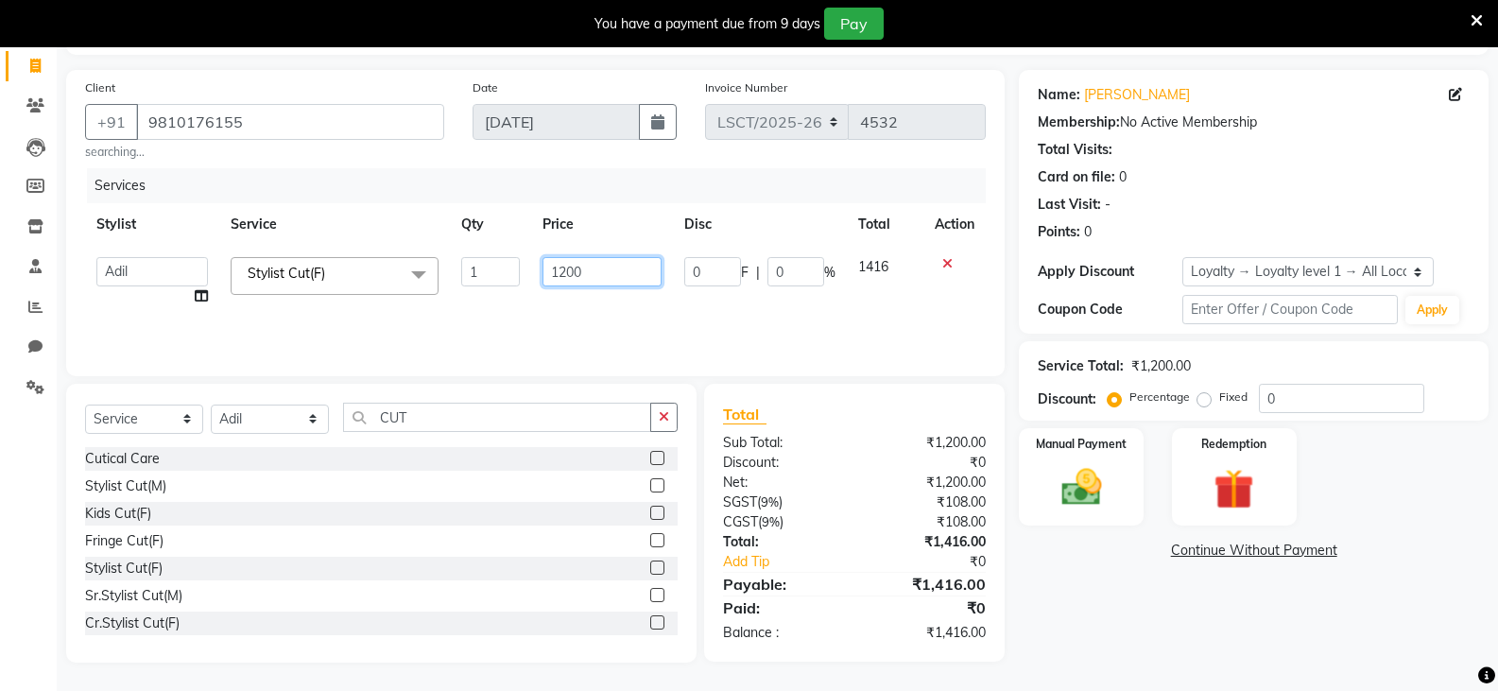
drag, startPoint x: 606, startPoint y: 270, endPoint x: 296, endPoint y: 313, distance: 312.9
click at [310, 314] on tr "[PERSON_NAME] Ajay_pdct Bharat_pdct Counter Sales [PERSON_NAME] guddu_asst [PER…" at bounding box center [535, 282] width 901 height 72
type input "1250"
click at [1157, 606] on div "Name: Nisha Das Membership: No Active Membership Total Visits: Card on file: 0 …" at bounding box center [1261, 366] width 484 height 593
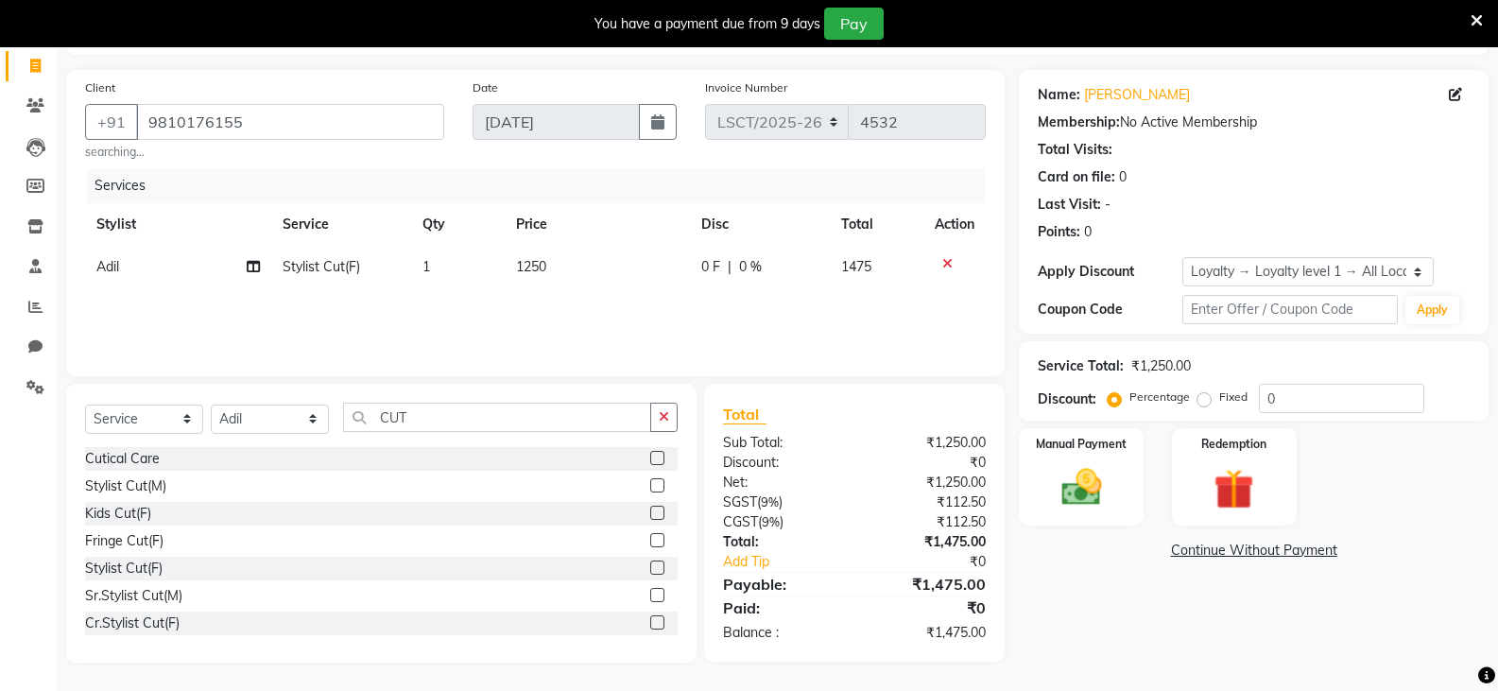
click at [1473, 16] on icon at bounding box center [1477, 20] width 12 height 17
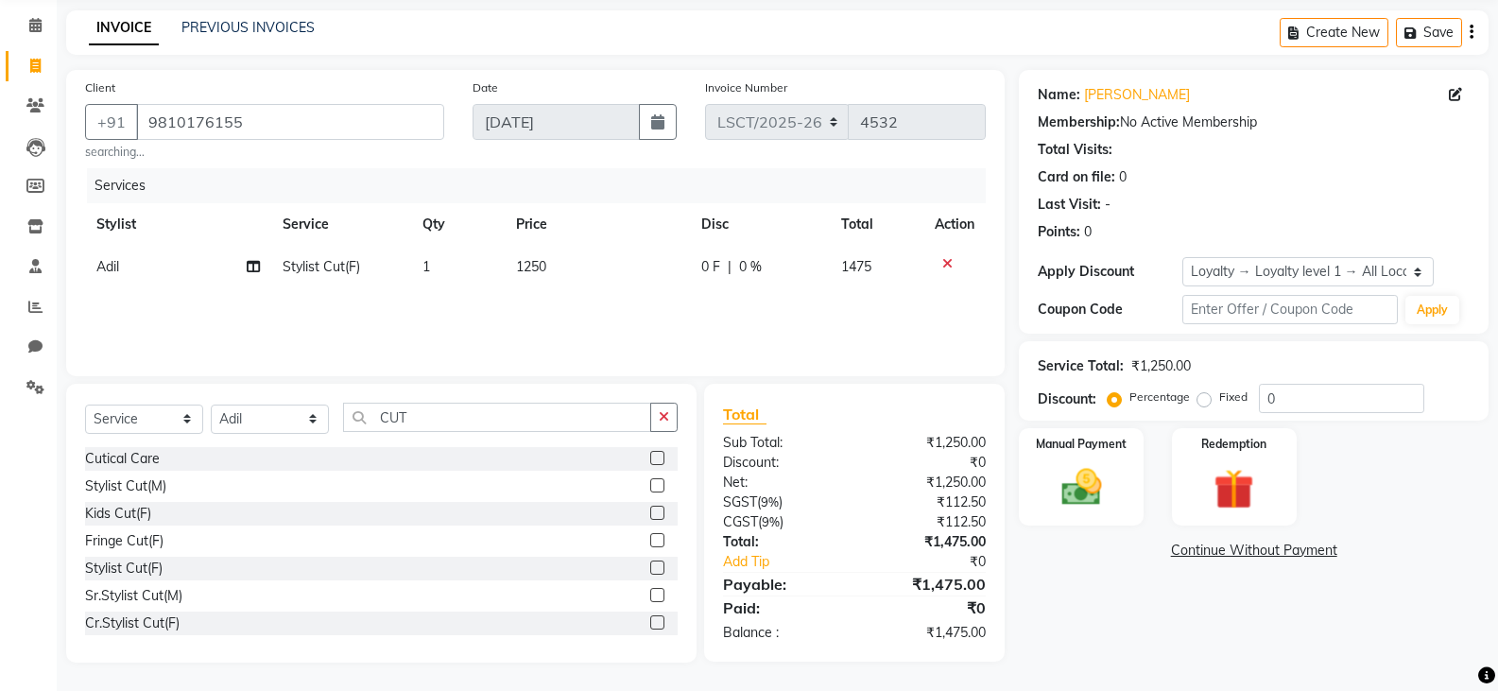
scroll to position [72, 0]
click at [1055, 486] on img at bounding box center [1080, 487] width 67 height 48
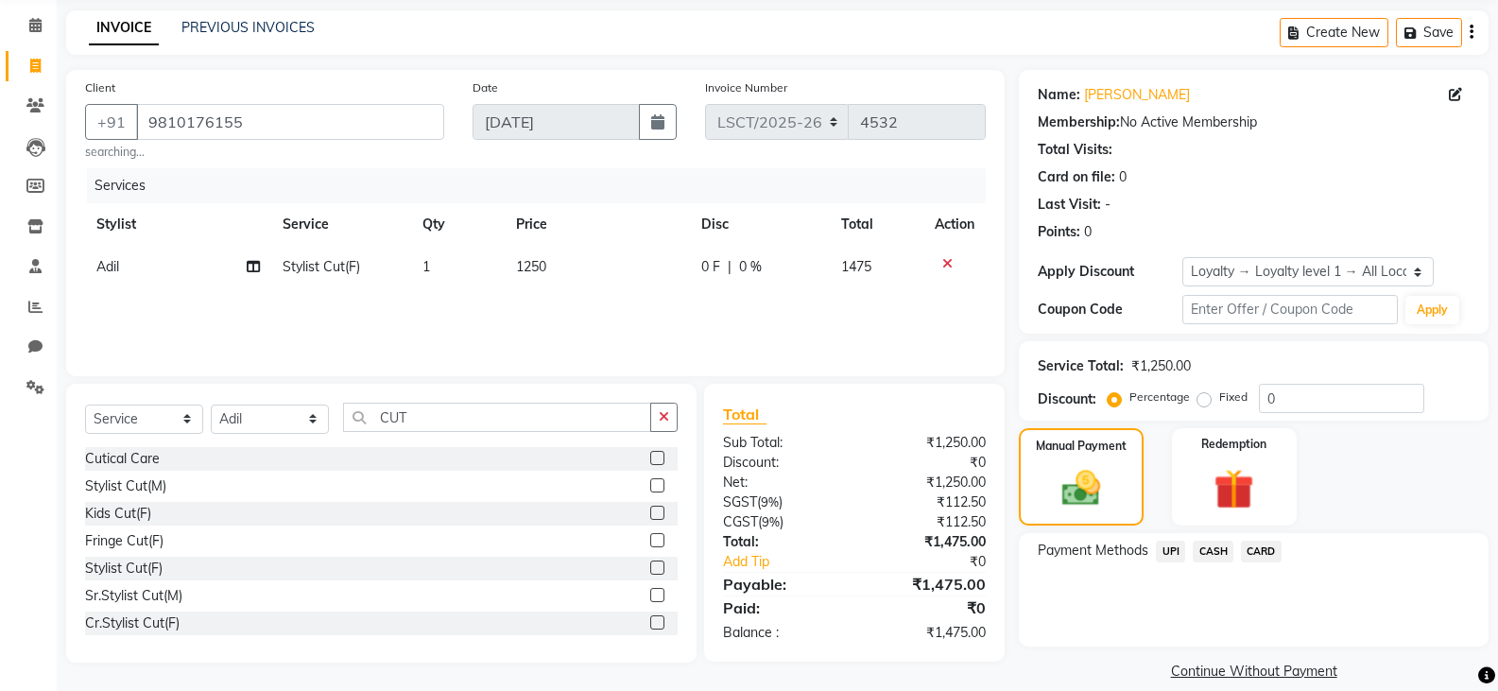
click at [1210, 548] on span "CASH" at bounding box center [1213, 552] width 41 height 22
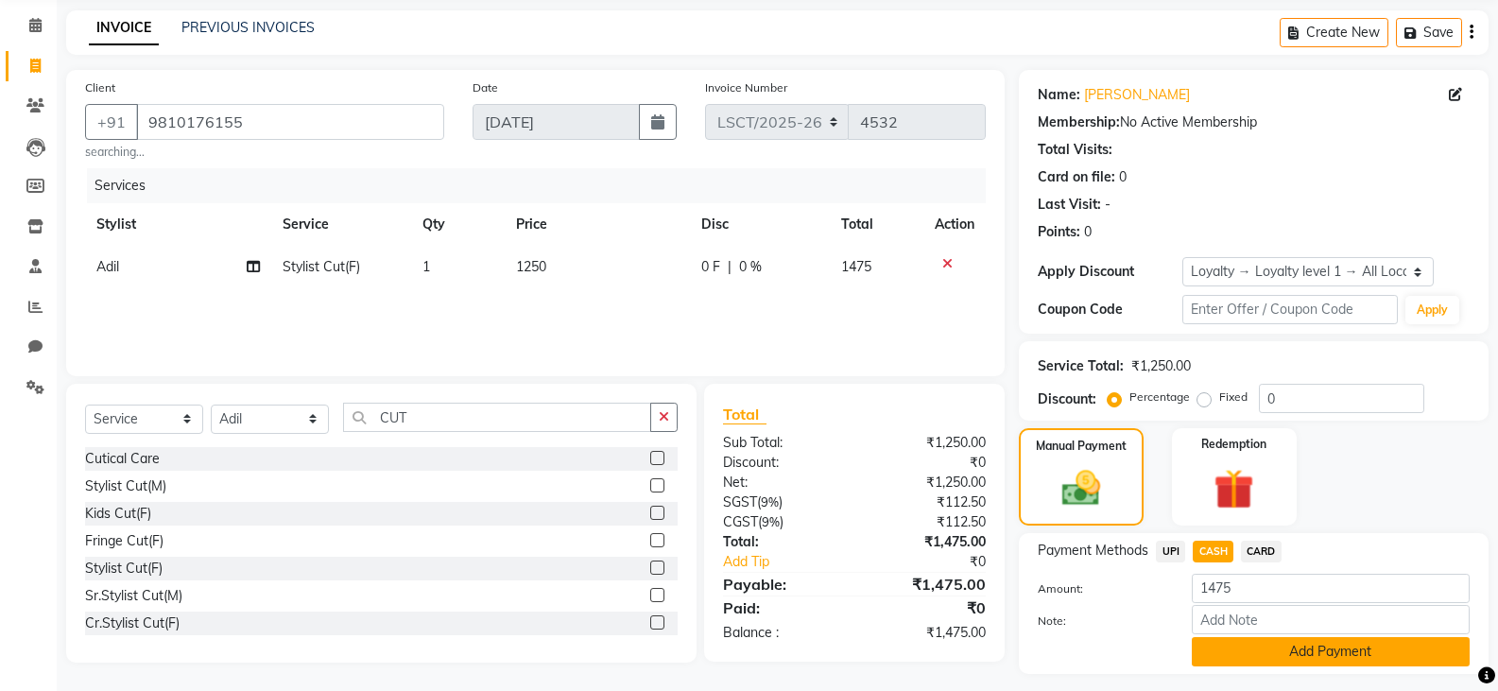
click at [1326, 652] on button "Add Payment" at bounding box center [1331, 651] width 278 height 29
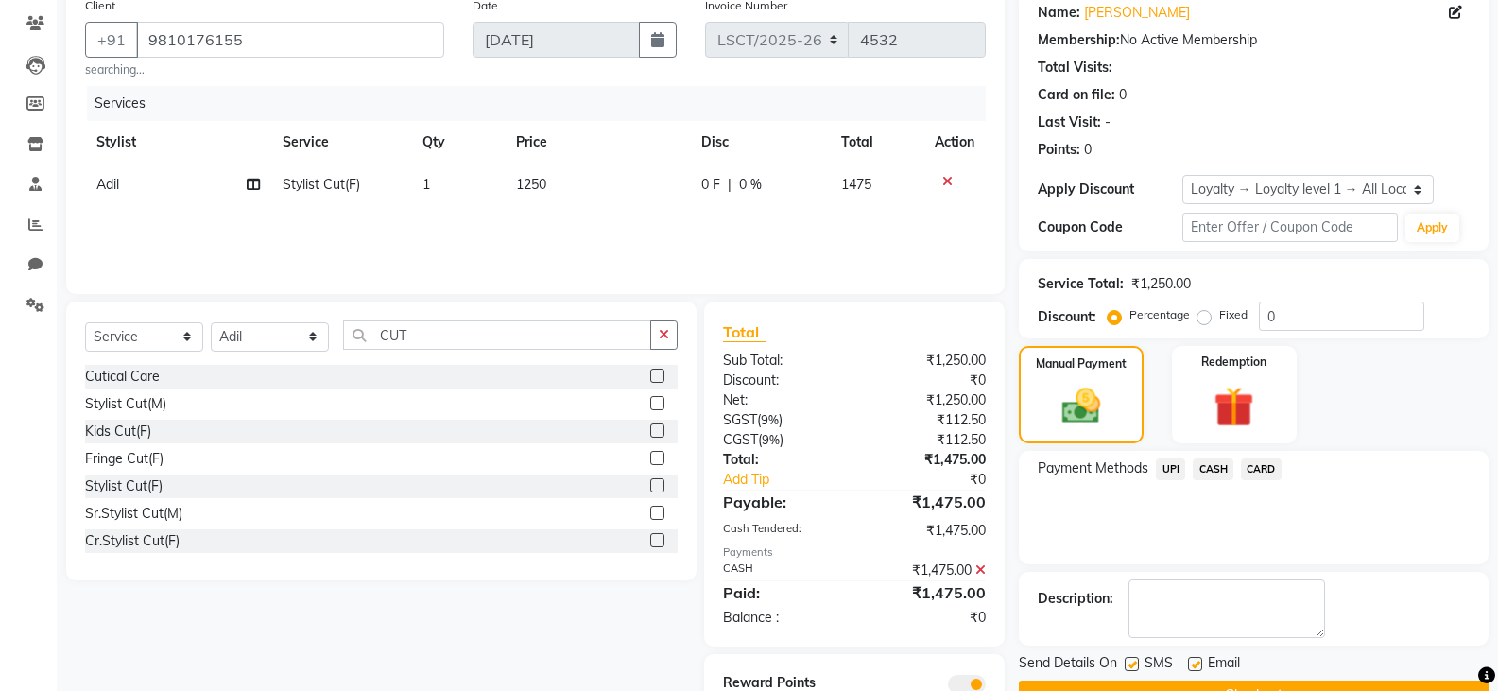
scroll to position [232, 0]
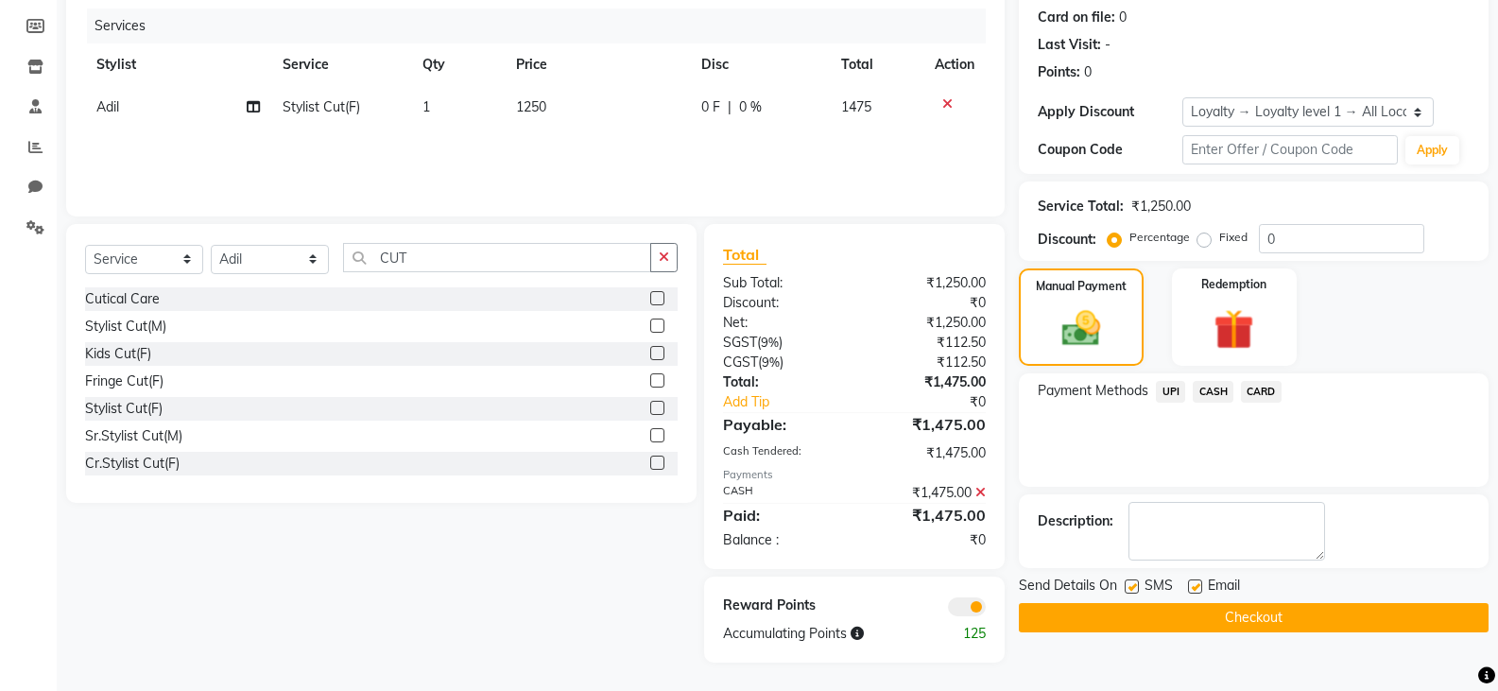
click at [1128, 611] on button "Checkout" at bounding box center [1254, 617] width 470 height 29
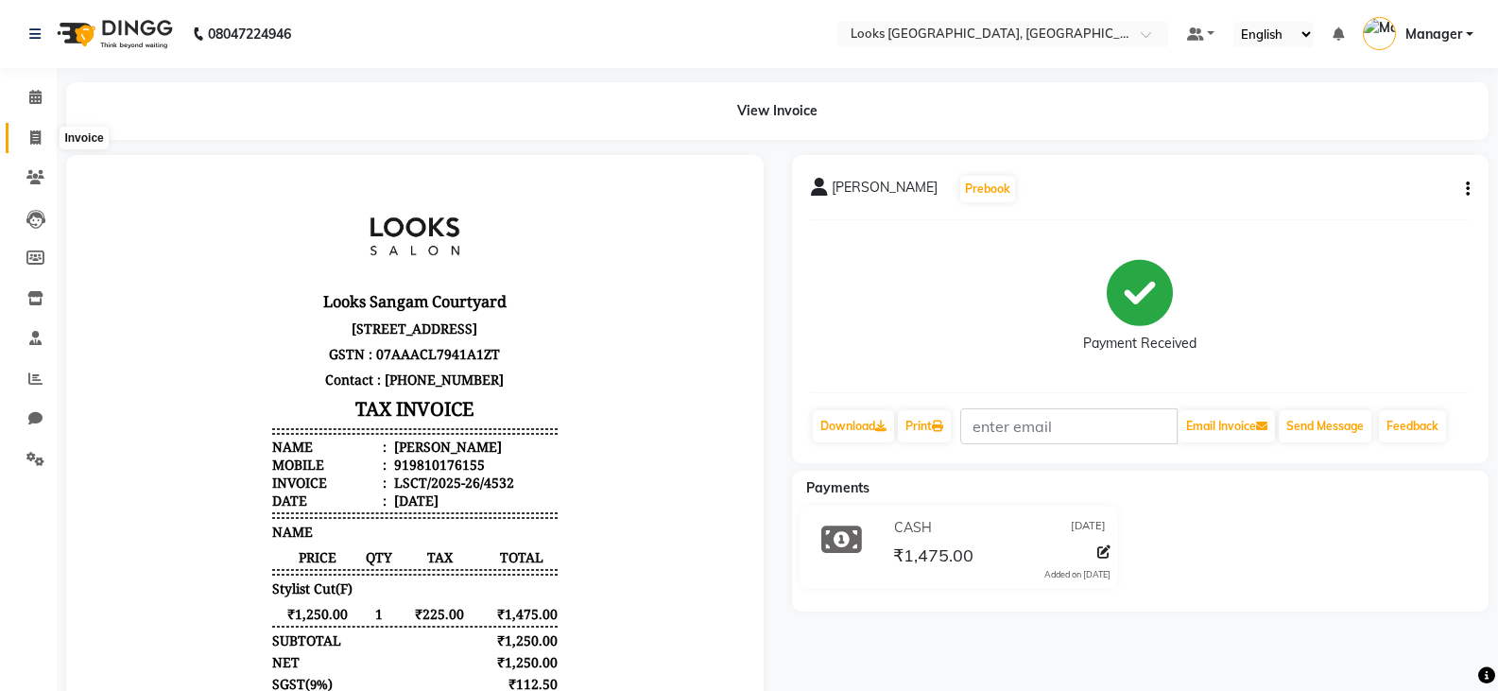
click at [33, 130] on icon at bounding box center [35, 137] width 10 height 14
select select "service"
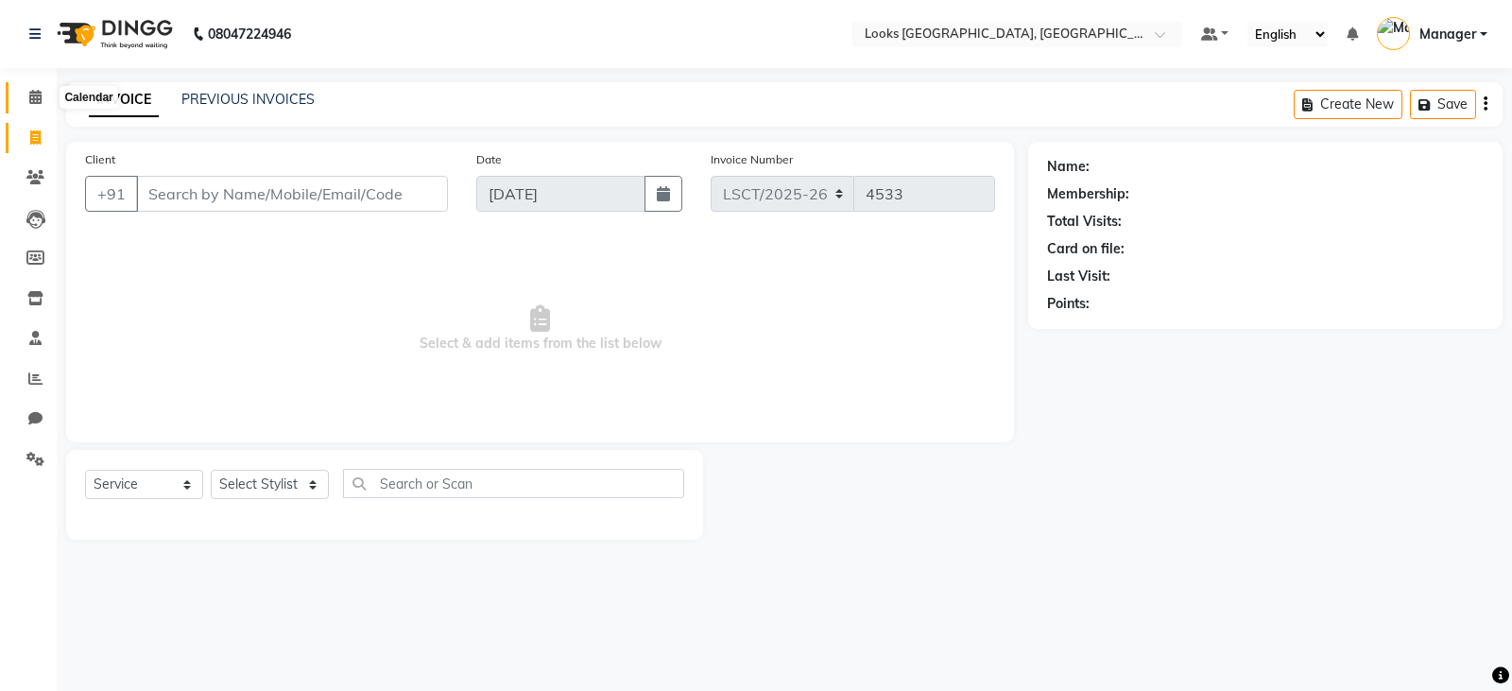
click at [36, 94] on icon at bounding box center [35, 97] width 12 height 14
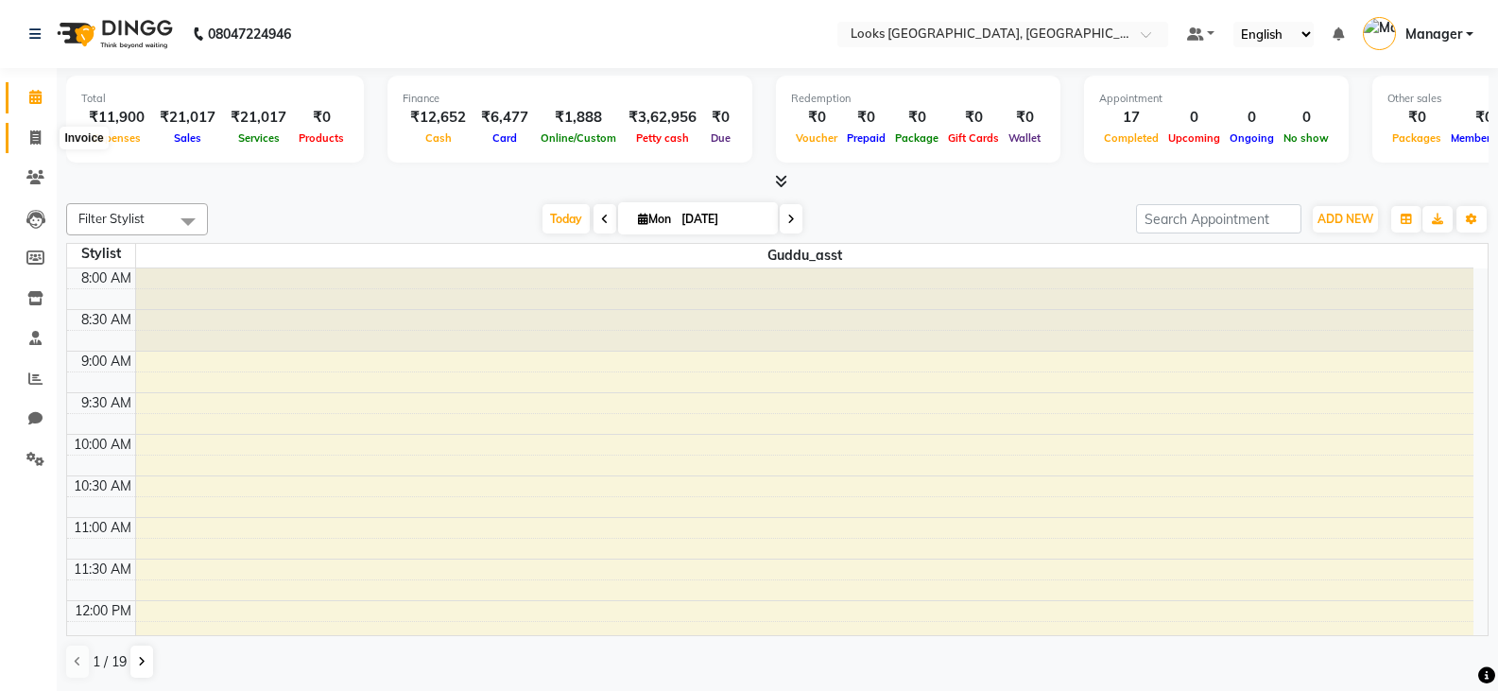
click at [37, 142] on icon at bounding box center [35, 137] width 10 height 14
select select "service"
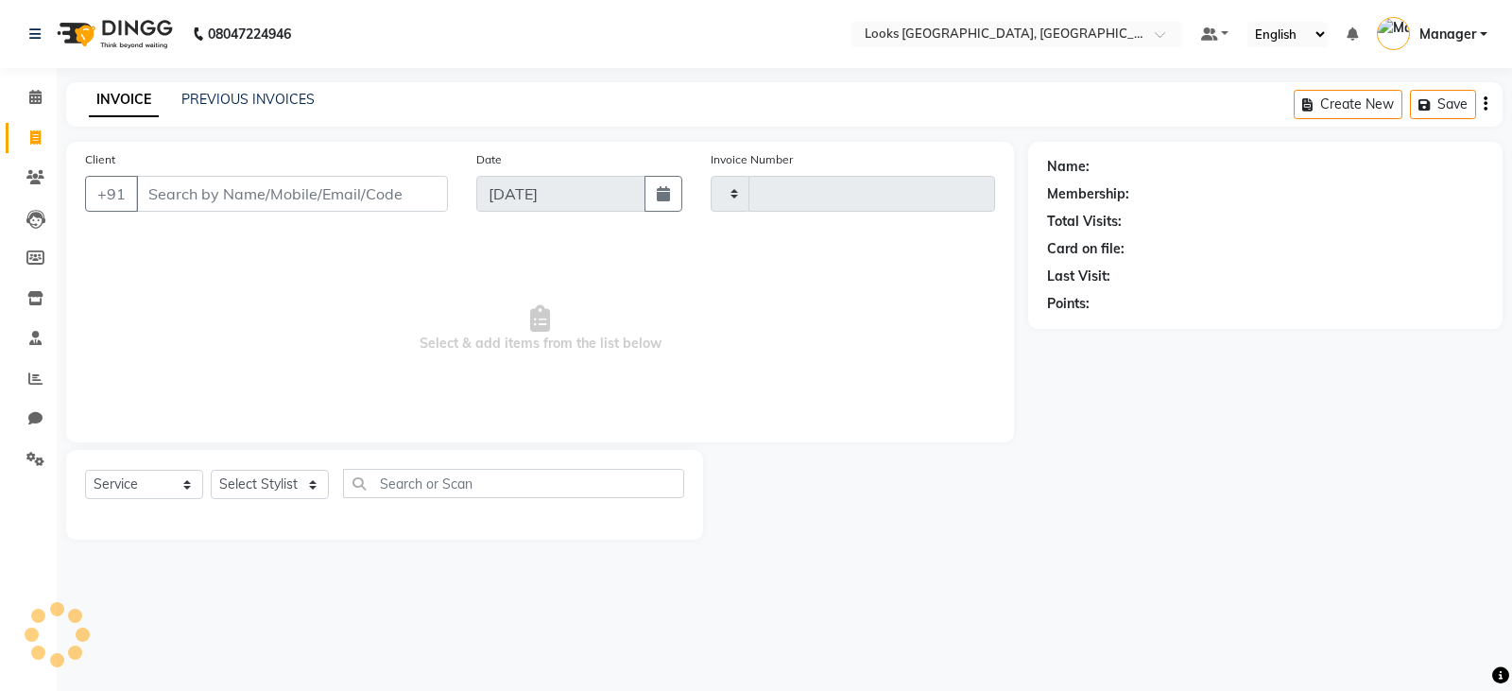
type input "4533"
select select "8942"
click at [332, 191] on input "Client" at bounding box center [292, 194] width 312 height 36
drag, startPoint x: 251, startPoint y: 480, endPoint x: 249, endPoint y: 470, distance: 10.6
click at [250, 478] on select "Select Stylist [PERSON_NAME] Bharat_pdct Counter Sales [PERSON_NAME] guddu_asst…" at bounding box center [270, 484] width 118 height 29
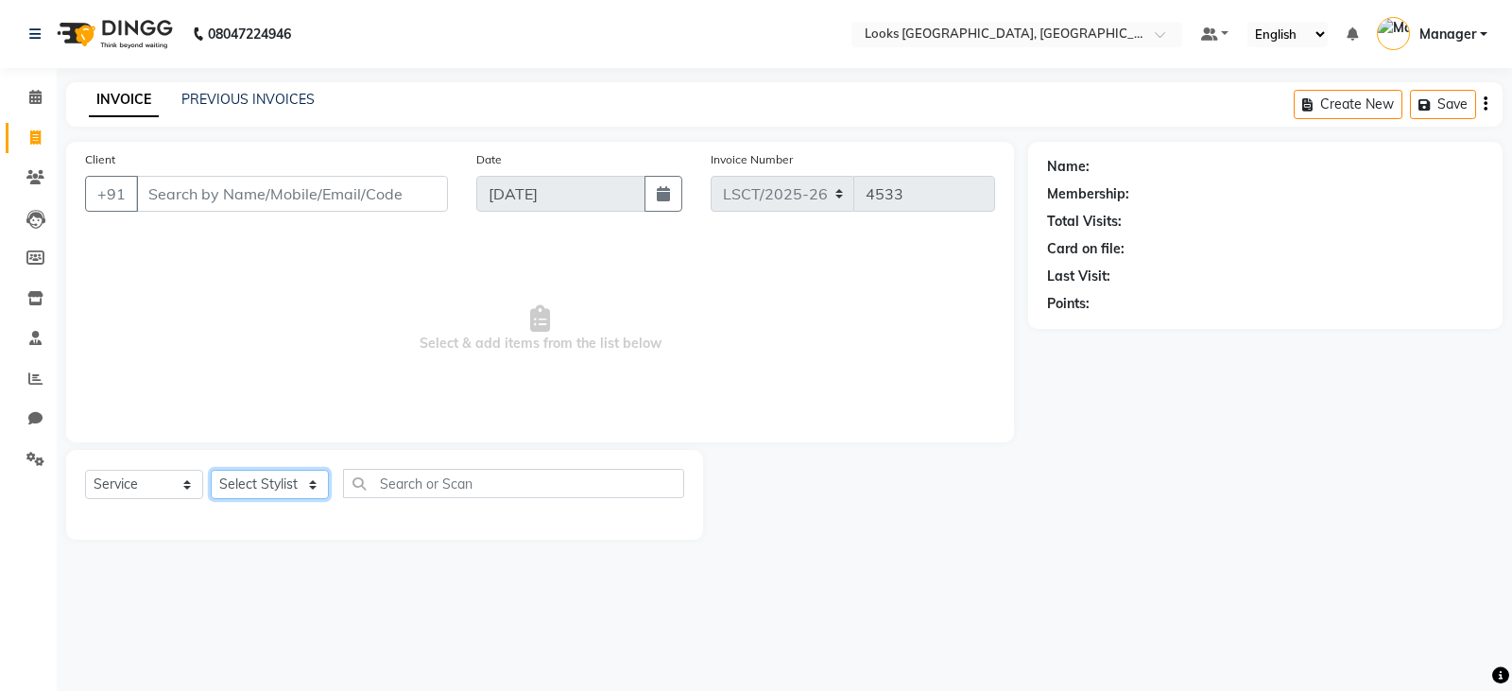
select select "90408"
click at [211, 470] on select "Select Stylist [PERSON_NAME] Bharat_pdct Counter Sales [PERSON_NAME] guddu_asst…" at bounding box center [270, 484] width 118 height 29
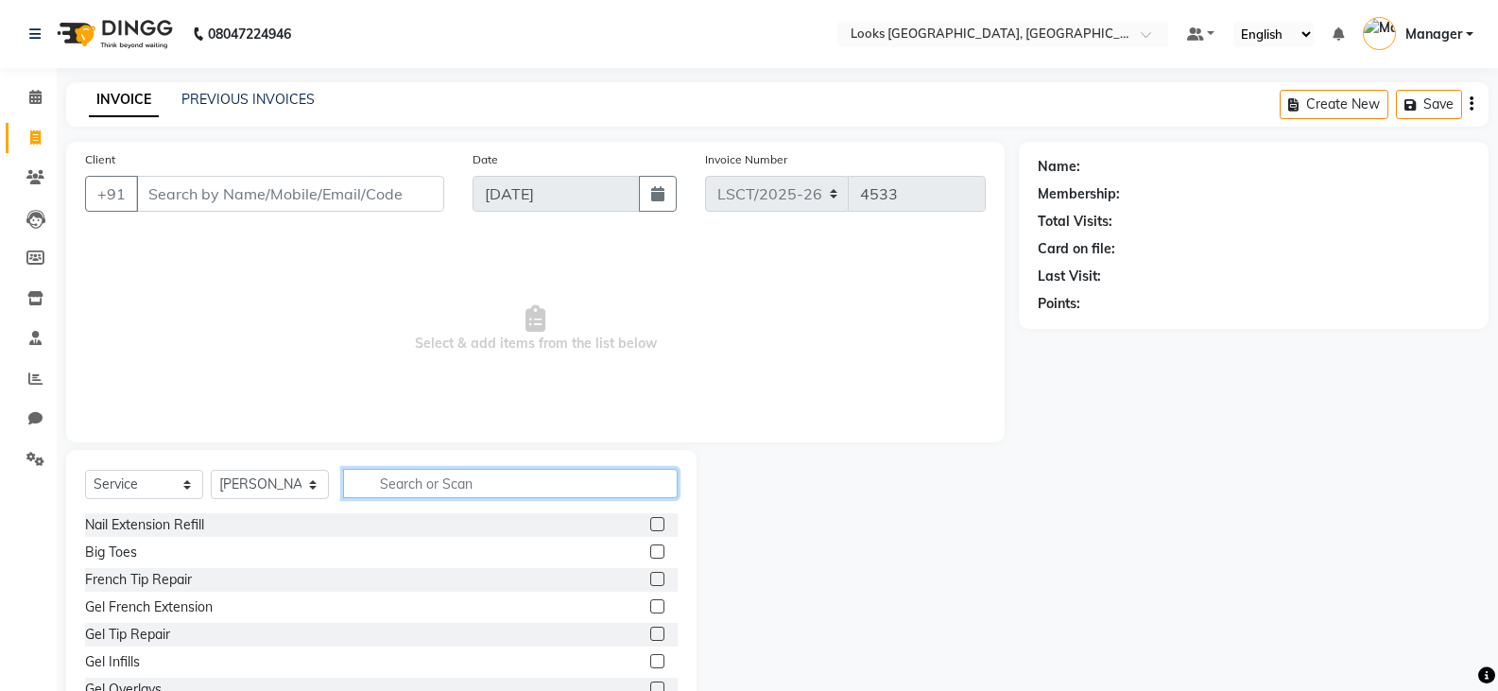
click at [421, 477] on input "text" at bounding box center [510, 483] width 335 height 29
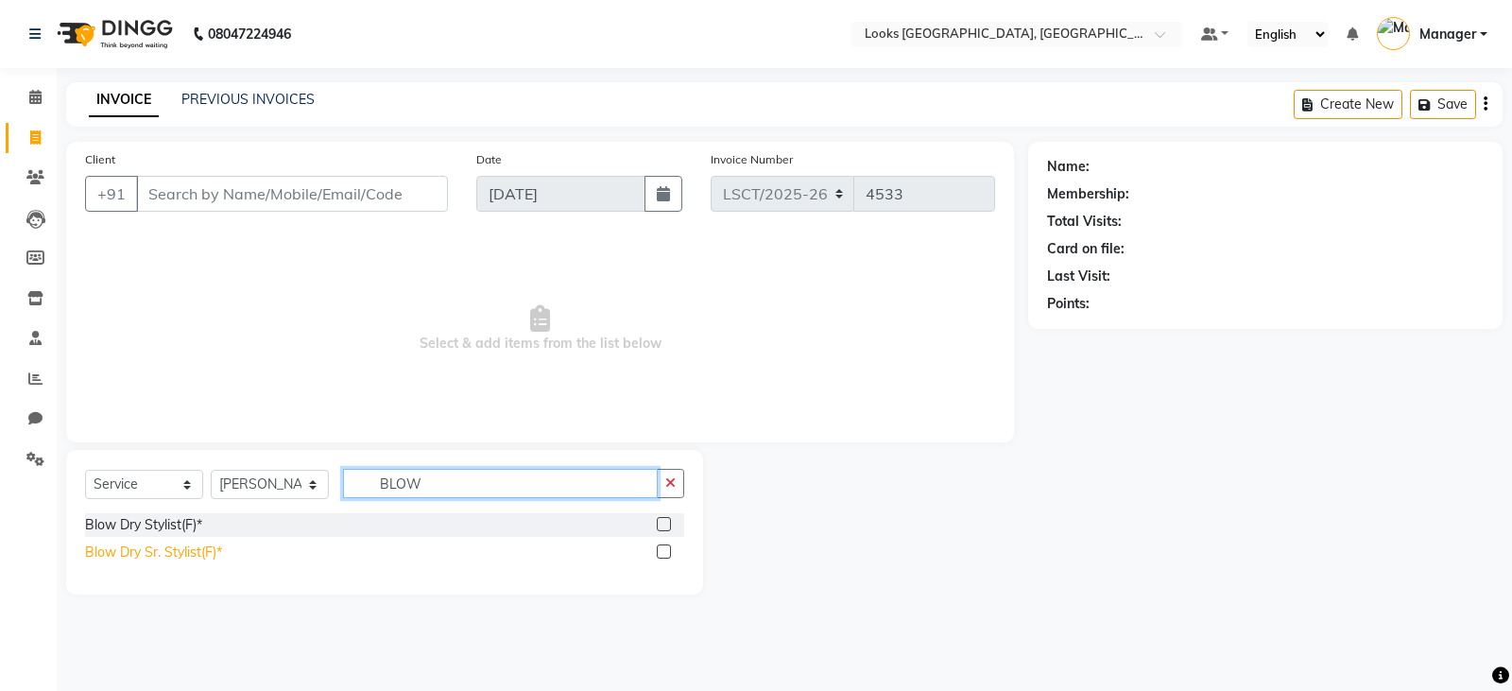
type input "BLOW"
click at [188, 551] on div "Blow Dry Sr. Stylist(F)*" at bounding box center [153, 552] width 137 height 20
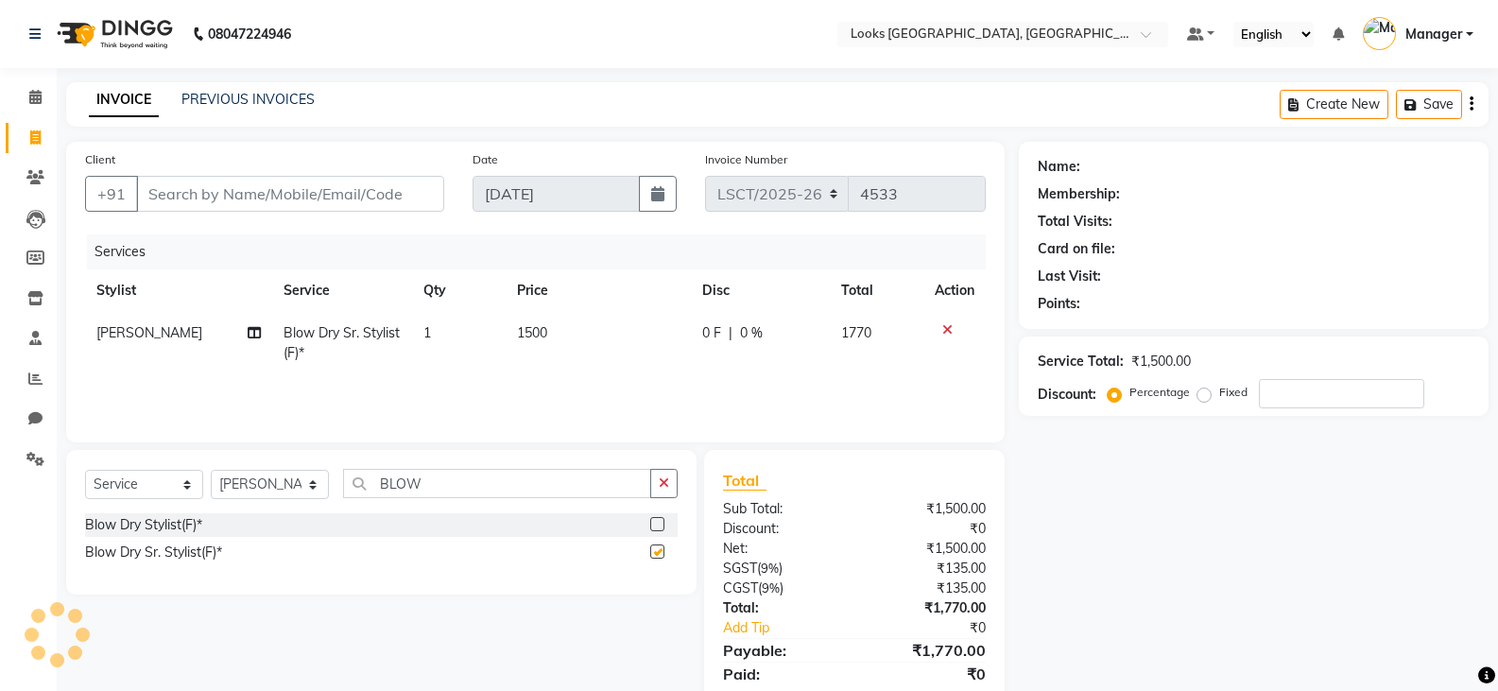
checkbox input "false"
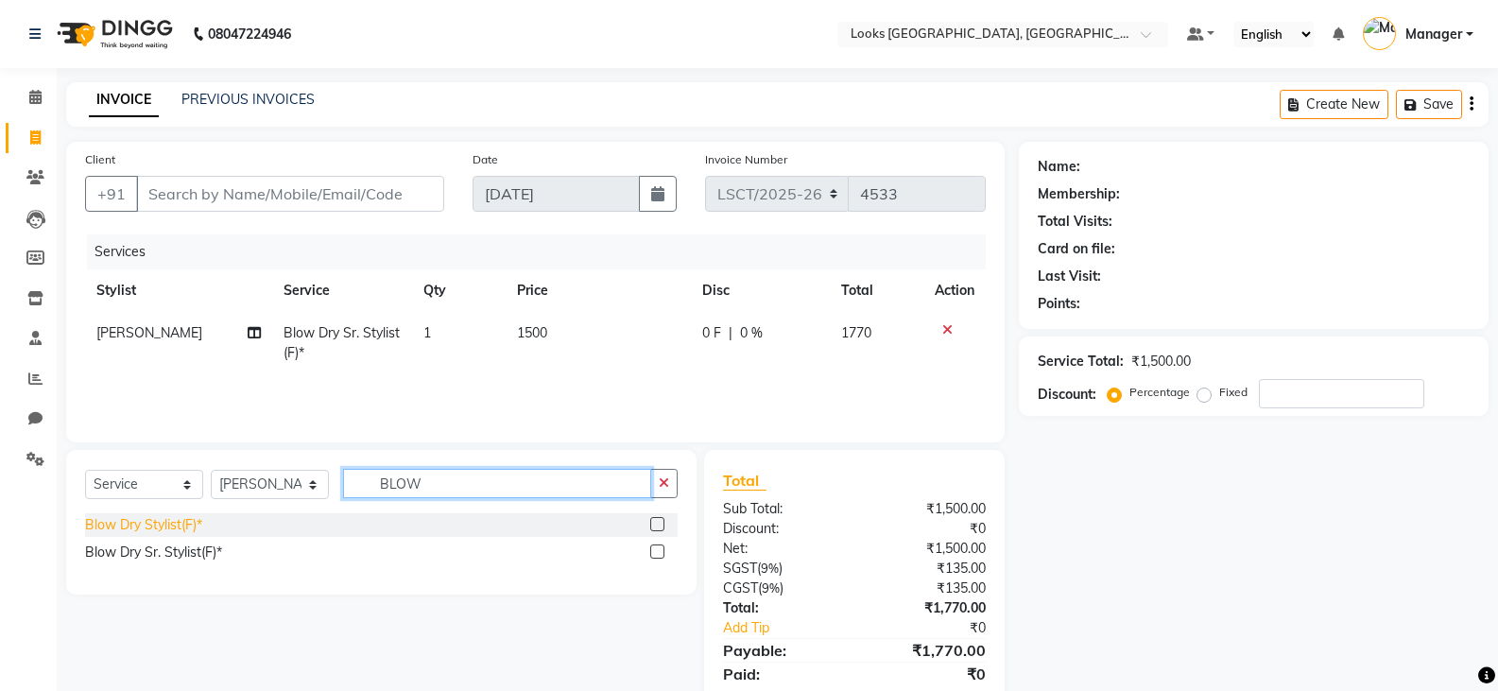
drag, startPoint x: 457, startPoint y: 483, endPoint x: 95, endPoint y: 525, distance: 364.5
click at [95, 525] on div "Select Service Product Membership Package Voucher Prepaid Gift Card Select Styl…" at bounding box center [381, 522] width 630 height 145
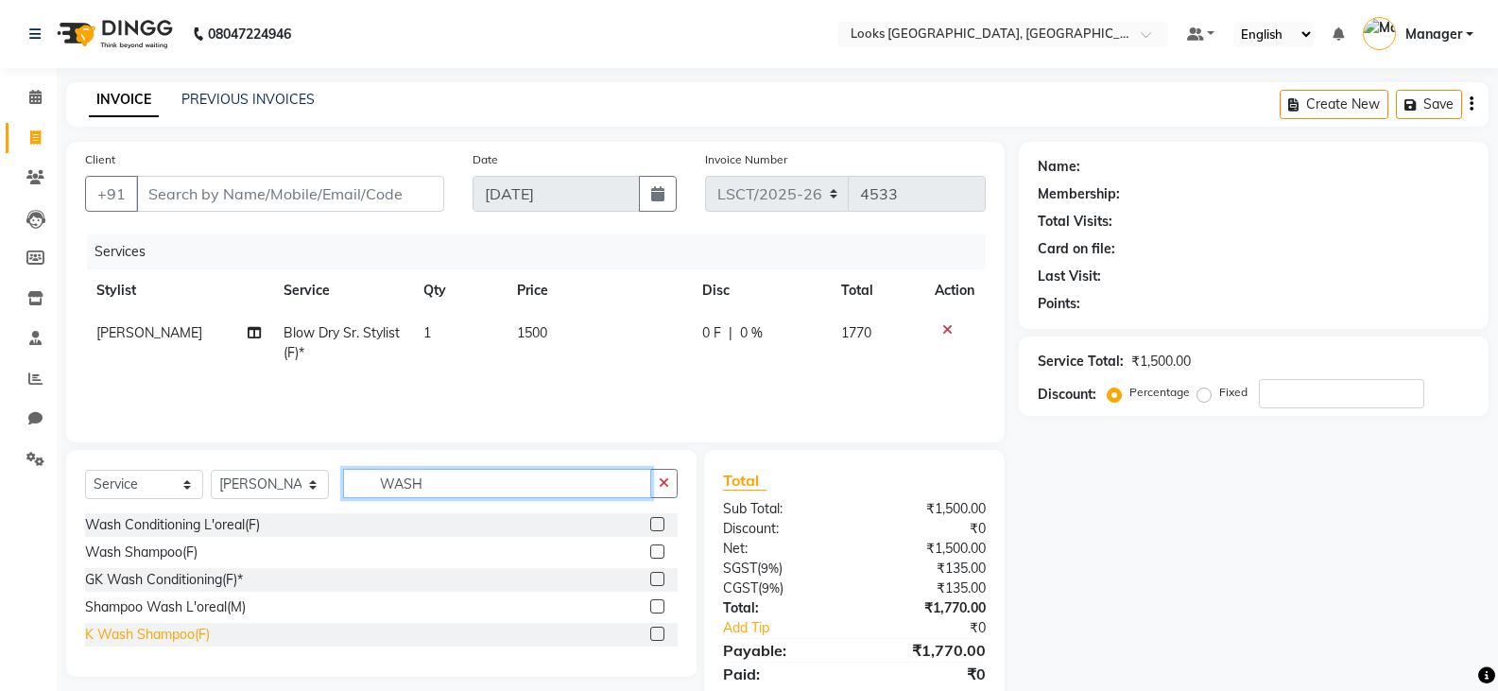
type input "WASH"
click at [143, 628] on div "K Wash Shampoo(F)" at bounding box center [147, 635] width 125 height 20
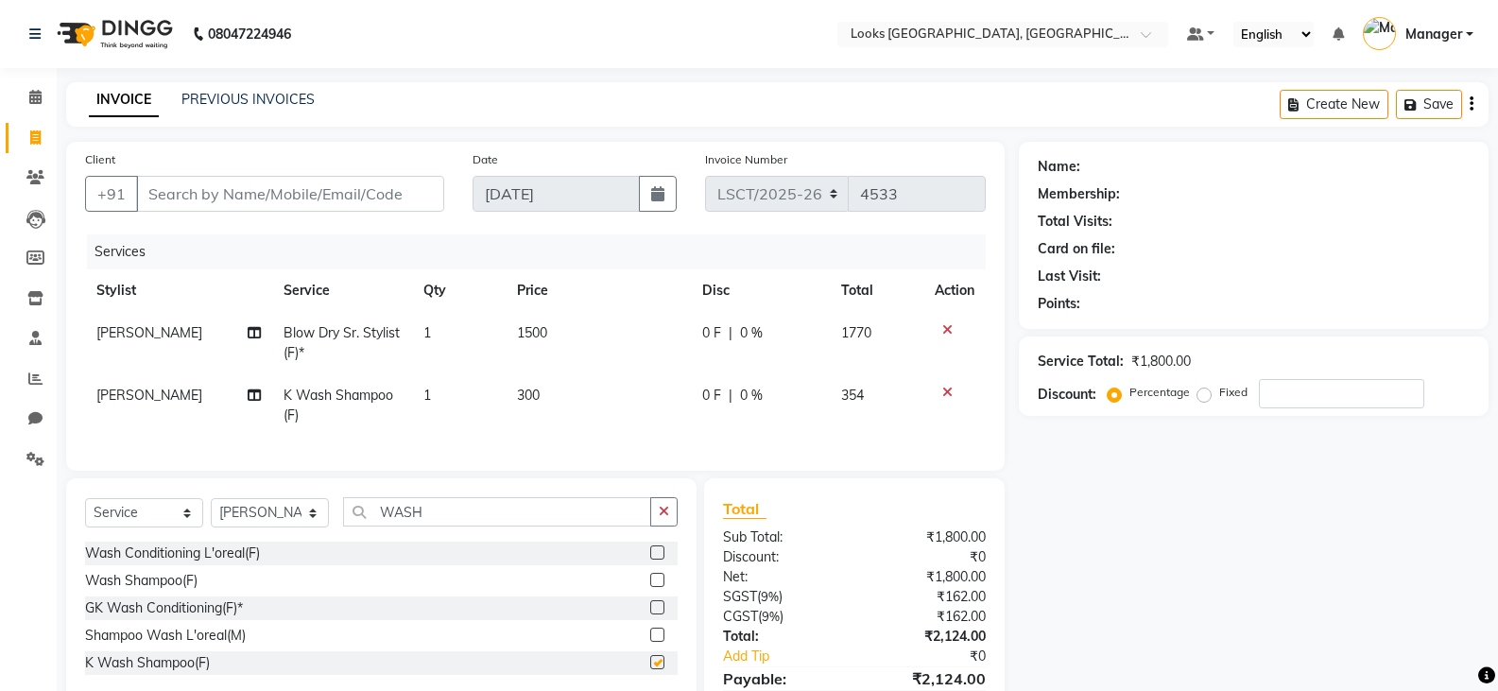
checkbox input "false"
click at [107, 400] on span "[PERSON_NAME]" at bounding box center [149, 395] width 106 height 17
select select "90408"
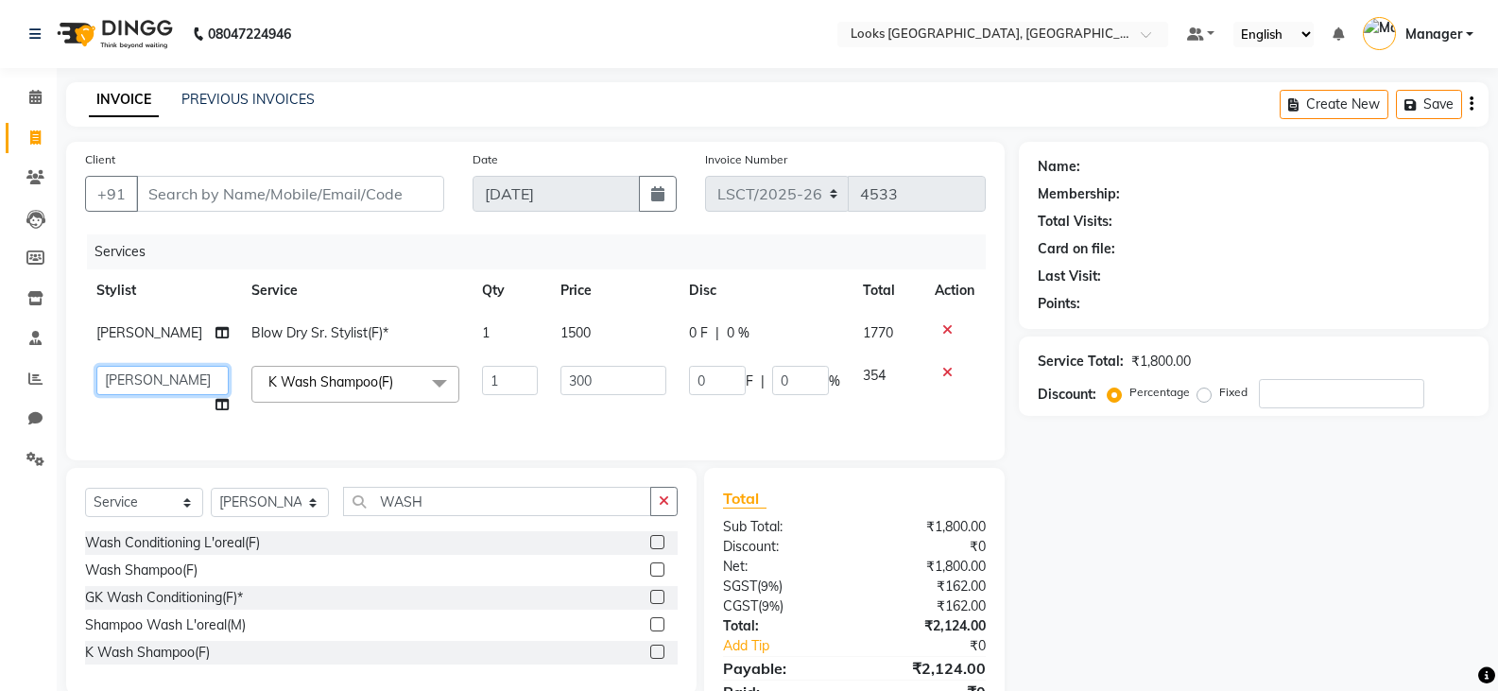
click at [169, 378] on select "Adil Ajay_pdct Bharat_pdct Counter Sales Ezaz guddu_asst Jisha Kuldeep _pdct Ma…" at bounding box center [162, 380] width 132 height 29
select select "90421"
click at [566, 381] on input "300" at bounding box center [613, 380] width 106 height 29
drag, startPoint x: 609, startPoint y: 381, endPoint x: 487, endPoint y: 399, distance: 123.2
click at [487, 399] on tr "Adil Ajay_pdct Bharat_pdct Counter Sales Ezaz guddu_asst Jisha Kuldeep _pdct Ma…" at bounding box center [535, 390] width 901 height 72
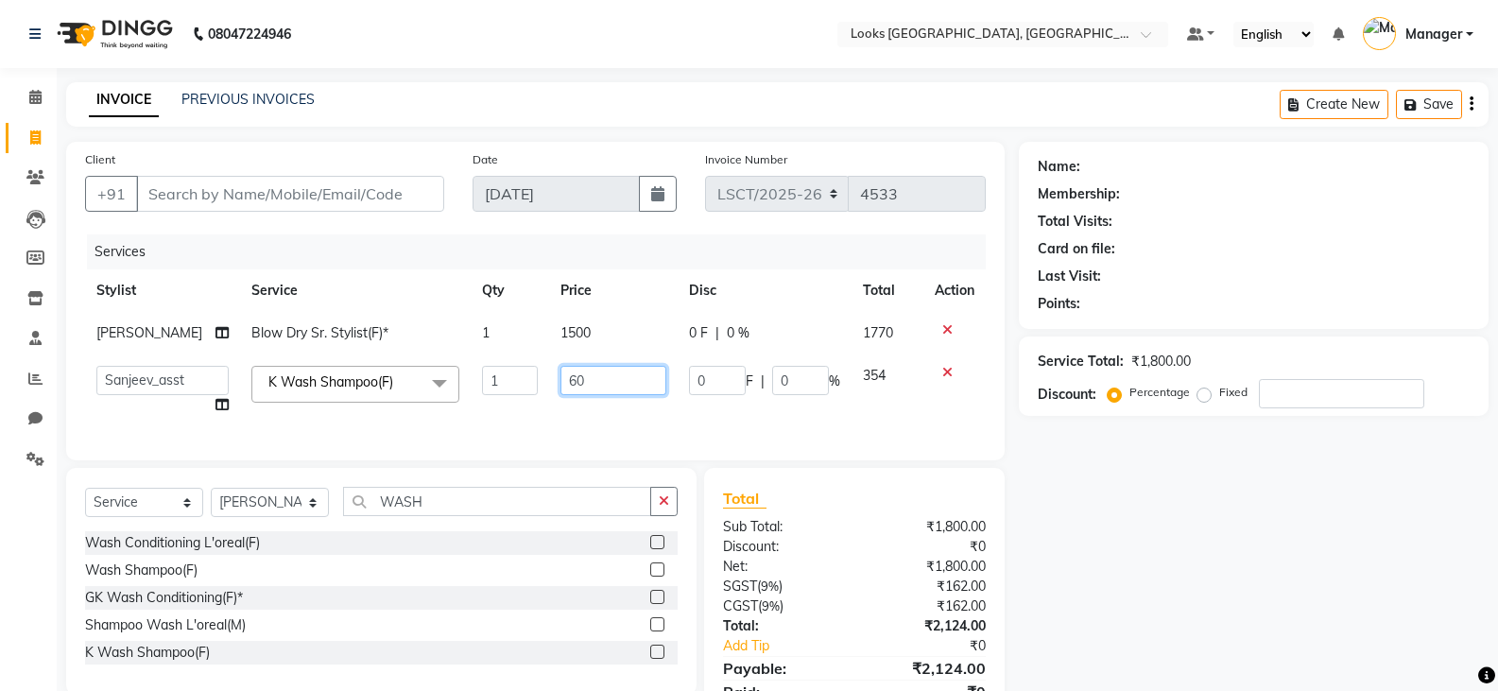
type input "600"
click at [350, 193] on input "Client" at bounding box center [290, 194] width 308 height 36
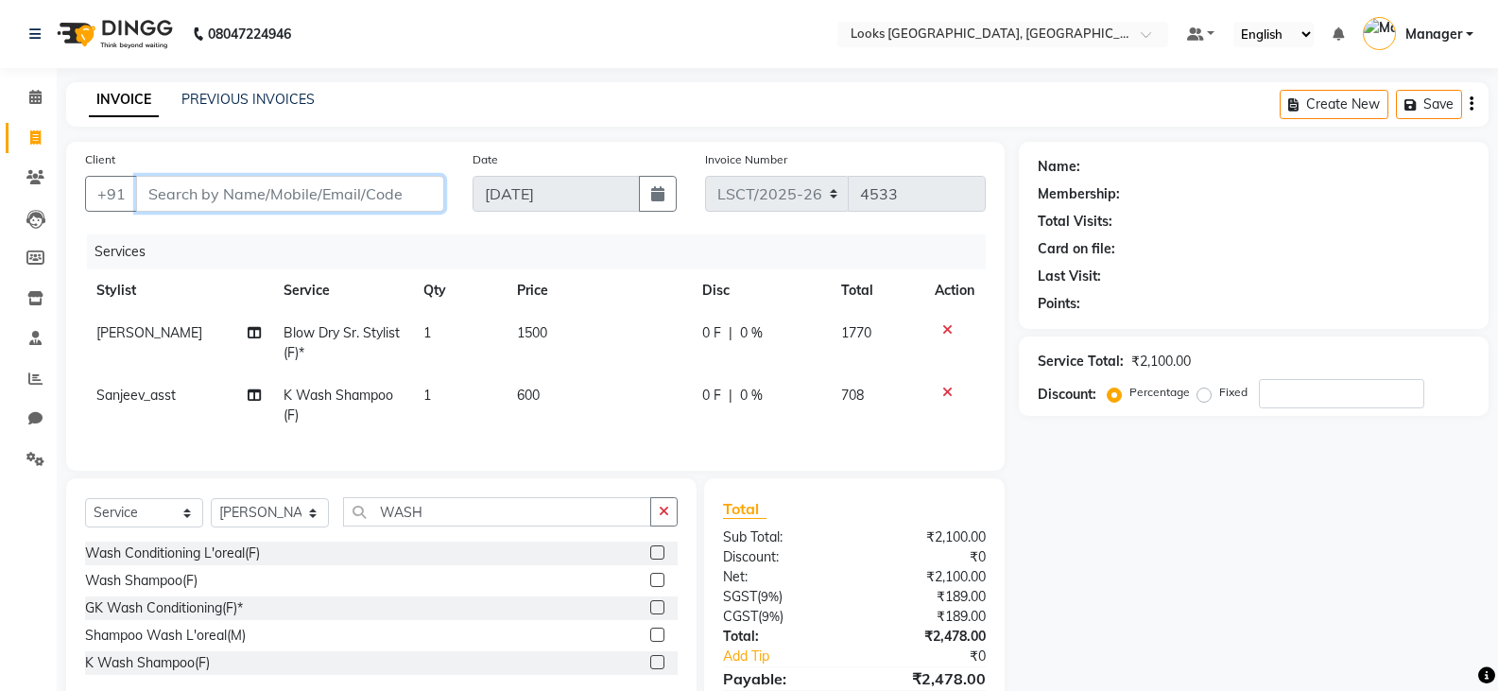
type input "9"
type input "0"
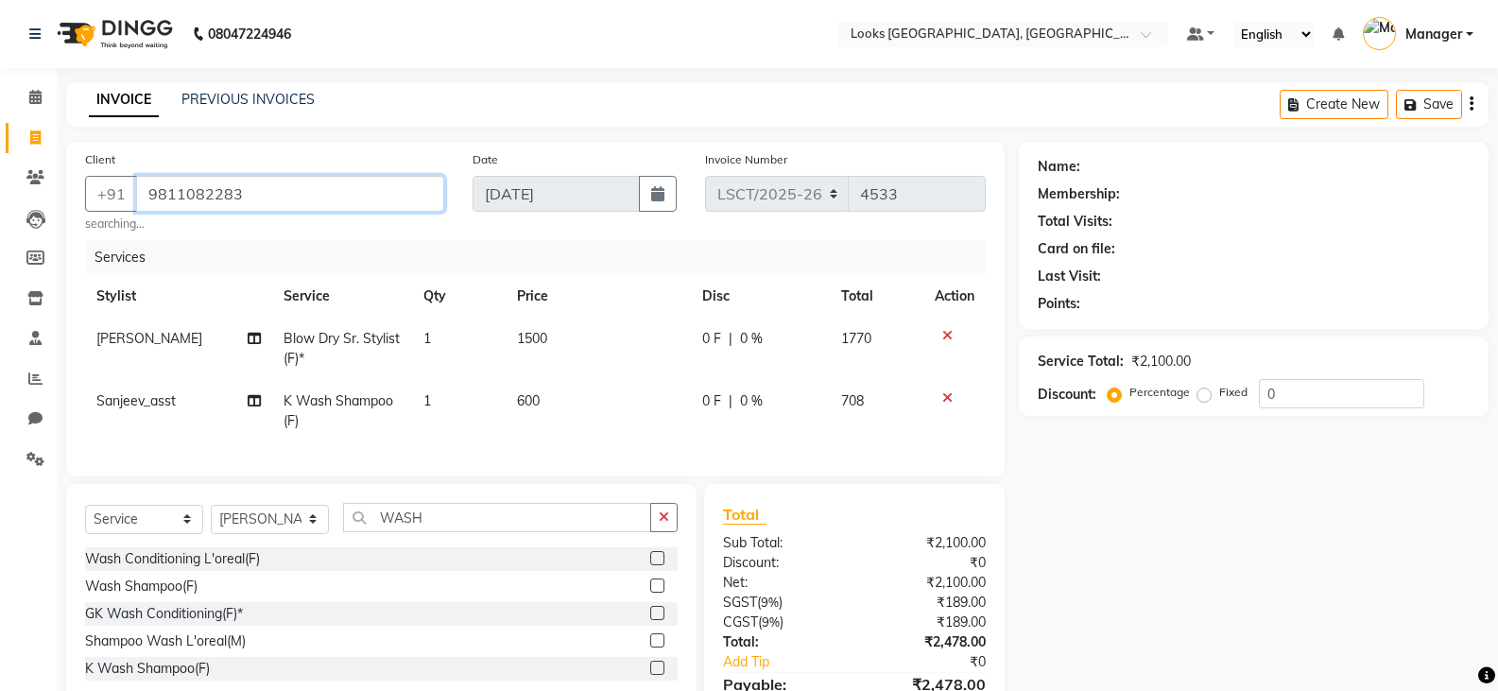
type input "9811082283"
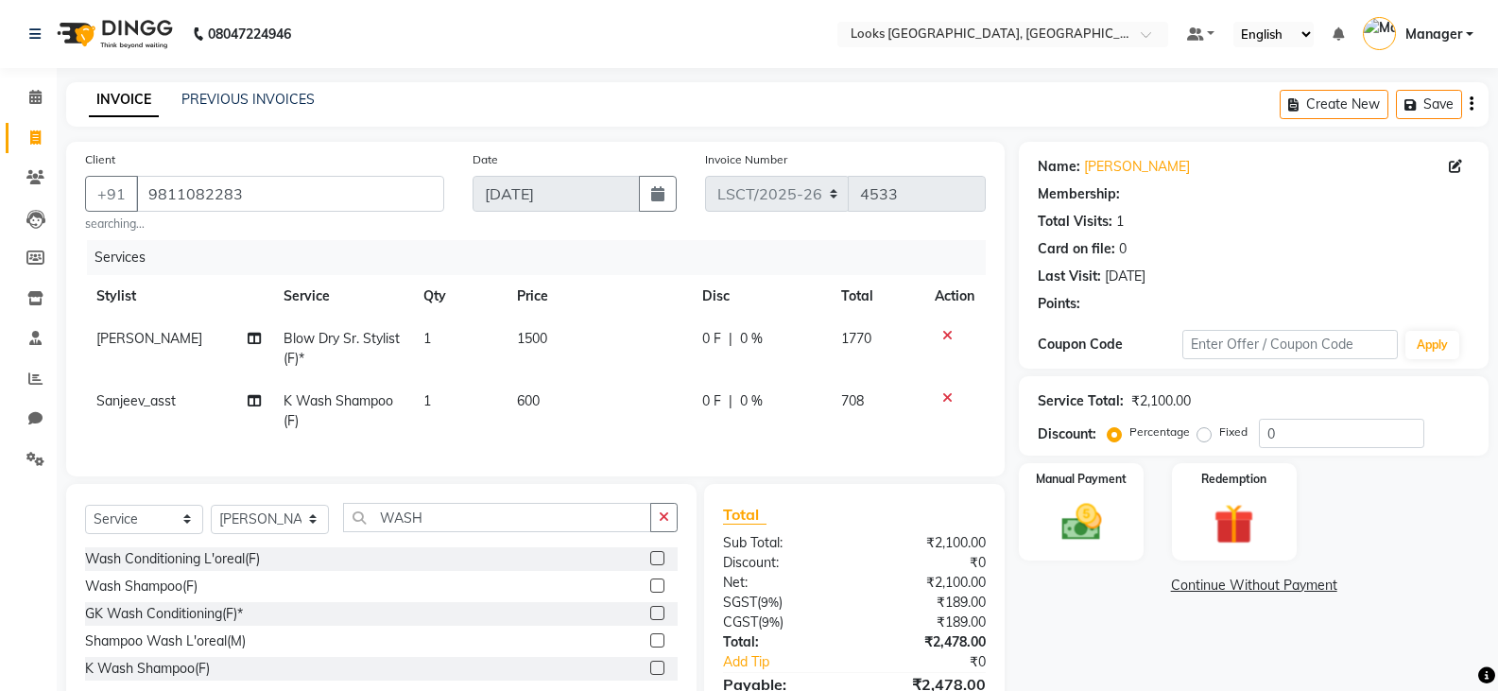
select select "1: Object"
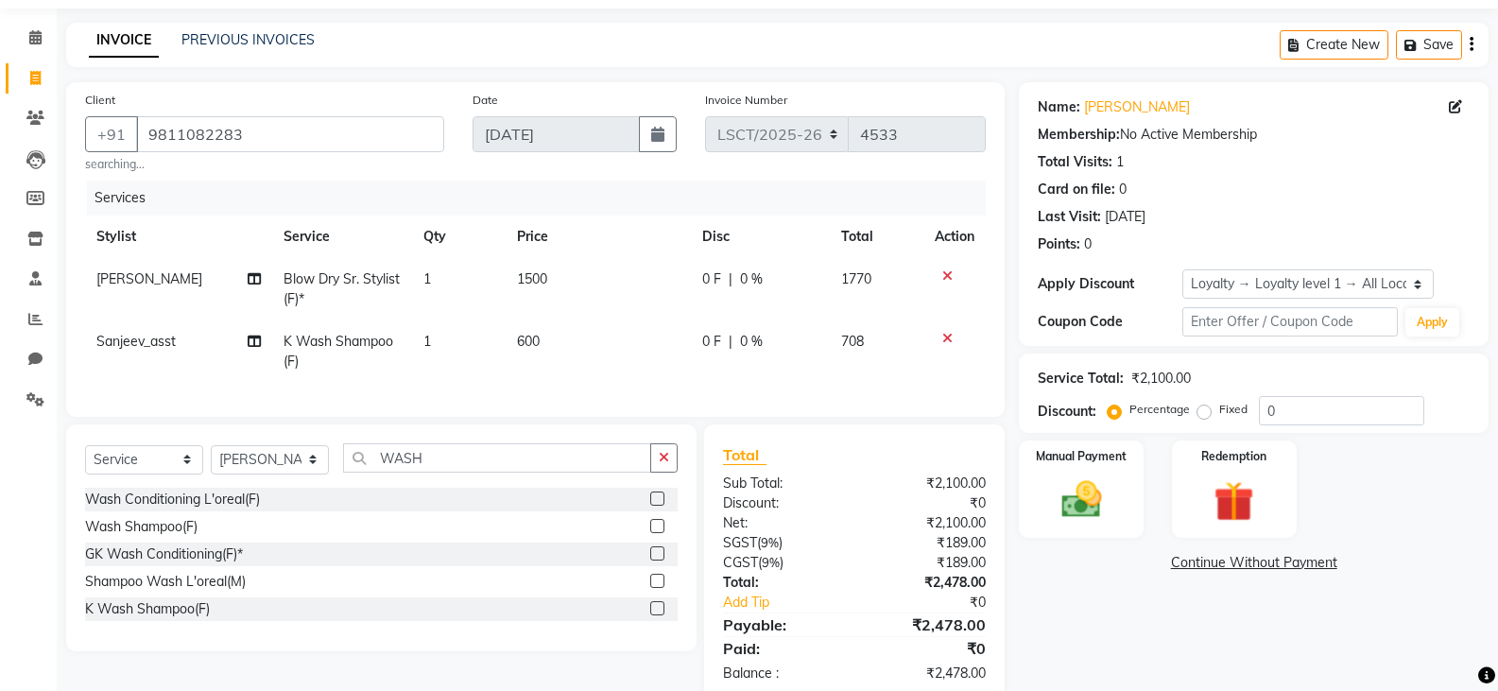
scroll to position [113, 0]
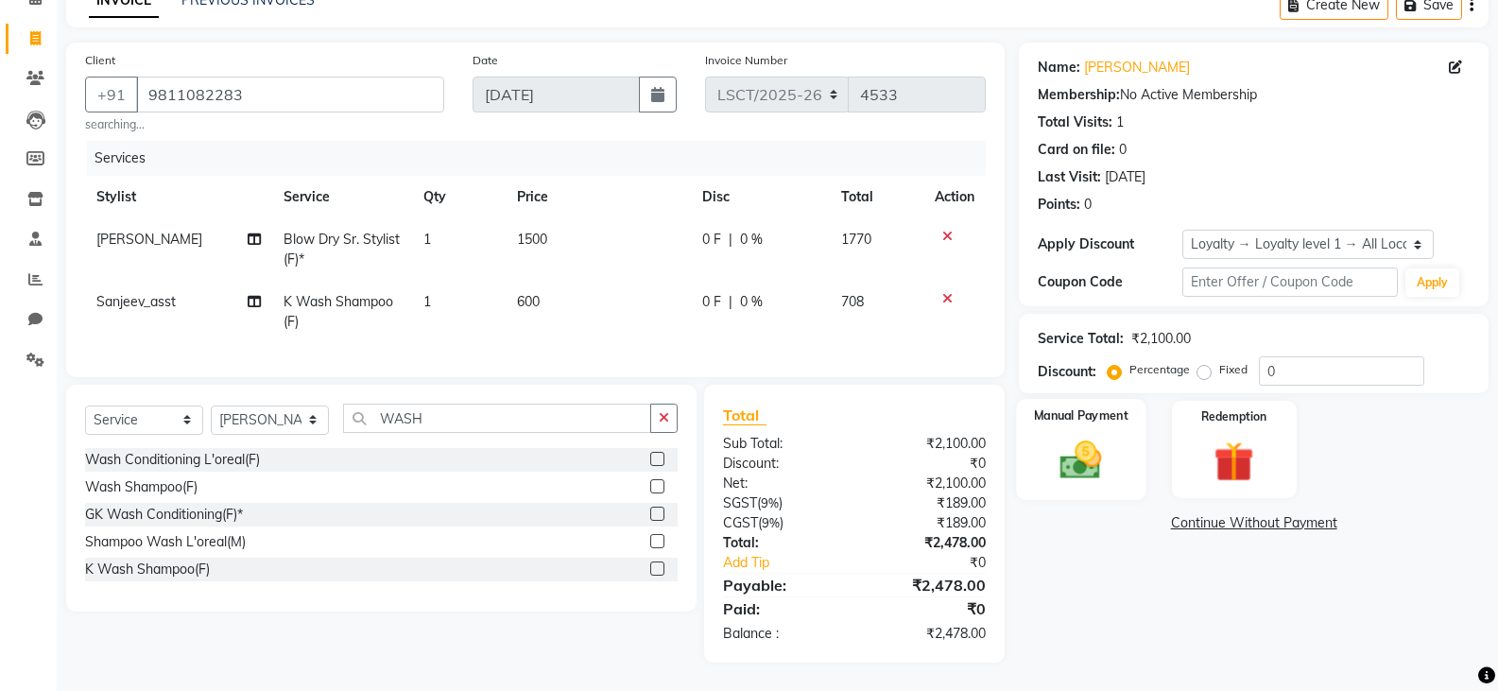
click at [1091, 460] on img at bounding box center [1080, 460] width 67 height 48
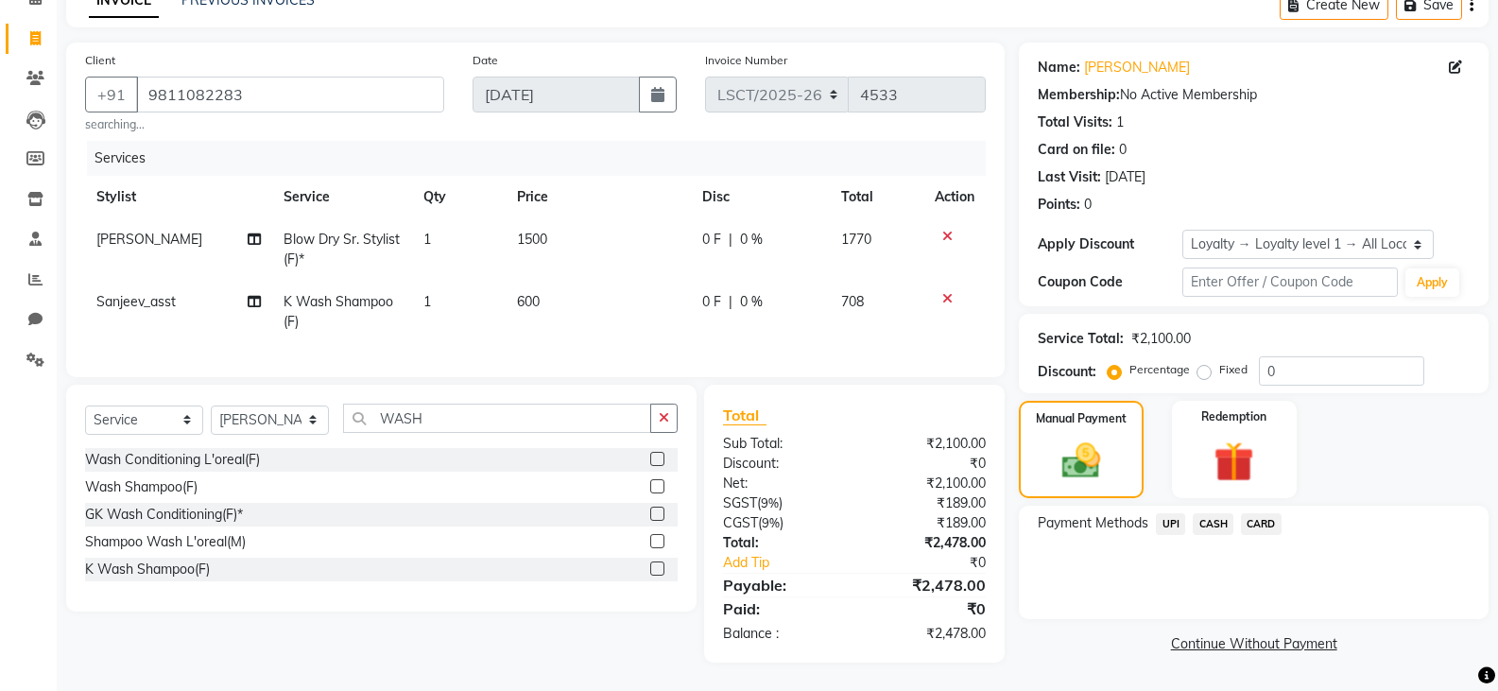
click at [1222, 513] on span "CASH" at bounding box center [1213, 524] width 41 height 22
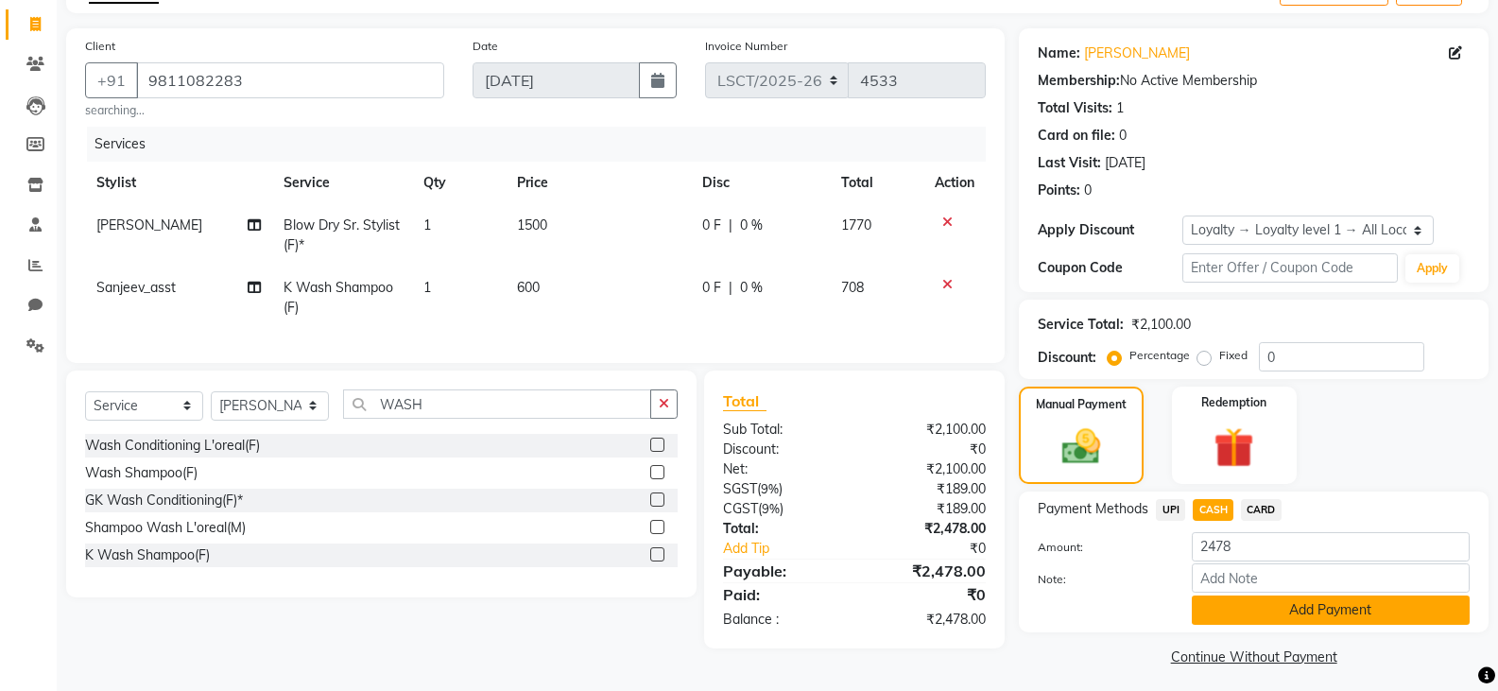
click at [1259, 612] on button "Add Payment" at bounding box center [1331, 609] width 278 height 29
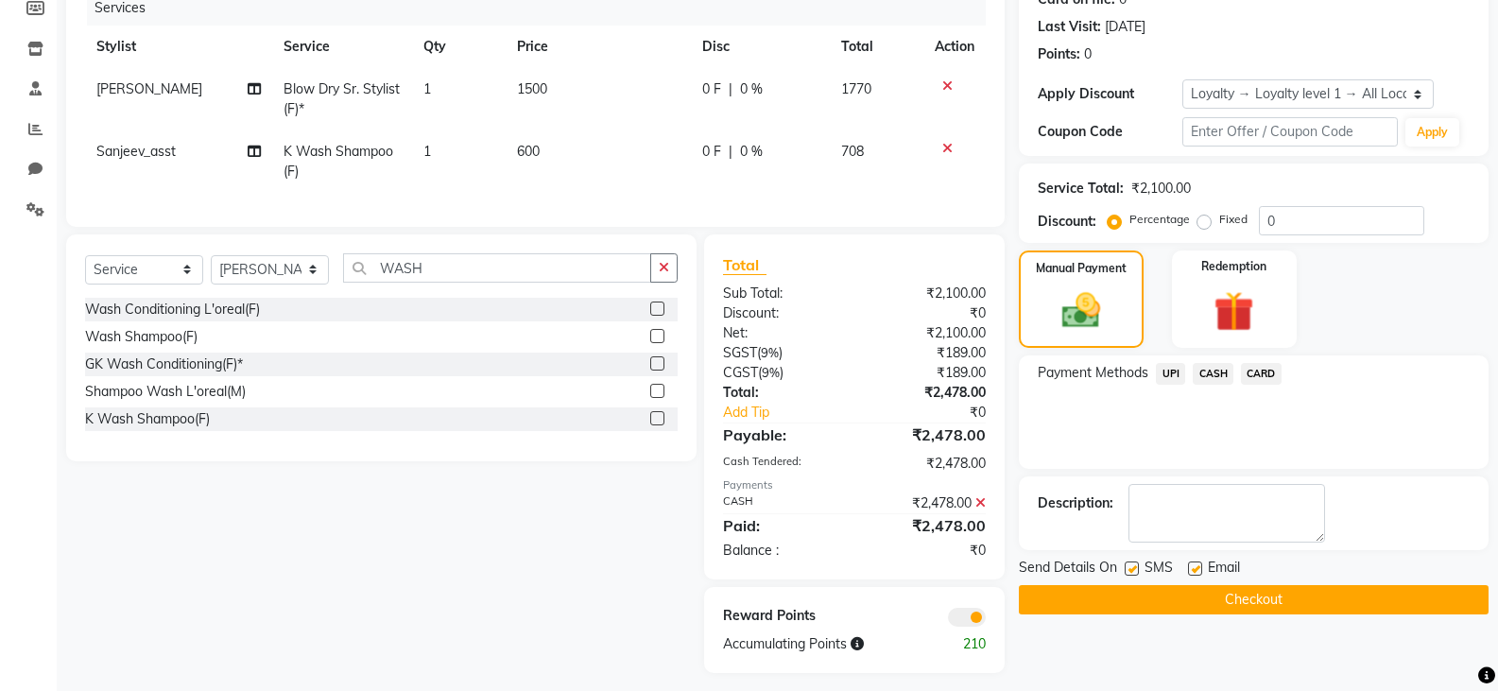
scroll to position [274, 0]
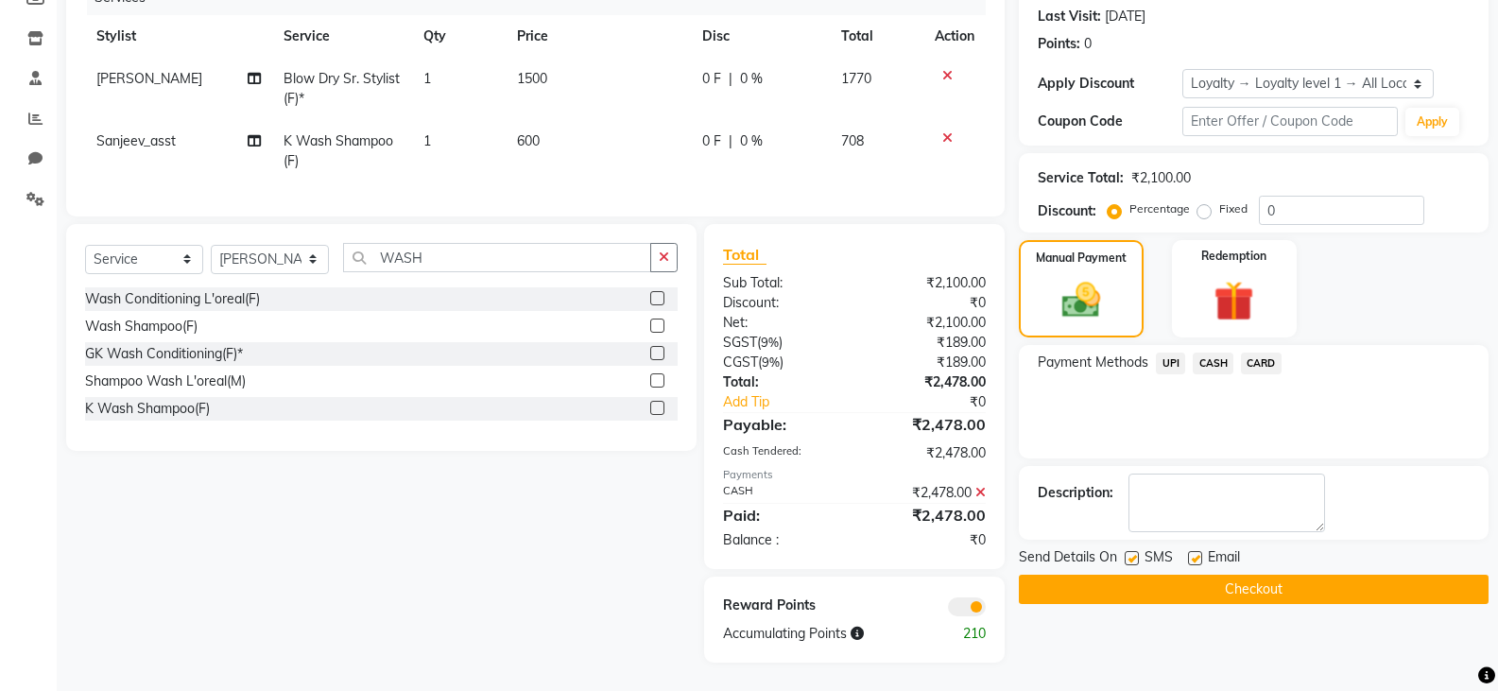
click at [1092, 575] on button "Checkout" at bounding box center [1254, 589] width 470 height 29
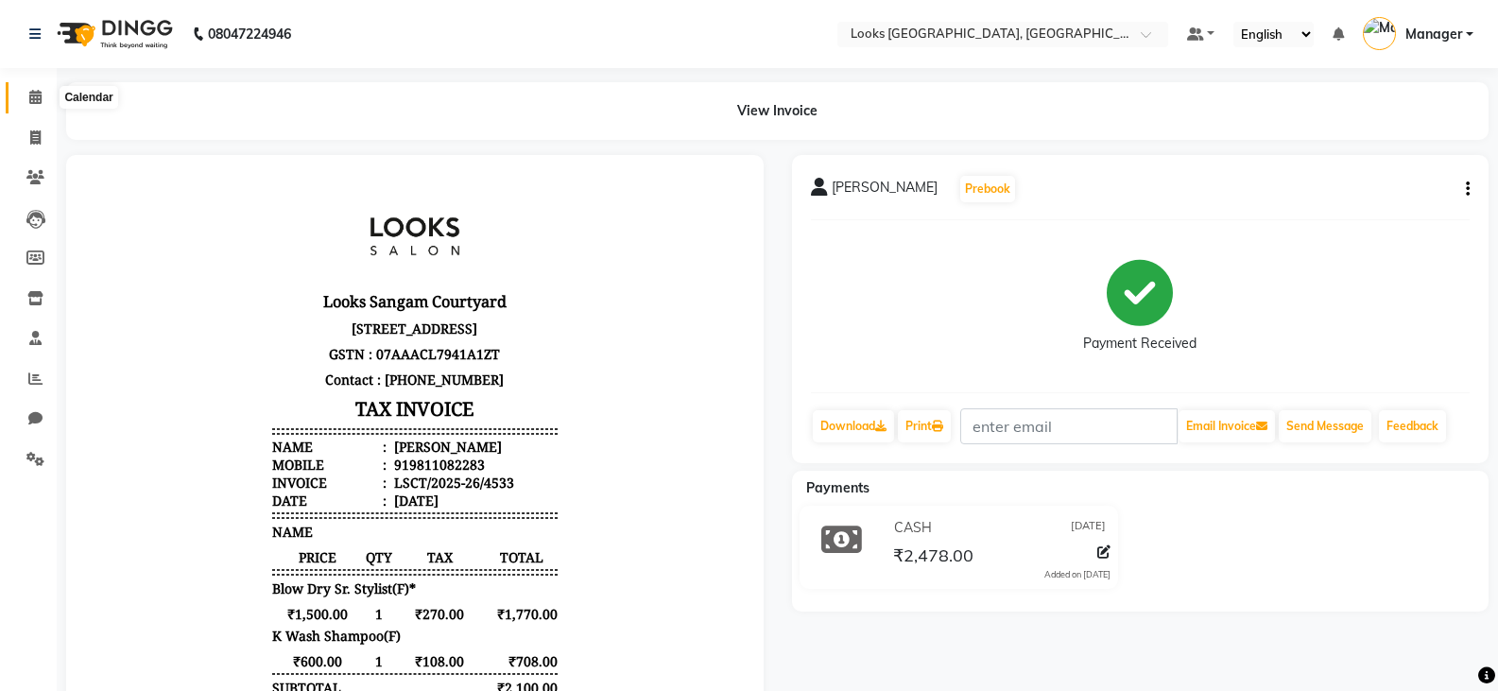
click at [34, 106] on span at bounding box center [35, 98] width 33 height 22
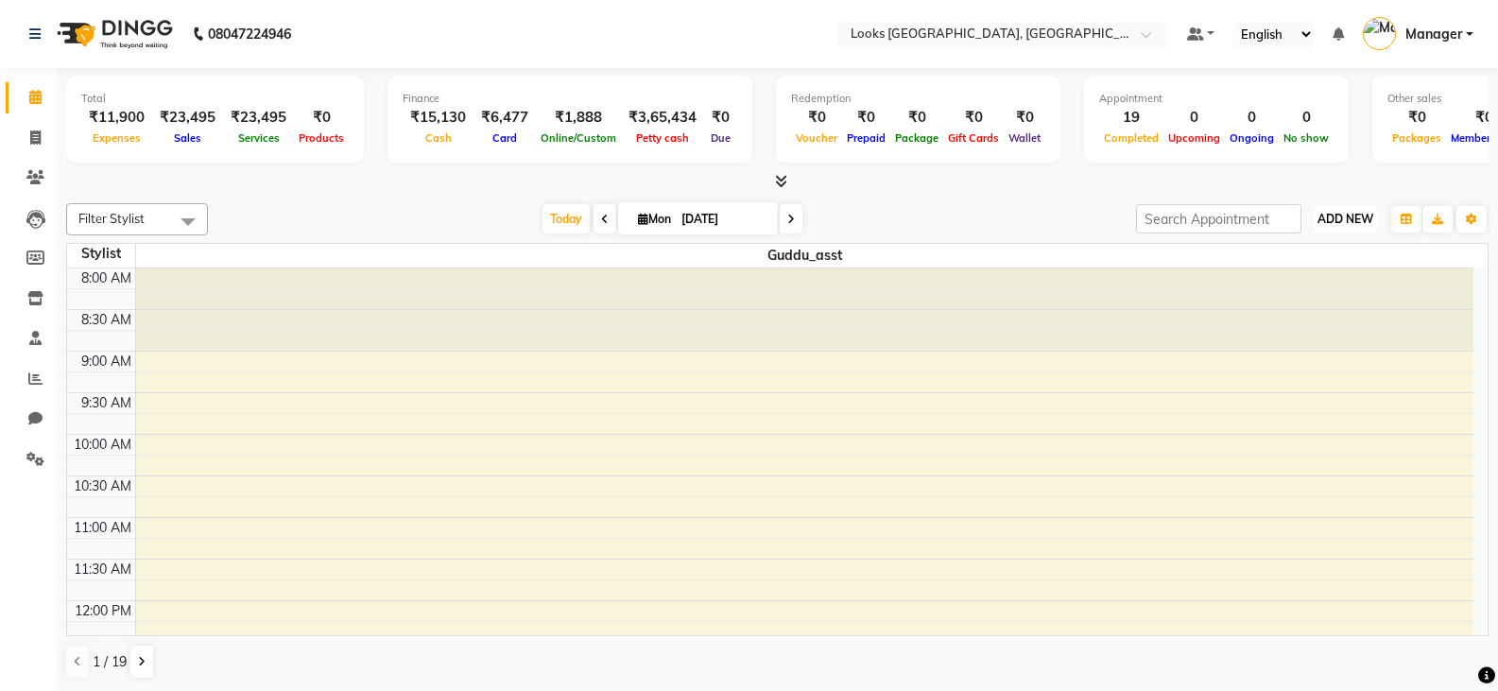
click at [1366, 216] on span "ADD NEW" at bounding box center [1345, 219] width 56 height 14
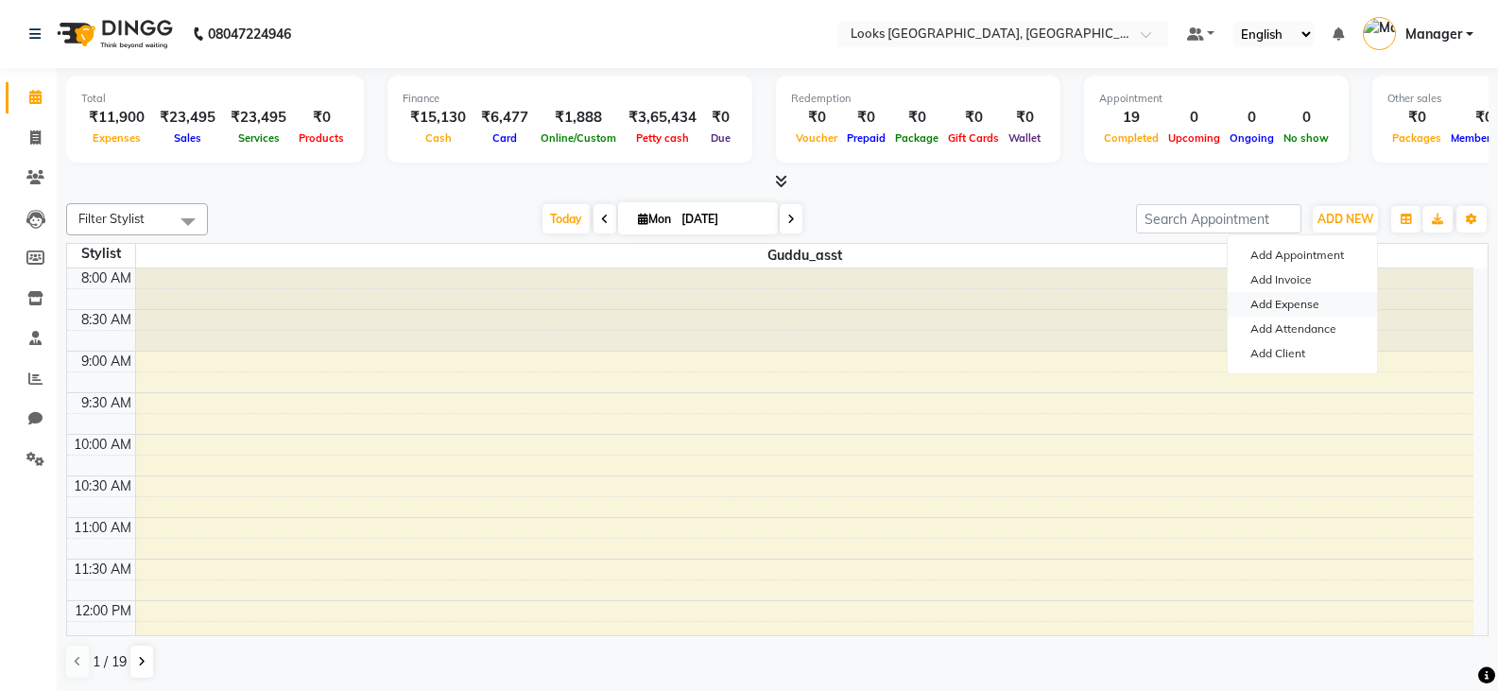
click at [1284, 309] on link "Add Expense" at bounding box center [1302, 304] width 149 height 25
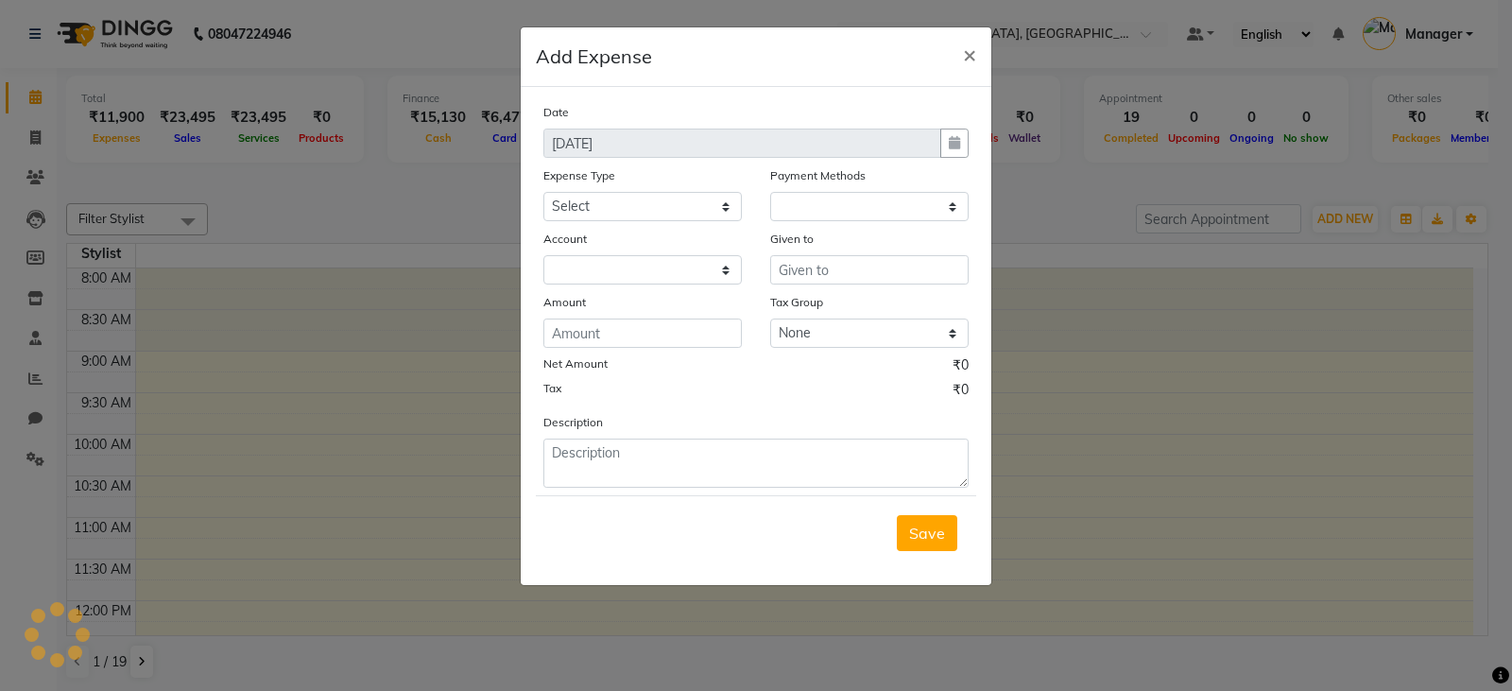
select select "1"
select select "8113"
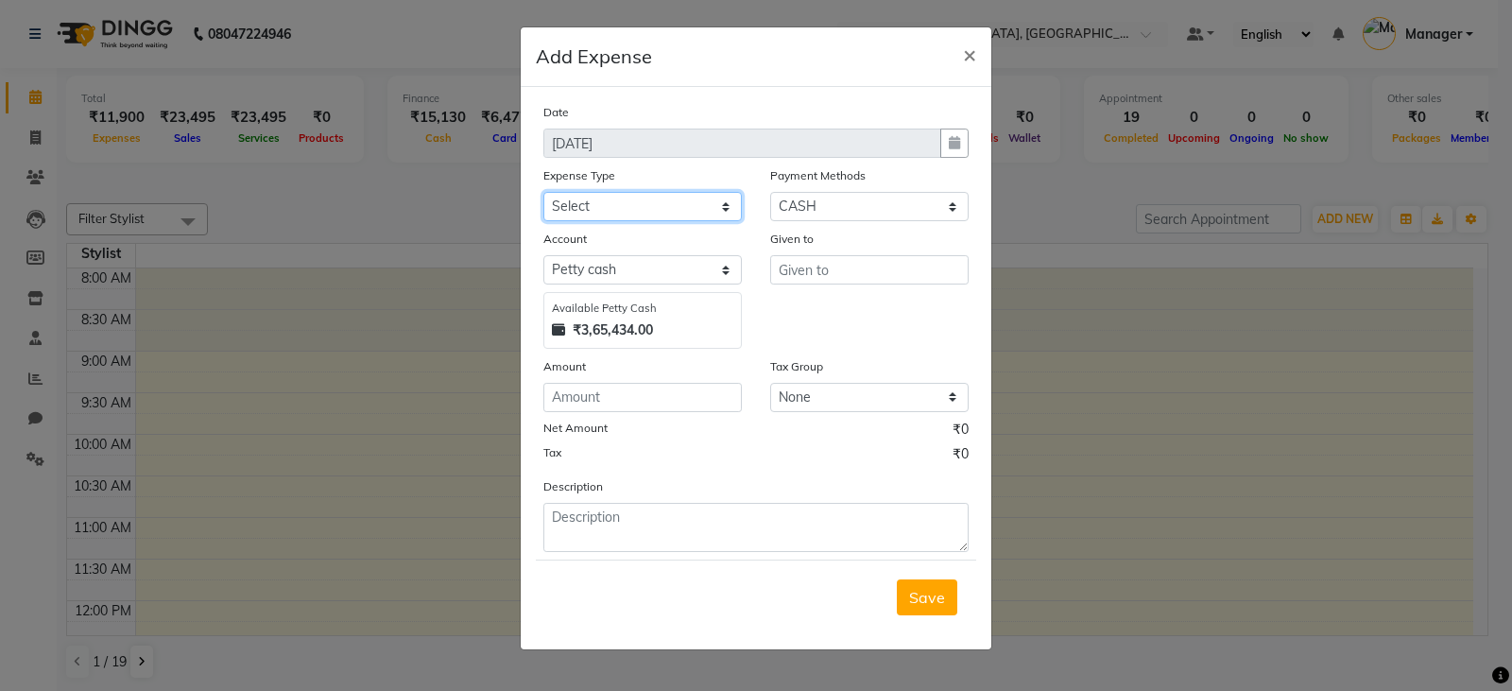
click at [594, 207] on select "Select Bank Deposit Blinkit Cash Handover CLIENT Client ordered food Client Ref…" at bounding box center [642, 206] width 198 height 29
select select "19731"
click at [543, 192] on select "Select Bank Deposit Blinkit Cash Handover CLIENT Client ordered food Client Ref…" at bounding box center [642, 206] width 198 height 29
click at [825, 269] on input "text" at bounding box center [869, 269] width 198 height 29
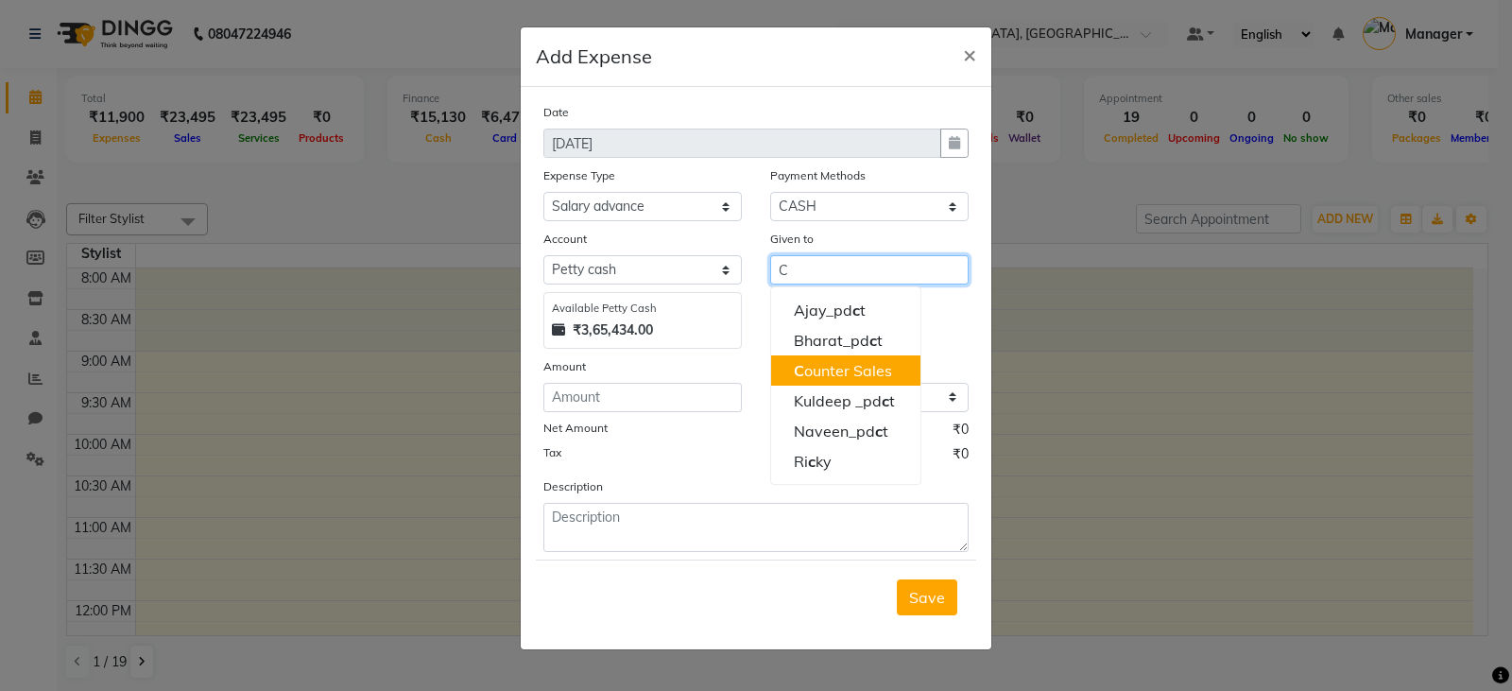
click at [824, 367] on ngb-highlight "C ounter Sales" at bounding box center [843, 370] width 98 height 19
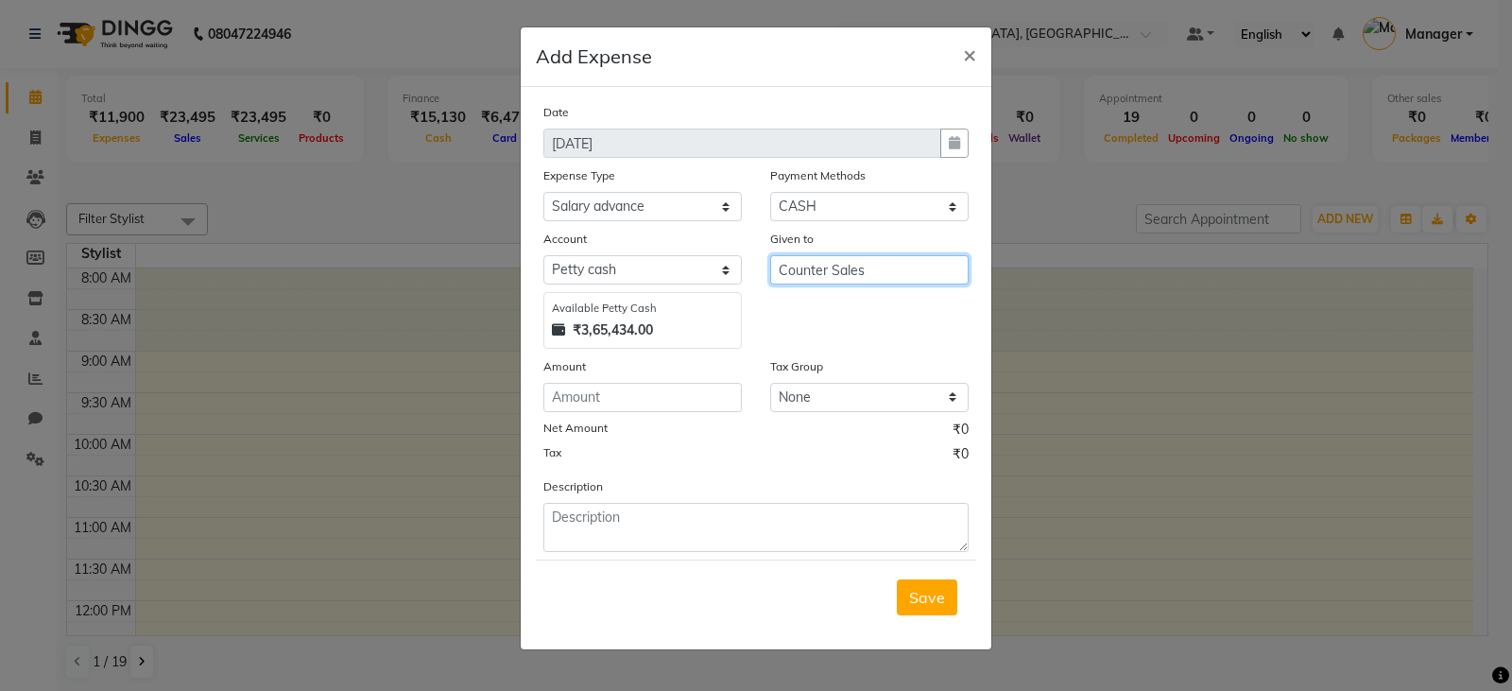
type input "Counter Sales"
click at [639, 403] on input "number" at bounding box center [642, 397] width 198 height 29
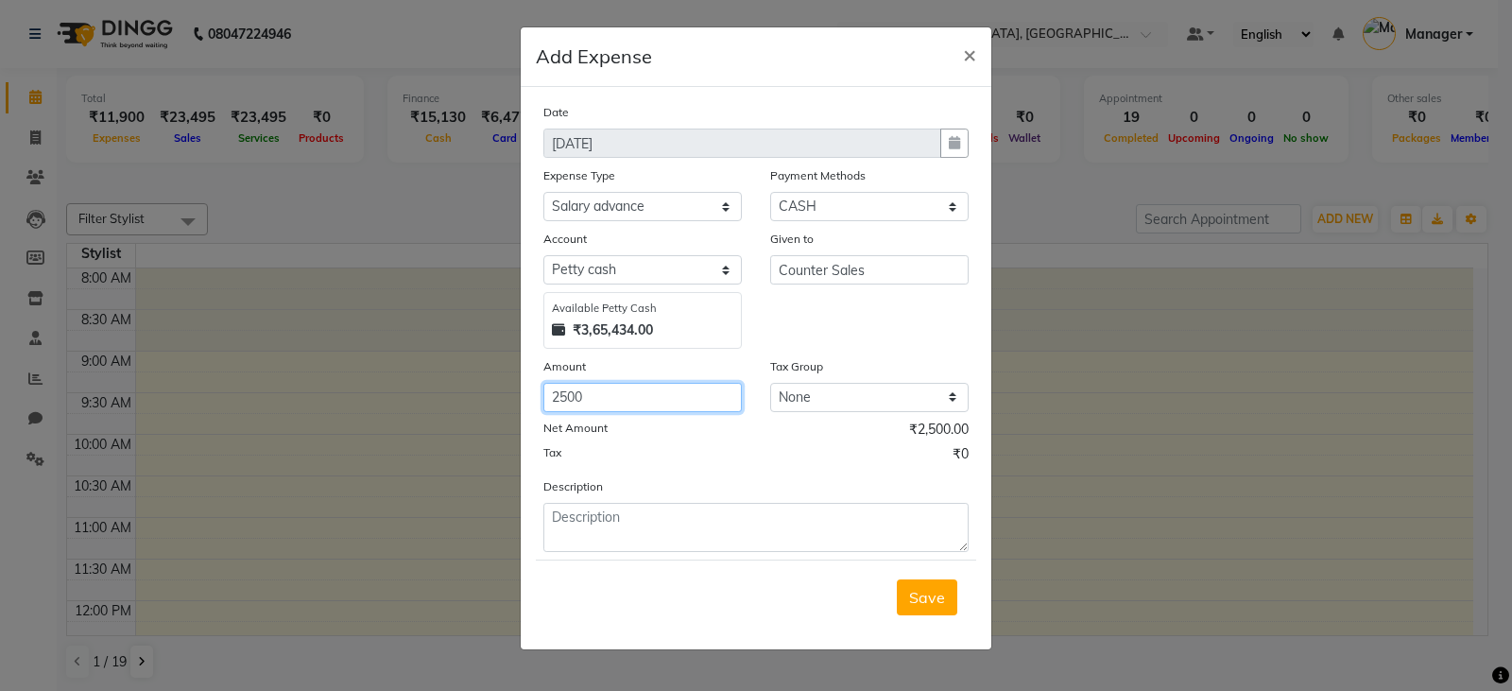
type input "2500"
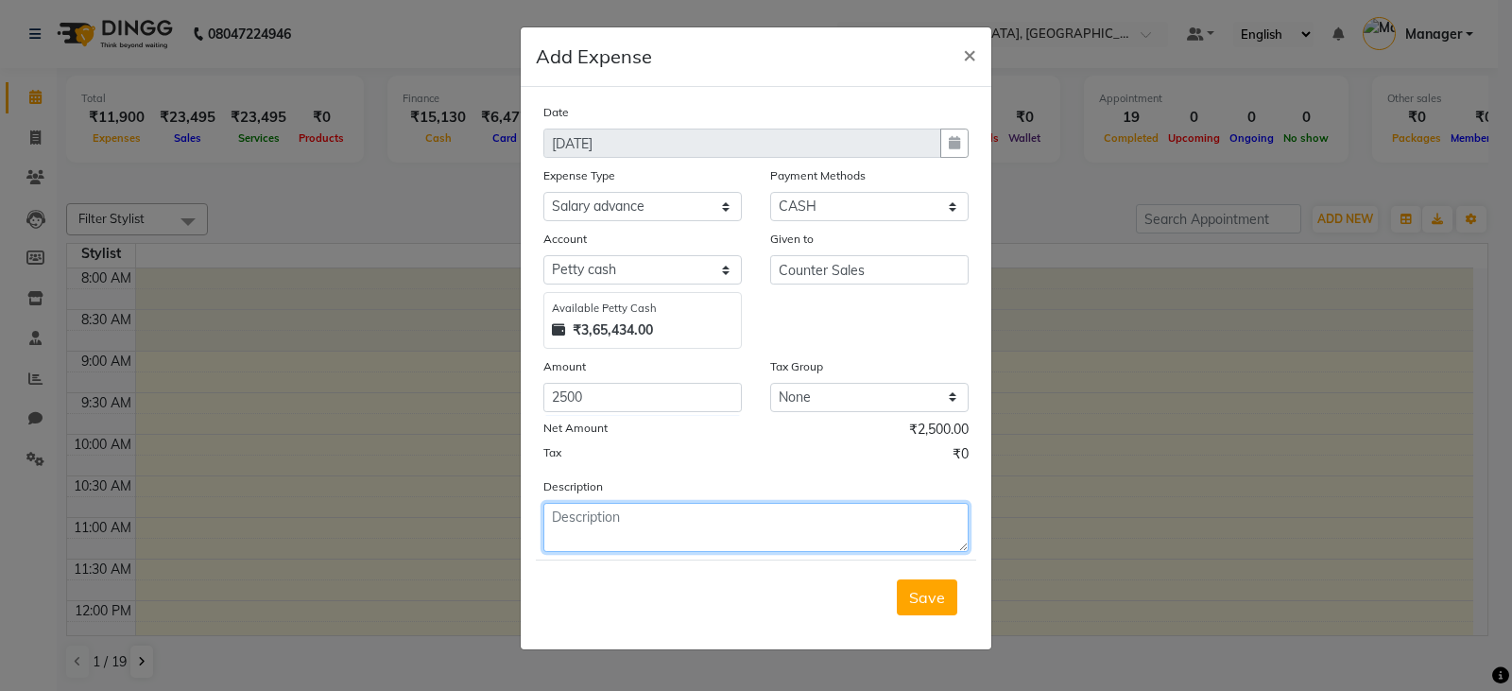
click at [639, 516] on textarea at bounding box center [755, 527] width 425 height 49
type textarea "HARSH HOUSEKEEPING AUGUST ADVANCE"
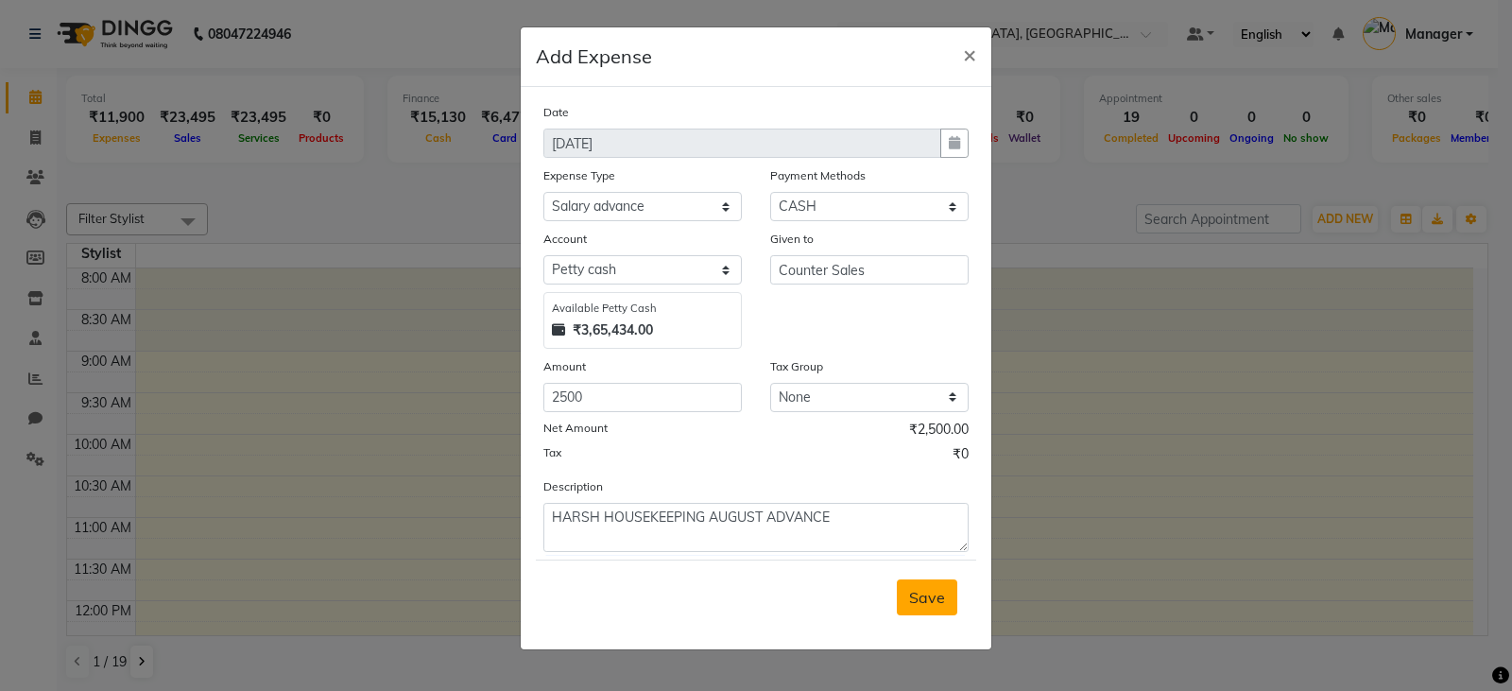
click at [914, 597] on span "Save" at bounding box center [927, 597] width 36 height 19
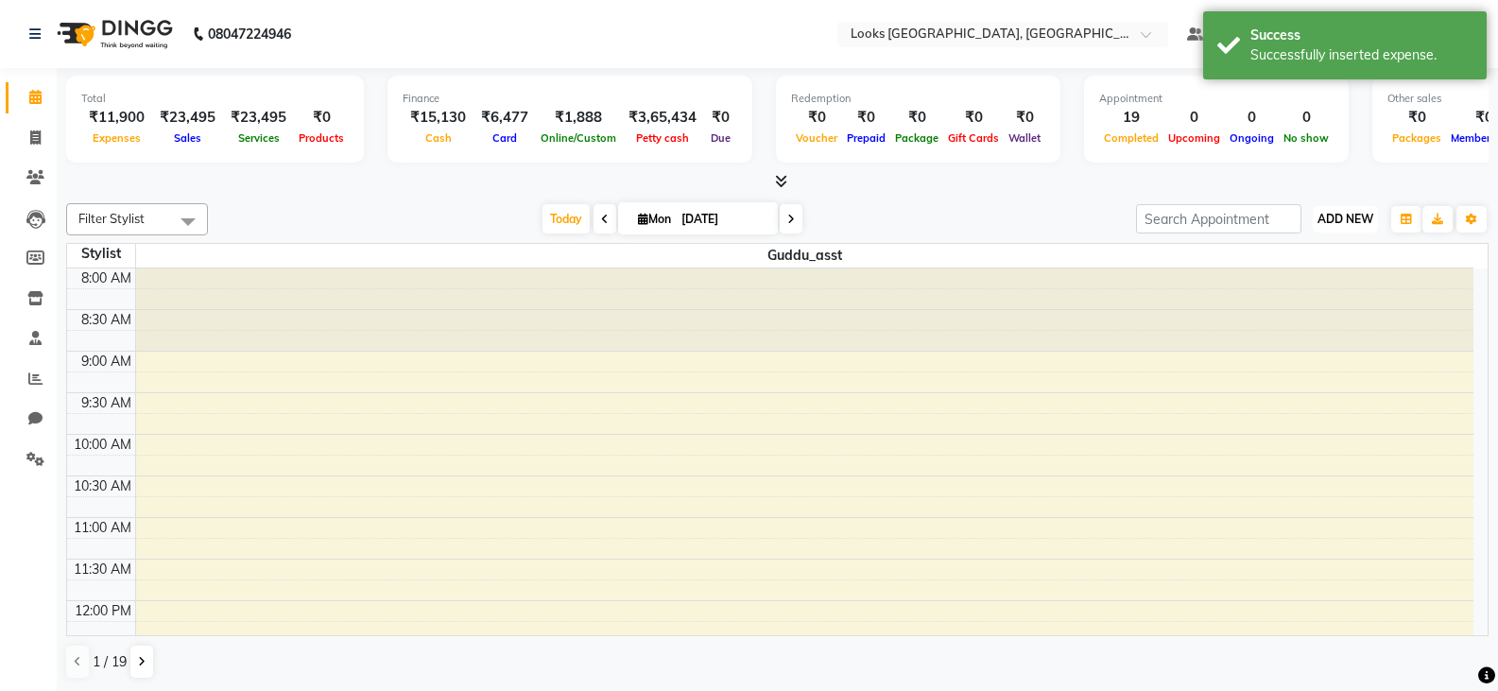
click at [1357, 224] on span "ADD NEW" at bounding box center [1345, 219] width 56 height 14
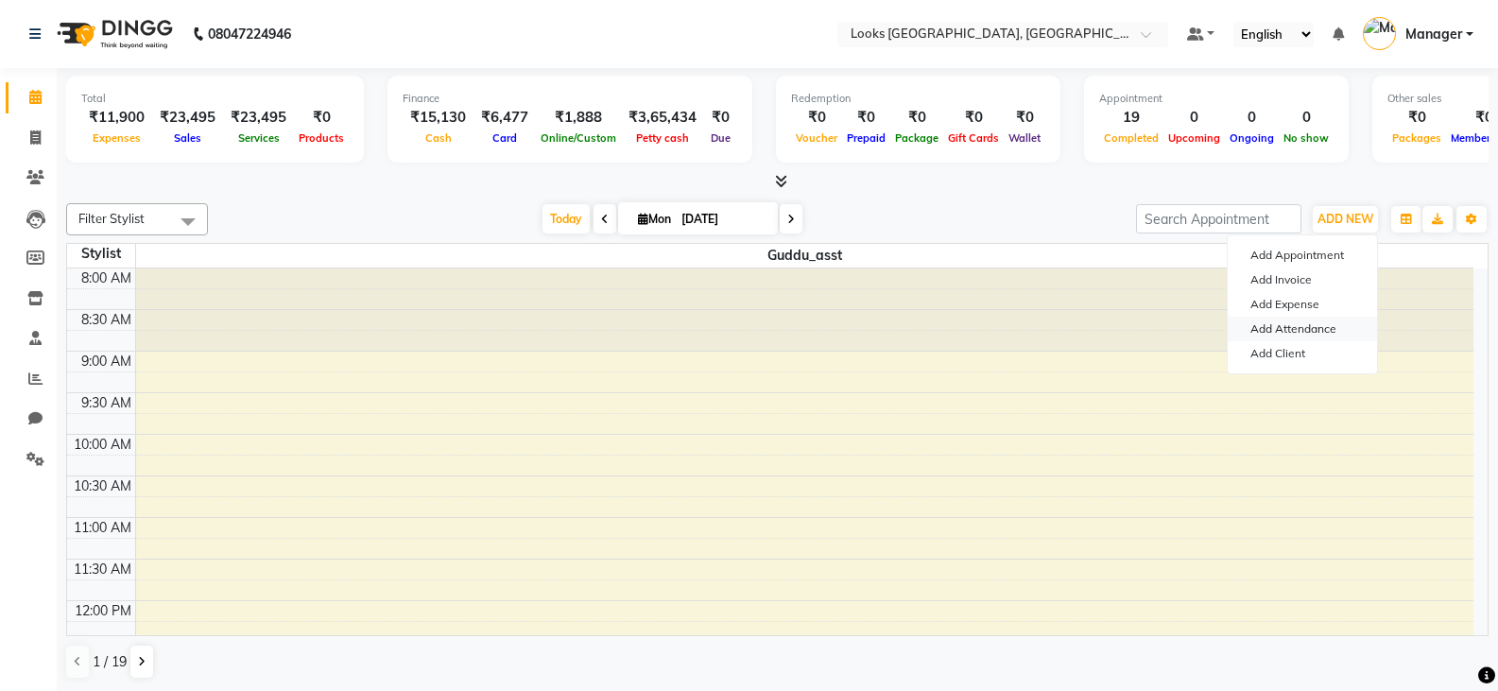
click at [1297, 331] on link "Add Attendance" at bounding box center [1302, 329] width 149 height 25
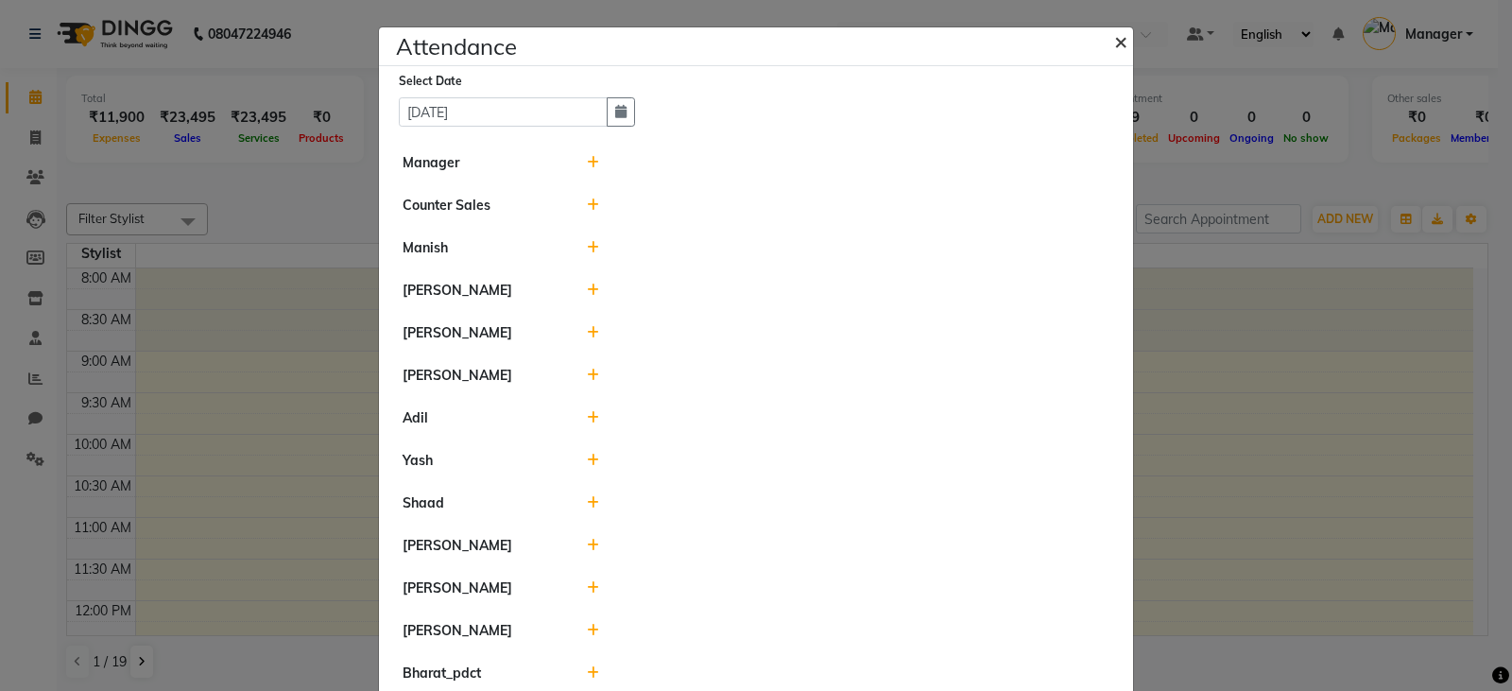
click at [1114, 38] on span "×" at bounding box center [1120, 40] width 13 height 28
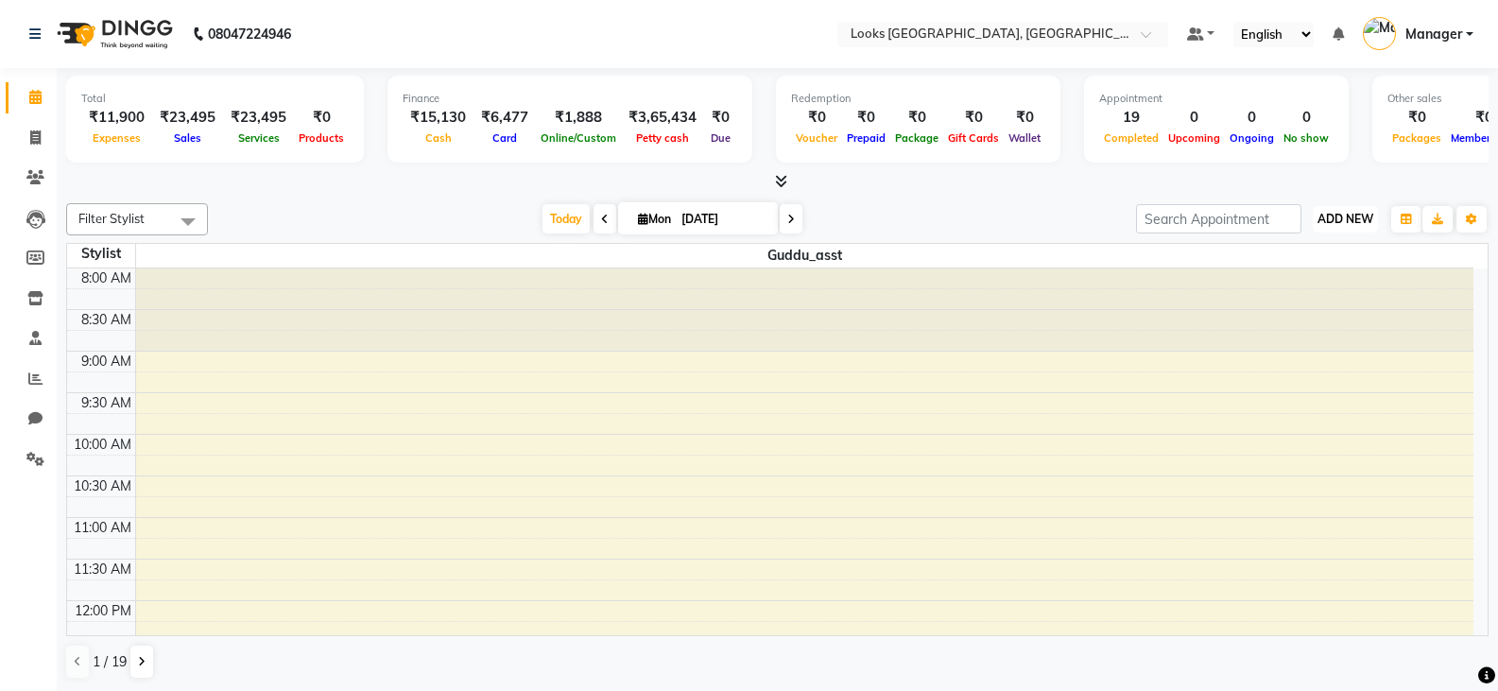
click at [1352, 210] on button "ADD NEW Toggle Dropdown" at bounding box center [1345, 219] width 65 height 26
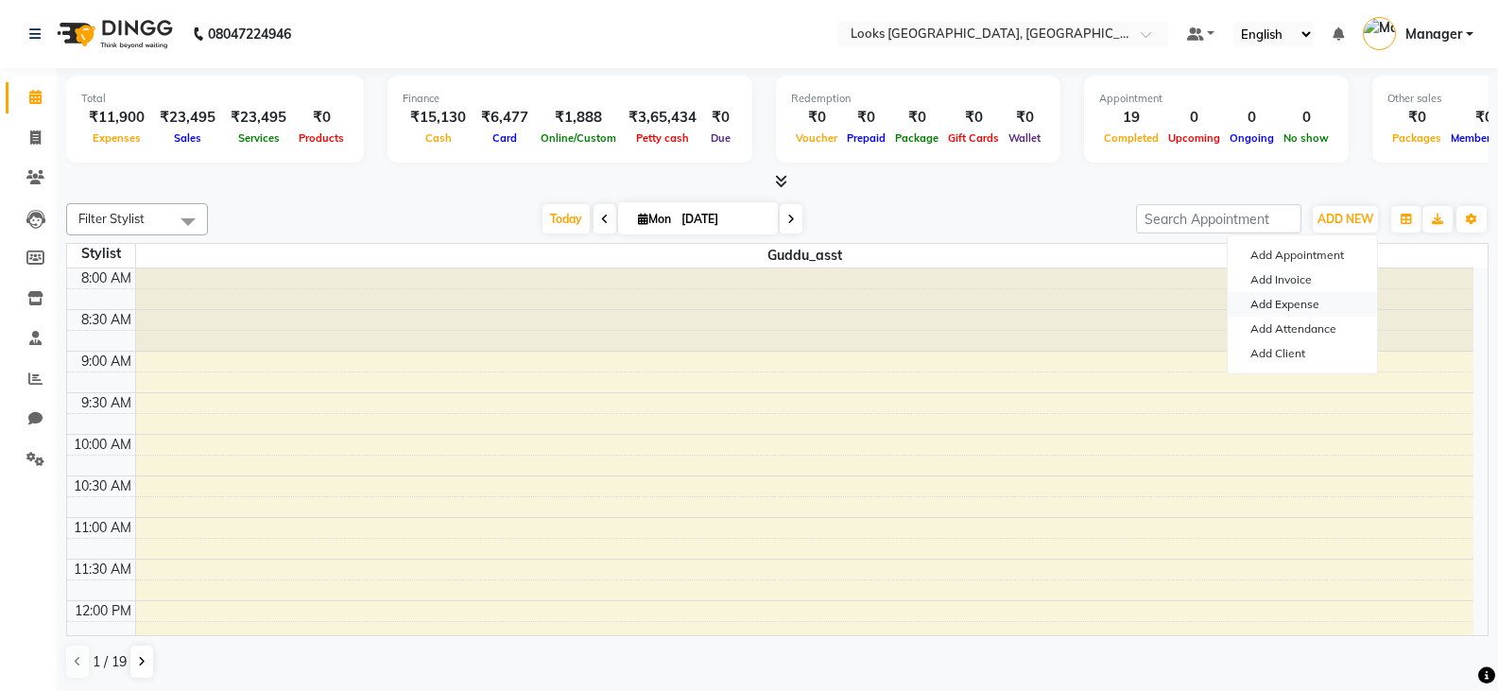
click at [1278, 303] on link "Add Expense" at bounding box center [1302, 304] width 149 height 25
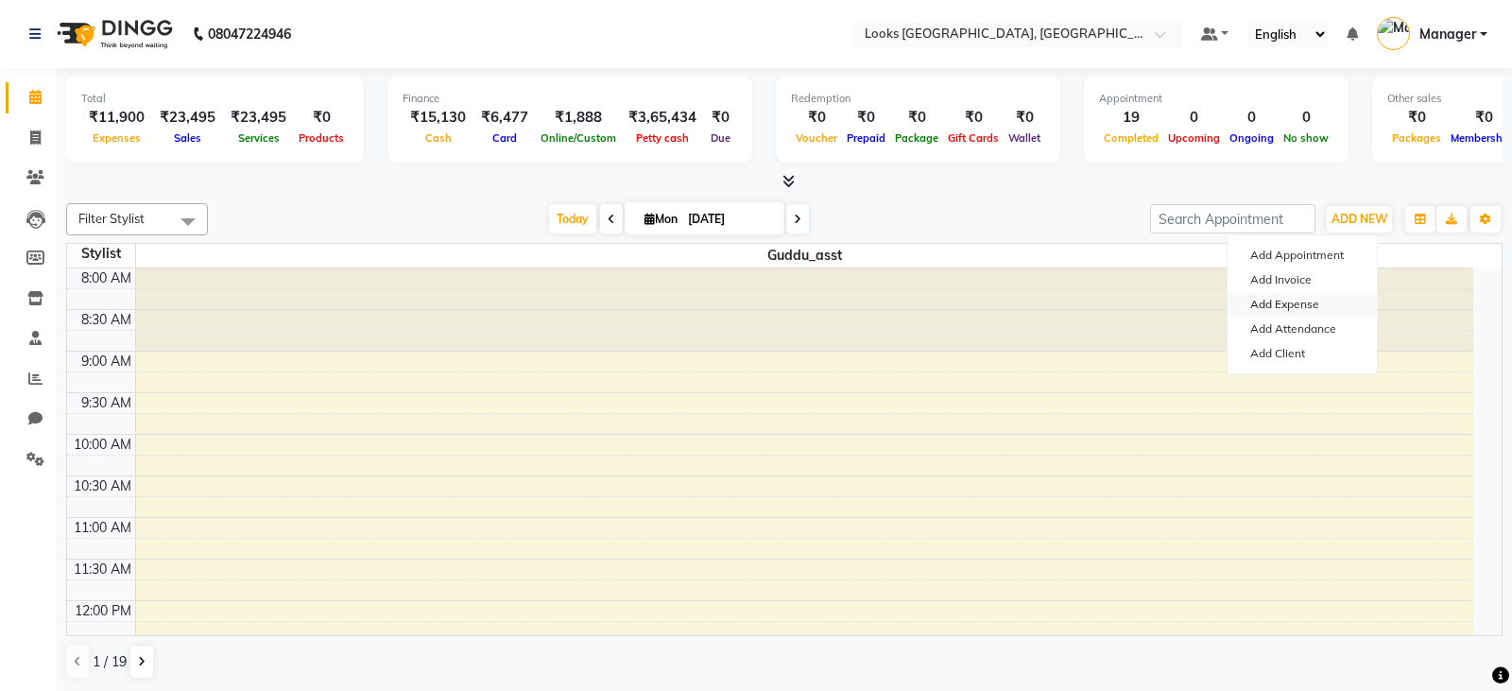
select select "1"
select select "8113"
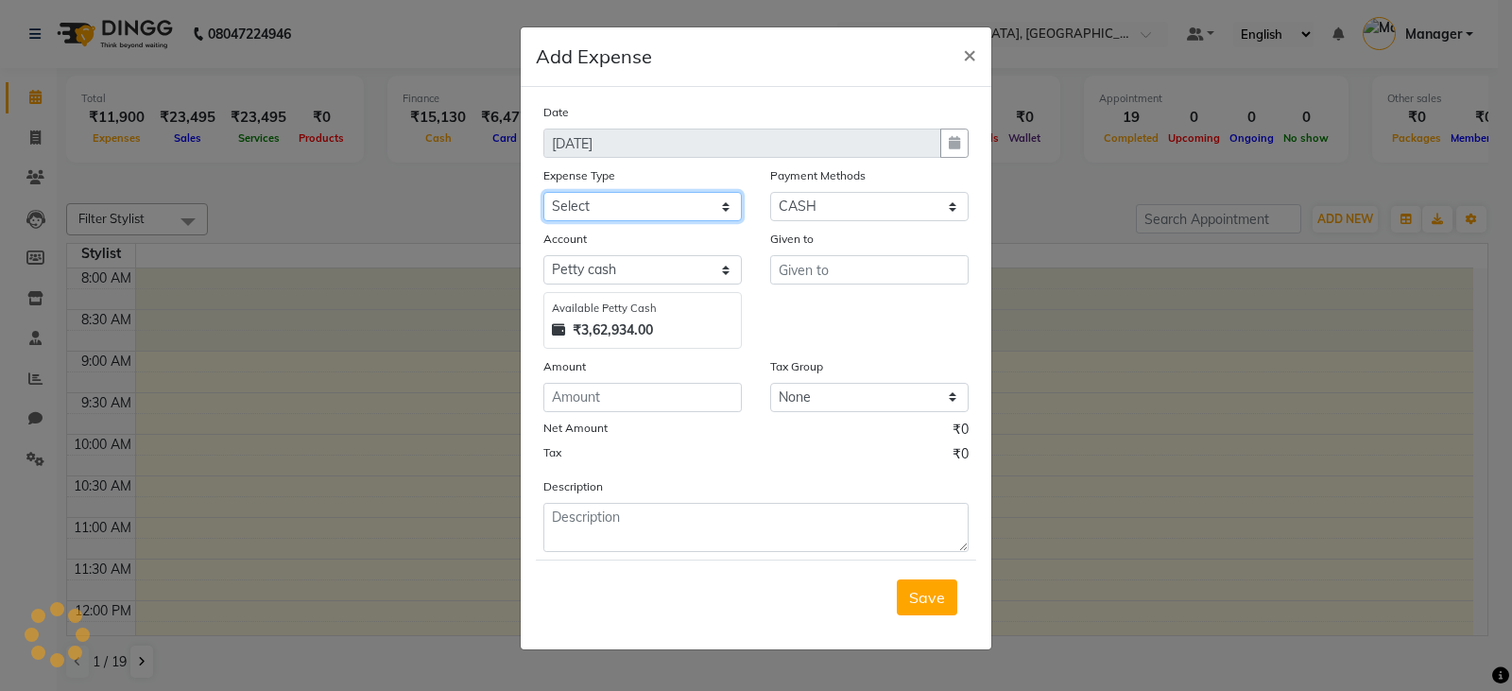
click at [599, 199] on select "Select Bank Deposit Blinkit Cash Handover CLIENT Client ordered food Client Ref…" at bounding box center [642, 206] width 198 height 29
select select "19731"
click at [543, 192] on select "Select Bank Deposit Blinkit Cash Handover CLIENT Client ordered food Client Ref…" at bounding box center [642, 206] width 198 height 29
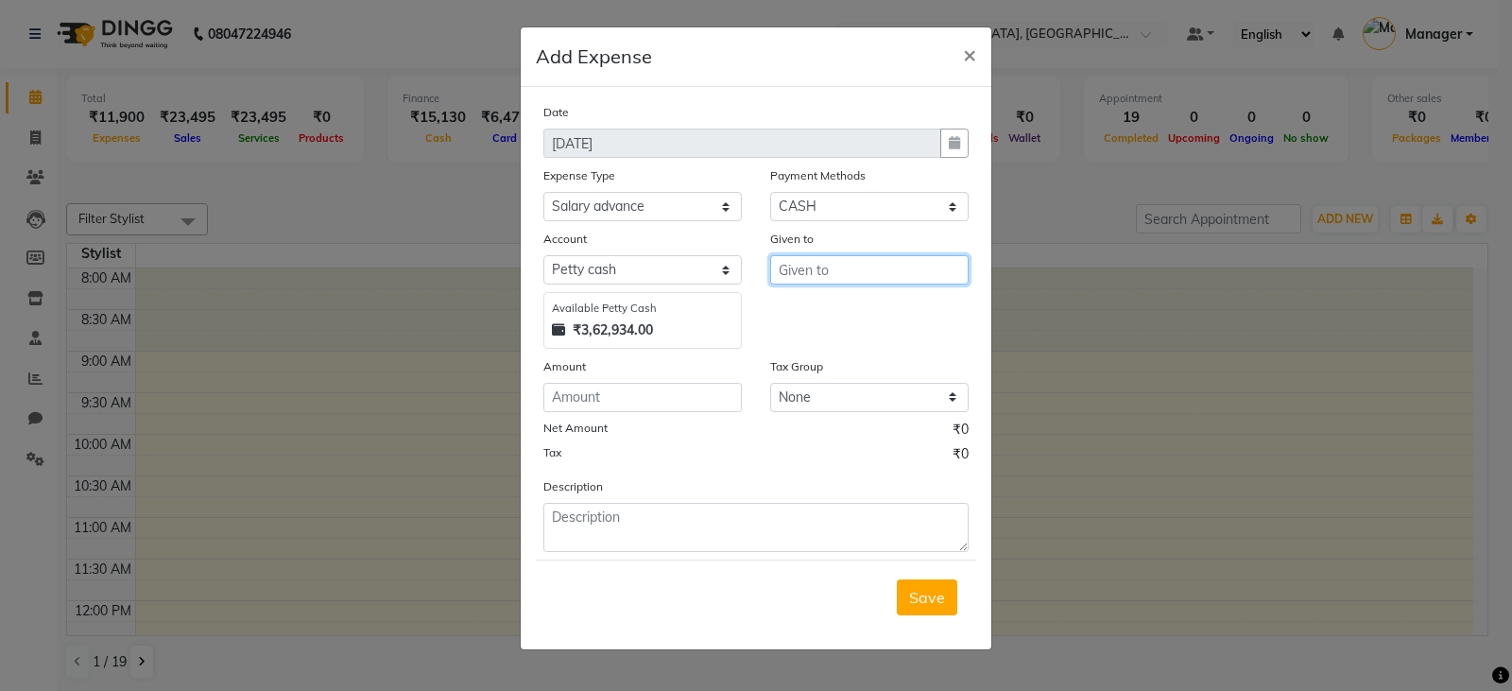
click at [850, 267] on input "text" at bounding box center [869, 269] width 198 height 29
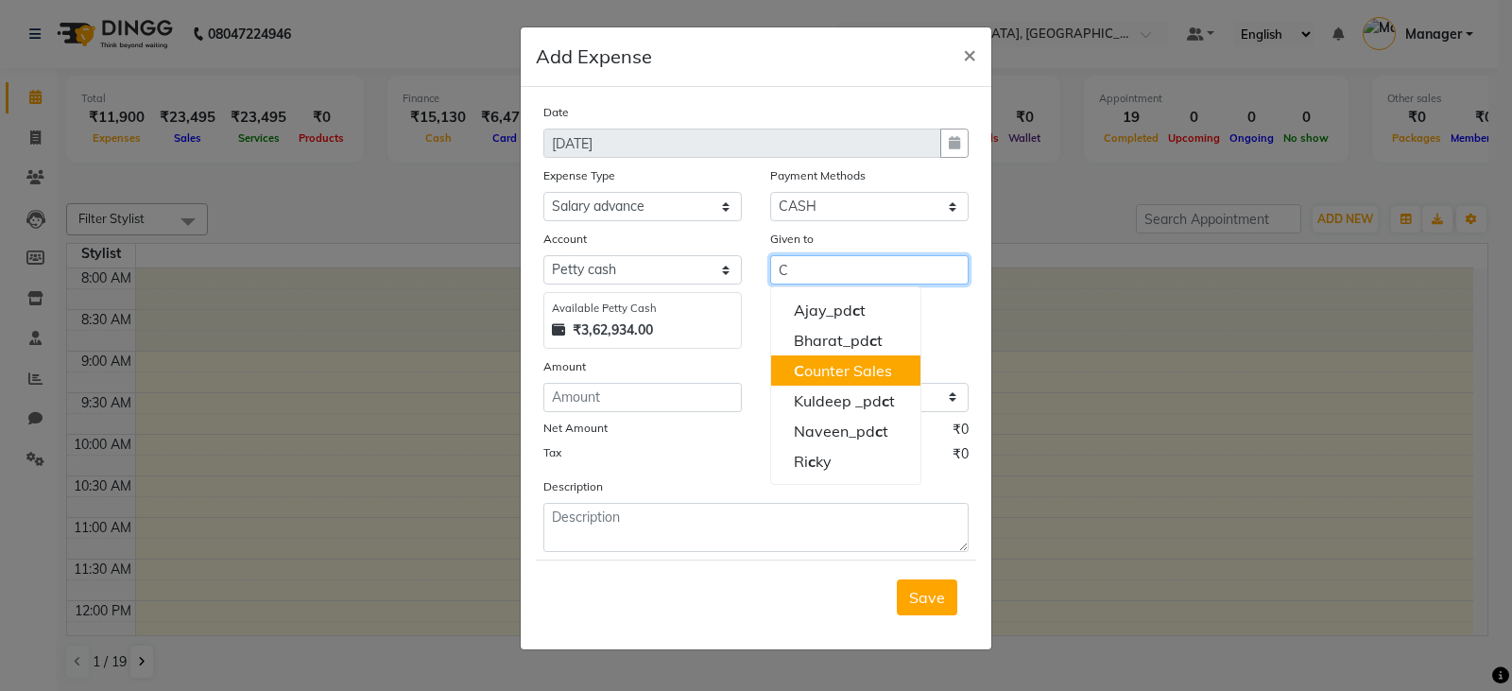
click at [817, 372] on ngb-highlight "C ounter Sales" at bounding box center [843, 370] width 98 height 19
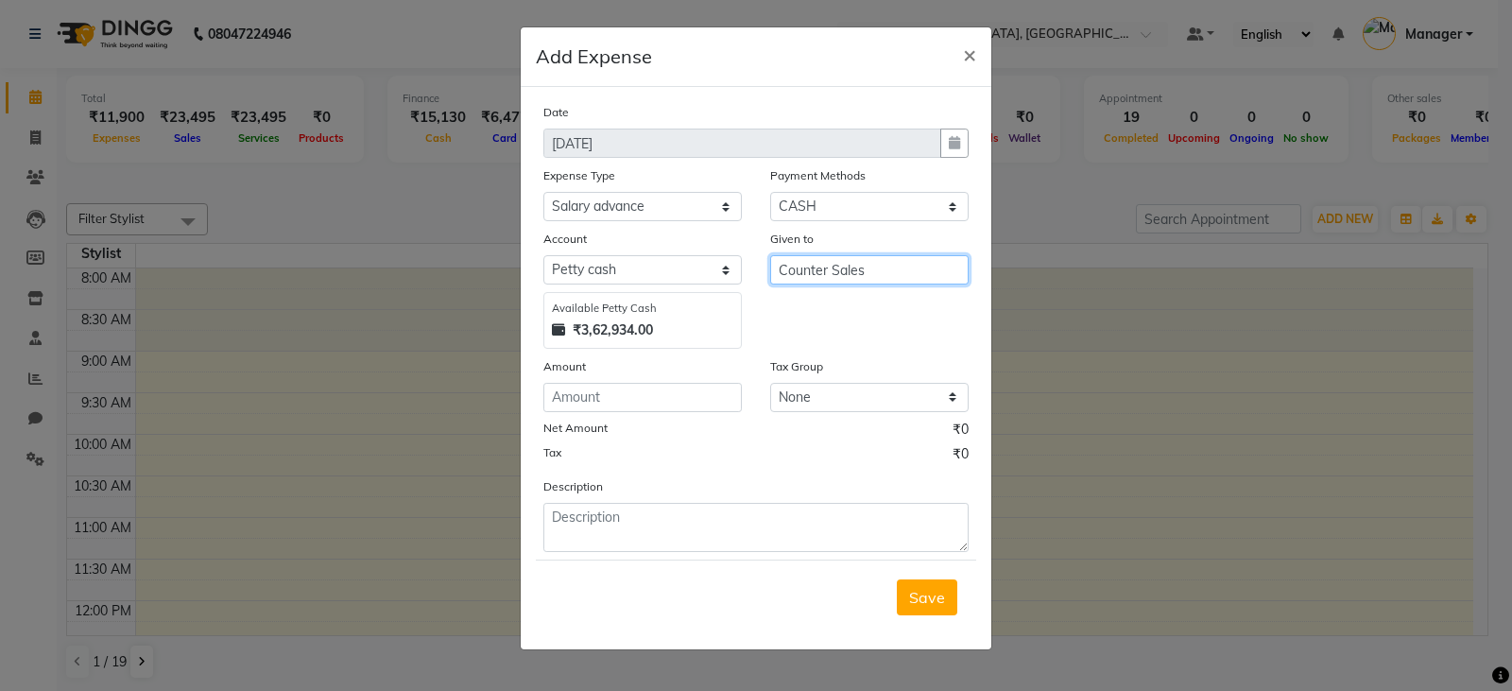
type input "Counter Sales"
click at [662, 409] on input "number" at bounding box center [642, 397] width 198 height 29
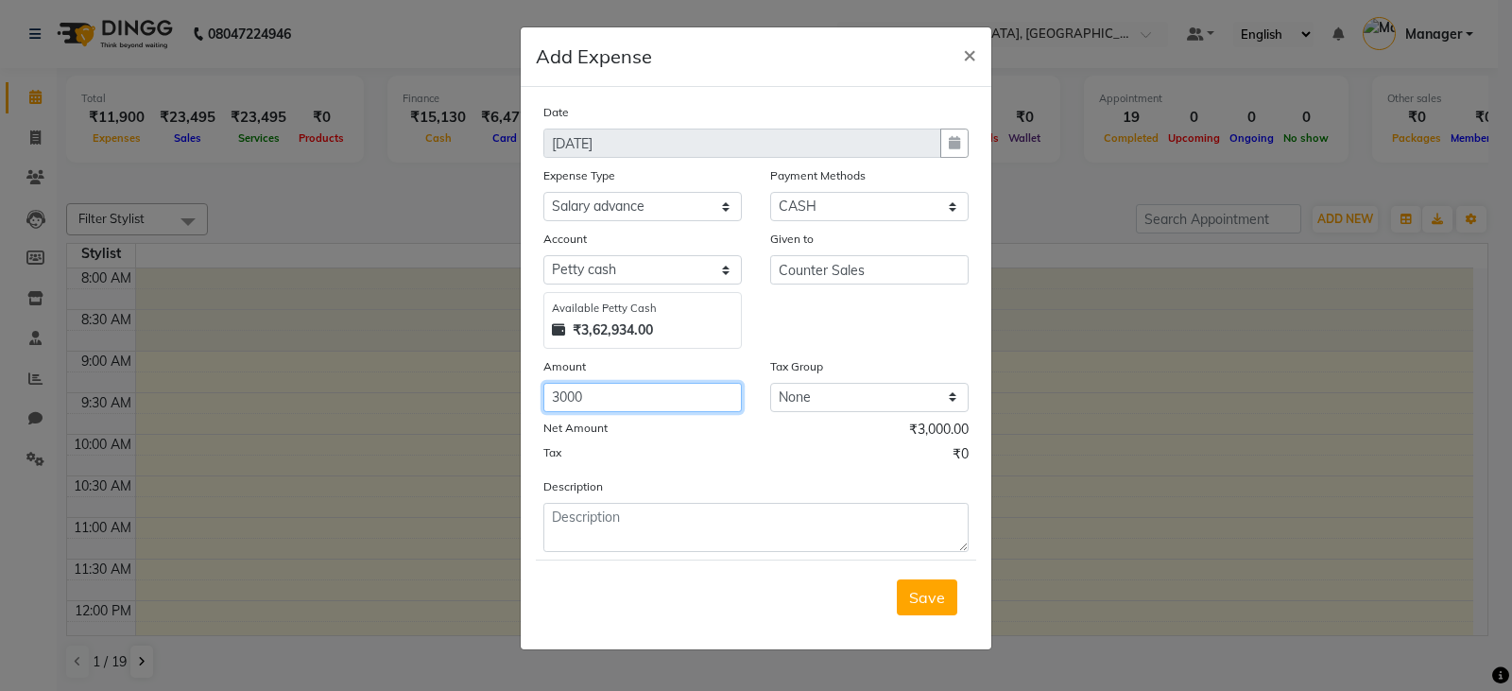
type input "3000"
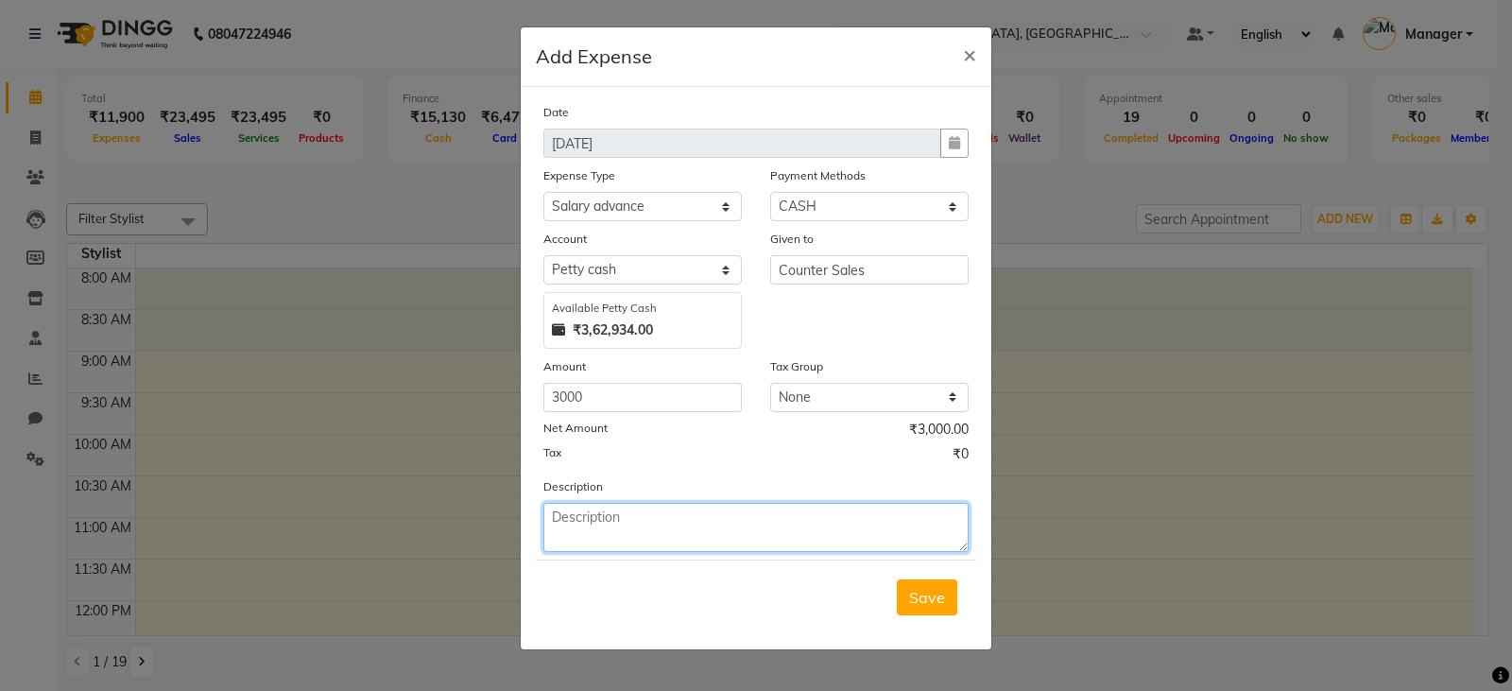
click at [769, 531] on textarea at bounding box center [755, 527] width 425 height 49
click at [647, 517] on textarea "AJAY PEDICURITS" at bounding box center [755, 527] width 425 height 49
click at [689, 516] on textarea "AJAY PEDICURISTS" at bounding box center [755, 527] width 425 height 49
type textarea "AJAY PEDICURIST AUAGUST ADVANCE"
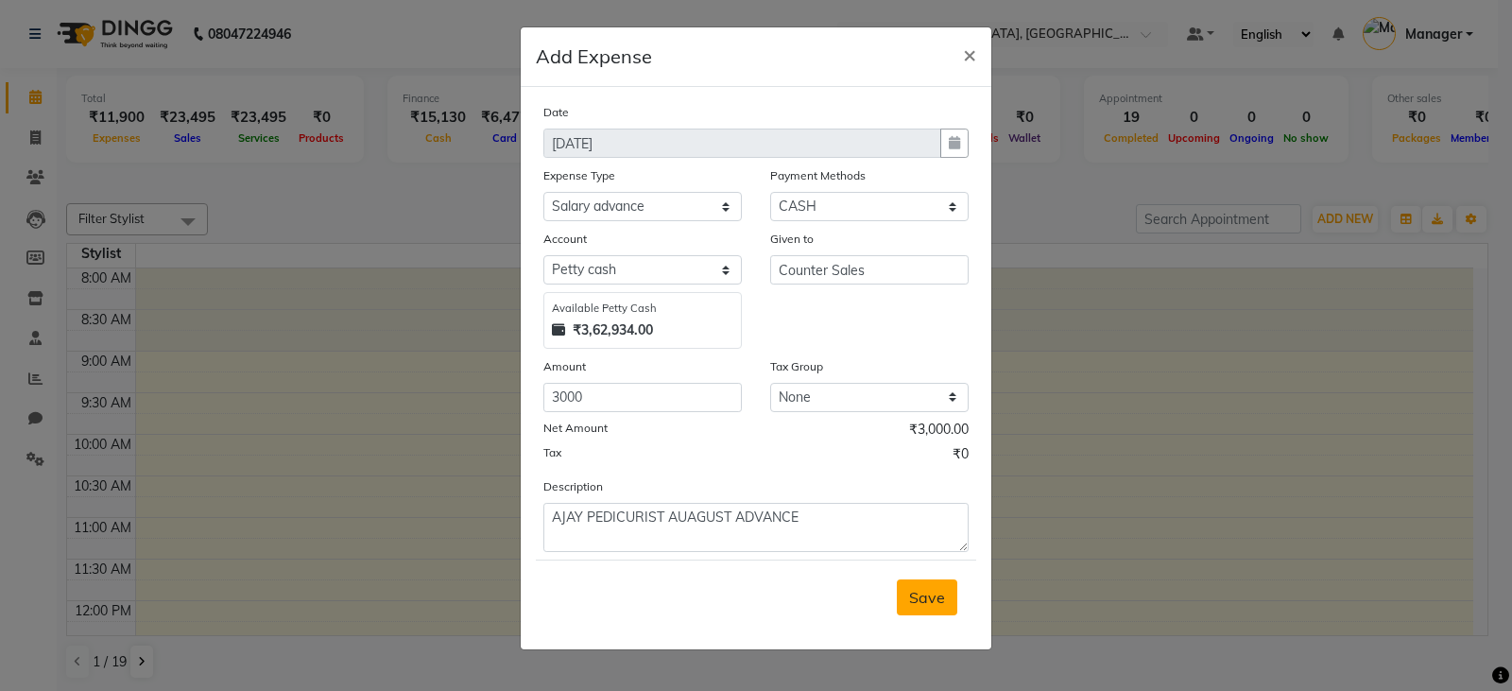
click at [930, 594] on span "Save" at bounding box center [927, 597] width 36 height 19
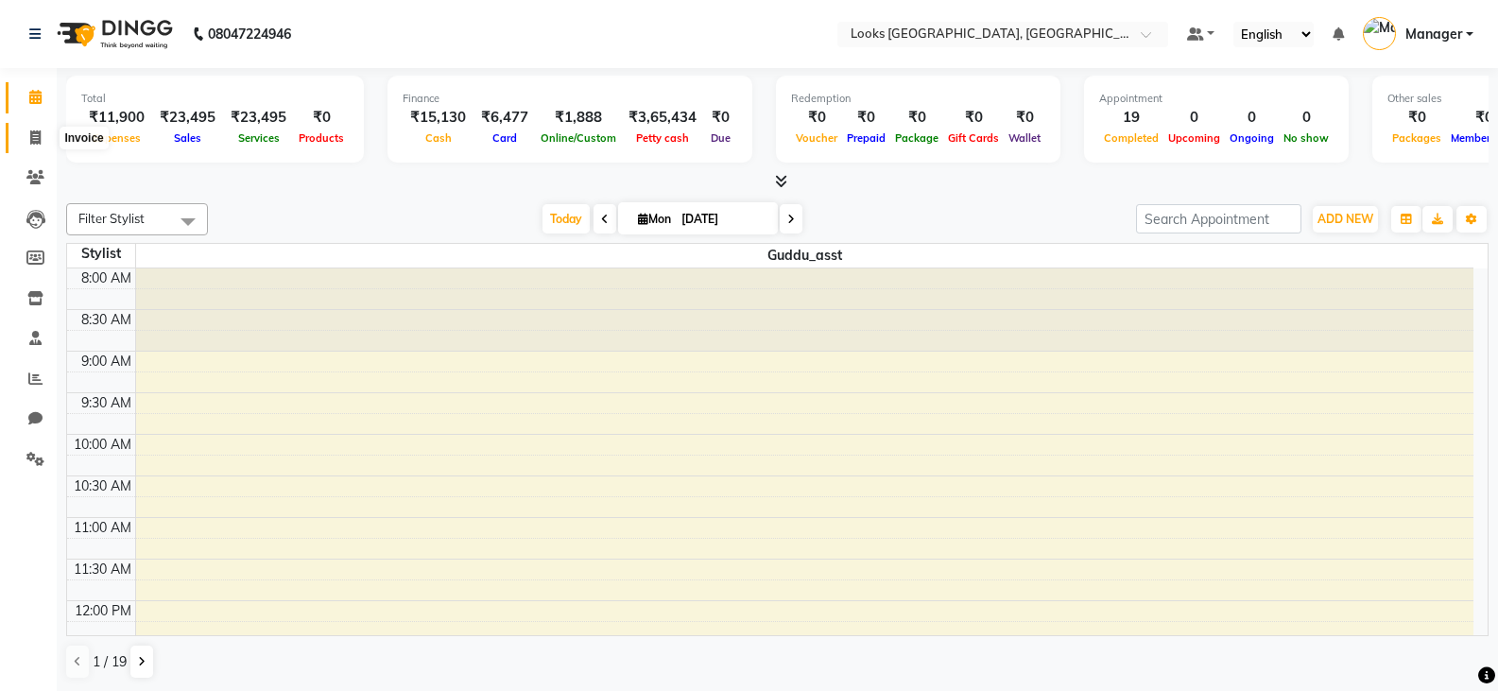
click at [40, 136] on icon at bounding box center [35, 137] width 10 height 14
select select "service"
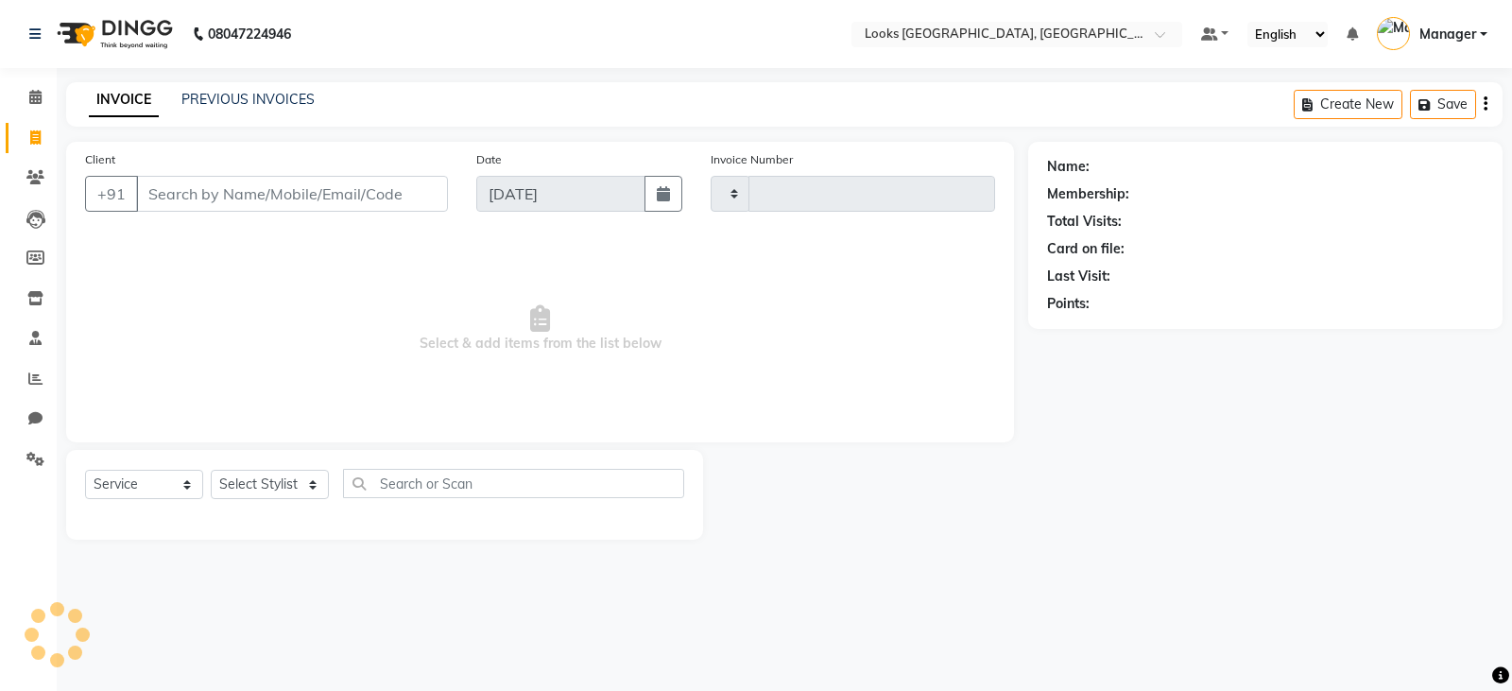
type input "4534"
select select "8942"
click at [33, 105] on span at bounding box center [35, 98] width 33 height 22
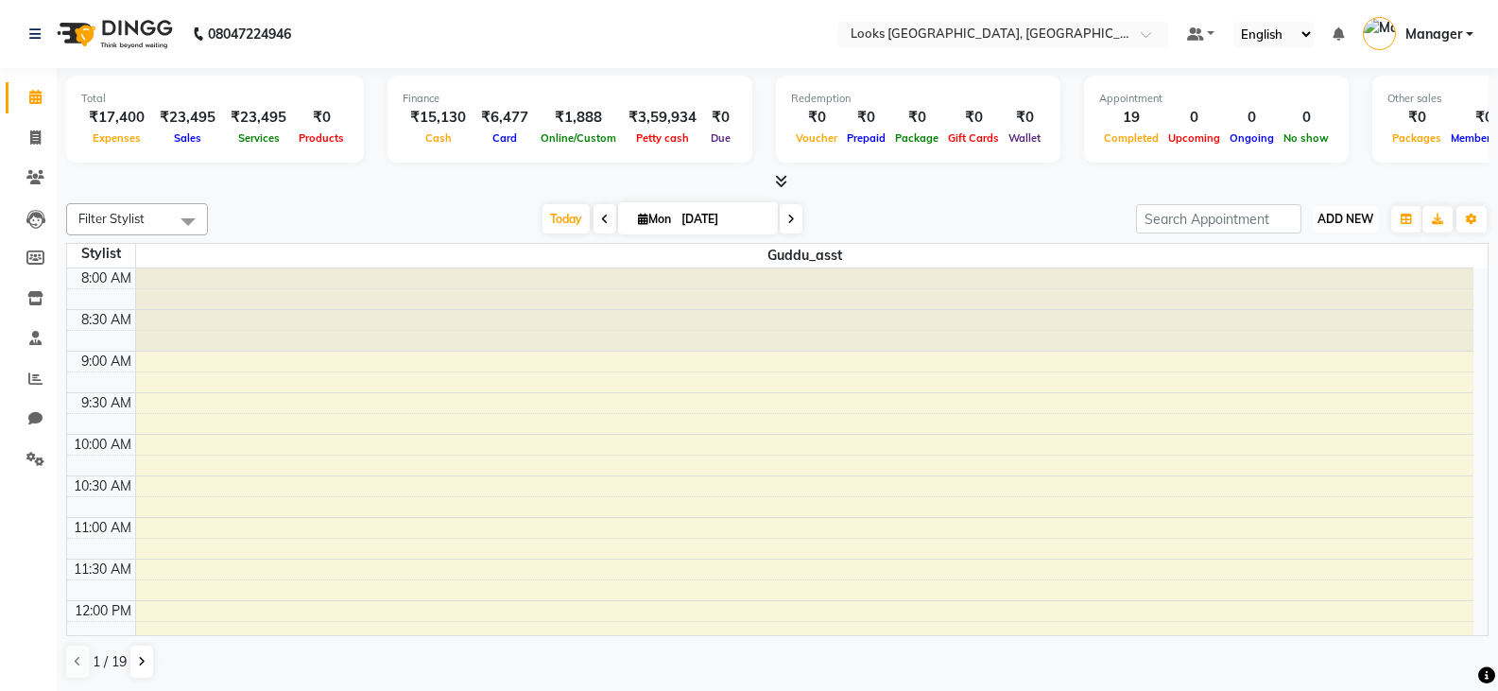
click at [1354, 217] on span "ADD NEW" at bounding box center [1345, 219] width 56 height 14
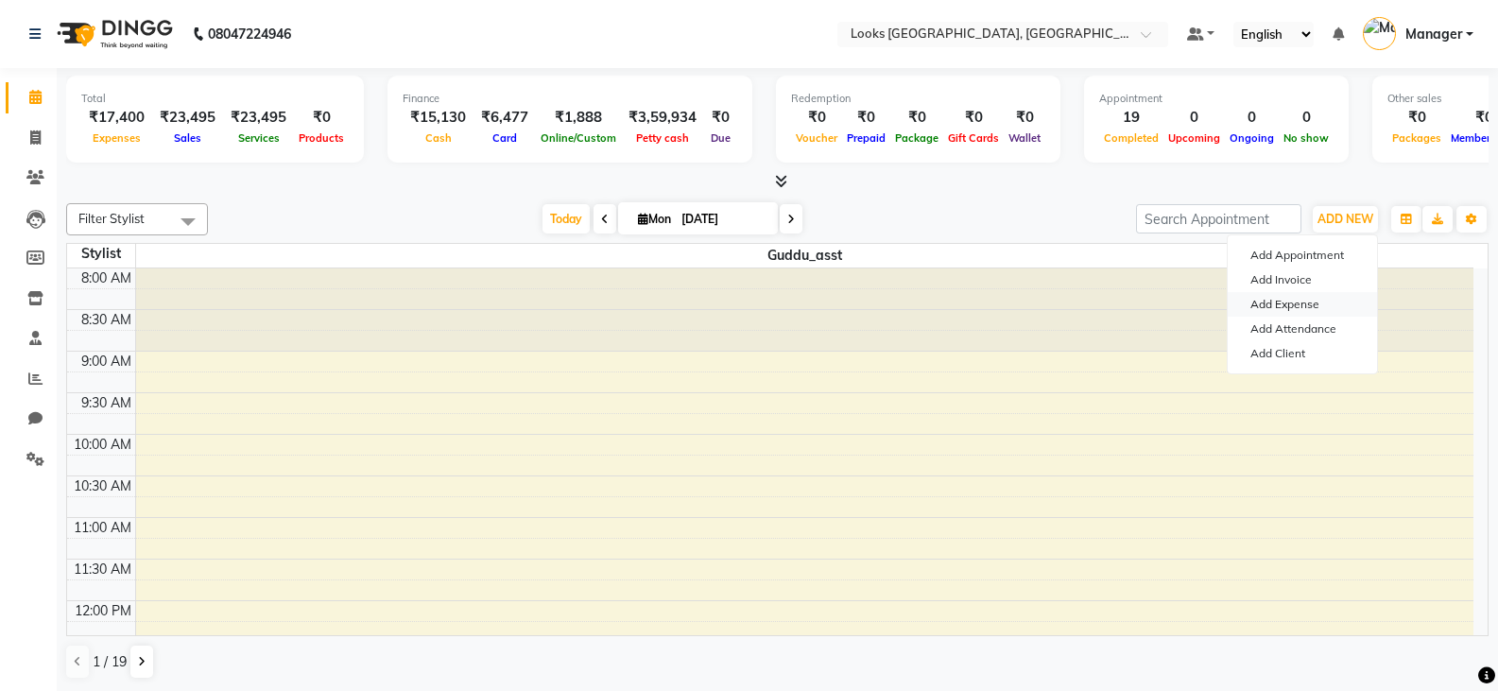
click at [1282, 302] on link "Add Expense" at bounding box center [1302, 304] width 149 height 25
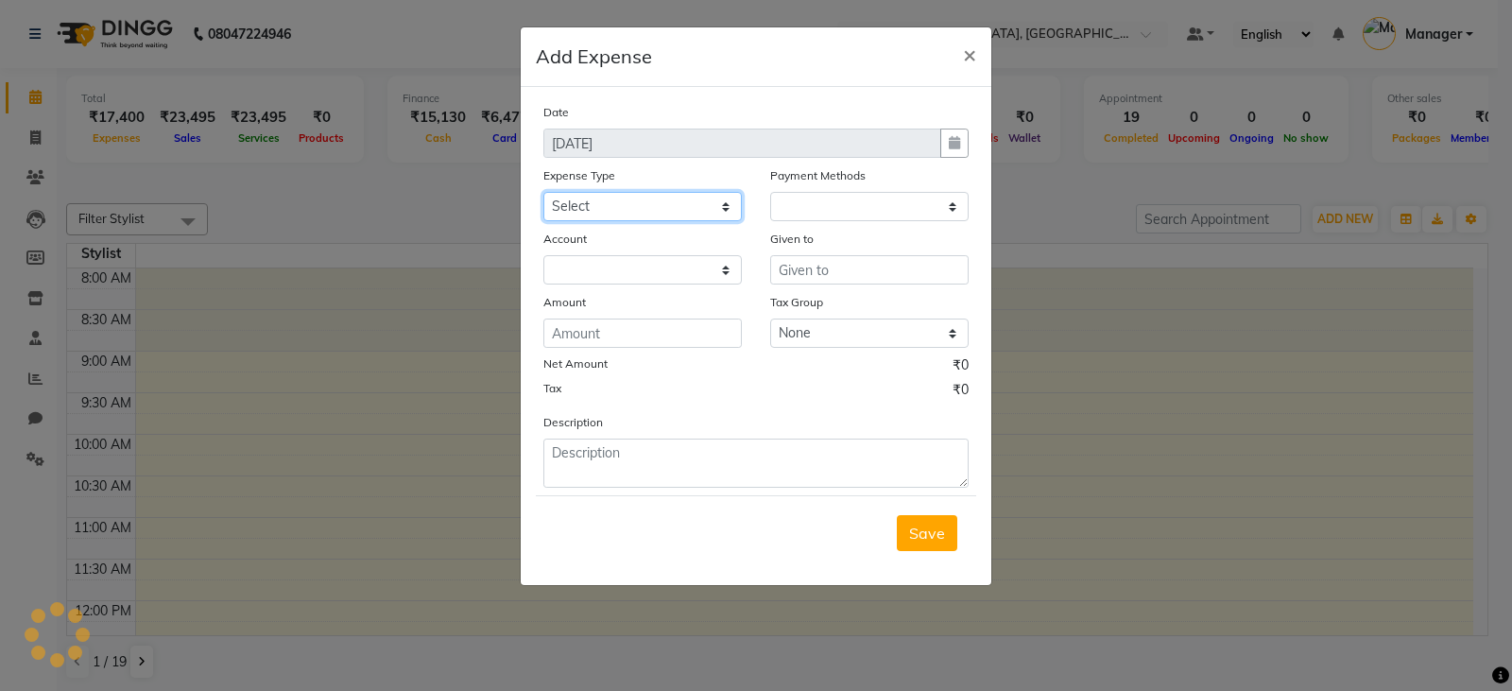
click at [631, 207] on select "Select Bank Deposit Blinkit Cash Handover CLIENT Client ordered food Client Ref…" at bounding box center [642, 206] width 198 height 29
select select "1"
select select "8113"
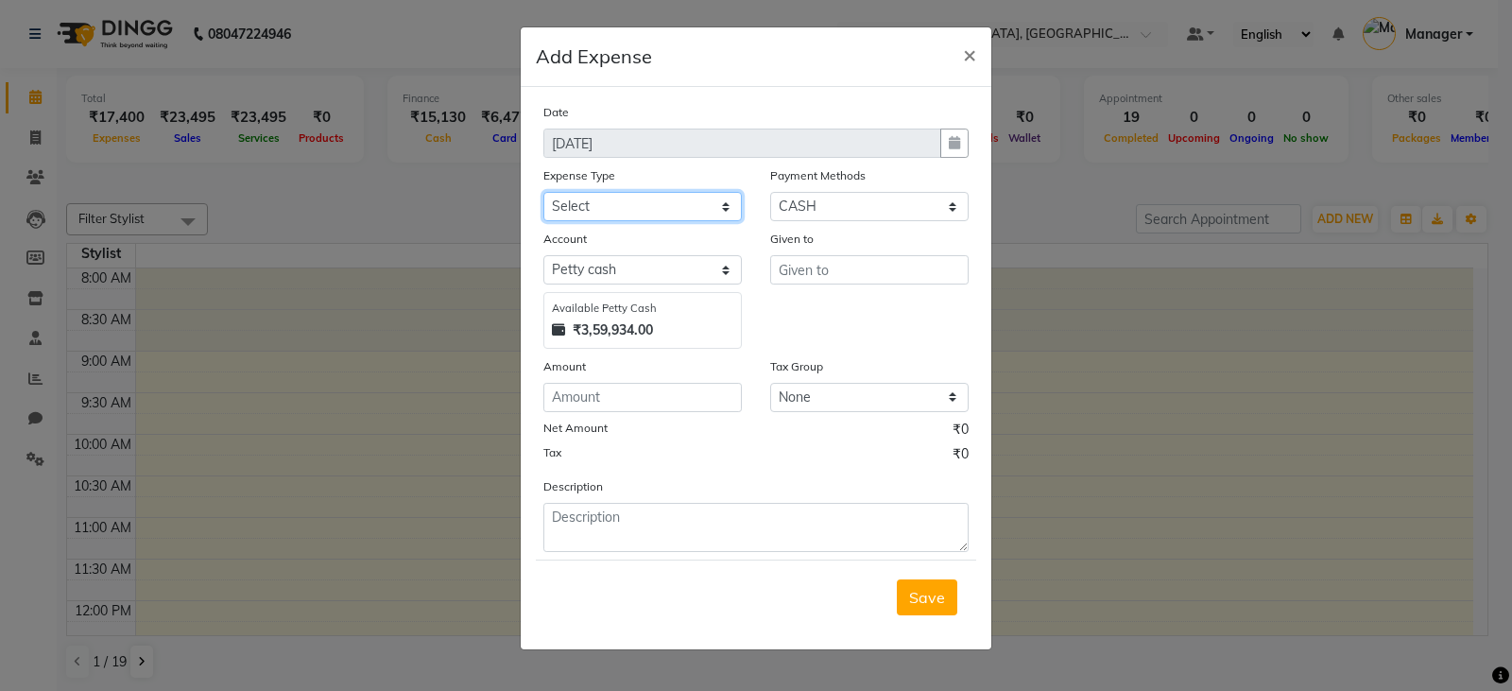
select select "24164"
click at [543, 192] on select "Select Bank Deposit Blinkit Cash Handover CLIENT Client ordered food Client Ref…" at bounding box center [642, 206] width 198 height 29
click at [839, 275] on input "text" at bounding box center [869, 269] width 198 height 29
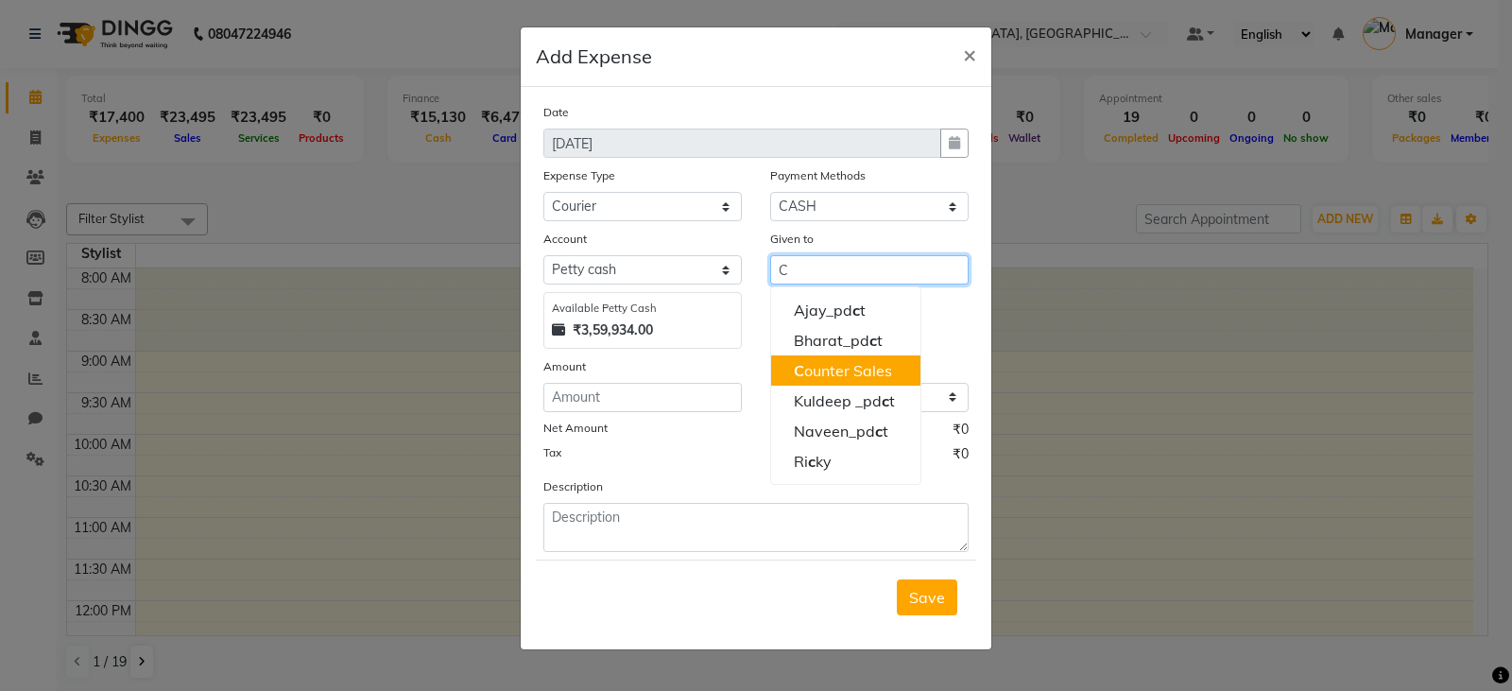
drag, startPoint x: 834, startPoint y: 373, endPoint x: 714, endPoint y: 388, distance: 120.0
click at [834, 374] on ngb-highlight "C ounter Sales" at bounding box center [843, 370] width 98 height 19
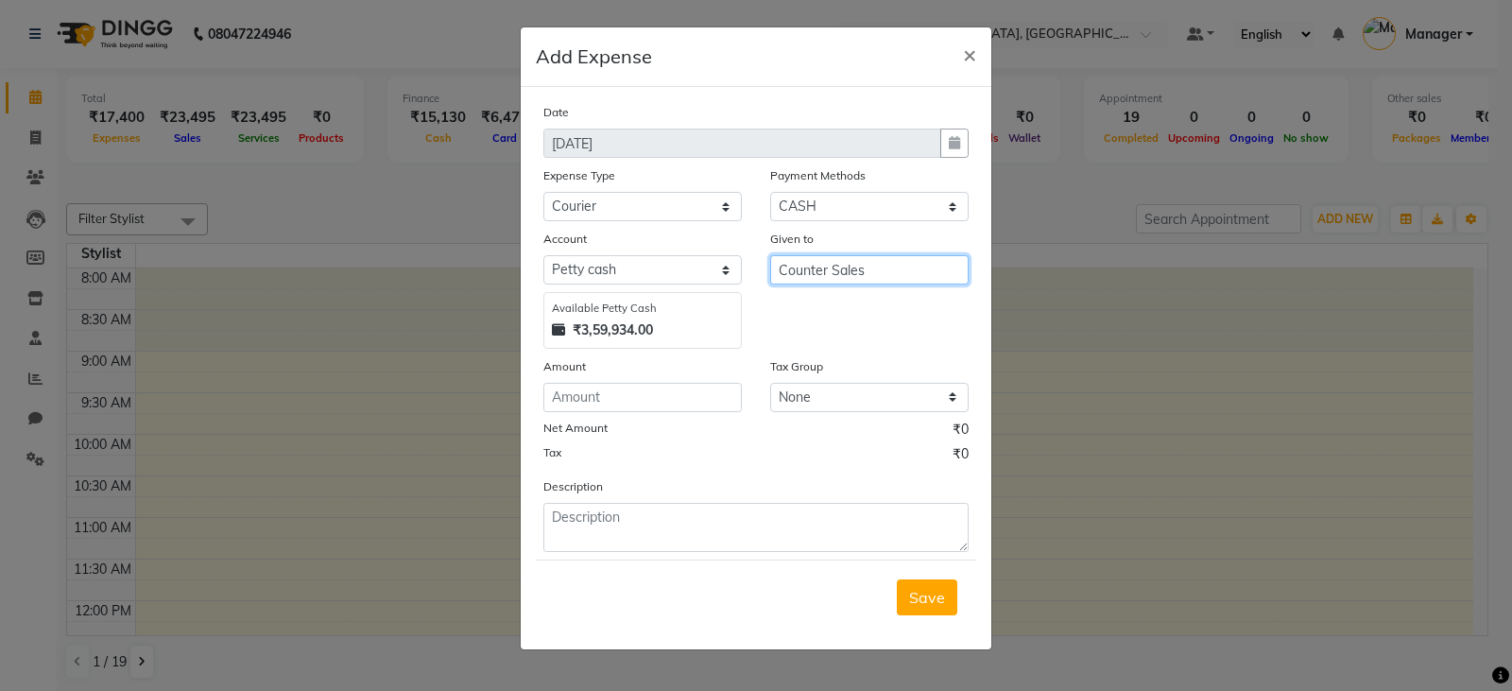
type input "Counter Sales"
click at [713, 395] on input "number" at bounding box center [642, 397] width 198 height 29
type input "75"
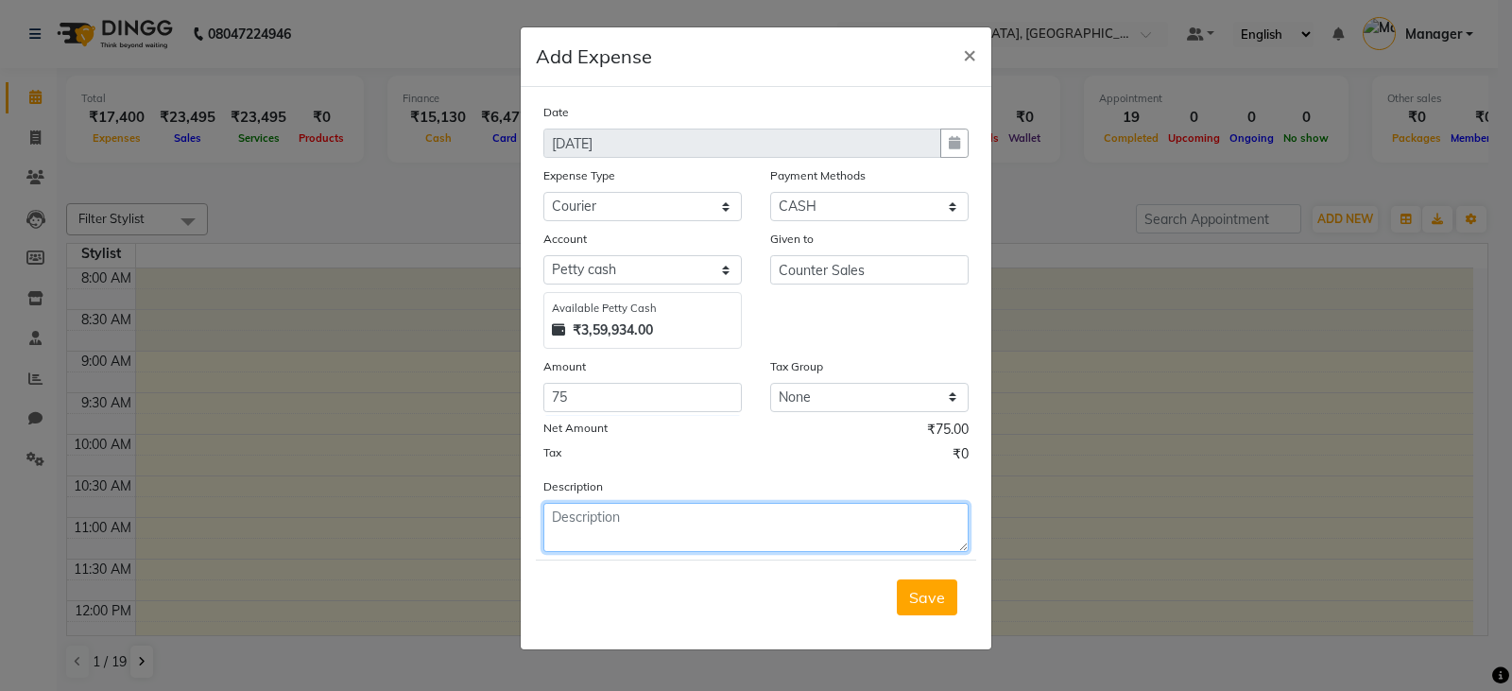
click at [624, 525] on textarea at bounding box center [755, 527] width 425 height 49
type textarea "SEND BILLS AND REGISTER TO H.O MALCHA MARG"
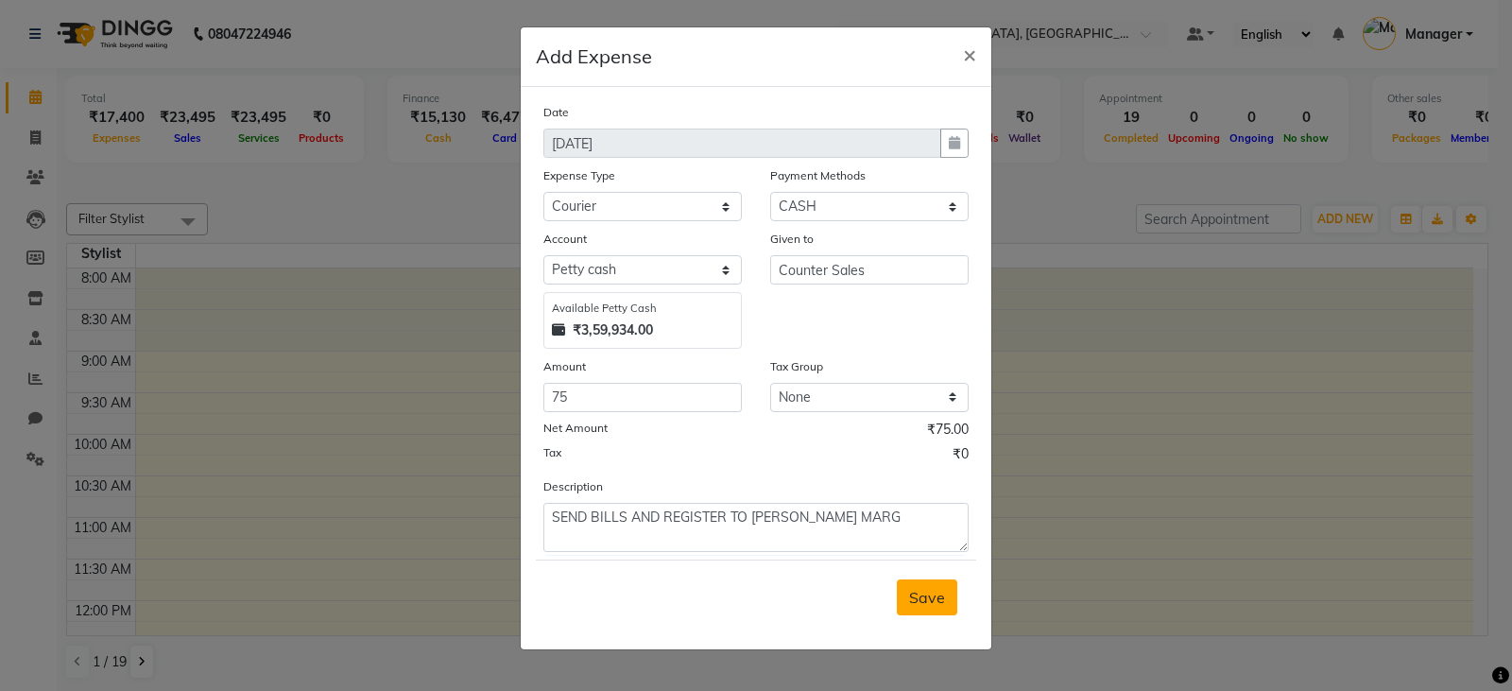
click at [930, 597] on span "Save" at bounding box center [927, 597] width 36 height 19
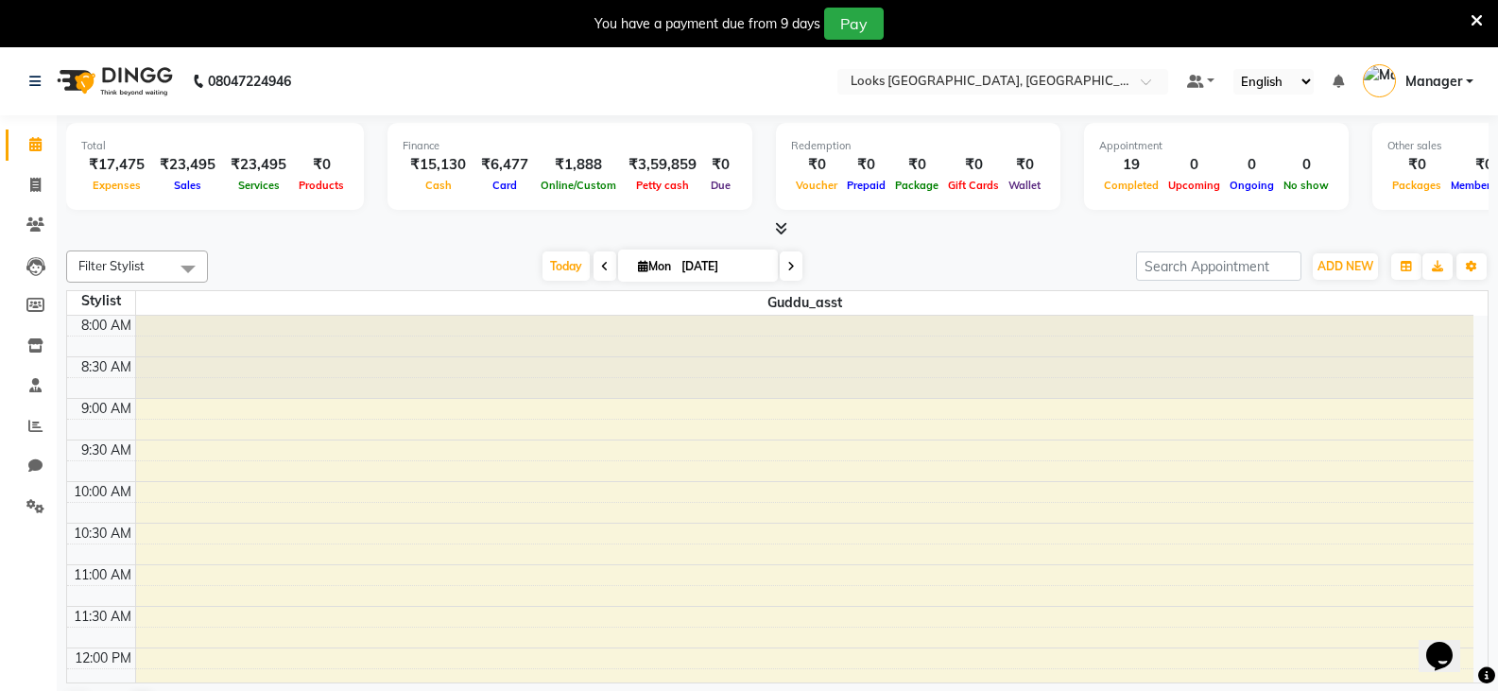
click at [1477, 12] on icon at bounding box center [1477, 20] width 12 height 17
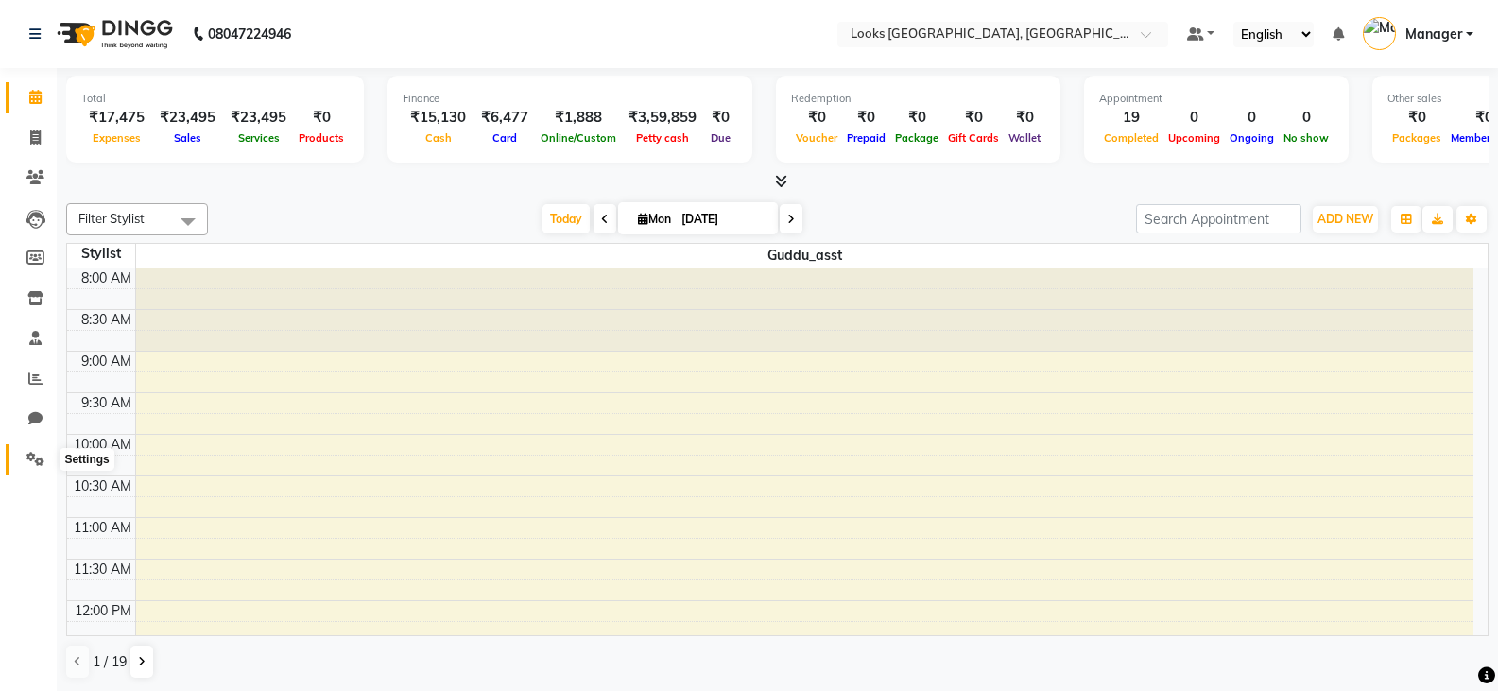
click at [46, 461] on span at bounding box center [35, 460] width 33 height 22
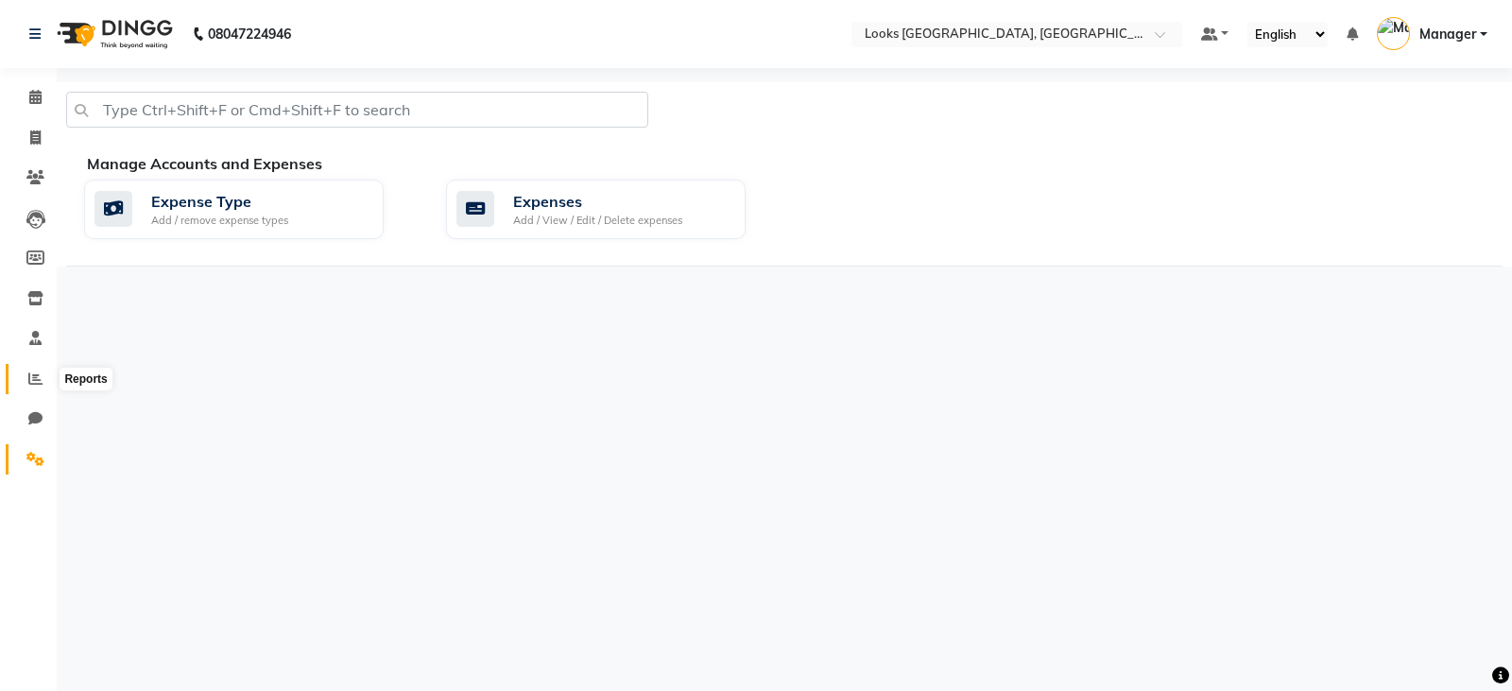
click at [29, 371] on icon at bounding box center [35, 378] width 14 height 14
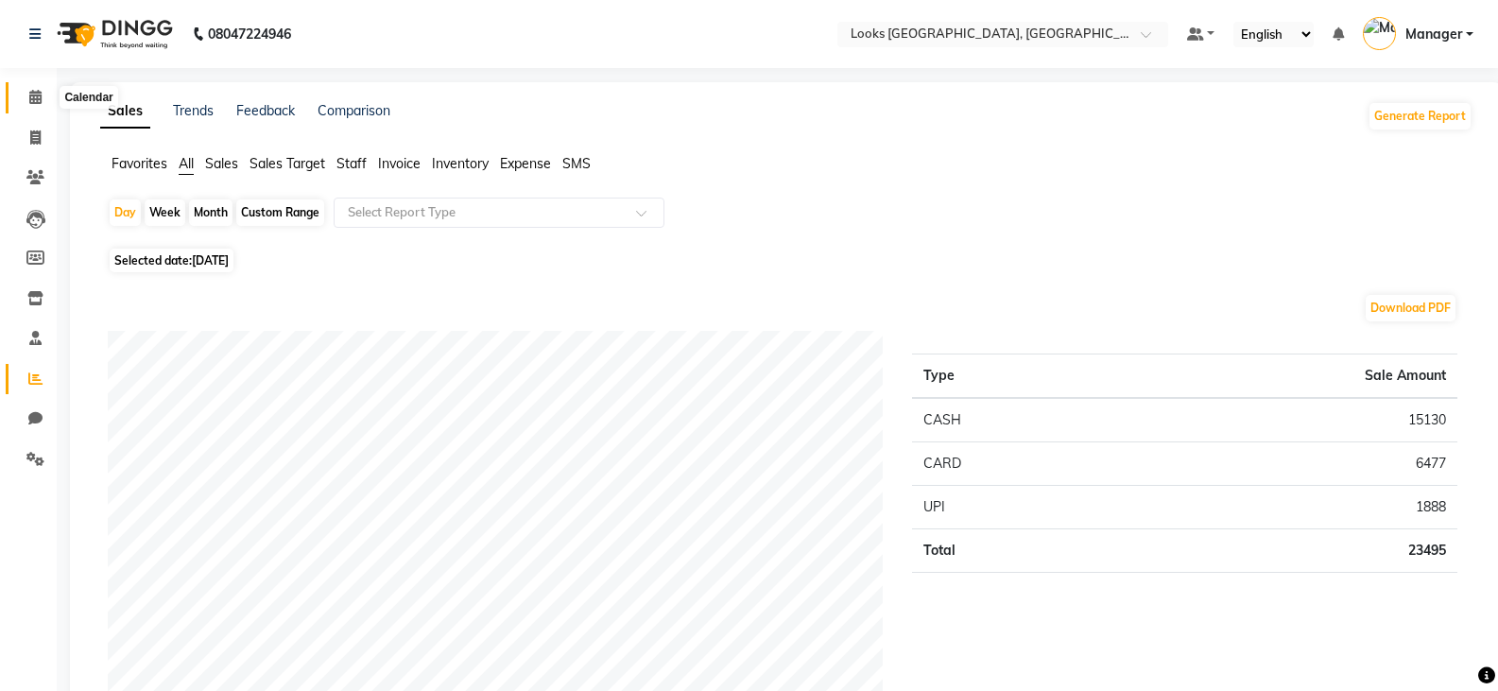
click at [36, 96] on icon at bounding box center [35, 97] width 12 height 14
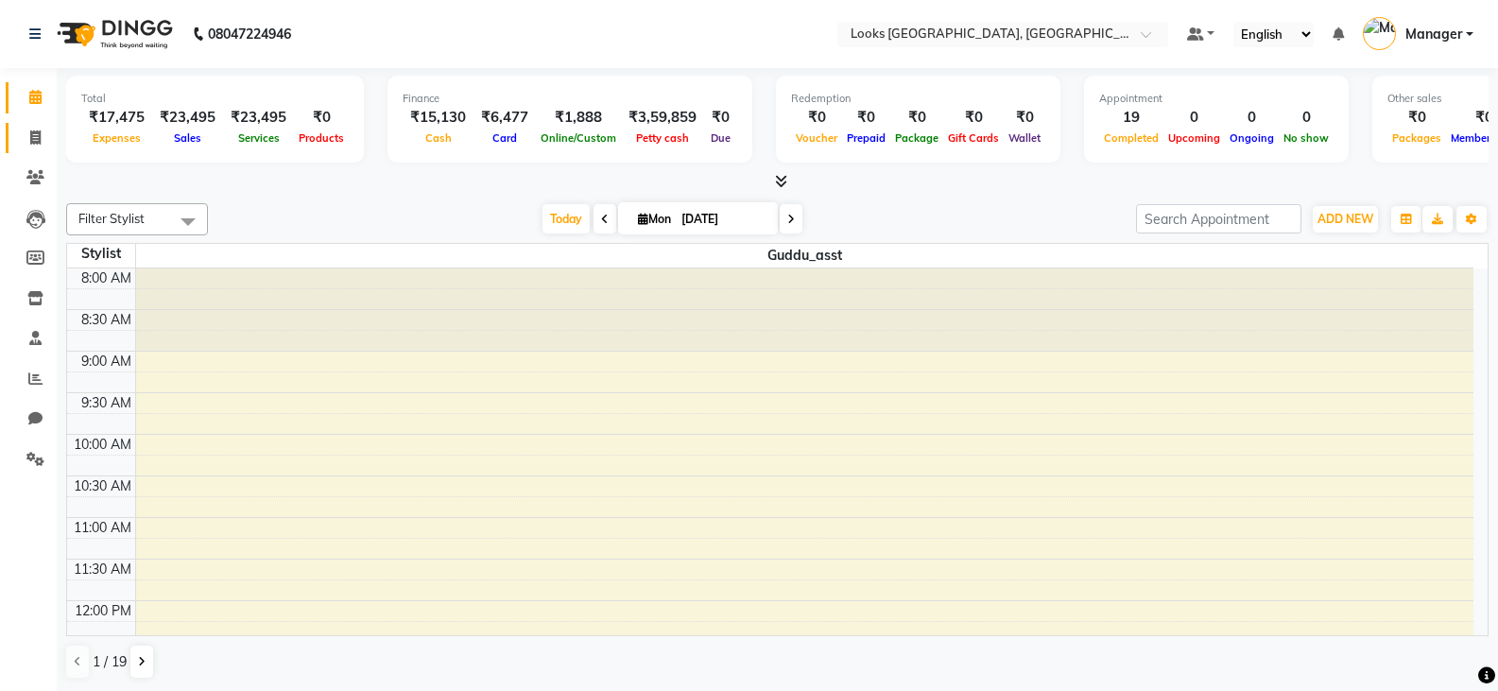
click at [41, 144] on icon at bounding box center [35, 137] width 10 height 14
select select "service"
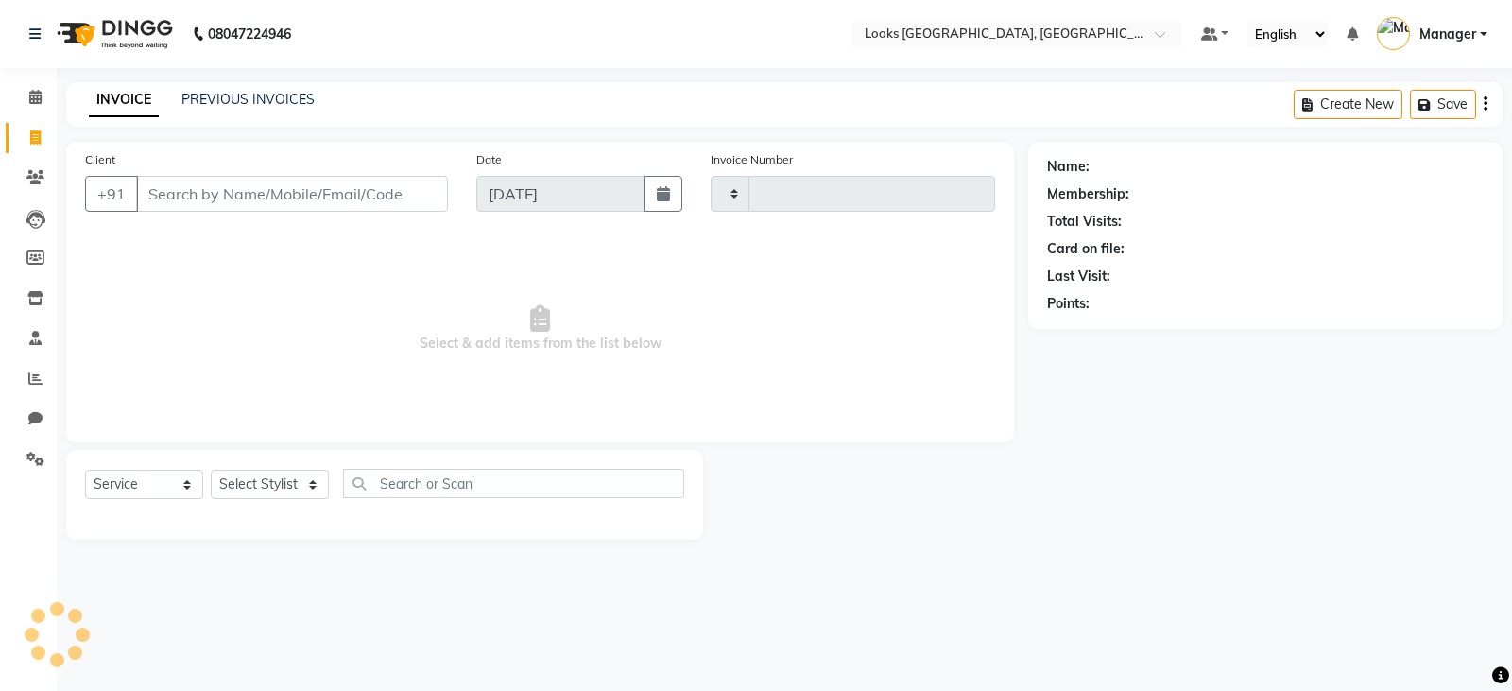
type input "4534"
select select "8942"
click at [250, 193] on input "Client" at bounding box center [292, 194] width 312 height 36
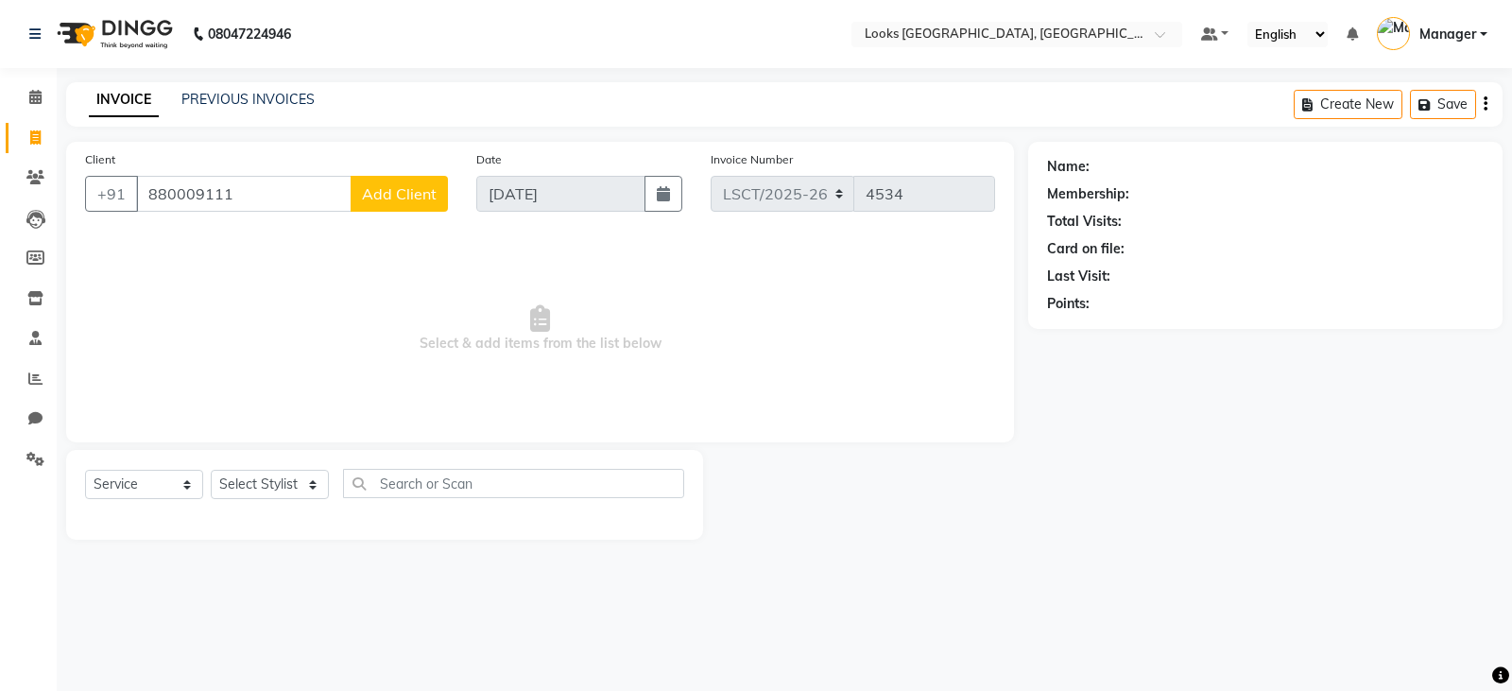
type input "880009111"
click at [412, 192] on span "Add Client" at bounding box center [399, 193] width 75 height 19
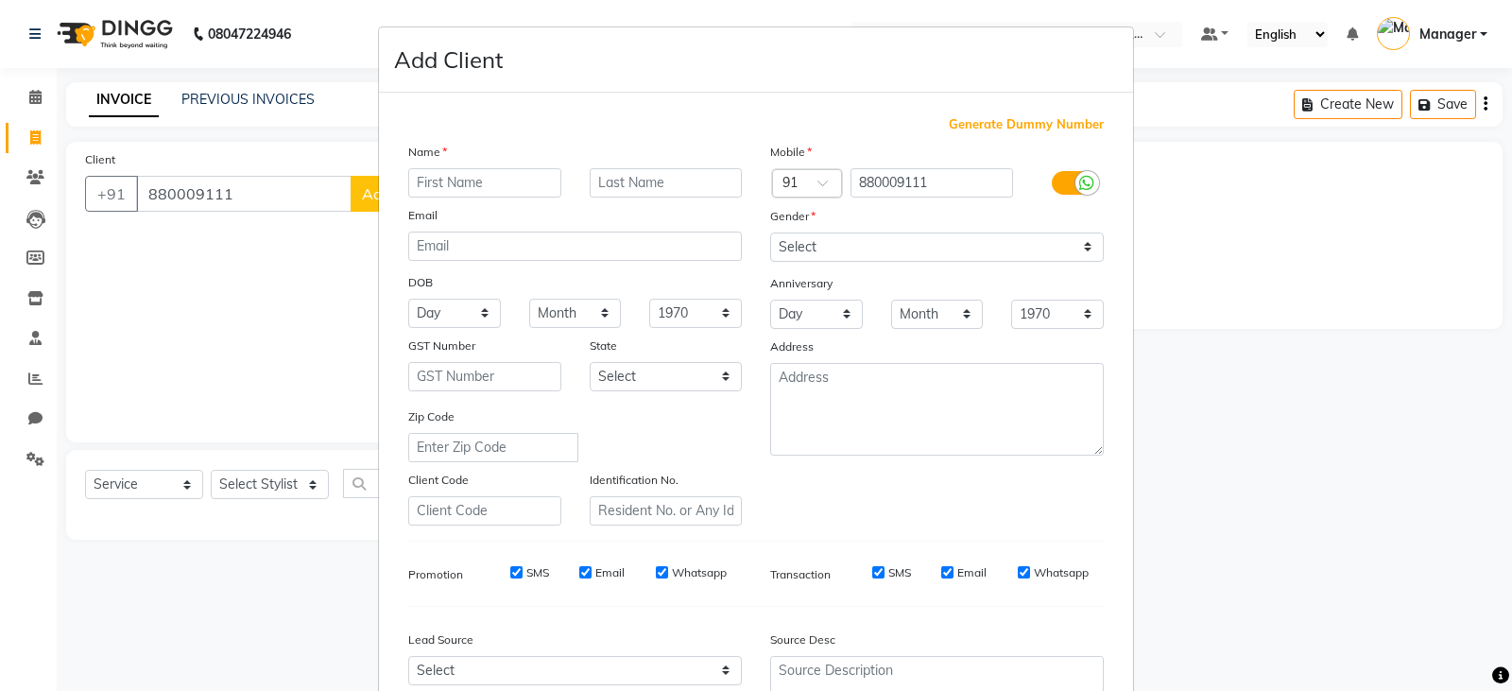
click at [462, 180] on input "text" at bounding box center [484, 182] width 153 height 29
type input "INSEOK"
click at [658, 191] on input "text" at bounding box center [666, 182] width 153 height 29
type input "[PERSON_NAME]"
click at [812, 248] on select "Select [DEMOGRAPHIC_DATA] [DEMOGRAPHIC_DATA] Other Prefer Not To Say" at bounding box center [937, 246] width 334 height 29
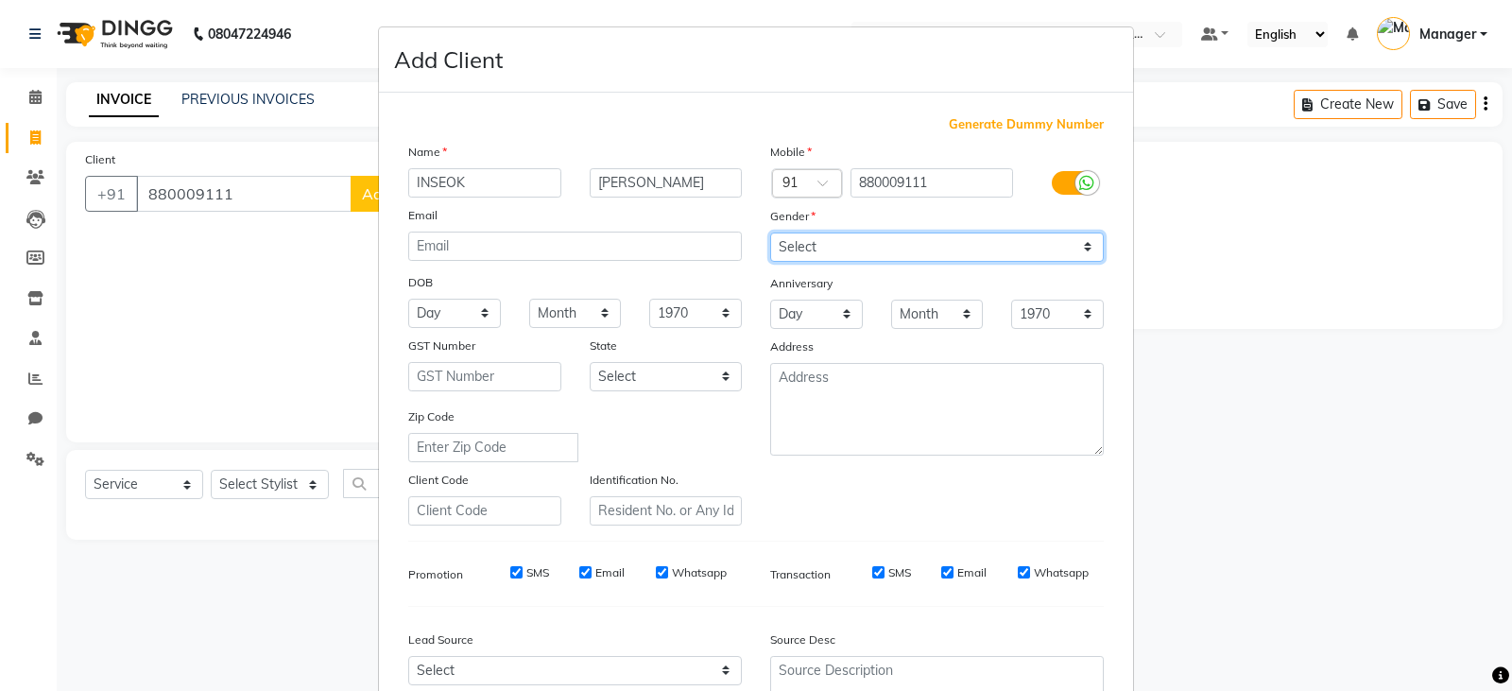
select select "[DEMOGRAPHIC_DATA]"
click at [770, 232] on select "Select [DEMOGRAPHIC_DATA] [DEMOGRAPHIC_DATA] Other Prefer Not To Say" at bounding box center [937, 246] width 334 height 29
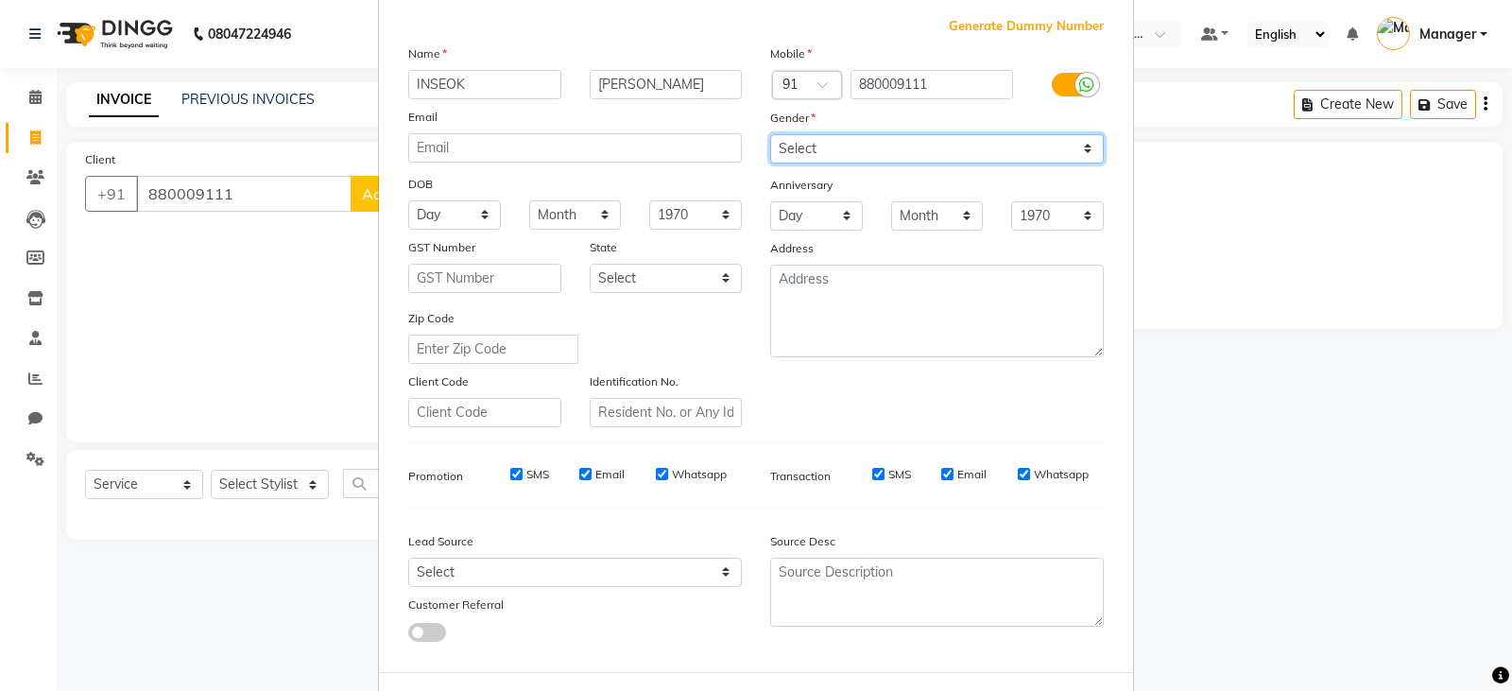
scroll to position [181, 0]
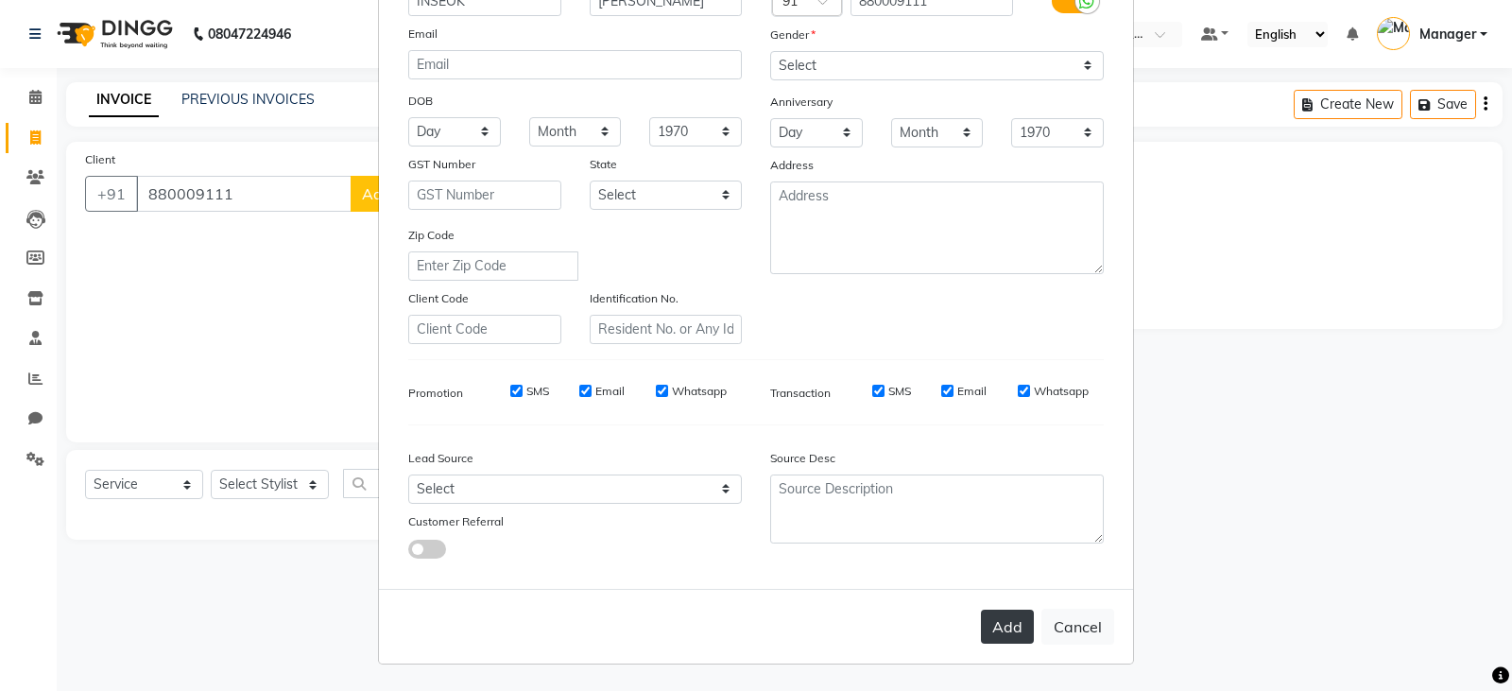
click at [1005, 621] on button "Add" at bounding box center [1007, 627] width 53 height 34
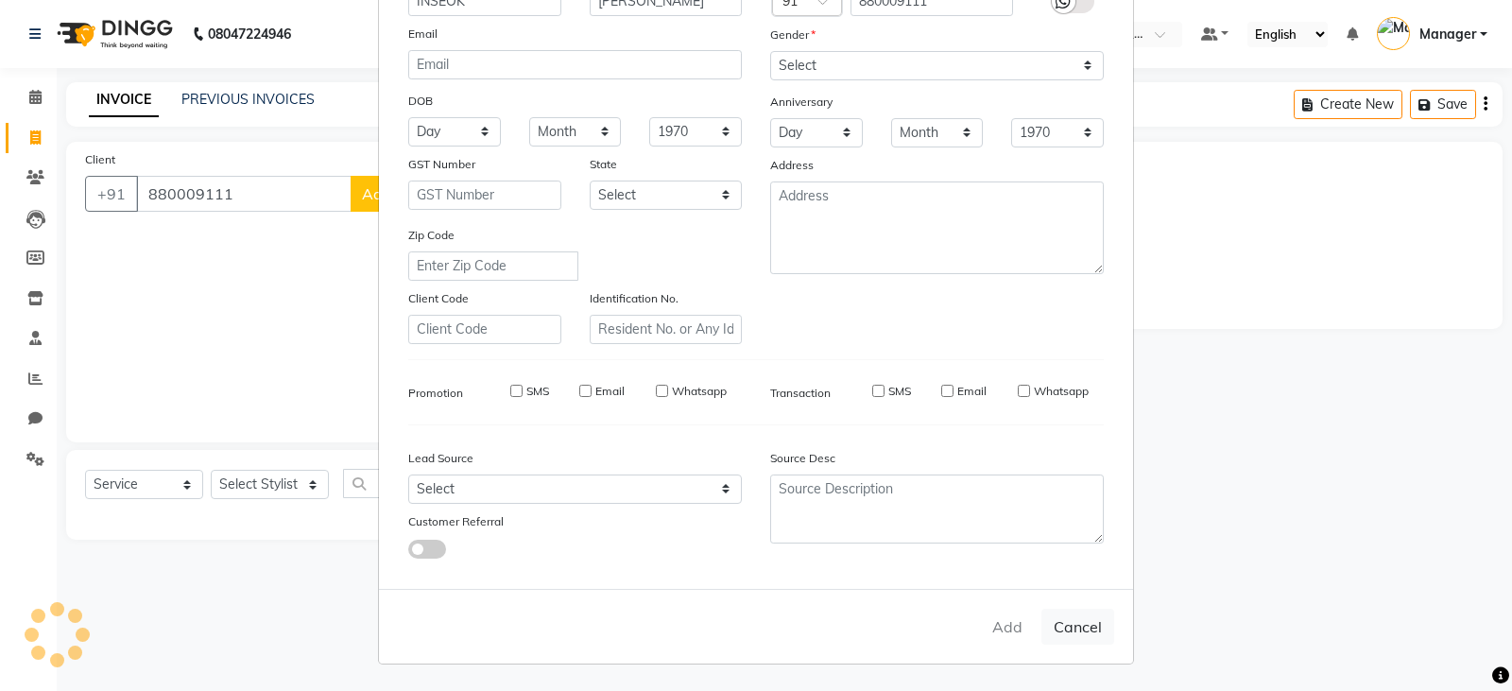
select select
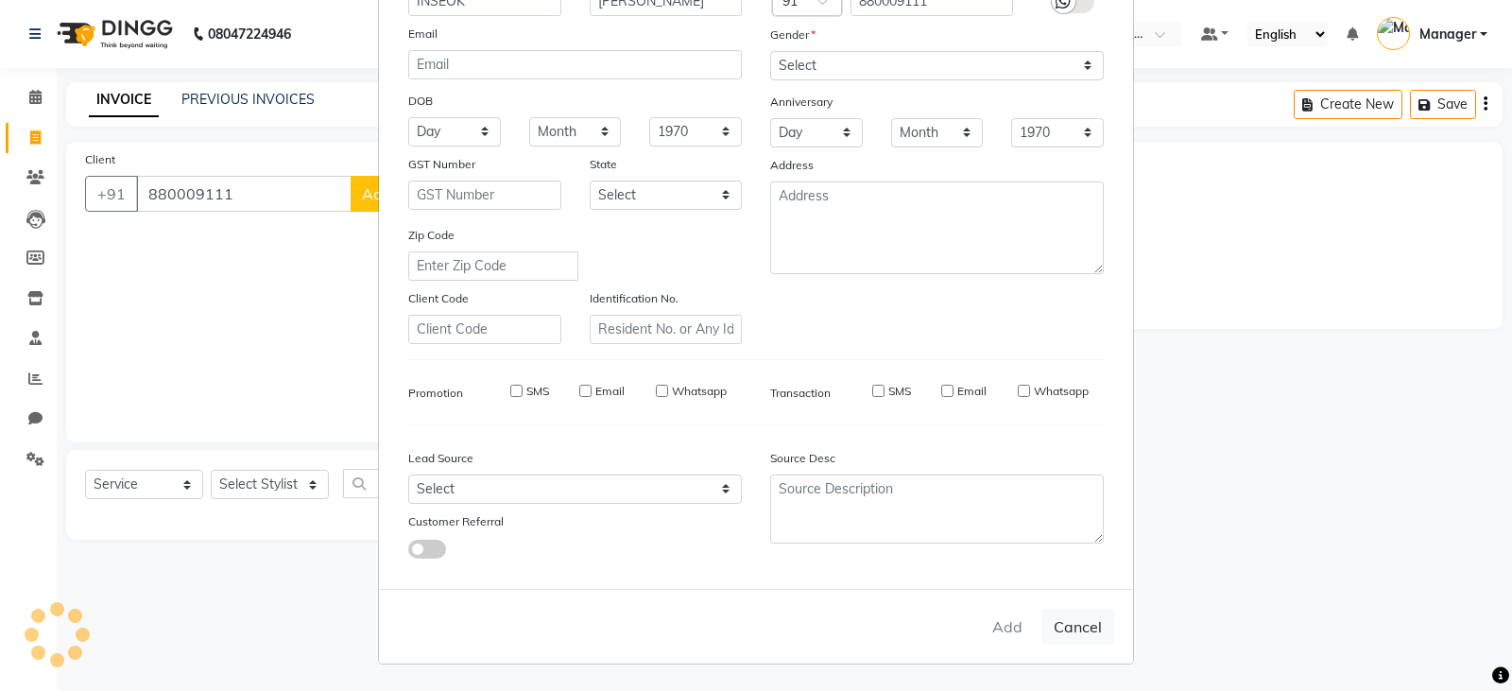
select select
checkbox input "false"
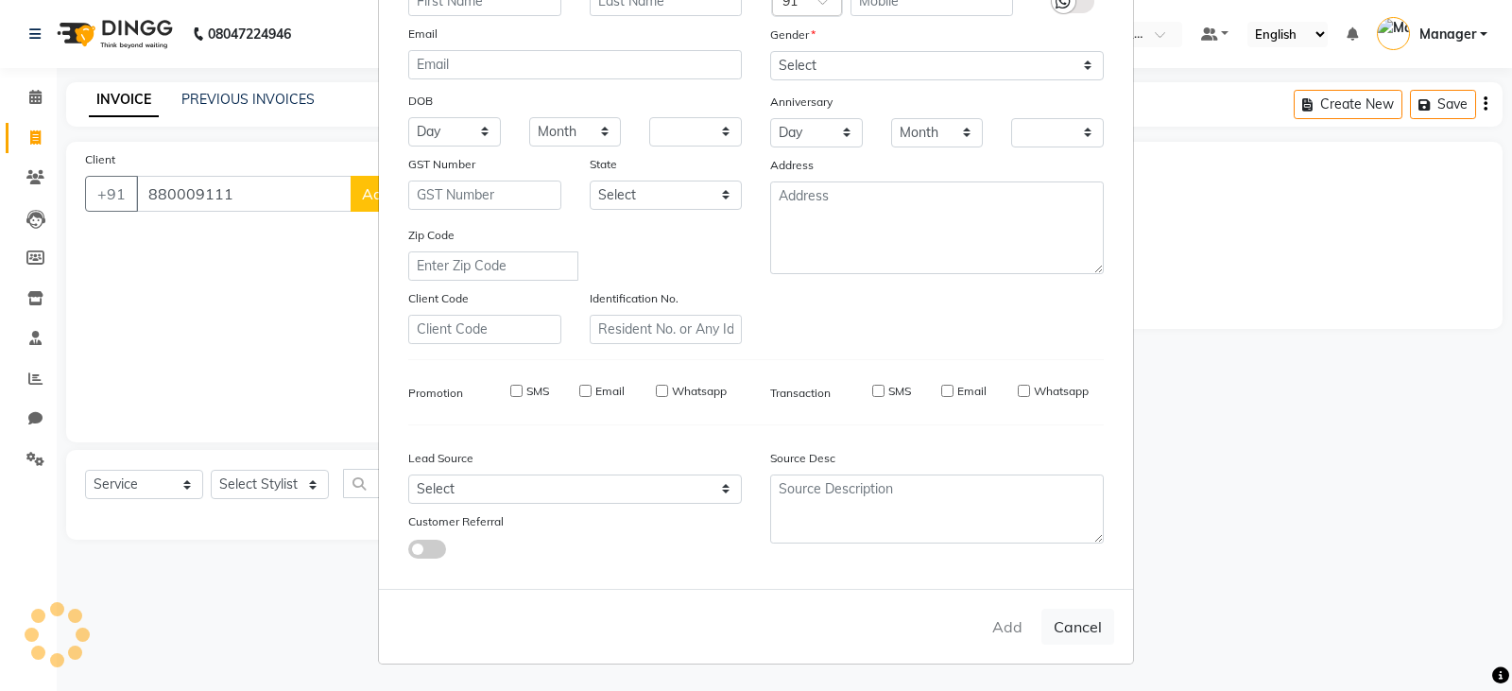
checkbox input "false"
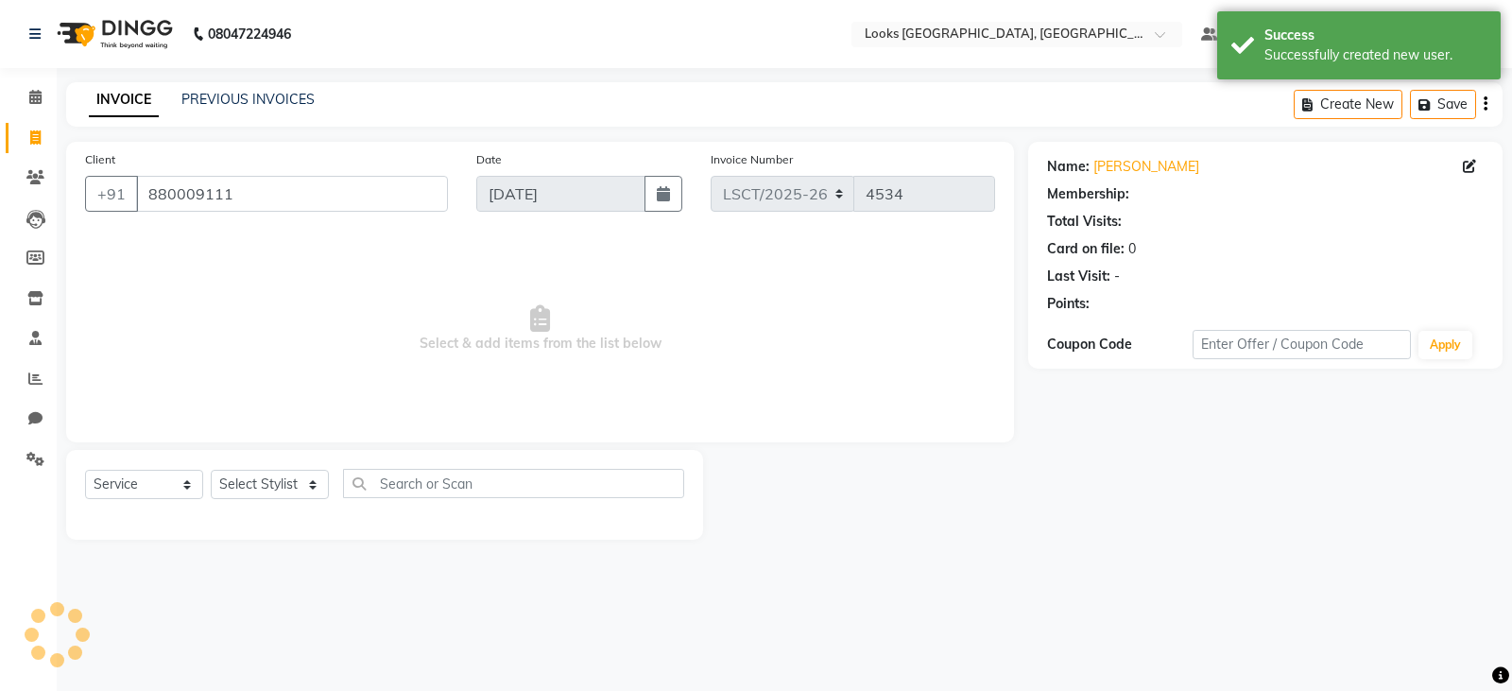
select select "1: Object"
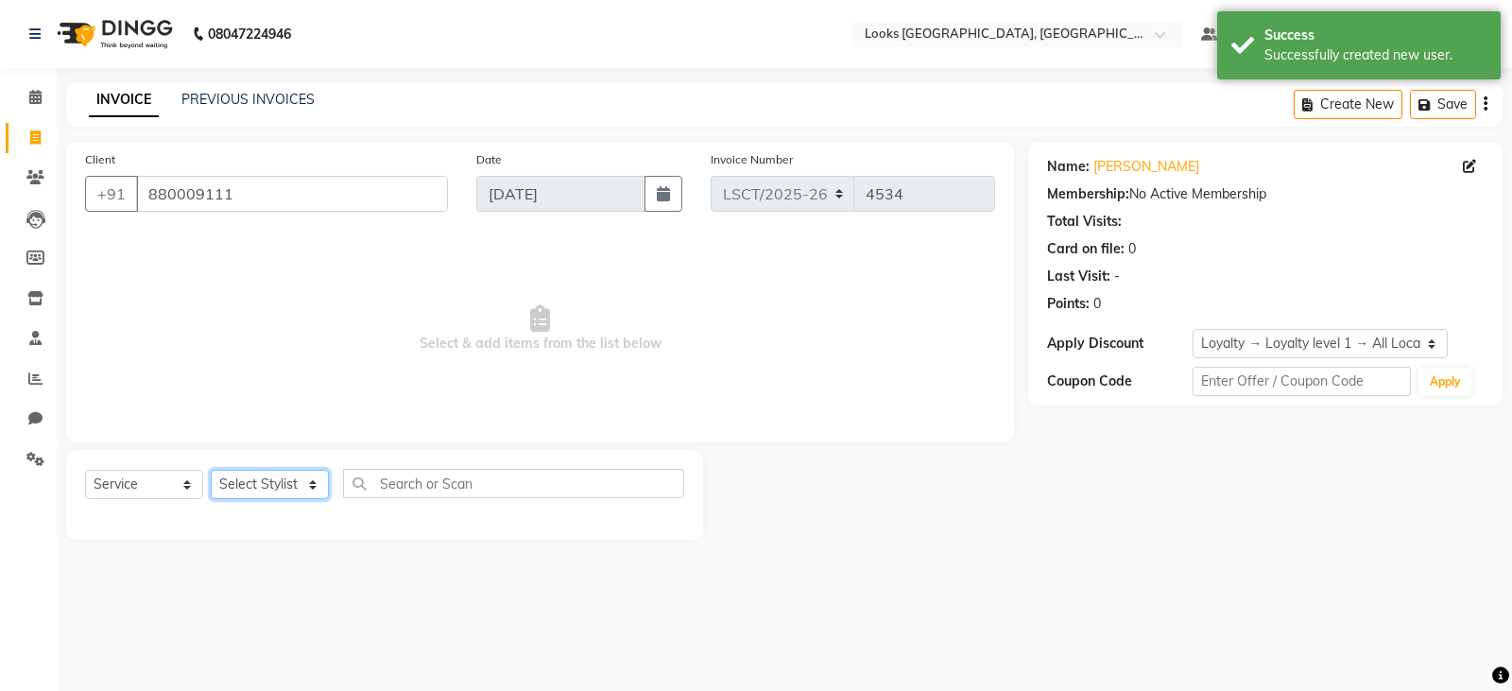
click at [240, 495] on select "Select Stylist [PERSON_NAME] Bharat_pdct Counter Sales [PERSON_NAME] guddu_asst…" at bounding box center [270, 484] width 118 height 29
select select "90414"
click at [211, 470] on select "Select Stylist [PERSON_NAME] Bharat_pdct Counter Sales [PERSON_NAME] guddu_asst…" at bounding box center [270, 484] width 118 height 29
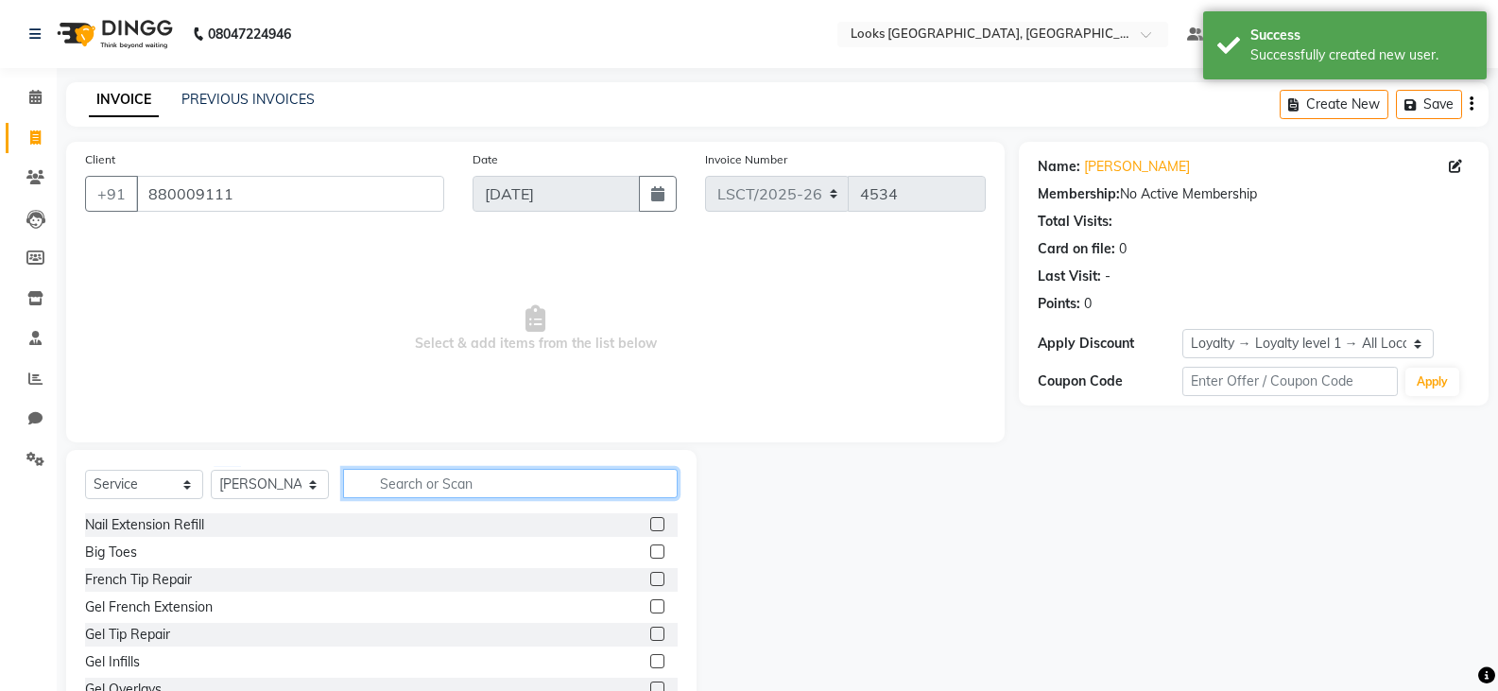
click at [490, 490] on input "text" at bounding box center [510, 483] width 335 height 29
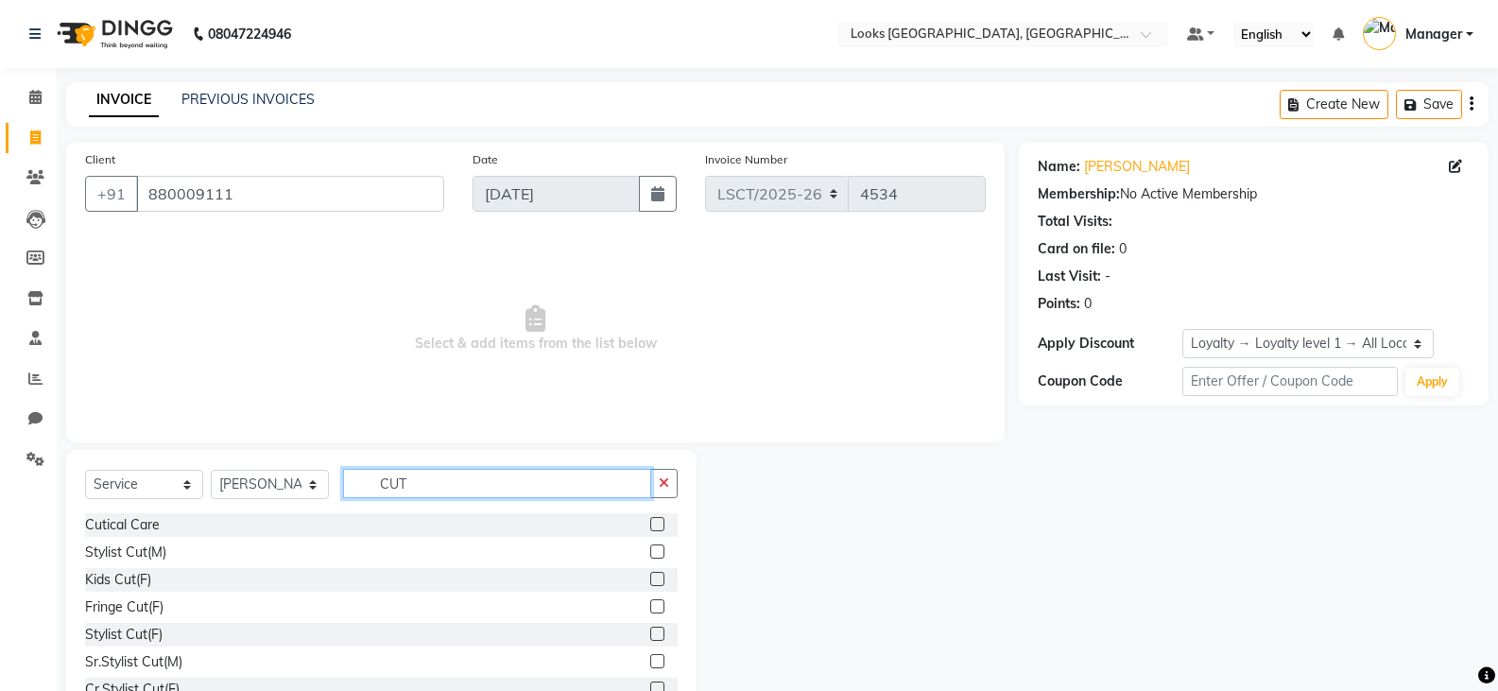
type input "CUT"
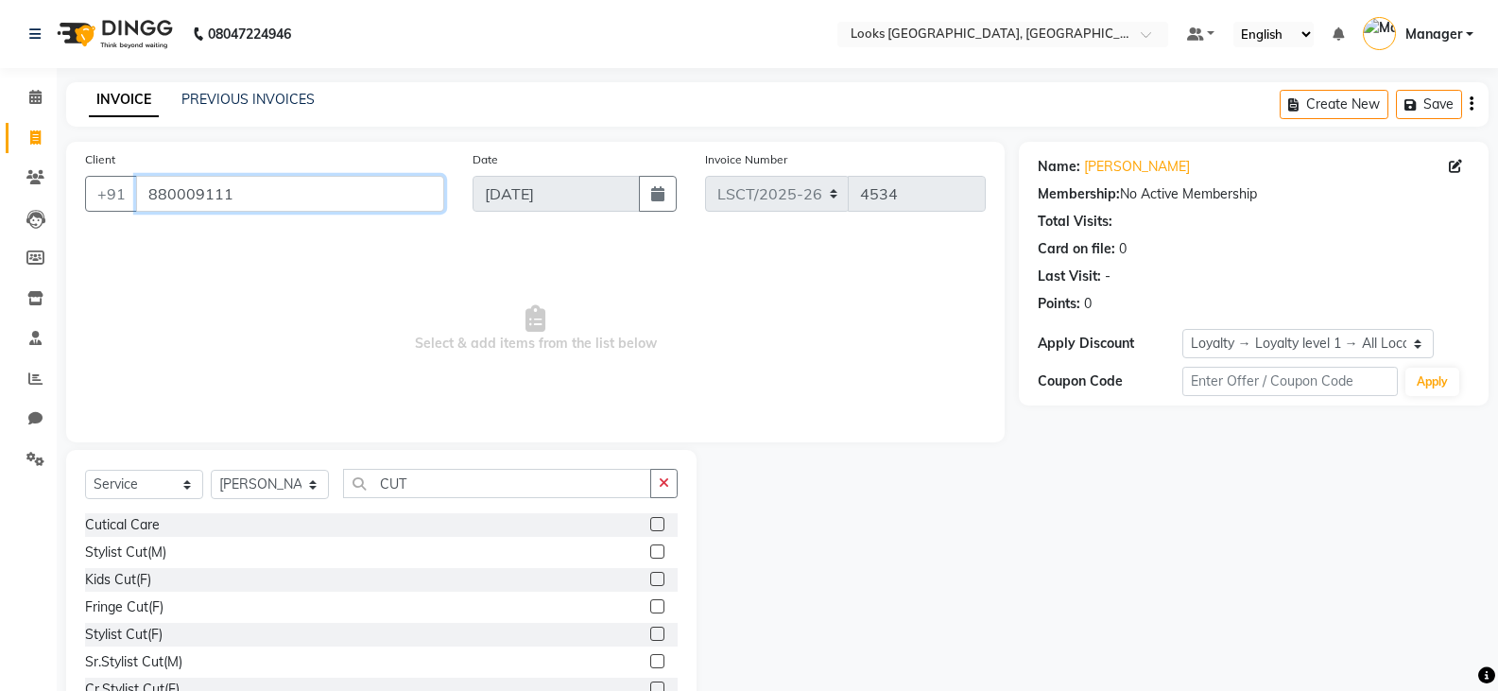
click at [198, 194] on input "880009111" at bounding box center [290, 194] width 308 height 36
click at [196, 192] on input "880009111" at bounding box center [290, 194] width 308 height 36
click at [1463, 159] on span at bounding box center [1459, 167] width 21 height 20
click at [1455, 164] on icon at bounding box center [1455, 166] width 13 height 13
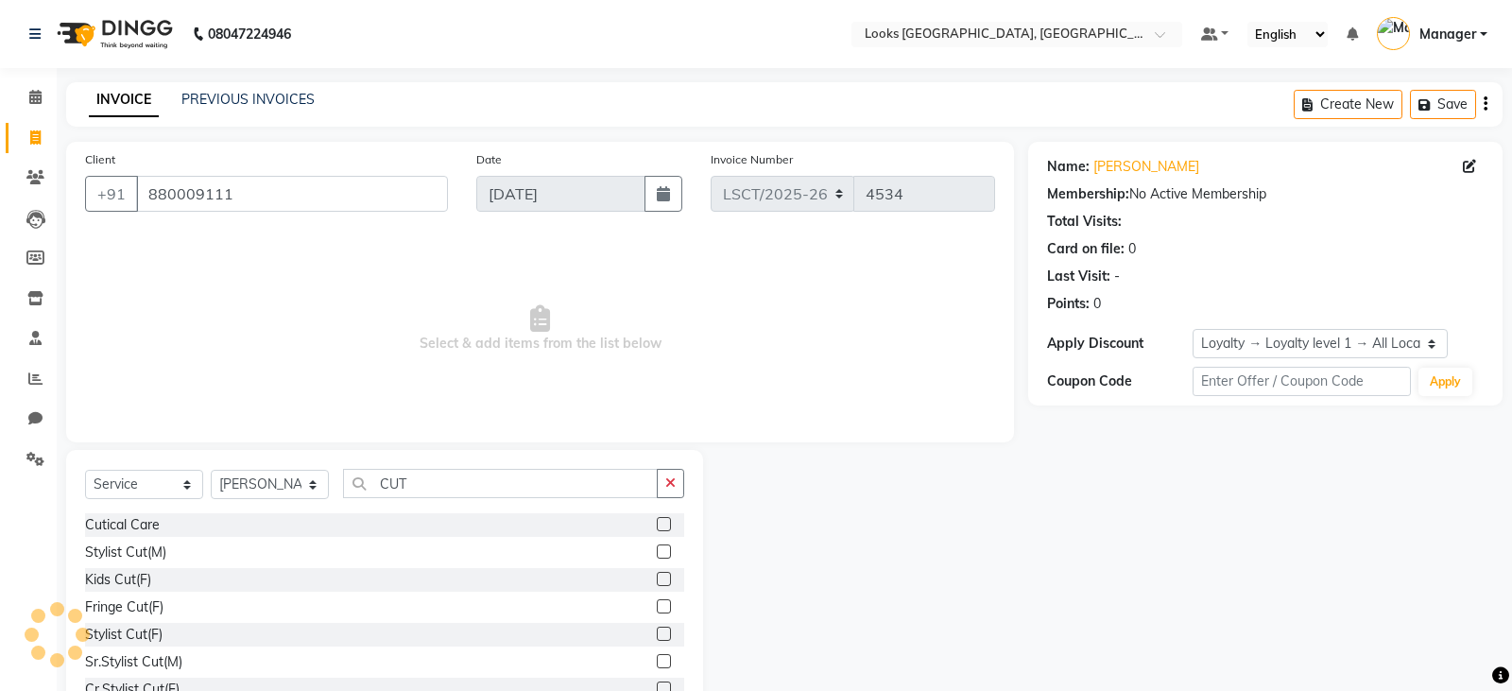
select select "[DEMOGRAPHIC_DATA]"
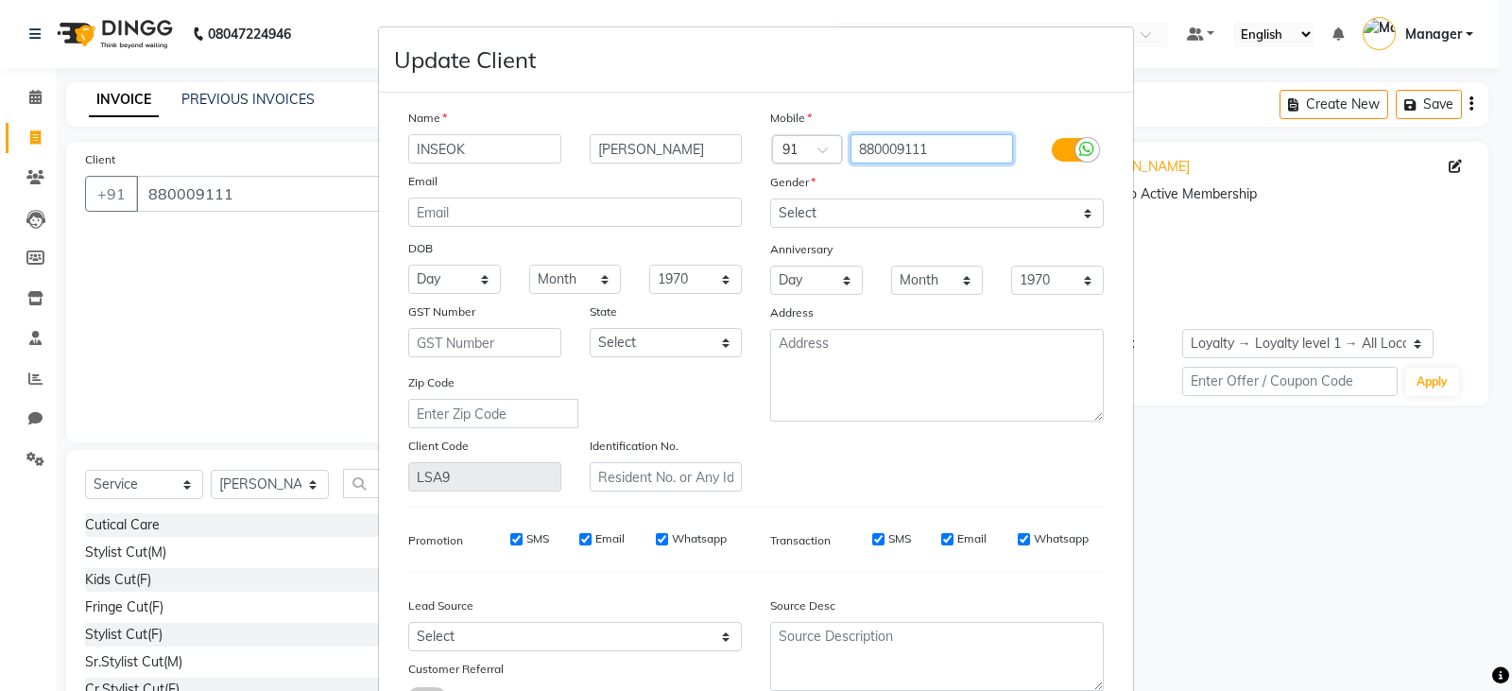
click at [893, 147] on input "880009111" at bounding box center [932, 148] width 163 height 29
click at [896, 149] on input "880009111" at bounding box center [932, 148] width 163 height 29
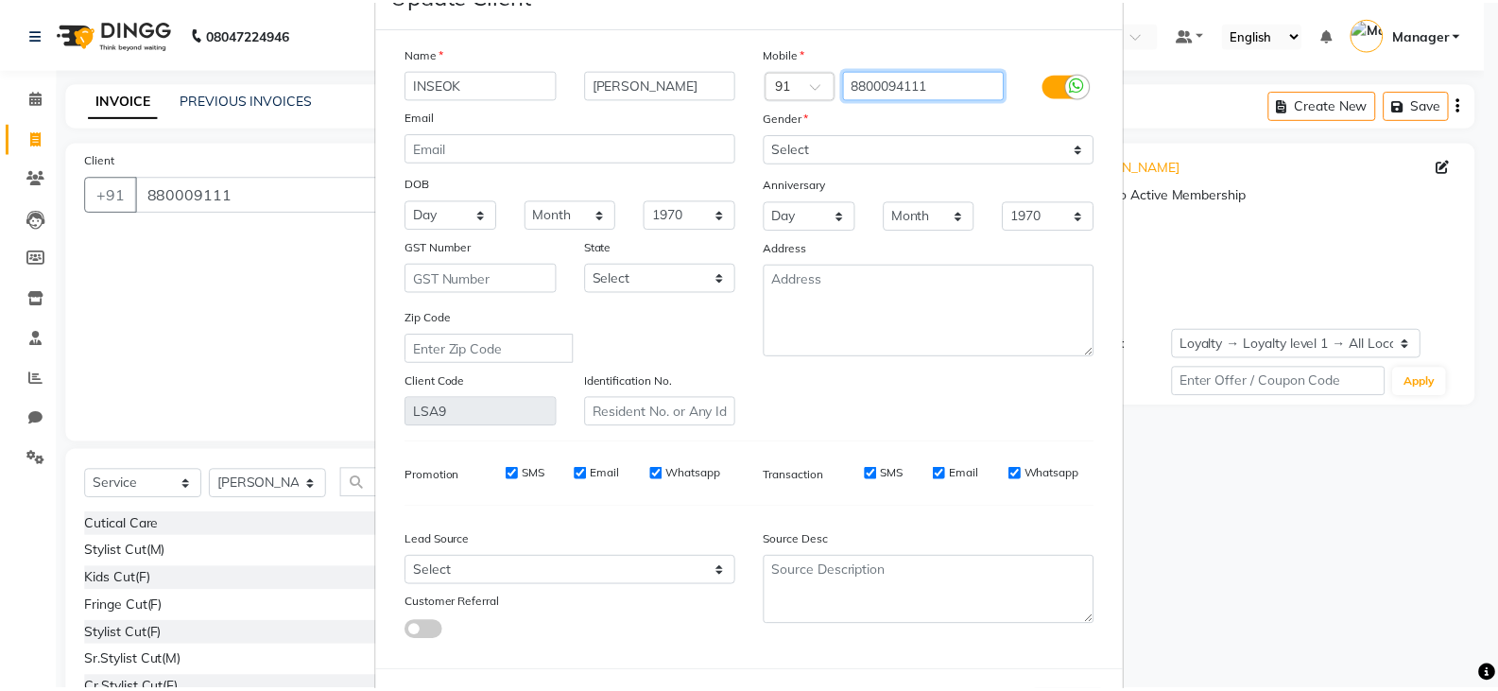
scroll to position [147, 0]
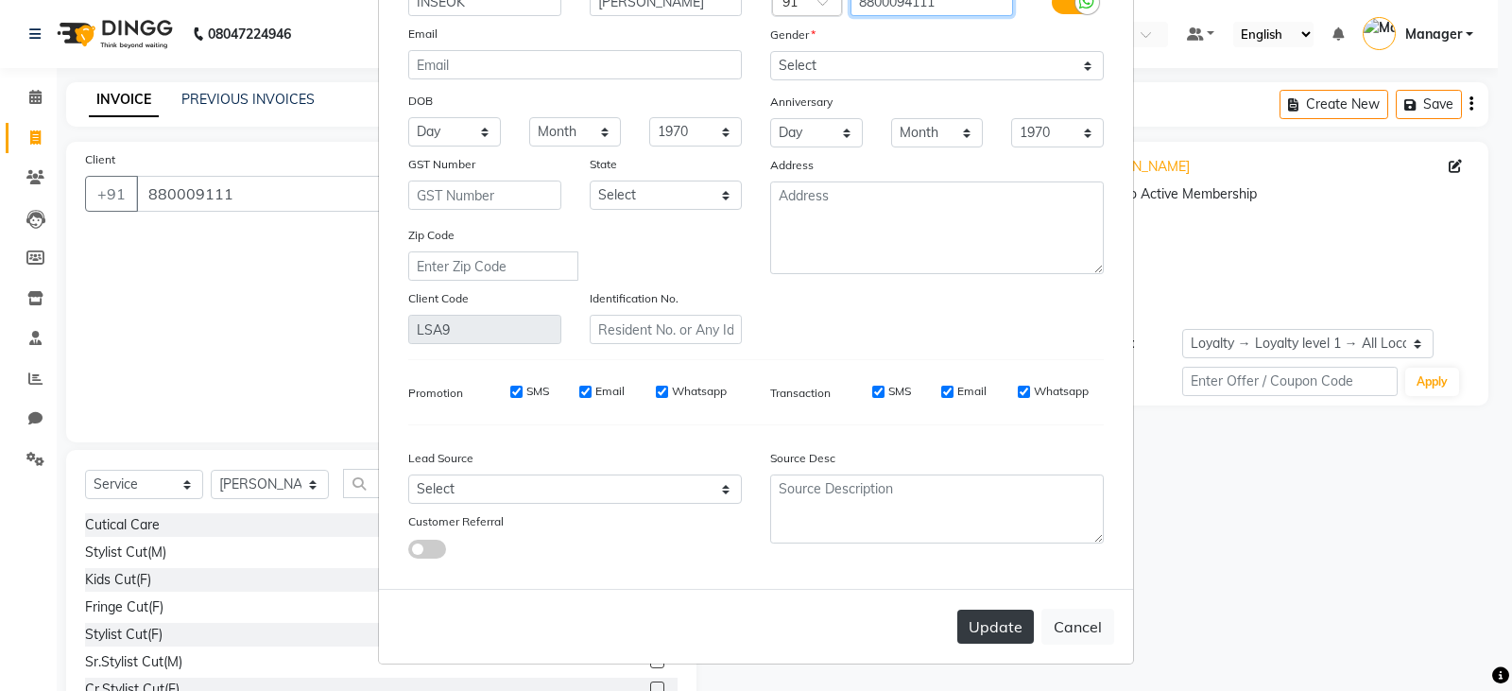
type input "8800094111"
click at [968, 622] on button "Update" at bounding box center [995, 627] width 77 height 34
type input "8800094111"
select select
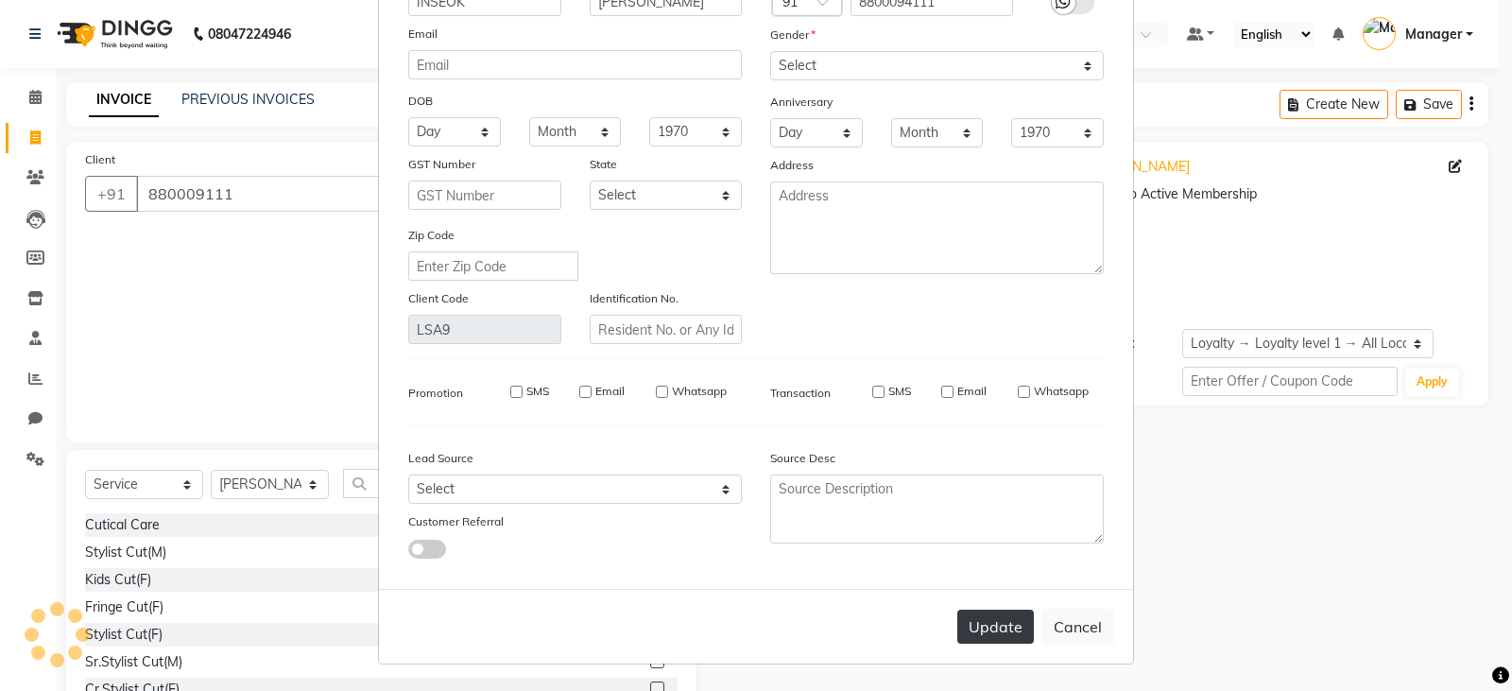
select select
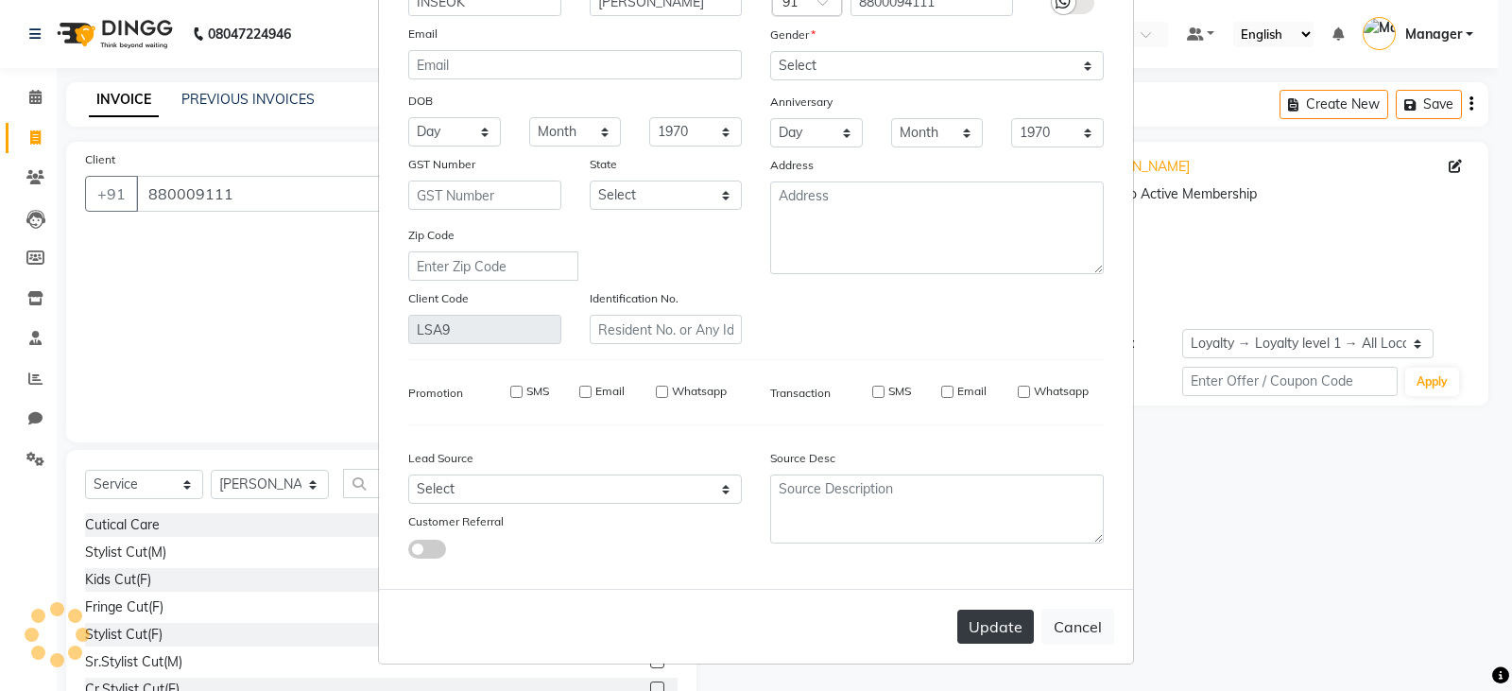
checkbox input "false"
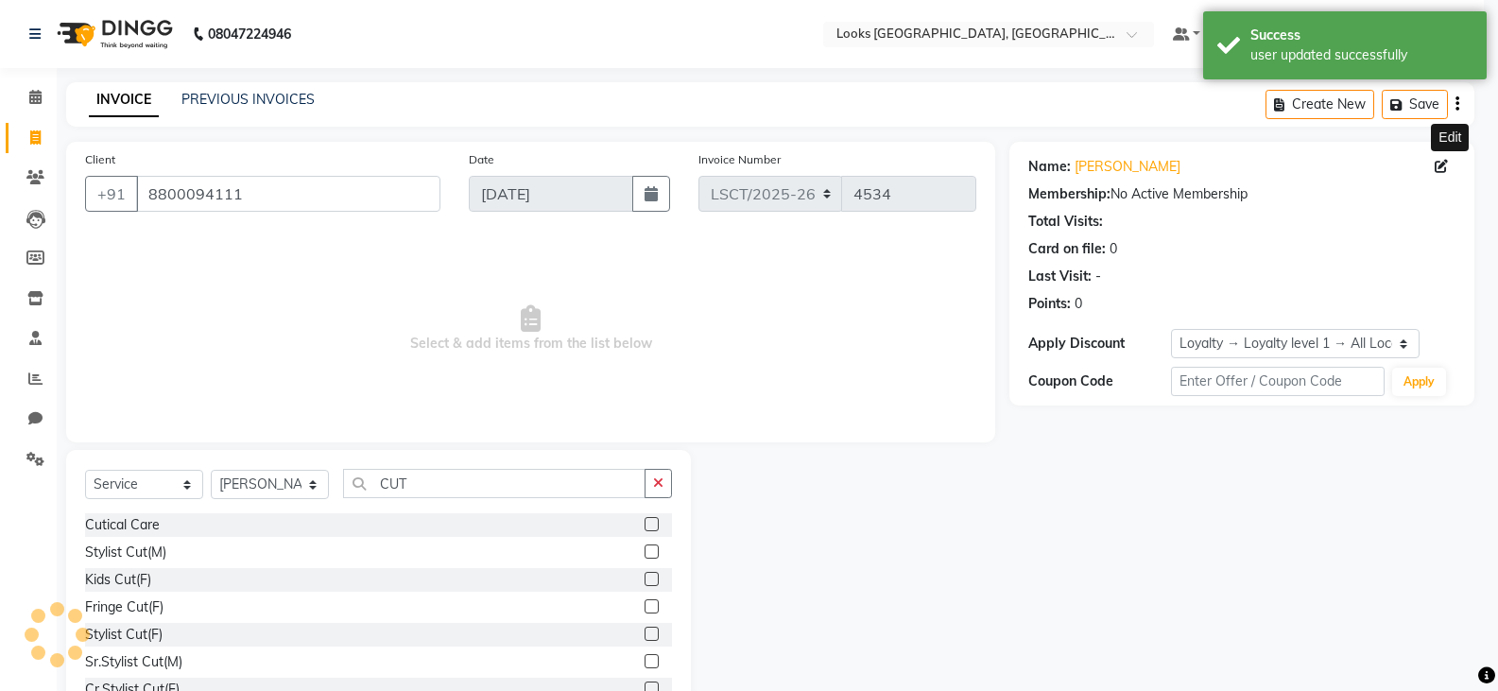
select select "1: Object"
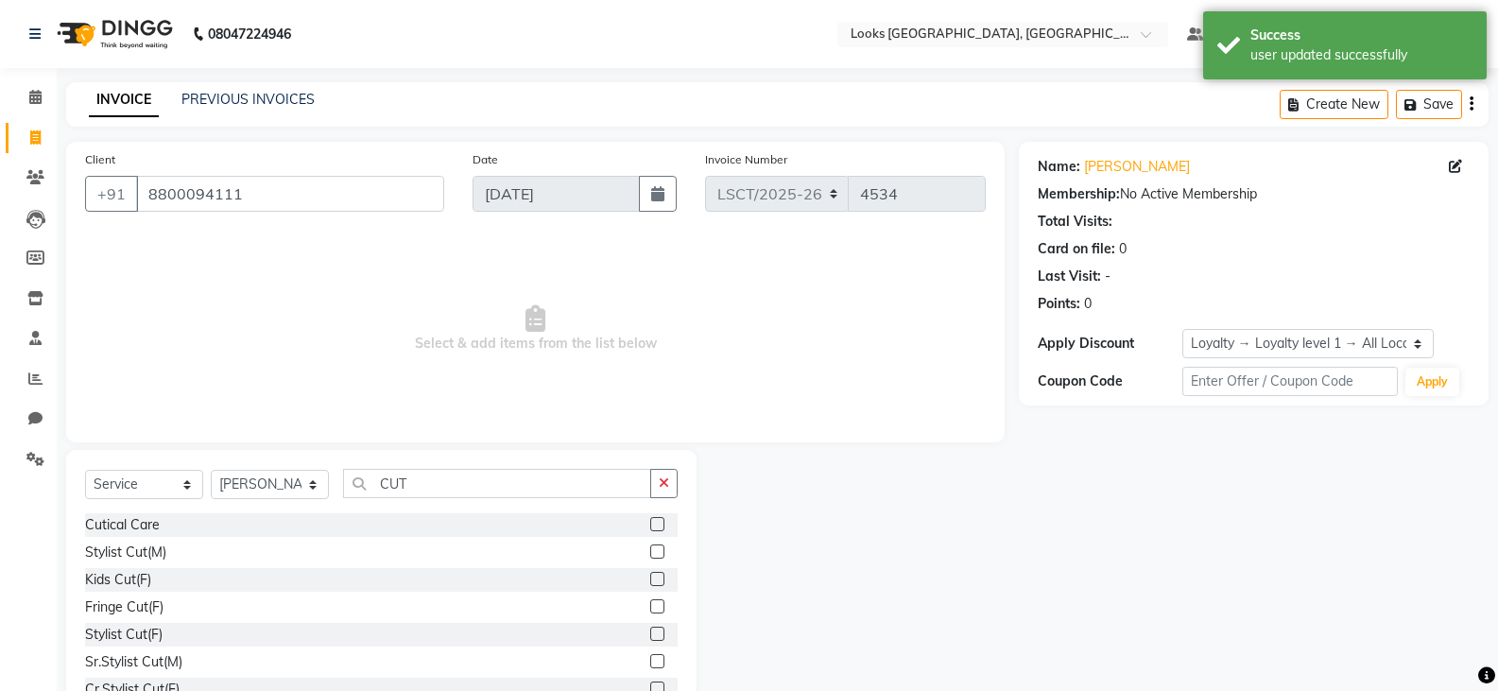
click at [1395, 210] on div "Name: [PERSON_NAME] Membership: No Active Membership Total Visits: Card on file…" at bounding box center [1254, 231] width 432 height 164
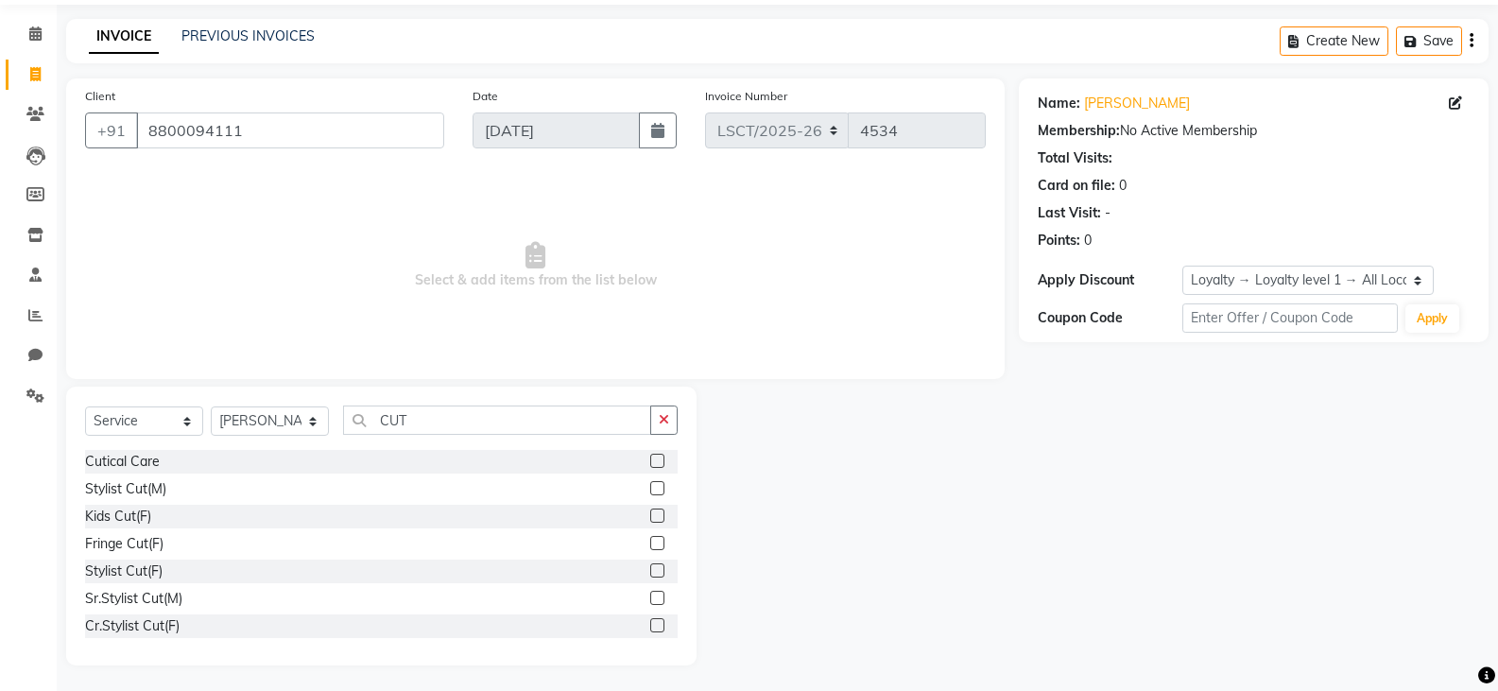
scroll to position [66, 0]
click at [30, 69] on icon at bounding box center [35, 71] width 10 height 14
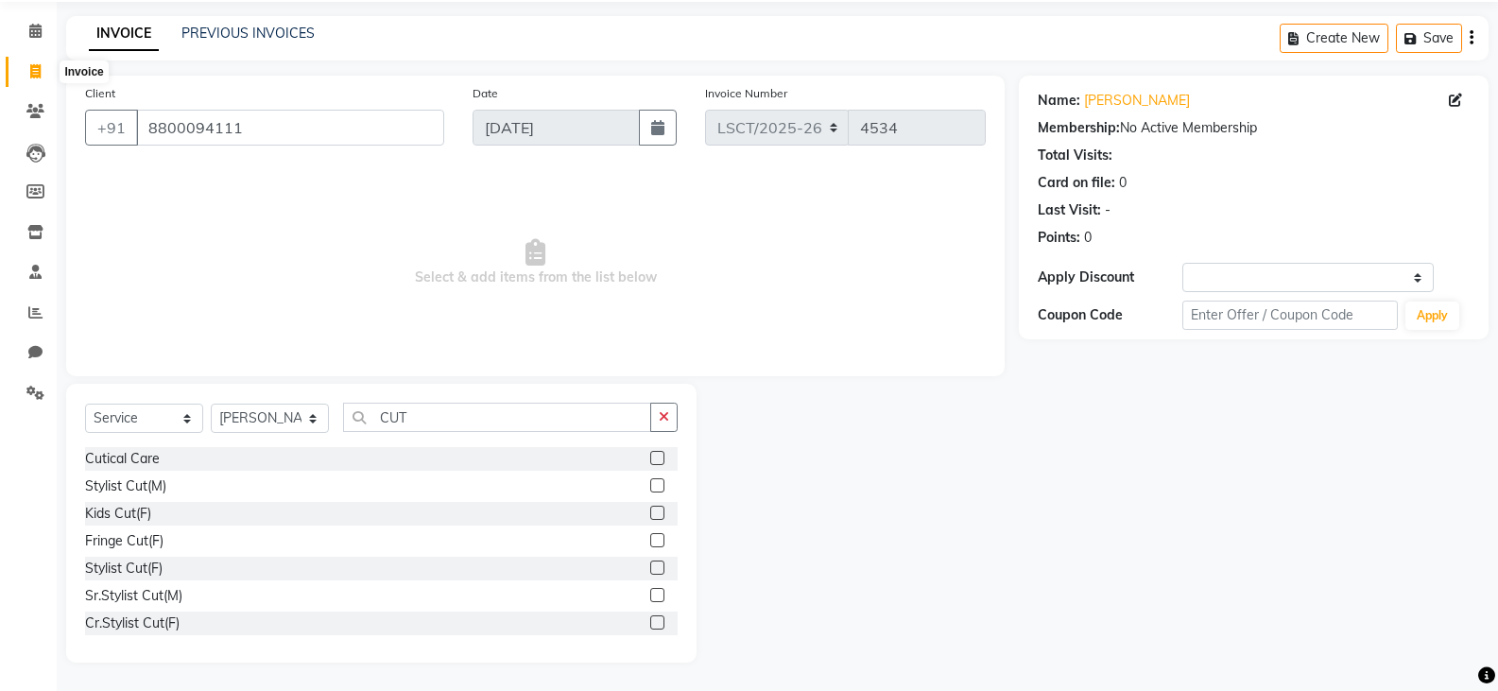
select select "service"
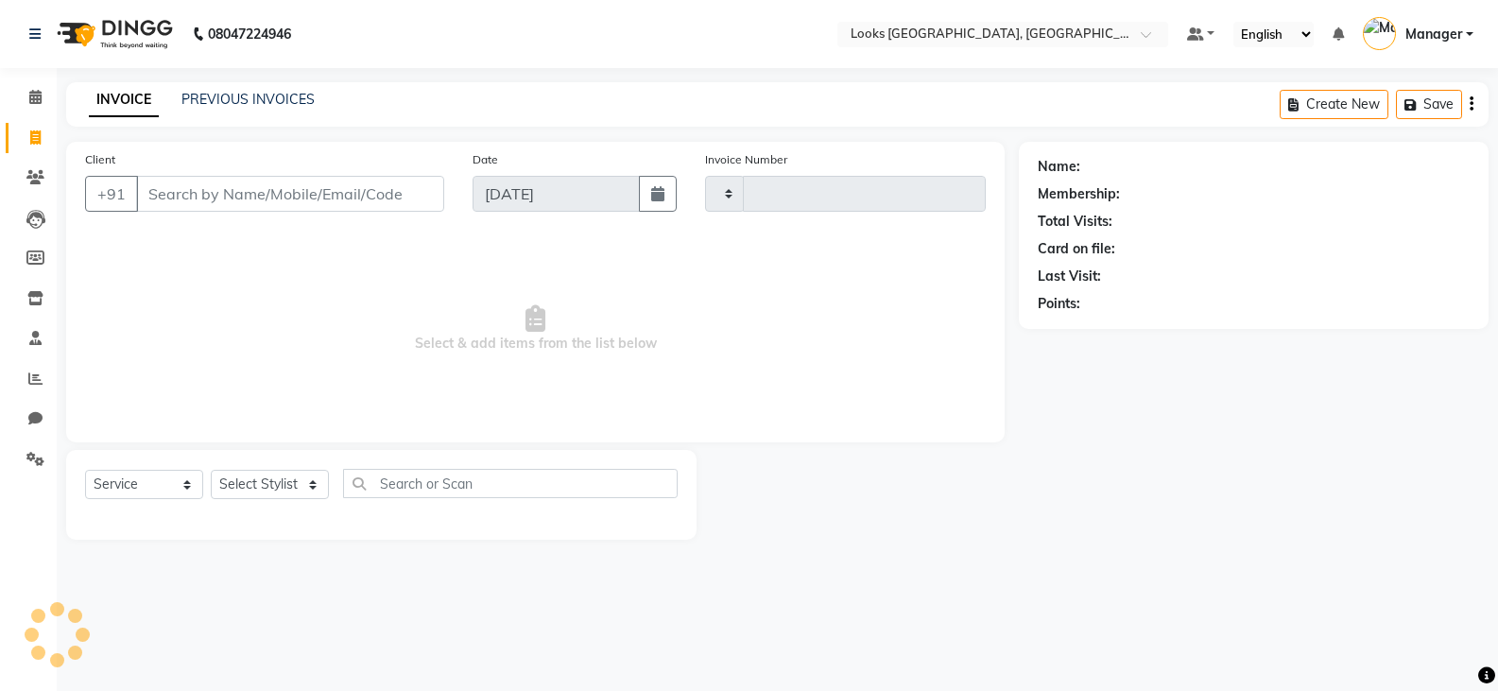
scroll to position [0, 0]
type input "4534"
select select "8942"
click at [31, 90] on icon at bounding box center [35, 97] width 12 height 14
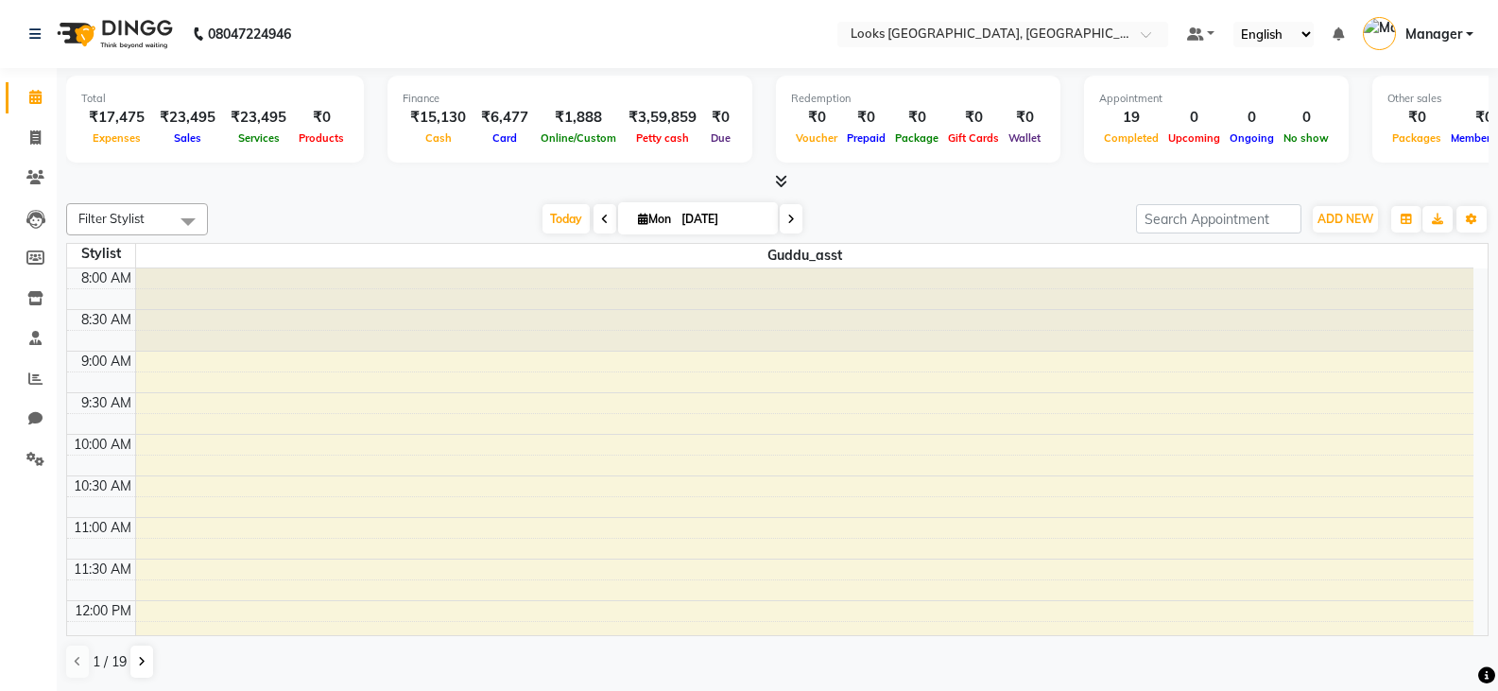
click at [784, 181] on icon at bounding box center [781, 181] width 12 height 14
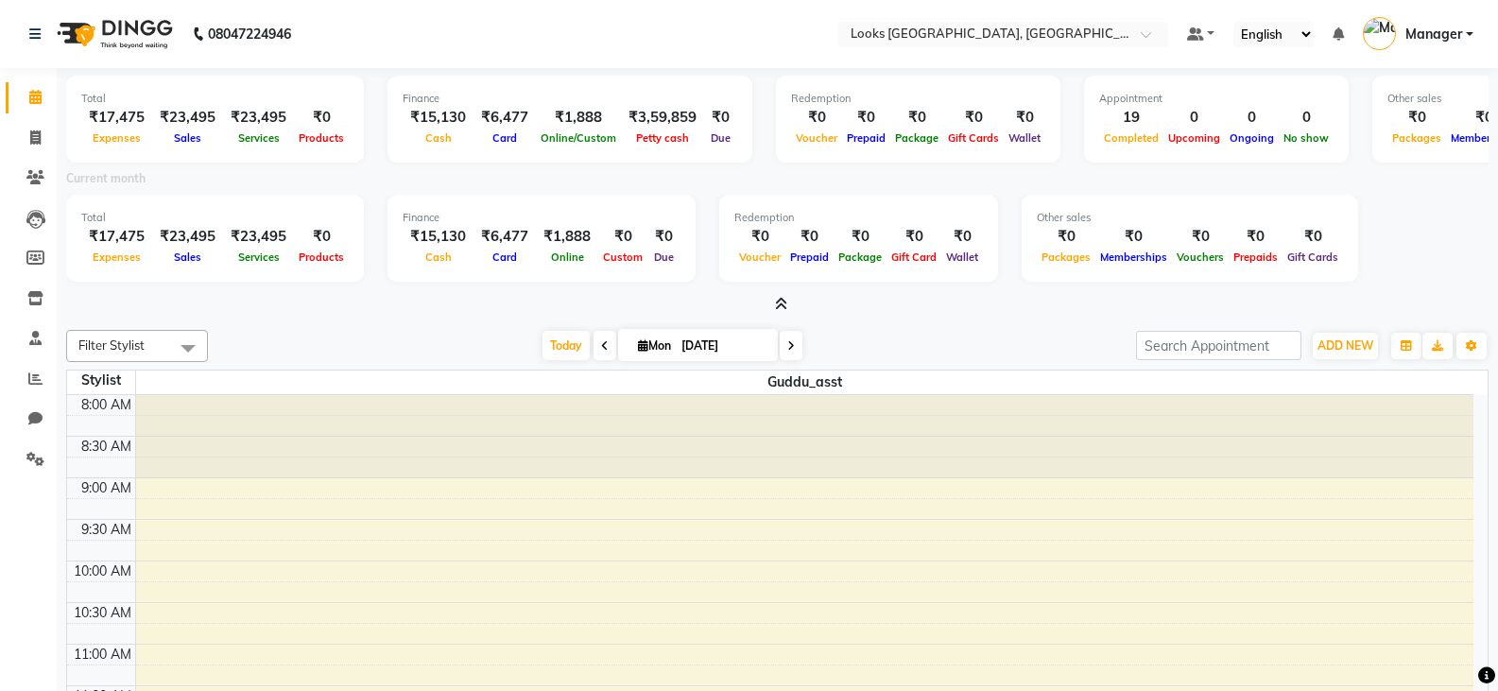
click at [780, 304] on icon at bounding box center [781, 304] width 12 height 14
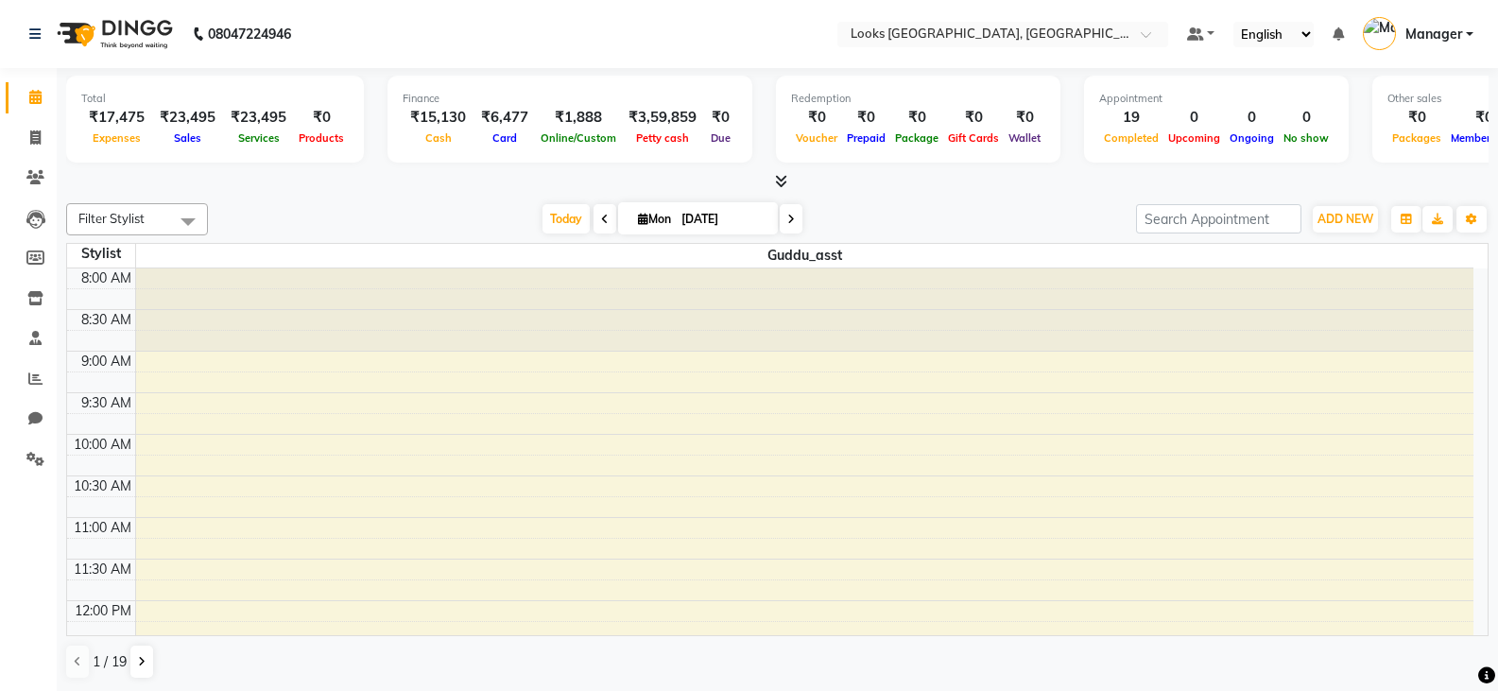
click at [774, 275] on div at bounding box center [805, 309] width 1338 height 83
click at [106, 327] on div "8:30 AM" at bounding box center [106, 320] width 58 height 20
click at [108, 317] on div "8:30 AM" at bounding box center [106, 320] width 58 height 20
click at [112, 321] on div "8:30 AM" at bounding box center [106, 320] width 58 height 20
click at [111, 279] on div "8:00 AM" at bounding box center [106, 278] width 58 height 20
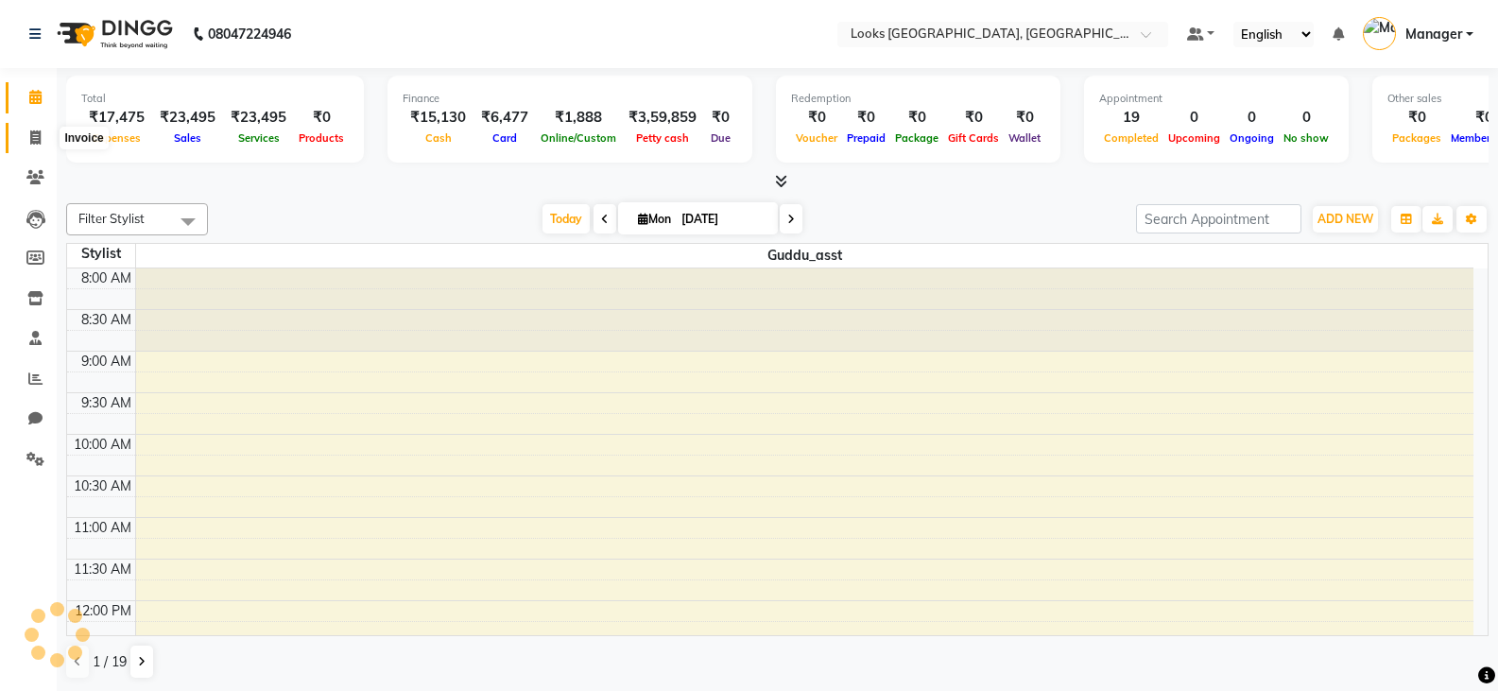
click at [23, 139] on span at bounding box center [35, 139] width 33 height 22
select select "service"
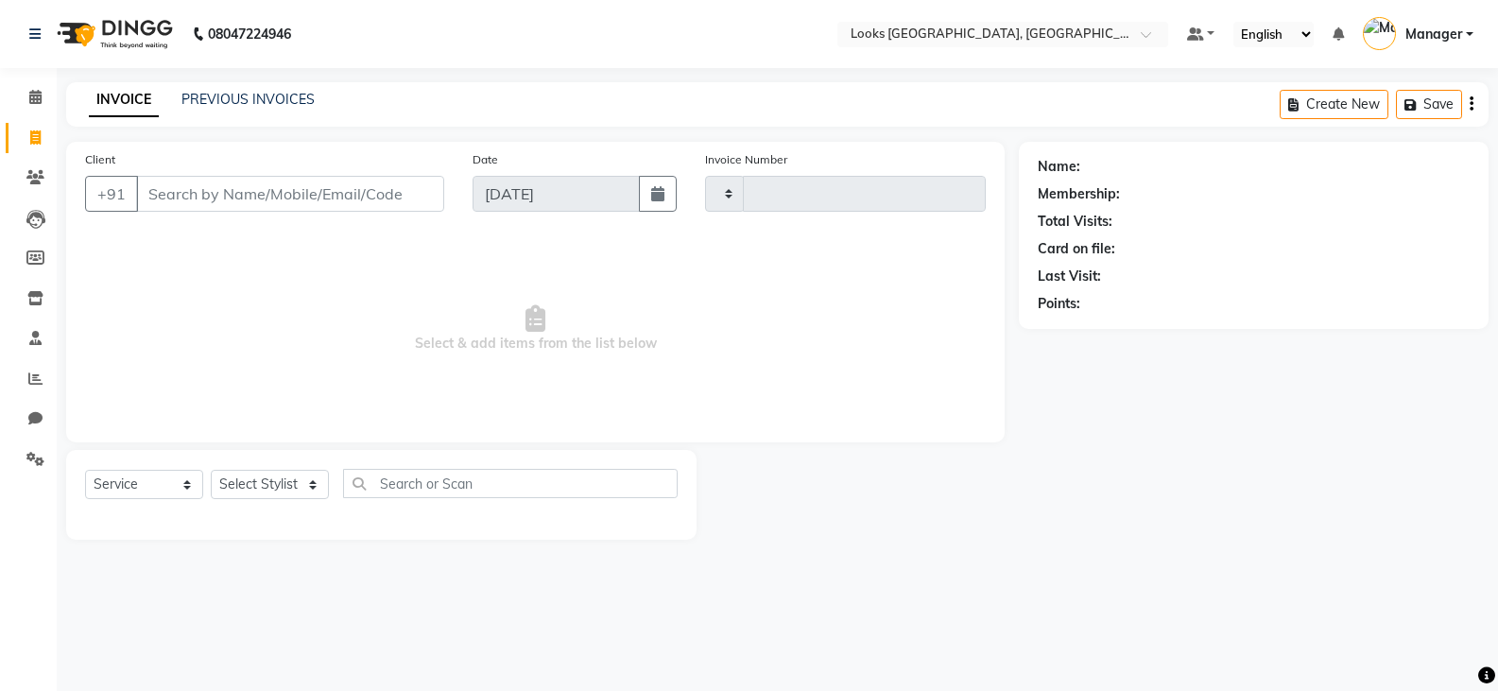
type input "4534"
select select "8942"
click at [368, 199] on input "Client" at bounding box center [292, 194] width 312 height 36
type input "9717069656"
click at [431, 188] on span "Add Client" at bounding box center [399, 193] width 75 height 19
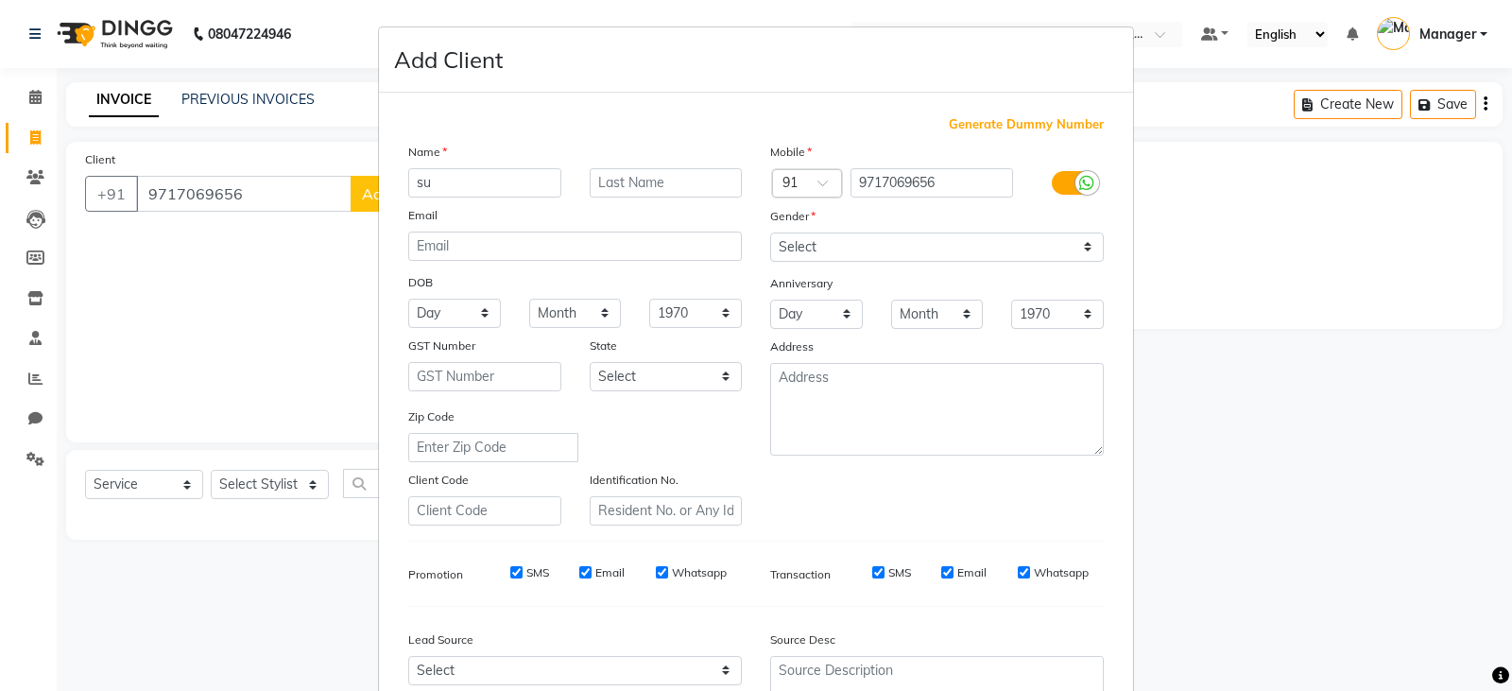
type input "s"
type input "[PERSON_NAME]"
click at [680, 181] on input "text" at bounding box center [666, 182] width 153 height 29
type input "VERMA"
click at [883, 239] on select "Select [DEMOGRAPHIC_DATA] [DEMOGRAPHIC_DATA] Other Prefer Not To Say" at bounding box center [937, 246] width 334 height 29
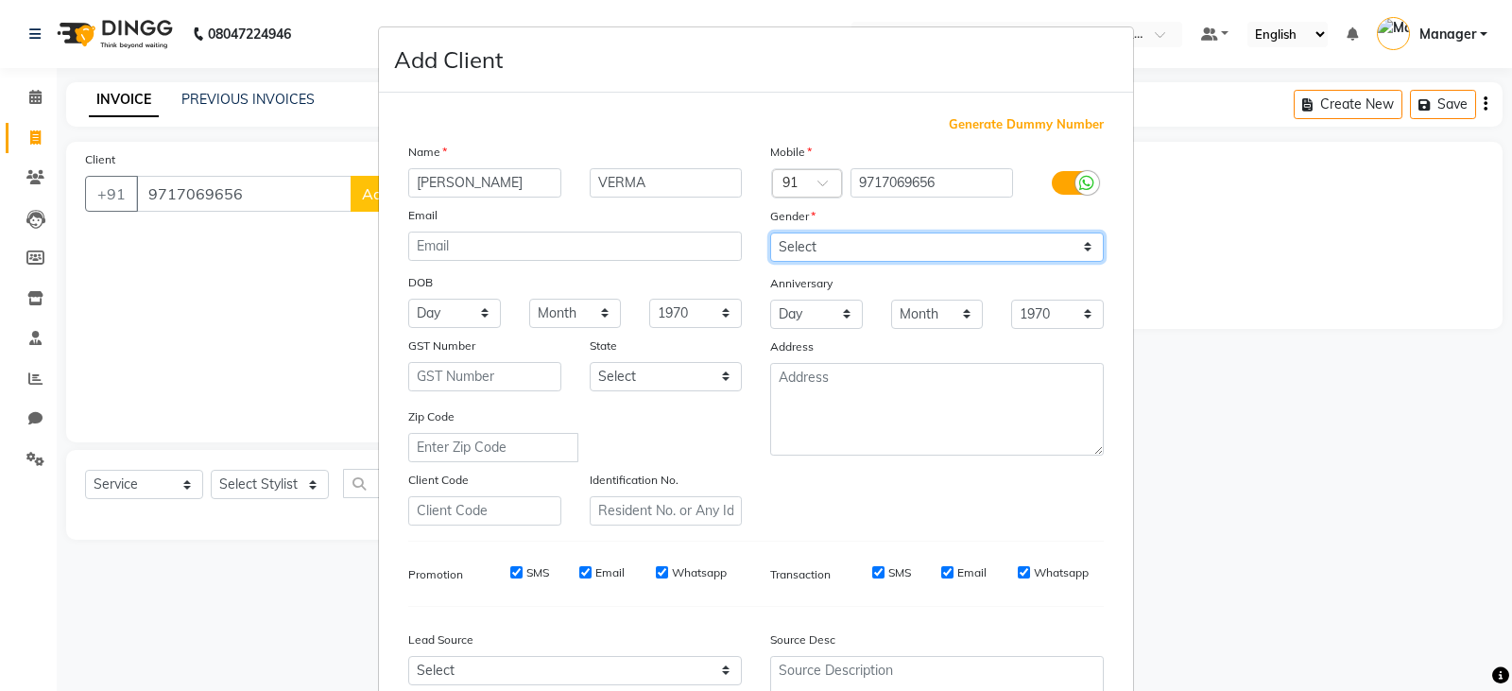
select select "[DEMOGRAPHIC_DATA]"
click at [770, 232] on select "Select [DEMOGRAPHIC_DATA] [DEMOGRAPHIC_DATA] Other Prefer Not To Say" at bounding box center [937, 246] width 334 height 29
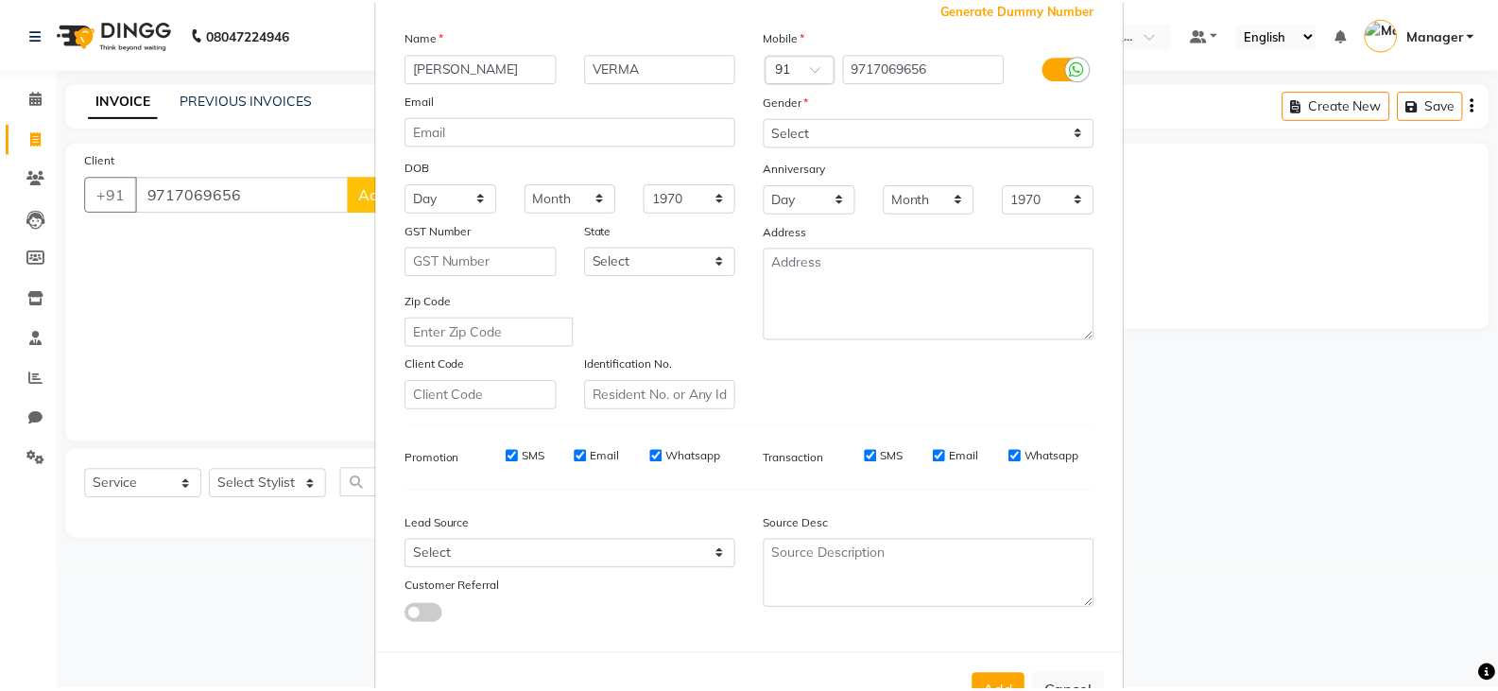
scroll to position [181, 0]
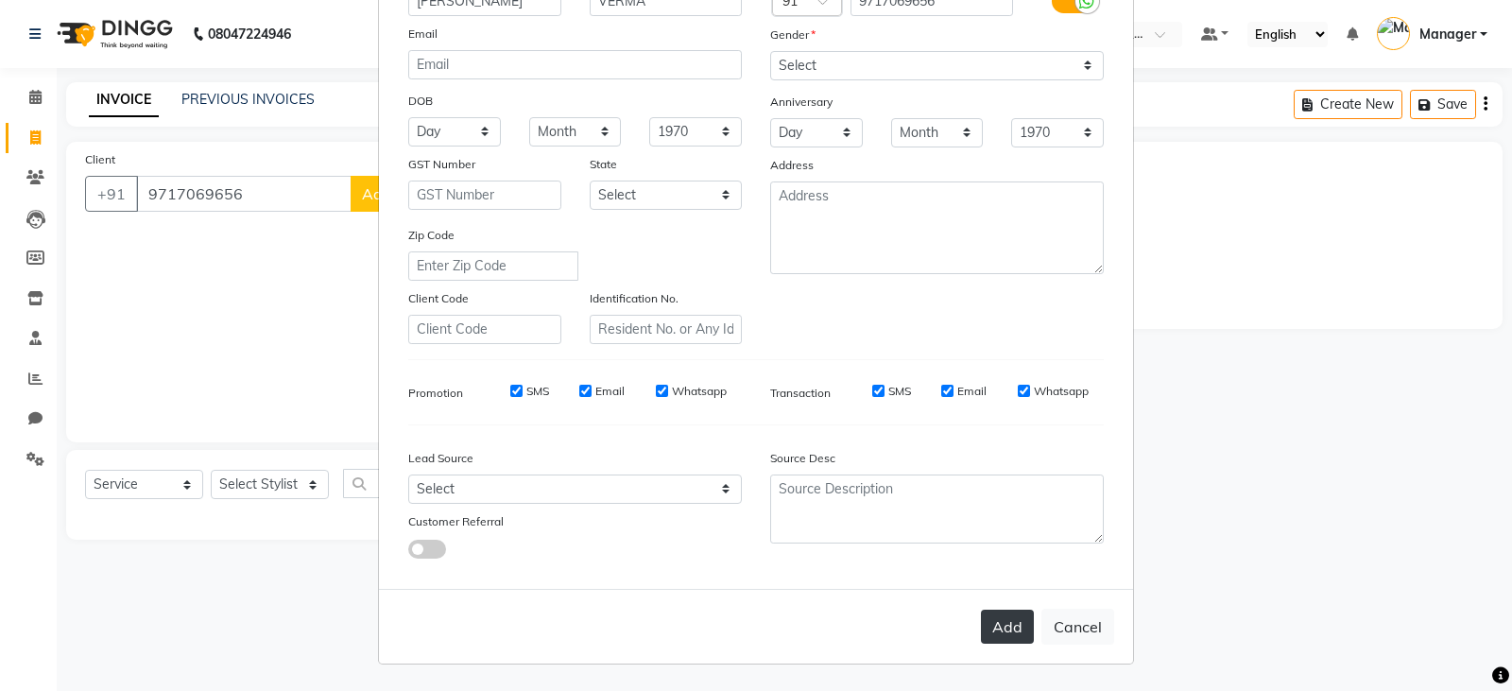
click at [1002, 626] on button "Add" at bounding box center [1007, 627] width 53 height 34
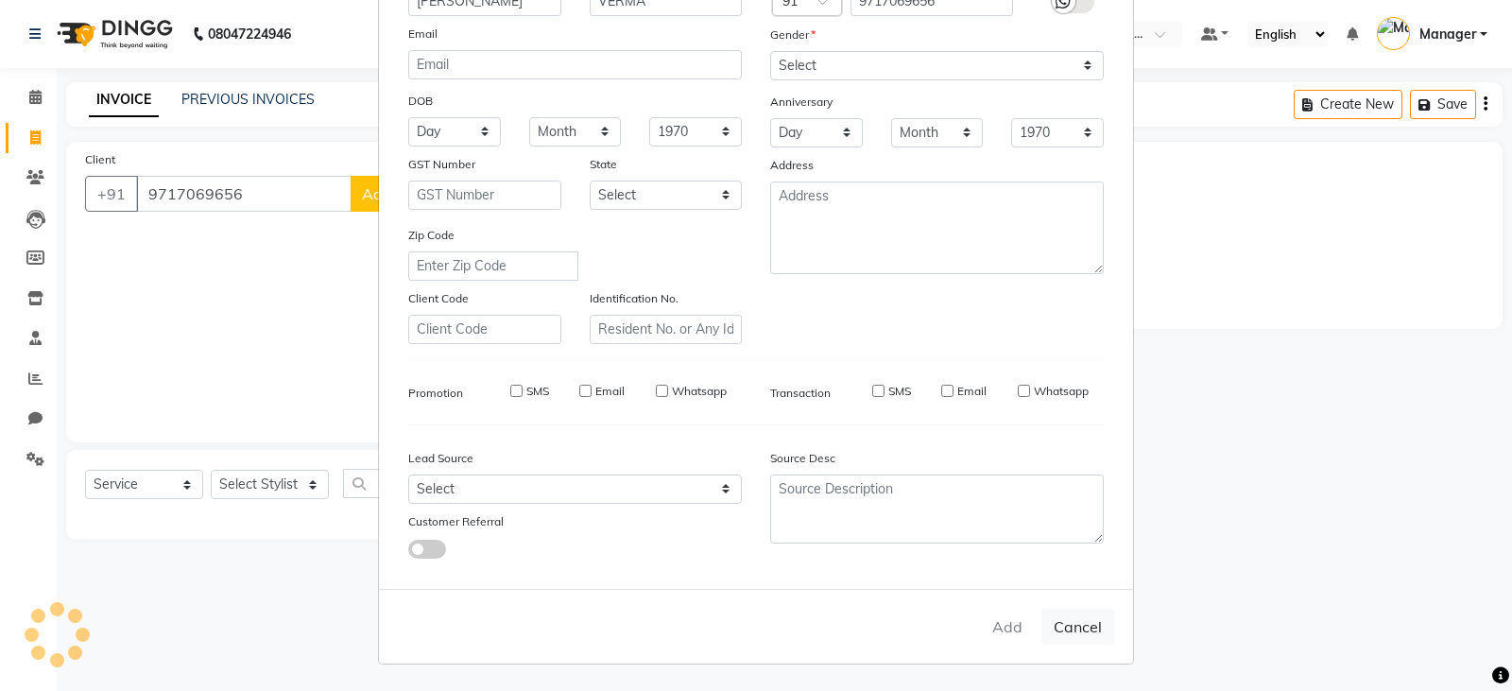
select select
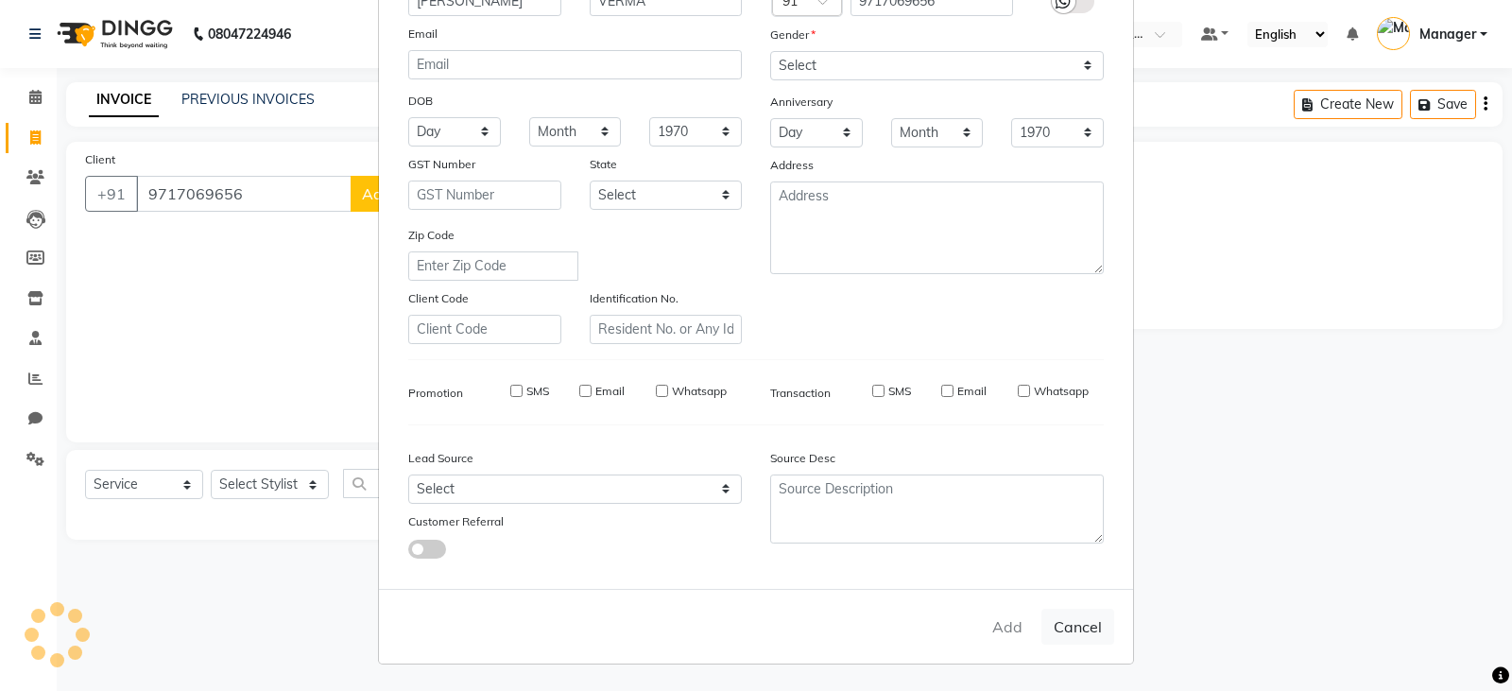
select select
checkbox input "false"
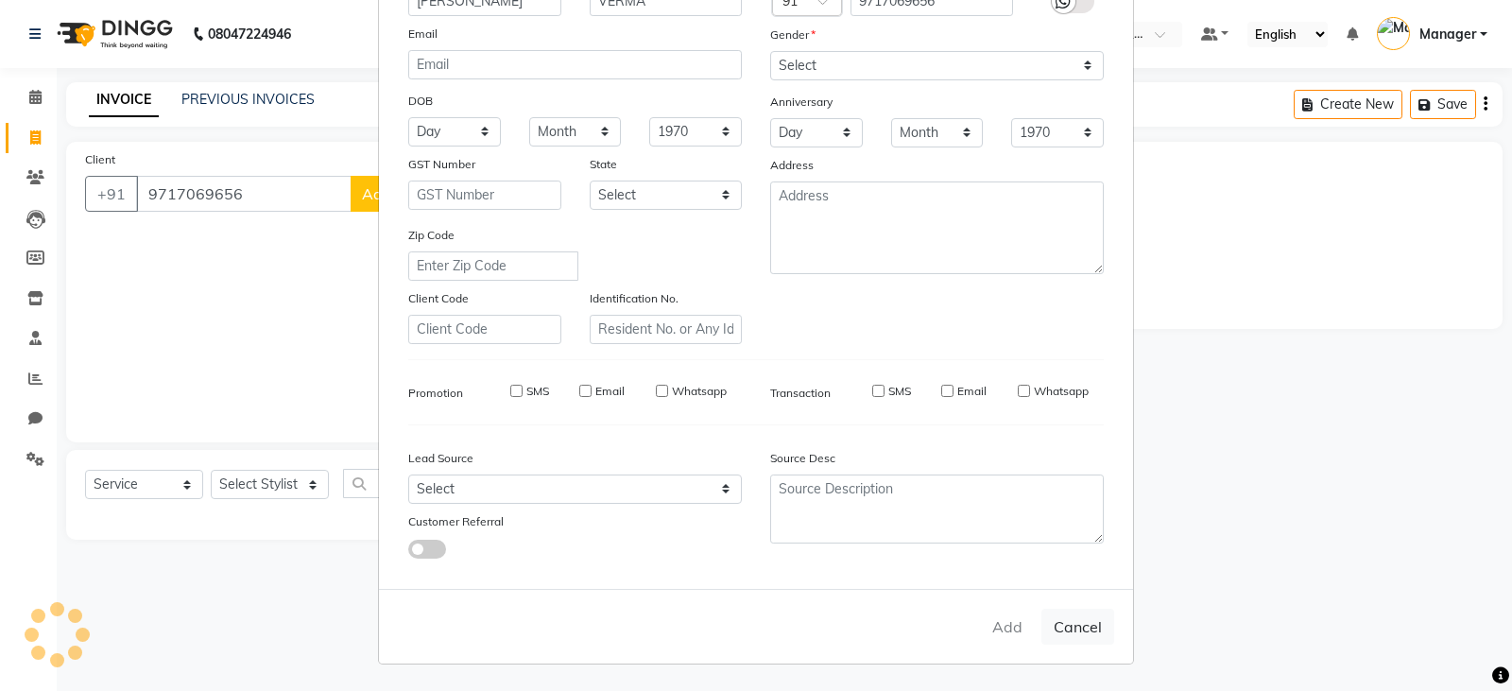
checkbox input "false"
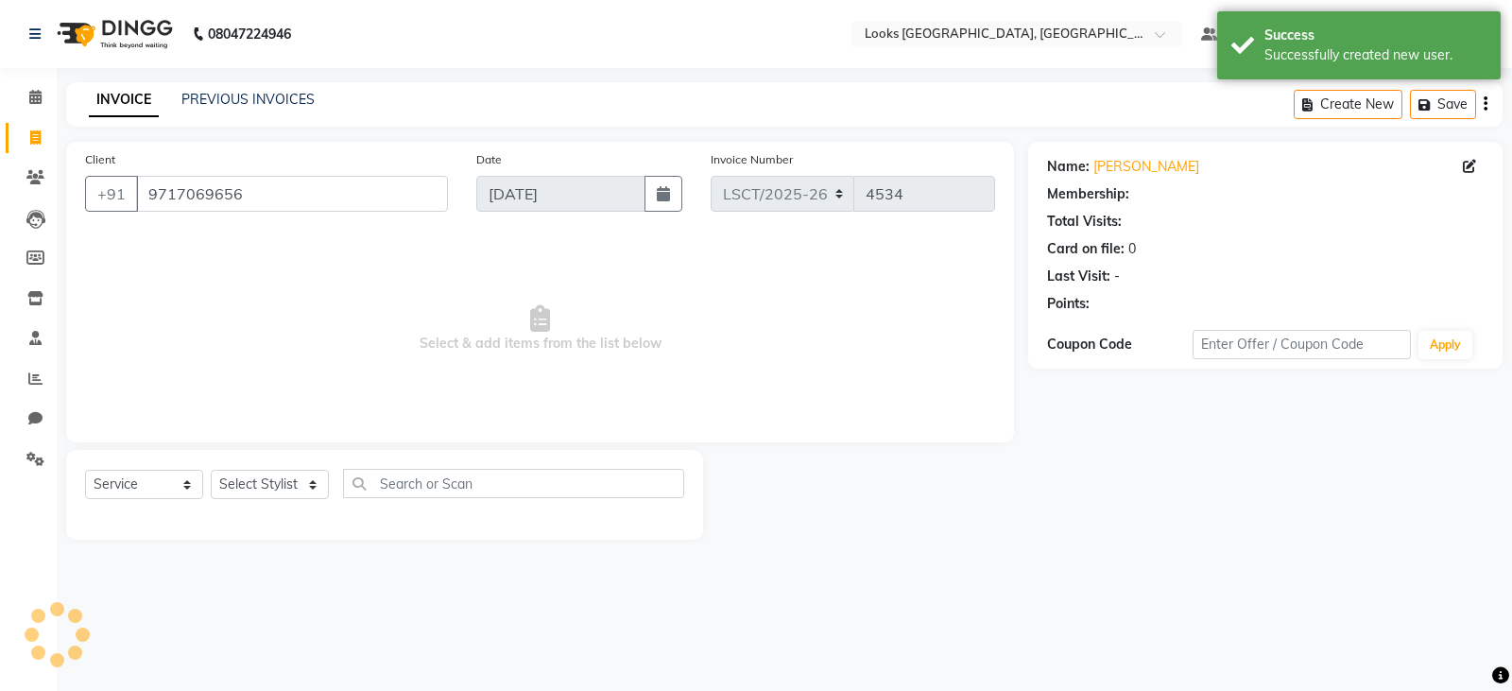
select select "1: Object"
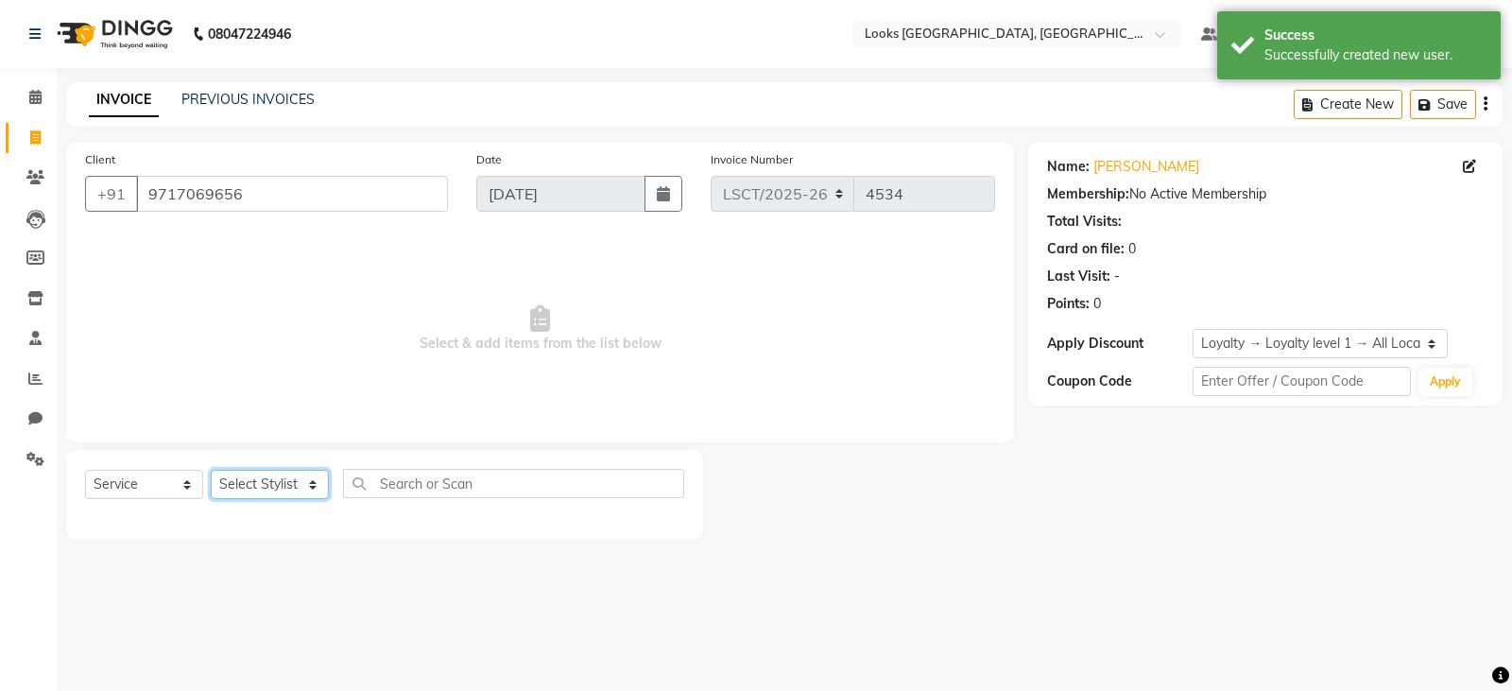
click at [245, 483] on select "Select Stylist [PERSON_NAME] Bharat_pdct Counter Sales [PERSON_NAME] guddu_asst…" at bounding box center [270, 484] width 118 height 29
select select "90414"
click at [211, 470] on select "Select Stylist [PERSON_NAME] Bharat_pdct Counter Sales [PERSON_NAME] guddu_asst…" at bounding box center [270, 484] width 118 height 29
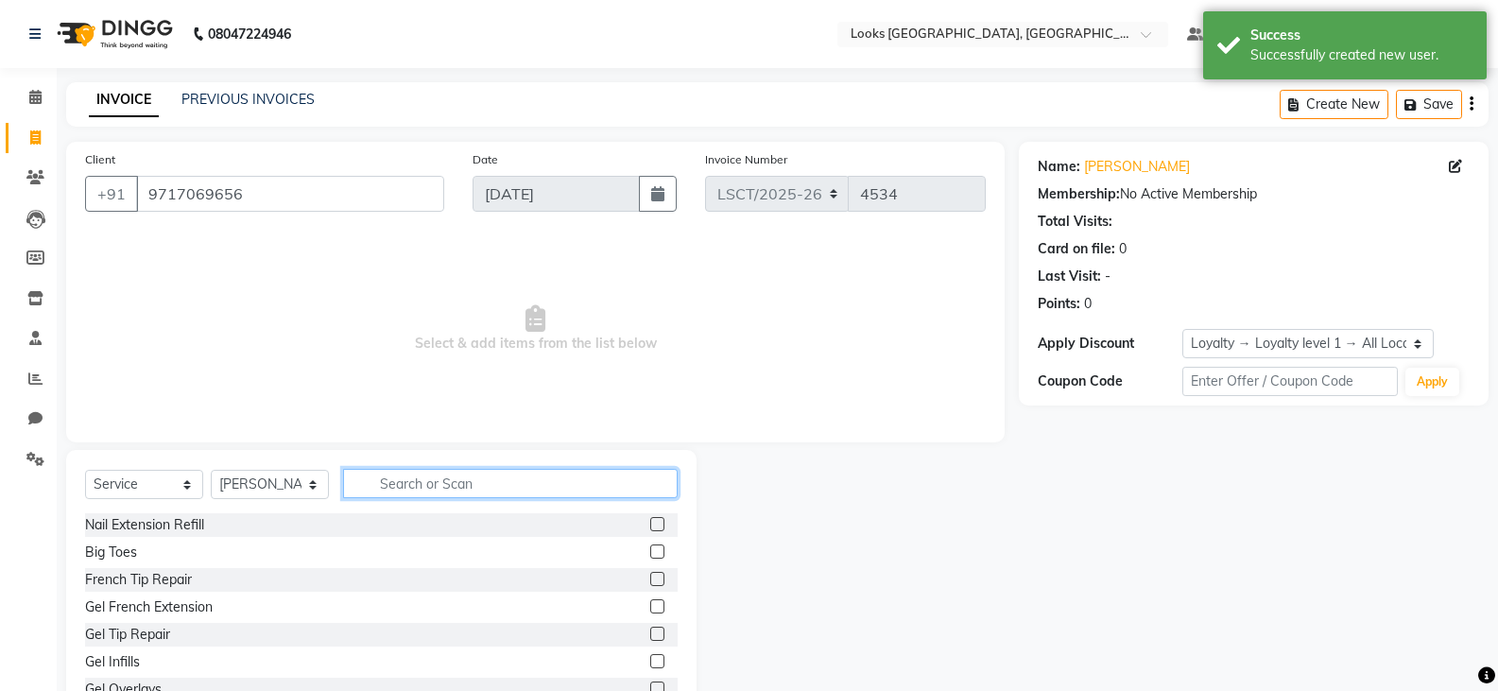
click at [472, 488] on input "text" at bounding box center [510, 483] width 335 height 29
type input "CUT"
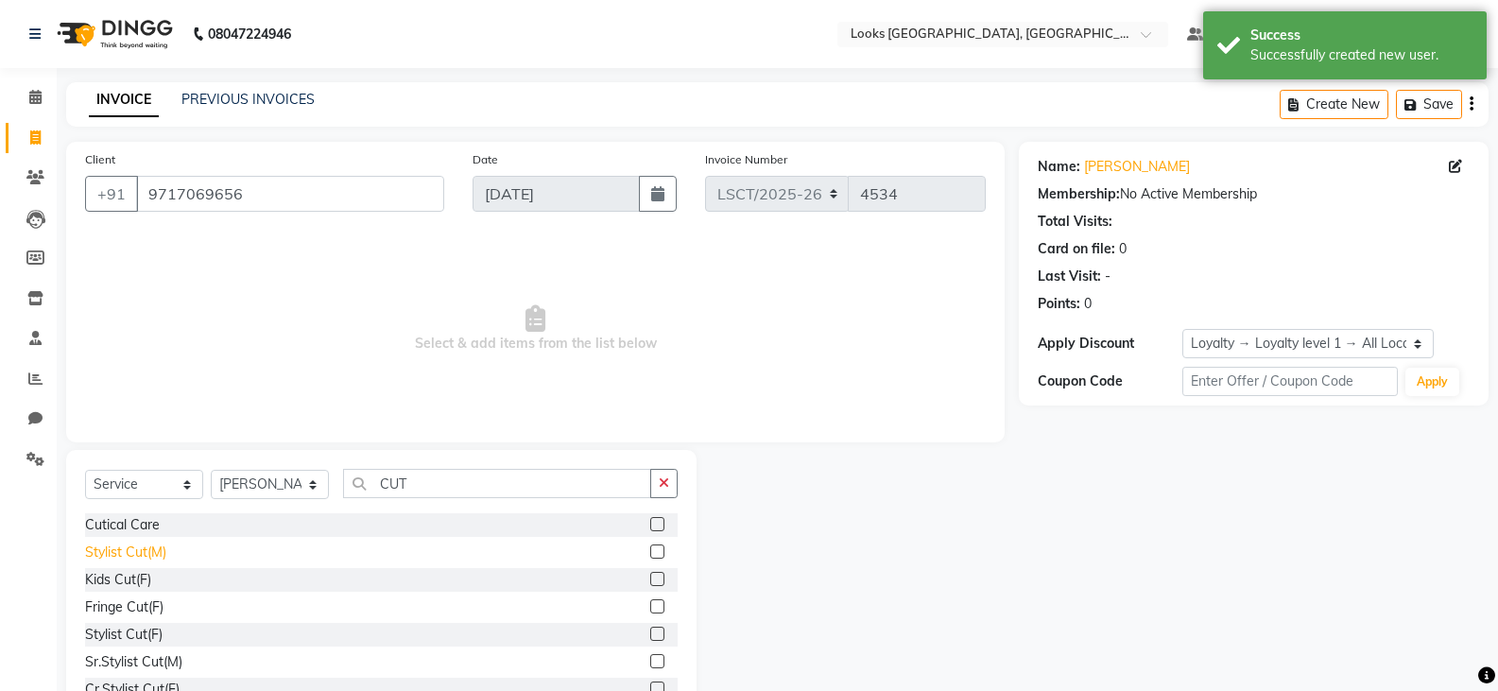
click at [131, 542] on div "Stylist Cut(M)" at bounding box center [125, 552] width 81 height 20
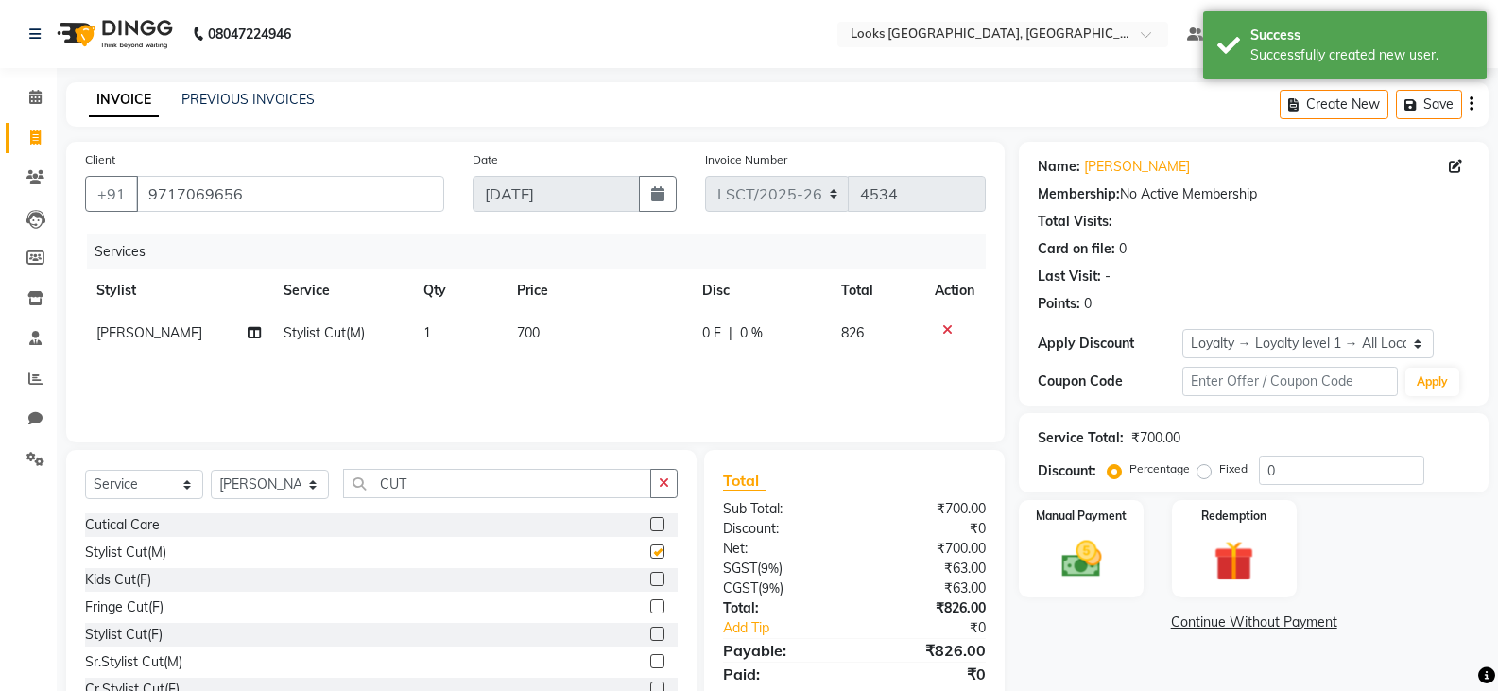
checkbox input "false"
drag, startPoint x: 506, startPoint y: 335, endPoint x: 529, endPoint y: 335, distance: 23.6
click at [506, 336] on td "700" at bounding box center [598, 333] width 185 height 43
select select "90414"
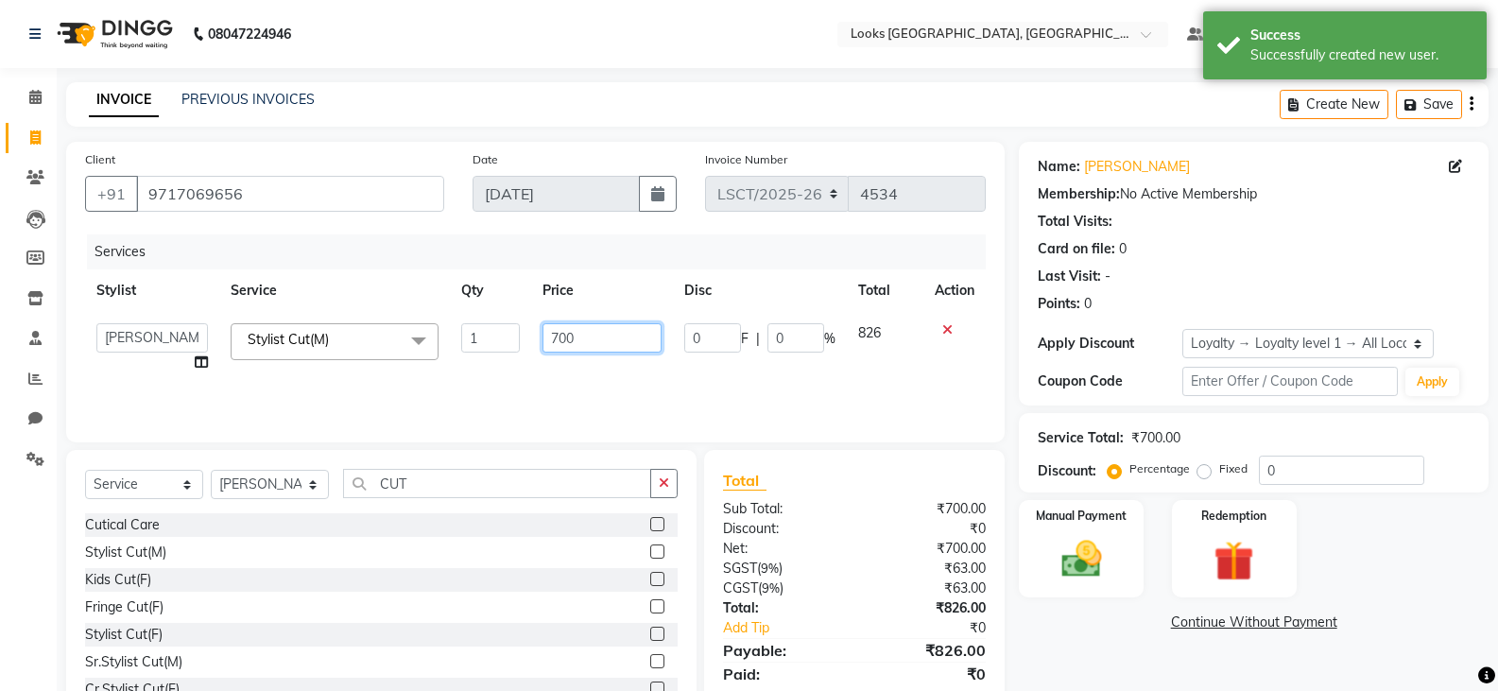
drag, startPoint x: 637, startPoint y: 335, endPoint x: 490, endPoint y: 357, distance: 148.2
click at [490, 357] on tr "[PERSON_NAME] Ajay_pdct Bharat_pdct Counter Sales [PERSON_NAME] guddu_asst [PER…" at bounding box center [535, 348] width 901 height 72
type input "750"
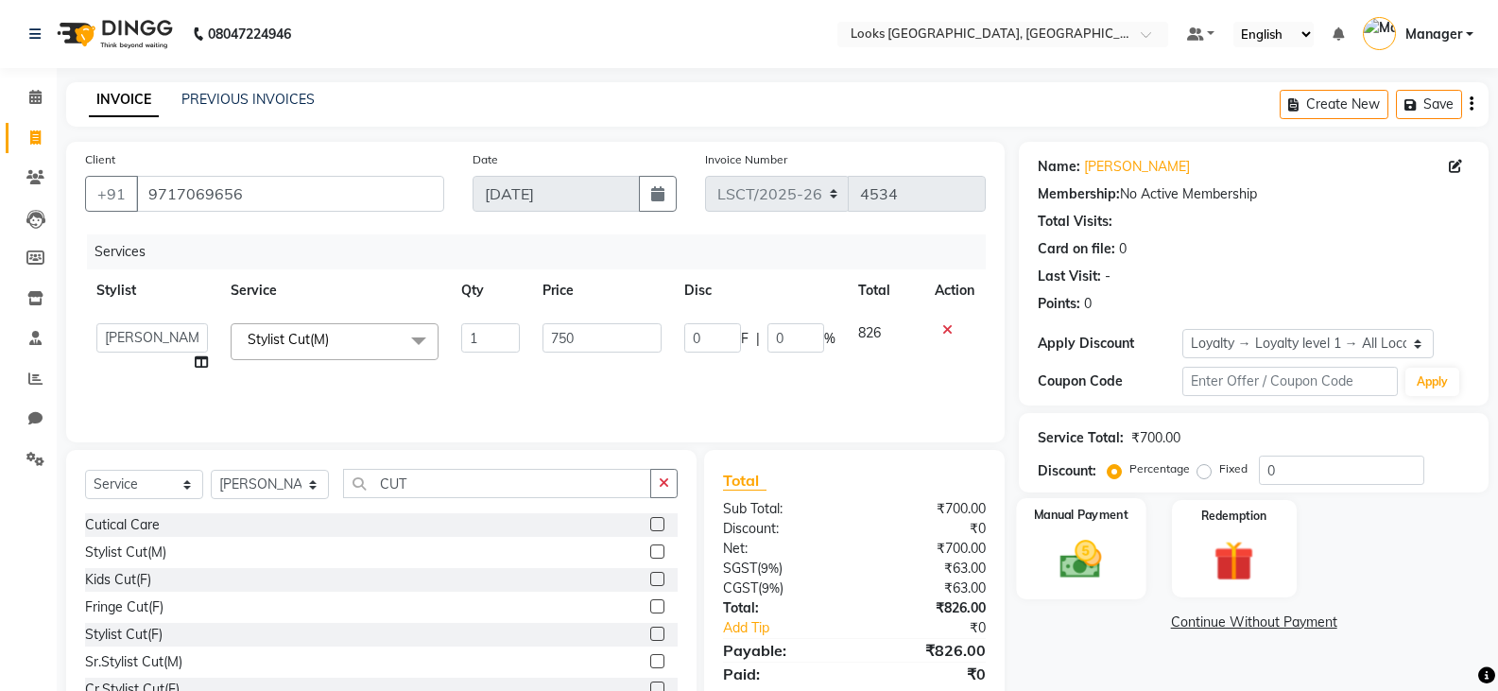
click at [1072, 575] on img at bounding box center [1080, 559] width 67 height 48
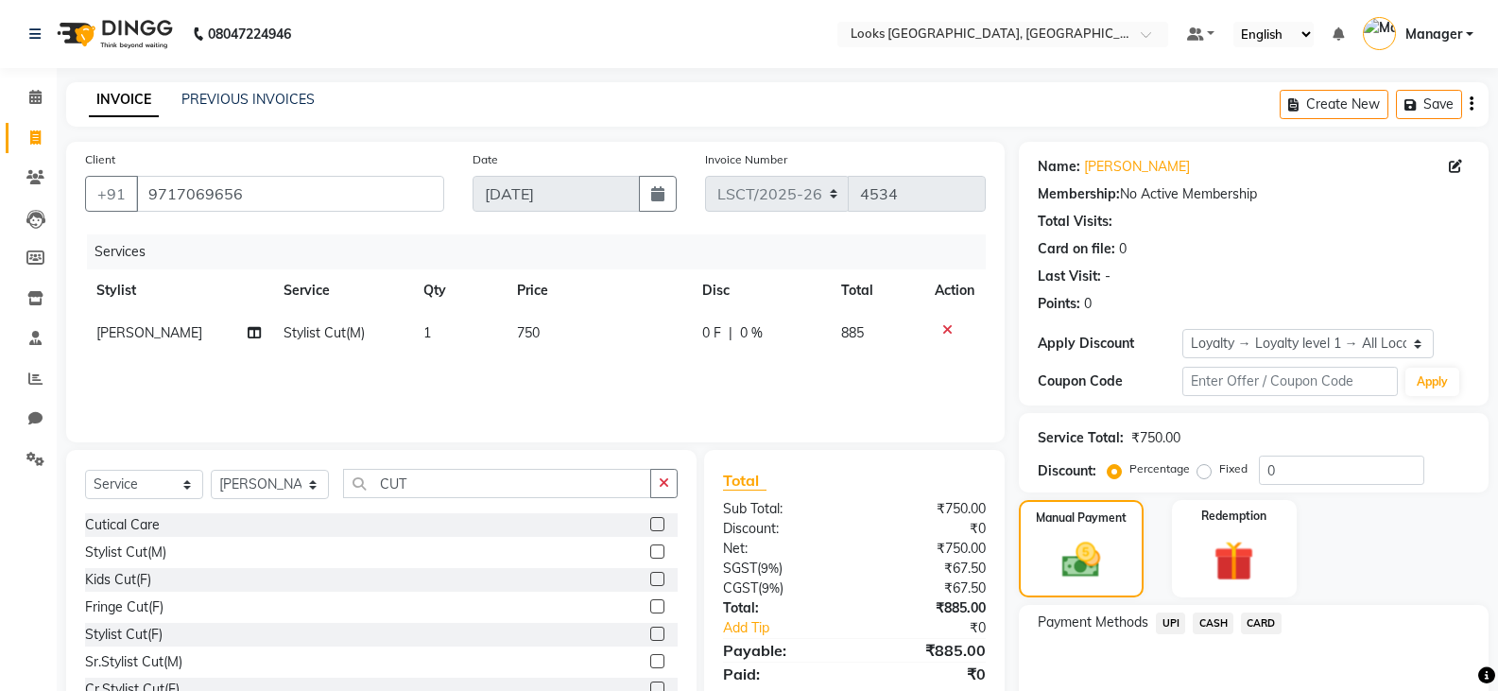
click at [1264, 628] on span "CARD" at bounding box center [1261, 623] width 41 height 22
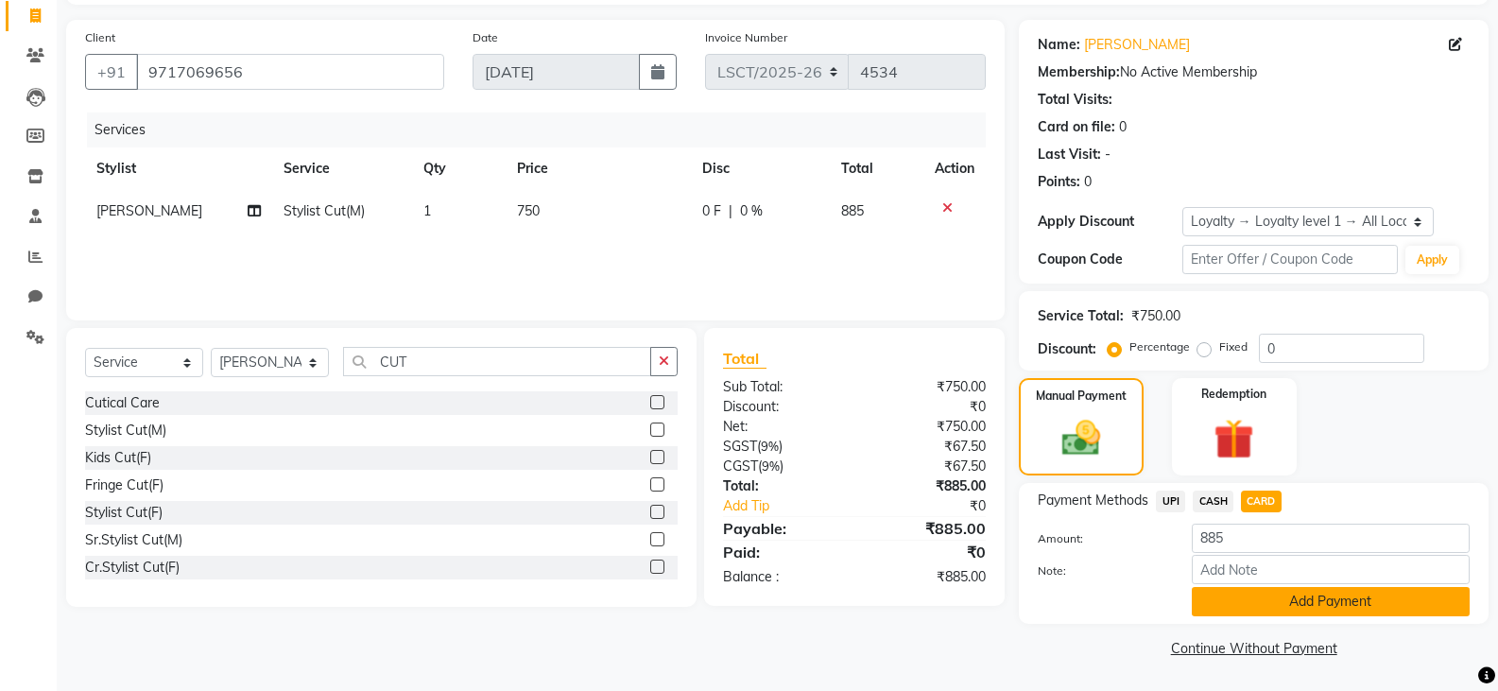
click at [1263, 594] on button "Add Payment" at bounding box center [1331, 601] width 278 height 29
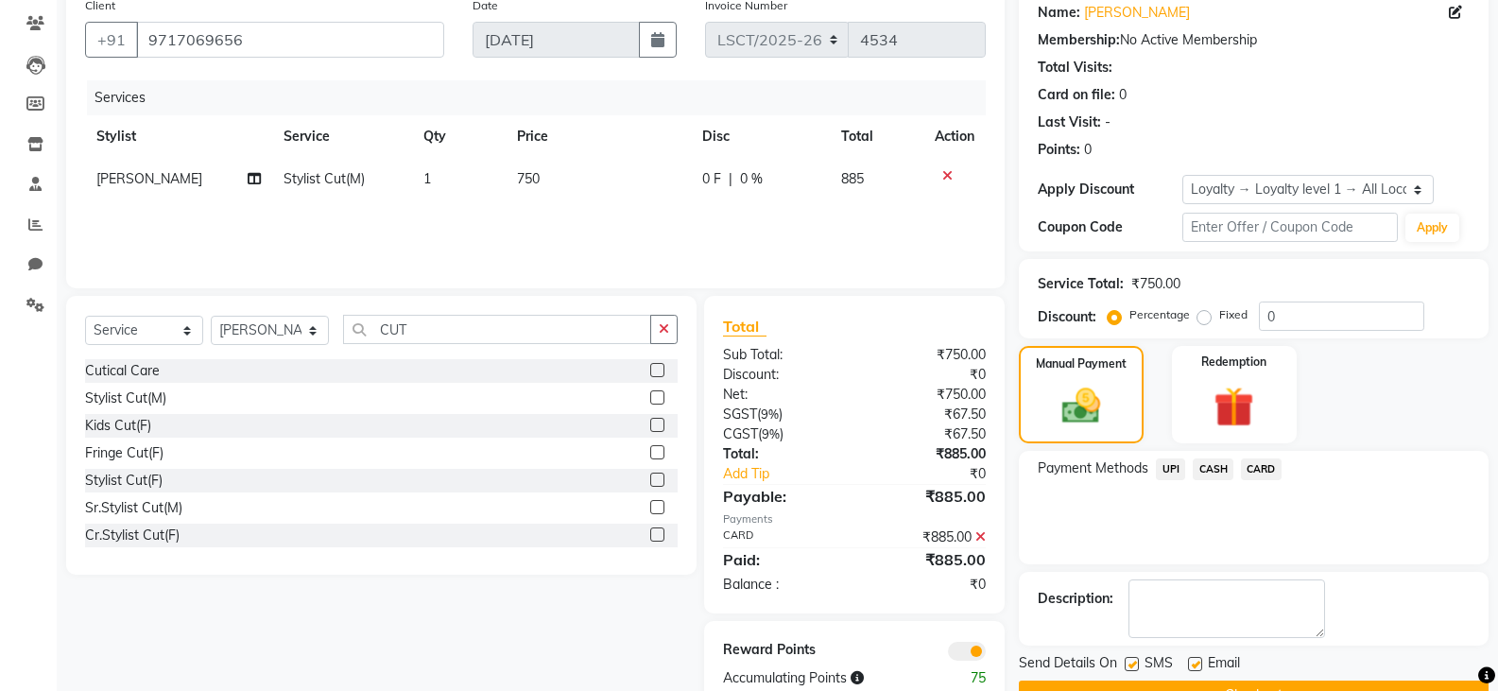
scroll to position [201, 0]
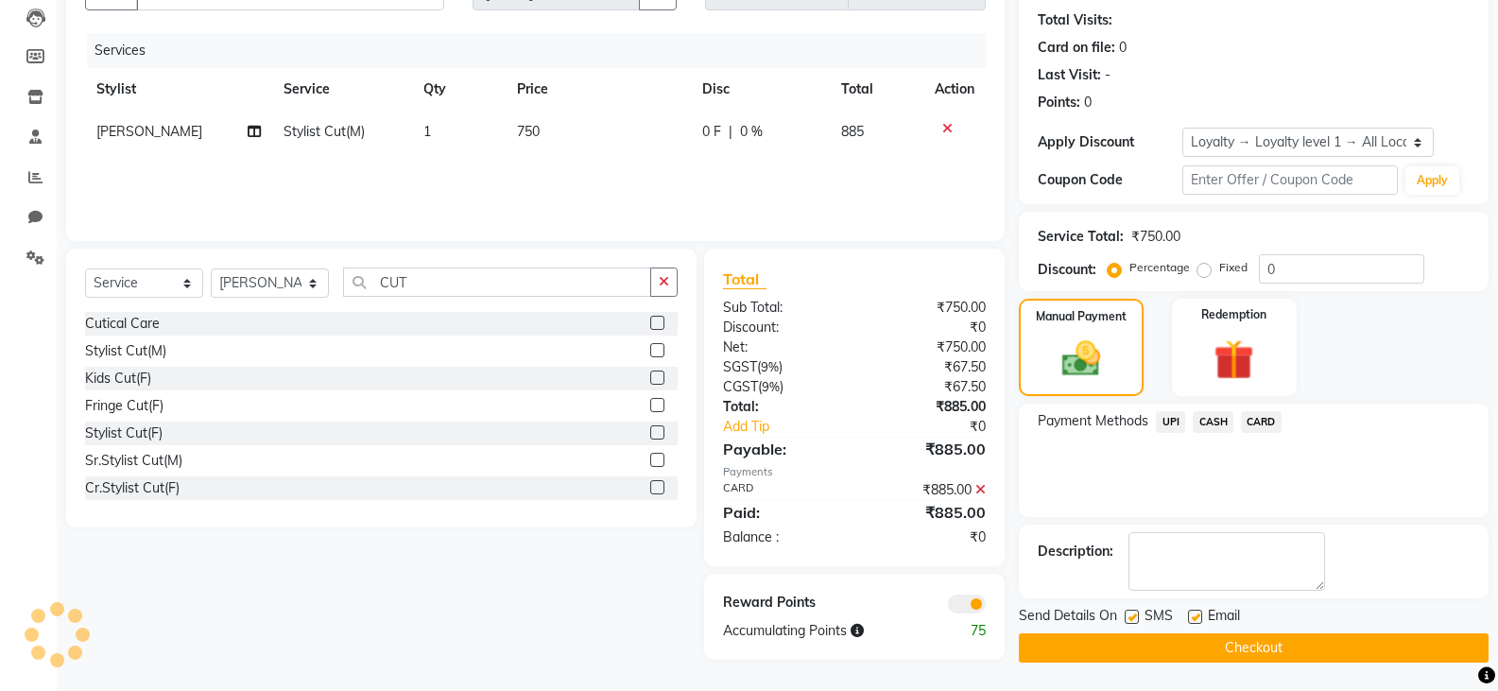
click at [1069, 648] on button "Checkout" at bounding box center [1254, 647] width 470 height 29
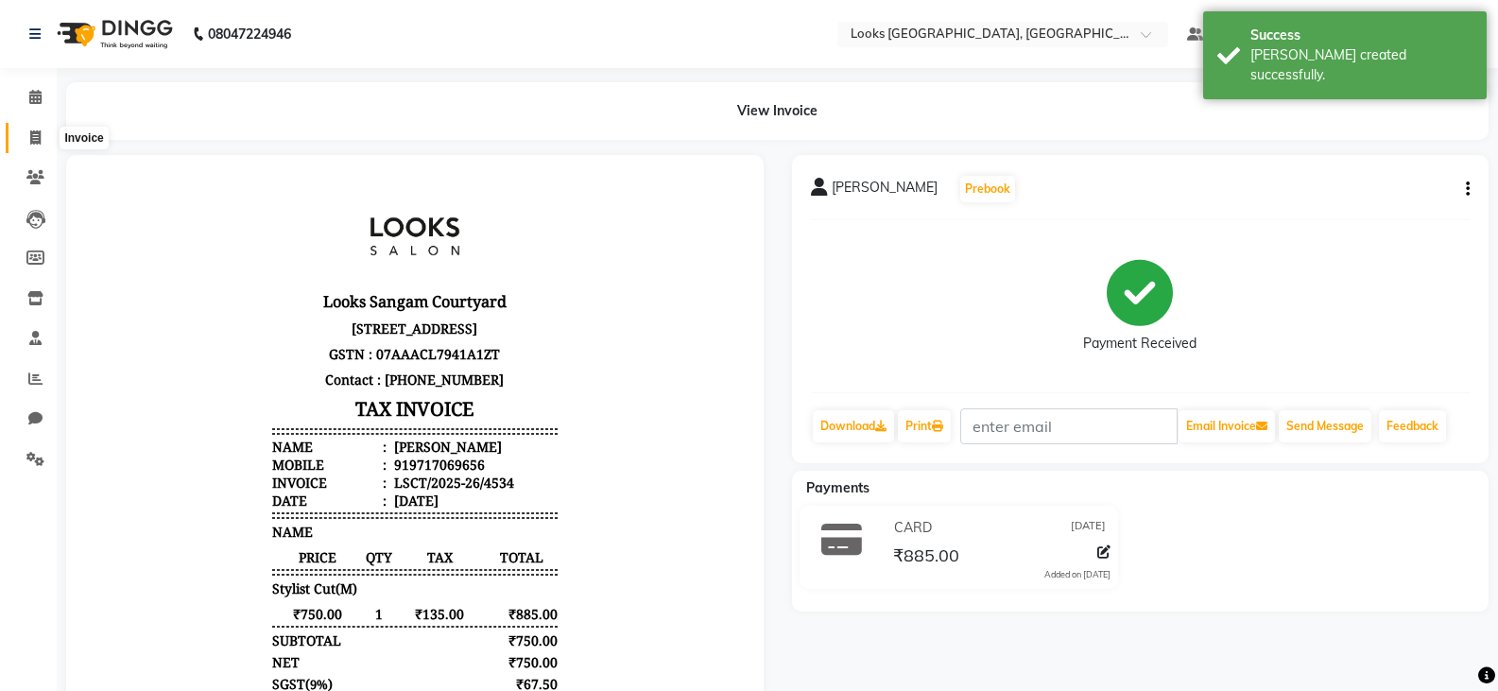
click at [33, 130] on icon at bounding box center [35, 137] width 10 height 14
select select "service"
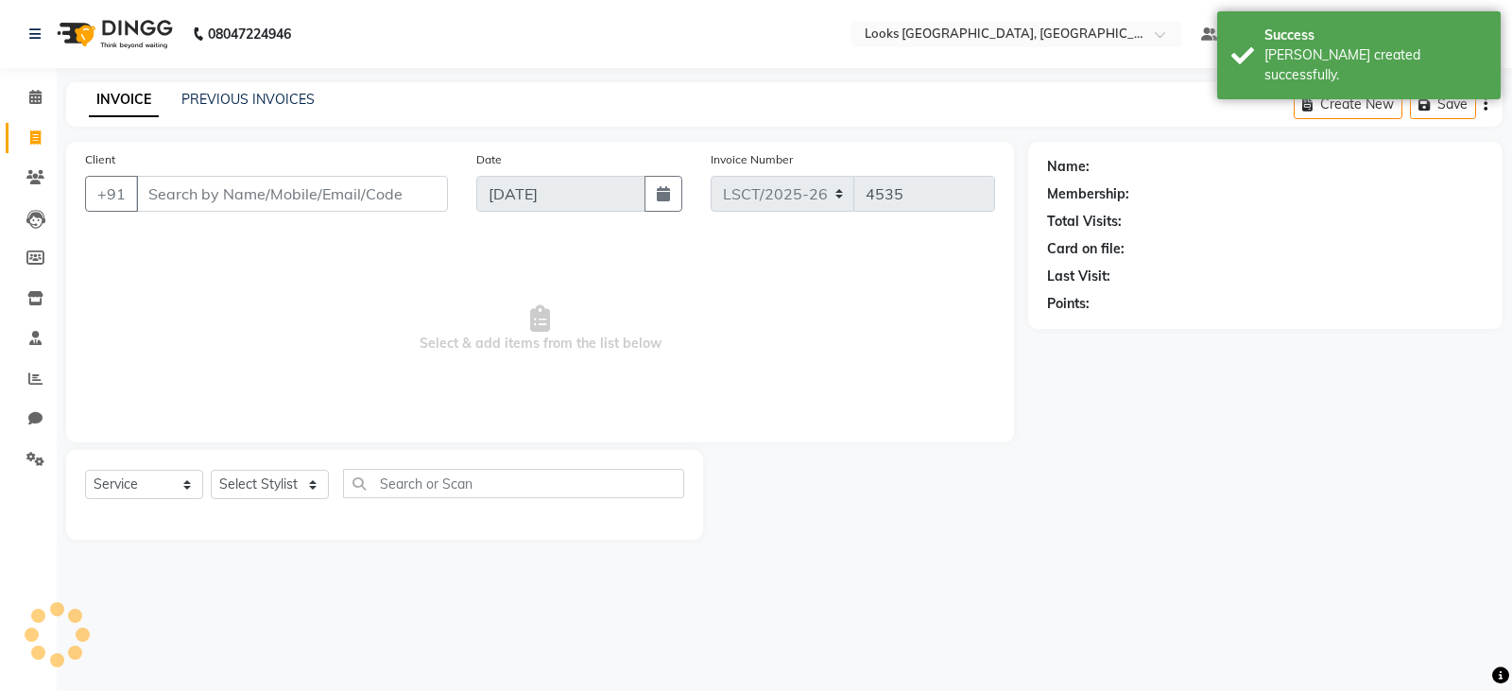
click at [359, 204] on input "Client" at bounding box center [292, 194] width 312 height 36
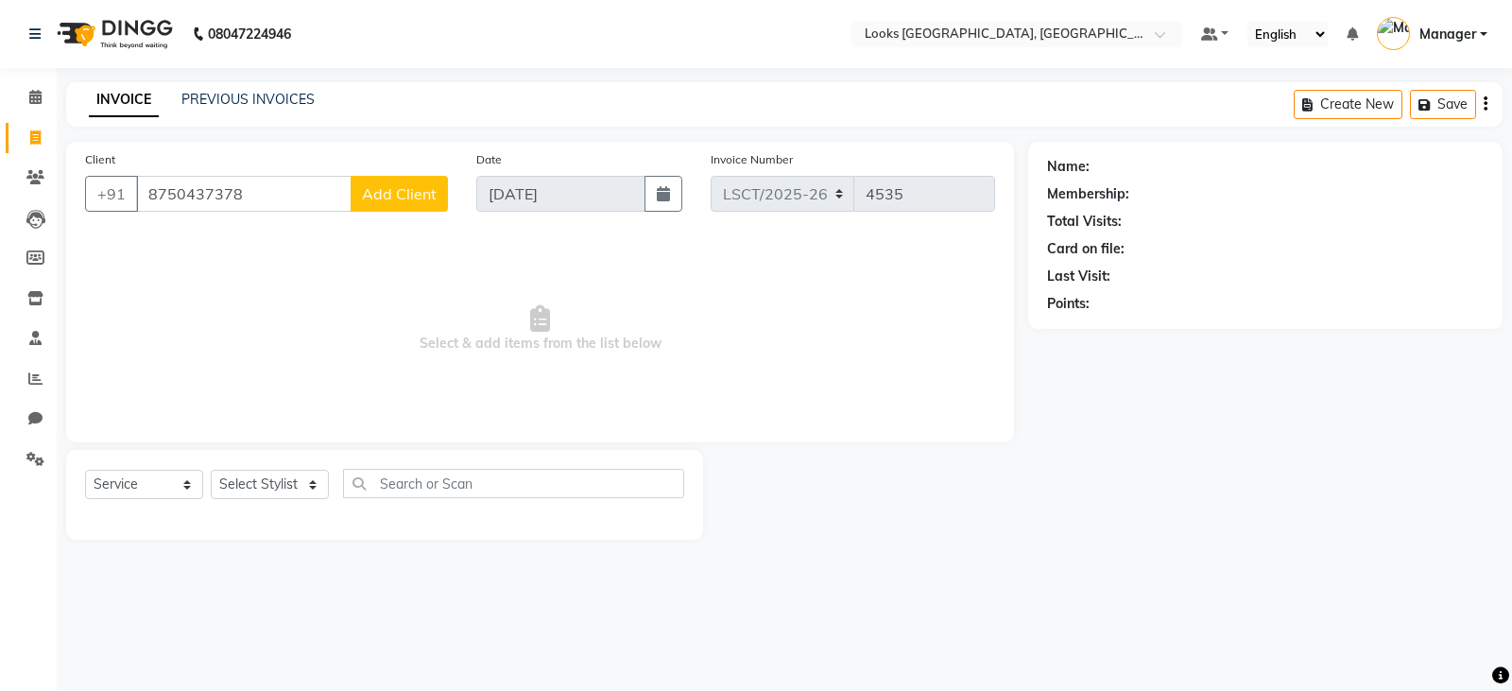
type input "8750437378"
click at [422, 198] on span "Add Client" at bounding box center [399, 193] width 75 height 19
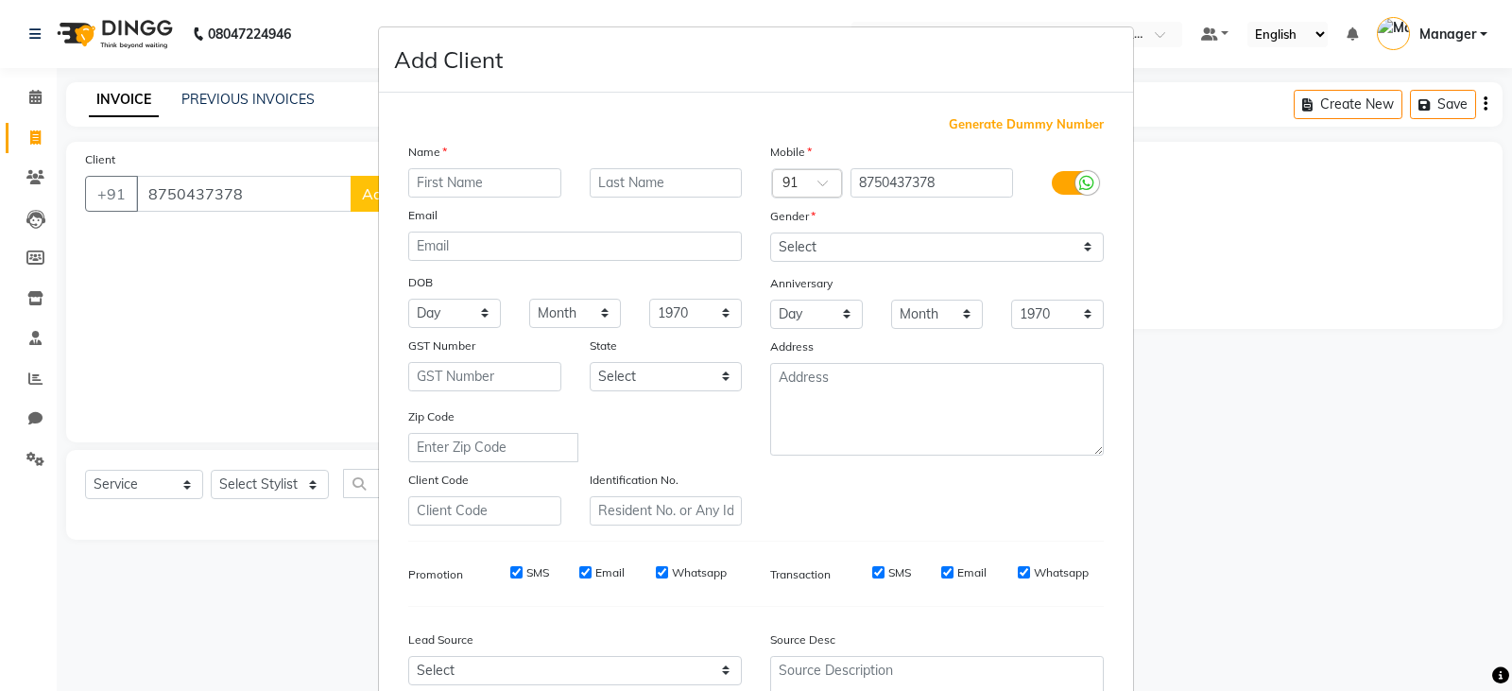
click at [463, 176] on input "text" at bounding box center [484, 182] width 153 height 29
type input "JATINA"
type input "[PERSON_NAME]"
click at [774, 245] on select "Select [DEMOGRAPHIC_DATA] [DEMOGRAPHIC_DATA] Other Prefer Not To Say" at bounding box center [937, 246] width 334 height 29
click at [770, 232] on select "Select [DEMOGRAPHIC_DATA] [DEMOGRAPHIC_DATA] Other Prefer Not To Say" at bounding box center [937, 246] width 334 height 29
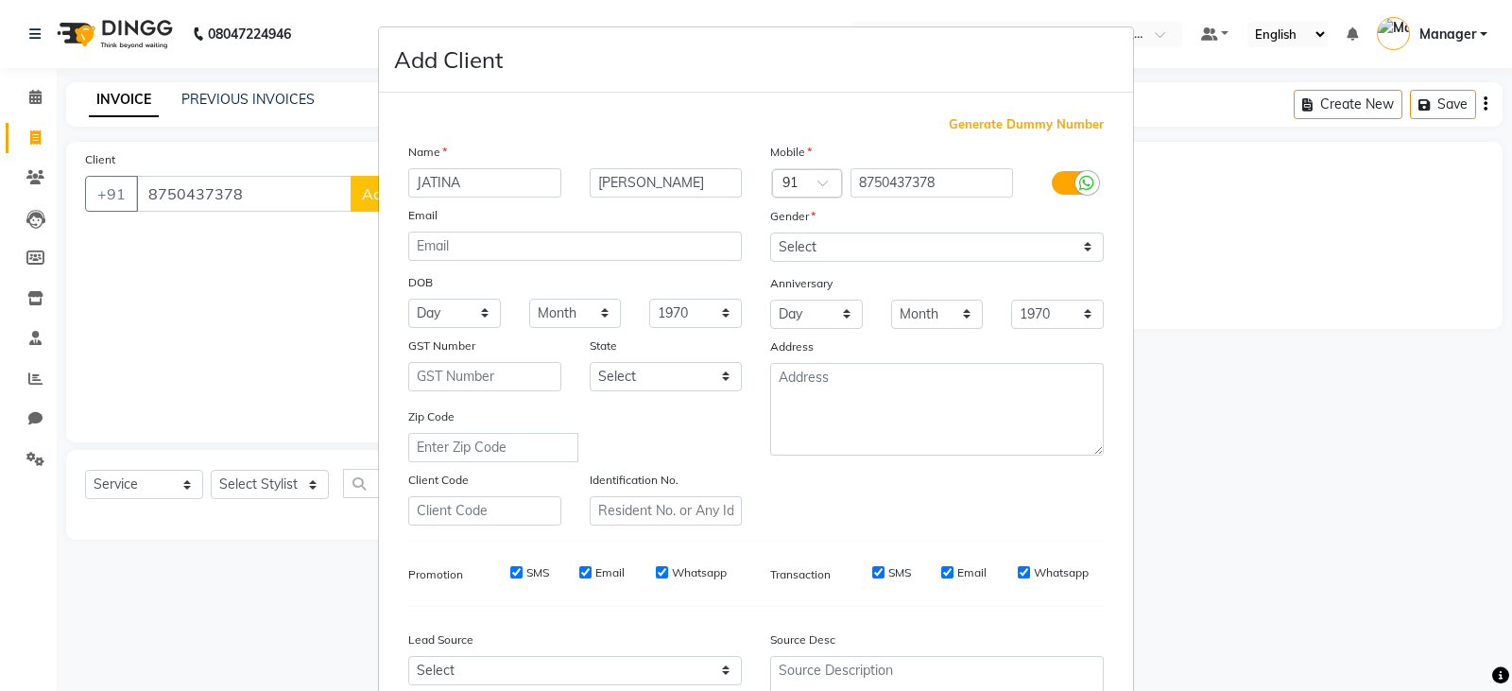
click at [884, 230] on div "Gender" at bounding box center [937, 219] width 362 height 26
click at [880, 240] on select "Select [DEMOGRAPHIC_DATA] [DEMOGRAPHIC_DATA] Other Prefer Not To Say" at bounding box center [937, 246] width 334 height 29
select select "[DEMOGRAPHIC_DATA]"
click at [770, 232] on select "Select [DEMOGRAPHIC_DATA] [DEMOGRAPHIC_DATA] Other Prefer Not To Say" at bounding box center [937, 246] width 334 height 29
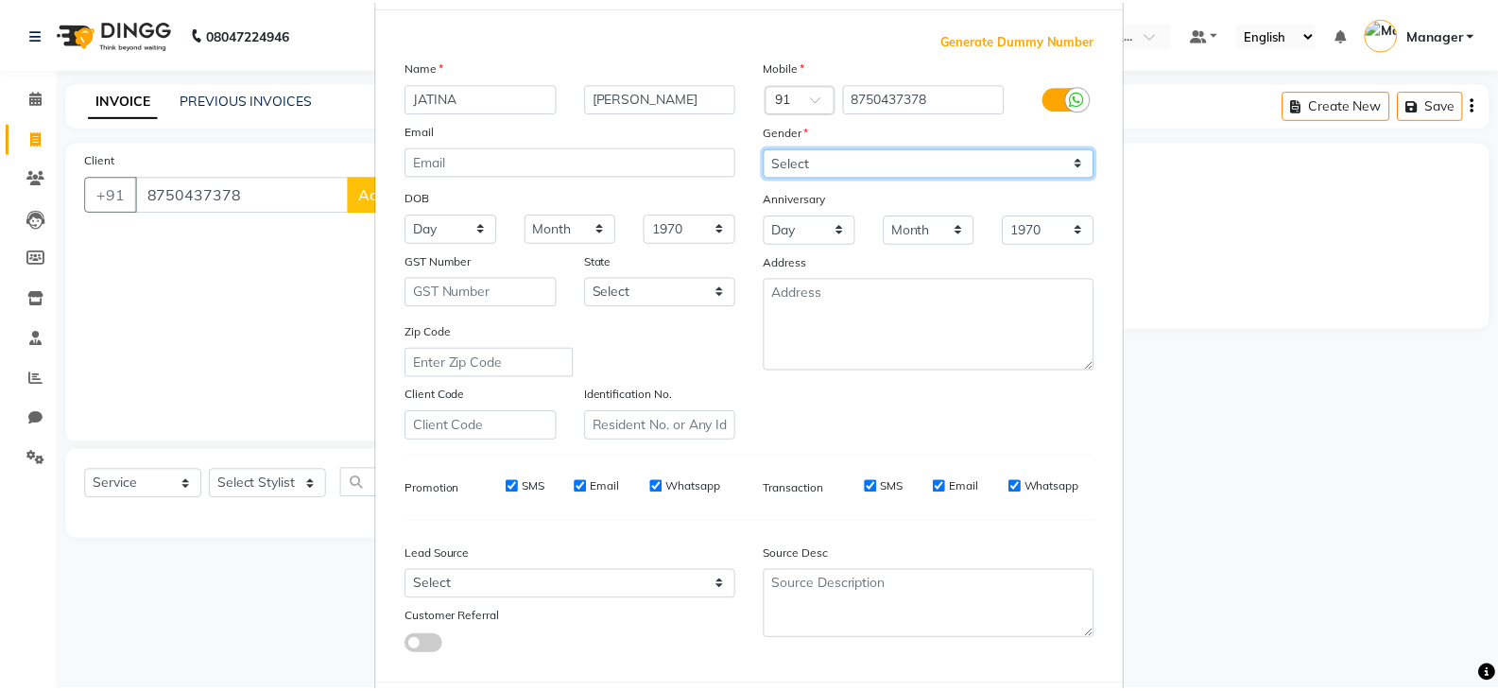
scroll to position [181, 0]
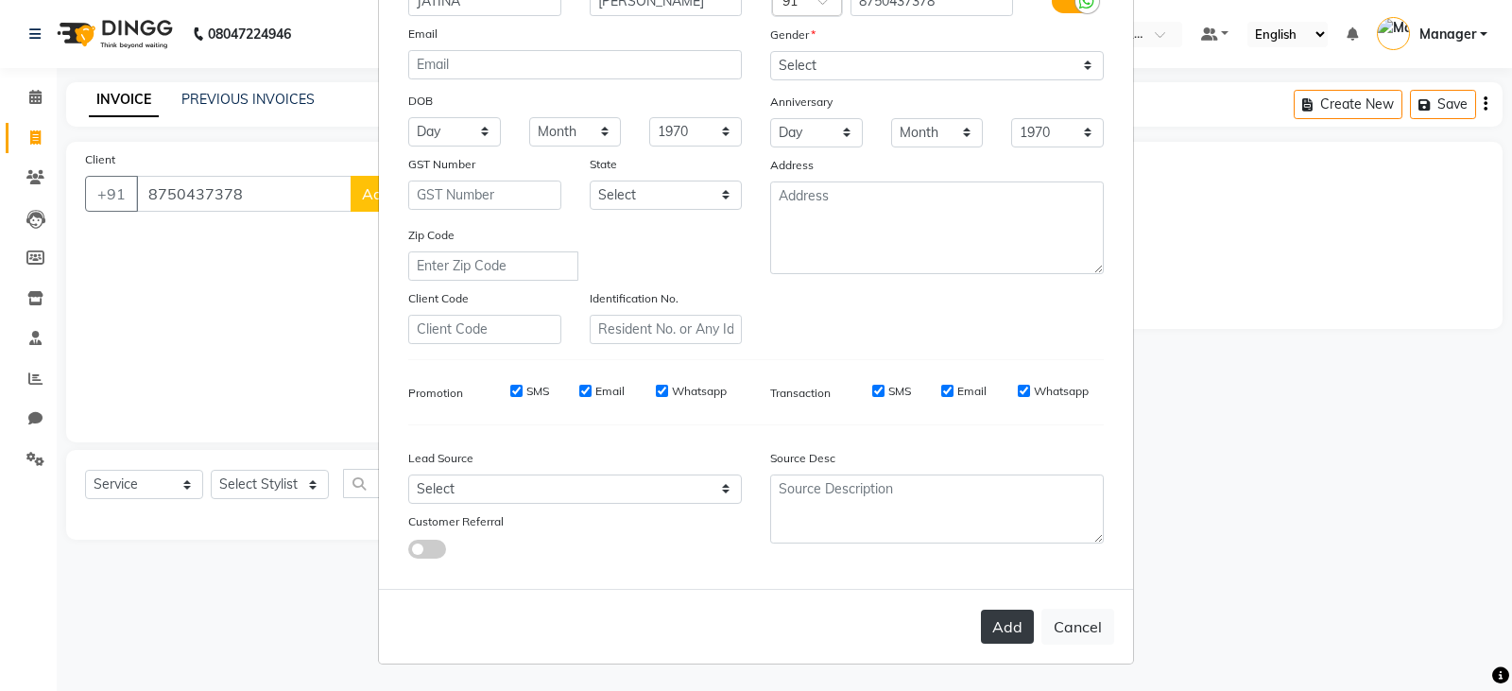
click at [990, 621] on button "Add" at bounding box center [1007, 627] width 53 height 34
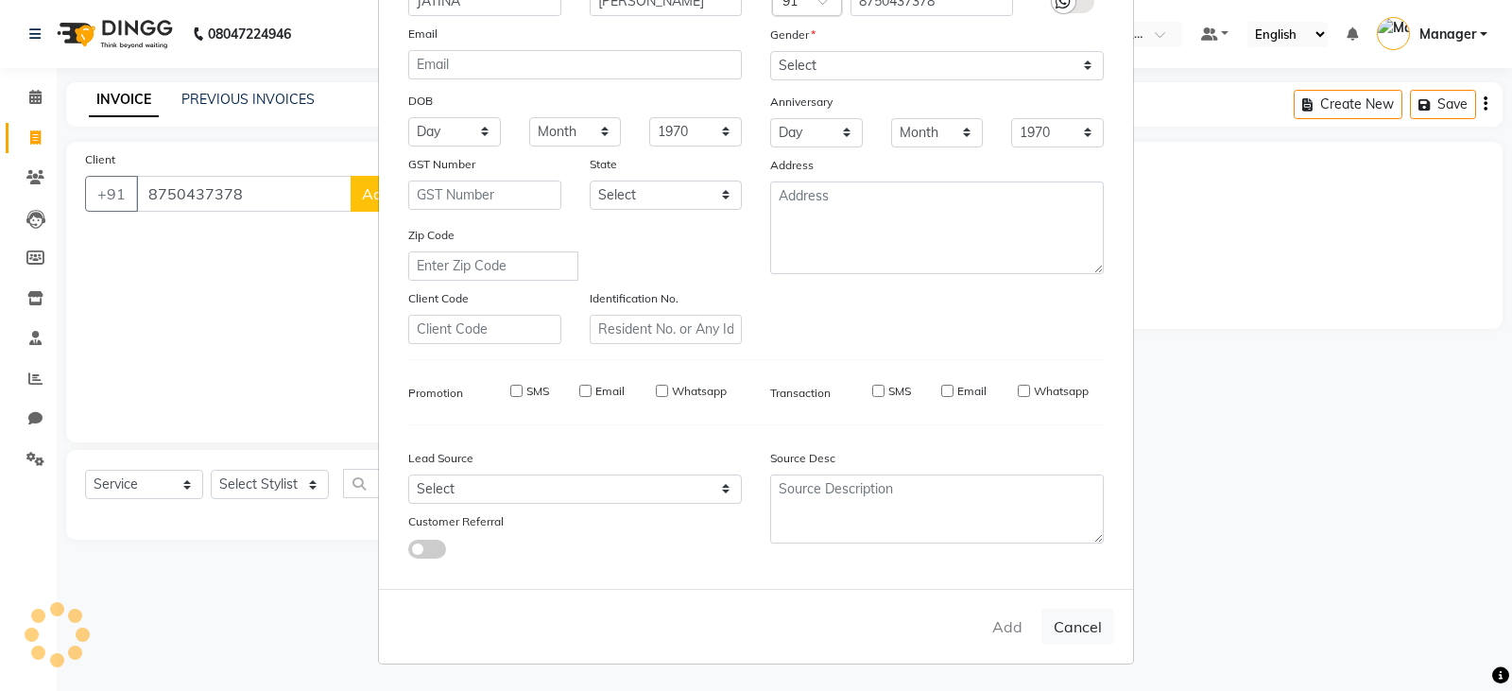
select select
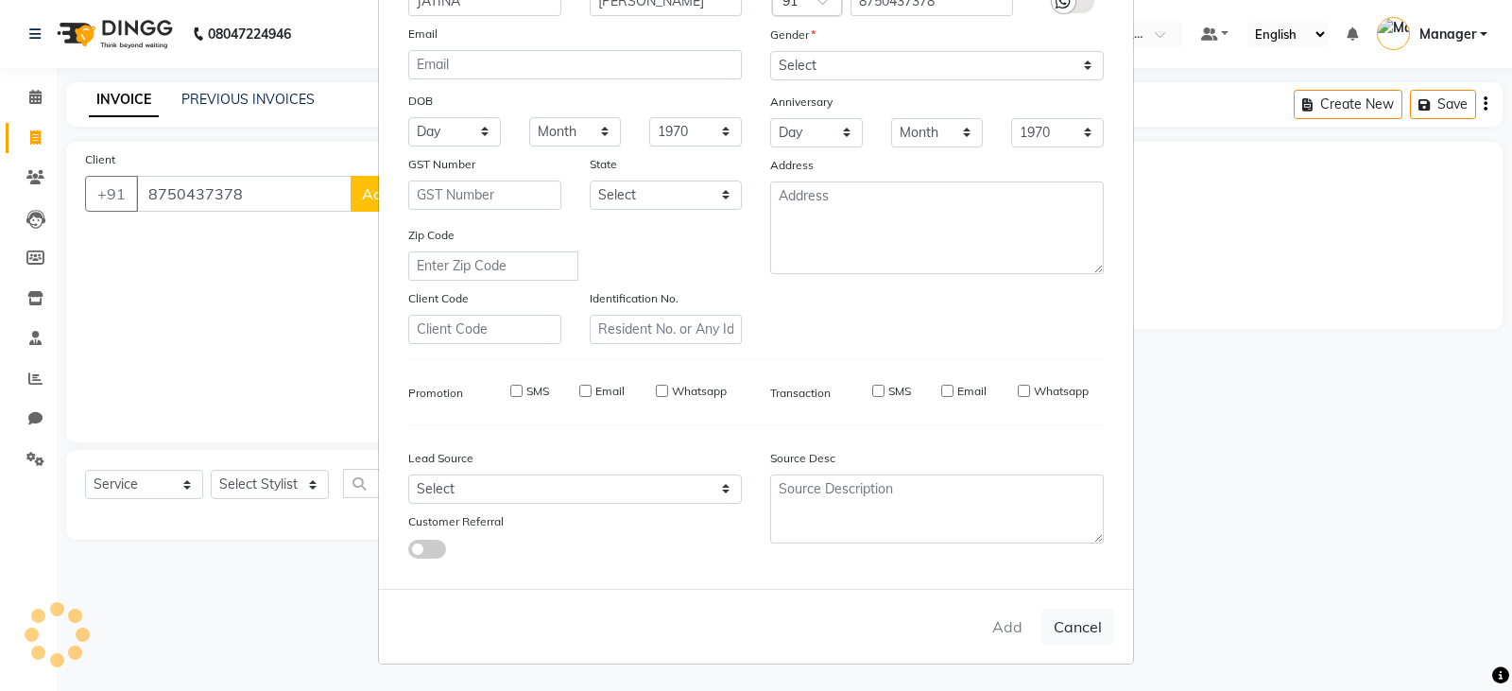
select select
checkbox input "false"
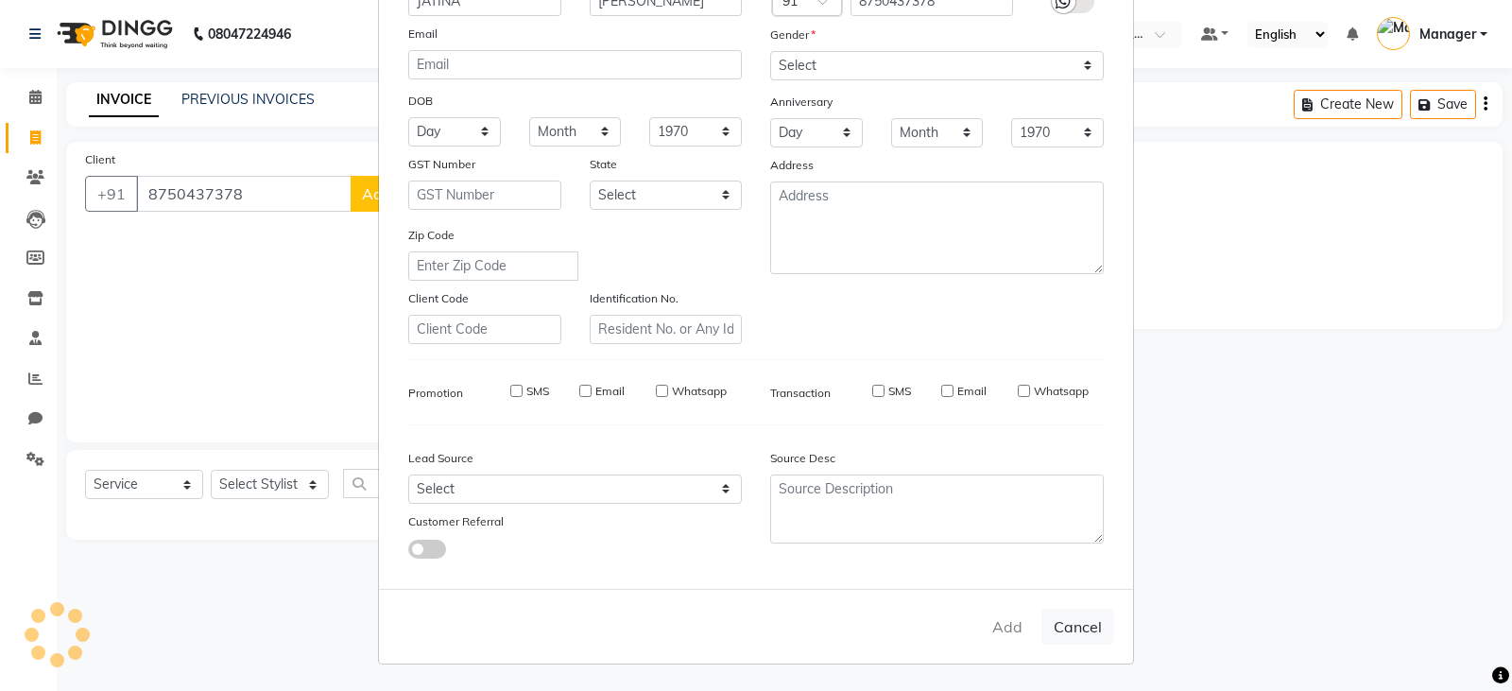
checkbox input "false"
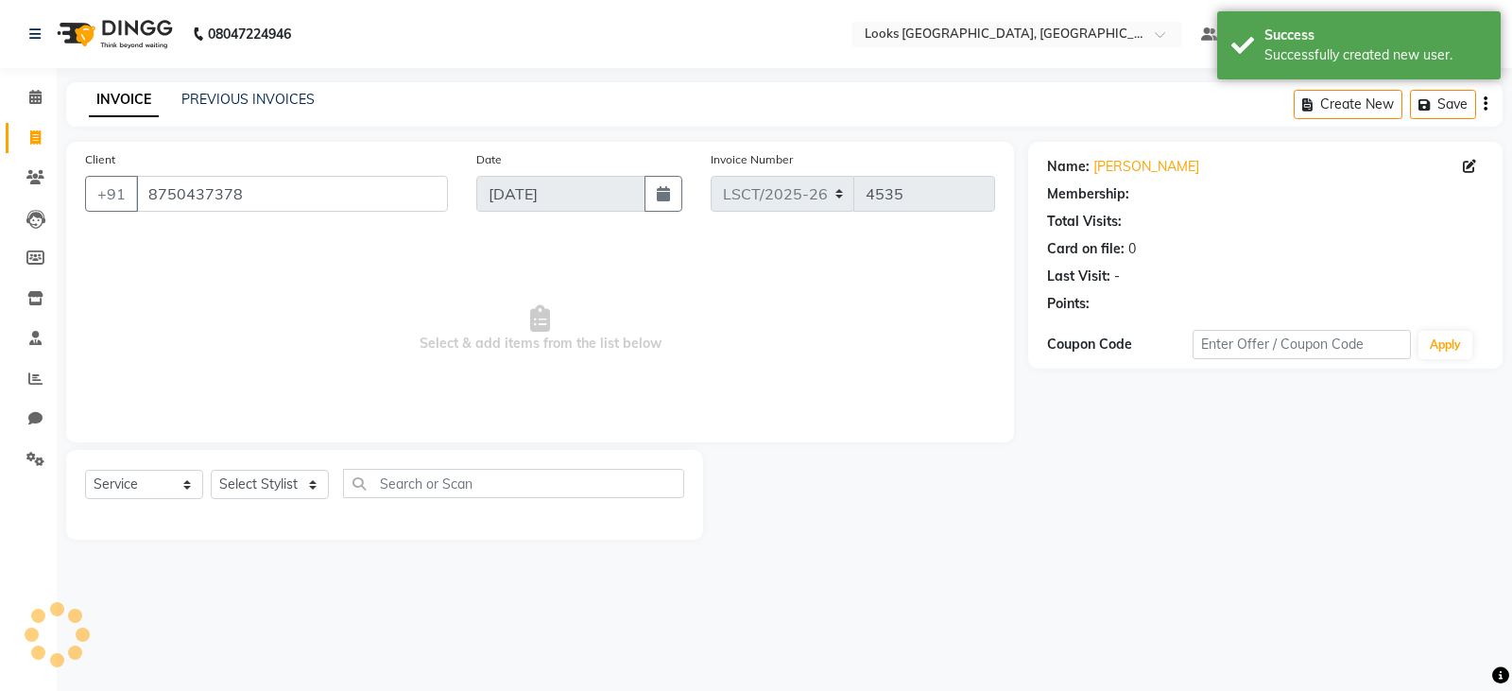
select select "1: Object"
click at [272, 482] on select "Select Stylist [PERSON_NAME] Bharat_pdct Counter Sales [PERSON_NAME] guddu_asst…" at bounding box center [270, 484] width 118 height 29
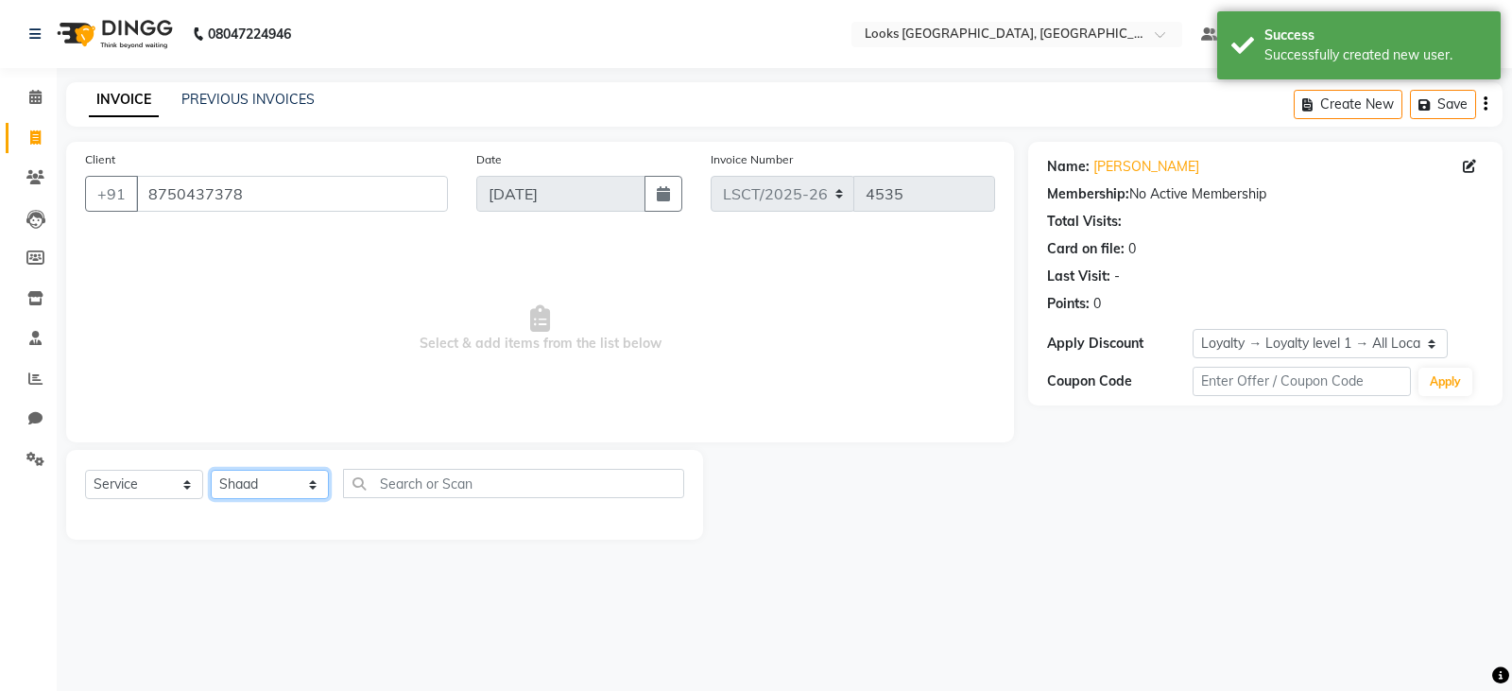
click at [211, 470] on select "Select Stylist [PERSON_NAME] Bharat_pdct Counter Sales [PERSON_NAME] guddu_asst…" at bounding box center [270, 484] width 118 height 29
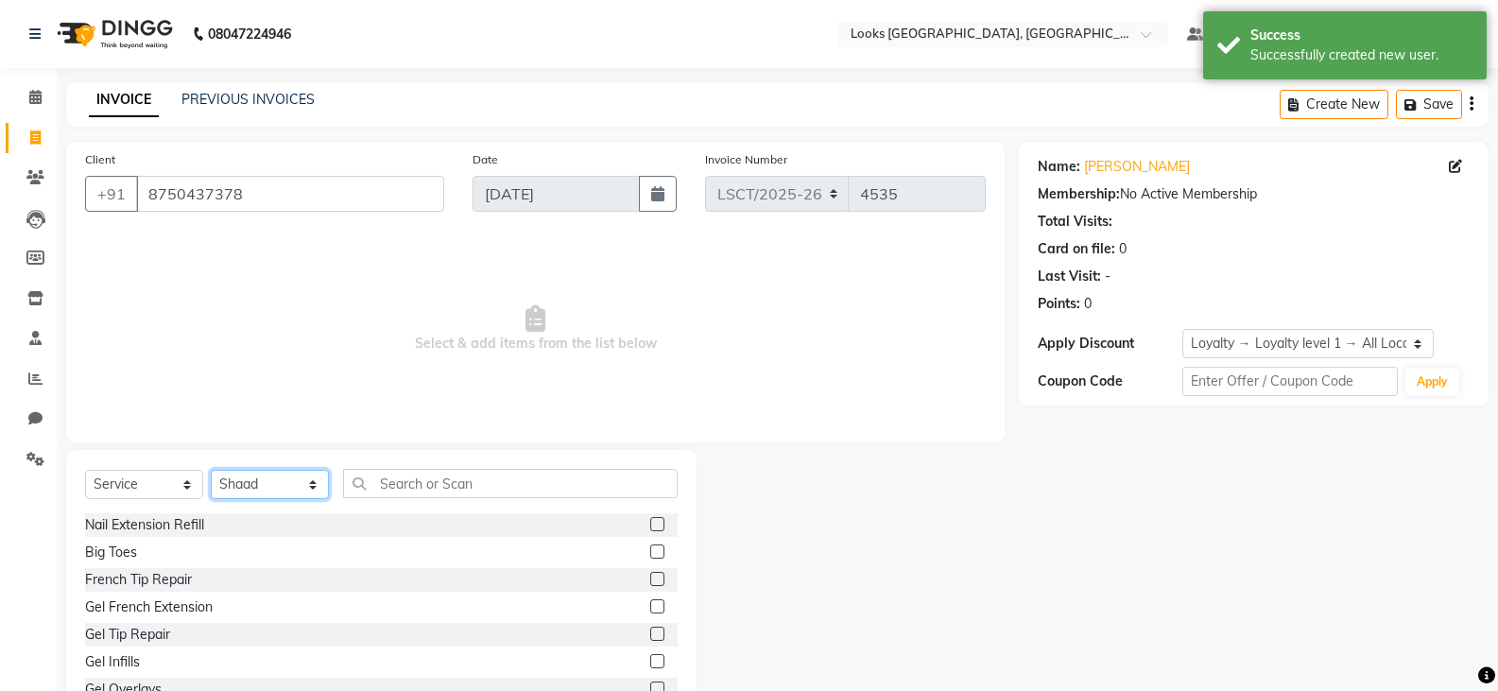
click at [291, 483] on select "Select Stylist [PERSON_NAME] Bharat_pdct Counter Sales [PERSON_NAME] guddu_asst…" at bounding box center [270, 484] width 118 height 29
select select "90412"
click at [211, 470] on select "Select Stylist [PERSON_NAME] Bharat_pdct Counter Sales [PERSON_NAME] guddu_asst…" at bounding box center [270, 484] width 118 height 29
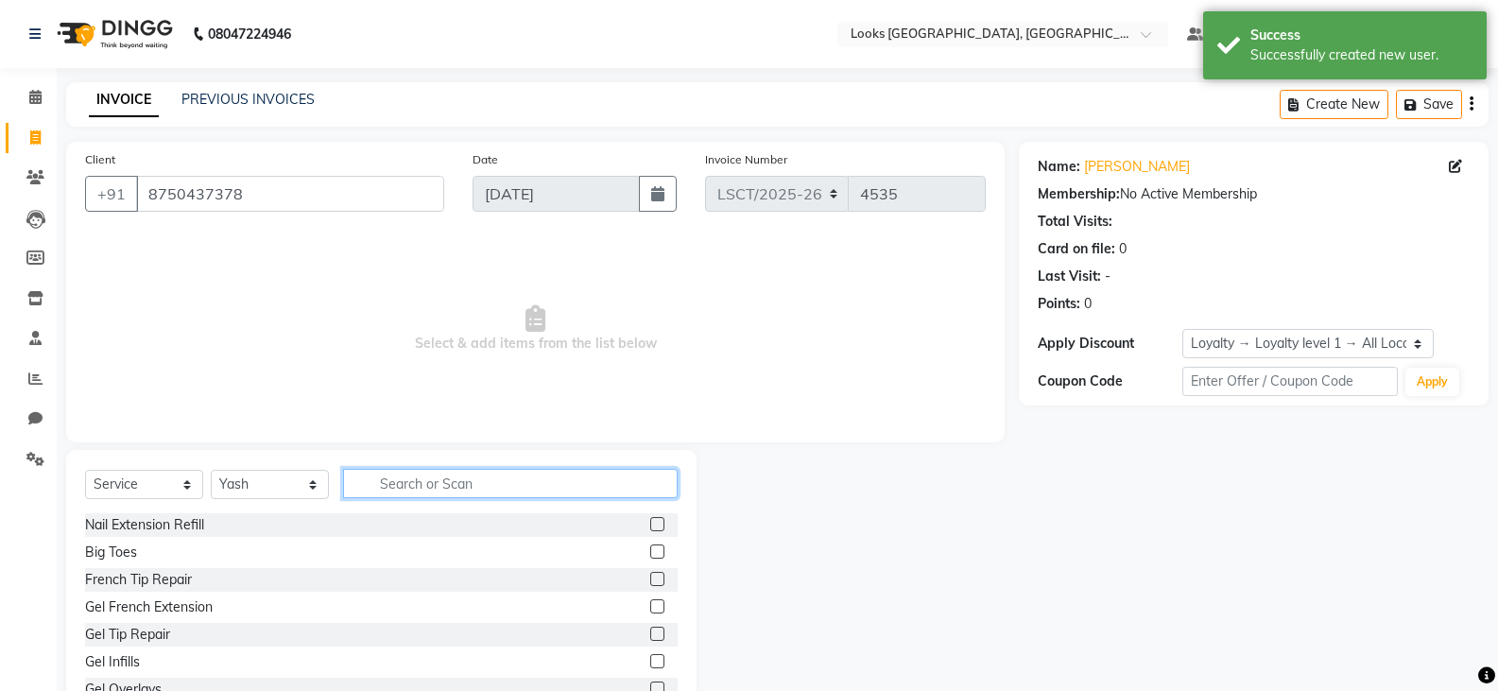
click at [441, 495] on input "text" at bounding box center [510, 483] width 335 height 29
type input "CUT"
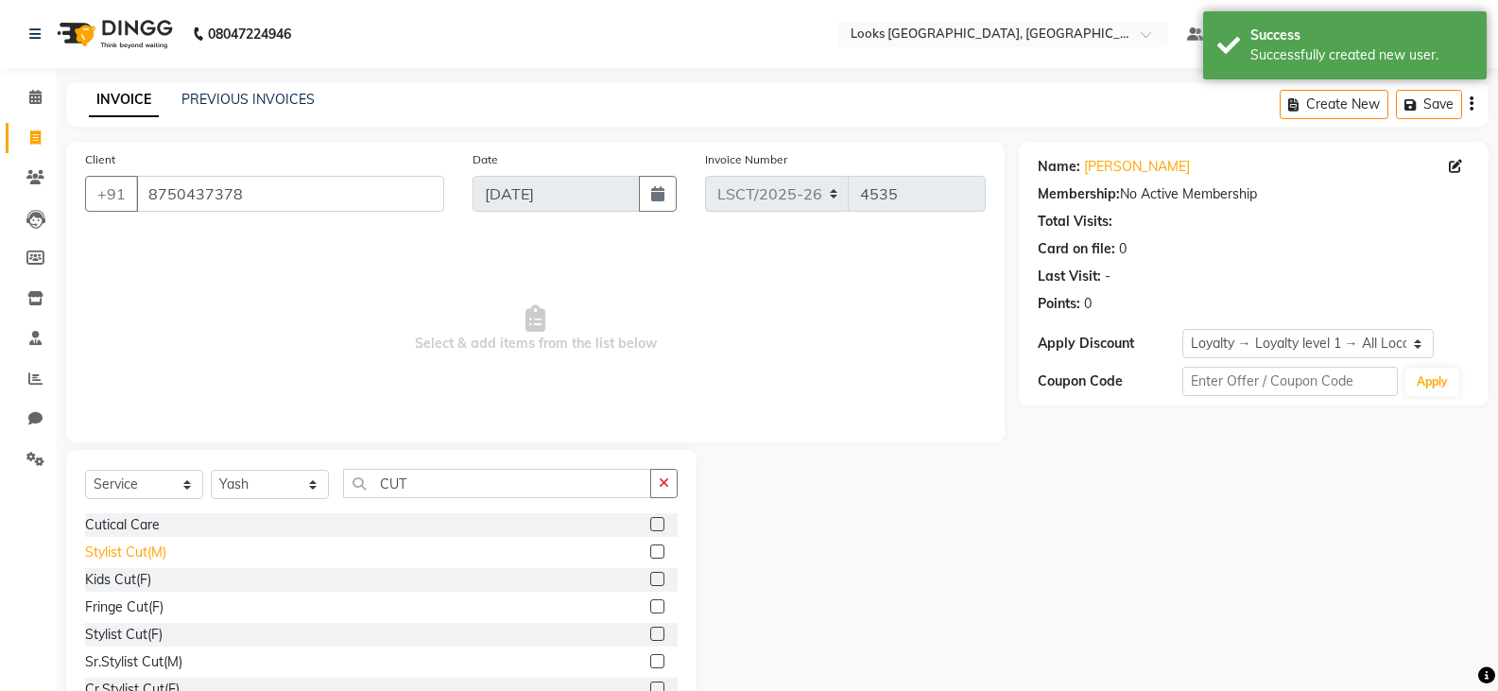
click at [143, 554] on div "Stylist Cut(M)" at bounding box center [125, 552] width 81 height 20
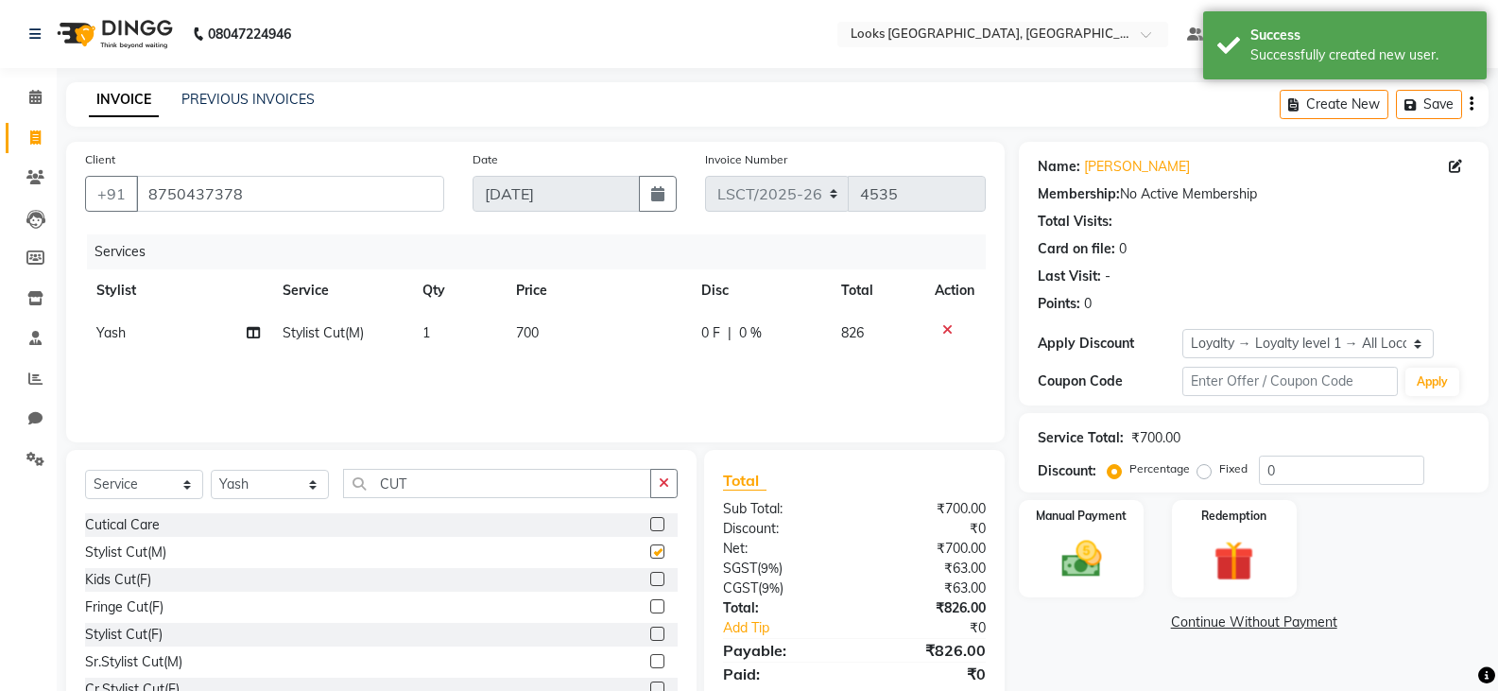
checkbox input "false"
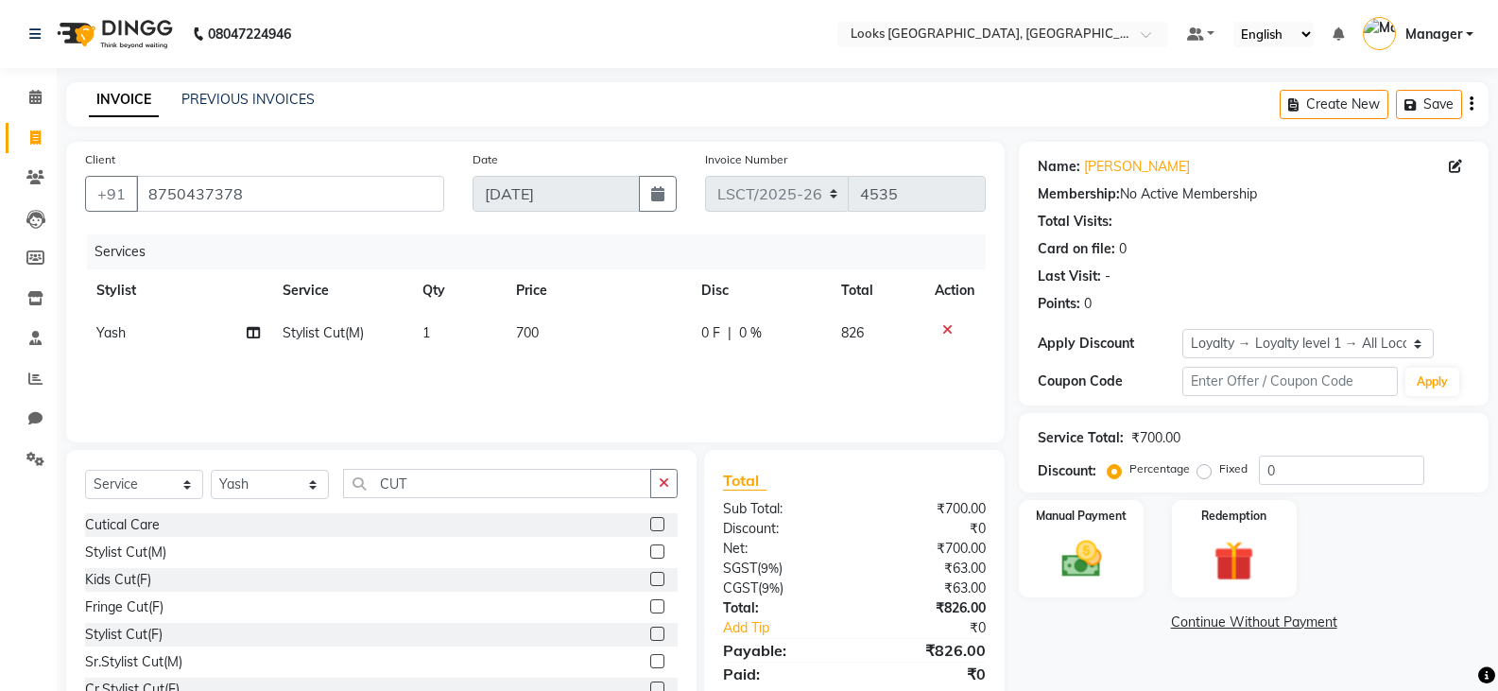
click at [944, 327] on icon at bounding box center [947, 329] width 10 height 13
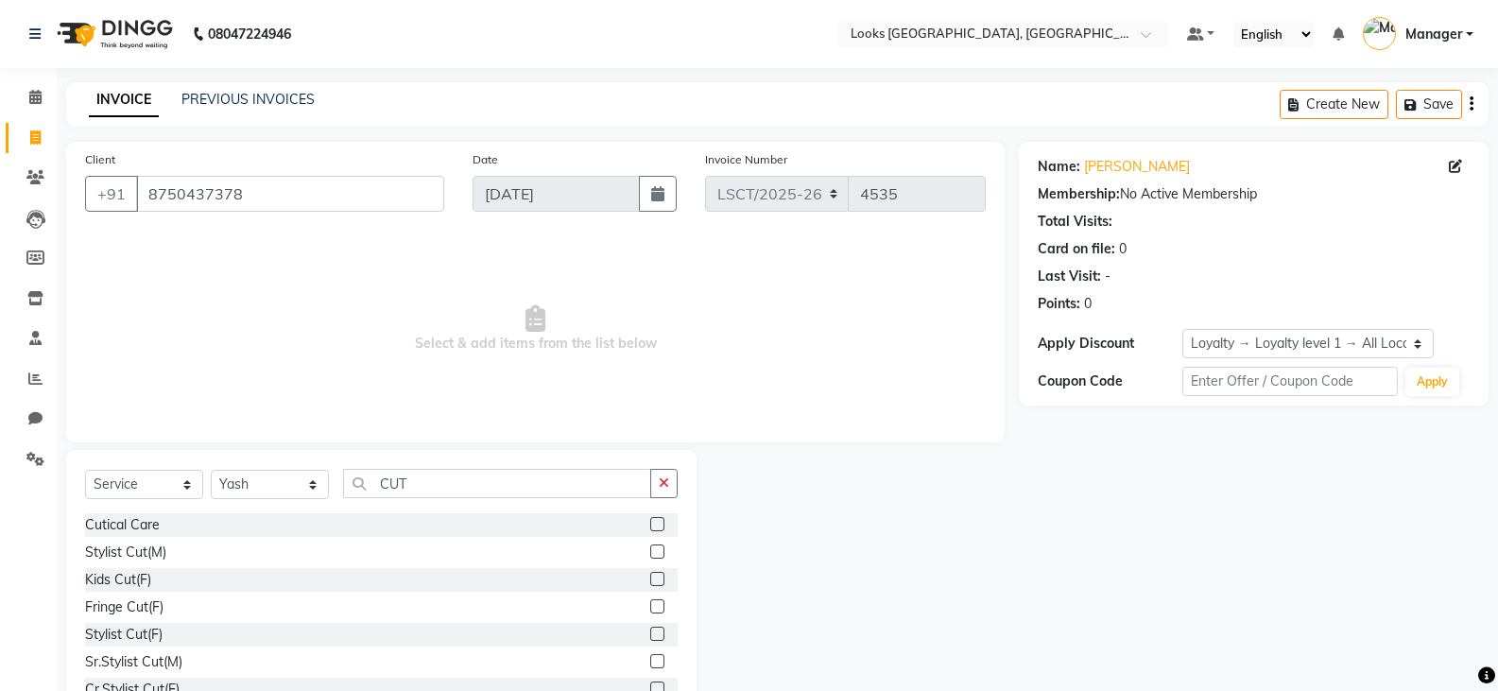
drag, startPoint x: 139, startPoint y: 629, endPoint x: 309, endPoint y: 485, distance: 223.3
click at [143, 629] on div "Stylist Cut(F)" at bounding box center [123, 635] width 77 height 20
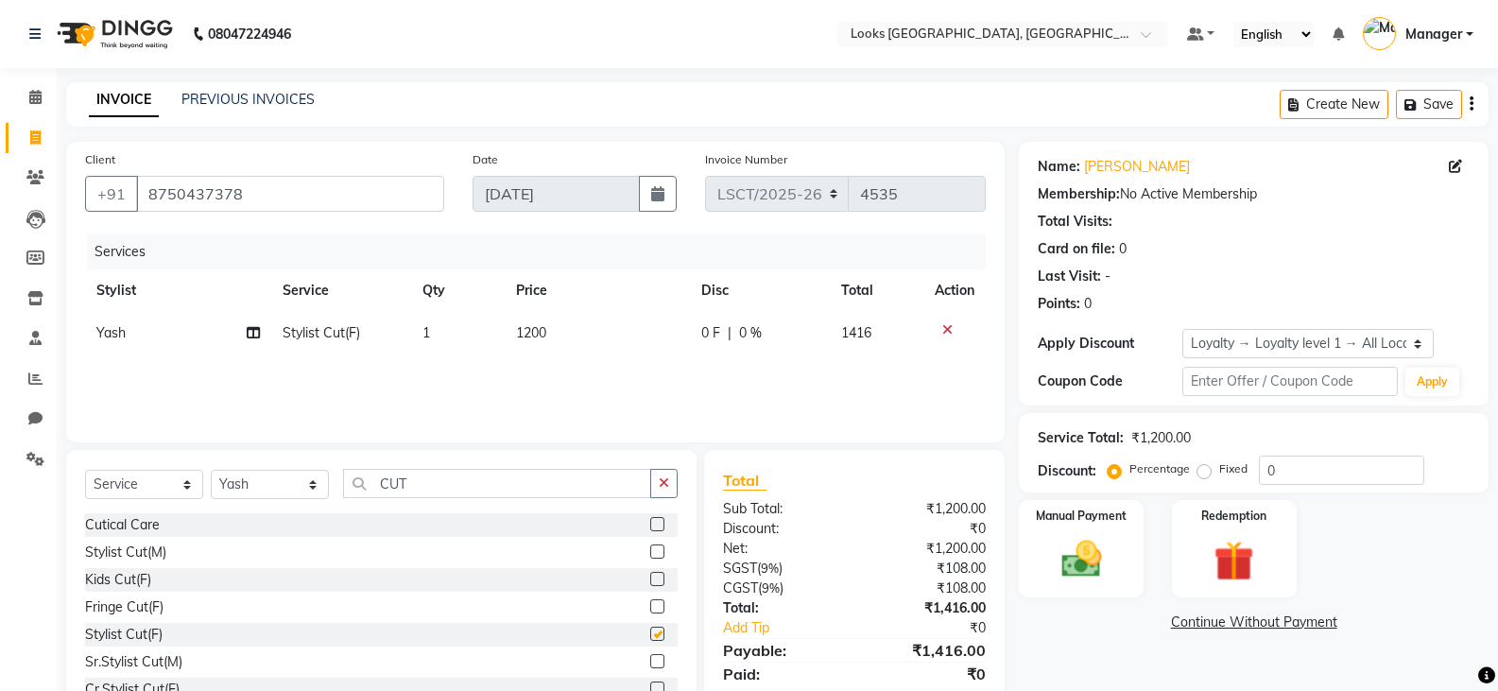
checkbox input "false"
click at [1083, 561] on img at bounding box center [1080, 559] width 67 height 48
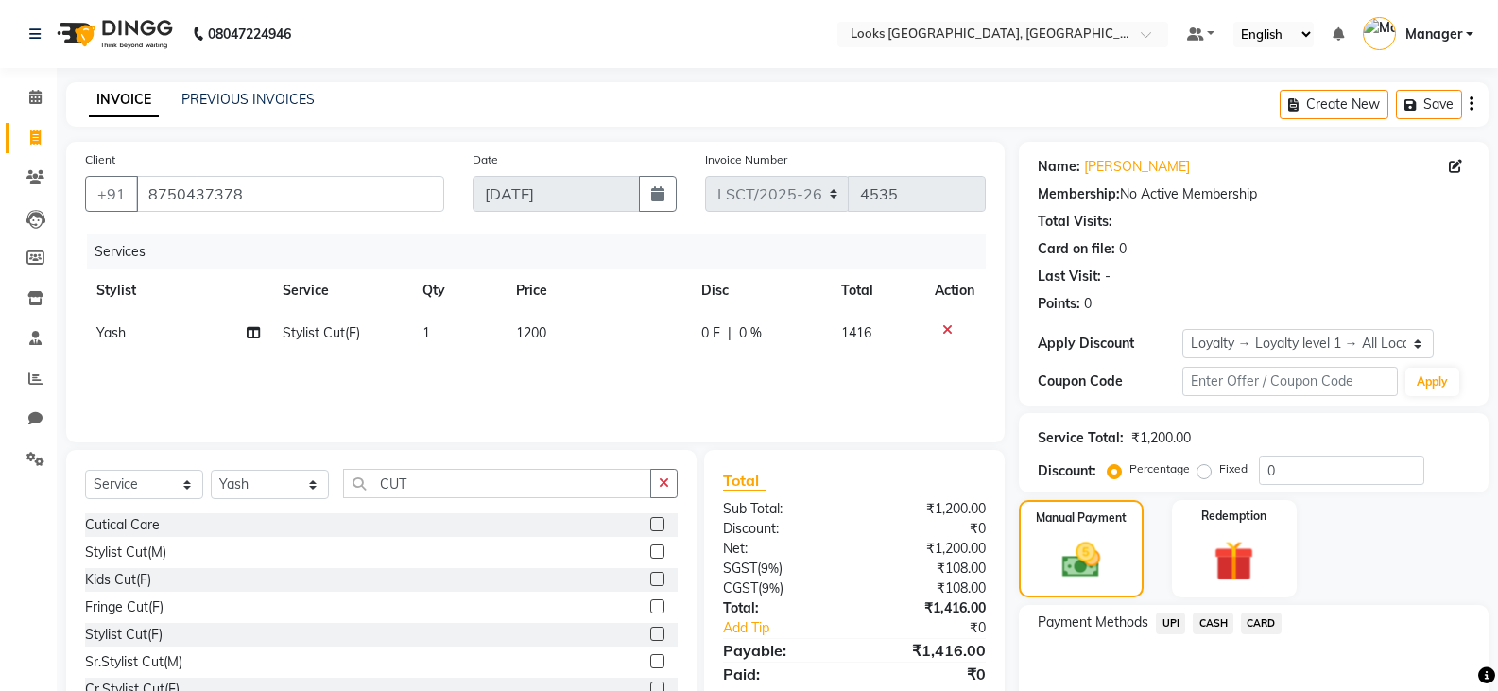
click at [1172, 621] on span "UPI" at bounding box center [1170, 623] width 29 height 22
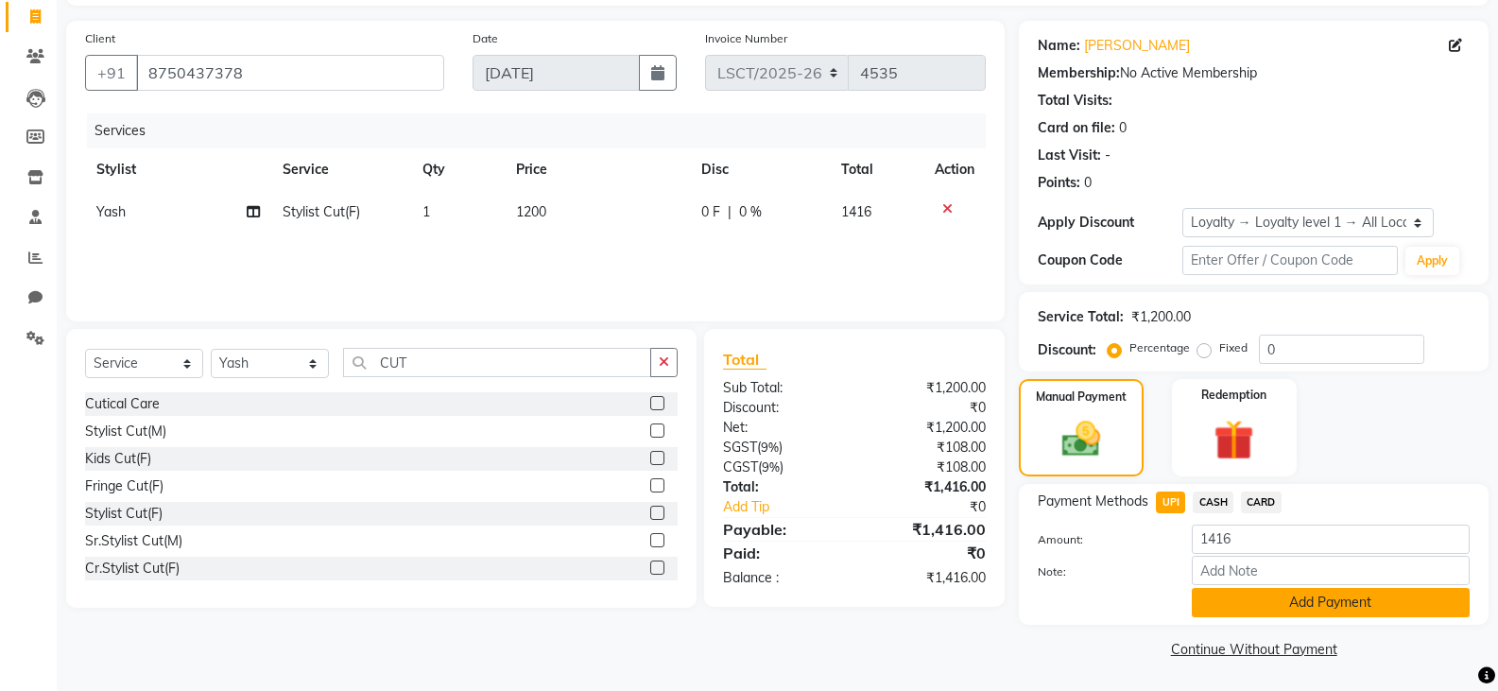
scroll to position [122, 0]
click at [540, 215] on span "1200" at bounding box center [531, 210] width 30 height 17
select select "90412"
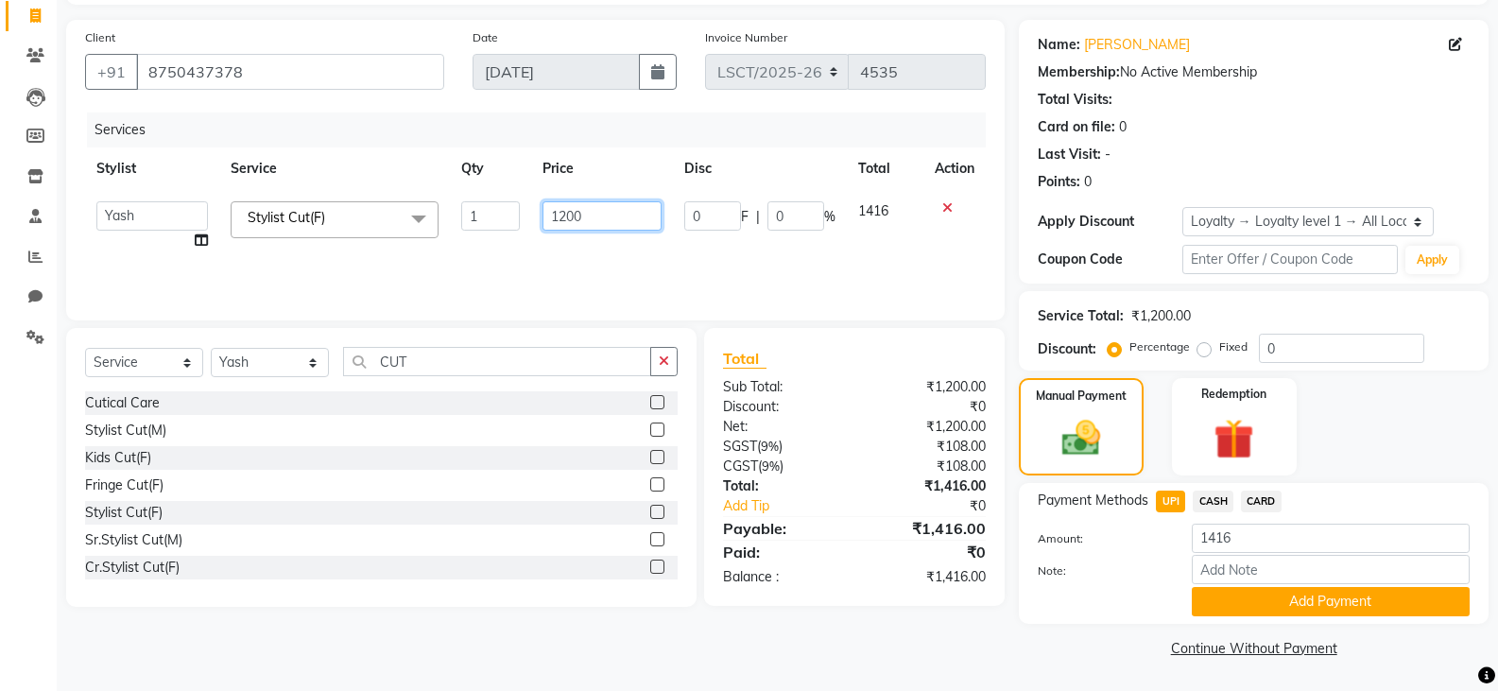
drag, startPoint x: 595, startPoint y: 219, endPoint x: 507, endPoint y: 216, distance: 88.9
click at [506, 219] on tr "[PERSON_NAME] Ajay_pdct Bharat_pdct Counter Sales [PERSON_NAME] guddu_asst [PER…" at bounding box center [535, 226] width 901 height 72
type input "1250"
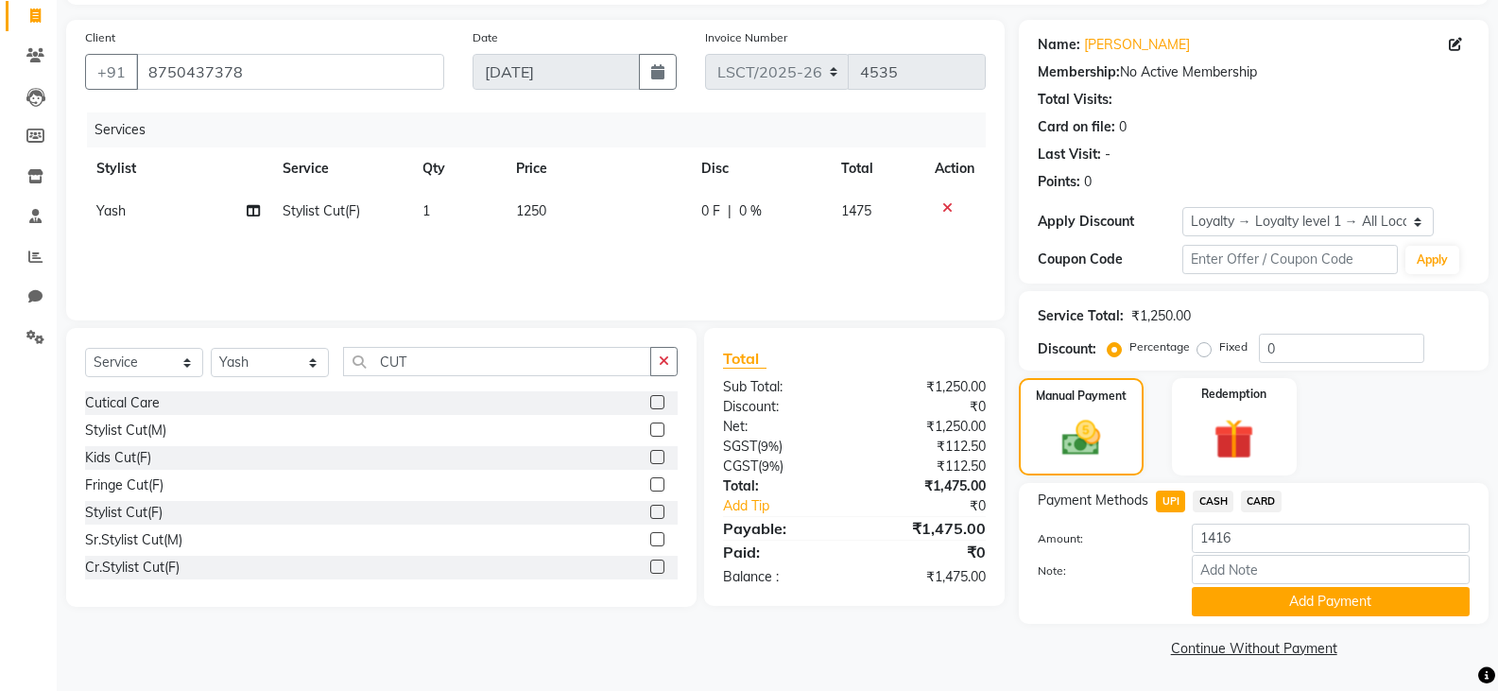
click at [1404, 437] on div "Manual Payment Redemption" at bounding box center [1254, 426] width 498 height 97
click at [1210, 504] on span "CASH" at bounding box center [1213, 501] width 41 height 22
type input "1475"
click at [1171, 502] on span "UPI" at bounding box center [1170, 501] width 29 height 22
click at [1271, 602] on button "Add Payment" at bounding box center [1331, 601] width 278 height 29
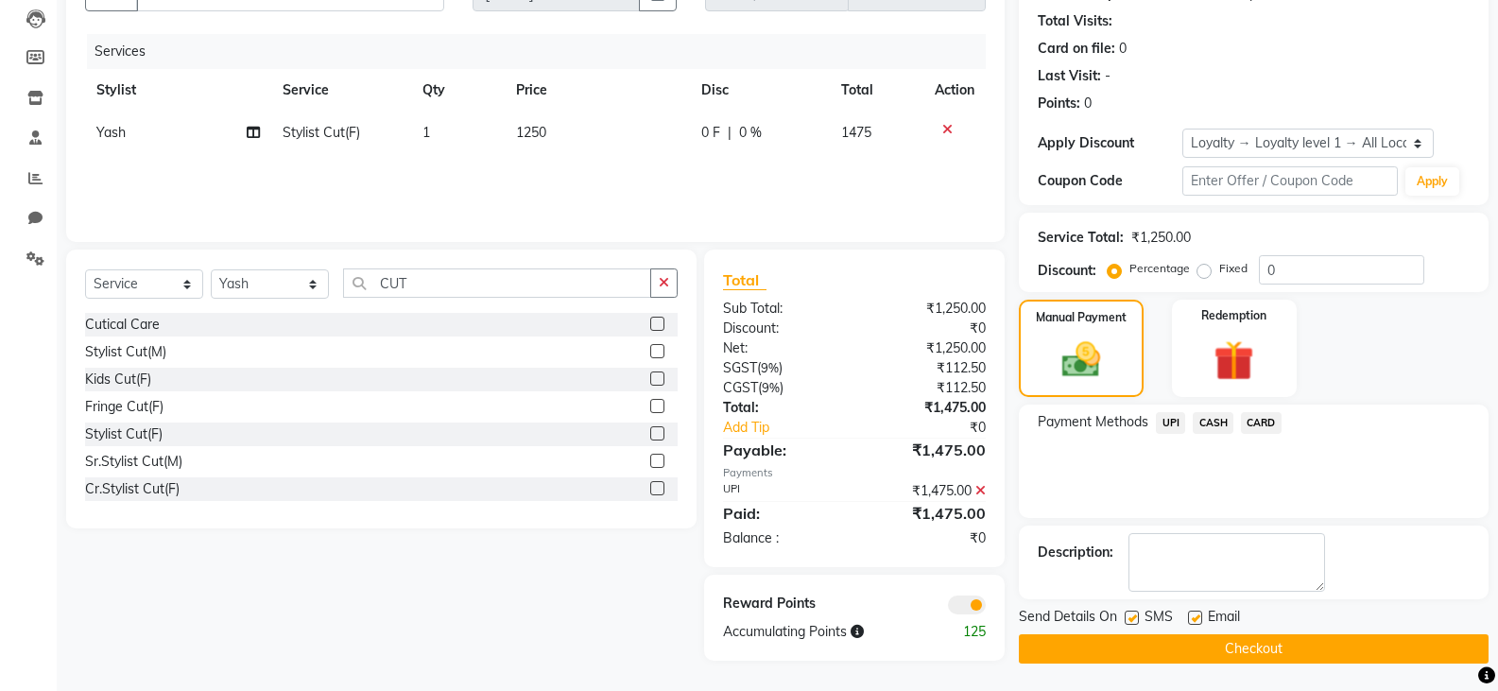
scroll to position [201, 0]
click at [1083, 641] on button "Checkout" at bounding box center [1254, 647] width 470 height 29
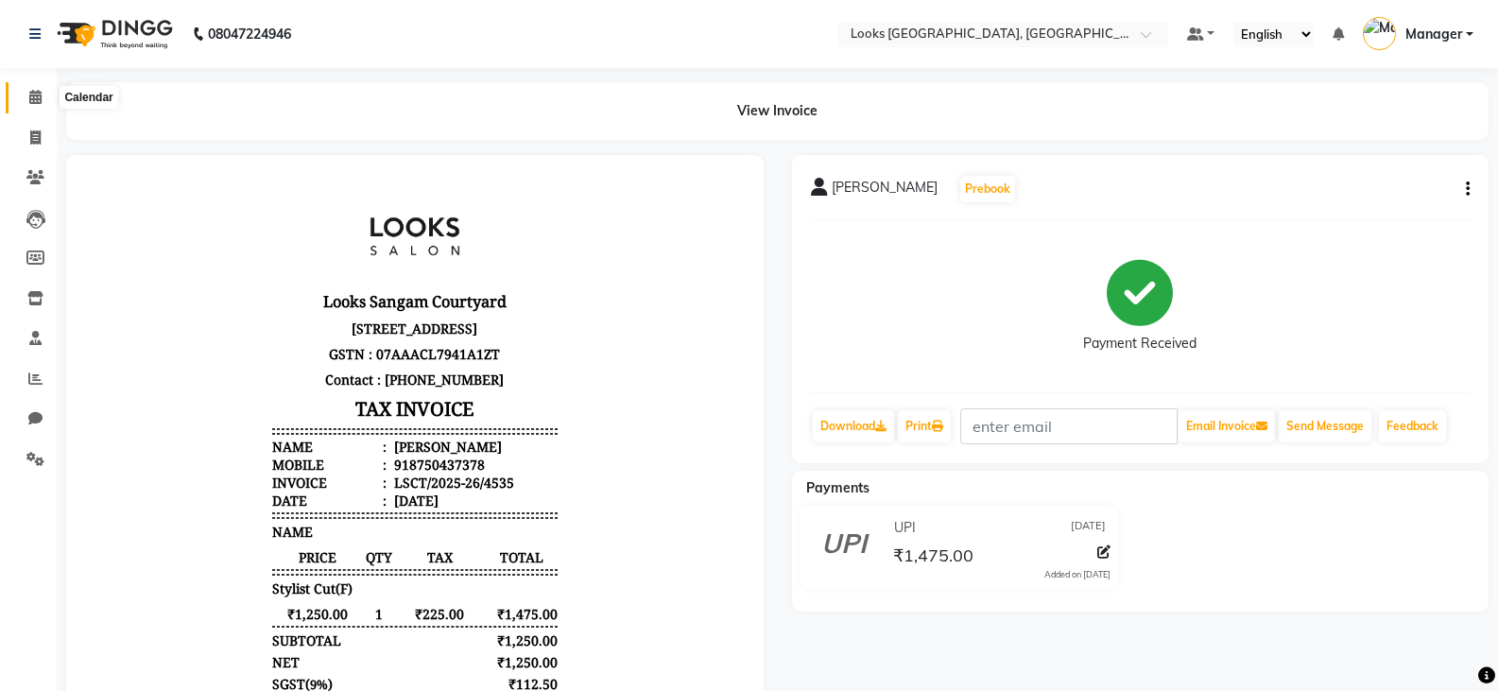
click at [34, 92] on icon at bounding box center [35, 97] width 12 height 14
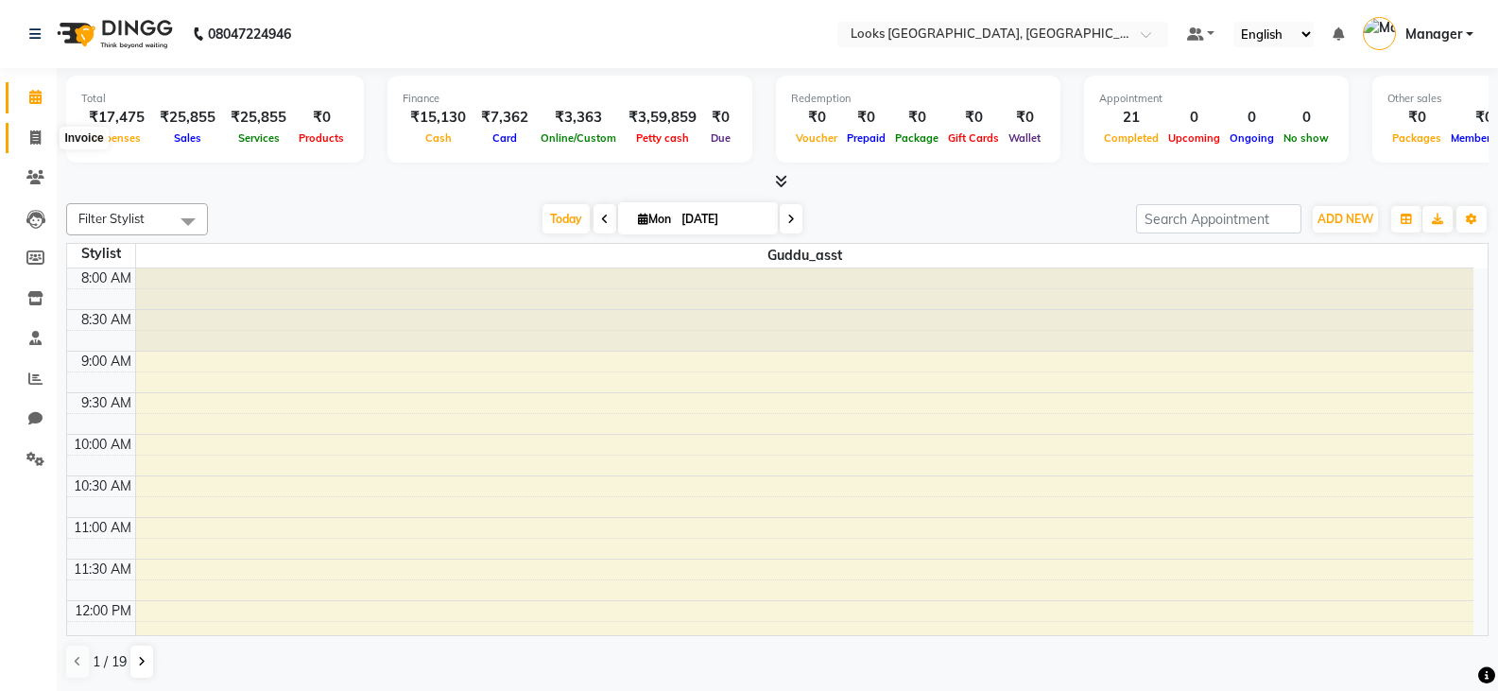
click at [26, 135] on span at bounding box center [35, 139] width 33 height 22
select select "service"
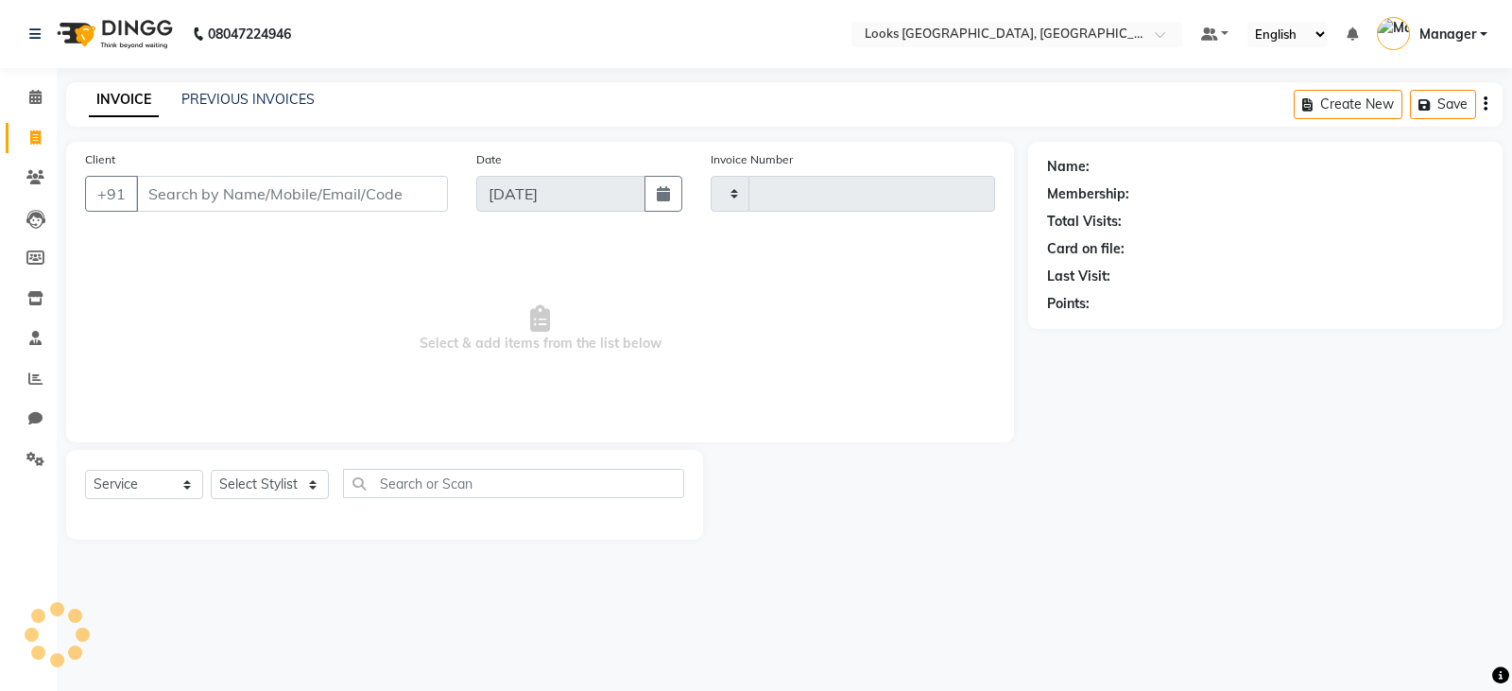
type input "4536"
select select "8942"
click at [205, 200] on input "Client" at bounding box center [292, 194] width 312 height 36
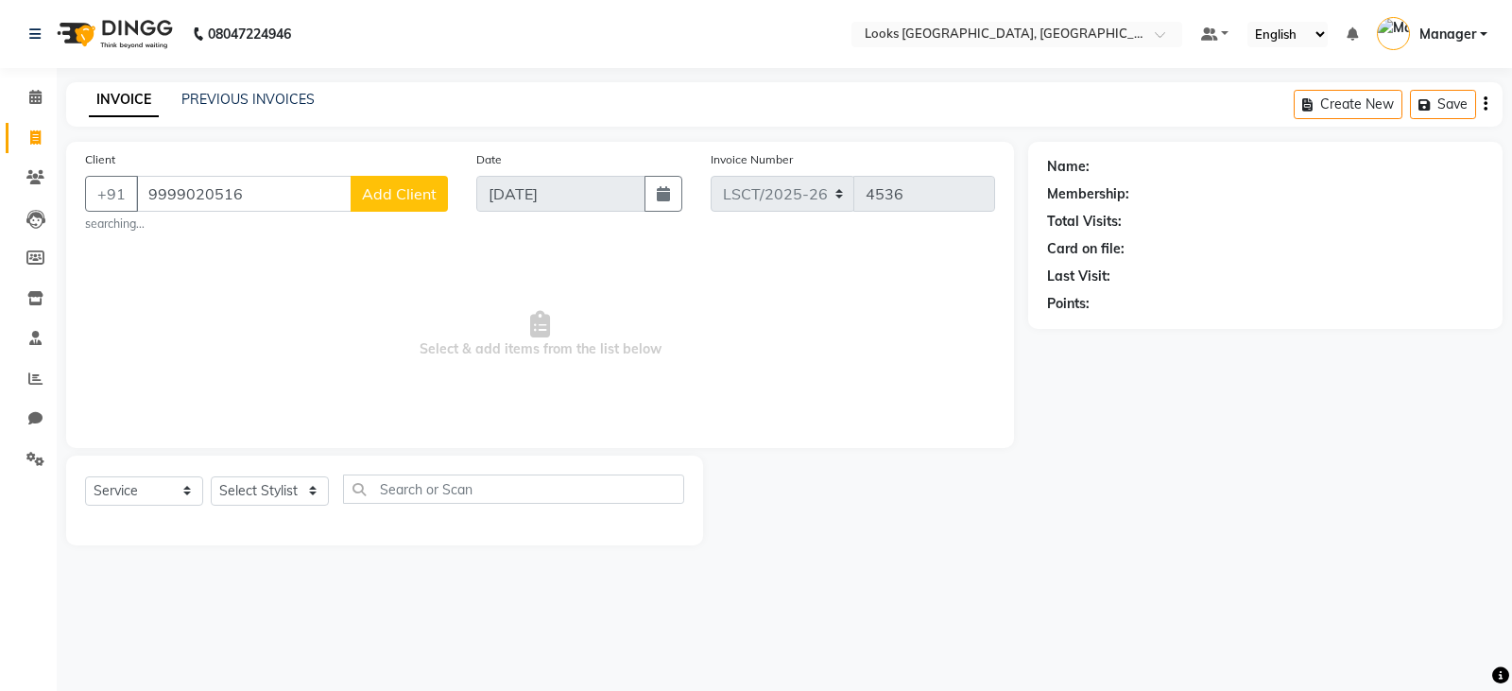
type input "9999020516"
click at [426, 204] on button "Add Client" at bounding box center [399, 194] width 97 height 36
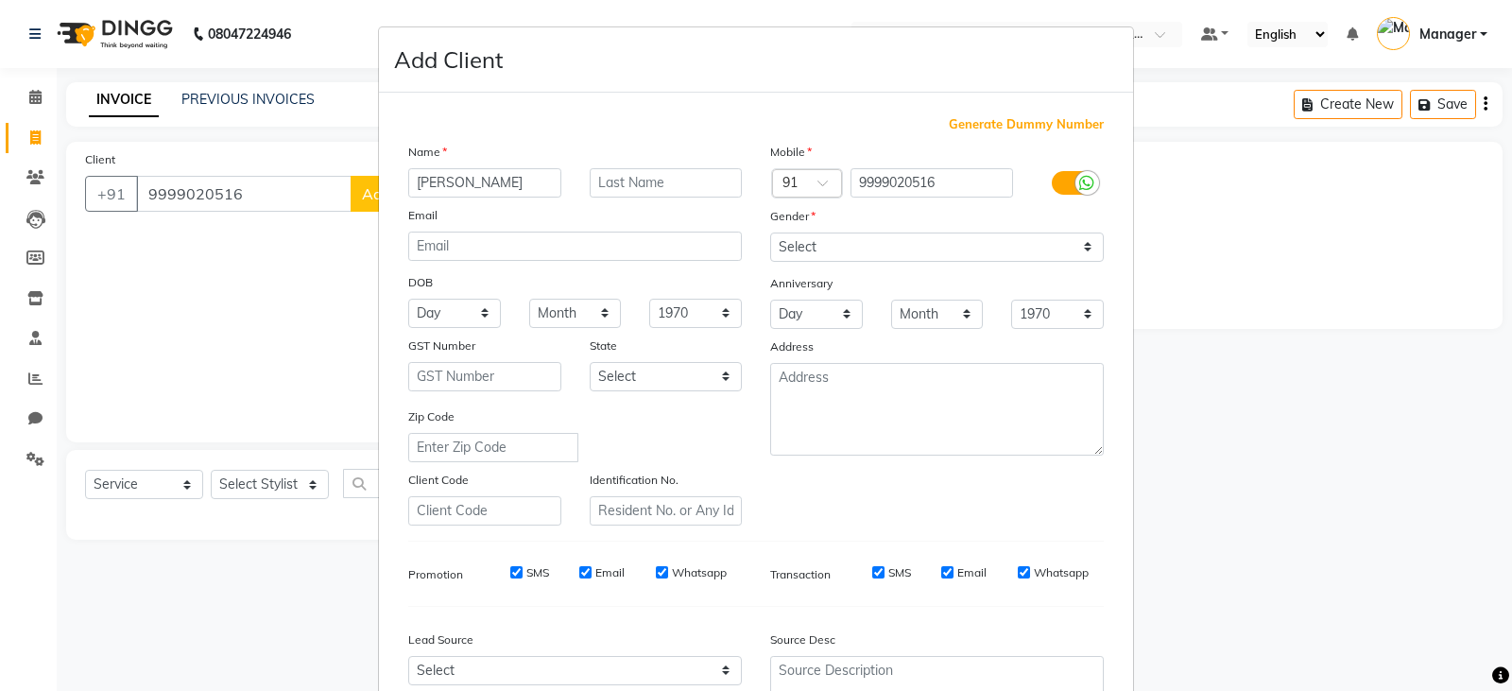
type input "[PERSON_NAME]"
type input "[DEMOGRAPHIC_DATA]"
click at [826, 261] on select "Select [DEMOGRAPHIC_DATA] [DEMOGRAPHIC_DATA] Other Prefer Not To Say" at bounding box center [937, 246] width 334 height 29
select select "[DEMOGRAPHIC_DATA]"
click at [770, 232] on select "Select [DEMOGRAPHIC_DATA] [DEMOGRAPHIC_DATA] Other Prefer Not To Say" at bounding box center [937, 246] width 334 height 29
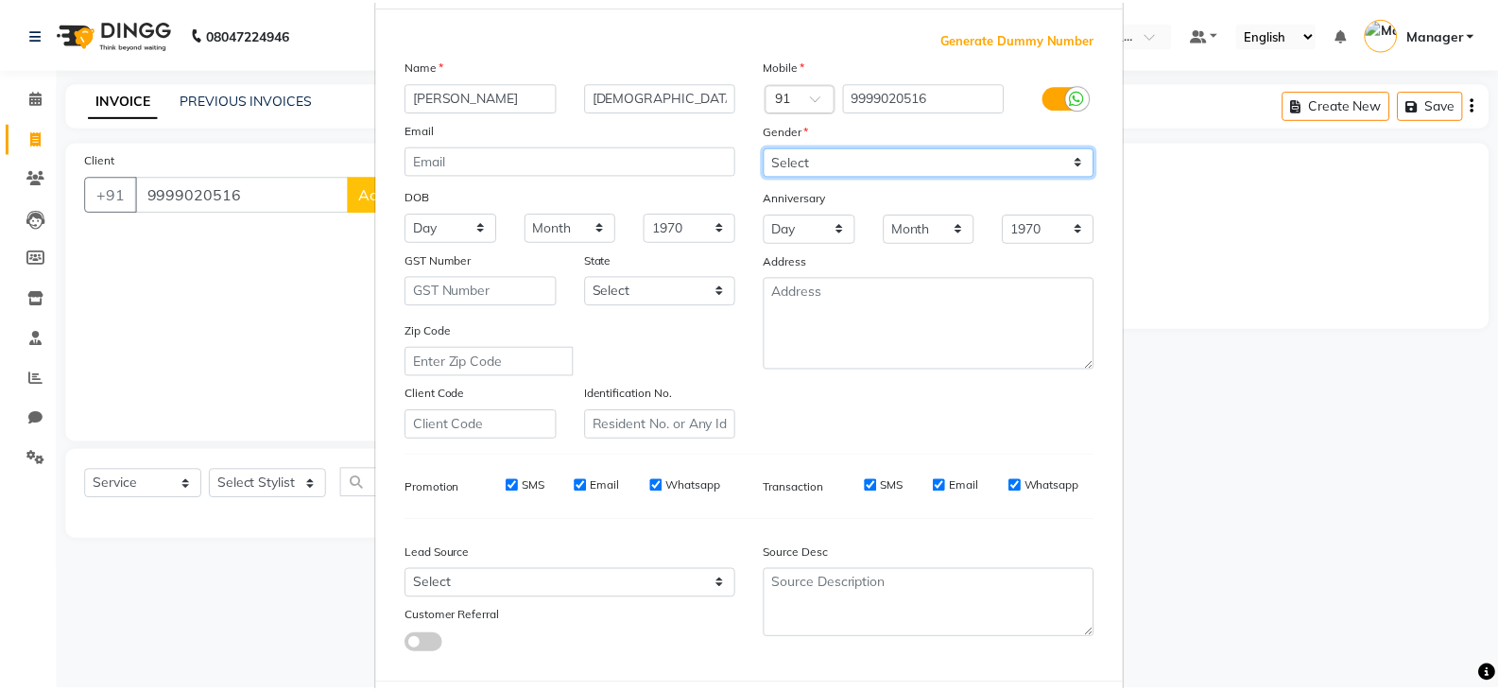
scroll to position [181, 0]
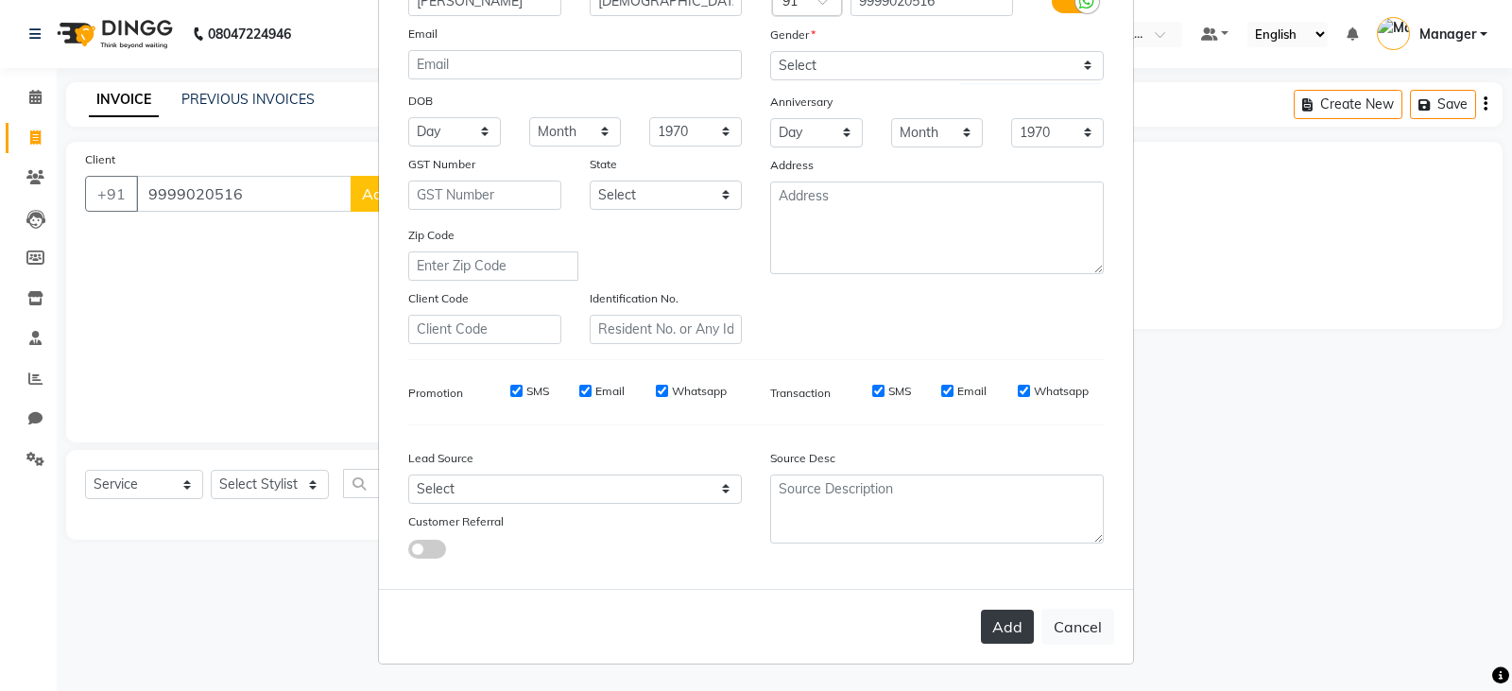
click at [987, 633] on button "Add" at bounding box center [1007, 627] width 53 height 34
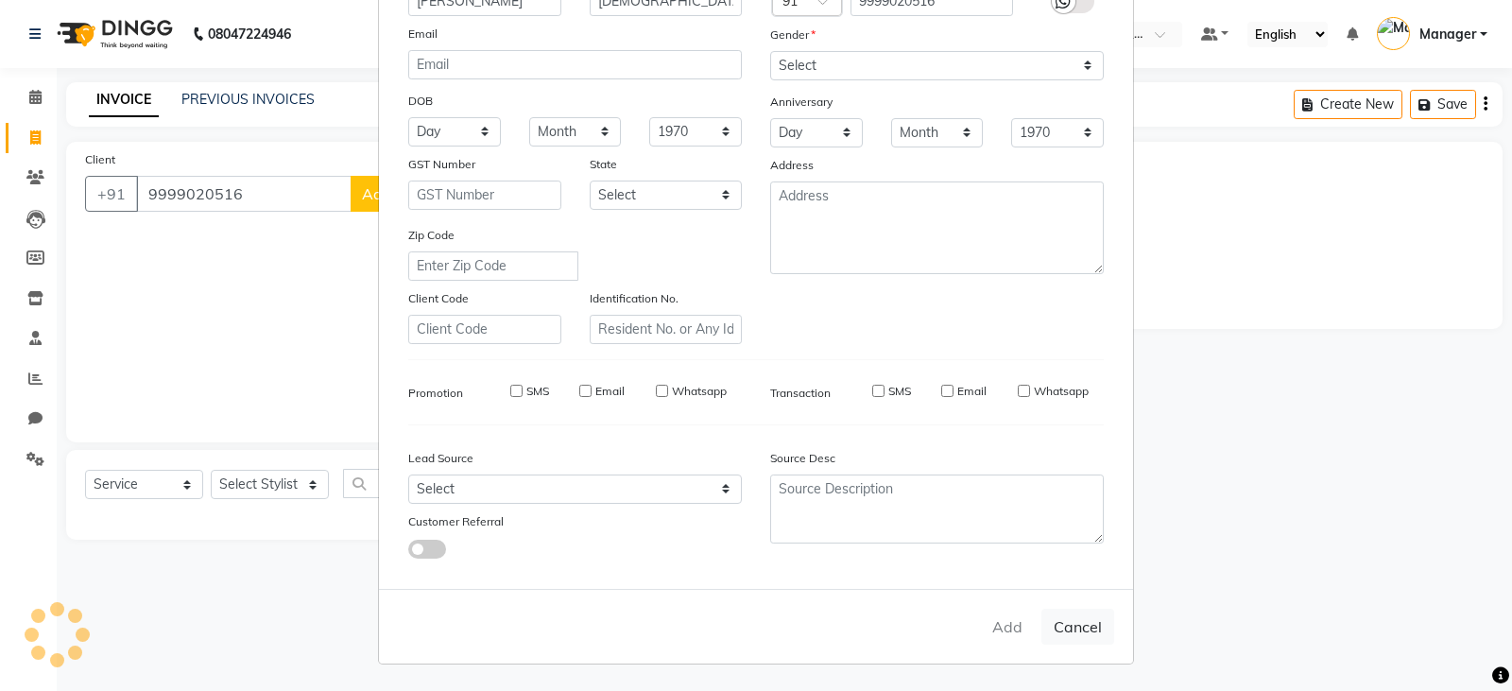
select select
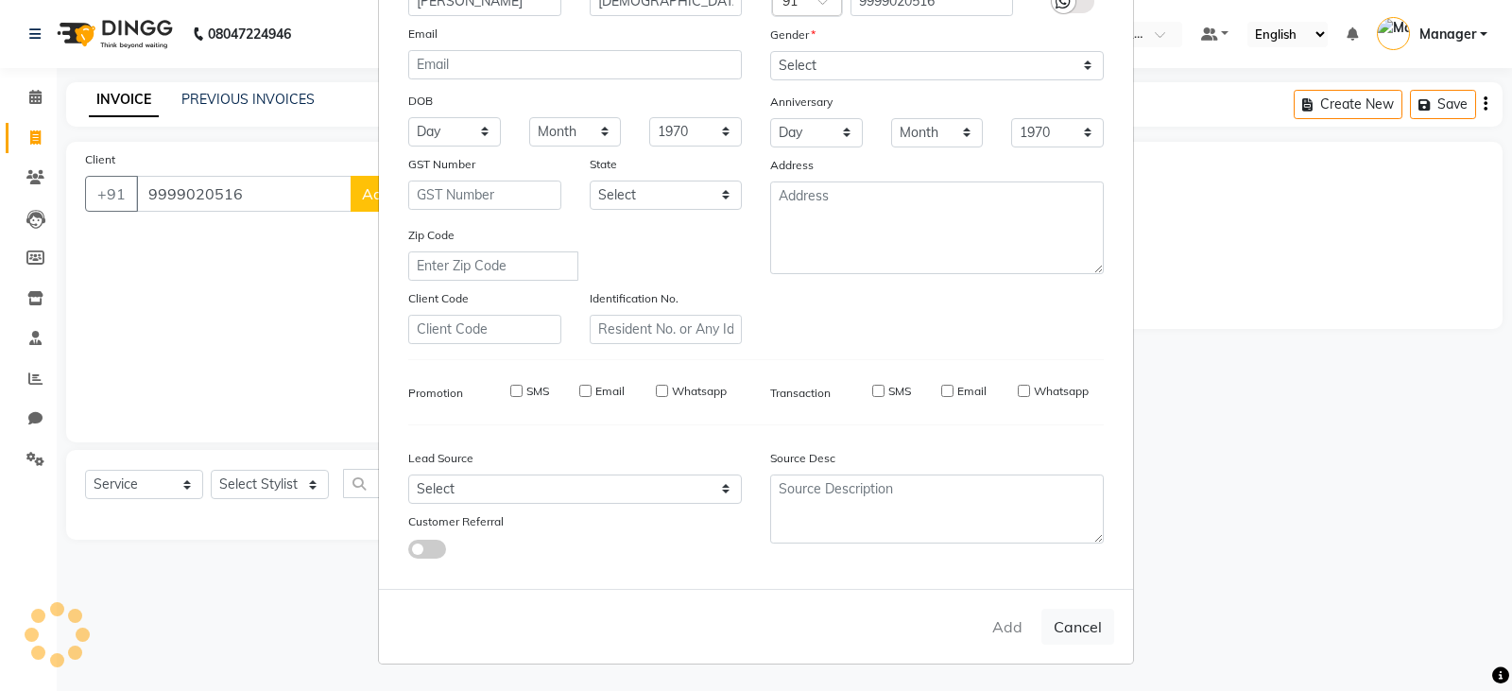
select select
checkbox input "false"
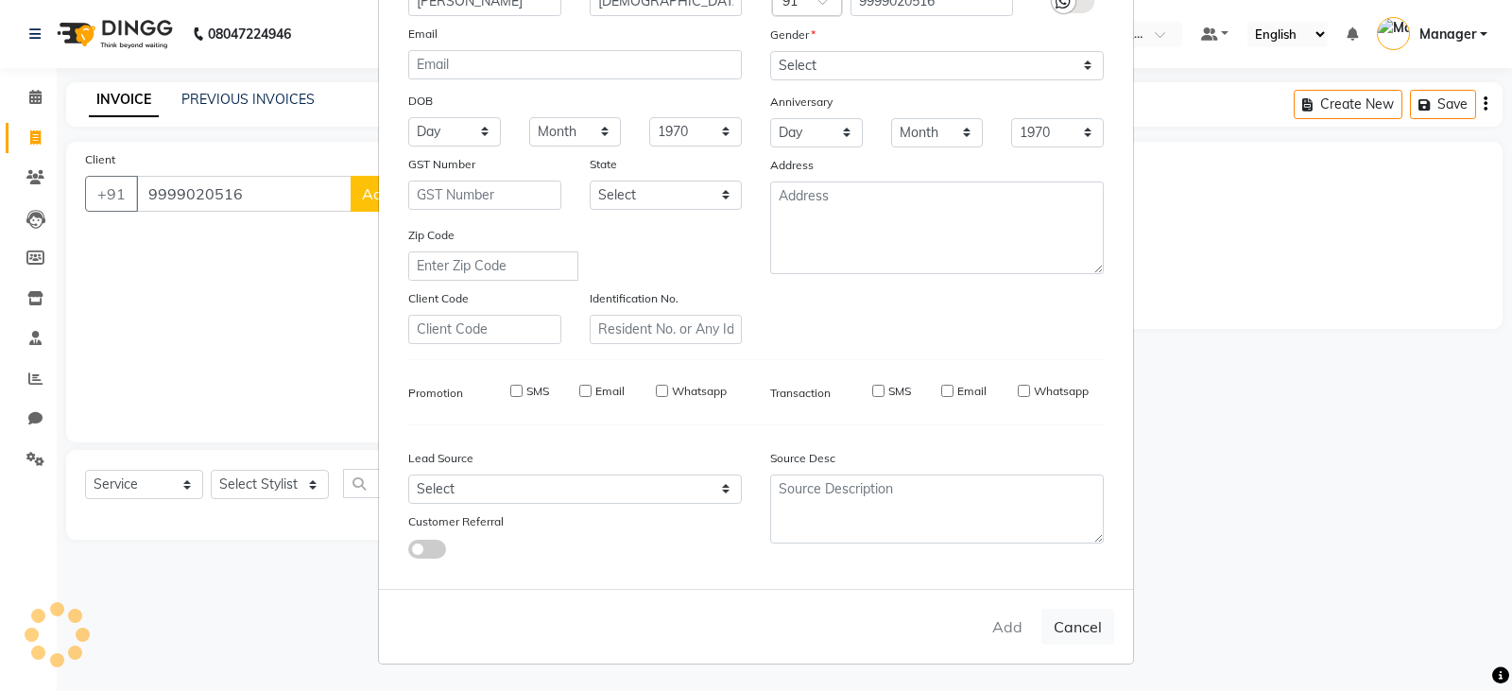
checkbox input "false"
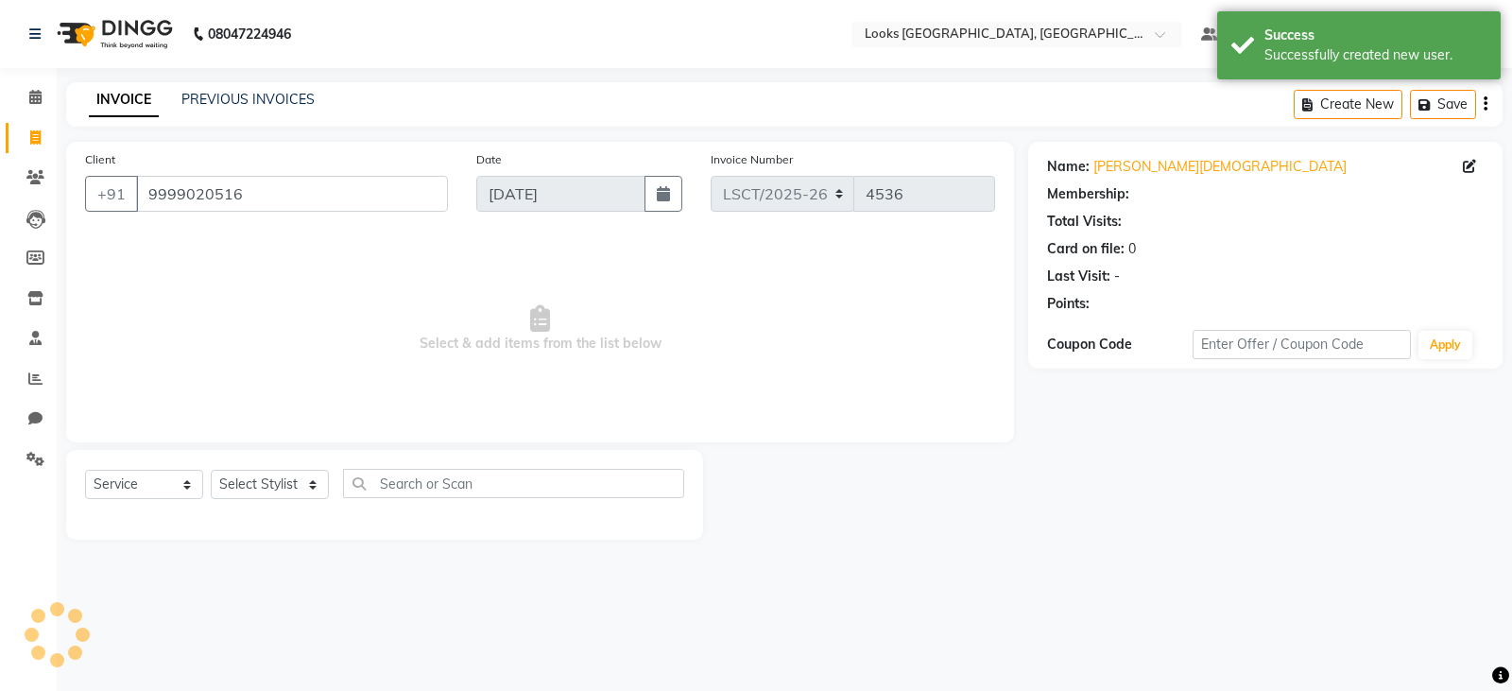
select select "1: Object"
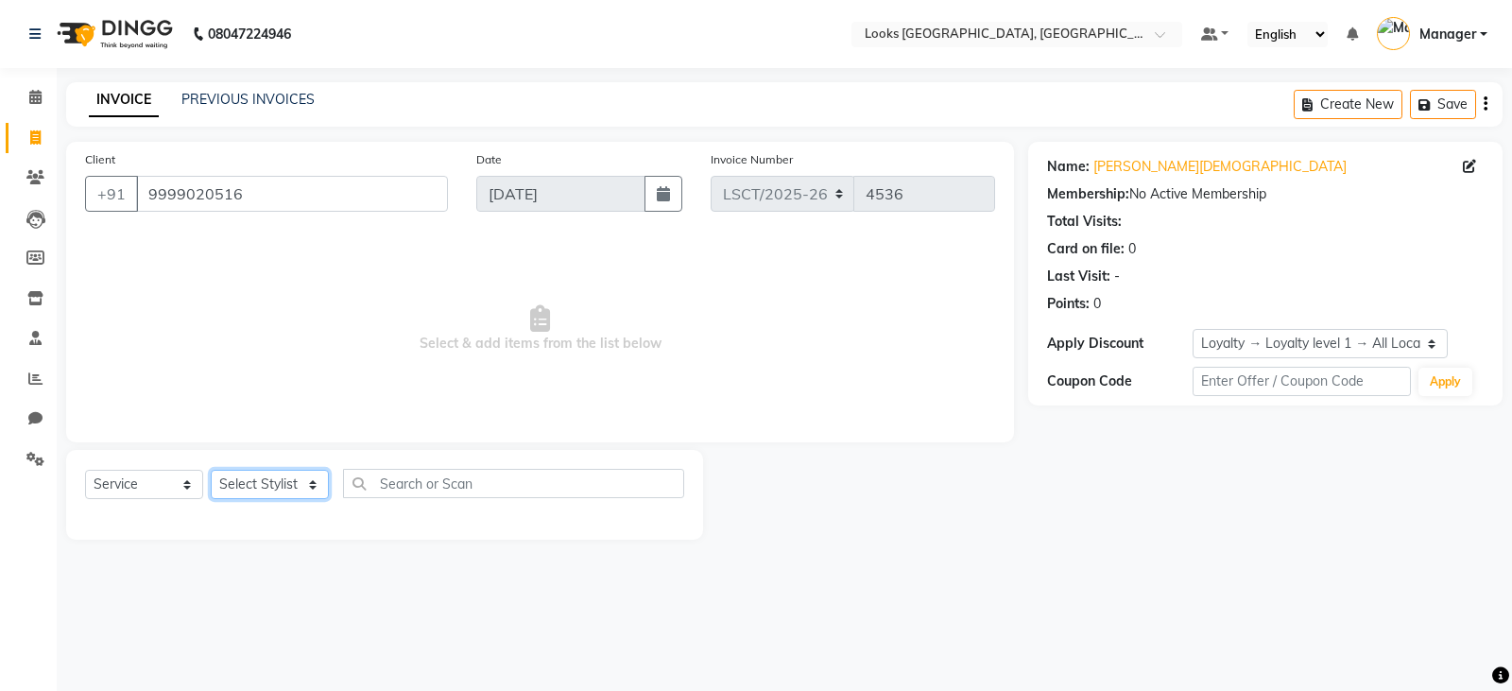
click at [261, 479] on select "Select Stylist [PERSON_NAME] Bharat_pdct Counter Sales [PERSON_NAME] guddu_asst…" at bounding box center [270, 484] width 118 height 29
select select "90413"
click at [211, 470] on select "Select Stylist [PERSON_NAME] Bharat_pdct Counter Sales [PERSON_NAME] guddu_asst…" at bounding box center [270, 484] width 118 height 29
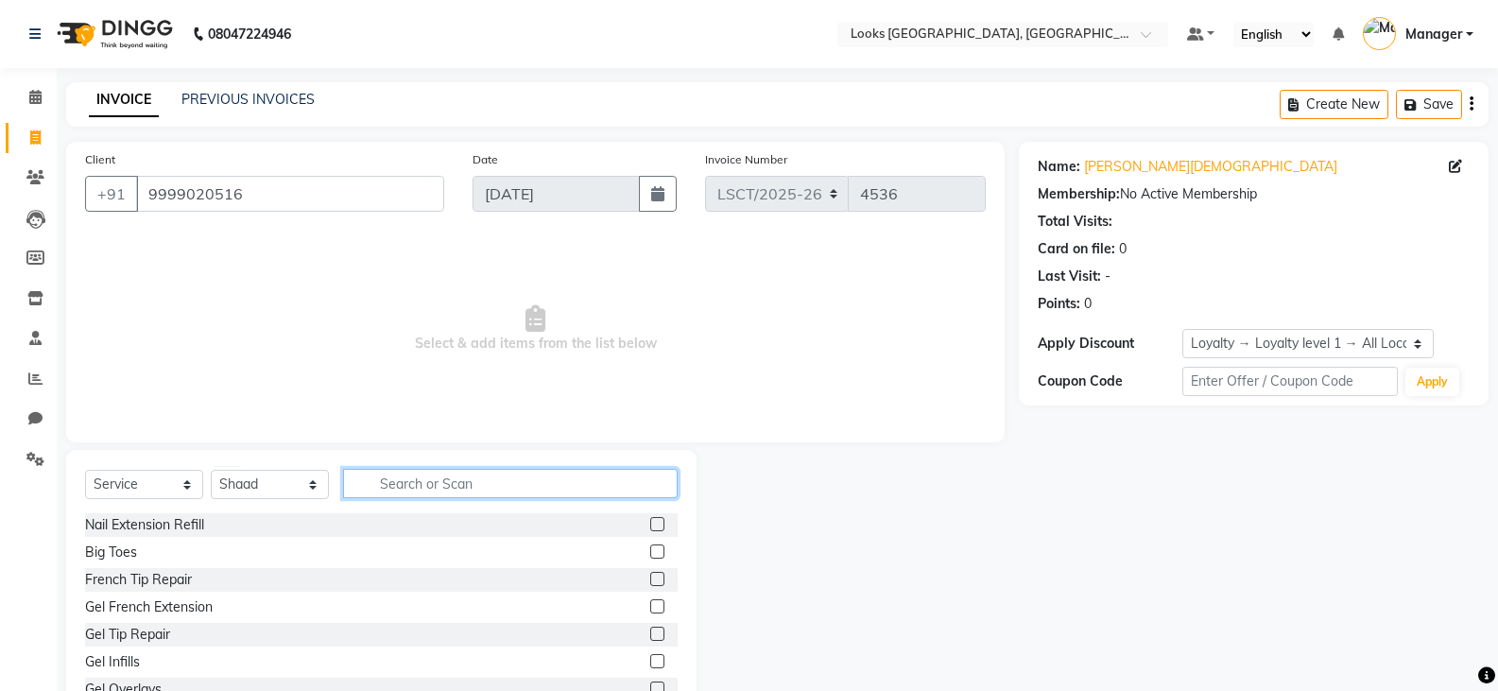
click at [445, 487] on input "text" at bounding box center [510, 483] width 335 height 29
type input "CUT"
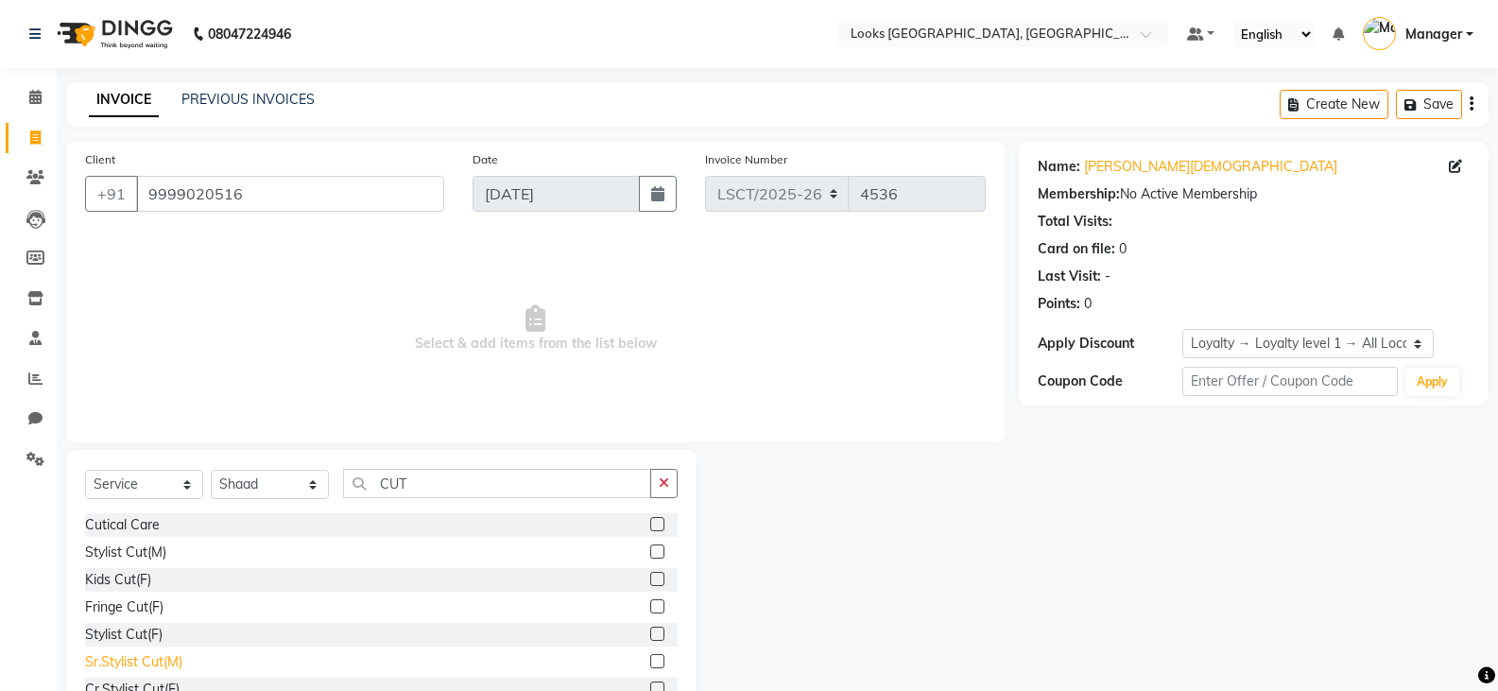
click at [140, 659] on div "Sr.Stylist Cut(M)" at bounding box center [133, 662] width 97 height 20
checkbox input "false"
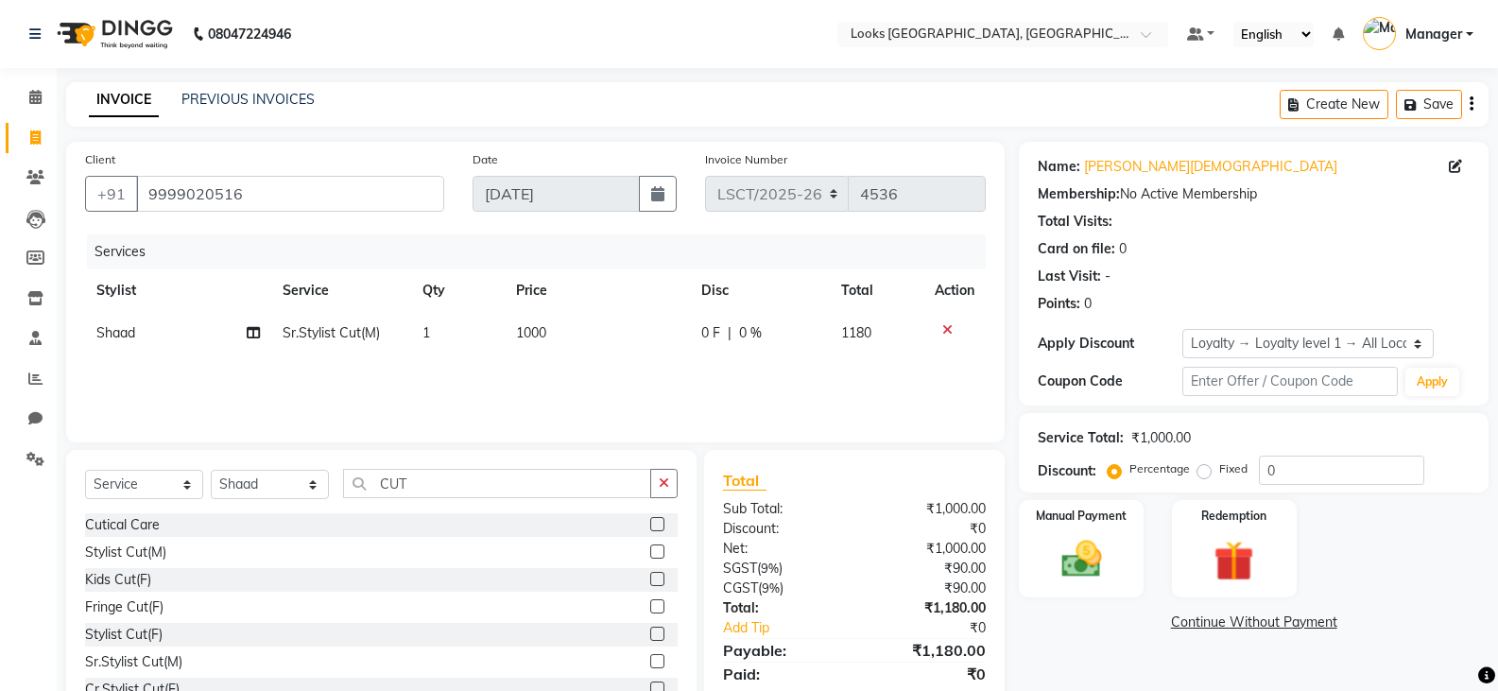
drag, startPoint x: 1060, startPoint y: 568, endPoint x: 1327, endPoint y: 583, distance: 266.9
click at [1062, 568] on img at bounding box center [1081, 559] width 65 height 46
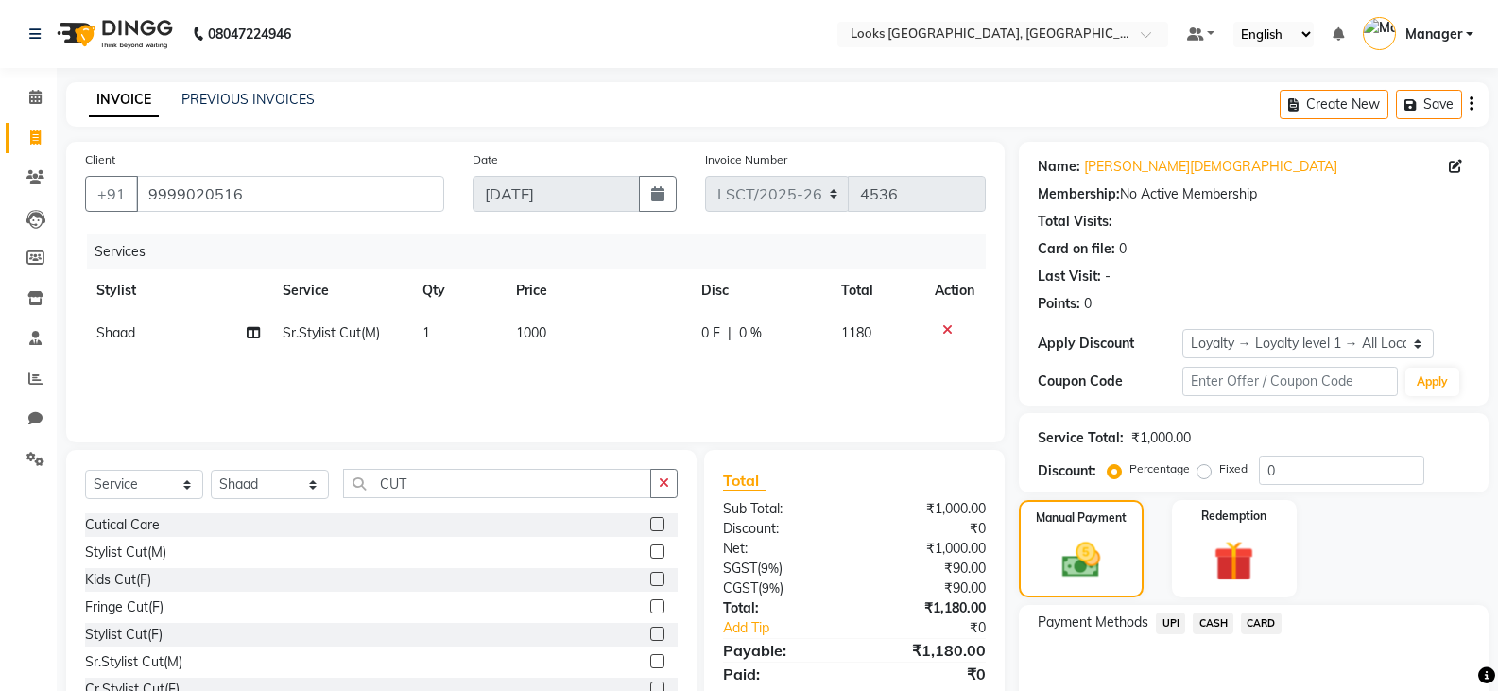
click at [1275, 623] on span "CARD" at bounding box center [1261, 623] width 41 height 22
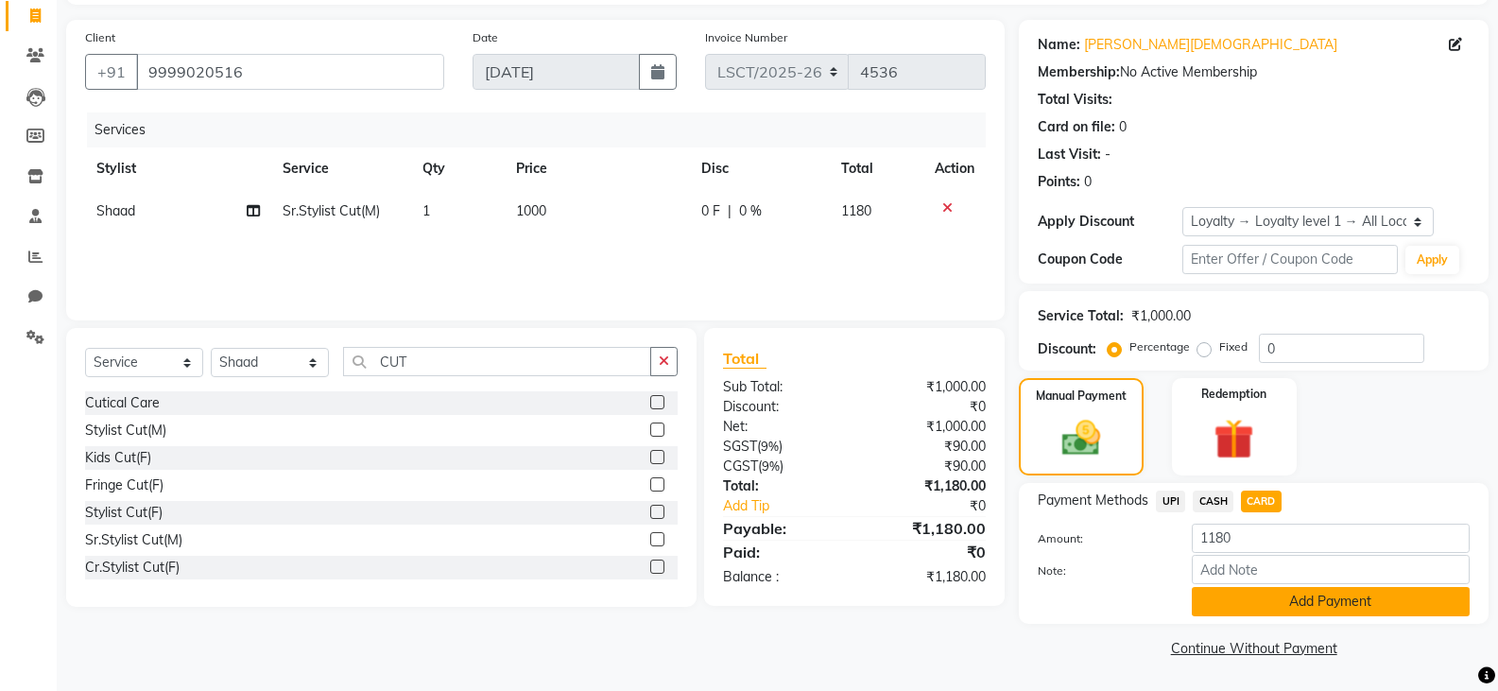
click at [1282, 593] on button "Add Payment" at bounding box center [1331, 601] width 278 height 29
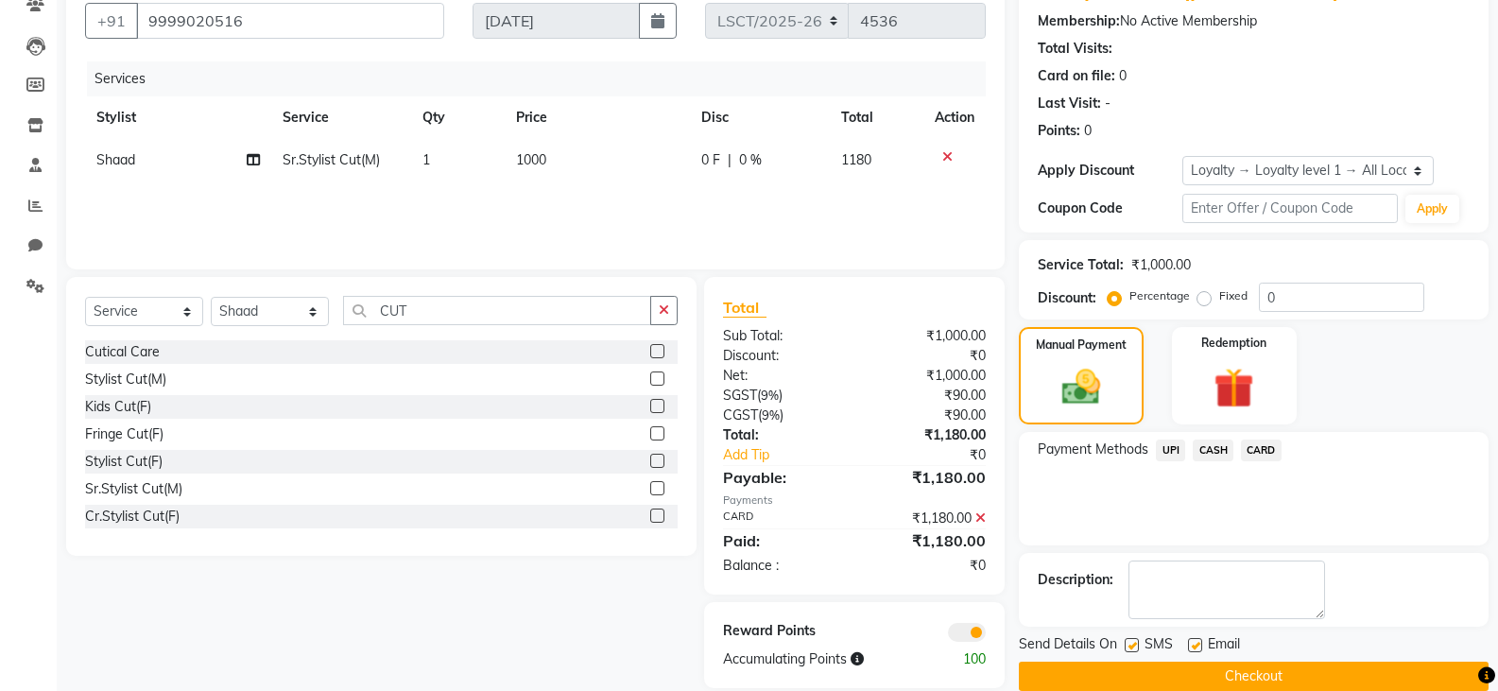
scroll to position [201, 0]
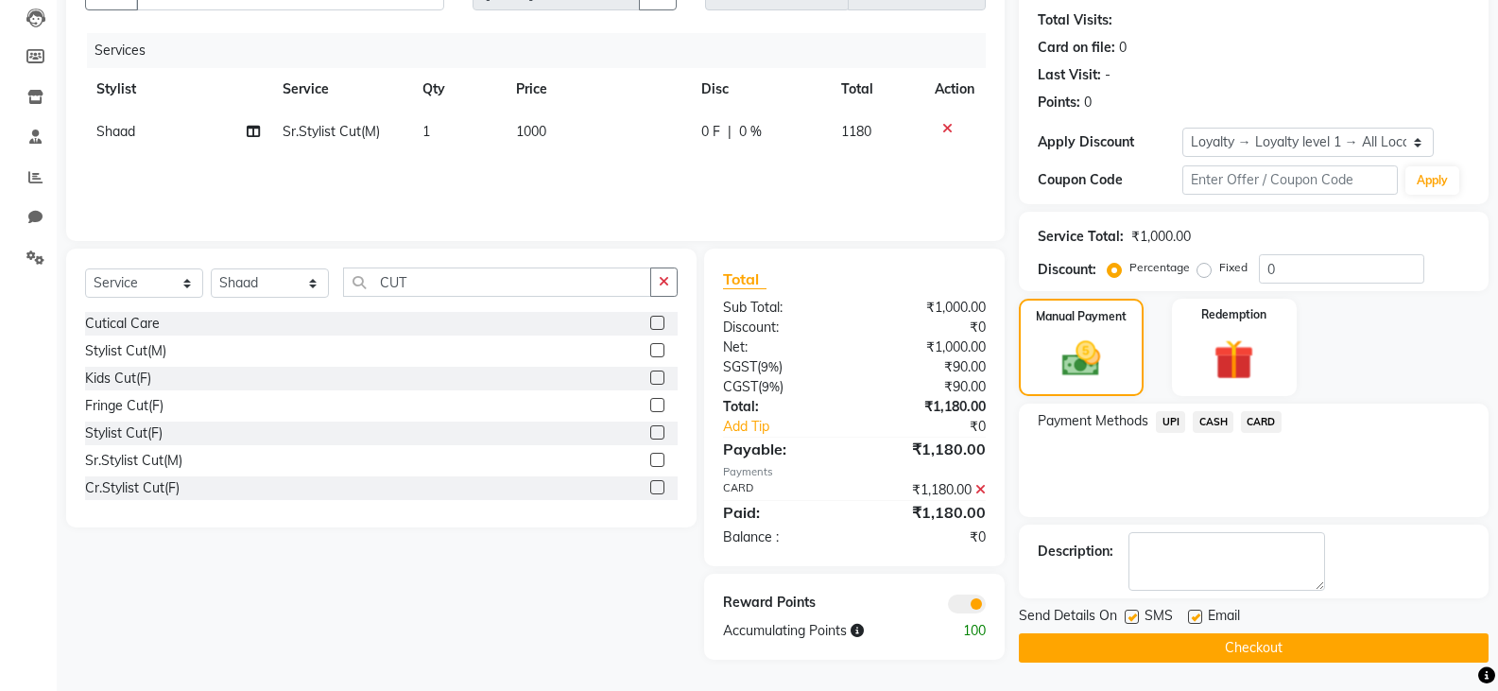
click at [1151, 641] on button "Checkout" at bounding box center [1254, 647] width 470 height 29
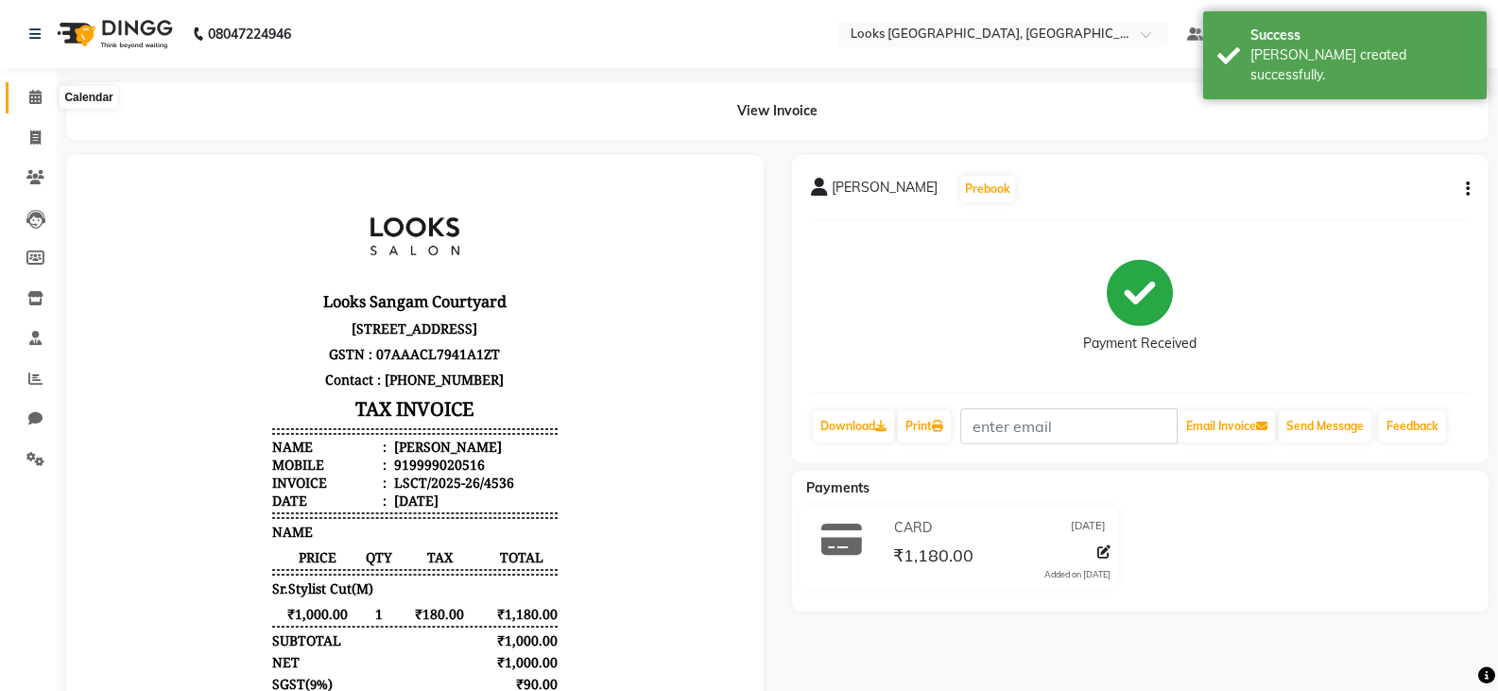
click at [29, 96] on icon at bounding box center [35, 97] width 12 height 14
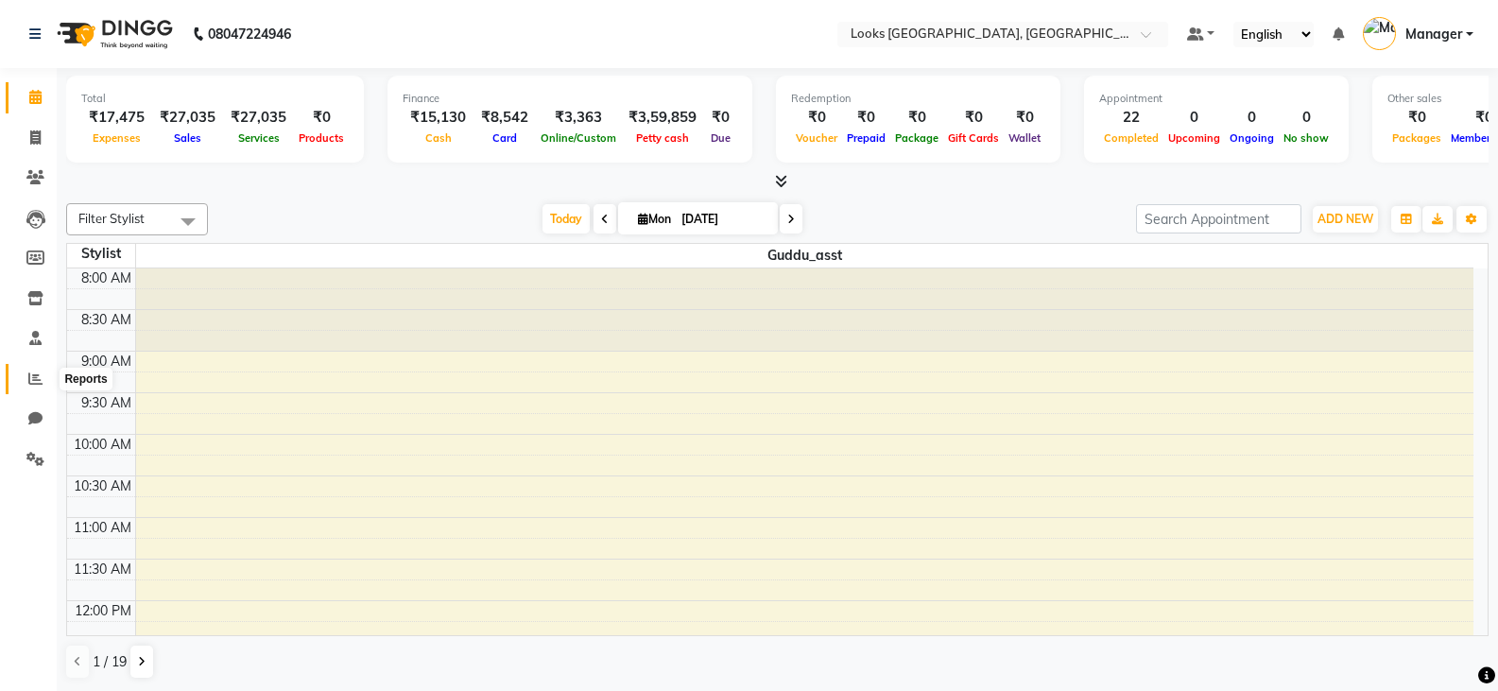
click at [32, 371] on icon at bounding box center [35, 378] width 14 height 14
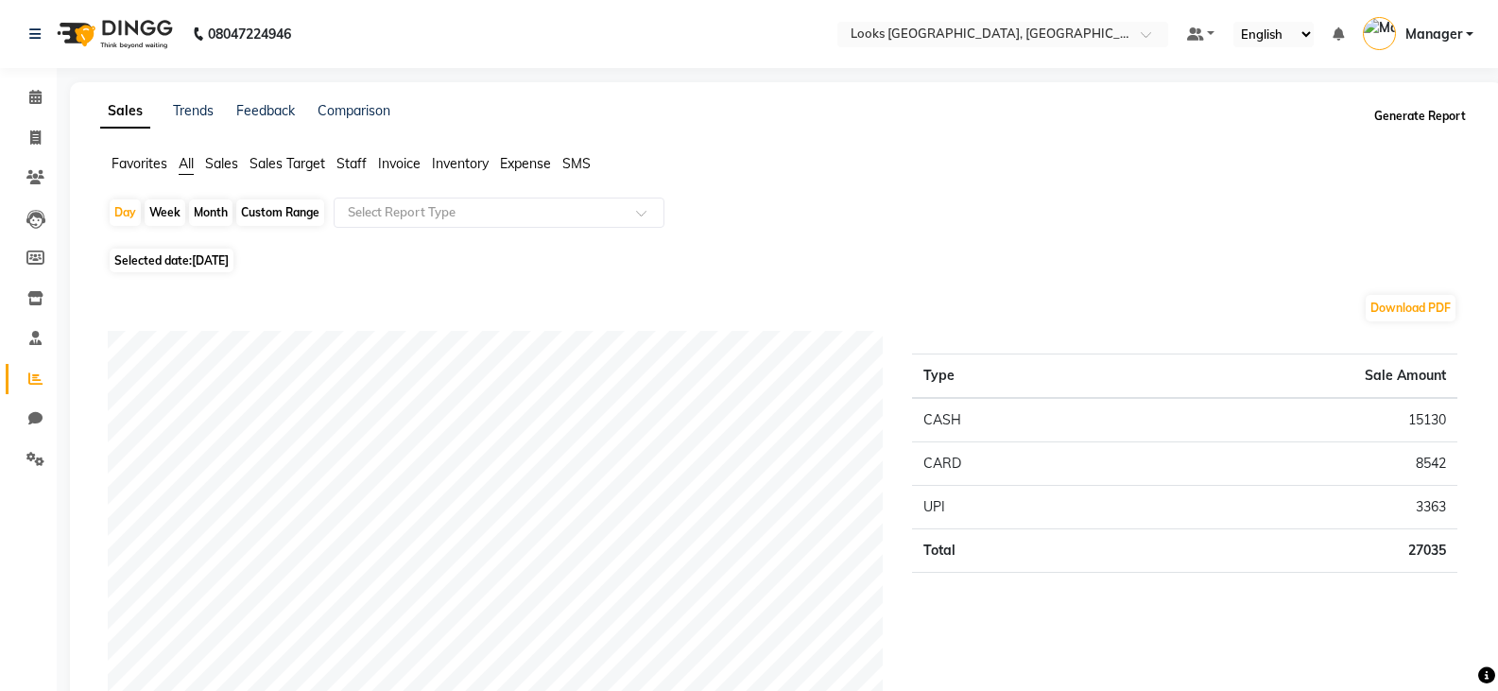
click at [1420, 117] on button "Generate Report" at bounding box center [1419, 116] width 101 height 26
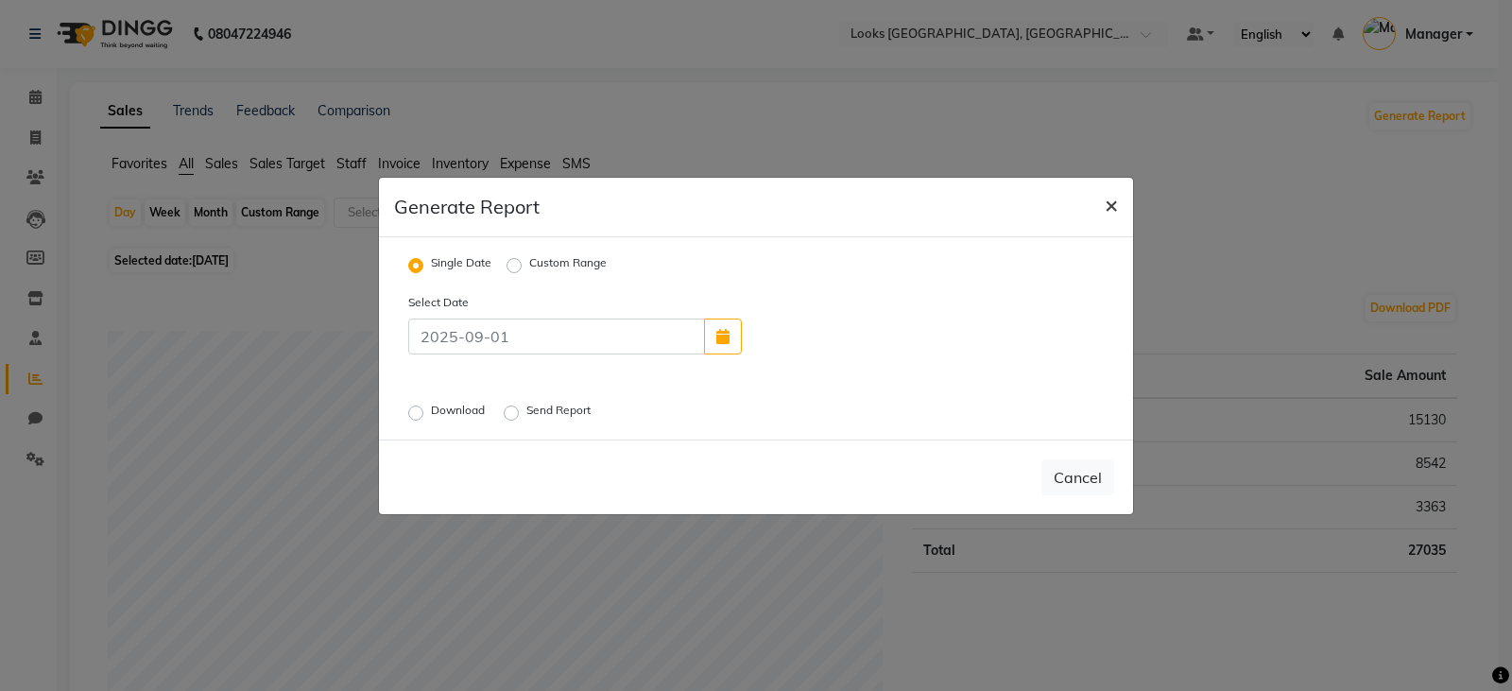
click at [1120, 202] on button "×" at bounding box center [1111, 204] width 43 height 53
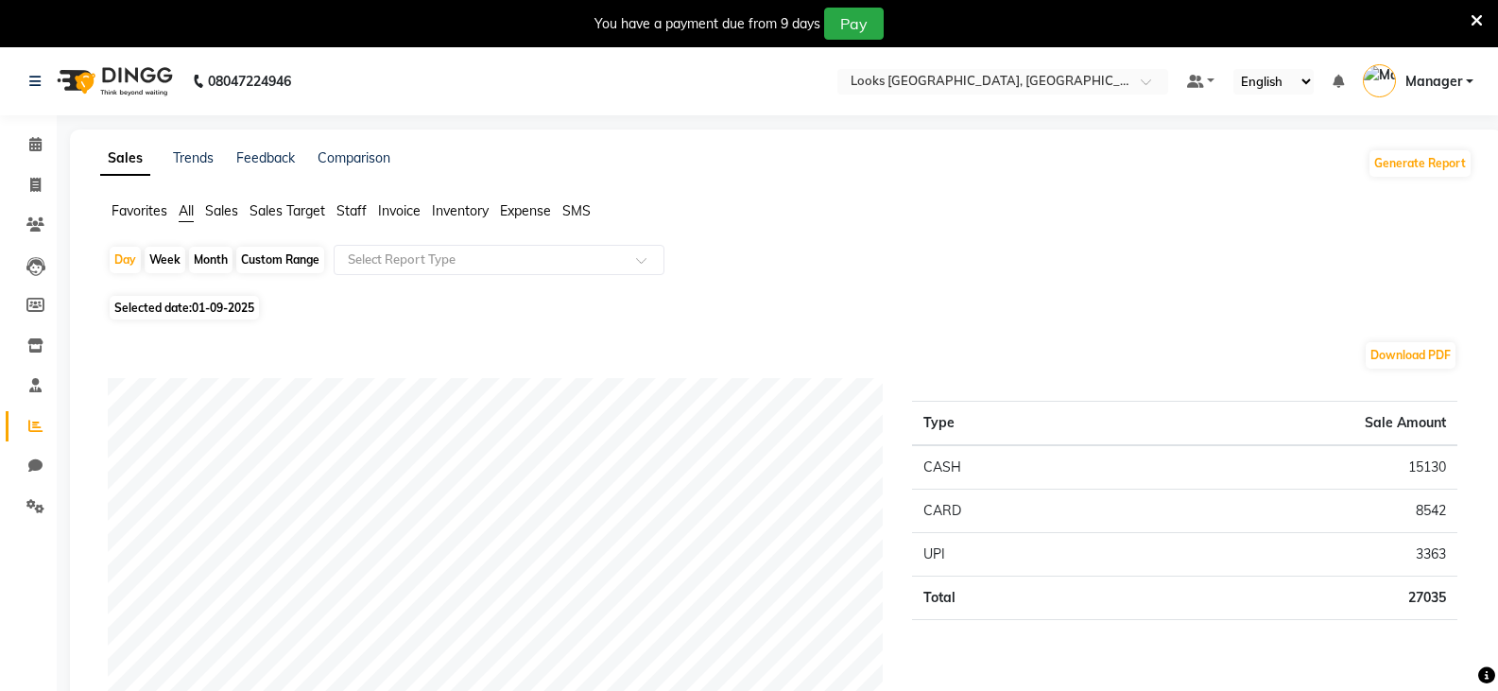
click at [1464, 16] on div "You have a payment due from 9 days Pay" at bounding box center [739, 24] width 1463 height 32
click at [1481, 19] on icon at bounding box center [1477, 20] width 12 height 17
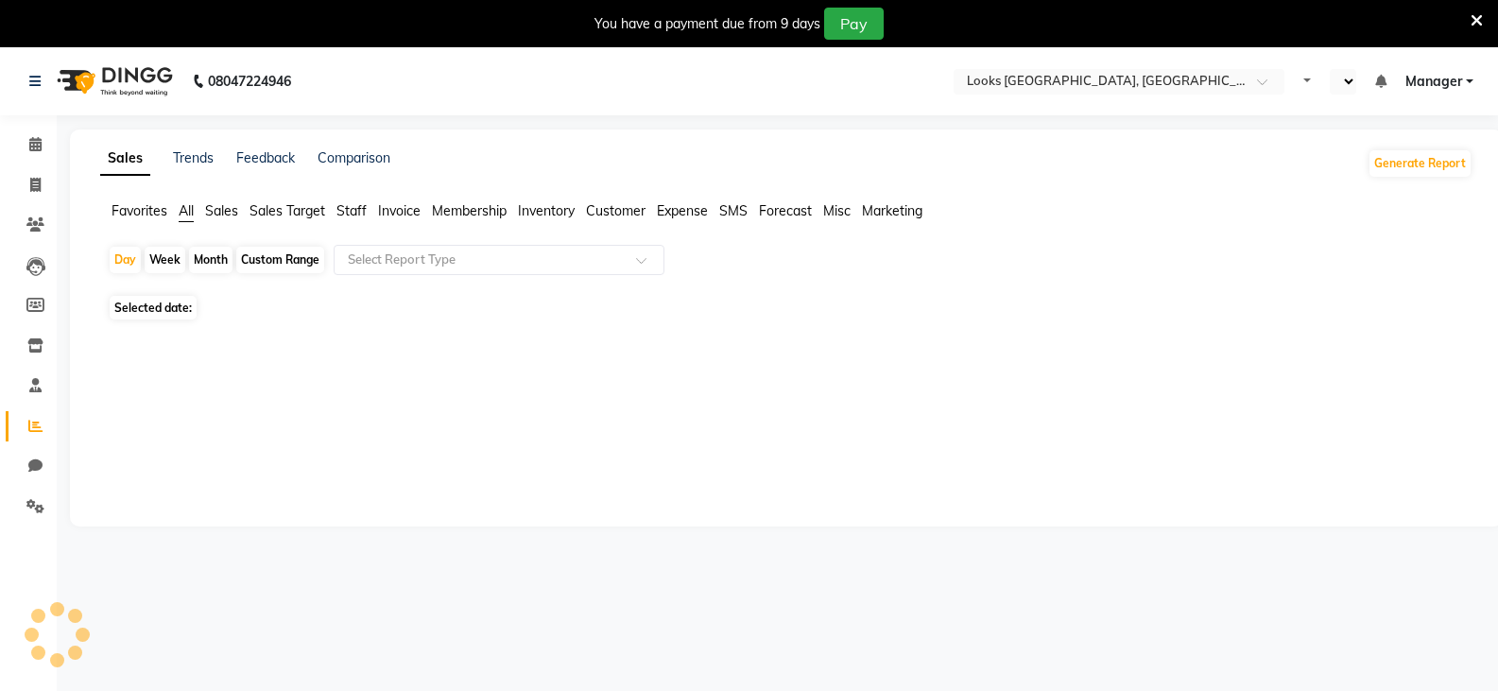
select select "en"
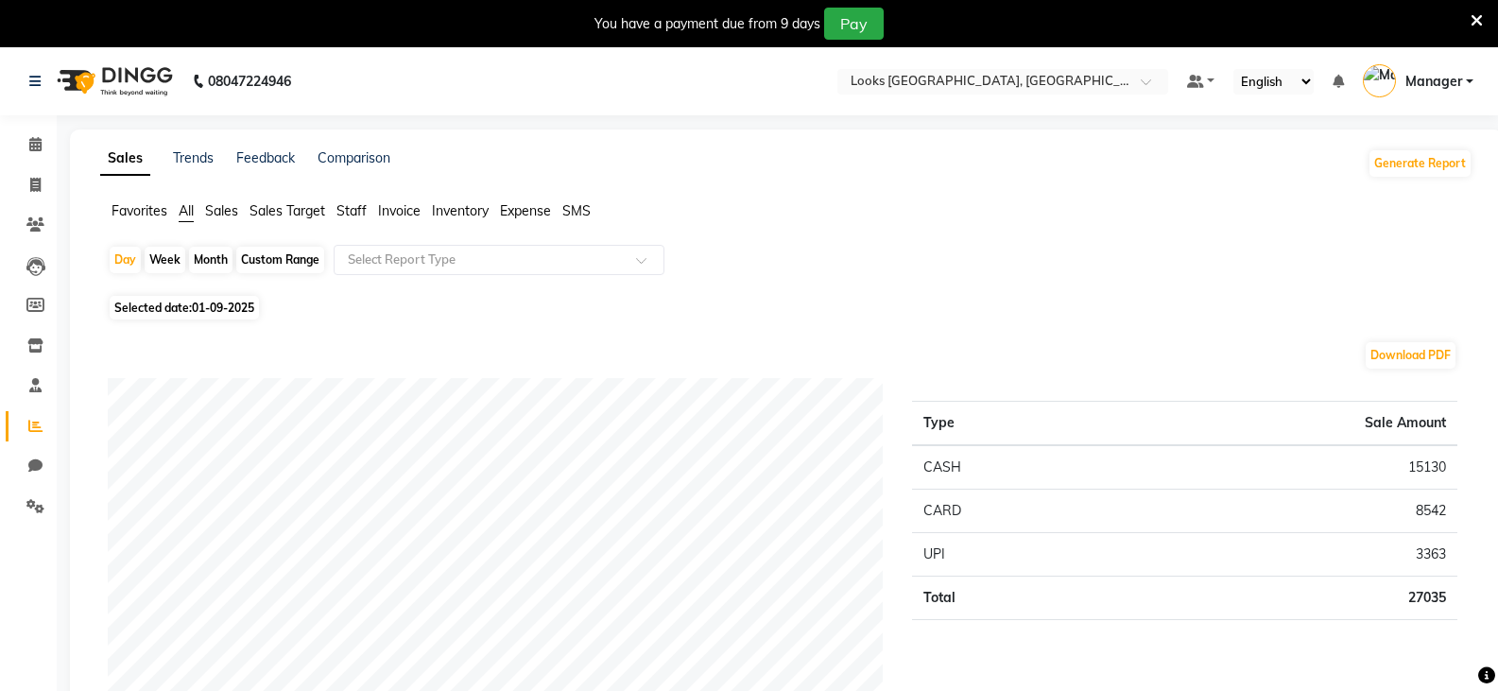
click at [1477, 20] on icon at bounding box center [1477, 20] width 12 height 17
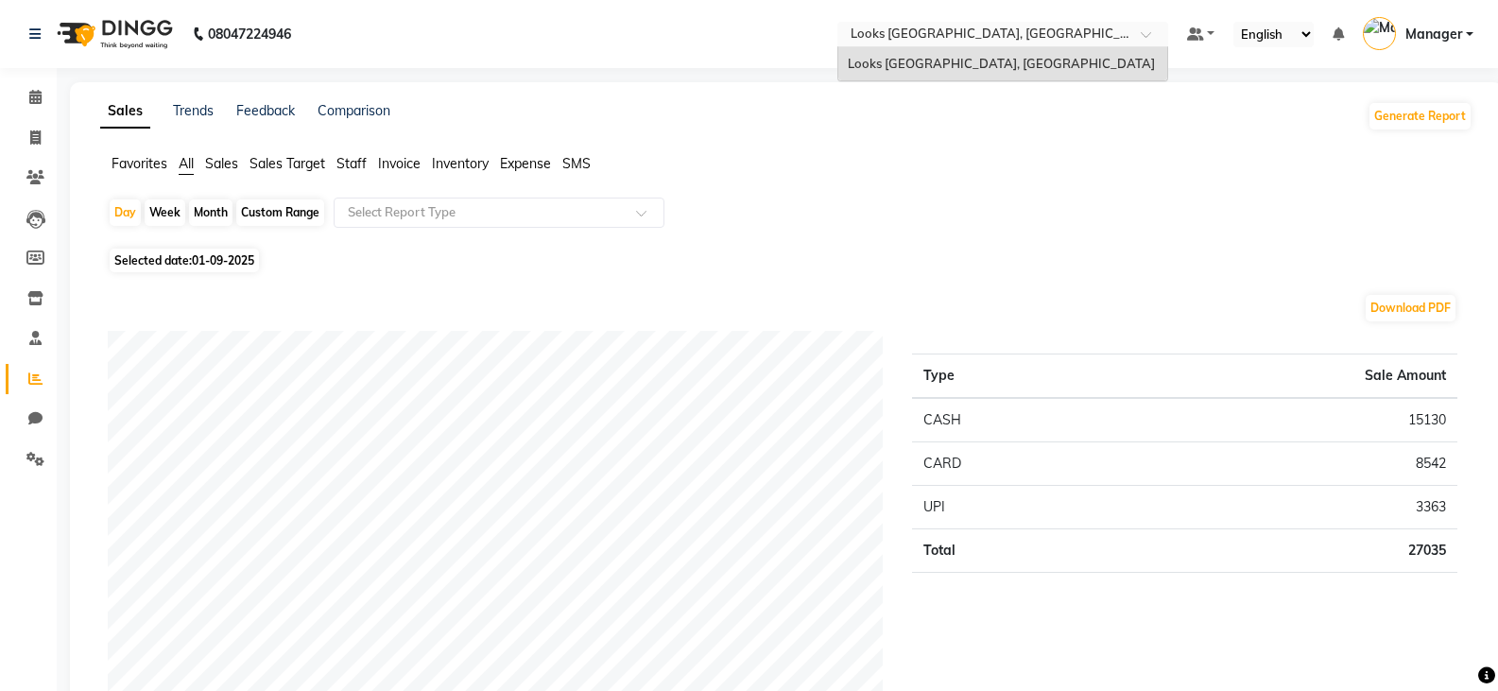
click at [982, 30] on input "text" at bounding box center [984, 35] width 274 height 19
click at [1147, 32] on span at bounding box center [1153, 39] width 24 height 19
click at [1469, 30] on link "Manager" at bounding box center [1418, 34] width 111 height 31
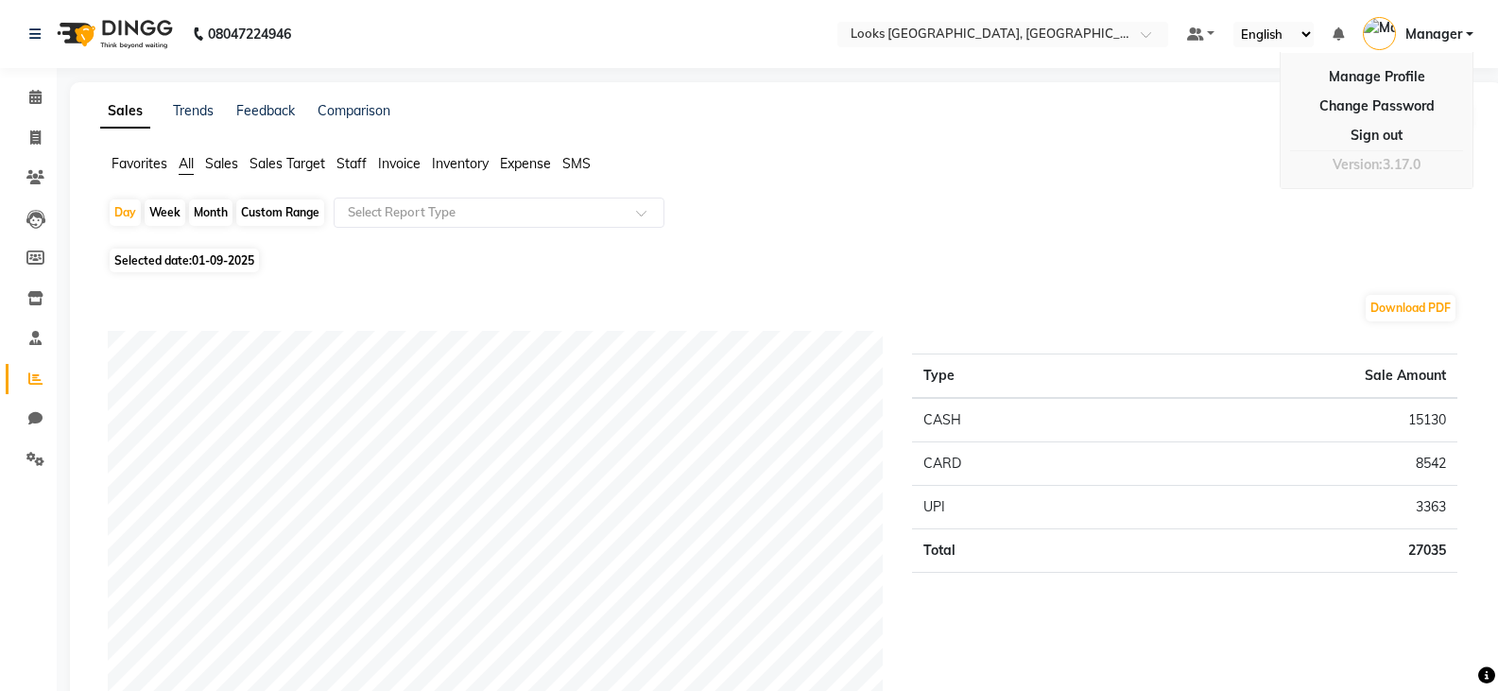
click at [40, 131] on icon at bounding box center [35, 137] width 10 height 14
select select "service"
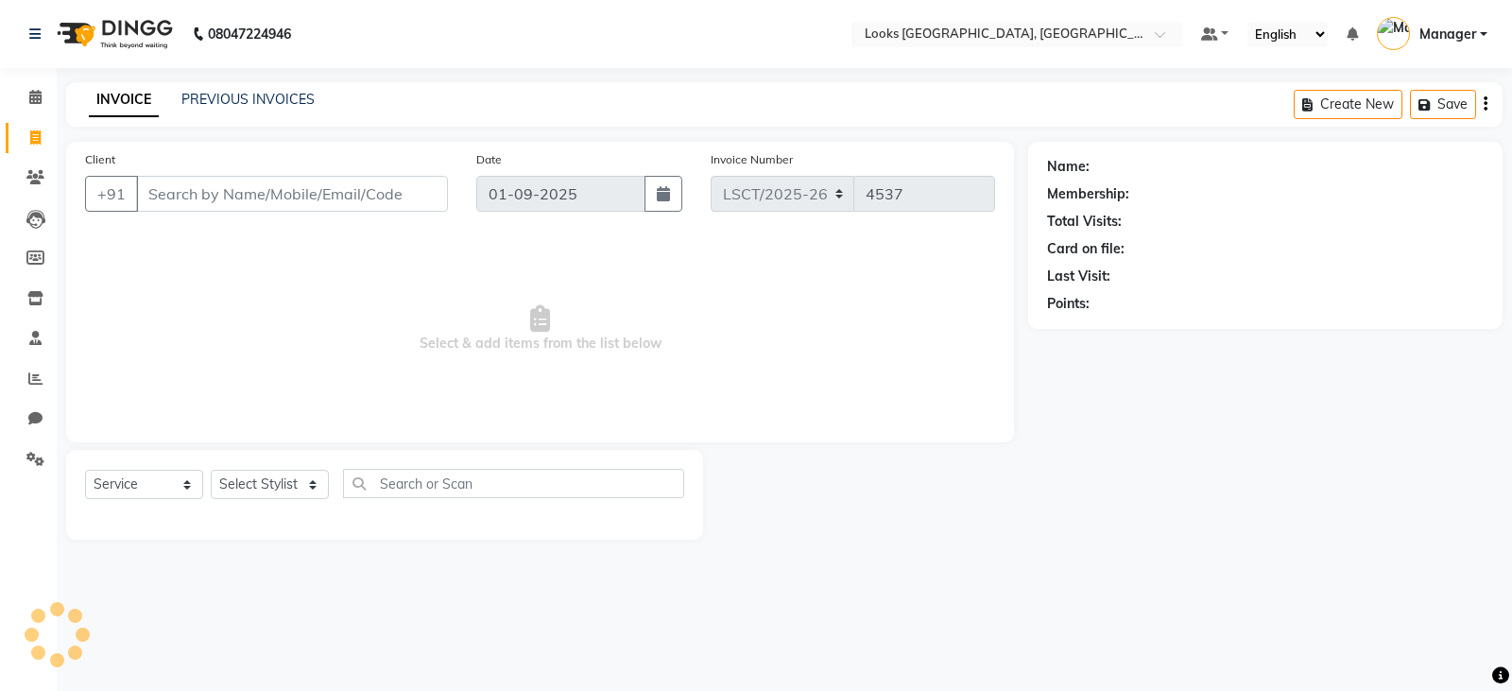
click at [271, 203] on input "Client" at bounding box center [292, 194] width 312 height 36
type input "9"
type input "8800897662"
click at [407, 197] on span "Add Client" at bounding box center [399, 193] width 75 height 19
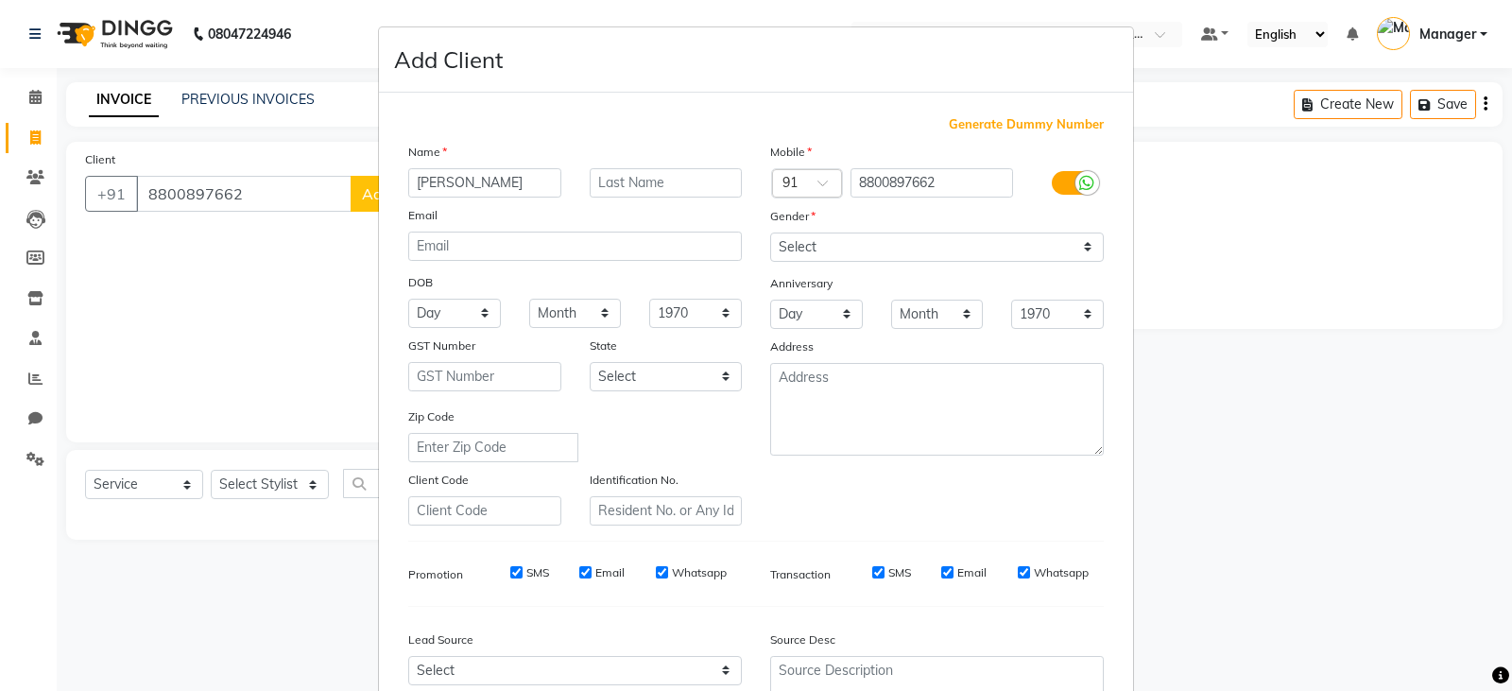
type input "ANTHONY"
click at [630, 182] on input "text" at bounding box center [666, 182] width 153 height 29
type input "SIR"
click at [861, 250] on select "Select [DEMOGRAPHIC_DATA] [DEMOGRAPHIC_DATA] Other Prefer Not To Say" at bounding box center [937, 246] width 334 height 29
select select "[DEMOGRAPHIC_DATA]"
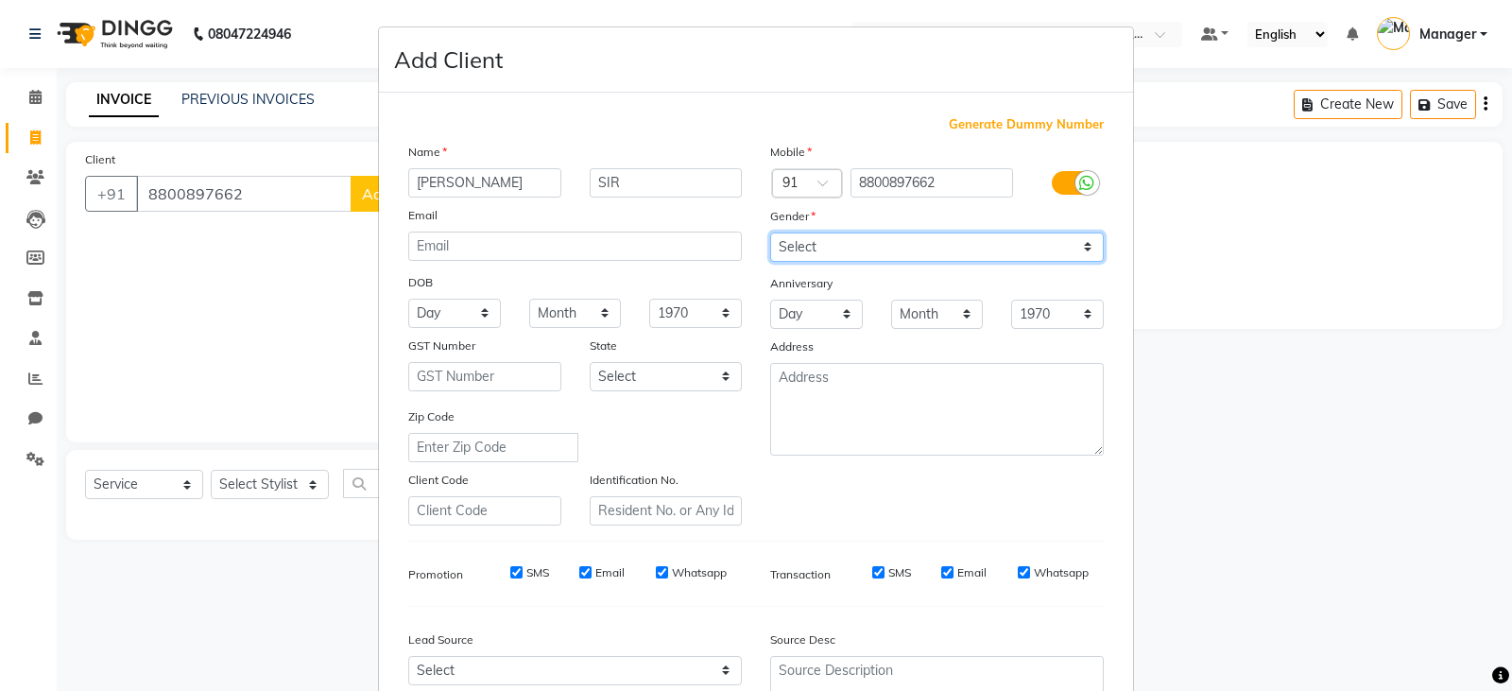
click at [770, 232] on select "Select [DEMOGRAPHIC_DATA] [DEMOGRAPHIC_DATA] Other Prefer Not To Say" at bounding box center [937, 246] width 334 height 29
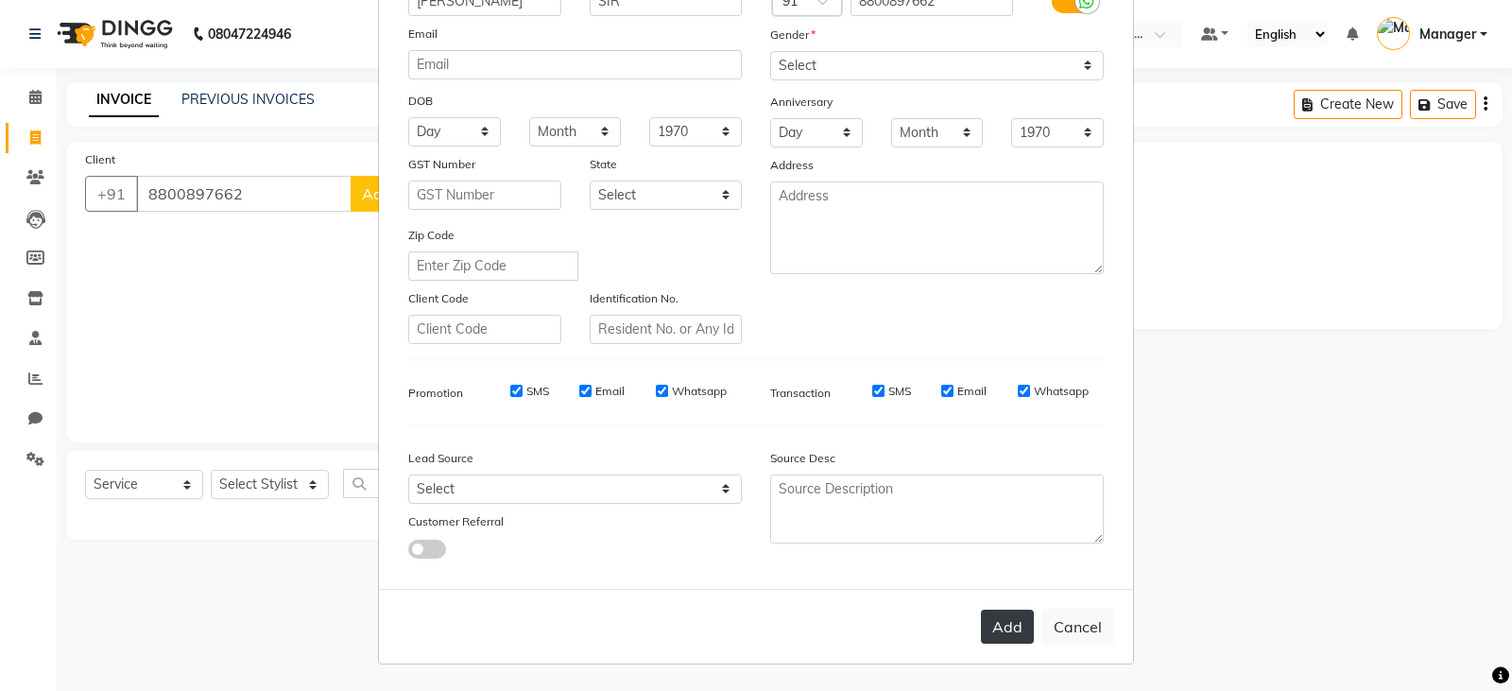
click at [1005, 622] on button "Add" at bounding box center [1007, 627] width 53 height 34
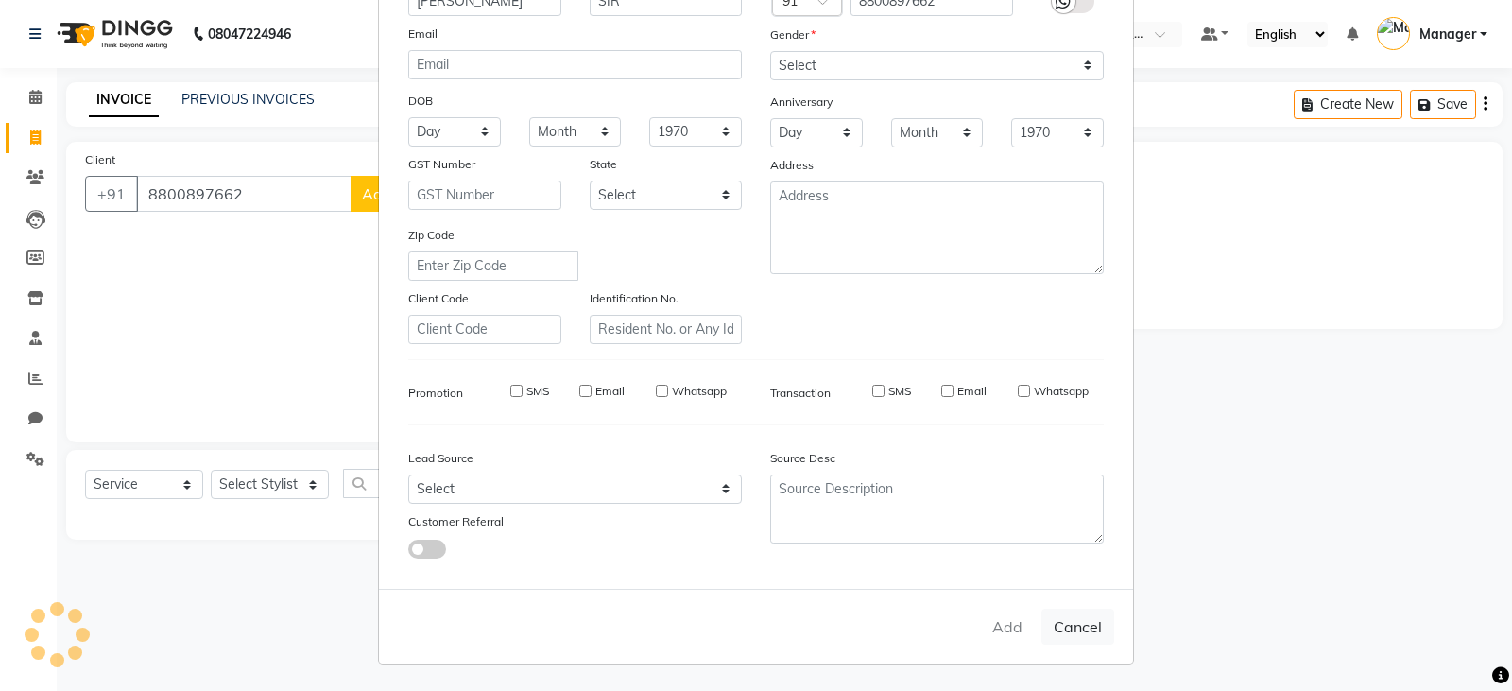
select select
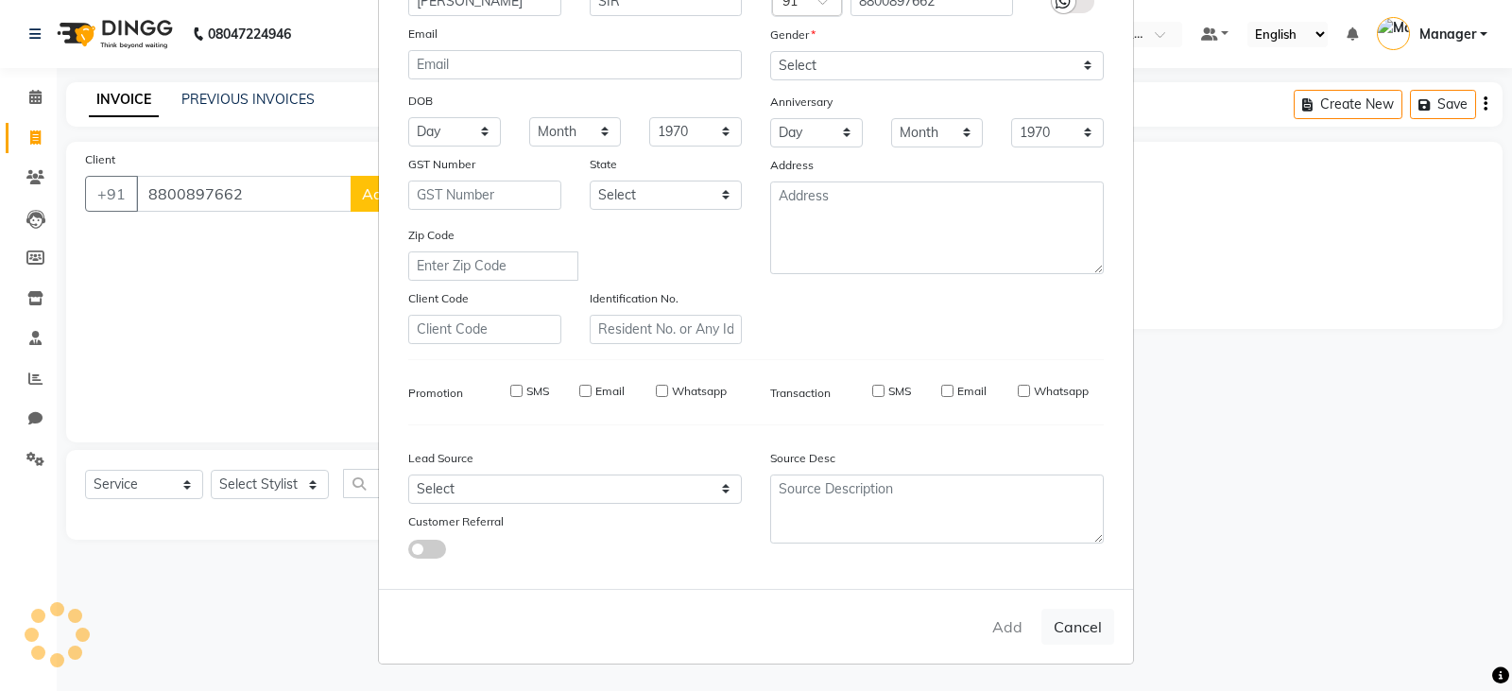
select select
checkbox input "false"
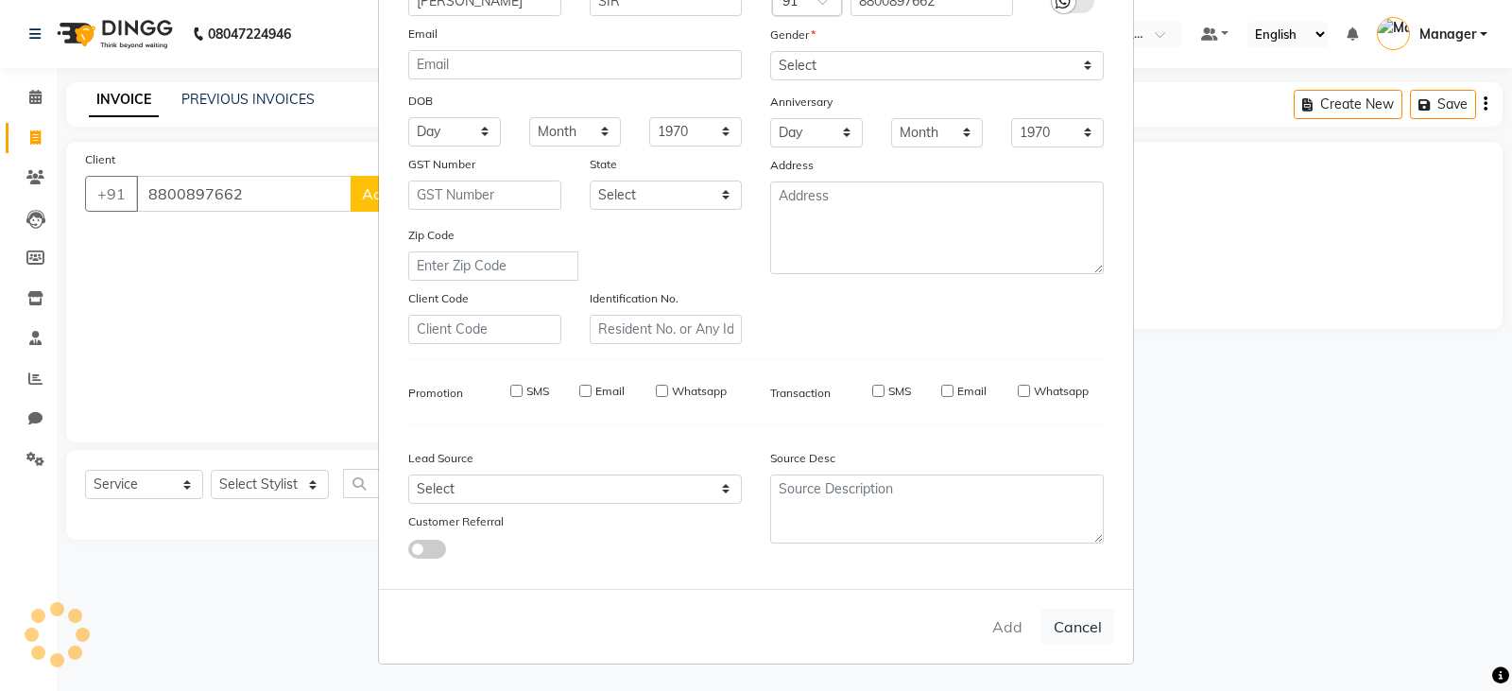
checkbox input "false"
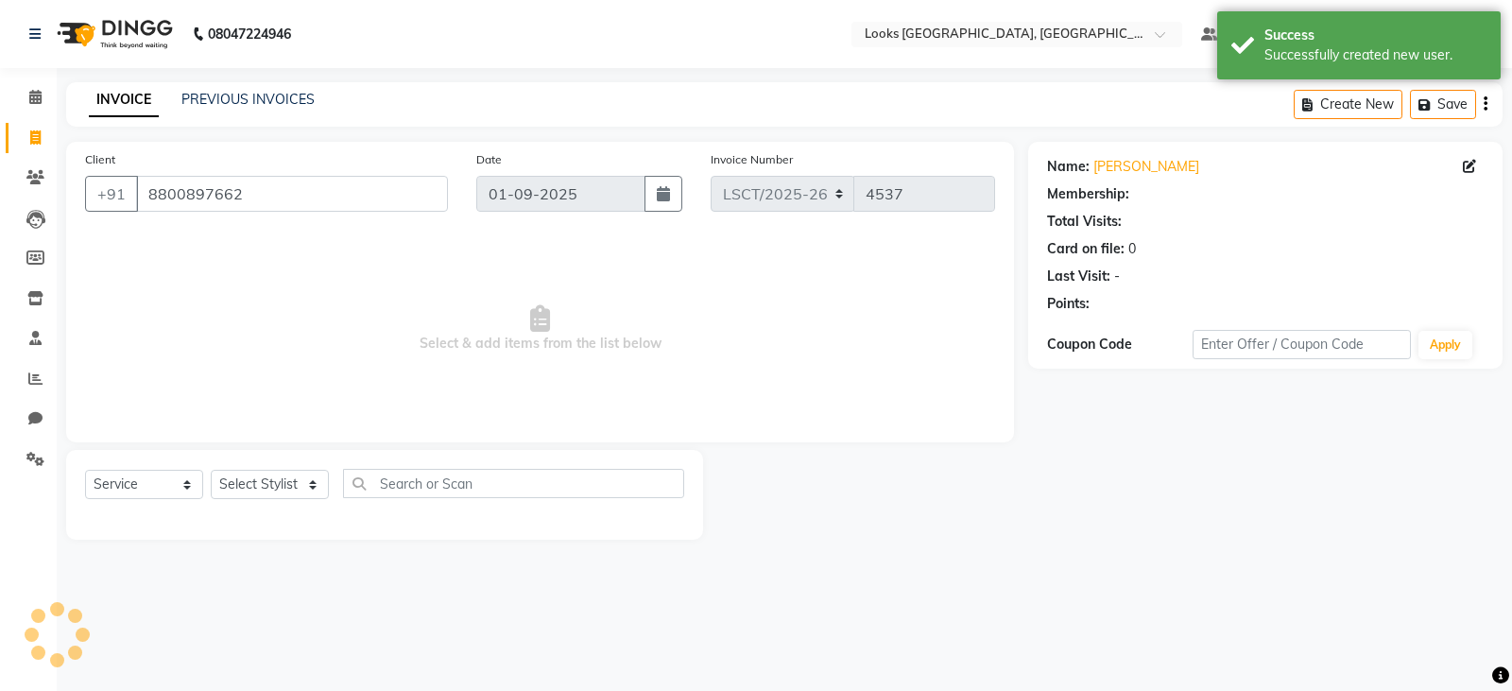
select select "1: Object"
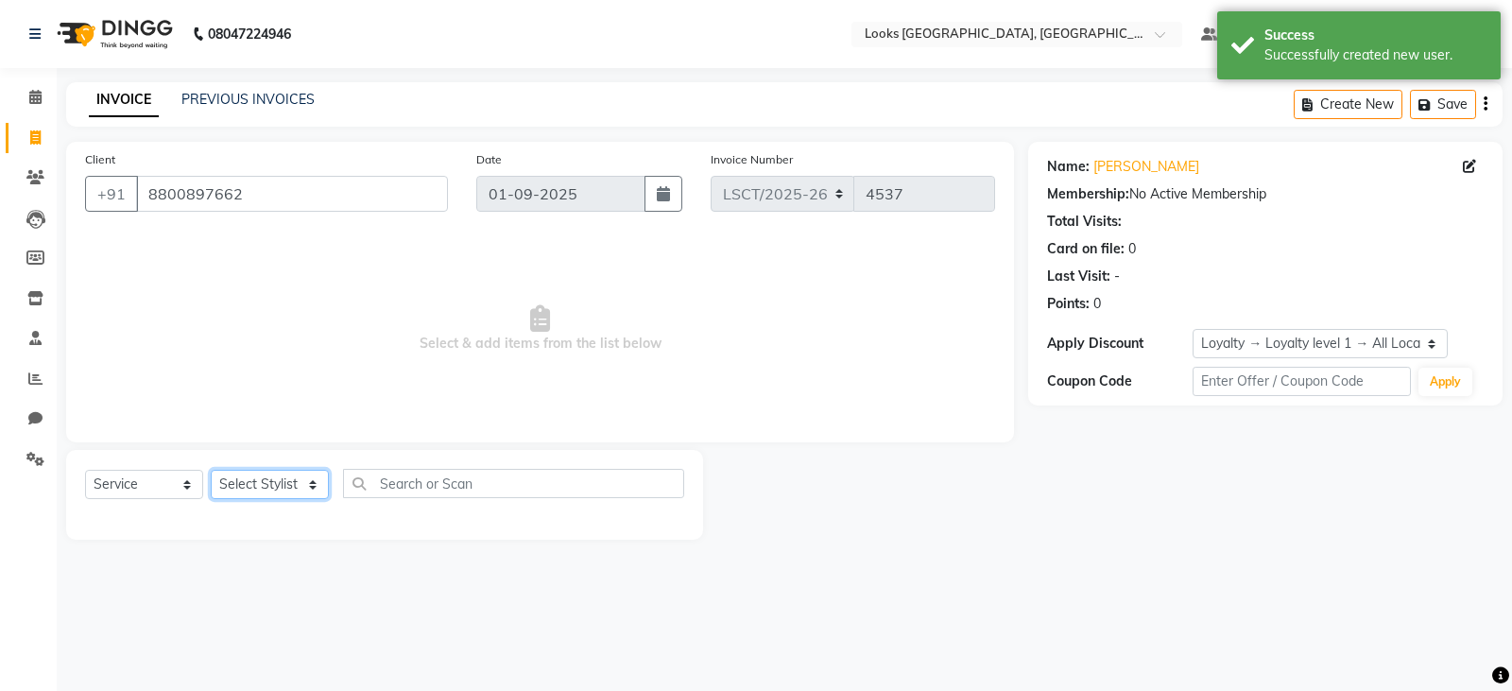
click at [259, 481] on select "Select Stylist [PERSON_NAME] Bharat_pdct Counter Sales [PERSON_NAME] guddu_asst…" at bounding box center [270, 484] width 118 height 29
select select "90414"
click at [211, 470] on select "Select Stylist [PERSON_NAME] Bharat_pdct Counter Sales [PERSON_NAME] guddu_asst…" at bounding box center [270, 484] width 118 height 29
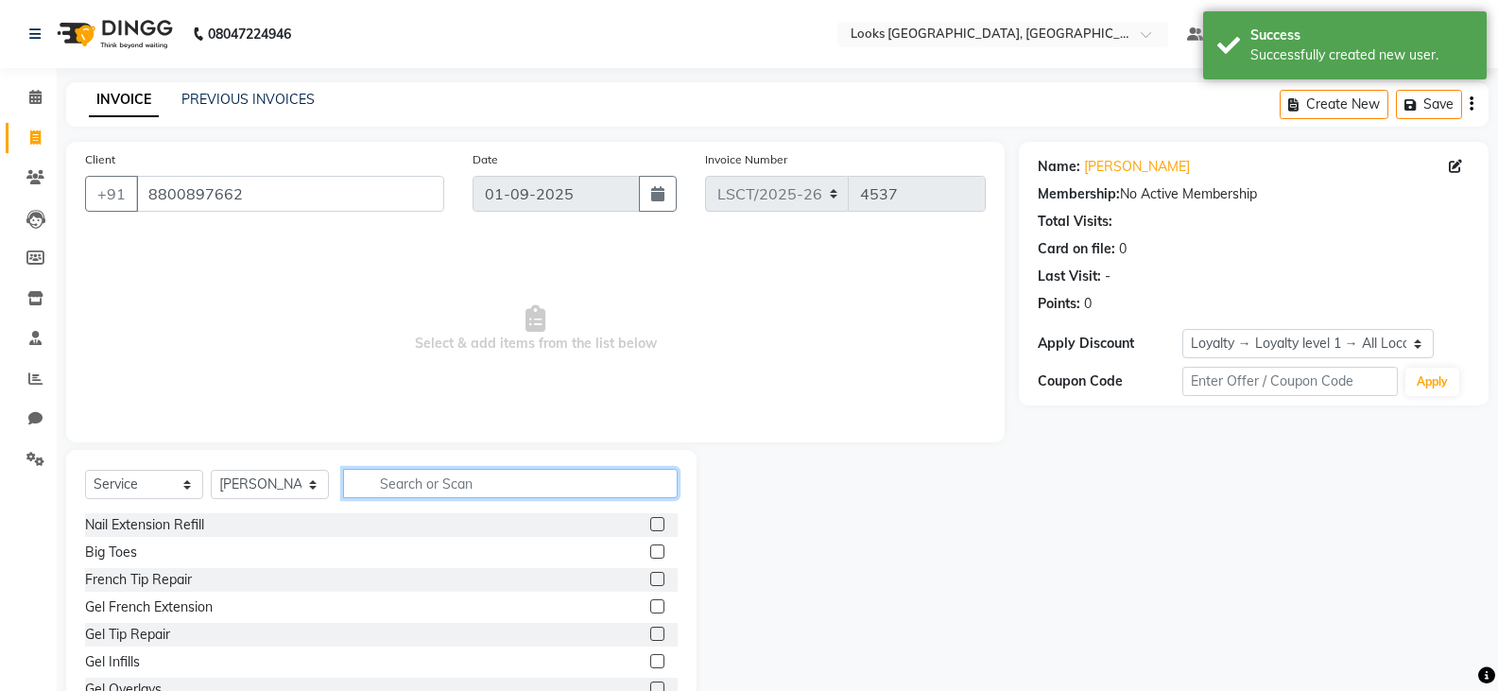
click at [439, 479] on input "text" at bounding box center [510, 483] width 335 height 29
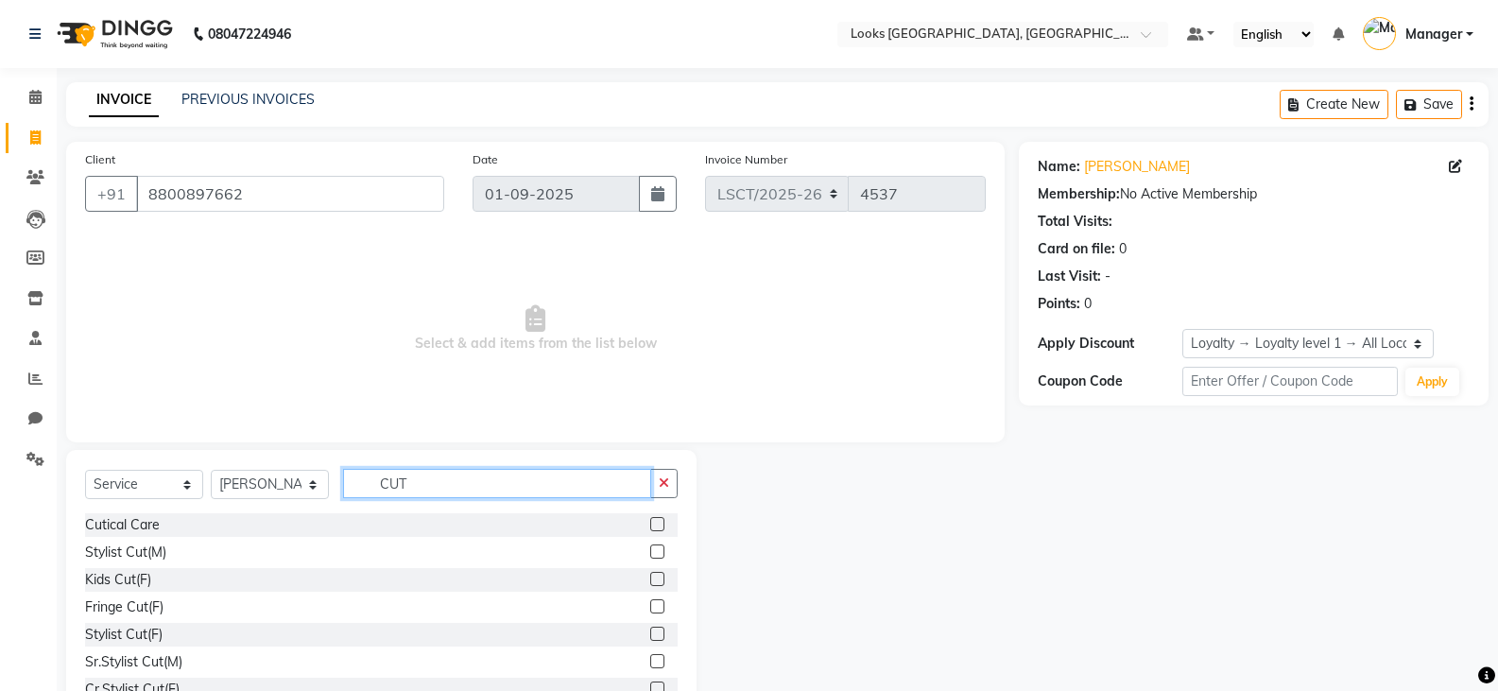
scroll to position [66, 0]
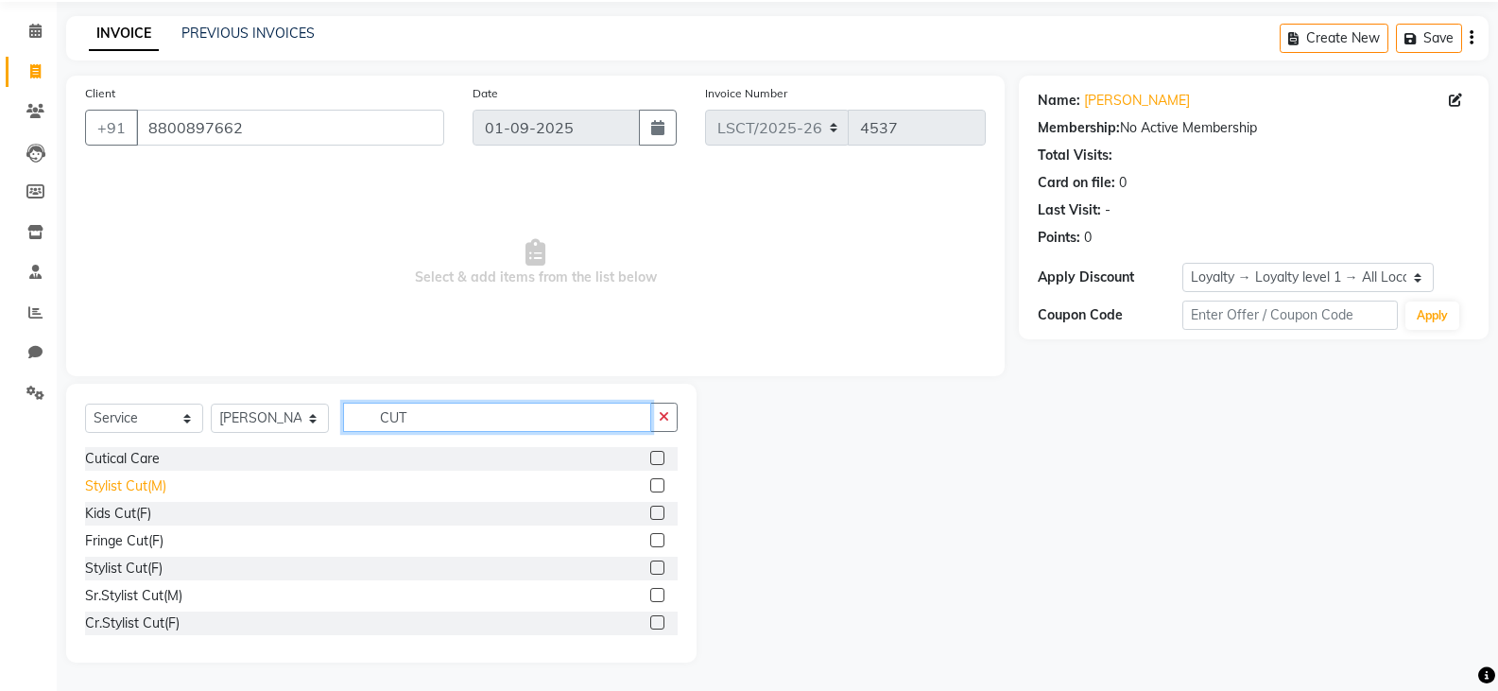
type input "CUT"
click at [136, 489] on div "Stylist Cut(M)" at bounding box center [125, 486] width 81 height 20
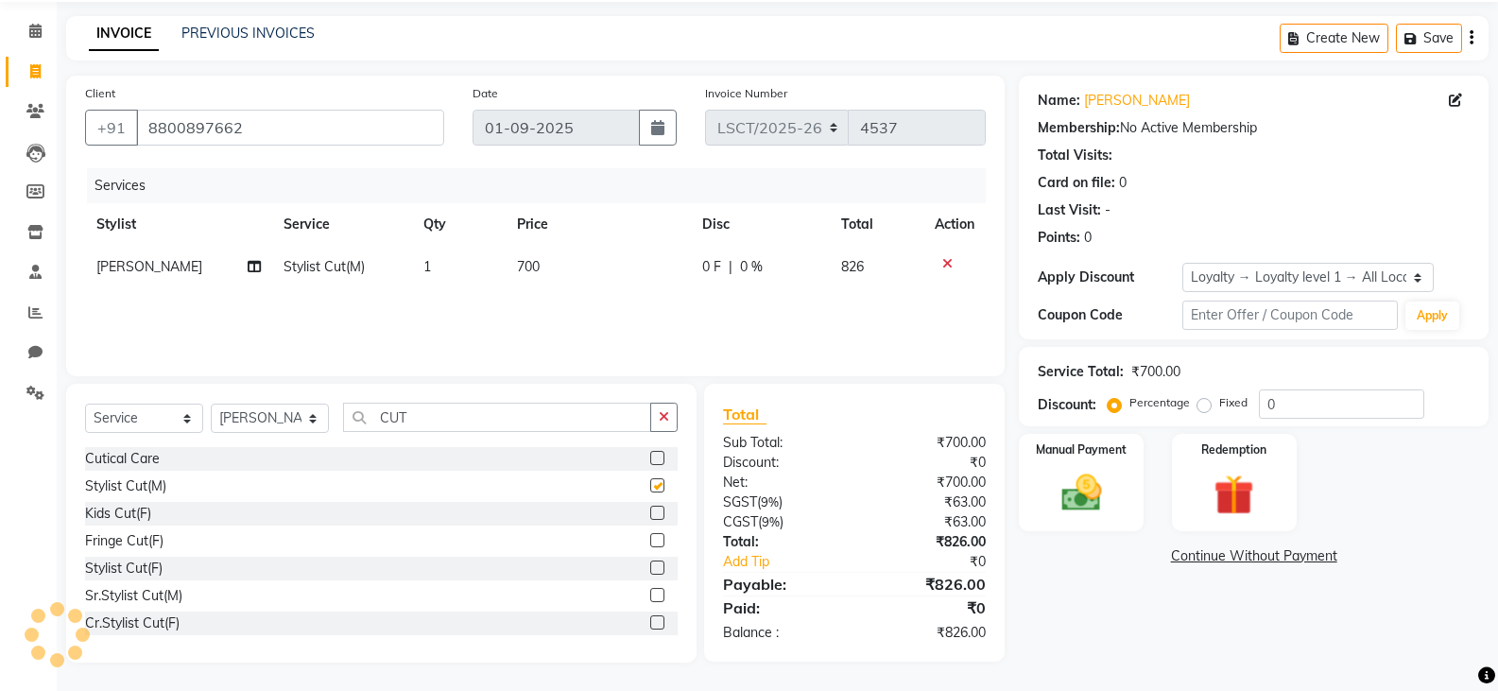
checkbox input "false"
click at [538, 263] on span "700" at bounding box center [528, 266] width 23 height 17
select select "90414"
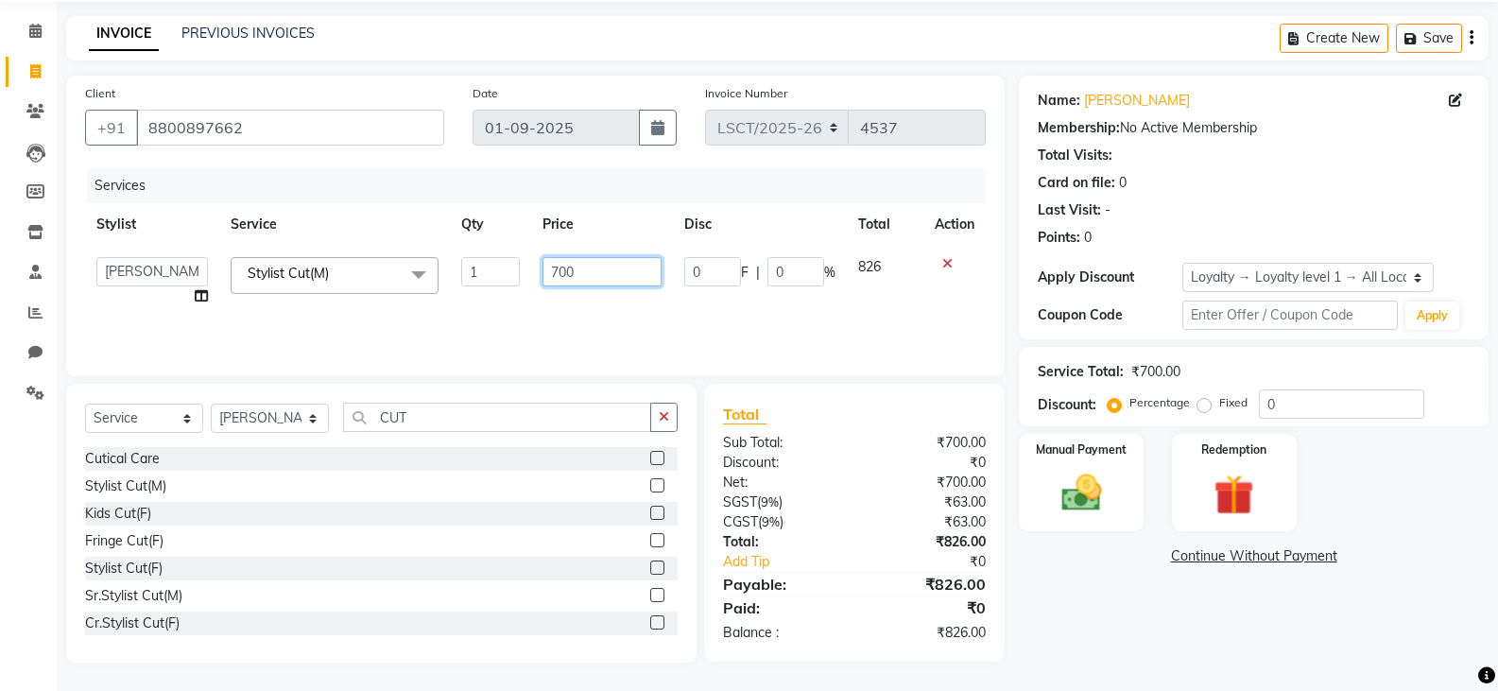
drag, startPoint x: 579, startPoint y: 275, endPoint x: 408, endPoint y: 282, distance: 171.2
click at [426, 288] on tr "Adil Ajay_pdct Bharat_pdct Counter Sales Ezaz guddu_asst Jisha Kuldeep _pdct Ma…" at bounding box center [535, 282] width 901 height 72
type input "750"
click at [1380, 463] on div "Manual Payment Redemption" at bounding box center [1254, 482] width 498 height 97
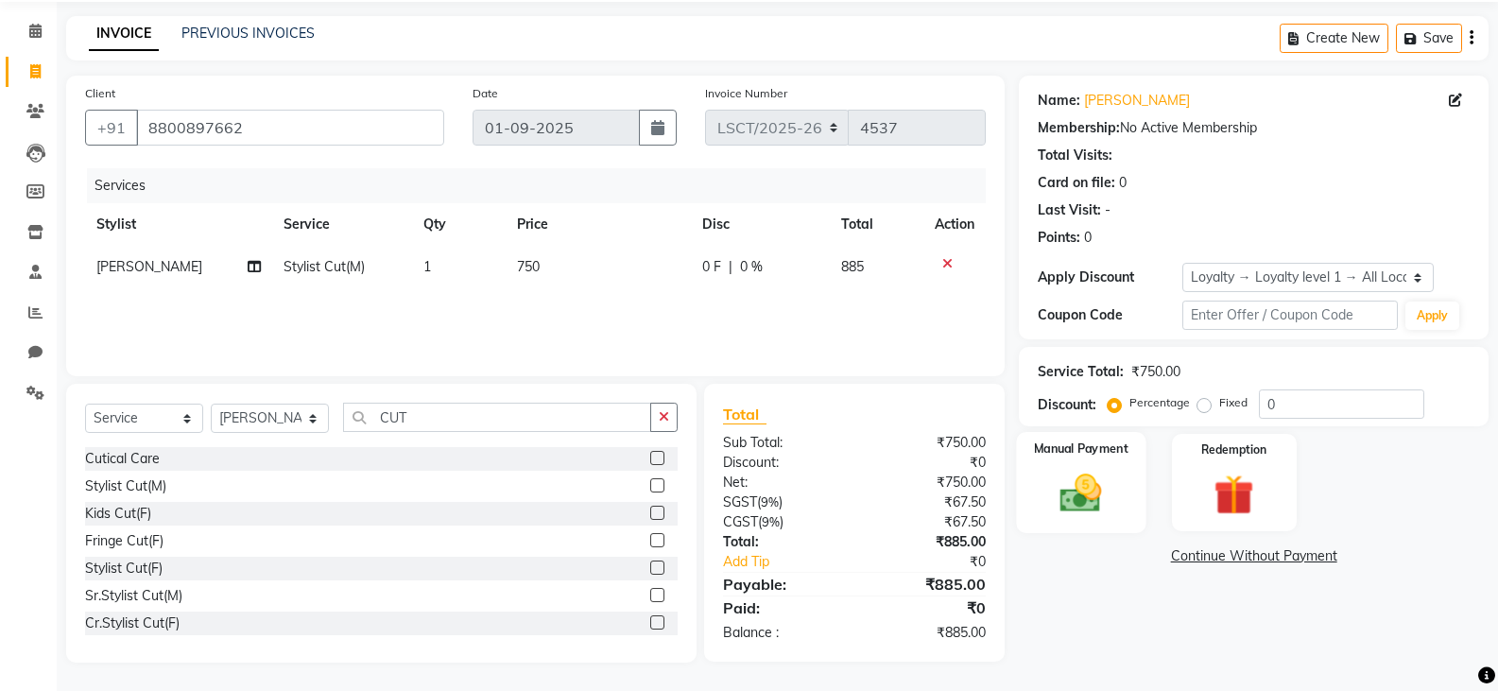
click at [1060, 496] on img at bounding box center [1080, 493] width 67 height 48
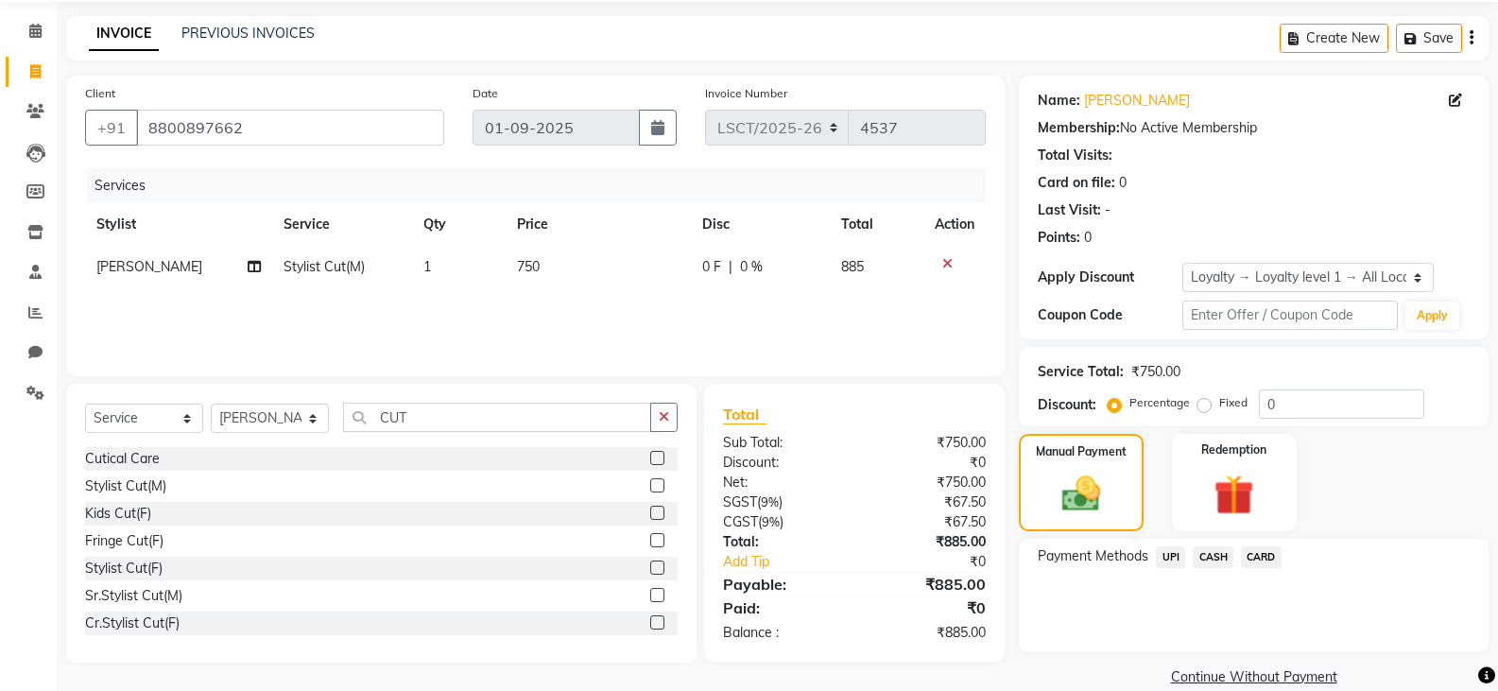
click at [1208, 556] on span "CASH" at bounding box center [1213, 557] width 41 height 22
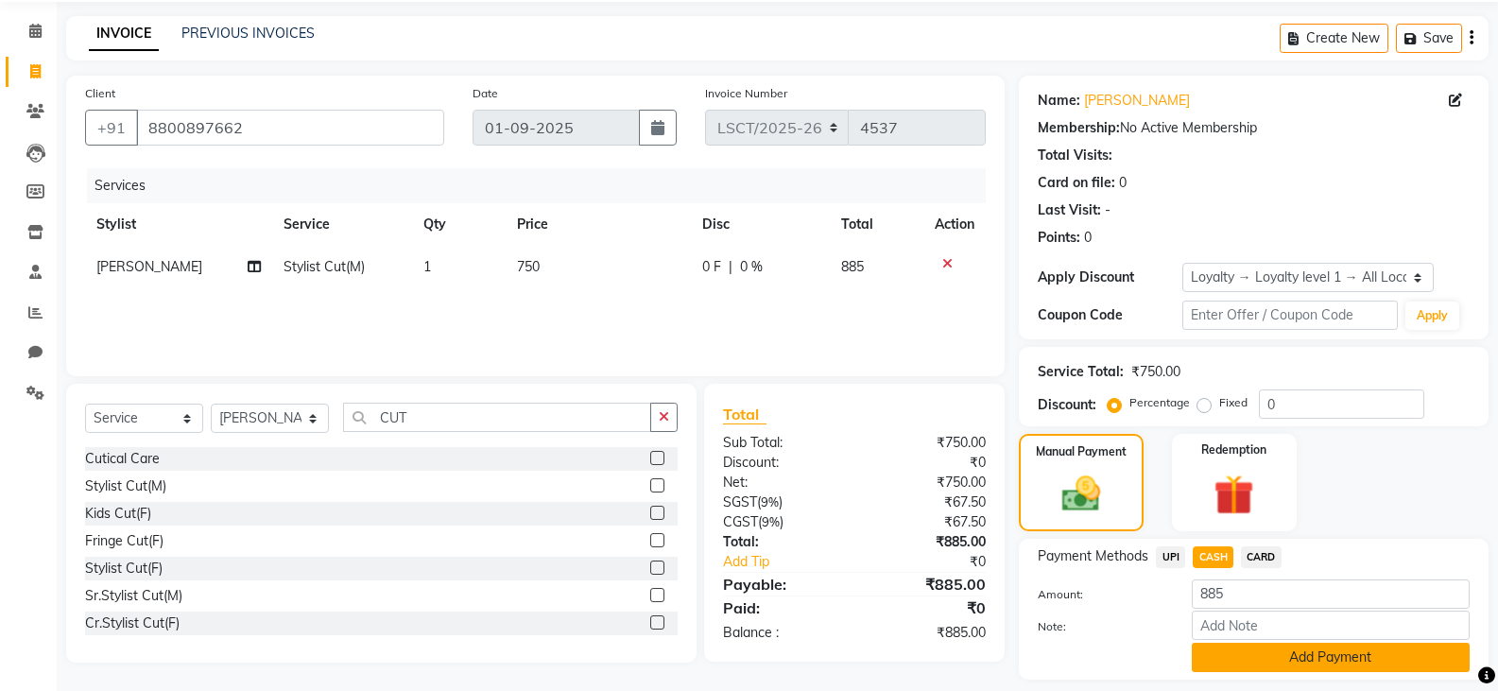
click at [1263, 652] on button "Add Payment" at bounding box center [1331, 657] width 278 height 29
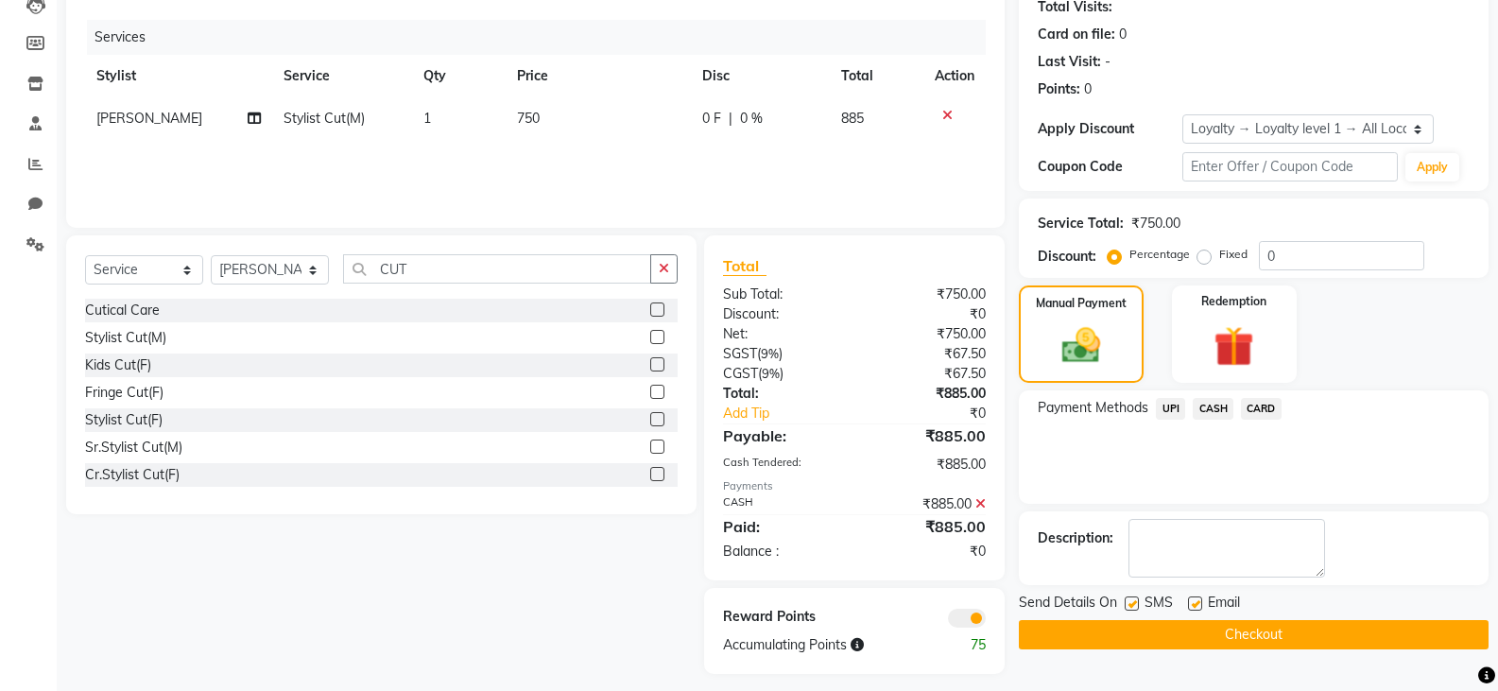
scroll to position [226, 0]
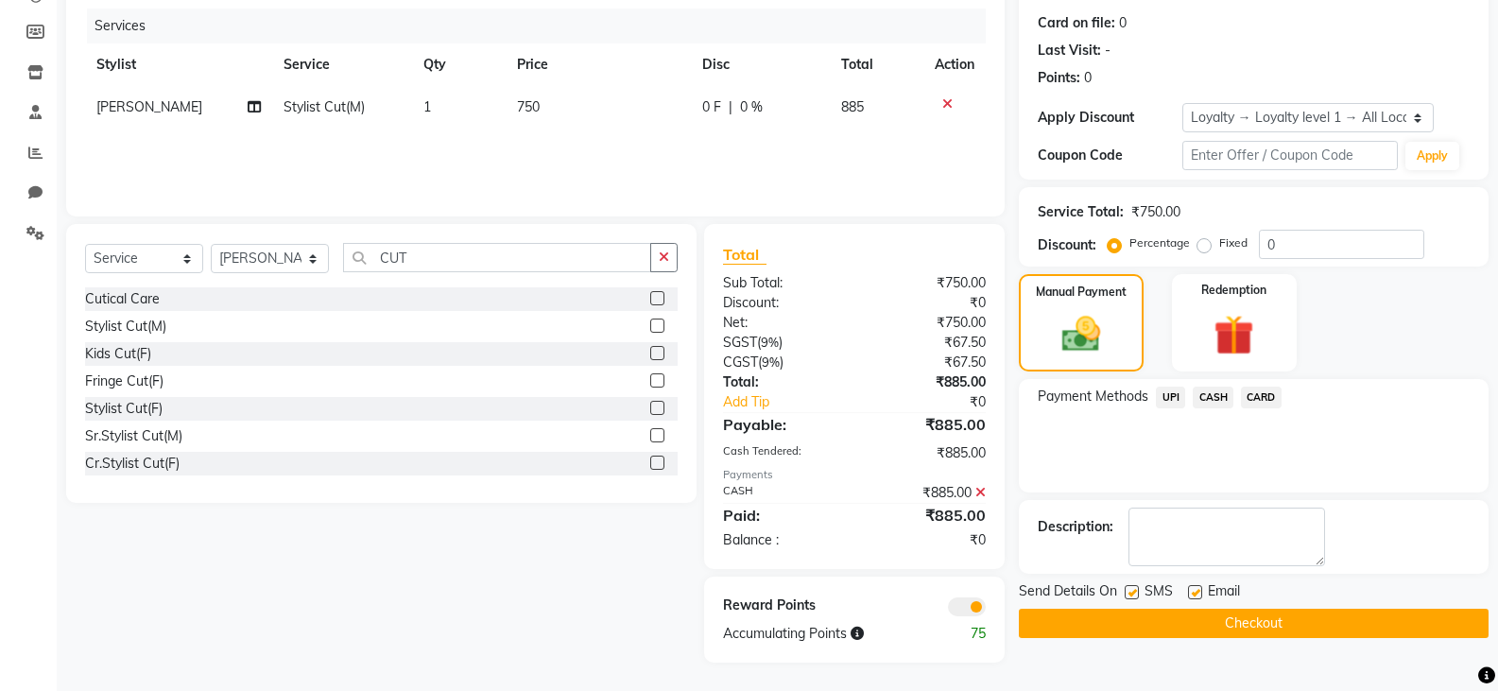
click at [1094, 623] on button "Checkout" at bounding box center [1254, 623] width 470 height 29
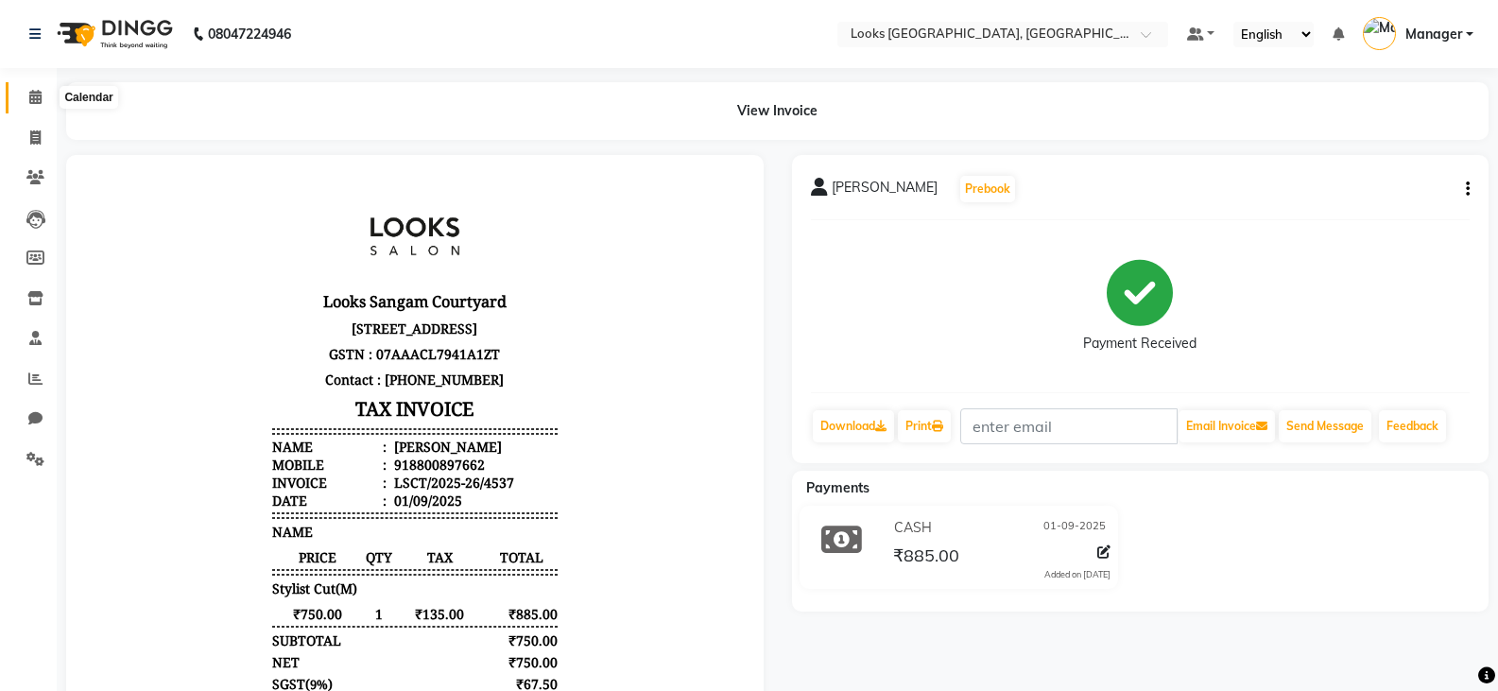
click at [29, 95] on icon at bounding box center [35, 97] width 12 height 14
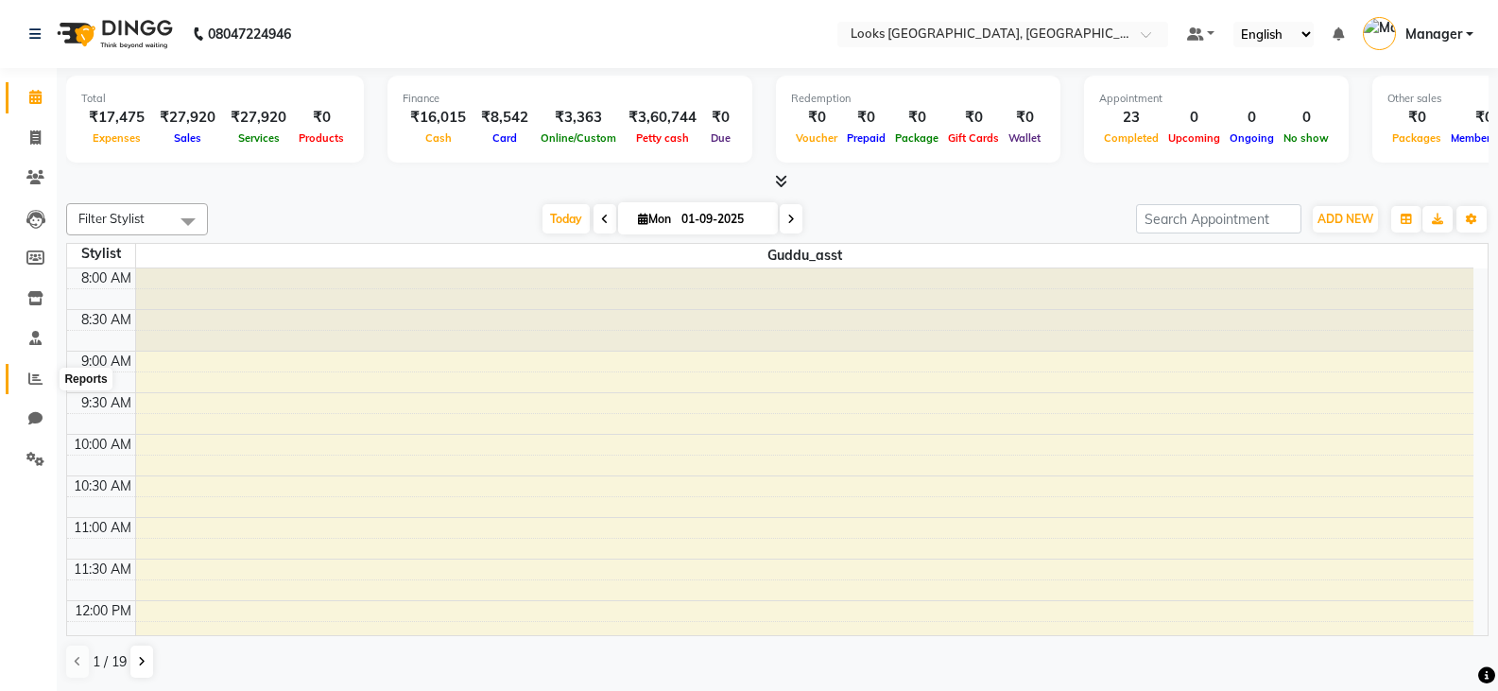
click at [32, 375] on icon at bounding box center [35, 378] width 14 height 14
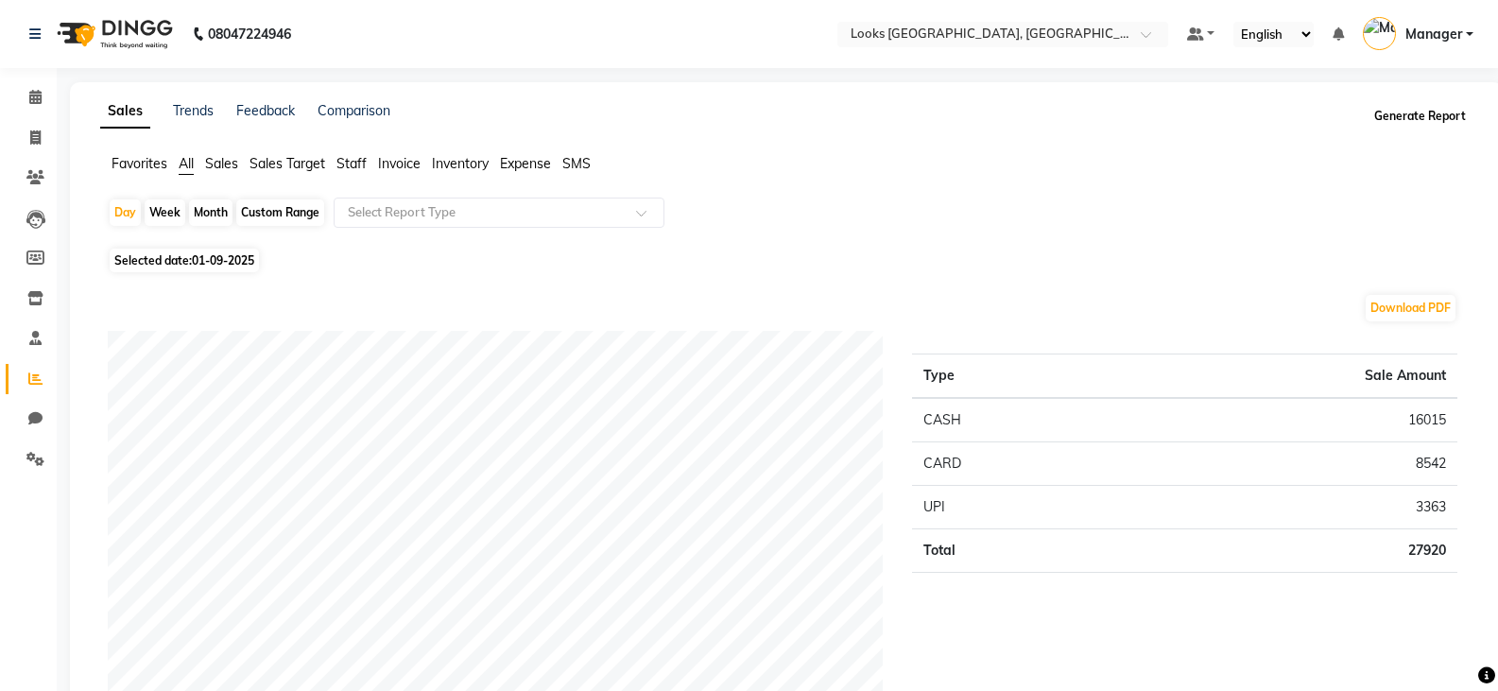
click at [1407, 113] on button "Generate Report" at bounding box center [1419, 116] width 101 height 26
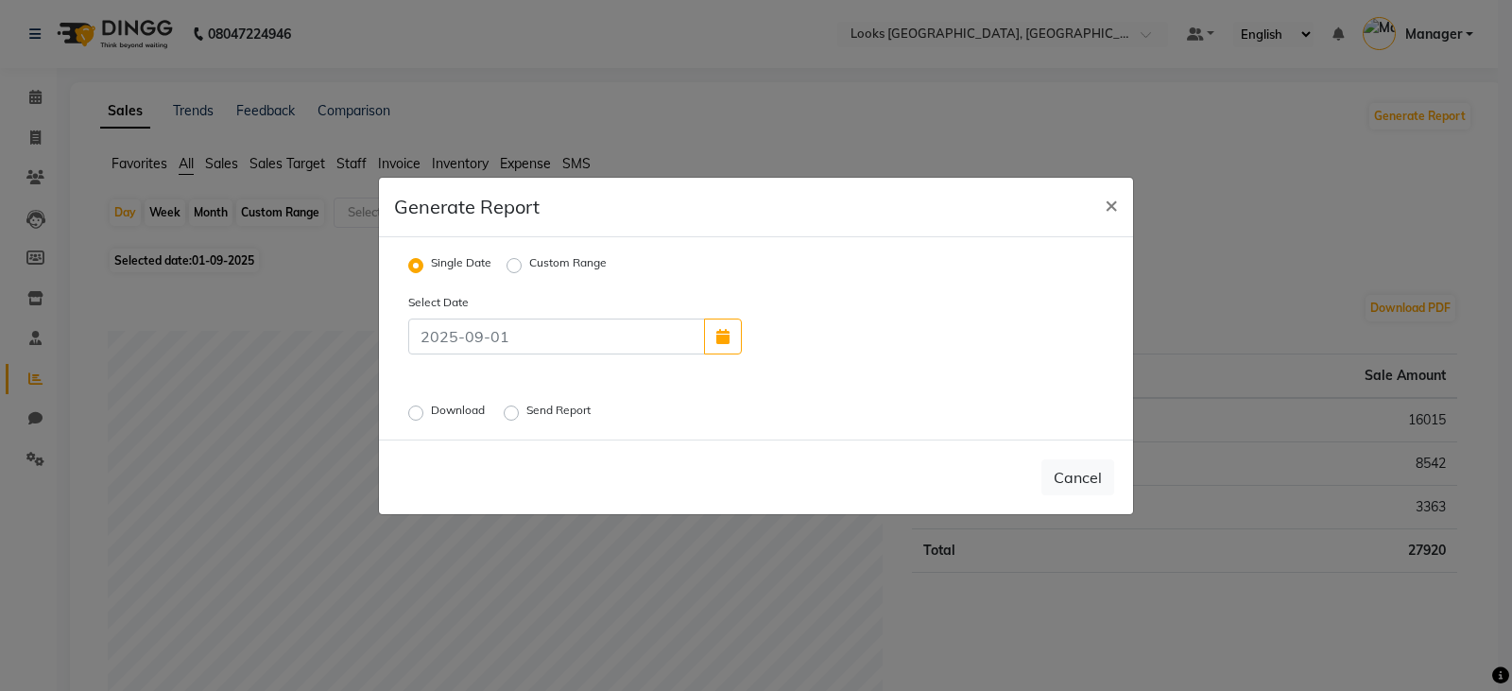
click at [431, 418] on label "Download" at bounding box center [460, 413] width 58 height 23
click at [416, 418] on input "Download" at bounding box center [418, 411] width 13 height 13
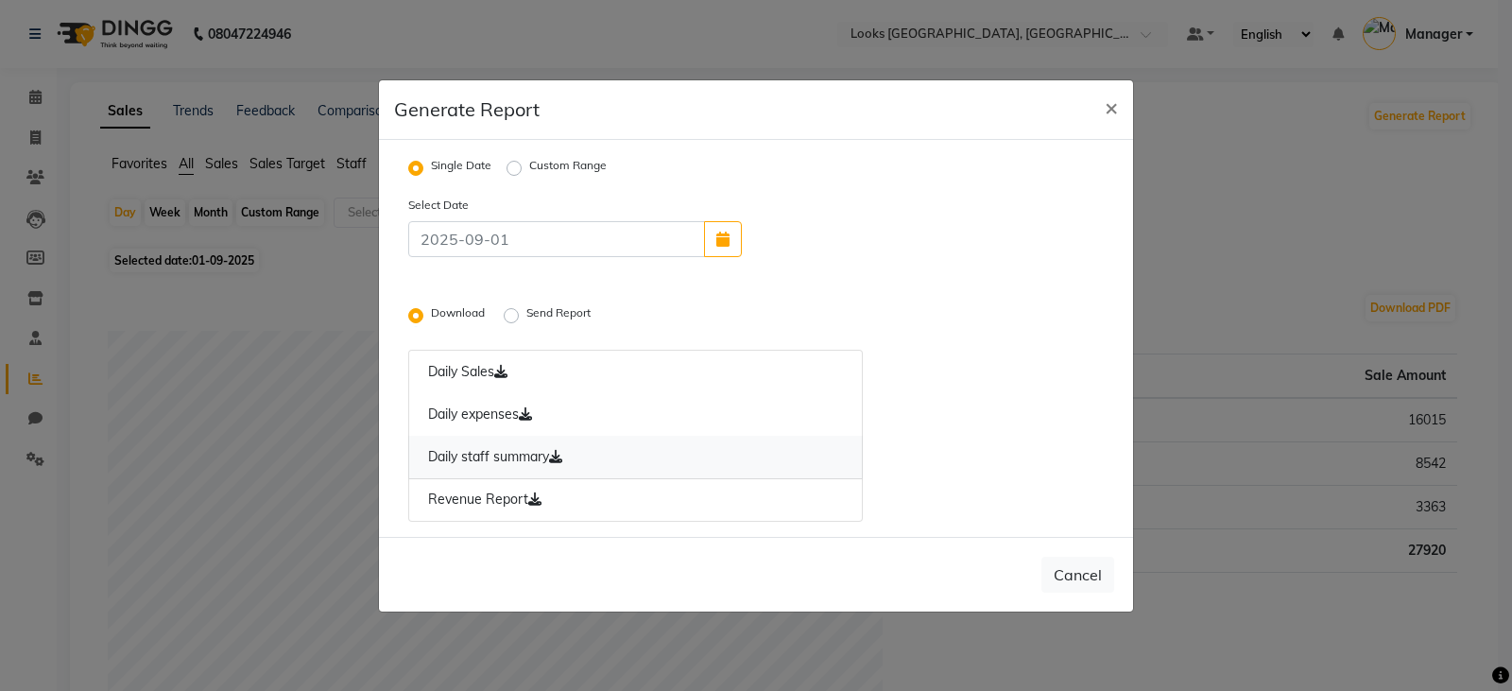
click at [488, 462] on link "Daily staff summary" at bounding box center [635, 457] width 455 height 43
click at [1112, 114] on span "×" at bounding box center [1111, 107] width 13 height 28
radio input "false"
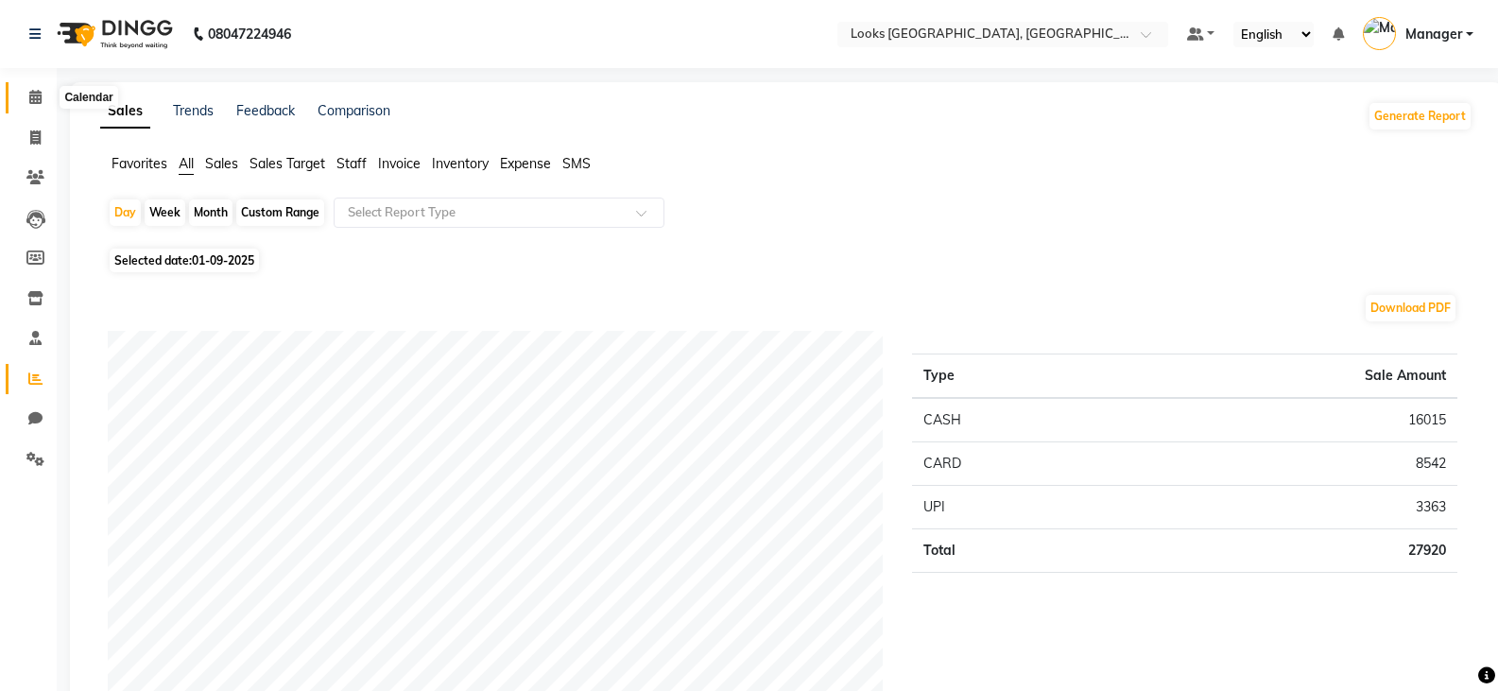
click at [49, 91] on span at bounding box center [35, 98] width 33 height 22
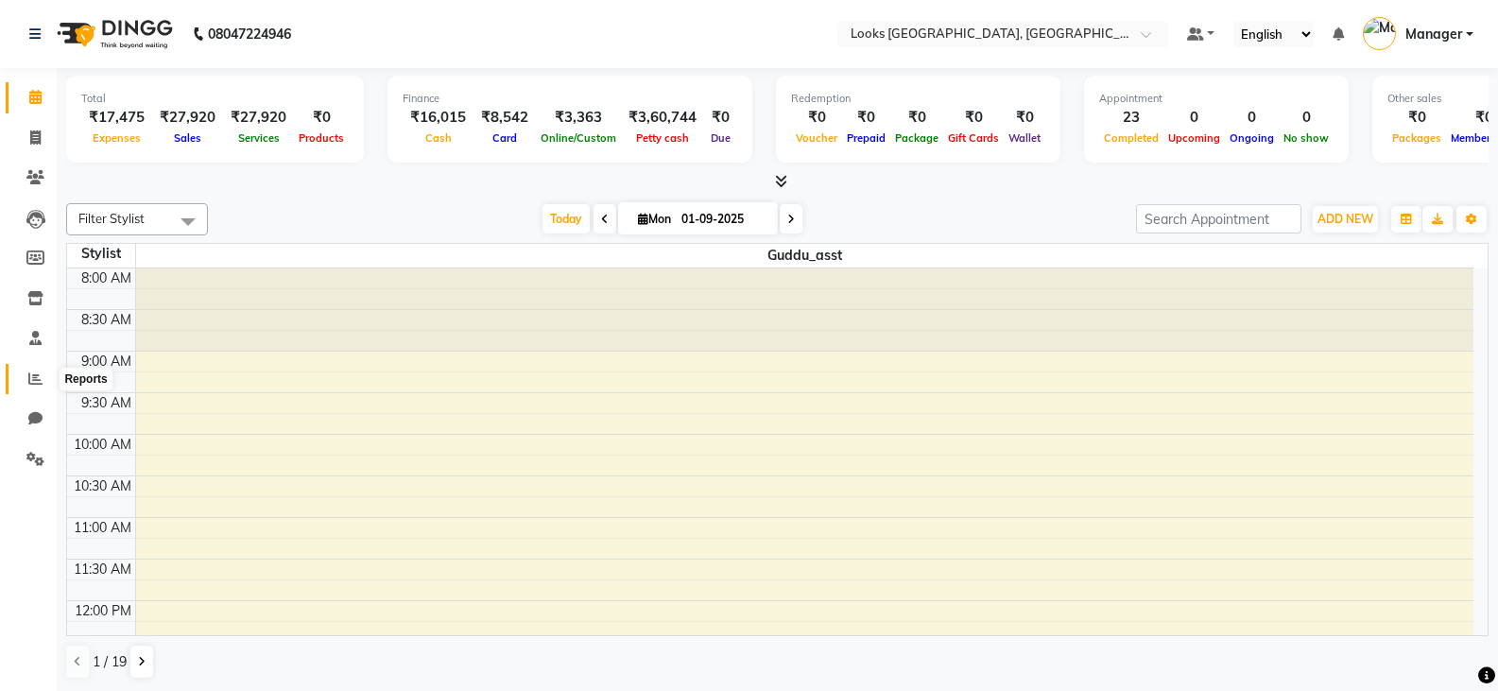
click at [38, 379] on icon at bounding box center [35, 378] width 14 height 14
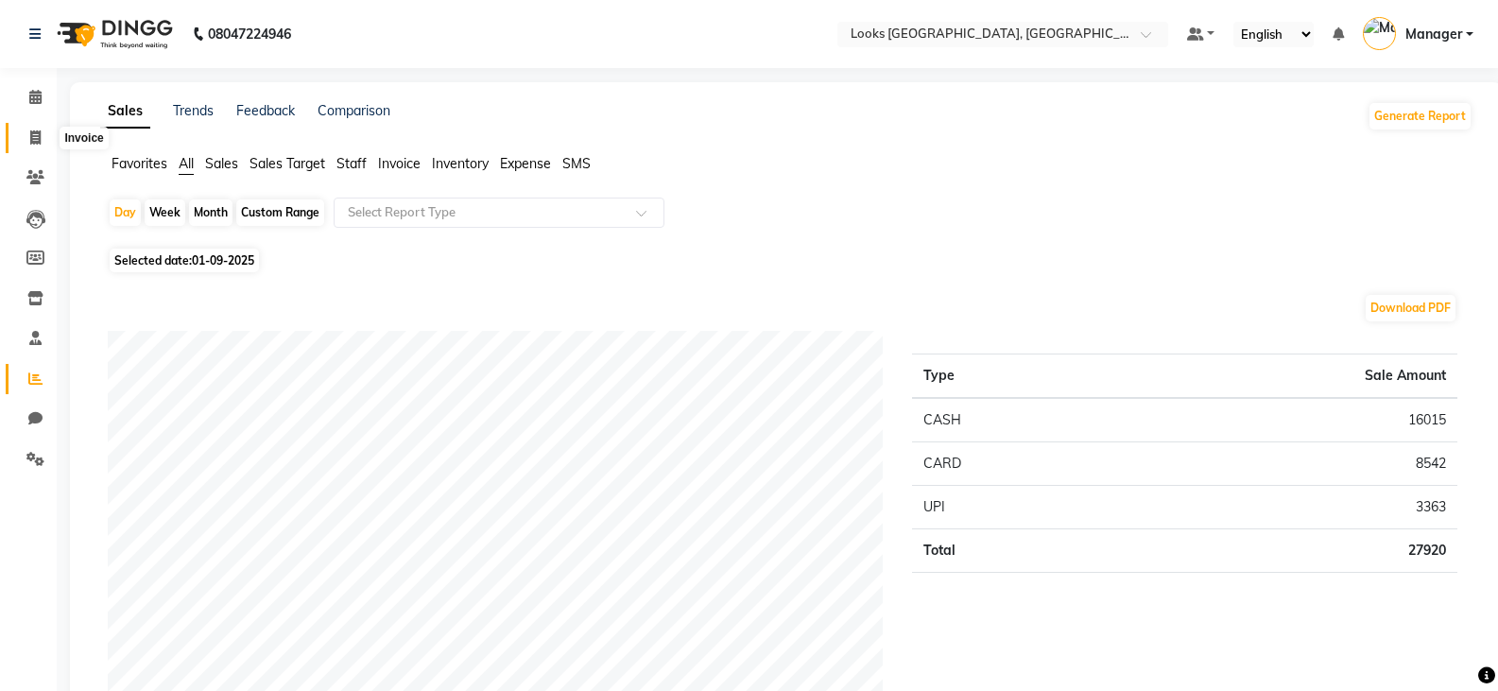
click at [41, 135] on icon at bounding box center [35, 137] width 10 height 14
select select "service"
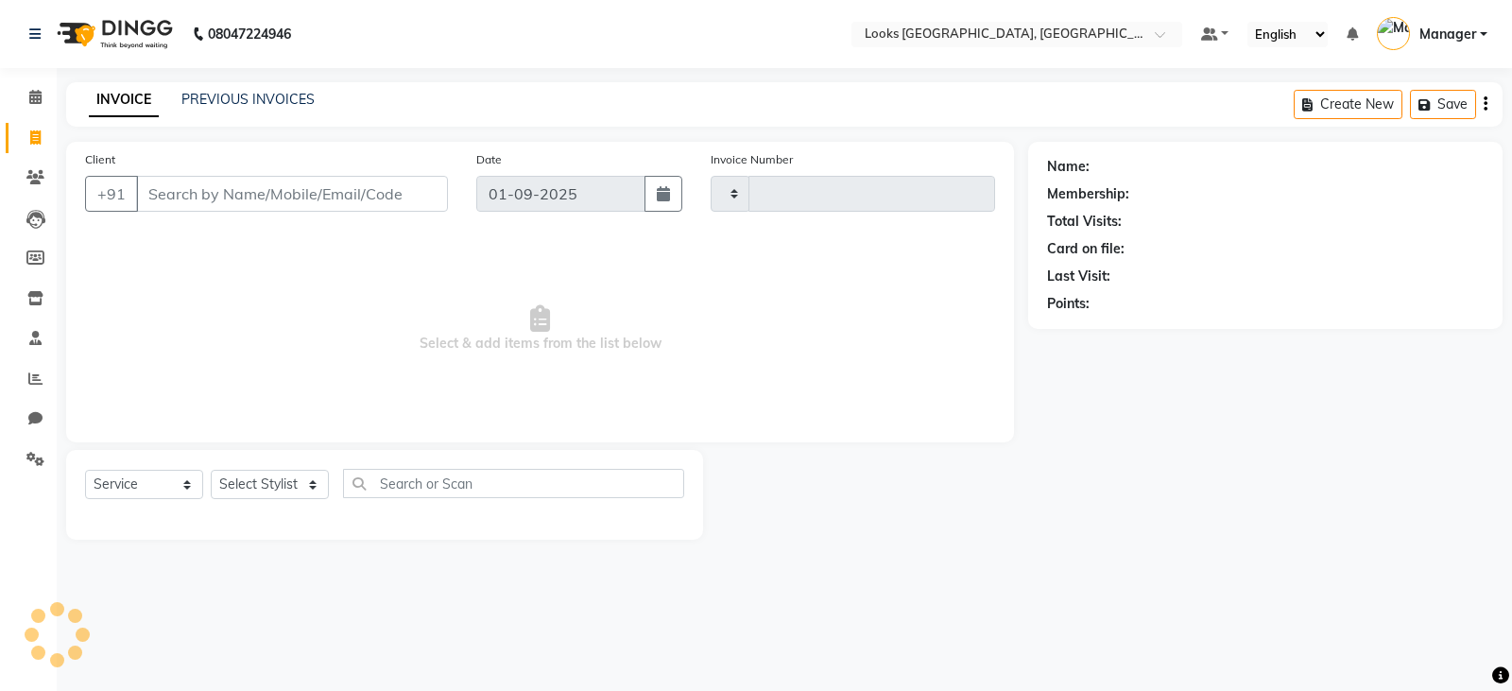
type input "4538"
select select "8942"
click at [1484, 105] on icon "button" at bounding box center [1486, 104] width 4 height 1
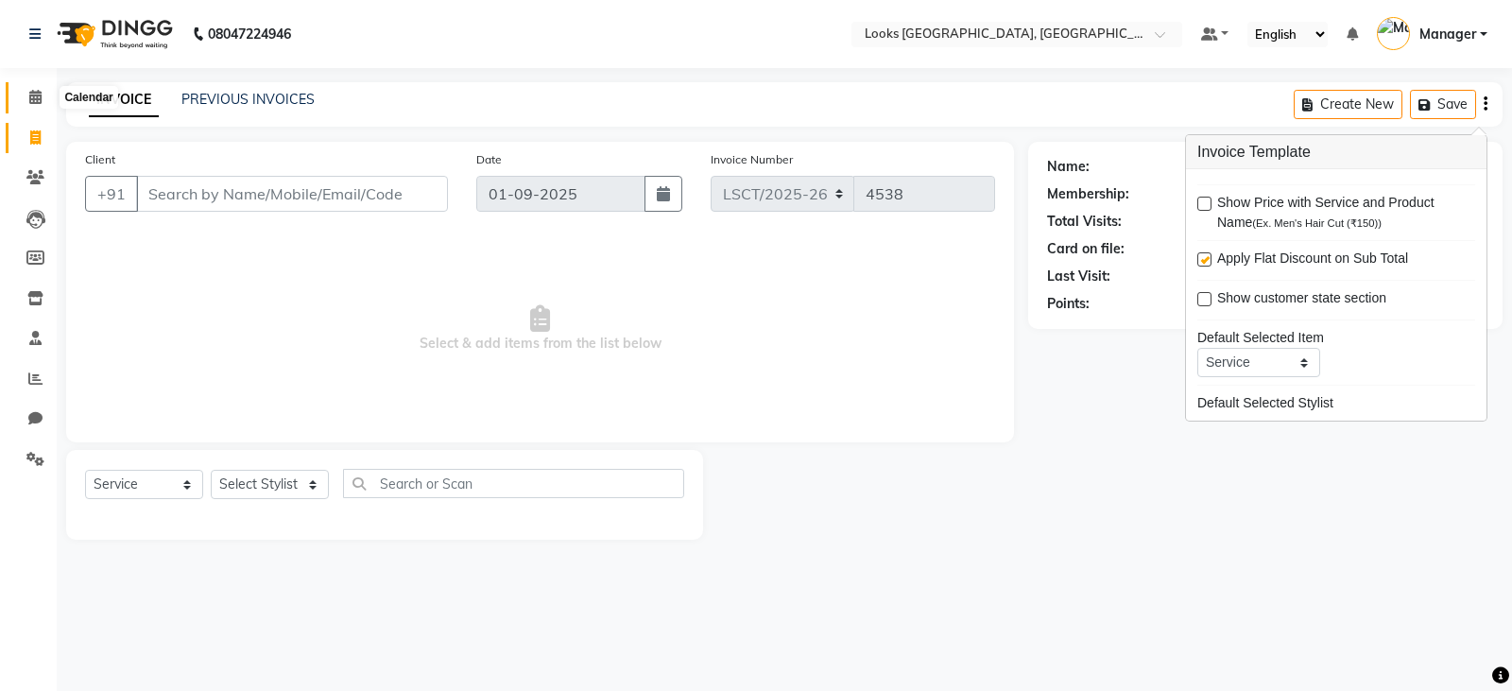
click at [46, 93] on span at bounding box center [35, 98] width 33 height 22
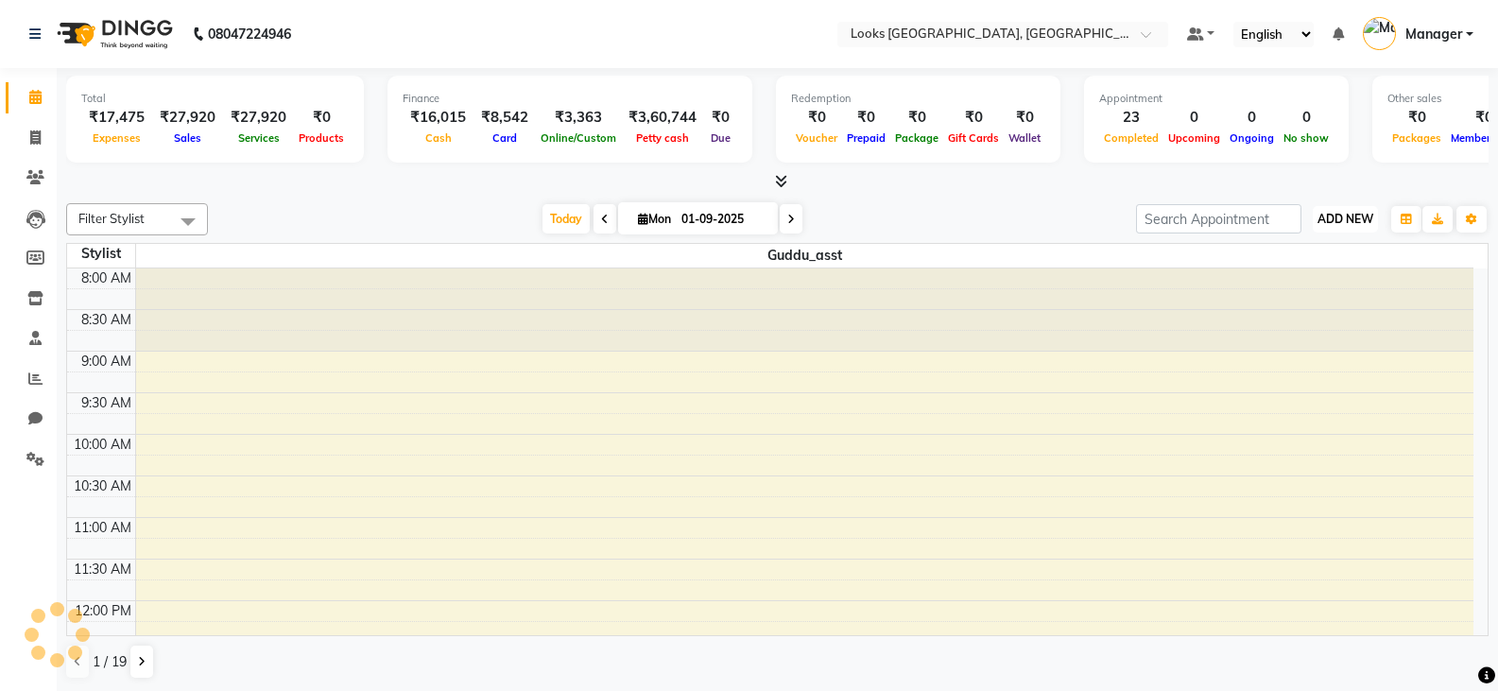
click at [1341, 213] on span "ADD NEW" at bounding box center [1345, 219] width 56 height 14
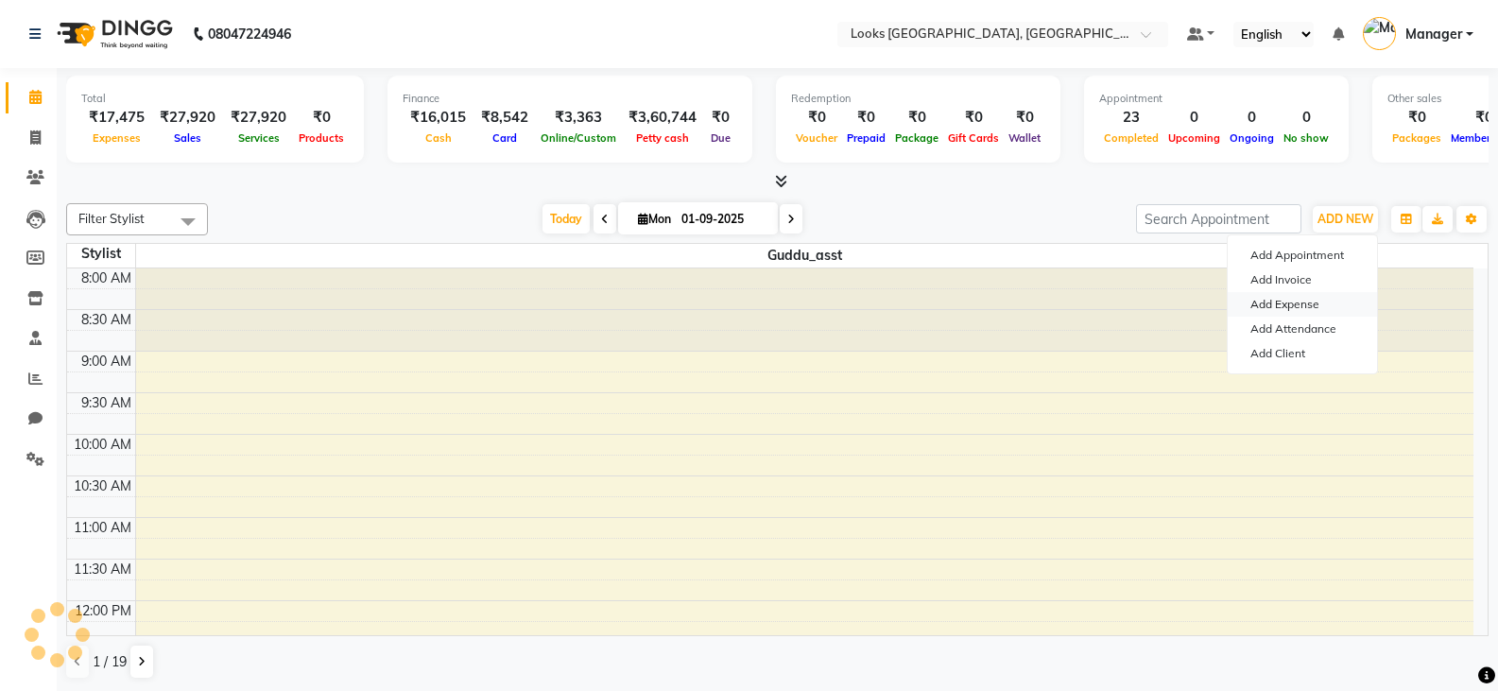
click at [1282, 300] on link "Add Expense" at bounding box center [1302, 304] width 149 height 25
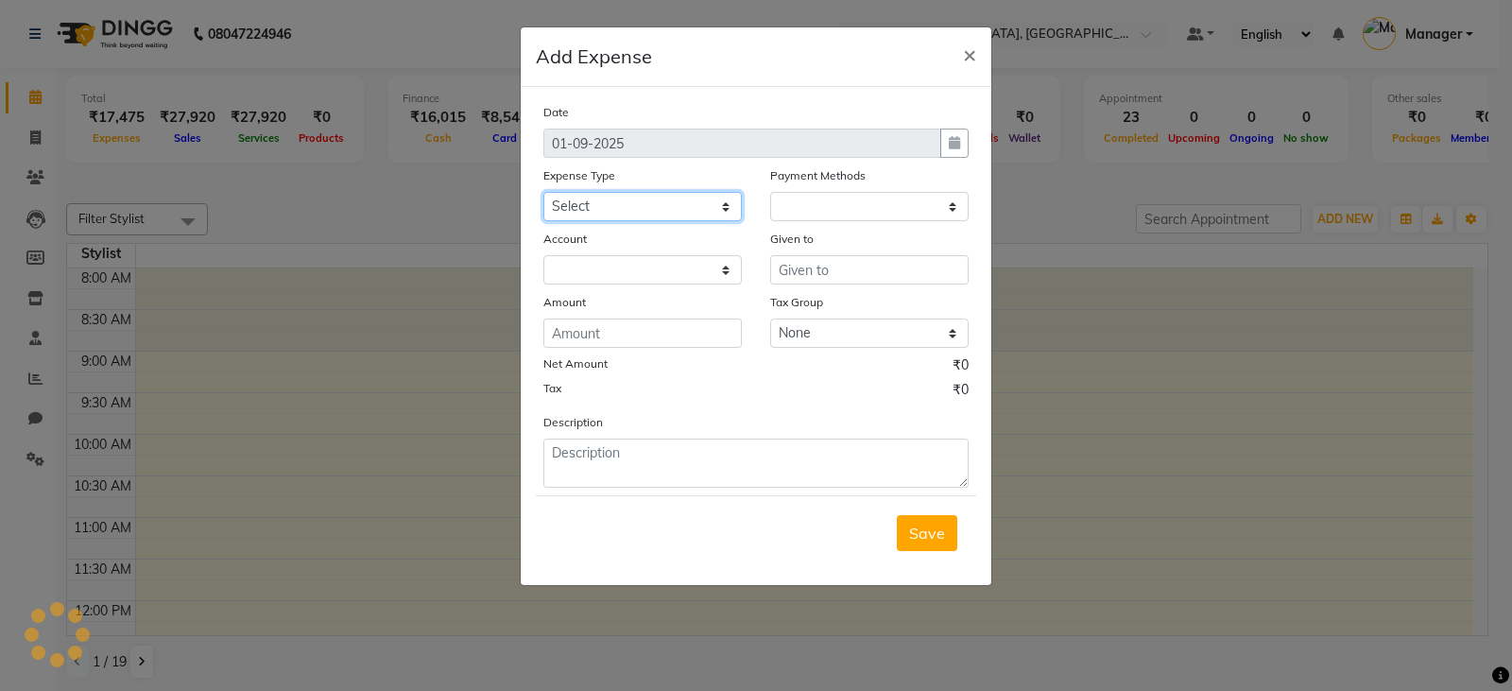
click at [566, 201] on select "Select Bank Deposit Blinkit Cash Handover CLIENT Client ordered food Client Ref…" at bounding box center [642, 206] width 198 height 29
select select "1"
select select "8113"
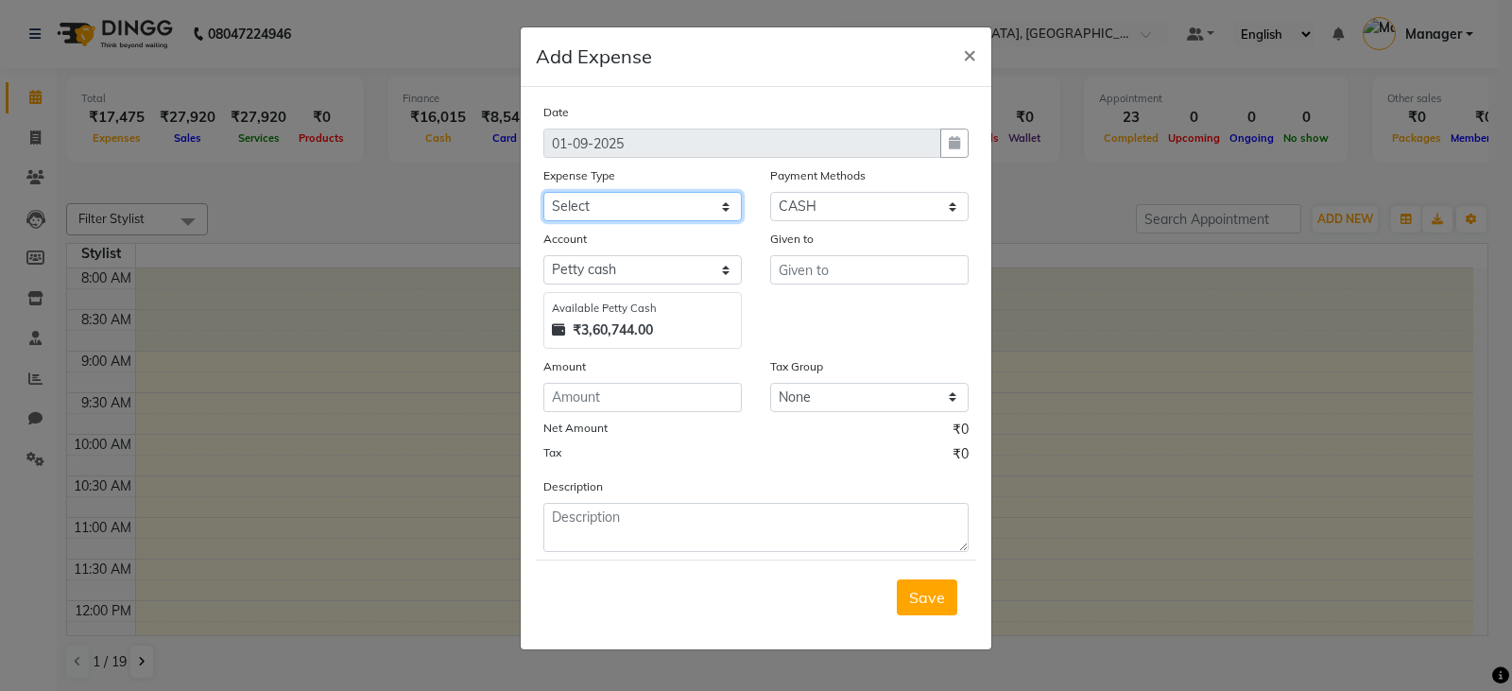
select select "24170"
click at [543, 192] on select "Select Bank Deposit Blinkit Cash Handover CLIENT Client ordered food Client Ref…" at bounding box center [642, 206] width 198 height 29
click at [834, 275] on input "text" at bounding box center [869, 269] width 198 height 29
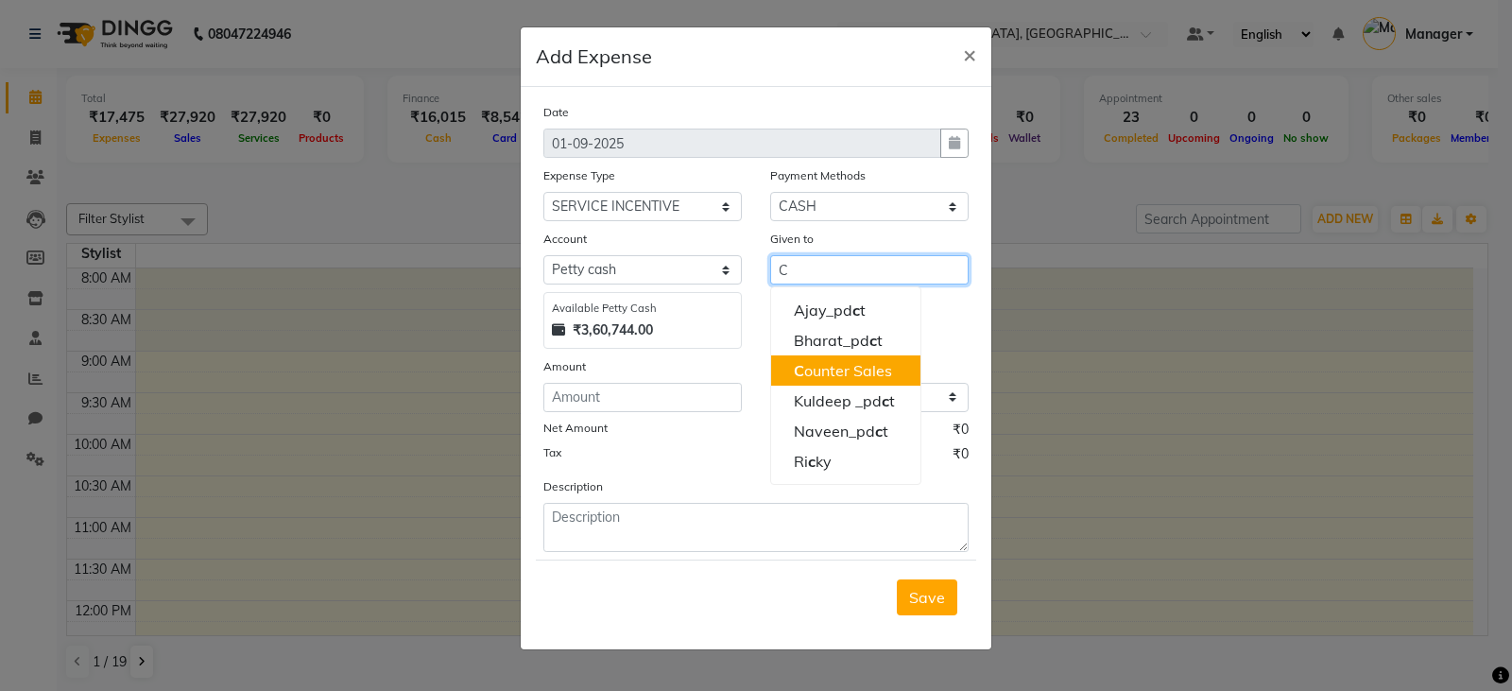
click at [805, 378] on ngb-highlight "C ounter Sales" at bounding box center [843, 370] width 98 height 19
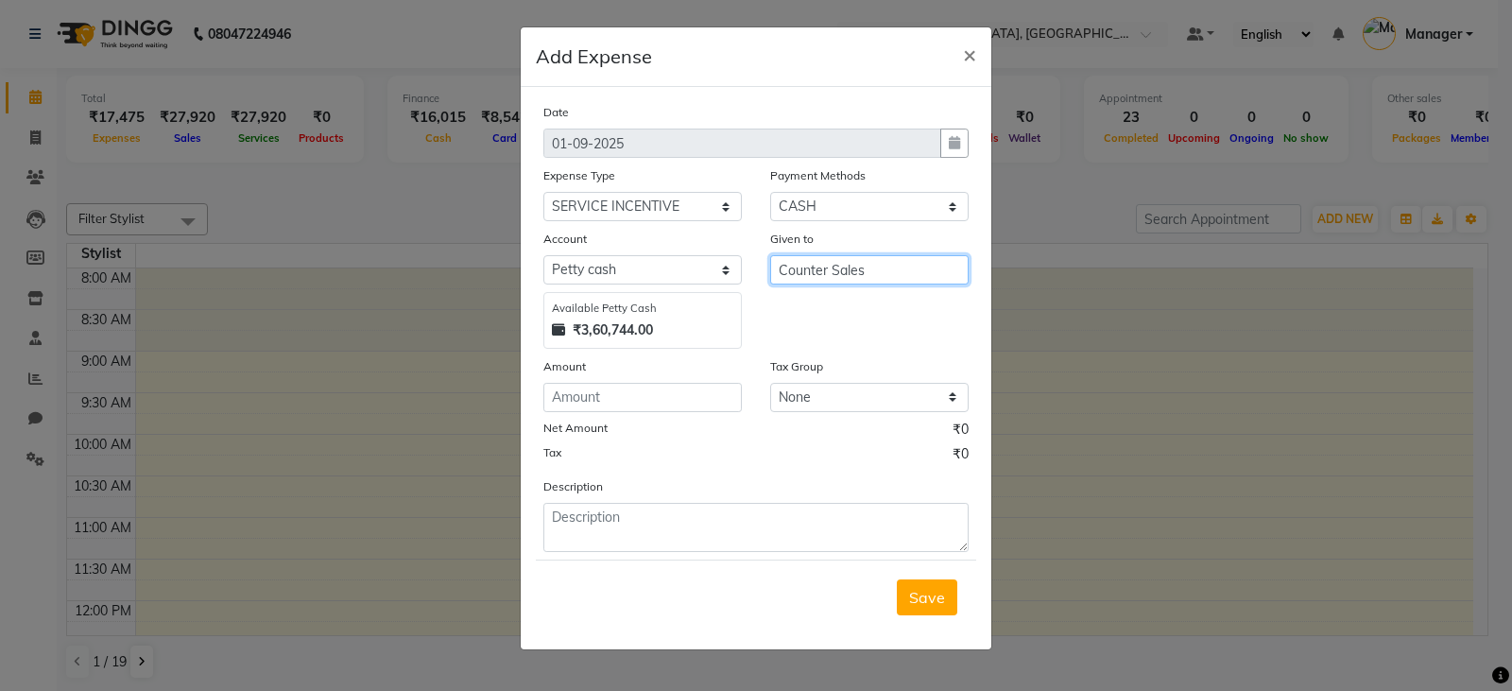
type input "Counter Sales"
click at [586, 396] on input "number" at bounding box center [642, 397] width 198 height 29
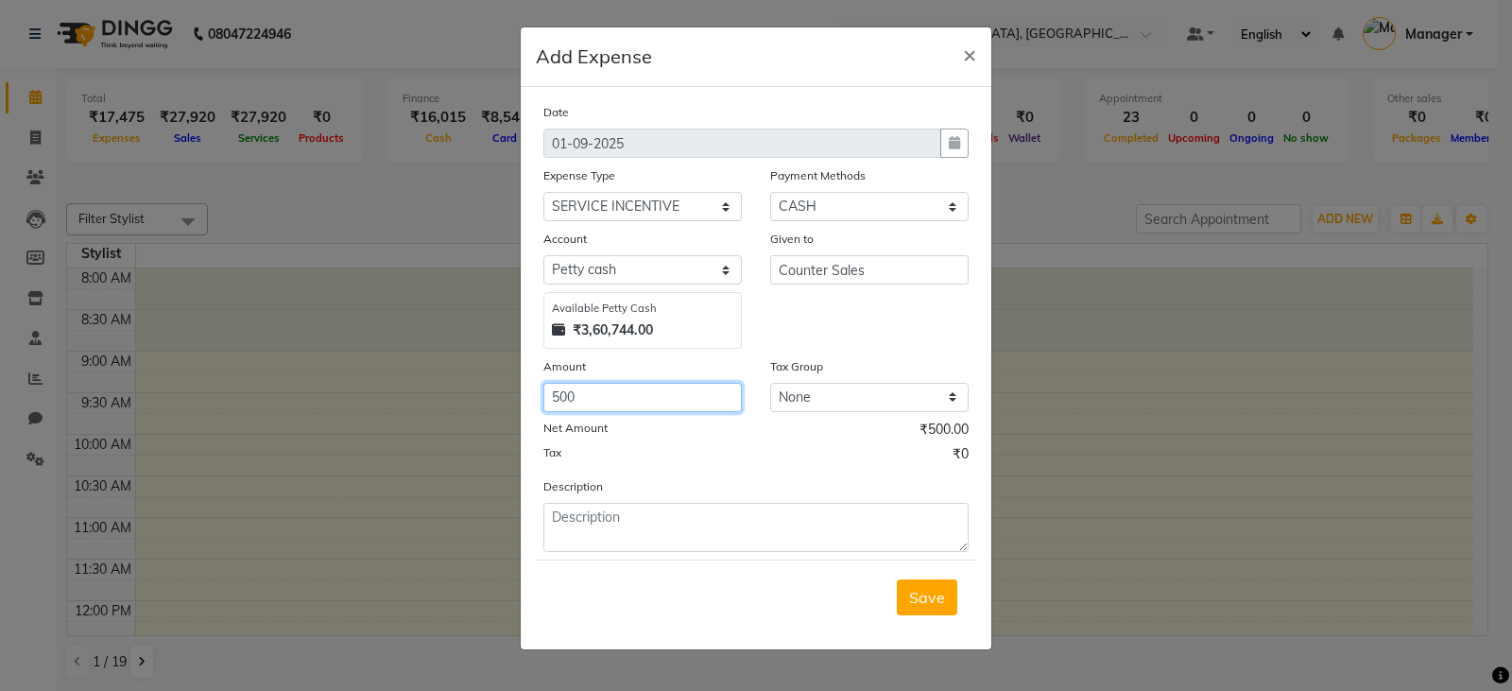
type input "500"
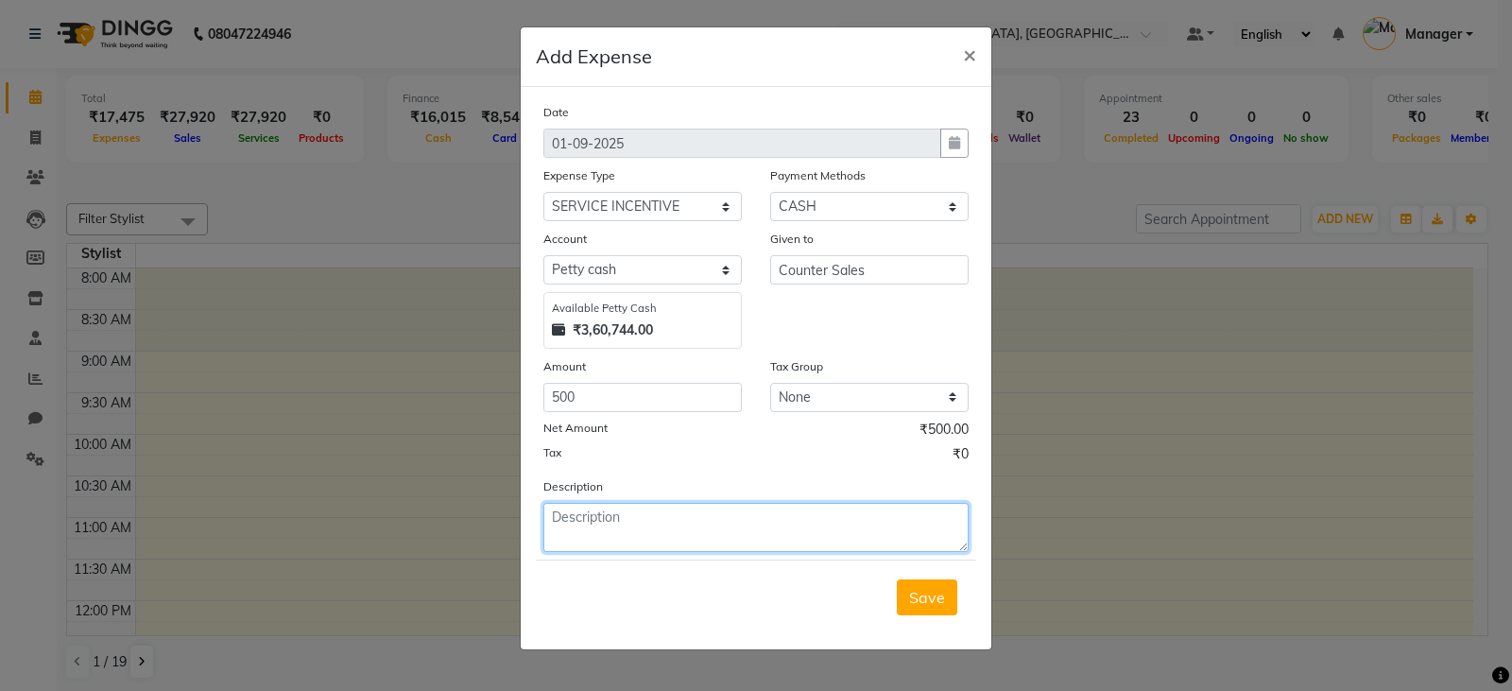
click at [633, 527] on textarea at bounding box center [755, 527] width 425 height 49
type textarea "[PERSON_NAME] DAILY INCENTIVE ([DATE])"
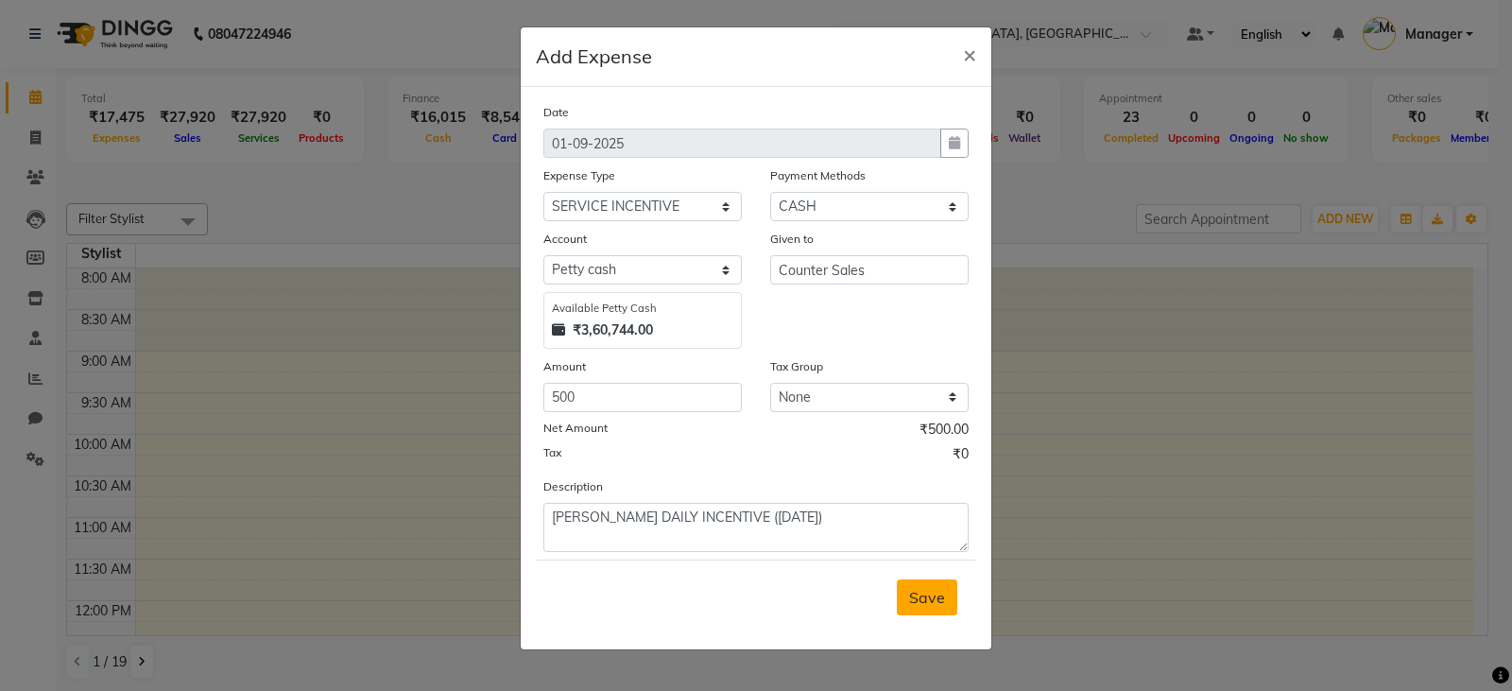
click at [926, 601] on span "Save" at bounding box center [927, 597] width 36 height 19
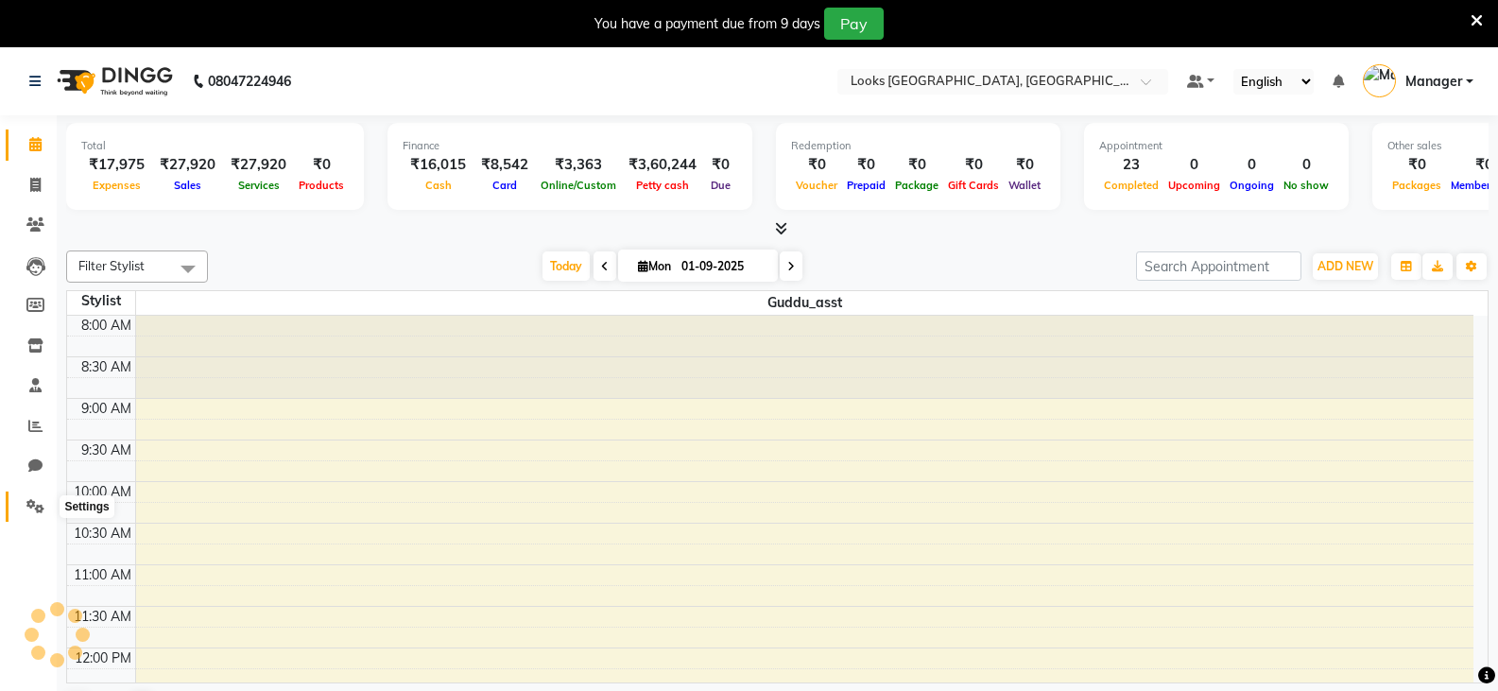
click at [32, 499] on icon at bounding box center [35, 506] width 18 height 14
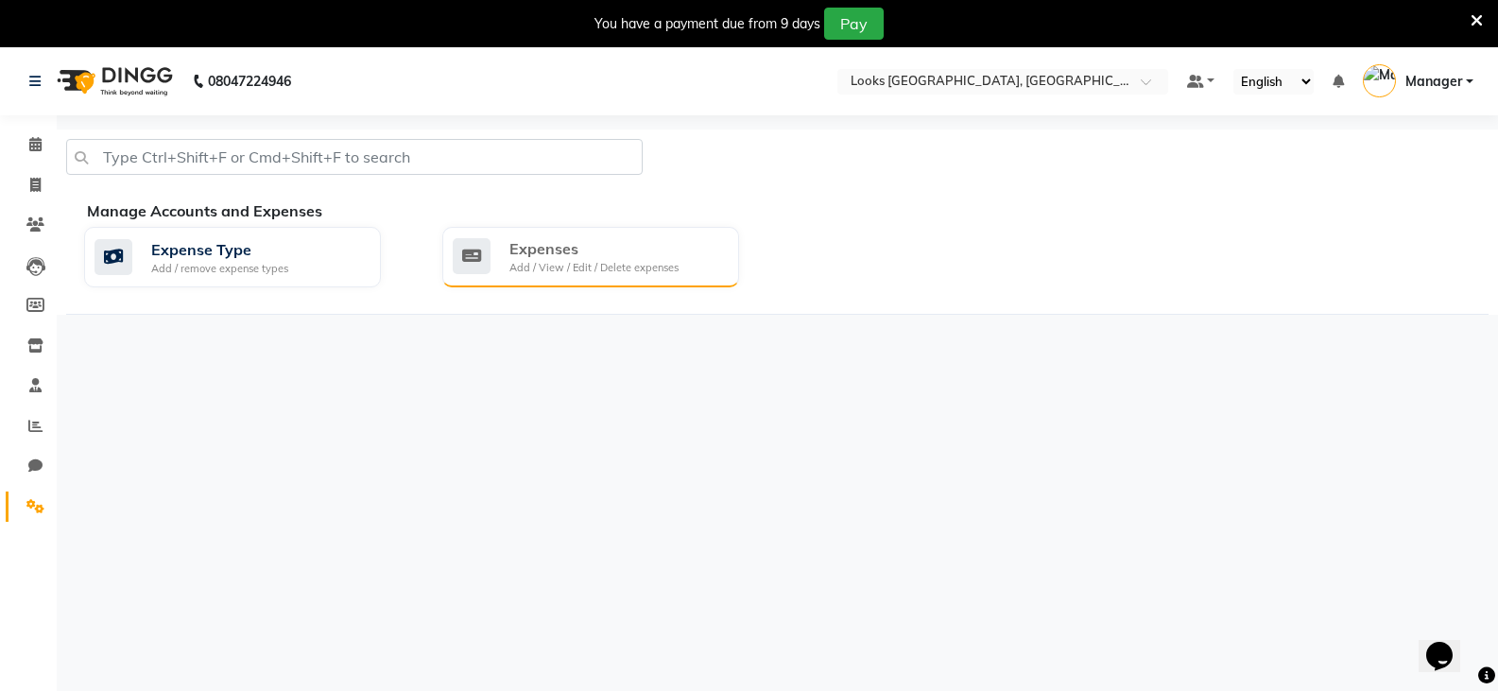
click at [576, 267] on div "Add / View / Edit / Delete expenses" at bounding box center [593, 268] width 169 height 16
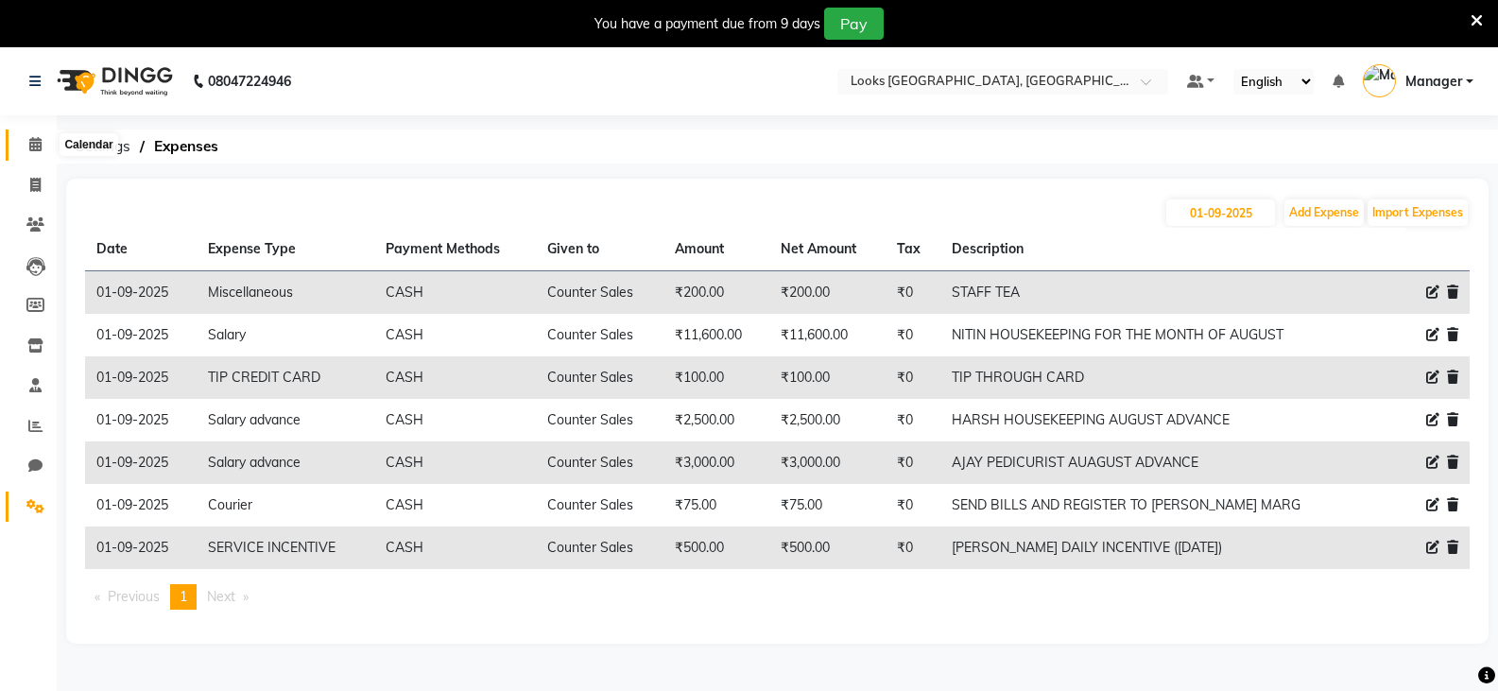
click at [33, 148] on icon at bounding box center [35, 144] width 12 height 14
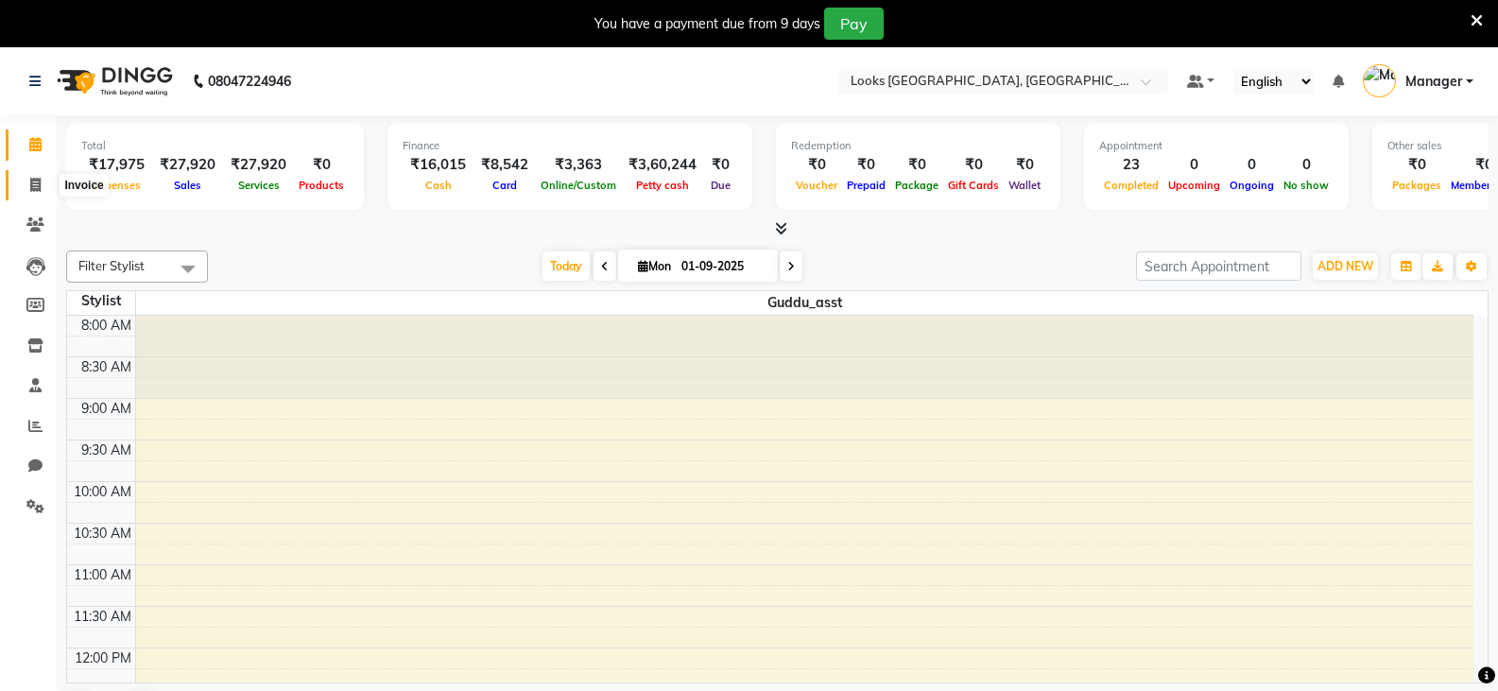
click at [42, 175] on span at bounding box center [35, 186] width 33 height 22
select select "service"
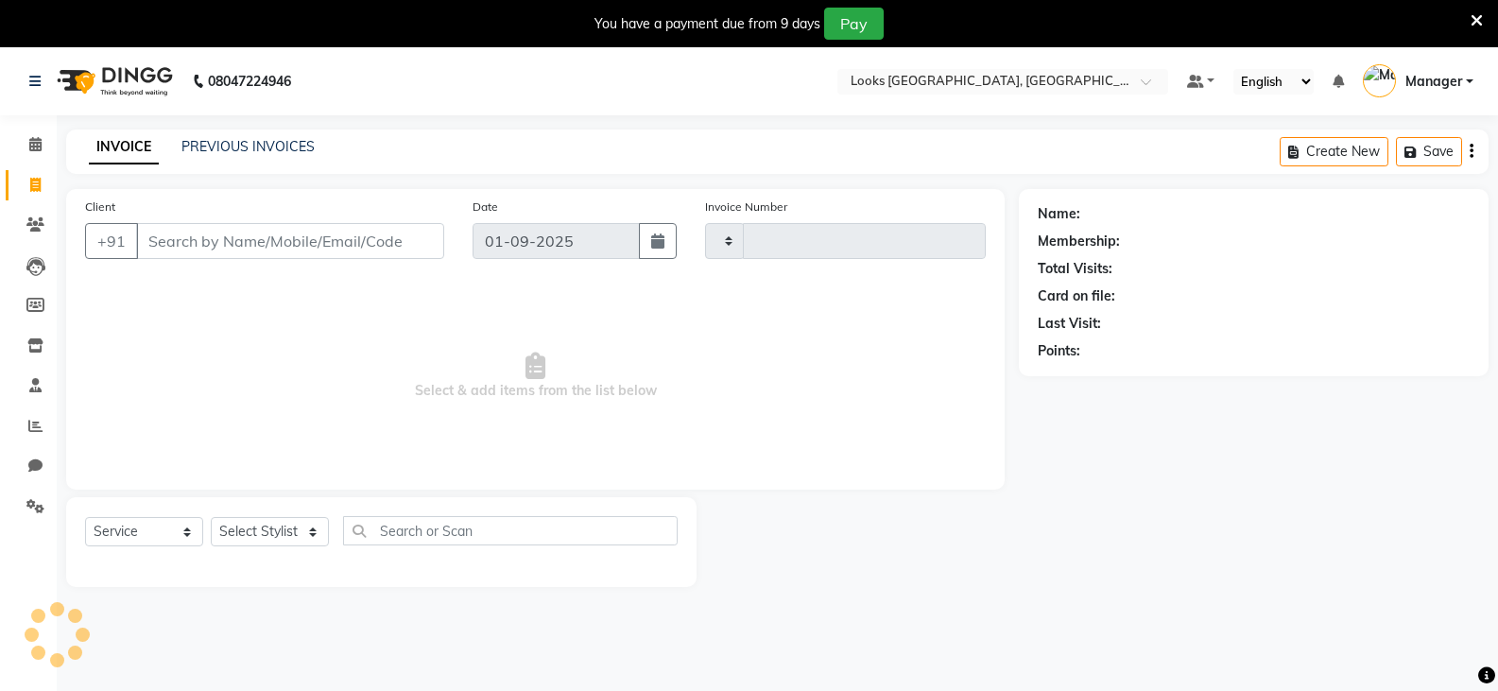
type input "4538"
select select "8942"
click at [251, 238] on input "Client" at bounding box center [290, 241] width 308 height 36
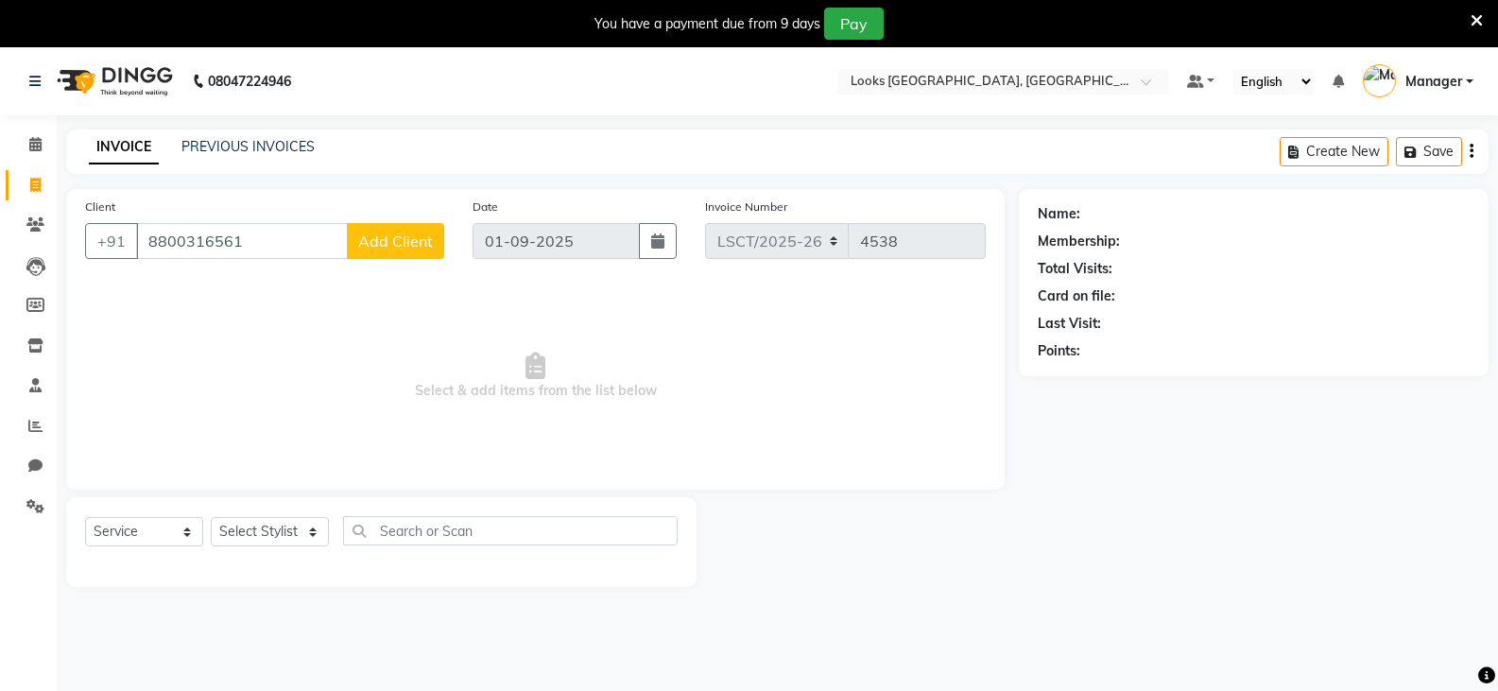
type input "8800316561"
click at [388, 242] on span "Add Client" at bounding box center [395, 241] width 75 height 19
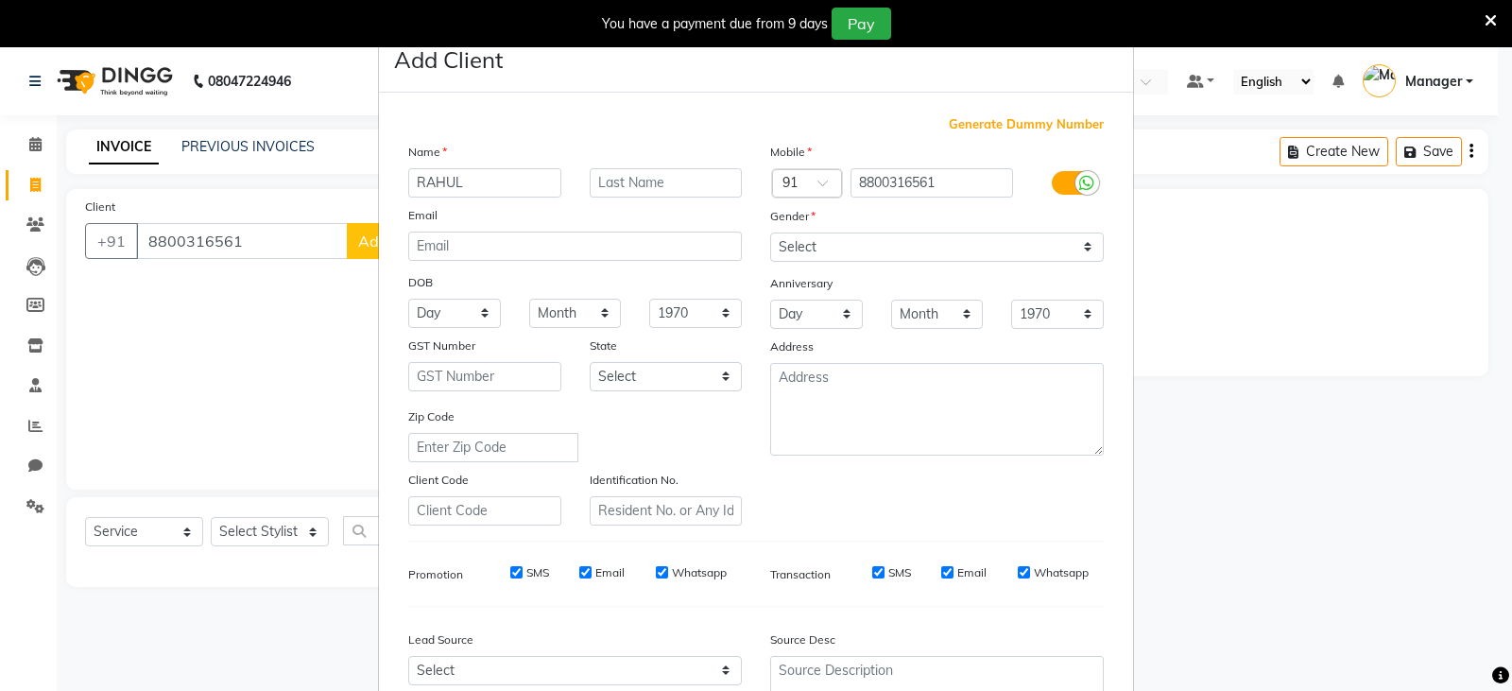
type input "RAHUL"
type input "[PERSON_NAME]"
click at [873, 246] on select "Select [DEMOGRAPHIC_DATA] [DEMOGRAPHIC_DATA] Other Prefer Not To Say" at bounding box center [937, 246] width 334 height 29
select select "[DEMOGRAPHIC_DATA]"
click at [770, 232] on select "Select [DEMOGRAPHIC_DATA] [DEMOGRAPHIC_DATA] Other Prefer Not To Say" at bounding box center [937, 246] width 334 height 29
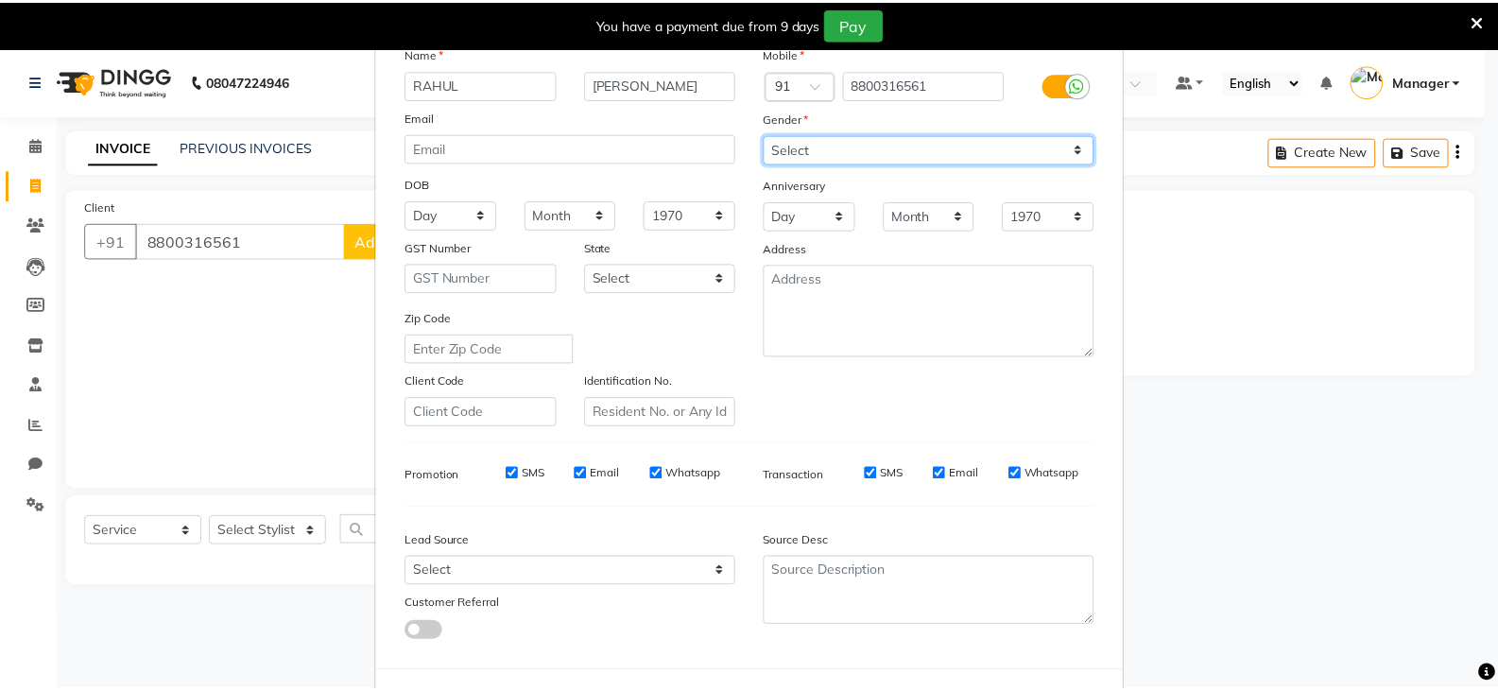
scroll to position [181, 0]
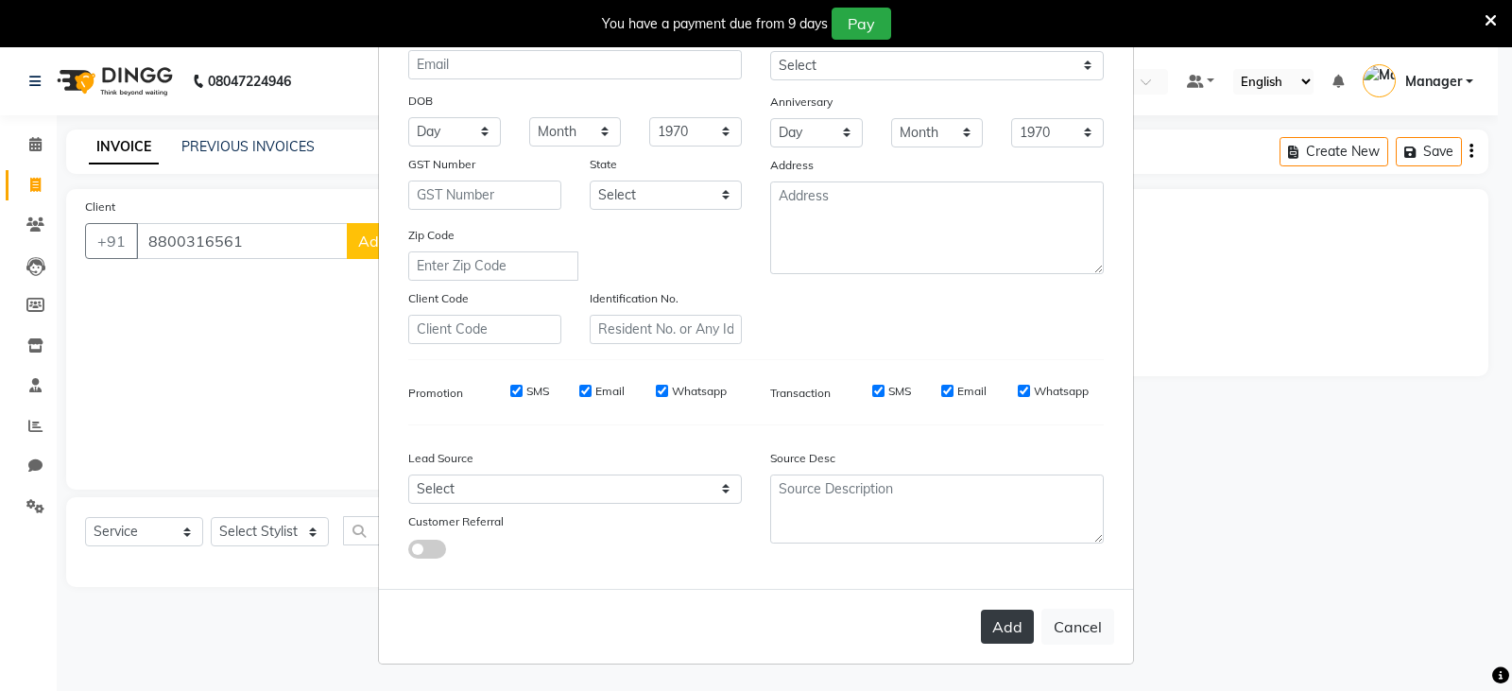
click at [991, 633] on button "Add" at bounding box center [1007, 627] width 53 height 34
select select
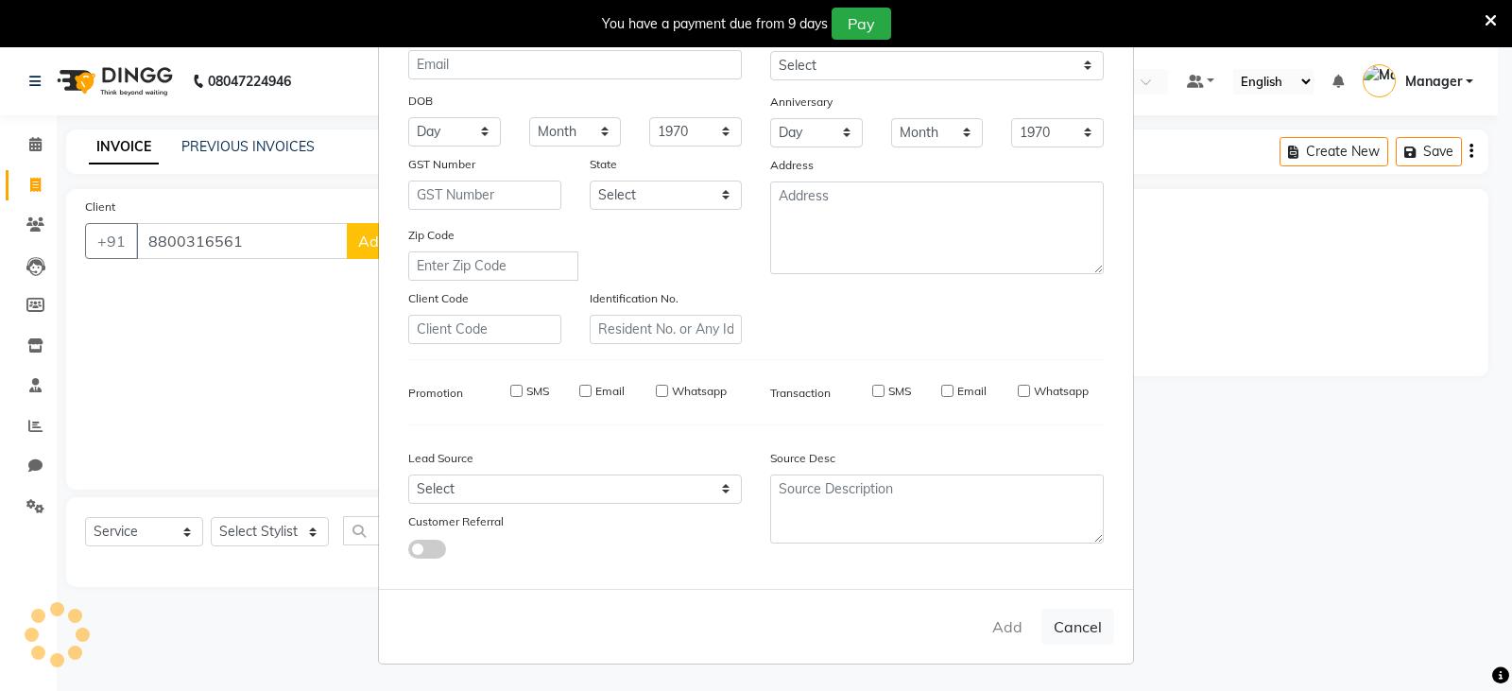
select select
checkbox input "false"
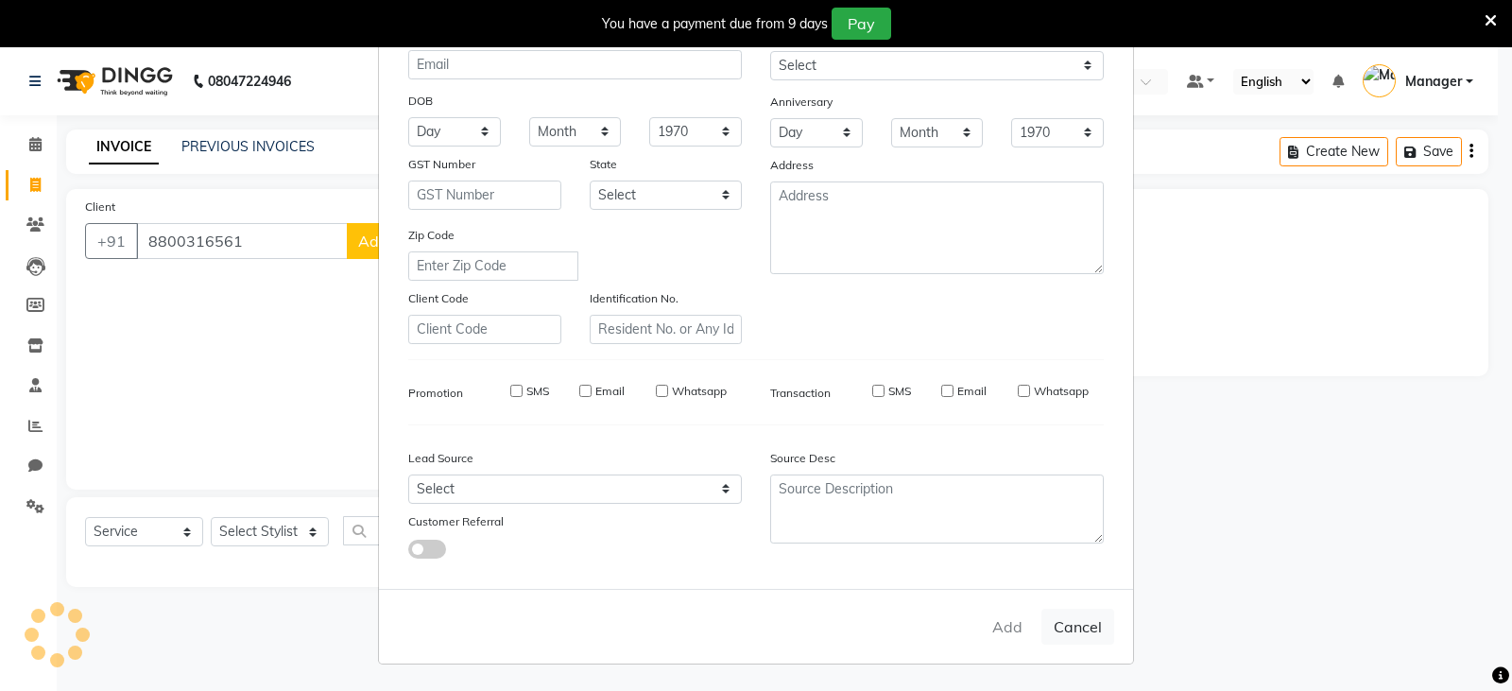
checkbox input "false"
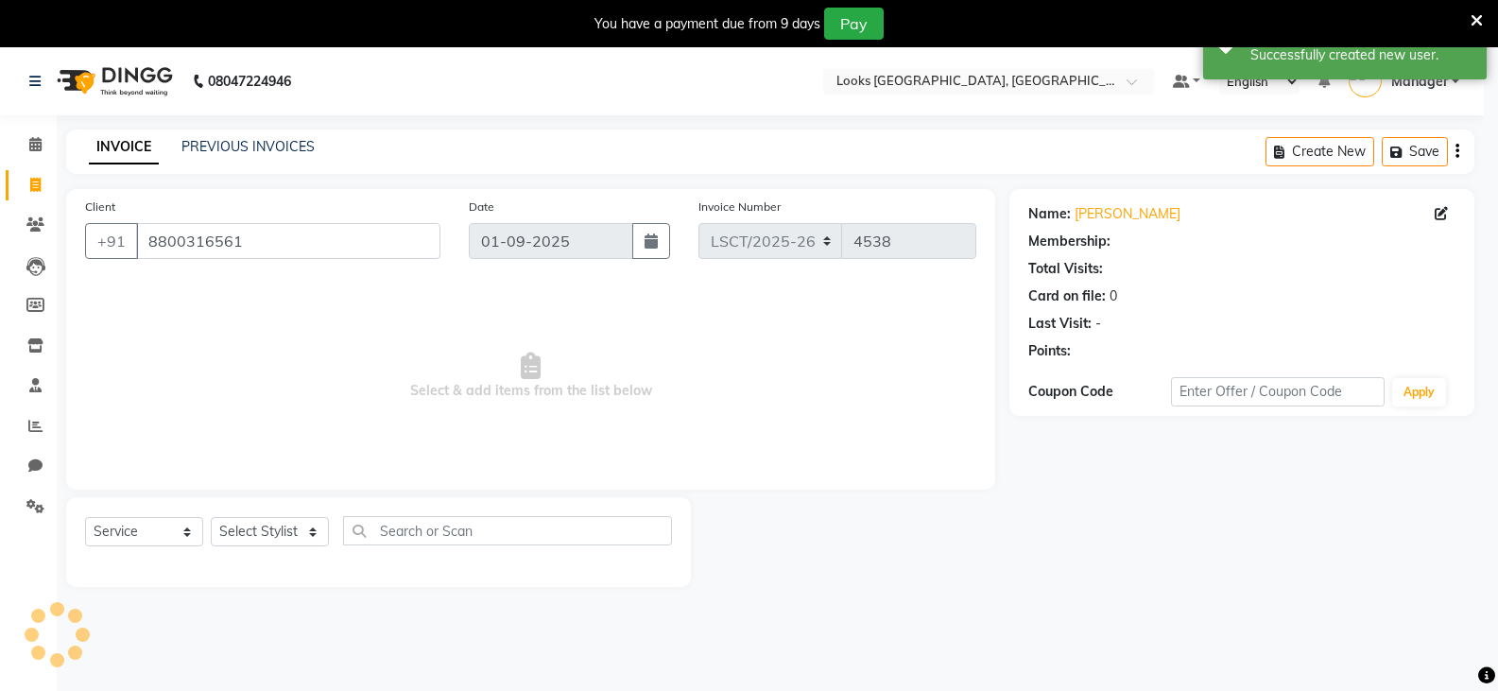
select select "1: Object"
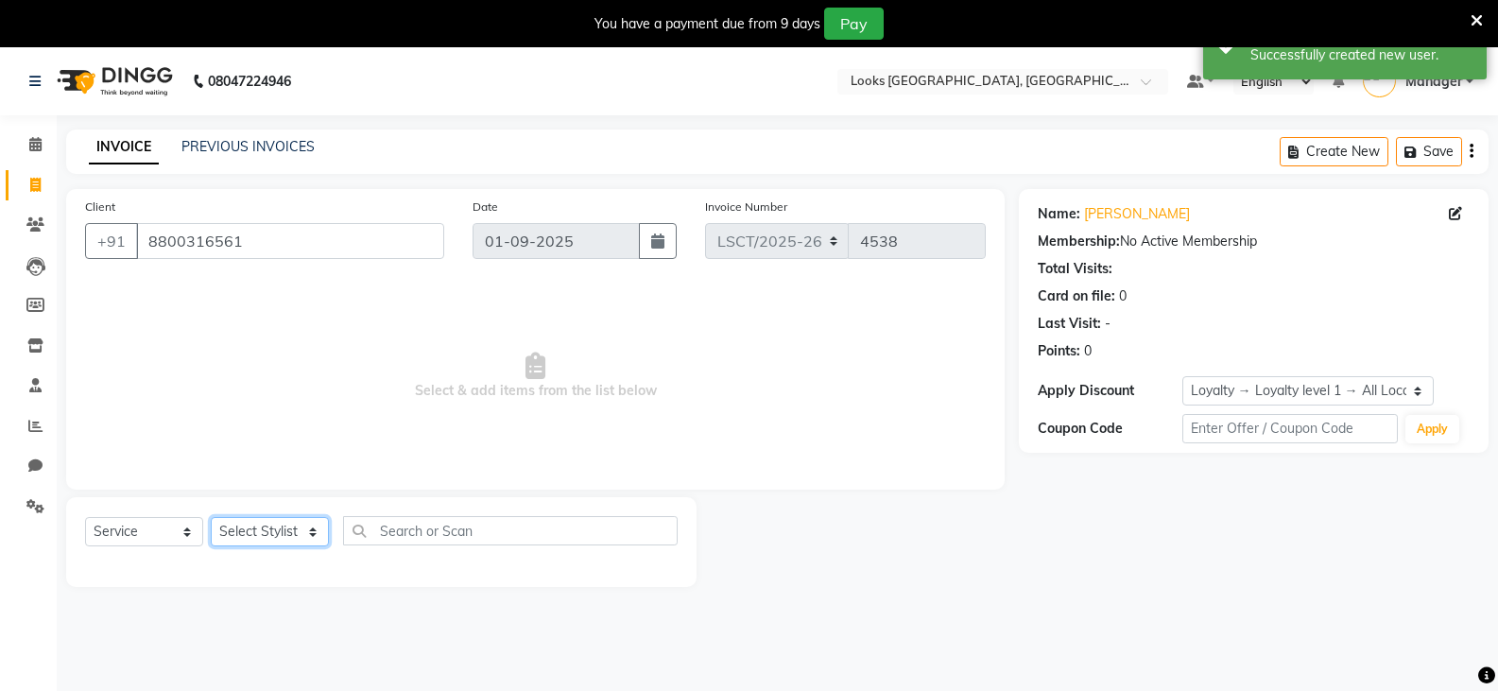
click at [256, 534] on select "Select Stylist [PERSON_NAME] Bharat_pdct Counter Sales [PERSON_NAME] guddu_asst…" at bounding box center [270, 531] width 118 height 29
select select "90408"
click at [211, 517] on select "Select Stylist [PERSON_NAME] Bharat_pdct Counter Sales [PERSON_NAME] guddu_asst…" at bounding box center [270, 531] width 118 height 29
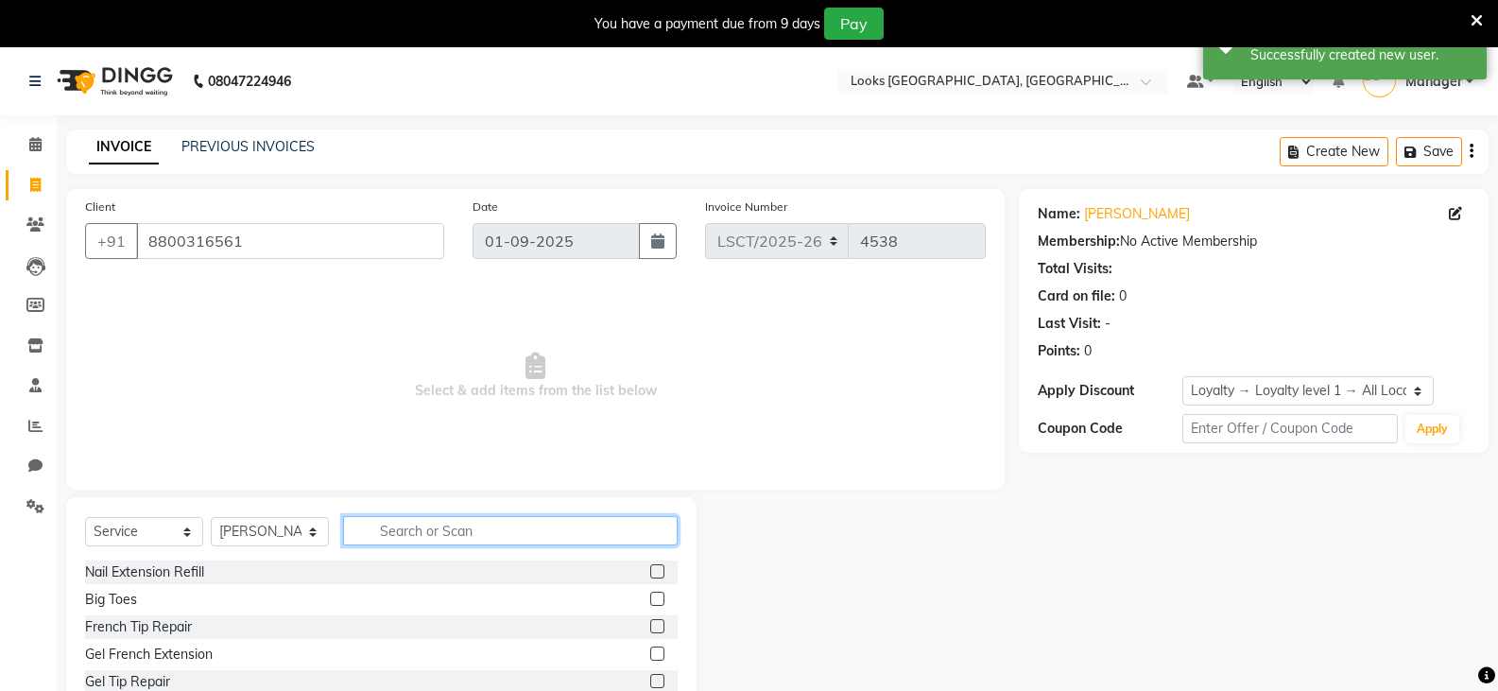
click at [417, 540] on input "text" at bounding box center [510, 530] width 335 height 29
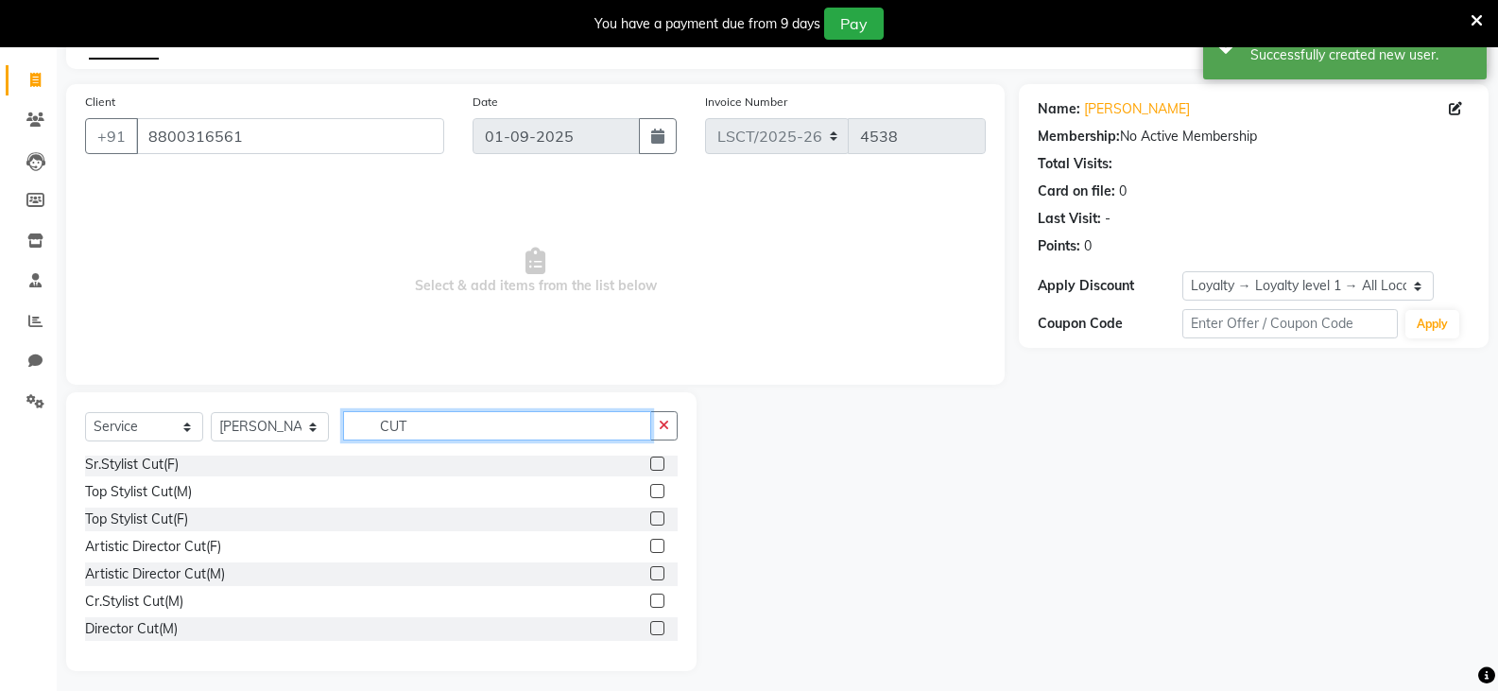
scroll to position [113, 0]
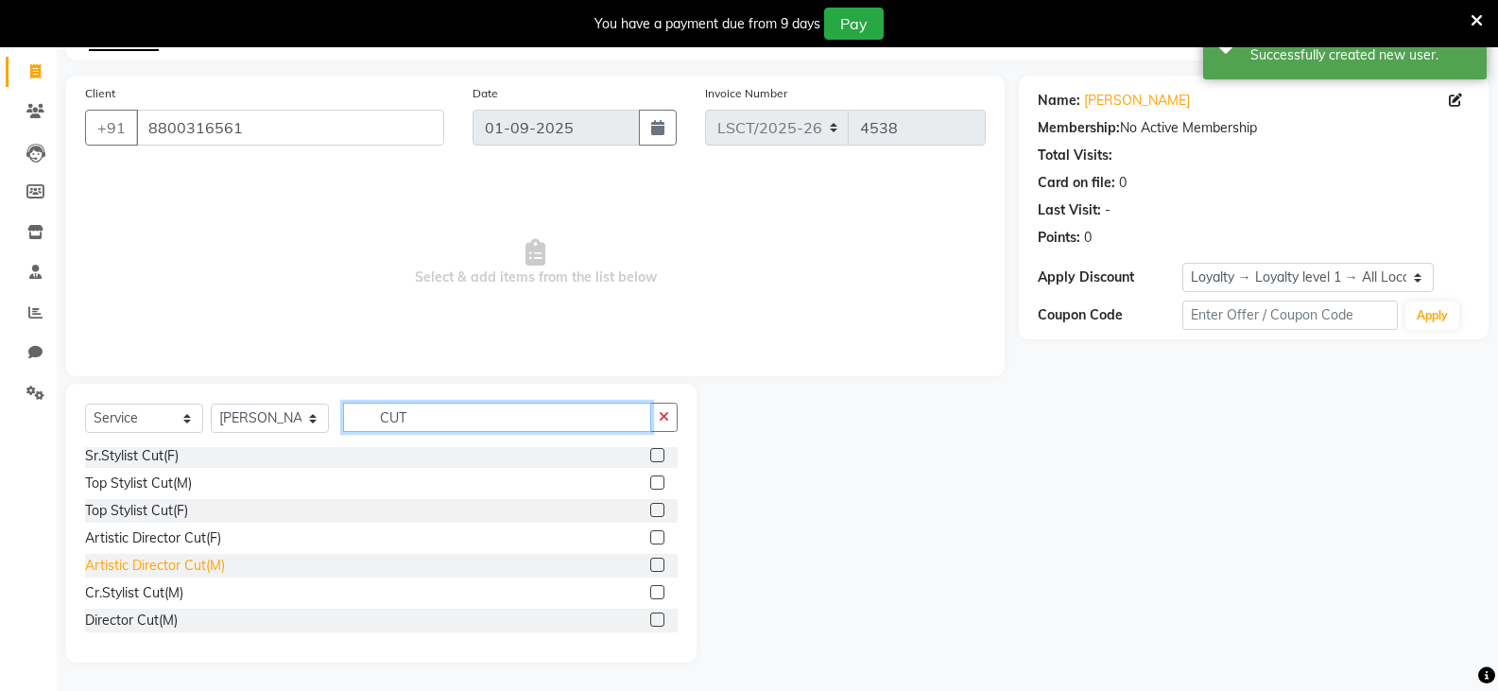
type input "CUT"
click at [216, 557] on div "Artistic Director Cut(M)" at bounding box center [155, 566] width 140 height 20
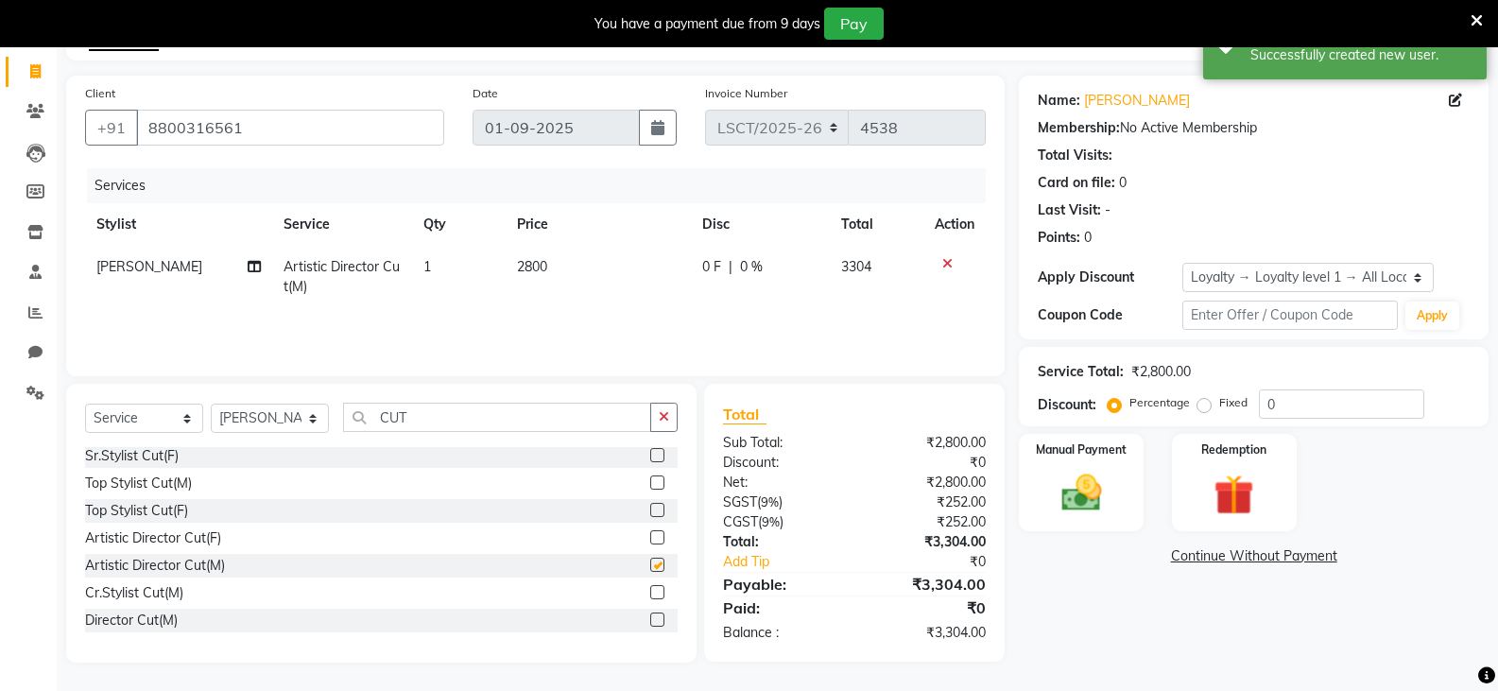
checkbox input "false"
click at [543, 265] on span "2800" at bounding box center [532, 266] width 30 height 17
select select "90408"
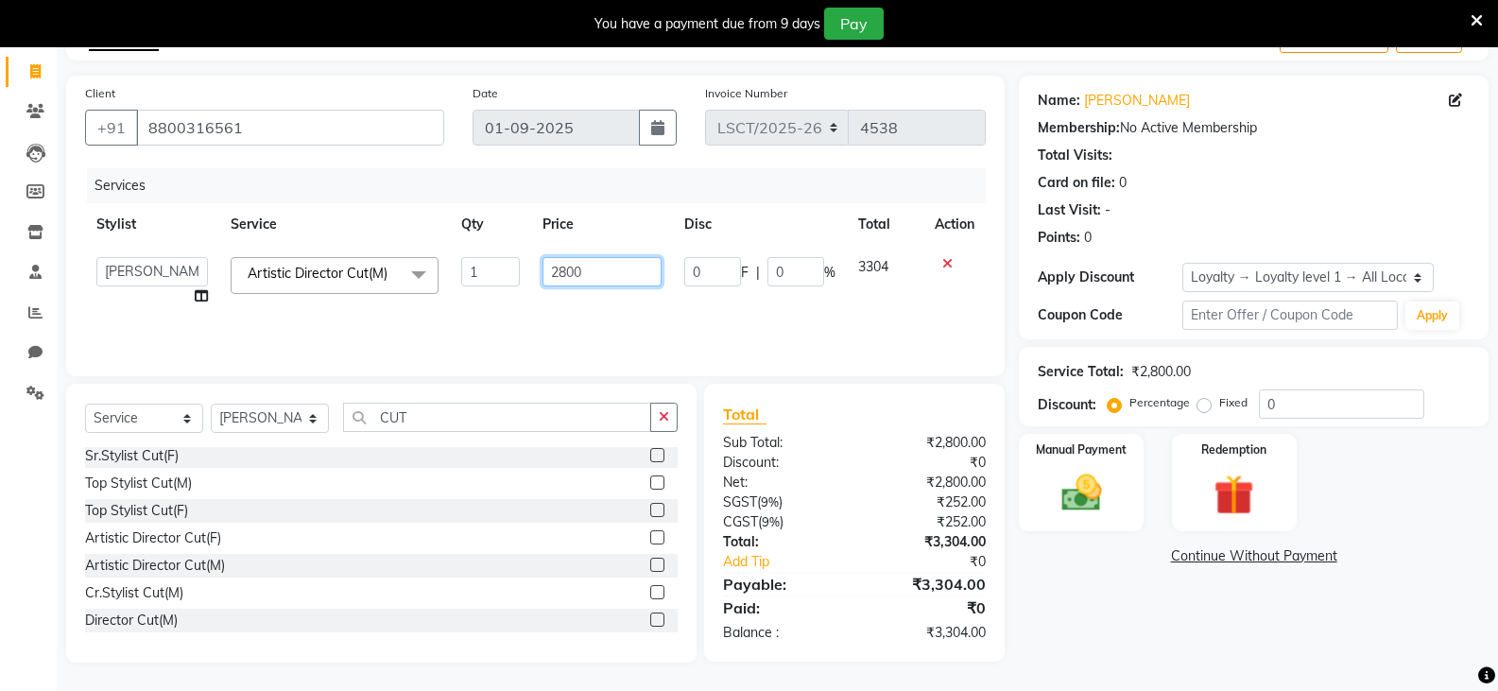
drag, startPoint x: 566, startPoint y: 273, endPoint x: 480, endPoint y: 282, distance: 86.4
click at [488, 282] on tr "[PERSON_NAME] Ajay_pdct Bharat_pdct Counter Sales [PERSON_NAME] guddu_asst [PER…" at bounding box center [535, 282] width 901 height 72
type input "1500"
drag, startPoint x: 1113, startPoint y: 602, endPoint x: 1088, endPoint y: 557, distance: 52.0
click at [1110, 601] on div "Name: [PERSON_NAME] Membership: No Active Membership Total Visits: Card on file…" at bounding box center [1261, 369] width 484 height 587
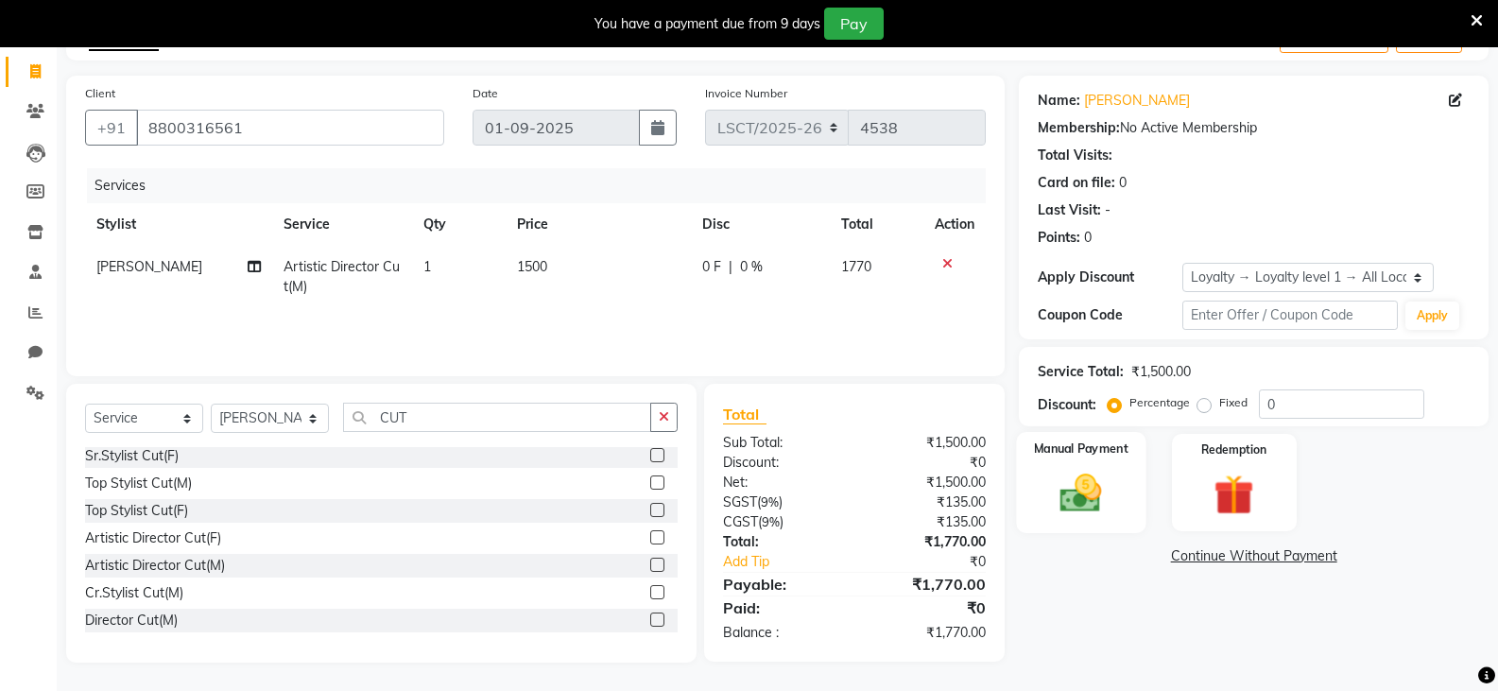
click at [1061, 510] on img at bounding box center [1080, 493] width 67 height 48
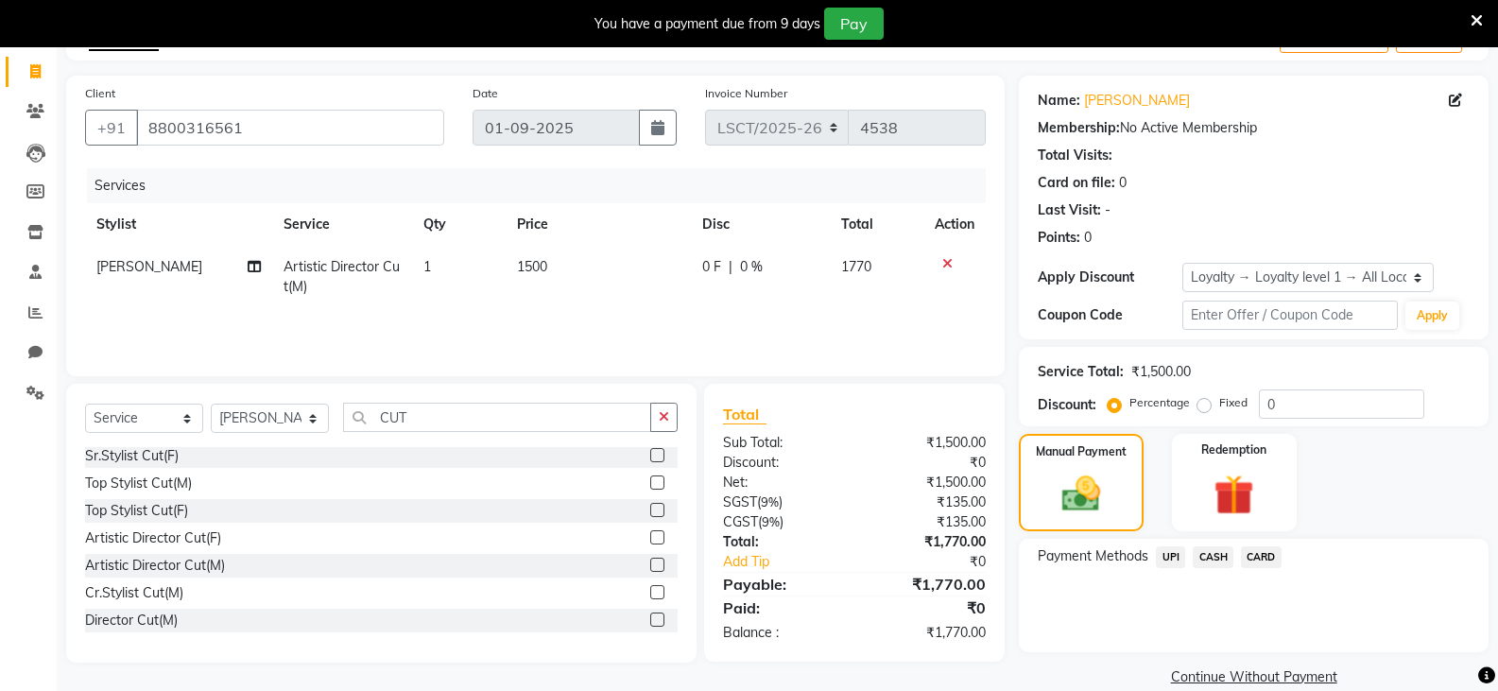
drag, startPoint x: 1255, startPoint y: 560, endPoint x: 1189, endPoint y: 73, distance: 492.1
click at [1254, 561] on span "CARD" at bounding box center [1261, 557] width 41 height 22
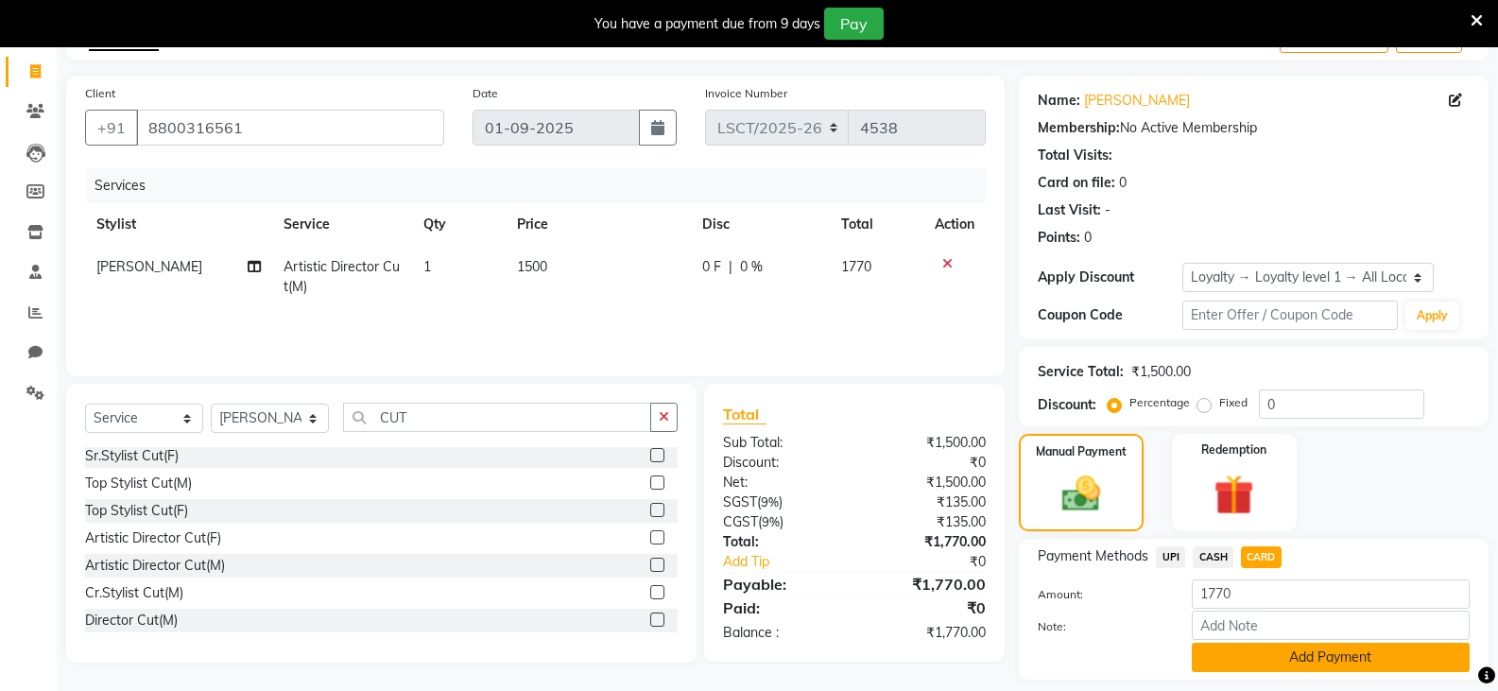
click at [1239, 658] on button "Add Payment" at bounding box center [1331, 657] width 278 height 29
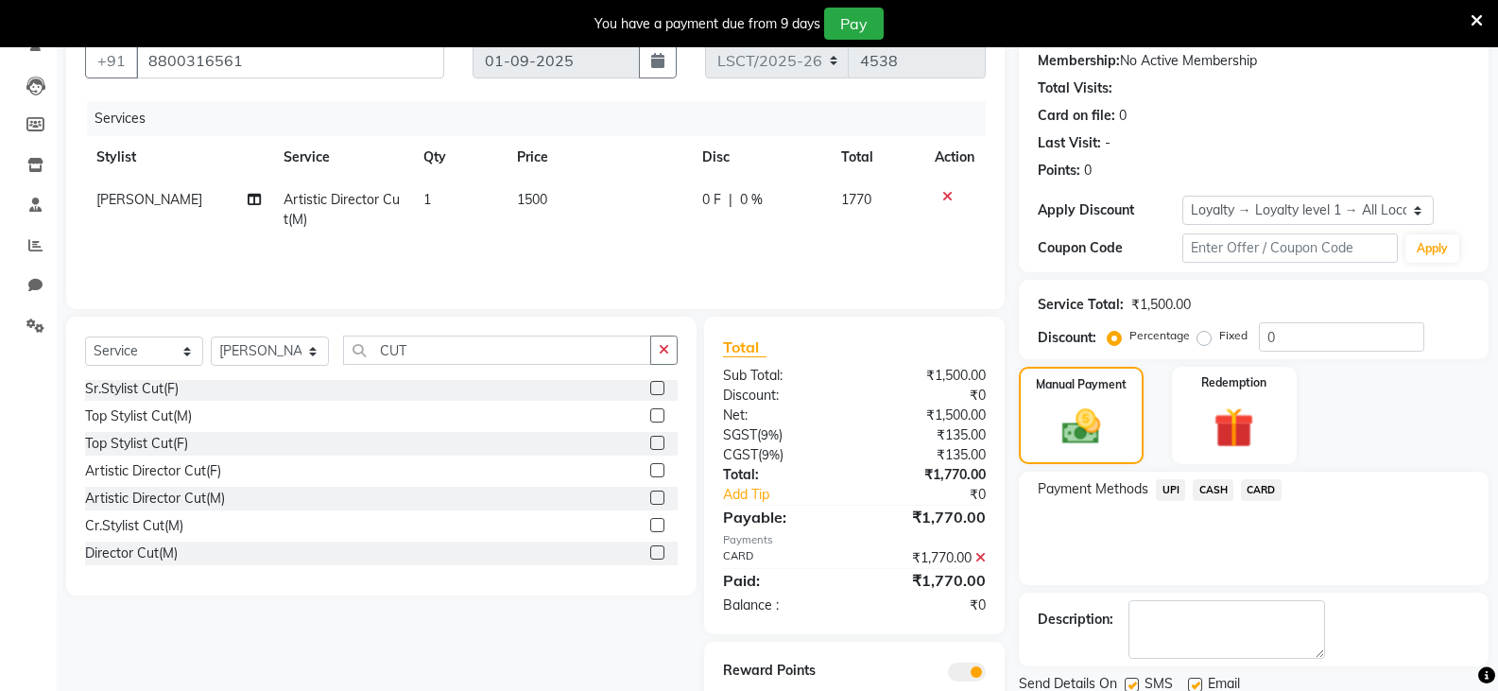
scroll to position [249, 0]
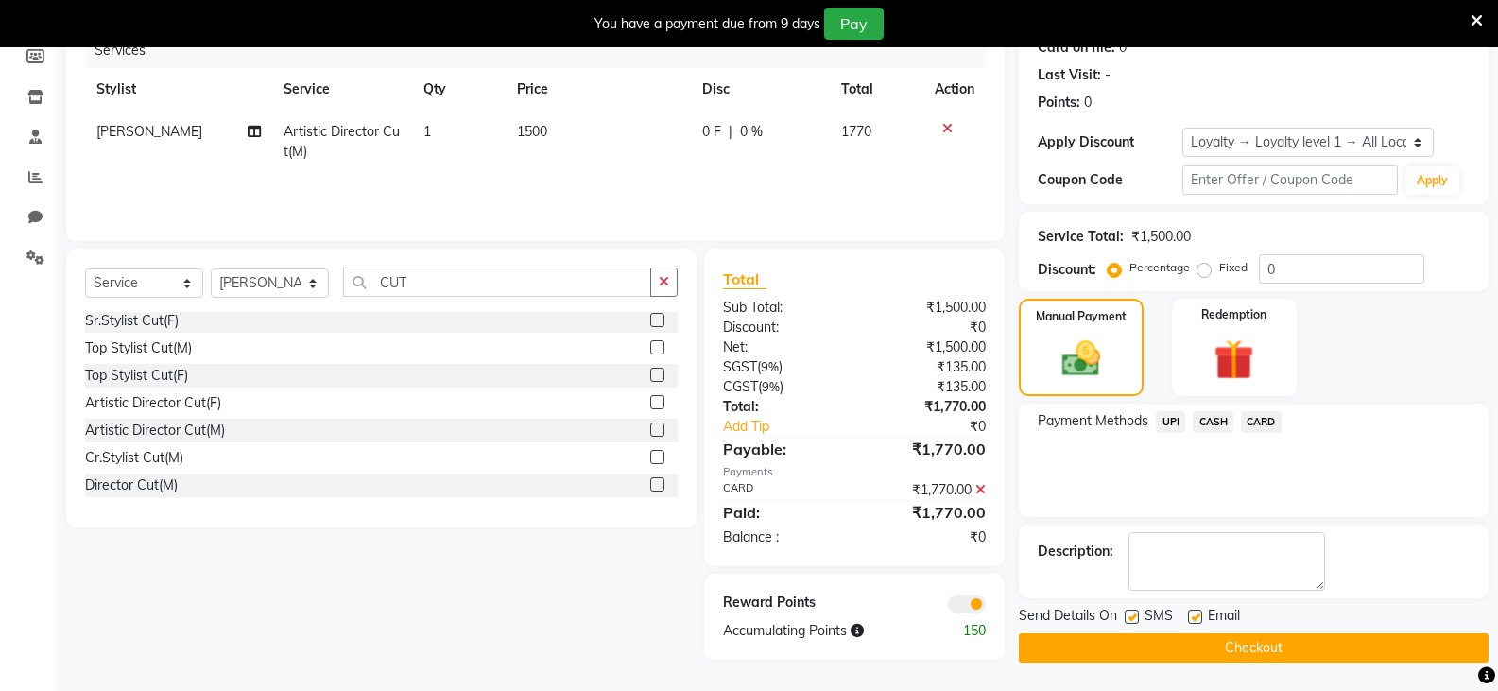
click at [1114, 656] on button "Checkout" at bounding box center [1254, 647] width 470 height 29
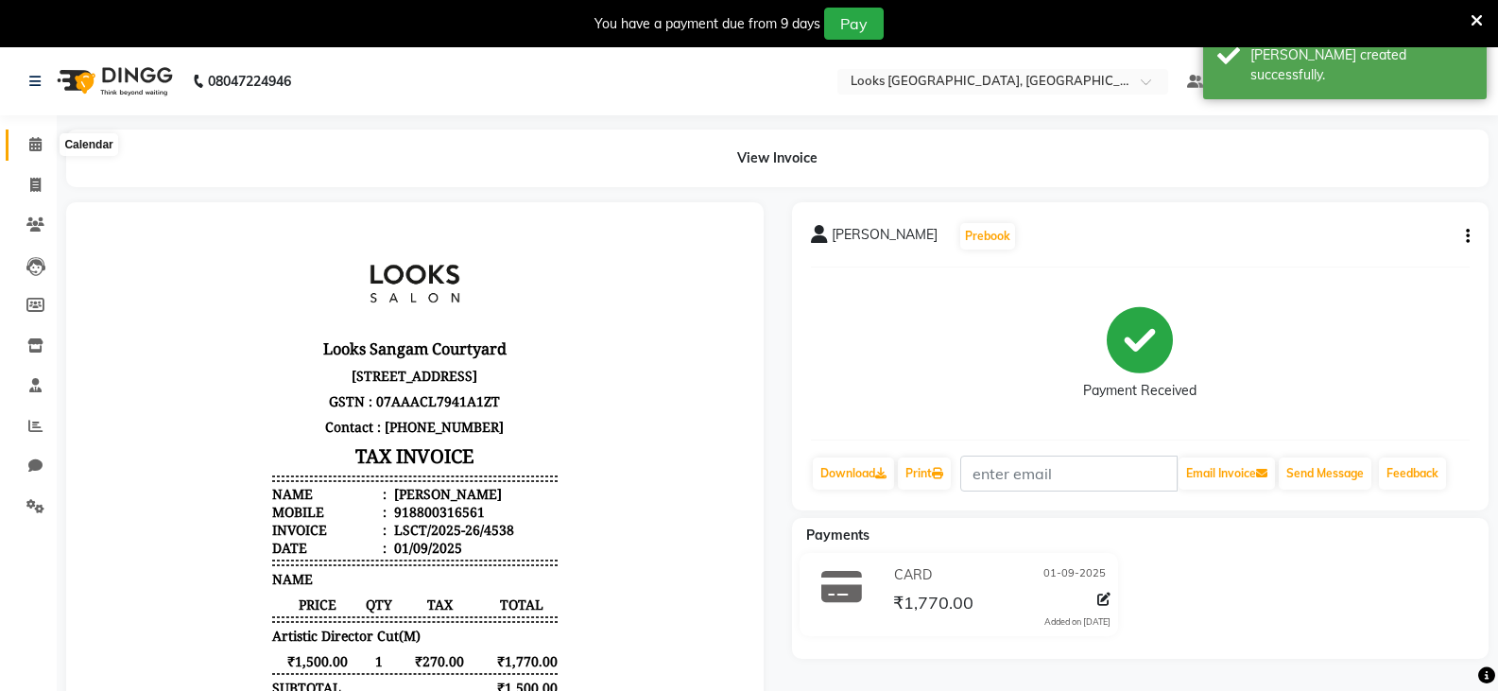
drag, startPoint x: 39, startPoint y: 141, endPoint x: 47, endPoint y: 147, distance: 10.8
click at [39, 141] on icon at bounding box center [35, 144] width 12 height 14
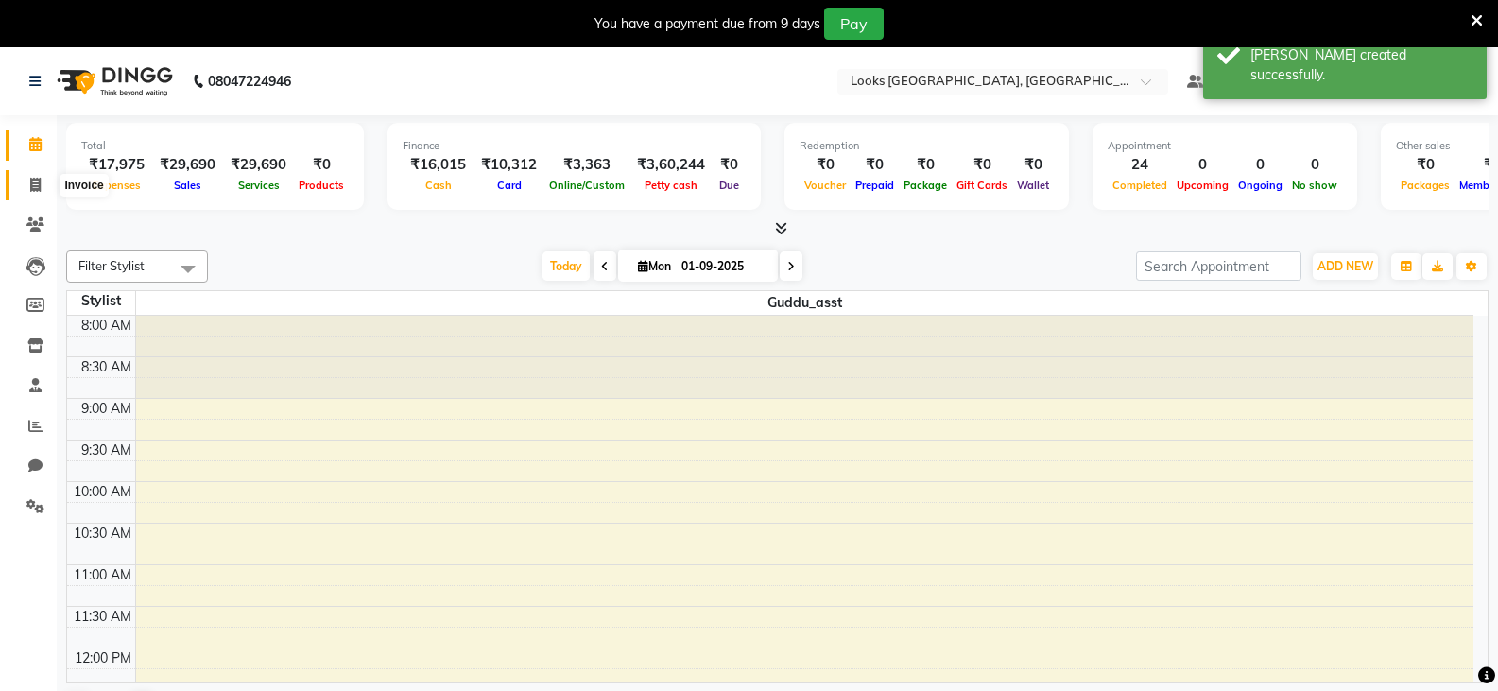
click at [25, 187] on span at bounding box center [35, 186] width 33 height 22
select select "service"
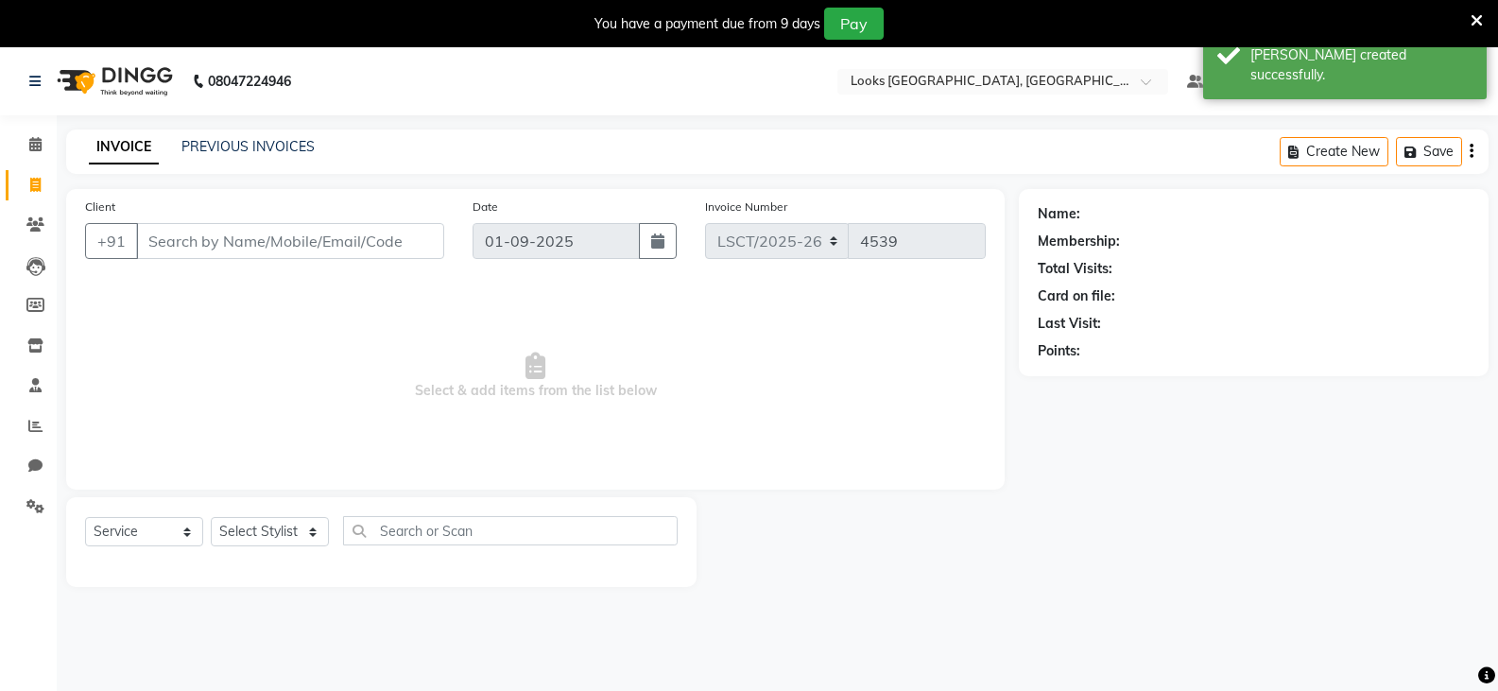
click at [221, 237] on input "Client" at bounding box center [290, 241] width 308 height 36
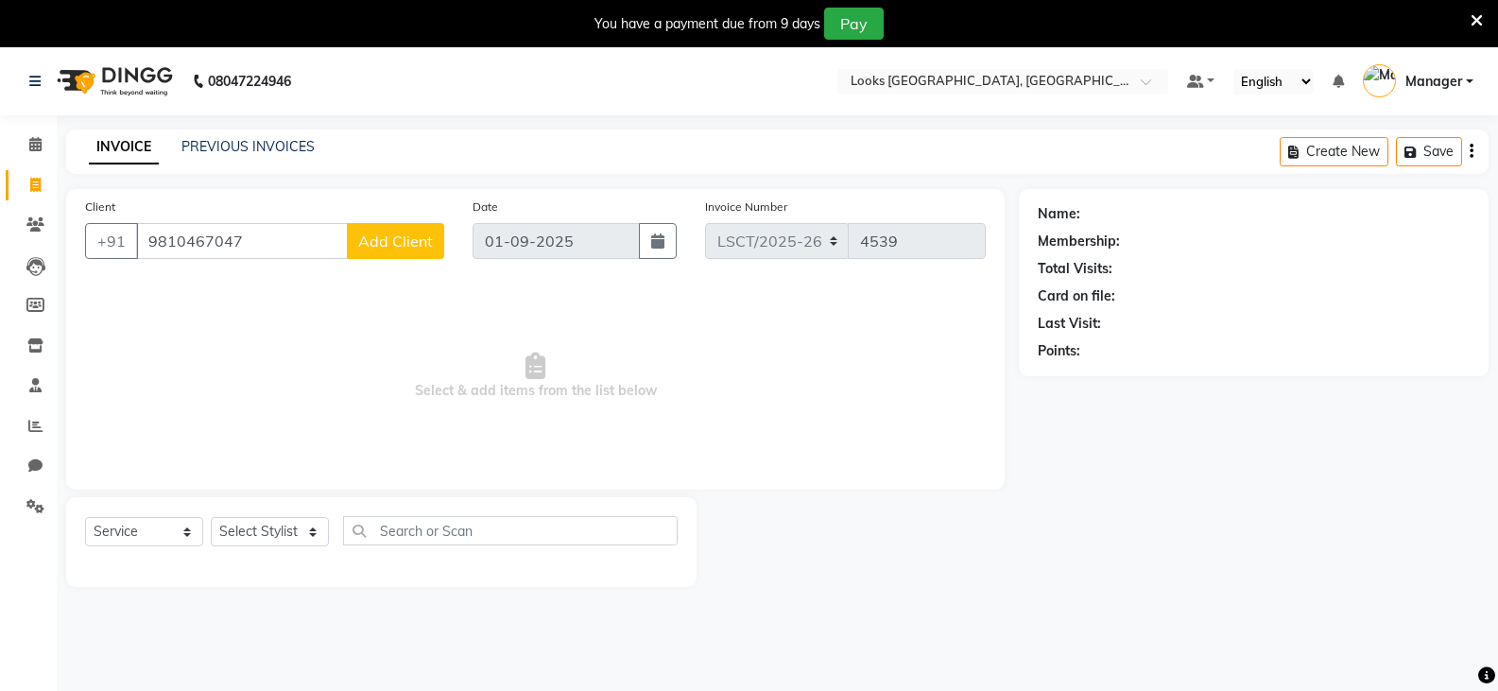
type input "9810467047"
click at [430, 240] on span "Add Client" at bounding box center [395, 241] width 75 height 19
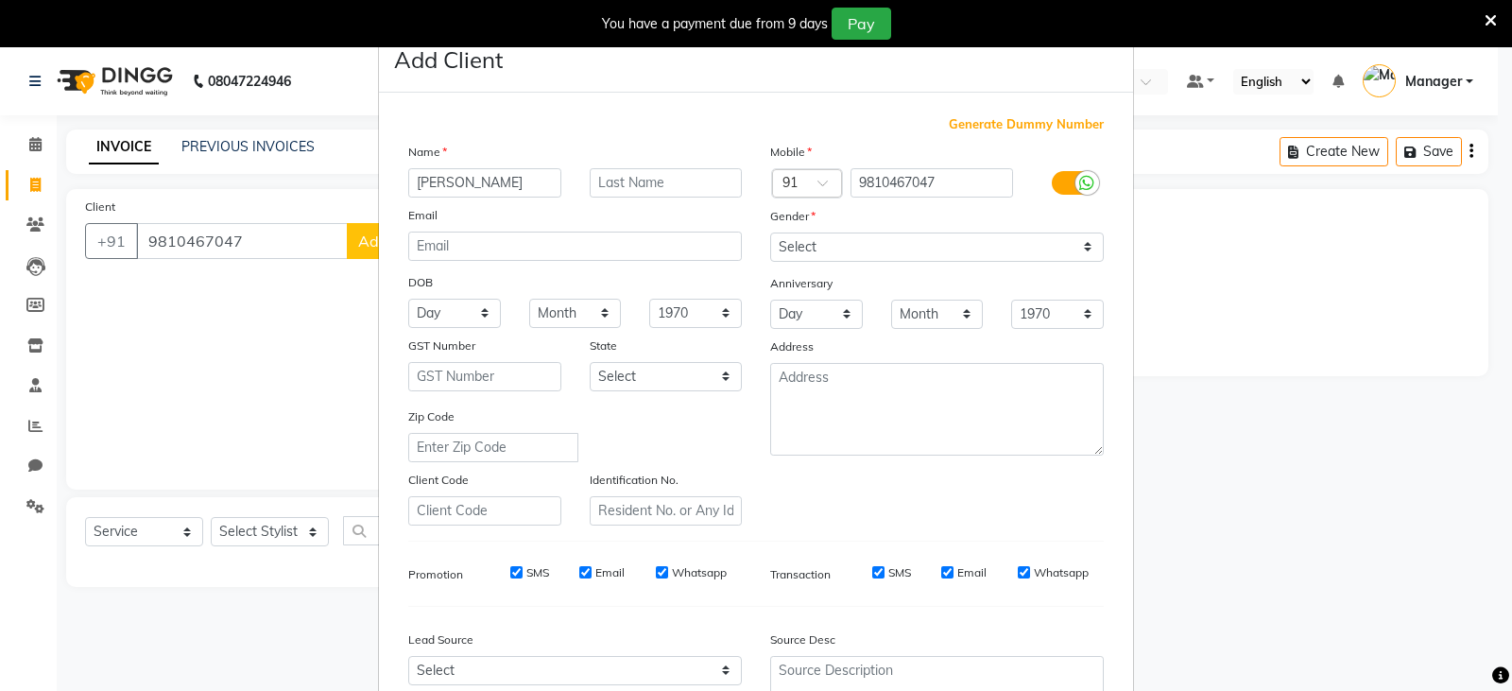
type input "[PERSON_NAME]"
click at [645, 179] on input "text" at bounding box center [666, 182] width 153 height 29
type input "[PERSON_NAME]"
click at [783, 252] on select "Select [DEMOGRAPHIC_DATA] [DEMOGRAPHIC_DATA] Other Prefer Not To Say" at bounding box center [937, 246] width 334 height 29
click at [770, 232] on select "Select Male Female Other Prefer Not To Say" at bounding box center [937, 246] width 334 height 29
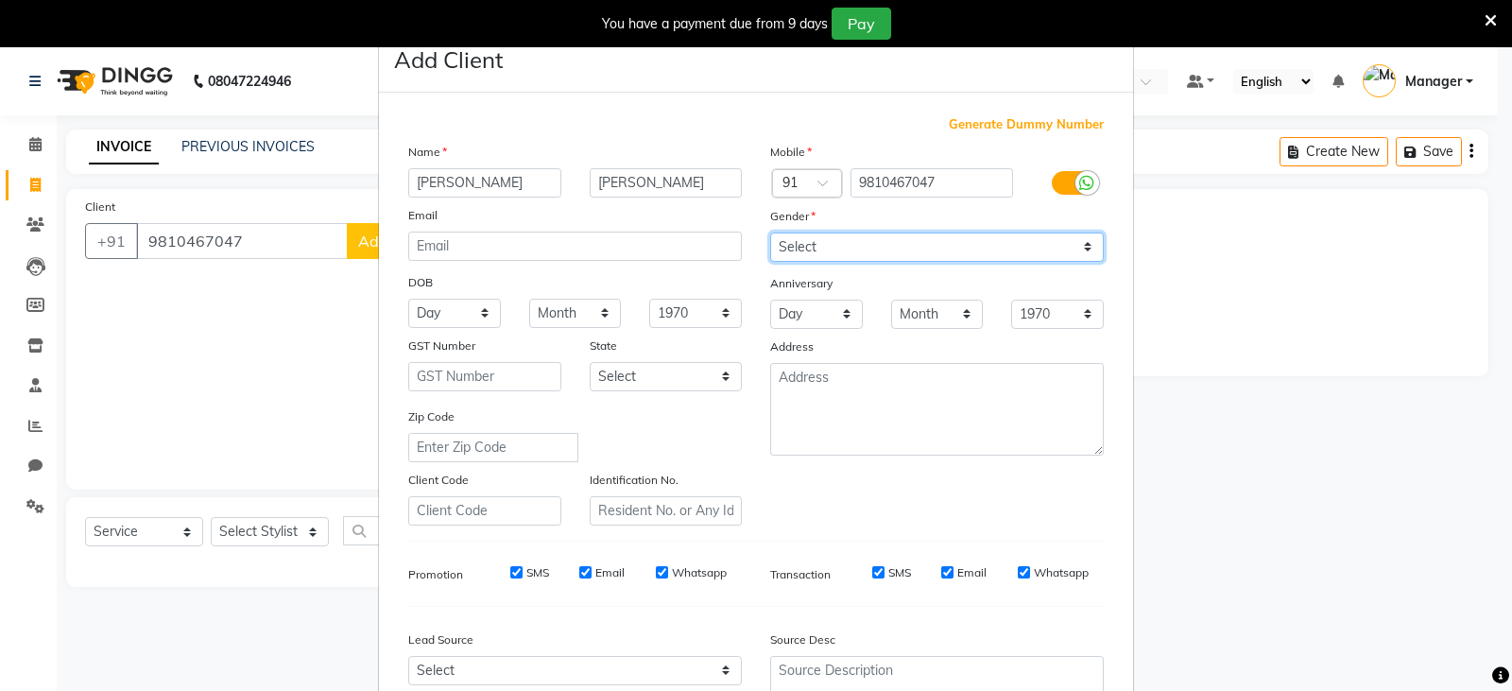
click at [839, 249] on select "Select Male Female Other Prefer Not To Say" at bounding box center [937, 246] width 334 height 29
select select "female"
click at [770, 232] on select "Select Male Female Other Prefer Not To Say" at bounding box center [937, 246] width 334 height 29
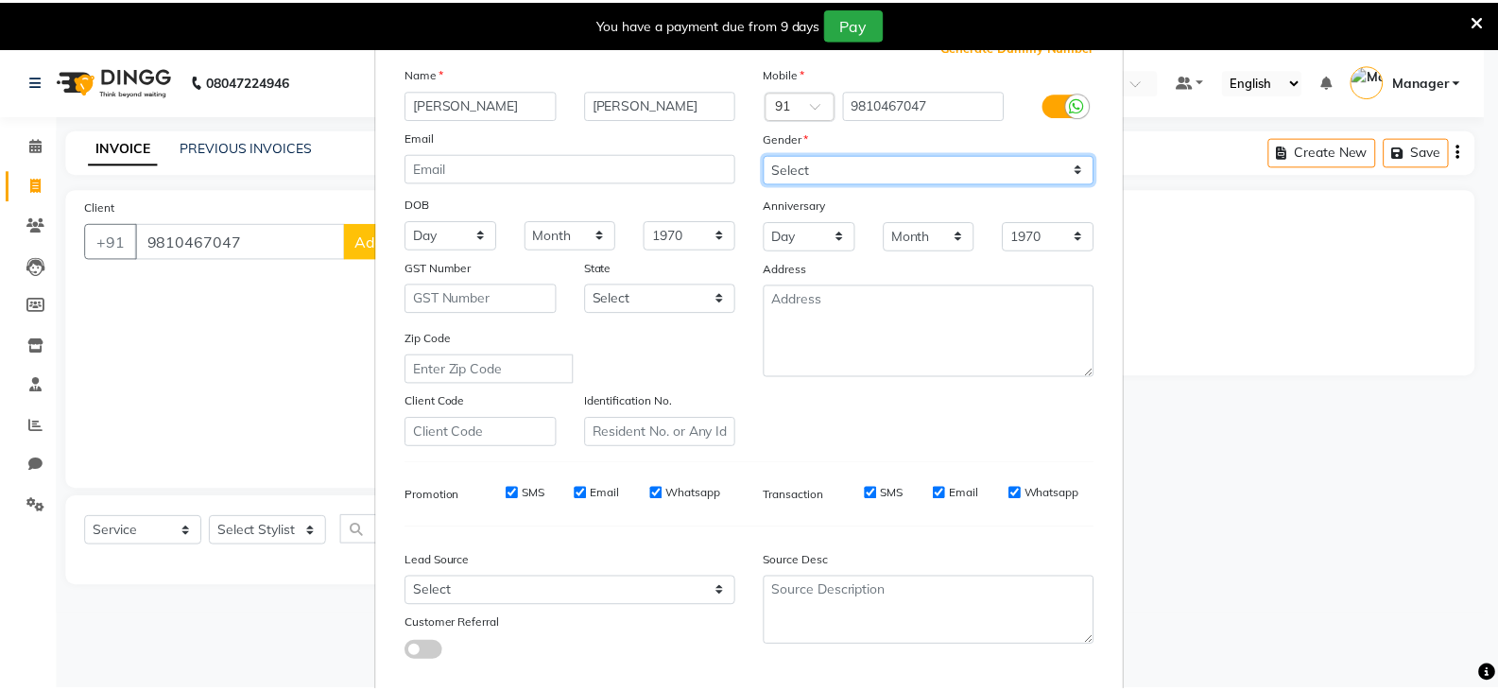
scroll to position [181, 0]
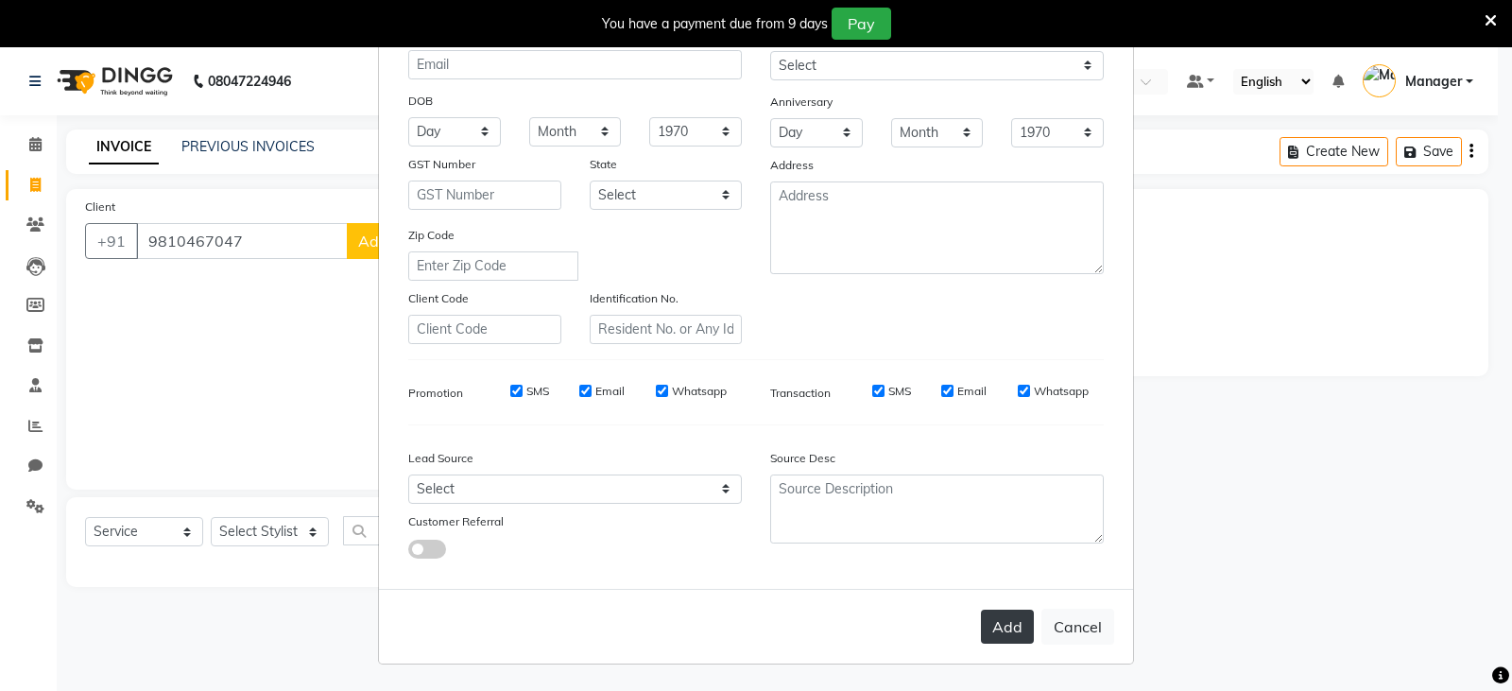
click at [981, 620] on button "Add" at bounding box center [1007, 627] width 53 height 34
select select
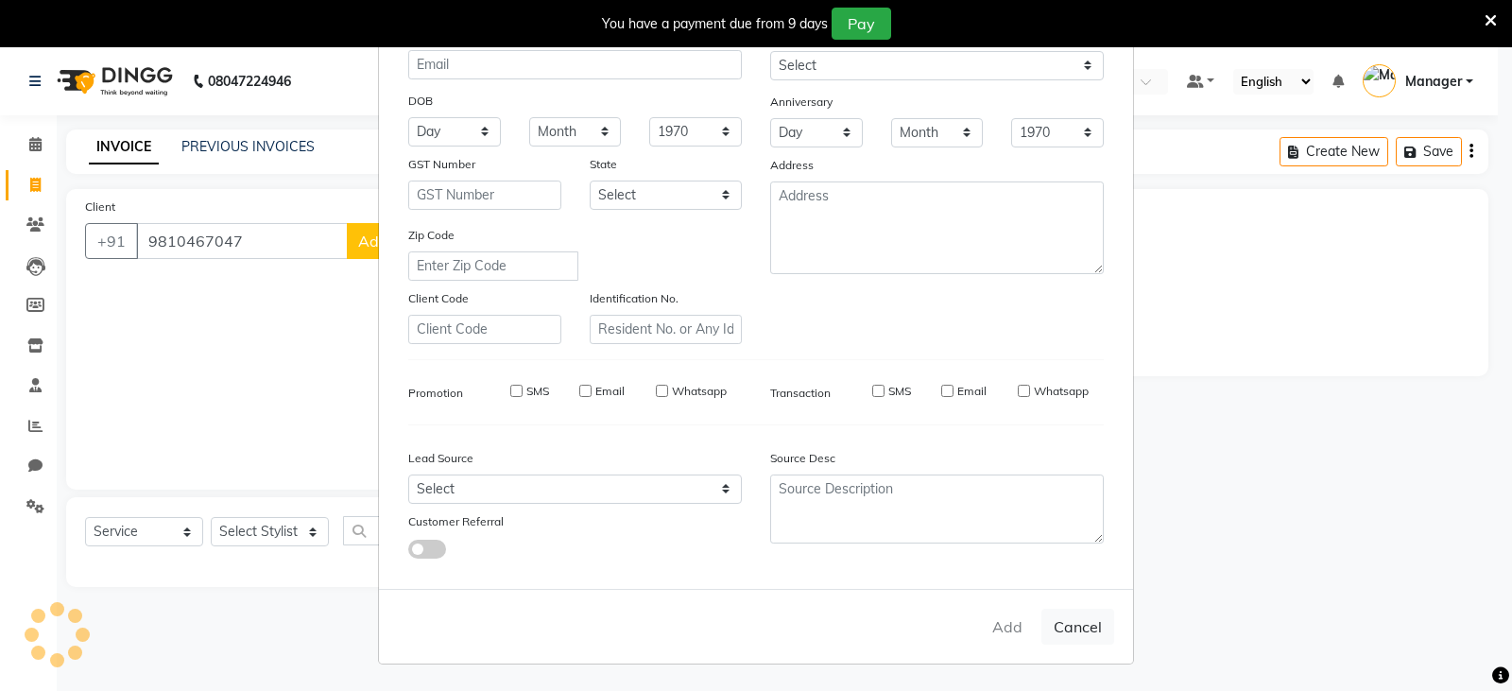
select select
checkbox input "false"
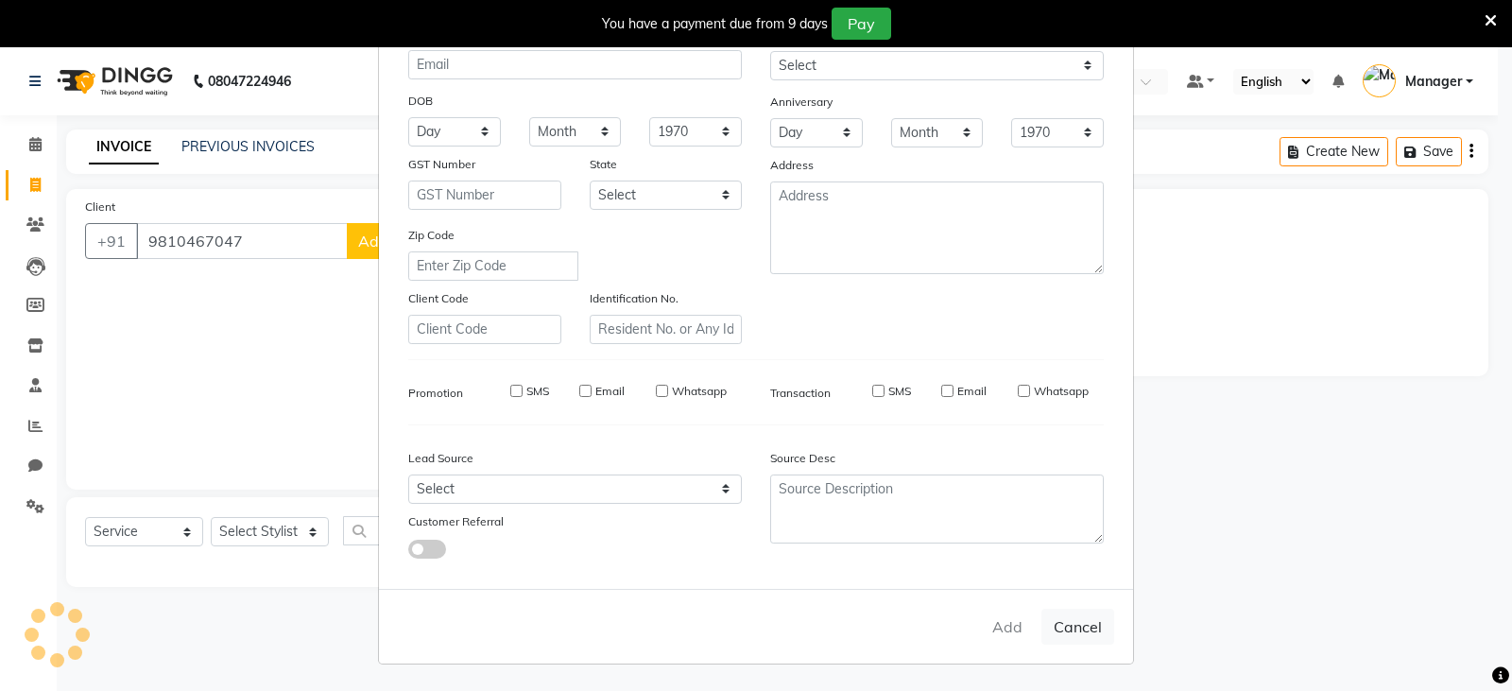
checkbox input "false"
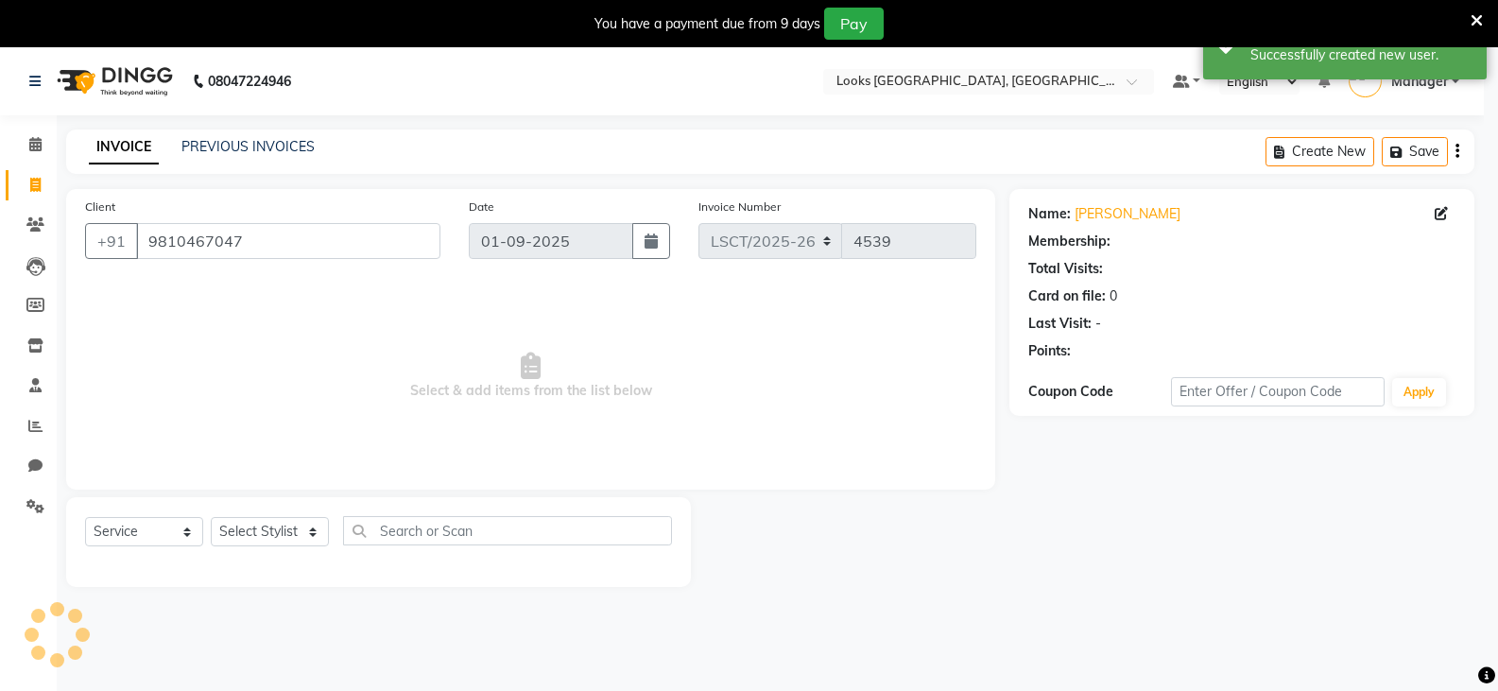
select select "1: Object"
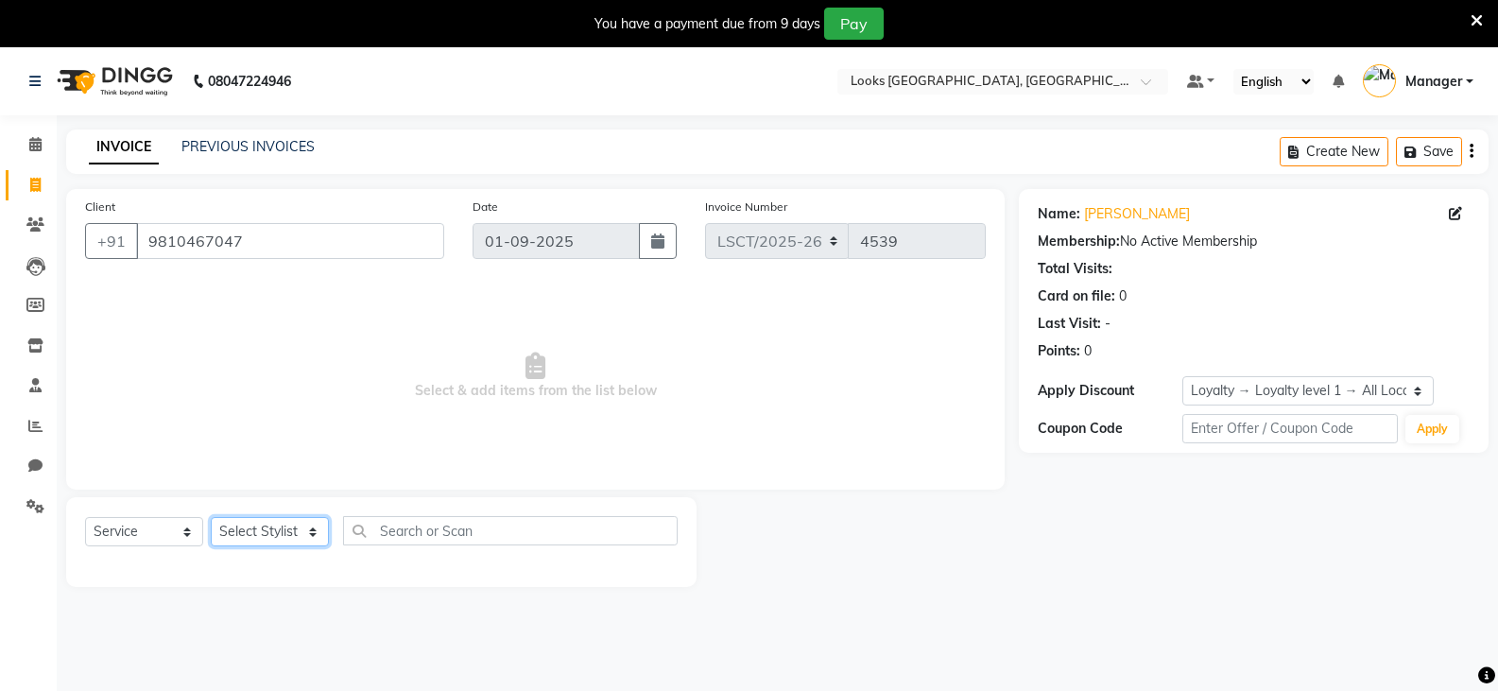
click at [291, 532] on select "Select Stylist Adil Ajay_pdct Bharat_pdct Counter Sales Ezaz guddu_asst Jisha K…" at bounding box center [270, 531] width 118 height 29
select select "90413"
click at [211, 517] on select "Select Stylist Adil Ajay_pdct Bharat_pdct Counter Sales Ezaz guddu_asst Jisha K…" at bounding box center [270, 531] width 118 height 29
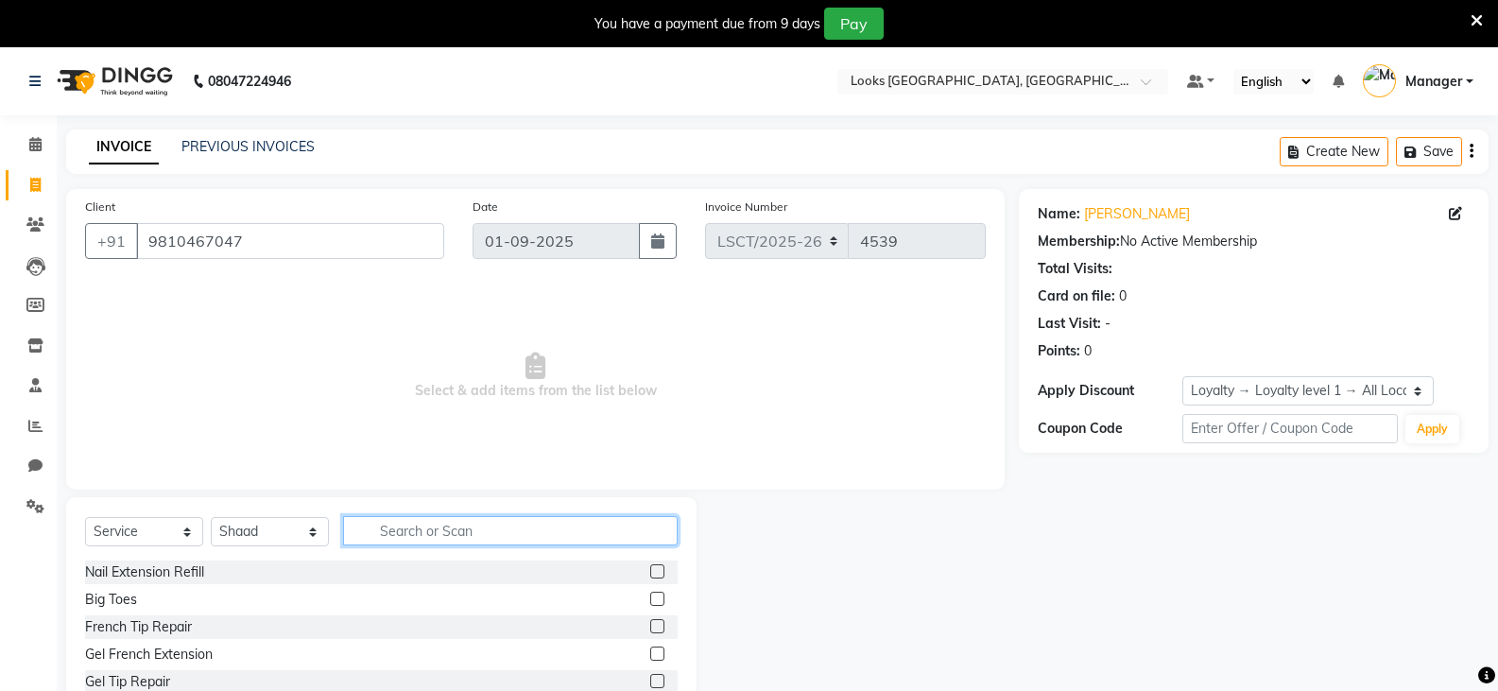
click at [491, 537] on input "text" at bounding box center [510, 530] width 335 height 29
type input "SHAVE"
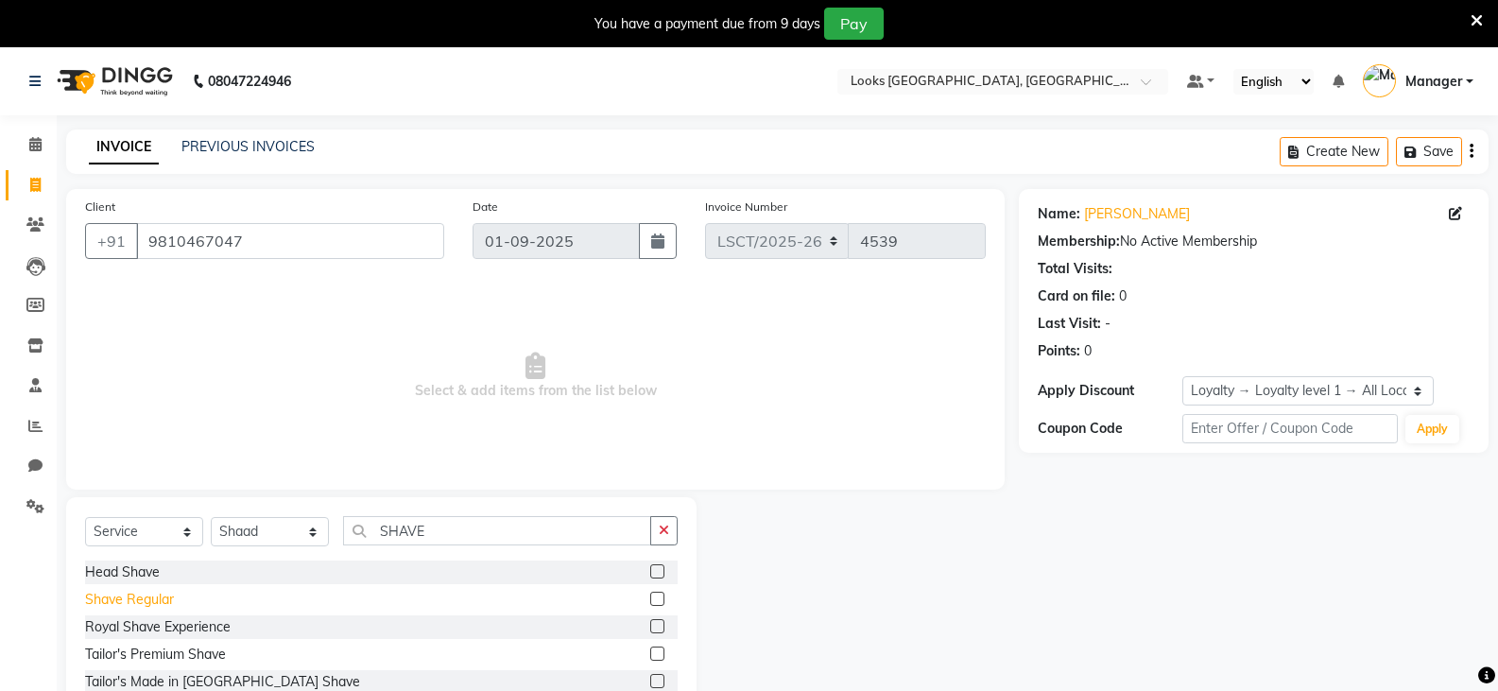
click at [129, 604] on div "Shave Regular" at bounding box center [129, 600] width 89 height 20
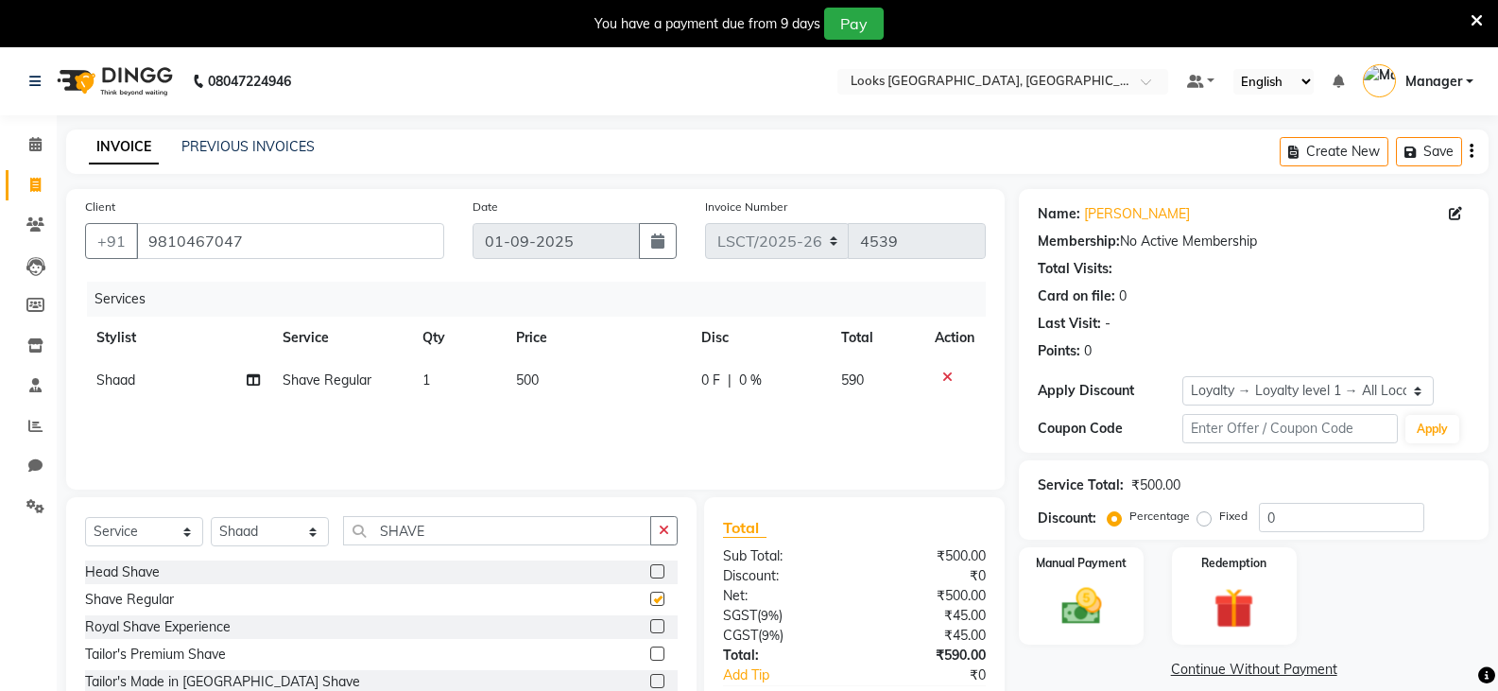
checkbox input "false"
click at [1070, 621] on img at bounding box center [1080, 606] width 67 height 48
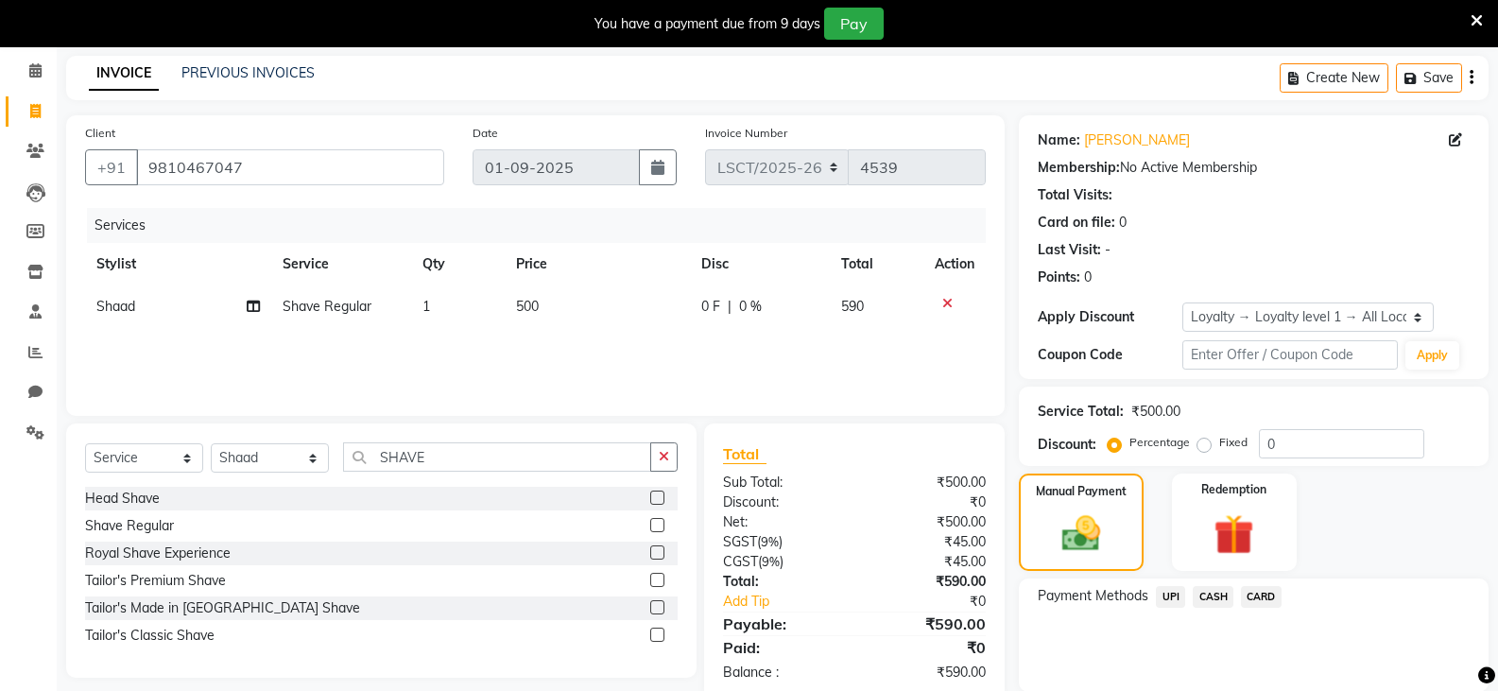
scroll to position [142, 0]
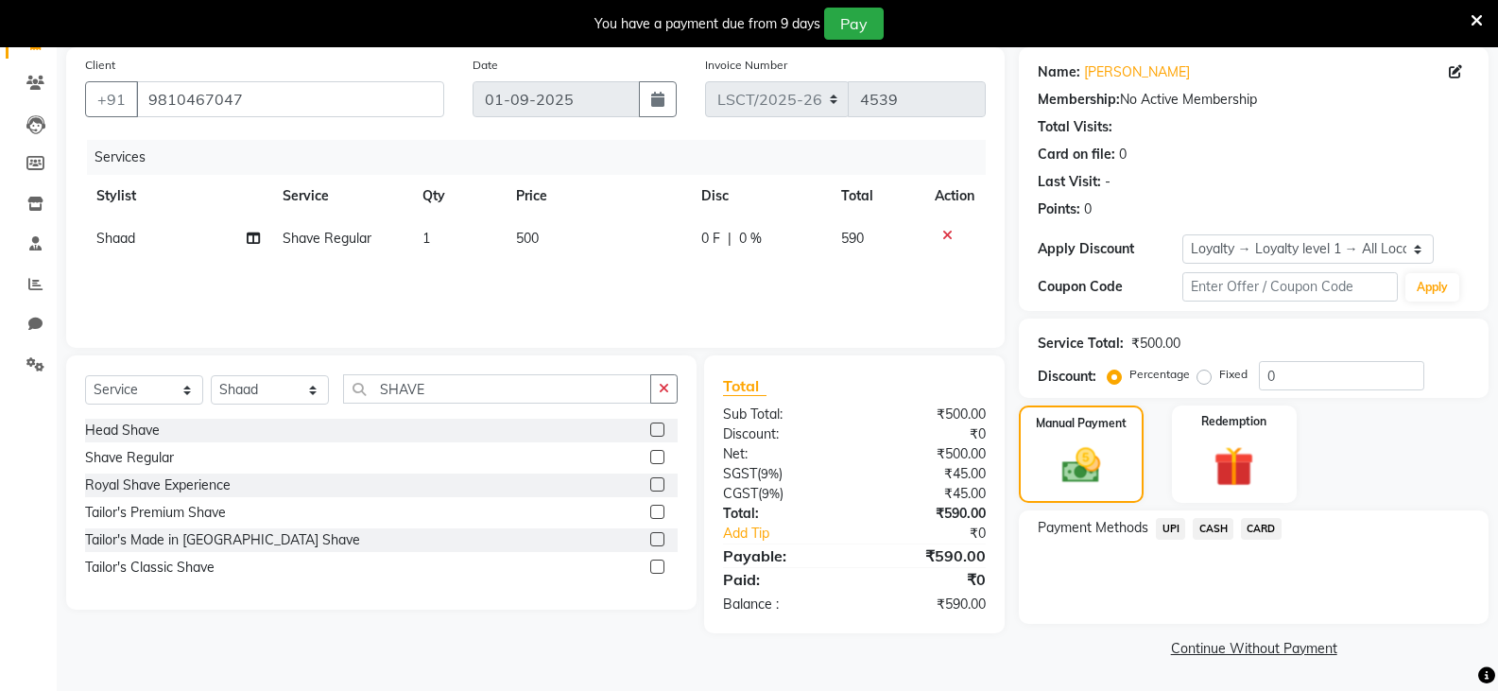
click at [1210, 525] on span "CASH" at bounding box center [1213, 529] width 41 height 22
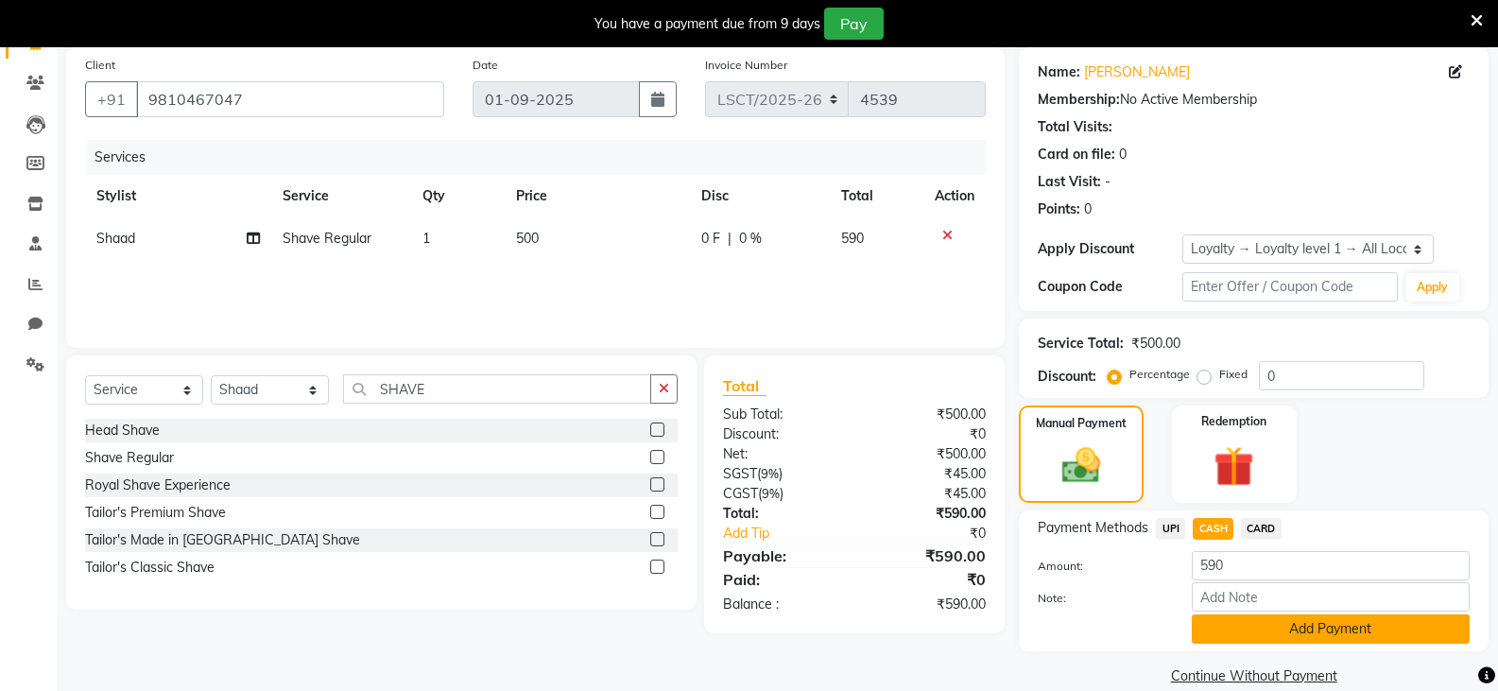
click at [1298, 624] on button "Add Payment" at bounding box center [1331, 628] width 278 height 29
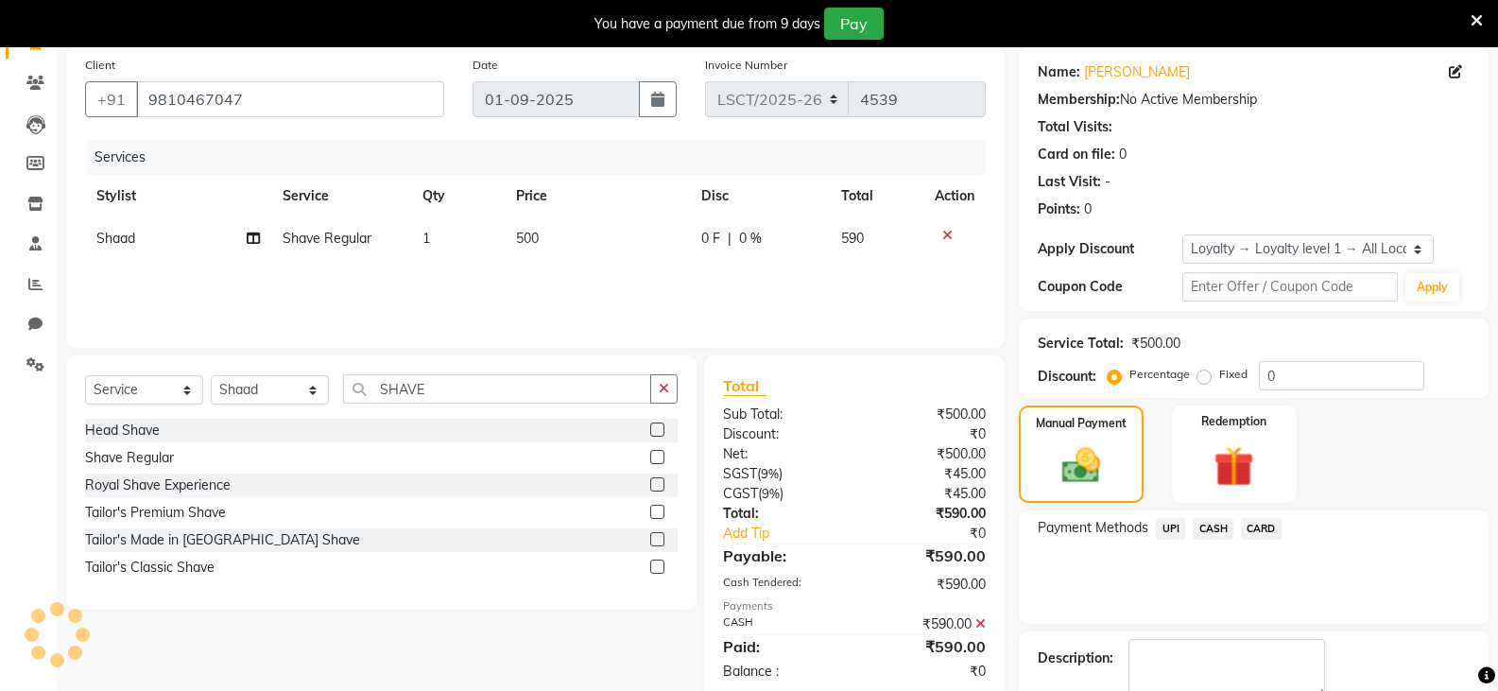
scroll to position [273, 0]
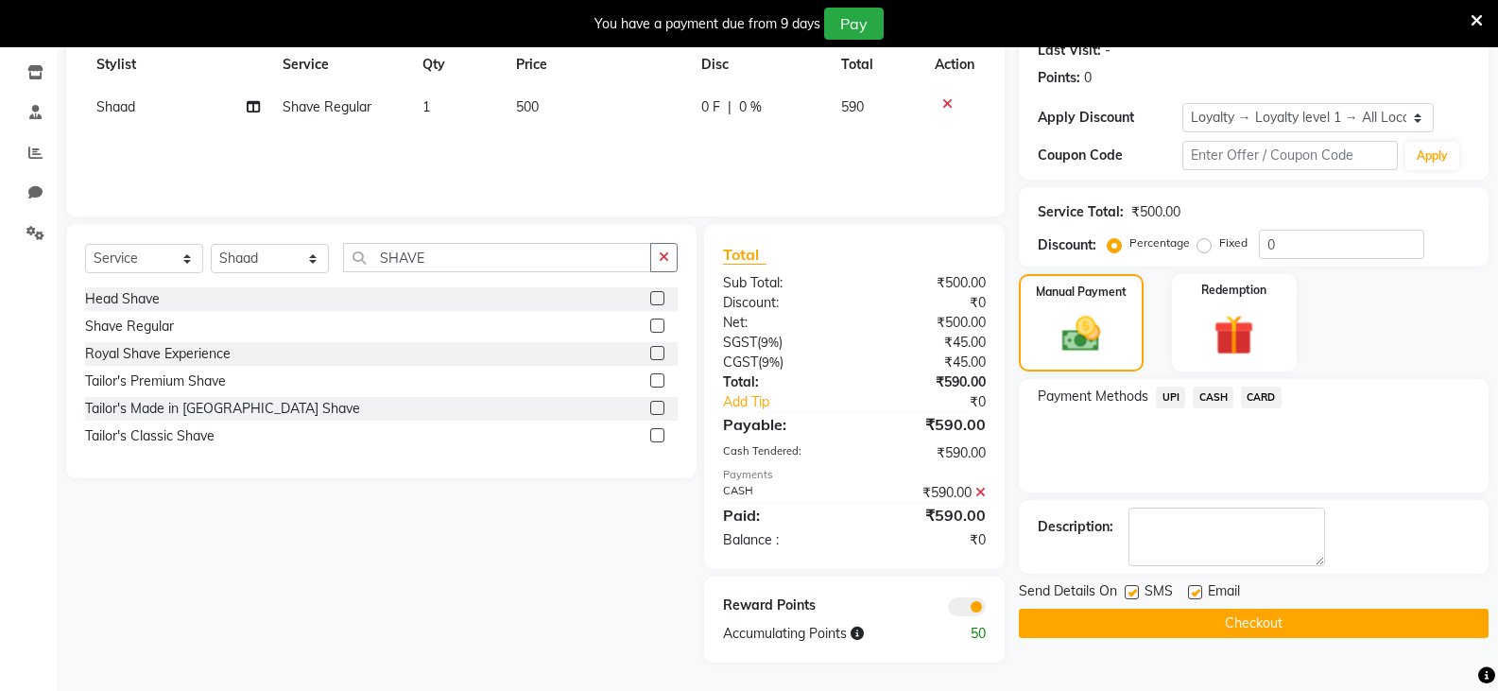
click at [1161, 611] on button "Checkout" at bounding box center [1254, 623] width 470 height 29
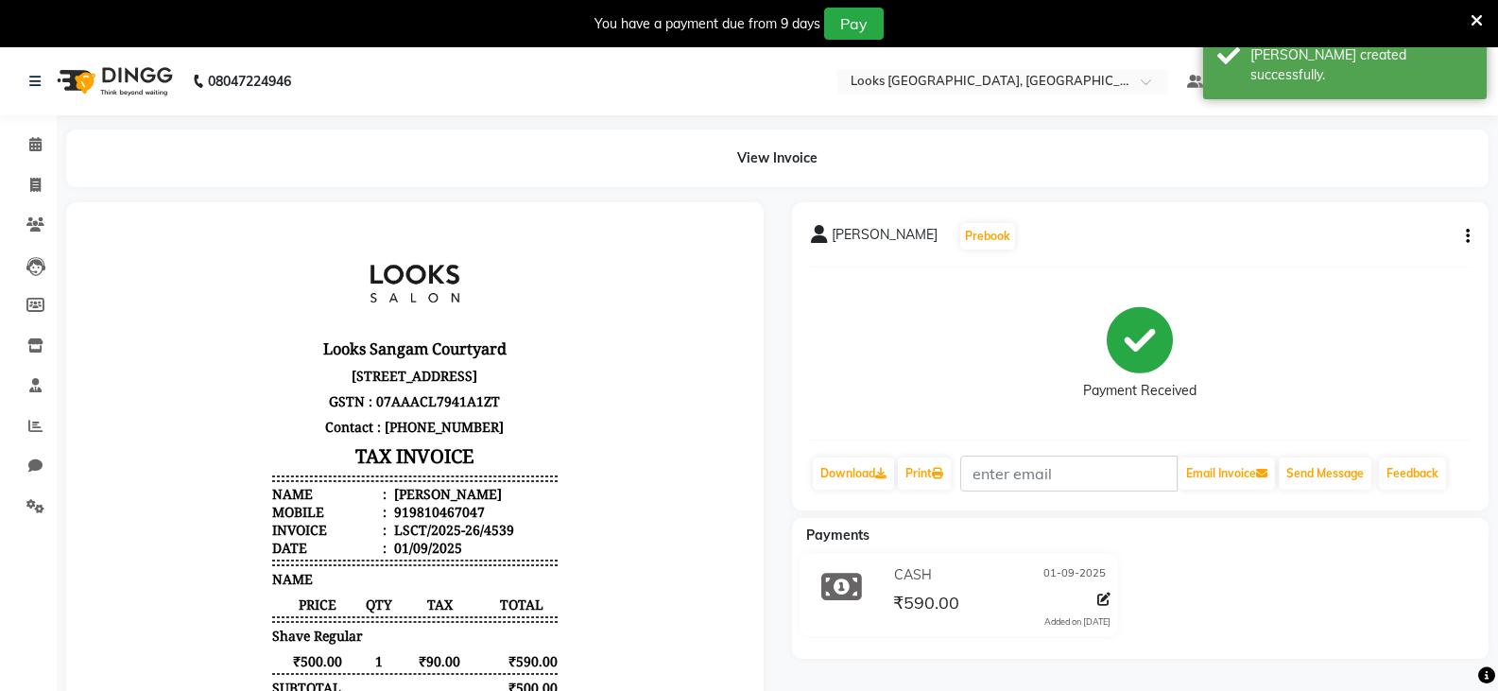
click at [1471, 19] on icon at bounding box center [1477, 20] width 12 height 17
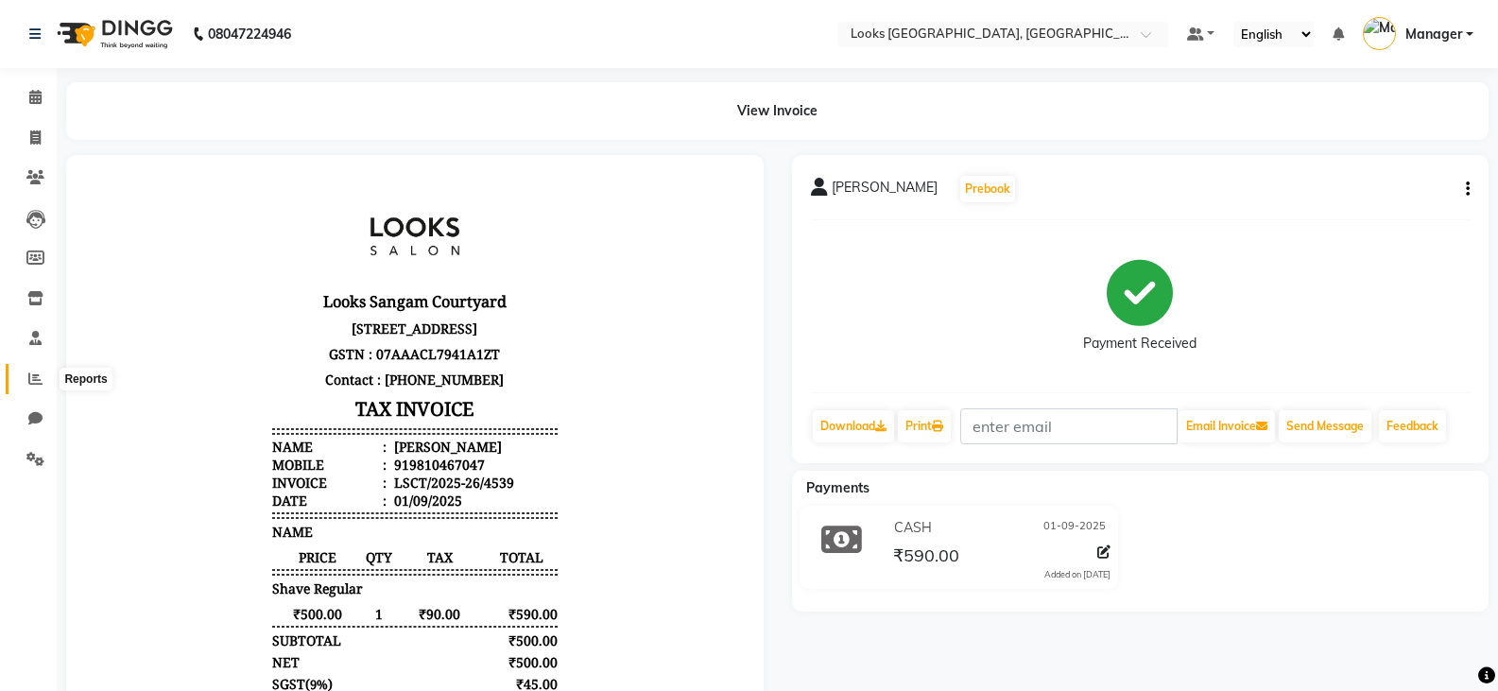
click at [32, 371] on icon at bounding box center [35, 378] width 14 height 14
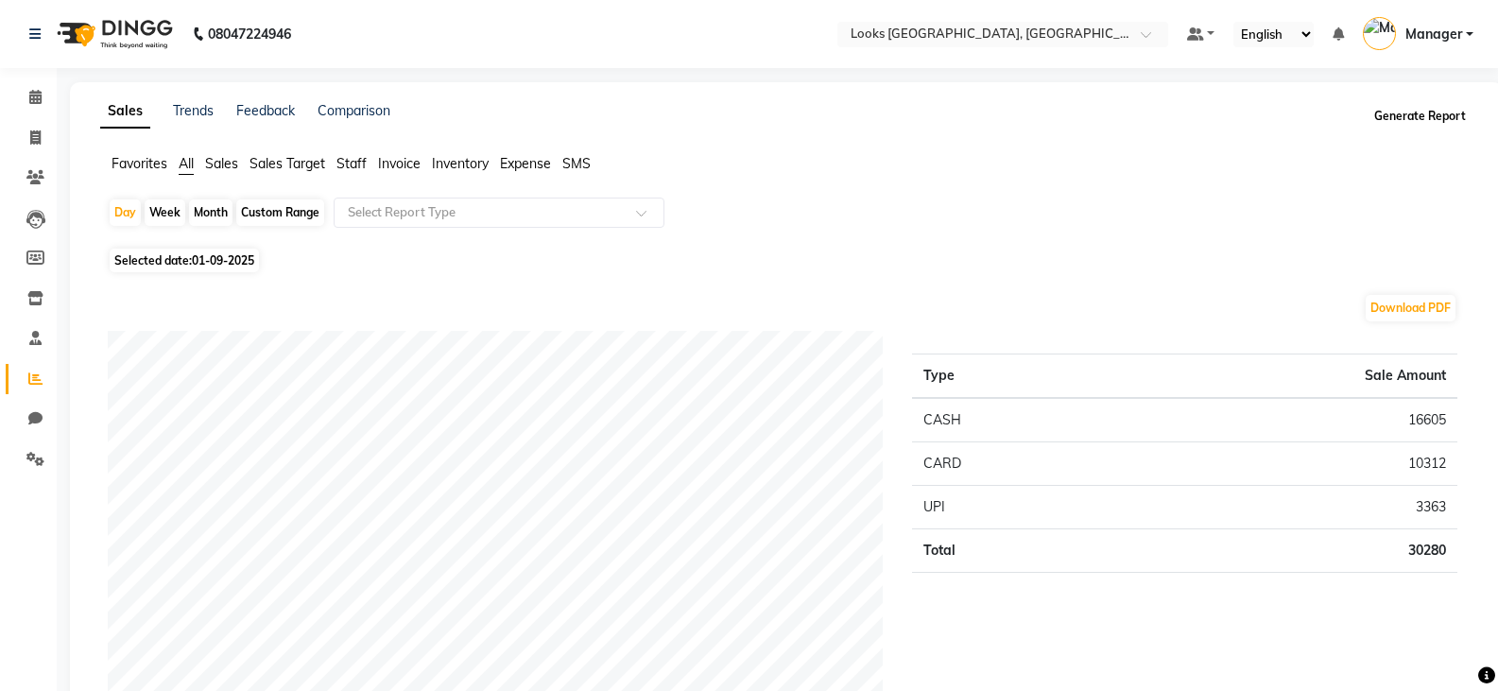
click at [1423, 114] on button "Generate Report" at bounding box center [1419, 116] width 101 height 26
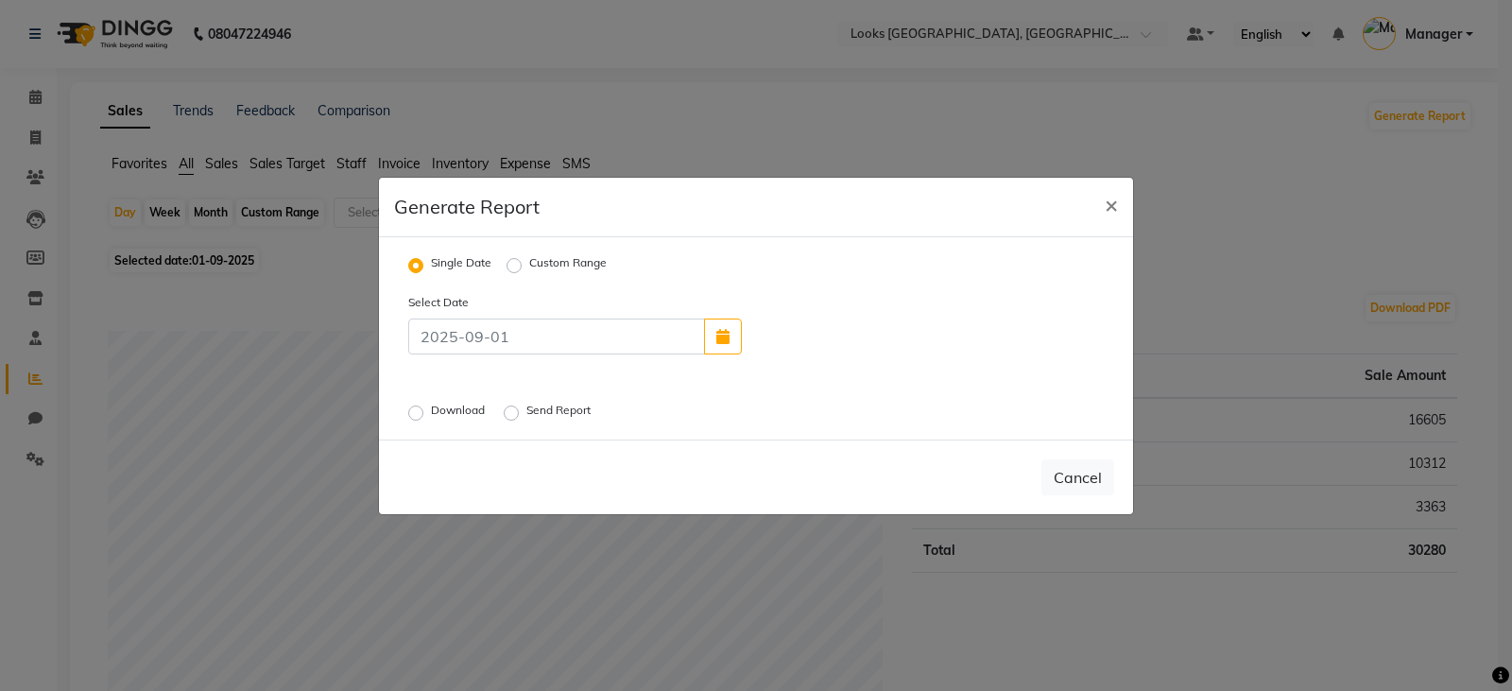
click at [431, 414] on label "Download" at bounding box center [460, 413] width 58 height 23
click at [417, 414] on input "Download" at bounding box center [418, 411] width 13 height 13
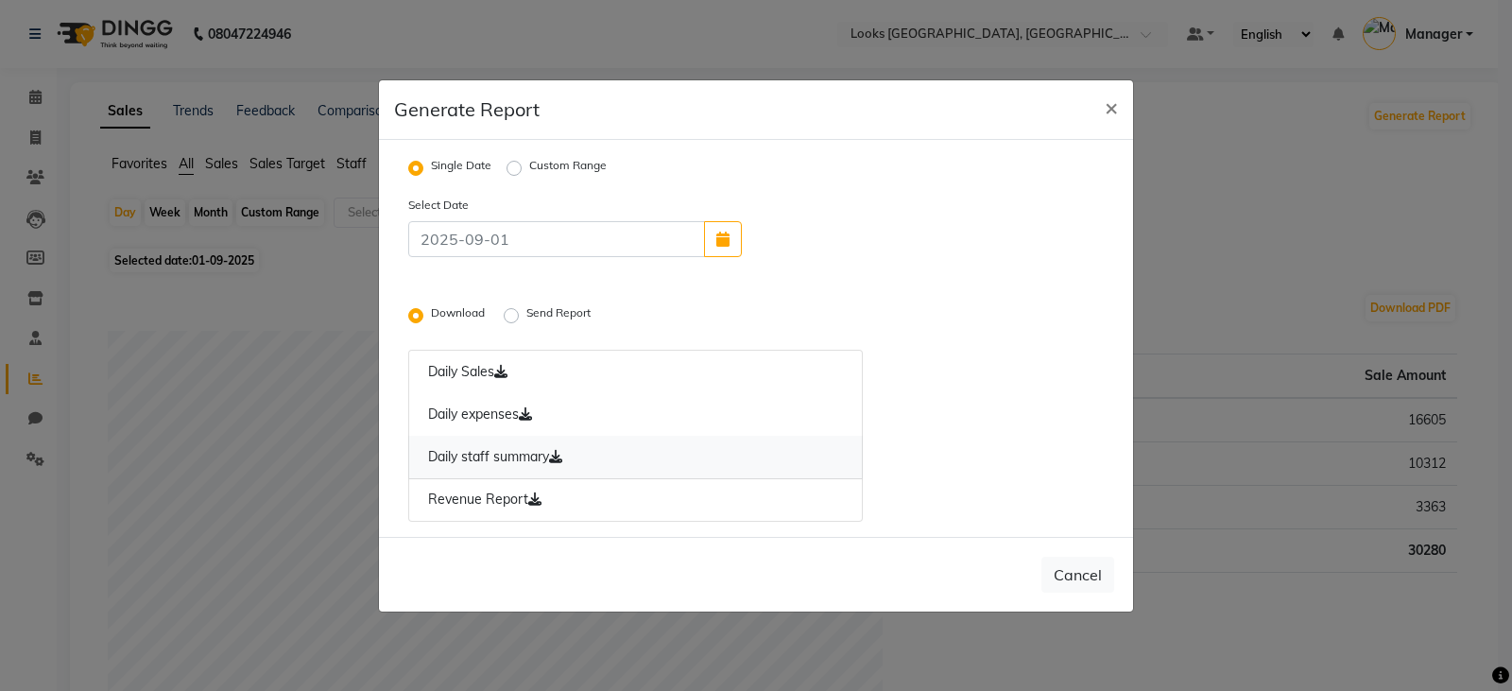
click at [495, 455] on link "Daily staff summary" at bounding box center [635, 457] width 455 height 43
click at [1101, 104] on button "×" at bounding box center [1111, 106] width 43 height 53
radio input "false"
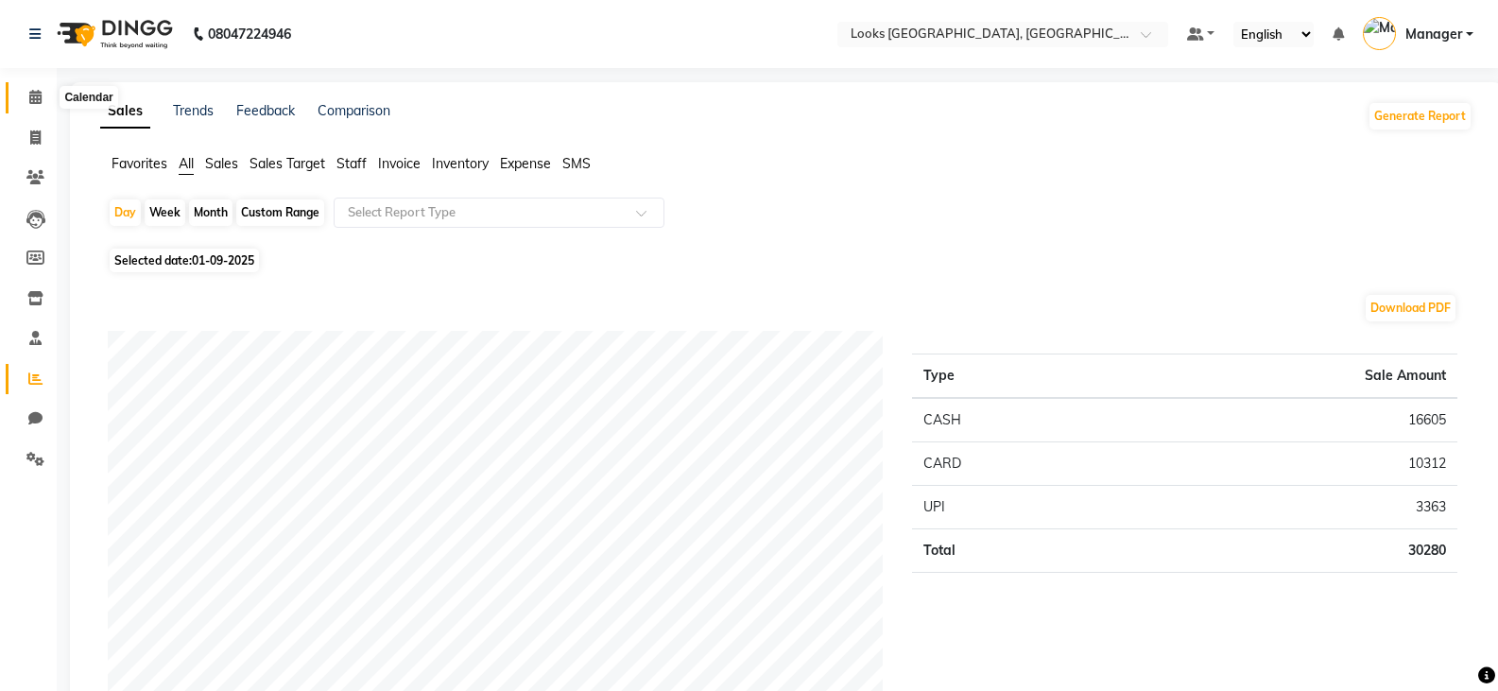
click at [32, 104] on span at bounding box center [35, 98] width 33 height 22
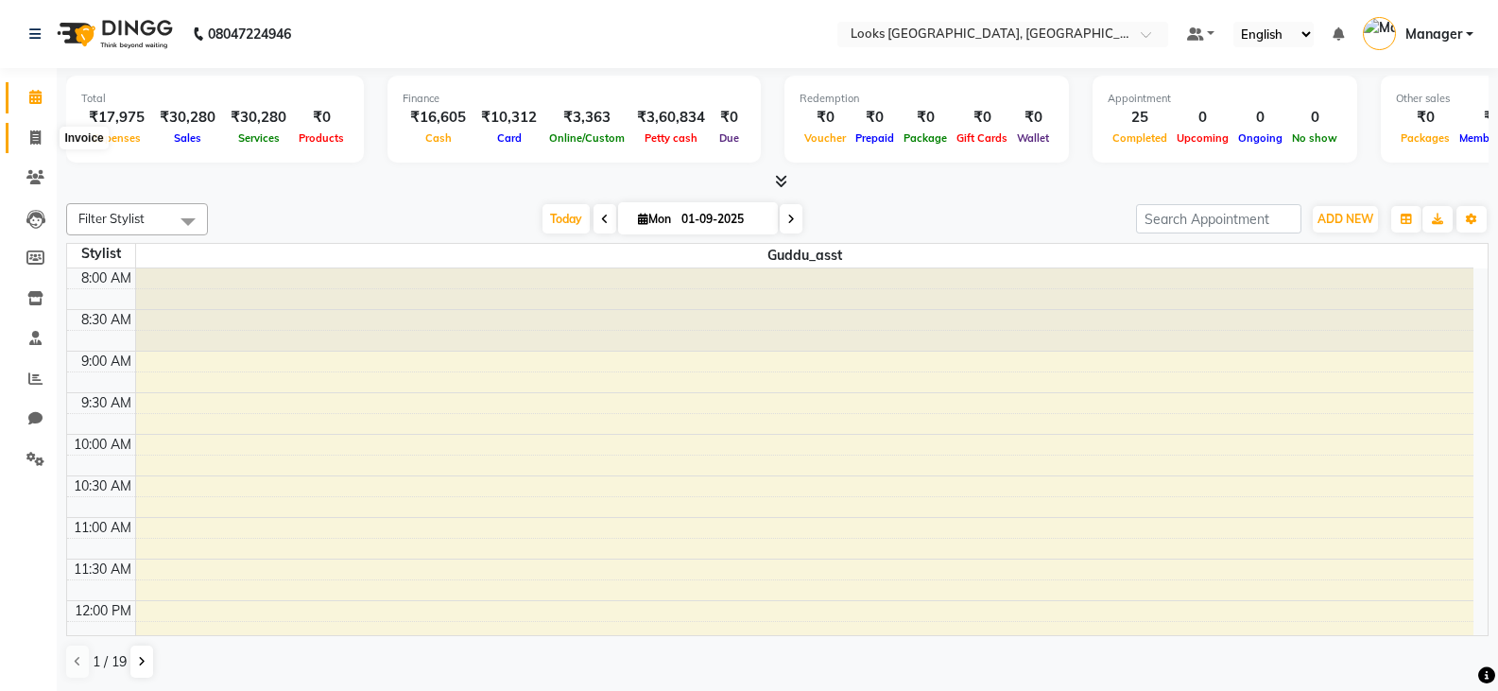
click at [27, 140] on span at bounding box center [35, 139] width 33 height 22
select select "service"
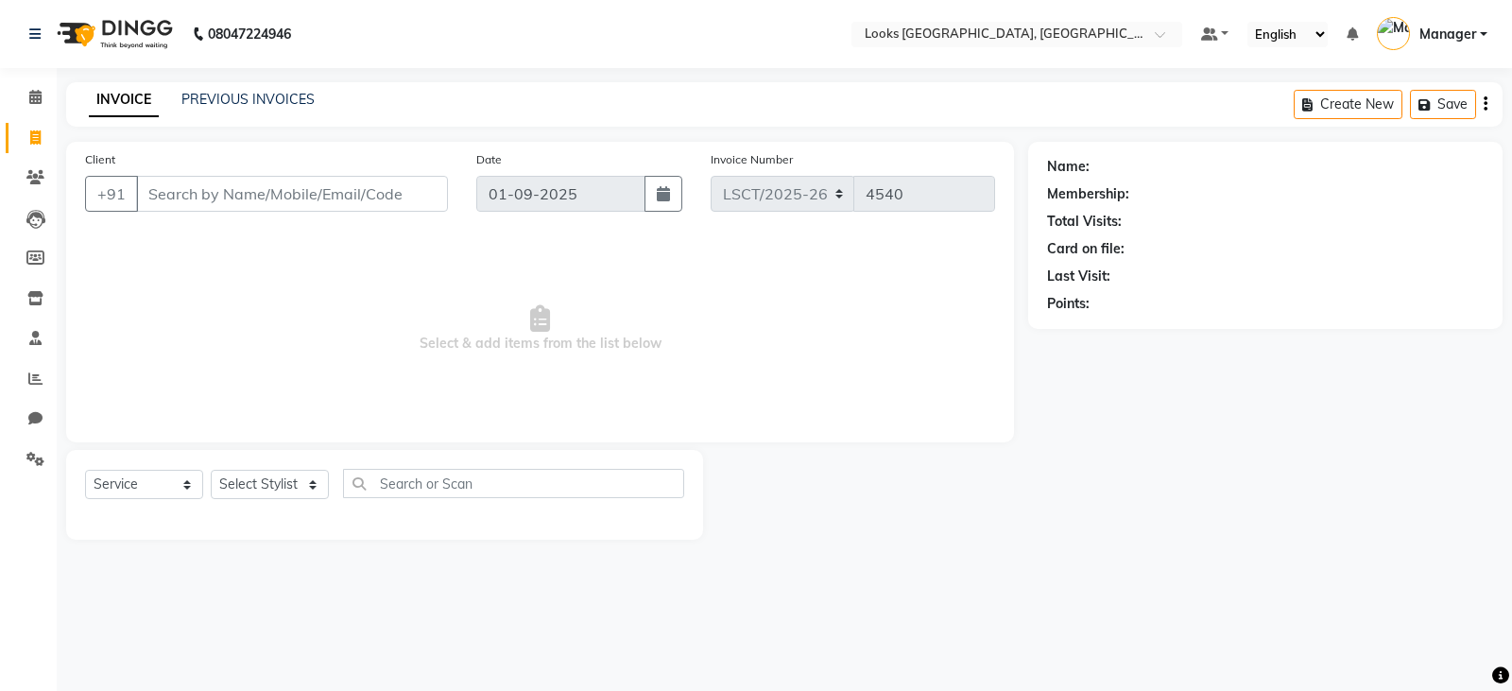
click at [230, 201] on input "Client" at bounding box center [292, 194] width 312 height 36
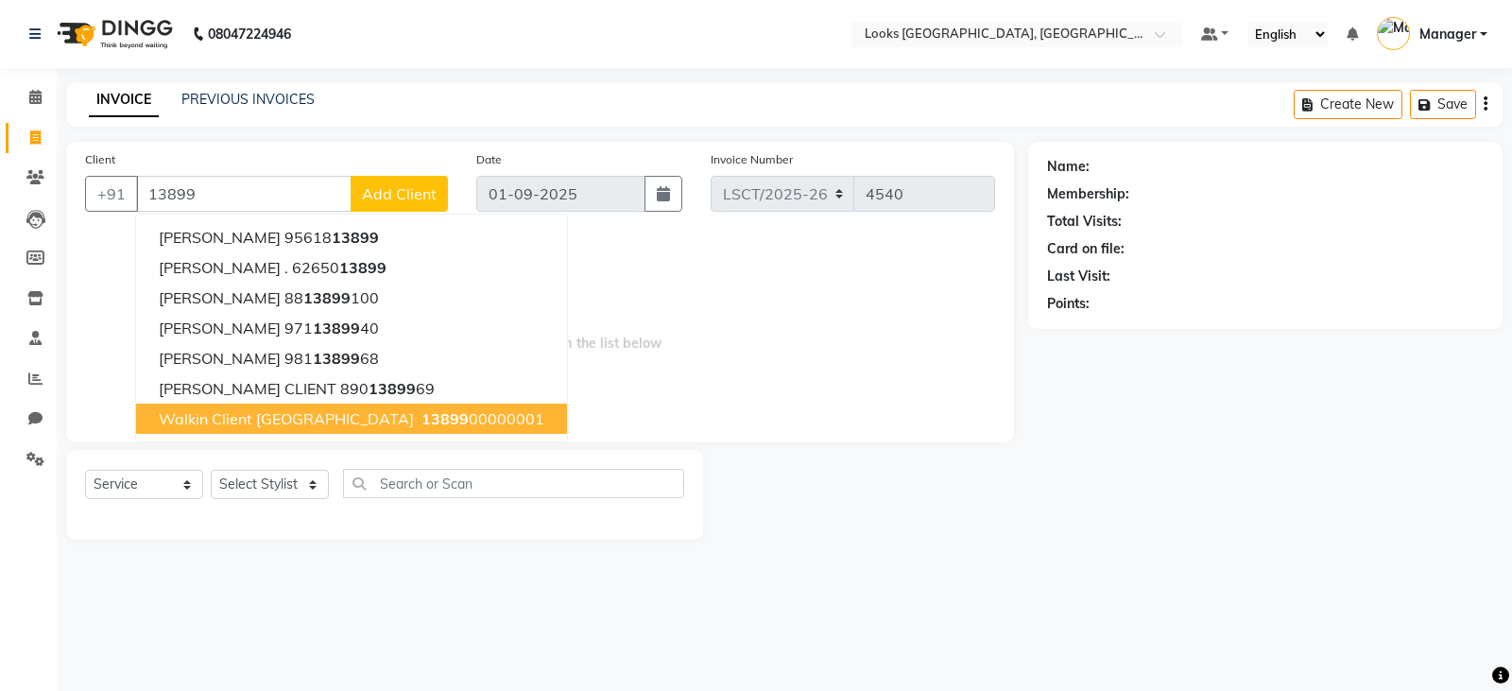
click at [318, 417] on span "Walkin Client Sangam Courtyard" at bounding box center [286, 418] width 255 height 19
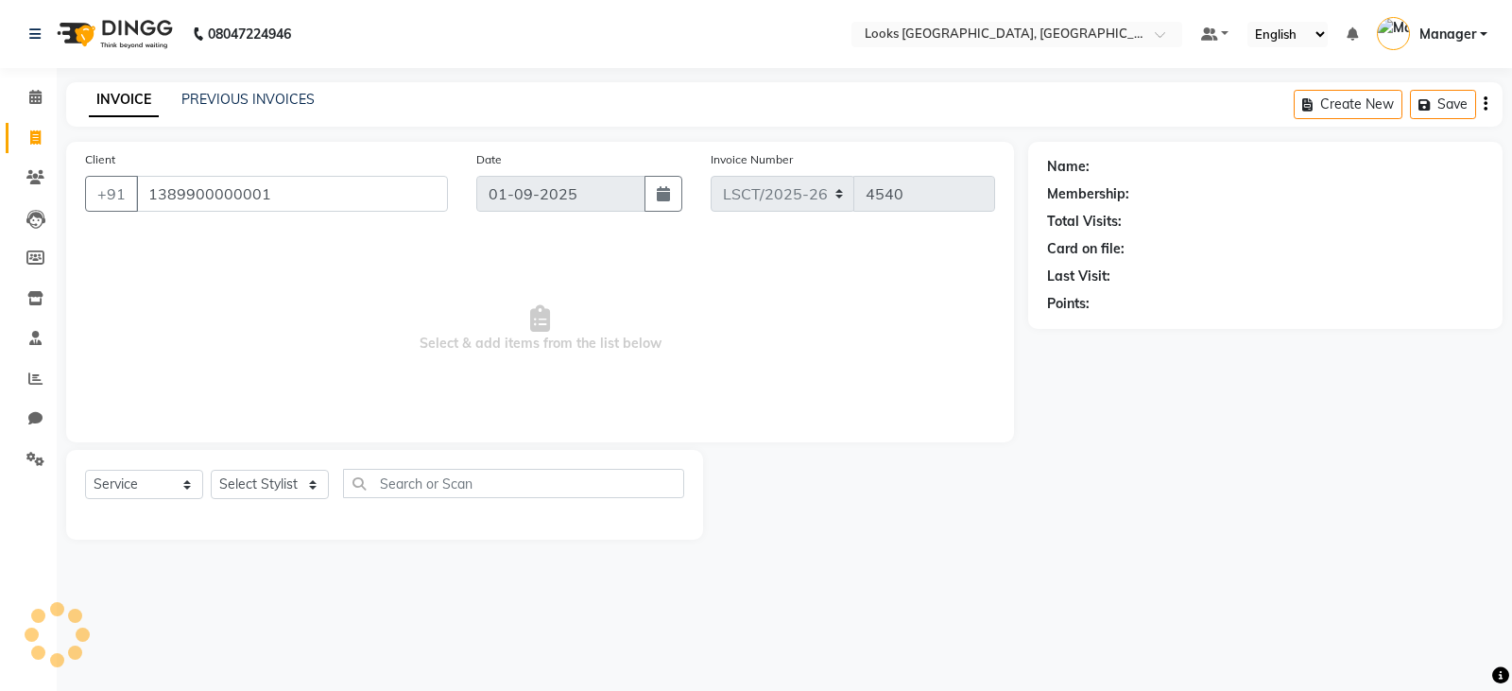
type input "1389900000001"
select select "1: Object"
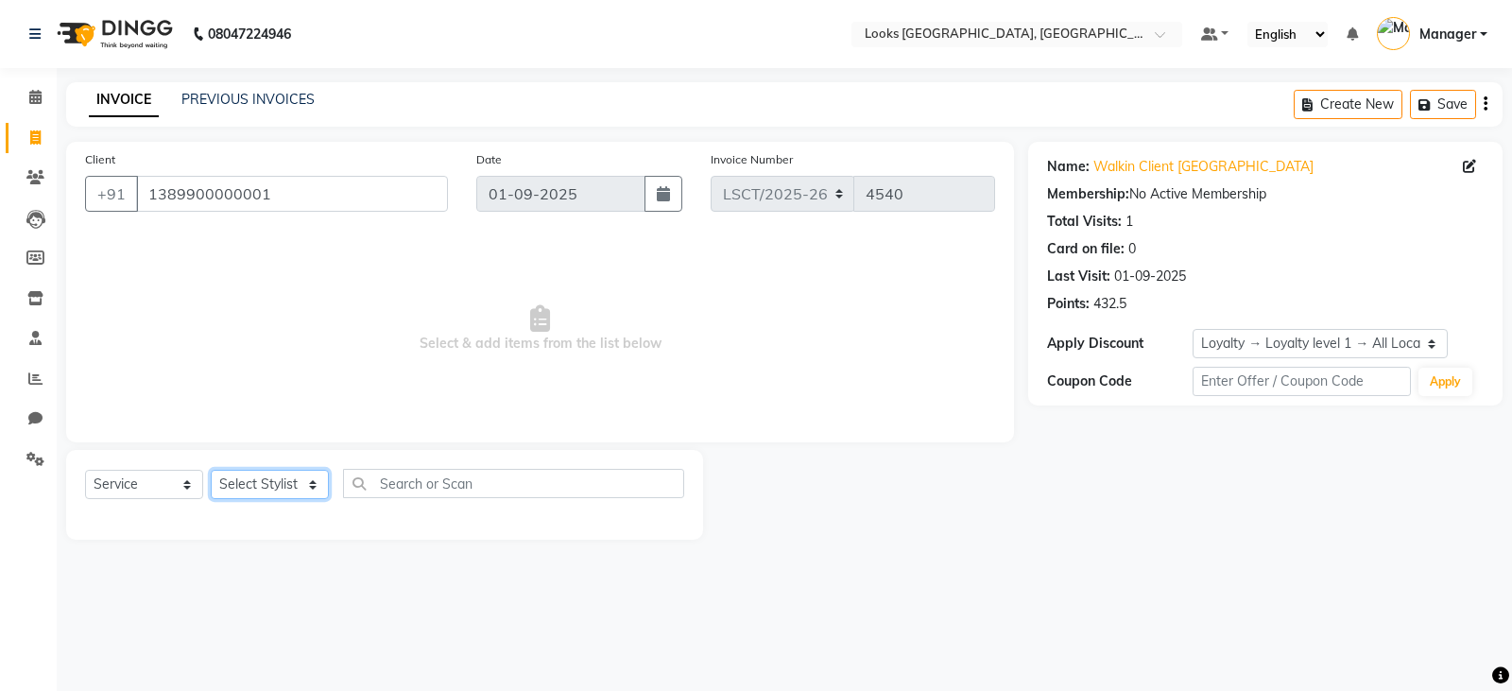
click at [272, 477] on select "Select Stylist Adil Ajay_pdct Bharat_pdct Counter Sales Ezaz guddu_asst Jisha K…" at bounding box center [270, 484] width 118 height 29
select select "90416"
click at [211, 470] on select "Select Stylist Adil Ajay_pdct Bharat_pdct Counter Sales Ezaz guddu_asst Jisha K…" at bounding box center [270, 484] width 118 height 29
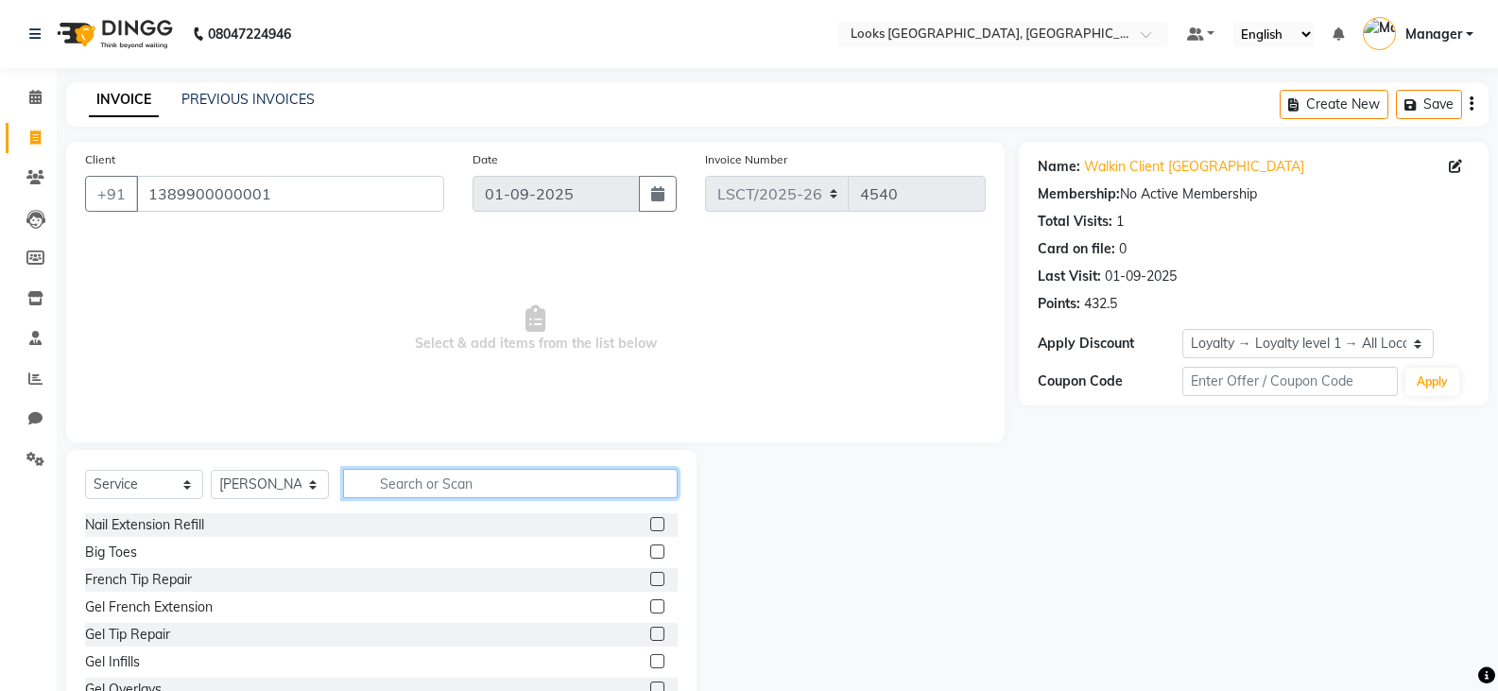
click at [422, 482] on input "text" at bounding box center [510, 483] width 335 height 29
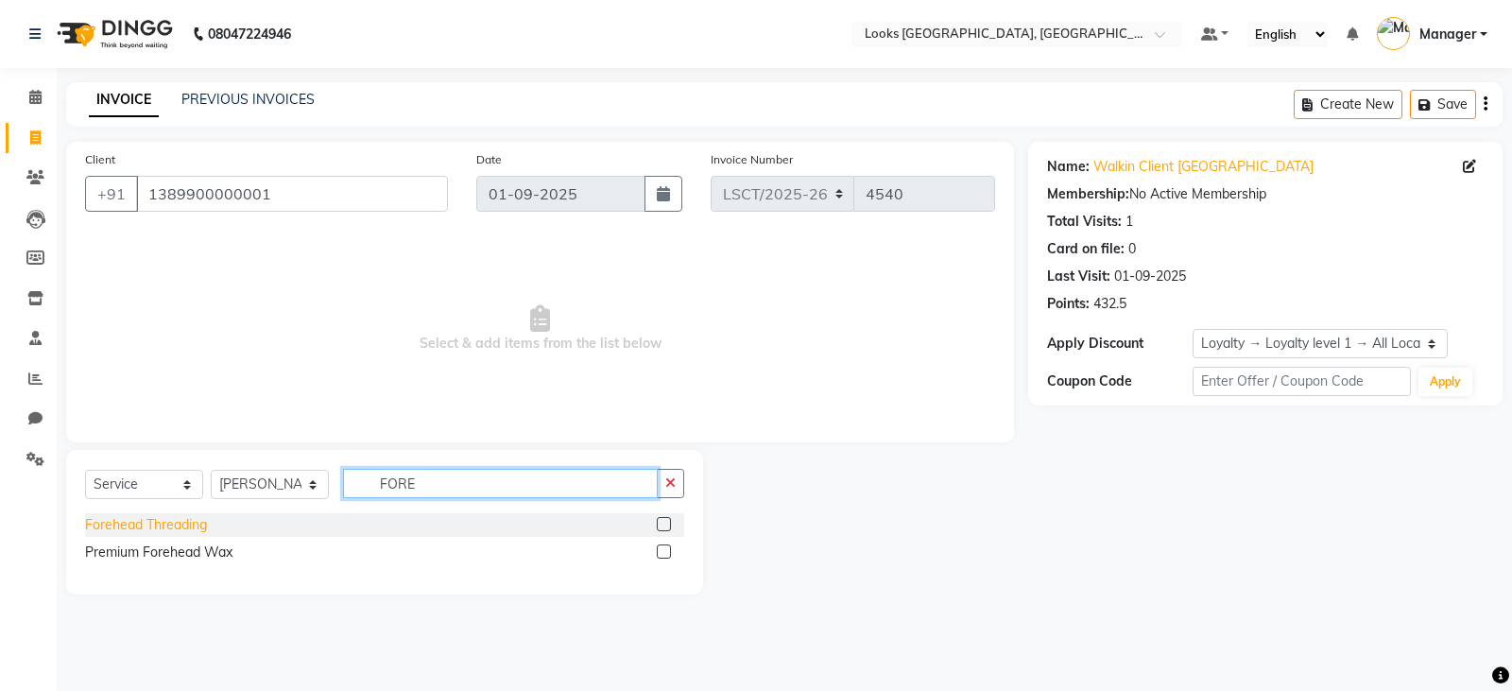
type input "FORE"
click at [163, 529] on div "Forehead Threading" at bounding box center [146, 525] width 122 height 20
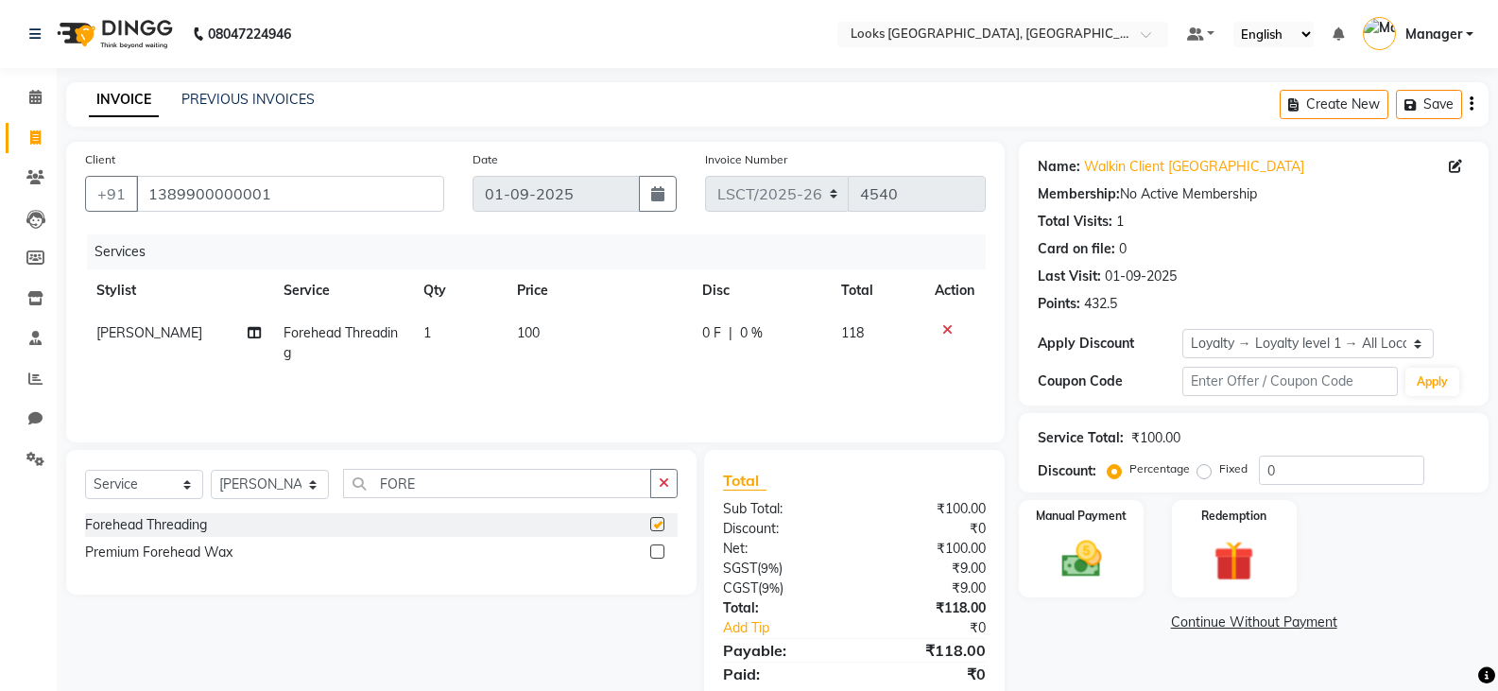
checkbox input "false"
click at [1087, 547] on img at bounding box center [1080, 559] width 67 height 48
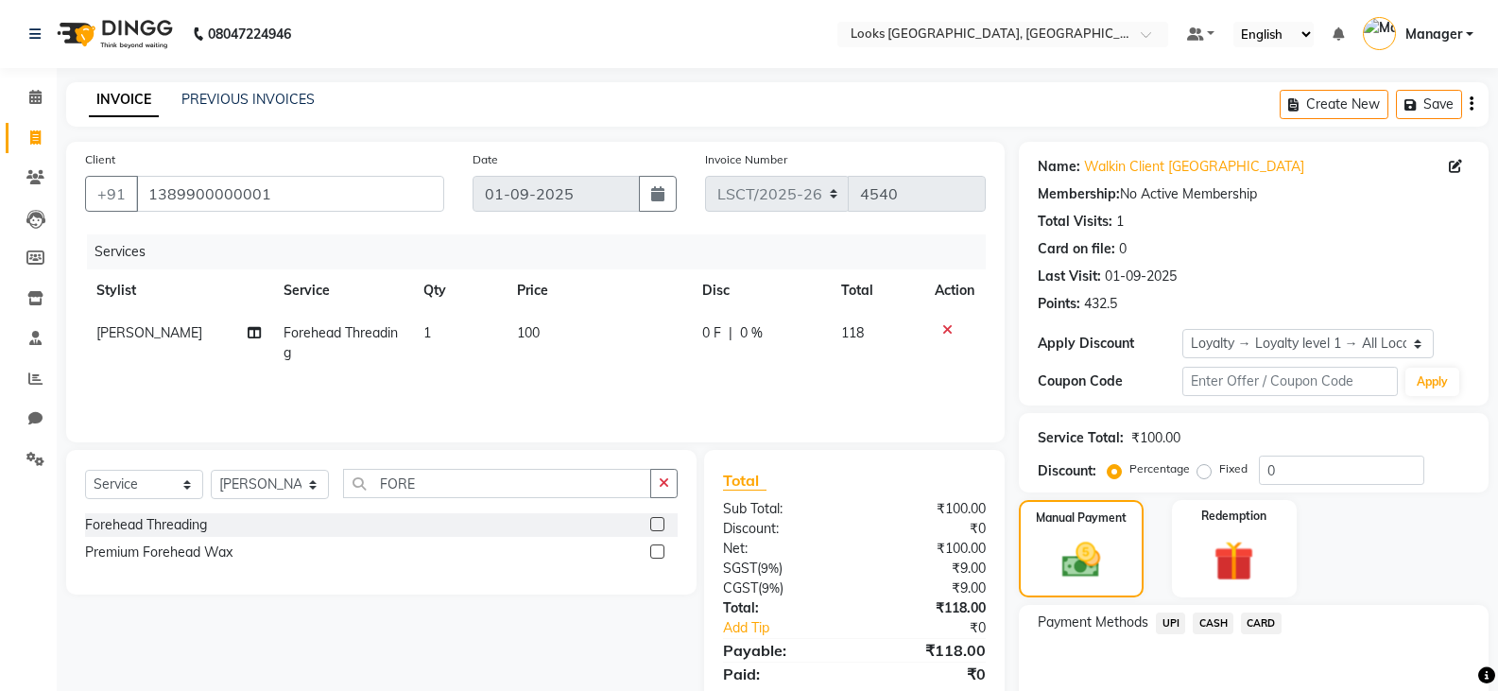
click at [1212, 630] on span "CASH" at bounding box center [1213, 623] width 41 height 22
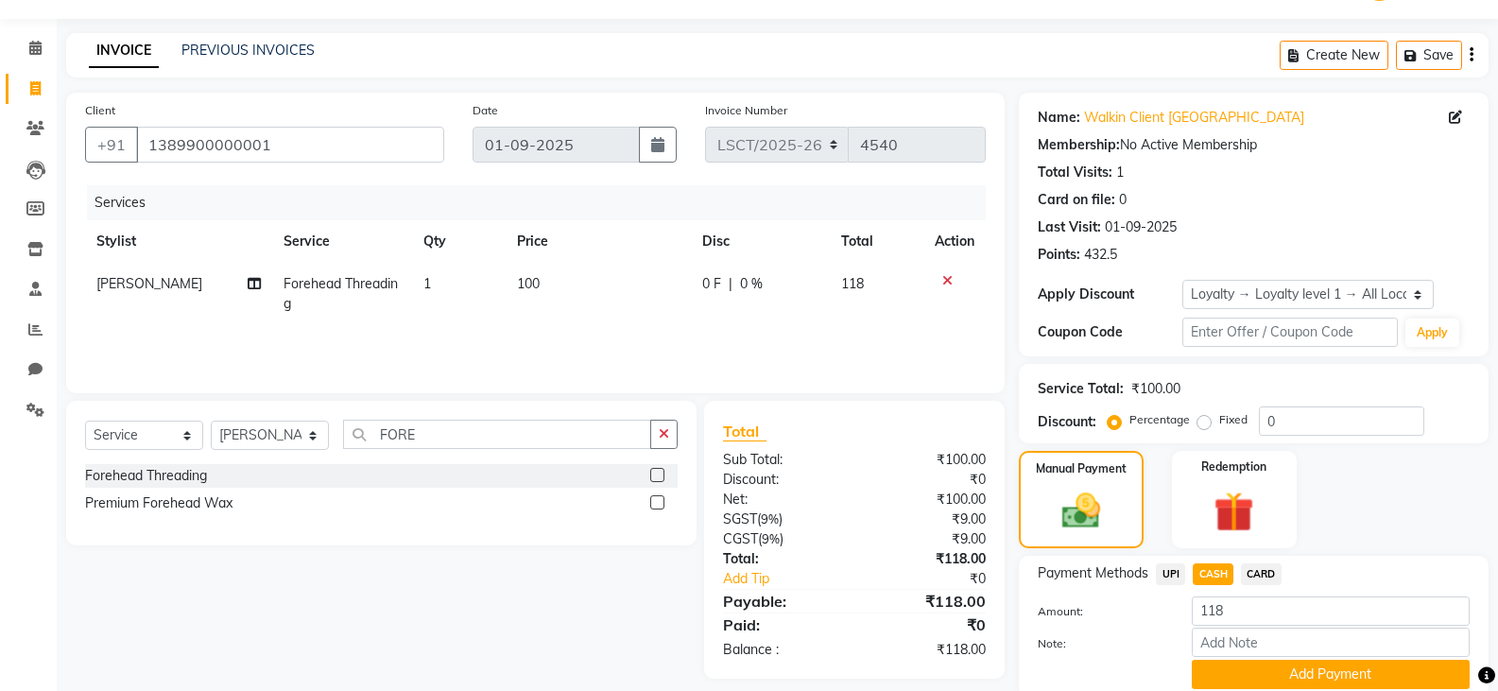
scroll to position [122, 0]
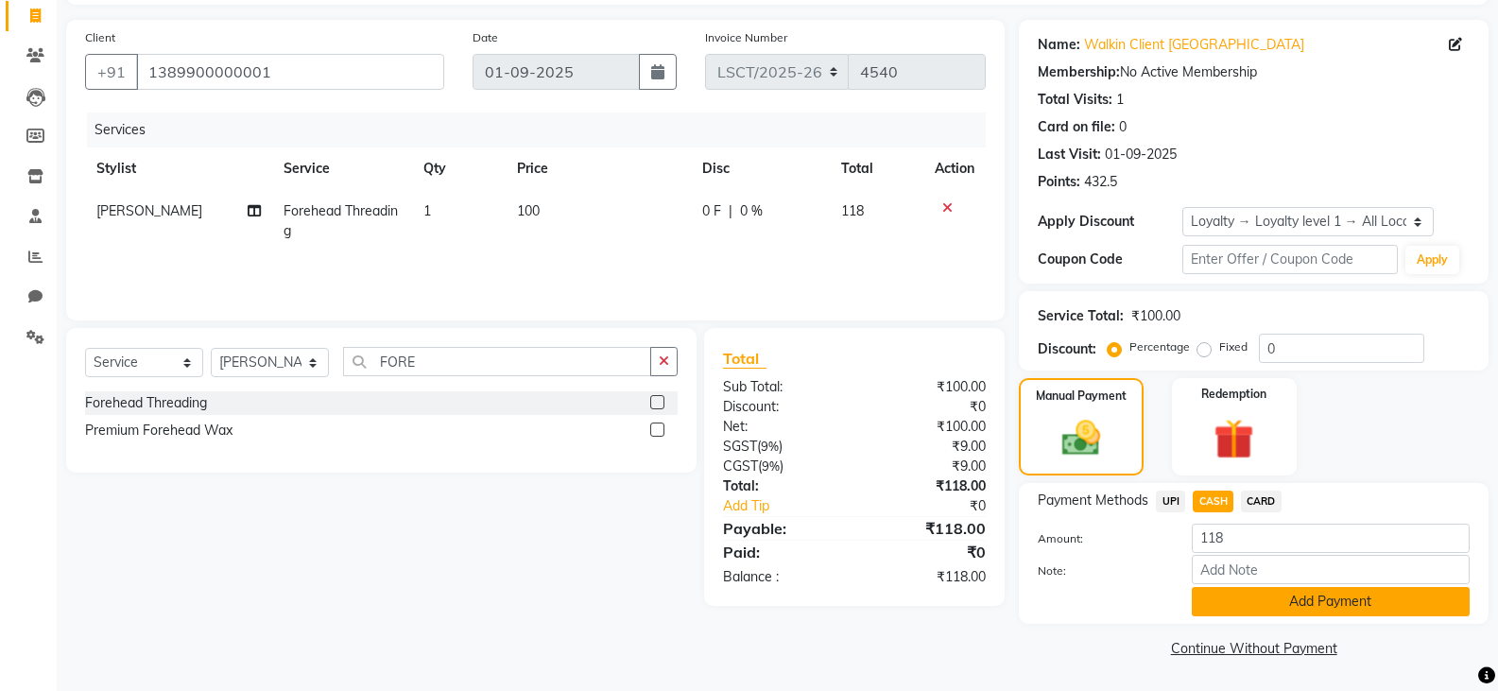
click at [1239, 605] on button "Add Payment" at bounding box center [1331, 601] width 278 height 29
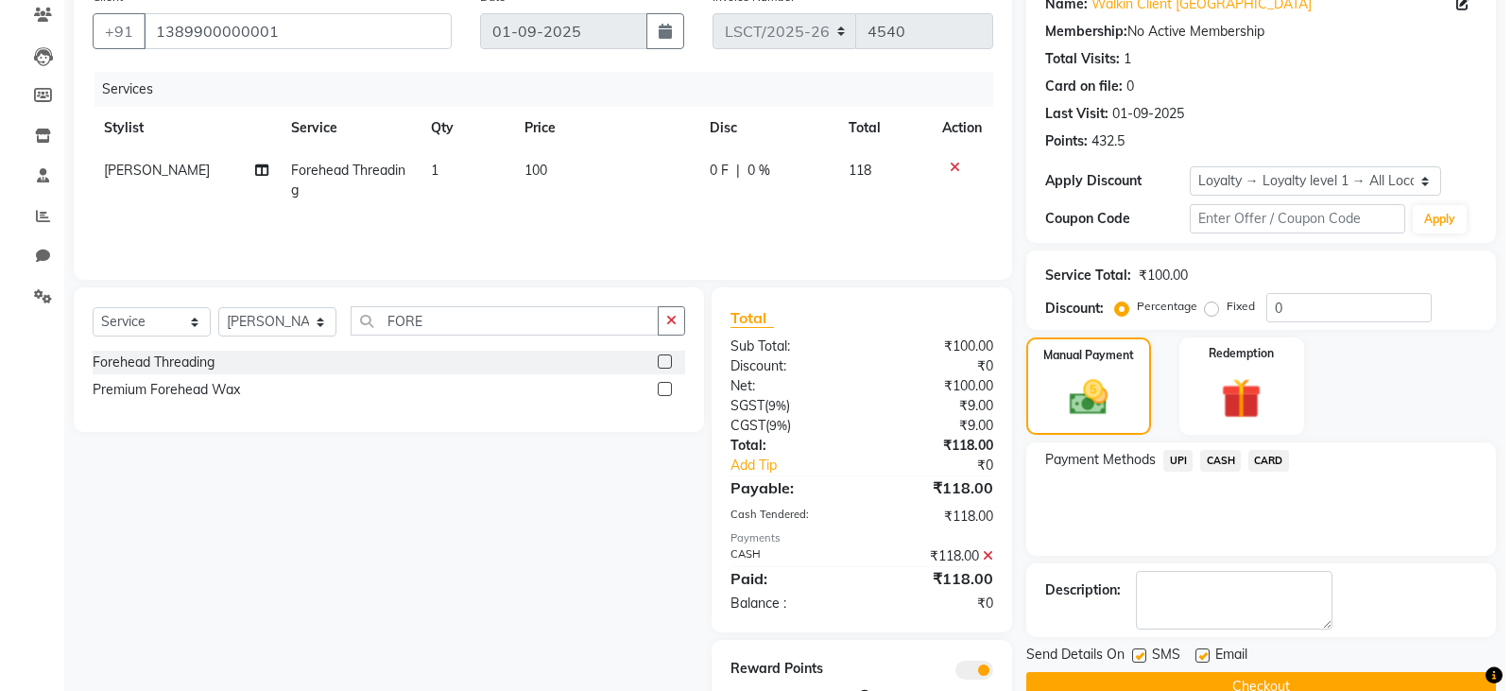
scroll to position [226, 0]
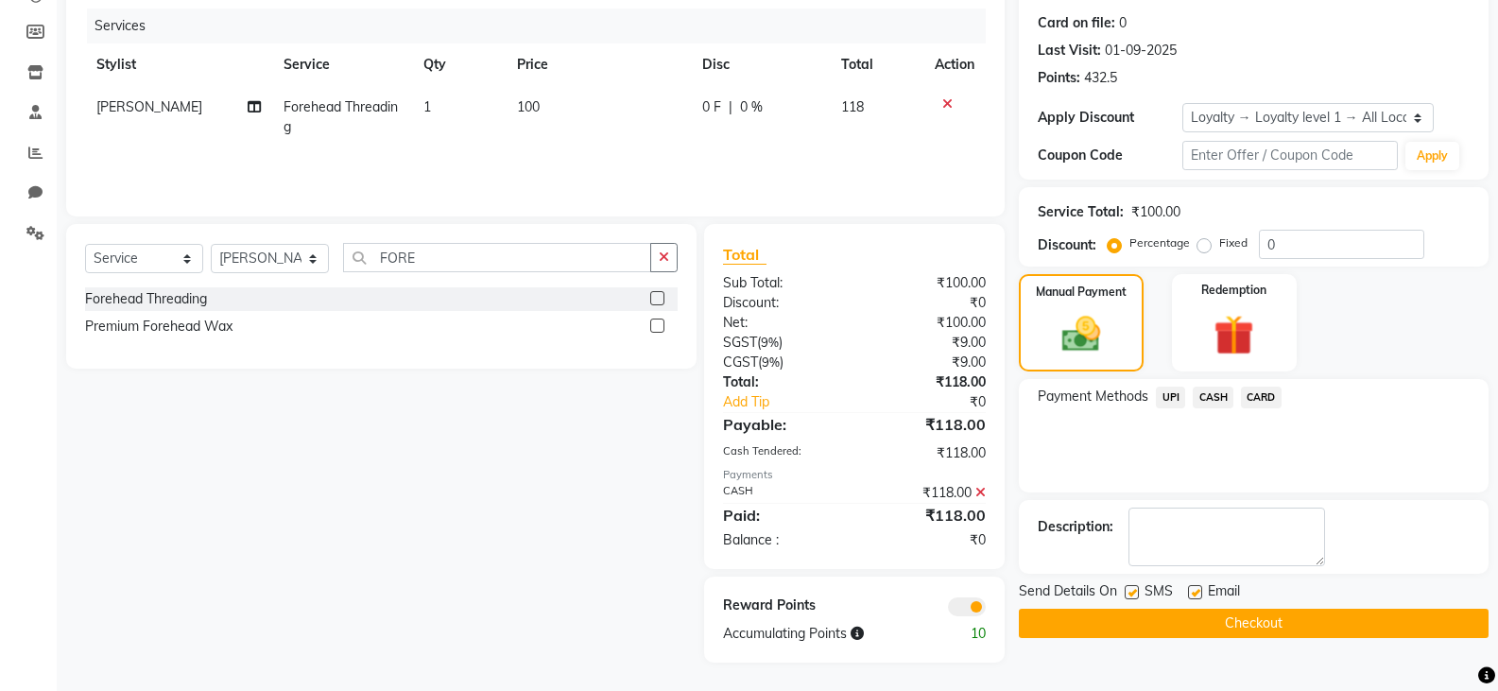
click at [967, 611] on span at bounding box center [967, 606] width 38 height 19
click at [986, 610] on input "checkbox" at bounding box center [986, 610] width 0 height 0
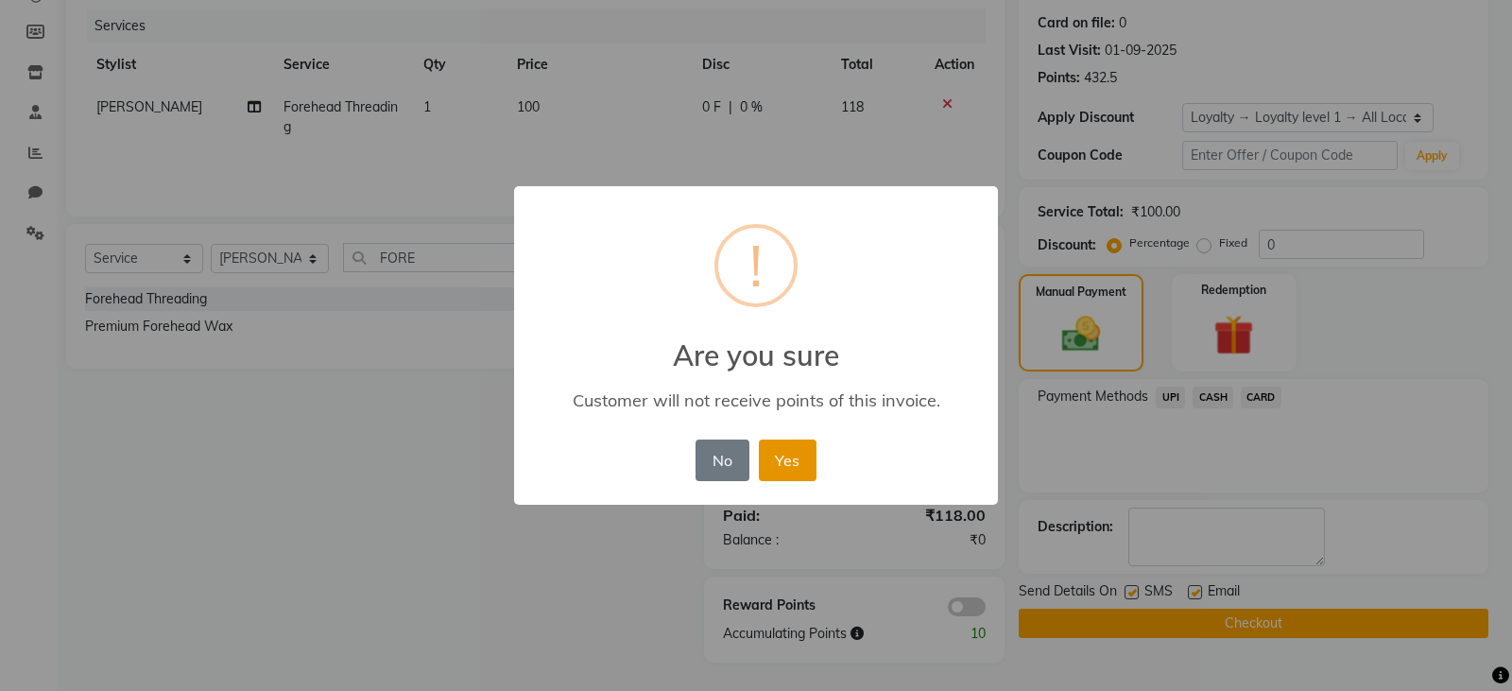
click at [774, 458] on button "Yes" at bounding box center [788, 460] width 58 height 42
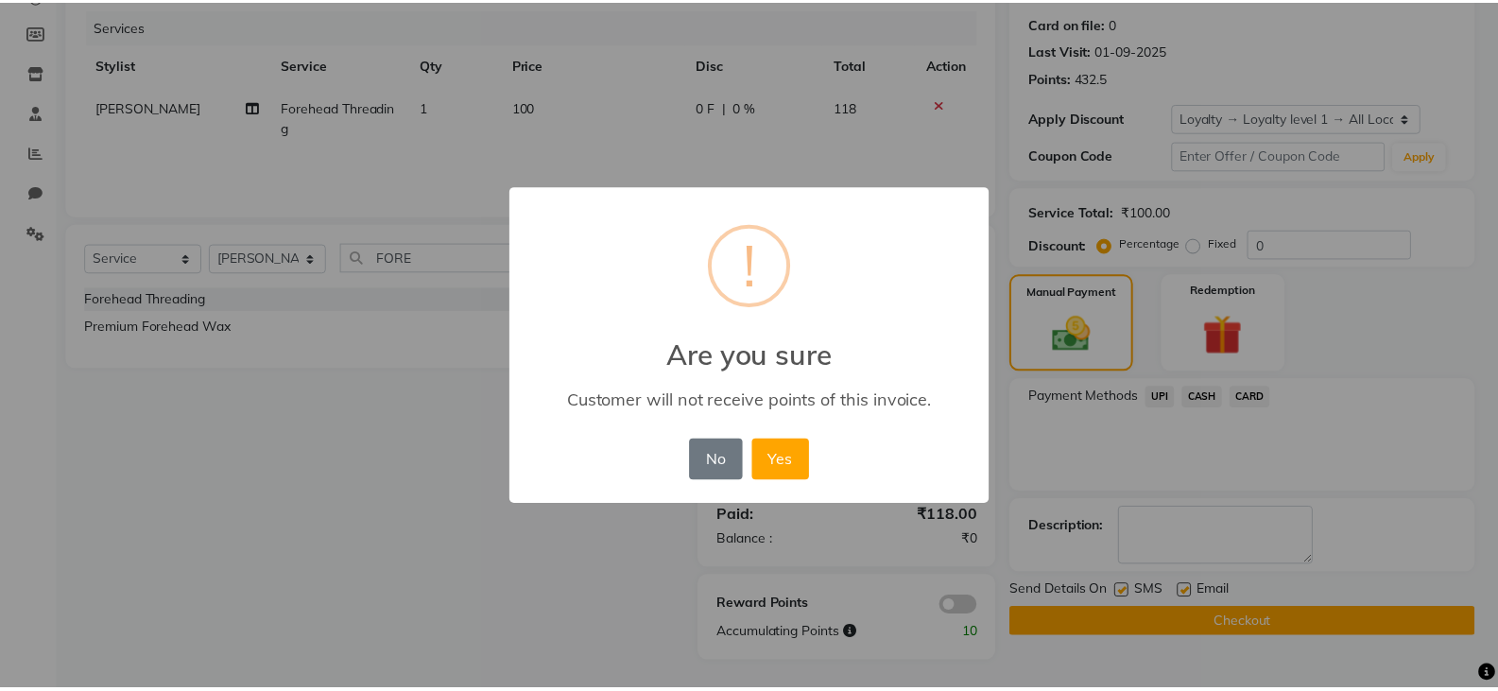
scroll to position [201, 0]
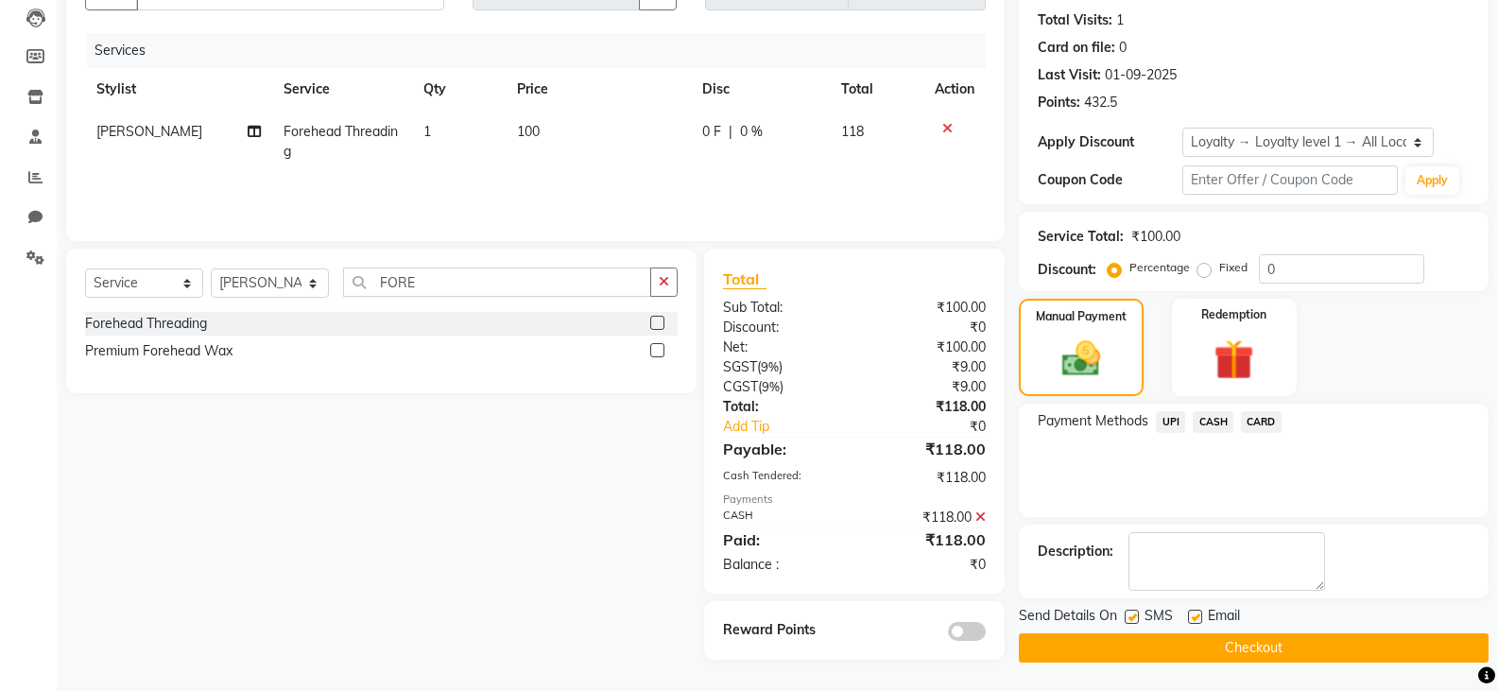
click at [1129, 611] on label at bounding box center [1132, 617] width 14 height 14
click at [1129, 611] on input "checkbox" at bounding box center [1131, 617] width 12 height 12
checkbox input "false"
click at [1194, 613] on label at bounding box center [1195, 617] width 14 height 14
click at [1194, 613] on input "checkbox" at bounding box center [1194, 617] width 12 height 12
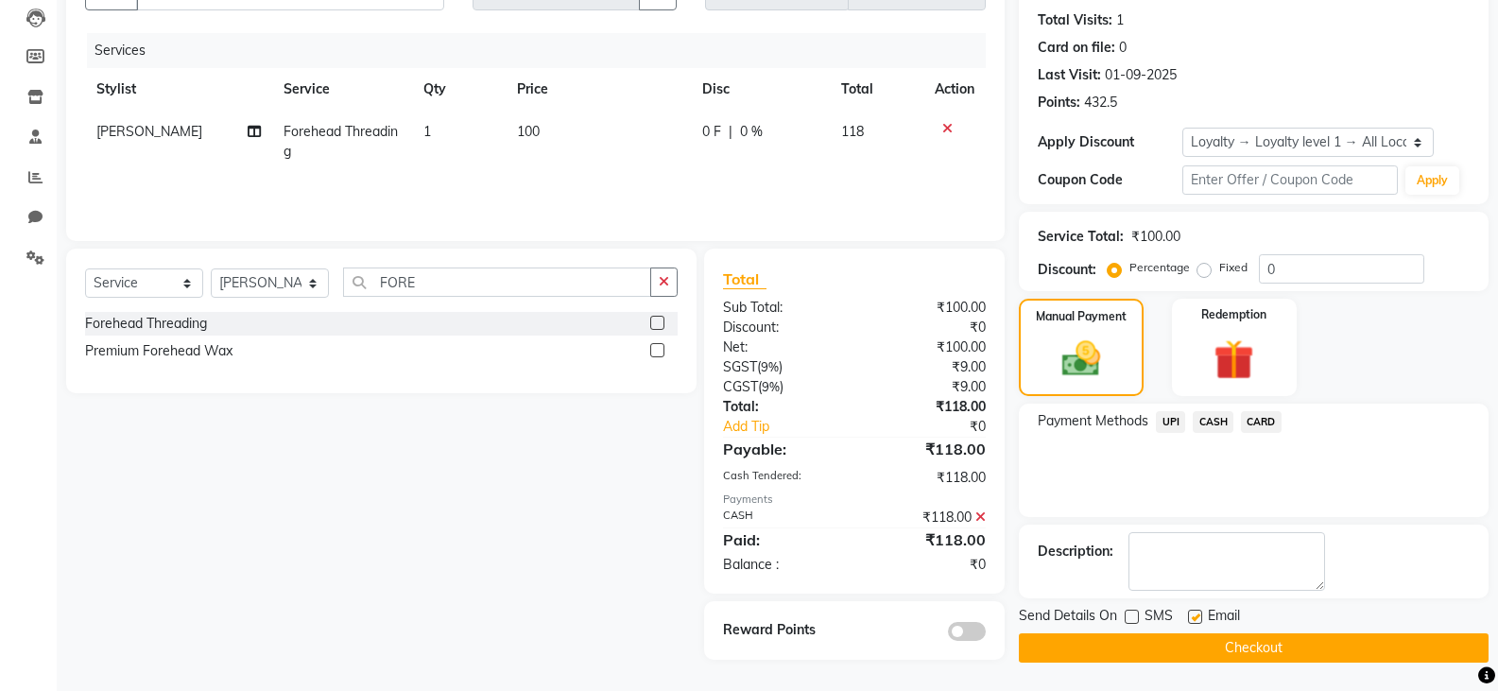
checkbox input "false"
click at [1197, 641] on button "Checkout" at bounding box center [1254, 647] width 470 height 29
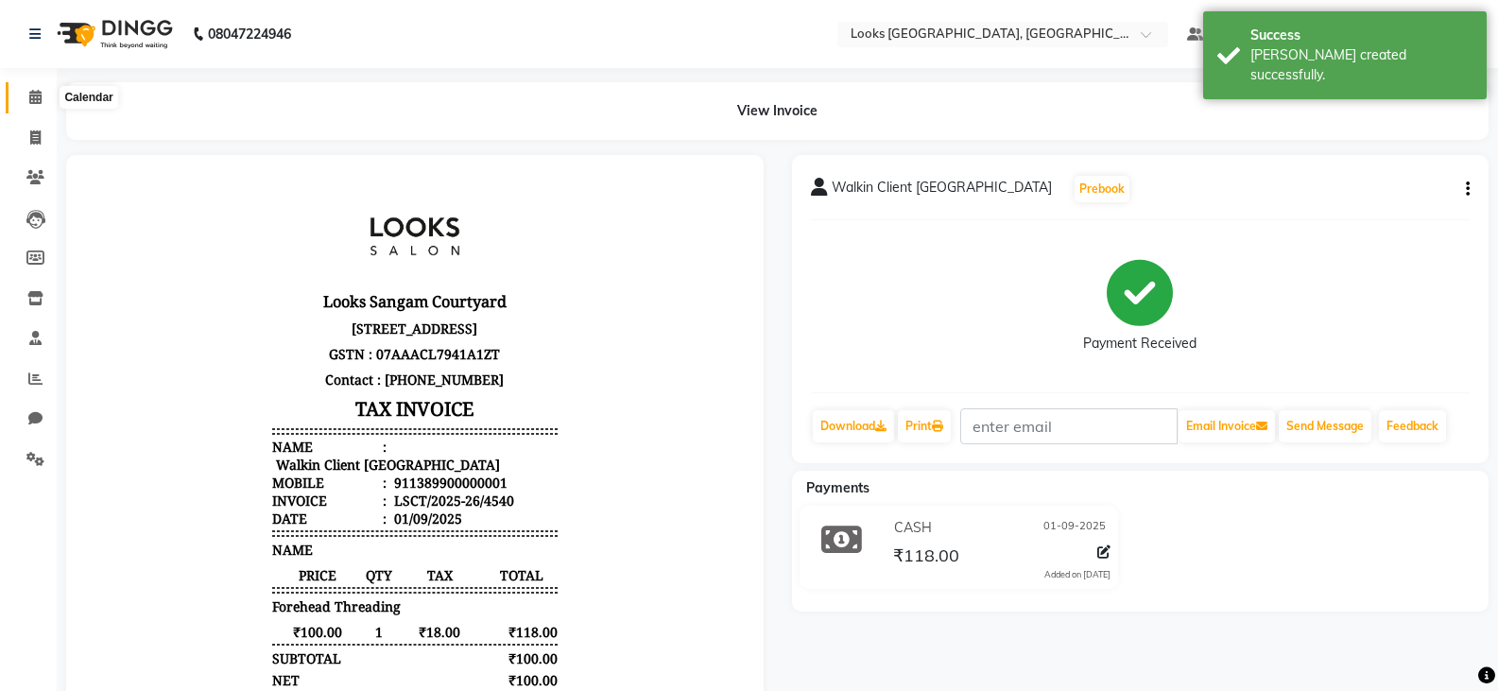
click at [29, 102] on icon at bounding box center [35, 97] width 12 height 14
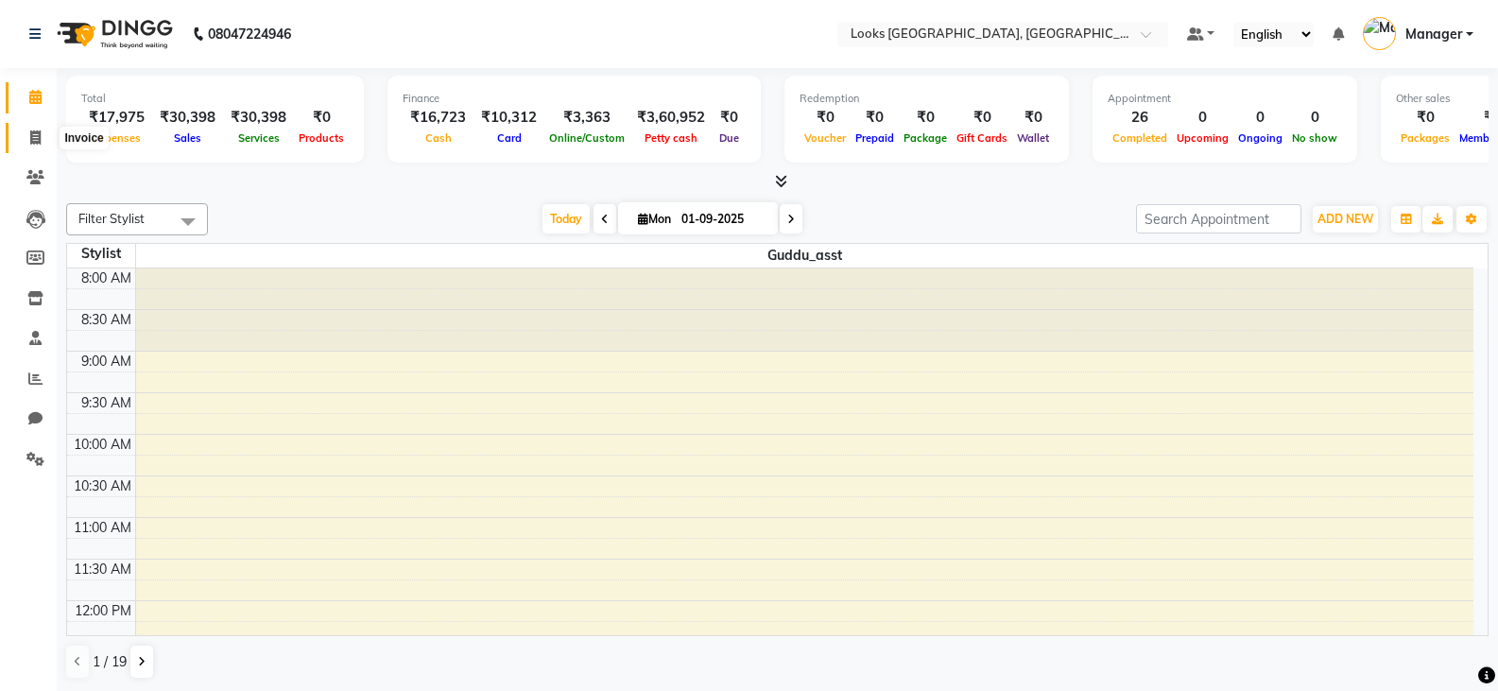
click at [26, 137] on span at bounding box center [35, 139] width 33 height 22
select select "service"
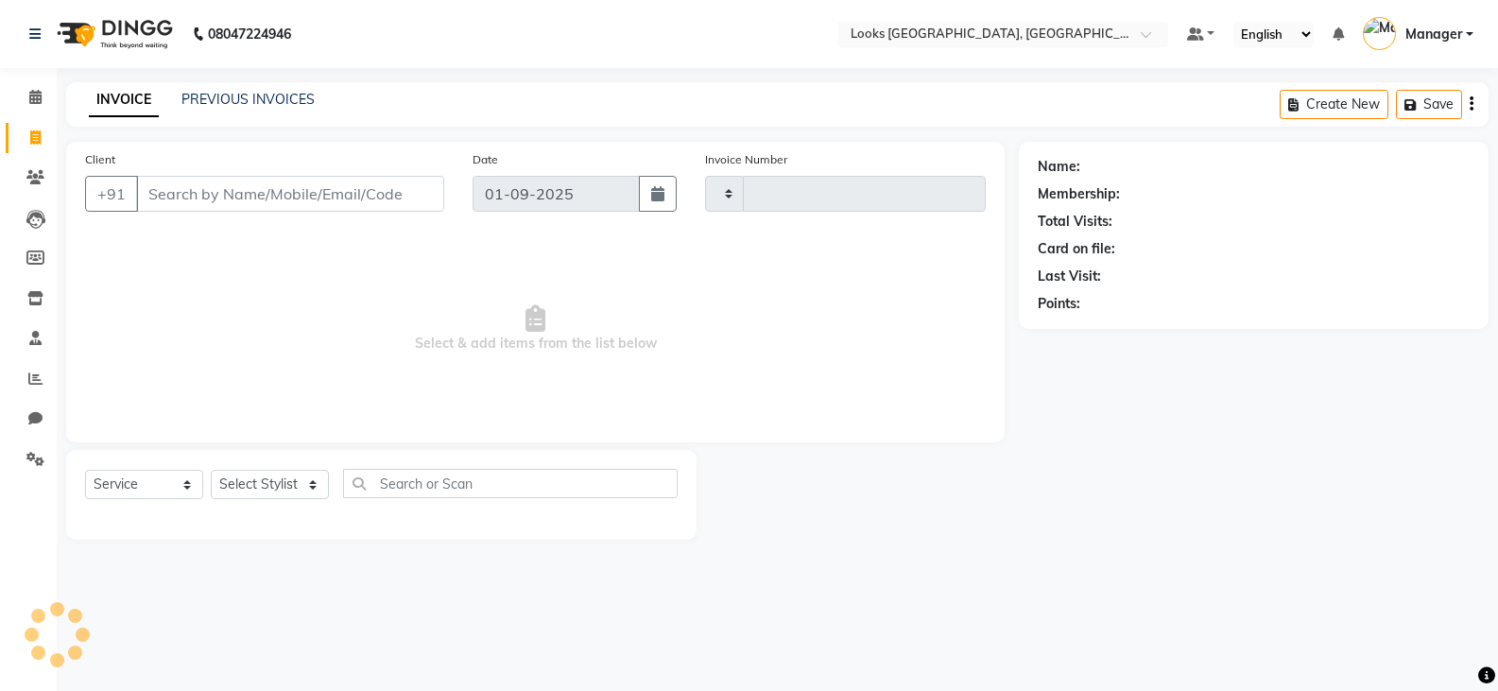
type input "4541"
select select "8942"
click at [237, 198] on input "Client" at bounding box center [292, 194] width 312 height 36
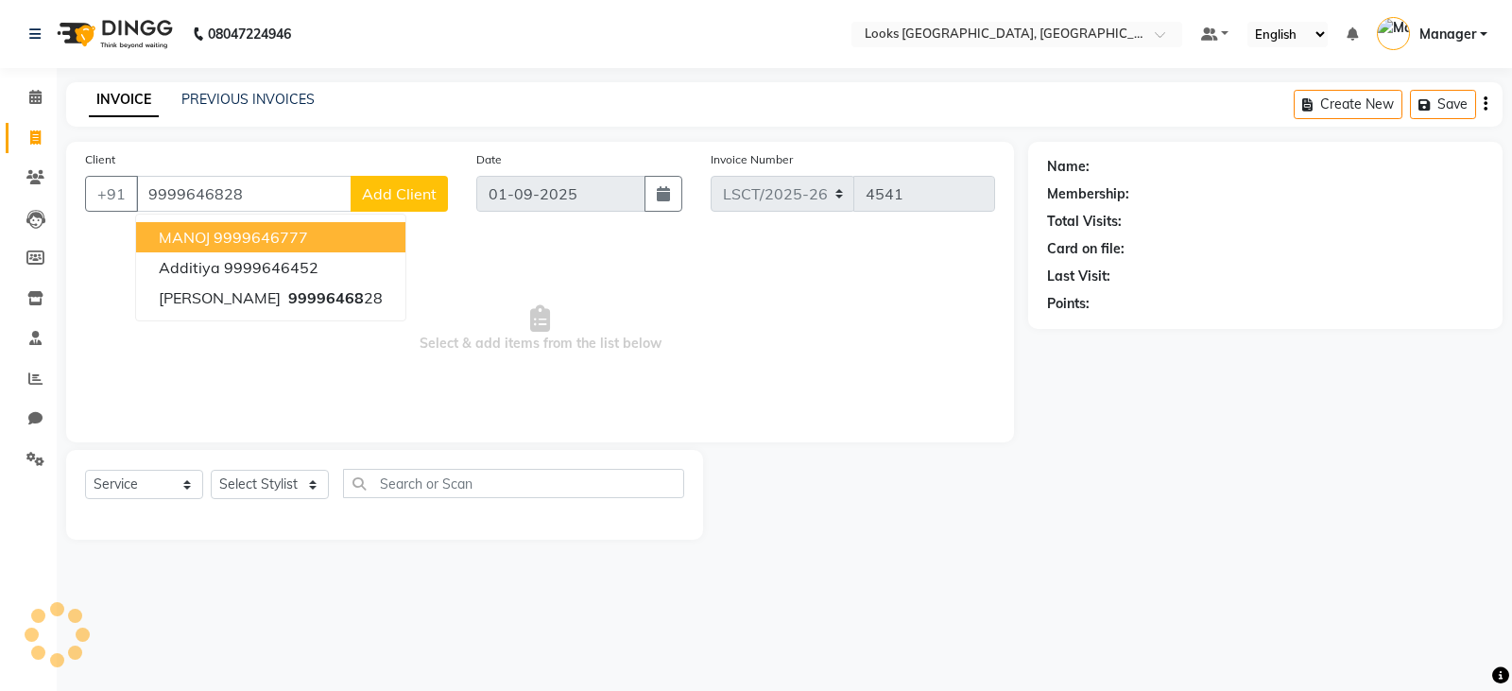
type input "9999646828"
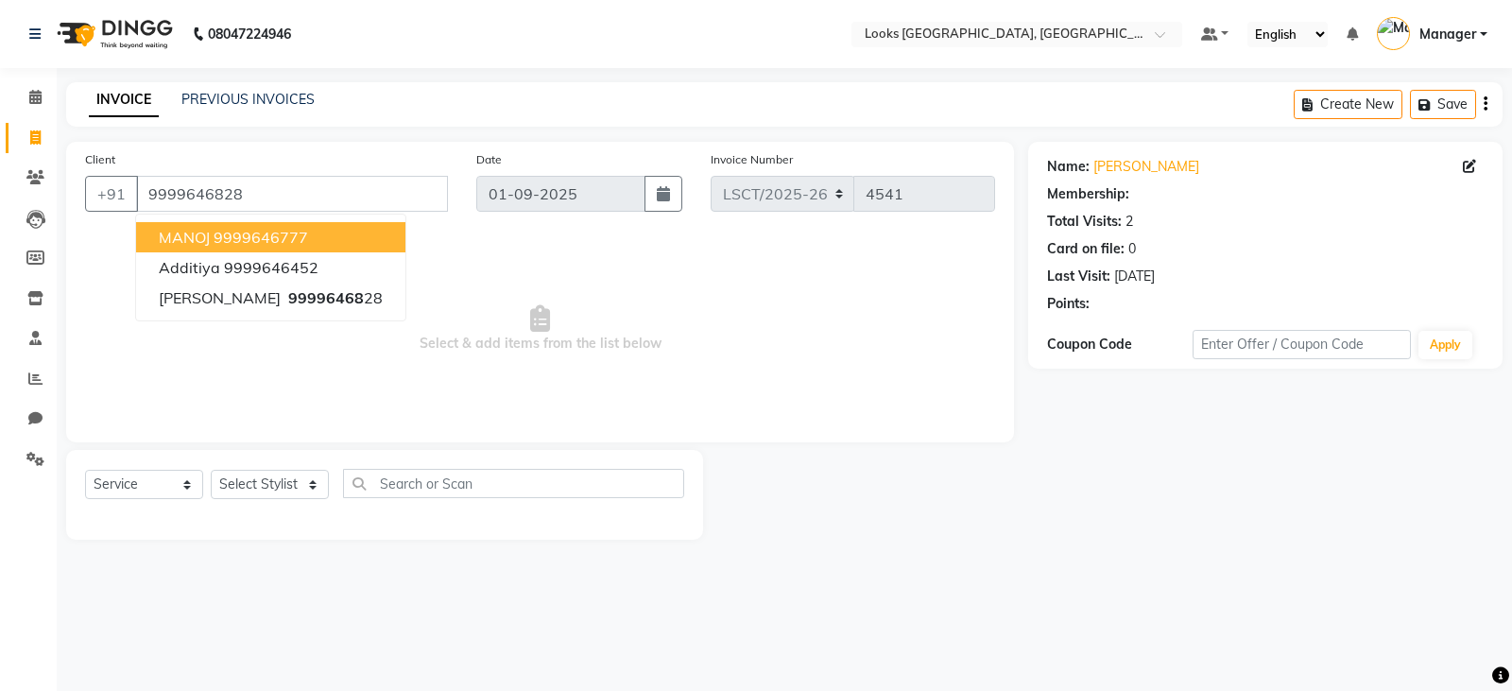
select select "1: Object"
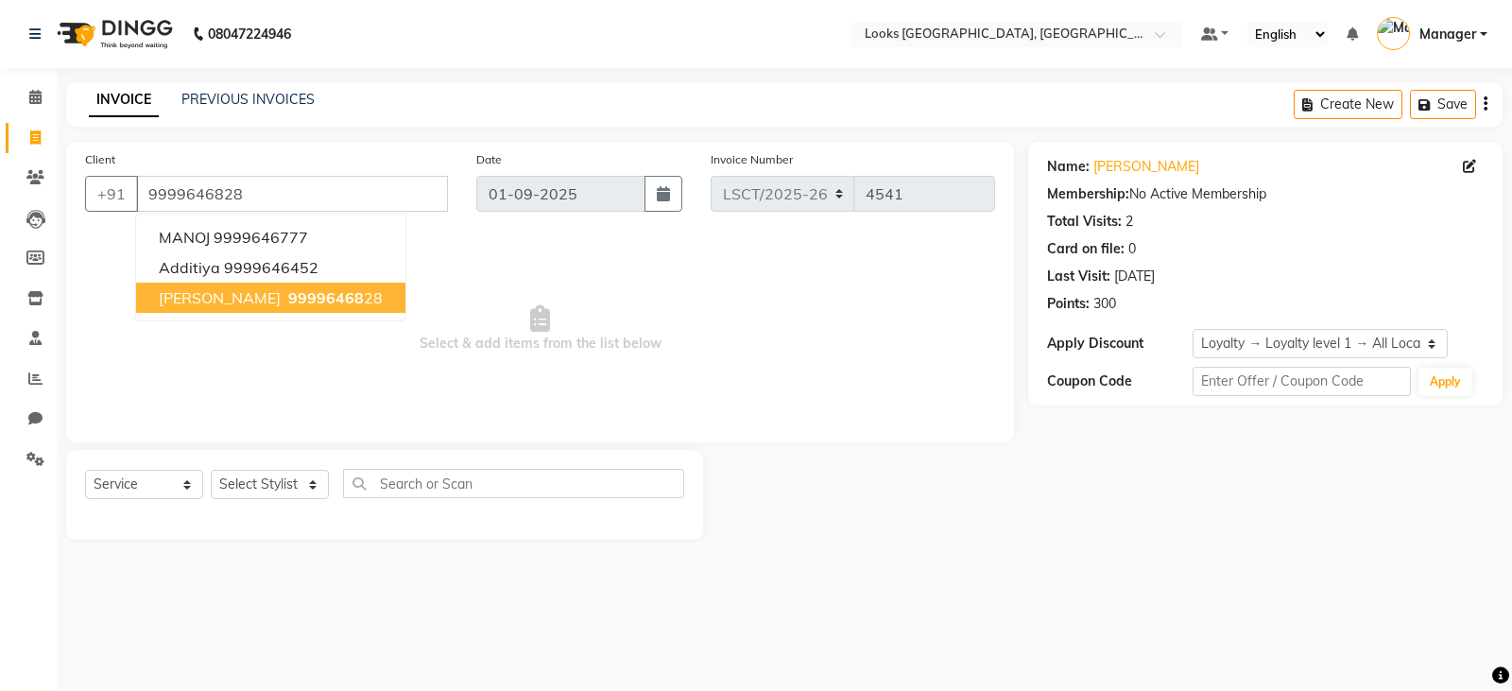
click at [625, 318] on span "Select & add items from the list below" at bounding box center [540, 328] width 910 height 189
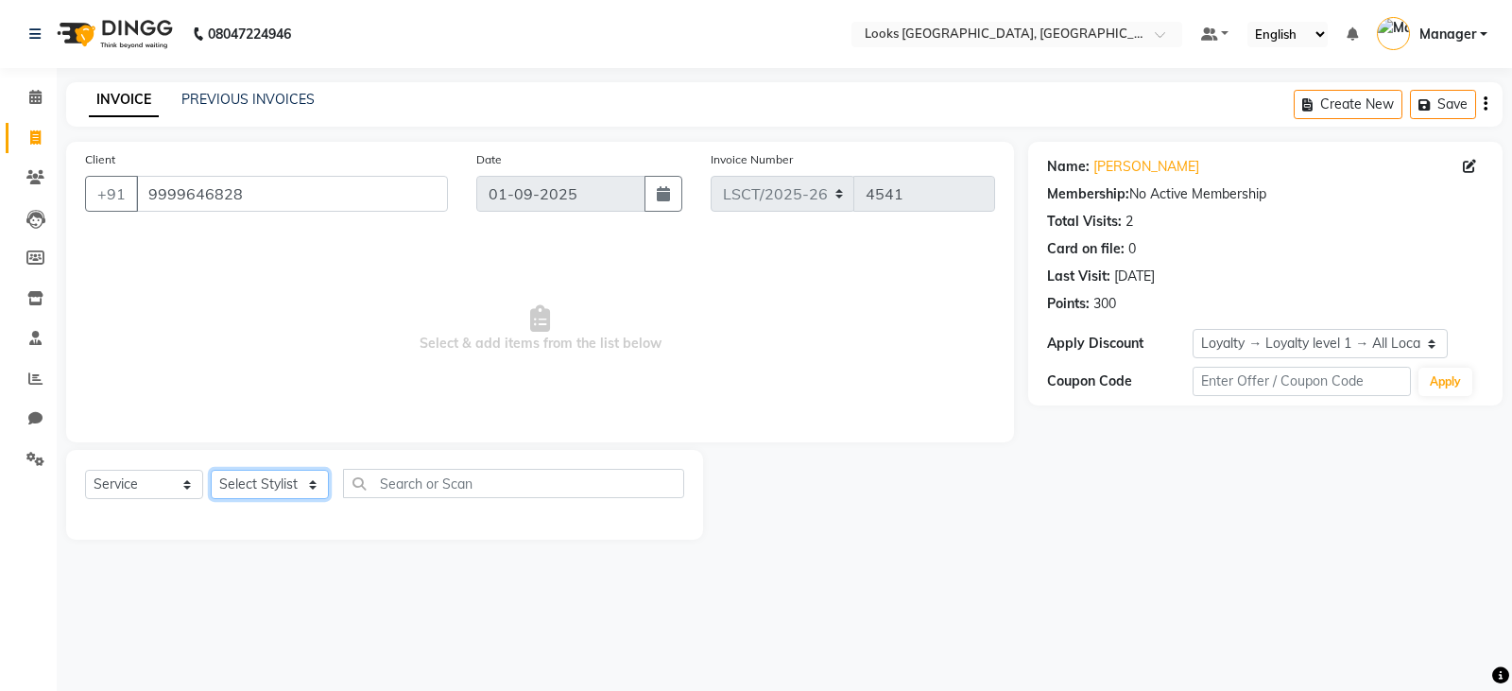
click at [244, 480] on select "Select Stylist Adil Ajay_pdct Bharat_pdct Counter Sales Ezaz guddu_asst Jisha K…" at bounding box center [270, 484] width 118 height 29
select select "90413"
click at [211, 470] on select "Select Stylist Adil Ajay_pdct Bharat_pdct Counter Sales Ezaz guddu_asst Jisha K…" at bounding box center [270, 484] width 118 height 29
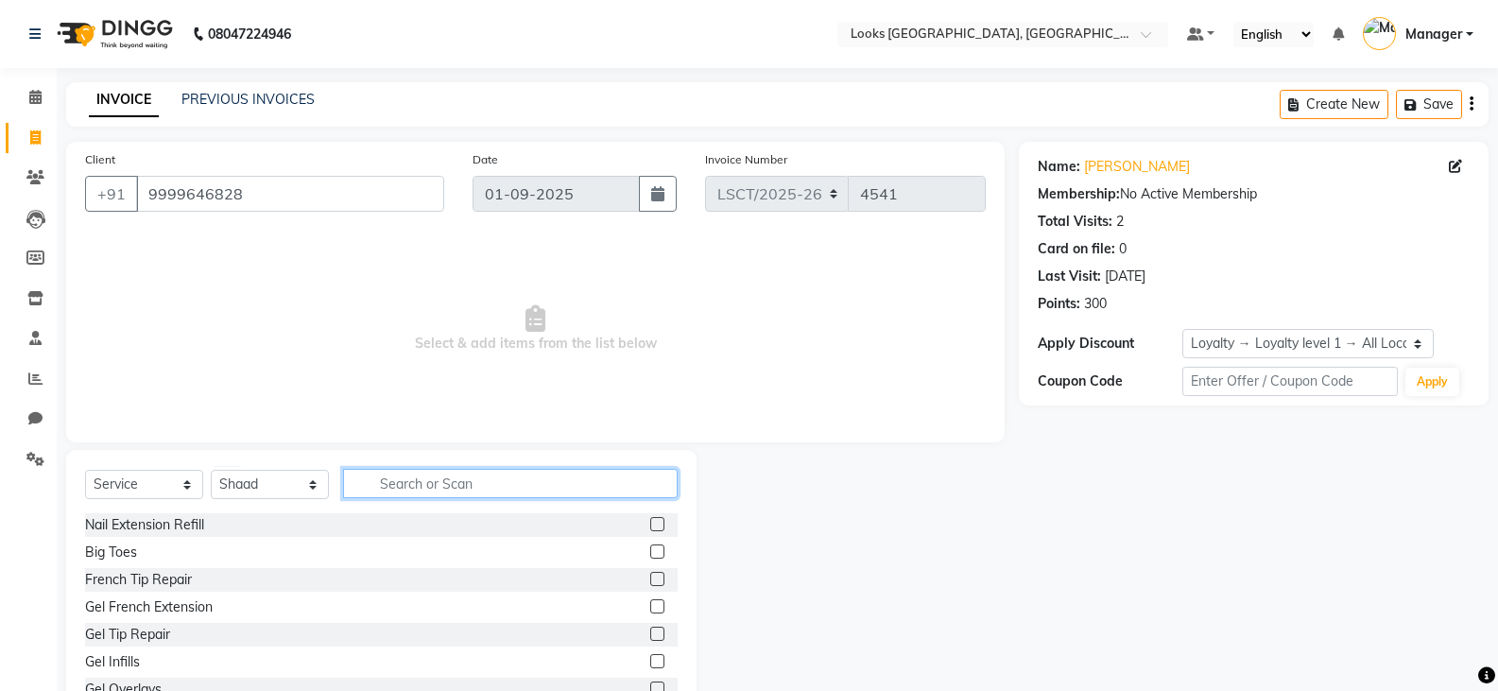
click at [406, 484] on input "text" at bounding box center [510, 483] width 335 height 29
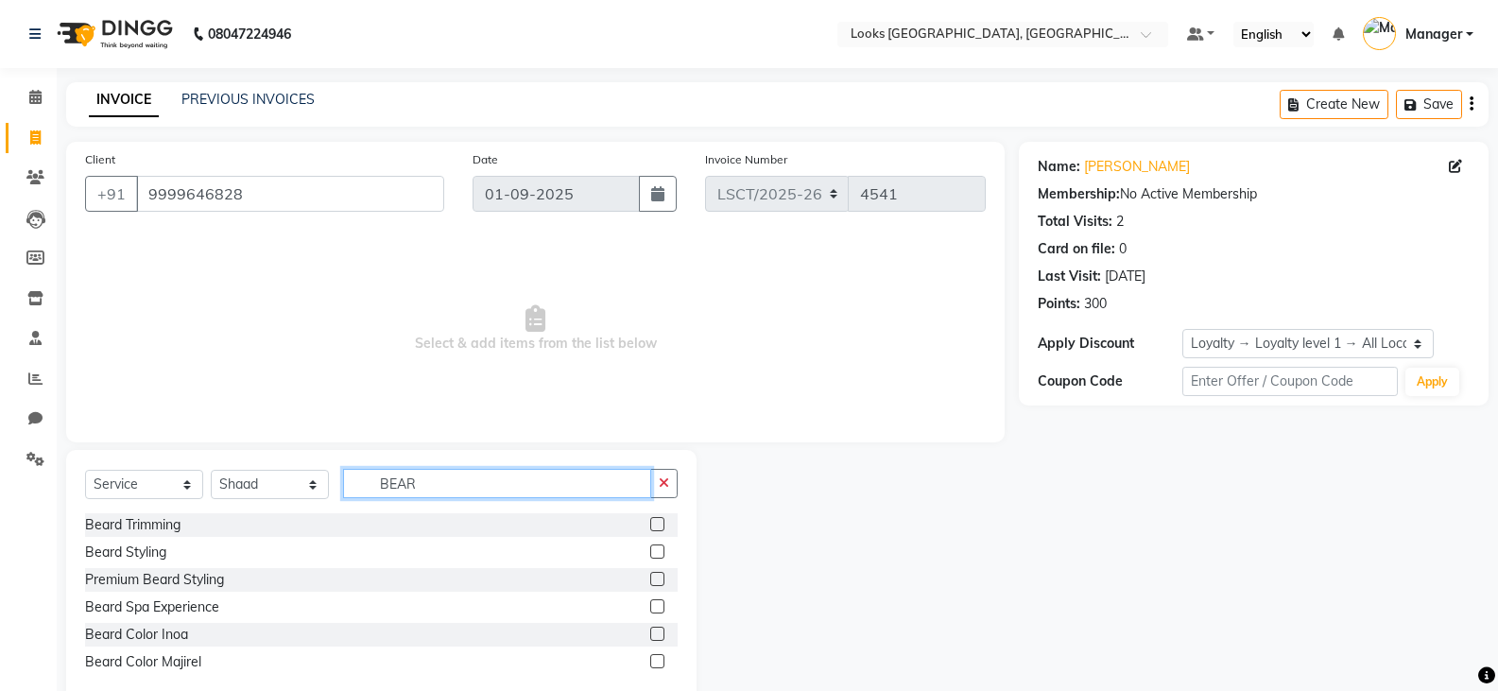
type input "BEAR"
click at [185, 522] on div "Beard Trimming" at bounding box center [381, 525] width 593 height 24
click at [94, 516] on div "Beard Trimming" at bounding box center [132, 525] width 95 height 20
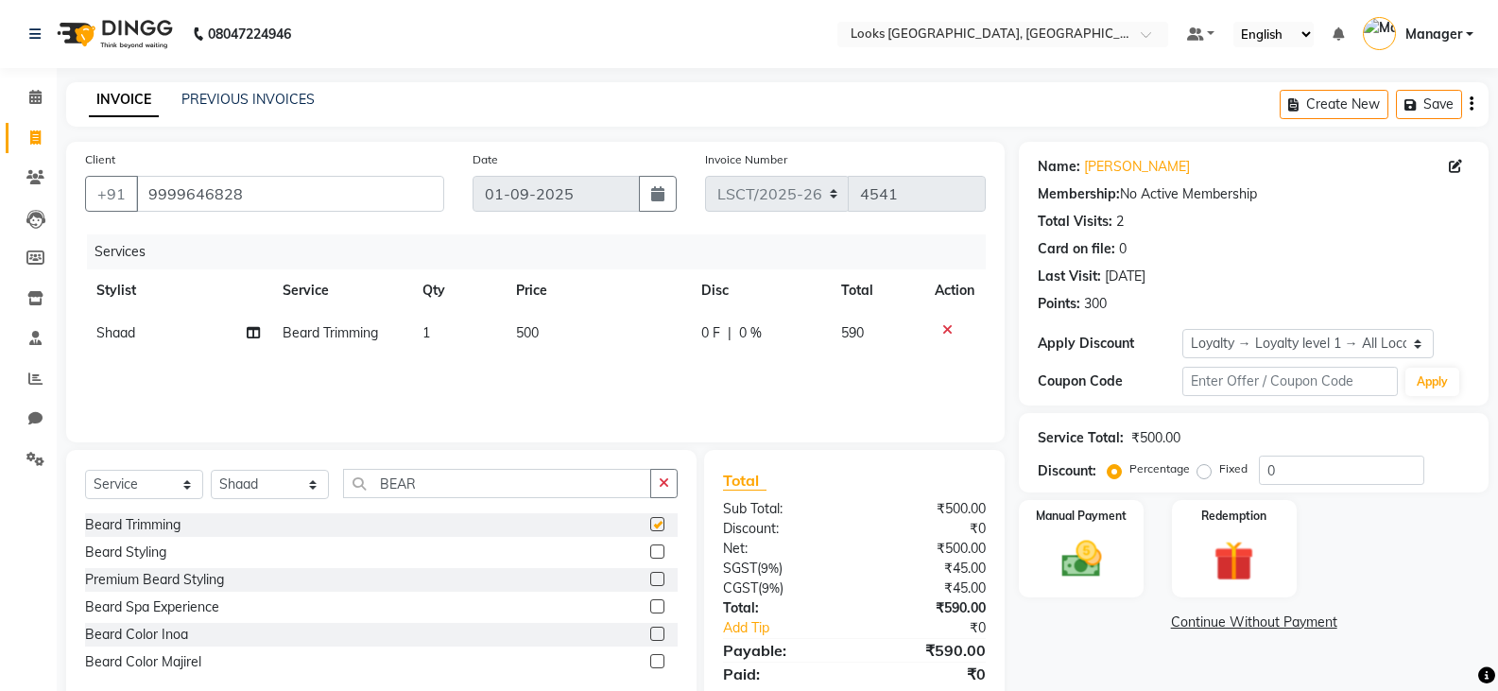
checkbox input "false"
drag, startPoint x: 442, startPoint y: 489, endPoint x: 325, endPoint y: 487, distance: 117.2
click at [325, 487] on div "Select Service Product Membership Package Voucher Prepaid Gift Card Select Styl…" at bounding box center [381, 491] width 593 height 44
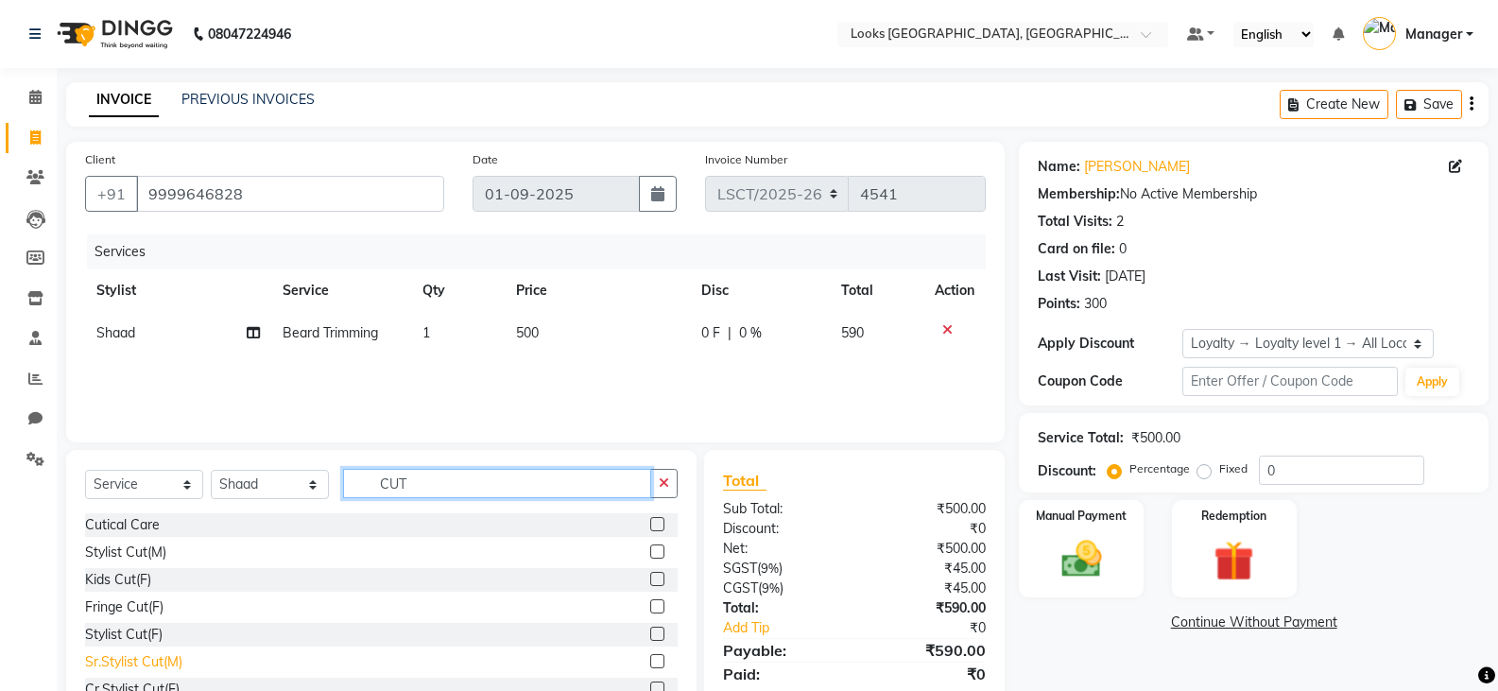
type input "CUT"
click at [146, 664] on div "Sr.Stylist Cut(M)" at bounding box center [133, 662] width 97 height 20
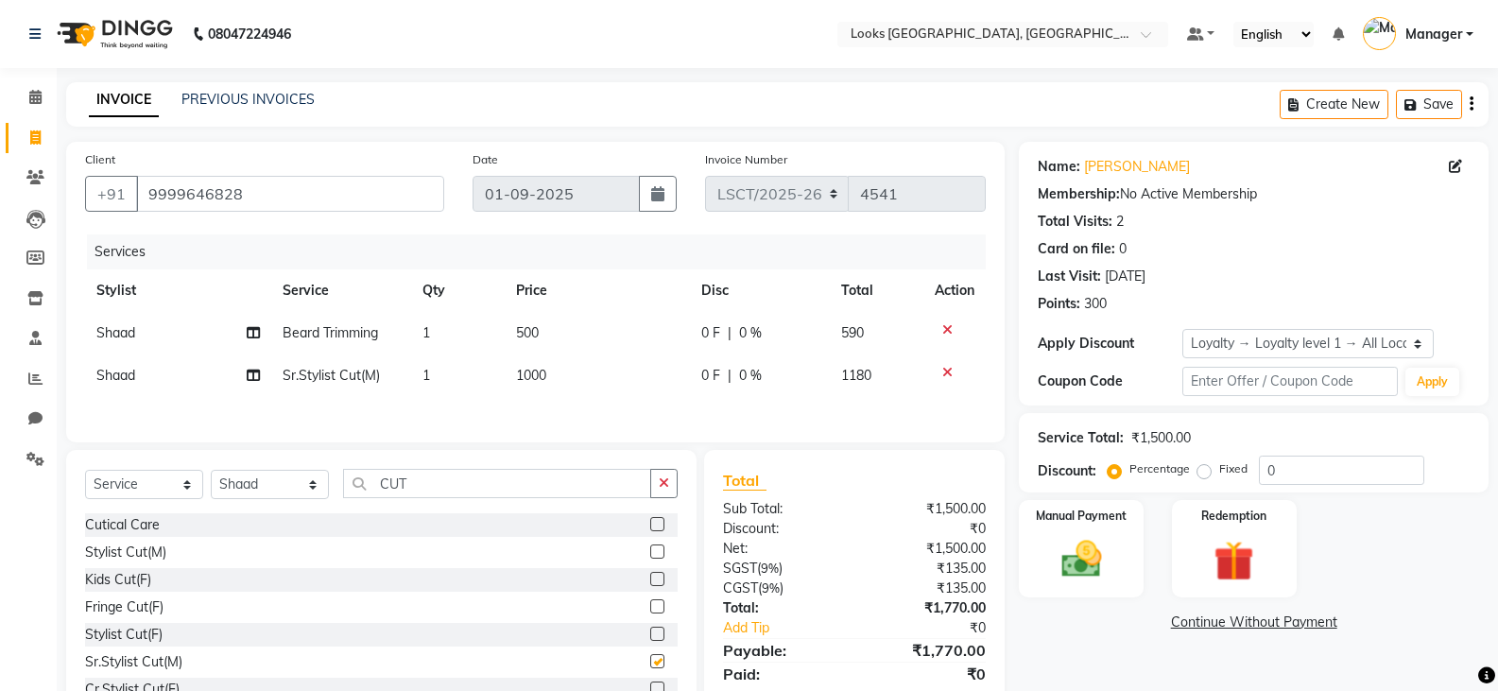
checkbox input "false"
click at [536, 339] on span "500" at bounding box center [527, 332] width 23 height 17
select select "90413"
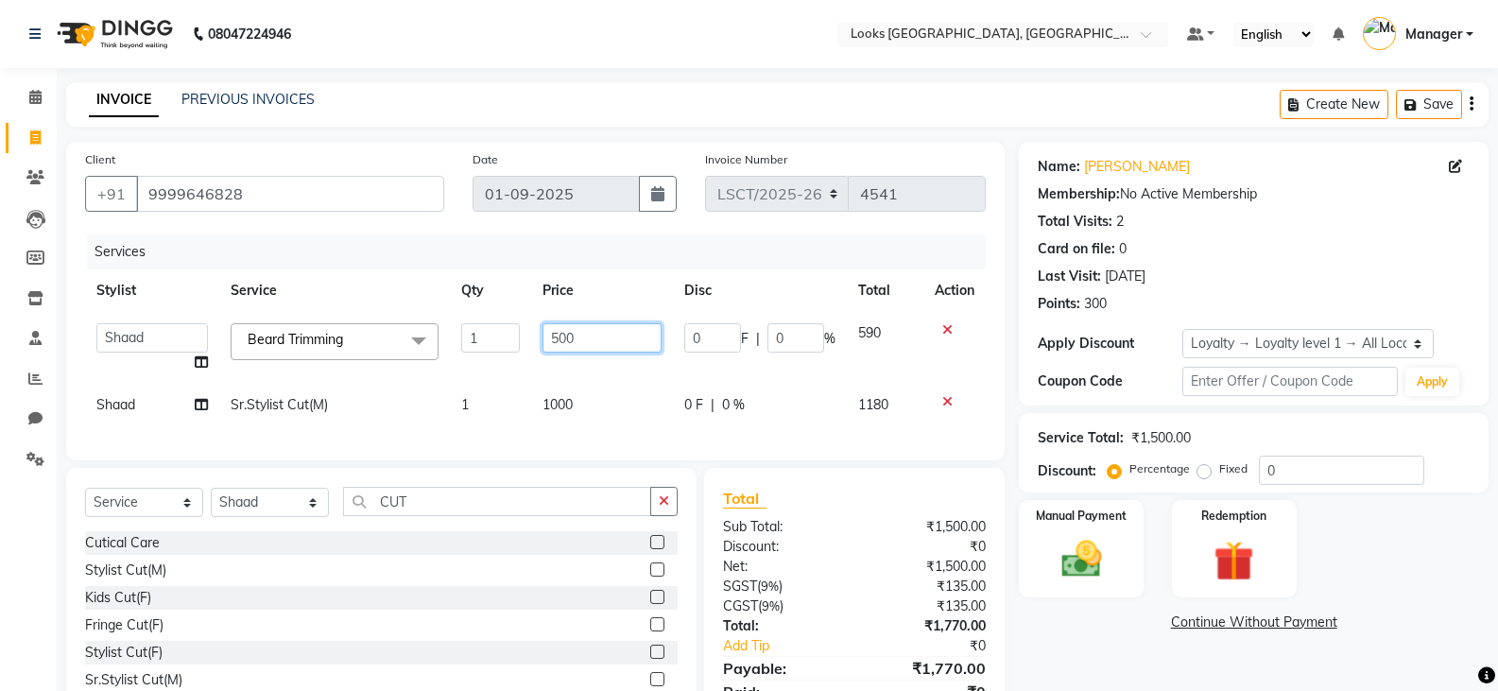
drag, startPoint x: 594, startPoint y: 335, endPoint x: 466, endPoint y: 341, distance: 128.7
click at [466, 341] on tr "Adil Ajay_pdct Bharat_pdct Counter Sales Ezaz guddu_asst Jisha Kuldeep _pdct Ma…" at bounding box center [535, 348] width 901 height 72
type input "400"
click at [1088, 639] on div "Name: Ashish Singh Membership: No Active Membership Total Visits: 2 Card on fil…" at bounding box center [1261, 444] width 484 height 605
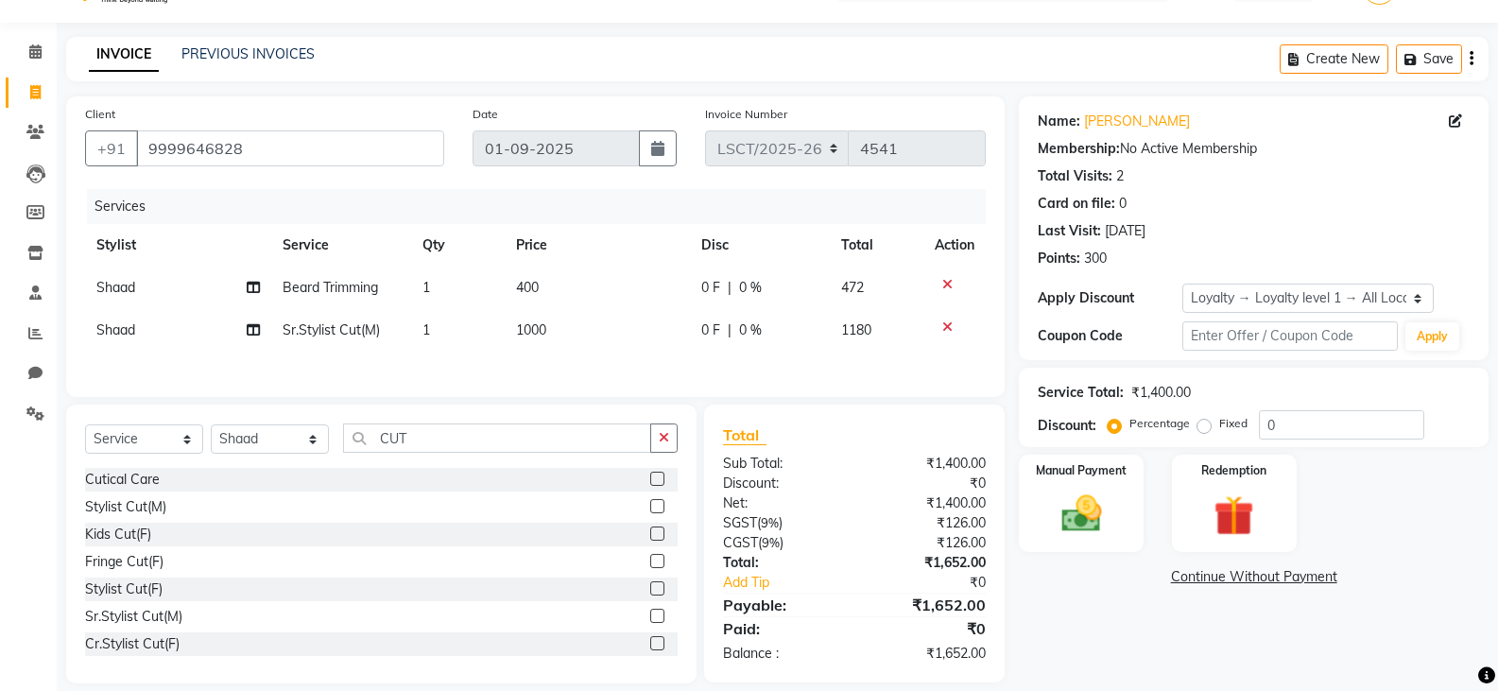
scroll to position [69, 0]
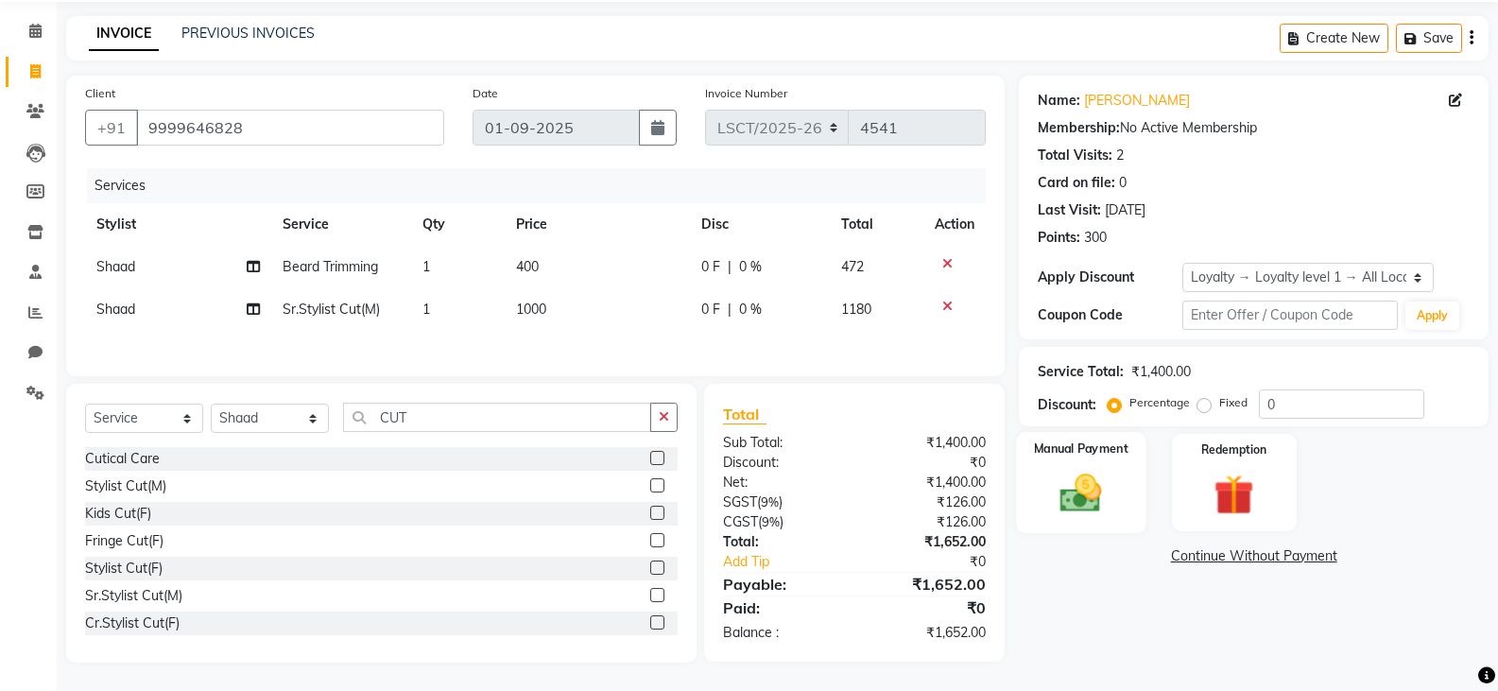
click at [1057, 492] on img at bounding box center [1080, 493] width 67 height 48
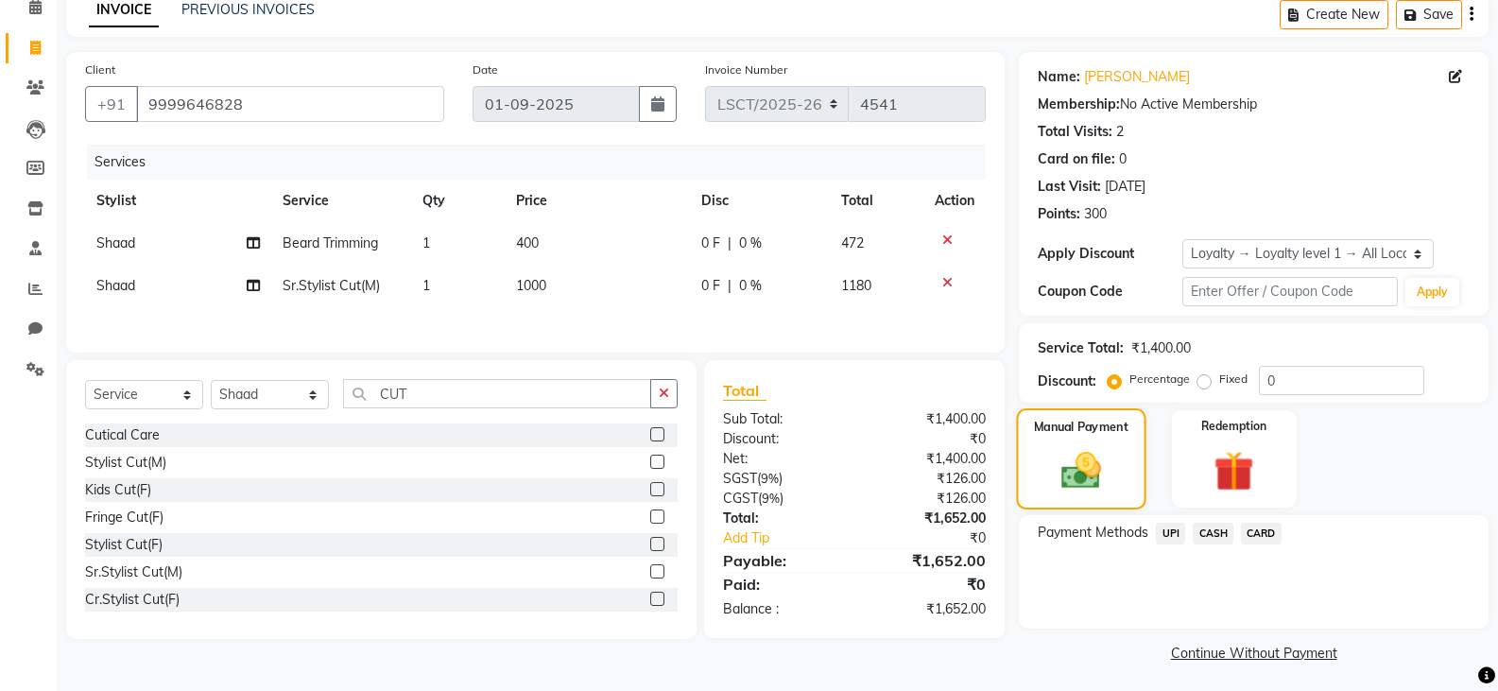
scroll to position [95, 0]
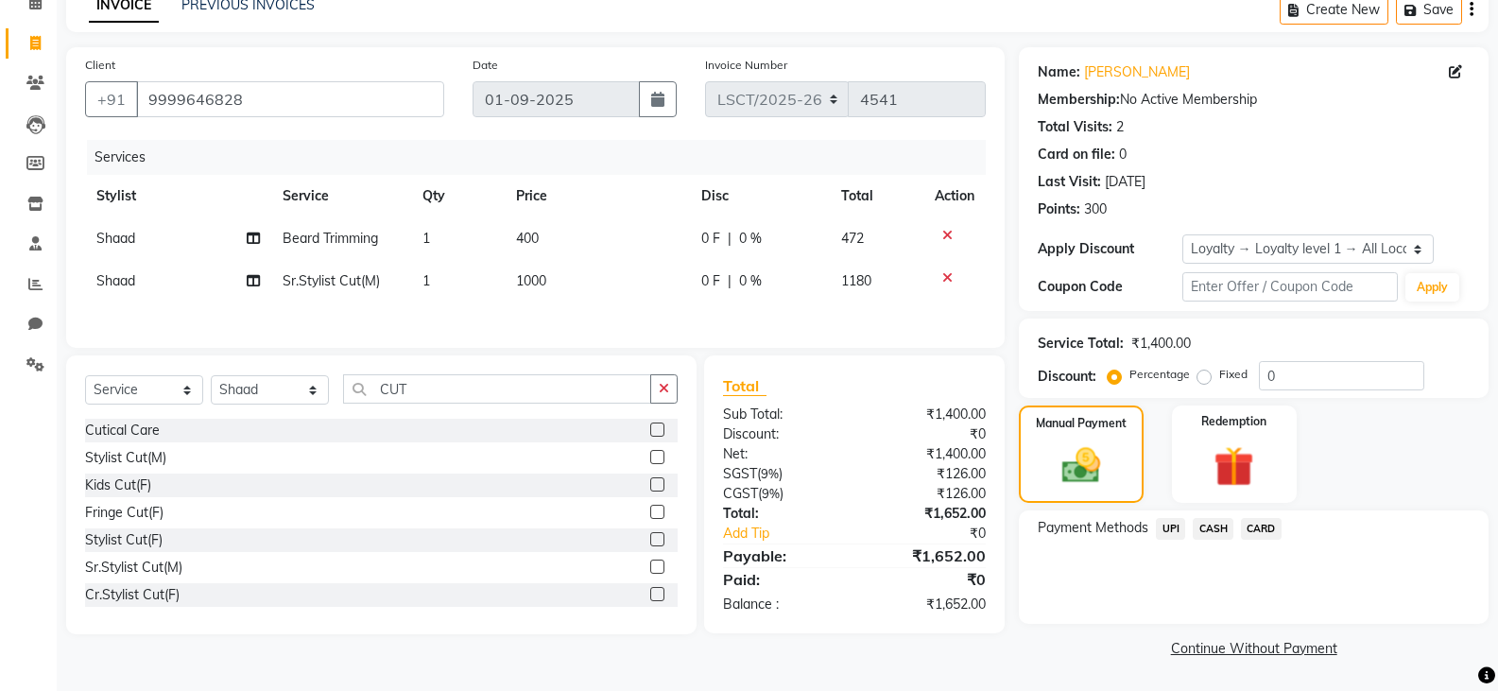
click at [1274, 526] on span "CARD" at bounding box center [1261, 529] width 41 height 22
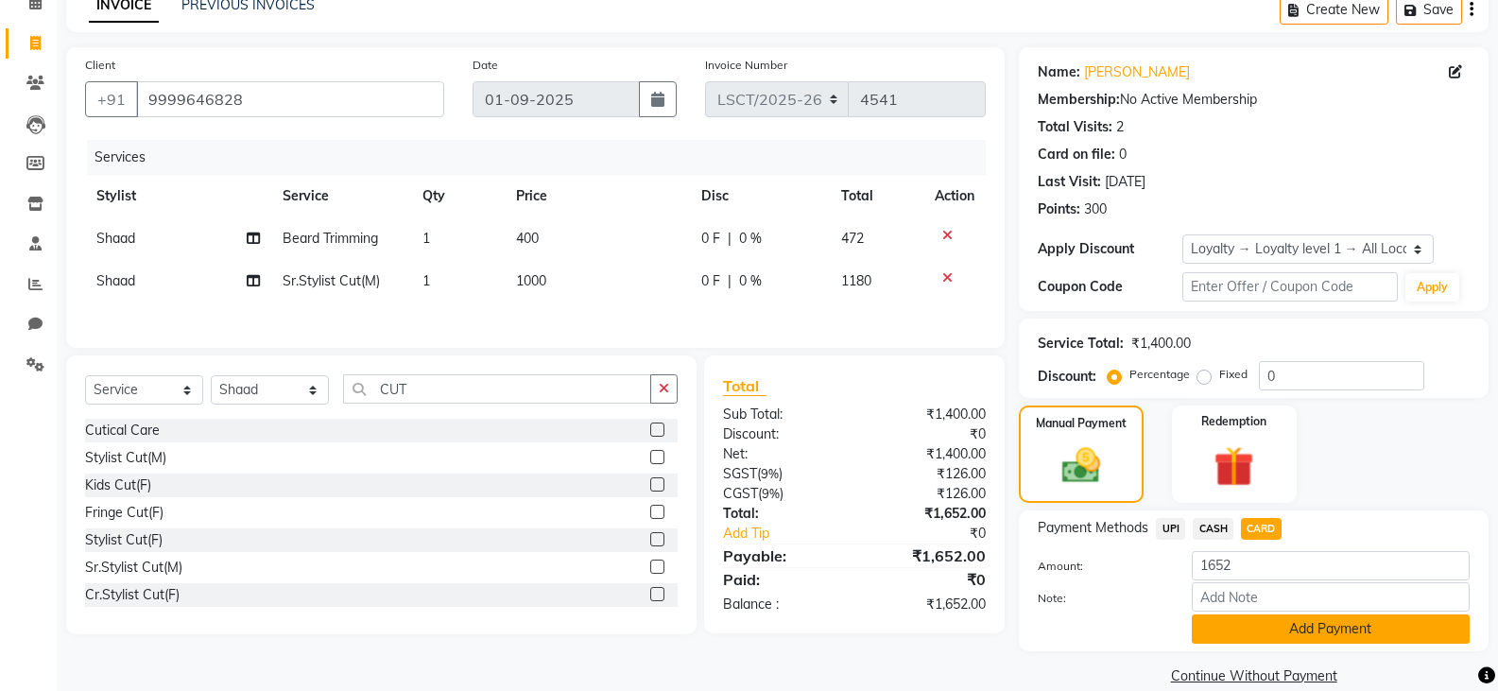
click at [1267, 629] on button "Add Payment" at bounding box center [1331, 628] width 278 height 29
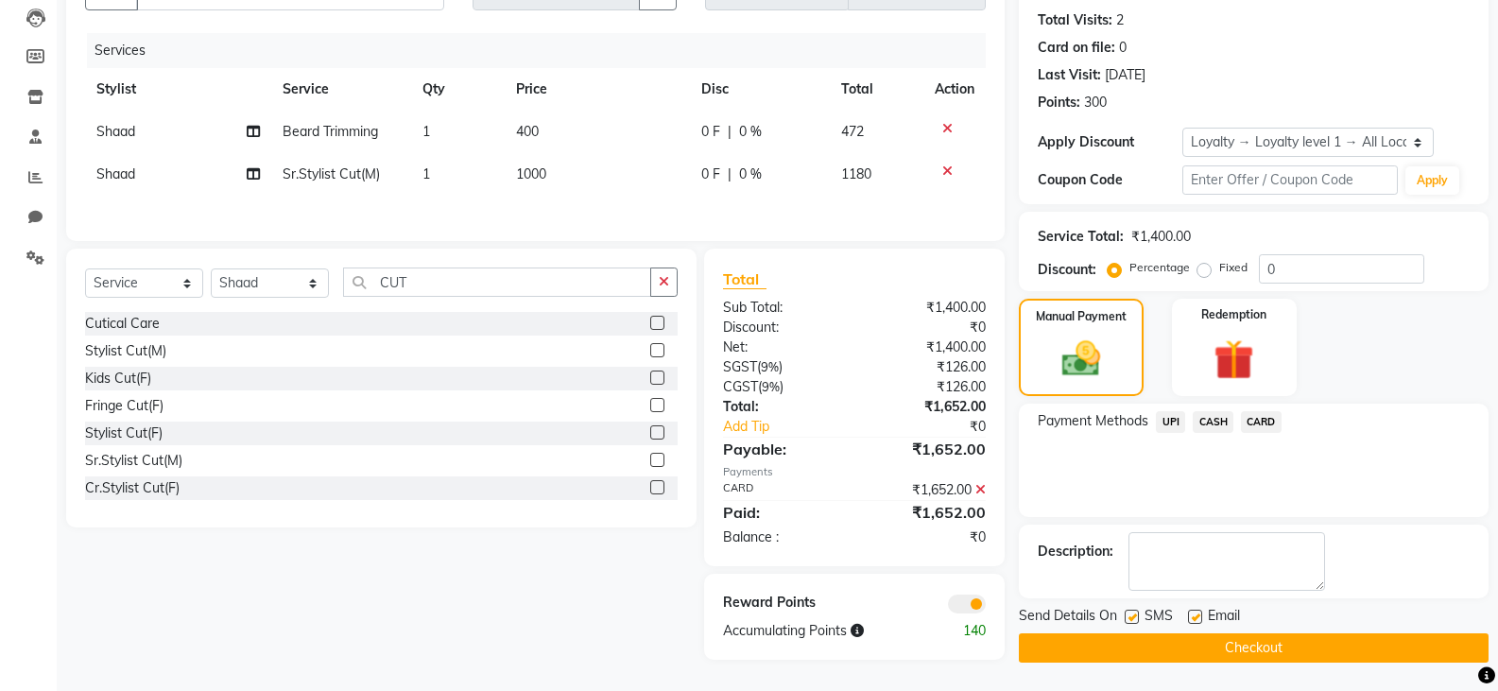
scroll to position [0, 0]
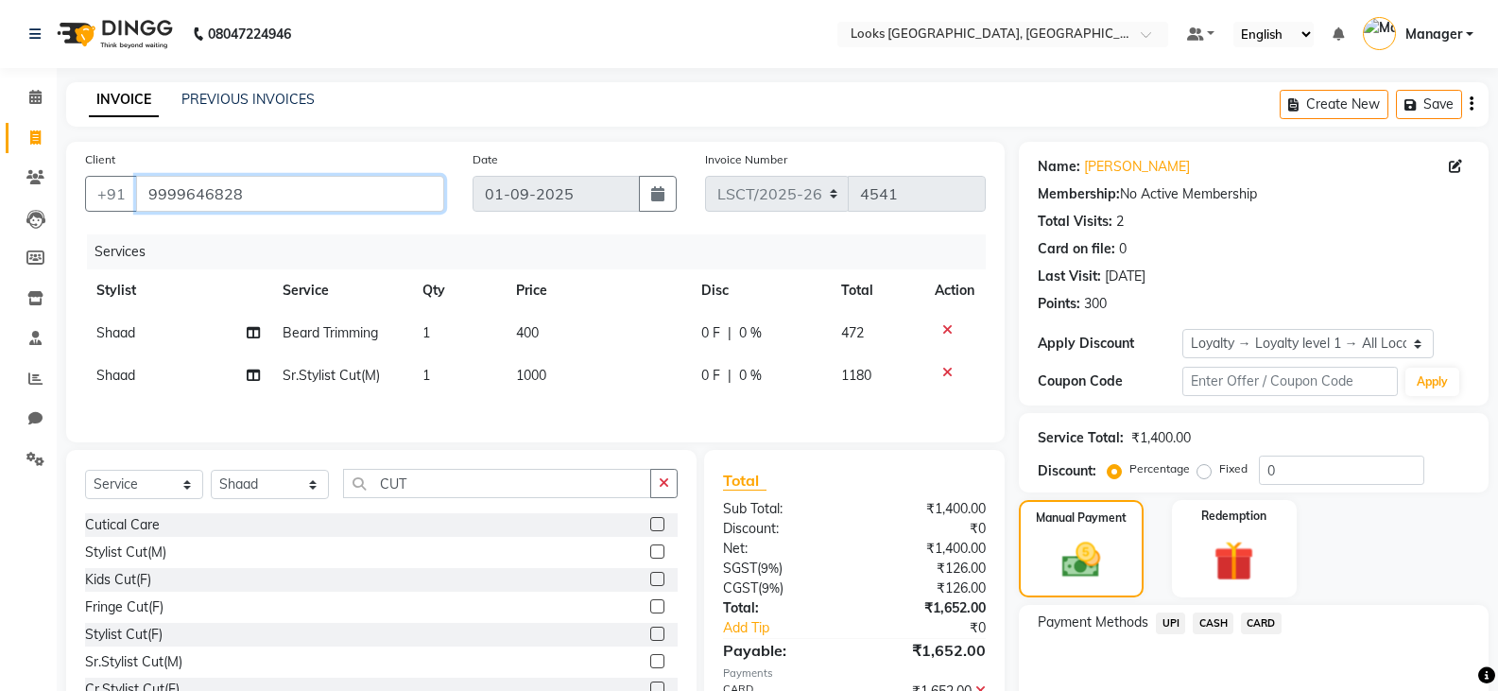
click at [309, 189] on input "9999646828" at bounding box center [290, 194] width 308 height 36
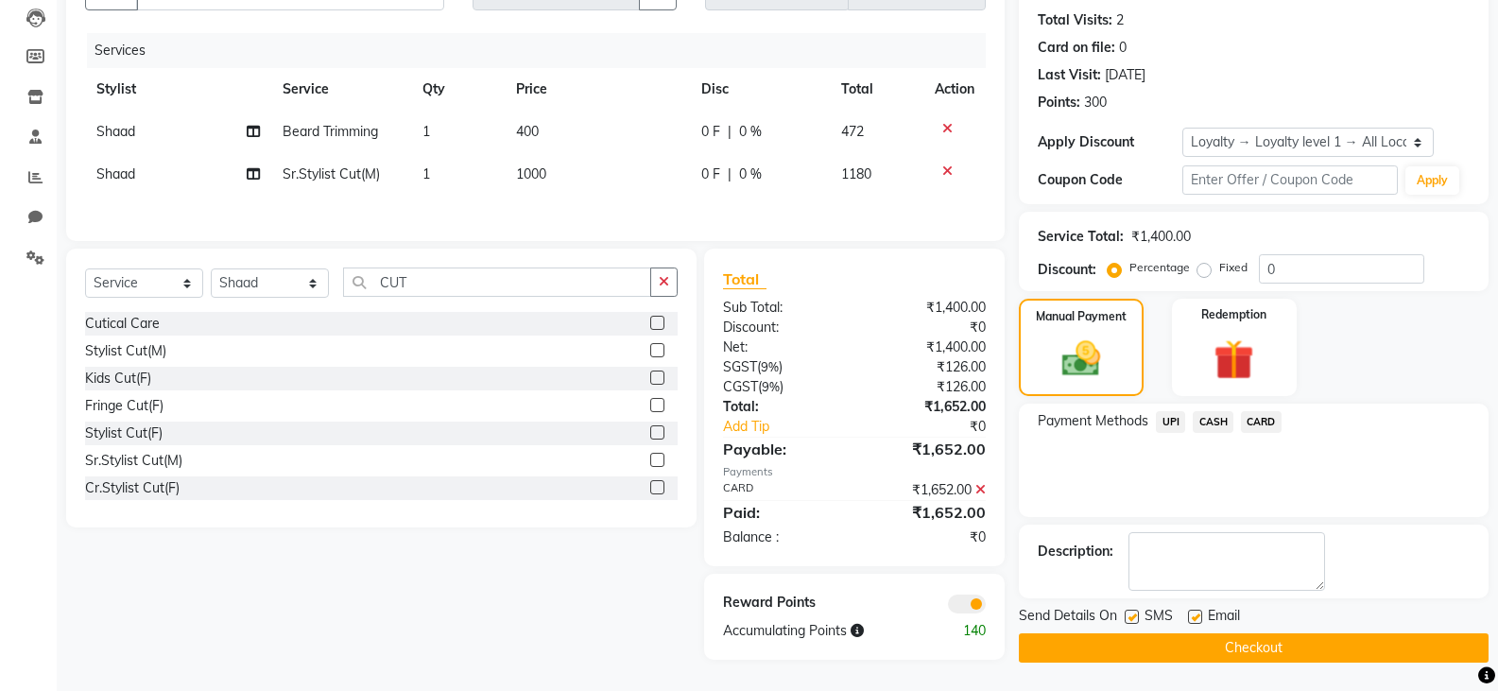
click at [1068, 651] on button "Checkout" at bounding box center [1254, 647] width 470 height 29
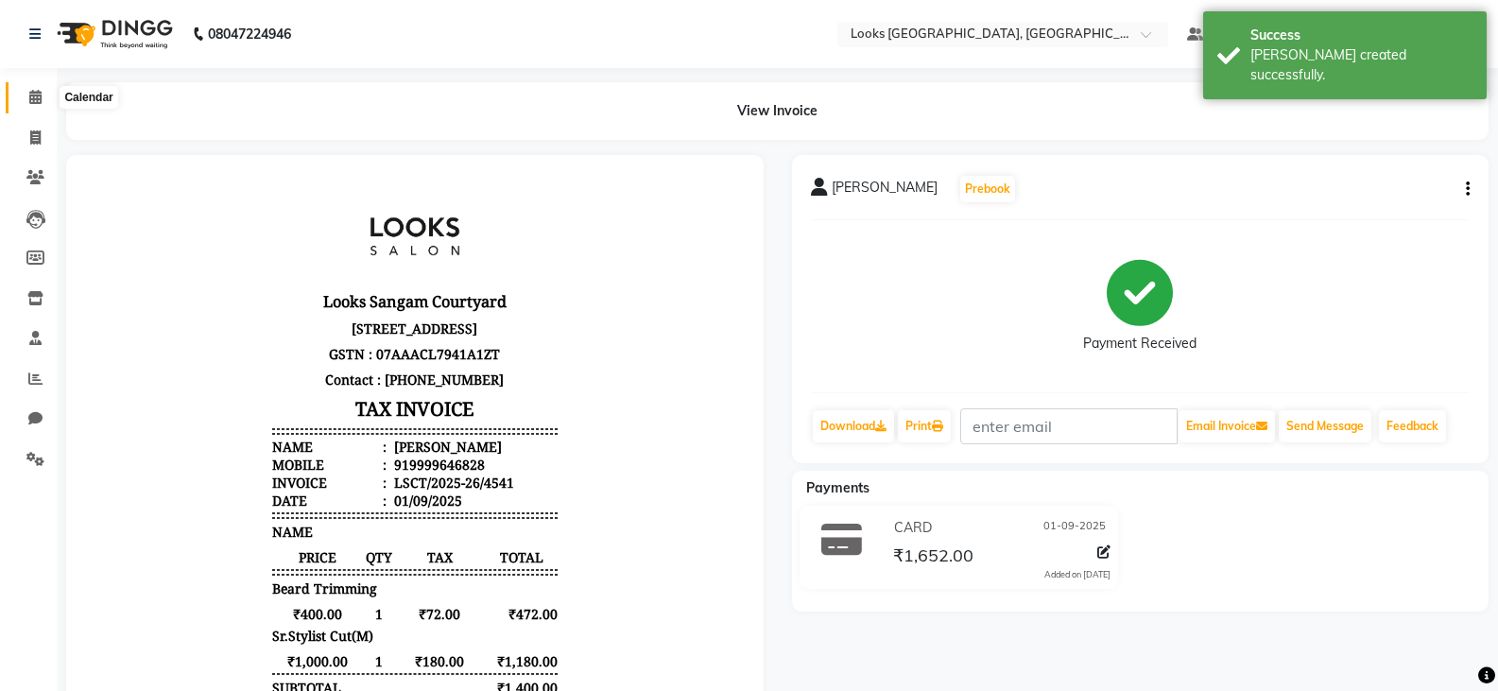
click at [36, 101] on icon at bounding box center [35, 97] width 12 height 14
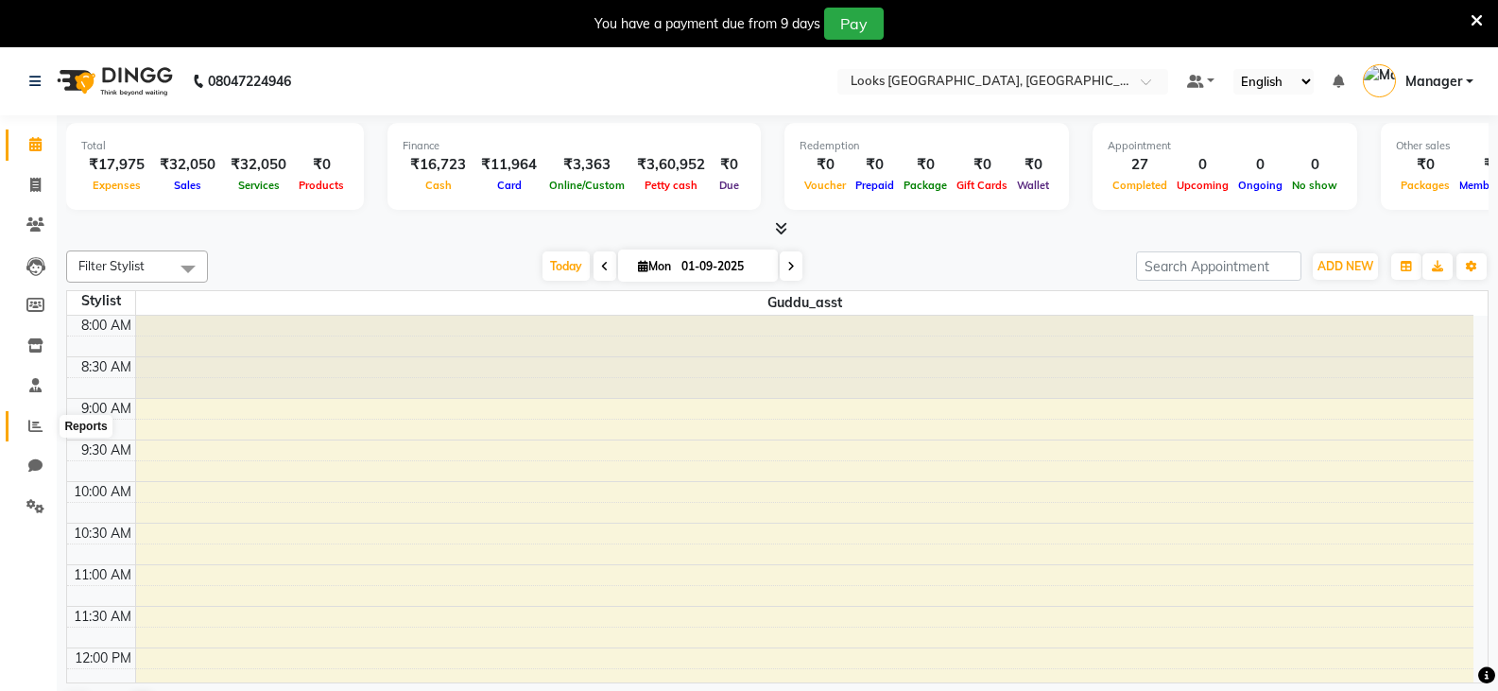
click at [38, 426] on icon at bounding box center [35, 426] width 14 height 14
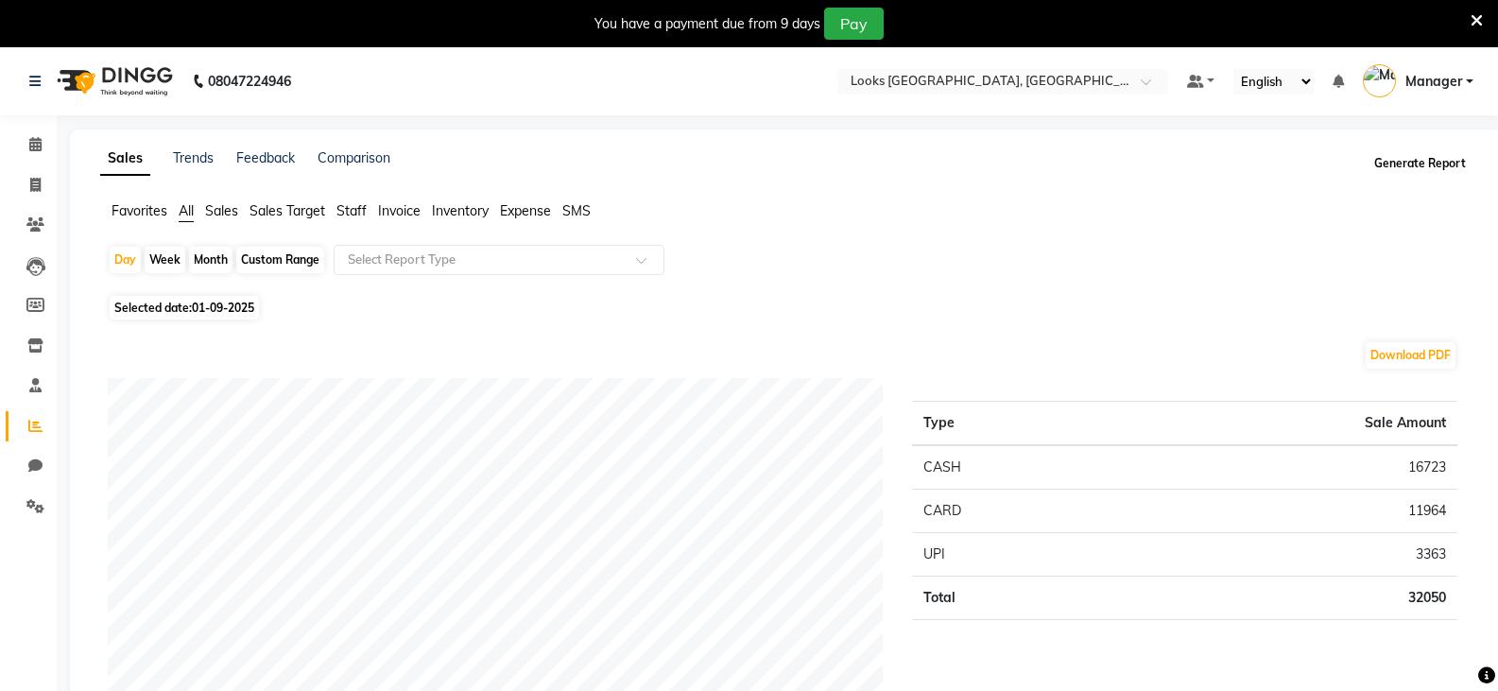
click at [1411, 153] on button "Generate Report" at bounding box center [1419, 163] width 101 height 26
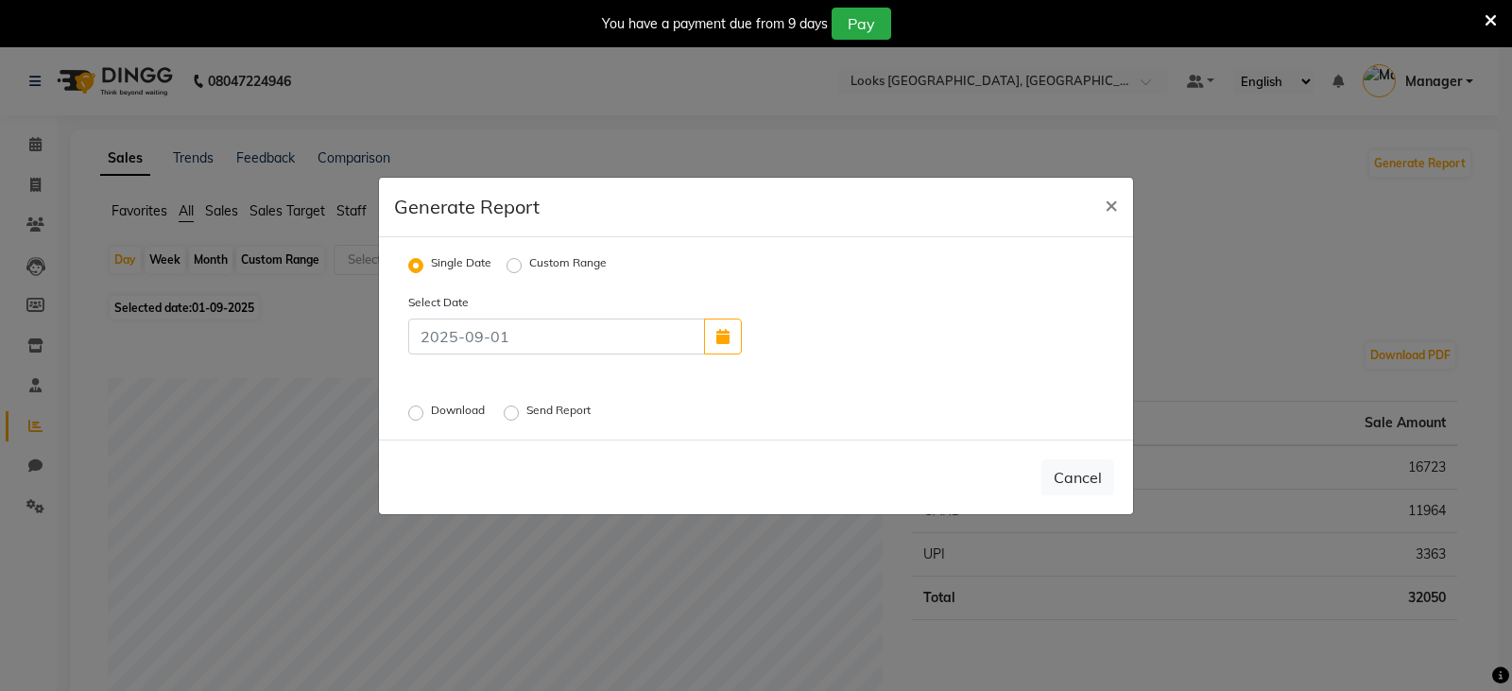
click at [431, 410] on label "Download" at bounding box center [460, 413] width 58 height 23
click at [417, 410] on input "Download" at bounding box center [418, 411] width 13 height 13
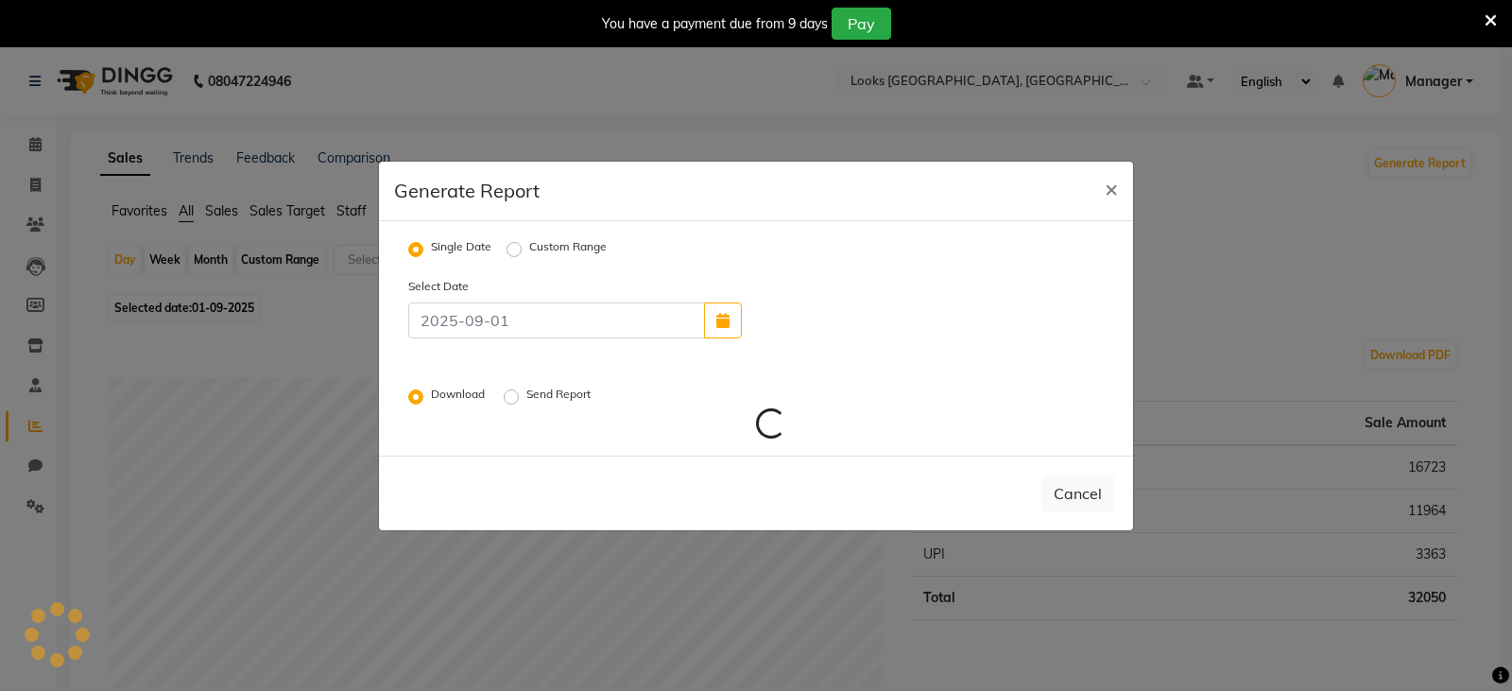
click at [1489, 13] on icon at bounding box center [1491, 20] width 12 height 17
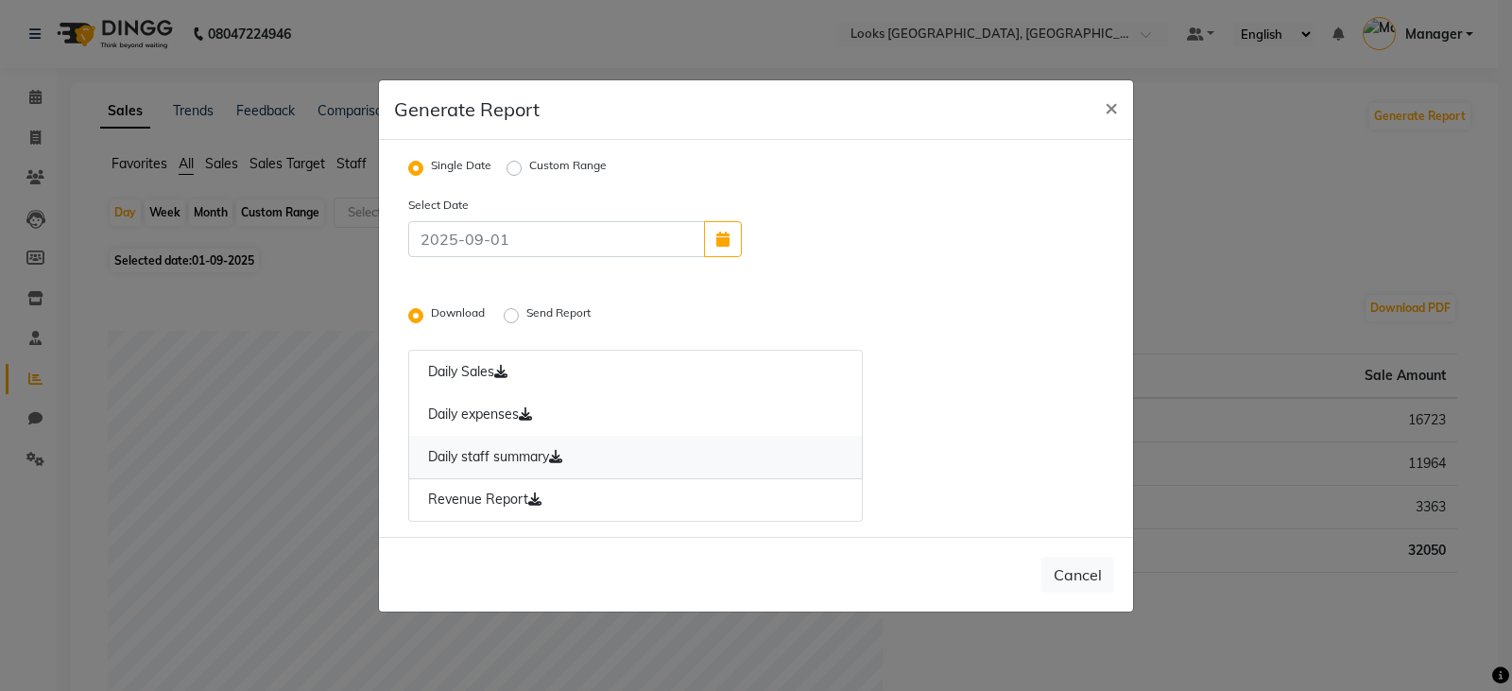
click at [444, 456] on link "Daily staff summary" at bounding box center [635, 457] width 455 height 43
click at [1112, 107] on span "×" at bounding box center [1111, 107] width 13 height 28
radio input "false"
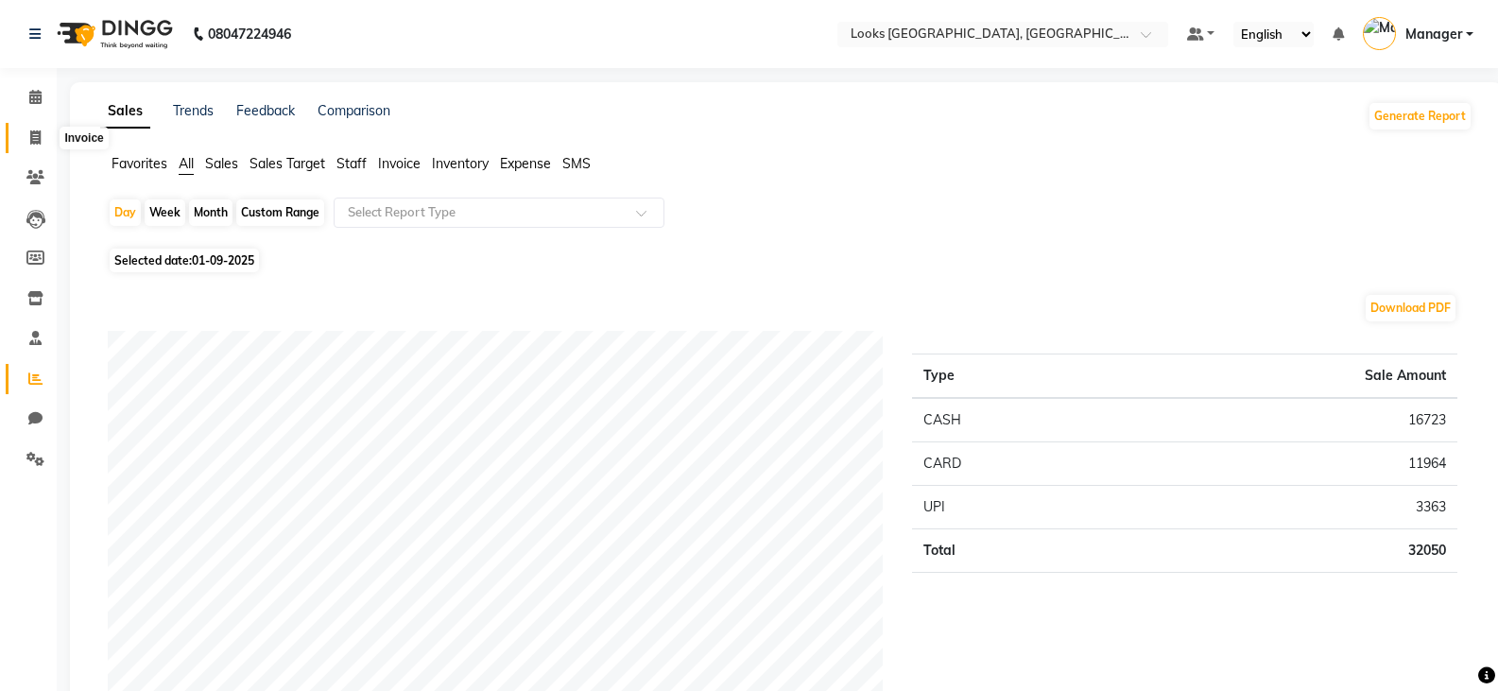
click at [30, 137] on icon at bounding box center [35, 137] width 10 height 14
select select "service"
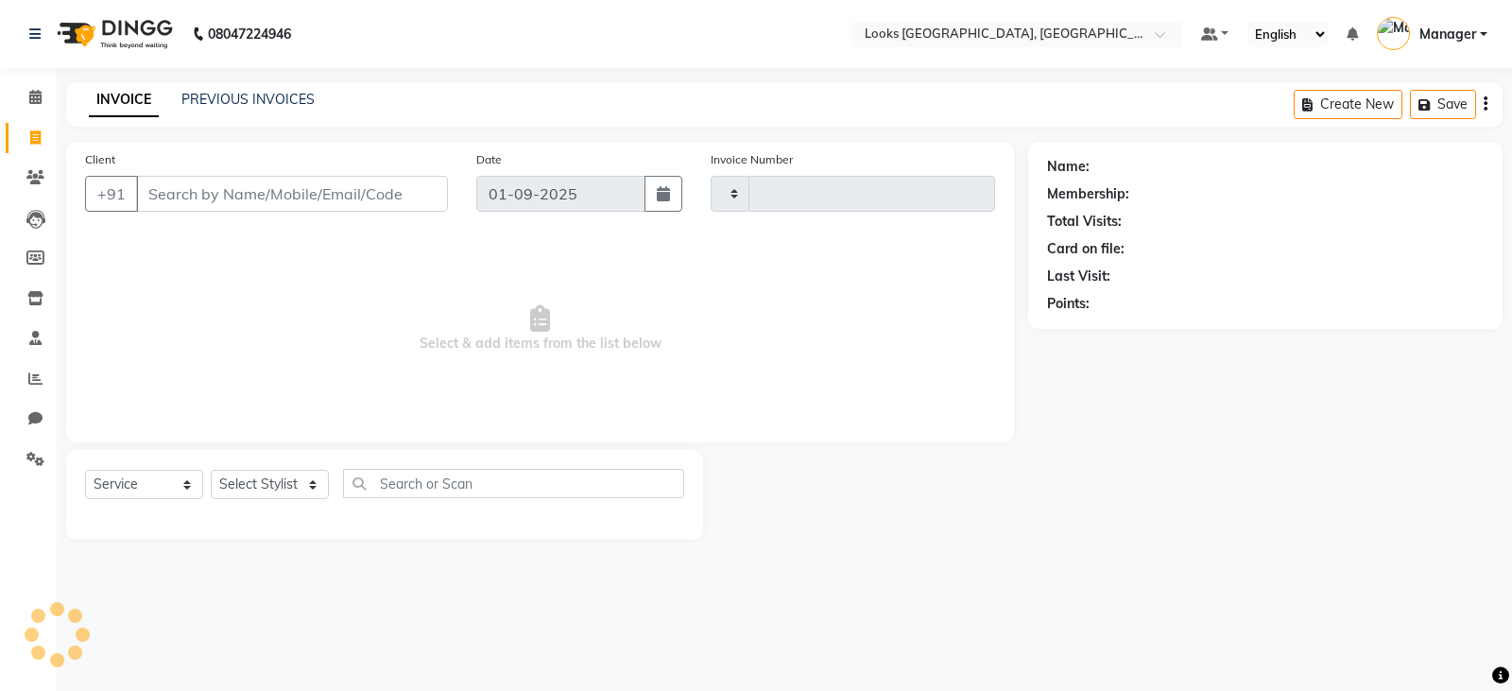
type input "4542"
select select "8942"
click at [232, 98] on link "PREVIOUS INVOICES" at bounding box center [247, 99] width 133 height 17
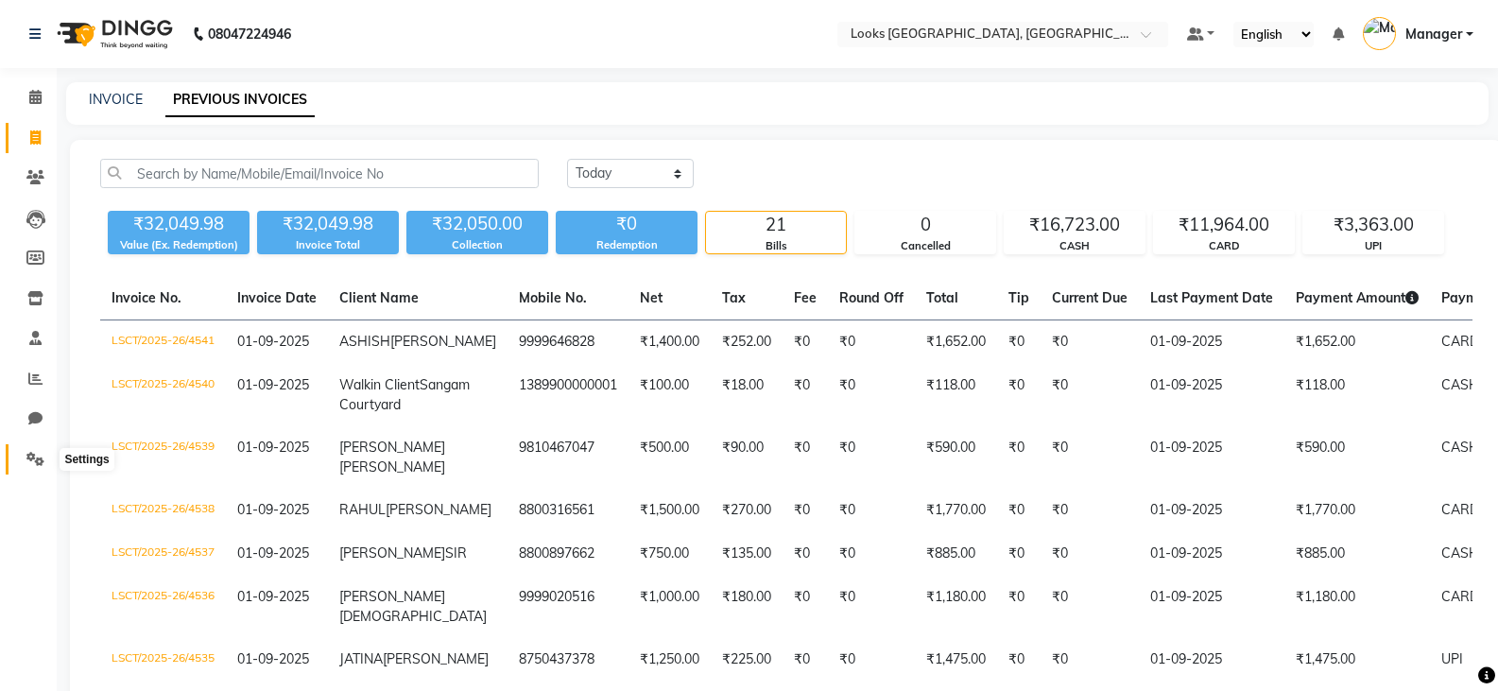
click at [39, 460] on icon at bounding box center [35, 459] width 18 height 14
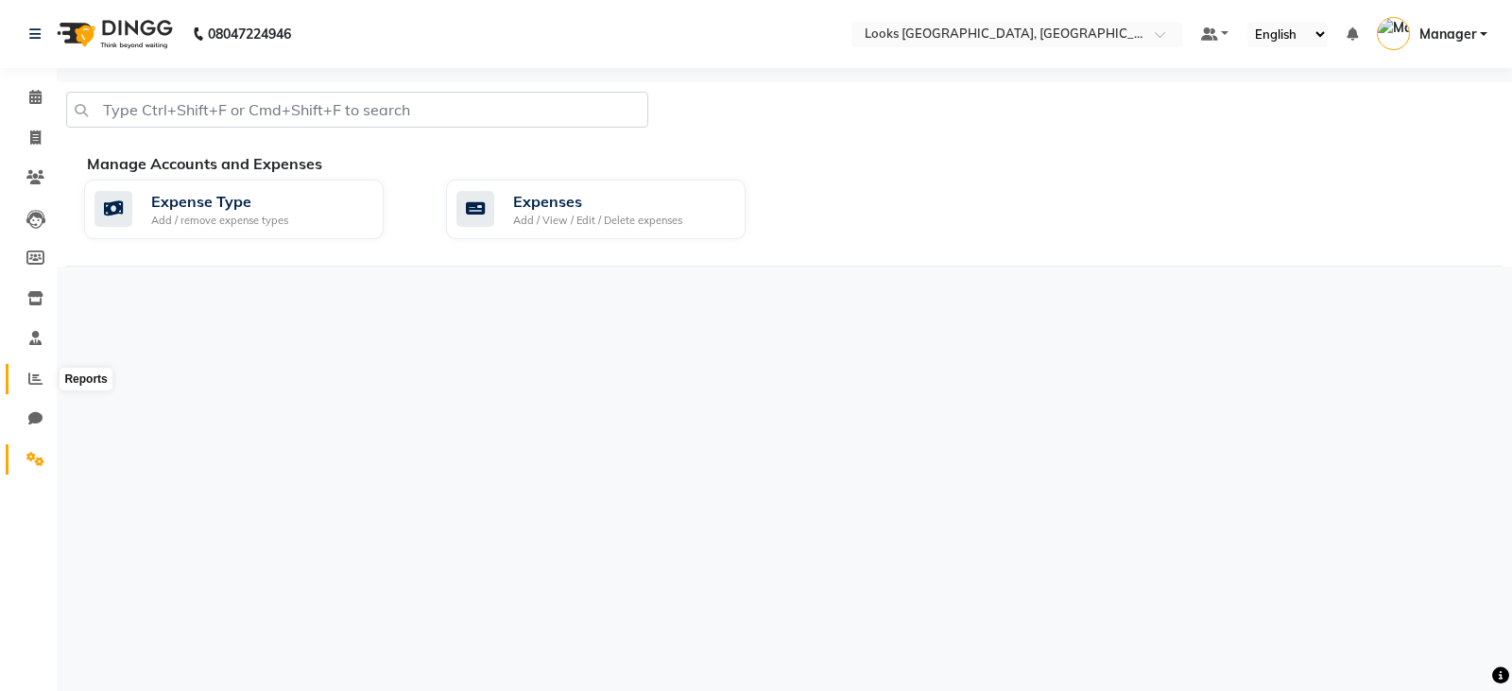
click at [29, 372] on span at bounding box center [35, 380] width 33 height 22
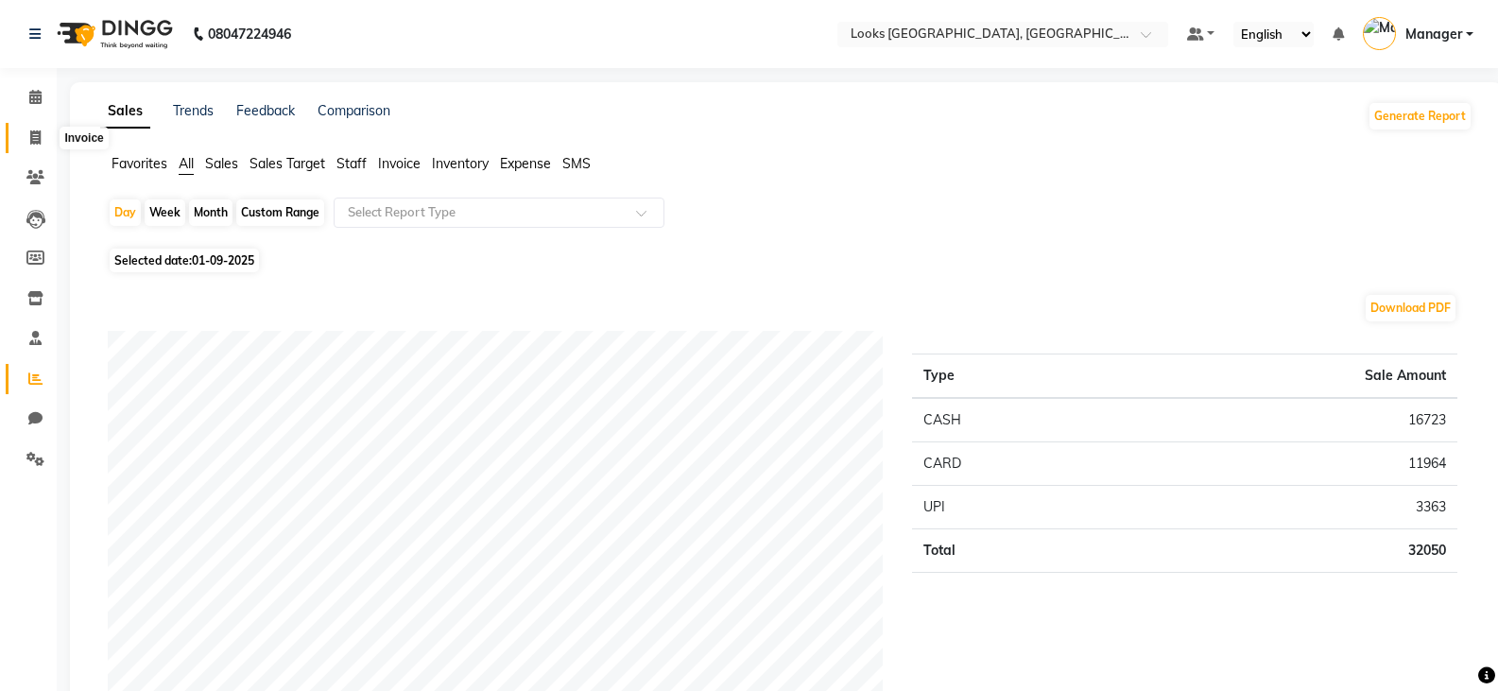
click at [30, 135] on icon at bounding box center [35, 137] width 10 height 14
select select "service"
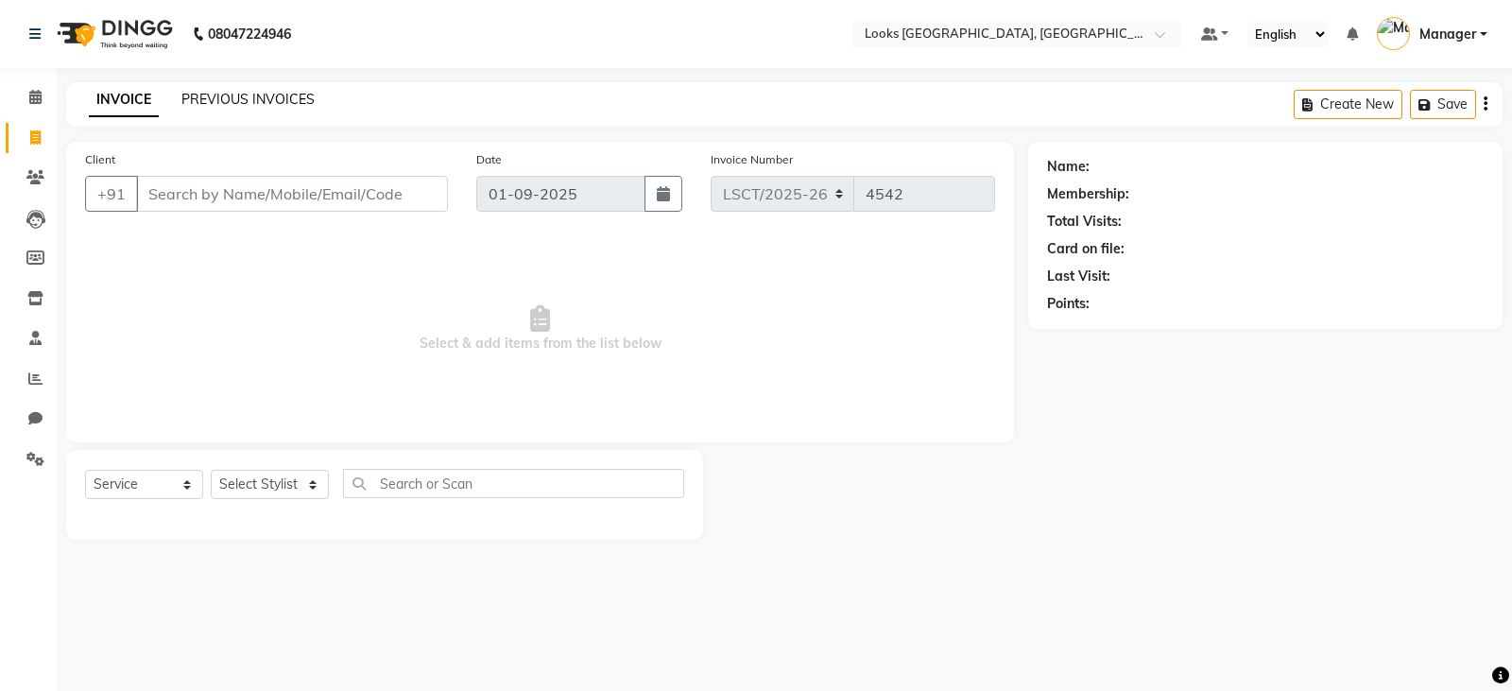
click at [278, 102] on link "PREVIOUS INVOICES" at bounding box center [247, 99] width 133 height 17
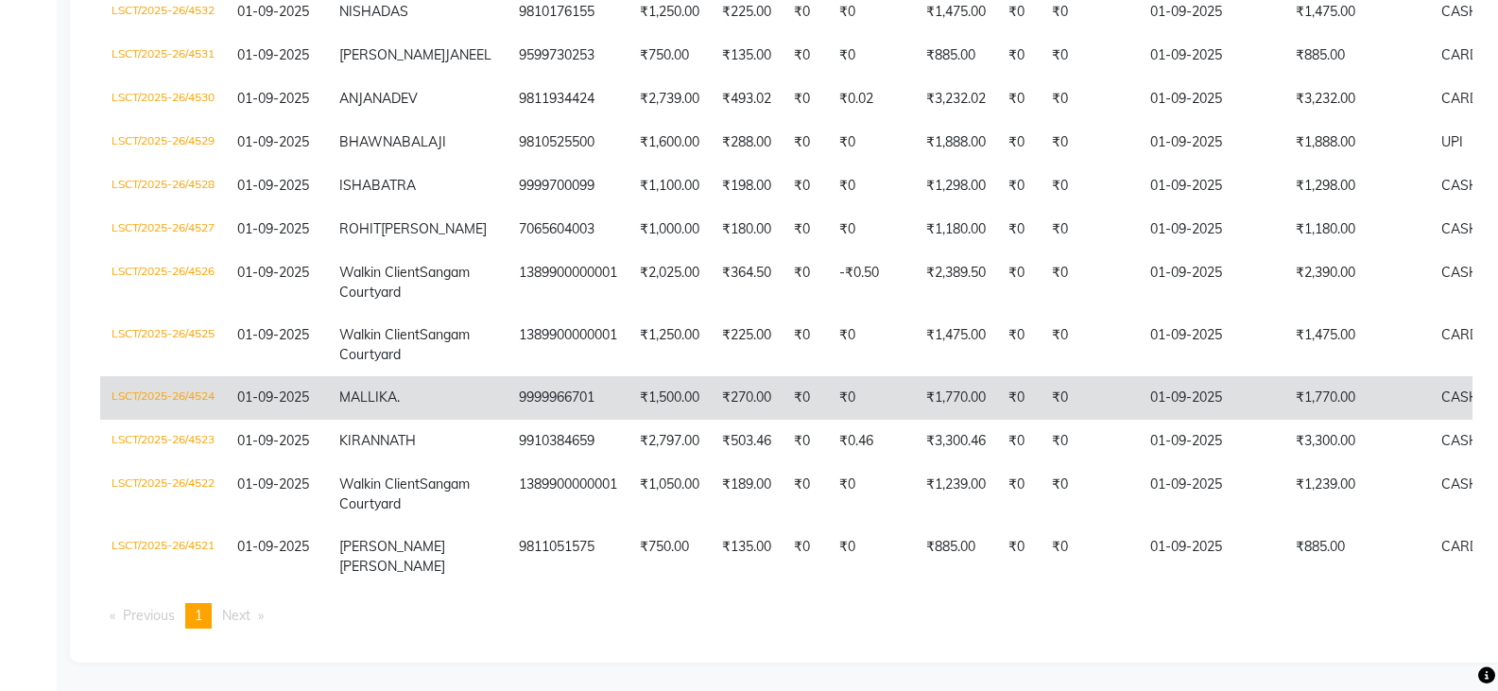
scroll to position [947, 0]
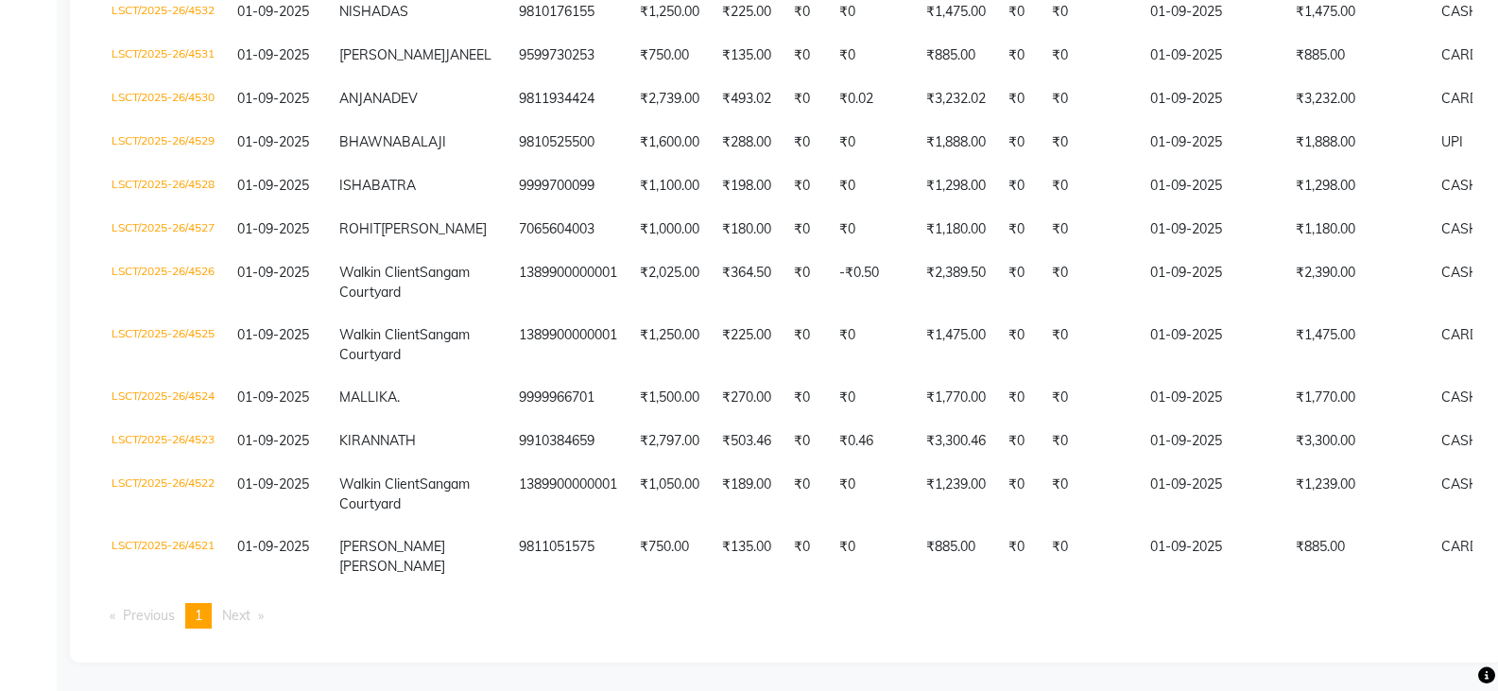
click at [195, 610] on li "You're on page 1" at bounding box center [198, 616] width 26 height 26
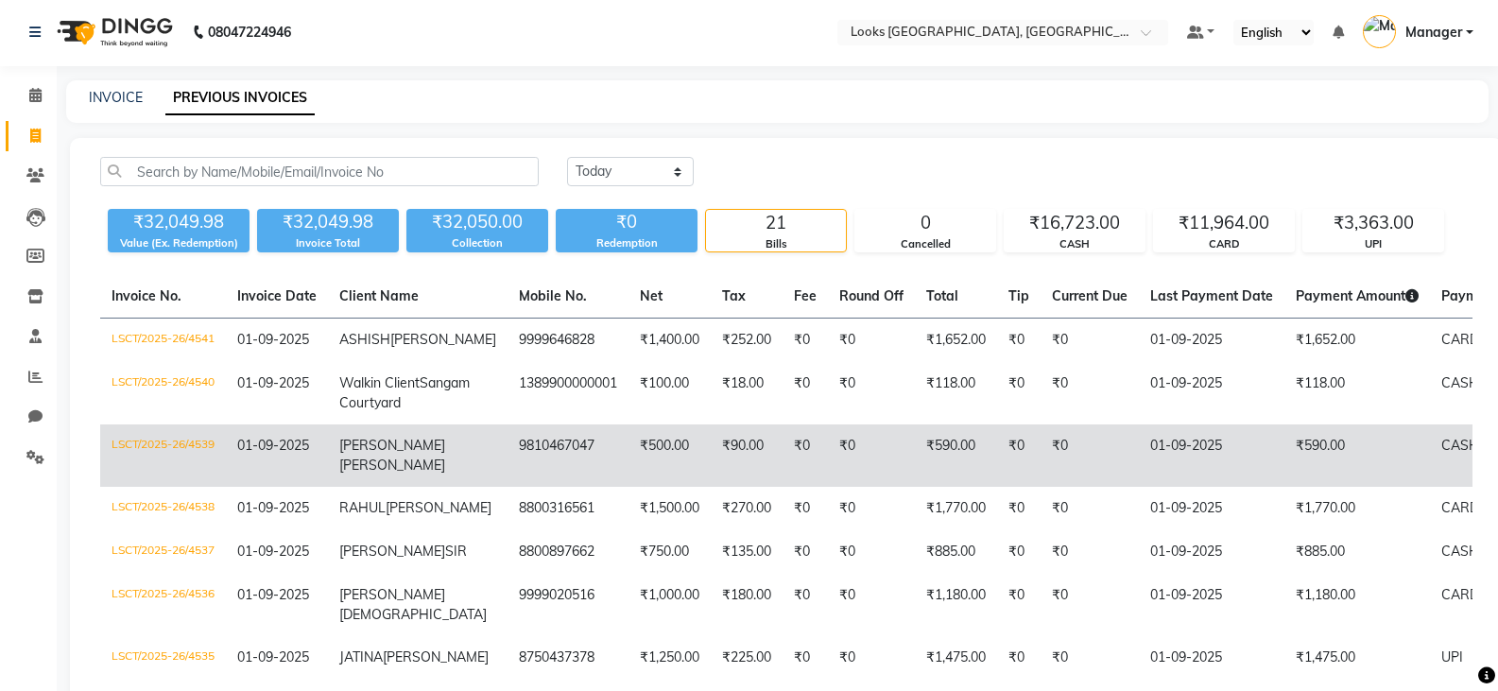
scroll to position [0, 0]
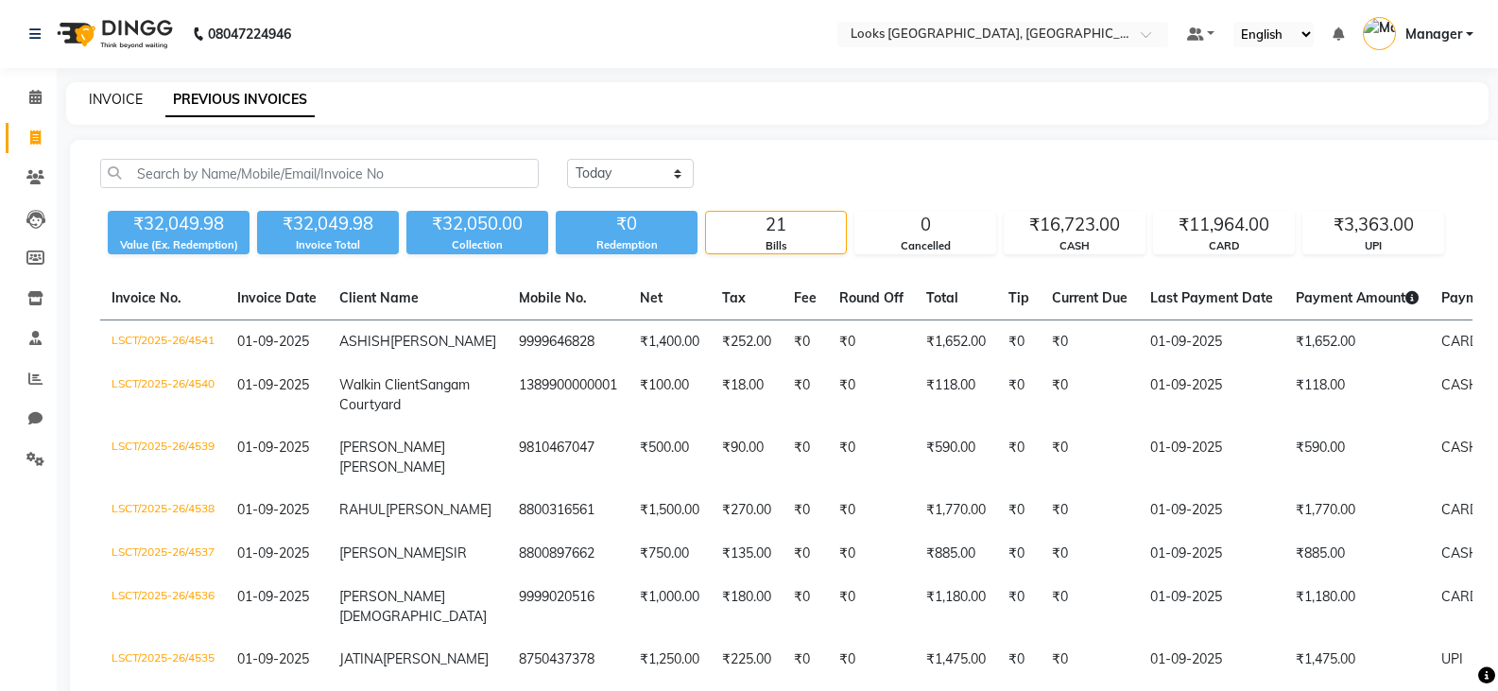
click at [109, 107] on link "INVOICE" at bounding box center [116, 99] width 54 height 17
select select "service"
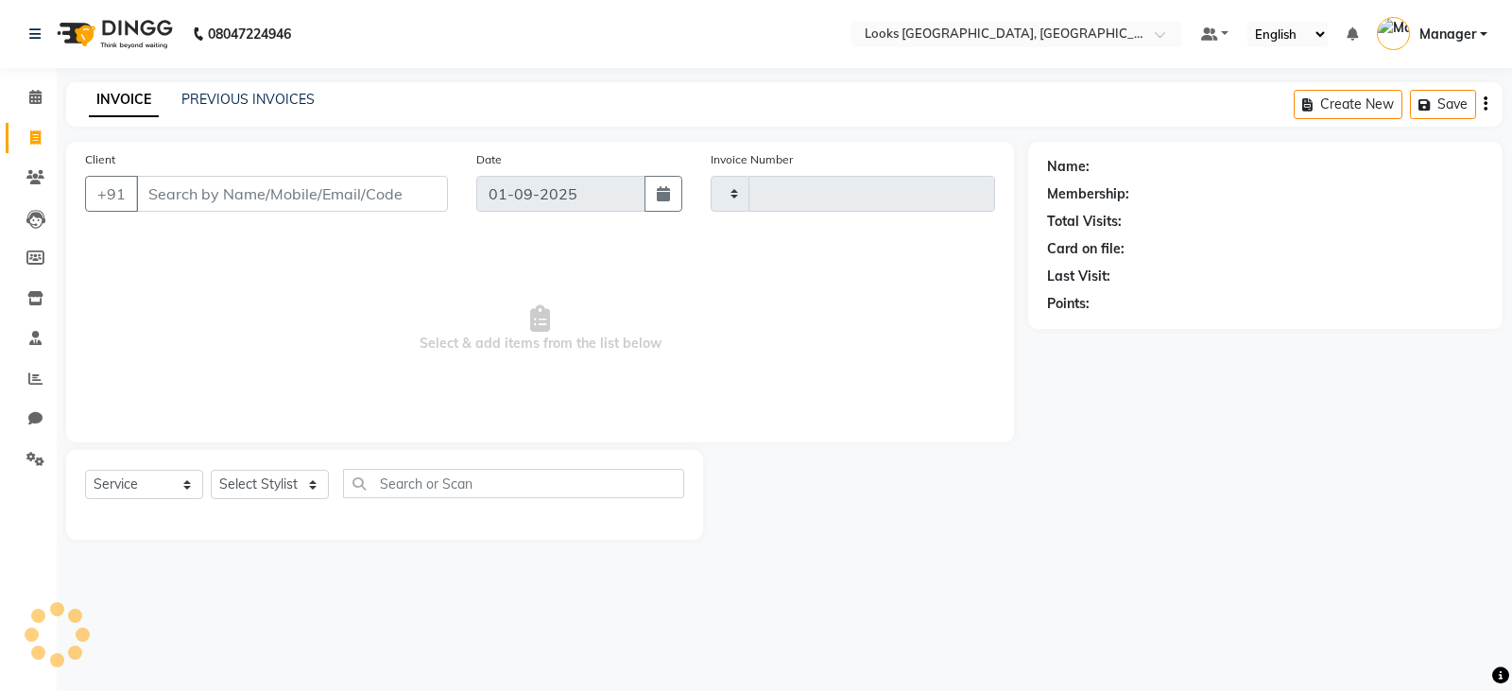
type input "4542"
select select "8942"
click at [44, 101] on span at bounding box center [35, 98] width 33 height 22
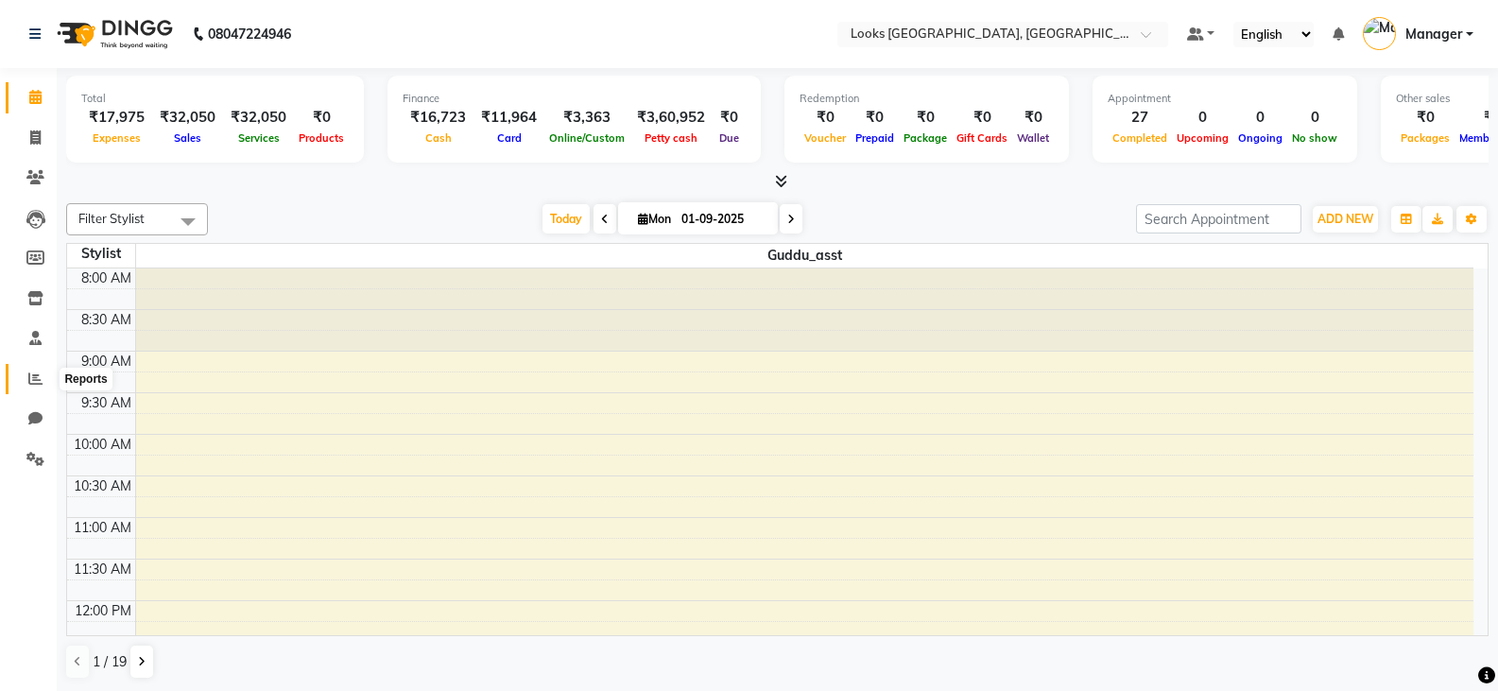
click at [34, 371] on icon at bounding box center [35, 378] width 14 height 14
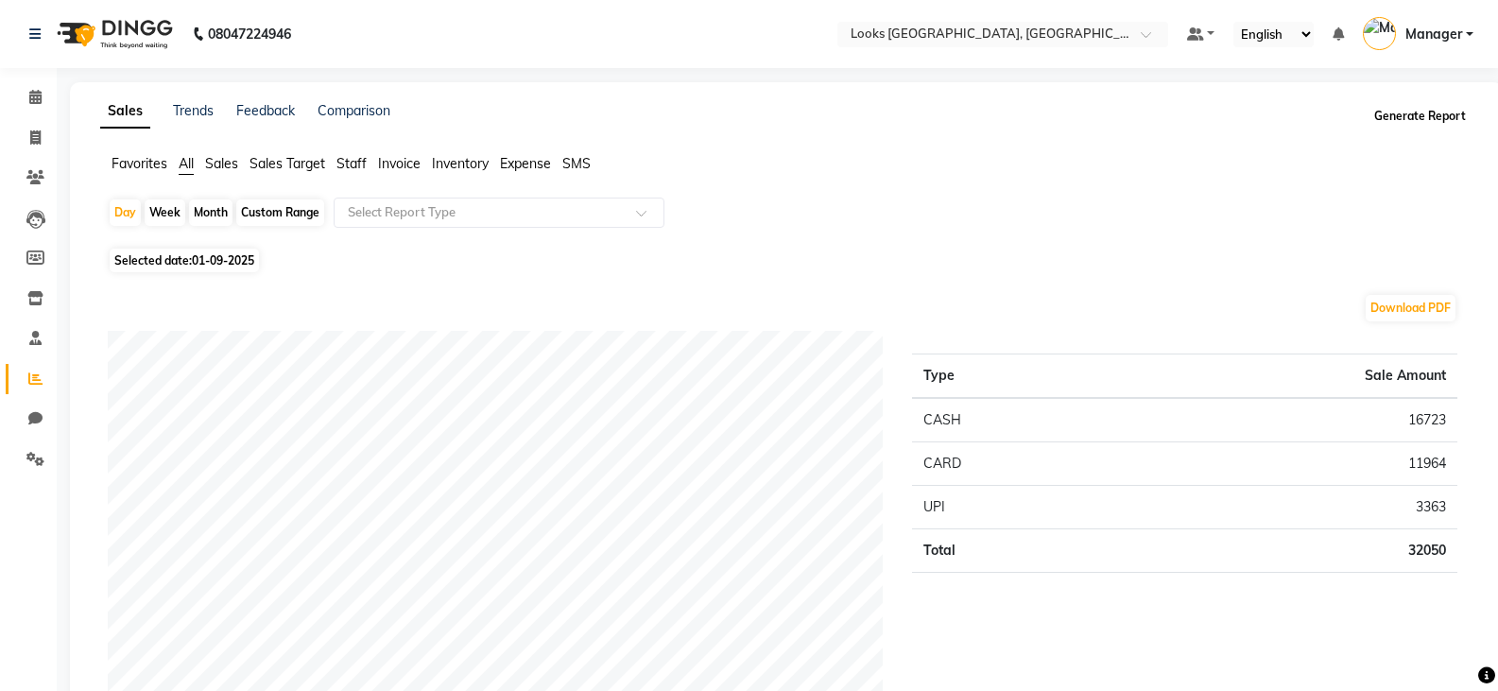
click at [1416, 117] on button "Generate Report" at bounding box center [1419, 116] width 101 height 26
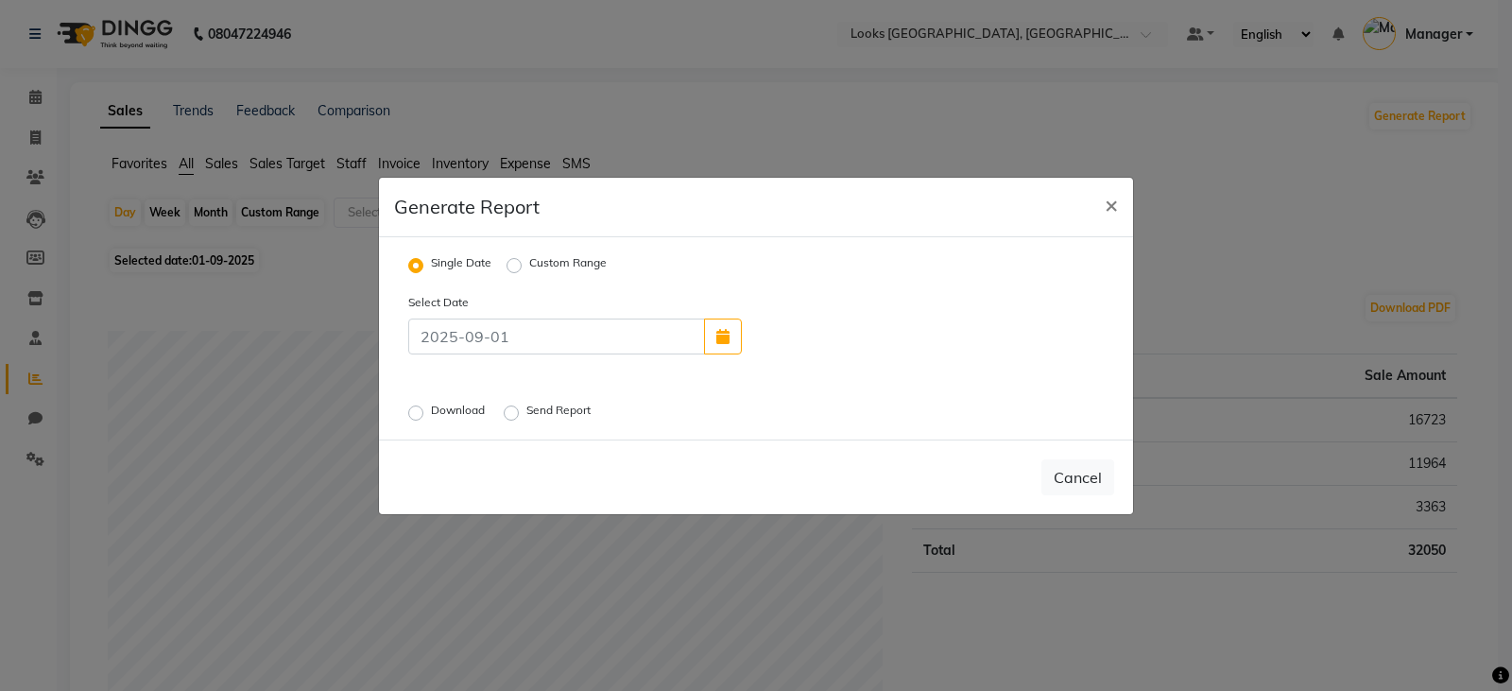
click at [431, 412] on label "Download" at bounding box center [460, 413] width 58 height 23
click at [412, 412] on input "Download" at bounding box center [418, 411] width 13 height 13
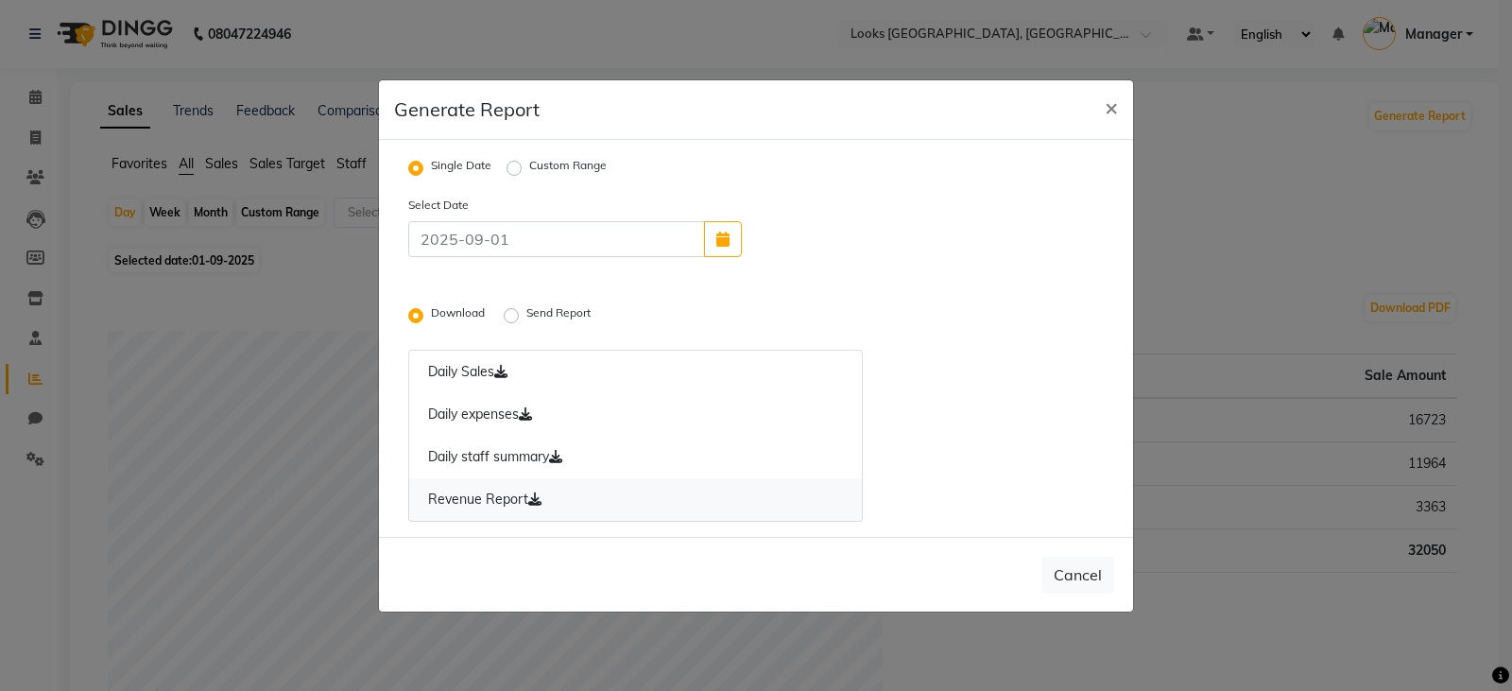
click at [490, 501] on link "Revenue Report" at bounding box center [635, 499] width 455 height 43
click at [478, 448] on link "Daily staff summary" at bounding box center [635, 457] width 455 height 43
click at [473, 411] on link "Daily expenses" at bounding box center [635, 414] width 455 height 43
drag, startPoint x: 1105, startPoint y: 112, endPoint x: 1105, endPoint y: 98, distance: 13.2
click at [1105, 110] on span "×" at bounding box center [1111, 107] width 13 height 28
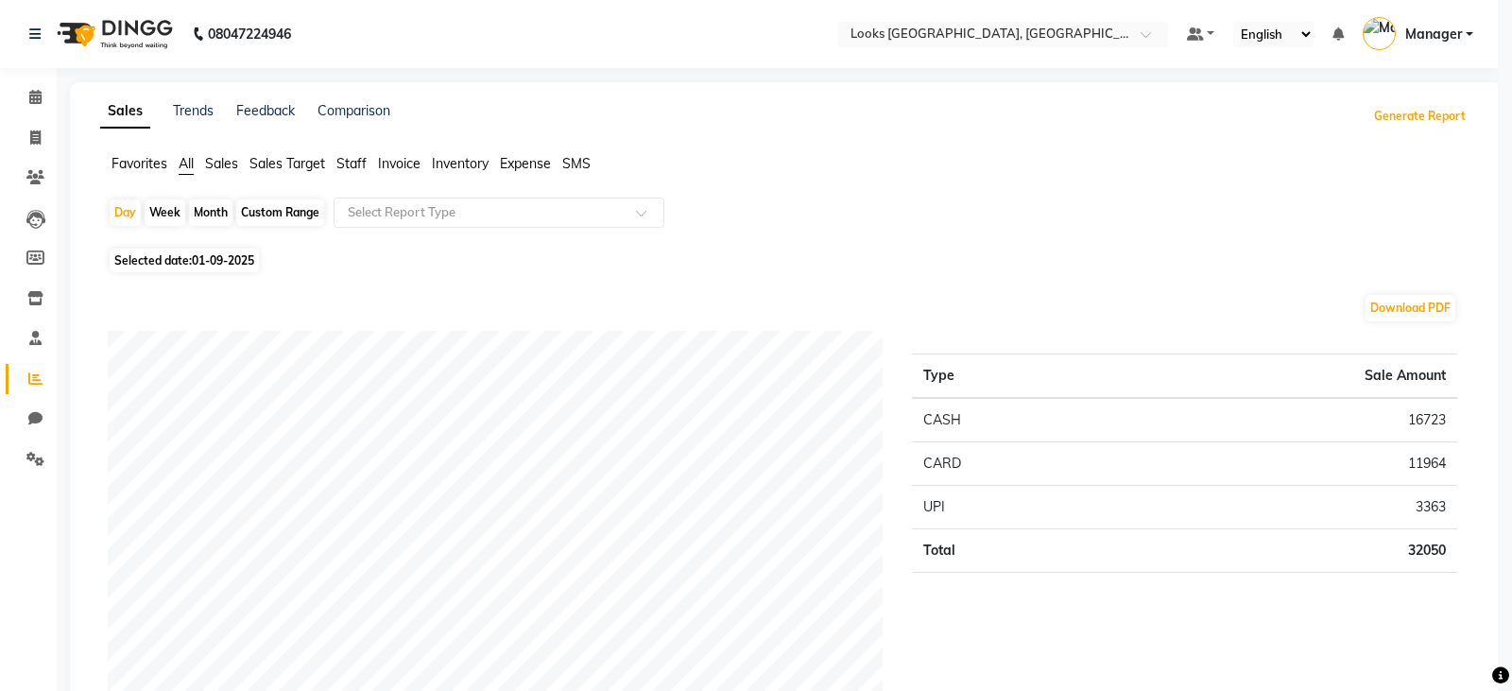
radio input "false"
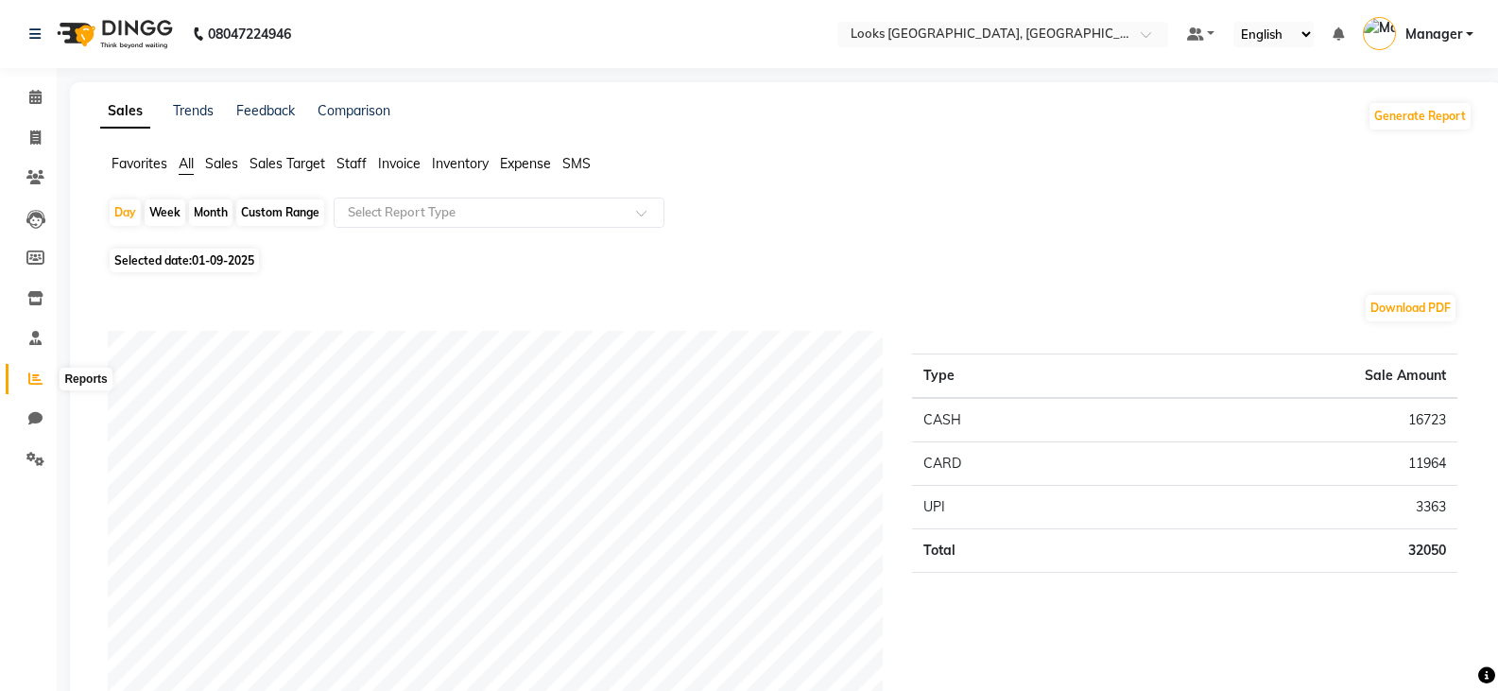
click at [40, 383] on icon at bounding box center [35, 378] width 14 height 14
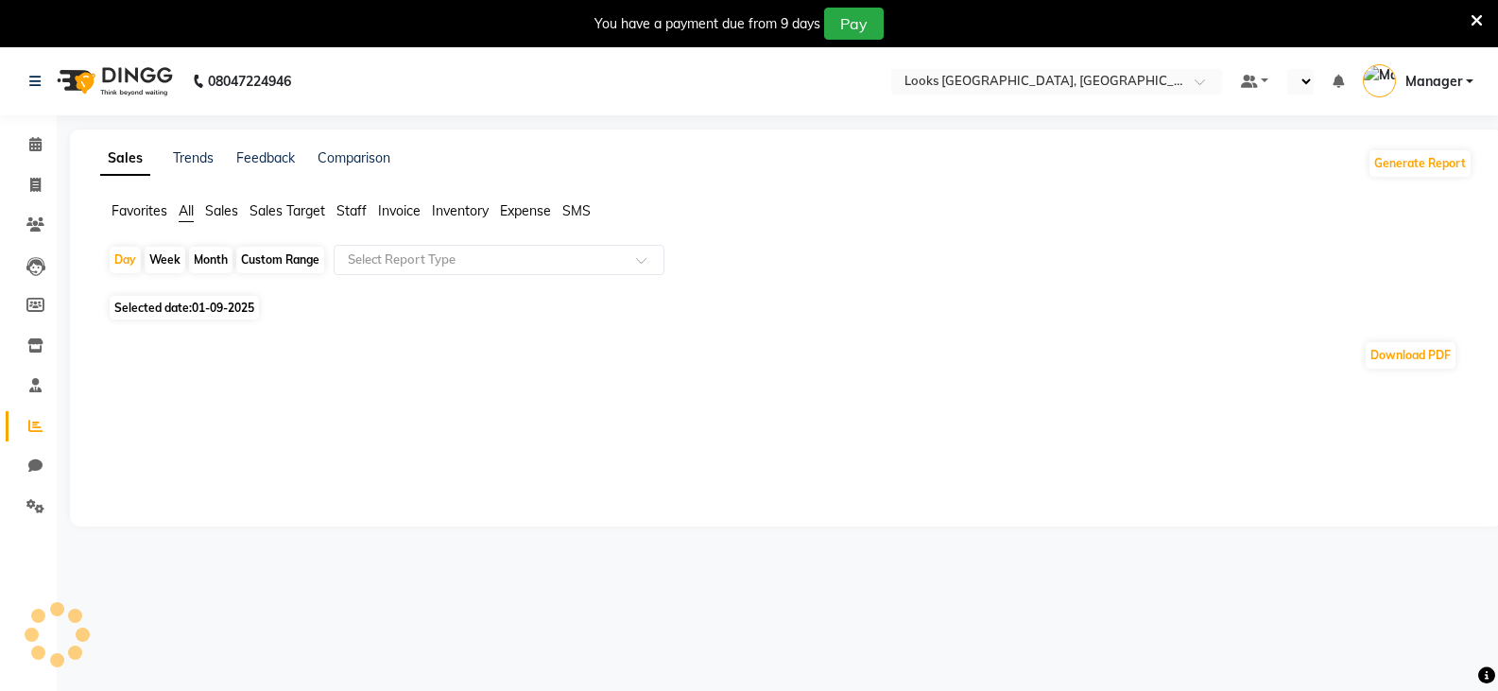
select select "en"
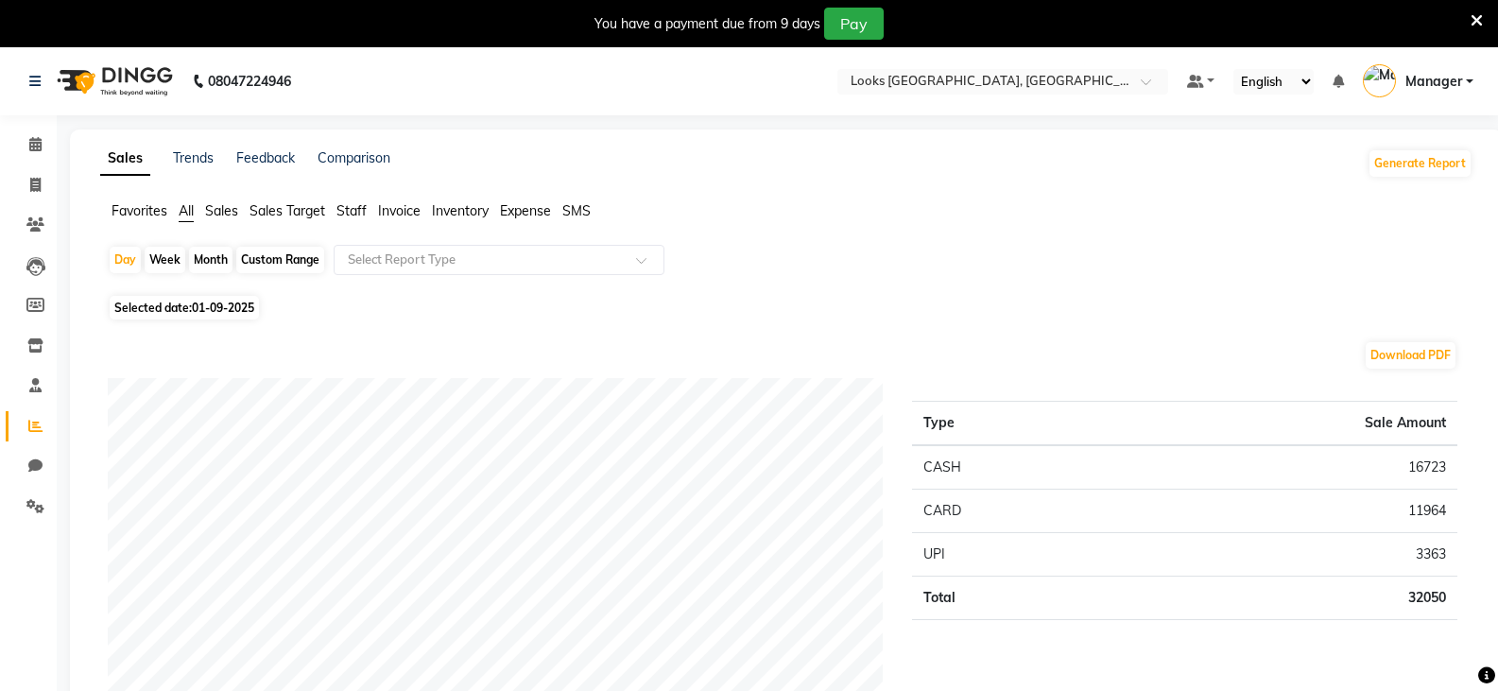
click at [1481, 19] on icon at bounding box center [1477, 20] width 12 height 17
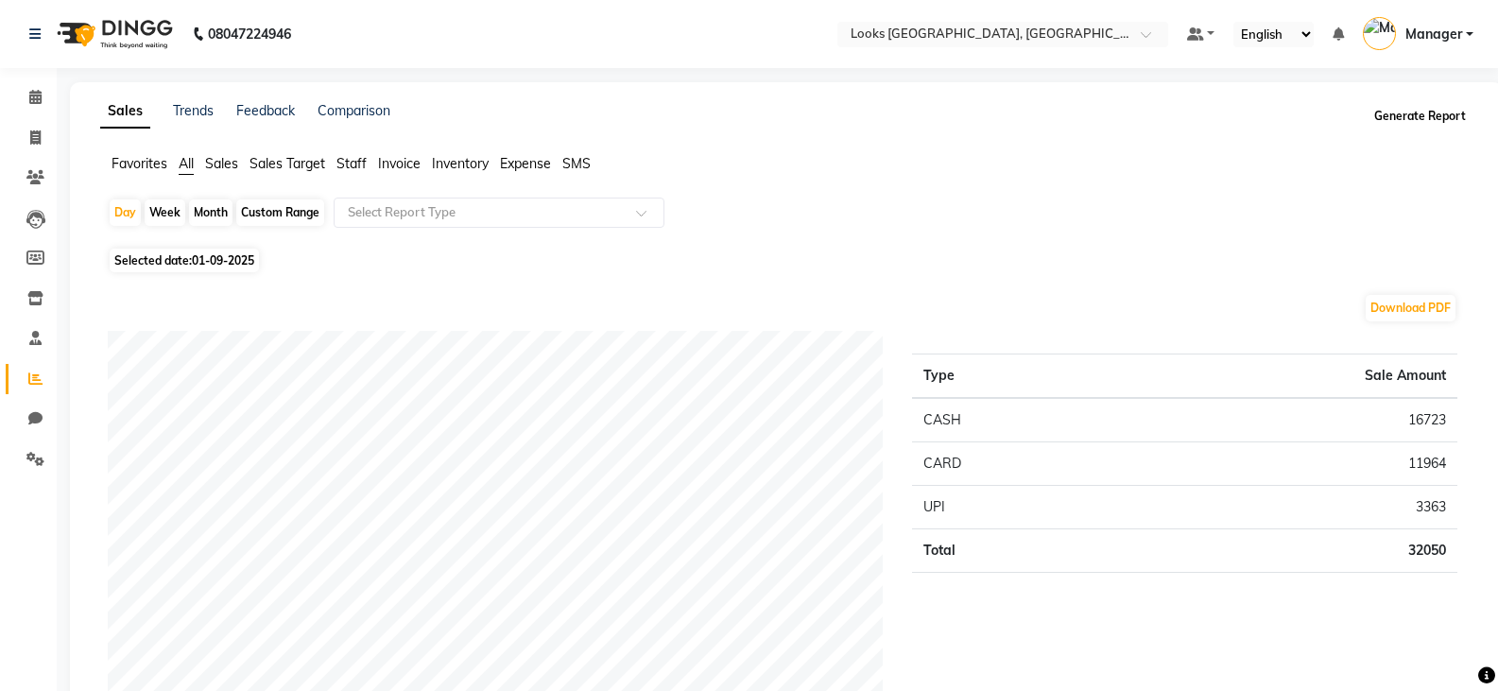
click at [1426, 112] on button "Generate Report" at bounding box center [1419, 116] width 101 height 26
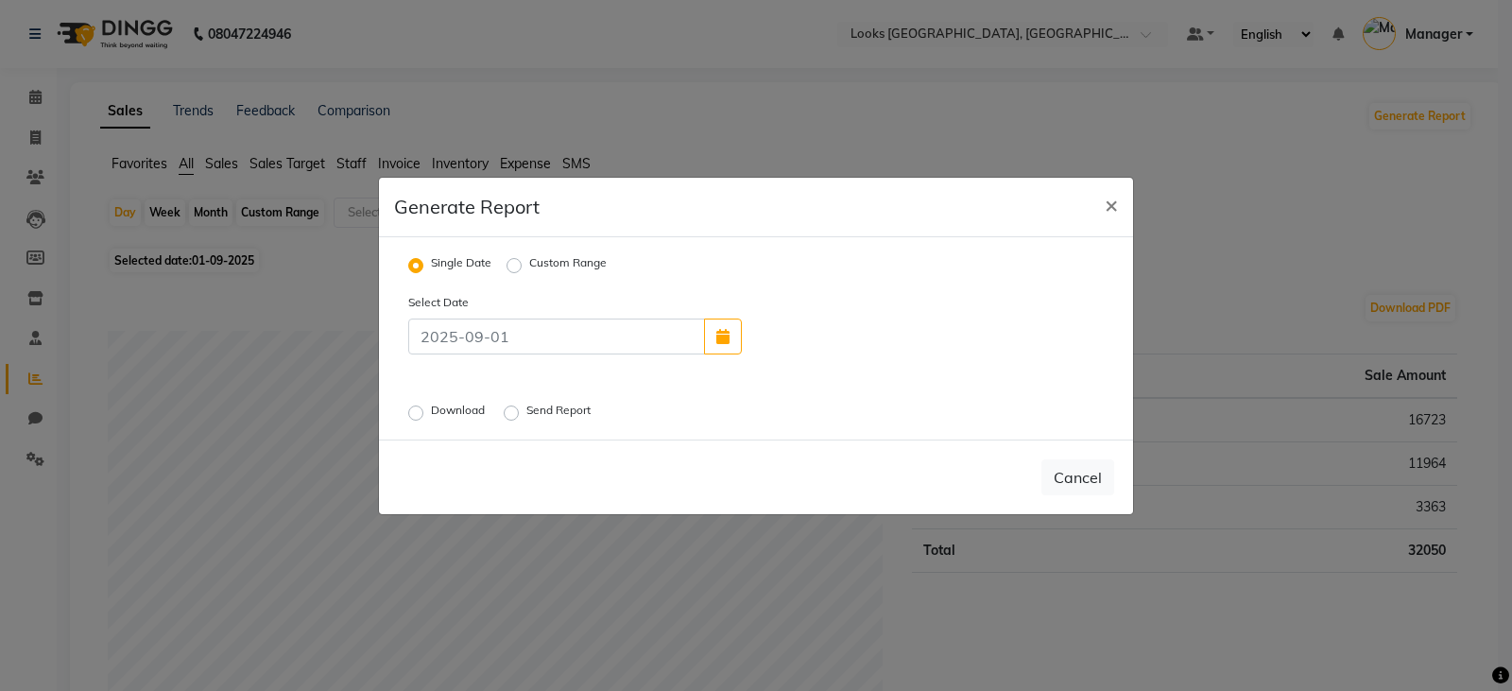
click at [526, 414] on label "Send Report" at bounding box center [560, 413] width 68 height 23
click at [517, 414] on input "Send Report" at bounding box center [514, 411] width 13 height 13
click at [1069, 479] on button "Send" at bounding box center [1085, 477] width 59 height 34
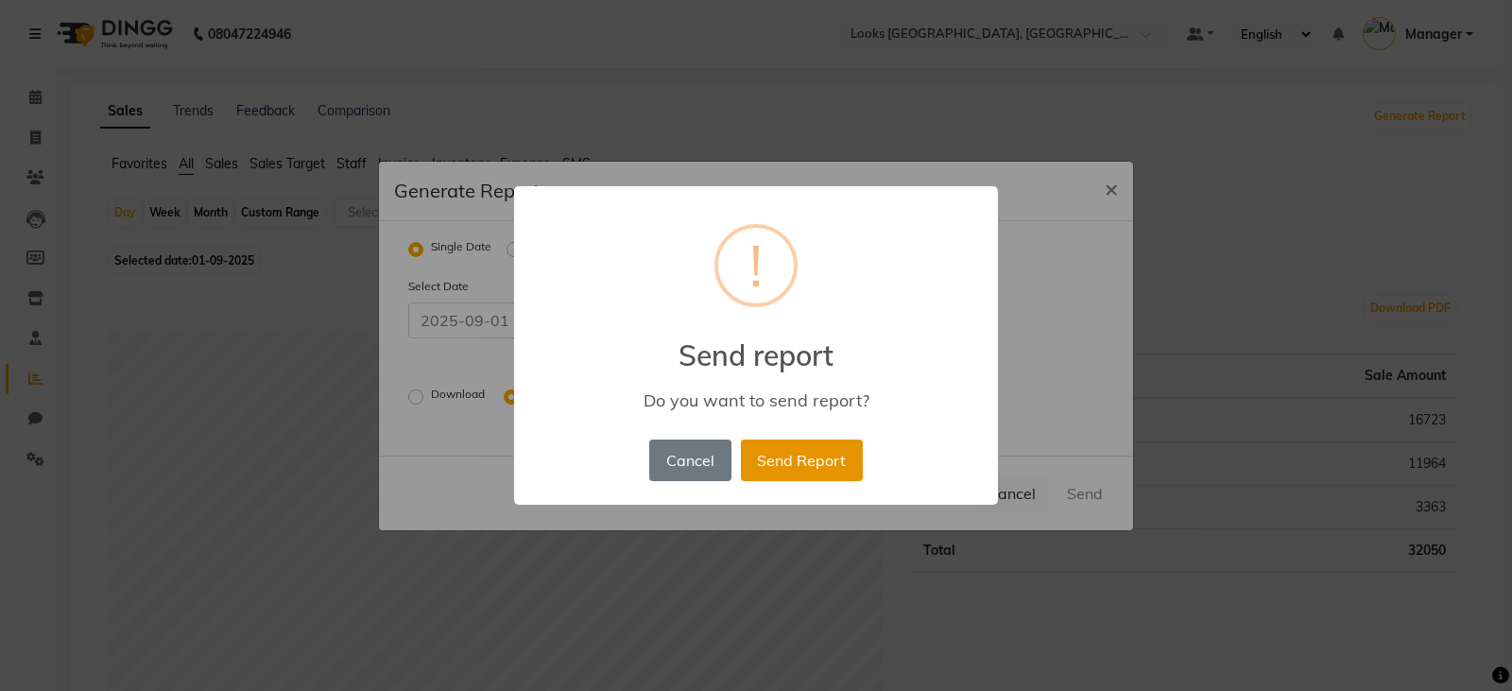
click at [794, 462] on button "Send Report" at bounding box center [802, 460] width 122 height 42
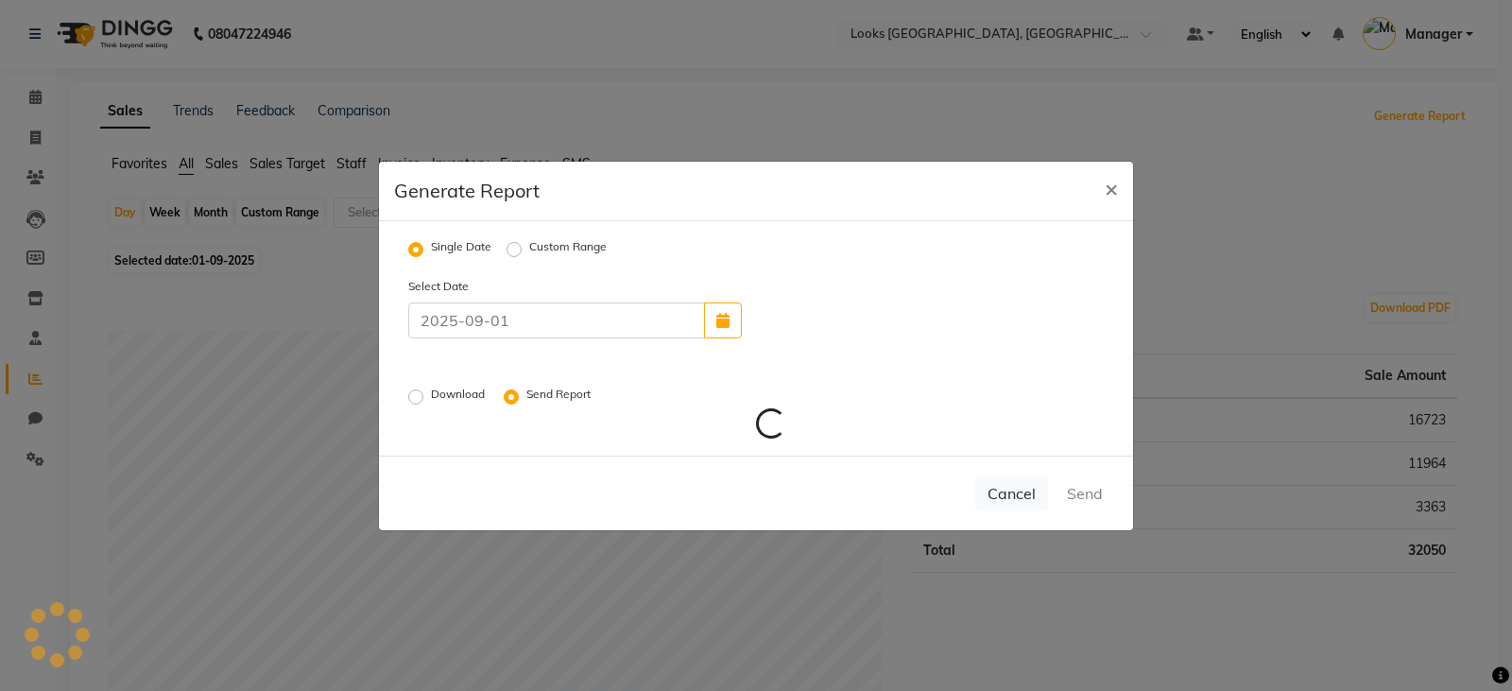
radio input "false"
